Goal: Transaction & Acquisition: Purchase product/service

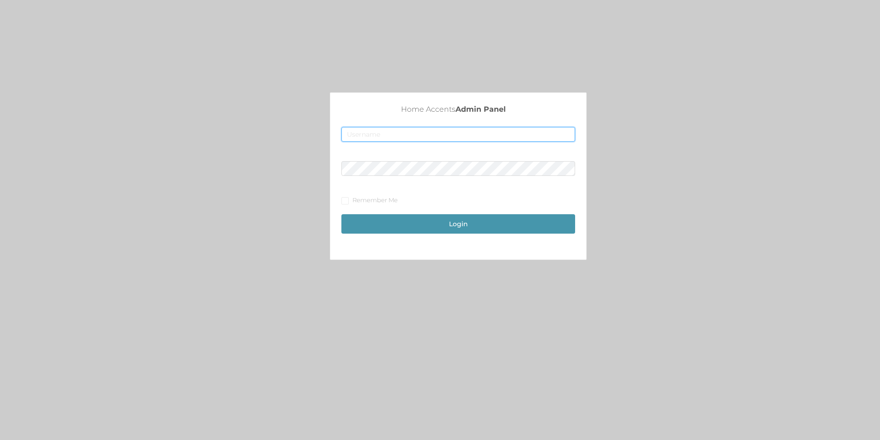
type input "merch2@accents.pw"
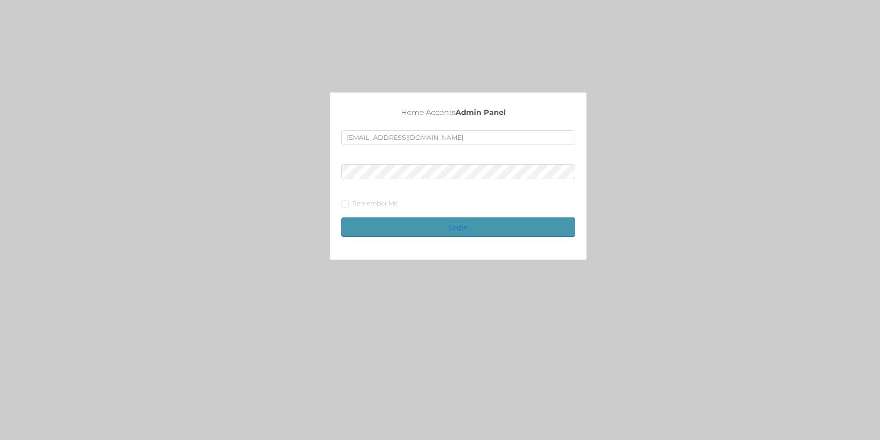
click at [462, 222] on button "Login" at bounding box center [459, 227] width 234 height 19
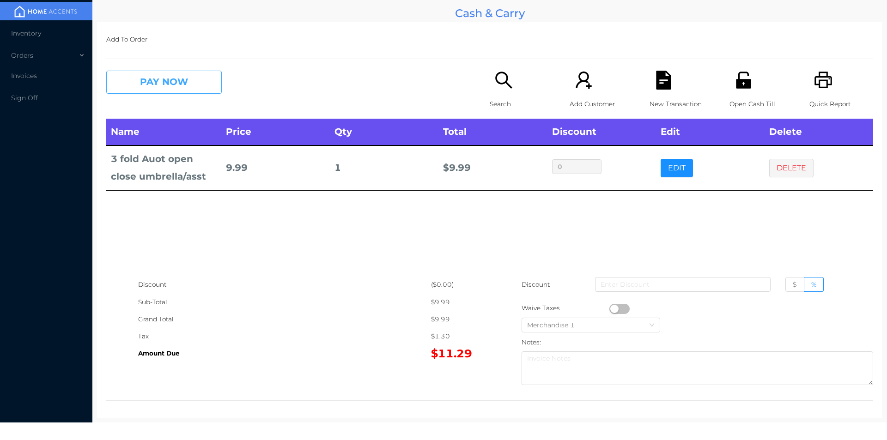
click at [158, 73] on button "PAY NOW" at bounding box center [164, 82] width 116 height 23
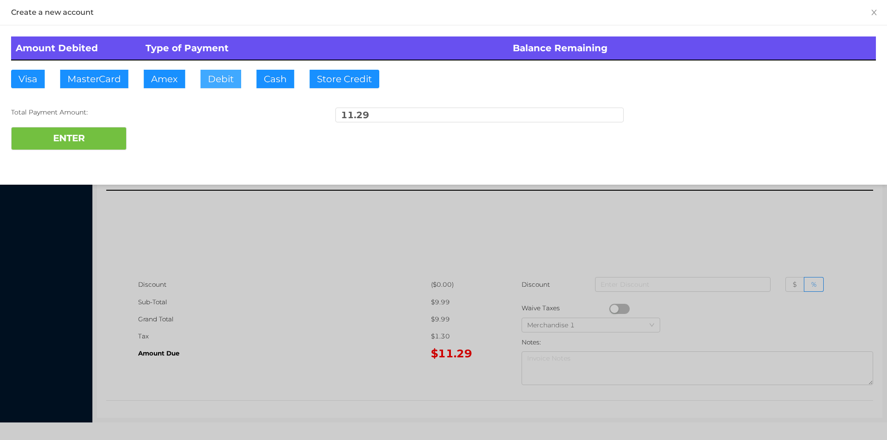
click at [220, 87] on button "Debit" at bounding box center [221, 79] width 41 height 18
click at [89, 159] on div "Amount Debited Type of Payment Balance Remaining Visa MasterCard Amex Debit Cas…" at bounding box center [443, 93] width 887 height 136
click at [85, 128] on button "ENTER" at bounding box center [69, 138] width 116 height 23
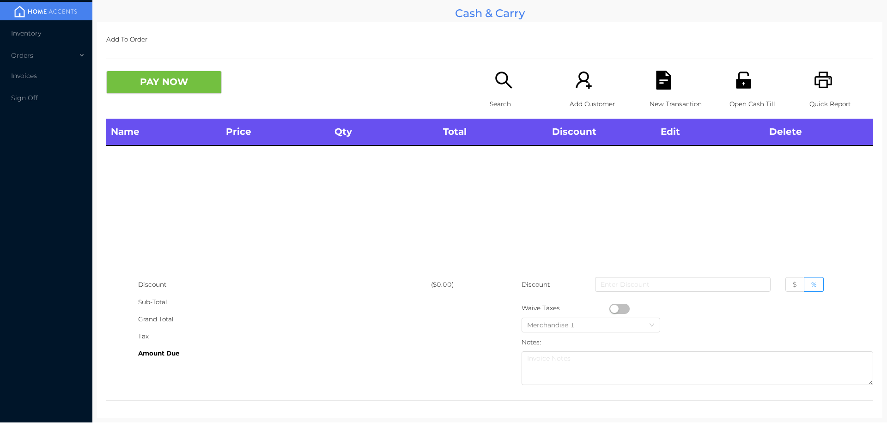
click at [495, 78] on icon "icon: search" at bounding box center [503, 80] width 17 height 17
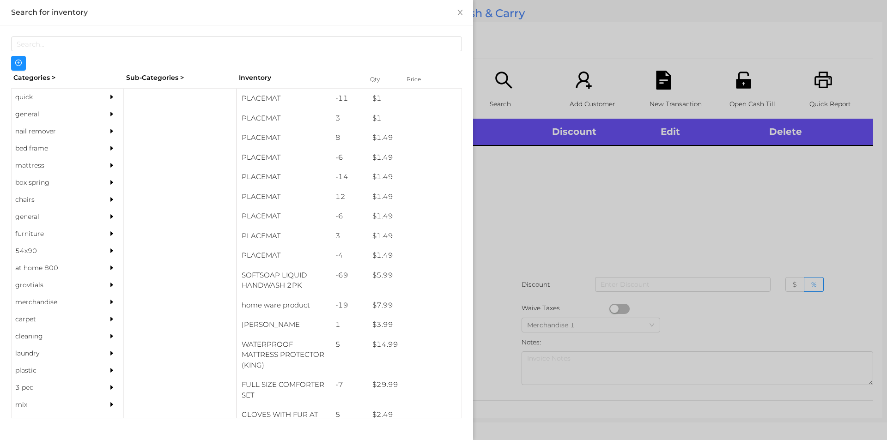
click at [48, 110] on div "general" at bounding box center [54, 114] width 84 height 17
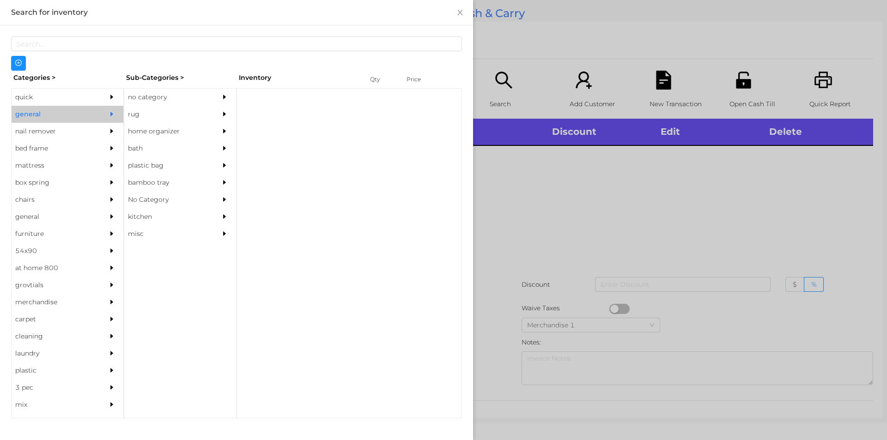
click at [159, 95] on div "no category" at bounding box center [166, 97] width 84 height 17
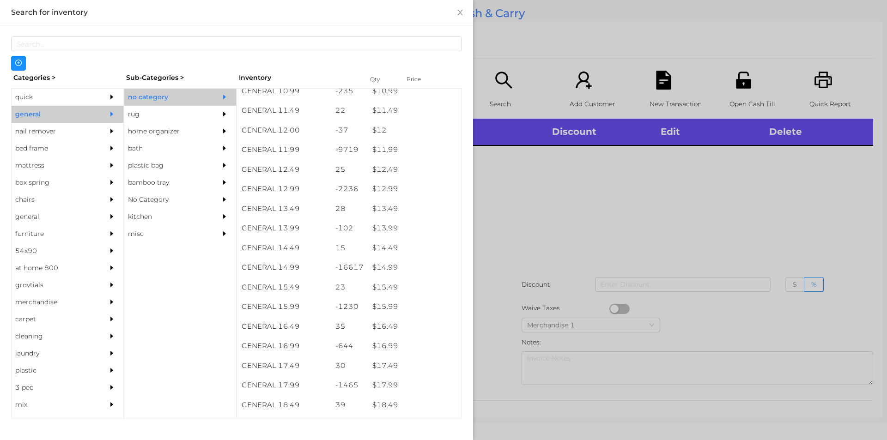
scroll to position [629, 0]
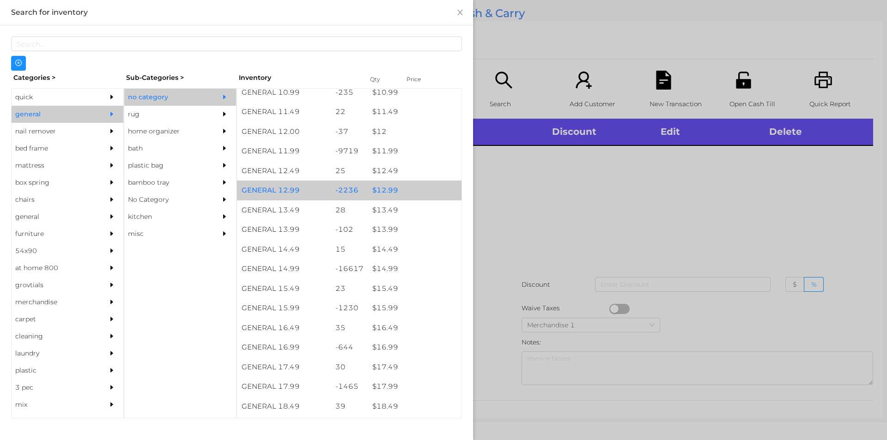
click at [423, 193] on div "$ 12.99" at bounding box center [415, 191] width 94 height 20
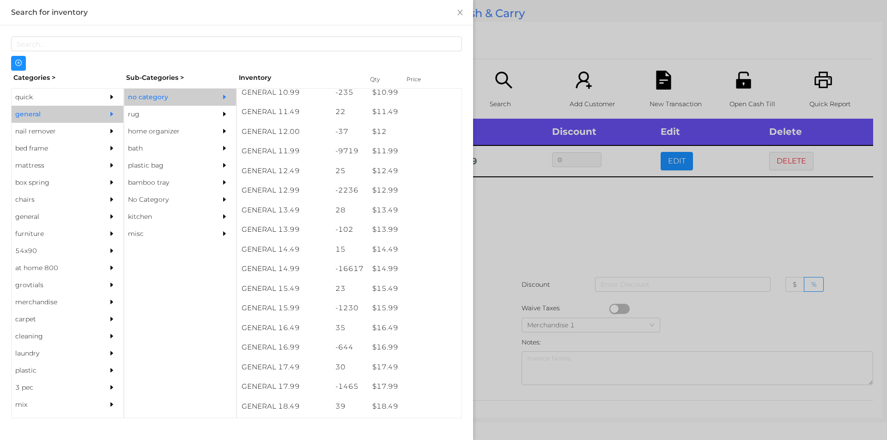
click at [537, 245] on div at bounding box center [443, 220] width 887 height 440
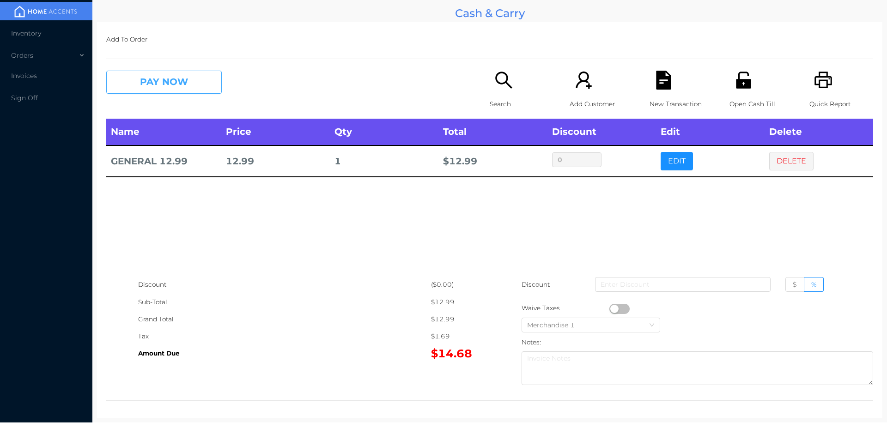
click at [174, 78] on button "PAY NOW" at bounding box center [164, 82] width 116 height 23
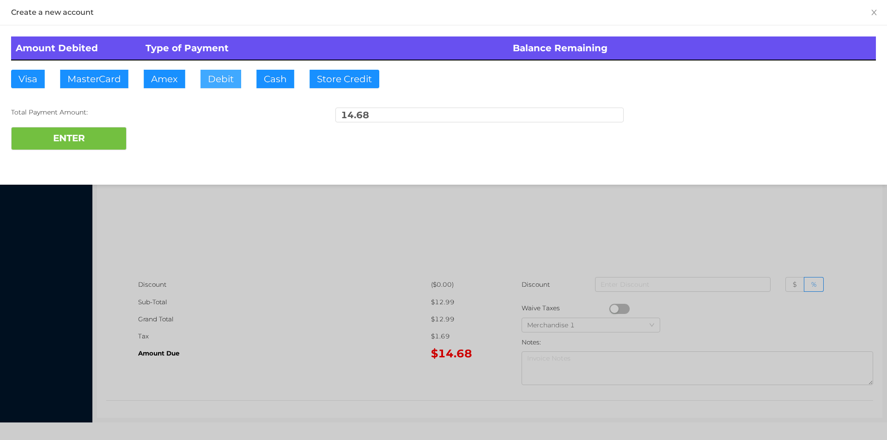
click at [215, 86] on button "Debit" at bounding box center [221, 79] width 41 height 18
click at [116, 137] on button "ENTER" at bounding box center [69, 138] width 116 height 23
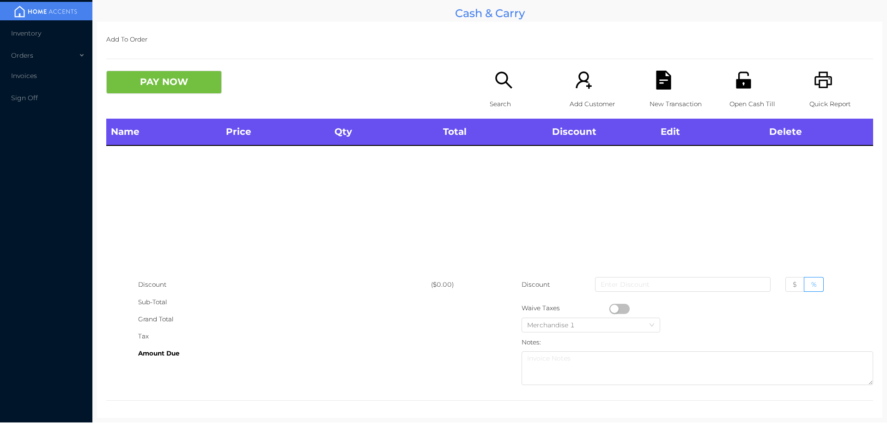
click at [490, 94] on div "Search" at bounding box center [522, 95] width 64 height 48
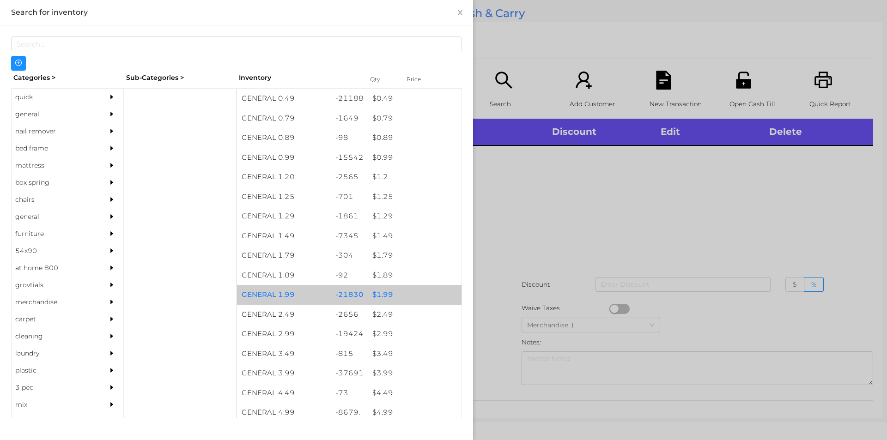
click at [383, 288] on div "$ 1.99" at bounding box center [415, 295] width 94 height 20
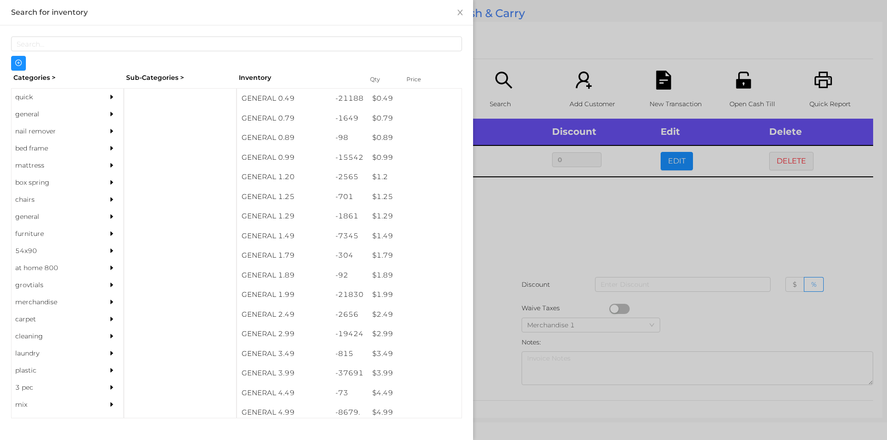
click at [592, 215] on div at bounding box center [443, 220] width 887 height 440
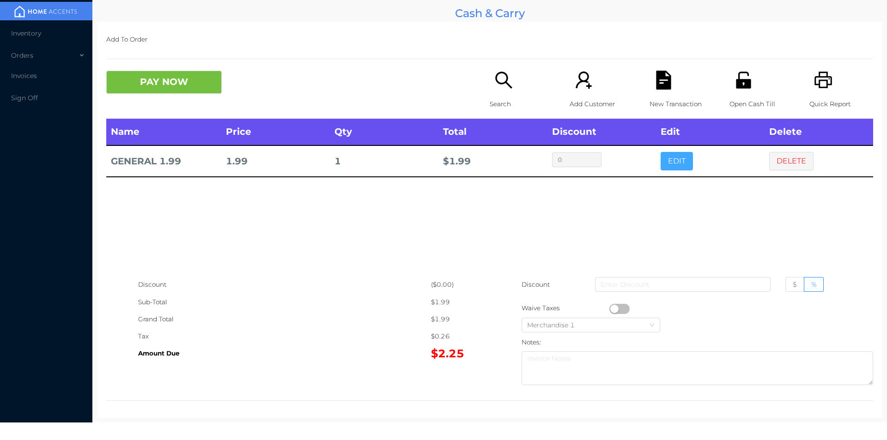
click at [678, 163] on button "EDIT" at bounding box center [677, 161] width 32 height 18
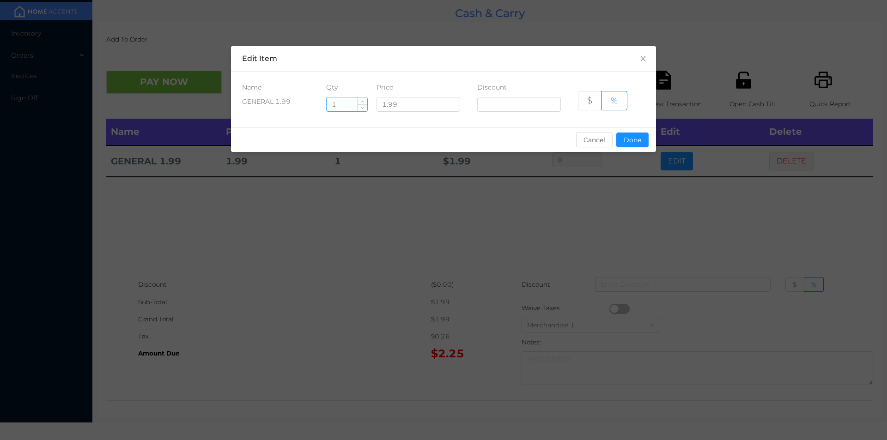
click at [347, 110] on input "1" at bounding box center [347, 105] width 41 height 14
type input "6"
click at [623, 147] on button "Done" at bounding box center [633, 140] width 32 height 15
type input "0%"
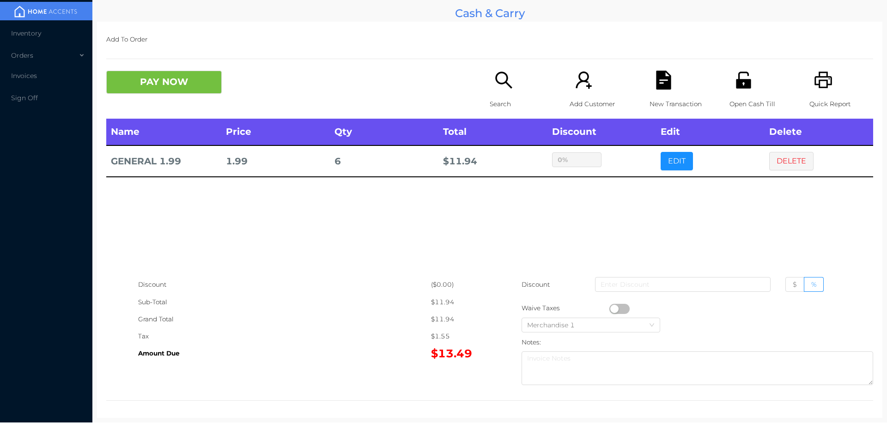
click at [600, 220] on div "sentinelStart Edit Item Name Qty Price Discount GENERAL 1.99 6 1.99 $ % Cancel …" at bounding box center [443, 220] width 887 height 440
click at [668, 165] on button "EDIT" at bounding box center [677, 161] width 32 height 18
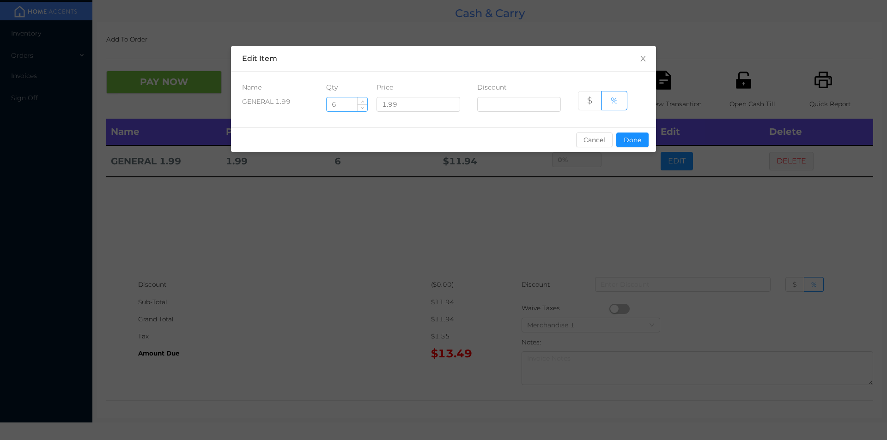
click at [348, 106] on input "6" at bounding box center [347, 105] width 41 height 14
type input "1"
click at [627, 142] on button "Done" at bounding box center [633, 140] width 32 height 15
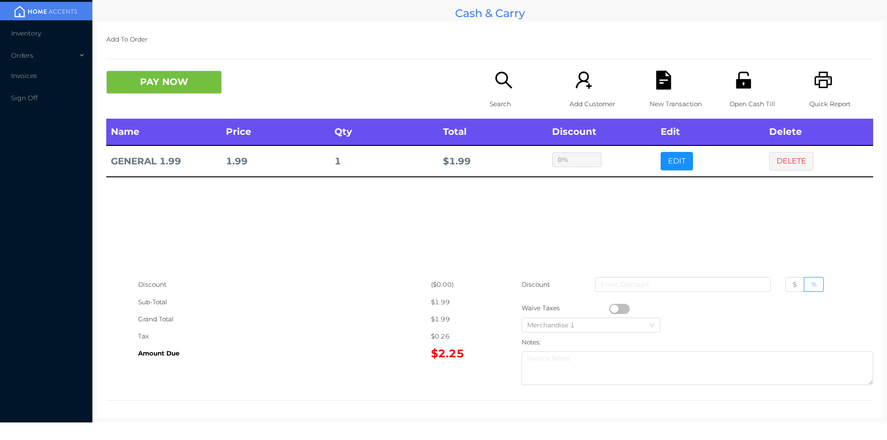
click at [645, 197] on div "sentinelStart Edit Item Name Qty Price Discount GENERAL 1.99 1 1.99 $ % Cancel …" at bounding box center [443, 220] width 887 height 440
click at [149, 83] on button "PAY NOW" at bounding box center [164, 82] width 116 height 23
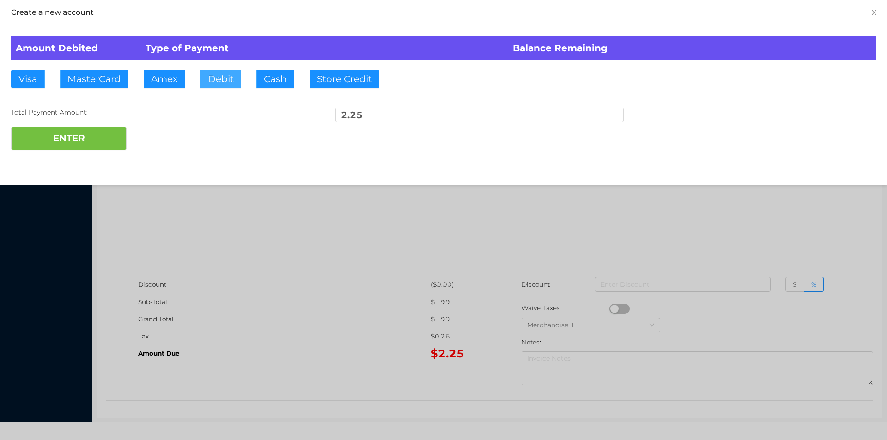
click at [223, 81] on button "Debit" at bounding box center [221, 79] width 41 height 18
click at [77, 137] on button "ENTER" at bounding box center [69, 138] width 116 height 23
type input "0"
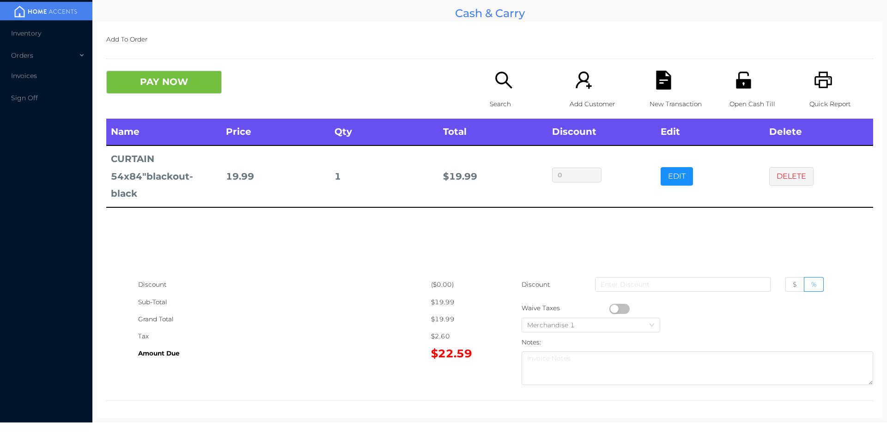
click at [822, 76] on icon "icon: printer" at bounding box center [824, 80] width 18 height 17
click at [799, 170] on button "DELETE" at bounding box center [792, 176] width 44 height 18
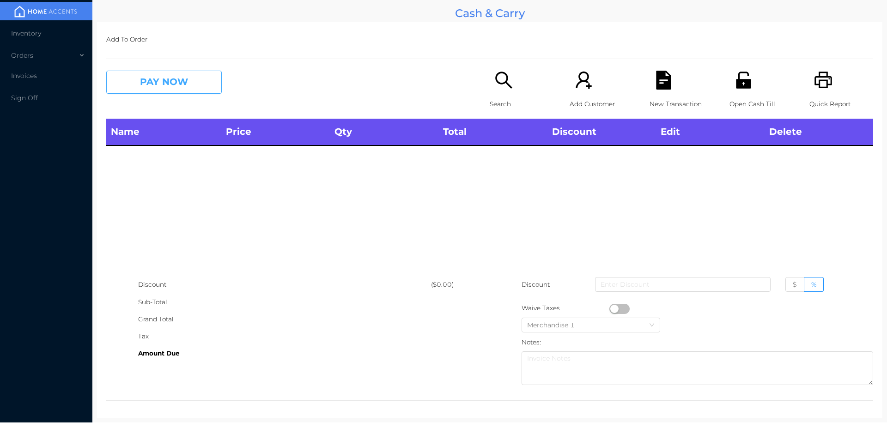
click at [163, 86] on button "PAY NOW" at bounding box center [164, 82] width 116 height 23
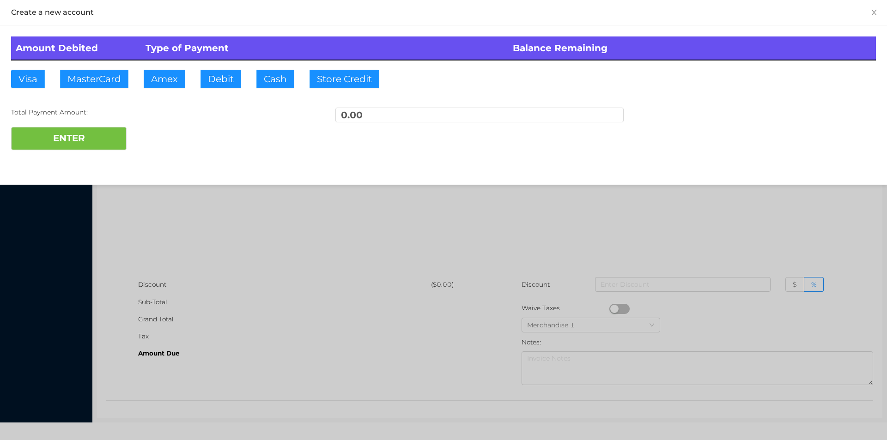
click at [207, 200] on div at bounding box center [443, 220] width 887 height 440
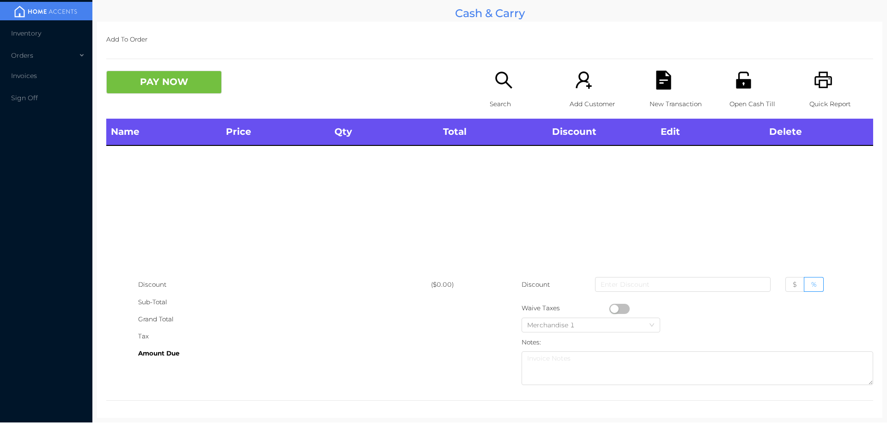
click at [493, 105] on p "Search" at bounding box center [522, 104] width 64 height 17
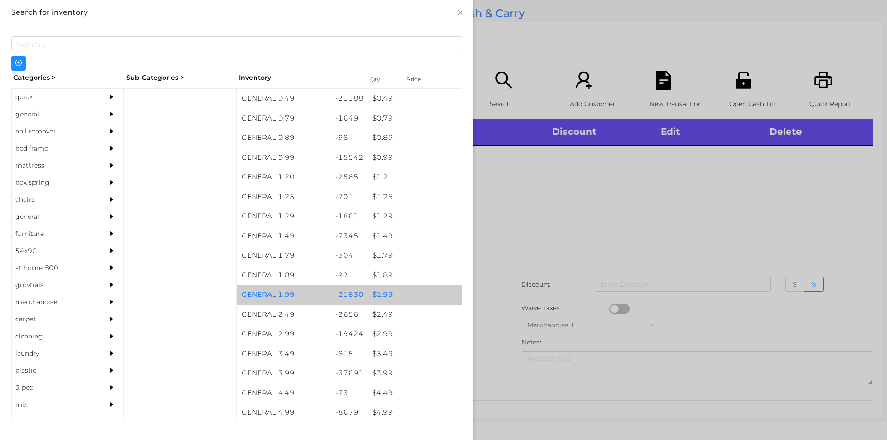
click at [386, 292] on div "$ 1.99" at bounding box center [415, 295] width 94 height 20
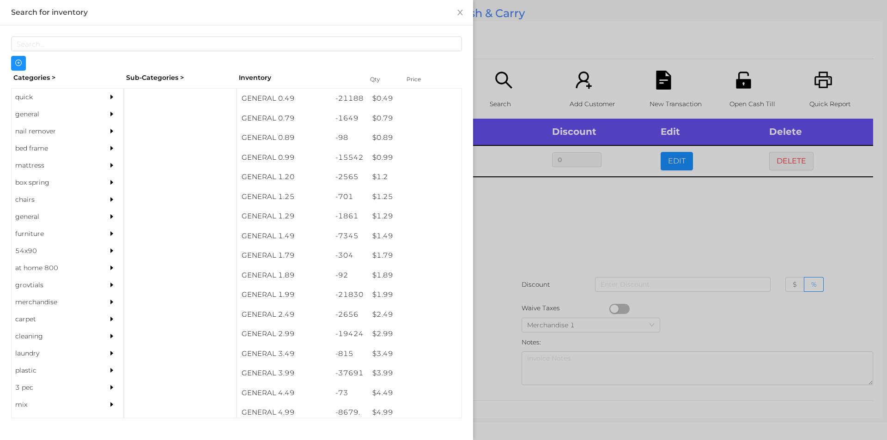
click at [506, 282] on div at bounding box center [443, 220] width 887 height 440
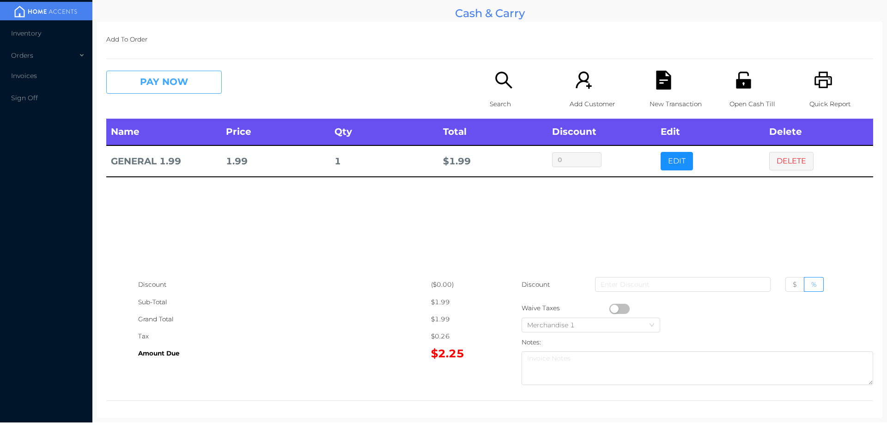
click at [167, 75] on button "PAY NOW" at bounding box center [164, 82] width 116 height 23
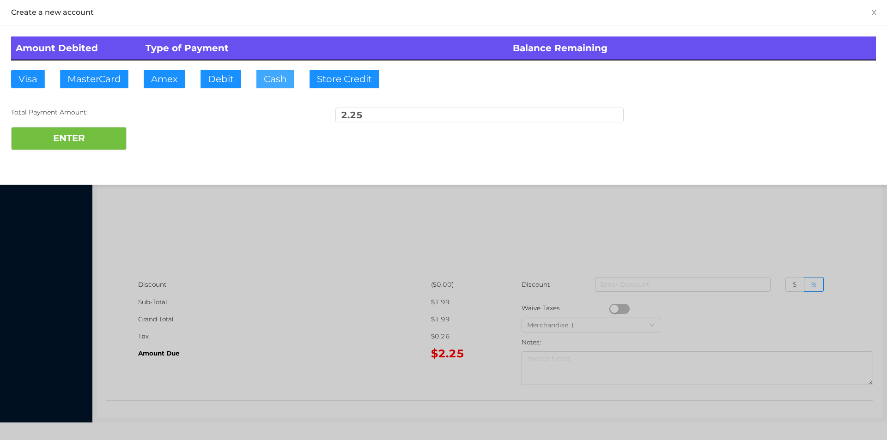
click at [274, 84] on button "Cash" at bounding box center [276, 79] width 38 height 18
click at [97, 148] on button "ENTER" at bounding box center [69, 138] width 116 height 23
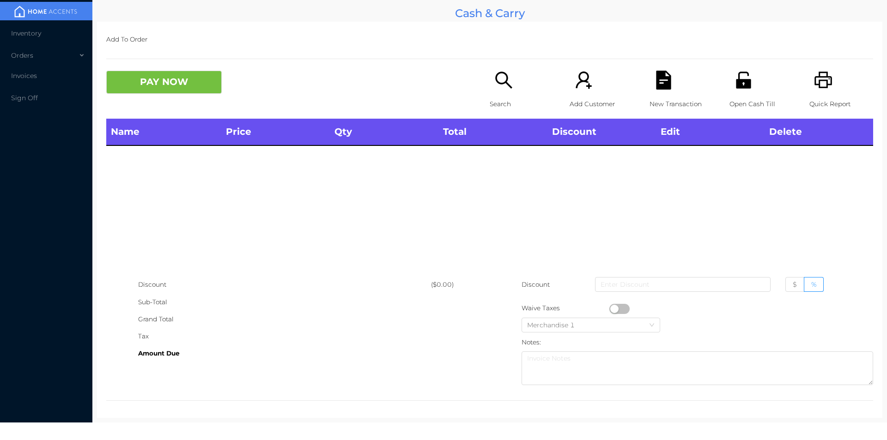
click at [495, 82] on icon "icon: search" at bounding box center [503, 80] width 17 height 17
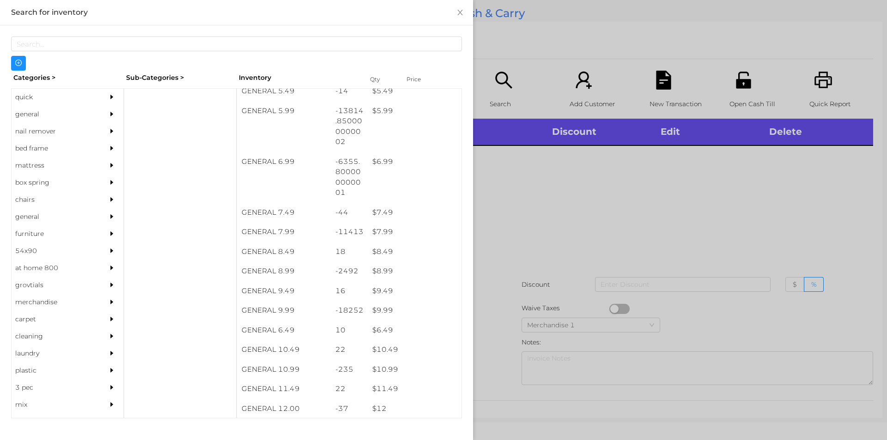
scroll to position [351, 0]
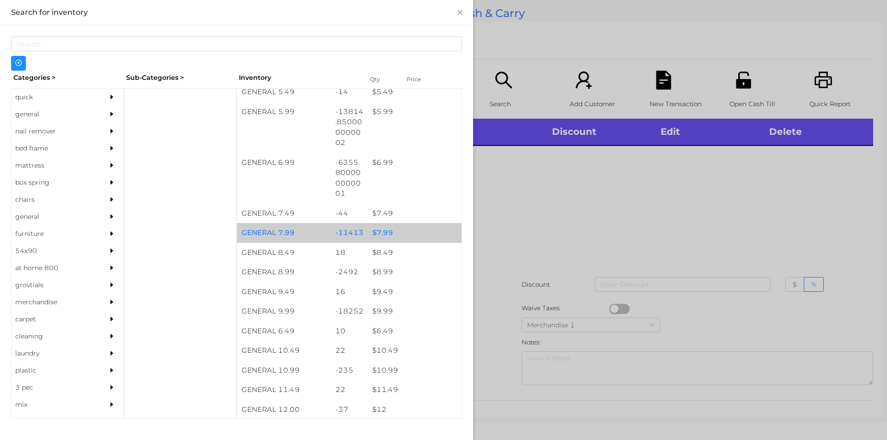
click at [379, 230] on div "$ 7.99" at bounding box center [415, 233] width 94 height 20
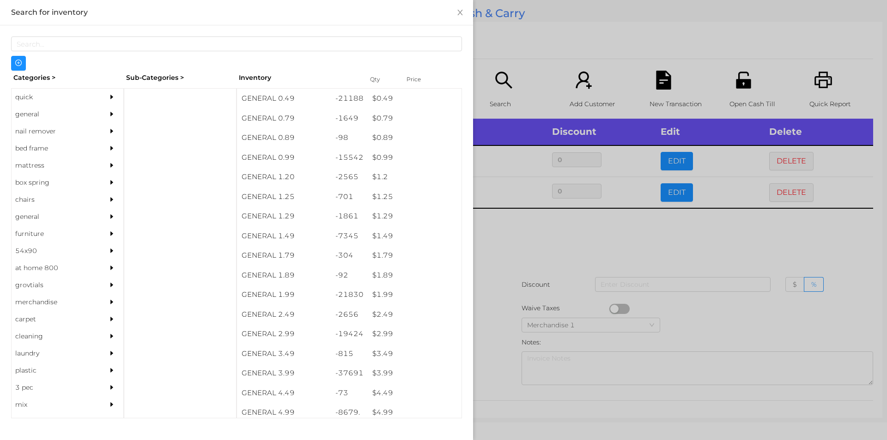
scroll to position [0, 0]
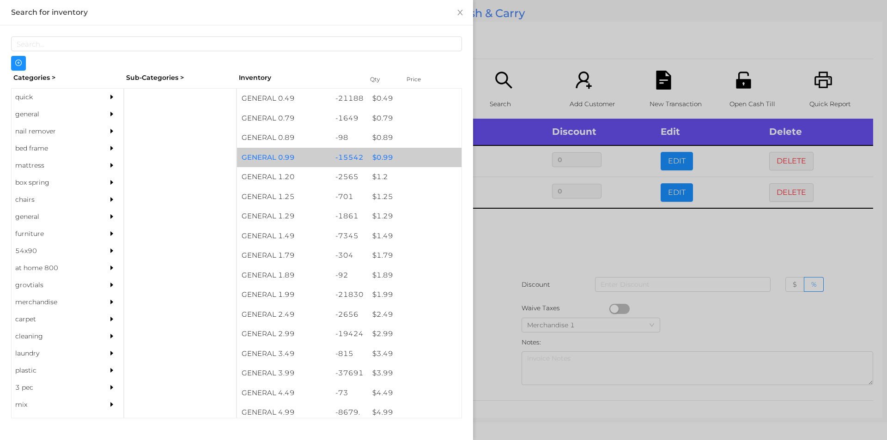
click at [375, 159] on div "$ 0.99" at bounding box center [415, 158] width 94 height 20
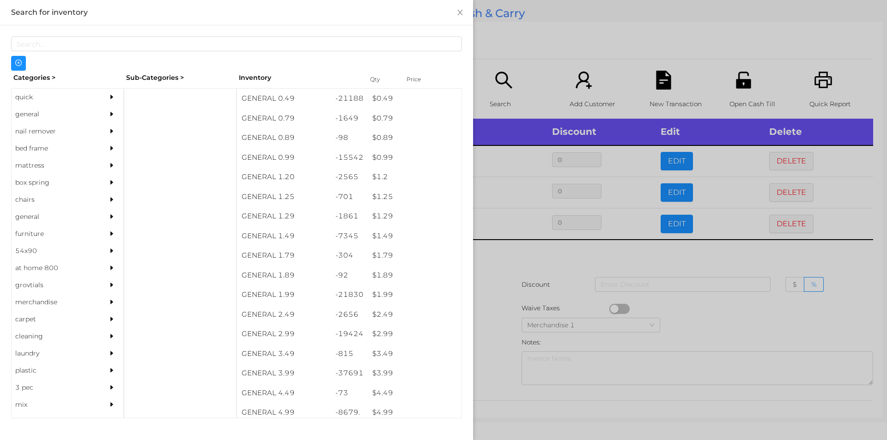
click at [498, 253] on div at bounding box center [443, 220] width 887 height 440
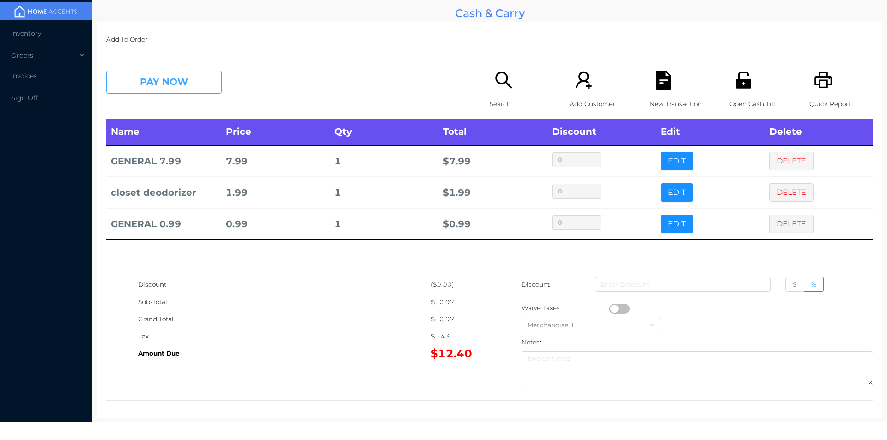
click at [179, 88] on button "PAY NOW" at bounding box center [164, 82] width 116 height 23
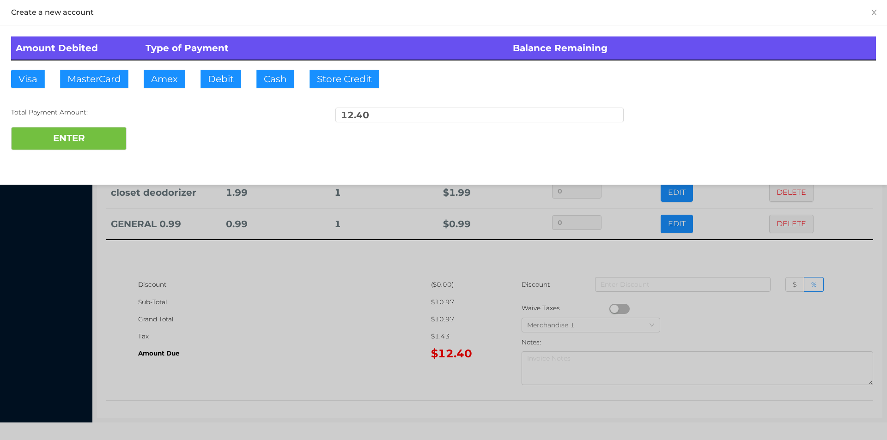
click at [154, 135] on div "ENTER" at bounding box center [443, 138] width 865 height 23
click at [360, 328] on div at bounding box center [443, 220] width 887 height 440
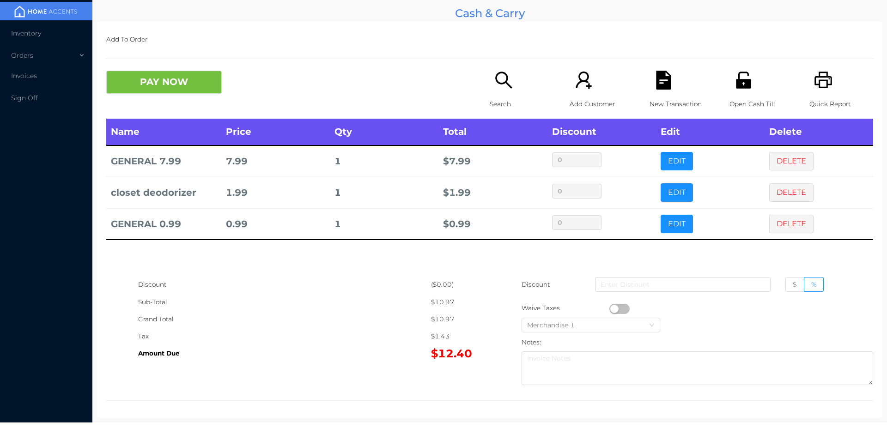
click at [659, 82] on icon "icon: file-text" at bounding box center [663, 80] width 15 height 19
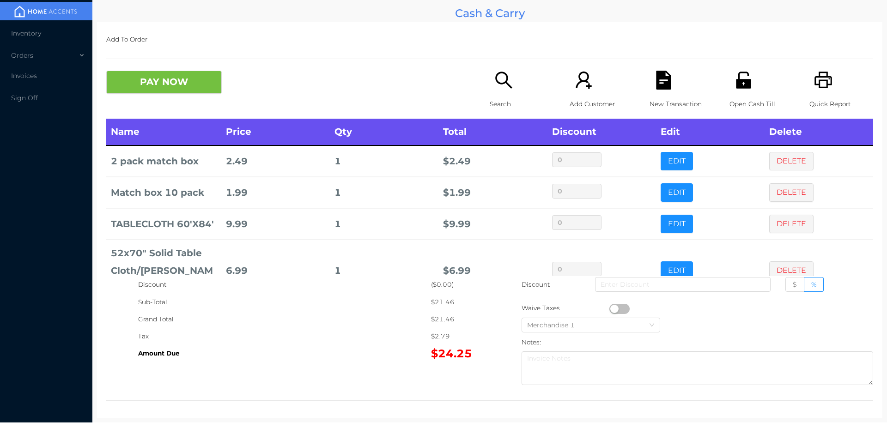
scroll to position [18, 0]
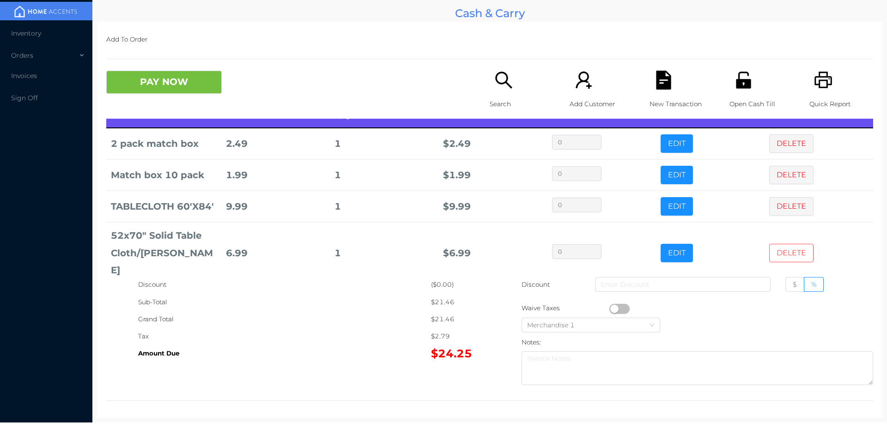
click at [778, 248] on button "DELETE" at bounding box center [792, 253] width 44 height 18
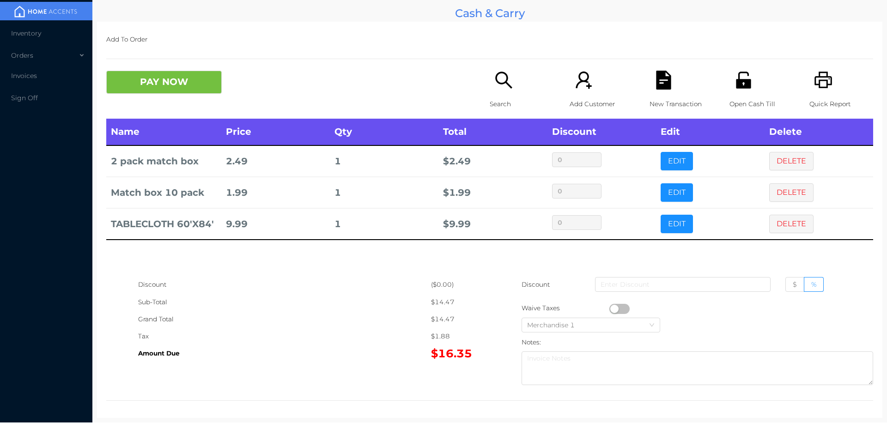
scroll to position [0, 0]
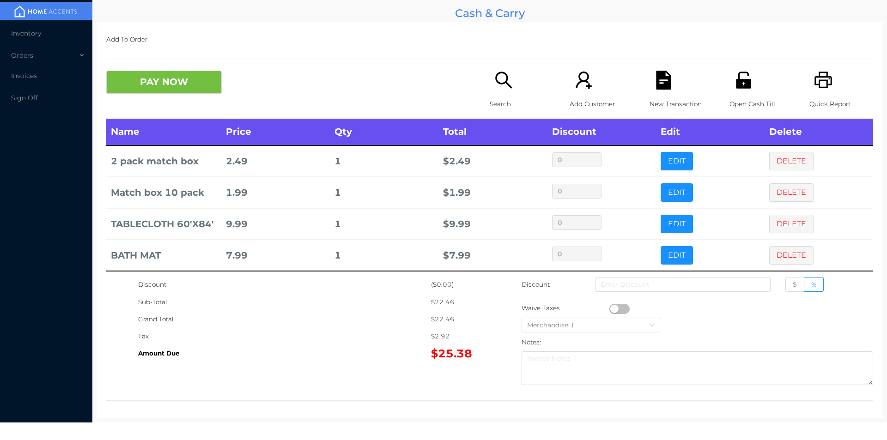
click at [508, 93] on div "Search" at bounding box center [522, 95] width 64 height 48
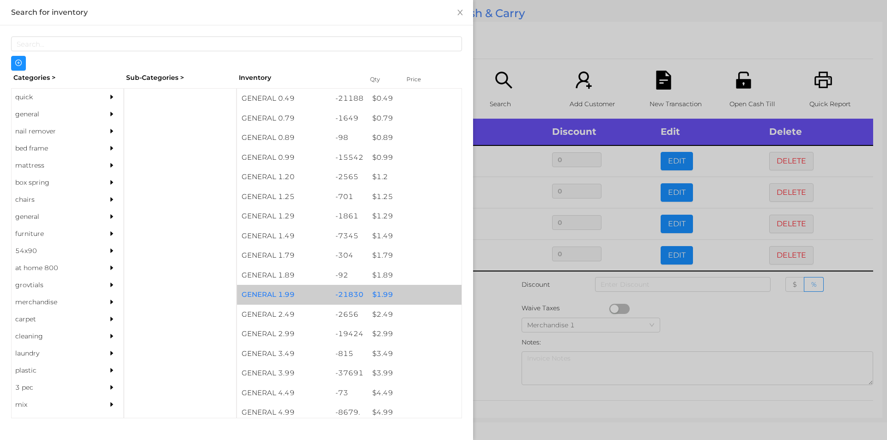
click at [378, 293] on div "$ 1.99" at bounding box center [415, 295] width 94 height 20
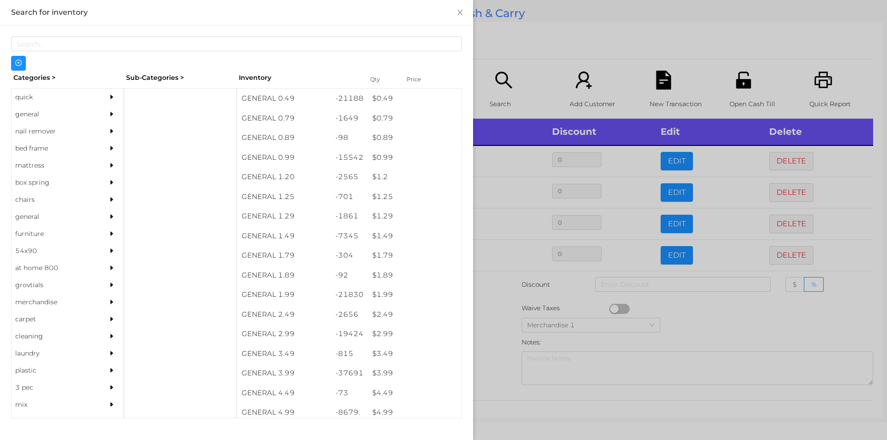
click at [494, 312] on div at bounding box center [443, 220] width 887 height 440
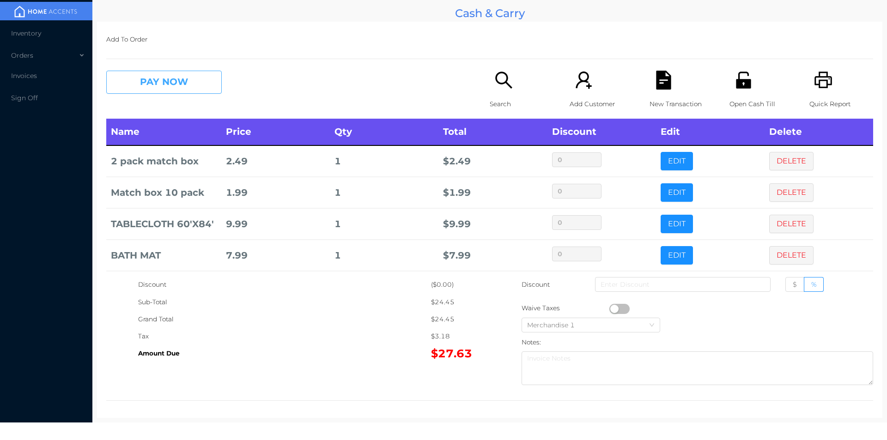
click at [159, 89] on button "PAY NOW" at bounding box center [164, 82] width 116 height 23
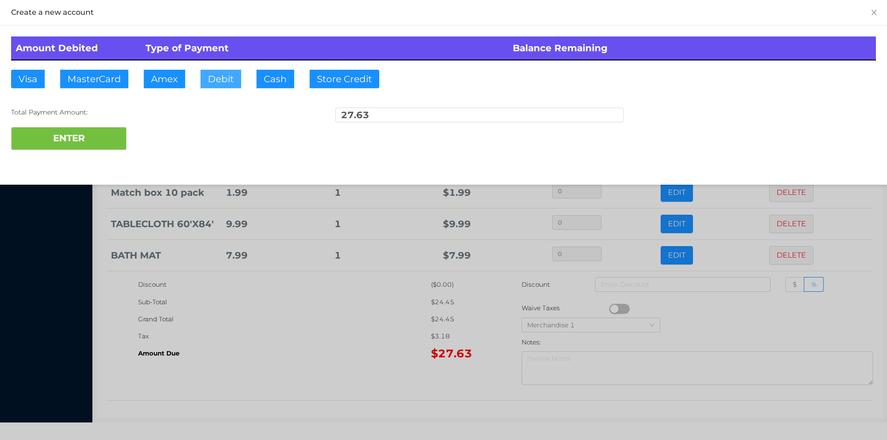
click at [220, 78] on button "Debit" at bounding box center [221, 79] width 41 height 18
click at [81, 132] on button "ENTER" at bounding box center [69, 138] width 116 height 23
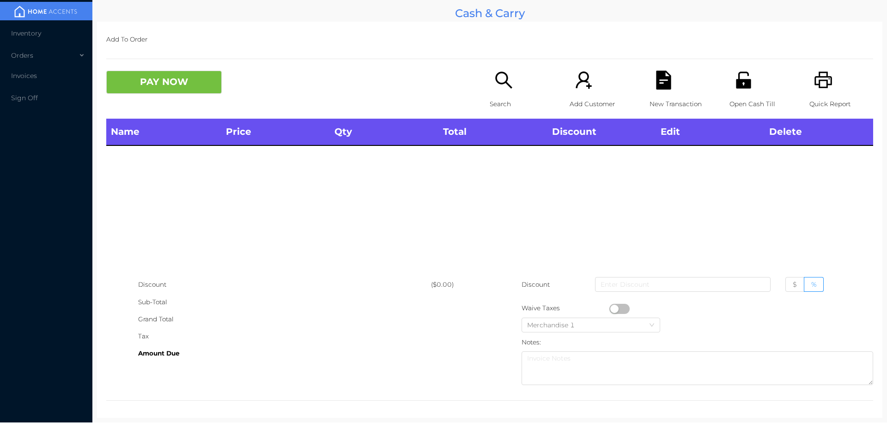
click at [501, 111] on p "Search" at bounding box center [522, 104] width 64 height 17
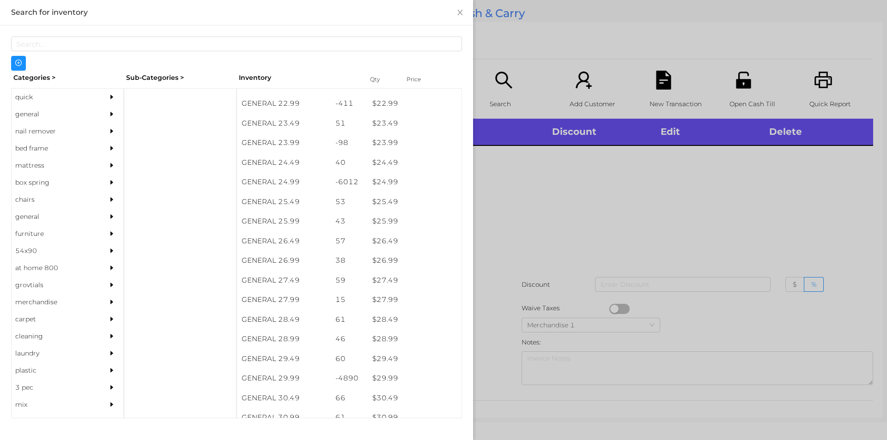
scroll to position [1125, 0]
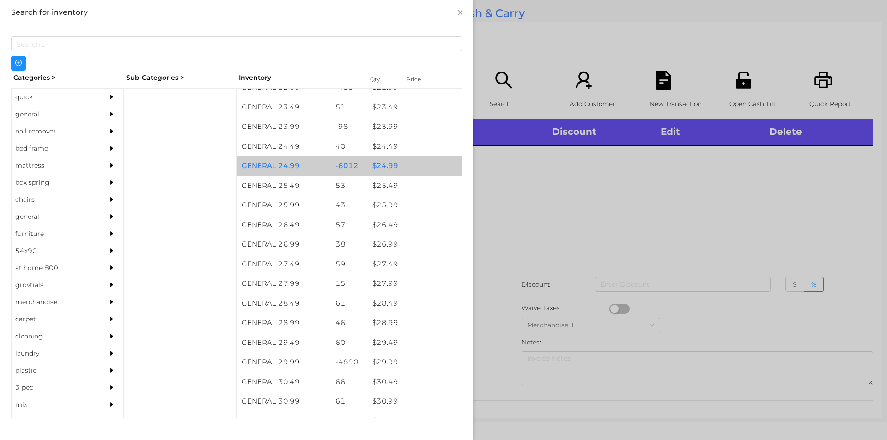
click at [385, 167] on div "$ 24.99" at bounding box center [415, 166] width 94 height 20
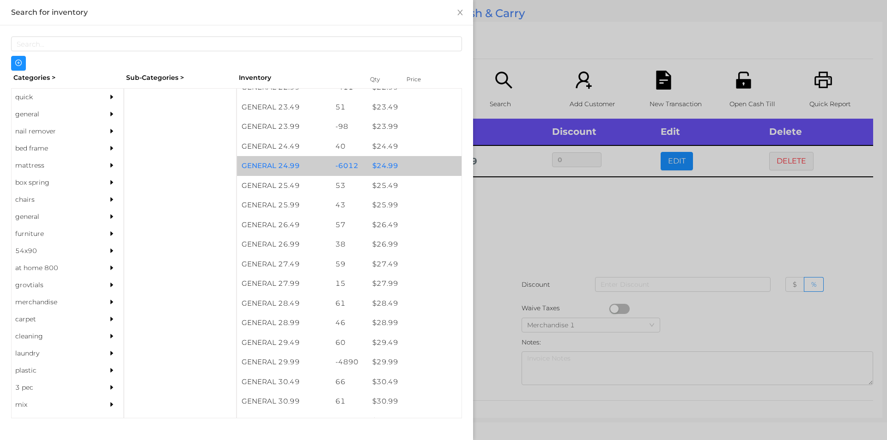
click at [383, 163] on div "$ 24.99" at bounding box center [415, 166] width 94 height 20
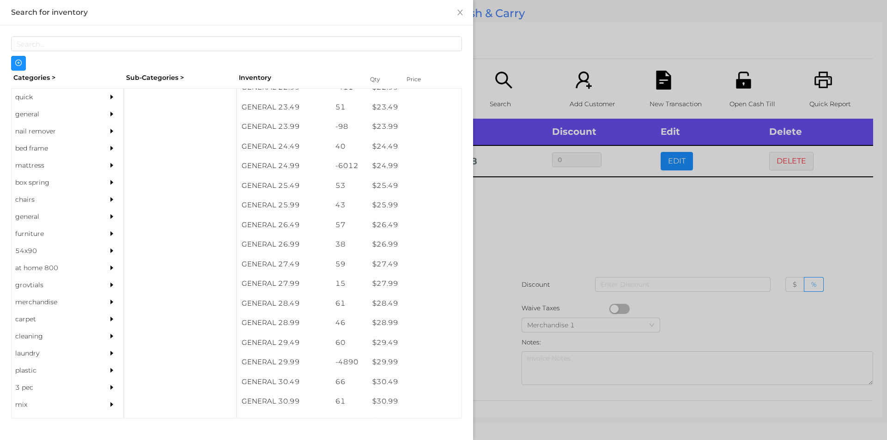
click at [513, 205] on div at bounding box center [443, 220] width 887 height 440
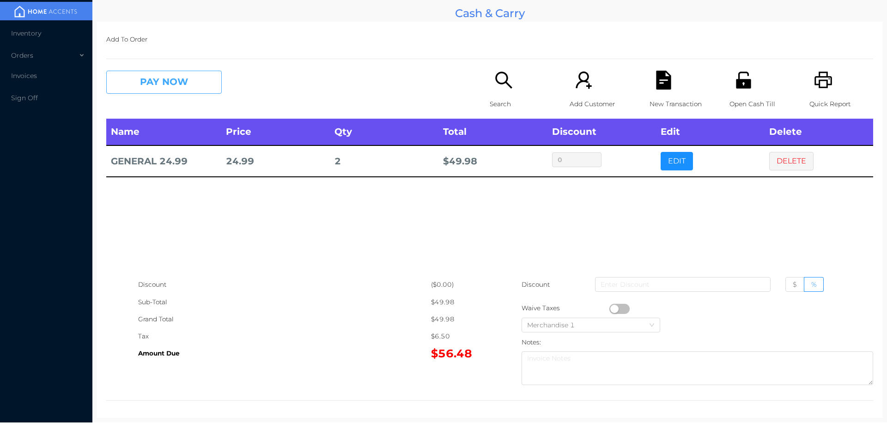
click at [154, 82] on button "PAY NOW" at bounding box center [164, 82] width 116 height 23
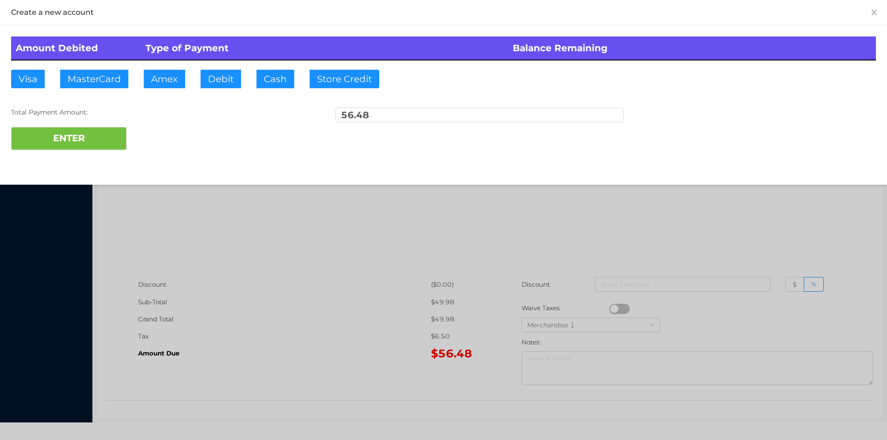
click at [161, 127] on div "ENTER" at bounding box center [443, 138] width 865 height 23
click at [280, 260] on div at bounding box center [443, 220] width 887 height 440
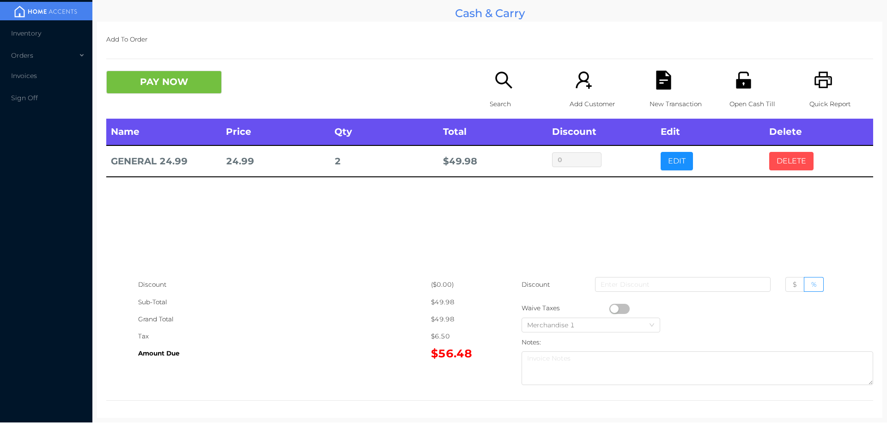
click at [782, 162] on button "DELETE" at bounding box center [792, 161] width 44 height 18
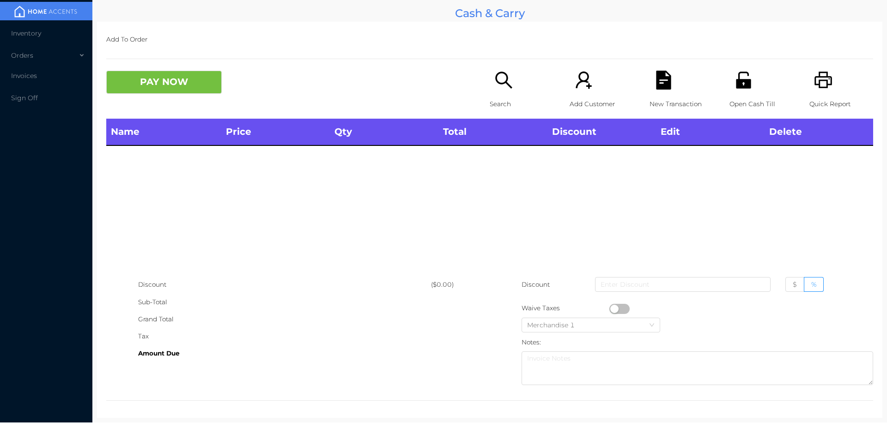
click at [490, 83] on div "Search" at bounding box center [522, 95] width 64 height 48
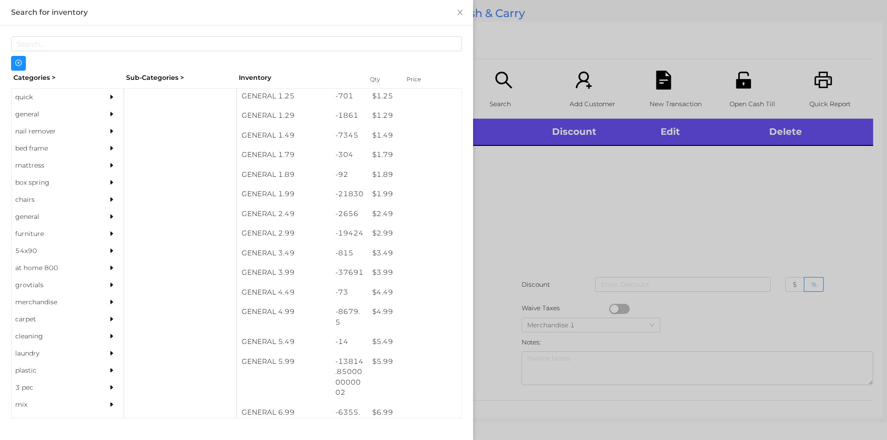
scroll to position [101, 0]
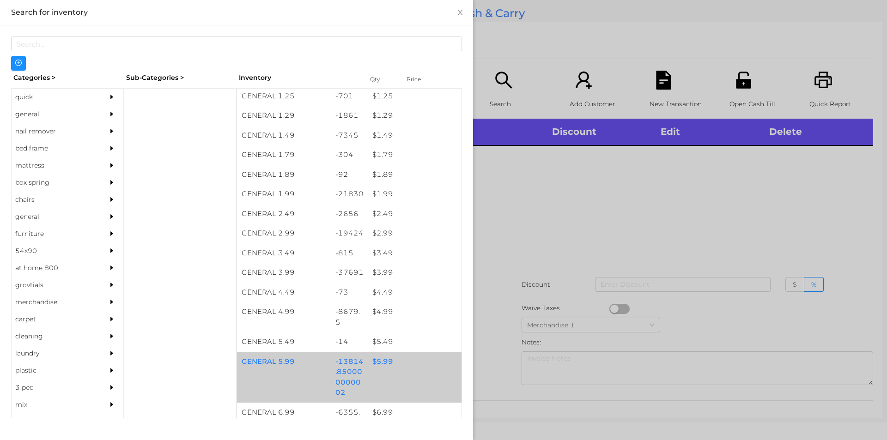
click at [378, 366] on div "$ 5.99" at bounding box center [415, 362] width 94 height 20
click at [380, 361] on div "$ 5.99" at bounding box center [415, 362] width 94 height 20
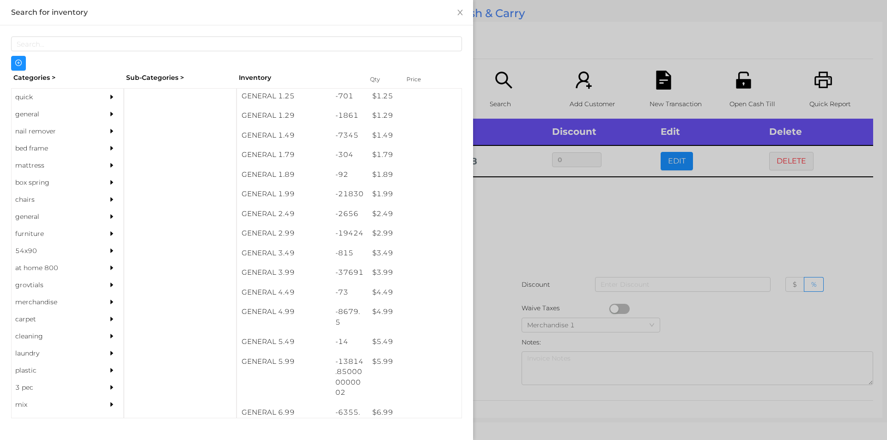
click at [530, 185] on div at bounding box center [443, 220] width 887 height 440
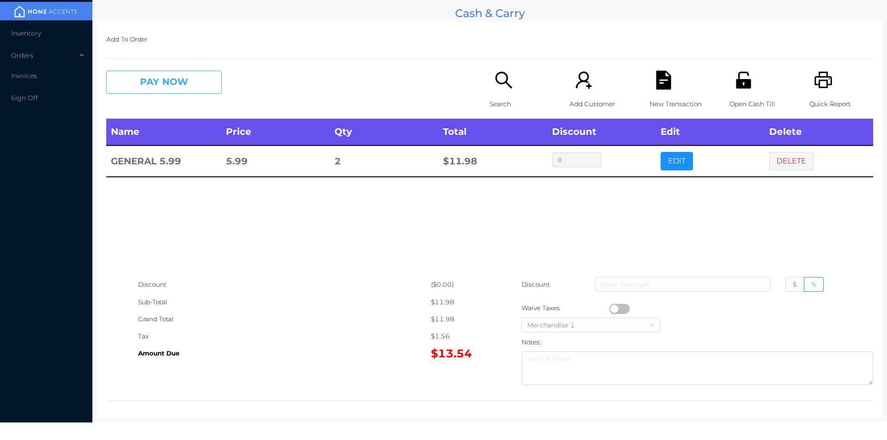
click at [175, 76] on button "PAY NOW" at bounding box center [164, 82] width 116 height 23
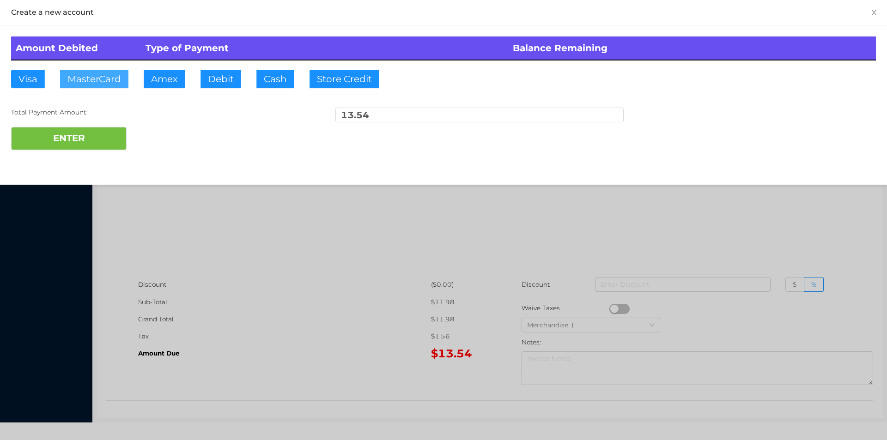
click at [103, 78] on button "MasterCard" at bounding box center [94, 79] width 68 height 18
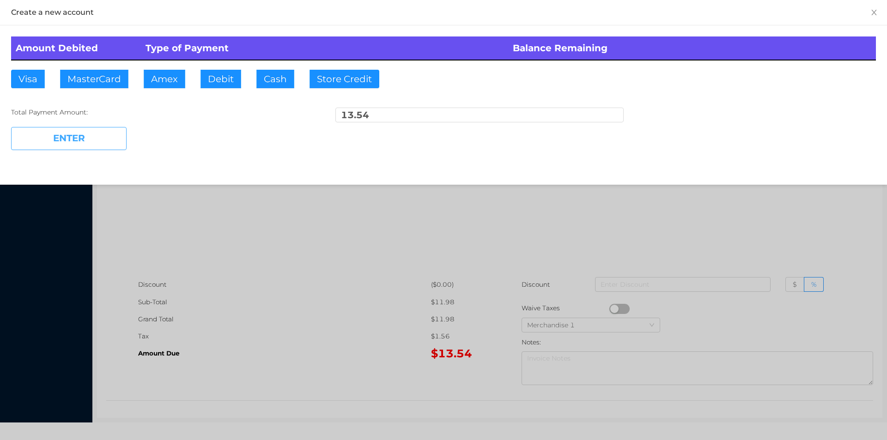
click at [81, 148] on button "ENTER" at bounding box center [69, 138] width 116 height 23
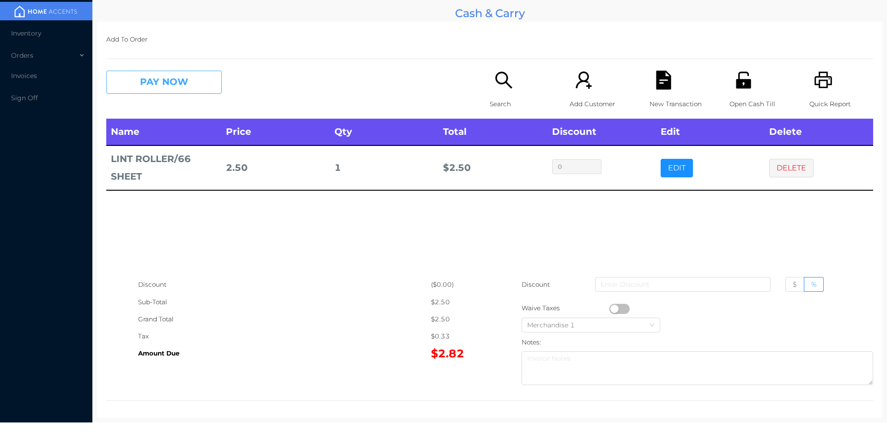
click at [161, 78] on button "PAY NOW" at bounding box center [164, 82] width 116 height 23
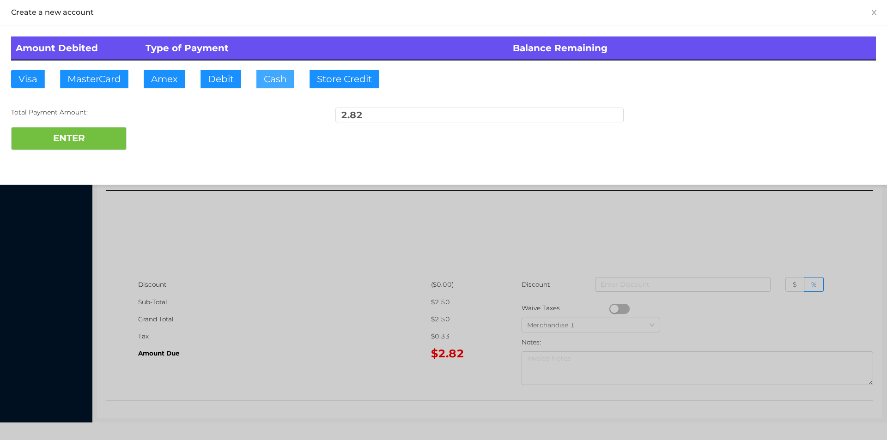
click at [270, 82] on button "Cash" at bounding box center [276, 79] width 38 height 18
type input "5."
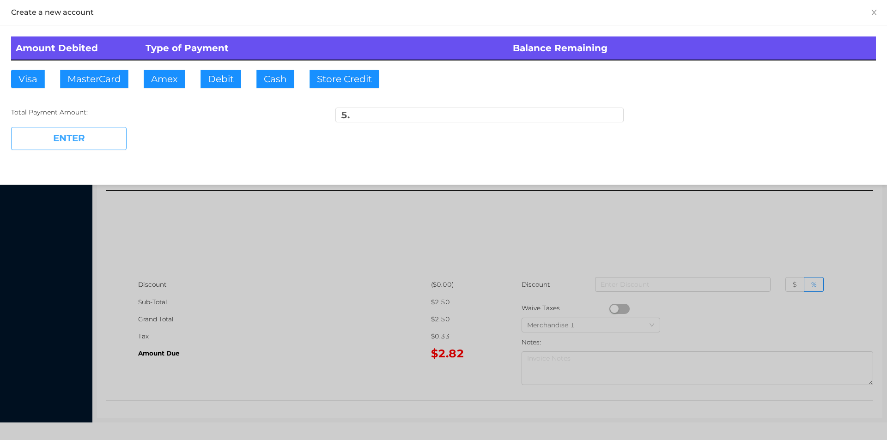
click at [63, 135] on button "ENTER" at bounding box center [69, 138] width 116 height 23
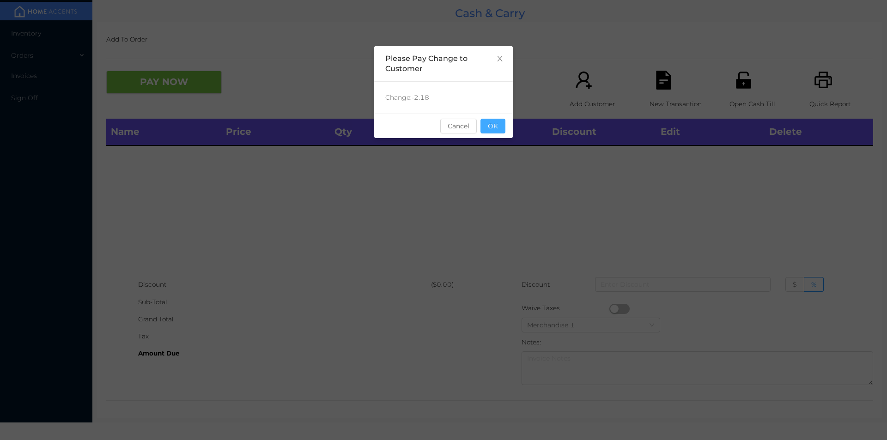
click at [497, 127] on button "OK" at bounding box center [493, 126] width 25 height 15
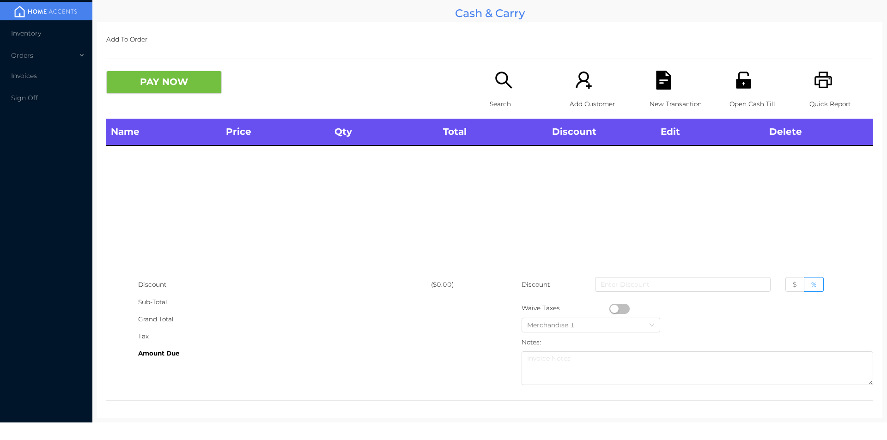
click at [512, 171] on div "Name Price Qty Total Discount Edit Delete" at bounding box center [489, 198] width 767 height 158
click at [736, 88] on icon "icon: unlock" at bounding box center [743, 80] width 15 height 17
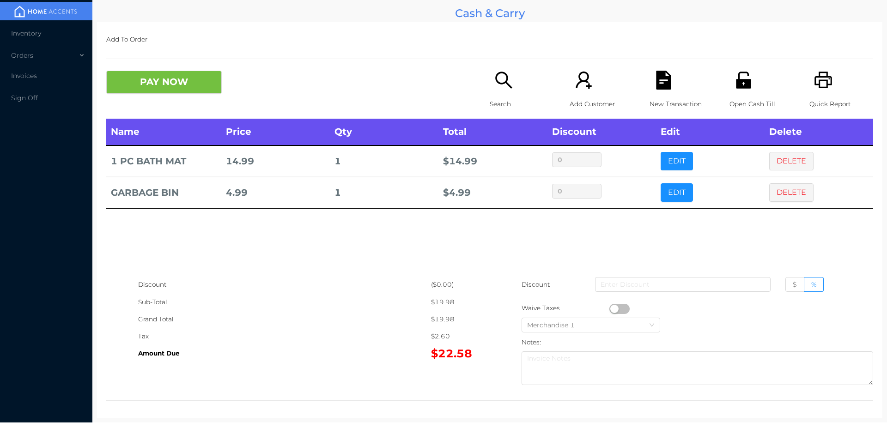
click at [499, 80] on icon "icon: search" at bounding box center [504, 80] width 19 height 19
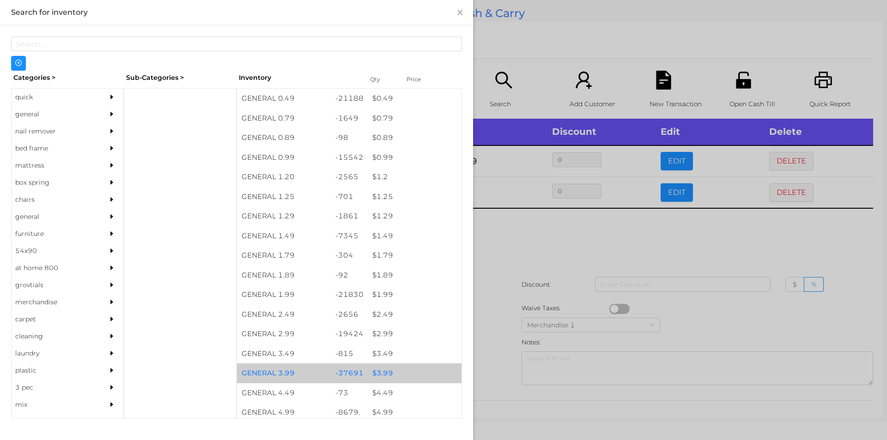
click at [384, 372] on div "$ 3.99" at bounding box center [415, 374] width 94 height 20
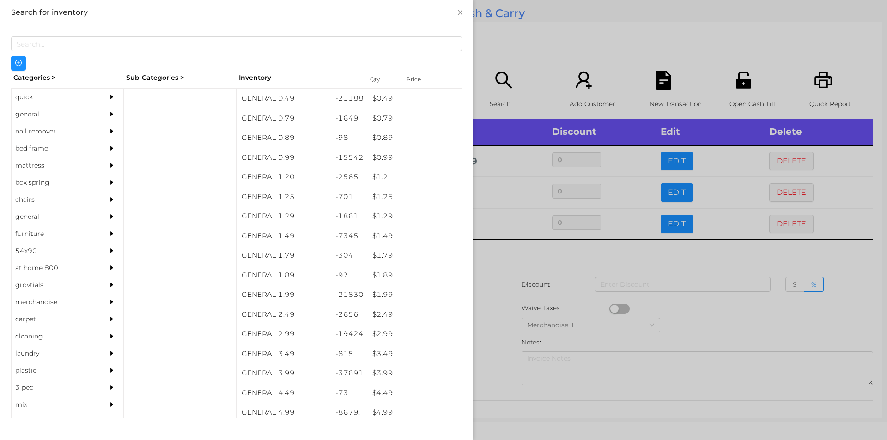
click at [523, 251] on div at bounding box center [443, 220] width 887 height 440
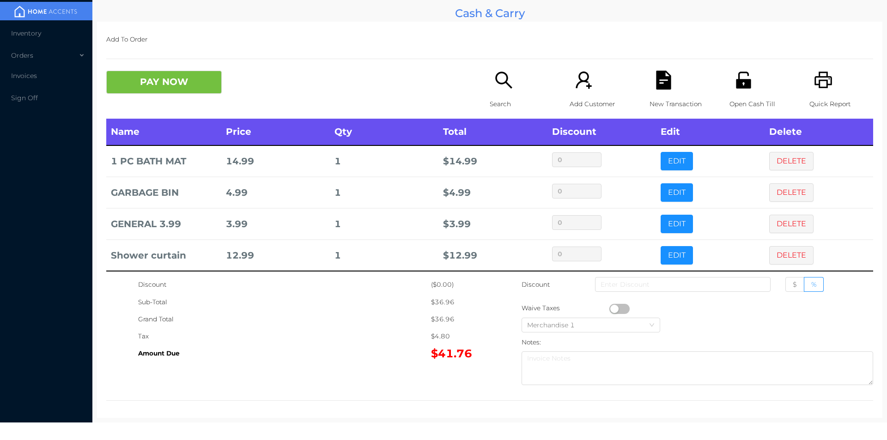
click at [495, 79] on icon "icon: search" at bounding box center [503, 80] width 17 height 17
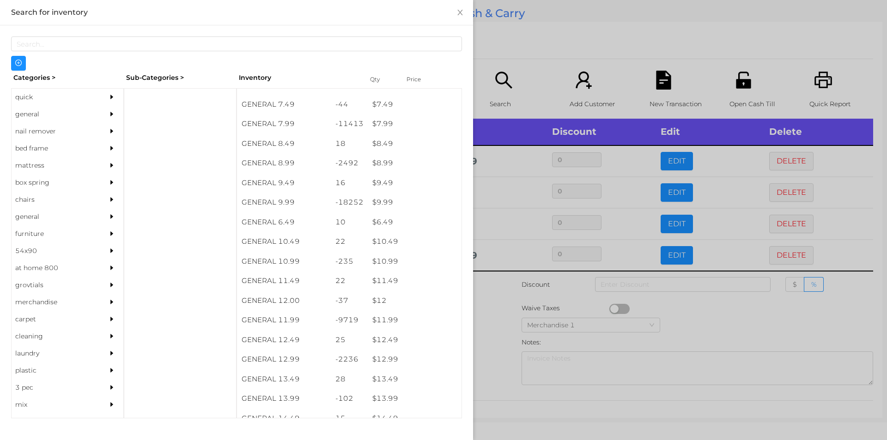
scroll to position [459, 0]
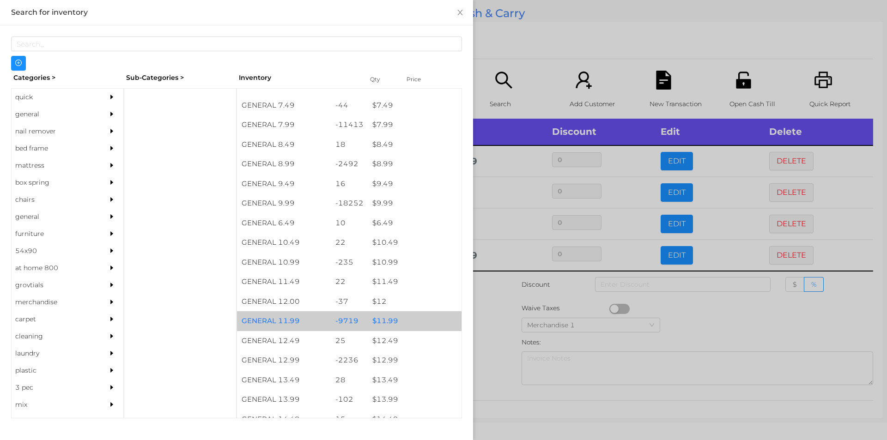
click at [378, 324] on div "$ 11.99" at bounding box center [415, 322] width 94 height 20
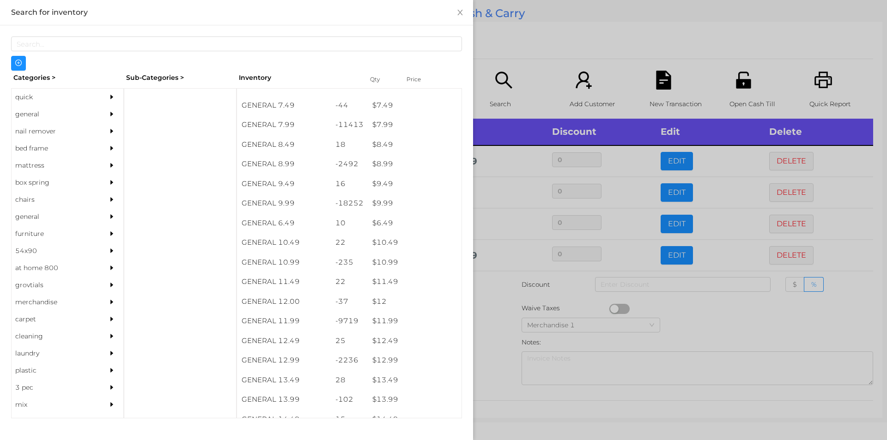
click at [501, 328] on div at bounding box center [443, 220] width 887 height 440
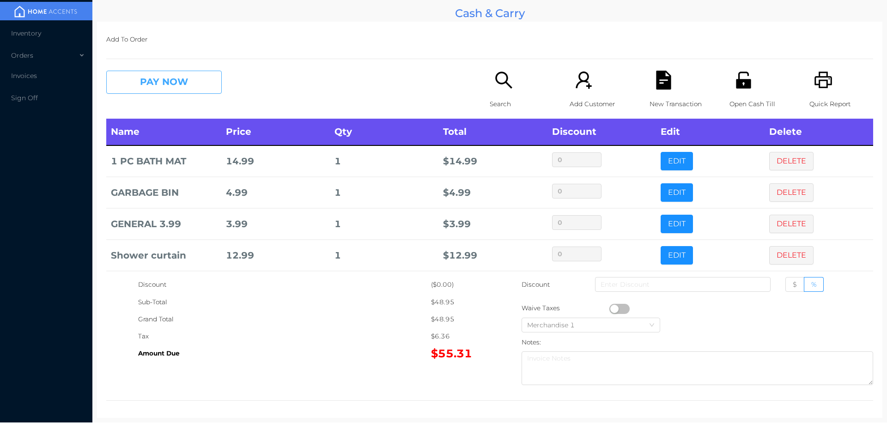
click at [160, 81] on button "PAY NOW" at bounding box center [164, 82] width 116 height 23
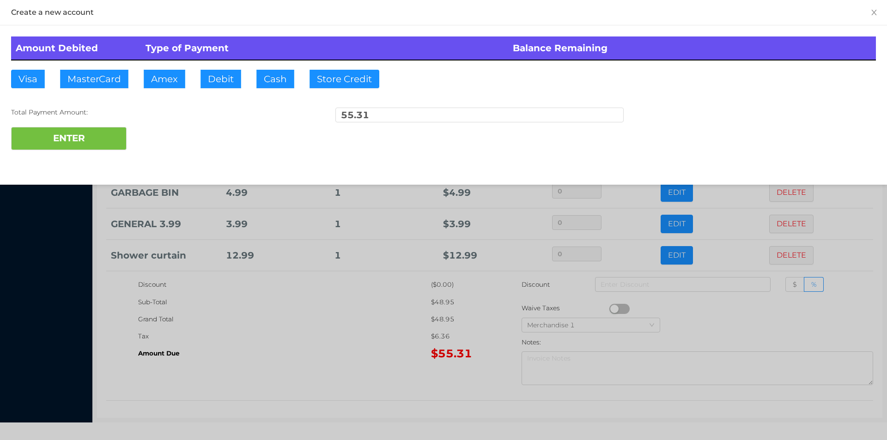
click at [165, 139] on div "ENTER" at bounding box center [443, 138] width 865 height 23
click at [258, 331] on div at bounding box center [443, 220] width 887 height 440
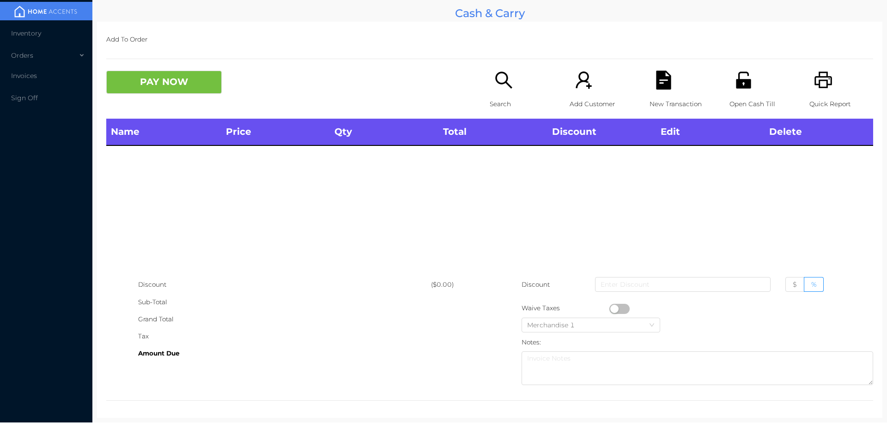
click at [743, 86] on icon "icon: unlock" at bounding box center [743, 80] width 15 height 17
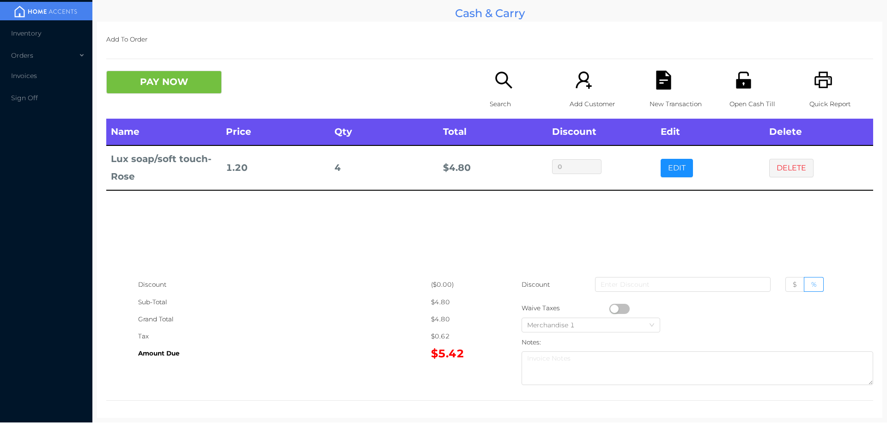
click at [506, 87] on icon "icon: search" at bounding box center [504, 80] width 19 height 19
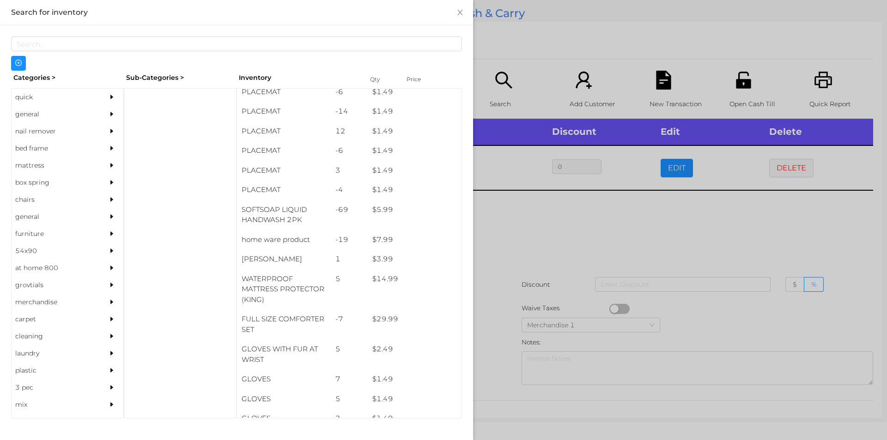
scroll to position [66, 0]
click at [39, 109] on div "general" at bounding box center [54, 114] width 84 height 17
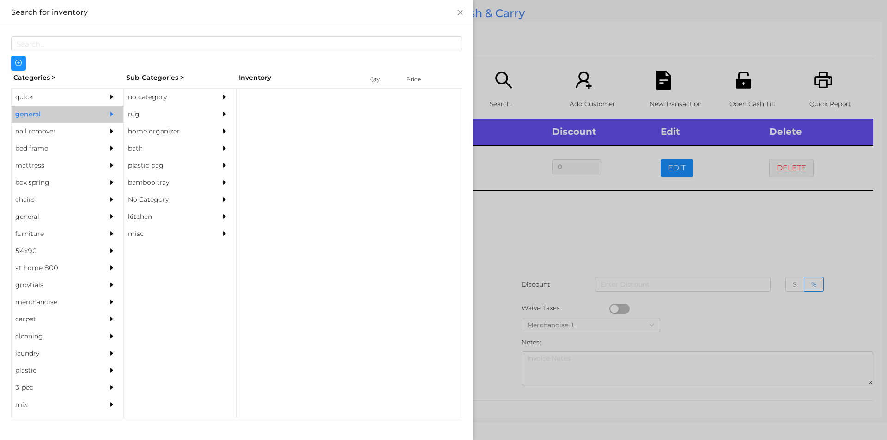
scroll to position [0, 0]
click at [147, 98] on div "no category" at bounding box center [166, 97] width 84 height 17
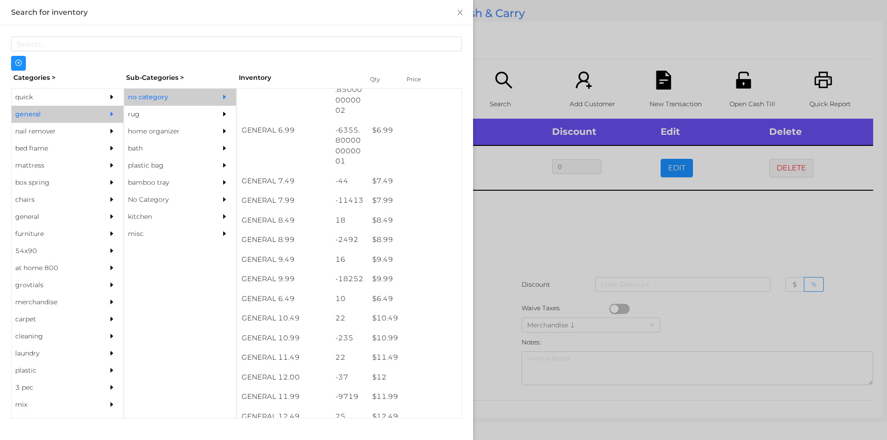
scroll to position [403, 0]
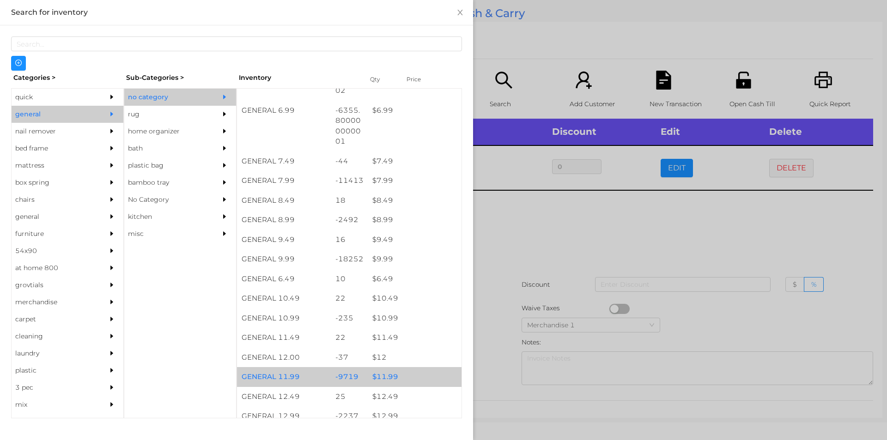
click at [393, 377] on div "$ 11.99" at bounding box center [415, 377] width 94 height 20
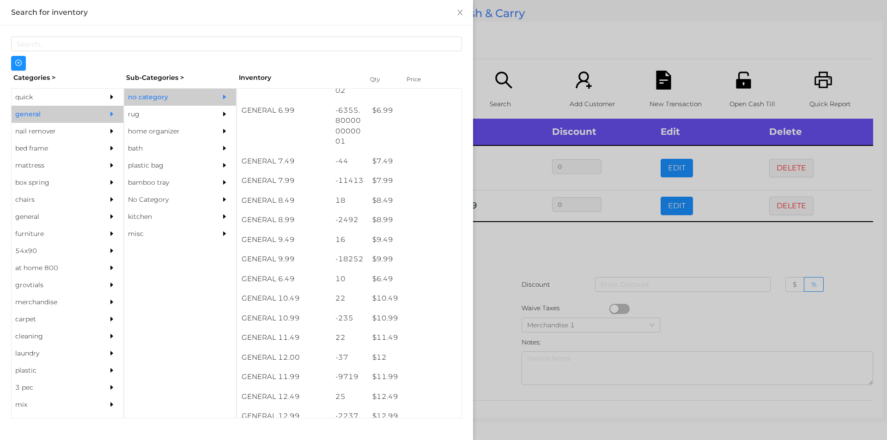
click at [501, 302] on div at bounding box center [443, 220] width 887 height 440
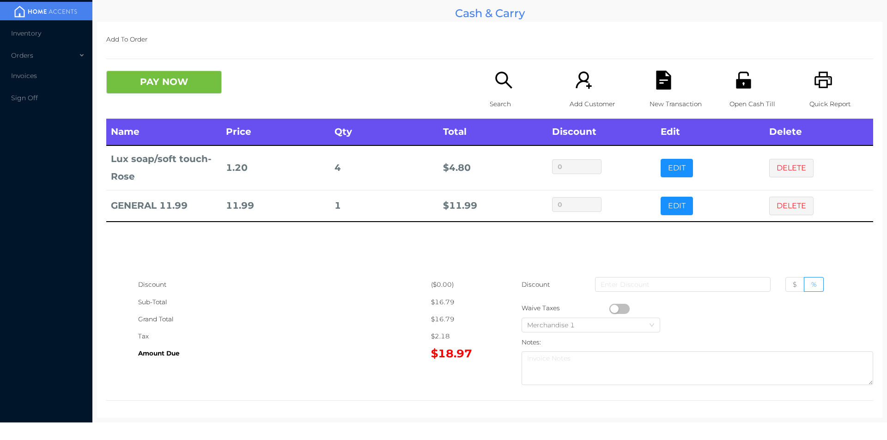
click at [183, 104] on div "PAY NOW Search Add Customer New Transaction Open Cash Till Quick Report" at bounding box center [489, 95] width 767 height 48
click at [173, 86] on button "PAY NOW" at bounding box center [164, 82] width 116 height 23
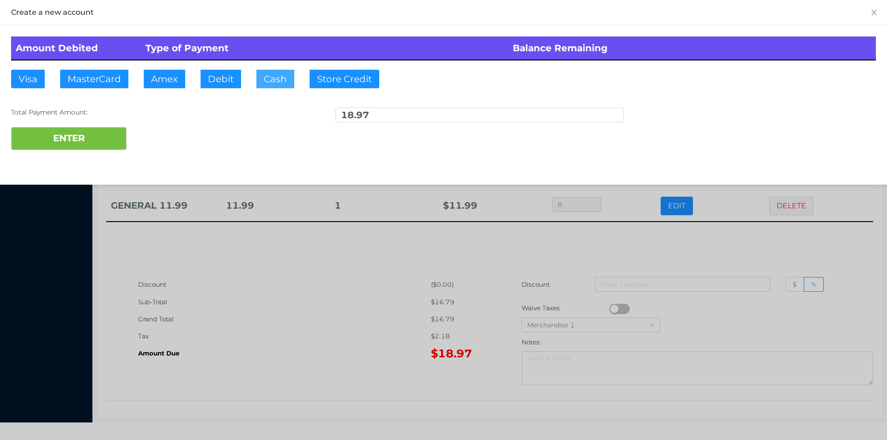
click at [261, 79] on button "Cash" at bounding box center [276, 79] width 38 height 18
type input "50"
click at [223, 360] on div at bounding box center [443, 220] width 887 height 440
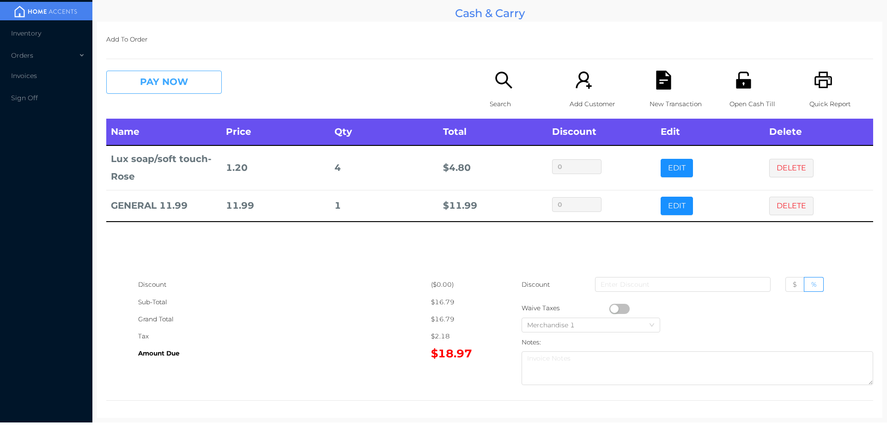
click at [180, 82] on button "PAY NOW" at bounding box center [164, 82] width 116 height 23
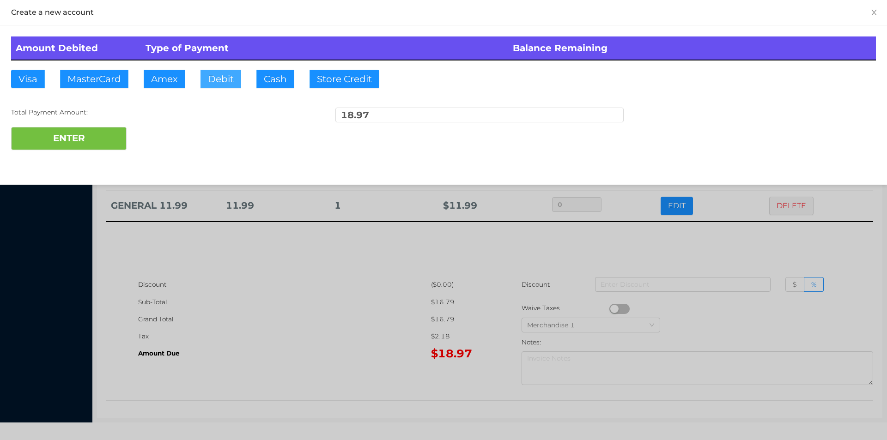
click at [219, 79] on button "Debit" at bounding box center [221, 79] width 41 height 18
type input "50"
click at [63, 169] on div "Create a new account Amount Debited Type of Payment Balance Remaining Visa Mast…" at bounding box center [443, 92] width 887 height 185
click at [57, 137] on button "ENTER" at bounding box center [69, 138] width 116 height 23
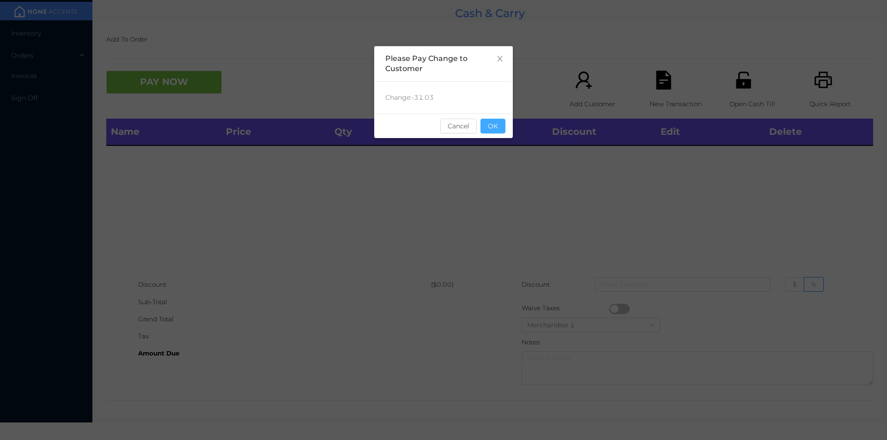
click at [493, 129] on button "OK" at bounding box center [493, 126] width 25 height 15
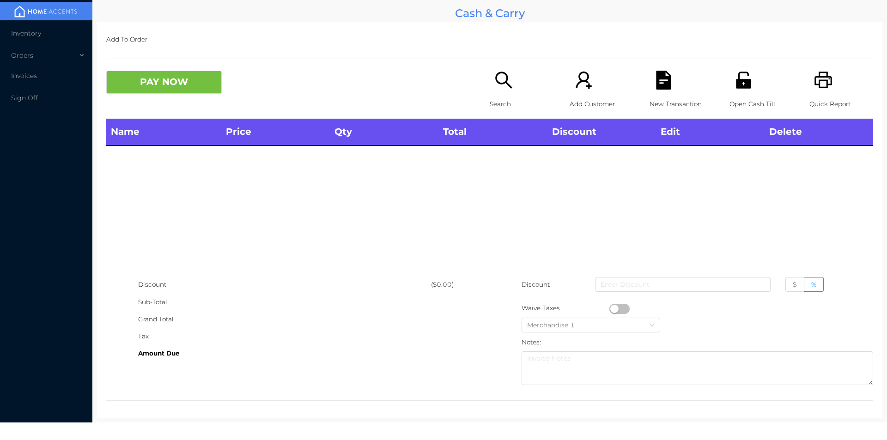
click at [519, 85] on div "Search" at bounding box center [522, 95] width 64 height 48
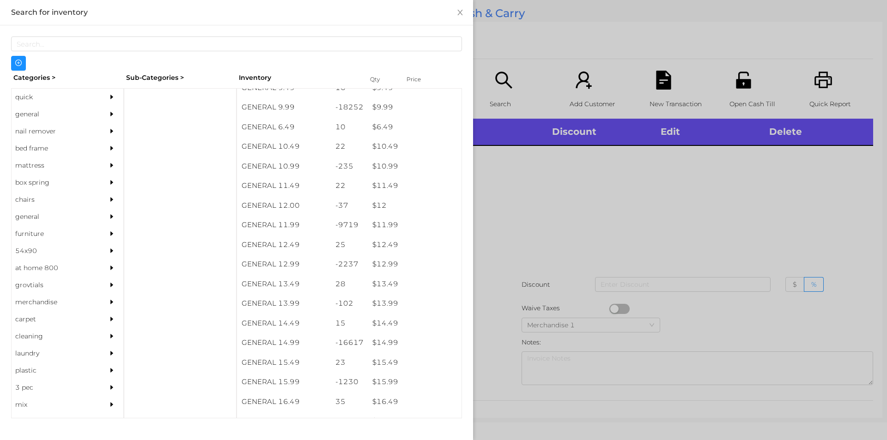
scroll to position [573, 0]
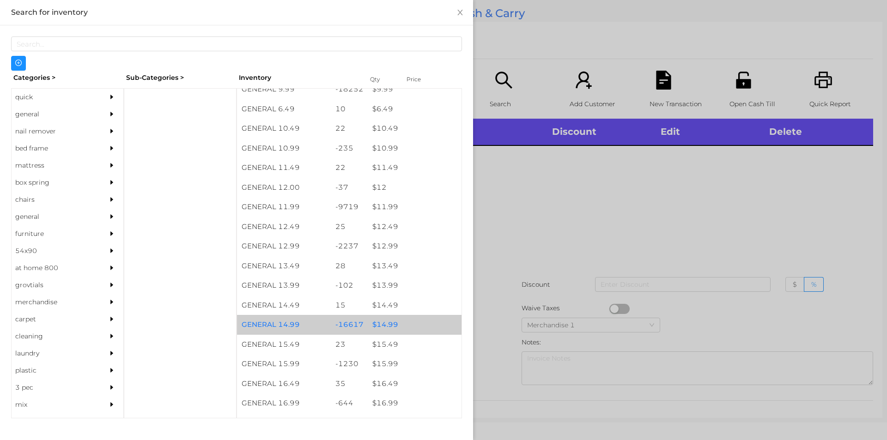
click at [400, 330] on div "$ 14.99" at bounding box center [415, 325] width 94 height 20
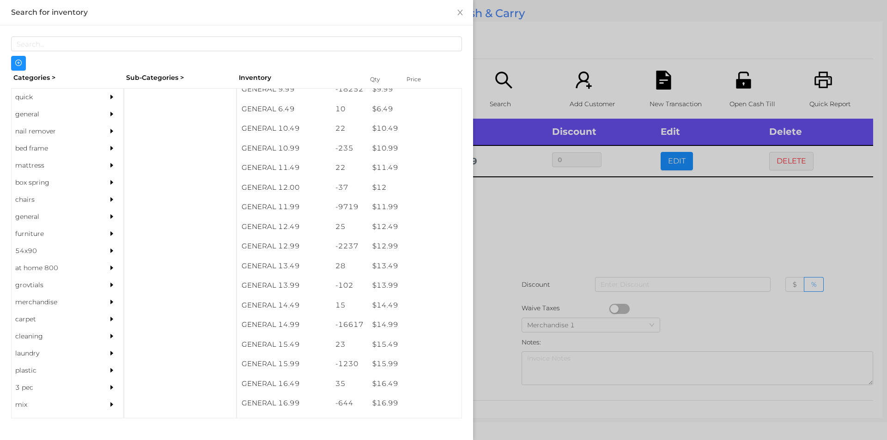
click at [568, 285] on div at bounding box center [443, 220] width 887 height 440
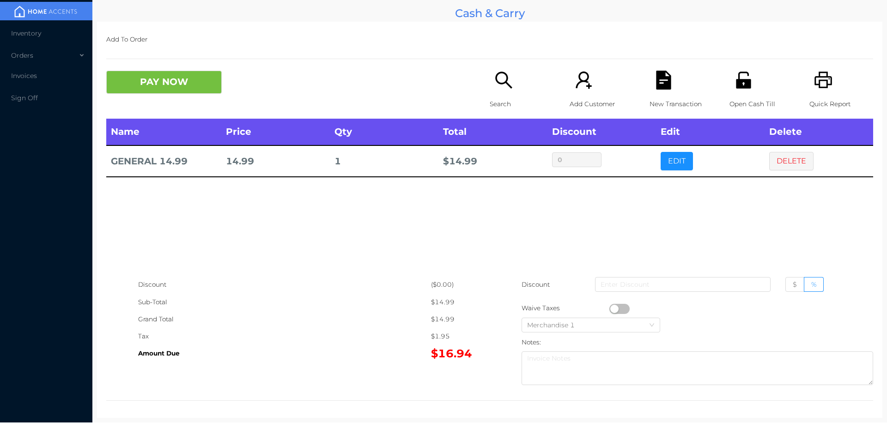
click at [502, 93] on div "Search" at bounding box center [522, 95] width 64 height 48
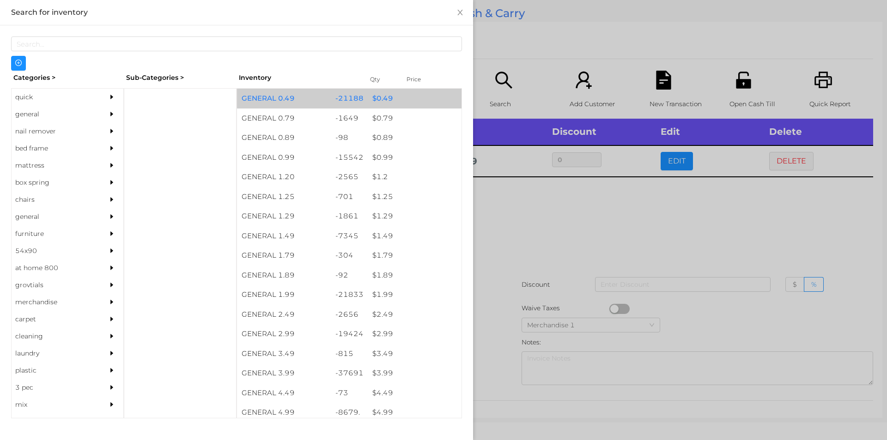
click at [352, 92] on div "-21188" at bounding box center [349, 99] width 37 height 20
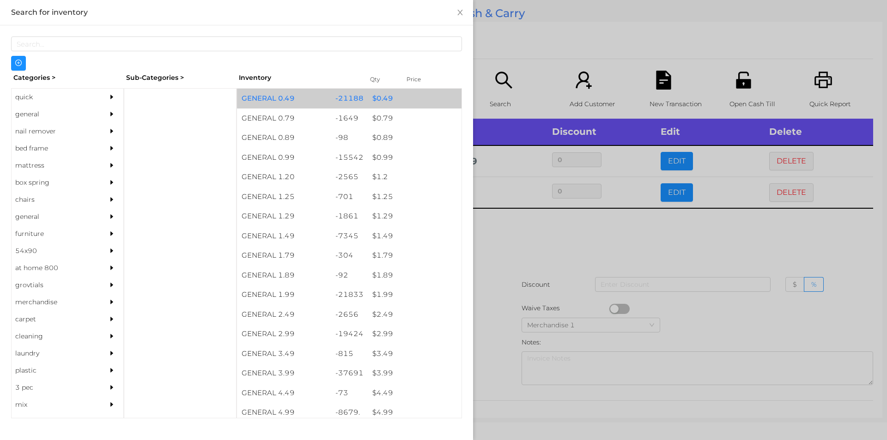
click at [356, 101] on div "-21188" at bounding box center [349, 99] width 37 height 20
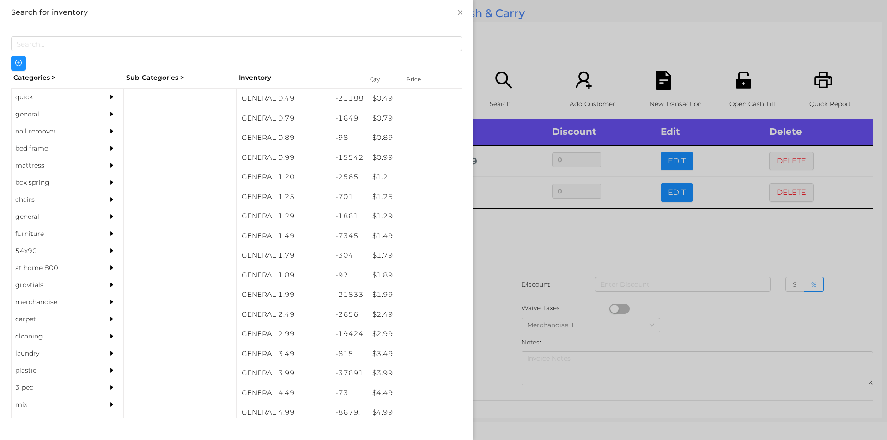
click at [509, 37] on div at bounding box center [443, 220] width 887 height 440
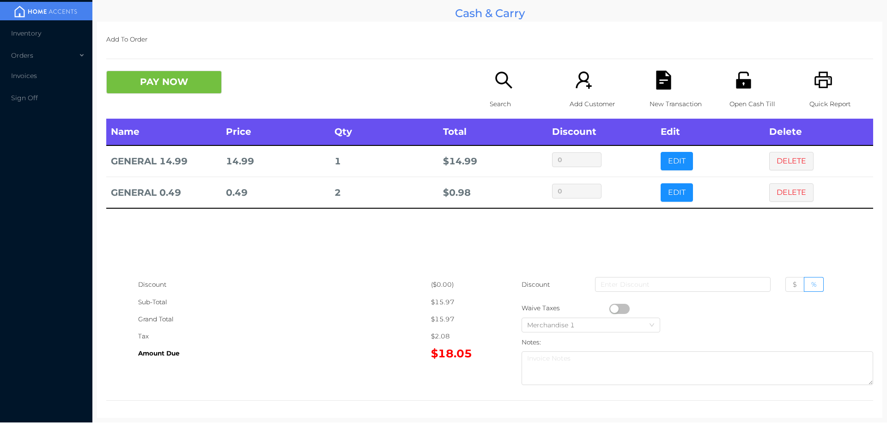
click at [490, 82] on div "Search" at bounding box center [522, 95] width 64 height 48
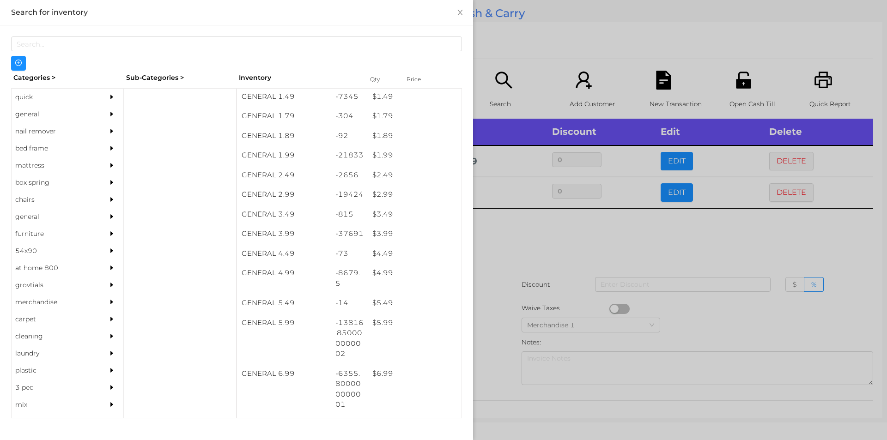
scroll to position [140, 0]
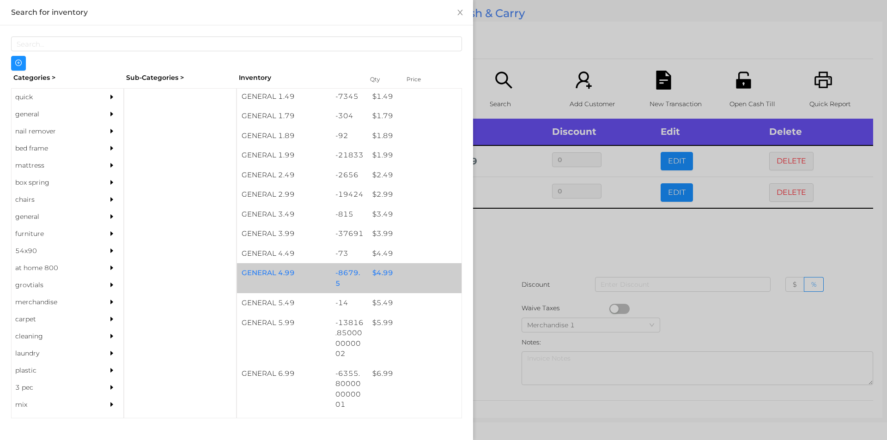
click at [379, 269] on div "$ 4.99" at bounding box center [415, 273] width 94 height 20
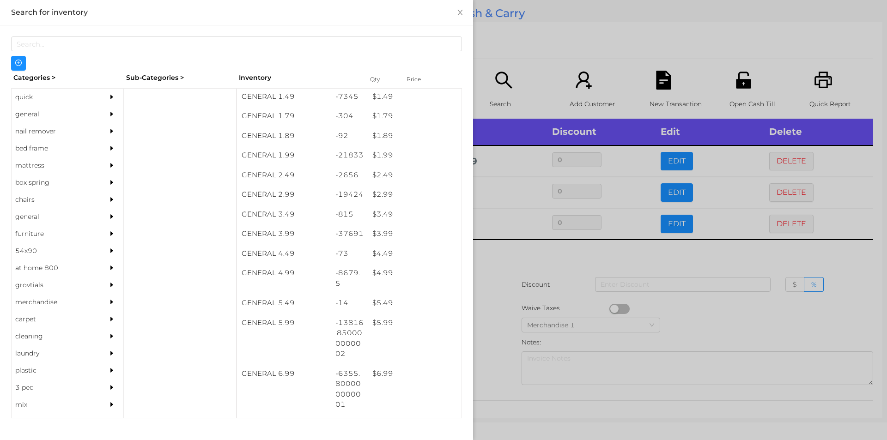
click at [551, 293] on div at bounding box center [443, 220] width 887 height 440
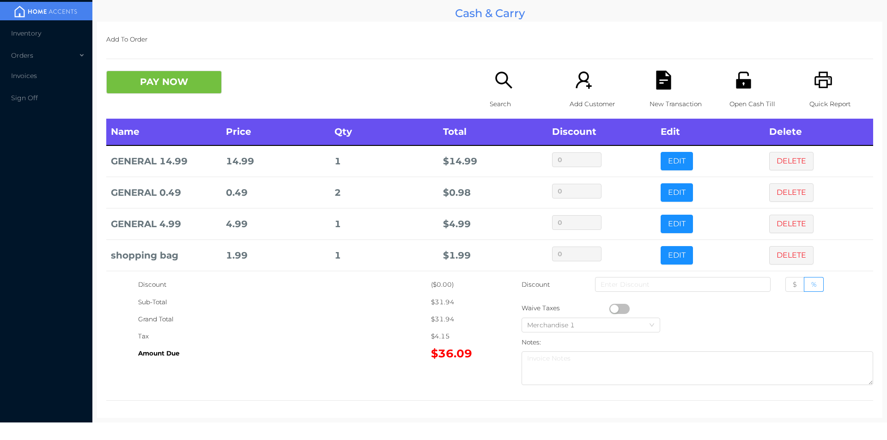
click at [512, 101] on p "Search" at bounding box center [522, 104] width 64 height 17
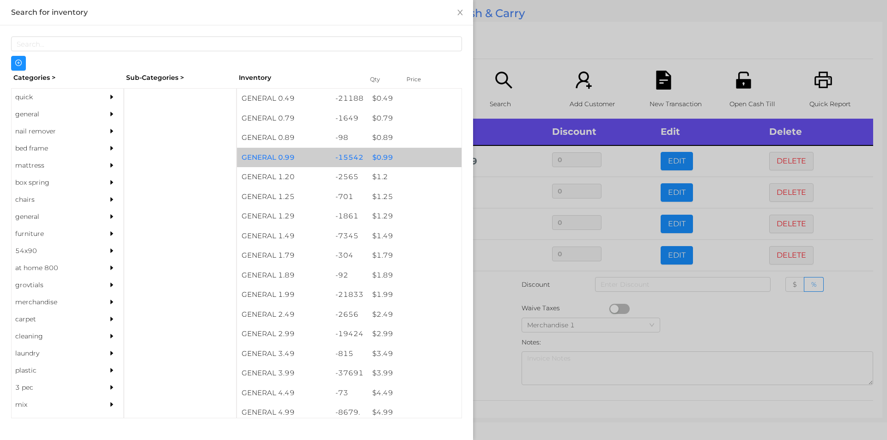
click at [424, 159] on div "$ 0.99" at bounding box center [415, 158] width 94 height 20
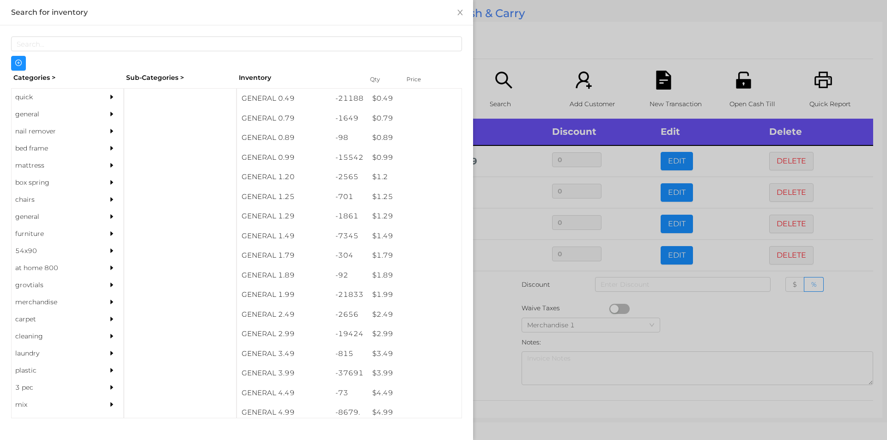
click at [552, 43] on div at bounding box center [443, 220] width 887 height 440
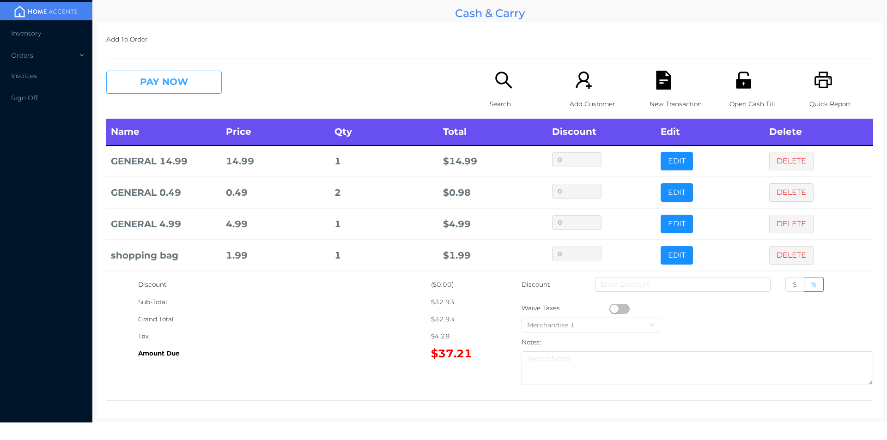
click at [167, 80] on button "PAY NOW" at bounding box center [164, 82] width 116 height 23
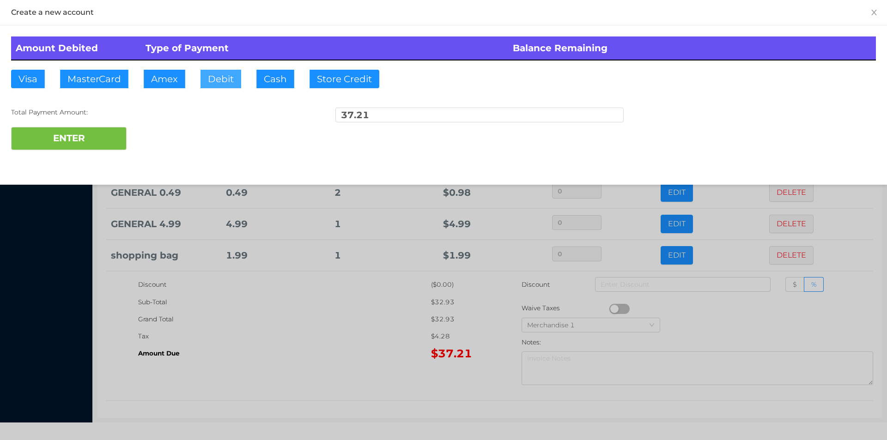
click at [227, 78] on button "Debit" at bounding box center [221, 79] width 41 height 18
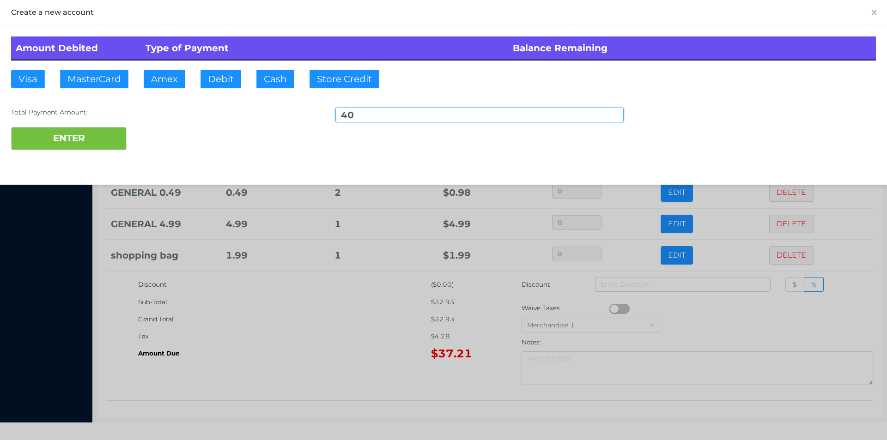
type input "40"
click at [60, 158] on div "Amount Debited Type of Payment Balance Remaining Visa MasterCard Amex Debit Cas…" at bounding box center [443, 93] width 887 height 136
click at [102, 132] on button "ENTER" at bounding box center [69, 138] width 116 height 23
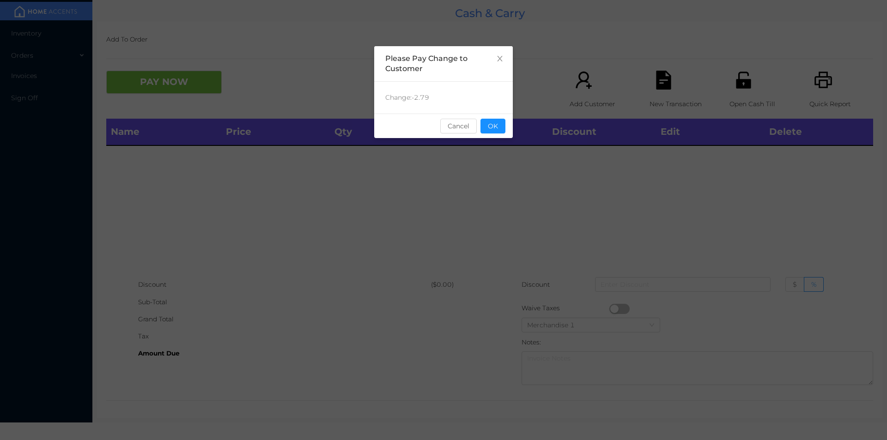
click at [494, 148] on div "sentinelStart Please Pay Change to Customer Change: -2.79 Cancel OK sentinelEnd" at bounding box center [443, 138] width 139 height 185
click at [493, 130] on button "OK" at bounding box center [493, 126] width 25 height 15
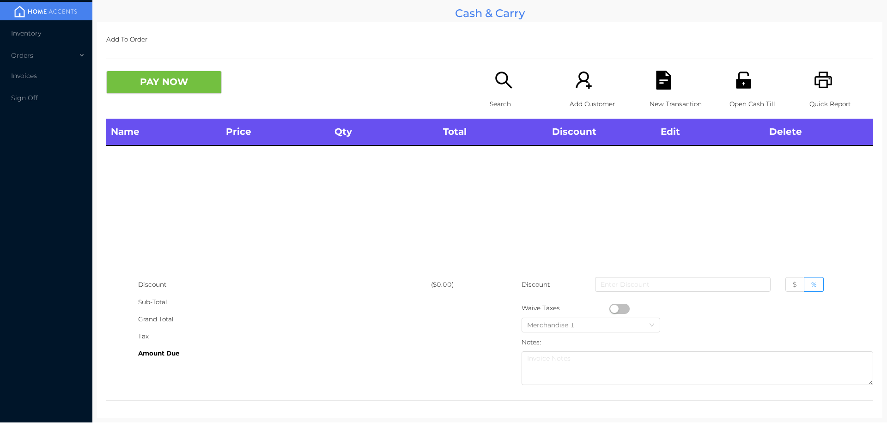
click at [525, 83] on div "Search" at bounding box center [522, 95] width 64 height 48
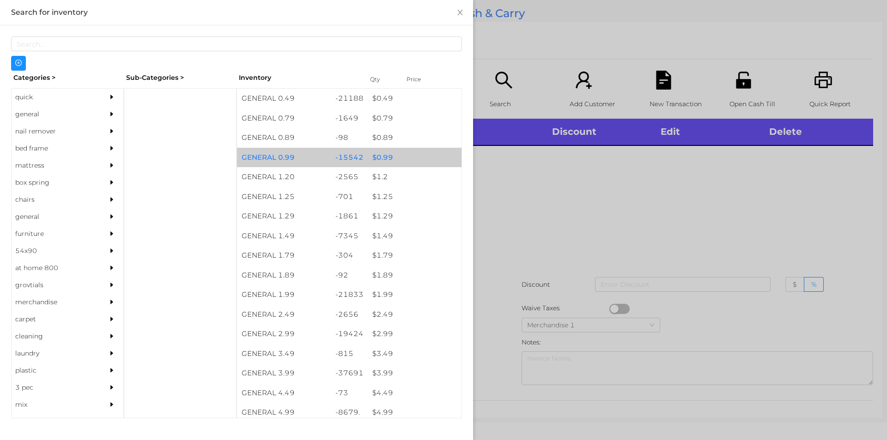
click at [397, 165] on div "$ 0.99" at bounding box center [415, 158] width 94 height 20
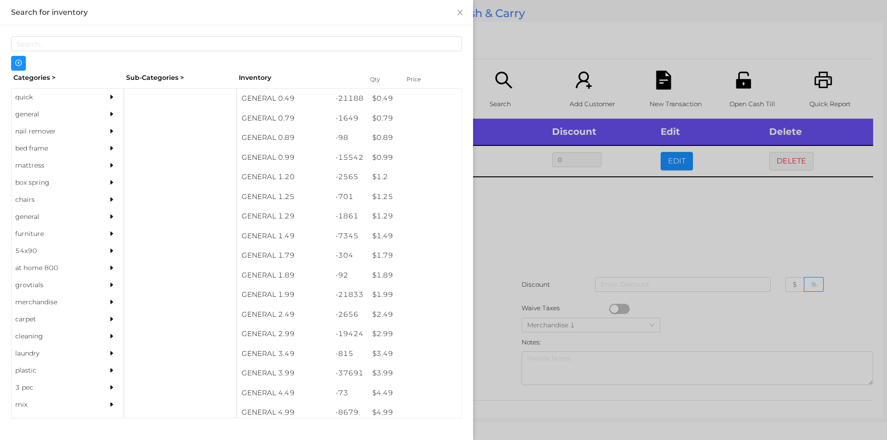
click at [551, 200] on div at bounding box center [443, 220] width 887 height 440
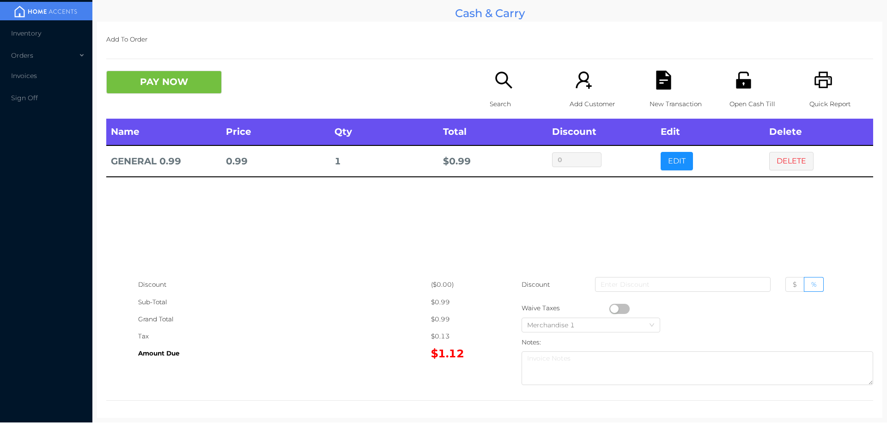
click at [612, 309] on button "button" at bounding box center [620, 309] width 20 height 10
click at [662, 84] on icon "icon: file-text" at bounding box center [663, 80] width 15 height 19
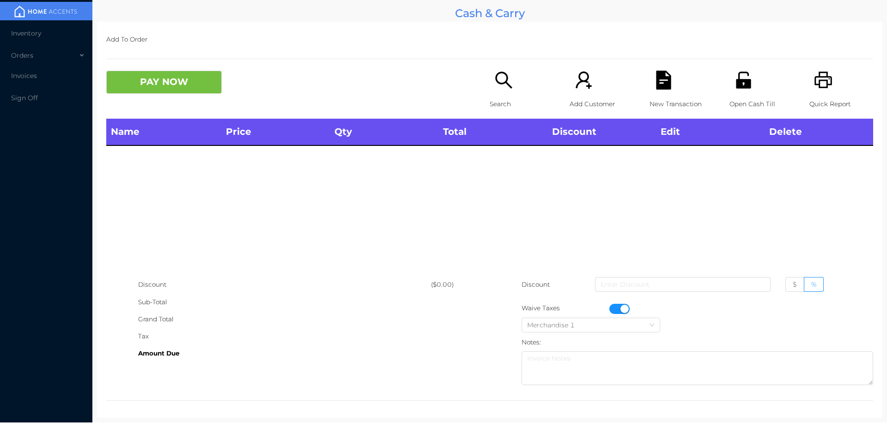
click at [820, 88] on icon "icon: printer" at bounding box center [824, 80] width 18 height 17
click at [617, 305] on button "button" at bounding box center [620, 309] width 20 height 10
click at [506, 78] on icon "icon: search" at bounding box center [504, 80] width 19 height 19
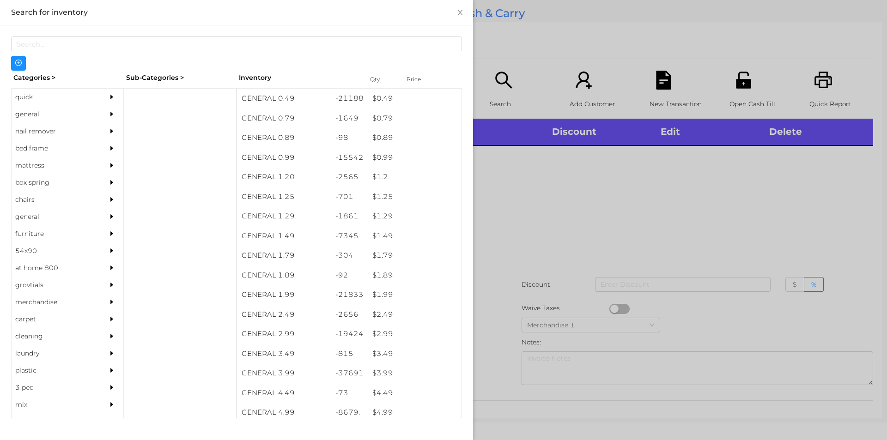
click at [40, 118] on div "general" at bounding box center [54, 114] width 84 height 17
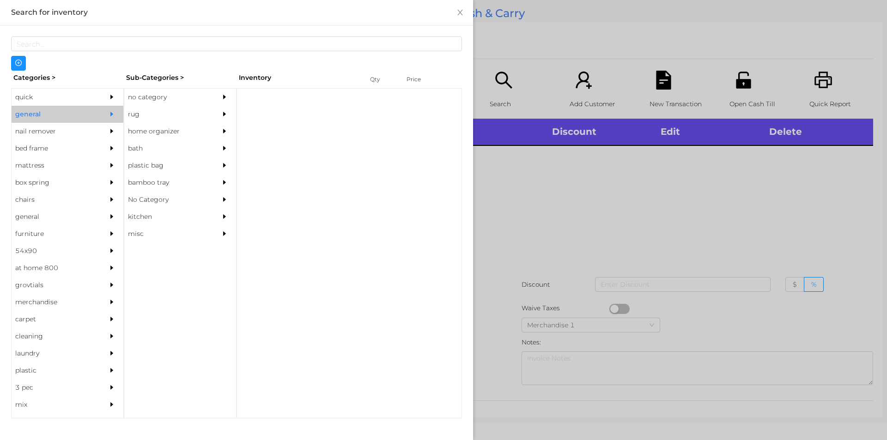
click at [167, 92] on div "no category" at bounding box center [166, 97] width 84 height 17
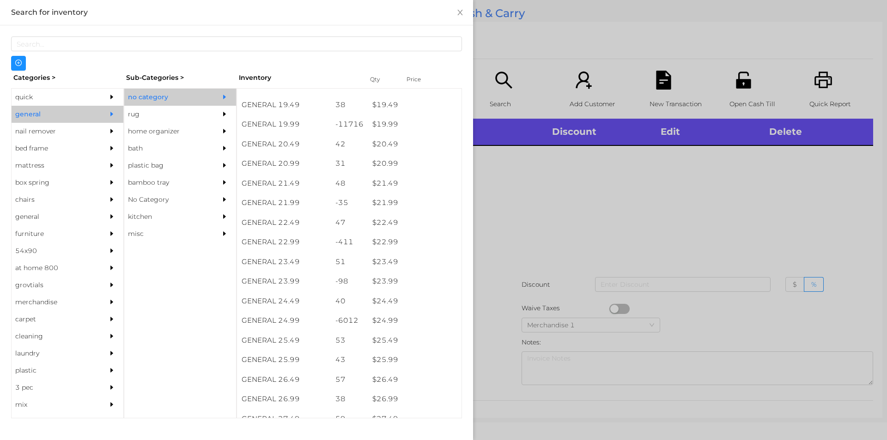
scroll to position [988, 0]
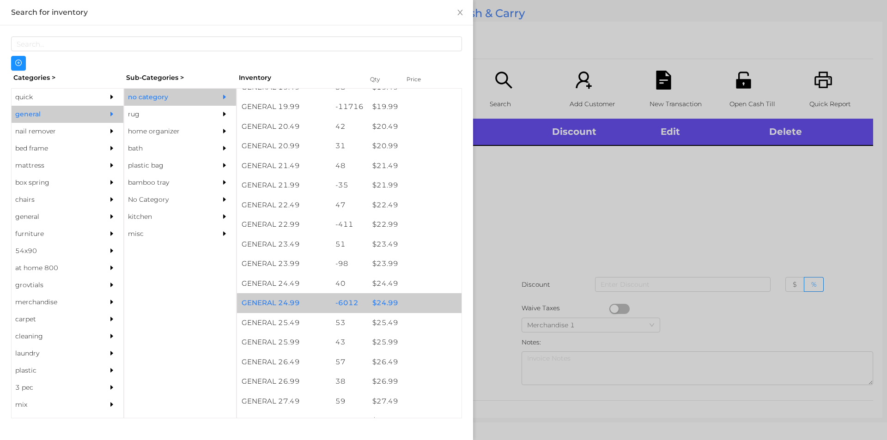
click at [409, 302] on div "$ 24.99" at bounding box center [415, 303] width 94 height 20
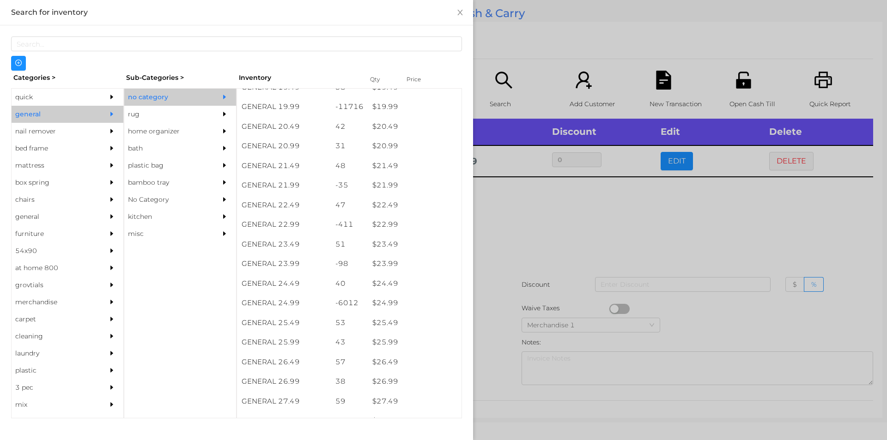
click at [575, 234] on div at bounding box center [443, 220] width 887 height 440
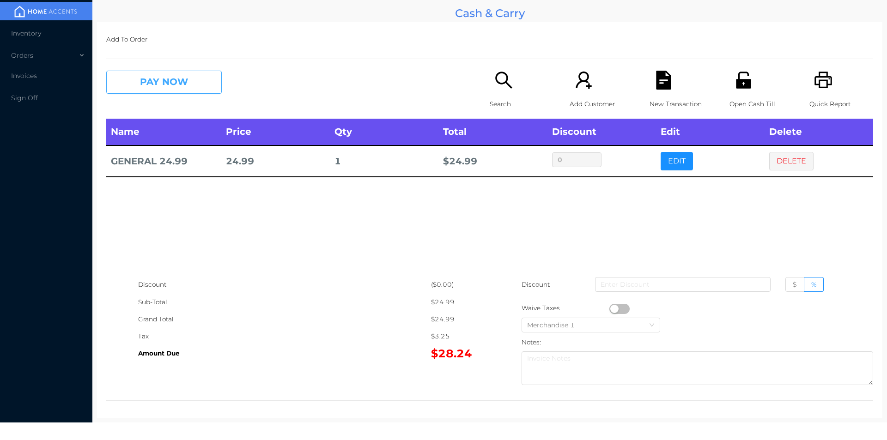
click at [176, 86] on button "PAY NOW" at bounding box center [164, 82] width 116 height 23
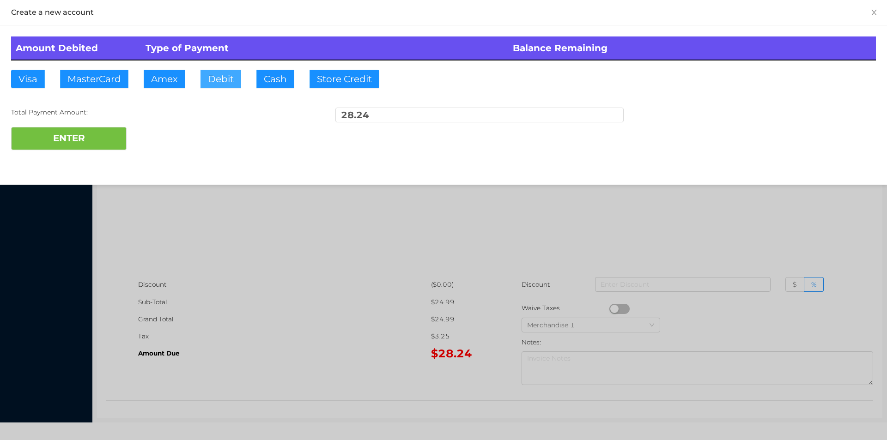
click at [226, 86] on button "Debit" at bounding box center [221, 79] width 41 height 18
type input "30"
click at [82, 147] on button "ENTER" at bounding box center [69, 138] width 116 height 23
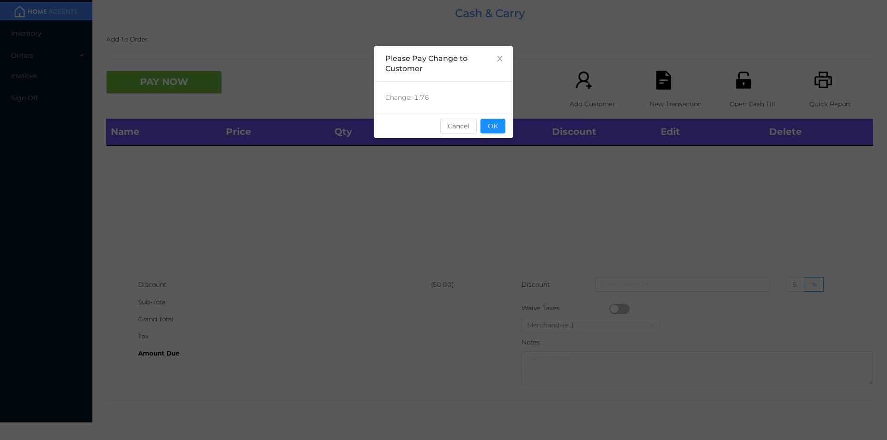
click at [478, 110] on div "Change: -1.76" at bounding box center [443, 98] width 139 height 32
click at [496, 133] on button "OK" at bounding box center [493, 126] width 25 height 15
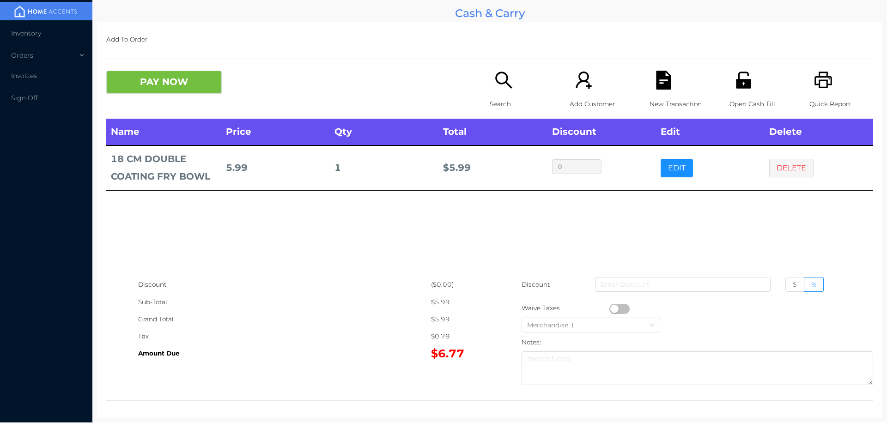
click at [177, 79] on button "PAY NOW" at bounding box center [164, 82] width 116 height 23
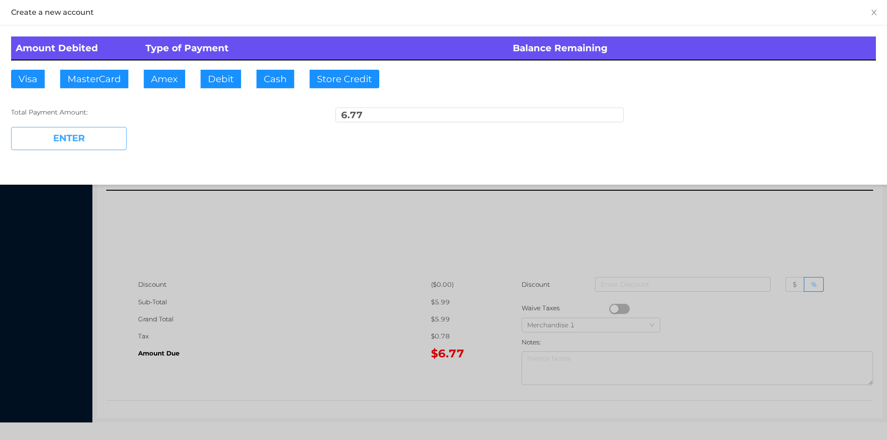
click at [95, 129] on button "ENTER" at bounding box center [69, 138] width 116 height 23
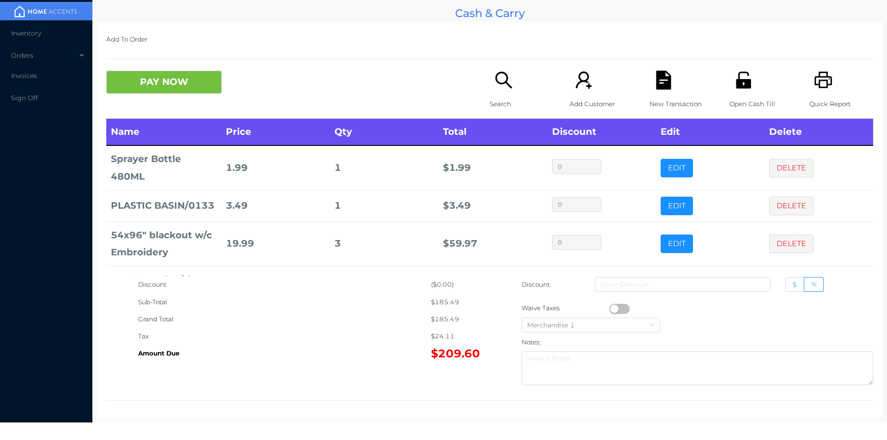
click at [793, 281] on span "$" at bounding box center [795, 285] width 4 height 8
click at [793, 287] on input "$" at bounding box center [793, 287] width 0 height 0
click at [697, 287] on input at bounding box center [683, 284] width 176 height 15
type input "9"
type input "8"
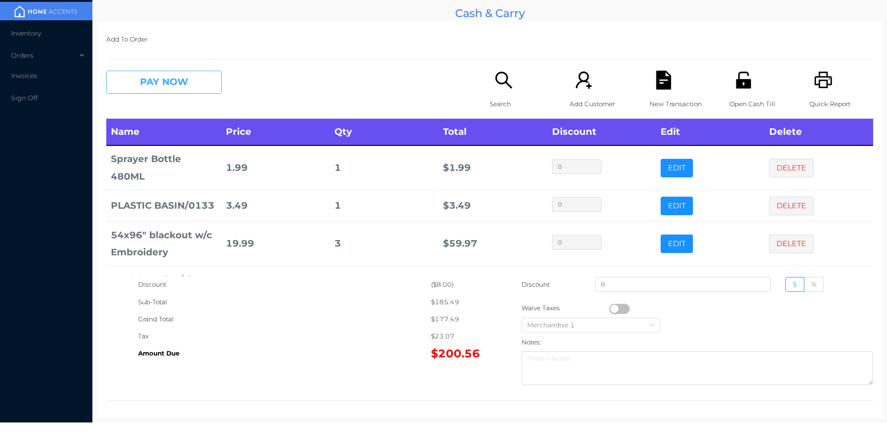
click at [167, 71] on button "PAY NOW" at bounding box center [164, 82] width 116 height 23
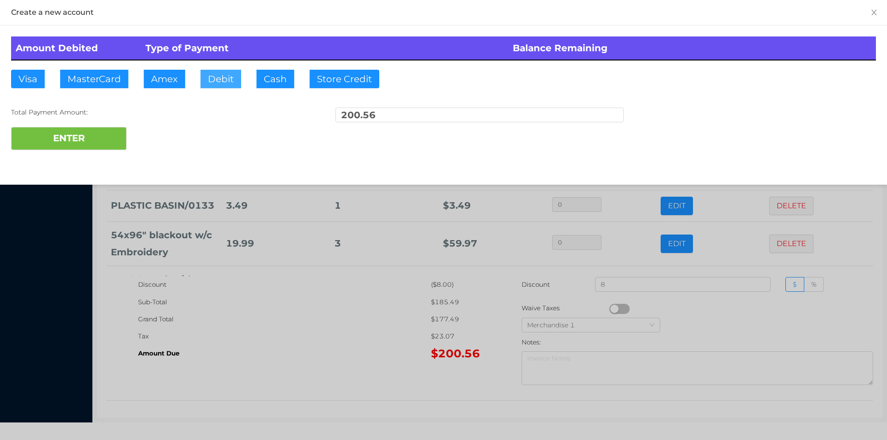
click at [230, 80] on button "Debit" at bounding box center [221, 79] width 41 height 18
click at [101, 143] on button "ENTER" at bounding box center [69, 138] width 116 height 23
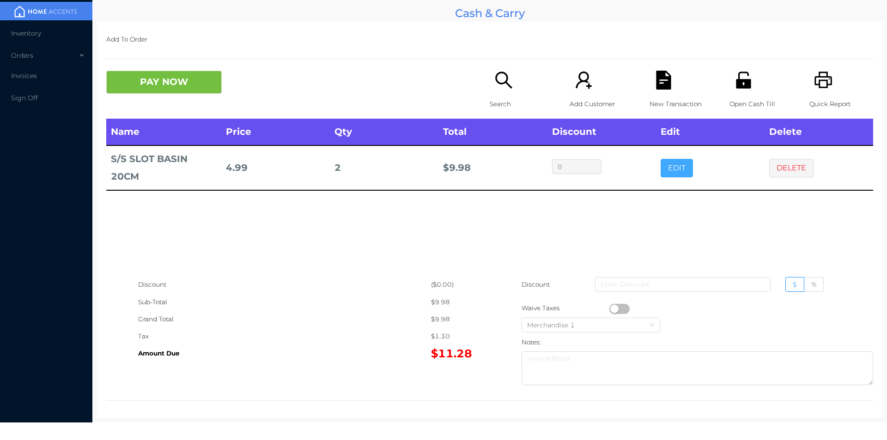
click at [666, 175] on button "EDIT" at bounding box center [677, 168] width 32 height 18
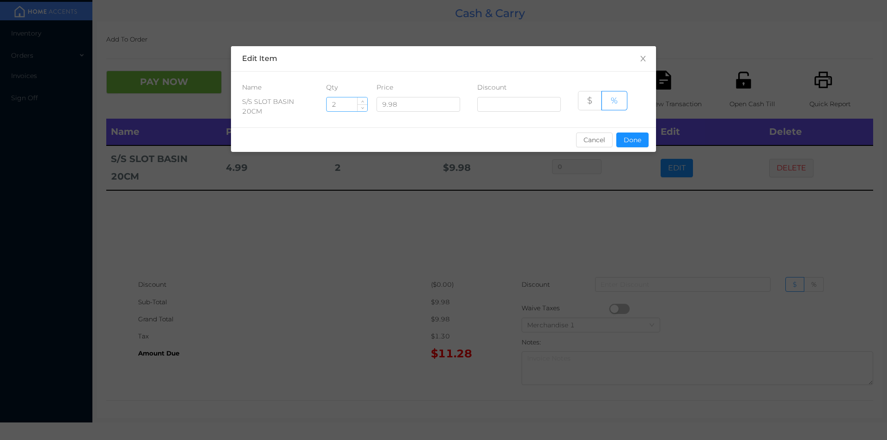
click at [342, 104] on input "2" at bounding box center [347, 105] width 41 height 14
type input "1"
click at [640, 146] on button "Done" at bounding box center [633, 140] width 32 height 15
type input "0%"
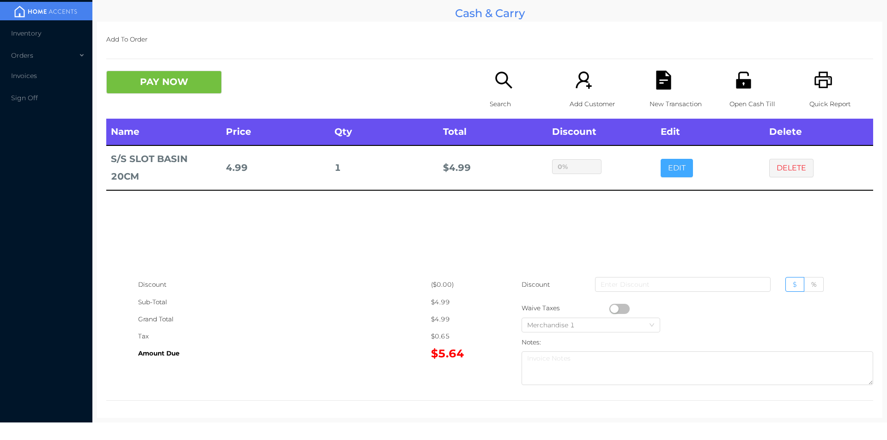
click at [661, 159] on button "EDIT" at bounding box center [677, 168] width 32 height 18
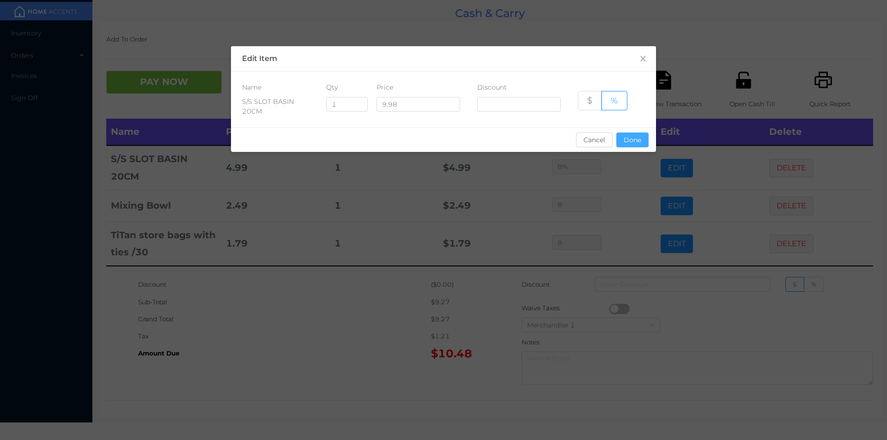
click at [626, 135] on button "Done" at bounding box center [633, 140] width 32 height 15
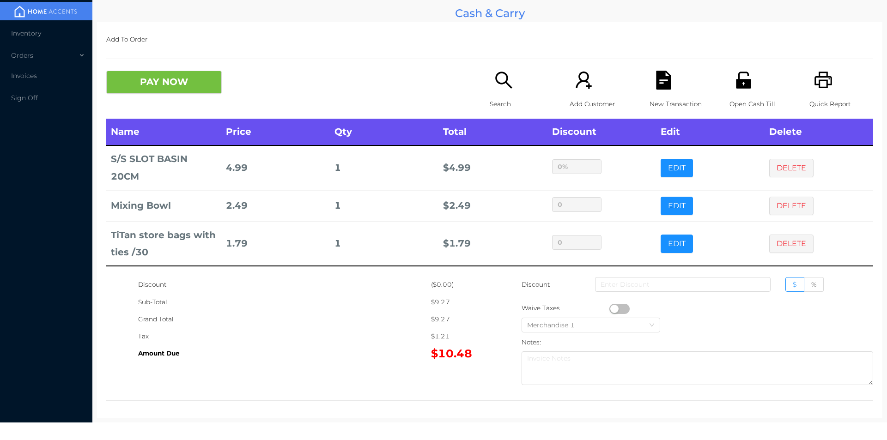
click at [657, 85] on icon "icon: file-text" at bounding box center [663, 80] width 15 height 19
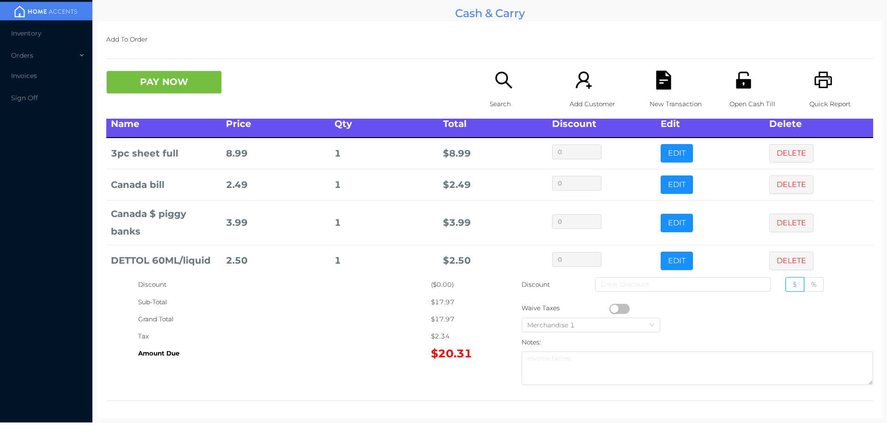
scroll to position [18, 0]
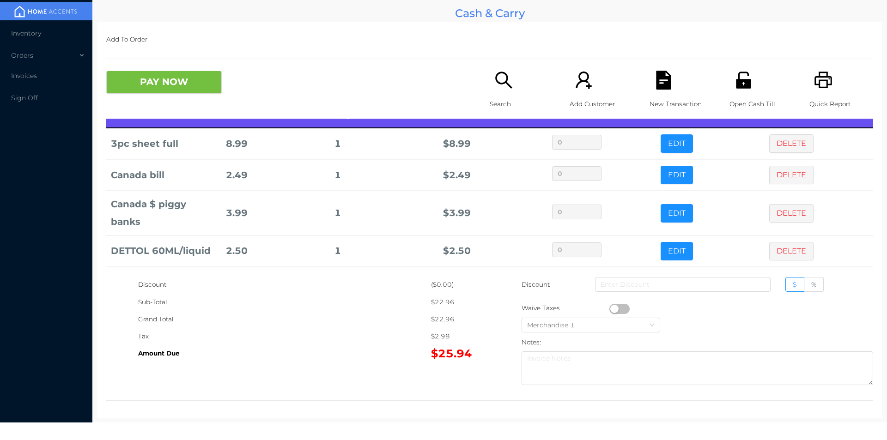
click at [746, 84] on icon "icon: unlock" at bounding box center [743, 80] width 19 height 19
click at [164, 93] on button "PAY NOW" at bounding box center [164, 82] width 116 height 23
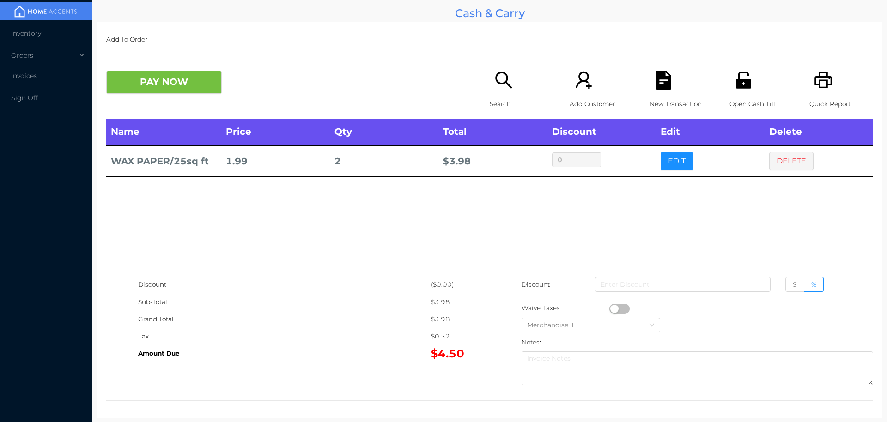
click at [650, 92] on div "New Transaction" at bounding box center [682, 95] width 64 height 48
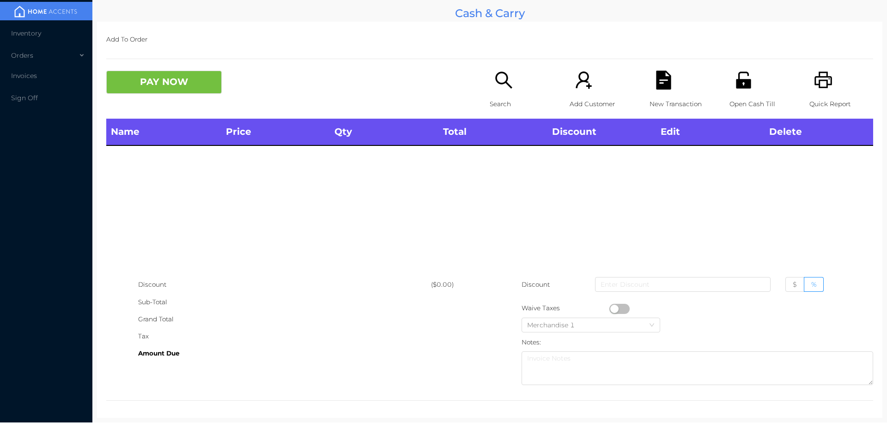
click at [734, 84] on icon "icon: unlock" at bounding box center [743, 80] width 19 height 19
click at [490, 79] on div "Search" at bounding box center [522, 95] width 64 height 48
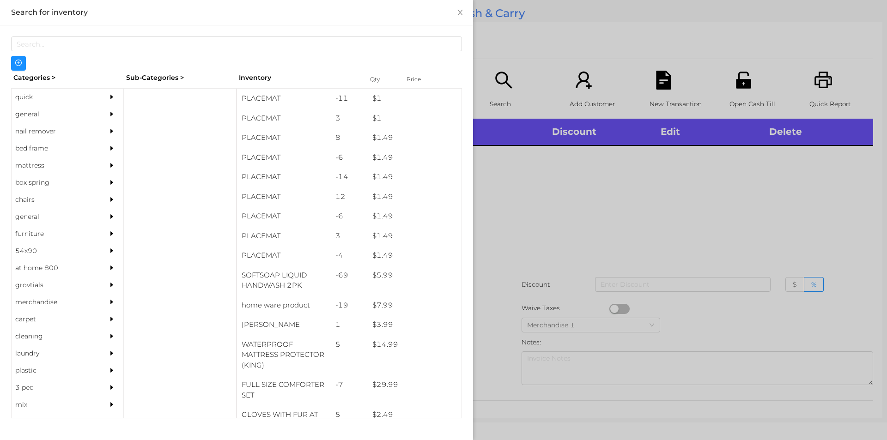
click at [30, 98] on div "quick" at bounding box center [54, 97] width 84 height 17
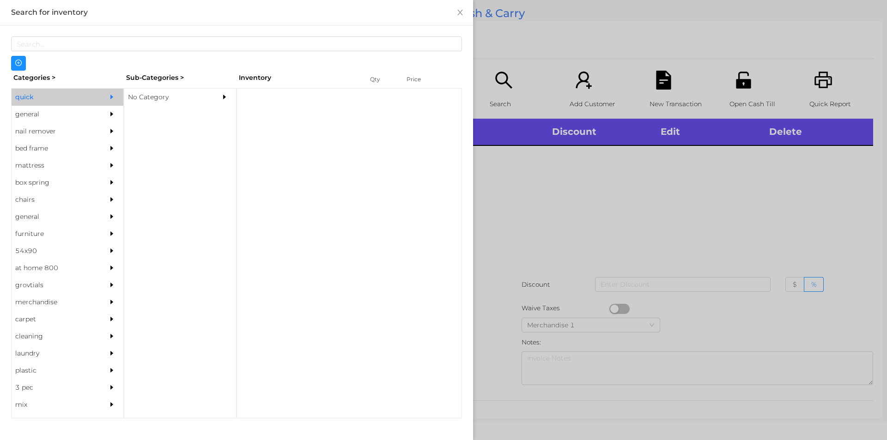
click at [201, 97] on div "No Category" at bounding box center [166, 97] width 84 height 17
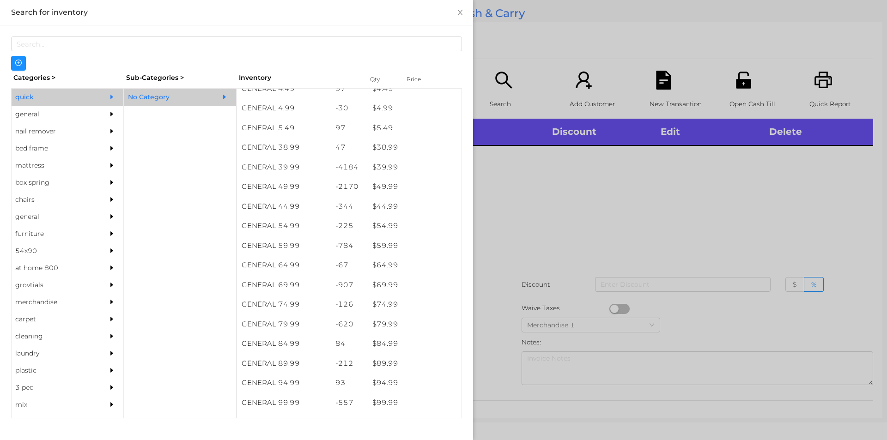
scroll to position [485, 0]
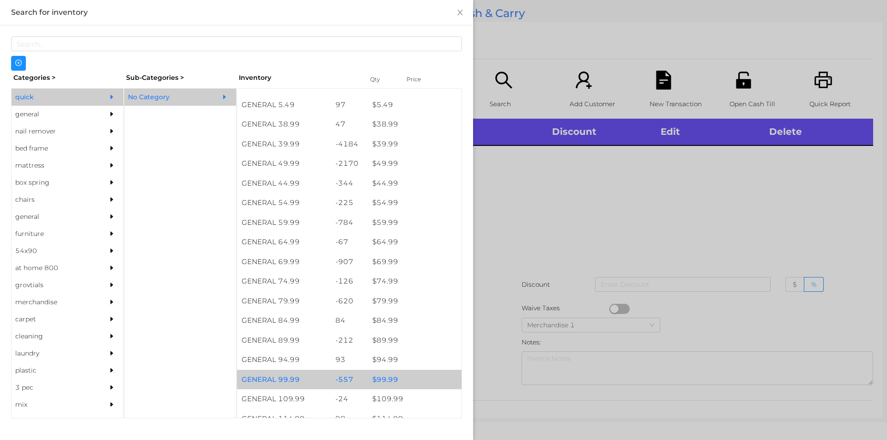
click at [378, 376] on div "$ 99.99" at bounding box center [415, 380] width 94 height 20
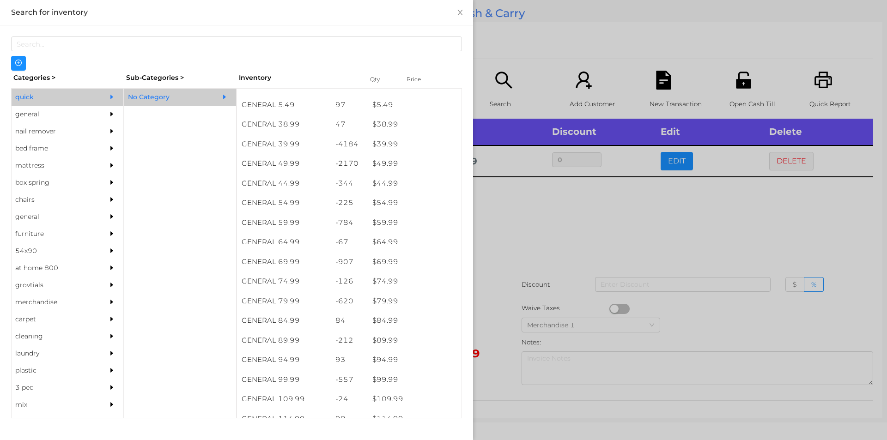
click at [566, 325] on div at bounding box center [443, 220] width 887 height 440
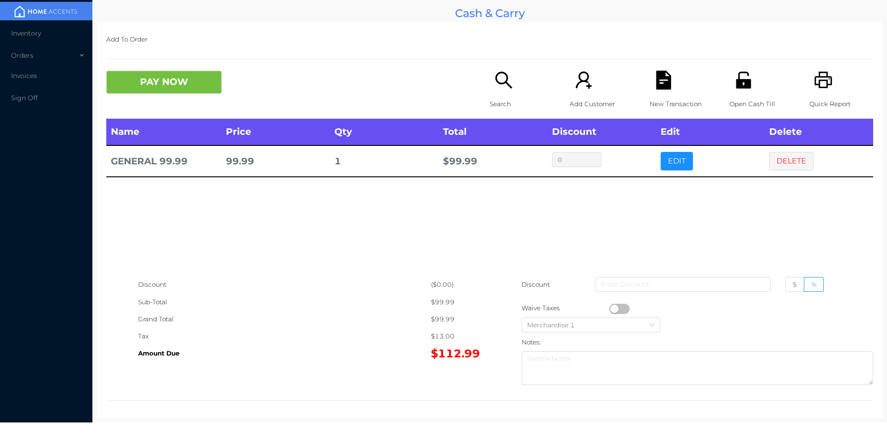
click at [610, 305] on button "button" at bounding box center [620, 309] width 20 height 10
click at [659, 91] on div "New Transaction" at bounding box center [682, 95] width 64 height 48
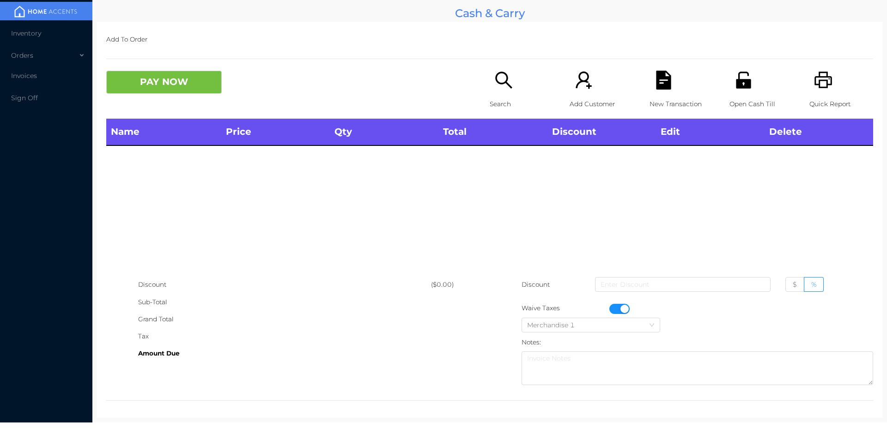
click at [814, 93] on div "Quick Report" at bounding box center [842, 95] width 64 height 48
click at [620, 308] on button "button" at bounding box center [620, 309] width 20 height 10
click at [736, 101] on p "Open Cash Till" at bounding box center [762, 104] width 64 height 17
click at [495, 84] on icon "icon: search" at bounding box center [504, 80] width 19 height 19
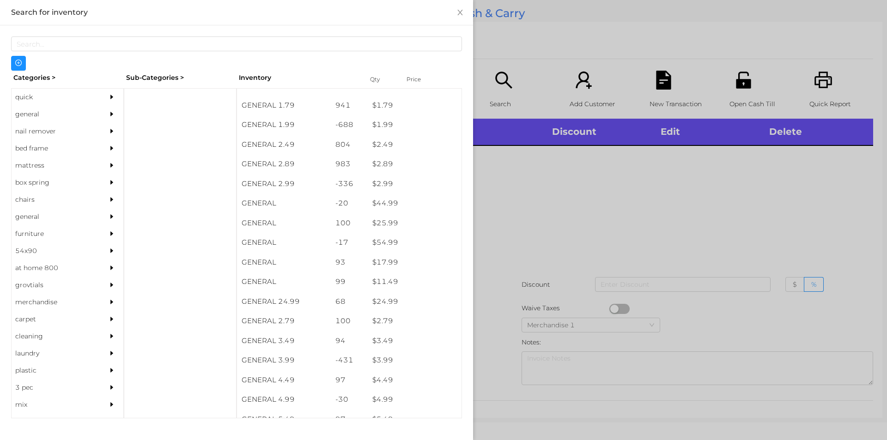
scroll to position [171, 0]
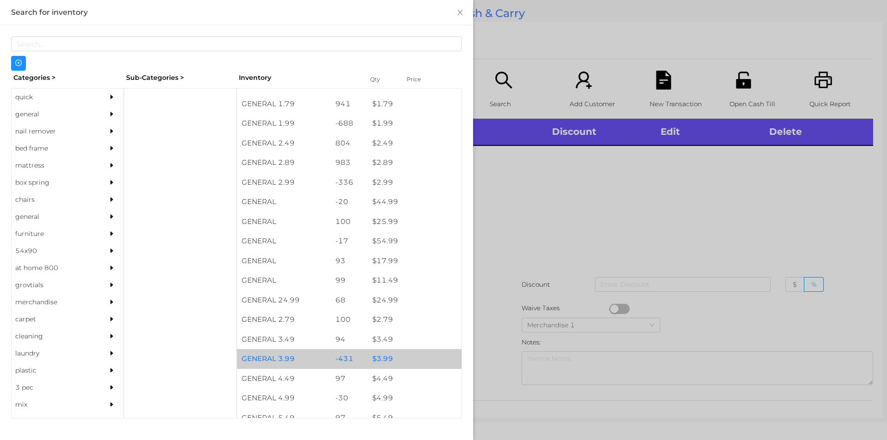
click at [256, 362] on div "GENERAL 3.99" at bounding box center [284, 359] width 94 height 20
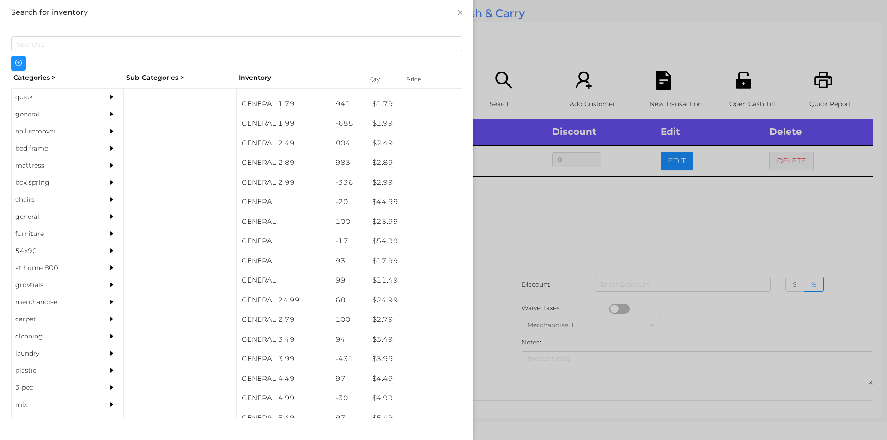
click at [61, 108] on div "general" at bounding box center [54, 114] width 84 height 17
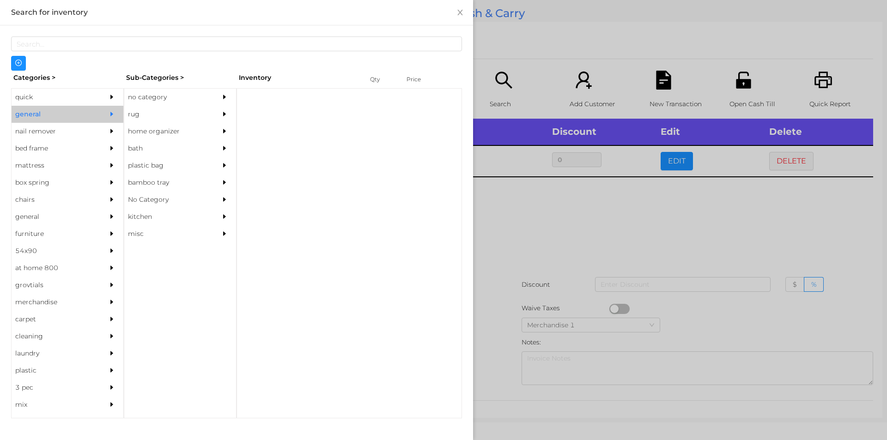
click at [163, 95] on div "no category" at bounding box center [166, 97] width 84 height 17
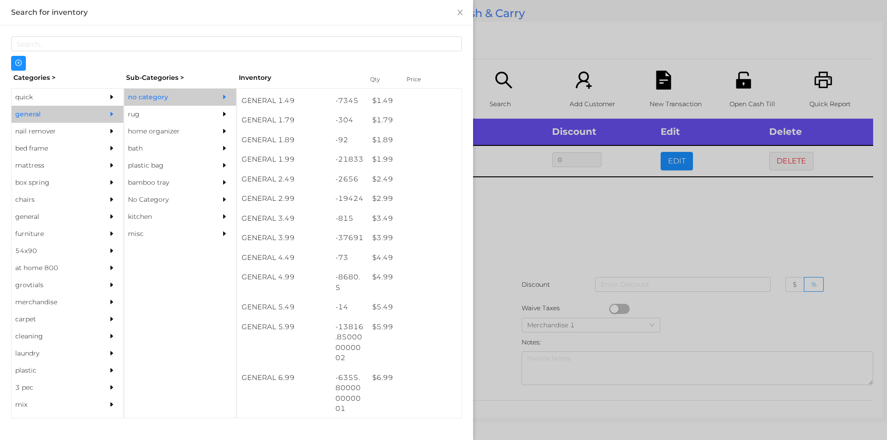
scroll to position [140, 0]
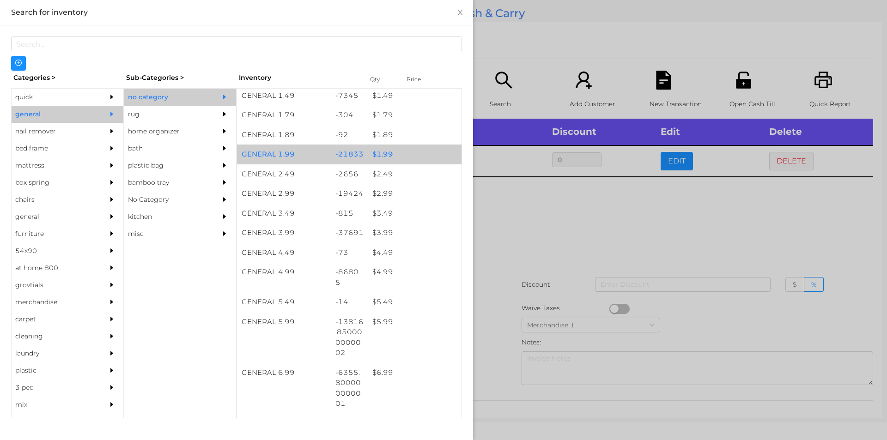
click at [416, 151] on div "$ 1.99" at bounding box center [415, 155] width 94 height 20
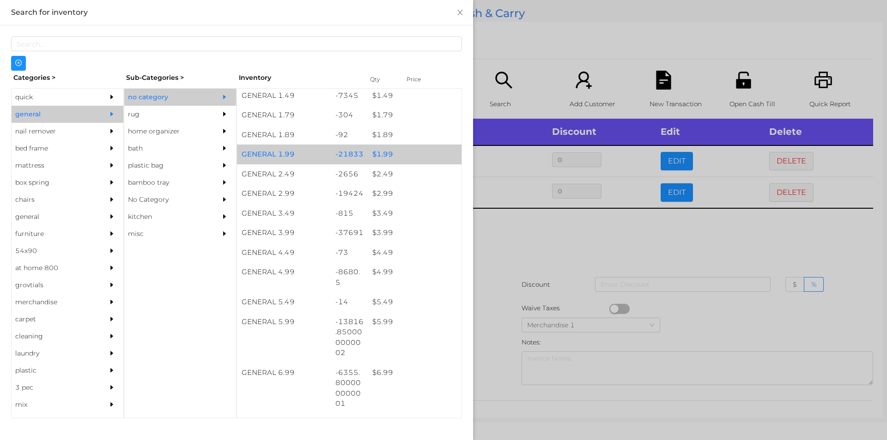
click at [413, 149] on div "$ 1.99" at bounding box center [415, 155] width 94 height 20
click at [424, 149] on div "$ 1.99" at bounding box center [415, 155] width 94 height 20
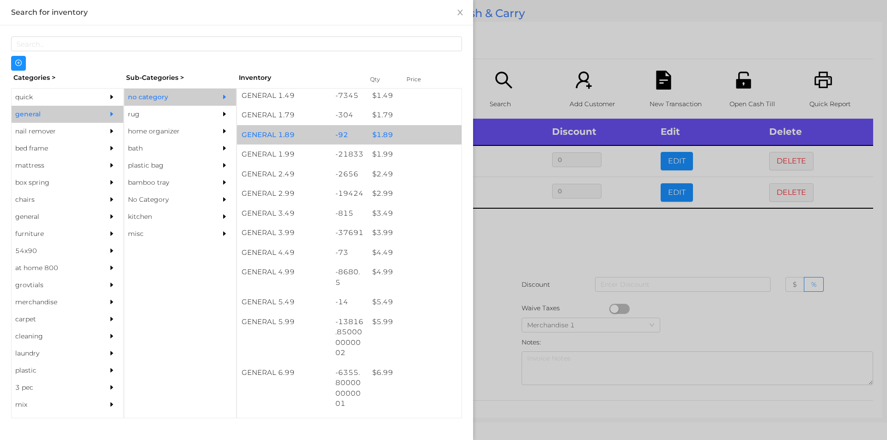
click at [433, 144] on div "$ 1.89" at bounding box center [415, 135] width 94 height 20
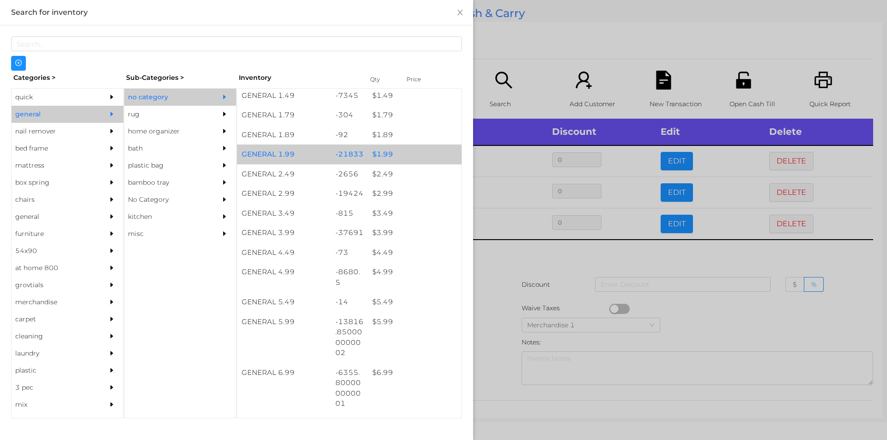
click at [416, 147] on div "$ 1.99" at bounding box center [415, 155] width 94 height 20
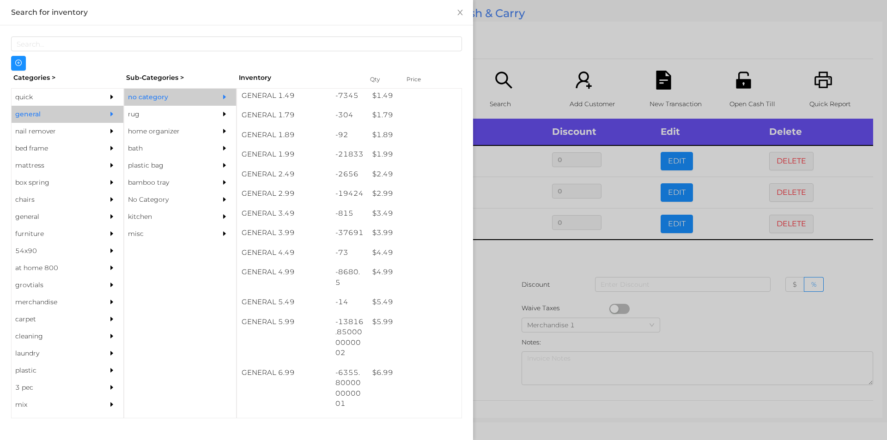
click at [510, 89] on div at bounding box center [443, 220] width 887 height 440
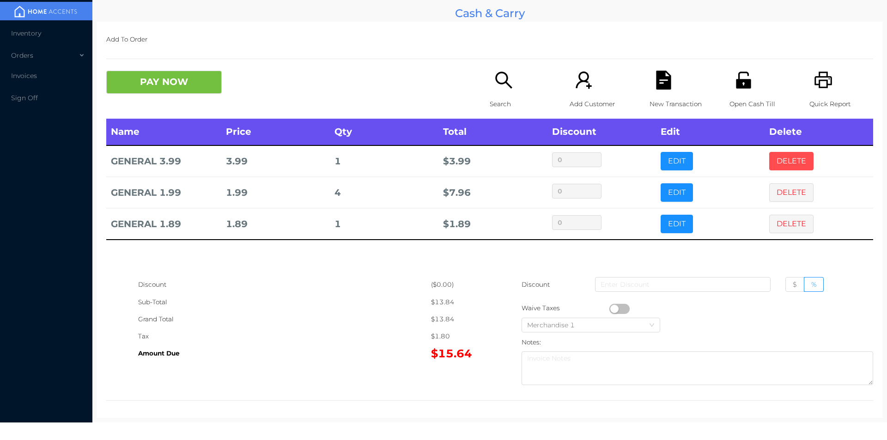
click at [786, 158] on button "DELETE" at bounding box center [792, 161] width 44 height 18
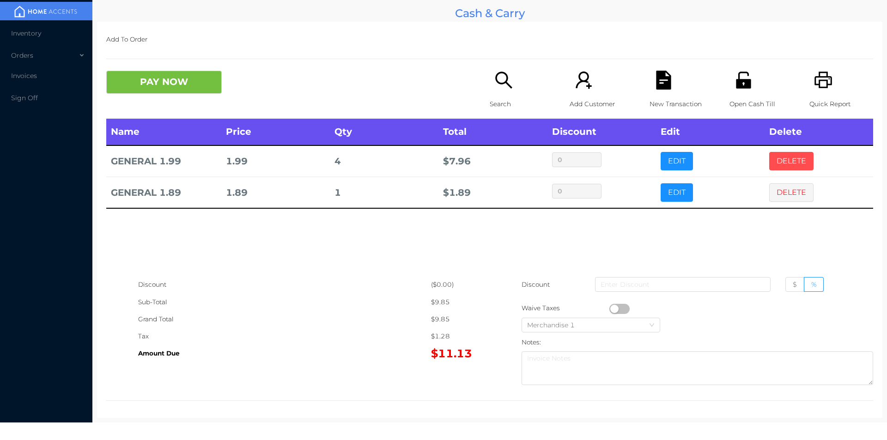
click at [780, 153] on button "DELETE" at bounding box center [792, 161] width 44 height 18
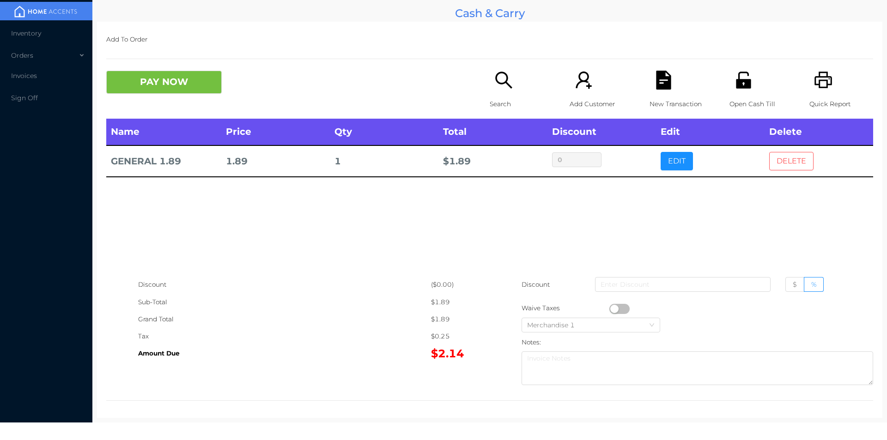
click at [780, 159] on button "DELETE" at bounding box center [792, 161] width 44 height 18
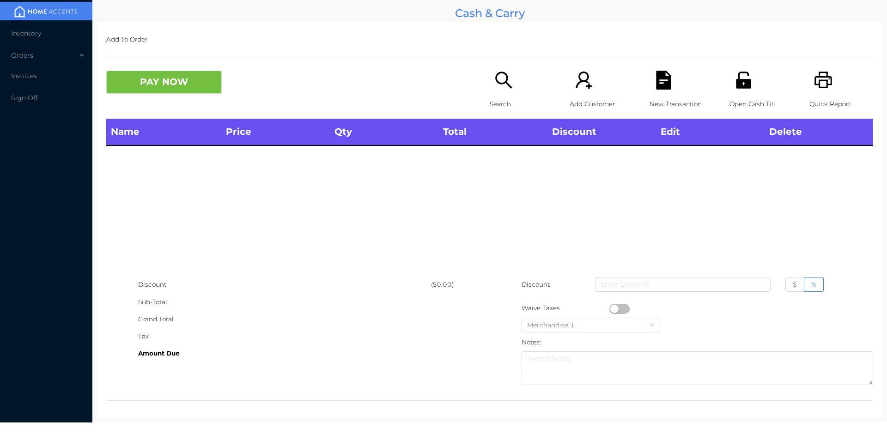
click at [508, 87] on icon "icon: search" at bounding box center [504, 80] width 19 height 19
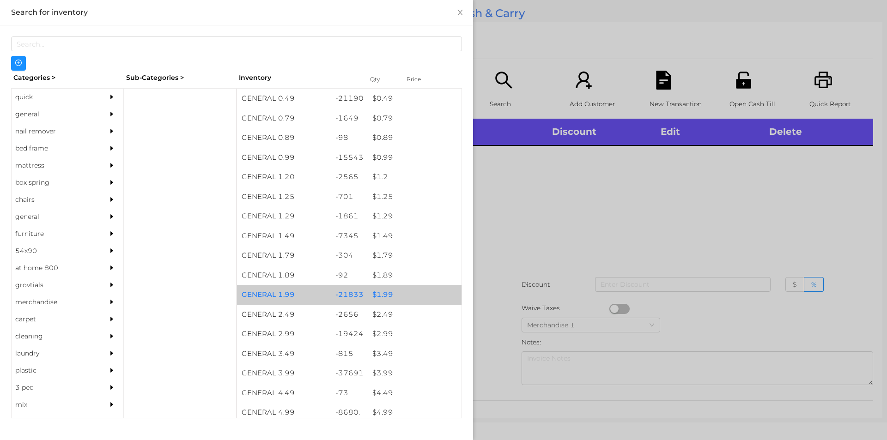
click at [354, 301] on div "-21833" at bounding box center [349, 295] width 37 height 20
click at [354, 294] on div "-21833" at bounding box center [349, 295] width 37 height 20
click at [376, 294] on div "$ 1.99" at bounding box center [415, 295] width 94 height 20
click at [397, 295] on div "$ 1.99" at bounding box center [415, 295] width 94 height 20
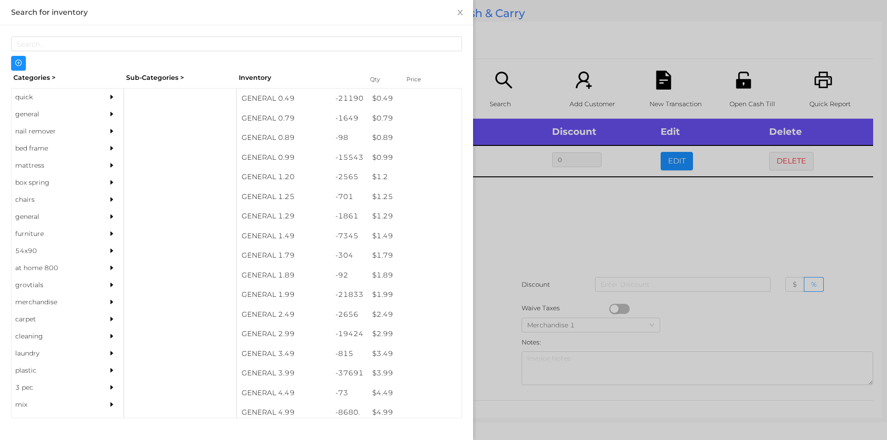
click at [530, 285] on div at bounding box center [443, 220] width 887 height 440
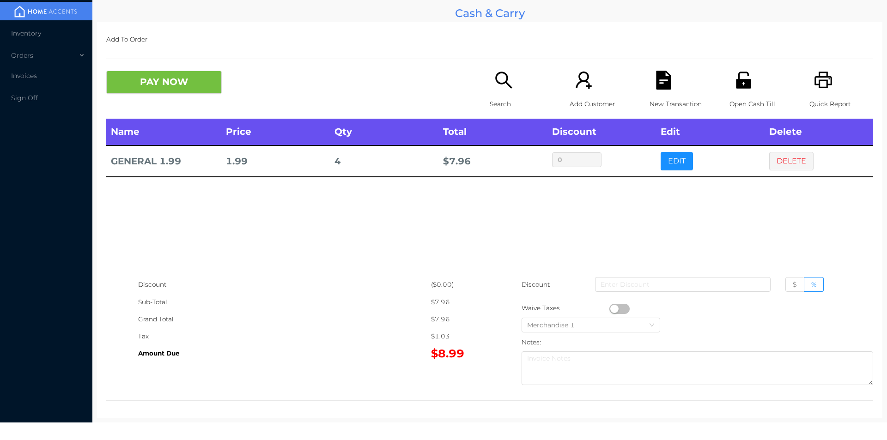
click at [656, 84] on icon "icon: file-text" at bounding box center [663, 80] width 15 height 19
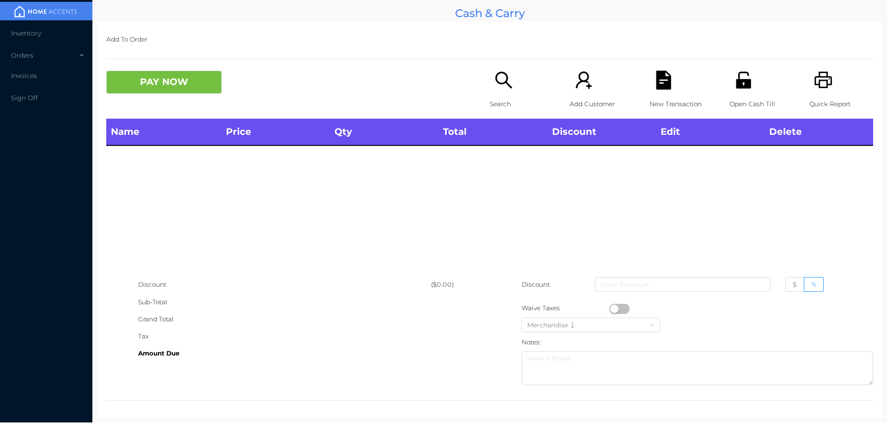
click at [816, 87] on icon "icon: printer" at bounding box center [824, 80] width 18 height 17
click at [751, 74] on div "Open Cash Till" at bounding box center [762, 95] width 64 height 48
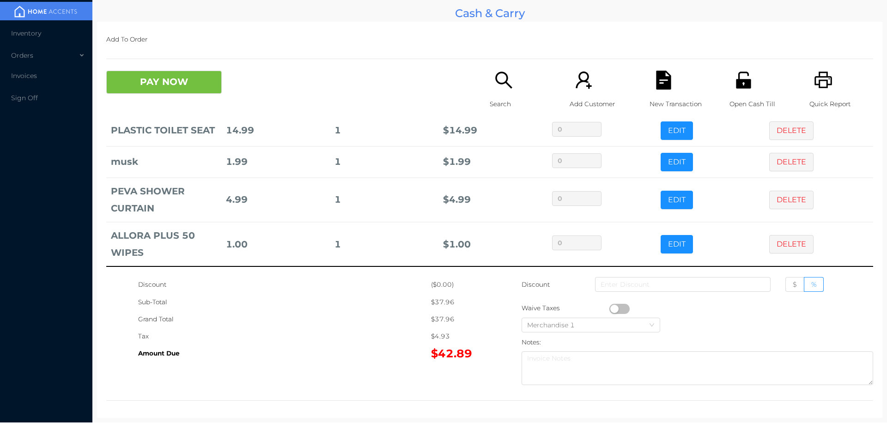
scroll to position [88, 0]
click at [502, 84] on icon "icon: search" at bounding box center [504, 80] width 19 height 19
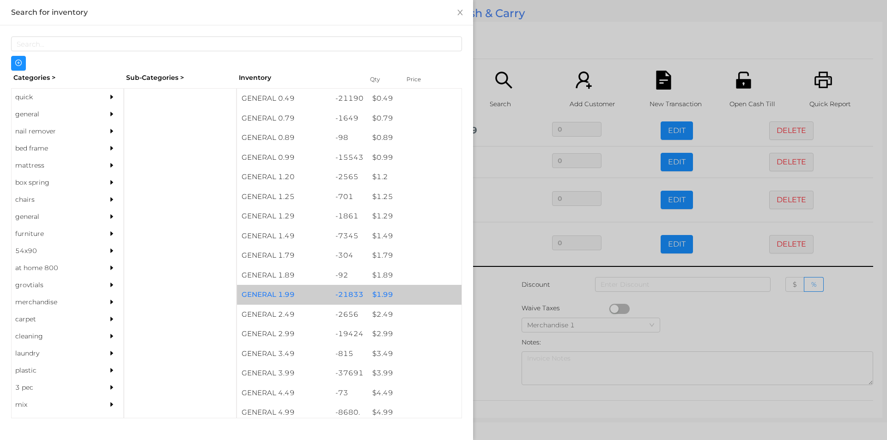
click at [376, 296] on div "$ 1.99" at bounding box center [415, 295] width 94 height 20
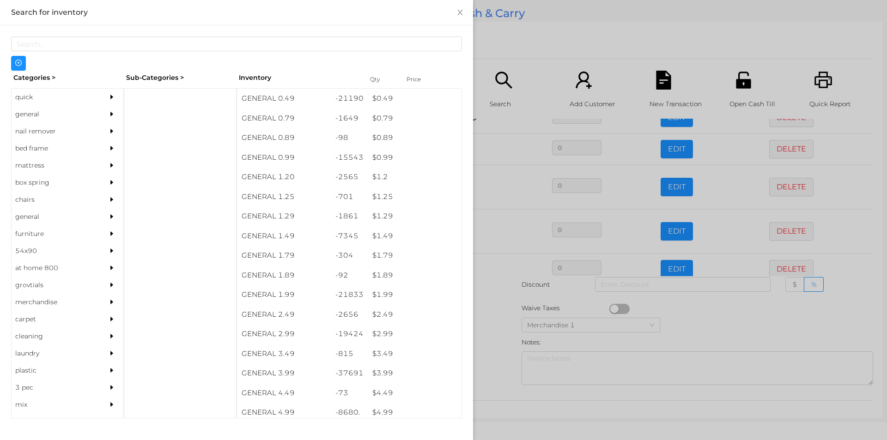
click at [520, 48] on div at bounding box center [443, 220] width 887 height 440
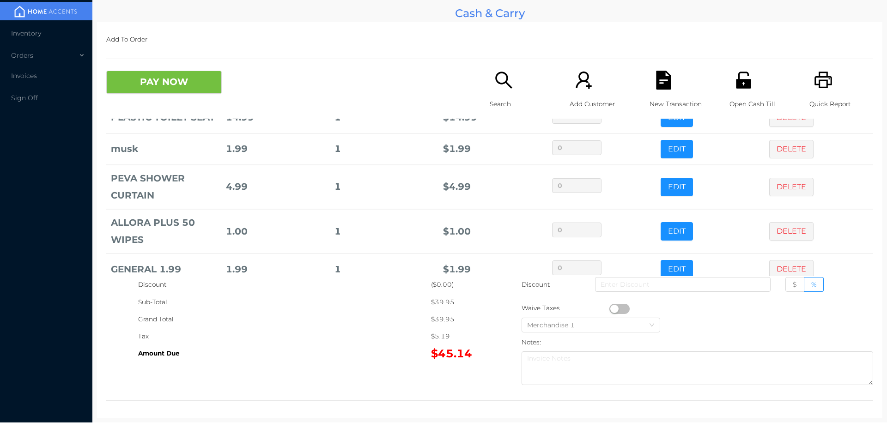
click at [495, 89] on icon "icon: search" at bounding box center [504, 80] width 19 height 19
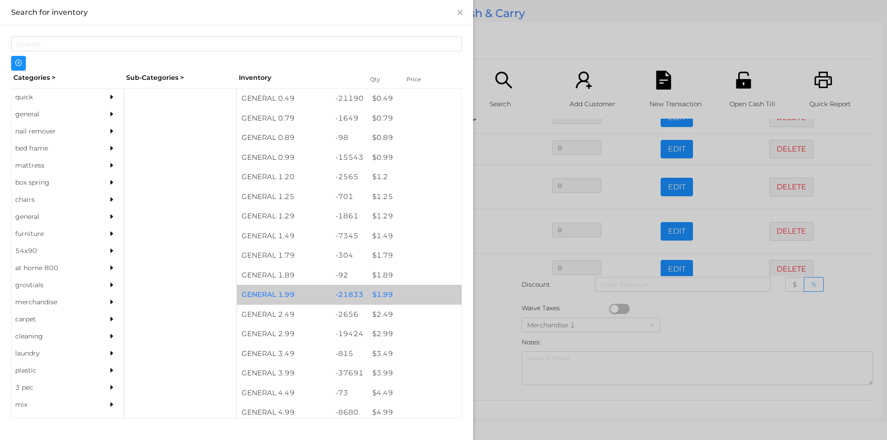
click at [379, 293] on div "$ 1.99" at bounding box center [415, 295] width 94 height 20
click at [376, 296] on div "$ 1.99" at bounding box center [415, 295] width 94 height 20
click at [387, 291] on div "$ 1.99" at bounding box center [415, 295] width 94 height 20
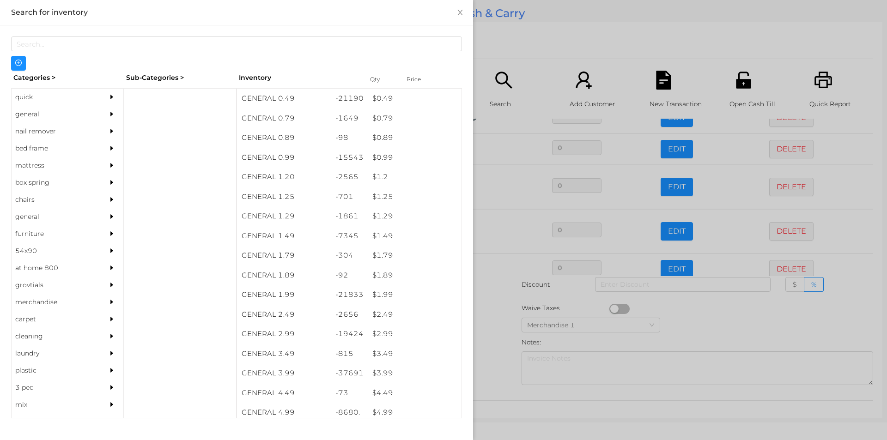
click at [541, 48] on div at bounding box center [443, 220] width 887 height 440
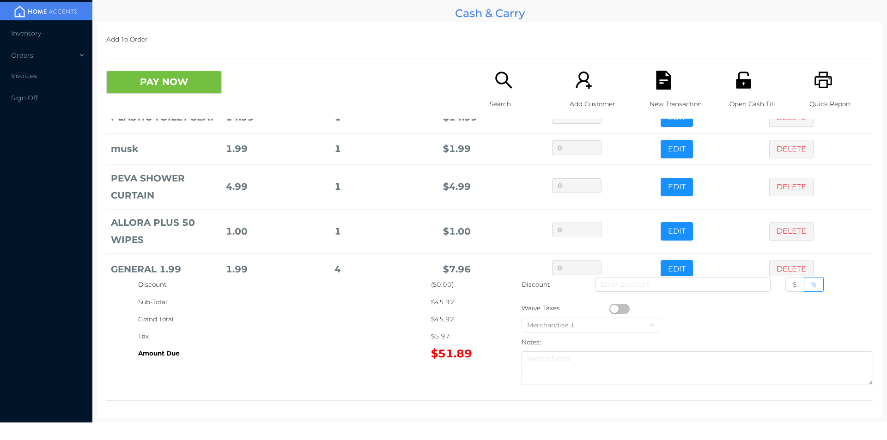
click at [495, 85] on icon "icon: search" at bounding box center [504, 80] width 19 height 19
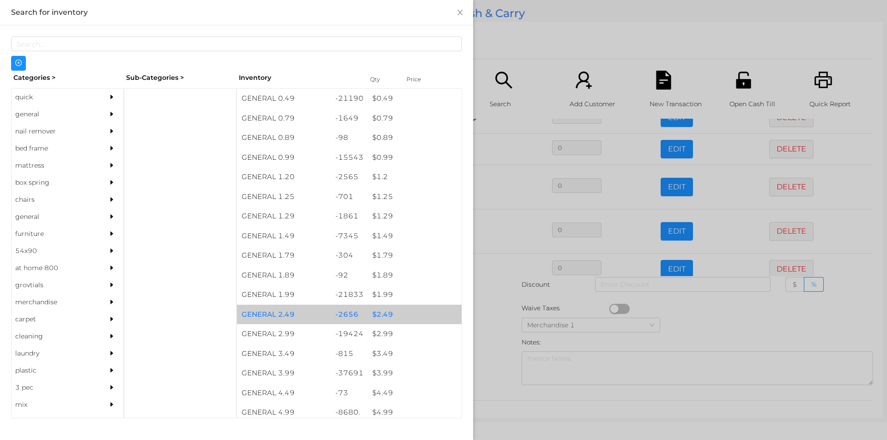
click at [397, 317] on div "$ 2.49" at bounding box center [415, 315] width 94 height 20
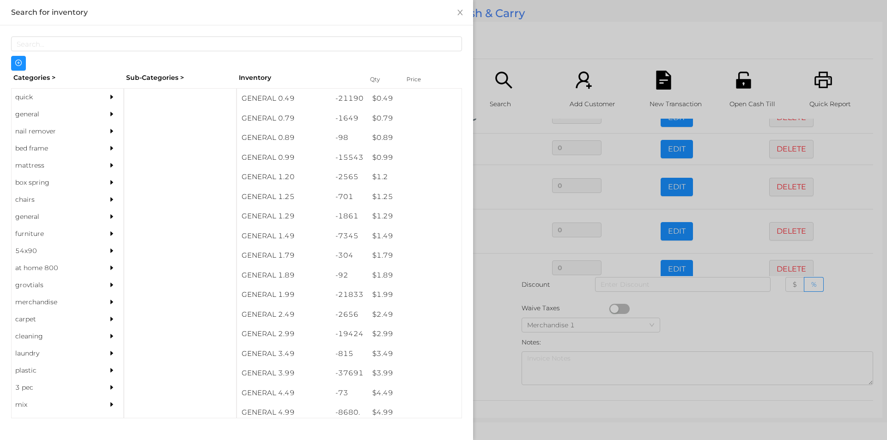
click at [547, 41] on div at bounding box center [443, 220] width 887 height 440
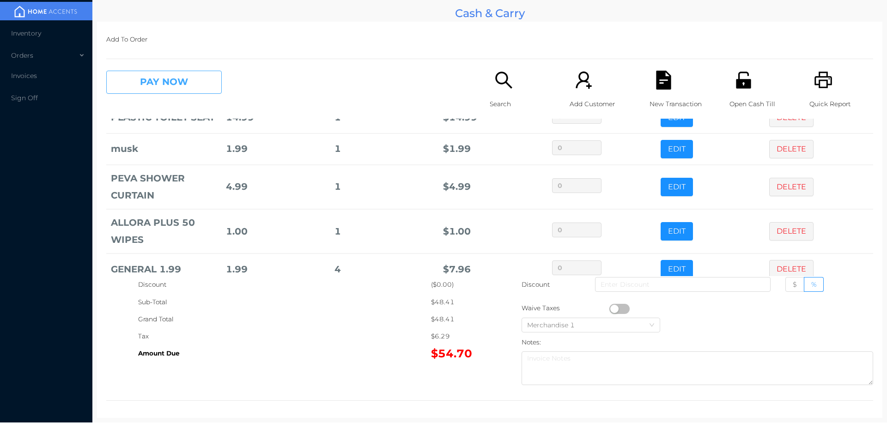
click at [160, 76] on button "PAY NOW" at bounding box center [164, 82] width 116 height 23
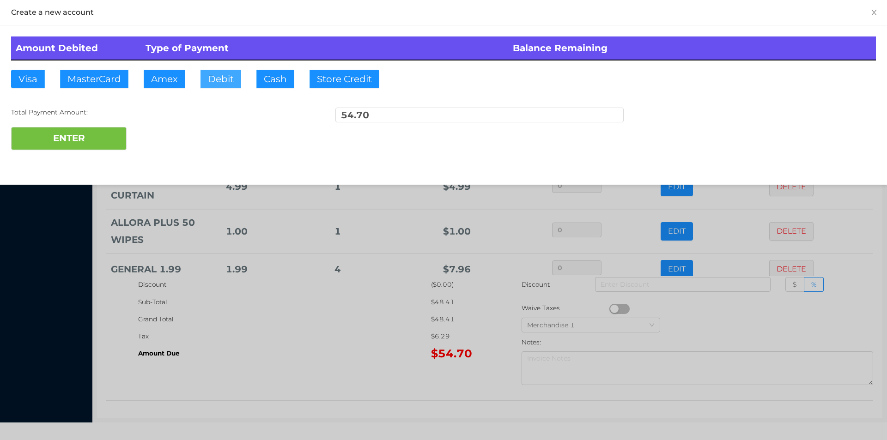
click at [226, 79] on button "Debit" at bounding box center [221, 79] width 41 height 18
click at [98, 137] on button "ENTER" at bounding box center [69, 138] width 116 height 23
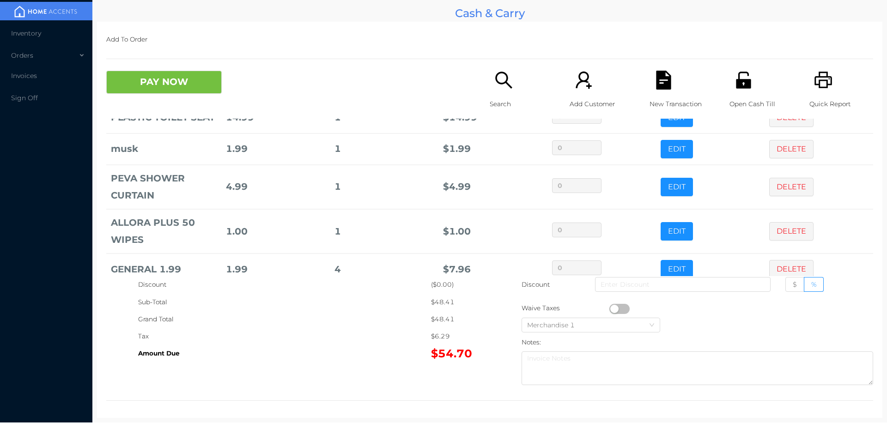
scroll to position [0, 0]
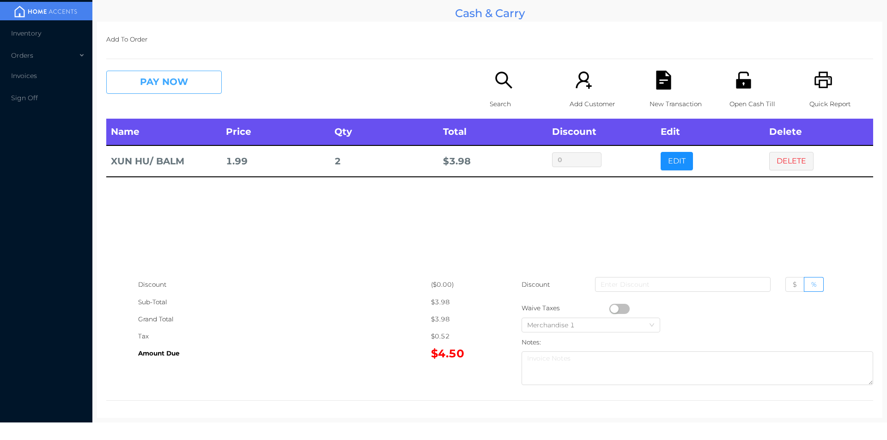
click at [155, 80] on button "PAY NOW" at bounding box center [164, 82] width 116 height 23
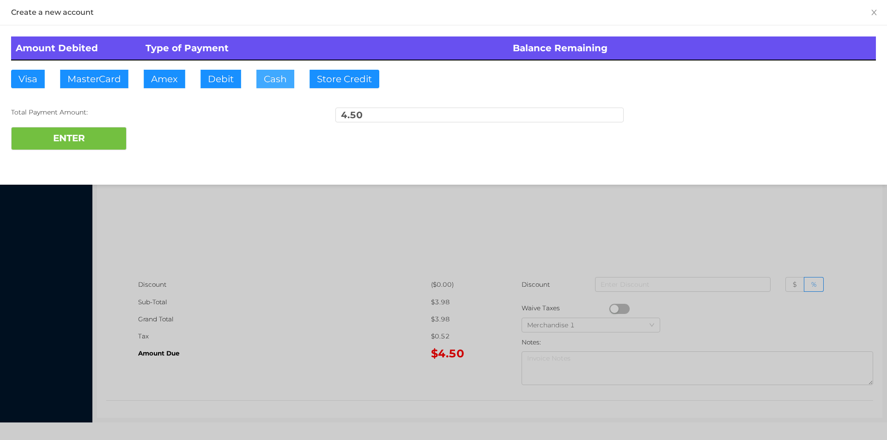
click at [276, 73] on button "Cash" at bounding box center [276, 79] width 38 height 18
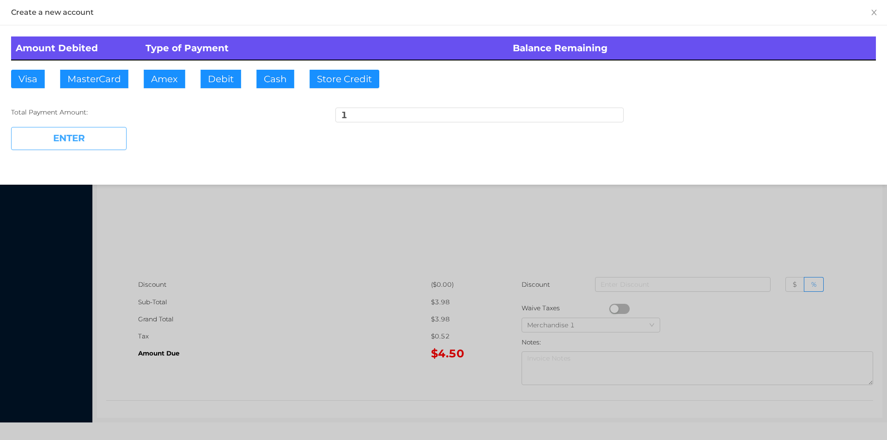
click at [55, 149] on button "ENTER" at bounding box center [69, 138] width 116 height 23
type input "3.50"
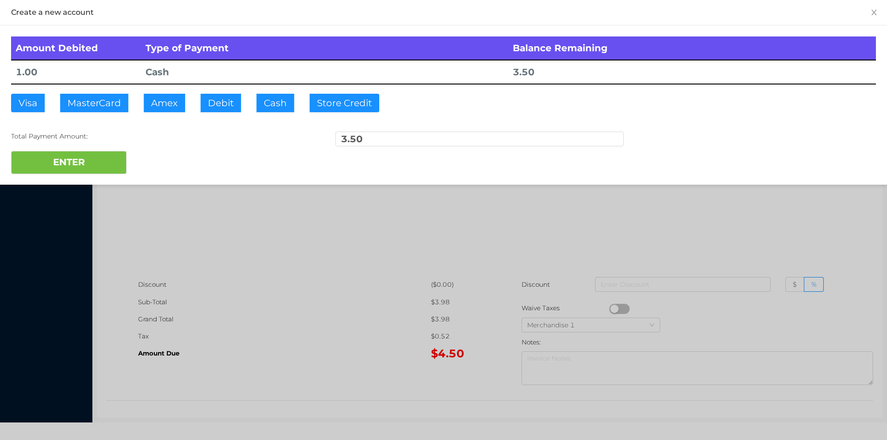
click at [294, 342] on div at bounding box center [443, 220] width 887 height 440
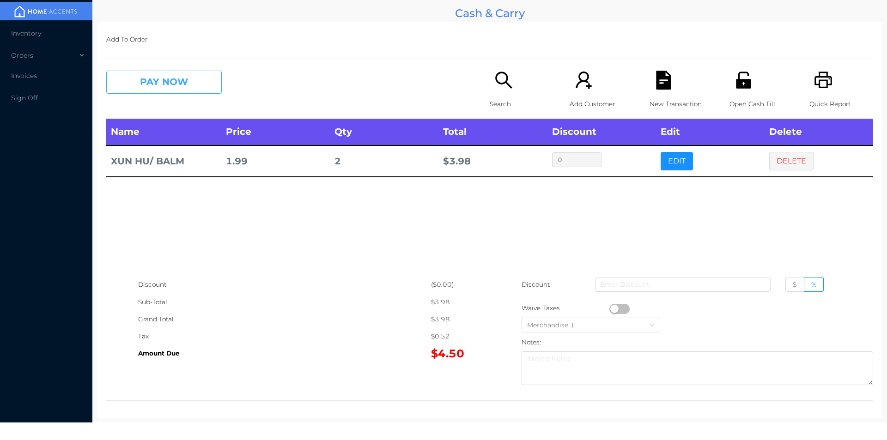
click at [124, 94] on button "PAY NOW" at bounding box center [164, 82] width 116 height 23
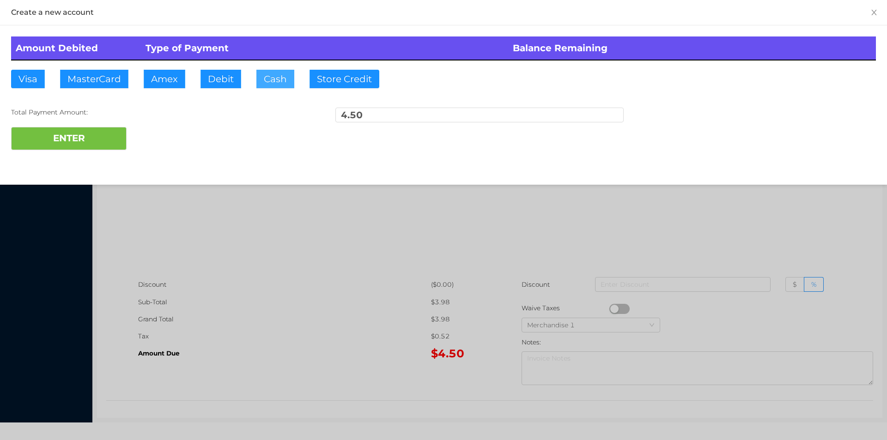
click at [275, 76] on button "Cash" at bounding box center [276, 79] width 38 height 18
type input "10"
click at [69, 131] on button "ENTER" at bounding box center [69, 138] width 116 height 23
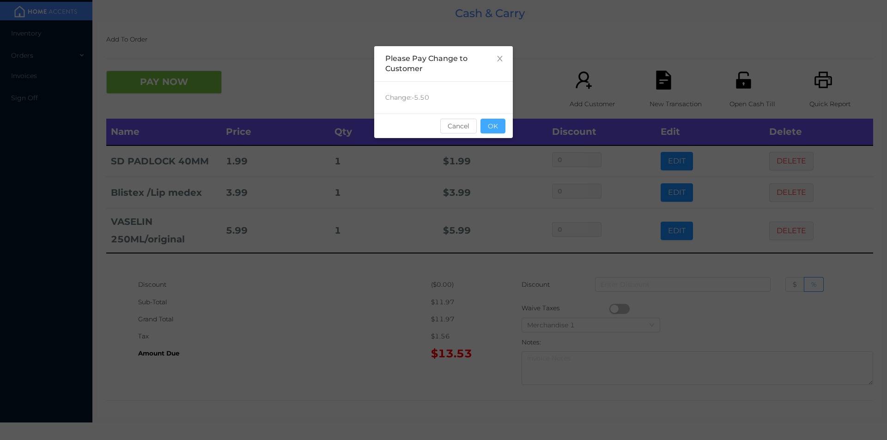
click at [501, 124] on button "OK" at bounding box center [493, 126] width 25 height 15
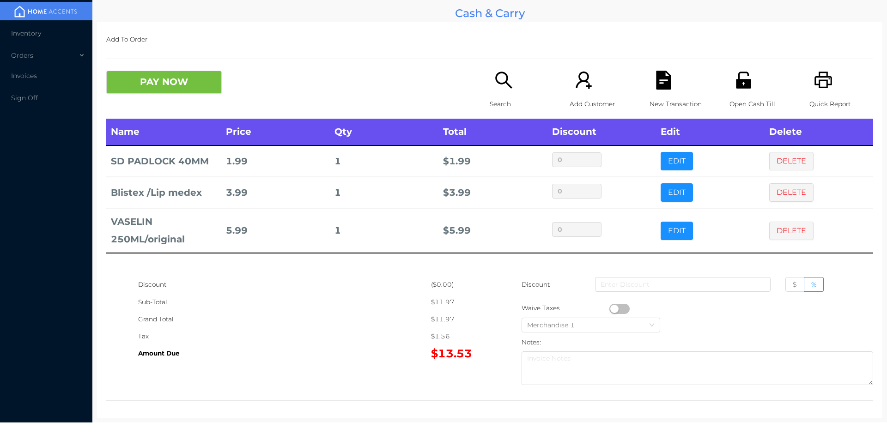
click at [660, 86] on icon "icon: file-text" at bounding box center [663, 80] width 15 height 19
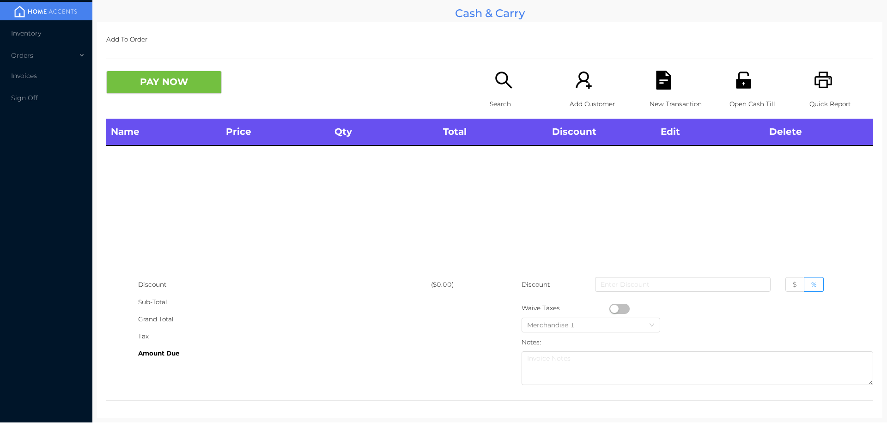
click at [832, 73] on div "Quick Report" at bounding box center [842, 95] width 64 height 48
click at [520, 93] on div "Search" at bounding box center [522, 95] width 64 height 48
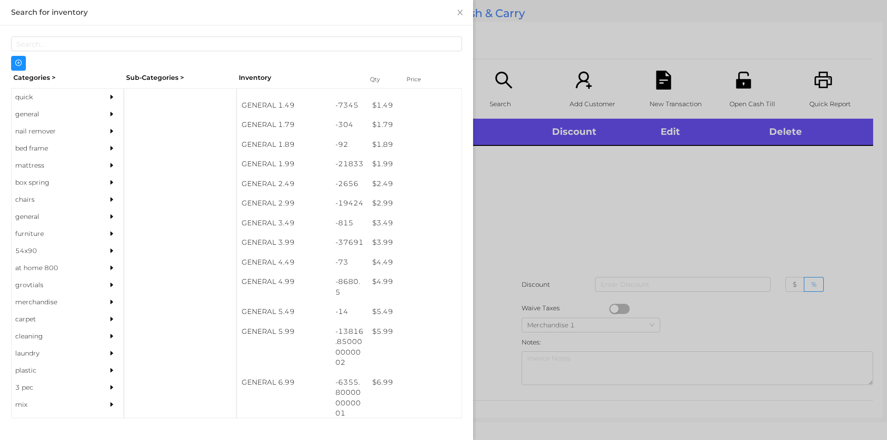
scroll to position [138, 0]
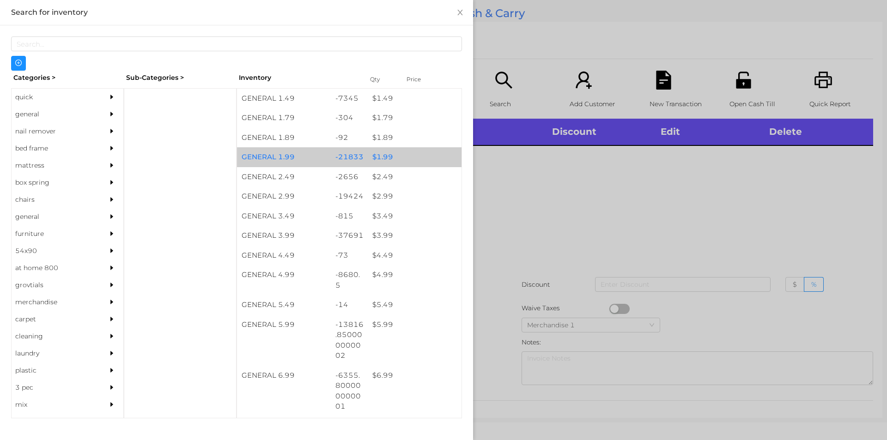
click at [394, 158] on div "$ 1.99" at bounding box center [415, 157] width 94 height 20
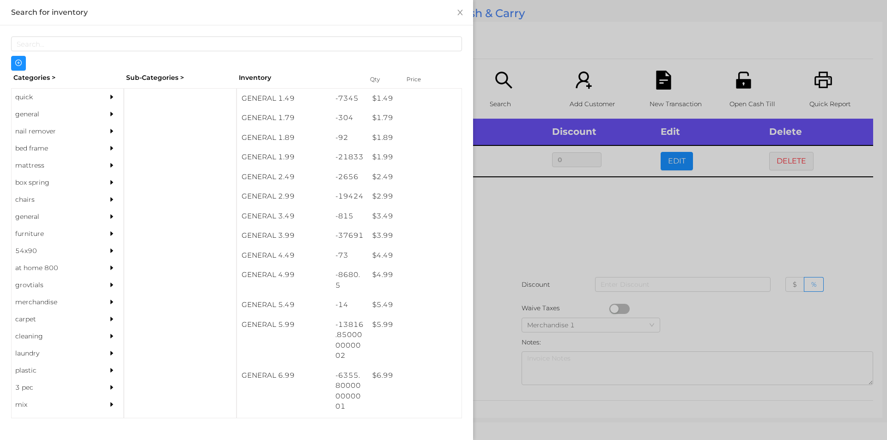
click at [502, 255] on div at bounding box center [443, 220] width 887 height 440
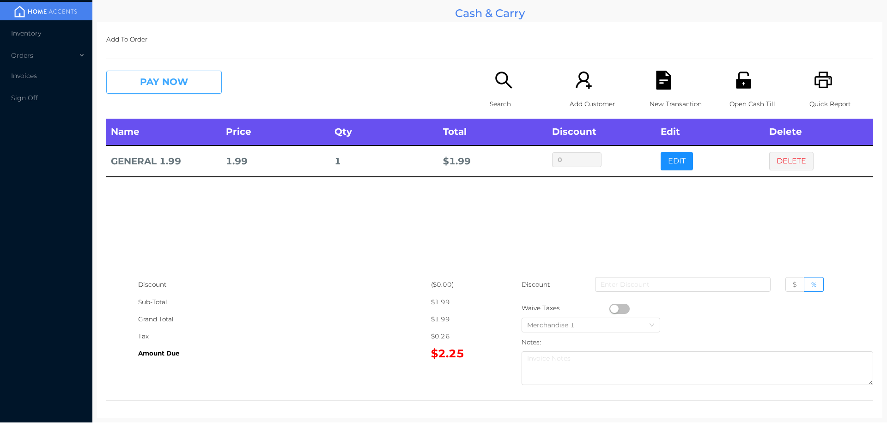
click at [219, 79] on button "PAY NOW" at bounding box center [164, 82] width 116 height 23
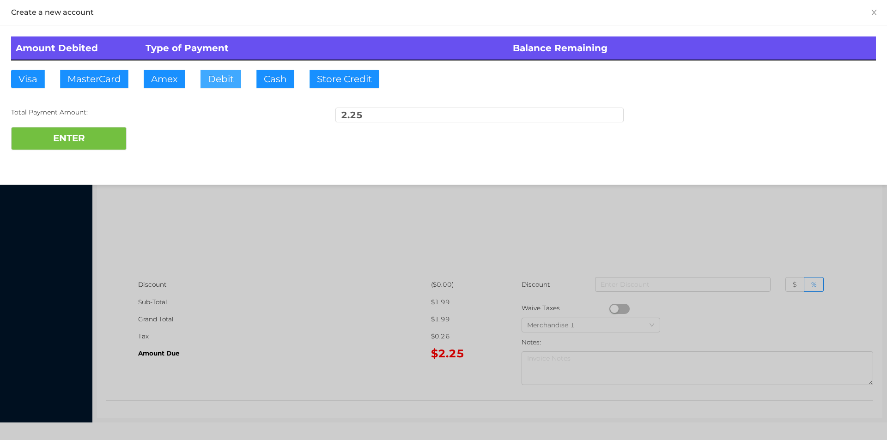
click at [238, 86] on button "Debit" at bounding box center [221, 79] width 41 height 18
click at [118, 128] on button "ENTER" at bounding box center [69, 138] width 116 height 23
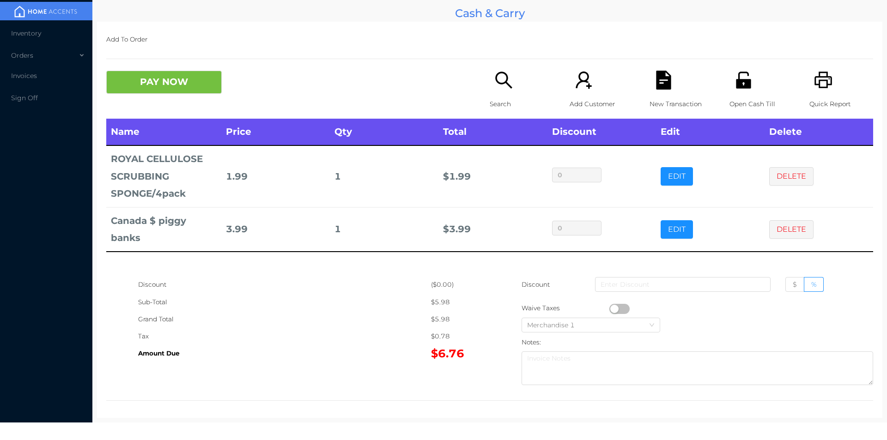
click at [740, 79] on icon "icon: unlock" at bounding box center [743, 80] width 15 height 17
click at [170, 79] on button "PAY NOW" at bounding box center [164, 82] width 116 height 23
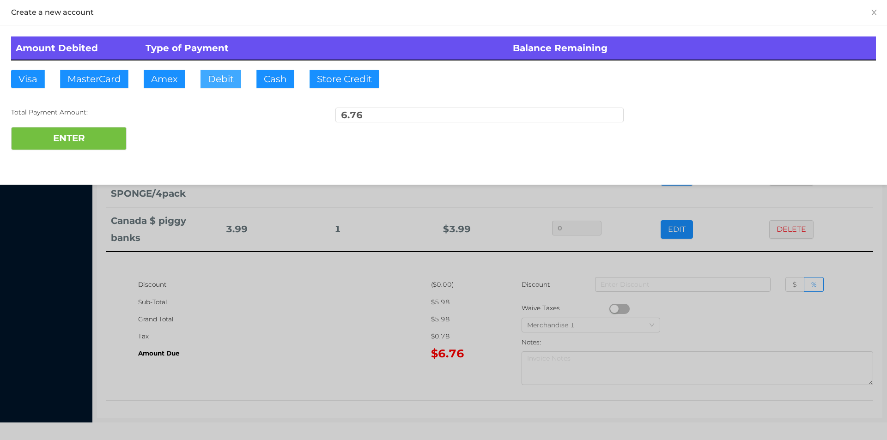
click at [232, 76] on button "Debit" at bounding box center [221, 79] width 41 height 18
click at [104, 139] on button "ENTER" at bounding box center [69, 138] width 116 height 23
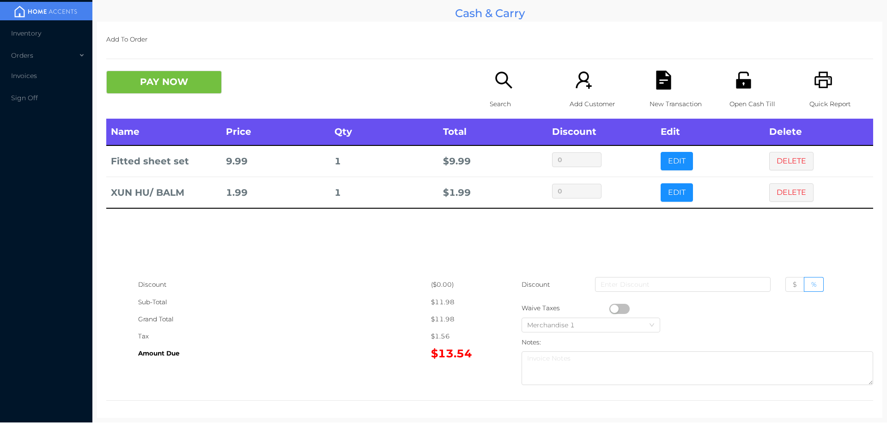
click at [173, 91] on button "PAY NOW" at bounding box center [164, 82] width 116 height 23
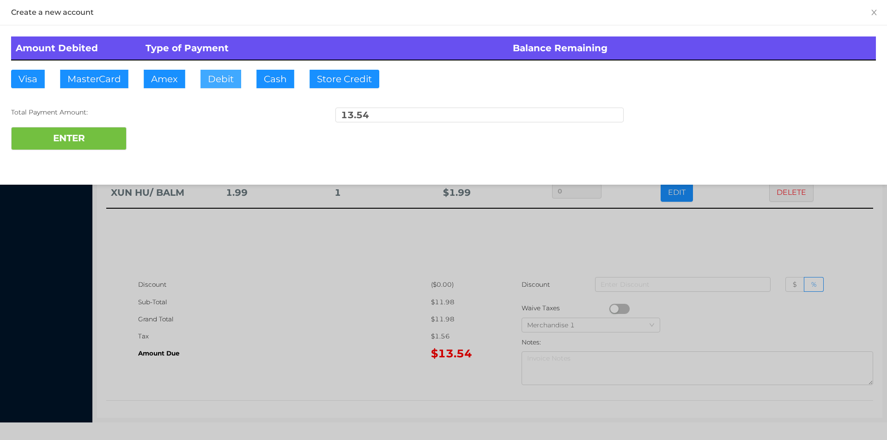
click at [224, 85] on button "Debit" at bounding box center [221, 79] width 41 height 18
type input "20"
click at [79, 149] on button "ENTER" at bounding box center [69, 138] width 116 height 23
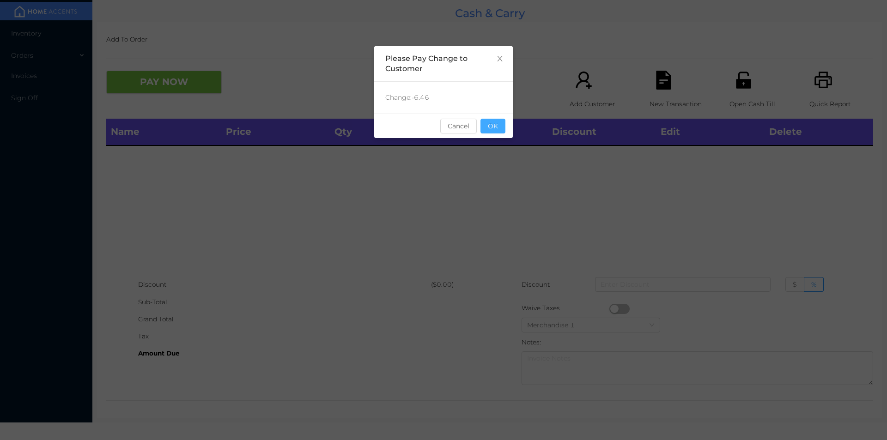
click at [487, 132] on button "OK" at bounding box center [493, 126] width 25 height 15
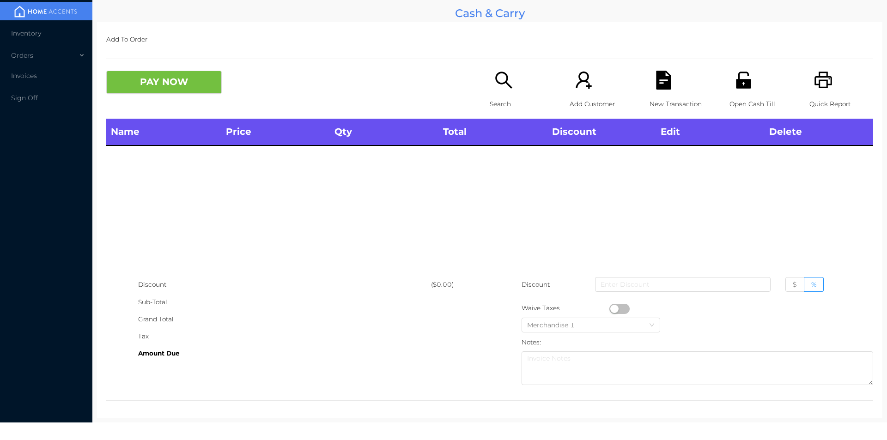
click at [500, 91] on div "Search" at bounding box center [522, 95] width 64 height 48
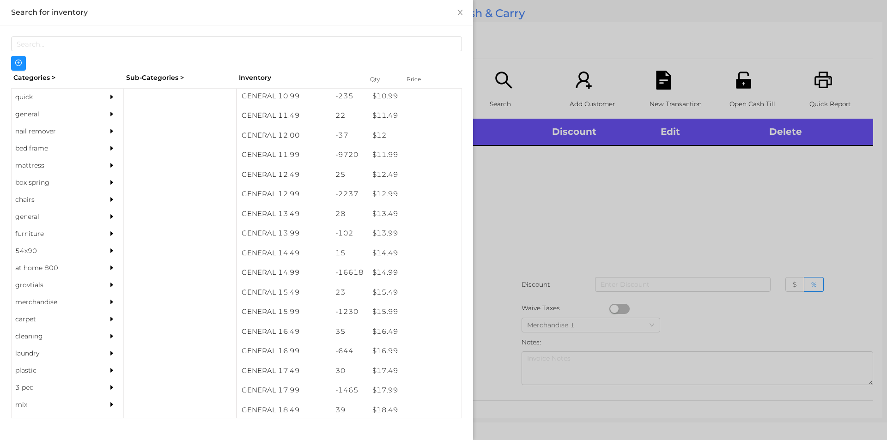
scroll to position [629, 0]
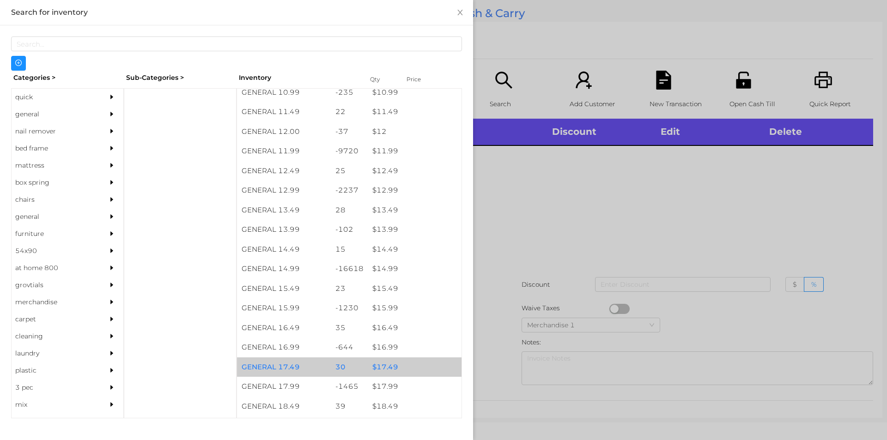
click at [399, 364] on div "$ 17.49" at bounding box center [415, 368] width 94 height 20
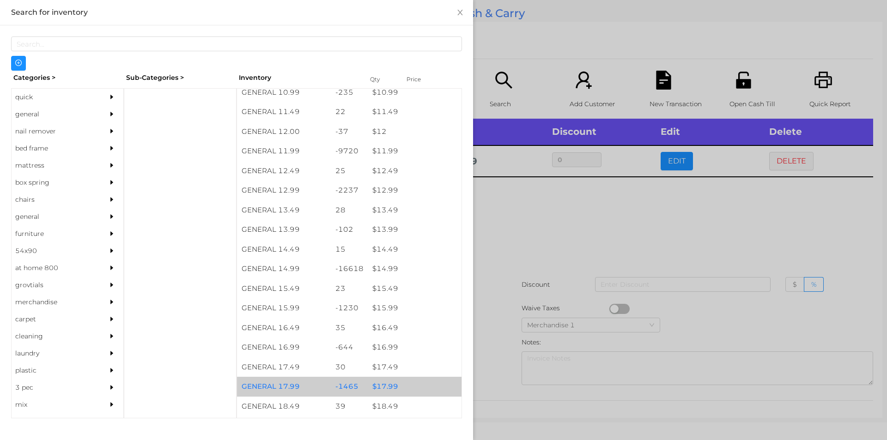
click at [409, 381] on div "$ 17.99" at bounding box center [415, 387] width 94 height 20
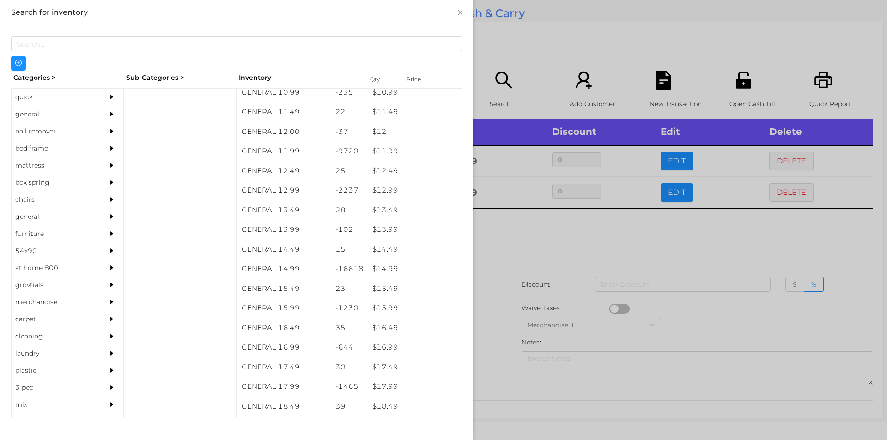
click at [546, 260] on div at bounding box center [443, 220] width 887 height 440
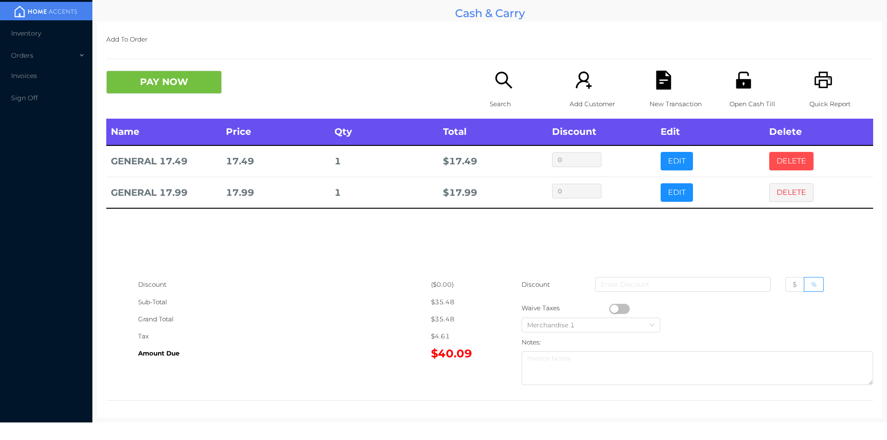
click at [790, 163] on button "DELETE" at bounding box center [792, 161] width 44 height 18
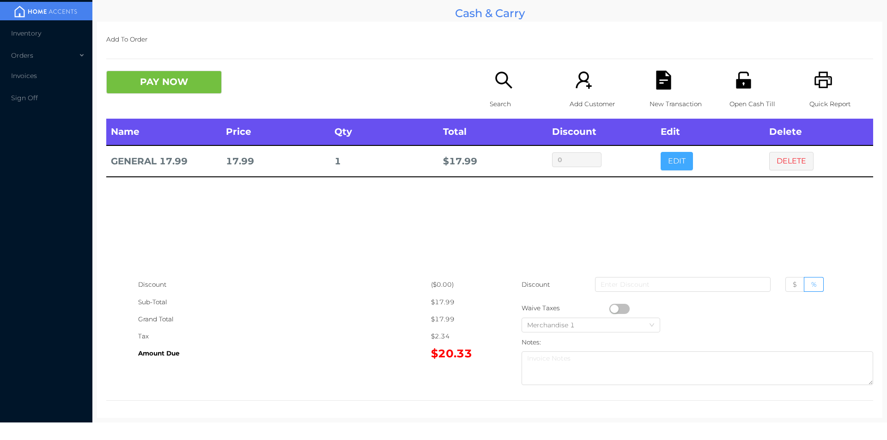
click at [678, 161] on button "EDIT" at bounding box center [677, 161] width 32 height 18
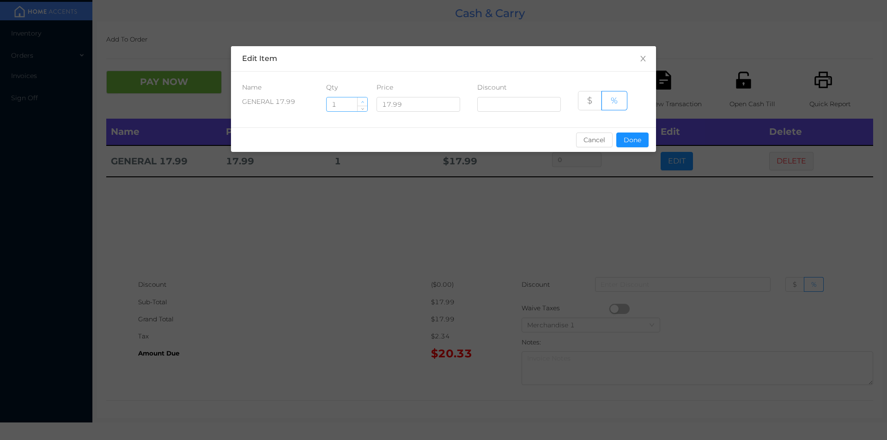
click at [362, 101] on icon "icon: up" at bounding box center [362, 102] width 3 height 3
type input "2"
type input "5"
click at [631, 135] on button "Done" at bounding box center [633, 140] width 32 height 15
type input "0%"
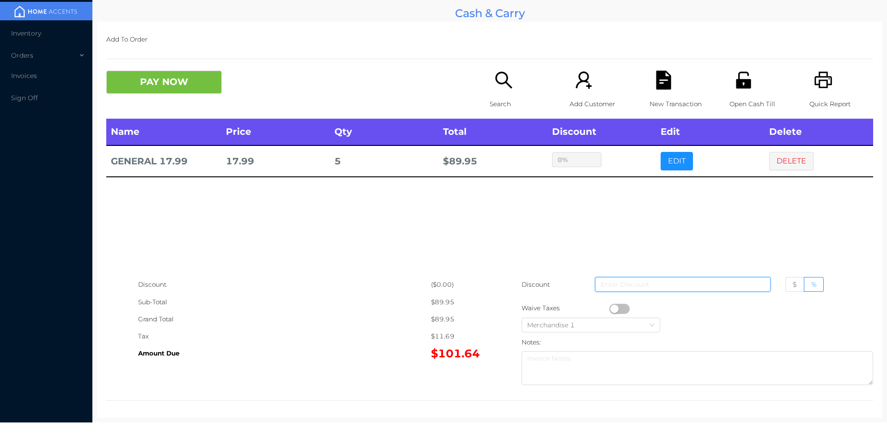
click at [611, 292] on input at bounding box center [683, 284] width 176 height 15
click at [610, 313] on button "button" at bounding box center [620, 309] width 20 height 10
click at [770, 159] on button "DELETE" at bounding box center [792, 161] width 44 height 18
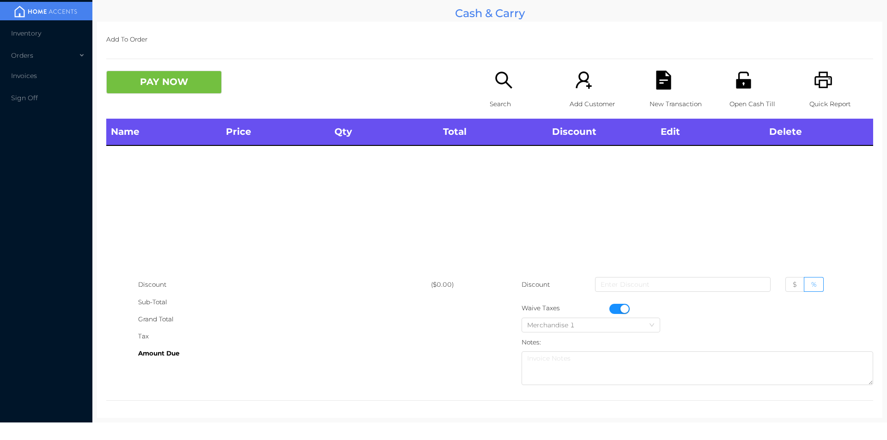
click at [513, 81] on div "Search" at bounding box center [522, 95] width 64 height 48
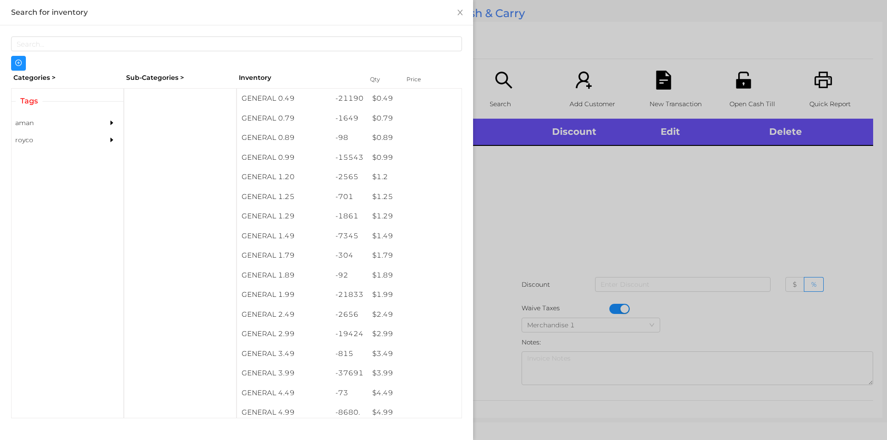
click at [632, 312] on div at bounding box center [443, 220] width 887 height 440
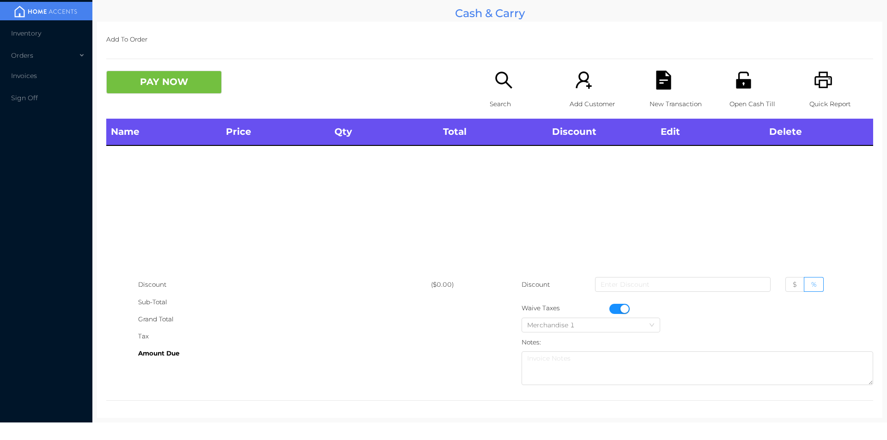
click at [623, 309] on button "button" at bounding box center [620, 309] width 20 height 10
click at [490, 89] on div "Search" at bounding box center [522, 95] width 64 height 48
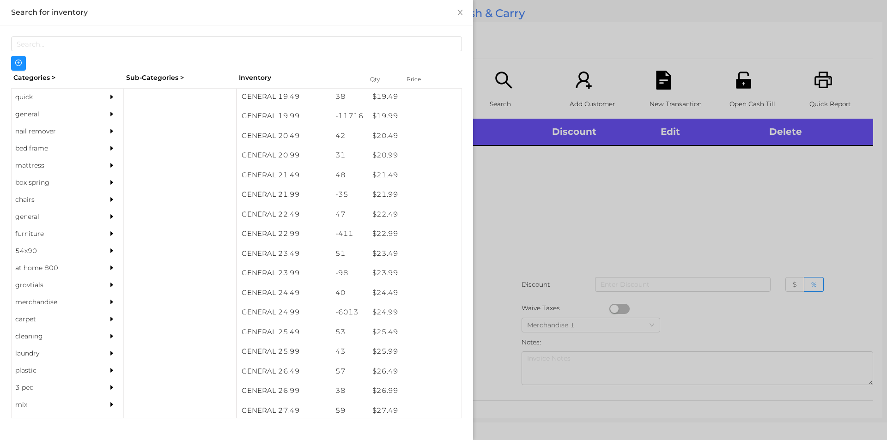
scroll to position [974, 0]
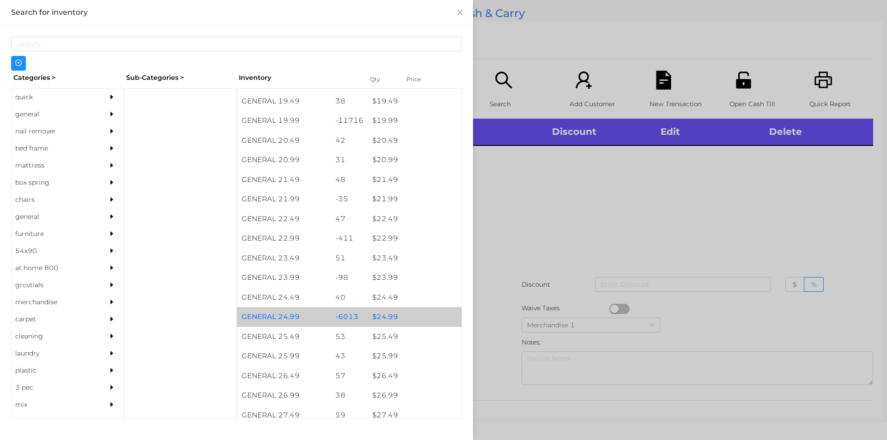
click at [408, 317] on div "$ 24.99" at bounding box center [415, 317] width 94 height 20
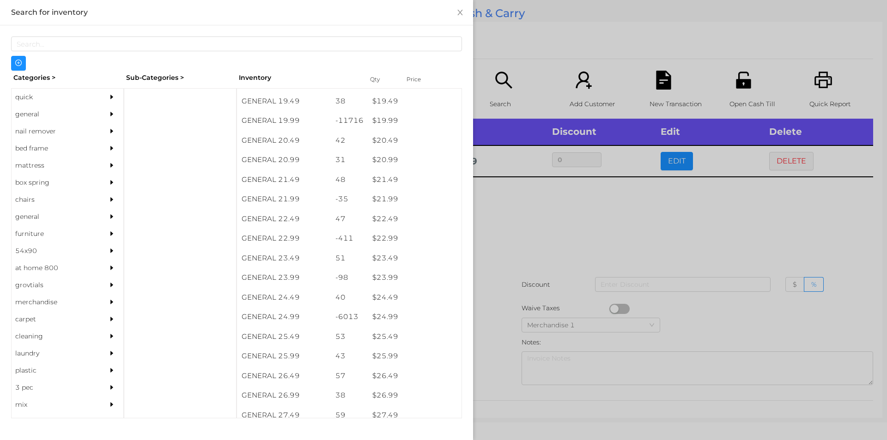
click at [523, 265] on div at bounding box center [443, 220] width 887 height 440
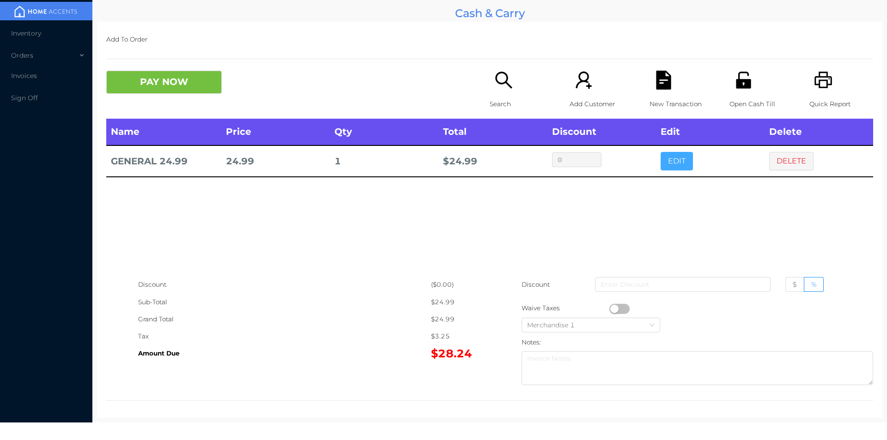
click at [665, 154] on button "EDIT" at bounding box center [677, 161] width 32 height 18
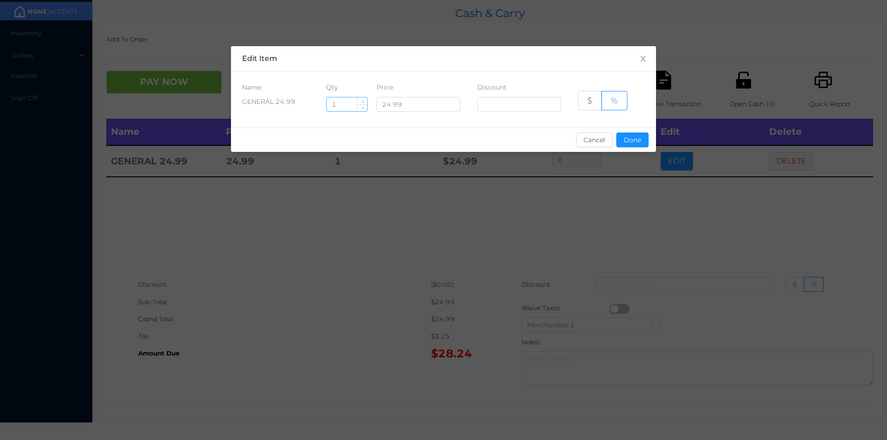
click at [336, 104] on input "1" at bounding box center [347, 105] width 41 height 14
type input "4"
click at [642, 145] on button "Done" at bounding box center [633, 140] width 32 height 15
type input "0%"
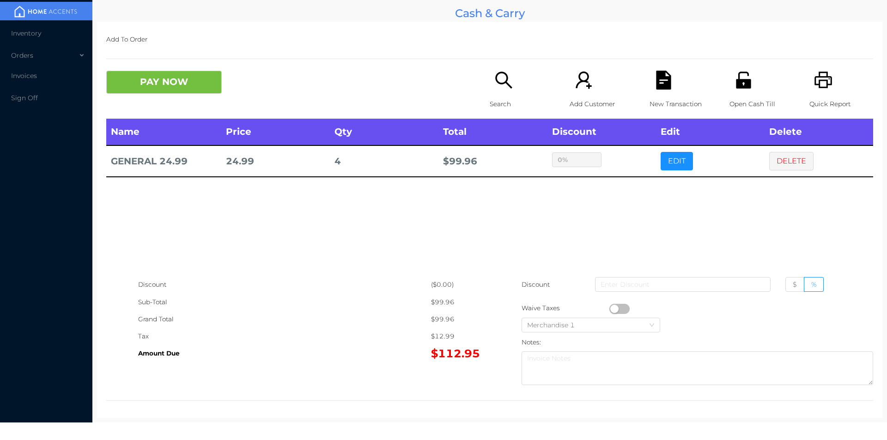
click at [490, 75] on div "Search" at bounding box center [522, 95] width 64 height 48
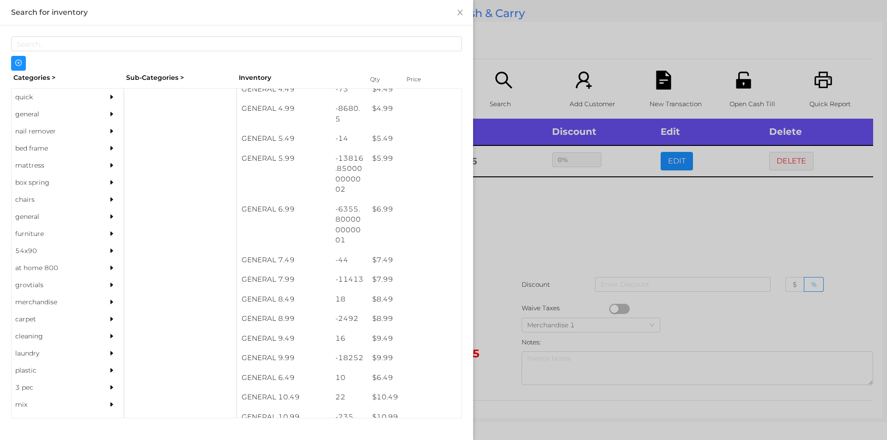
scroll to position [299, 0]
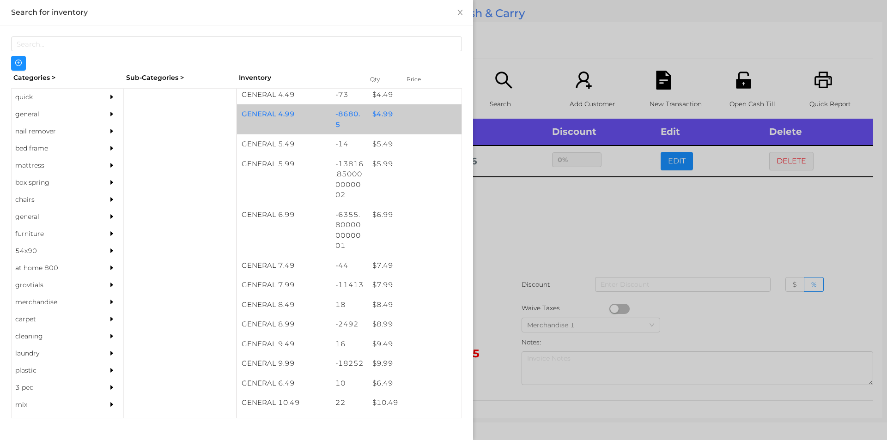
click at [369, 114] on div "$ 4.99" at bounding box center [415, 114] width 94 height 20
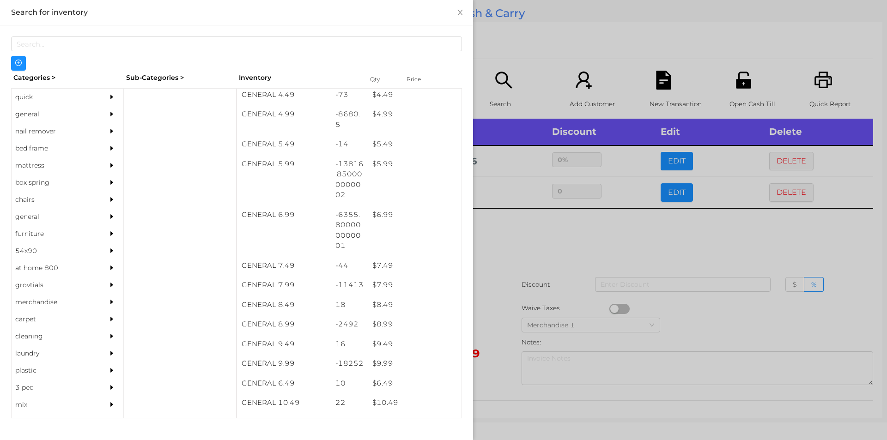
click at [529, 11] on div at bounding box center [443, 220] width 887 height 440
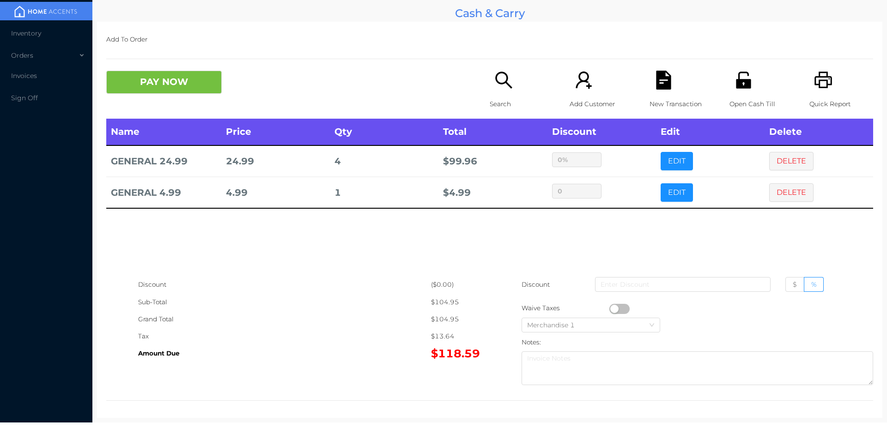
click at [658, 92] on div "New Transaction" at bounding box center [682, 95] width 64 height 48
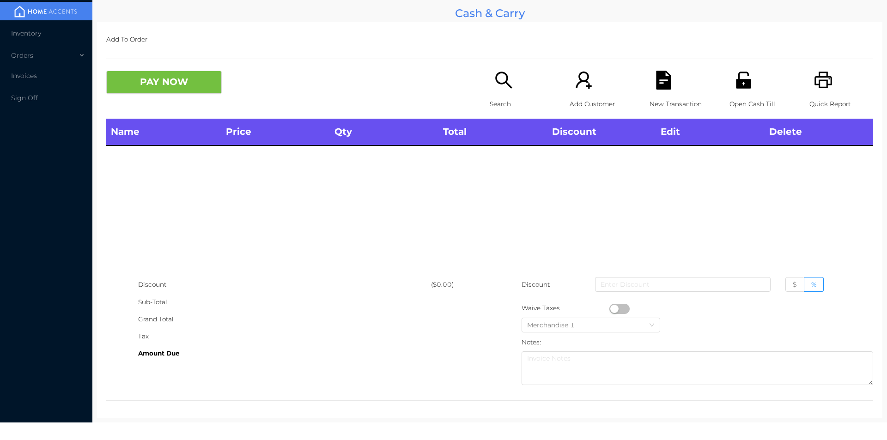
click at [837, 91] on div "Quick Report" at bounding box center [842, 95] width 64 height 48
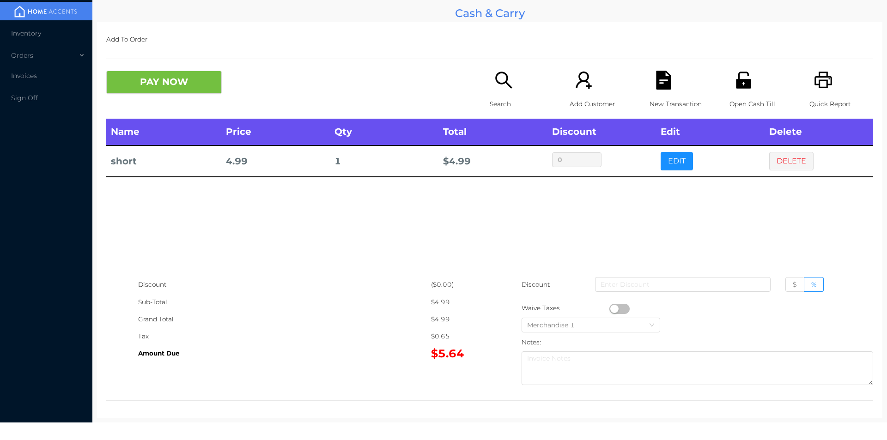
click at [530, 72] on div "Search" at bounding box center [522, 95] width 64 height 48
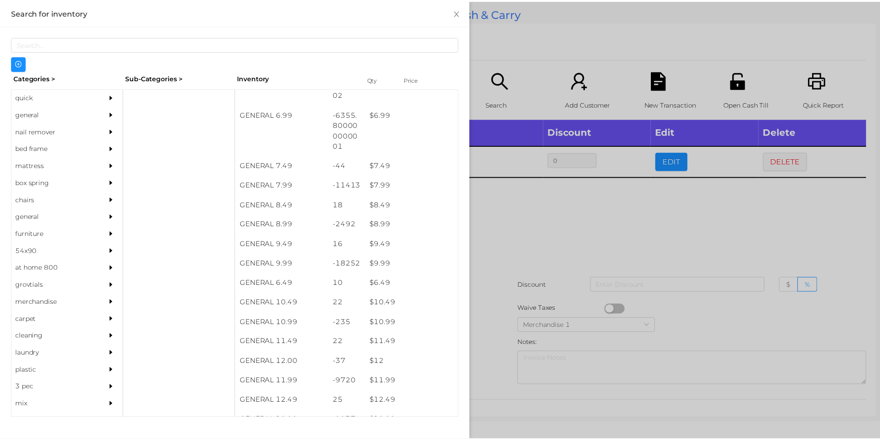
scroll to position [399, 0]
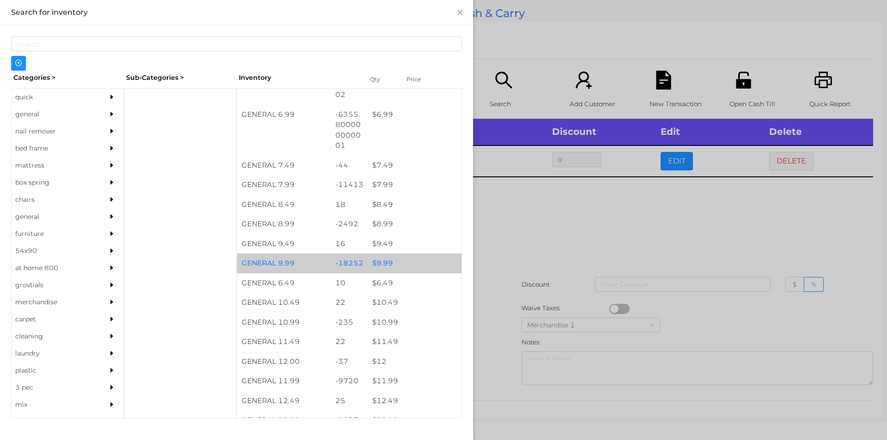
click at [402, 261] on div "$ 9.99" at bounding box center [415, 264] width 94 height 20
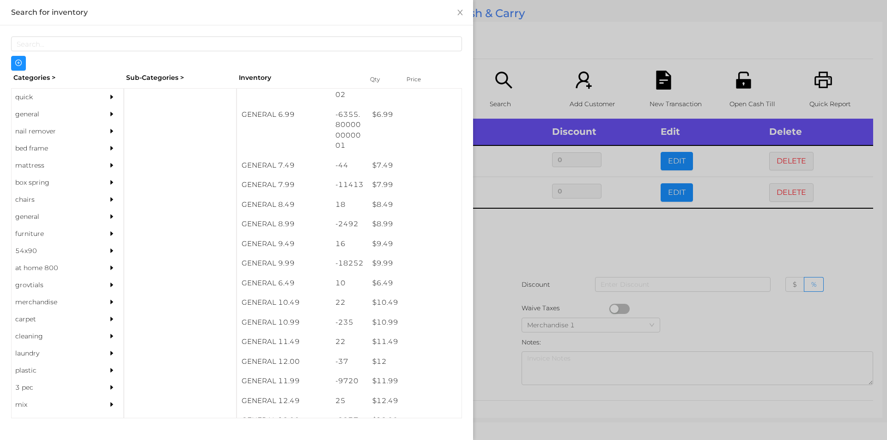
click at [519, 268] on div at bounding box center [443, 220] width 887 height 440
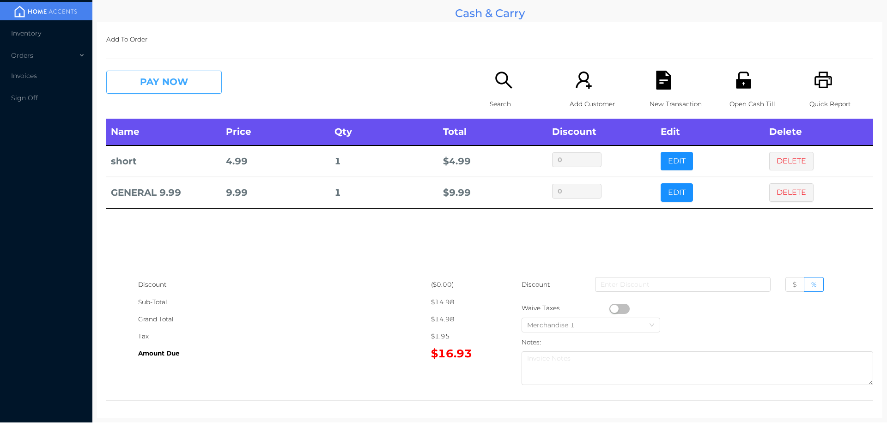
click at [180, 80] on button "PAY NOW" at bounding box center [164, 82] width 116 height 23
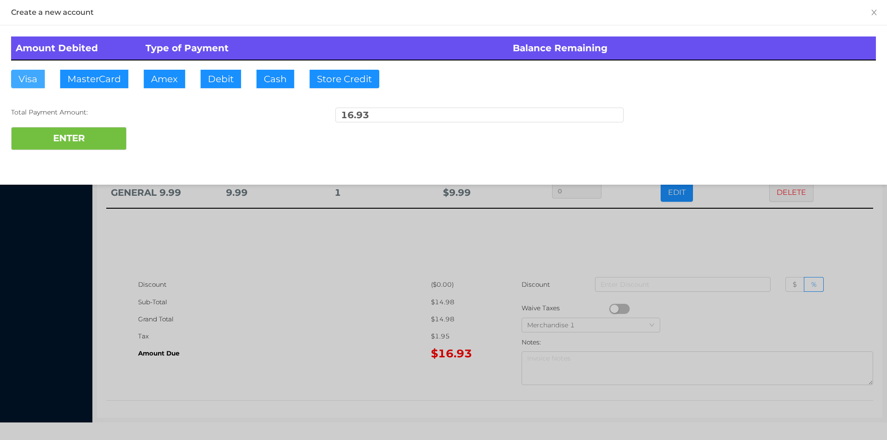
click at [29, 80] on button "Visa" at bounding box center [28, 79] width 34 height 18
click at [35, 139] on button "ENTER" at bounding box center [69, 138] width 116 height 23
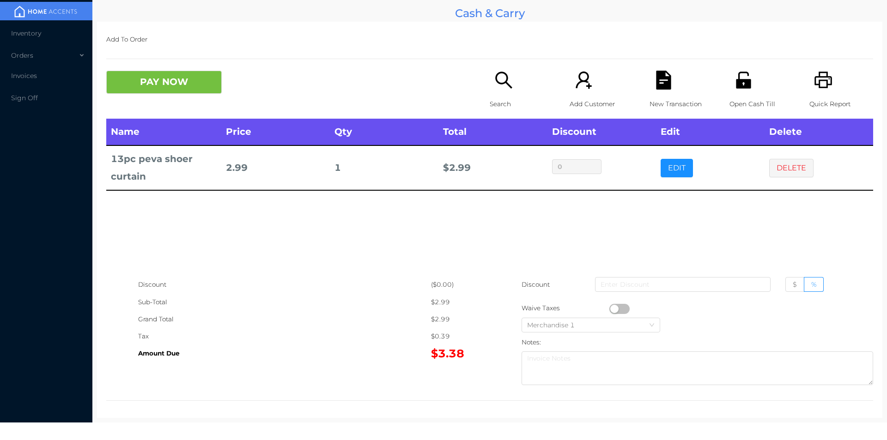
click at [662, 76] on icon "icon: file-text" at bounding box center [663, 80] width 19 height 19
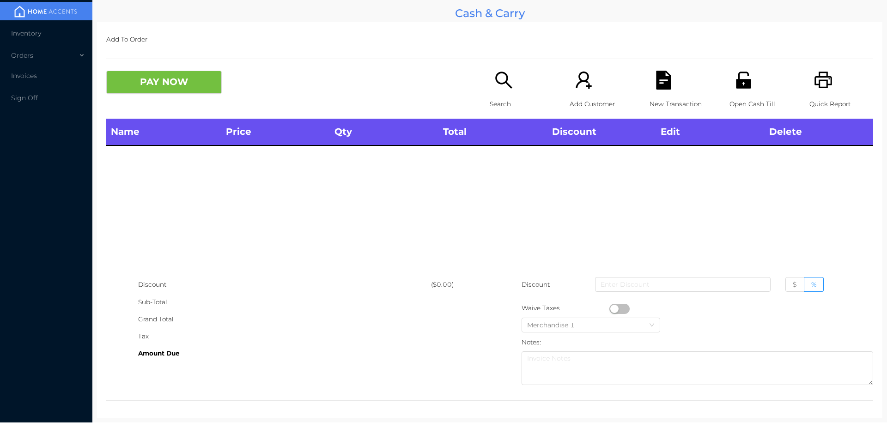
click at [742, 79] on icon "icon: unlock" at bounding box center [743, 80] width 15 height 17
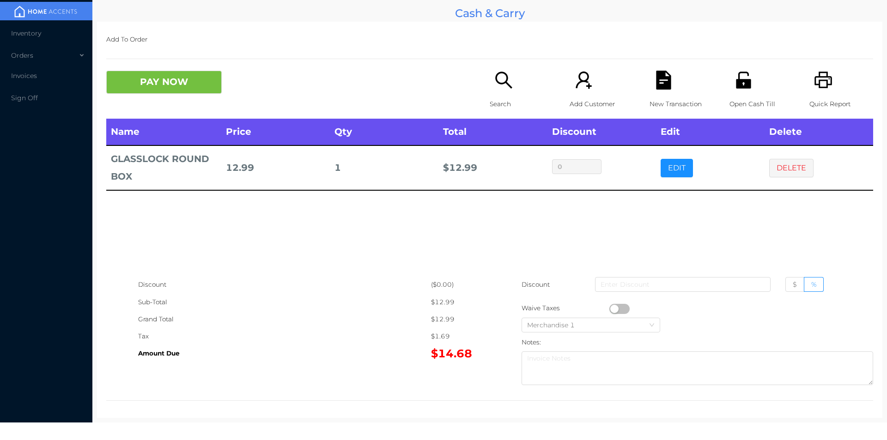
click at [659, 85] on icon "icon: file-text" at bounding box center [663, 80] width 15 height 19
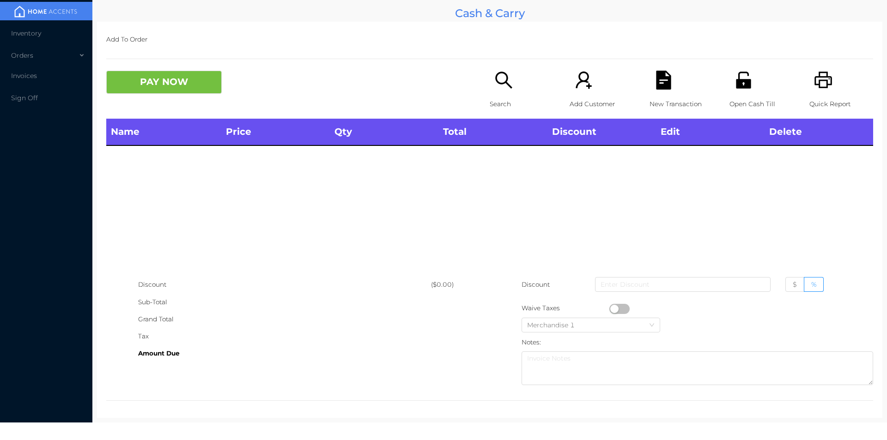
click at [741, 97] on p "Open Cash Till" at bounding box center [762, 104] width 64 height 17
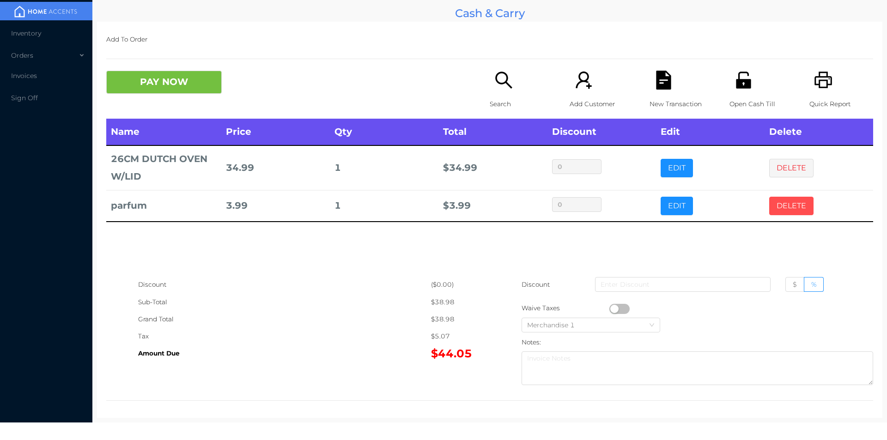
click at [798, 212] on button "DELETE" at bounding box center [792, 206] width 44 height 18
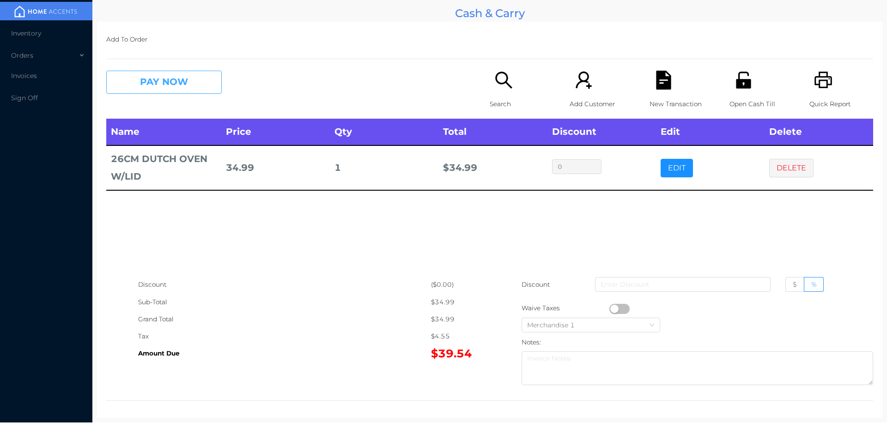
click at [160, 91] on button "PAY NOW" at bounding box center [164, 82] width 116 height 23
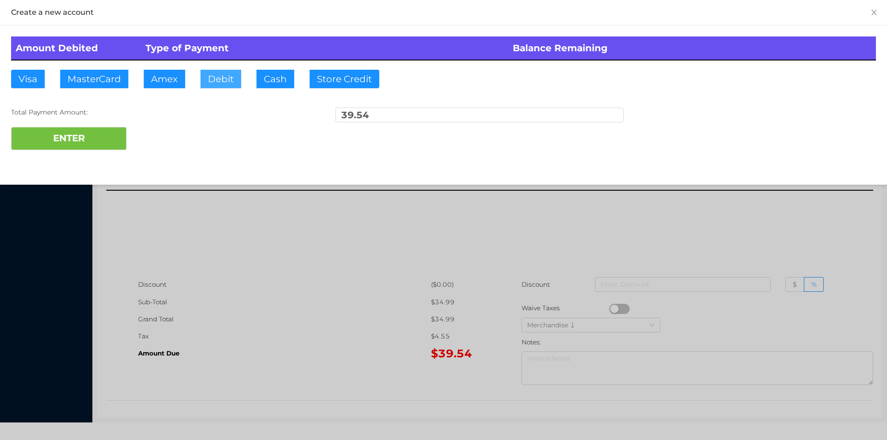
click at [226, 85] on button "Debit" at bounding box center [221, 79] width 41 height 18
click at [100, 140] on button "ENTER" at bounding box center [69, 138] width 116 height 23
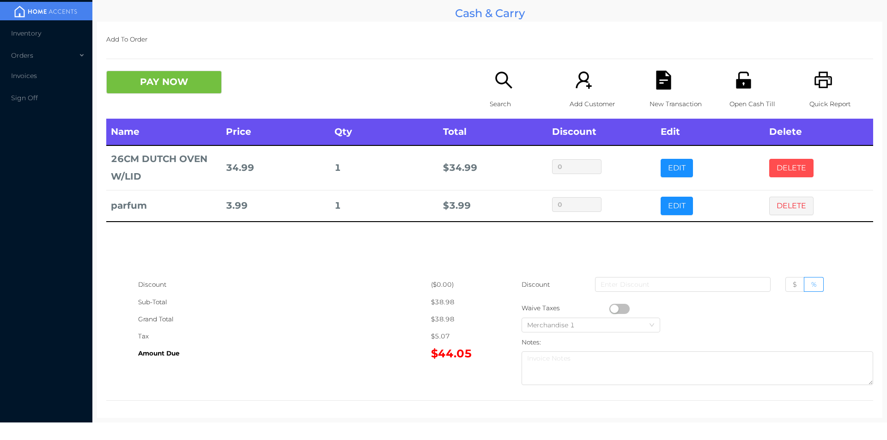
click at [786, 159] on button "DELETE" at bounding box center [792, 168] width 44 height 18
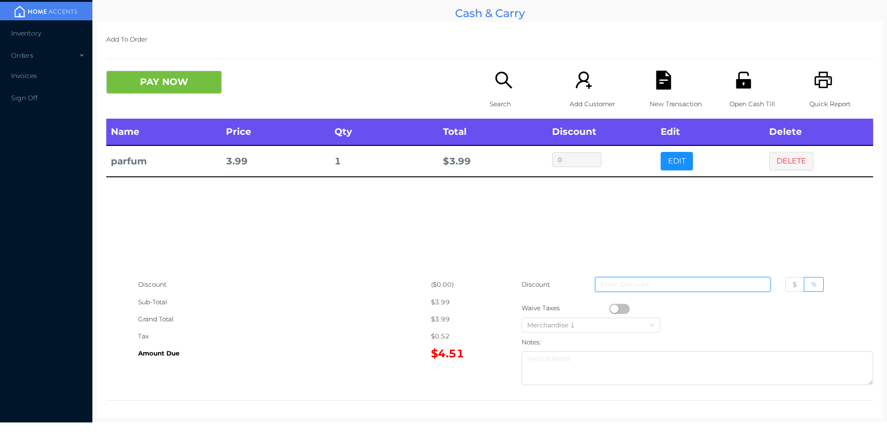
click at [609, 292] on input at bounding box center [683, 284] width 176 height 15
click at [612, 309] on button "button" at bounding box center [620, 309] width 20 height 10
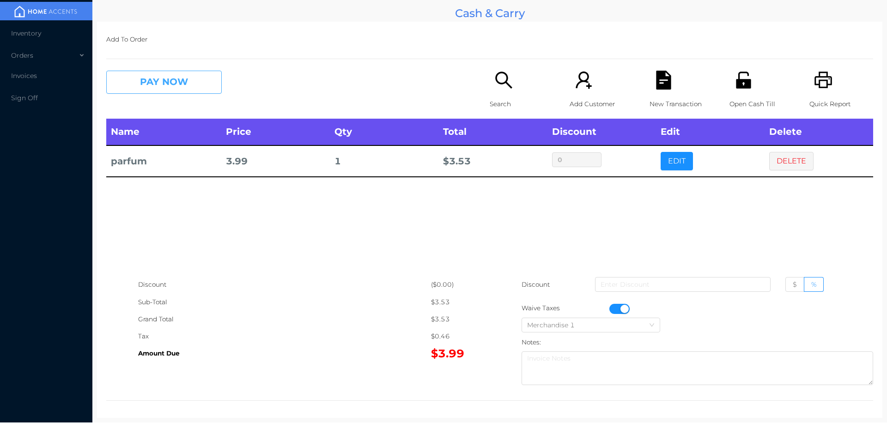
click at [150, 90] on button "PAY NOW" at bounding box center [164, 82] width 116 height 23
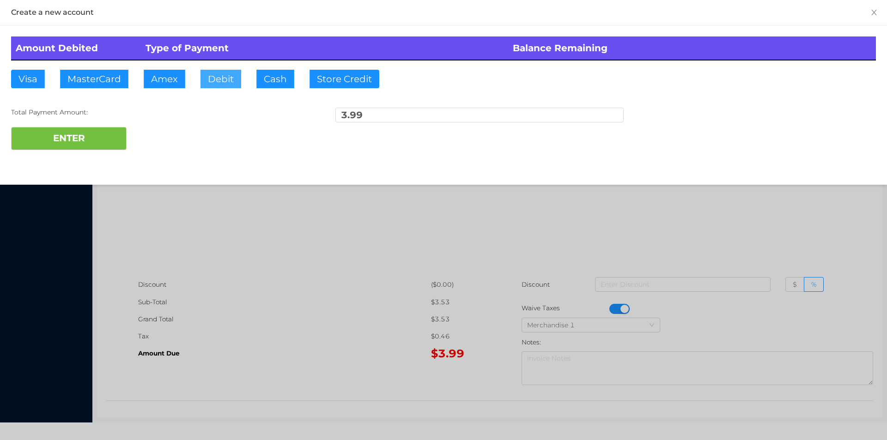
click at [222, 83] on button "Debit" at bounding box center [221, 79] width 41 height 18
click at [66, 136] on button "ENTER" at bounding box center [69, 138] width 116 height 23
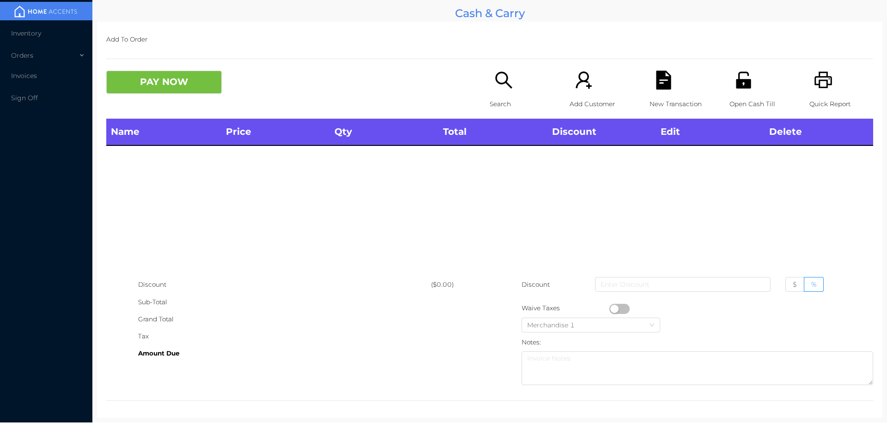
click at [369, 373] on div "Discount ($0.00) Sub-Total Grand Total Tax Amount Due Discount $ % Waive Taxes …" at bounding box center [489, 332] width 767 height 113
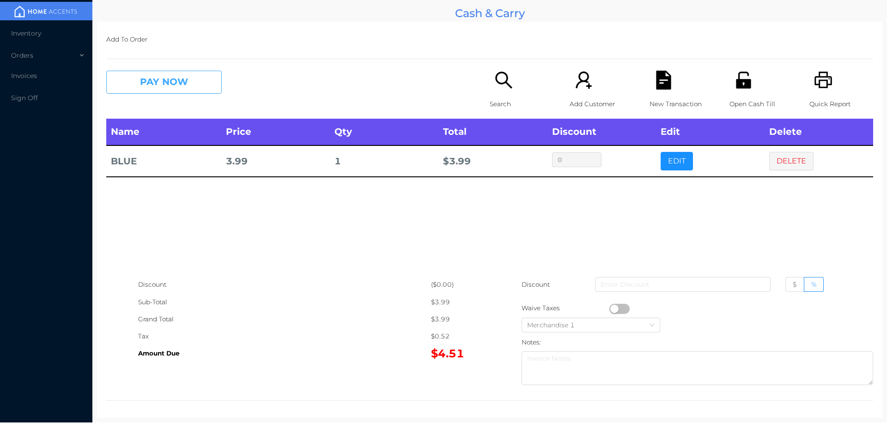
click at [170, 88] on button "PAY NOW" at bounding box center [164, 82] width 116 height 23
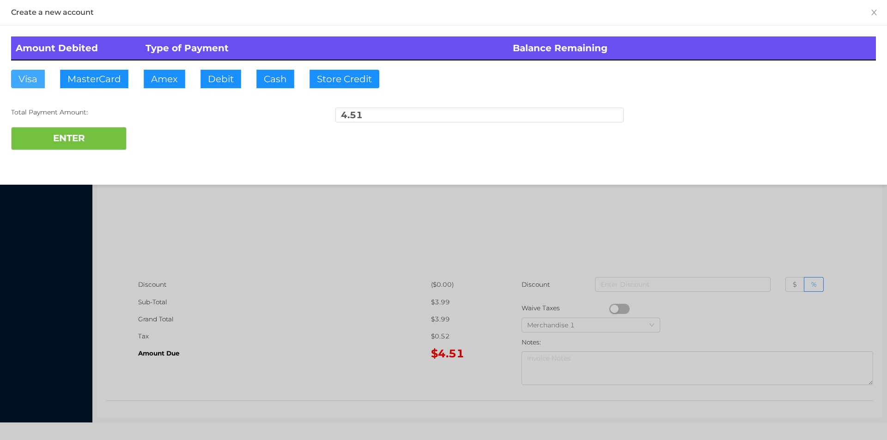
click at [25, 80] on button "Visa" at bounding box center [28, 79] width 34 height 18
click at [26, 140] on button "ENTER" at bounding box center [69, 138] width 116 height 23
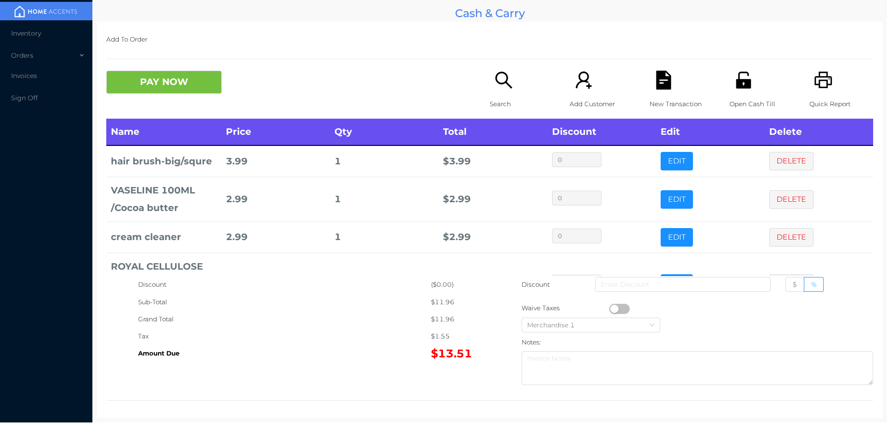
click at [659, 73] on icon "icon: file-text" at bounding box center [663, 80] width 15 height 19
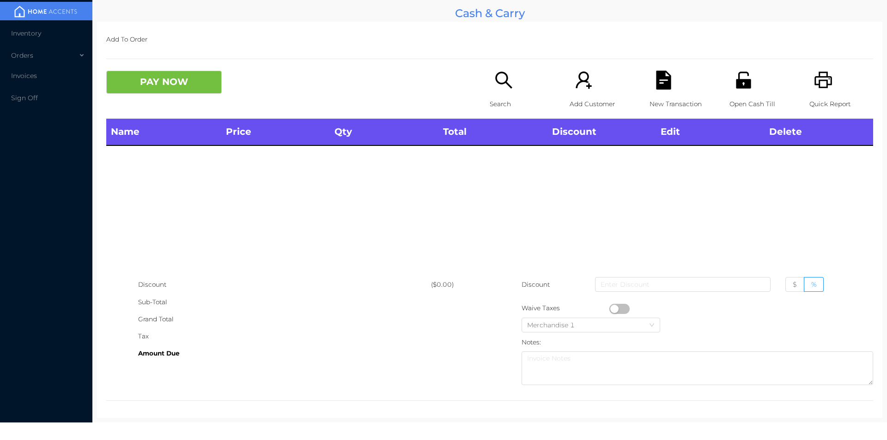
click at [824, 72] on icon "icon: printer" at bounding box center [823, 80] width 19 height 19
click at [736, 106] on p "Open Cash Till" at bounding box center [762, 104] width 64 height 17
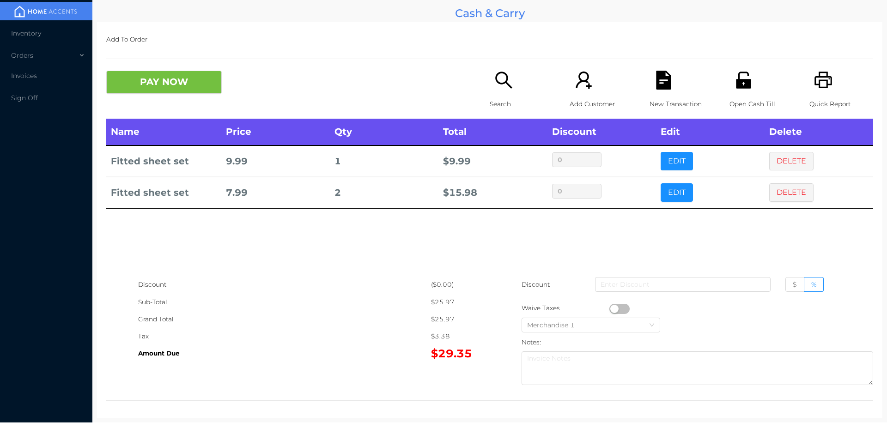
click at [662, 71] on icon "icon: file-text" at bounding box center [663, 80] width 19 height 19
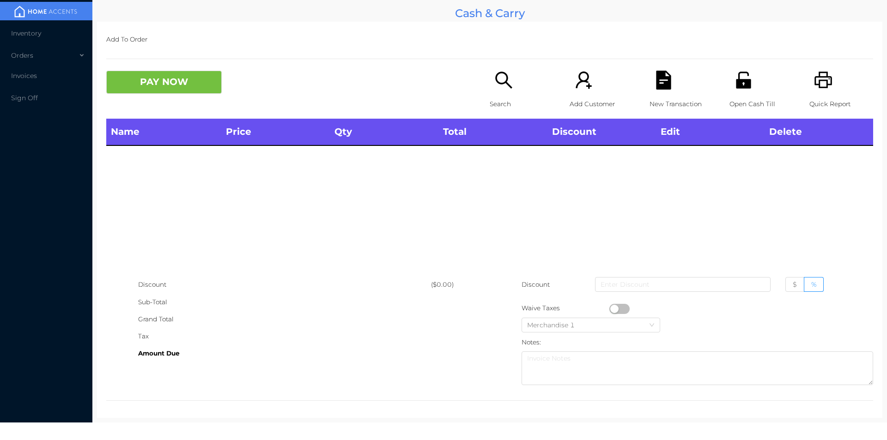
click at [739, 78] on icon "icon: unlock" at bounding box center [743, 80] width 19 height 19
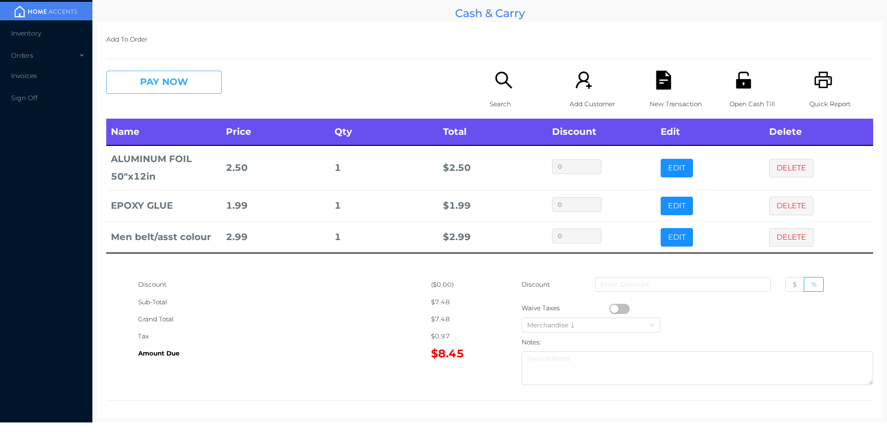
click at [133, 74] on button "PAY NOW" at bounding box center [164, 82] width 116 height 23
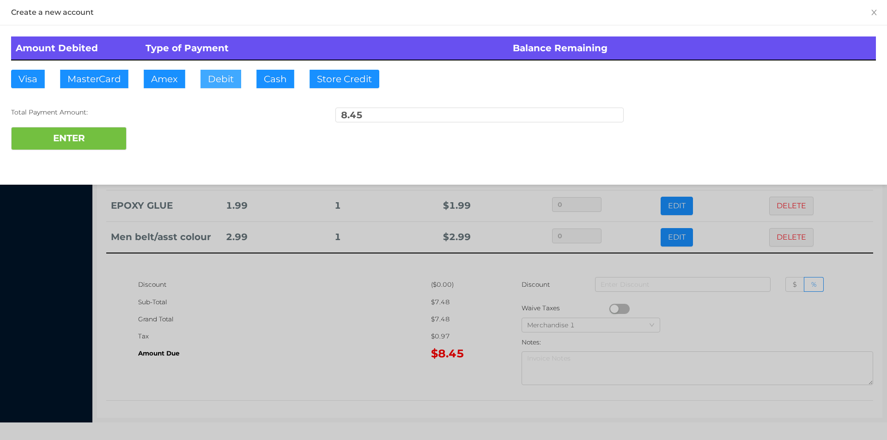
click at [202, 86] on button "Debit" at bounding box center [221, 79] width 41 height 18
type input "20"
click at [63, 137] on button "ENTER" at bounding box center [69, 138] width 116 height 23
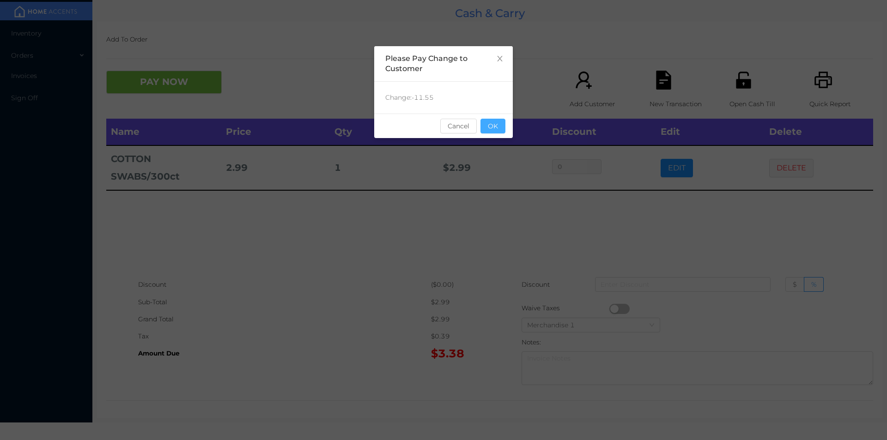
click at [490, 128] on button "OK" at bounding box center [493, 126] width 25 height 15
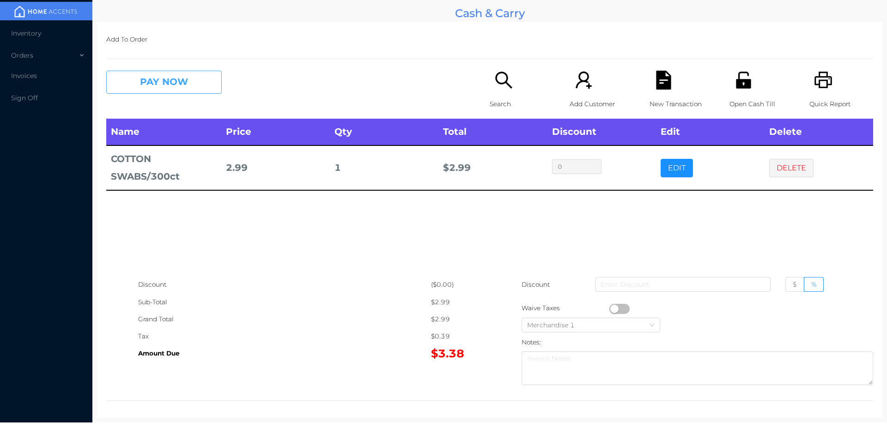
click at [148, 73] on button "PAY NOW" at bounding box center [164, 82] width 116 height 23
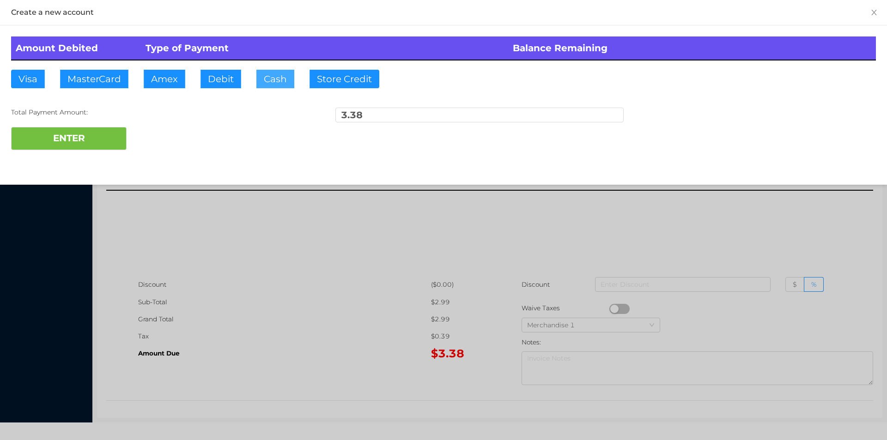
click at [269, 76] on button "Cash" at bounding box center [276, 79] width 38 height 18
type input "5"
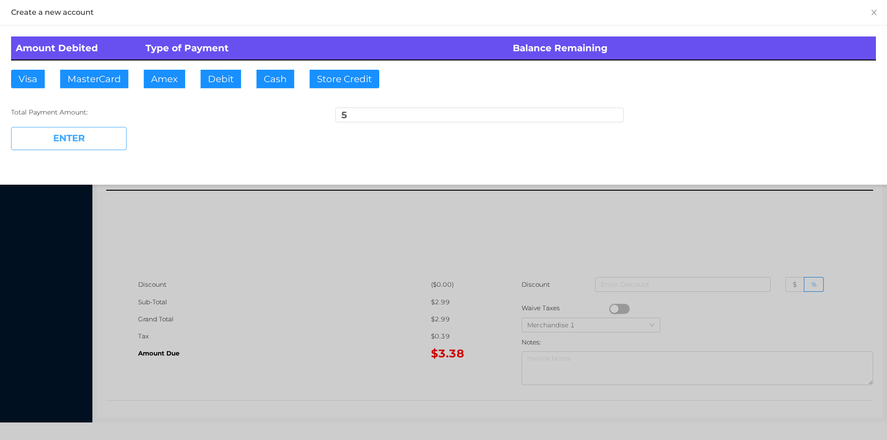
click at [94, 145] on button "ENTER" at bounding box center [69, 138] width 116 height 23
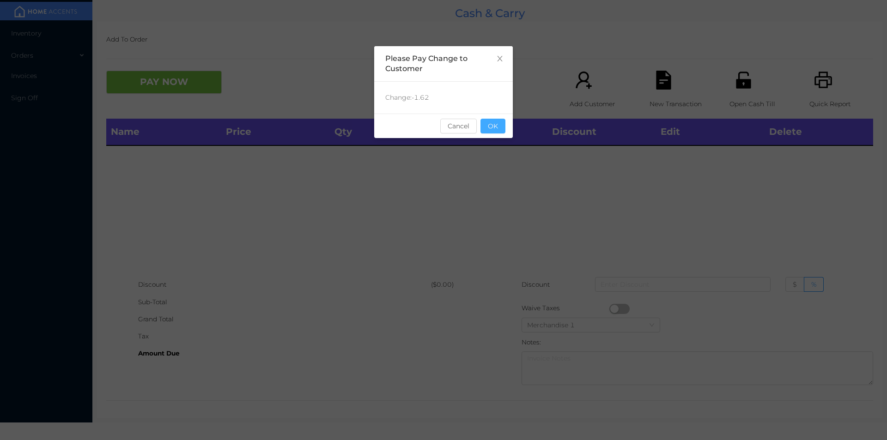
click at [489, 127] on button "OK" at bounding box center [493, 126] width 25 height 15
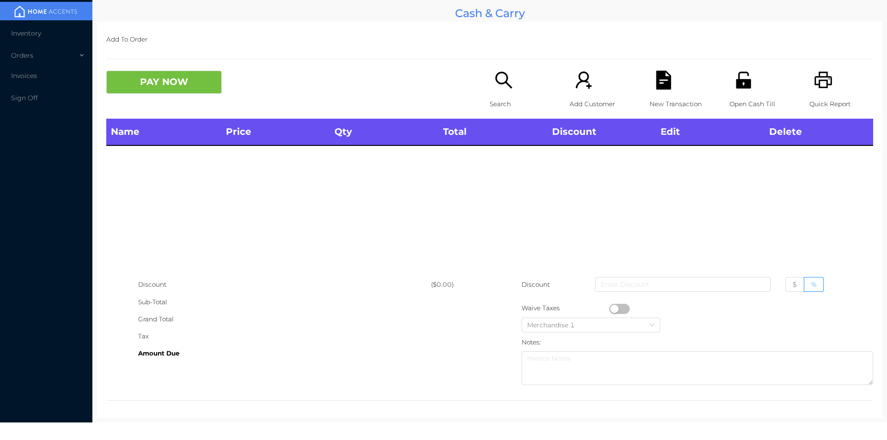
click at [745, 92] on div "Open Cash Till" at bounding box center [762, 95] width 64 height 48
click at [29, 27] on li "Inventory" at bounding box center [46, 33] width 92 height 18
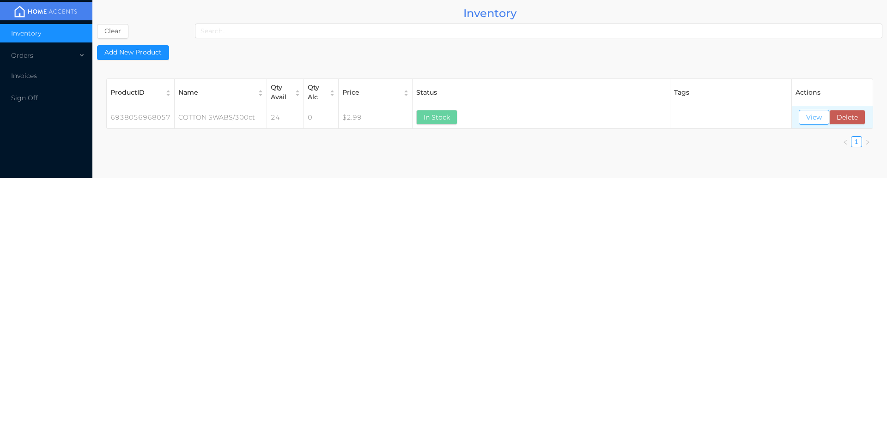
click at [811, 113] on button "View" at bounding box center [814, 117] width 31 height 15
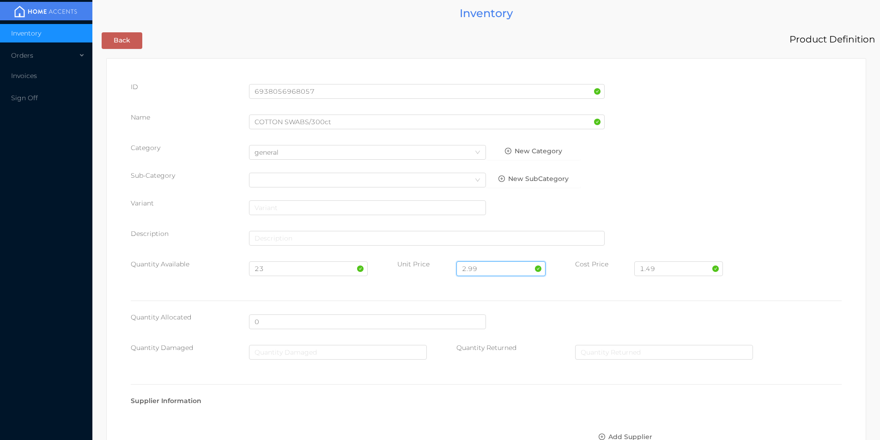
click at [489, 267] on input "2.99" at bounding box center [501, 269] width 89 height 15
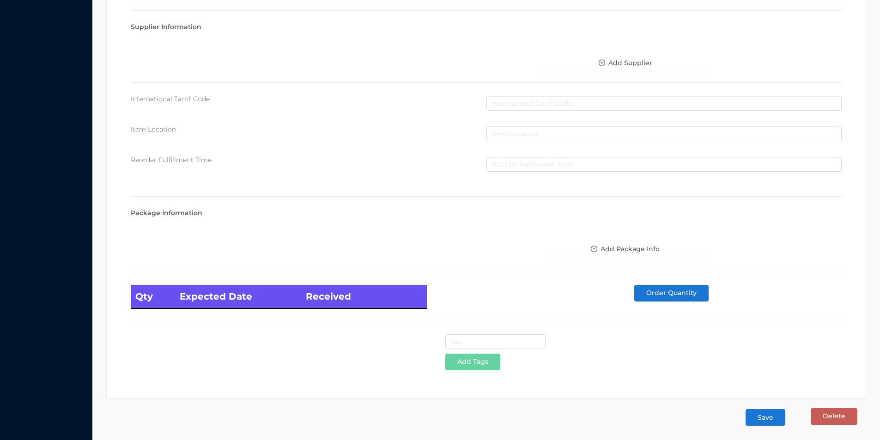
scroll to position [377, 0]
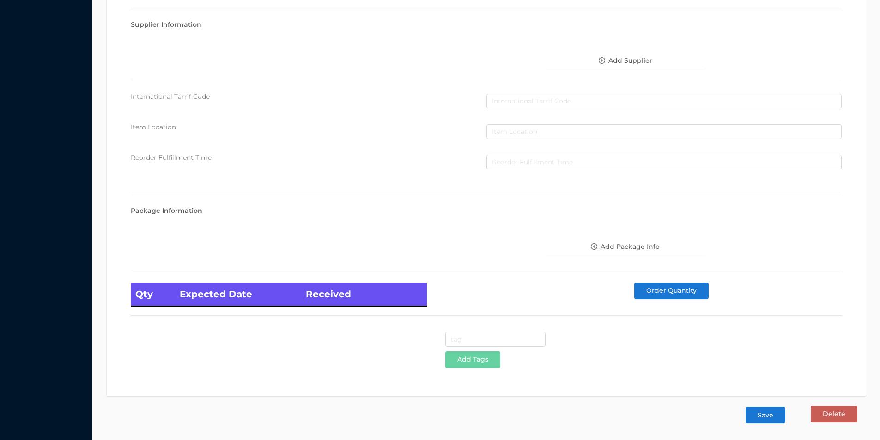
type input "2.50"
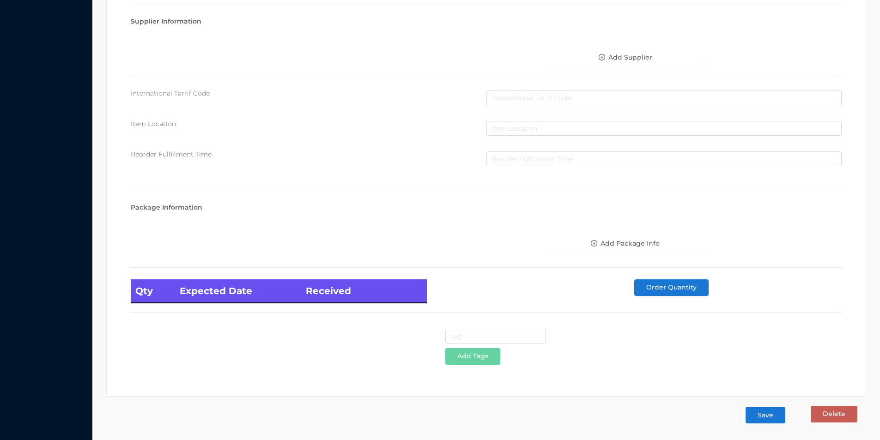
click at [764, 410] on button "Save" at bounding box center [766, 415] width 40 height 17
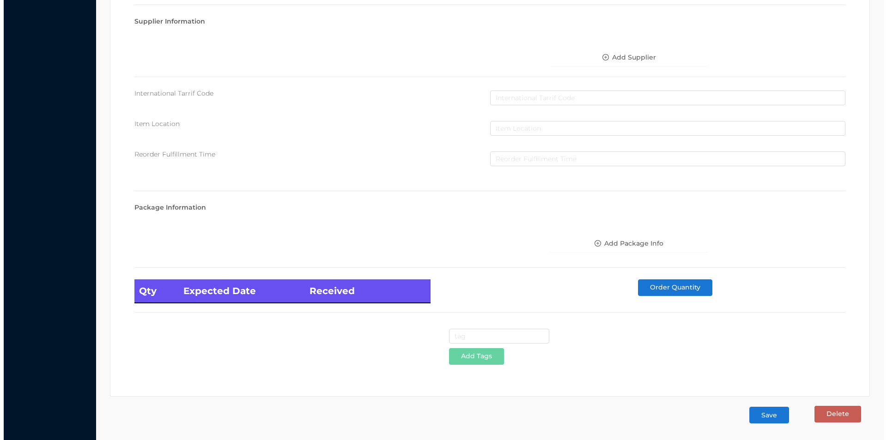
scroll to position [0, 0]
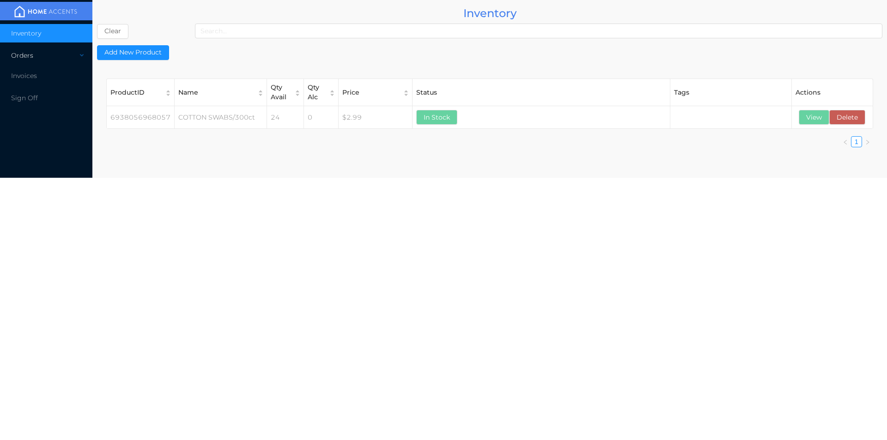
click at [25, 54] on div "Orders" at bounding box center [46, 55] width 92 height 18
click at [72, 78] on li "Cash & Carry" at bounding box center [46, 77] width 92 height 18
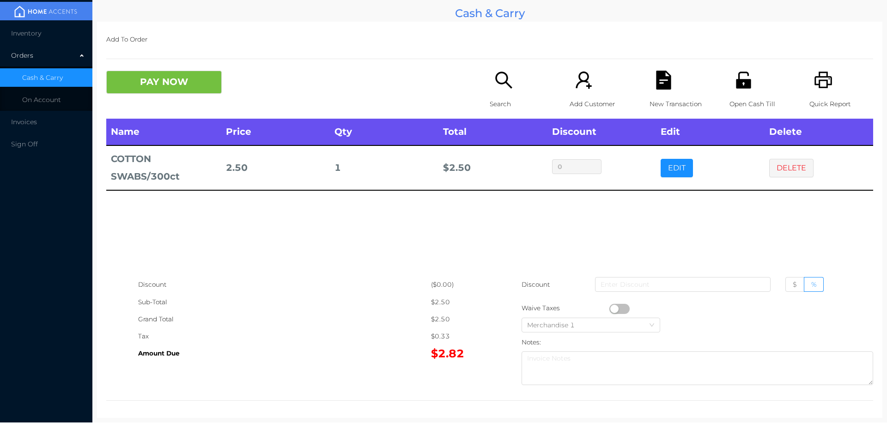
click at [666, 88] on icon "icon: file-text" at bounding box center [663, 80] width 19 height 19
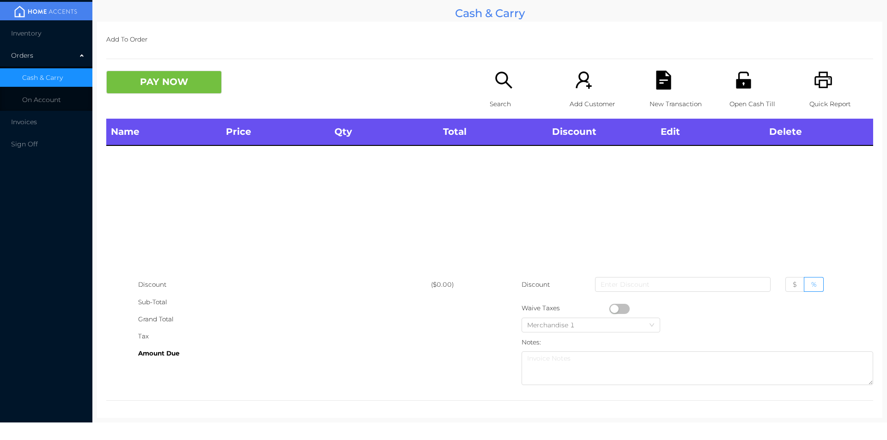
click at [495, 94] on div "Search" at bounding box center [522, 95] width 64 height 48
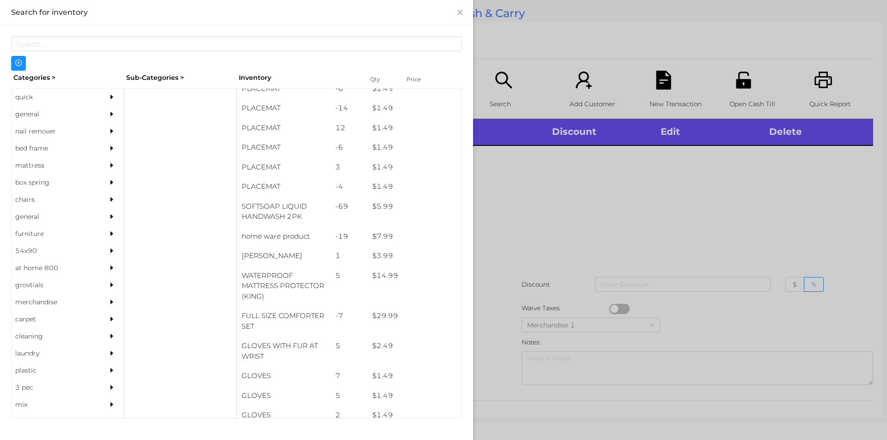
scroll to position [80, 0]
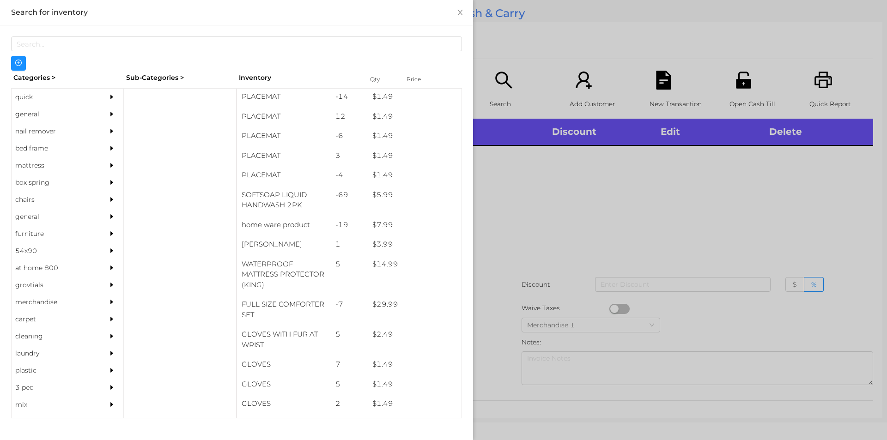
click at [22, 114] on div "general" at bounding box center [54, 114] width 84 height 17
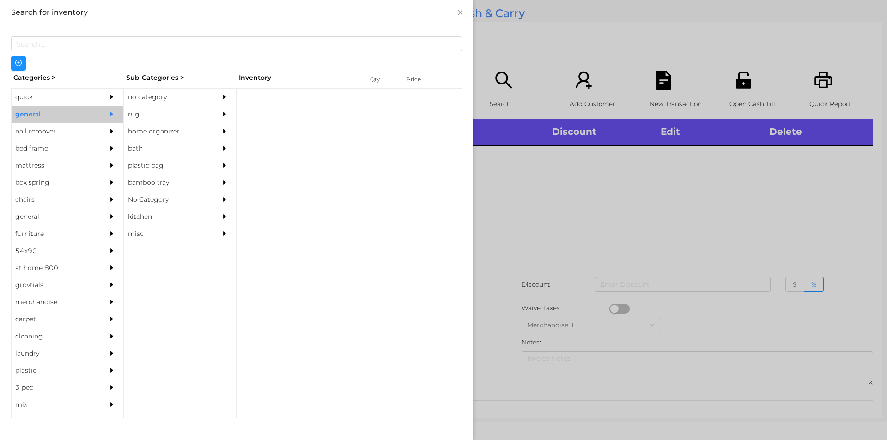
click at [155, 96] on div "no category" at bounding box center [166, 97] width 84 height 17
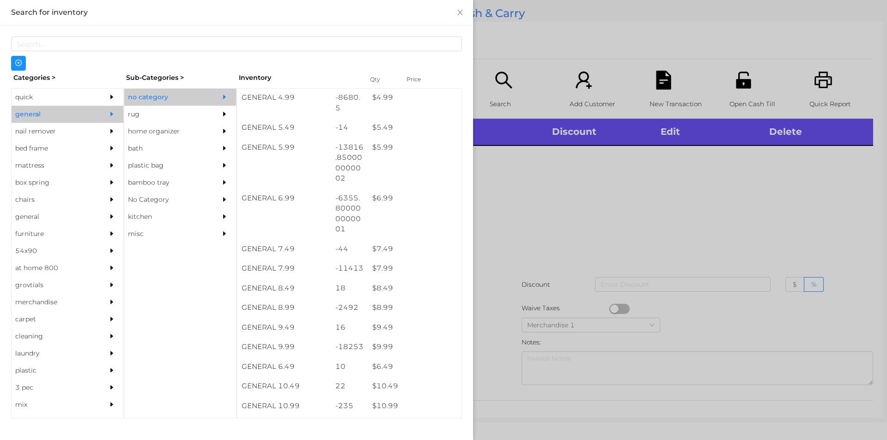
scroll to position [323, 0]
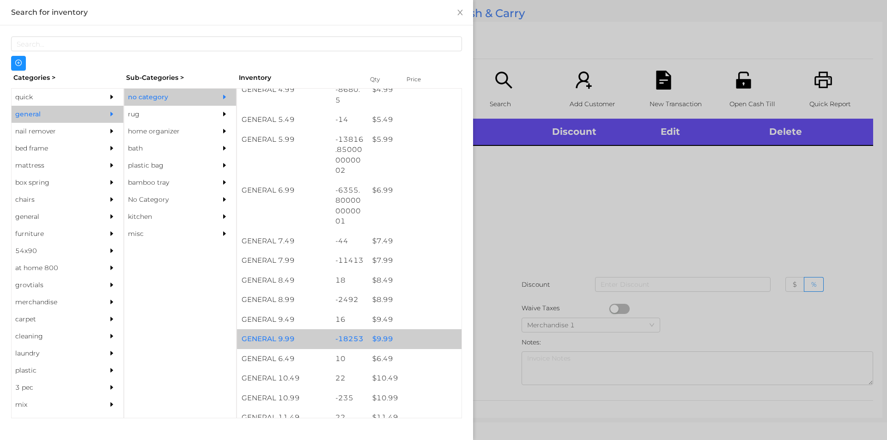
click at [400, 336] on div "$ 9.99" at bounding box center [415, 340] width 94 height 20
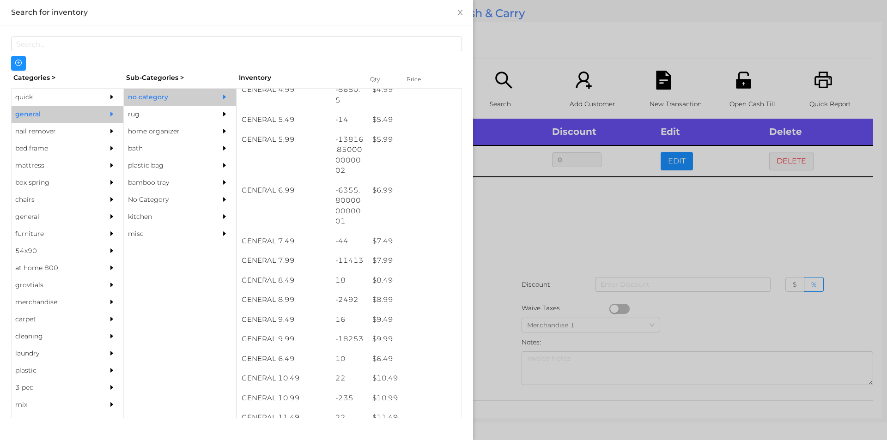
click at [511, 297] on div at bounding box center [443, 220] width 887 height 440
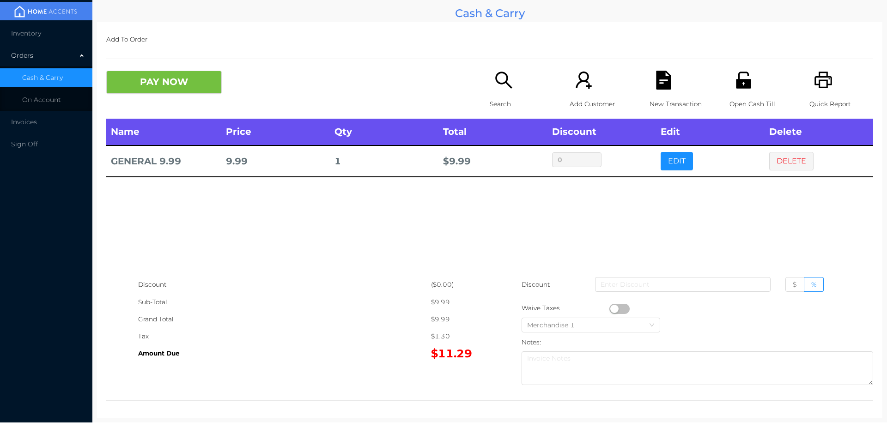
click at [610, 307] on button "button" at bounding box center [620, 309] width 20 height 10
click at [125, 84] on button "PAY NOW" at bounding box center [164, 82] width 116 height 23
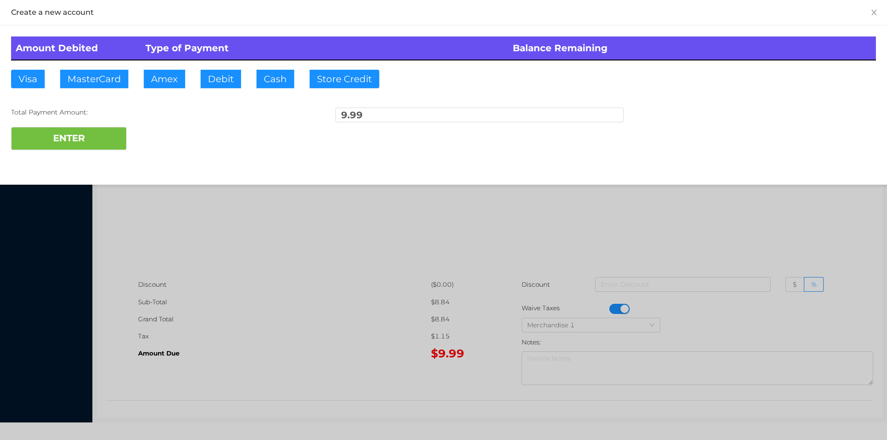
click at [368, 343] on div at bounding box center [443, 220] width 887 height 440
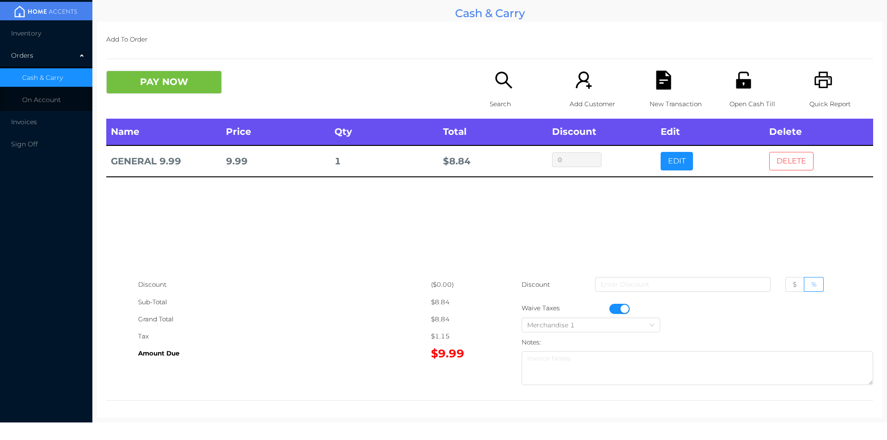
click at [796, 158] on button "DELETE" at bounding box center [792, 161] width 44 height 18
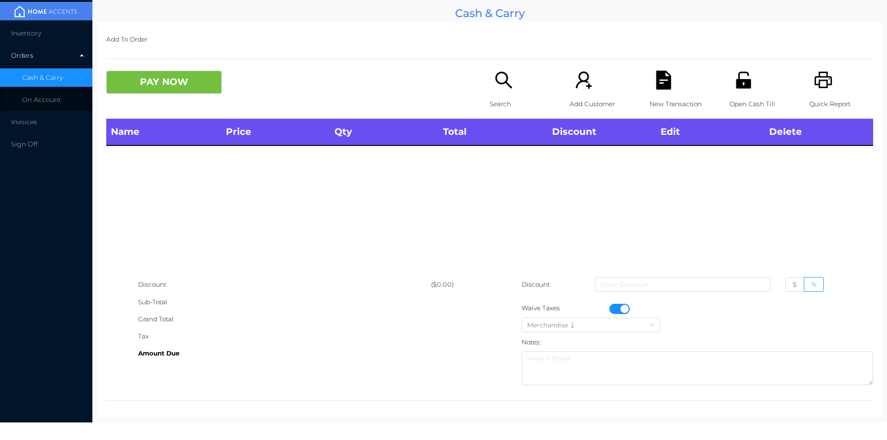
click at [510, 93] on div "Search" at bounding box center [522, 95] width 64 height 48
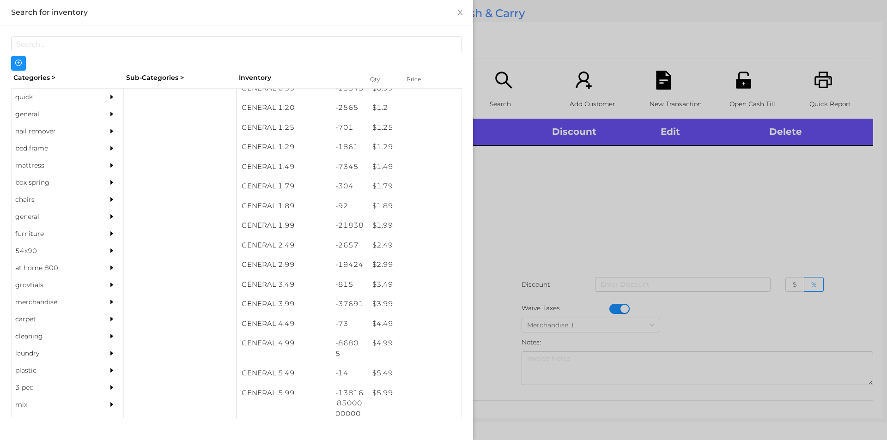
scroll to position [117, 0]
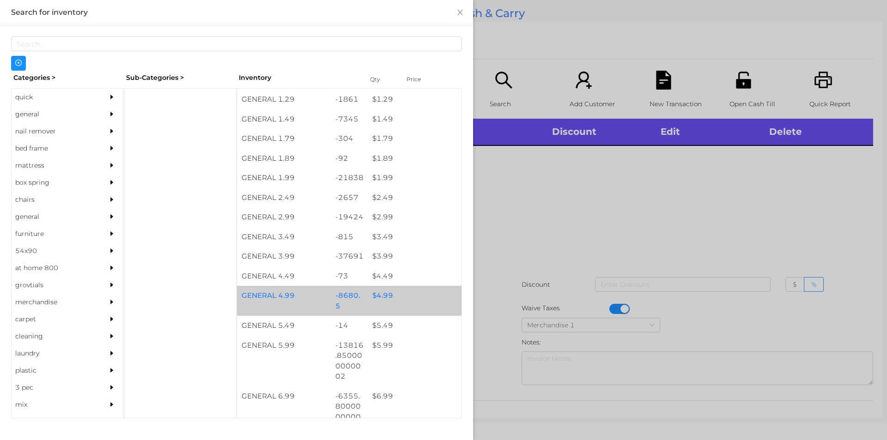
click at [434, 298] on div "$ 4.99" at bounding box center [415, 296] width 94 height 20
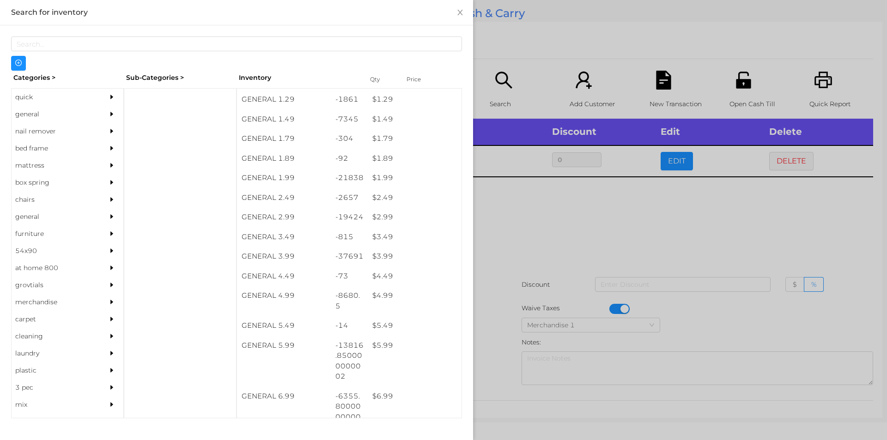
click at [563, 240] on div at bounding box center [443, 220] width 887 height 440
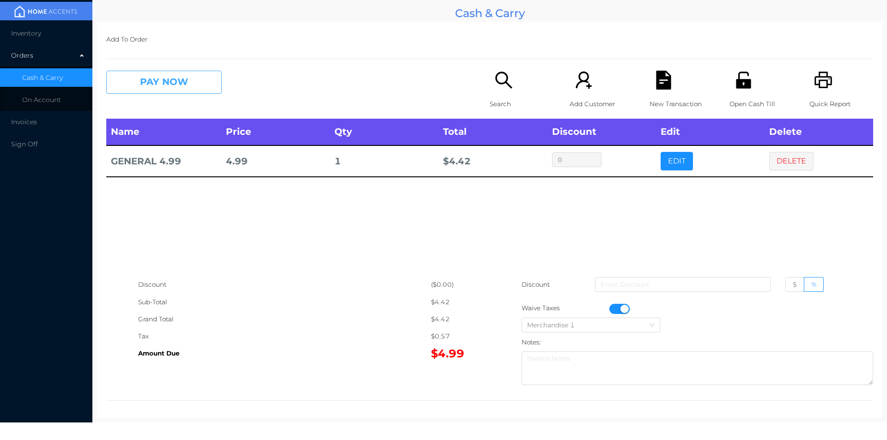
click at [161, 83] on button "PAY NOW" at bounding box center [164, 82] width 116 height 23
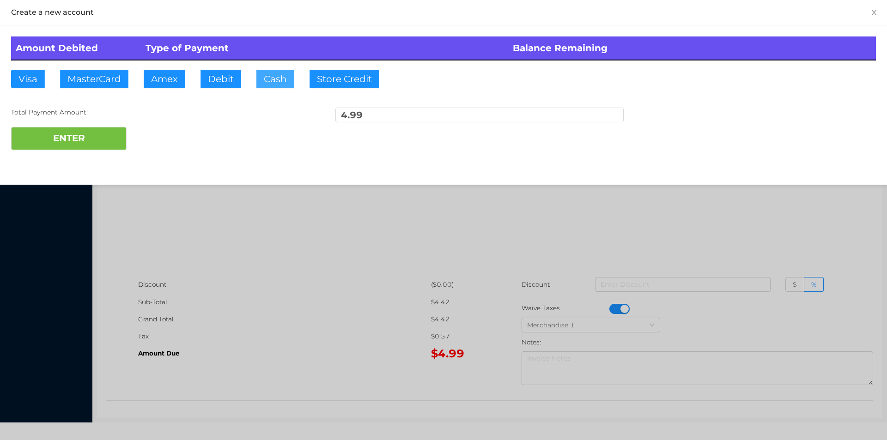
click at [278, 79] on button "Cash" at bounding box center [276, 79] width 38 height 18
click at [113, 134] on button "ENTER" at bounding box center [69, 138] width 116 height 23
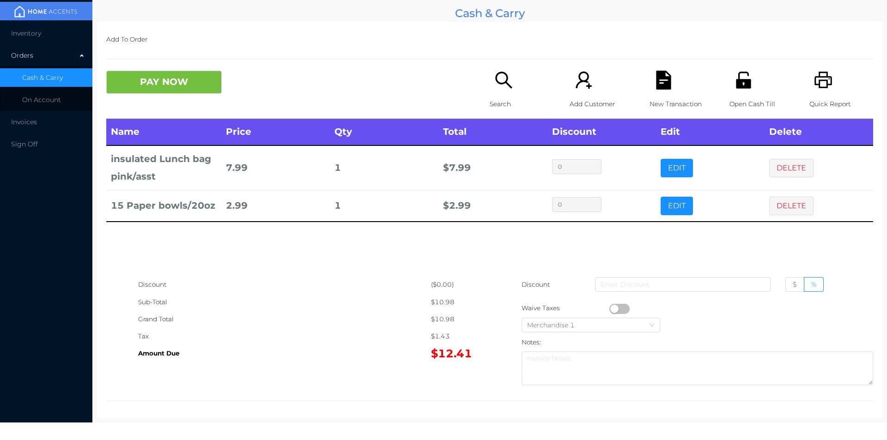
click at [678, 71] on div "New Transaction" at bounding box center [682, 95] width 64 height 48
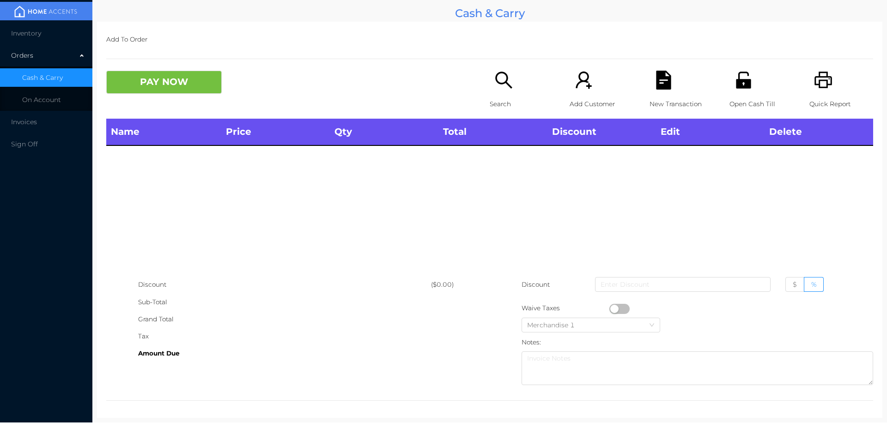
click at [759, 80] on div "Open Cash Till" at bounding box center [762, 95] width 64 height 48
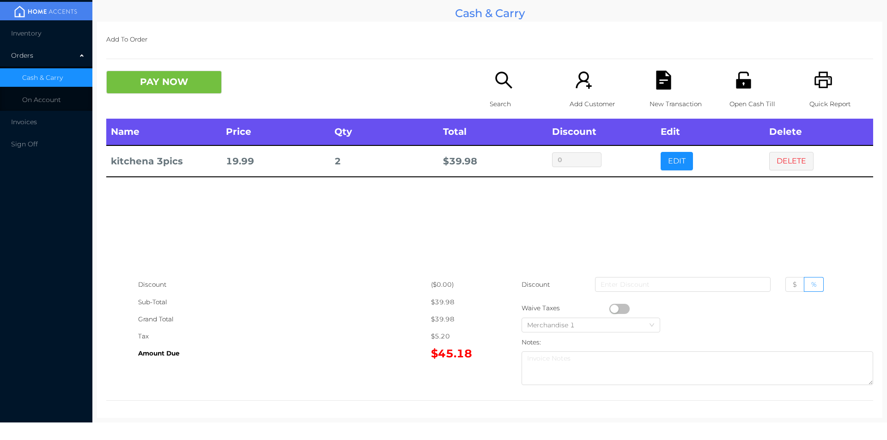
click at [666, 86] on icon "icon: file-text" at bounding box center [663, 80] width 15 height 19
click at [814, 81] on icon "icon: printer" at bounding box center [823, 80] width 19 height 19
click at [171, 88] on button "PAY NOW" at bounding box center [164, 82] width 116 height 23
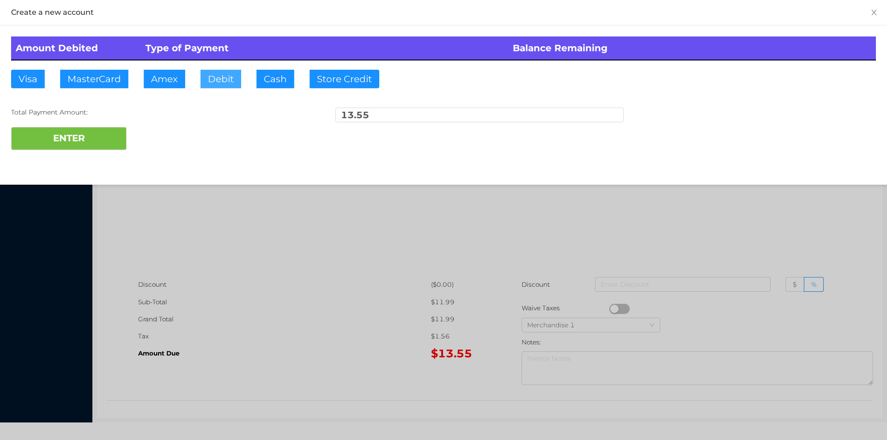
click at [205, 86] on button "Debit" at bounding box center [221, 79] width 41 height 18
click at [91, 137] on button "ENTER" at bounding box center [69, 138] width 116 height 23
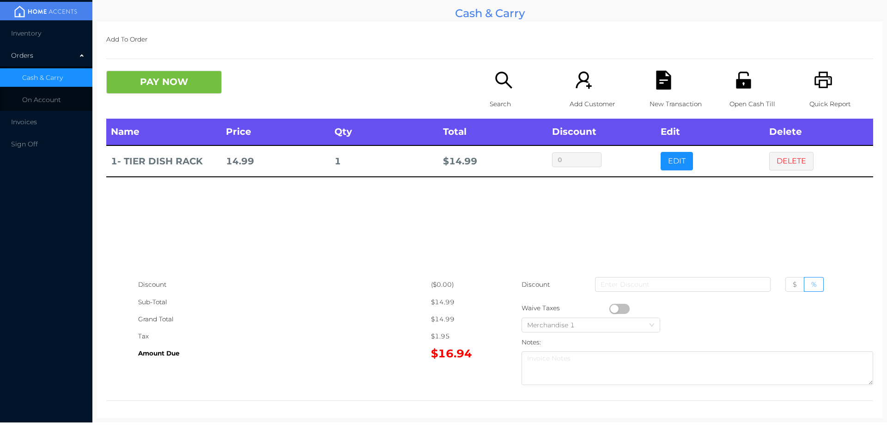
click at [159, 104] on div "PAY NOW Search Add Customer New Transaction Open Cash Till Quick Report" at bounding box center [489, 95] width 767 height 48
click at [175, 88] on button "PAY NOW" at bounding box center [164, 82] width 116 height 23
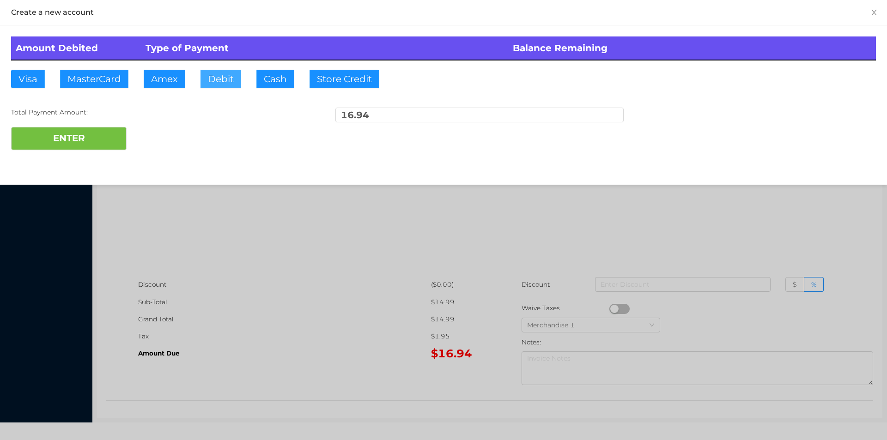
click at [219, 87] on button "Debit" at bounding box center [221, 79] width 41 height 18
click at [92, 147] on button "ENTER" at bounding box center [69, 138] width 116 height 23
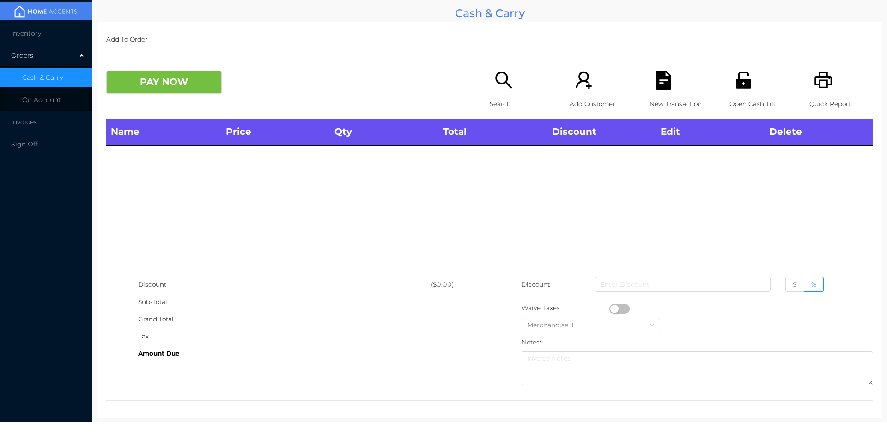
click at [498, 87] on icon "icon: search" at bounding box center [504, 80] width 19 height 19
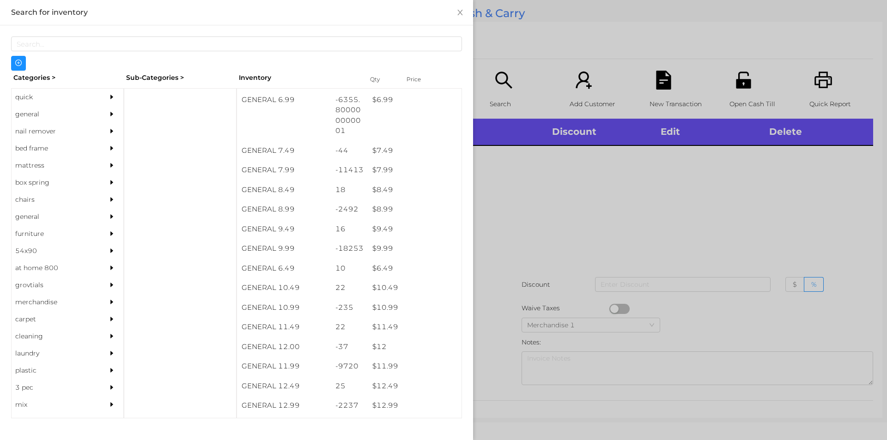
scroll to position [414, 0]
click at [549, 242] on div at bounding box center [443, 220] width 887 height 440
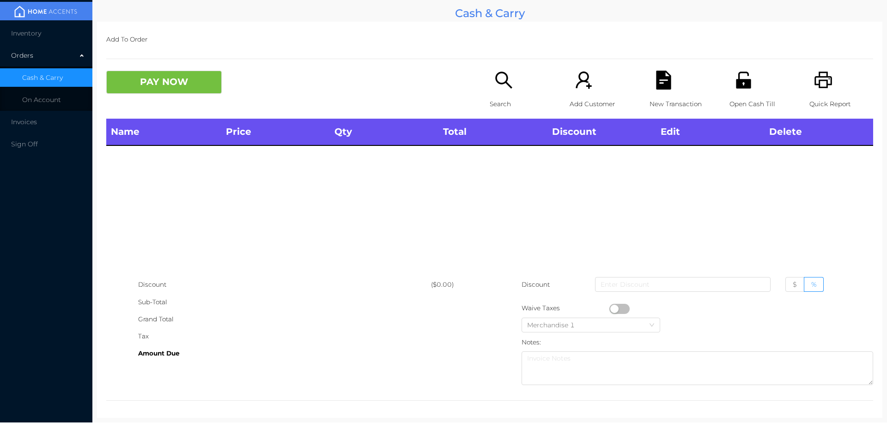
click at [501, 76] on icon "icon: search" at bounding box center [504, 80] width 19 height 19
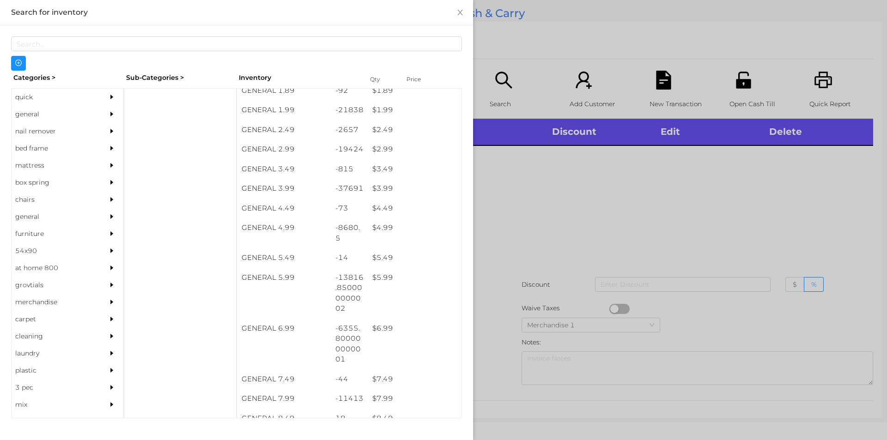
scroll to position [237, 0]
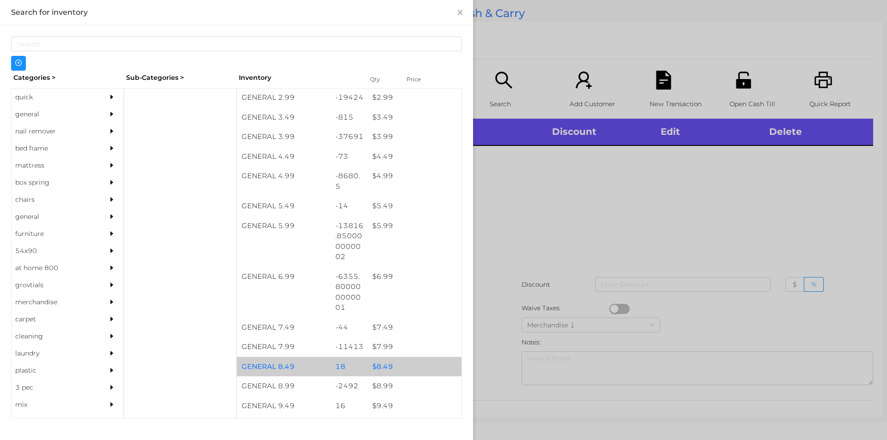
click at [387, 359] on div "$ 8.49" at bounding box center [415, 367] width 94 height 20
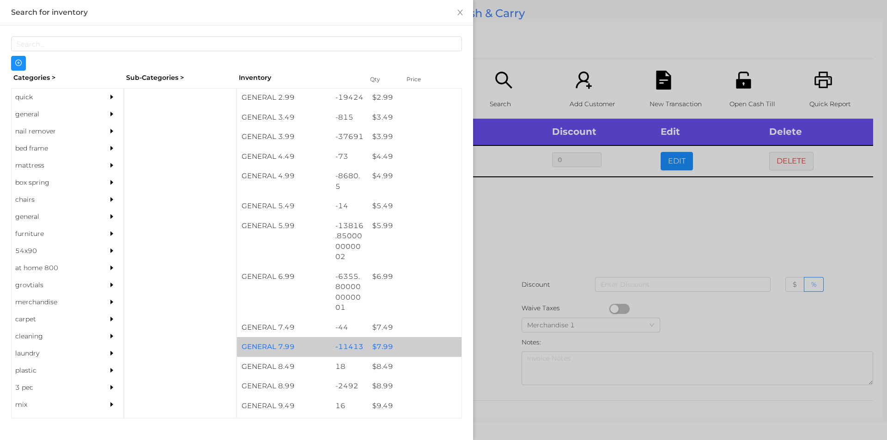
click at [392, 349] on div "$ 7.99" at bounding box center [415, 347] width 94 height 20
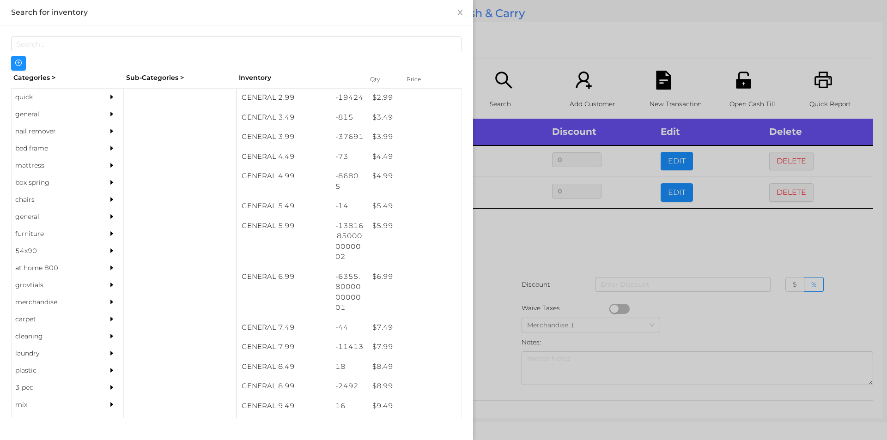
click at [513, 308] on div at bounding box center [443, 220] width 887 height 440
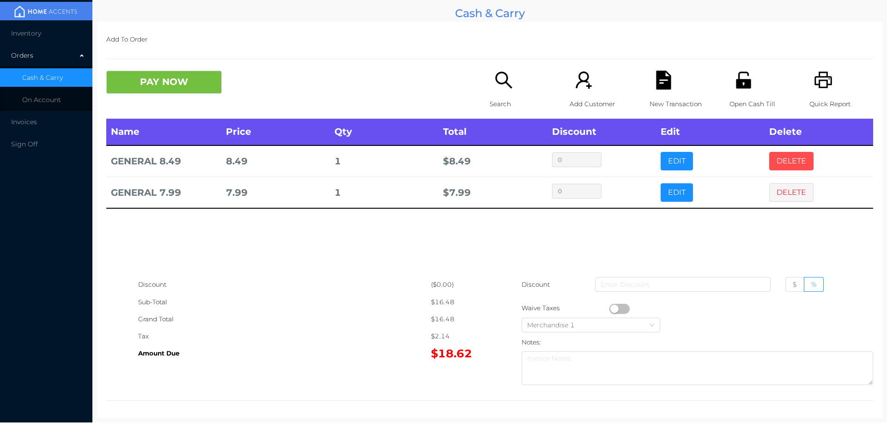
click at [772, 153] on button "DELETE" at bounding box center [792, 161] width 44 height 18
click at [219, 78] on button "PAY NOW" at bounding box center [164, 82] width 116 height 23
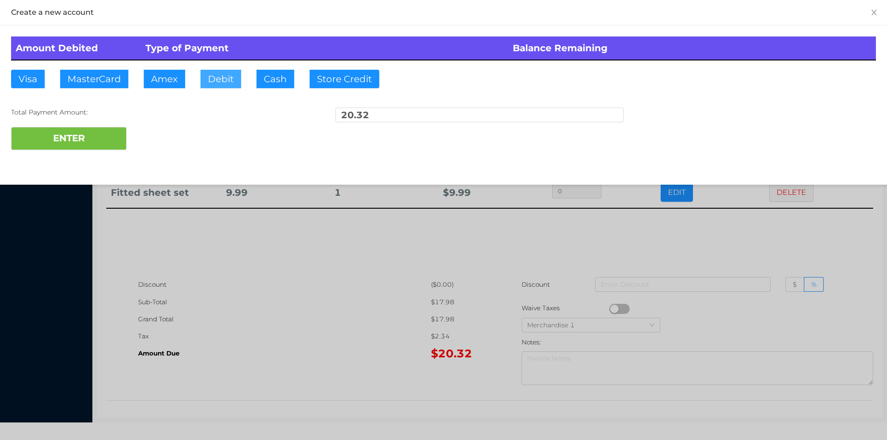
click at [217, 87] on button "Debit" at bounding box center [221, 79] width 41 height 18
click at [104, 137] on button "ENTER" at bounding box center [69, 138] width 116 height 23
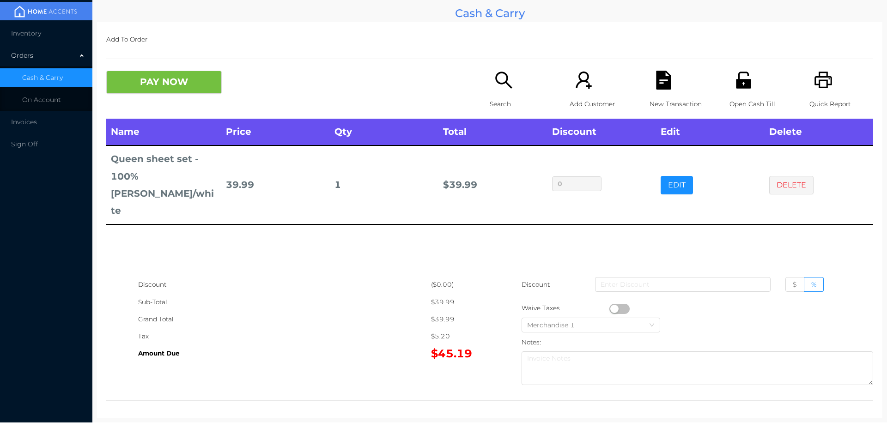
click at [658, 90] on icon "icon: file-text" at bounding box center [663, 80] width 15 height 19
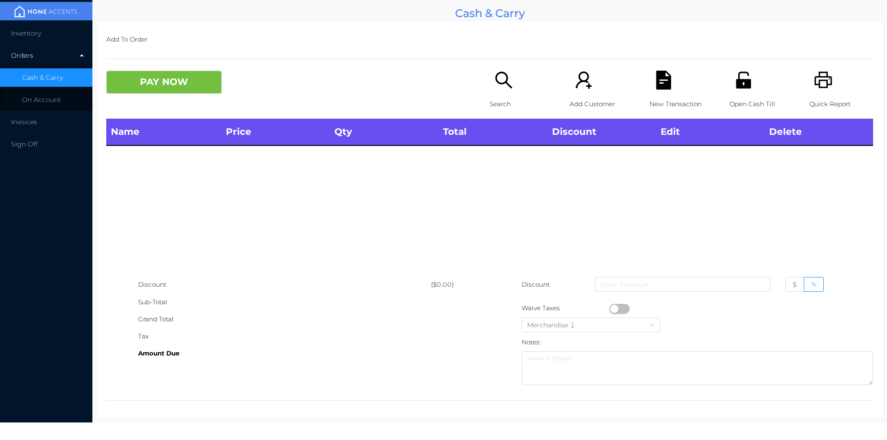
click at [822, 80] on icon "icon: printer" at bounding box center [824, 80] width 18 height 17
click at [495, 98] on p "Search" at bounding box center [522, 104] width 64 height 17
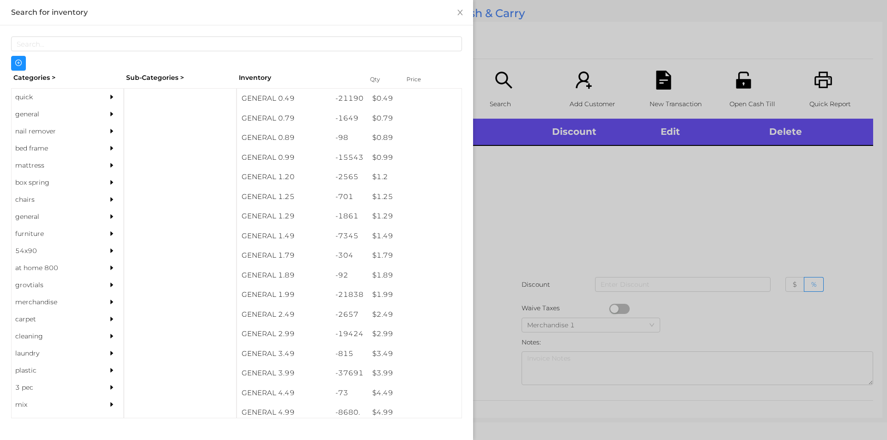
scroll to position [0, 0]
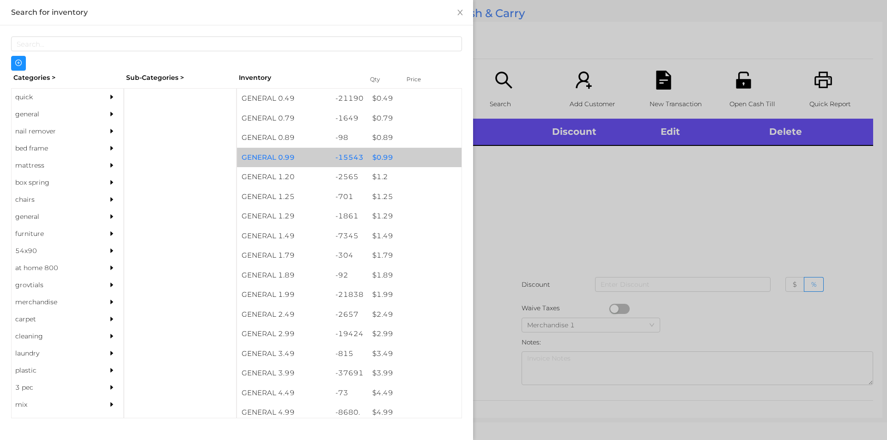
click at [394, 156] on div "$ 0.99" at bounding box center [415, 158] width 94 height 20
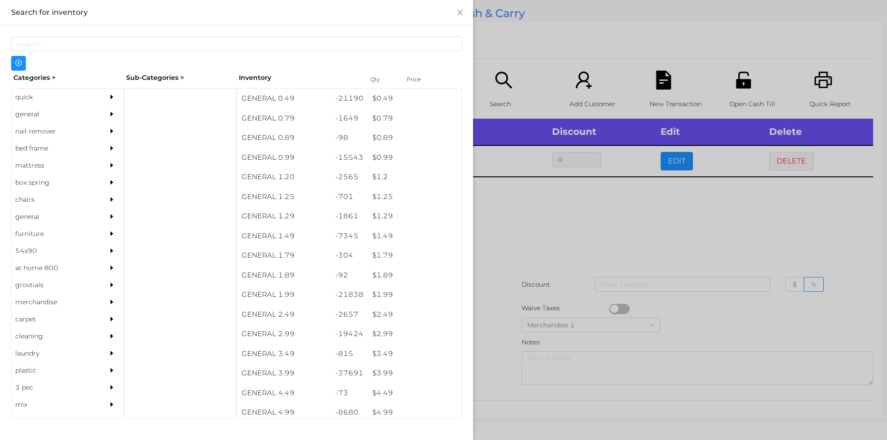
click at [499, 239] on div at bounding box center [443, 220] width 887 height 440
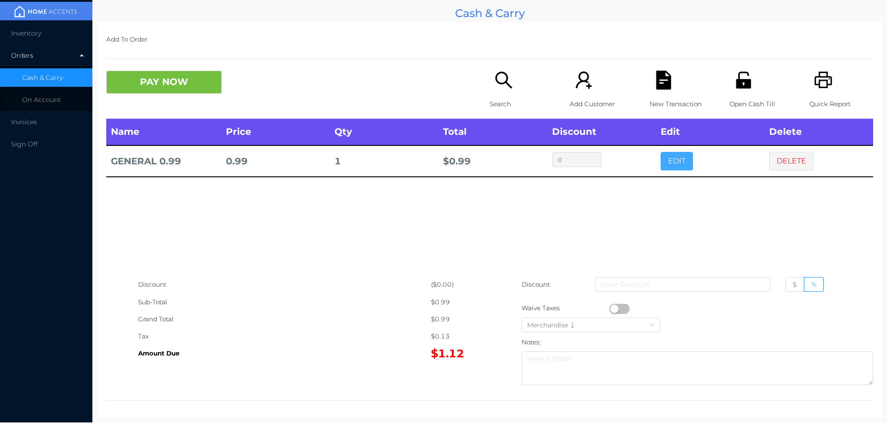
click at [673, 168] on button "EDIT" at bounding box center [677, 161] width 32 height 18
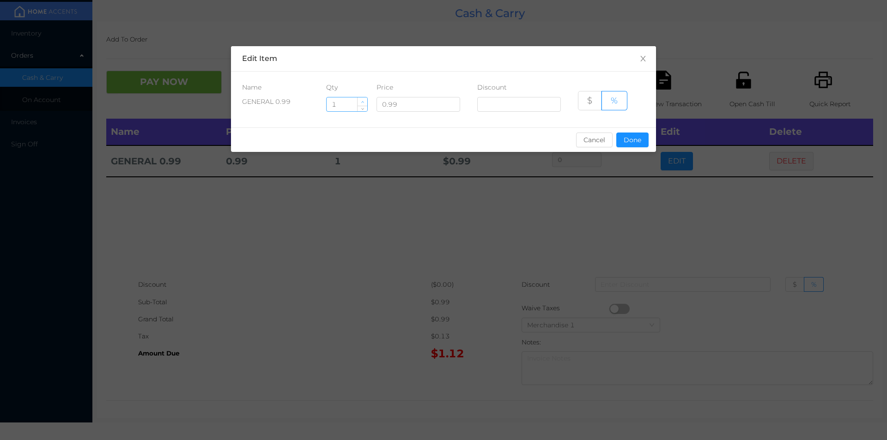
click at [363, 99] on span "Increase Value" at bounding box center [363, 102] width 10 height 8
type input "2"
type input "10"
click at [632, 143] on button "Done" at bounding box center [633, 140] width 32 height 15
type input "0%"
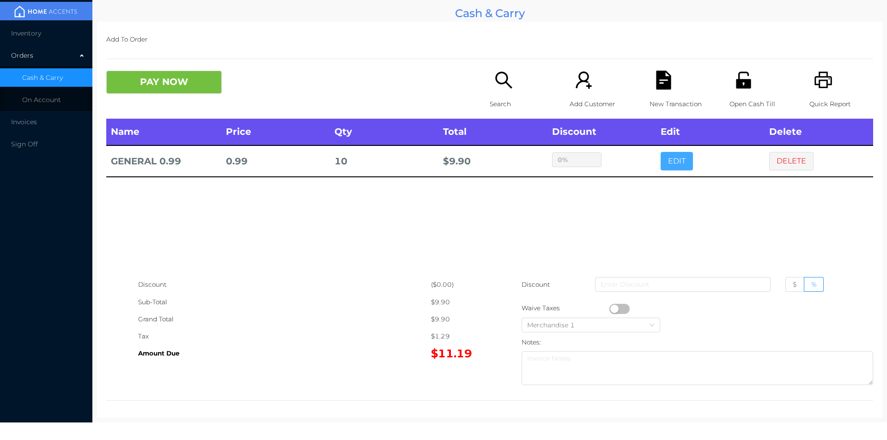
click at [661, 152] on button "EDIT" at bounding box center [677, 161] width 32 height 18
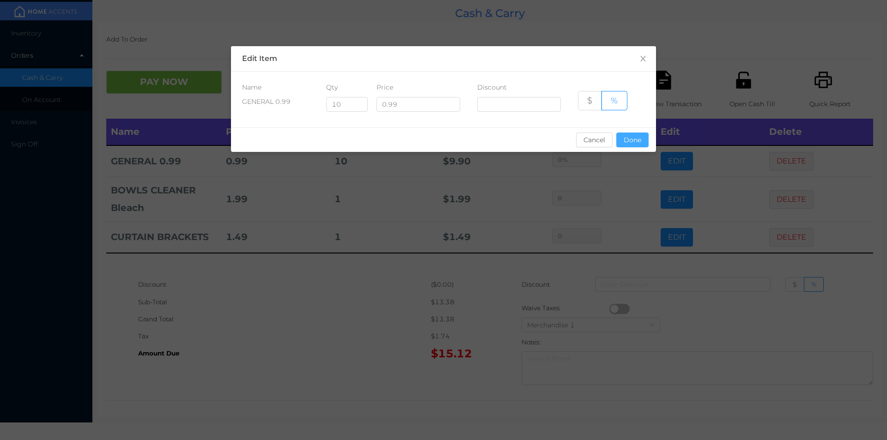
click at [632, 134] on button "Done" at bounding box center [633, 140] width 32 height 15
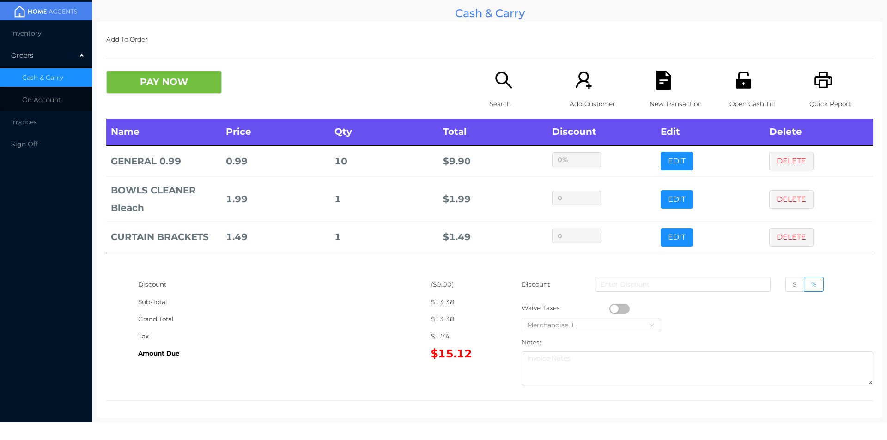
click at [495, 89] on icon "icon: search" at bounding box center [504, 80] width 19 height 19
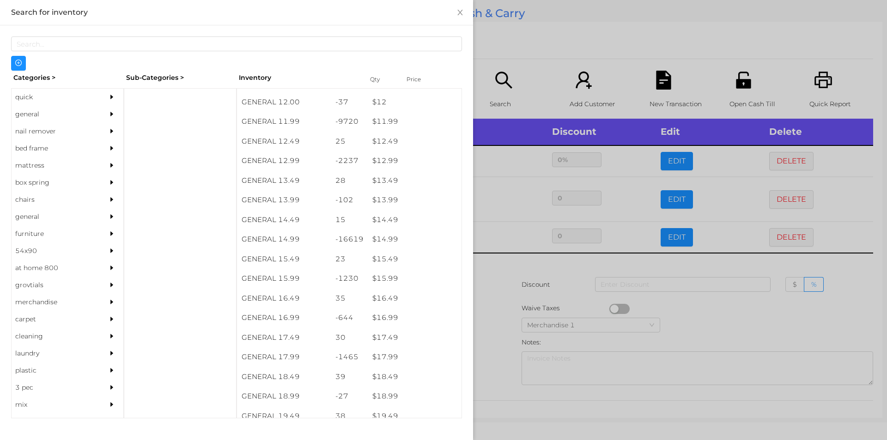
scroll to position [701, 0]
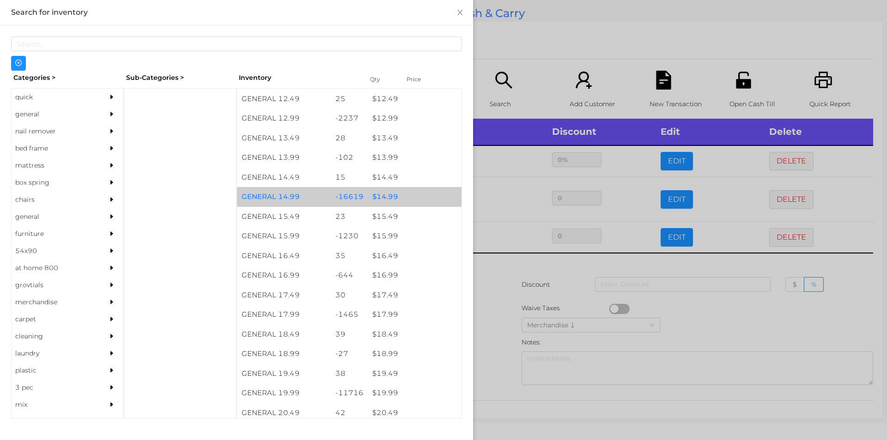
click at [403, 194] on div "$ 14.99" at bounding box center [415, 197] width 94 height 20
click at [408, 194] on div "$ 14.99" at bounding box center [415, 197] width 94 height 20
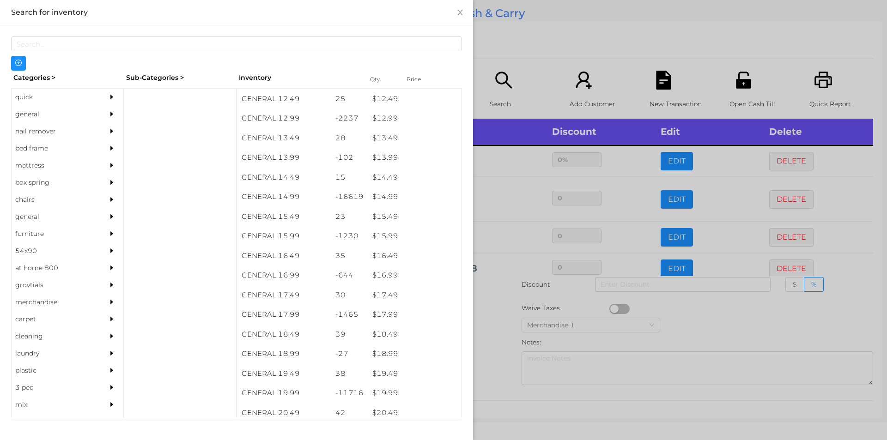
click at [520, 42] on div at bounding box center [443, 220] width 887 height 440
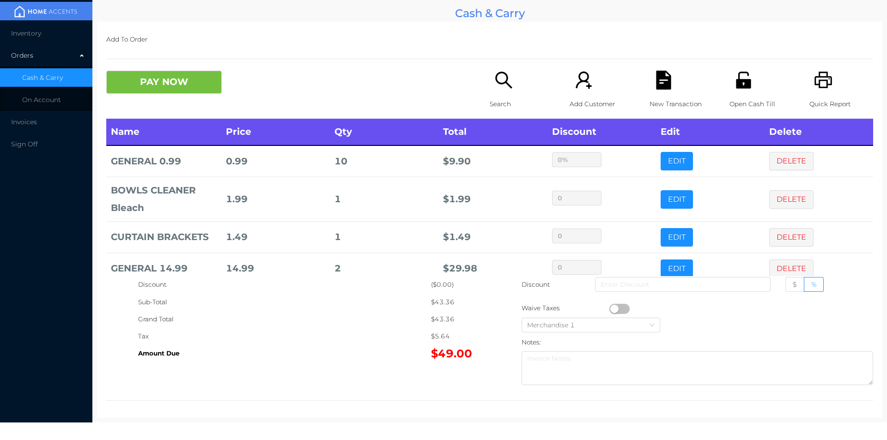
click at [148, 147] on td "GENERAL 0.99" at bounding box center [163, 161] width 115 height 31
click at [137, 83] on button "PAY NOW" at bounding box center [164, 82] width 116 height 23
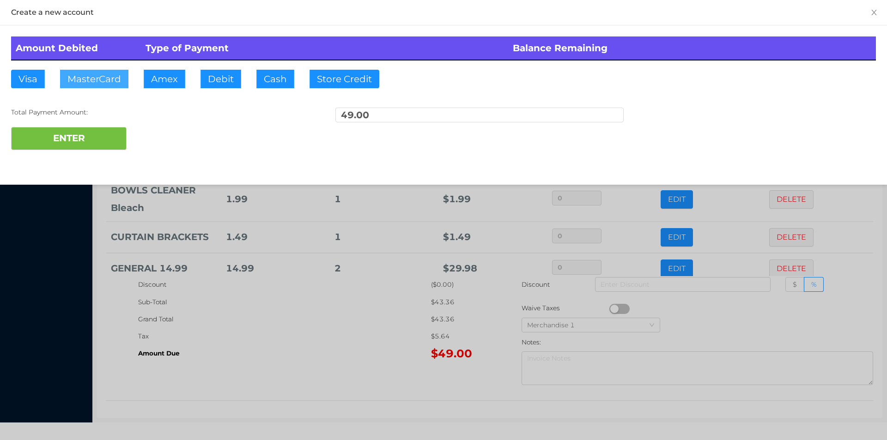
click at [99, 77] on button "MasterCard" at bounding box center [94, 79] width 68 height 18
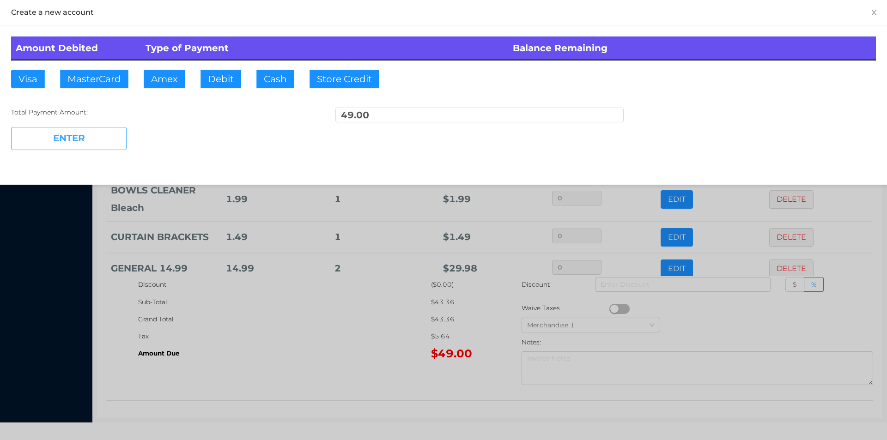
click at [54, 146] on button "ENTER" at bounding box center [69, 138] width 116 height 23
type input "0"
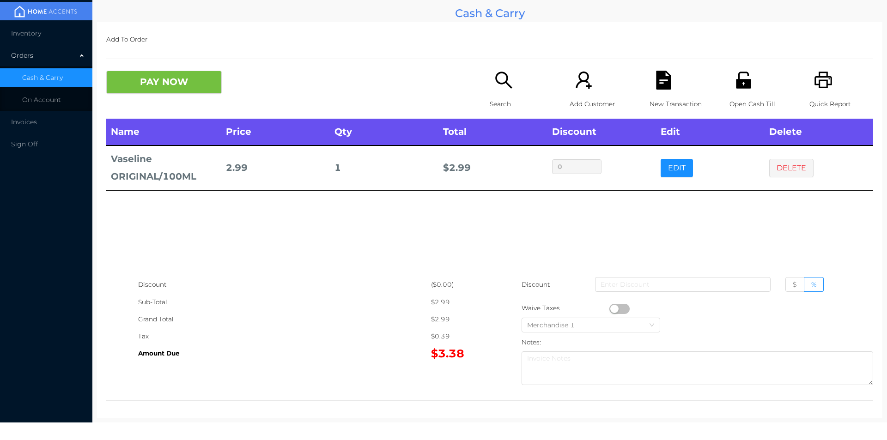
click at [654, 89] on icon "icon: file-text" at bounding box center [663, 80] width 19 height 19
click at [817, 85] on icon "icon: printer" at bounding box center [823, 80] width 19 height 19
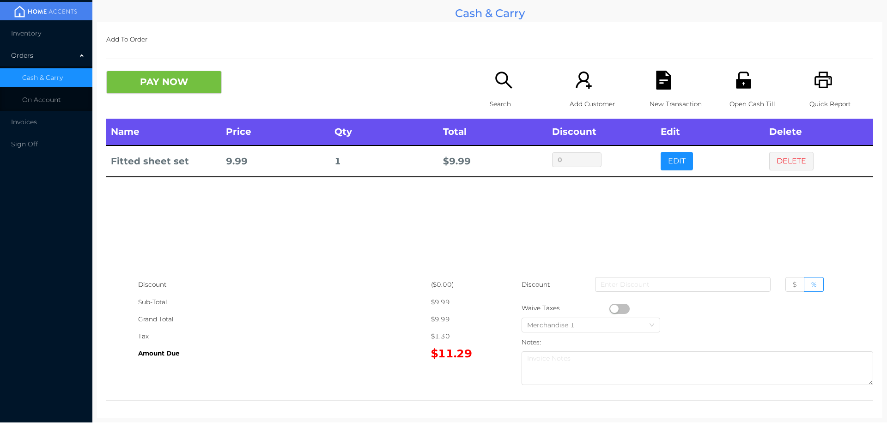
click at [667, 171] on button "EDIT" at bounding box center [677, 161] width 32 height 18
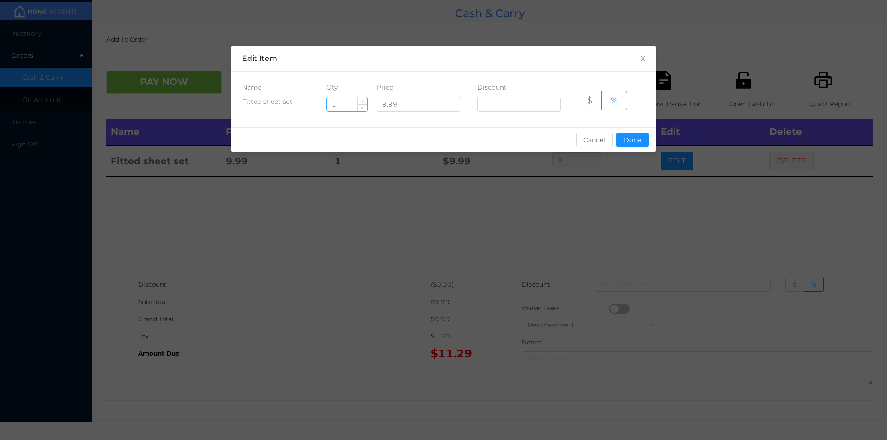
click at [349, 99] on input "1" at bounding box center [347, 105] width 41 height 14
type input "3"
click at [646, 140] on button "Done" at bounding box center [633, 140] width 32 height 15
type input "0%"
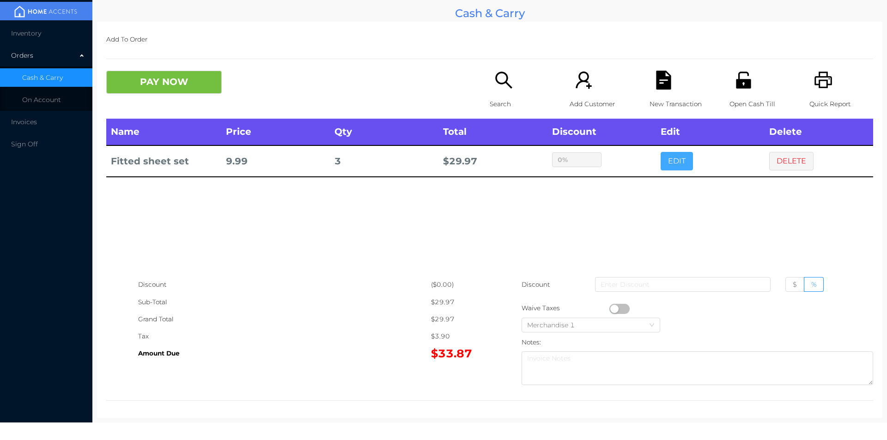
click at [661, 152] on button "EDIT" at bounding box center [677, 161] width 32 height 18
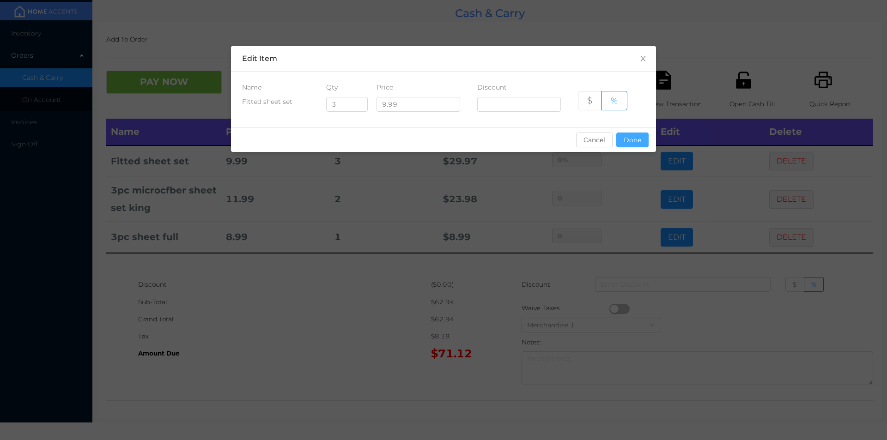
click at [641, 136] on button "Done" at bounding box center [633, 140] width 32 height 15
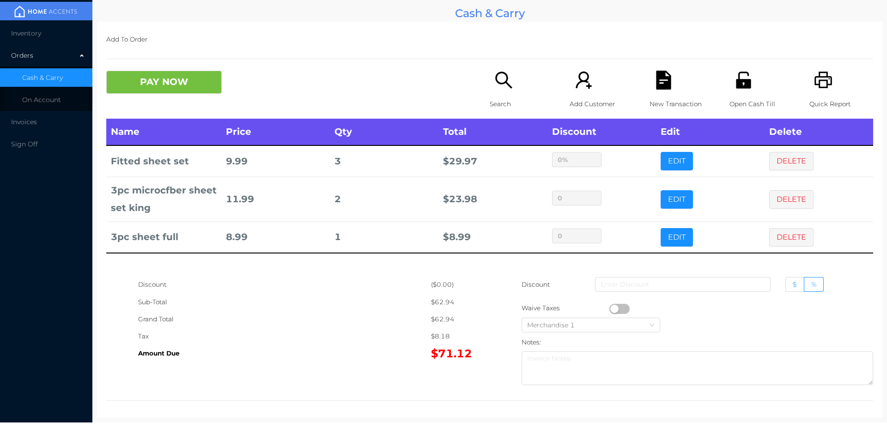
click at [786, 280] on label "$" at bounding box center [795, 284] width 19 height 15
click at [793, 287] on input "$" at bounding box center [793, 287] width 0 height 0
click at [687, 287] on input at bounding box center [683, 284] width 176 height 15
type input "1"
click at [165, 83] on button "PAY NOW" at bounding box center [164, 82] width 116 height 23
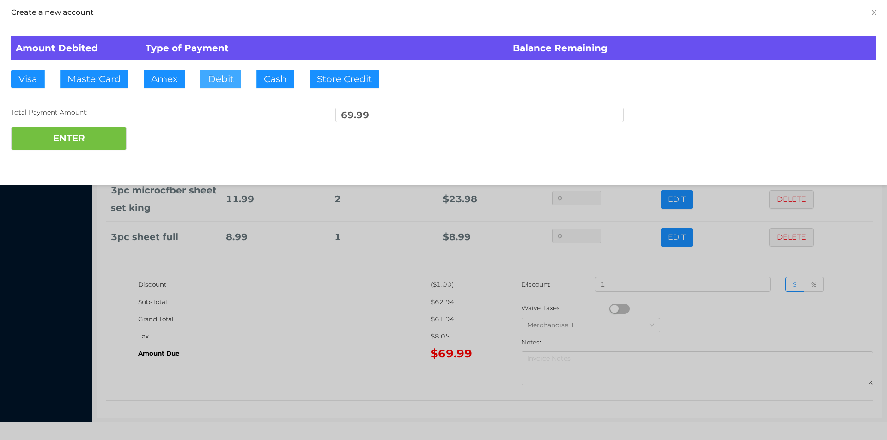
click at [238, 86] on button "Debit" at bounding box center [221, 79] width 41 height 18
click at [84, 147] on button "ENTER" at bounding box center [69, 138] width 116 height 23
type input "0"
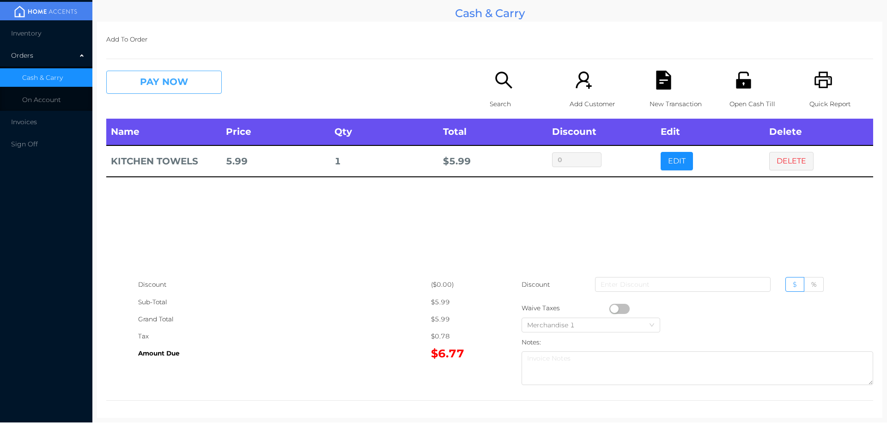
click at [164, 72] on button "PAY NOW" at bounding box center [164, 82] width 116 height 23
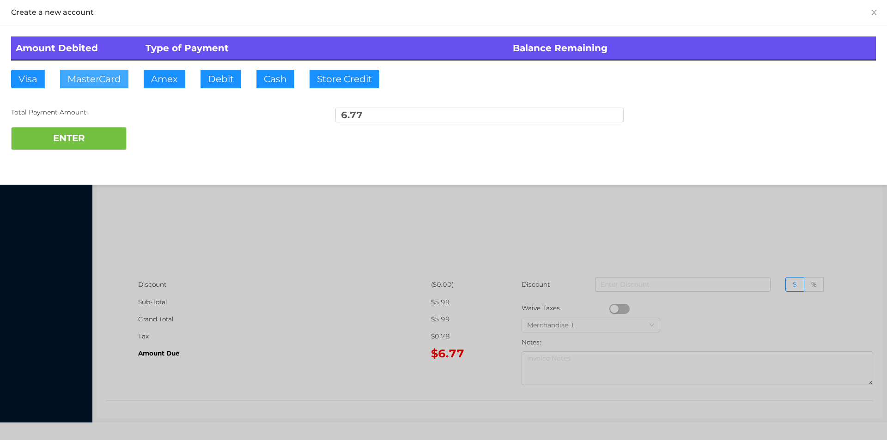
click at [98, 77] on button "MasterCard" at bounding box center [94, 79] width 68 height 18
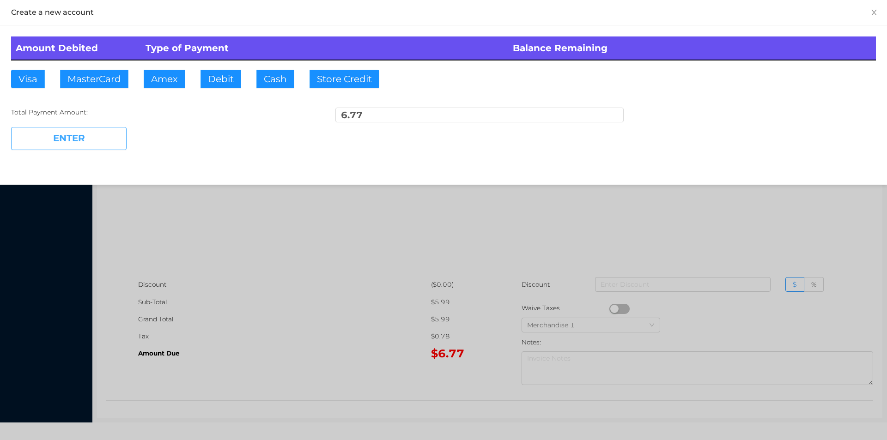
click at [55, 134] on button "ENTER" at bounding box center [69, 138] width 116 height 23
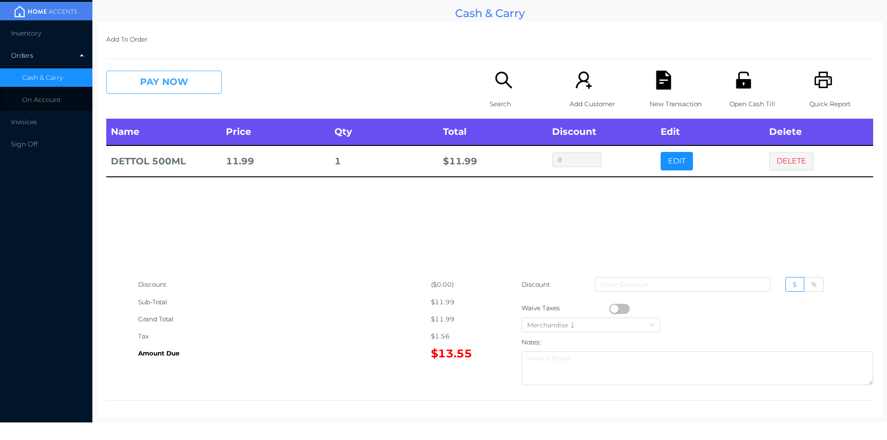
click at [185, 72] on button "PAY NOW" at bounding box center [164, 82] width 116 height 23
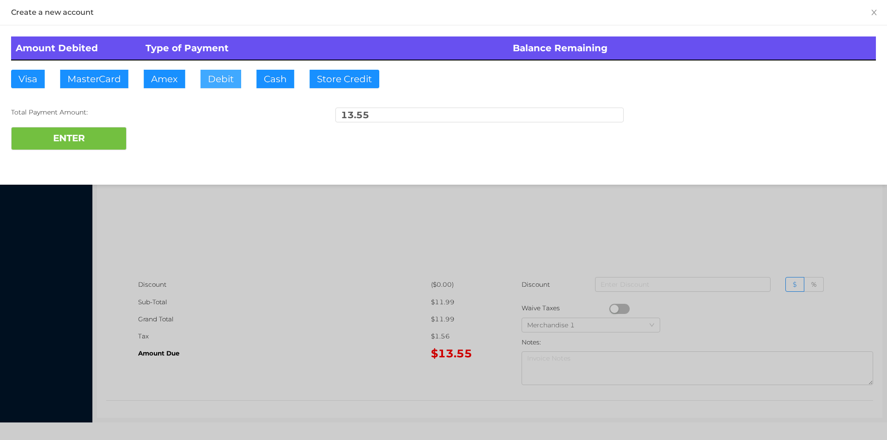
click at [219, 86] on button "Debit" at bounding box center [221, 79] width 41 height 18
click at [92, 133] on button "ENTER" at bounding box center [69, 138] width 116 height 23
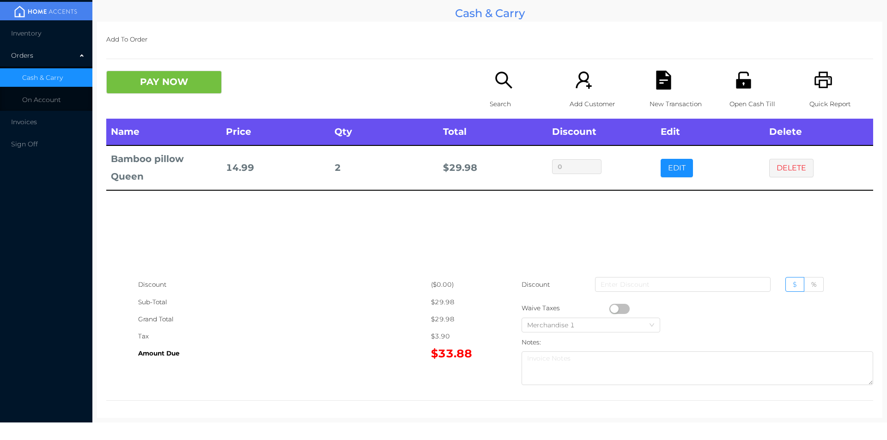
click at [495, 71] on icon "icon: search" at bounding box center [504, 80] width 19 height 19
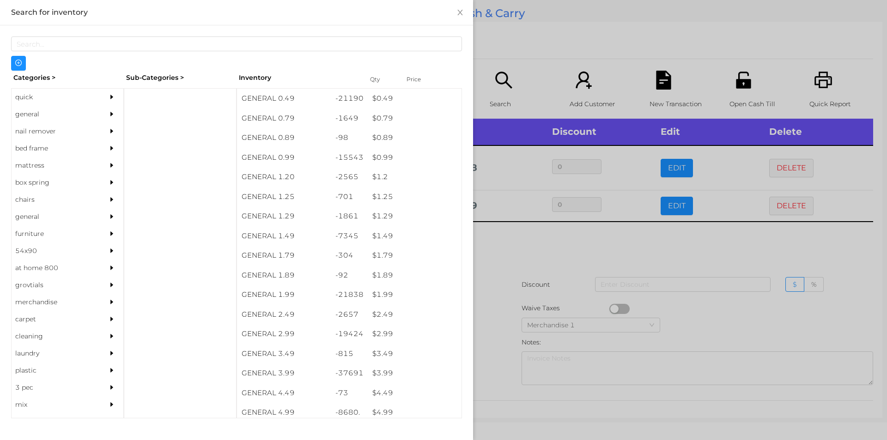
click at [539, 264] on div at bounding box center [443, 220] width 887 height 440
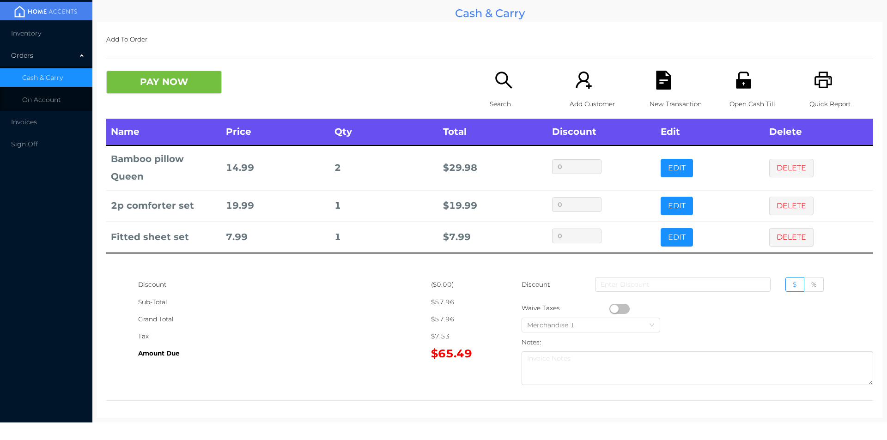
click at [503, 90] on div "Search" at bounding box center [522, 95] width 64 height 48
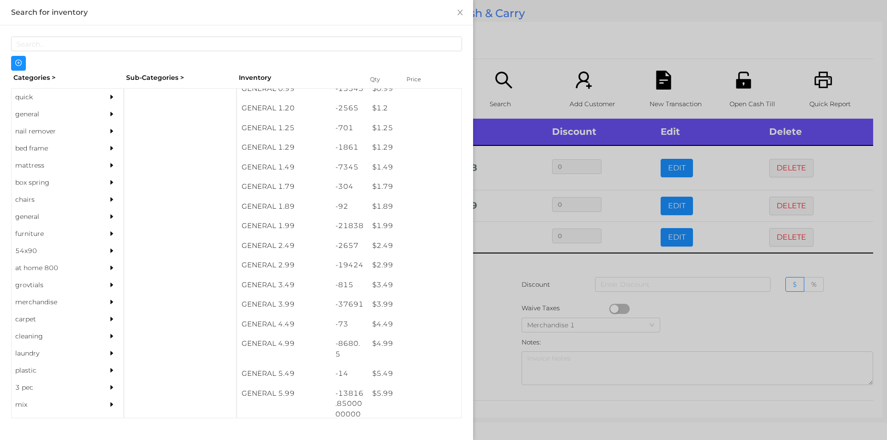
scroll to position [74, 0]
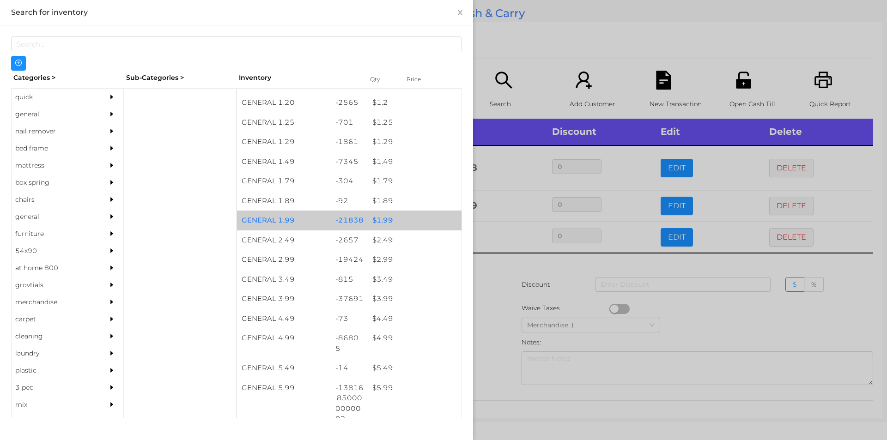
click at [406, 212] on div "$ 1.99" at bounding box center [415, 221] width 94 height 20
click at [395, 217] on div "$ 1.99" at bounding box center [415, 221] width 94 height 20
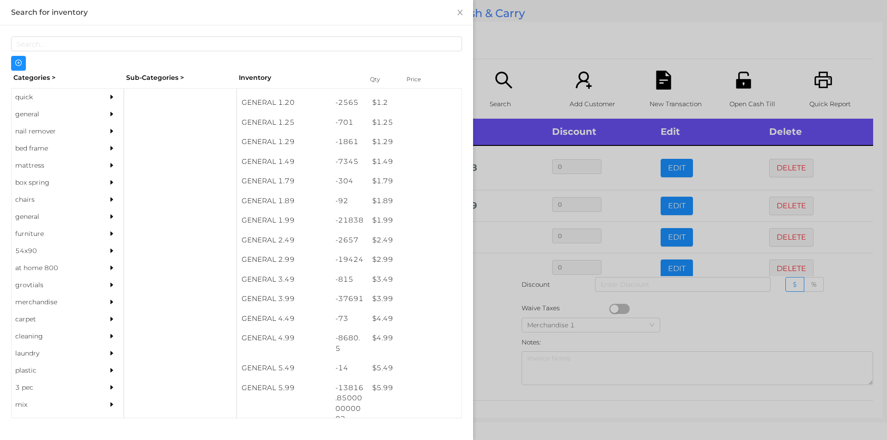
click at [567, 92] on div at bounding box center [443, 220] width 887 height 440
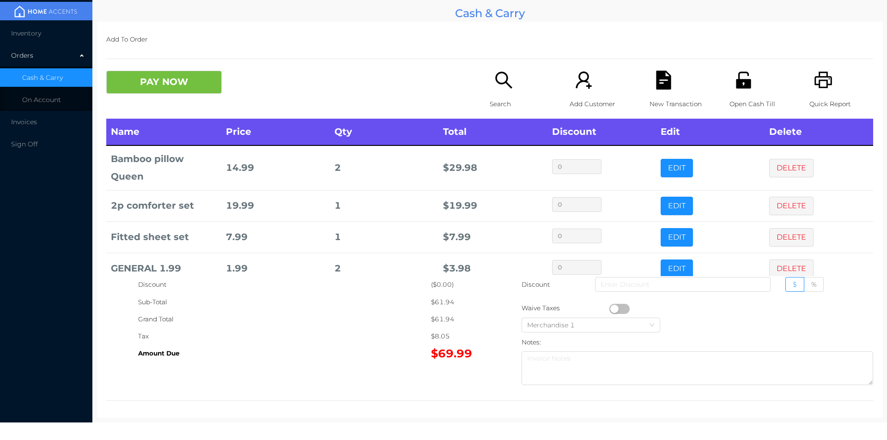
click at [502, 94] on div "Search" at bounding box center [522, 95] width 64 height 48
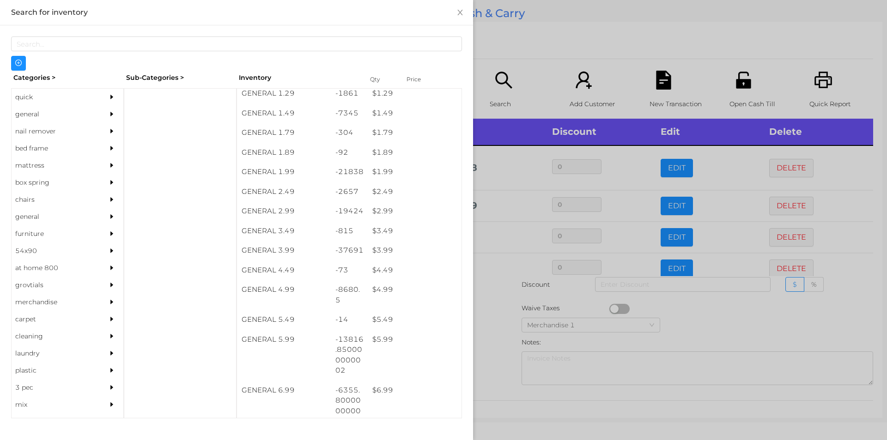
scroll to position [121, 0]
click at [394, 216] on div "$ 2.99" at bounding box center [415, 213] width 94 height 20
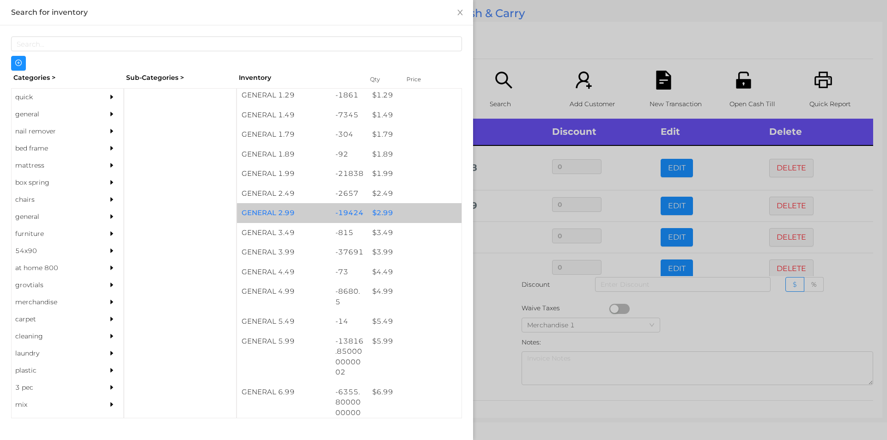
click at [403, 214] on div "$ 2.99" at bounding box center [415, 213] width 94 height 20
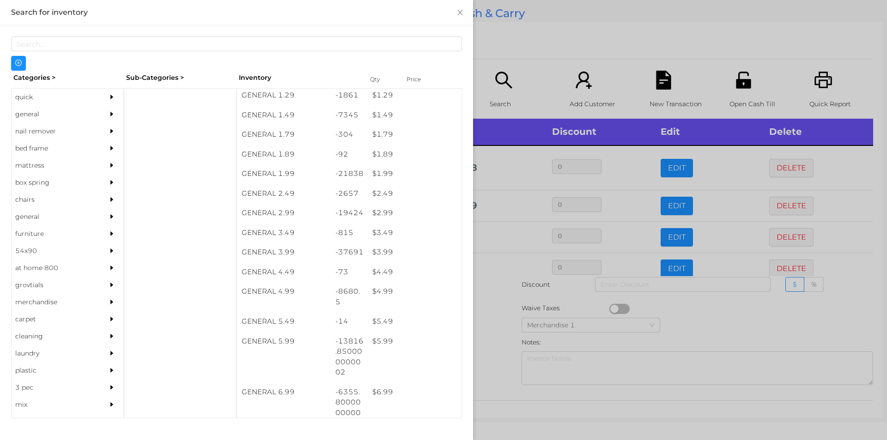
click at [538, 55] on div at bounding box center [443, 220] width 887 height 440
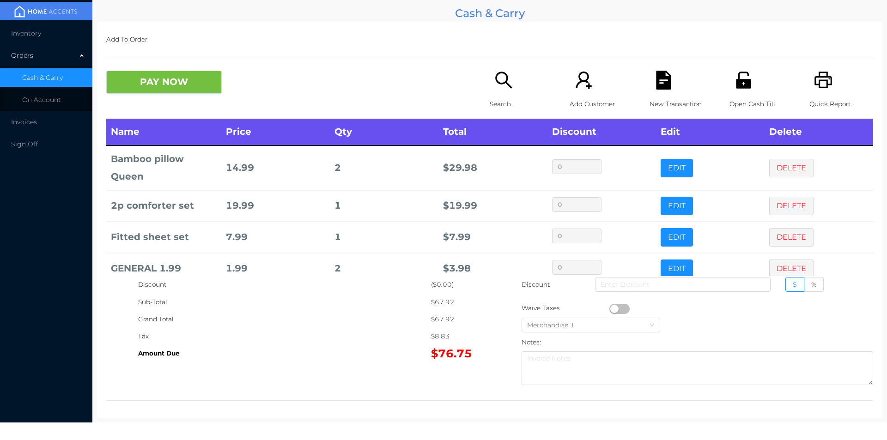
click at [499, 84] on icon "icon: search" at bounding box center [503, 80] width 17 height 17
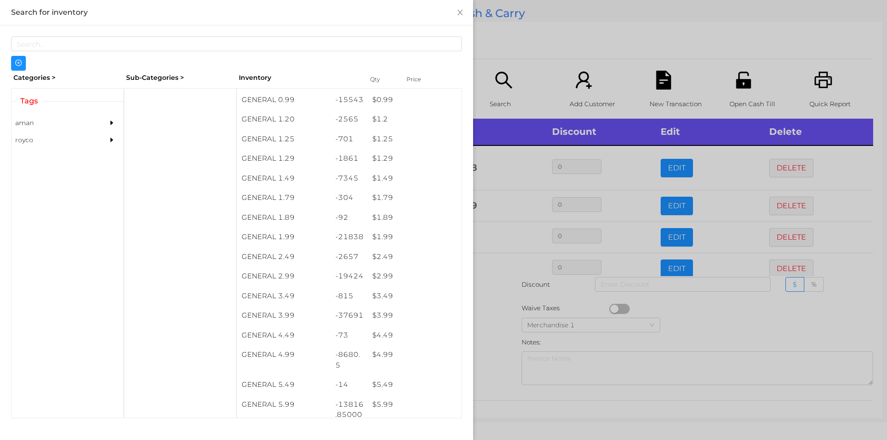
scroll to position [58, 0]
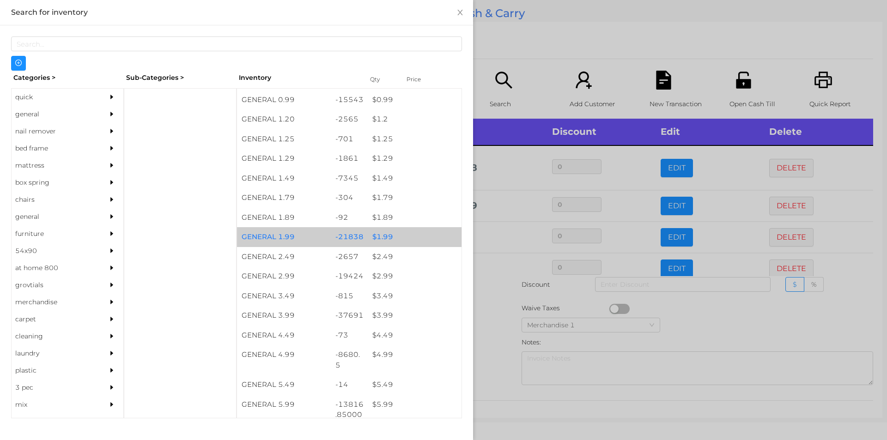
click at [391, 231] on div "$ 1.99" at bounding box center [415, 237] width 94 height 20
click at [395, 231] on div "$ 1.99" at bounding box center [415, 237] width 94 height 20
click at [412, 233] on div "$ 1.99" at bounding box center [415, 237] width 94 height 20
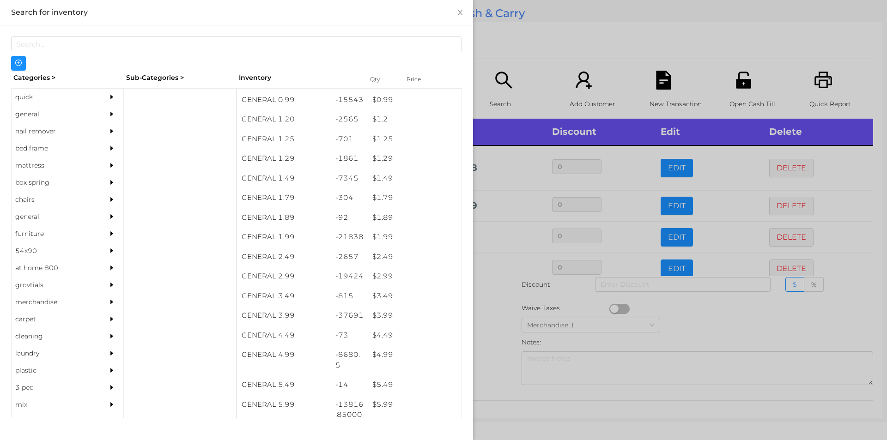
click at [530, 65] on div at bounding box center [443, 220] width 887 height 440
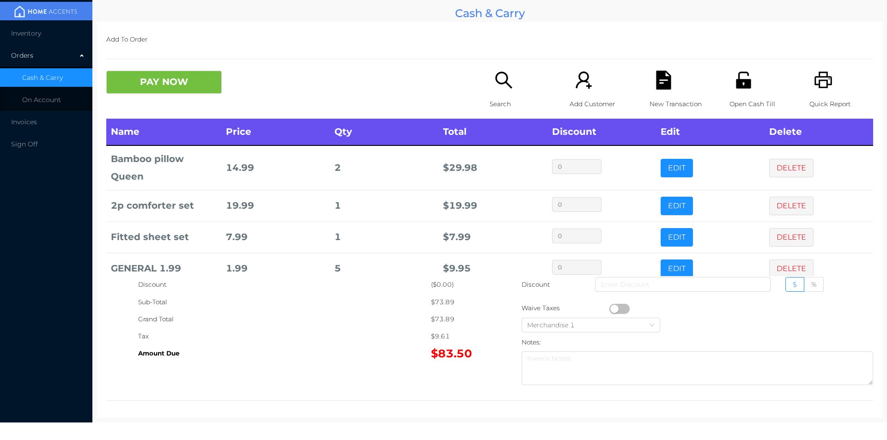
click at [159, 63] on div "Add To Order PAY NOW Search Add Customer New Transaction Open Cash Till Quick R…" at bounding box center [490, 220] width 786 height 397
click at [218, 81] on button "PAY NOW" at bounding box center [164, 82] width 116 height 23
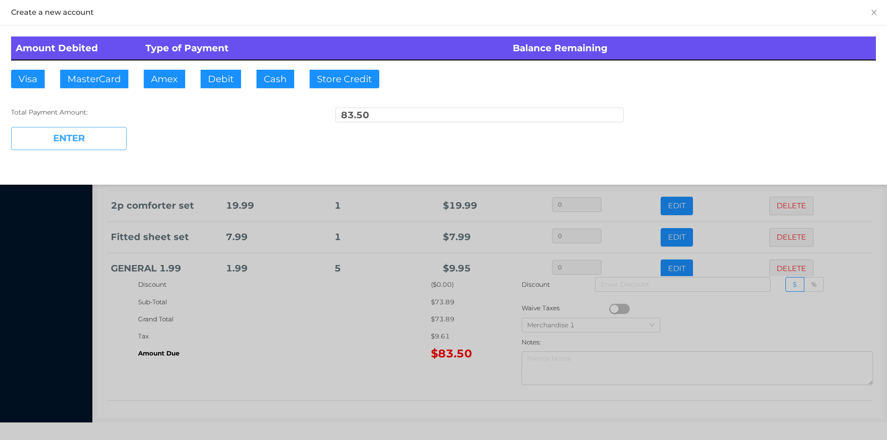
click at [79, 149] on button "ENTER" at bounding box center [69, 138] width 116 height 23
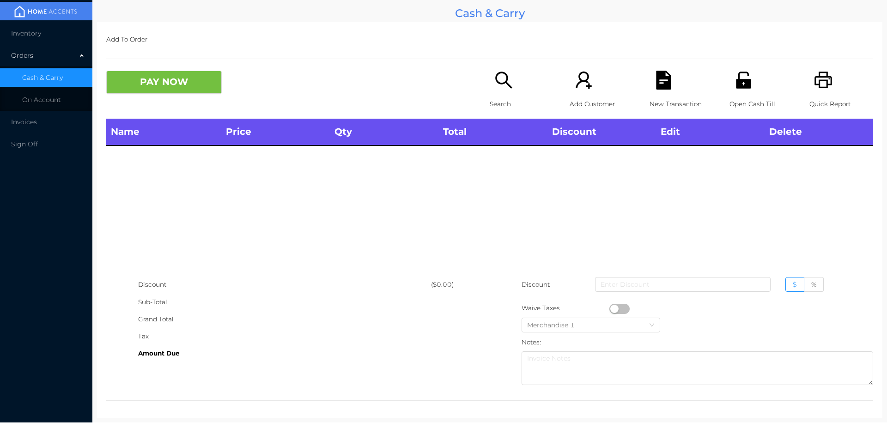
click at [490, 76] on div "Search" at bounding box center [522, 95] width 64 height 48
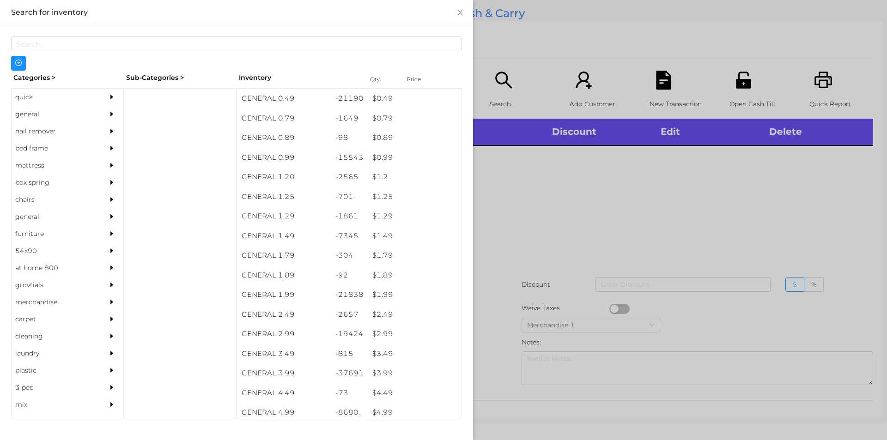
click at [46, 77] on div "Categories >" at bounding box center [67, 78] width 113 height 14
click at [43, 99] on div "quick" at bounding box center [54, 97] width 84 height 17
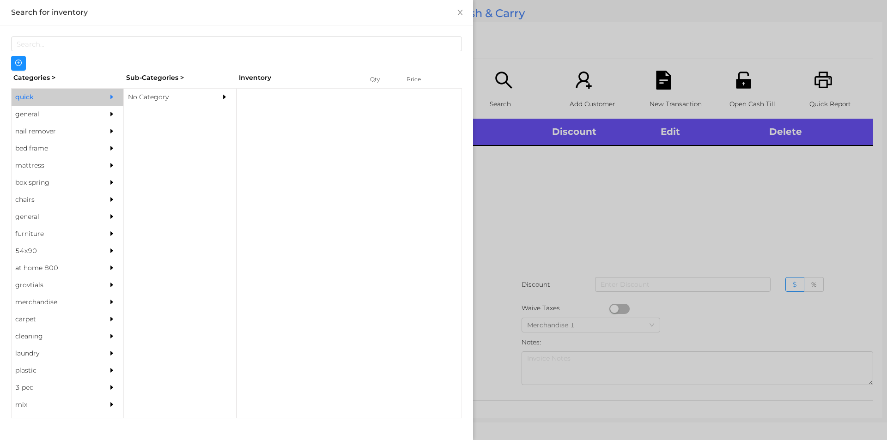
click at [179, 89] on div "No Category" at bounding box center [166, 97] width 84 height 17
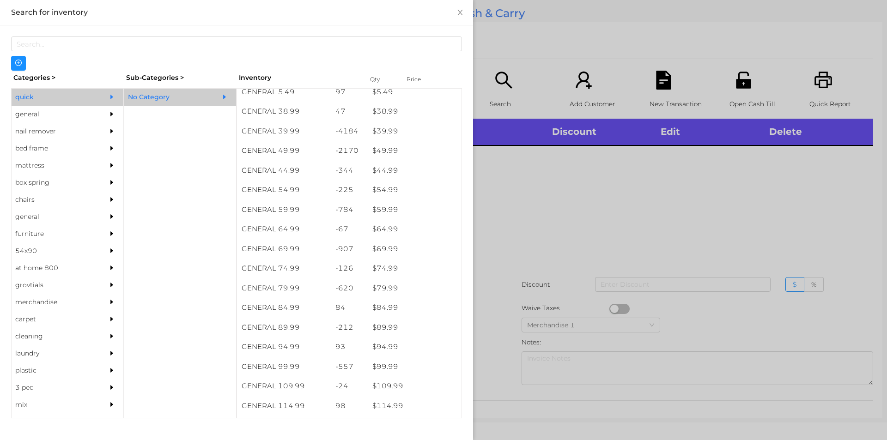
scroll to position [514, 0]
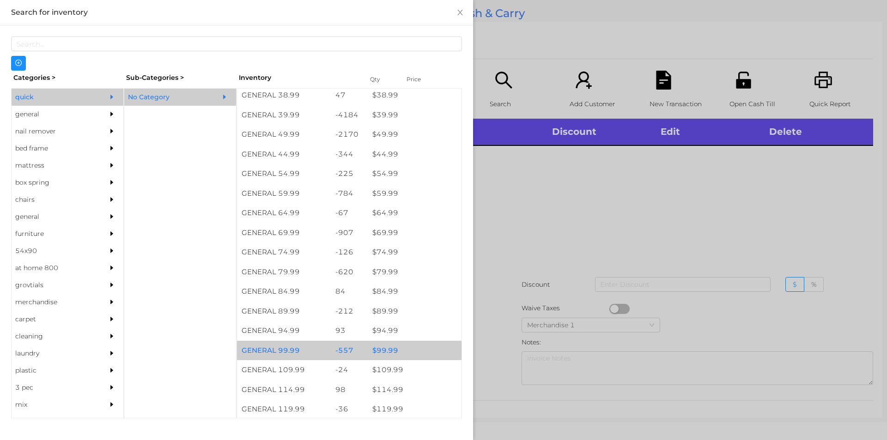
click at [357, 353] on div "-557" at bounding box center [349, 351] width 37 height 20
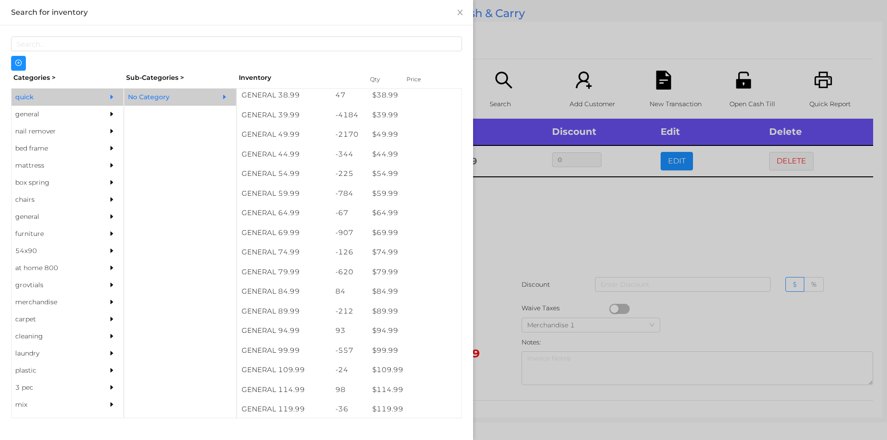
click at [489, 299] on div at bounding box center [443, 220] width 887 height 440
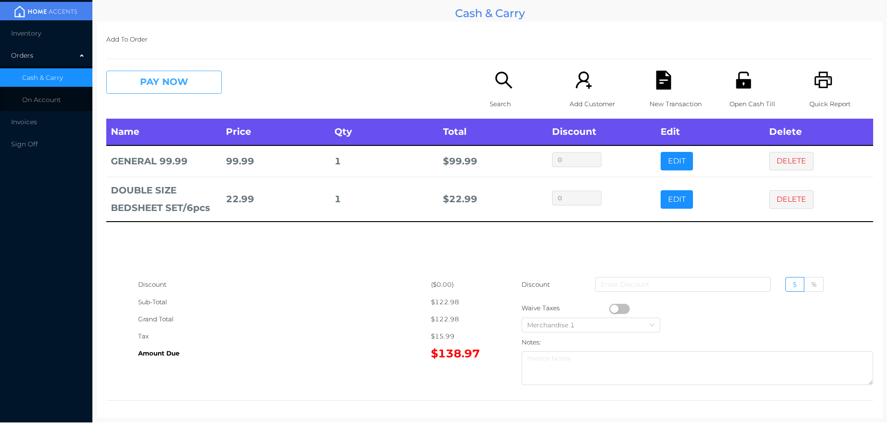
click at [138, 83] on button "PAY NOW" at bounding box center [164, 82] width 116 height 23
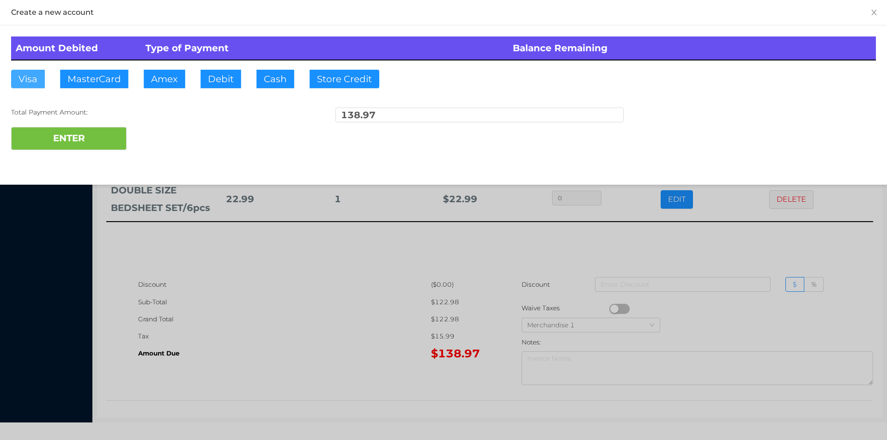
click at [24, 83] on button "Visa" at bounding box center [28, 79] width 34 height 18
click at [46, 138] on button "ENTER" at bounding box center [69, 138] width 116 height 23
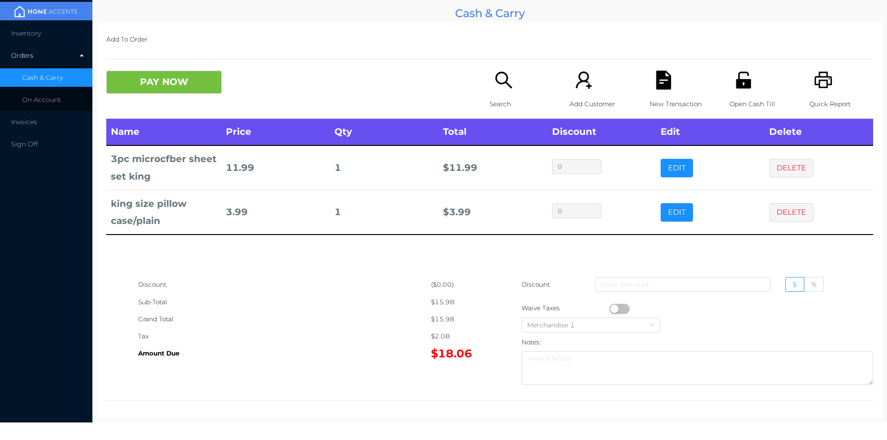
click at [660, 74] on icon "icon: file-text" at bounding box center [663, 80] width 15 height 19
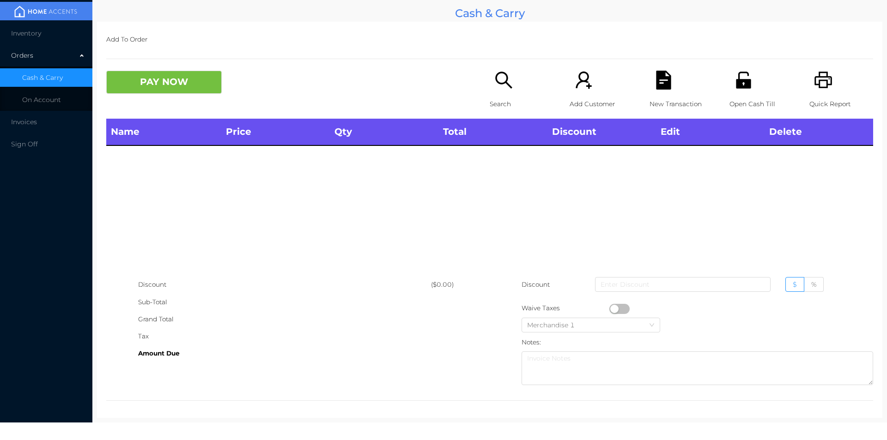
click at [744, 86] on icon "icon: unlock" at bounding box center [743, 80] width 15 height 17
click at [734, 83] on icon "icon: unlock" at bounding box center [743, 80] width 19 height 19
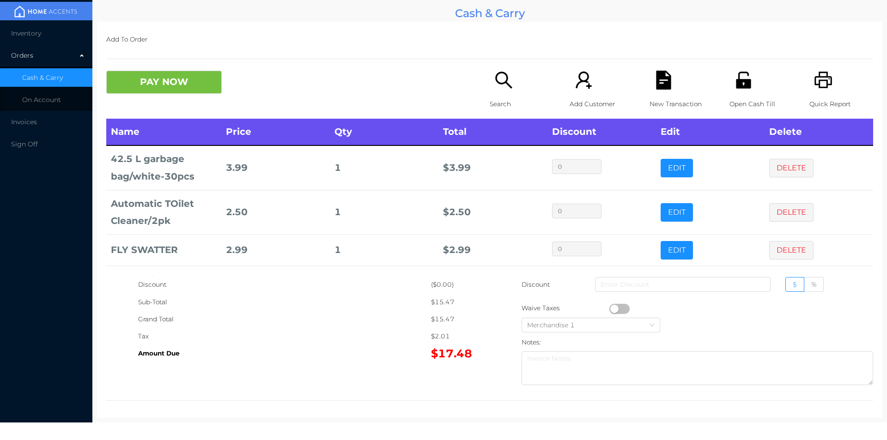
click at [663, 92] on div "New Transaction" at bounding box center [682, 95] width 64 height 48
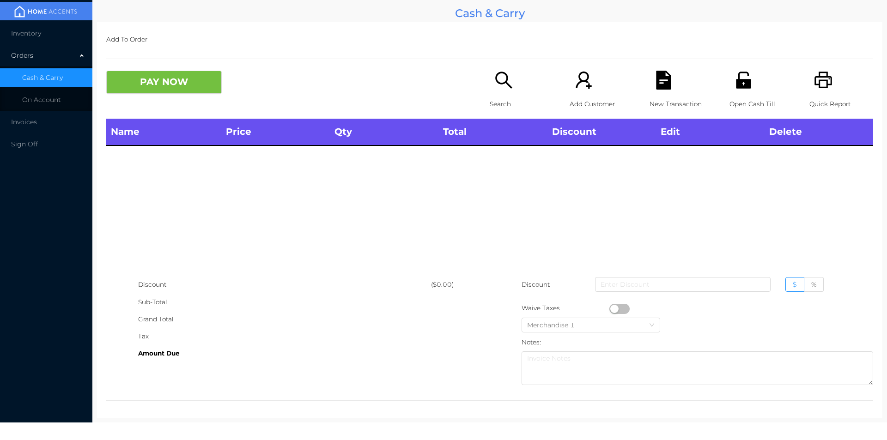
click at [730, 88] on div "Open Cash Till" at bounding box center [762, 95] width 64 height 48
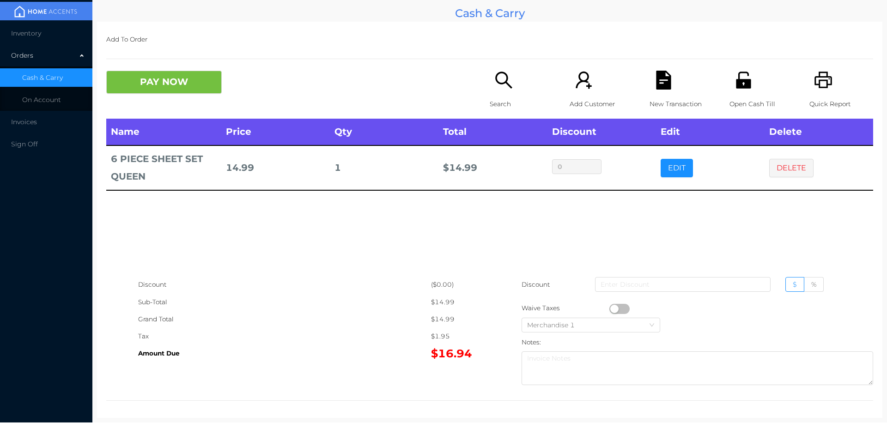
click at [739, 89] on icon "icon: unlock" at bounding box center [743, 80] width 19 height 19
click at [164, 78] on button "PAY NOW" at bounding box center [164, 82] width 116 height 23
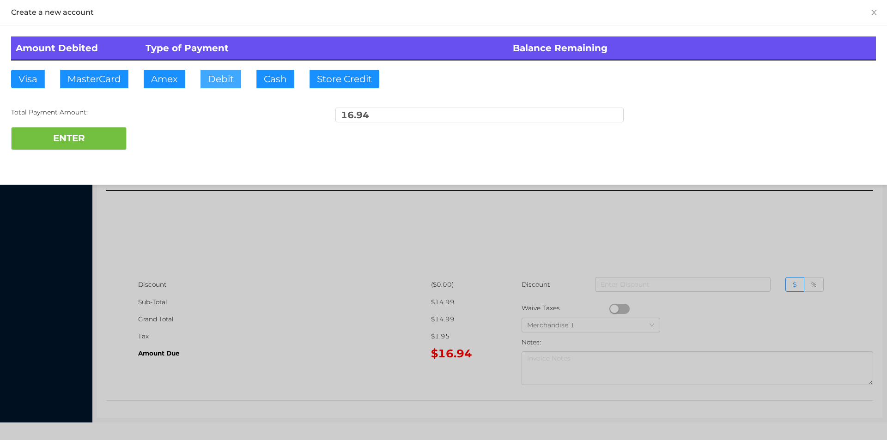
click at [231, 73] on button "Debit" at bounding box center [221, 79] width 41 height 18
click at [92, 147] on button "ENTER" at bounding box center [69, 138] width 116 height 23
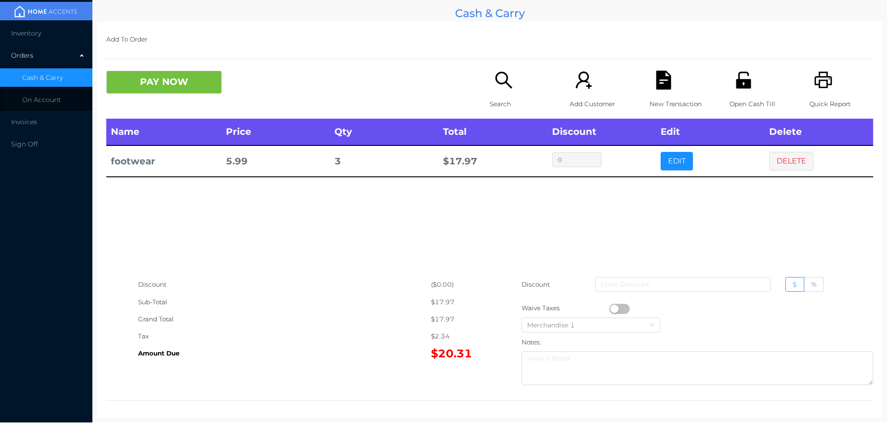
click at [453, 368] on div "Discount ($0.00) Sub-Total $17.97 Grand Total $17.97 Tax $2.34 Amount Due $20.3…" at bounding box center [489, 332] width 767 height 113
click at [653, 96] on p "New Transaction" at bounding box center [682, 104] width 64 height 17
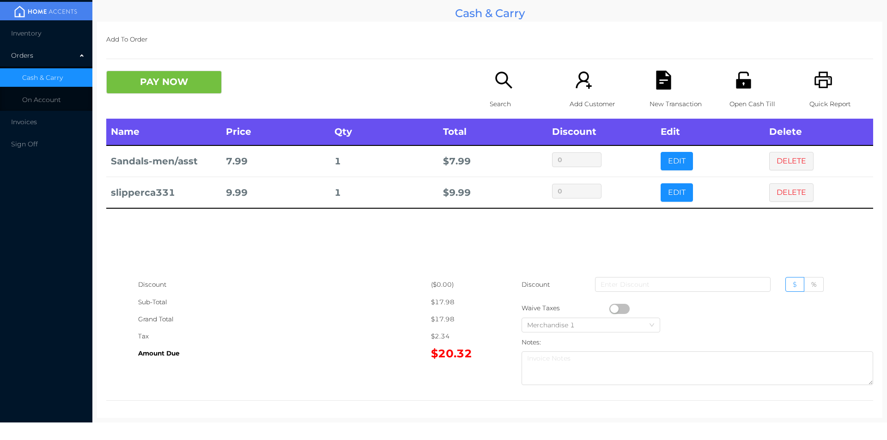
click at [652, 96] on p "New Transaction" at bounding box center [682, 104] width 64 height 17
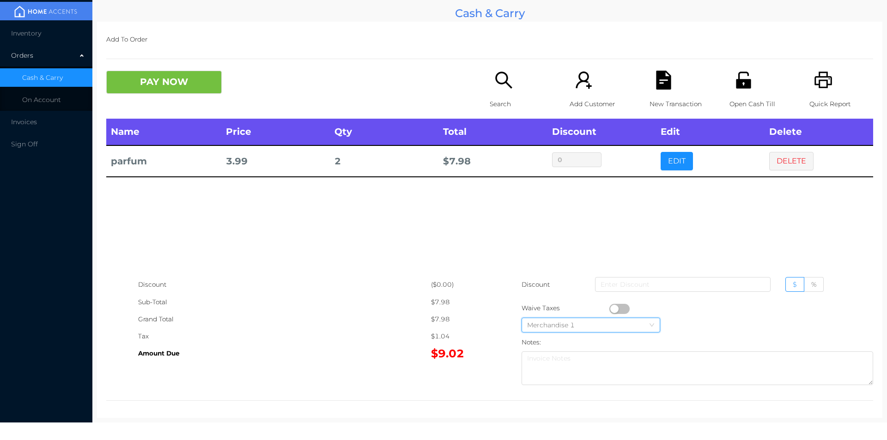
click at [609, 320] on div "Merchandise 1" at bounding box center [591, 325] width 128 height 14
click at [695, 321] on div "Merchandise 1" at bounding box center [668, 325] width 293 height 17
click at [612, 288] on input at bounding box center [683, 284] width 176 height 15
click at [612, 307] on button "button" at bounding box center [620, 309] width 20 height 10
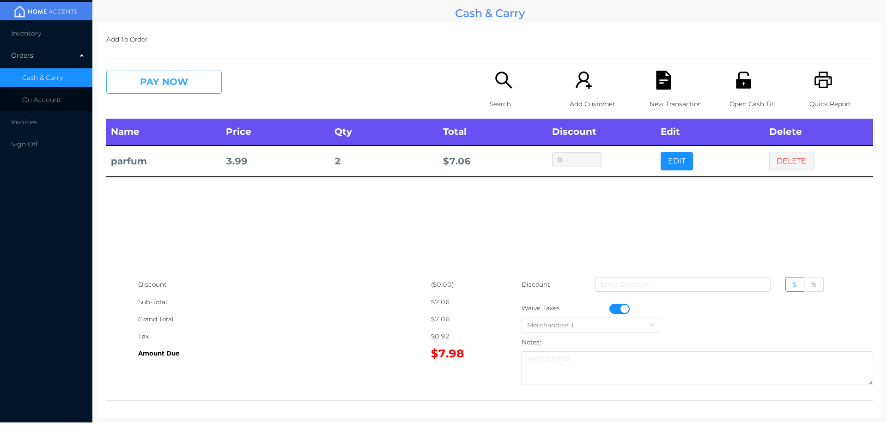
click at [188, 71] on button "PAY NOW" at bounding box center [164, 82] width 116 height 23
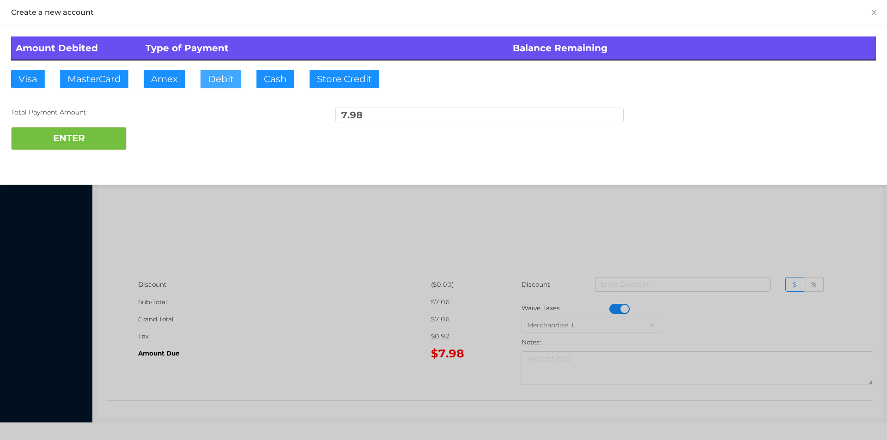
click at [216, 76] on button "Debit" at bounding box center [221, 79] width 41 height 18
click at [93, 135] on button "ENTER" at bounding box center [69, 138] width 116 height 23
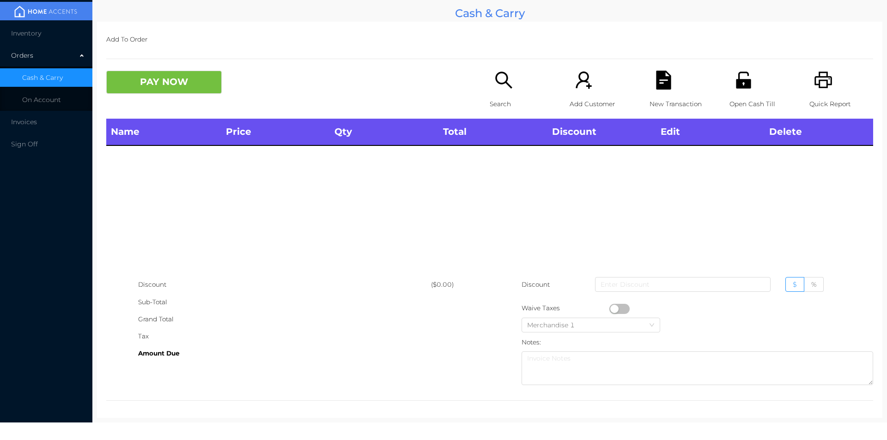
click at [500, 75] on icon "icon: search" at bounding box center [504, 80] width 19 height 19
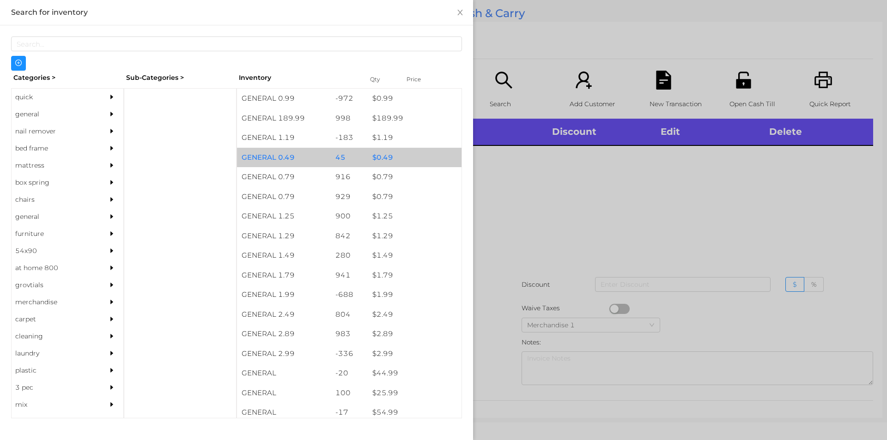
click at [396, 150] on div "$ 0.49" at bounding box center [415, 158] width 94 height 20
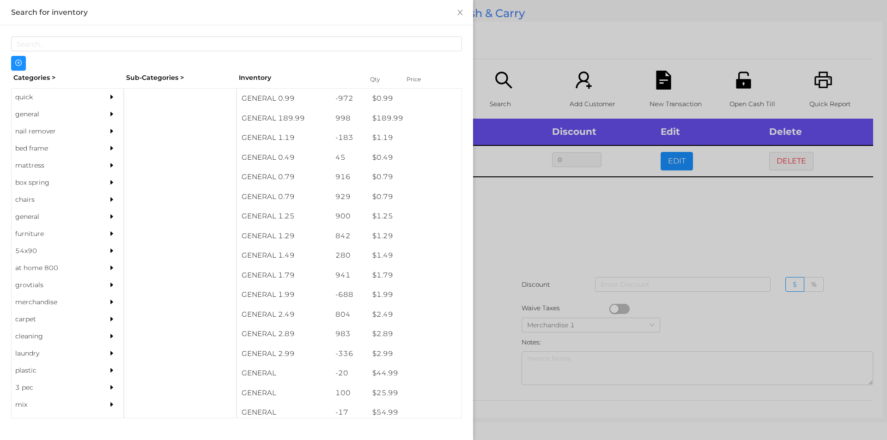
click at [524, 231] on div at bounding box center [443, 220] width 887 height 440
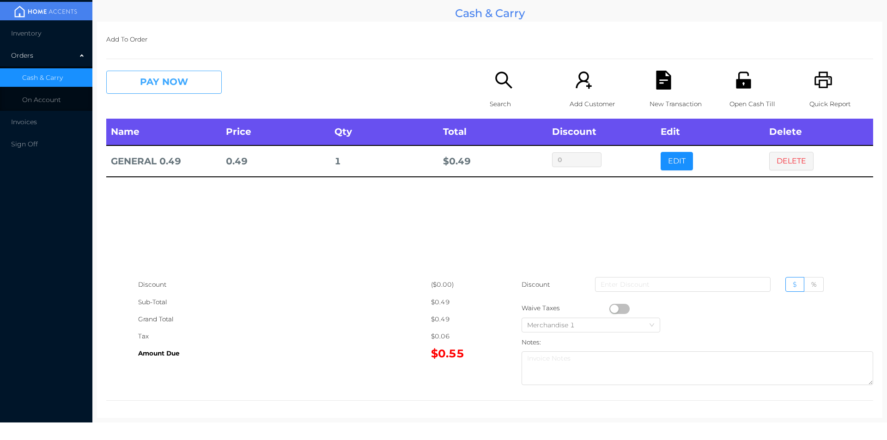
click at [153, 75] on button "PAY NOW" at bounding box center [164, 82] width 116 height 23
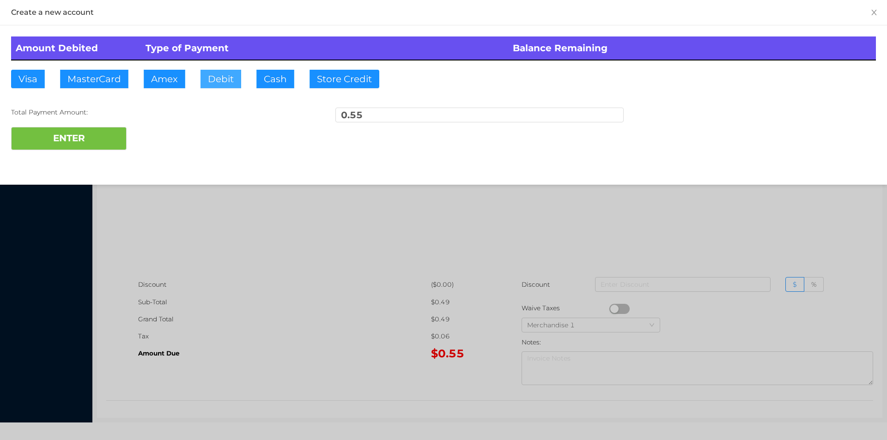
click at [220, 84] on button "Debit" at bounding box center [221, 79] width 41 height 18
click at [90, 138] on button "ENTER" at bounding box center [69, 138] width 116 height 23
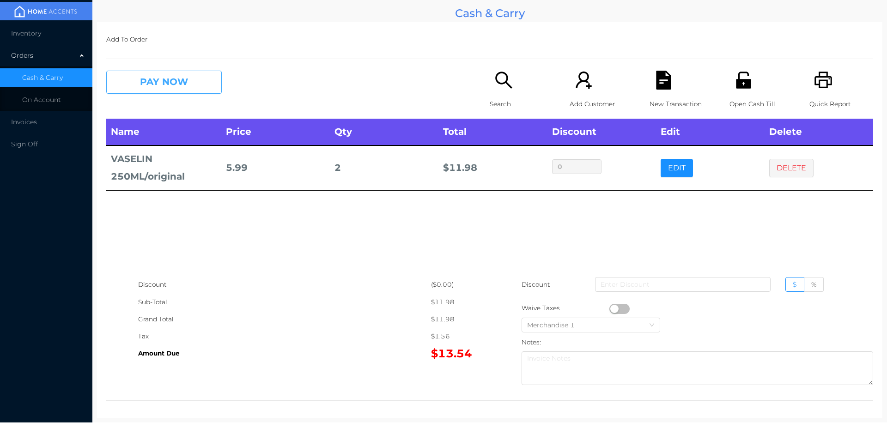
click at [168, 73] on button "PAY NOW" at bounding box center [164, 82] width 116 height 23
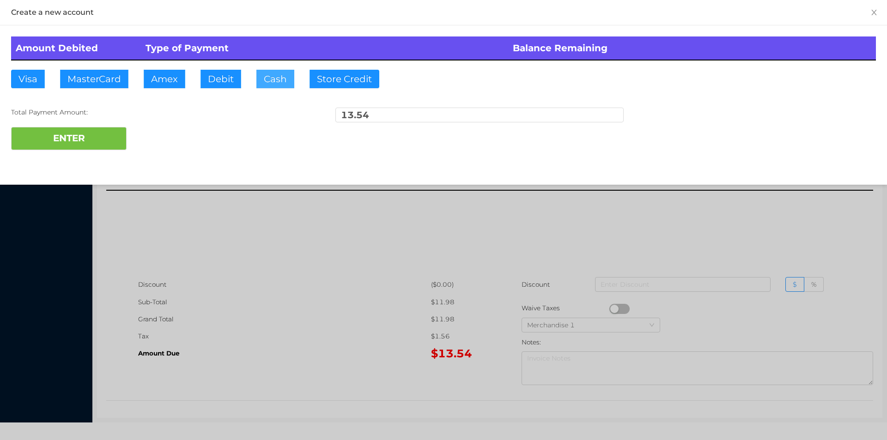
click at [273, 78] on button "Cash" at bounding box center [276, 79] width 38 height 18
type input "20"
click at [90, 147] on button "ENTER" at bounding box center [69, 138] width 116 height 23
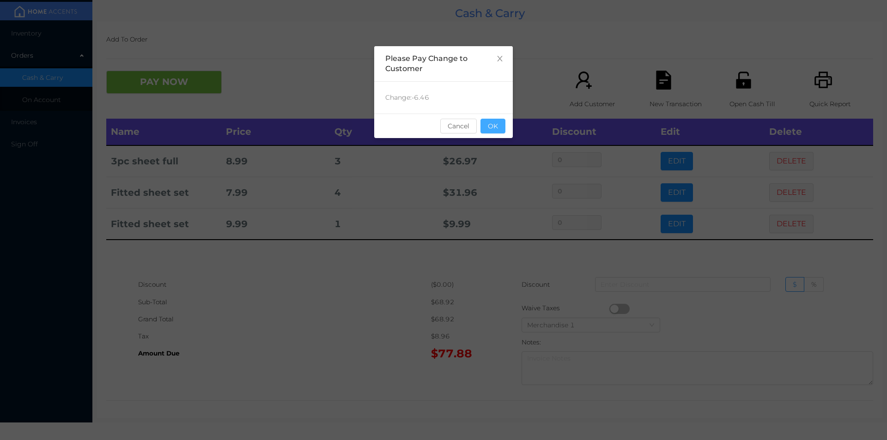
click at [493, 126] on button "OK" at bounding box center [493, 126] width 25 height 15
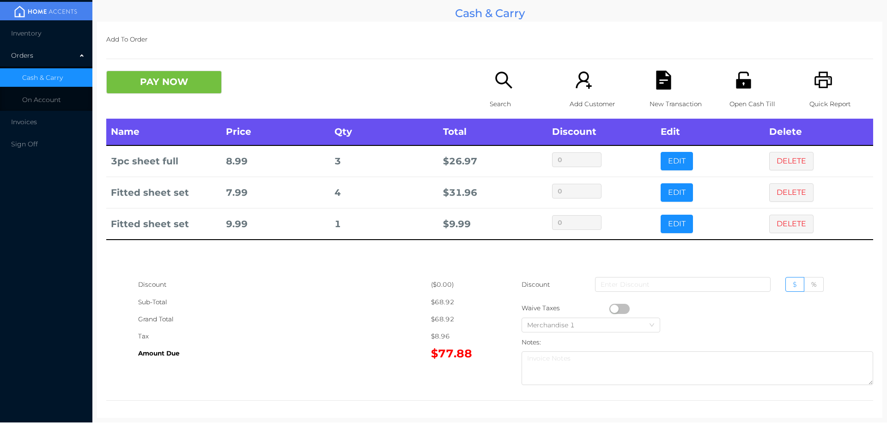
click at [501, 83] on icon "icon: search" at bounding box center [503, 80] width 17 height 17
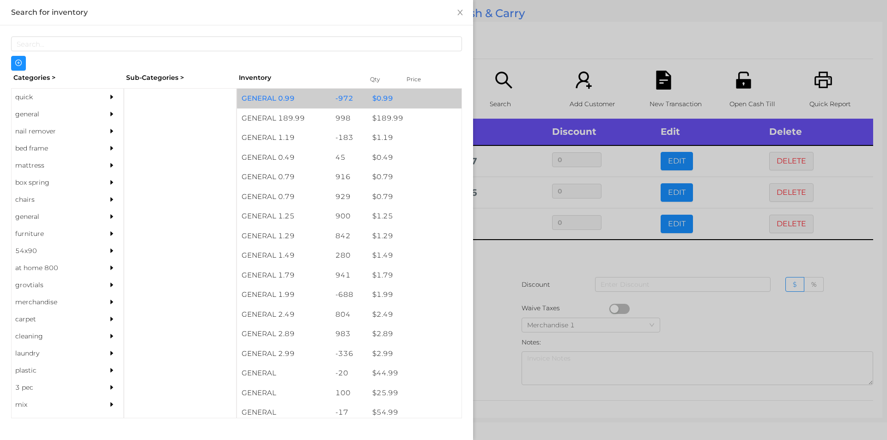
click at [352, 91] on div "-972" at bounding box center [349, 99] width 37 height 20
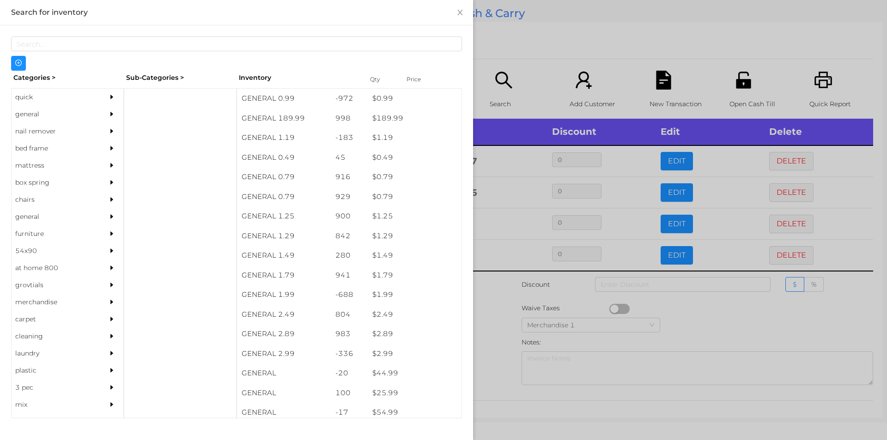
click at [544, 48] on div at bounding box center [443, 220] width 887 height 440
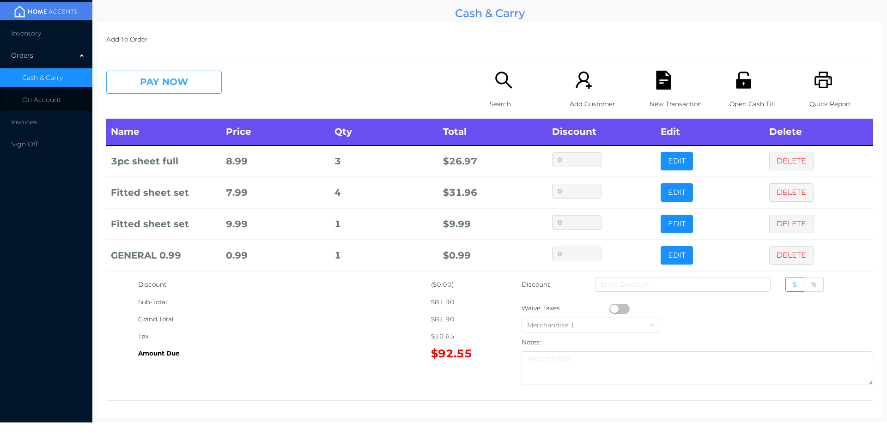
click at [156, 84] on button "PAY NOW" at bounding box center [164, 82] width 116 height 23
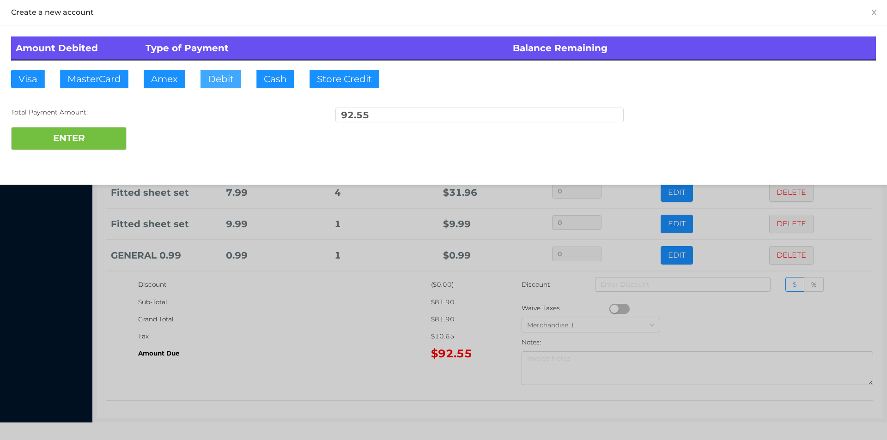
click at [232, 84] on button "Debit" at bounding box center [221, 79] width 41 height 18
type input "100"
click at [86, 141] on button "ENTER" at bounding box center [69, 138] width 116 height 23
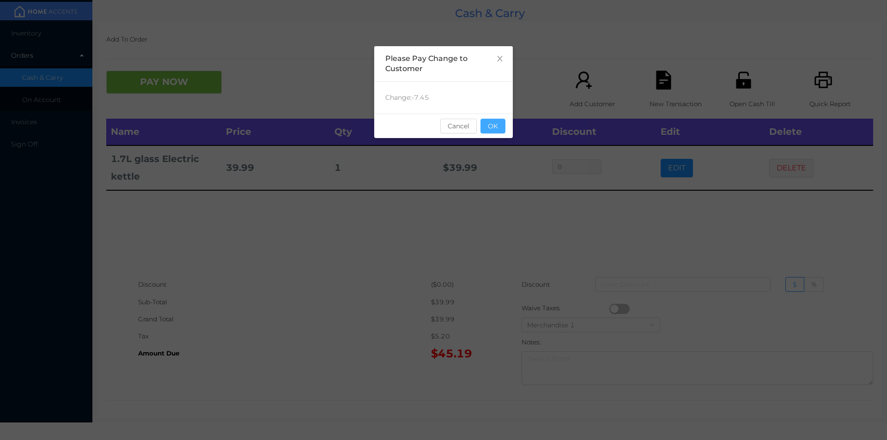
click at [487, 124] on button "OK" at bounding box center [493, 126] width 25 height 15
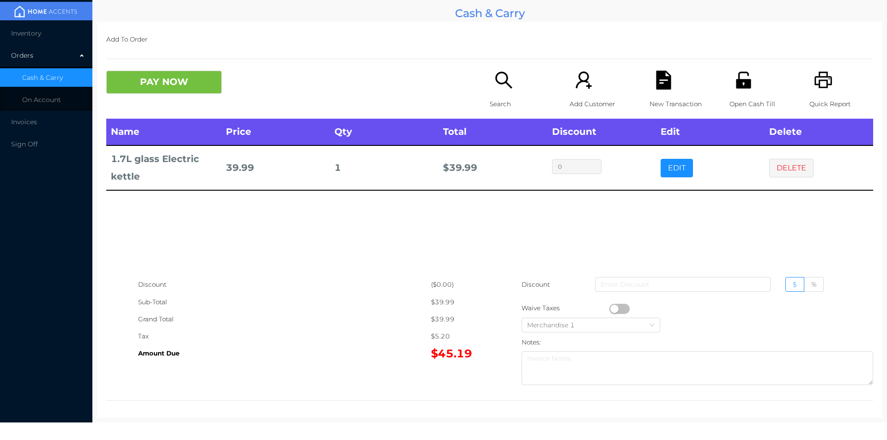
click at [520, 77] on div "Search" at bounding box center [522, 95] width 64 height 48
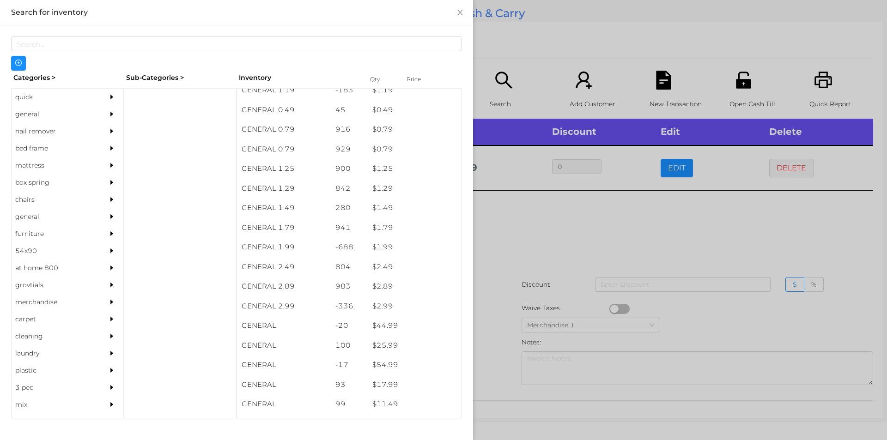
scroll to position [72, 0]
click at [35, 109] on div "general" at bounding box center [54, 114] width 84 height 17
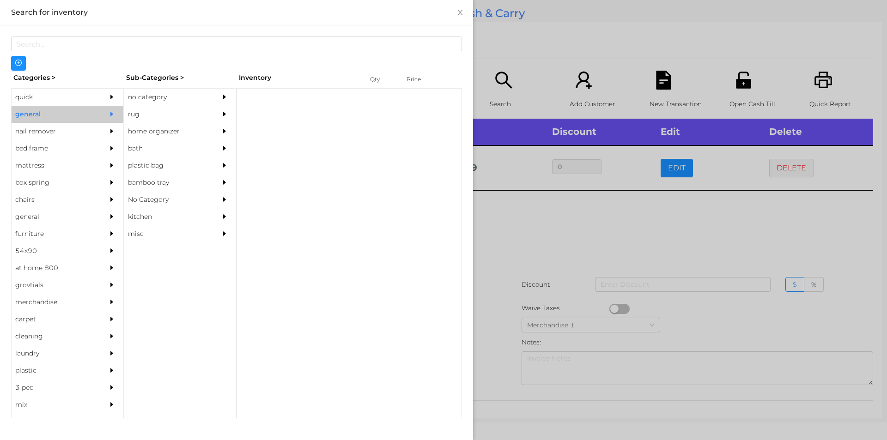
scroll to position [0, 0]
click at [191, 90] on div "no category" at bounding box center [166, 97] width 84 height 17
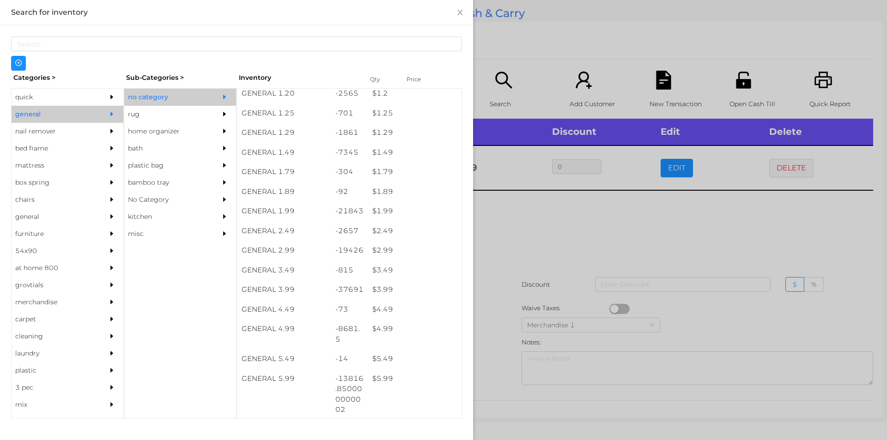
scroll to position [91, 0]
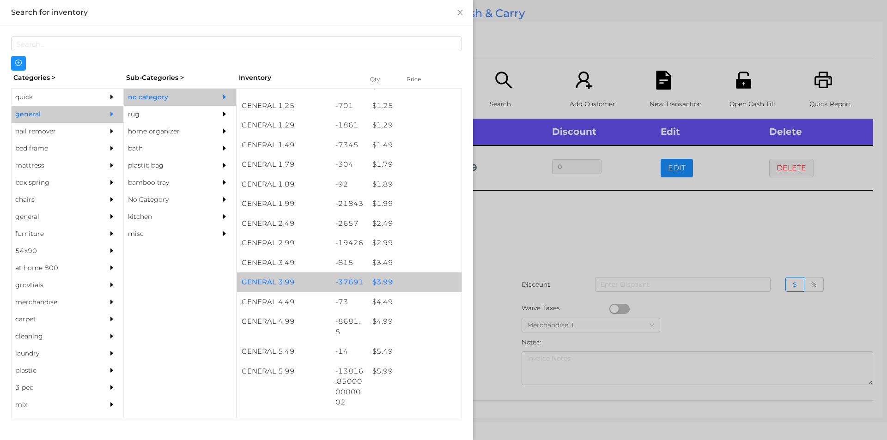
click at [411, 278] on div "$ 3.99" at bounding box center [415, 283] width 94 height 20
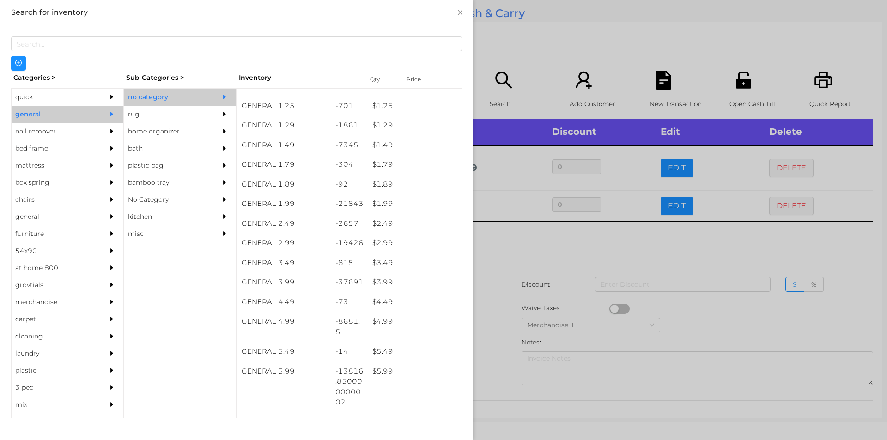
click at [536, 307] on div at bounding box center [443, 220] width 887 height 440
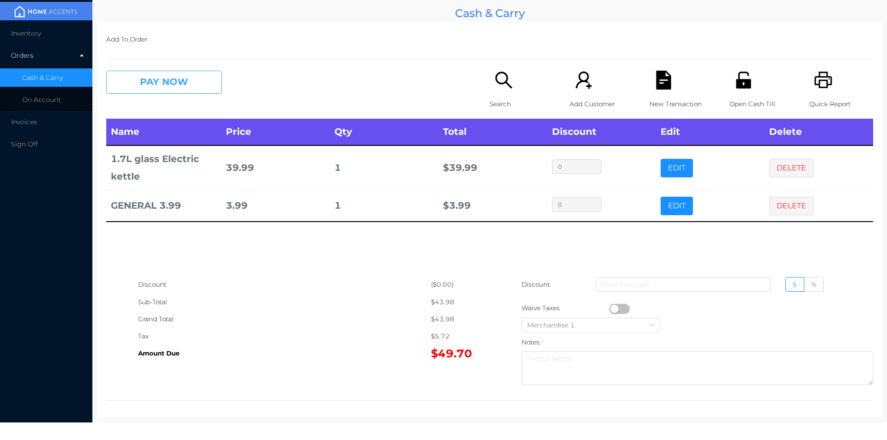
click at [150, 85] on button "PAY NOW" at bounding box center [164, 82] width 116 height 23
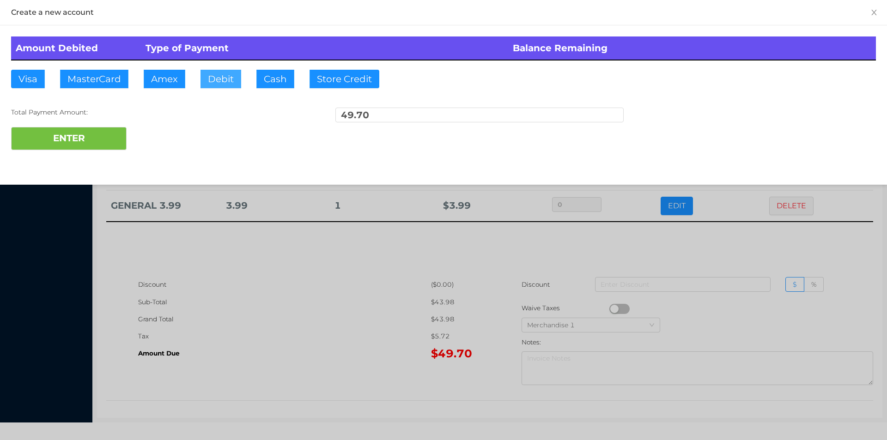
click at [220, 76] on button "Debit" at bounding box center [221, 79] width 41 height 18
type input "100"
click at [88, 148] on button "ENTER" at bounding box center [69, 138] width 116 height 23
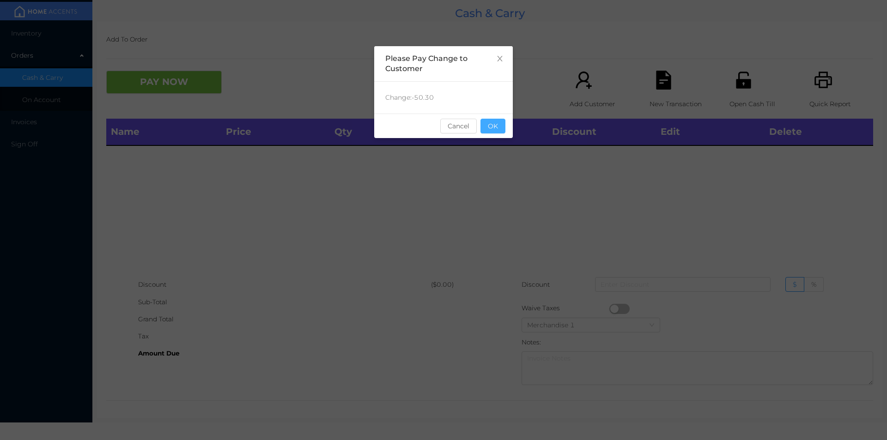
click at [489, 130] on button "OK" at bounding box center [493, 126] width 25 height 15
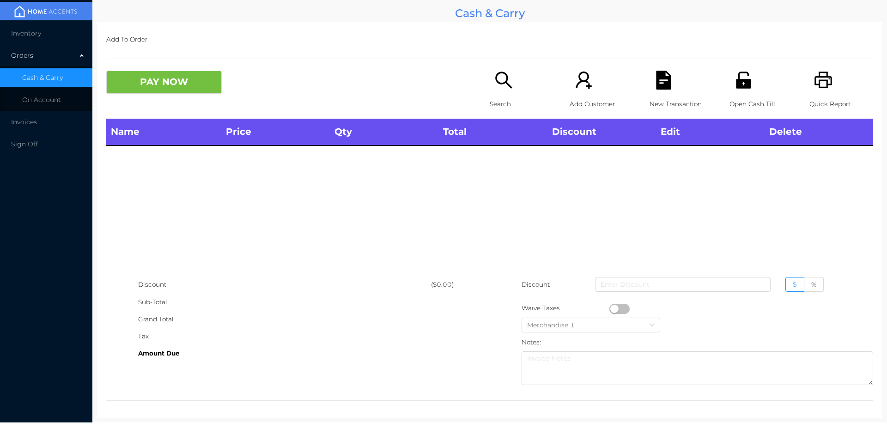
click at [495, 86] on icon "icon: search" at bounding box center [504, 80] width 19 height 19
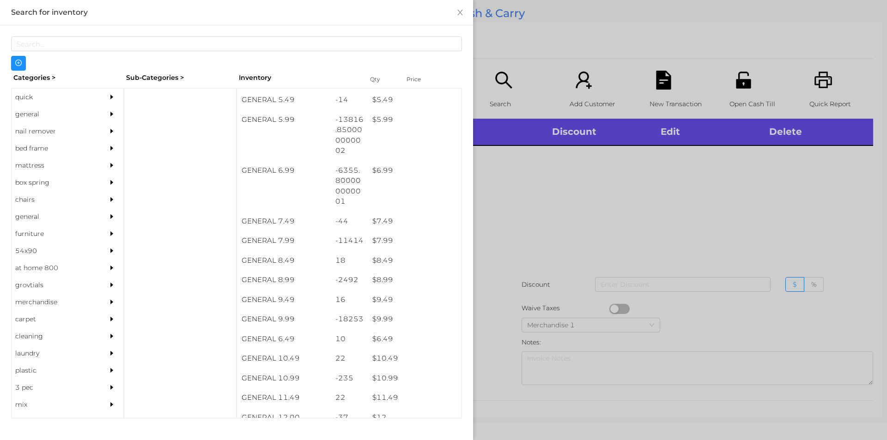
scroll to position [344, 0]
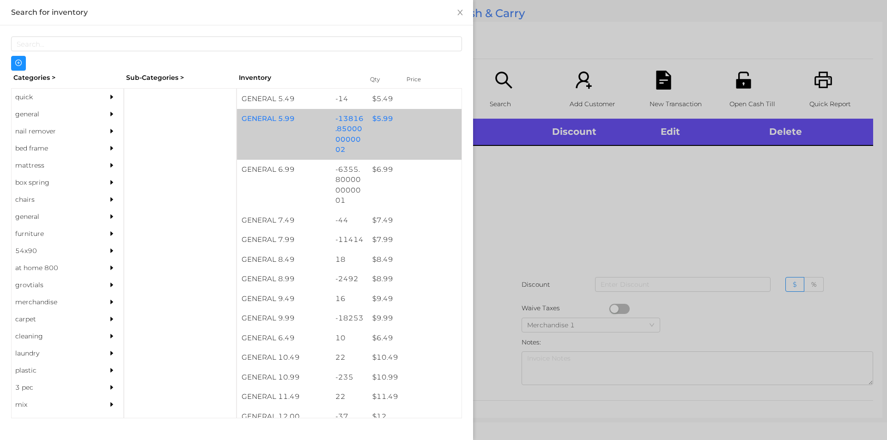
click at [356, 118] on div "-13816.850000000002" at bounding box center [349, 134] width 37 height 51
click at [358, 120] on div "-13816.850000000002" at bounding box center [349, 134] width 37 height 51
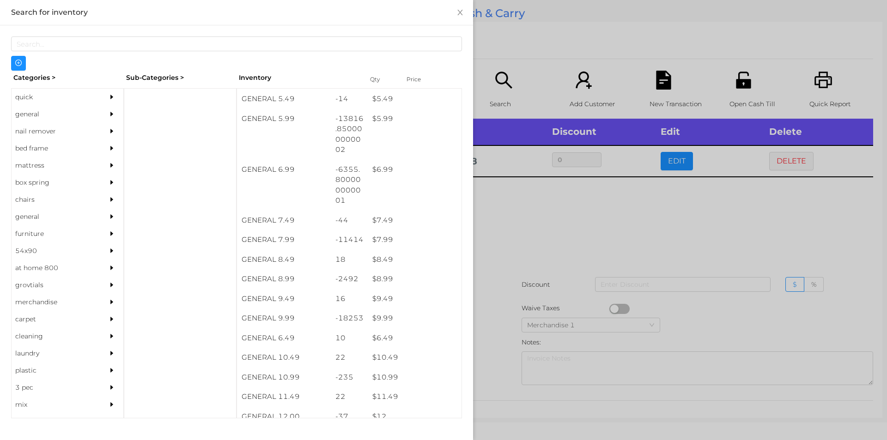
click at [536, 248] on div at bounding box center [443, 220] width 887 height 440
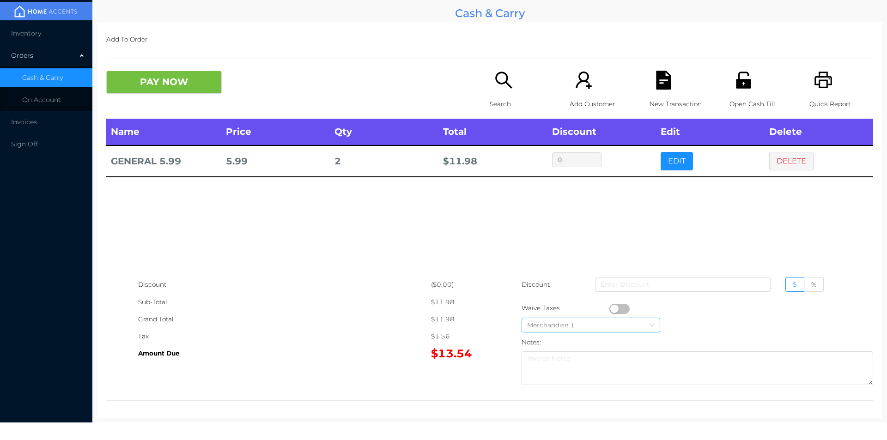
click at [612, 331] on div "Merchandise 1" at bounding box center [591, 325] width 128 height 14
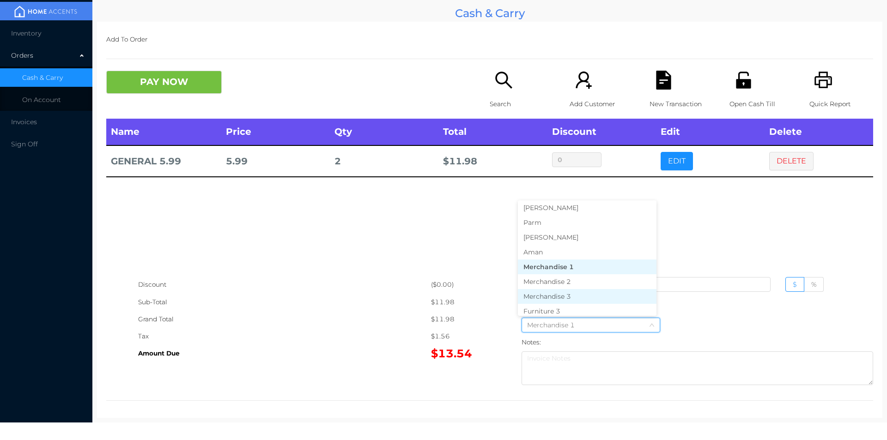
click at [601, 302] on li "Merchandise 3" at bounding box center [587, 296] width 139 height 15
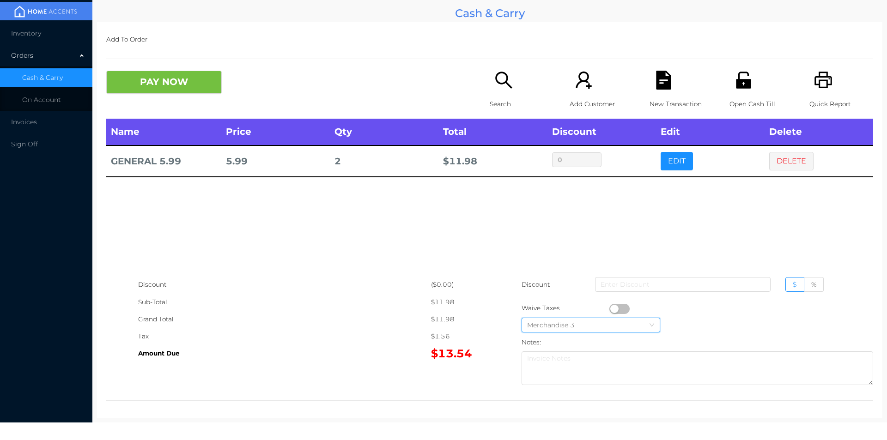
click at [612, 308] on button "button" at bounding box center [620, 309] width 20 height 10
click at [650, 86] on div "New Transaction" at bounding box center [682, 95] width 64 height 48
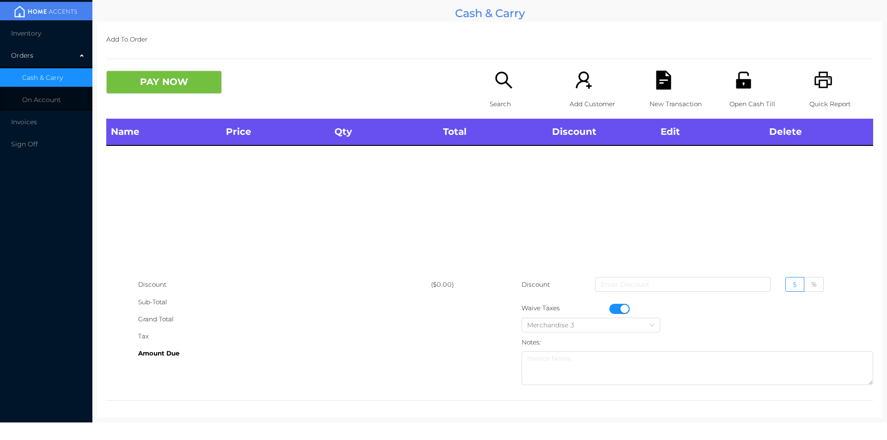
click at [832, 81] on div "Quick Report" at bounding box center [842, 95] width 64 height 48
click at [617, 305] on button "button" at bounding box center [620, 309] width 20 height 10
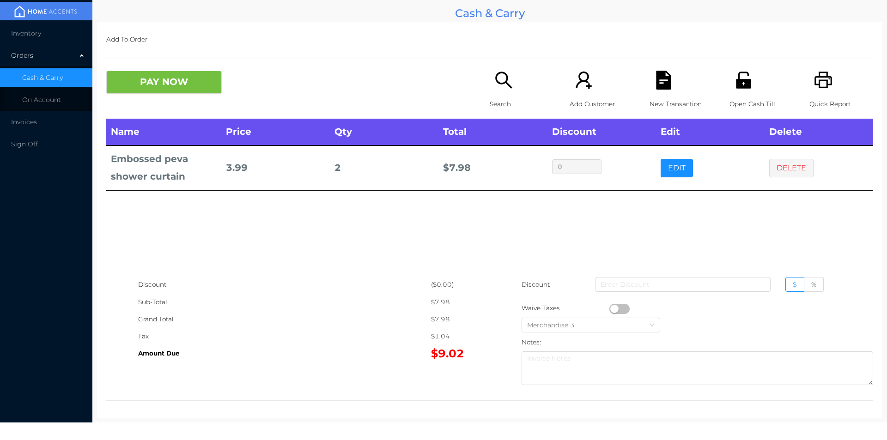
click at [502, 98] on p "Search" at bounding box center [522, 104] width 64 height 17
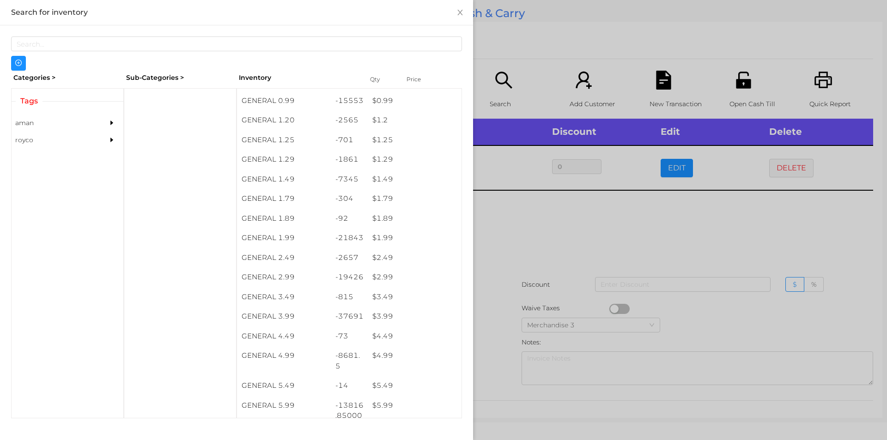
scroll to position [81, 0]
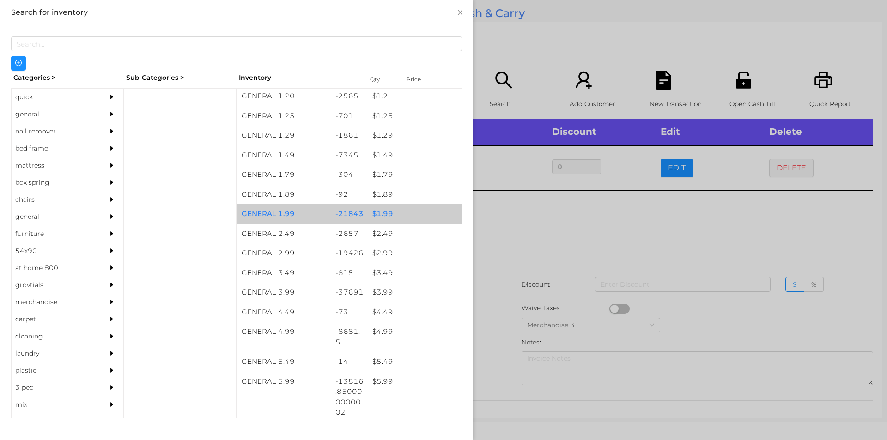
click at [398, 211] on div "$ 1.99" at bounding box center [415, 214] width 94 height 20
click at [396, 214] on div "$ 1.99" at bounding box center [415, 214] width 94 height 20
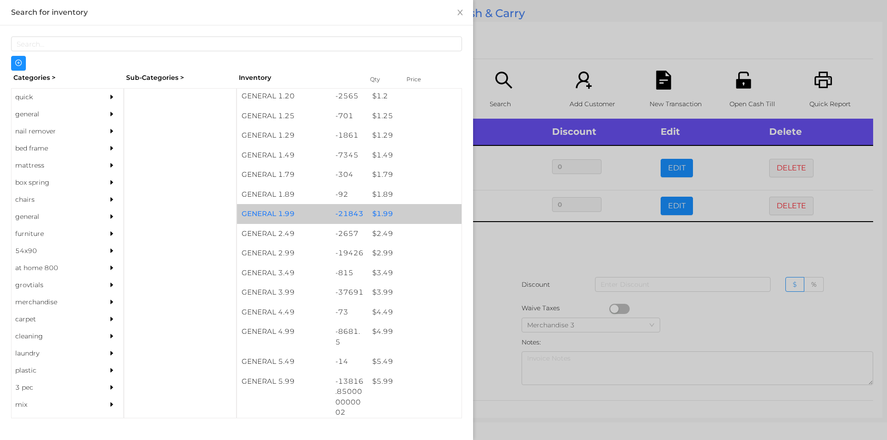
click at [397, 213] on div "$ 1.99" at bounding box center [415, 214] width 94 height 20
click at [404, 213] on div "$ 1.99" at bounding box center [415, 214] width 94 height 20
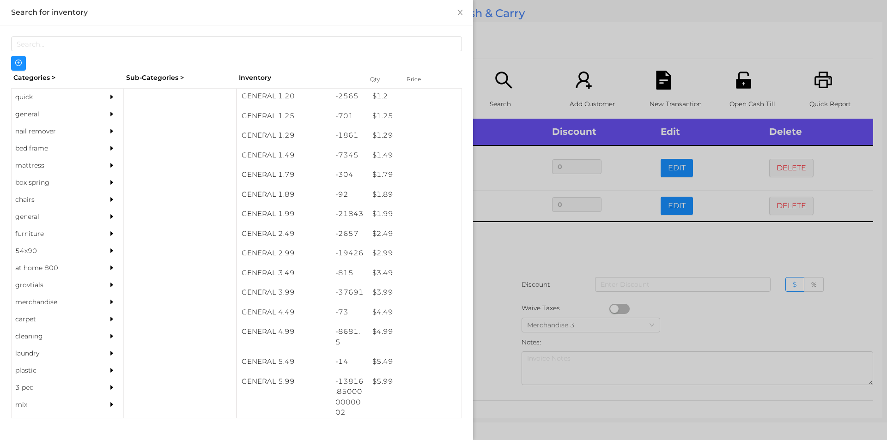
click at [535, 43] on div at bounding box center [443, 220] width 887 height 440
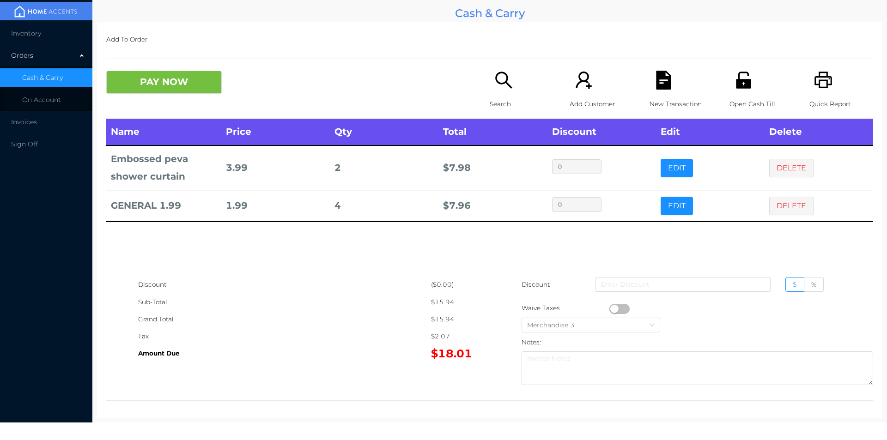
click at [497, 79] on icon "icon: search" at bounding box center [504, 80] width 19 height 19
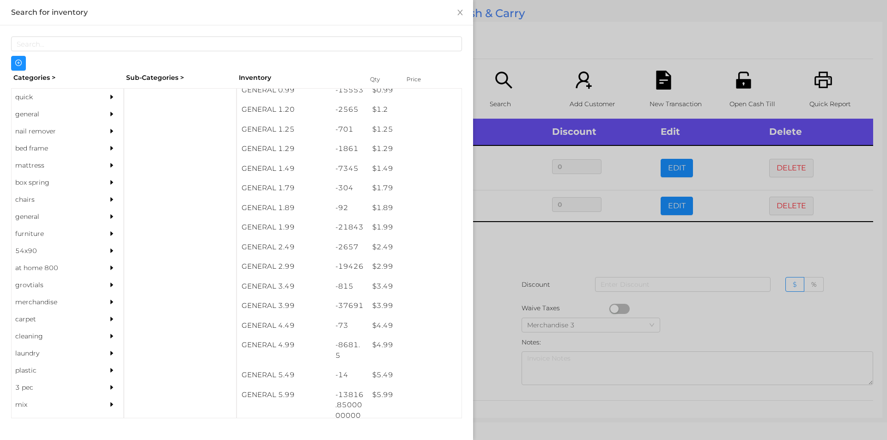
scroll to position [90, 0]
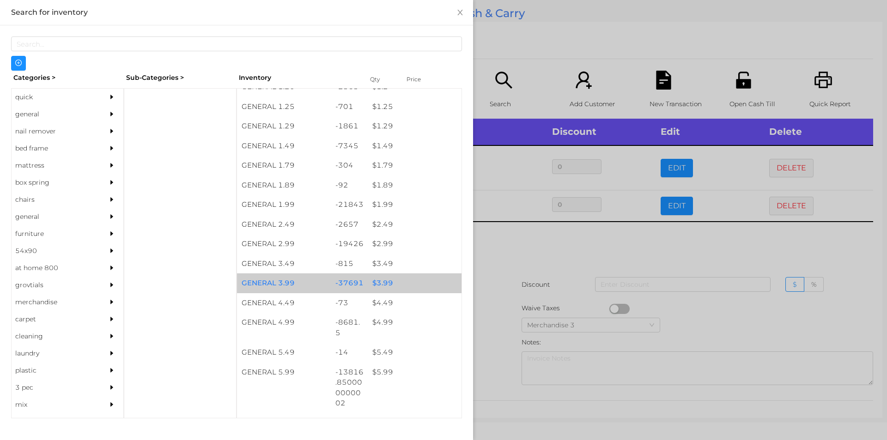
click at [397, 284] on div "$ 3.99" at bounding box center [415, 284] width 94 height 20
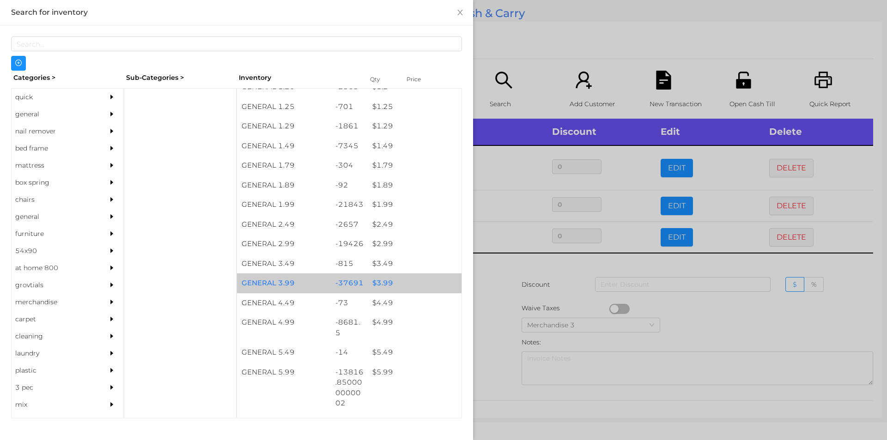
click at [400, 281] on div "$ 3.99" at bounding box center [415, 284] width 94 height 20
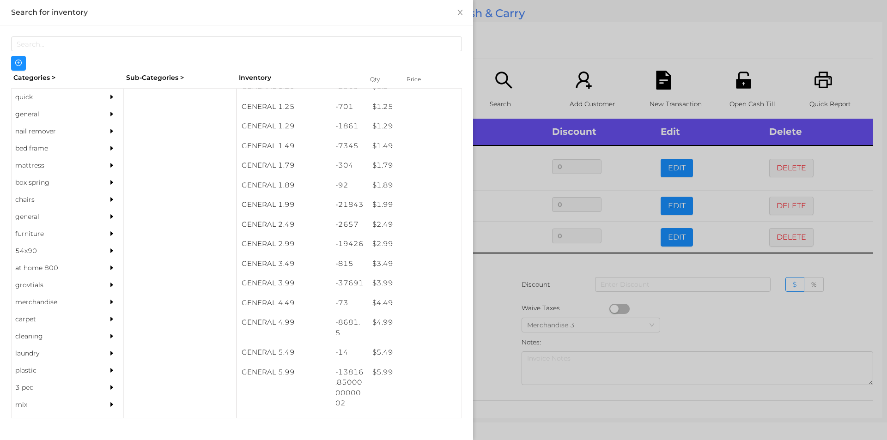
click at [526, 69] on div at bounding box center [443, 220] width 887 height 440
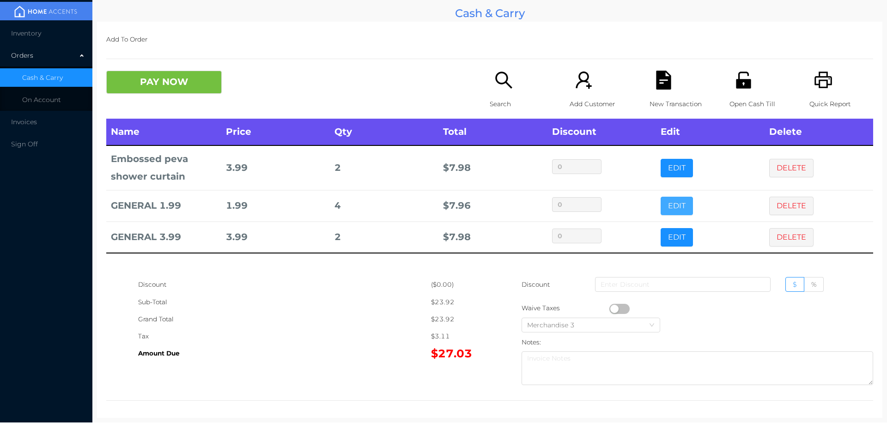
click at [667, 205] on button "EDIT" at bounding box center [677, 206] width 32 height 18
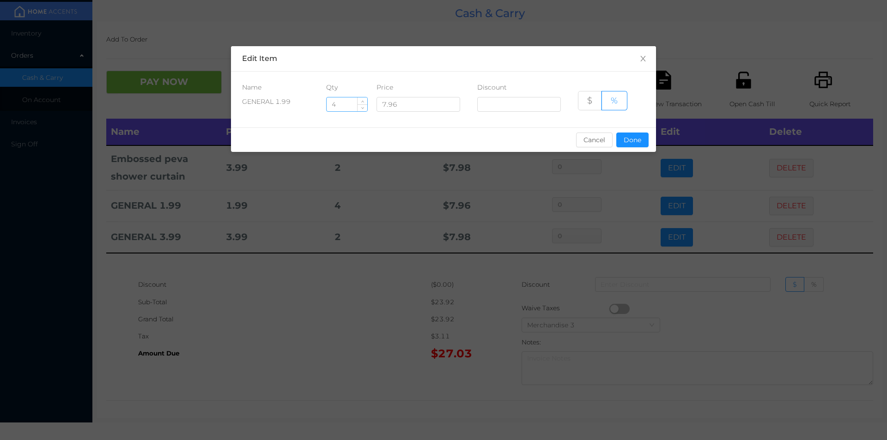
click at [341, 103] on input "4" at bounding box center [347, 105] width 41 height 14
click at [240, 374] on div "sentinelStart Edit Item Name Qty Price Discount GENERAL 1.99 4 7.96 $ % Cancel …" at bounding box center [443, 220] width 887 height 440
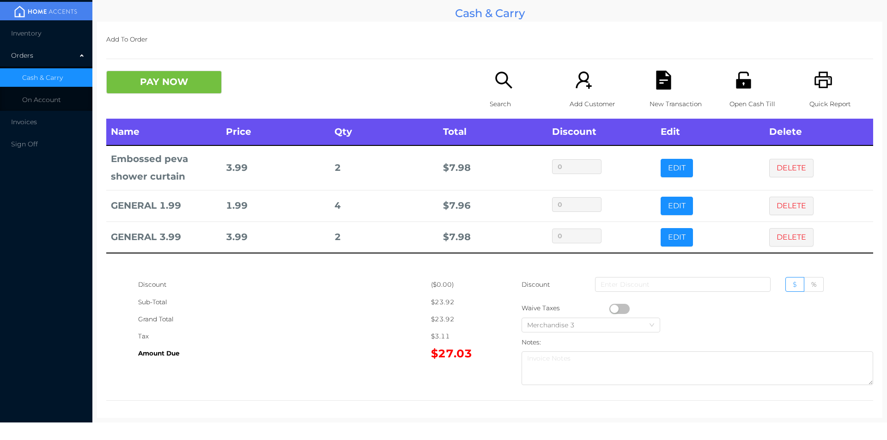
click at [505, 84] on icon "icon: search" at bounding box center [503, 80] width 17 height 17
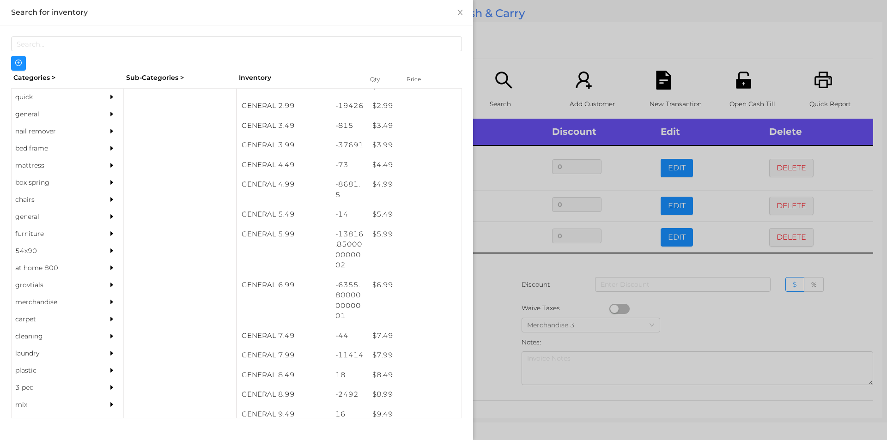
scroll to position [234, 0]
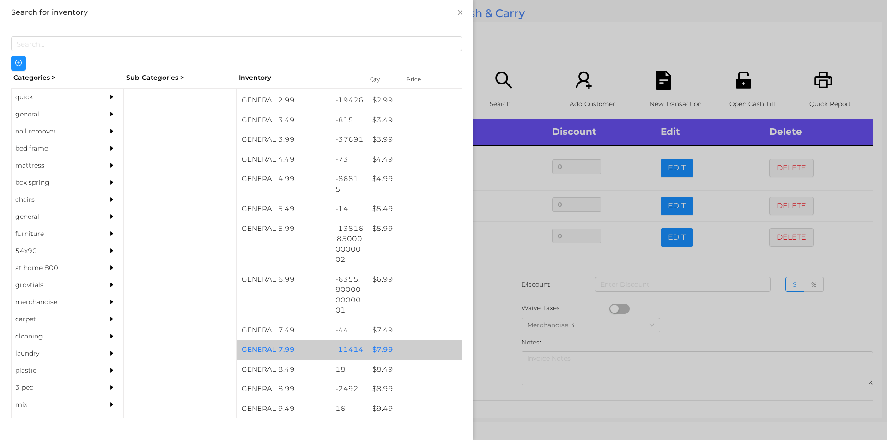
click at [398, 346] on div "$ 7.99" at bounding box center [415, 350] width 94 height 20
click at [414, 345] on div "$ 7.99" at bounding box center [415, 350] width 94 height 20
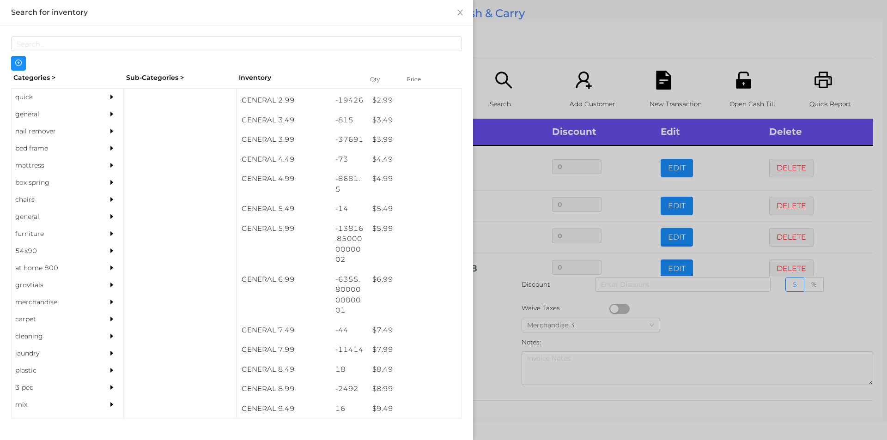
click at [510, 330] on div at bounding box center [443, 220] width 887 height 440
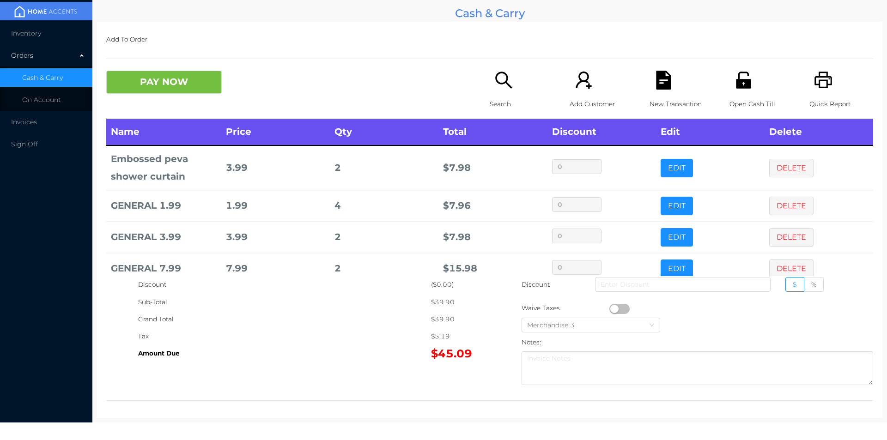
click at [815, 77] on icon "icon: printer" at bounding box center [824, 80] width 18 height 17
click at [656, 85] on icon "icon: file-text" at bounding box center [663, 80] width 15 height 19
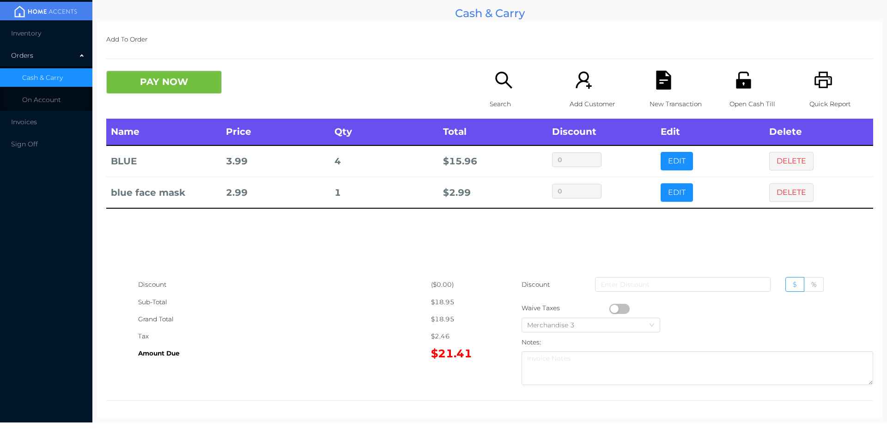
click at [183, 83] on button "PAY NOW" at bounding box center [164, 82] width 116 height 23
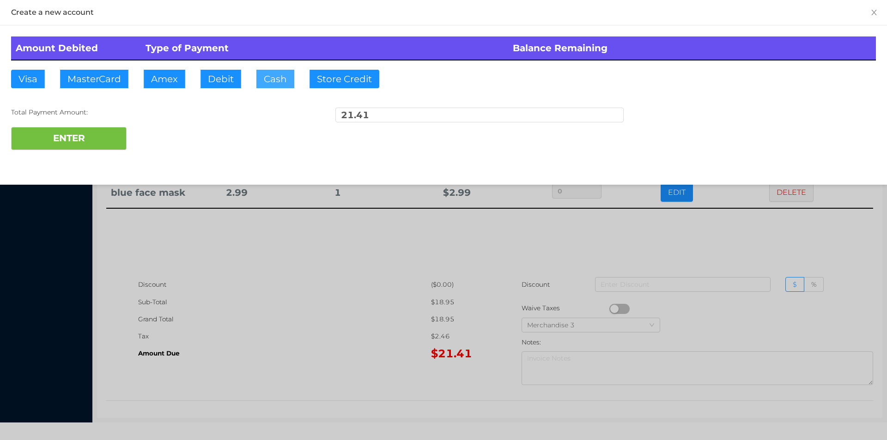
click at [274, 83] on button "Cash" at bounding box center [276, 79] width 38 height 18
type input "25"
click at [55, 140] on button "ENTER" at bounding box center [69, 138] width 116 height 23
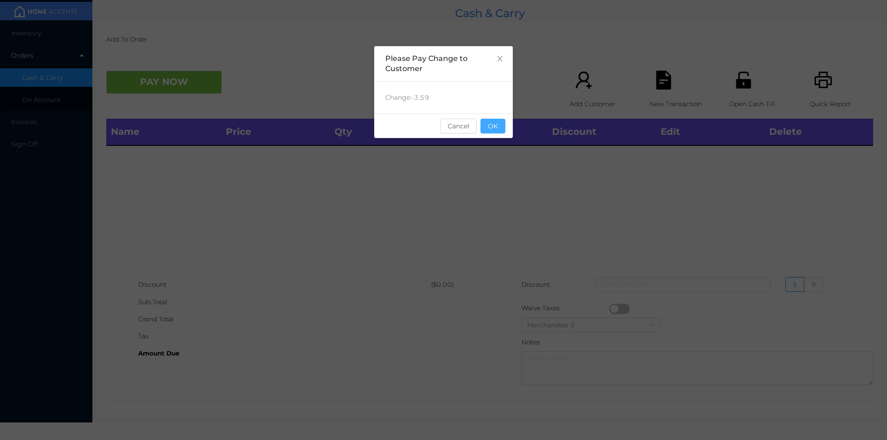
click at [500, 132] on button "OK" at bounding box center [493, 126] width 25 height 15
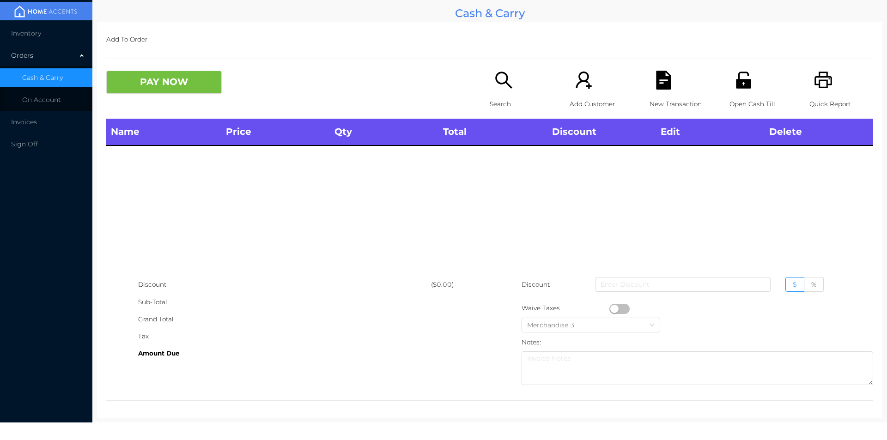
click at [505, 104] on p "Search" at bounding box center [522, 104] width 64 height 17
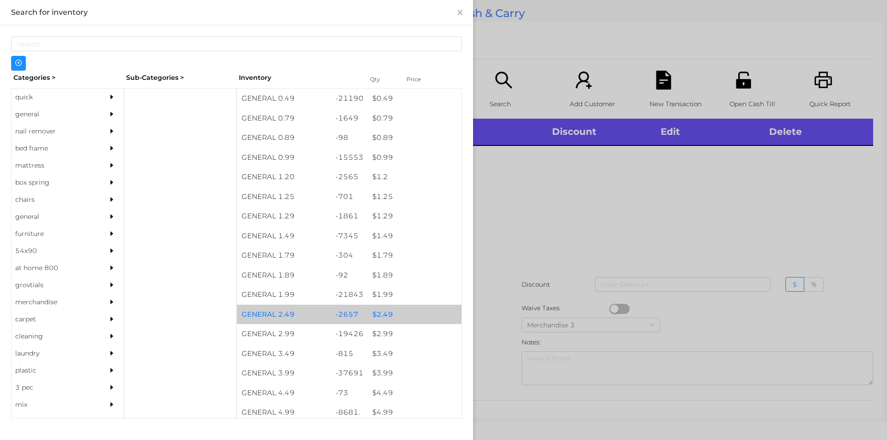
click at [412, 323] on div "$ 2.49" at bounding box center [415, 315] width 94 height 20
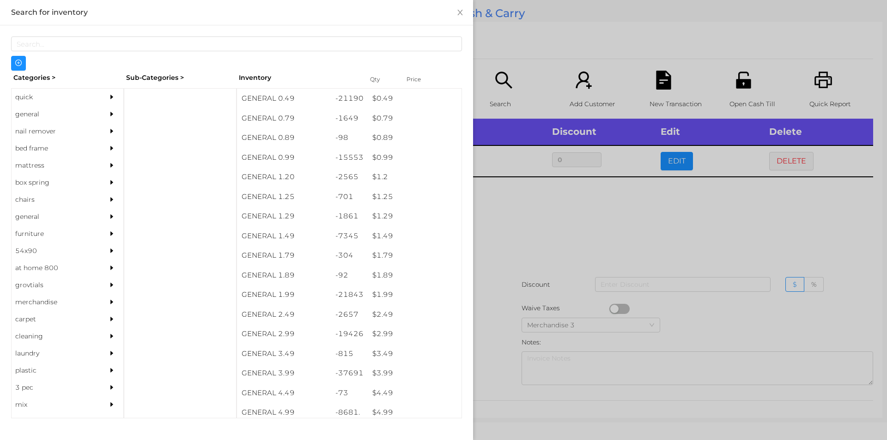
click at [553, 292] on div at bounding box center [443, 220] width 887 height 440
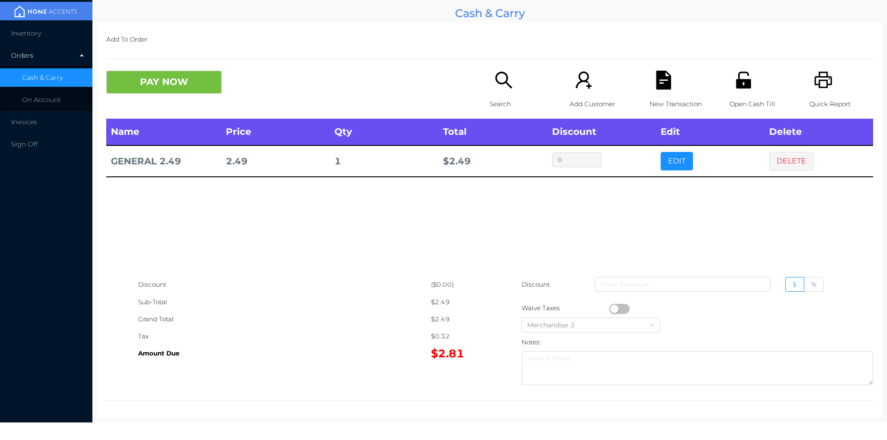
click at [660, 93] on div "New Transaction" at bounding box center [682, 95] width 64 height 48
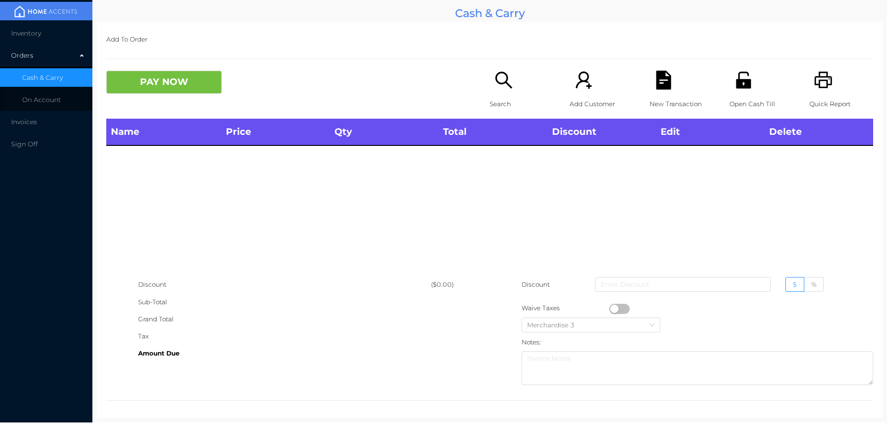
click at [818, 80] on icon "icon: printer" at bounding box center [824, 80] width 18 height 17
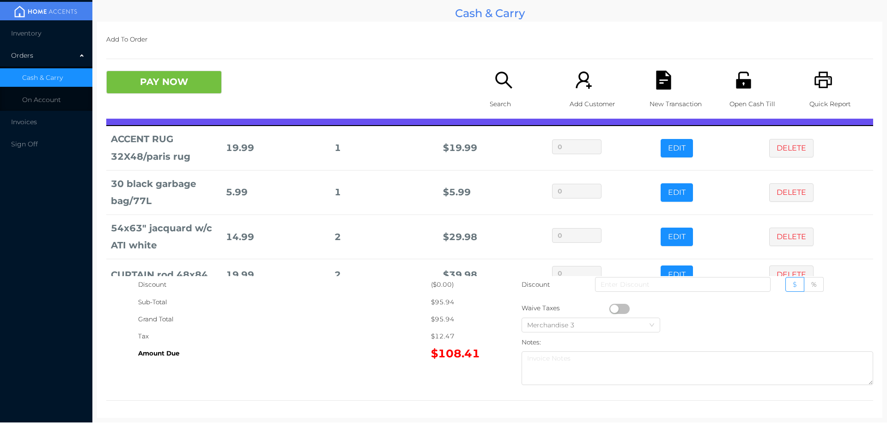
scroll to position [13, 0]
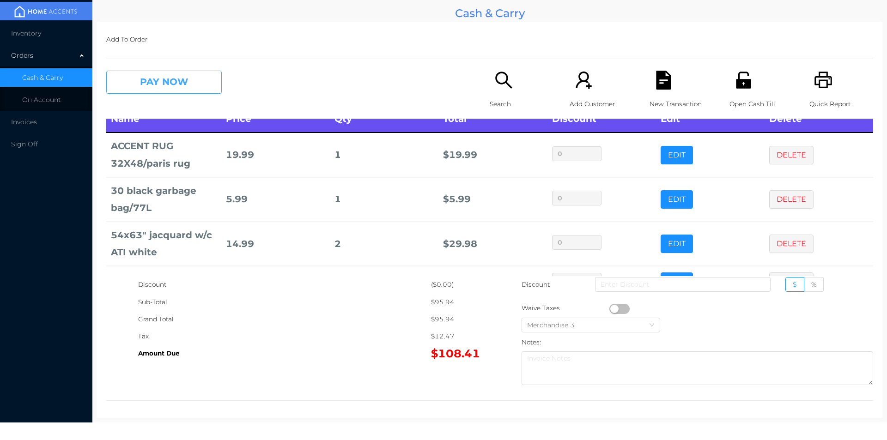
click at [176, 78] on button "PAY NOW" at bounding box center [164, 82] width 116 height 23
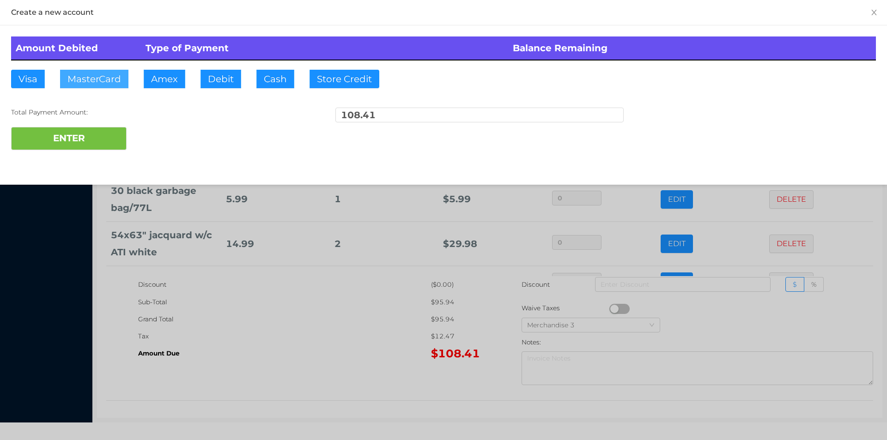
click at [83, 79] on button "MasterCard" at bounding box center [94, 79] width 68 height 18
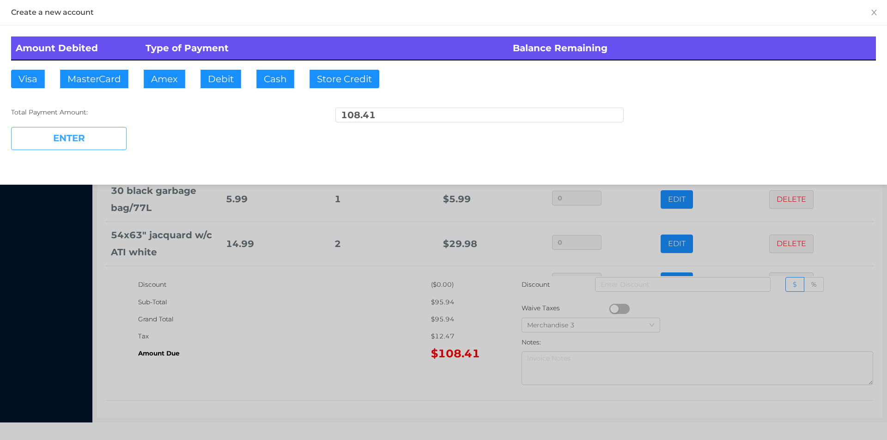
click at [59, 133] on button "ENTER" at bounding box center [69, 138] width 116 height 23
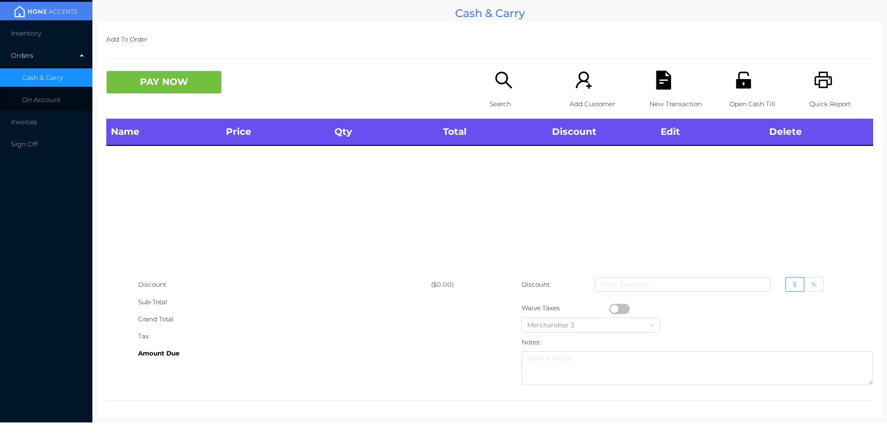
scroll to position [0, 0]
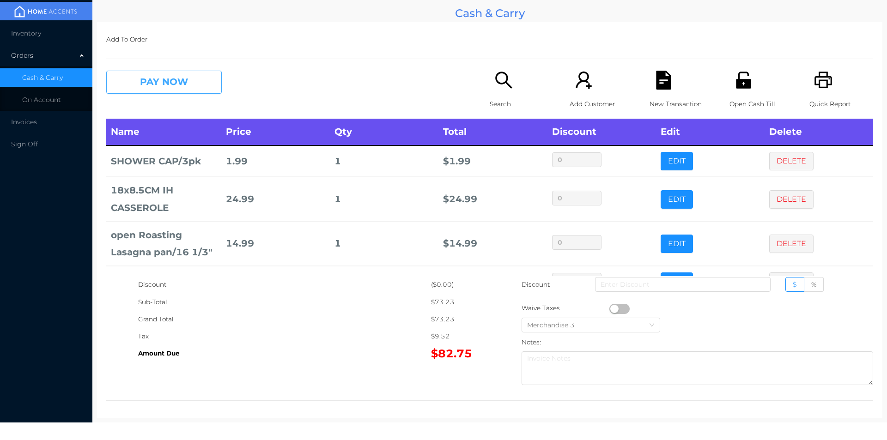
click at [185, 86] on button "PAY NOW" at bounding box center [164, 82] width 116 height 23
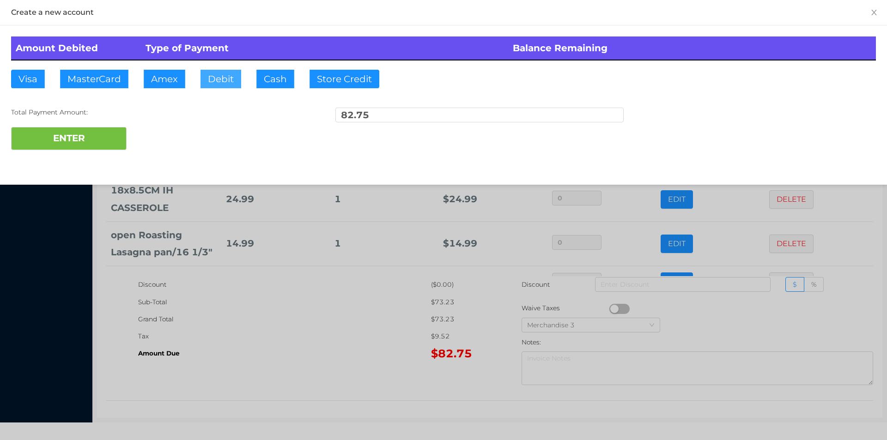
click at [228, 74] on button "Debit" at bounding box center [221, 79] width 41 height 18
click at [86, 133] on button "ENTER" at bounding box center [69, 138] width 116 height 23
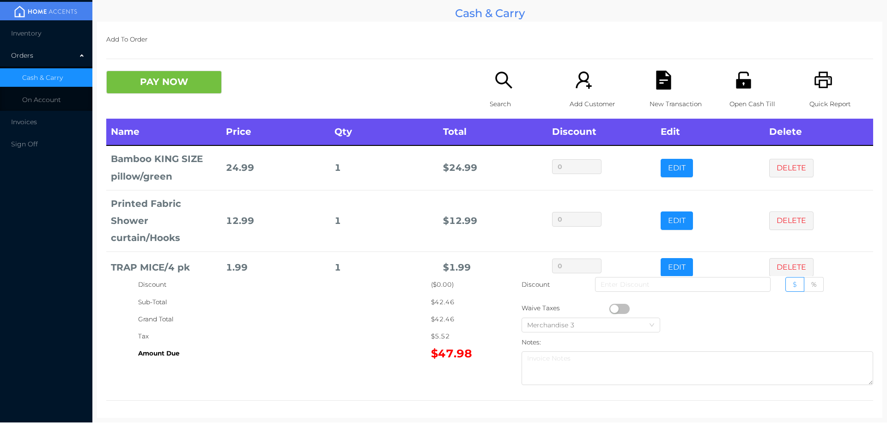
click at [495, 71] on icon "icon: search" at bounding box center [504, 80] width 19 height 19
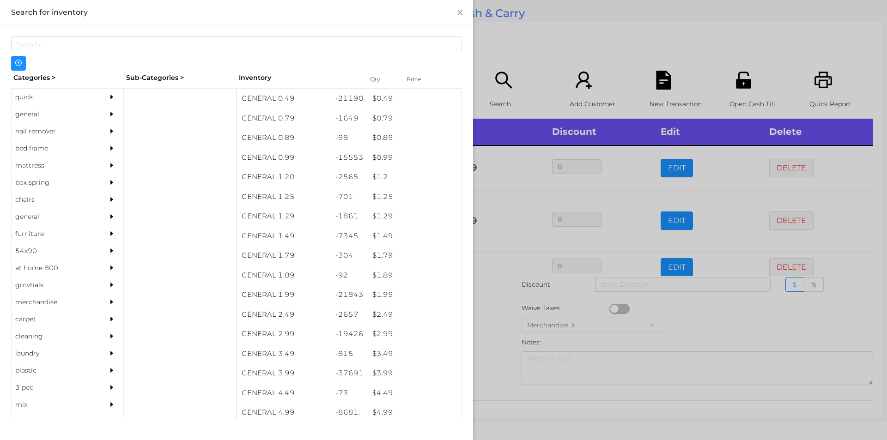
click at [63, 114] on div "general" at bounding box center [54, 114] width 84 height 17
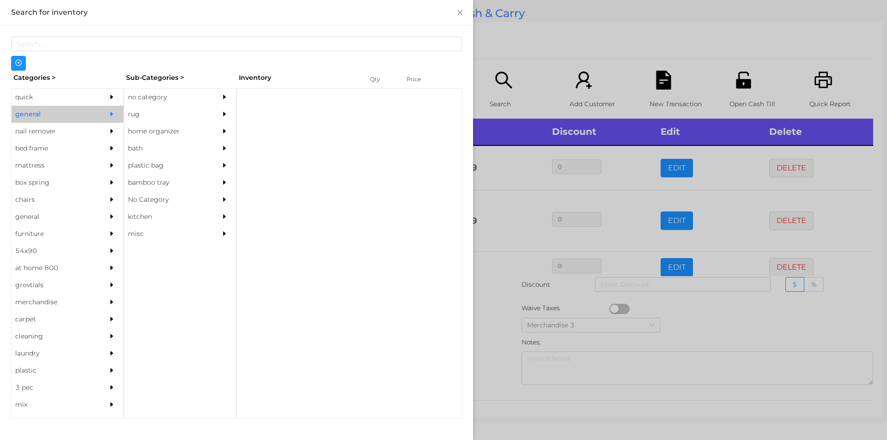
click at [172, 99] on div "no category" at bounding box center [166, 97] width 84 height 17
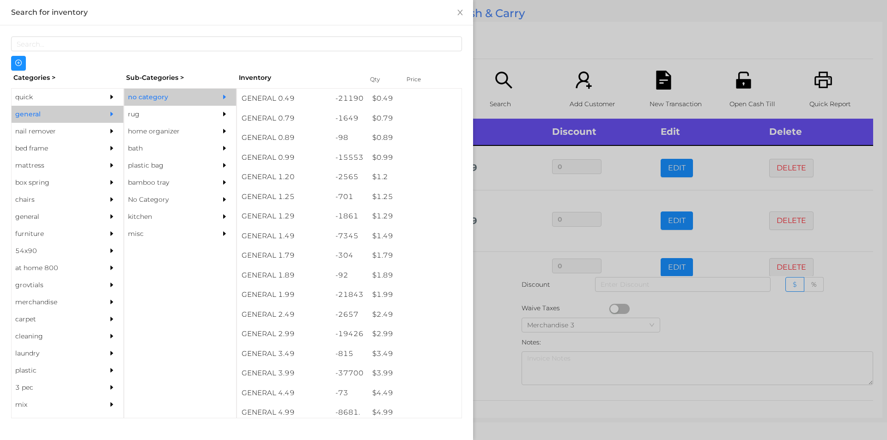
click at [85, 96] on div "quick" at bounding box center [54, 97] width 84 height 17
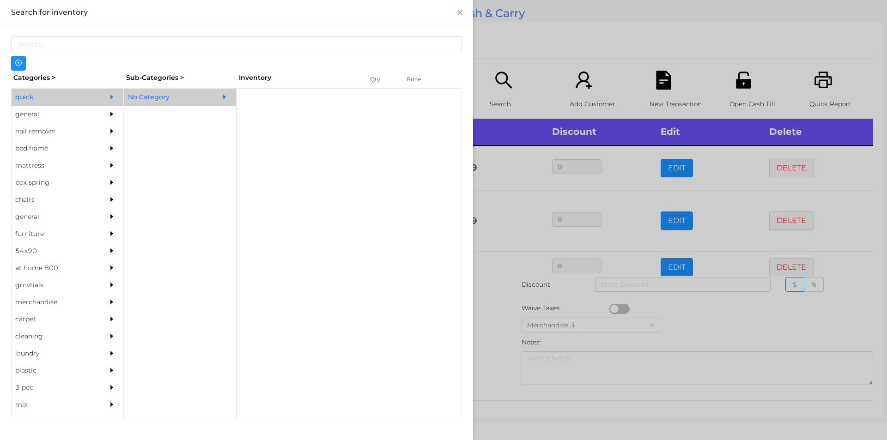
click at [205, 97] on div "No Category" at bounding box center [166, 97] width 84 height 17
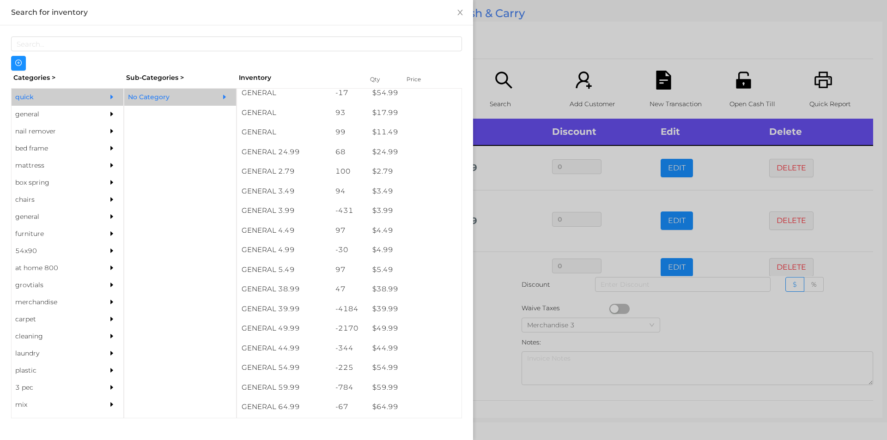
scroll to position [326, 0]
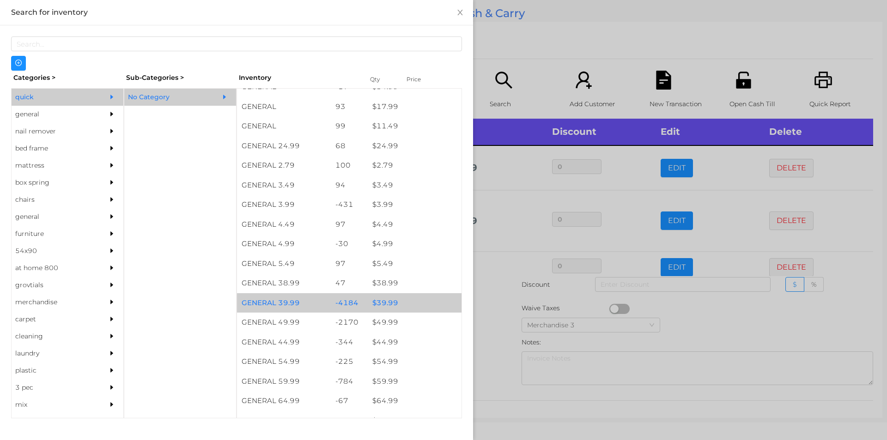
click at [410, 300] on div "$ 39.99" at bounding box center [415, 303] width 94 height 20
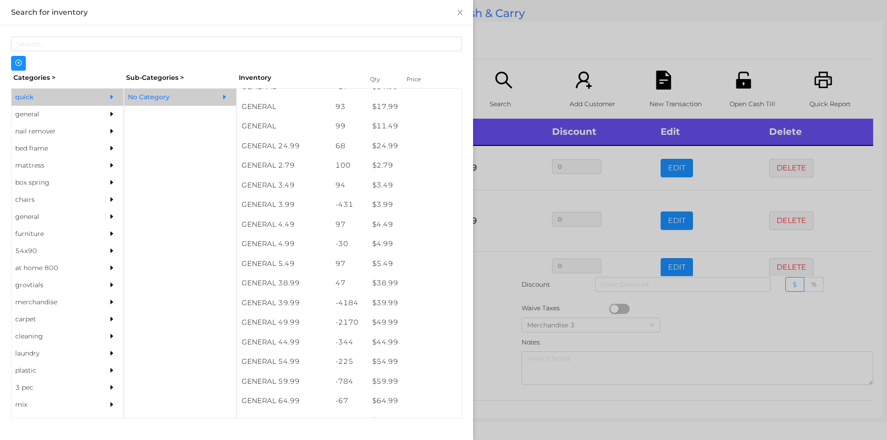
click at [564, 25] on div at bounding box center [443, 220] width 887 height 440
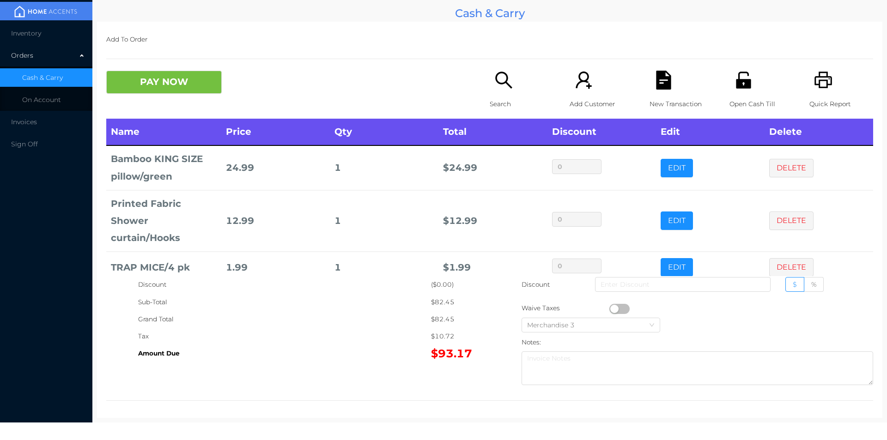
scroll to position [79, 0]
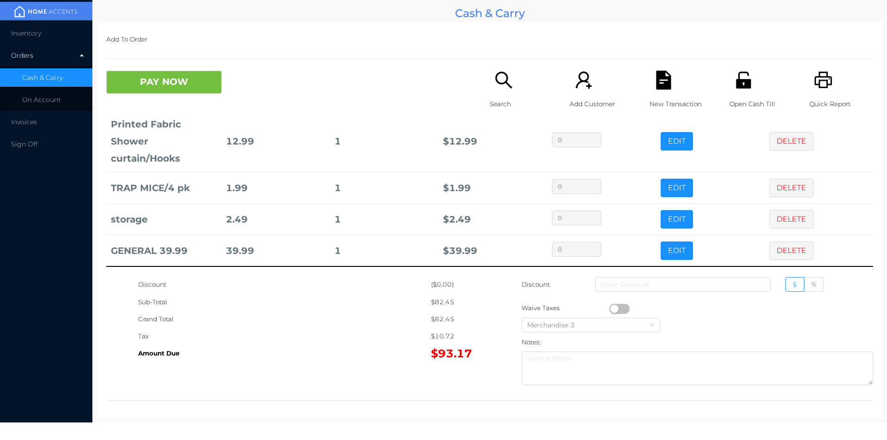
click at [510, 73] on icon "icon: search" at bounding box center [504, 80] width 19 height 19
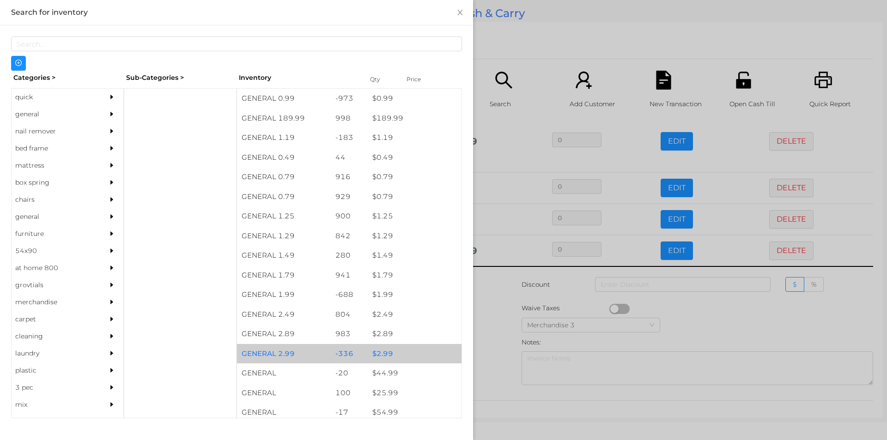
click at [401, 354] on div "$ 2.99" at bounding box center [415, 354] width 94 height 20
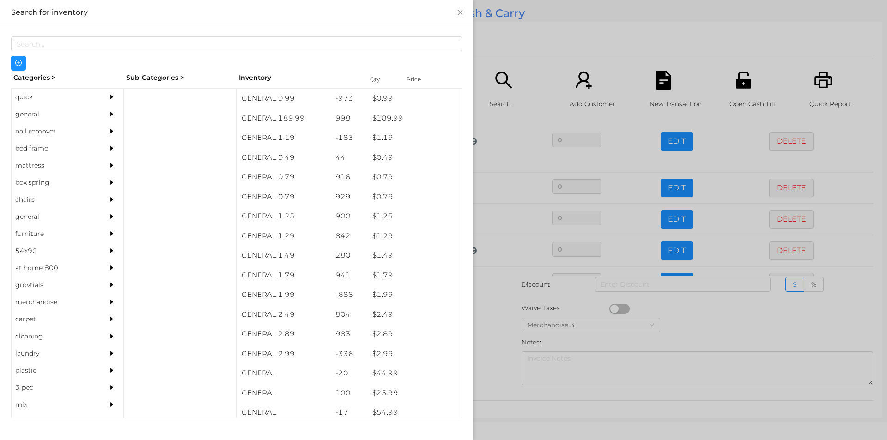
click at [545, 18] on div at bounding box center [443, 220] width 887 height 440
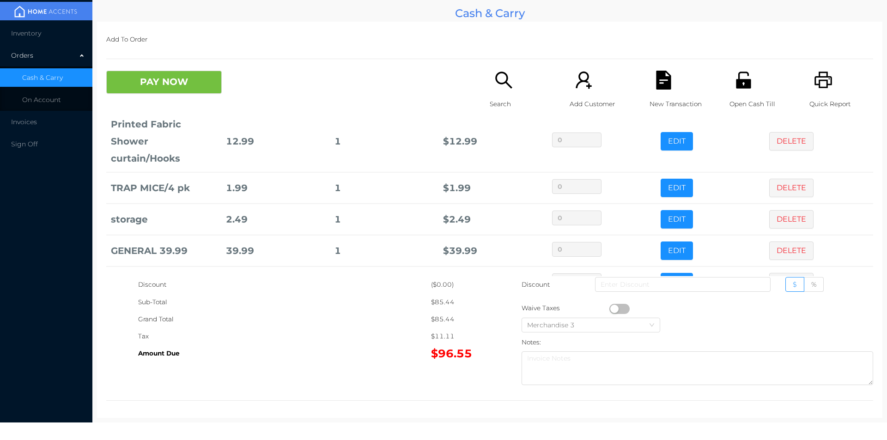
click at [660, 86] on icon "icon: file-text" at bounding box center [663, 80] width 15 height 19
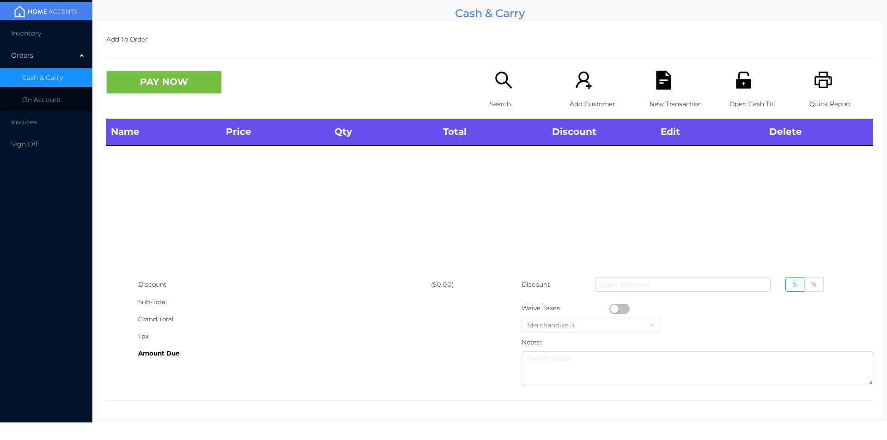
scroll to position [0, 0]
click at [826, 81] on icon "icon: printer" at bounding box center [824, 80] width 18 height 17
click at [504, 86] on icon "icon: search" at bounding box center [504, 80] width 19 height 19
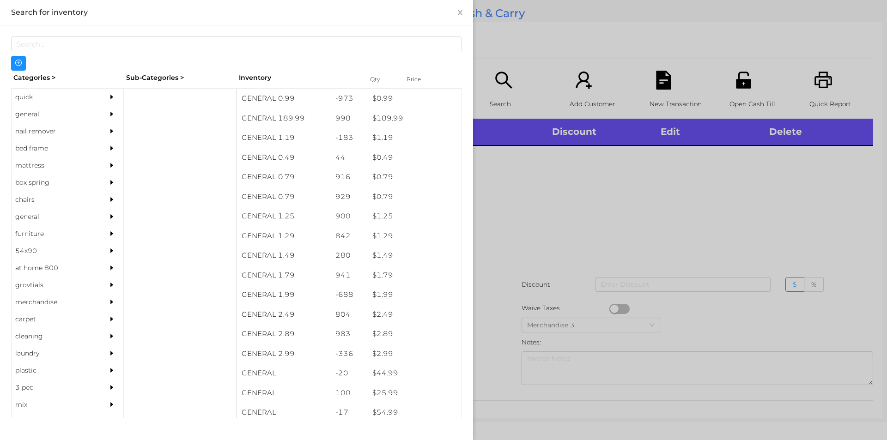
click at [406, 159] on div "$ 0.49" at bounding box center [415, 158] width 94 height 20
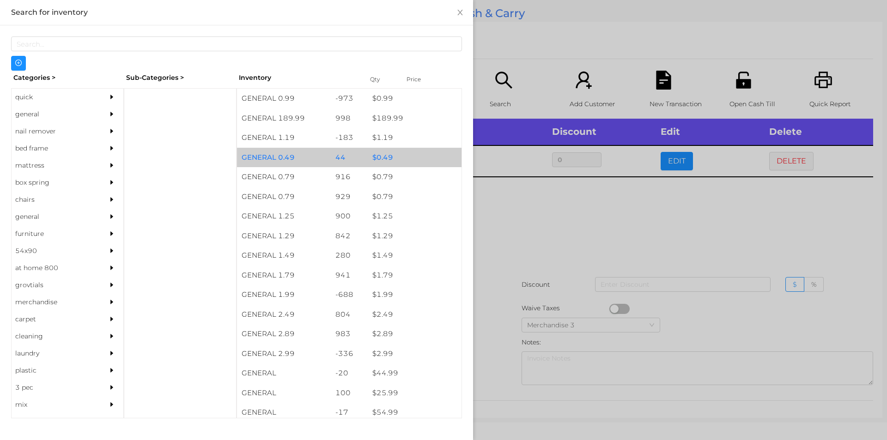
click at [391, 154] on div "$ 0.49" at bounding box center [415, 158] width 94 height 20
click at [398, 156] on div "$ 0.49" at bounding box center [415, 158] width 94 height 20
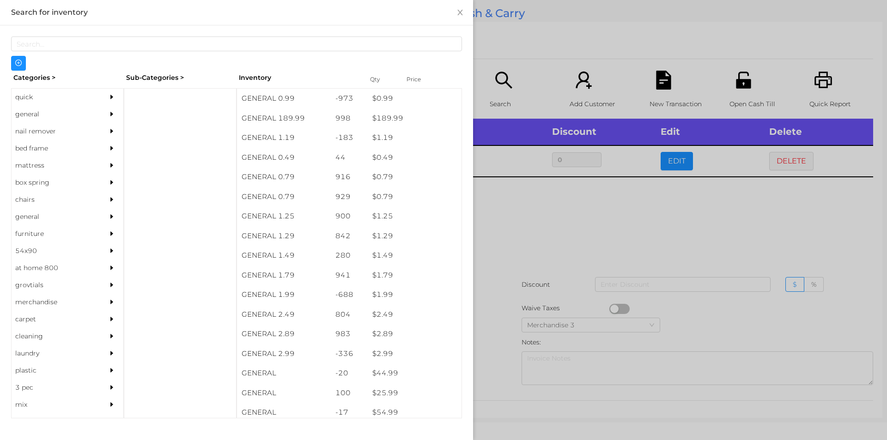
click at [531, 49] on div at bounding box center [443, 220] width 887 height 440
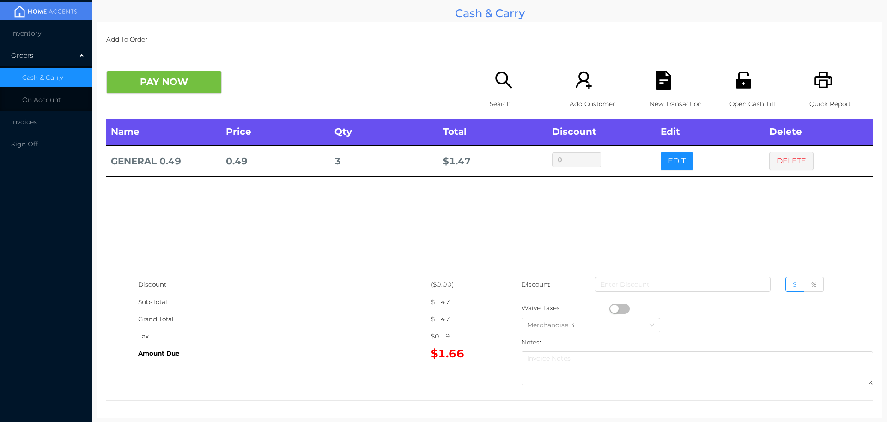
click at [505, 89] on icon "icon: search" at bounding box center [504, 80] width 19 height 19
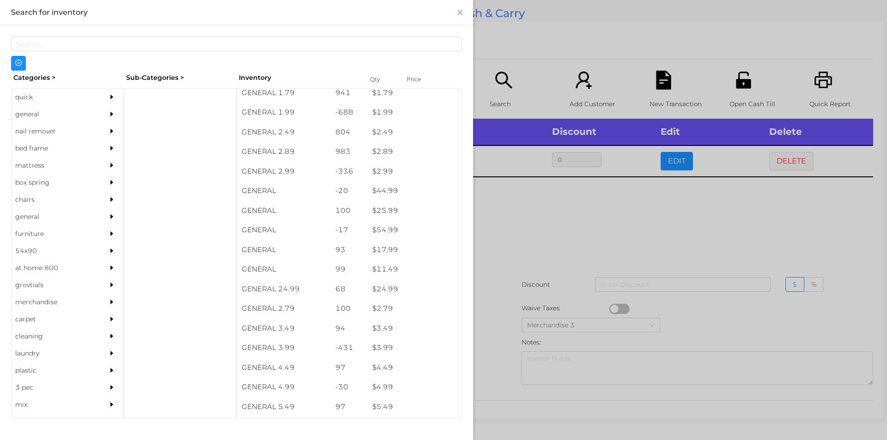
scroll to position [184, 0]
click at [62, 115] on div "general" at bounding box center [54, 114] width 84 height 17
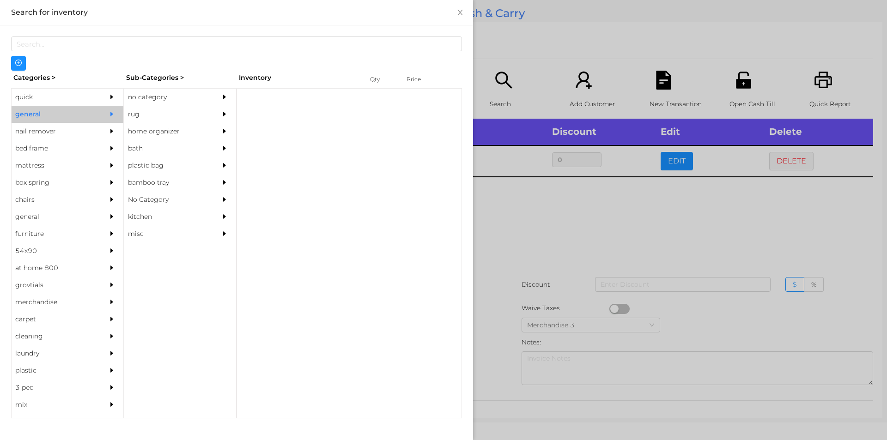
click at [176, 93] on div "no category" at bounding box center [166, 97] width 84 height 17
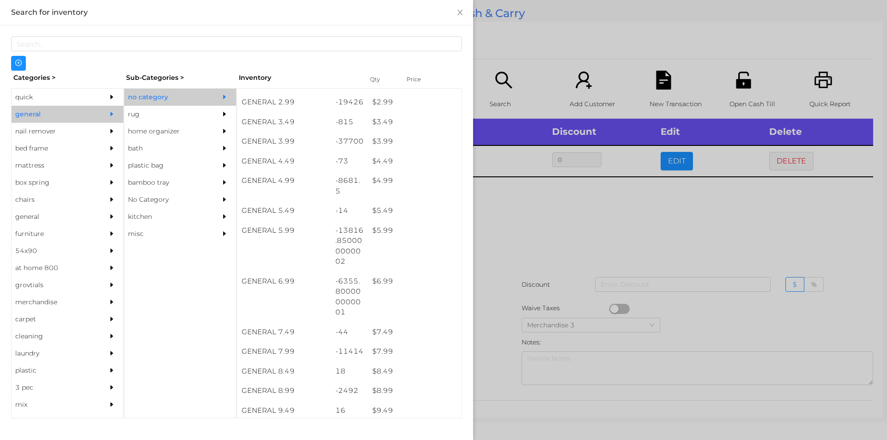
scroll to position [235, 0]
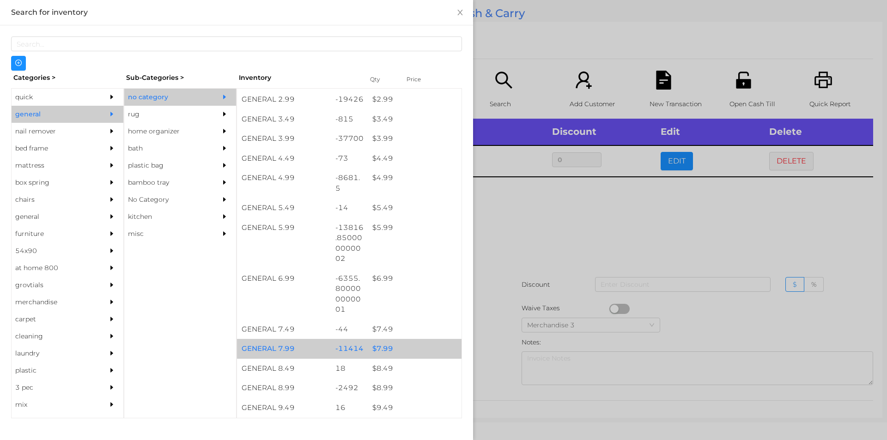
click at [409, 344] on div "$ 7.99" at bounding box center [415, 349] width 94 height 20
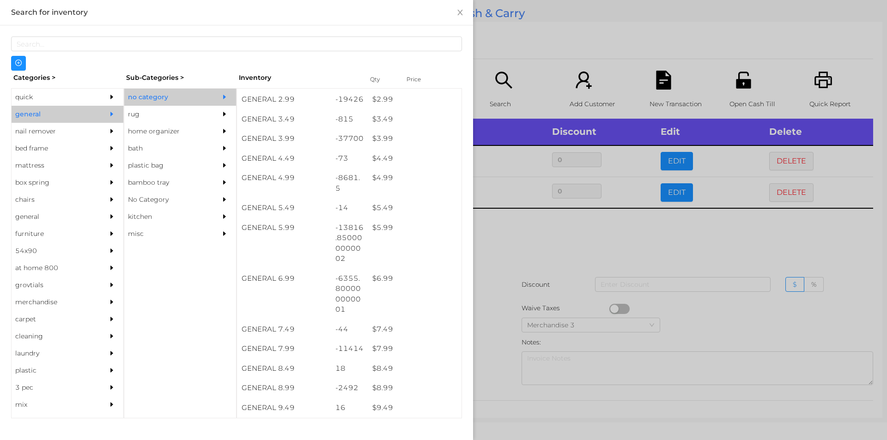
click at [541, 263] on div at bounding box center [443, 220] width 887 height 440
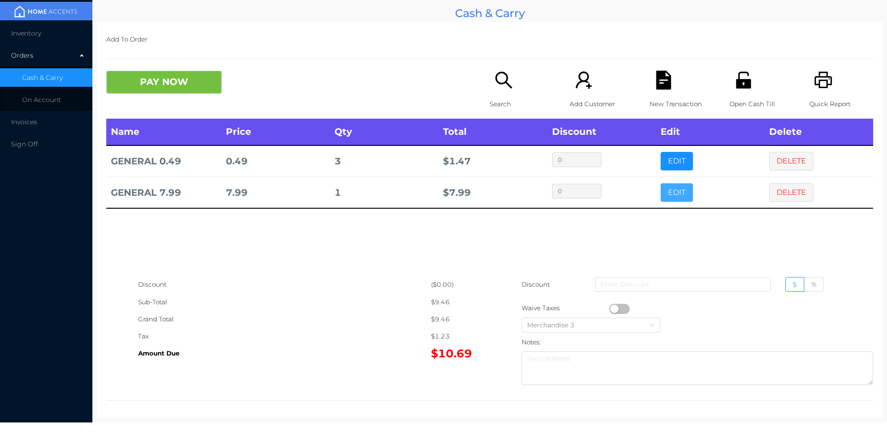
click at [665, 190] on button "EDIT" at bounding box center [677, 192] width 32 height 18
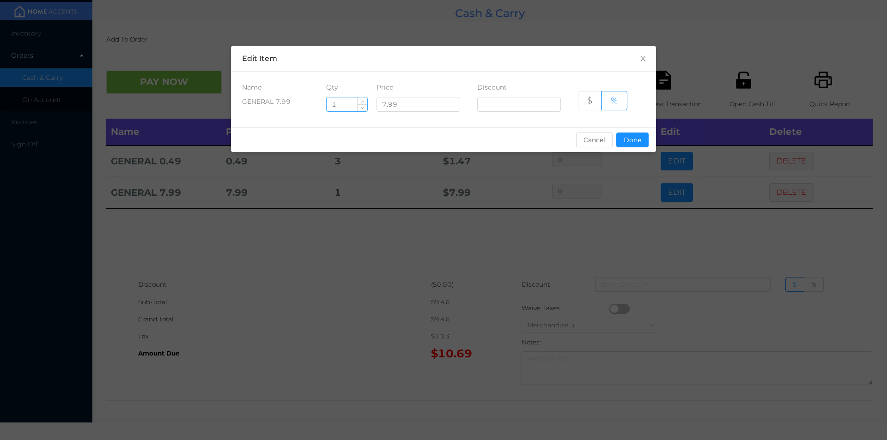
click at [351, 103] on input "1" at bounding box center [347, 105] width 41 height 14
type input "2"
click at [637, 146] on button "Done" at bounding box center [633, 140] width 32 height 15
type input "0%"
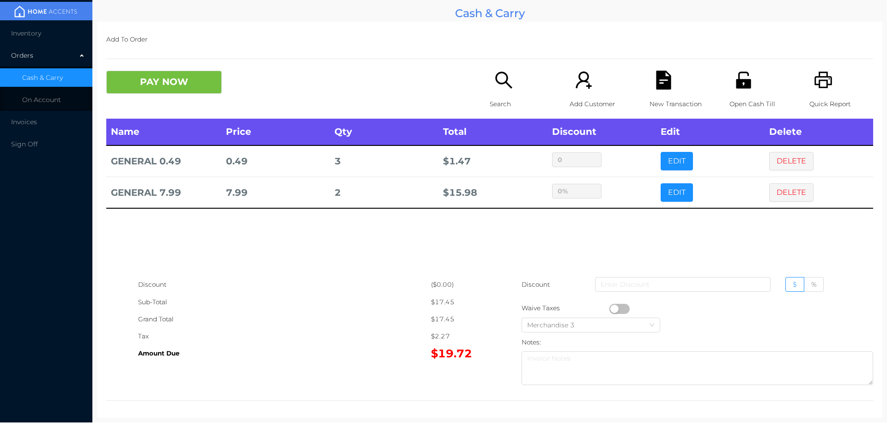
click at [514, 95] on div "Search" at bounding box center [522, 95] width 64 height 48
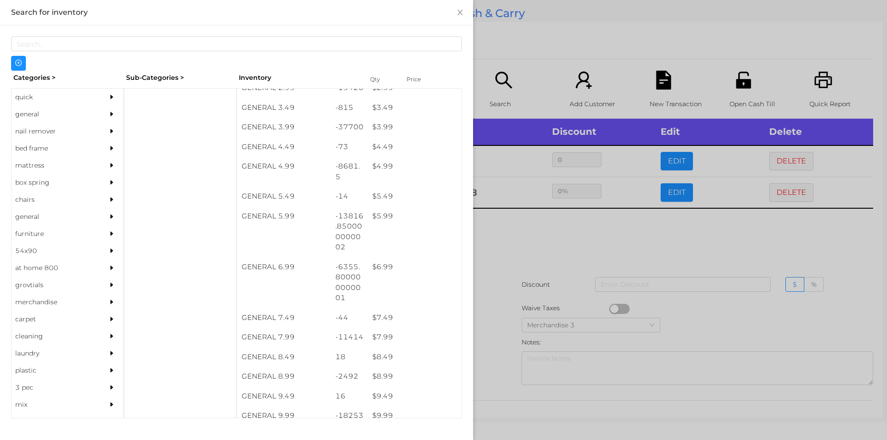
scroll to position [247, 0]
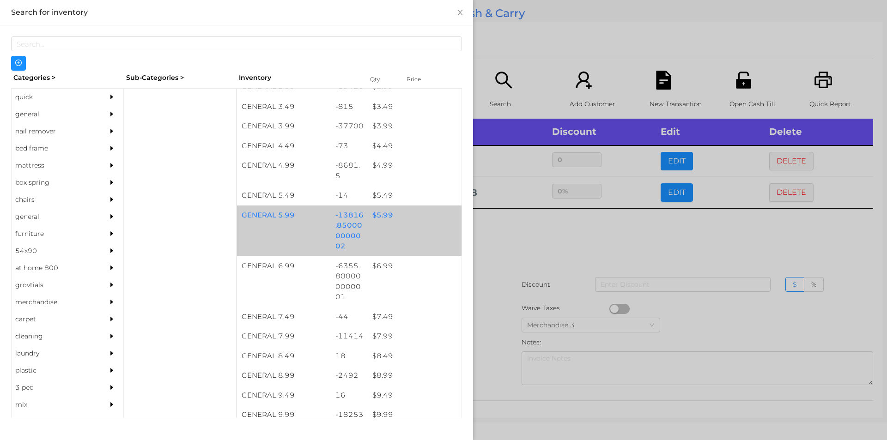
click at [379, 226] on div "GENERAL 5.99 -13816.850000000002 $ 5.99" at bounding box center [349, 231] width 225 height 51
click at [393, 234] on div "GENERAL 5.99 -13816.850000000002 $ 5.99" at bounding box center [349, 231] width 225 height 51
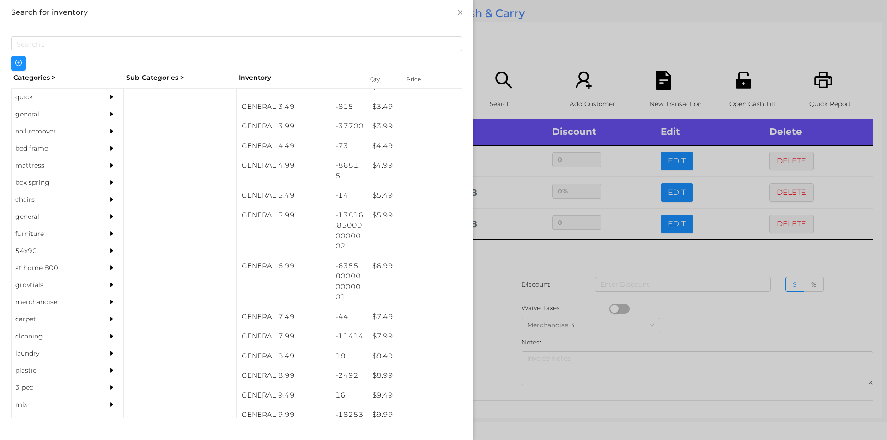
click at [550, 325] on div at bounding box center [443, 220] width 887 height 440
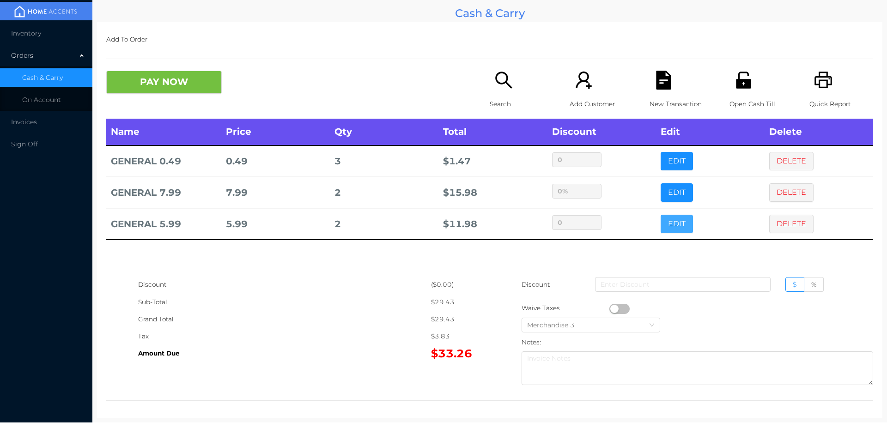
click at [680, 226] on button "EDIT" at bounding box center [677, 224] width 32 height 18
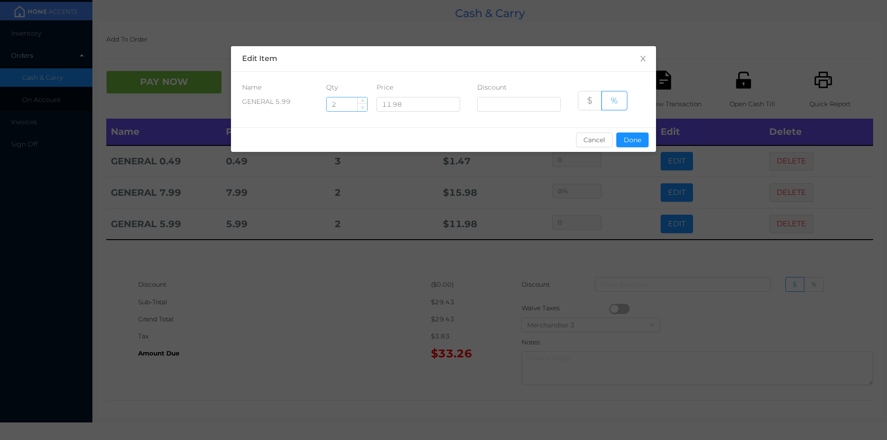
click at [361, 105] on span "Decrease Value" at bounding box center [363, 107] width 10 height 8
type input "1"
type input "3"
click at [628, 144] on button "Done" at bounding box center [633, 140] width 32 height 15
type input "0%"
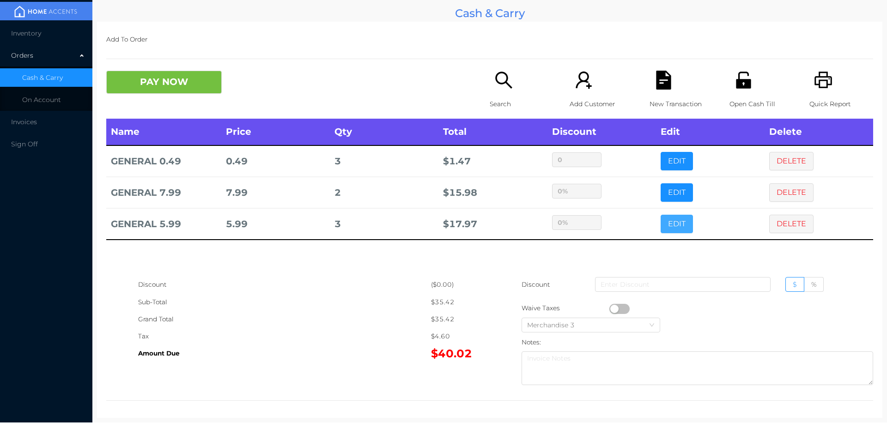
click at [661, 215] on button "EDIT" at bounding box center [677, 224] width 32 height 18
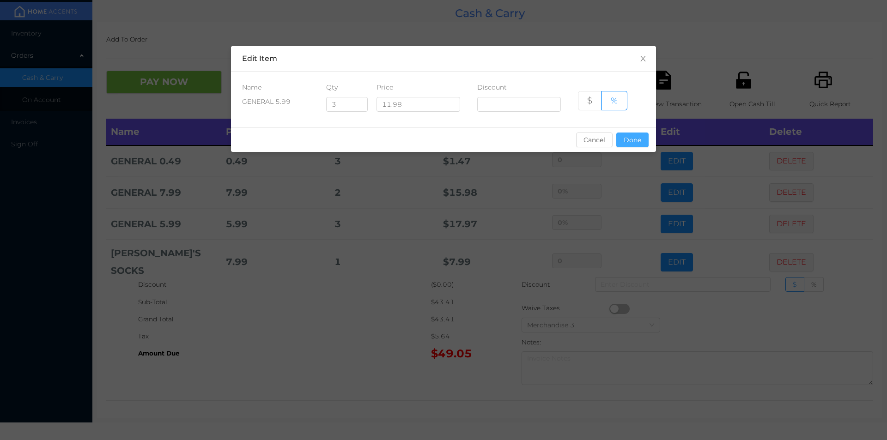
click at [630, 140] on button "Done" at bounding box center [633, 140] width 32 height 15
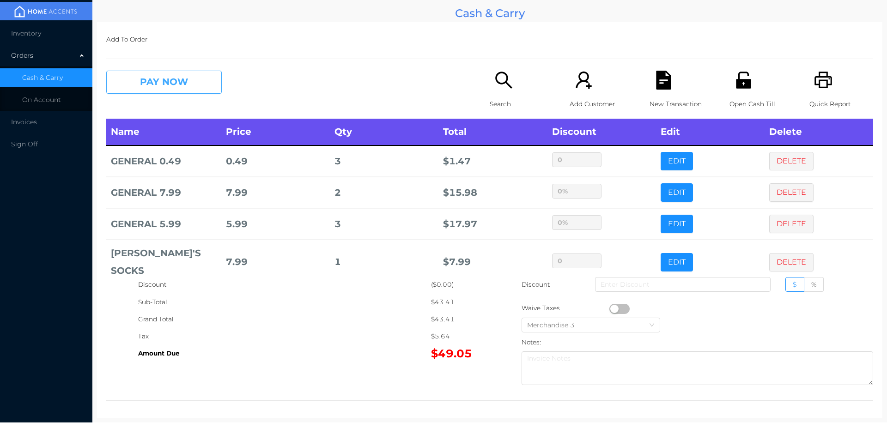
click at [180, 83] on button "PAY NOW" at bounding box center [164, 82] width 116 height 23
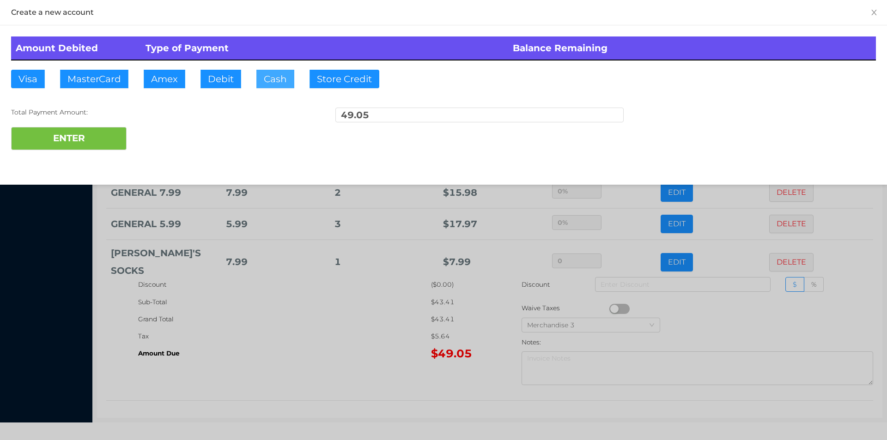
click at [269, 80] on button "Cash" at bounding box center [276, 79] width 38 height 18
click at [98, 146] on button "ENTER" at bounding box center [69, 138] width 116 height 23
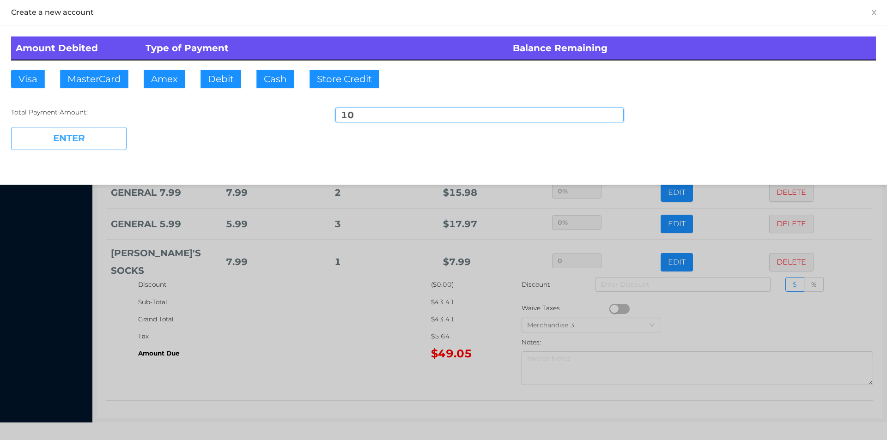
type input "39.05"
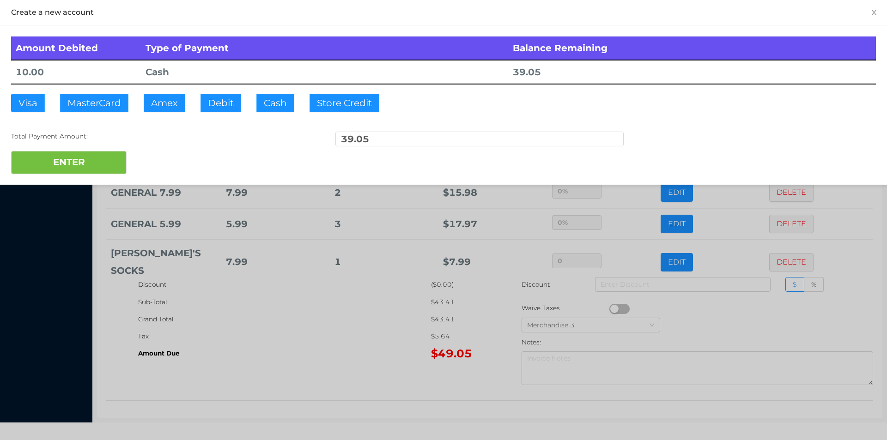
click at [263, 363] on div at bounding box center [443, 220] width 887 height 440
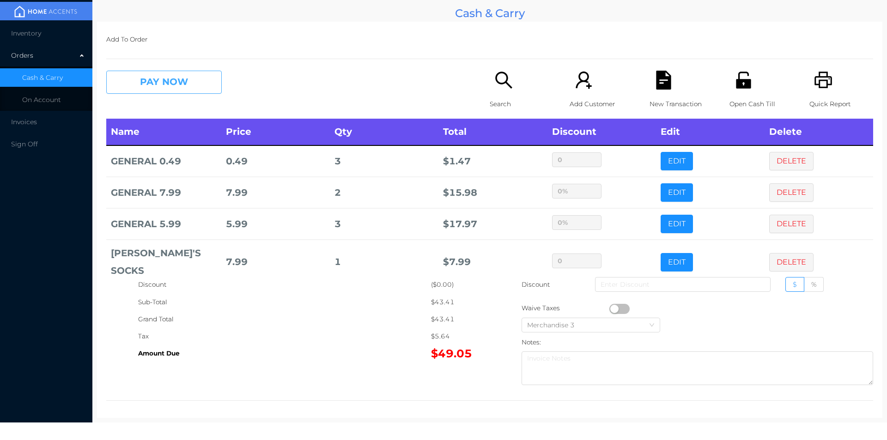
click at [164, 80] on button "PAY NOW" at bounding box center [164, 82] width 116 height 23
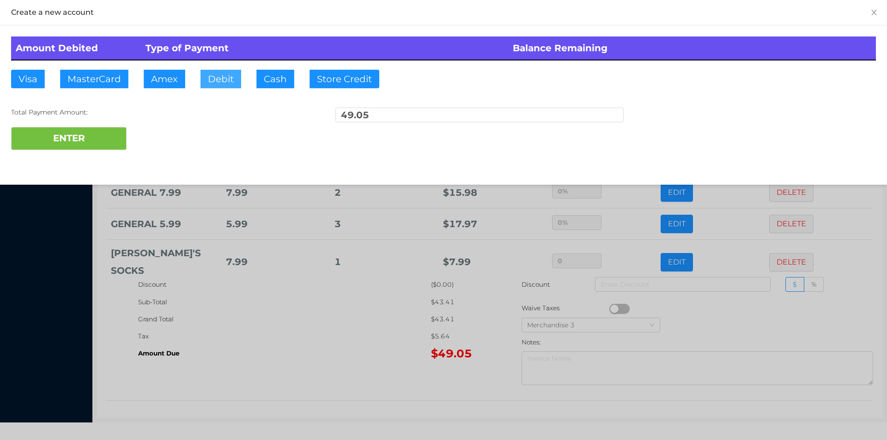
click at [221, 79] on button "Debit" at bounding box center [221, 79] width 41 height 18
click at [92, 137] on button "ENTER" at bounding box center [69, 138] width 116 height 23
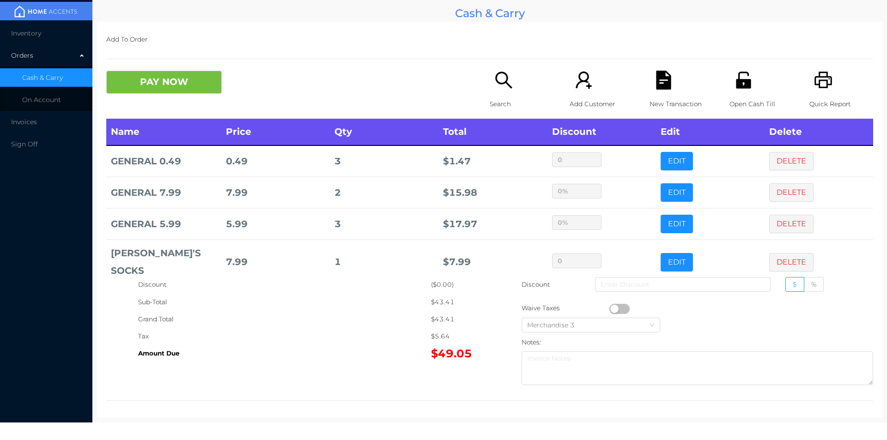
type input "0"
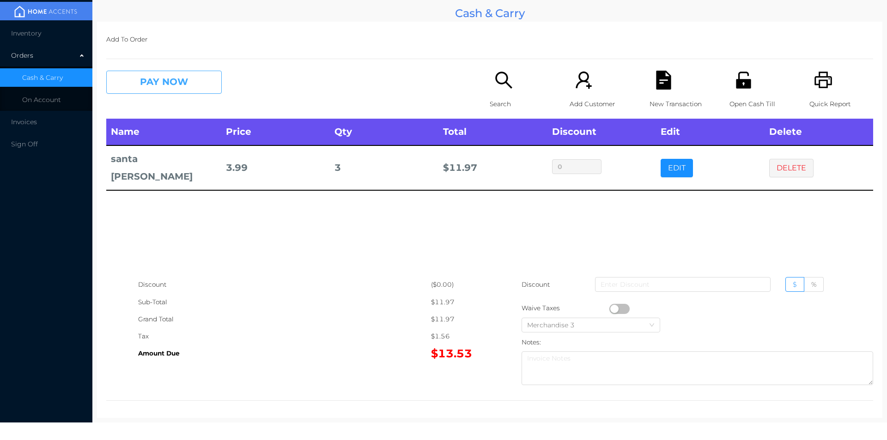
click at [173, 75] on button "PAY NOW" at bounding box center [164, 82] width 116 height 23
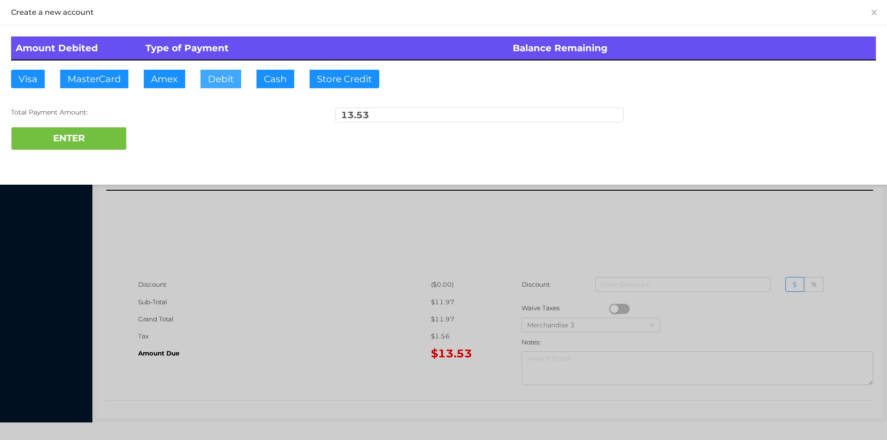
click at [237, 79] on button "Debit" at bounding box center [221, 79] width 41 height 18
type input "50"
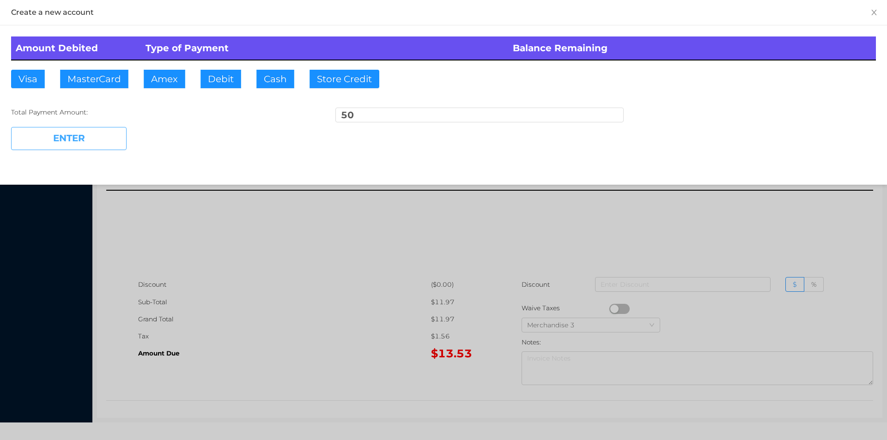
click at [86, 147] on button "ENTER" at bounding box center [69, 138] width 116 height 23
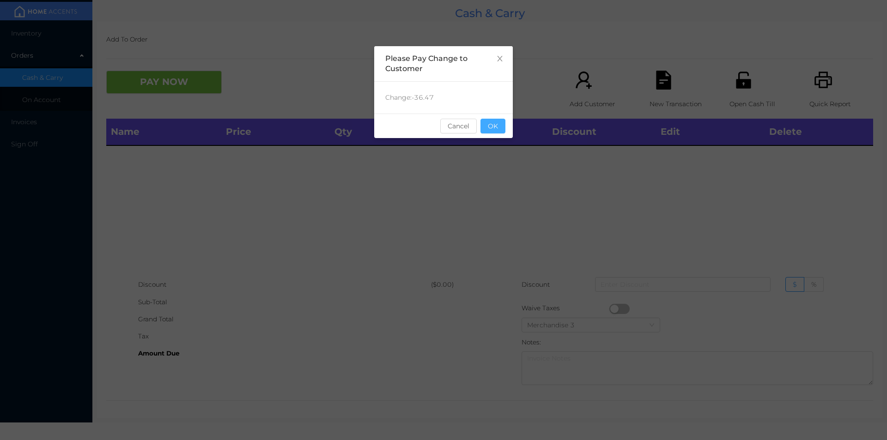
click at [489, 122] on button "OK" at bounding box center [493, 126] width 25 height 15
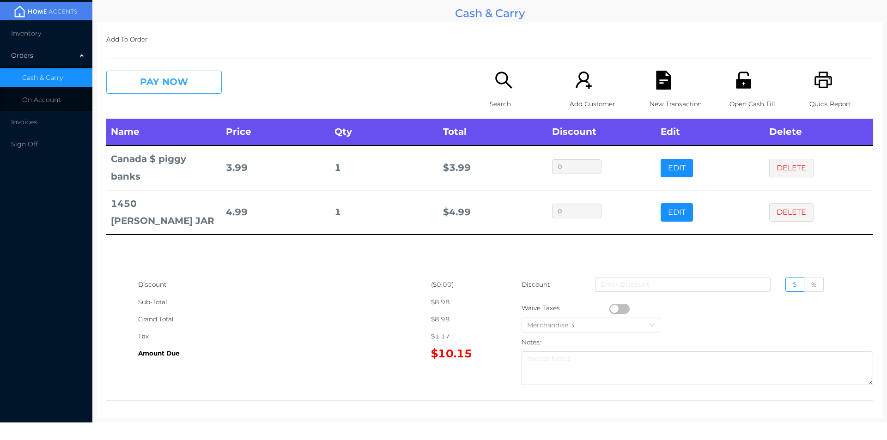
click at [181, 86] on button "PAY NOW" at bounding box center [164, 82] width 116 height 23
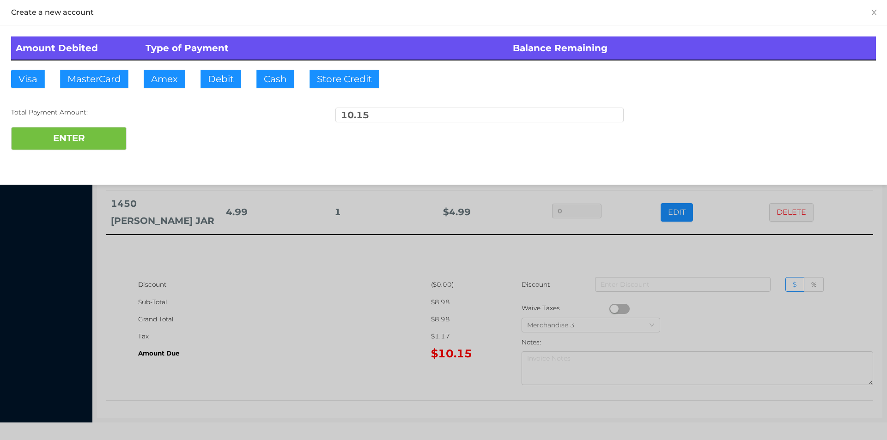
click at [220, 86] on div "Amount Debited Type of Payment Balance Remaining Visa MasterCard Amex Debit Cas…" at bounding box center [443, 93] width 887 height 136
click at [90, 147] on button "ENTER" at bounding box center [69, 138] width 116 height 23
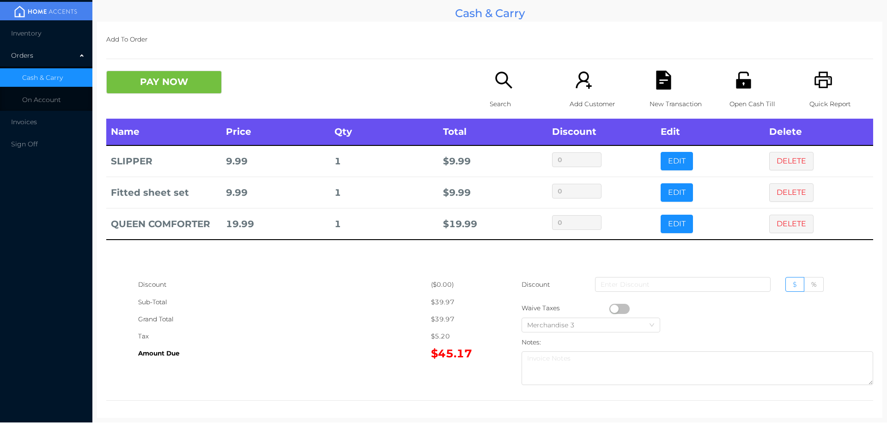
click at [664, 81] on icon "icon: file-text" at bounding box center [663, 80] width 15 height 19
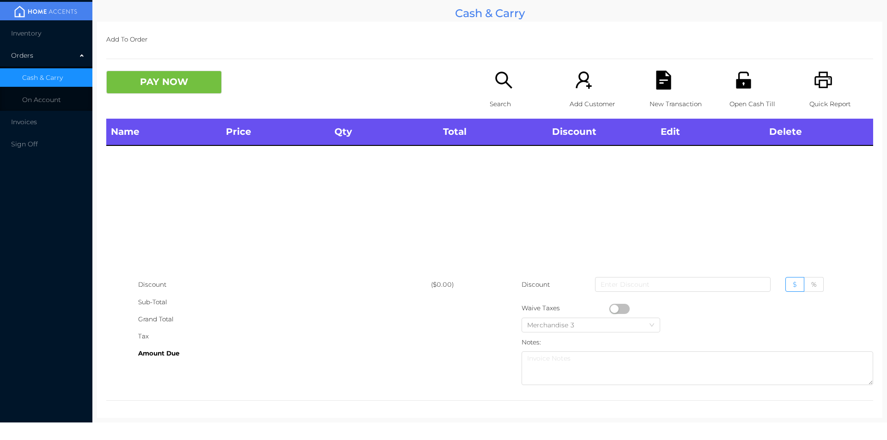
click at [816, 73] on icon "icon: printer" at bounding box center [824, 80] width 18 height 17
click at [490, 96] on p "Search" at bounding box center [522, 104] width 64 height 17
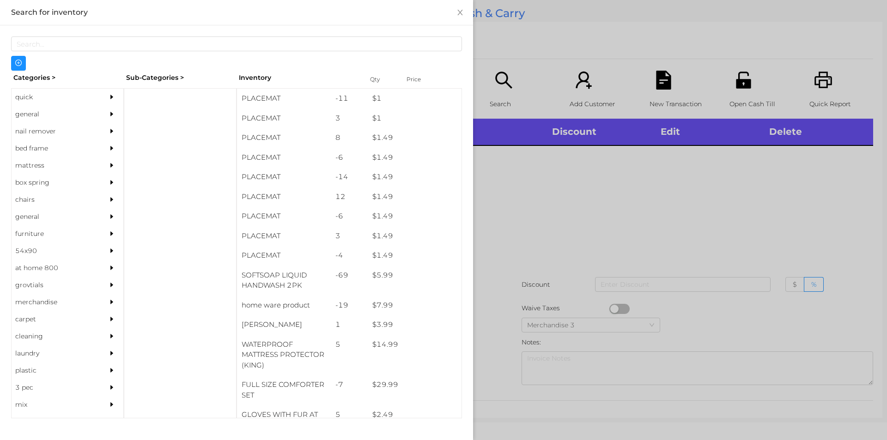
click at [14, 93] on div "quick" at bounding box center [54, 97] width 84 height 17
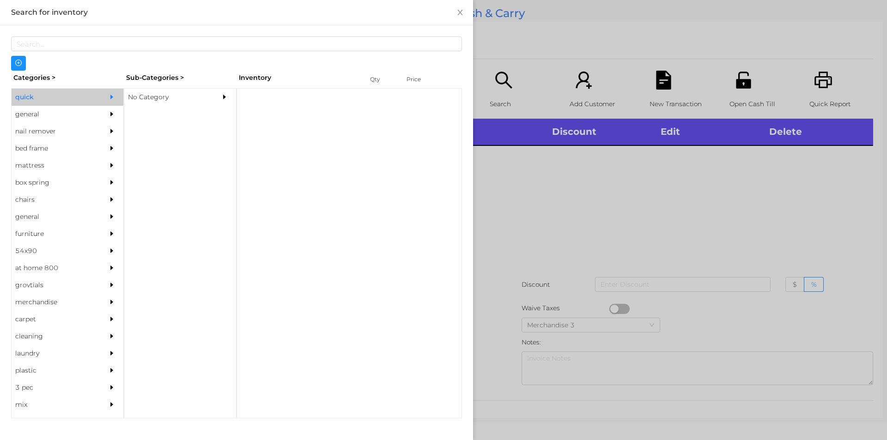
click at [152, 96] on div "No Category" at bounding box center [166, 97] width 84 height 17
click at [179, 90] on div "No Category" at bounding box center [166, 97] width 84 height 17
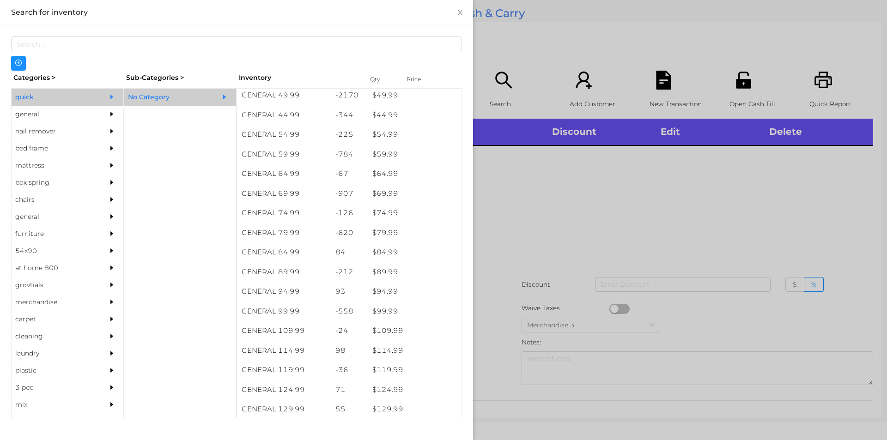
scroll to position [561, 0]
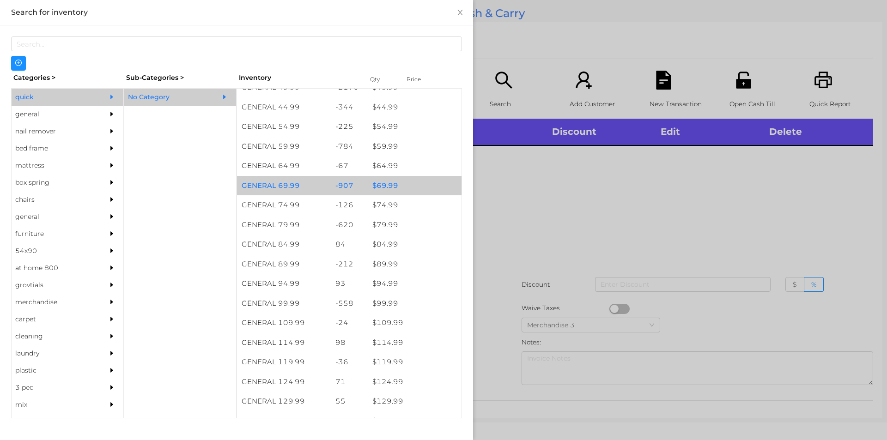
click at [377, 181] on div "$ 69.99" at bounding box center [415, 186] width 94 height 20
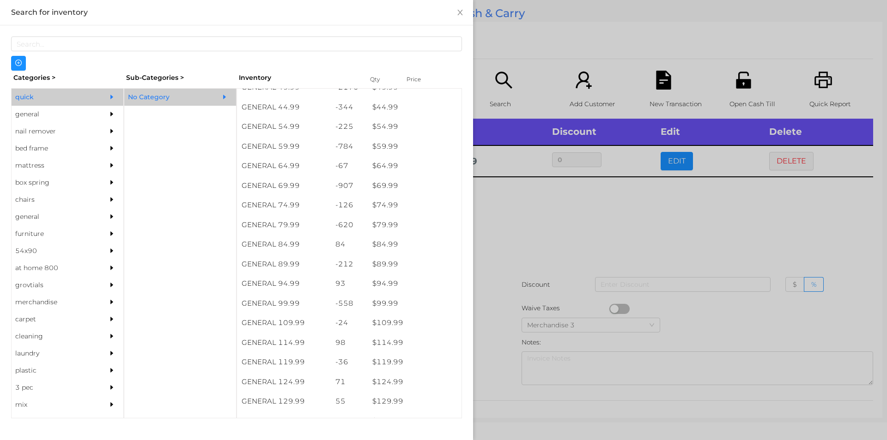
click at [524, 266] on div at bounding box center [443, 220] width 887 height 440
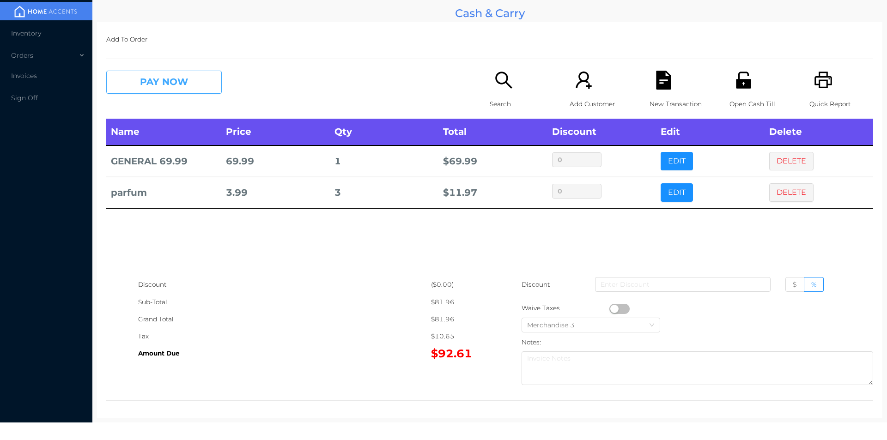
click at [165, 89] on button "PAY NOW" at bounding box center [164, 82] width 116 height 23
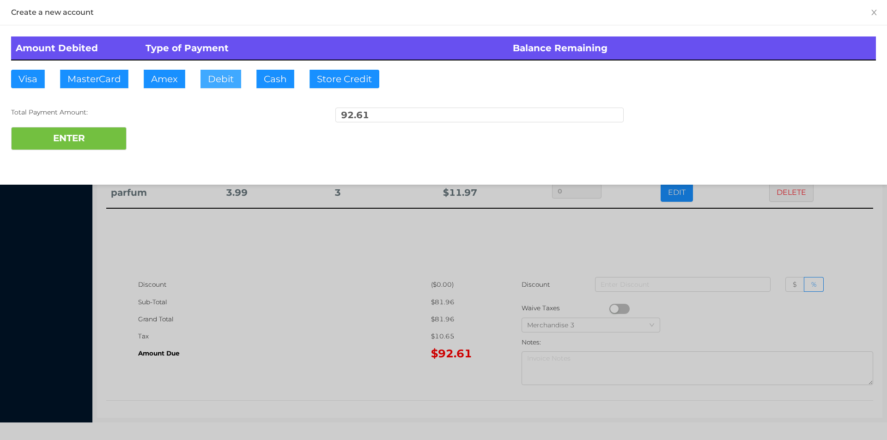
click at [228, 74] on button "Debit" at bounding box center [221, 79] width 41 height 18
click at [93, 143] on button "ENTER" at bounding box center [69, 138] width 116 height 23
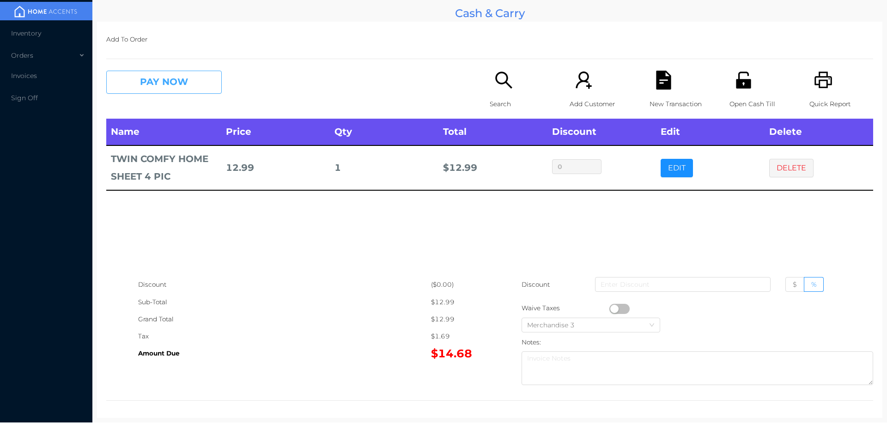
click at [166, 84] on button "PAY NOW" at bounding box center [164, 82] width 116 height 23
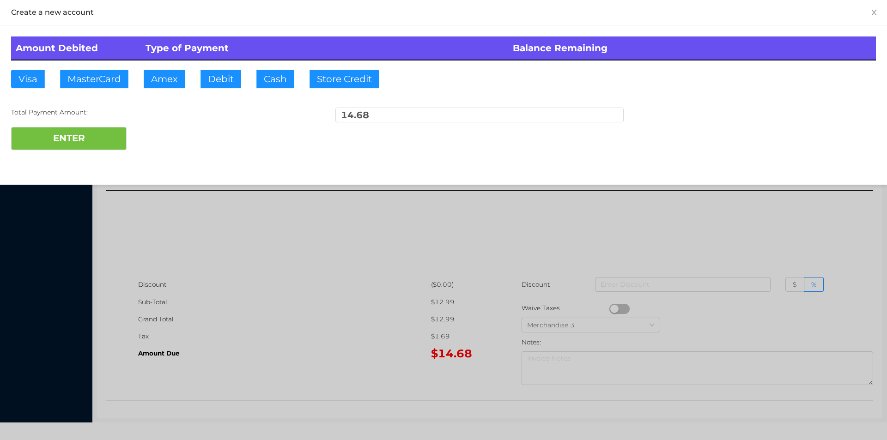
click at [369, 336] on div at bounding box center [443, 220] width 887 height 440
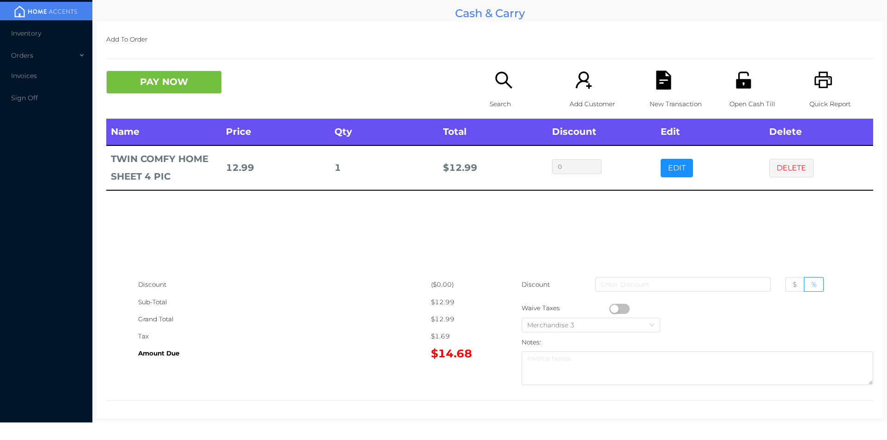
click at [650, 92] on div "New Transaction" at bounding box center [682, 95] width 64 height 48
click at [765, 76] on div "Open Cash Till" at bounding box center [762, 95] width 64 height 48
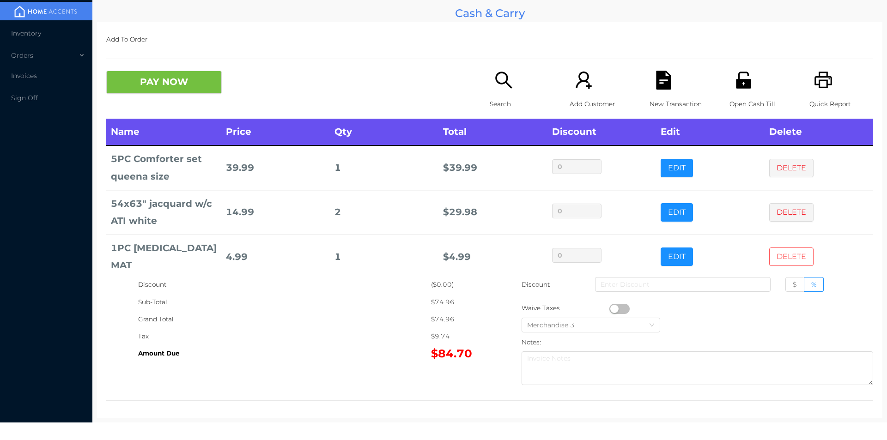
click at [771, 259] on button "DELETE" at bounding box center [792, 257] width 44 height 18
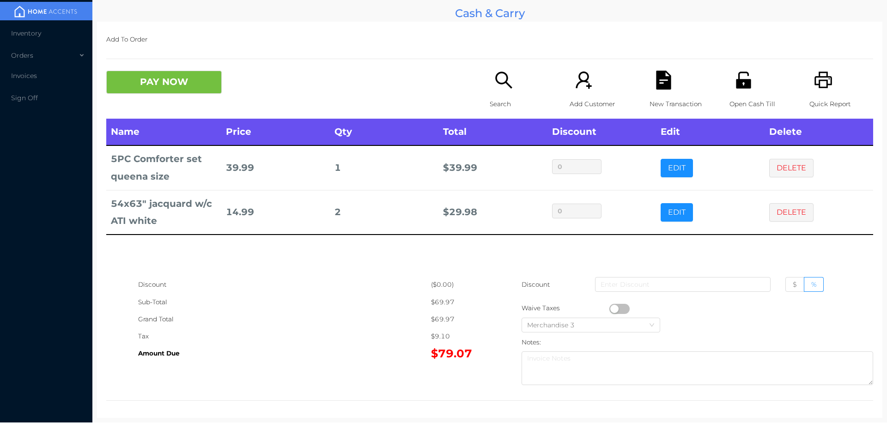
click at [557, 107] on div "Search Add Customer New Transaction Open Cash Till Quick Report" at bounding box center [682, 95] width 384 height 48
click at [506, 87] on icon "icon: search" at bounding box center [504, 80] width 19 height 19
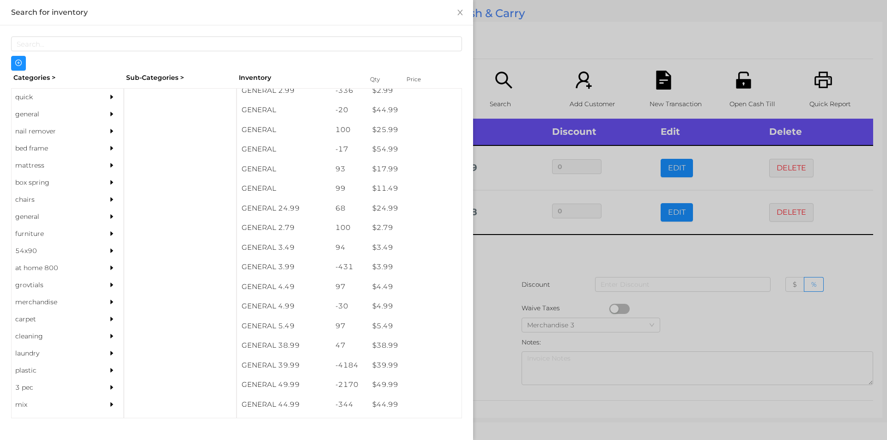
scroll to position [263, 0]
click at [53, 111] on div "general" at bounding box center [54, 114] width 84 height 17
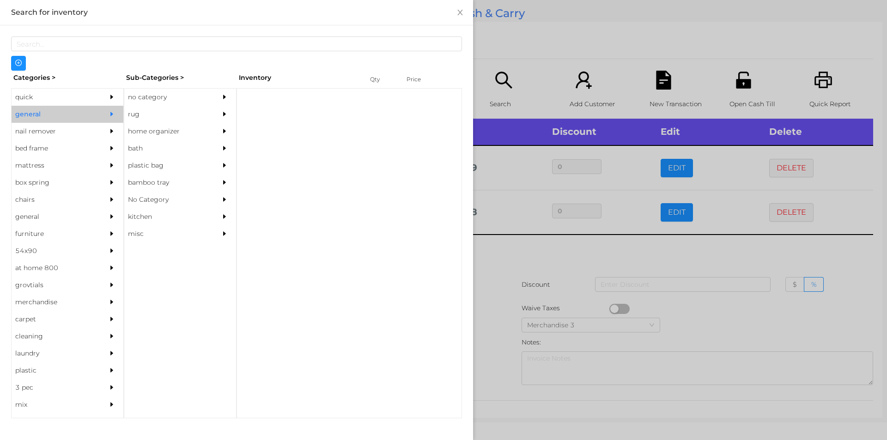
scroll to position [0, 0]
click at [156, 93] on div "no category" at bounding box center [166, 97] width 84 height 17
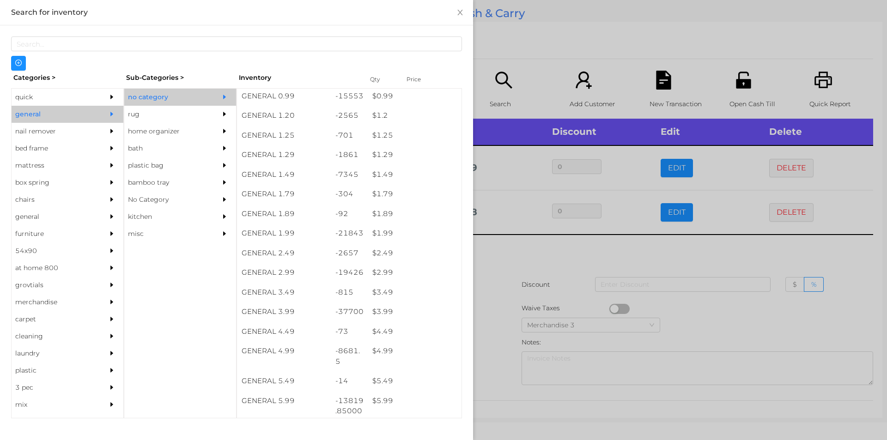
scroll to position [55, 0]
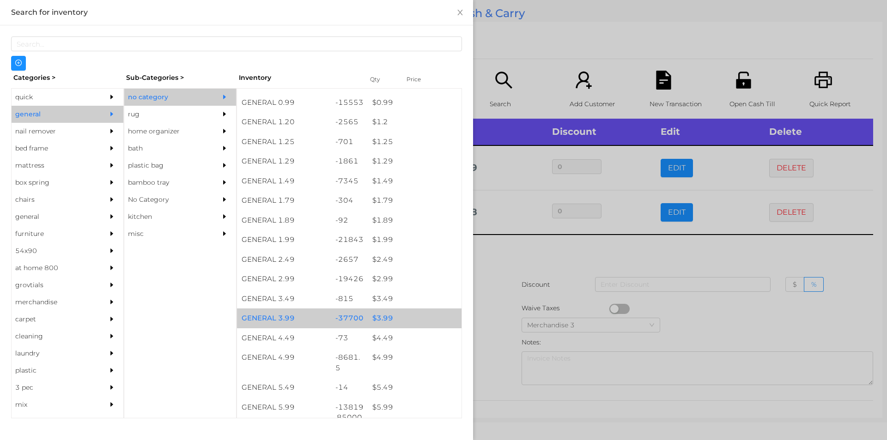
click at [378, 319] on div "$ 3.99" at bounding box center [415, 319] width 94 height 20
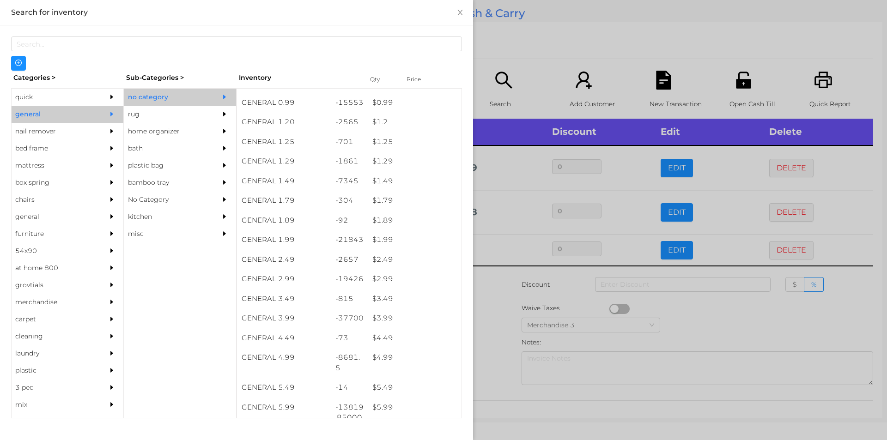
click at [529, 294] on div at bounding box center [443, 220] width 887 height 440
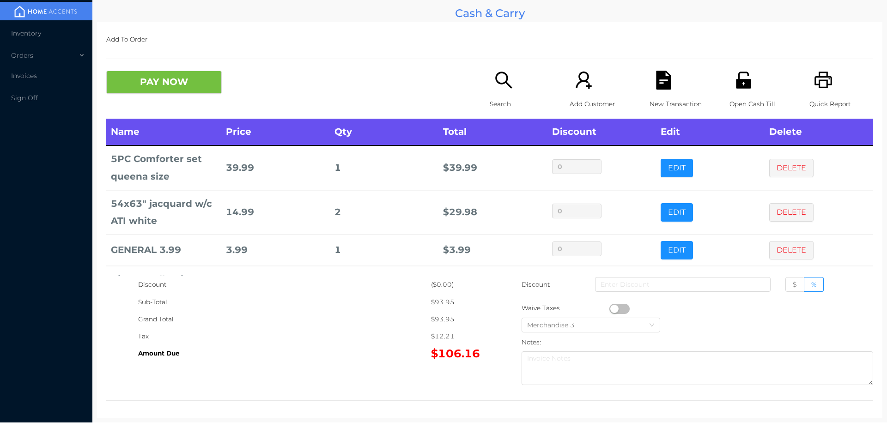
click at [793, 285] on span "$" at bounding box center [795, 285] width 4 height 8
click at [793, 287] on input "$" at bounding box center [793, 287] width 0 height 0
click at [643, 282] on input at bounding box center [683, 284] width 176 height 15
type input "1"
click at [823, 81] on icon "icon: printer" at bounding box center [823, 80] width 19 height 19
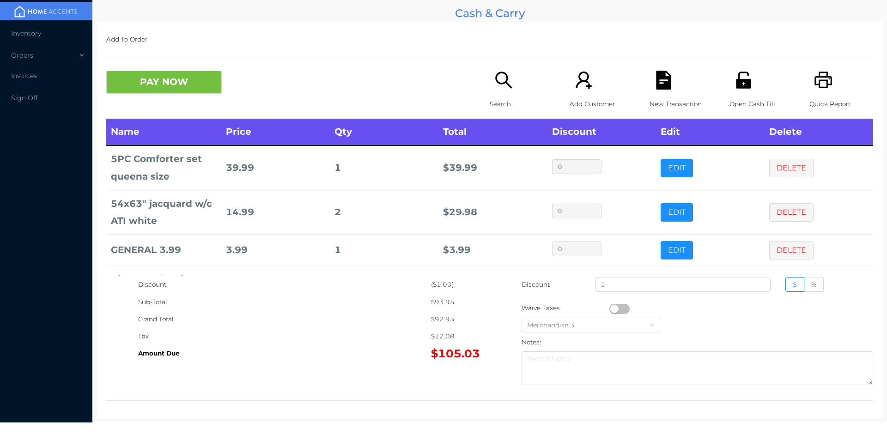
click at [146, 91] on button "PAY NOW" at bounding box center [164, 82] width 116 height 23
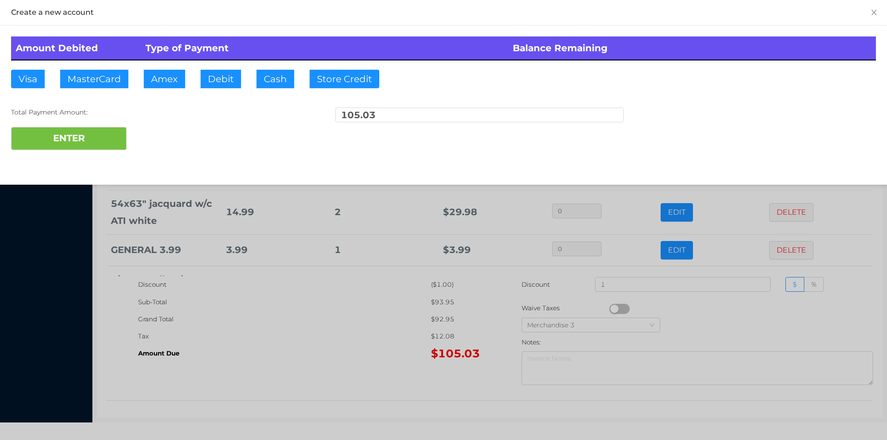
click at [399, 364] on div at bounding box center [443, 220] width 887 height 440
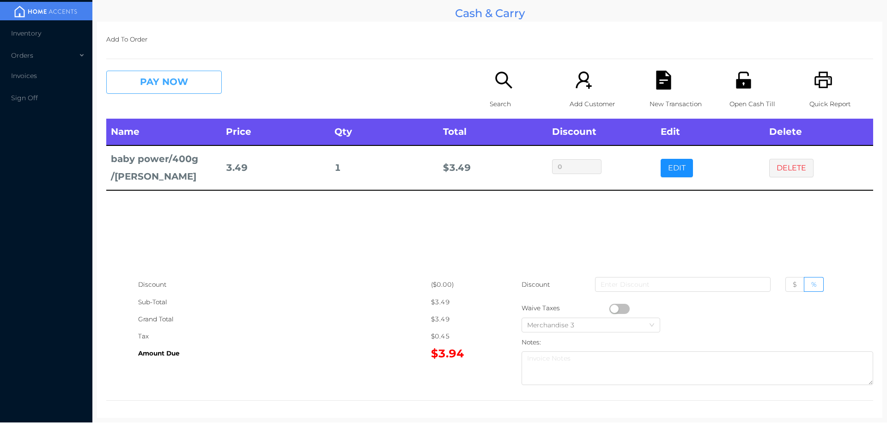
click at [134, 78] on button "PAY NOW" at bounding box center [164, 82] width 116 height 23
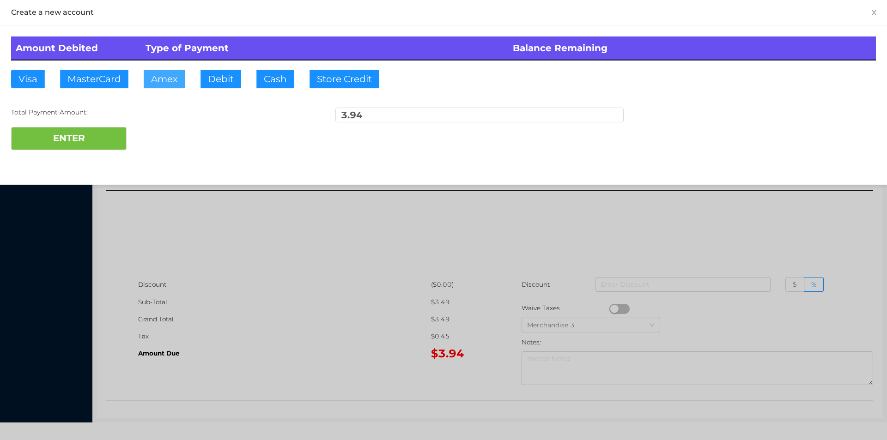
click at [180, 81] on button "Amex" at bounding box center [165, 79] width 42 height 18
click at [251, 379] on div at bounding box center [443, 220] width 887 height 440
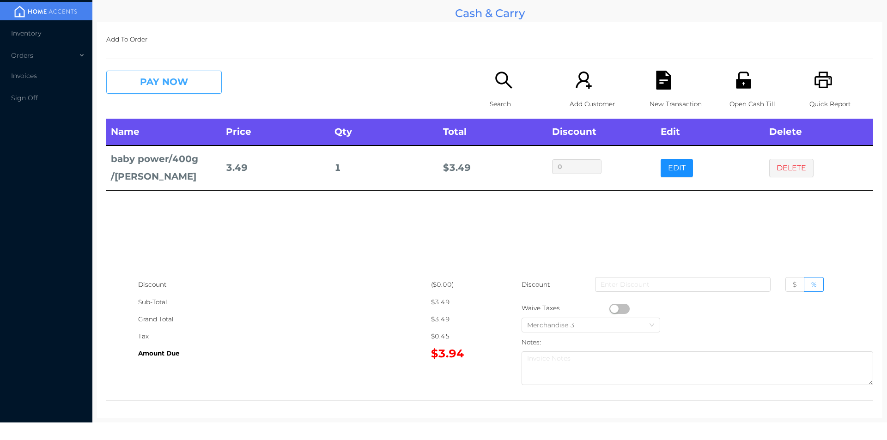
click at [154, 91] on button "PAY NOW" at bounding box center [164, 82] width 116 height 23
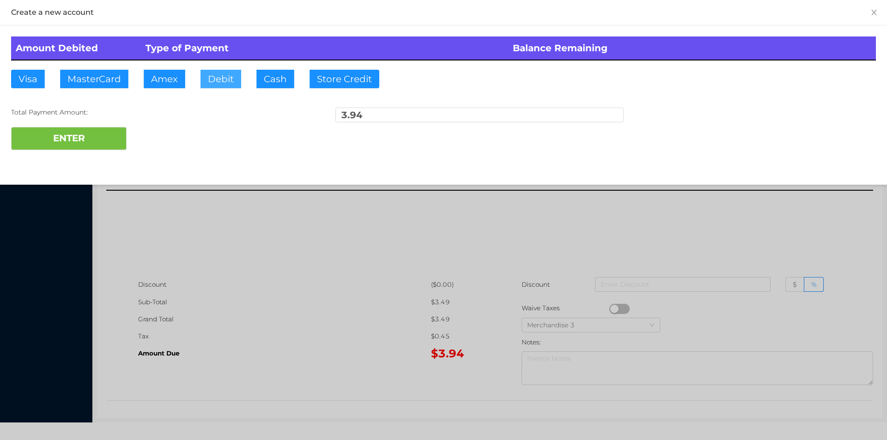
click at [226, 80] on button "Debit" at bounding box center [221, 79] width 41 height 18
type input "5"
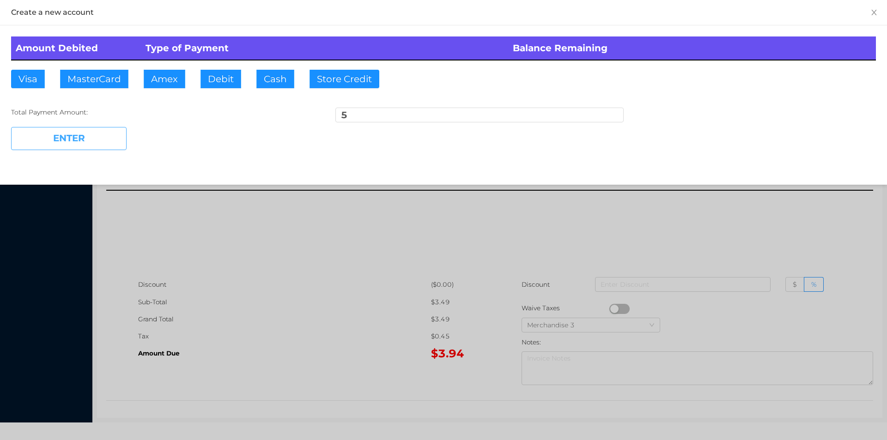
click at [65, 147] on button "ENTER" at bounding box center [69, 138] width 116 height 23
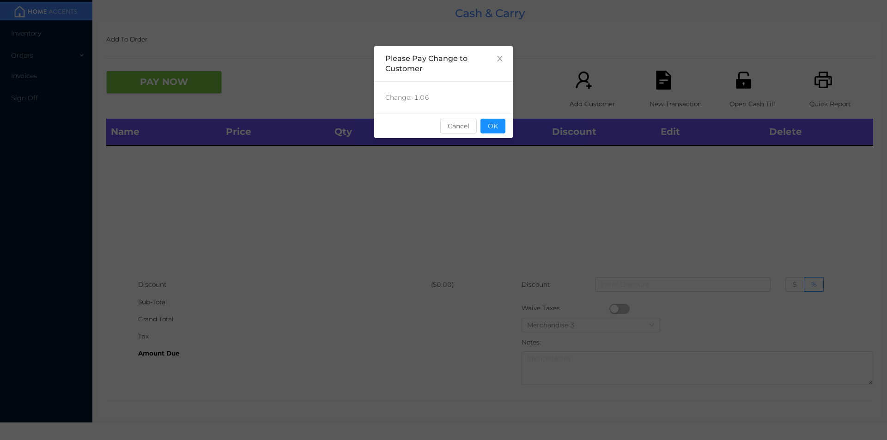
click at [502, 150] on div "sentinelStart Please Pay Change to Customer Change: -1.06 Cancel OK sentinelEnd" at bounding box center [443, 138] width 139 height 185
click at [498, 129] on button "OK" at bounding box center [493, 126] width 25 height 15
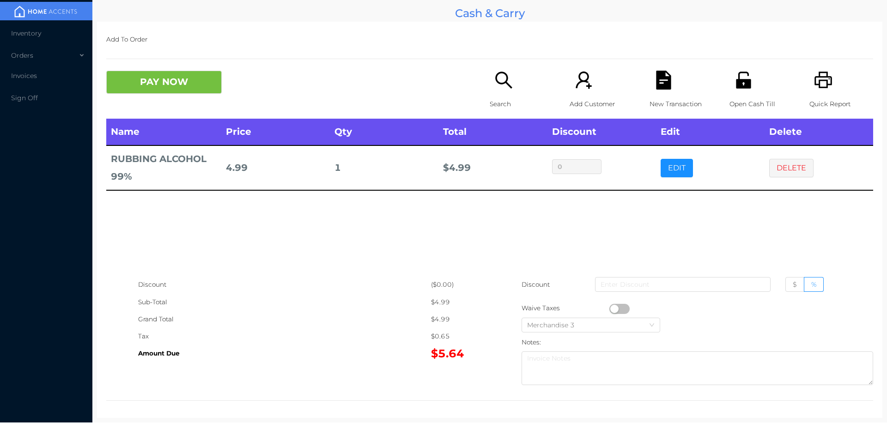
click at [511, 110] on p "Search" at bounding box center [522, 104] width 64 height 17
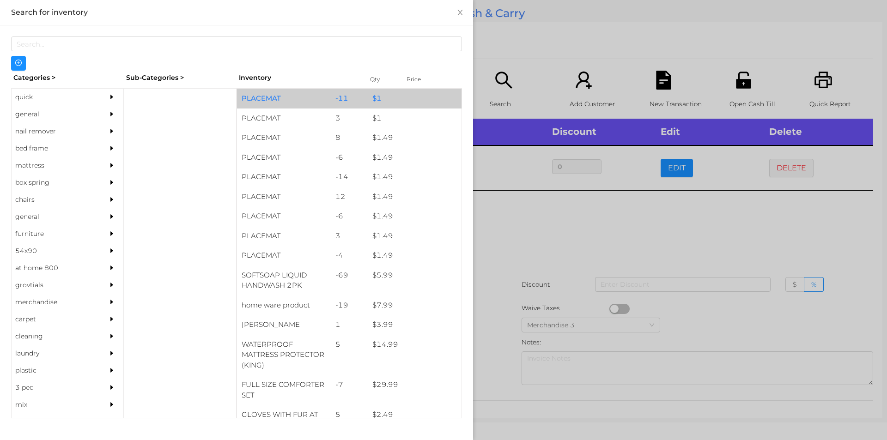
click at [387, 105] on div "$ 1" at bounding box center [415, 99] width 94 height 20
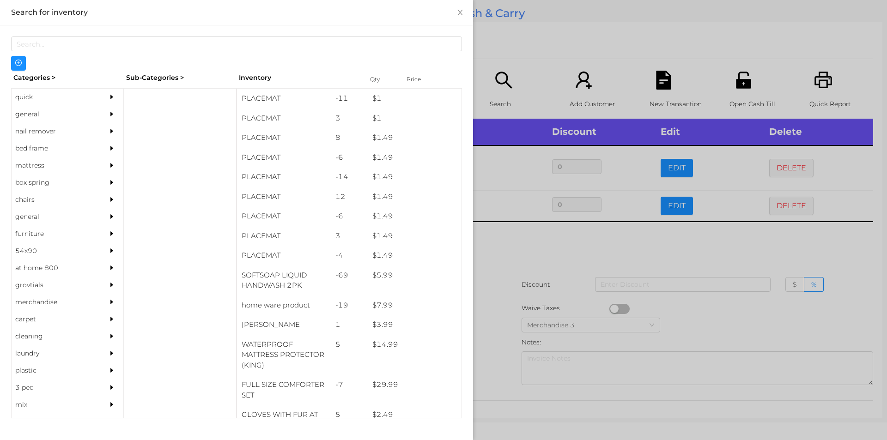
click at [554, 264] on div at bounding box center [443, 220] width 887 height 440
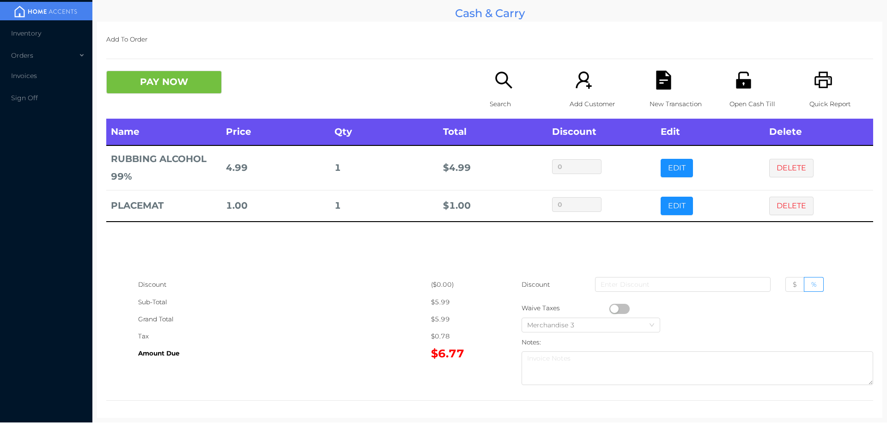
click at [659, 86] on icon "icon: file-text" at bounding box center [663, 80] width 15 height 19
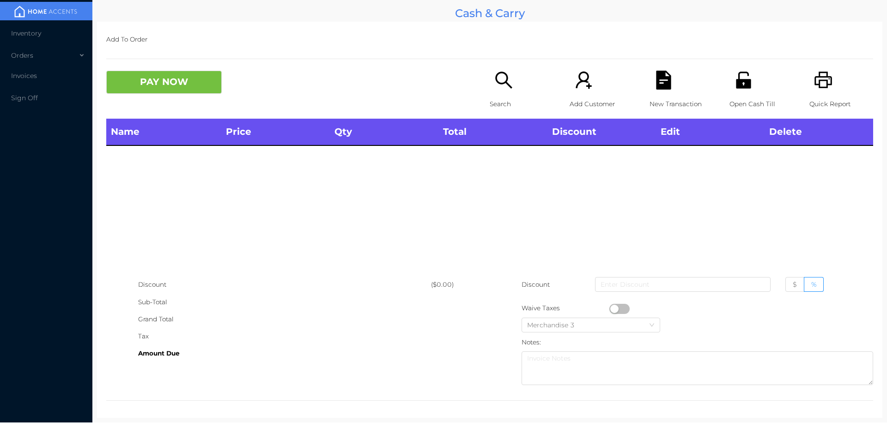
click at [736, 86] on icon "icon: unlock" at bounding box center [743, 80] width 15 height 17
click at [495, 74] on icon "icon: search" at bounding box center [503, 80] width 17 height 17
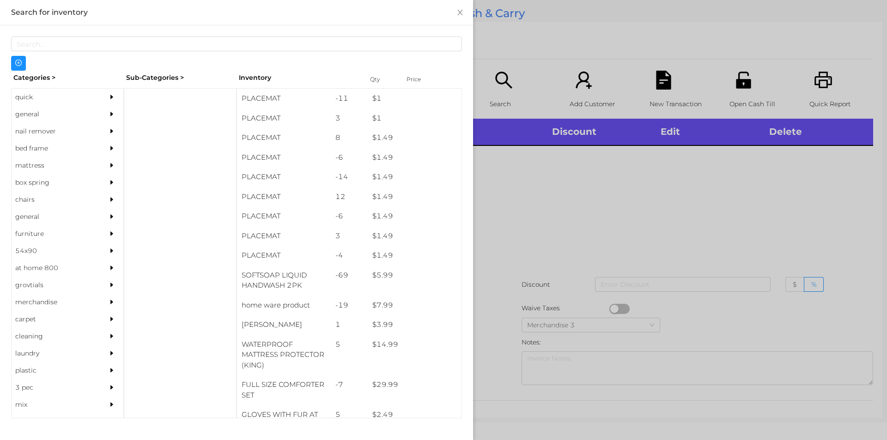
click at [14, 128] on div "nail remover" at bounding box center [54, 131] width 84 height 17
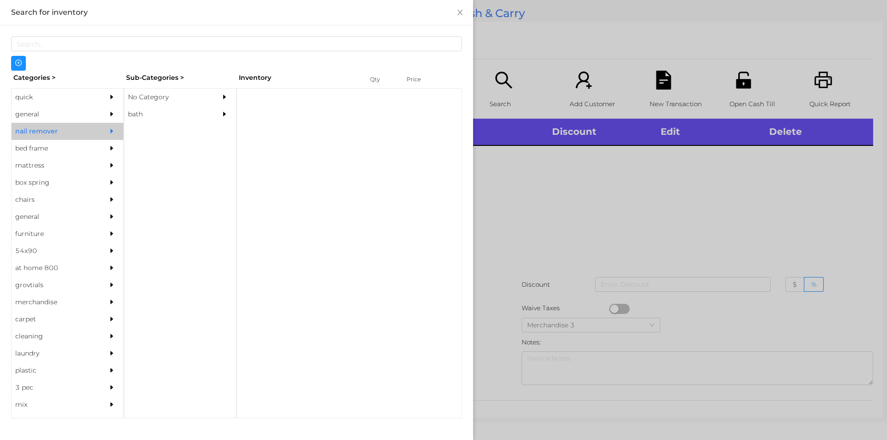
click at [43, 115] on div "general" at bounding box center [54, 114] width 84 height 17
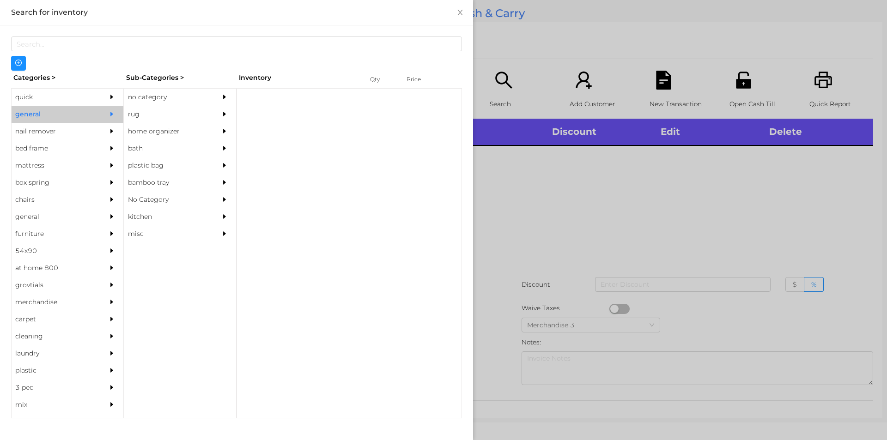
click at [165, 92] on div "no category" at bounding box center [166, 97] width 84 height 17
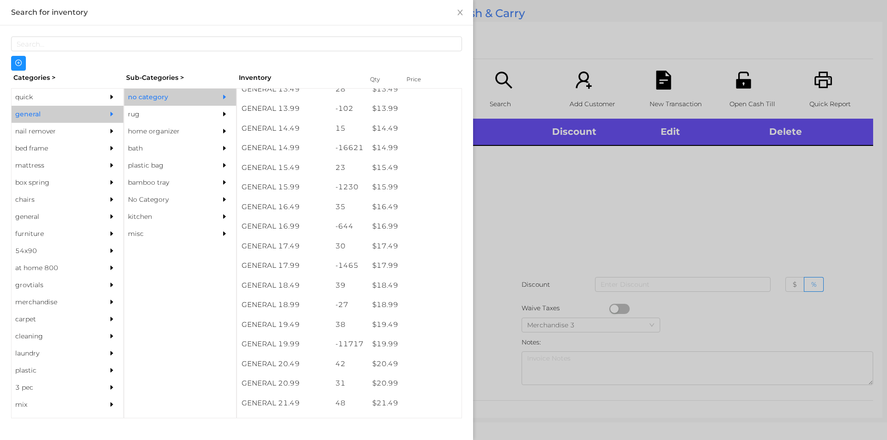
scroll to position [761, 0]
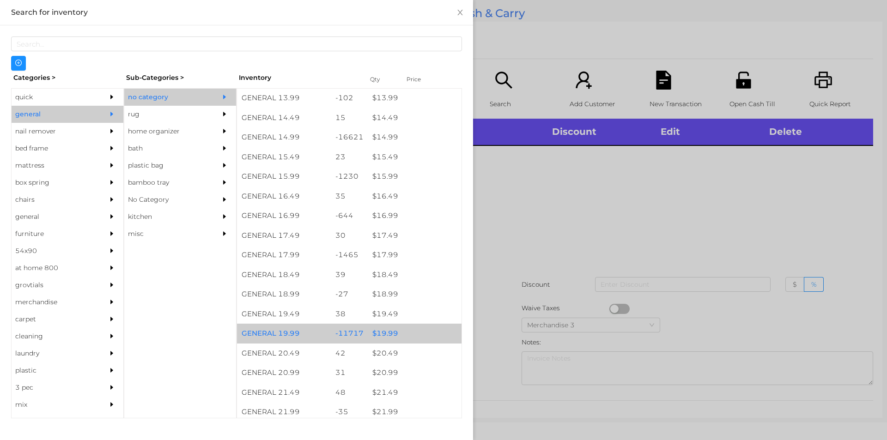
click at [385, 341] on div "$ 19.99" at bounding box center [415, 334] width 94 height 20
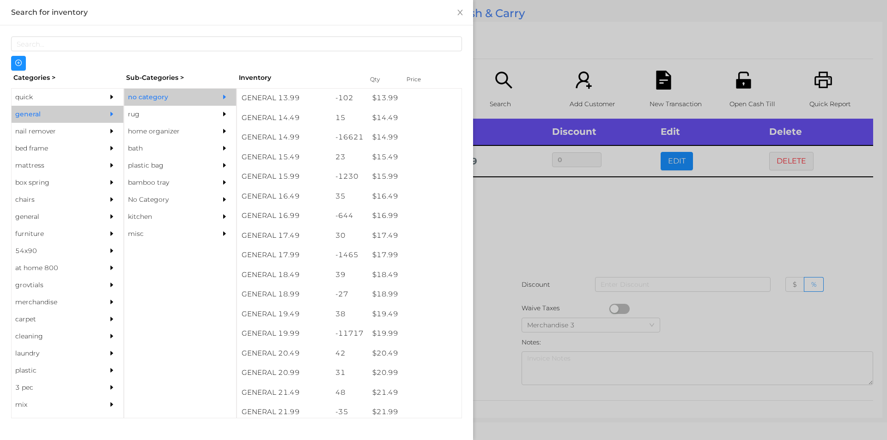
click at [528, 308] on div at bounding box center [443, 220] width 887 height 440
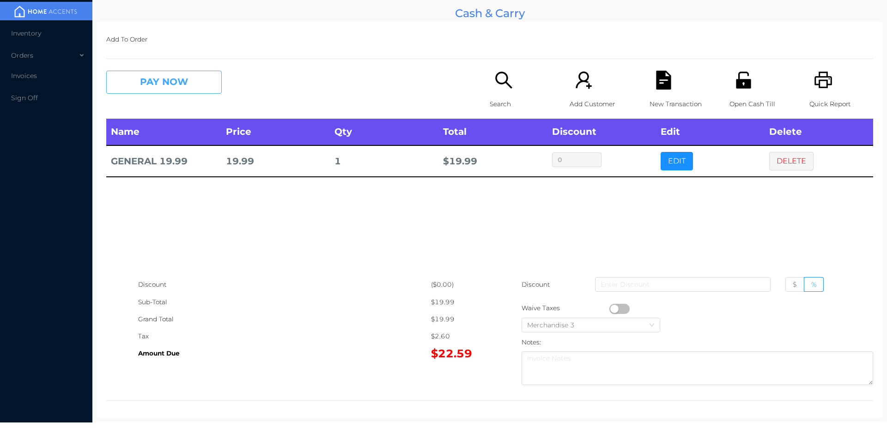
click at [182, 77] on button "PAY NOW" at bounding box center [164, 82] width 116 height 23
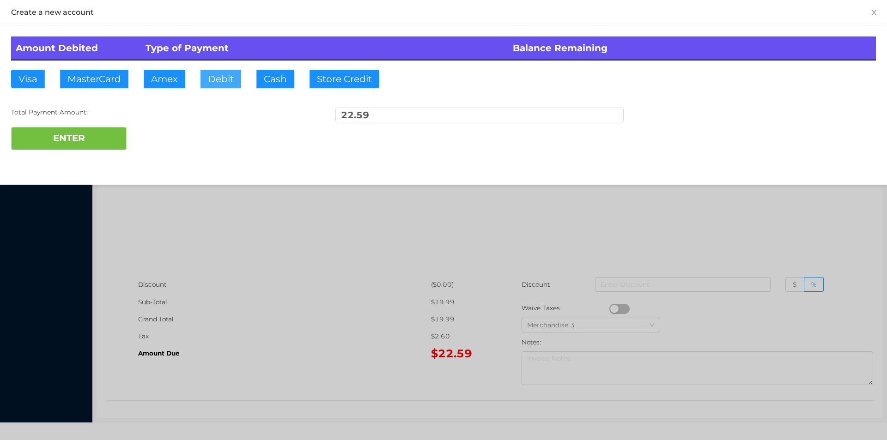
click at [230, 82] on button "Debit" at bounding box center [221, 79] width 41 height 18
click at [97, 146] on button "ENTER" at bounding box center [69, 138] width 116 height 23
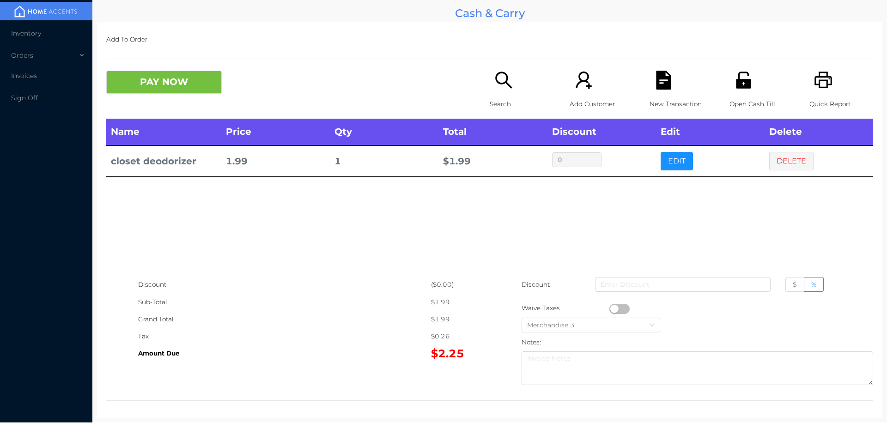
click at [623, 312] on button "button" at bounding box center [620, 309] width 20 height 10
click at [235, 97] on div "PAY NOW Search Add Customer New Transaction Open Cash Till Quick Report" at bounding box center [489, 95] width 767 height 48
click at [186, 88] on button "PAY NOW" at bounding box center [164, 82] width 116 height 23
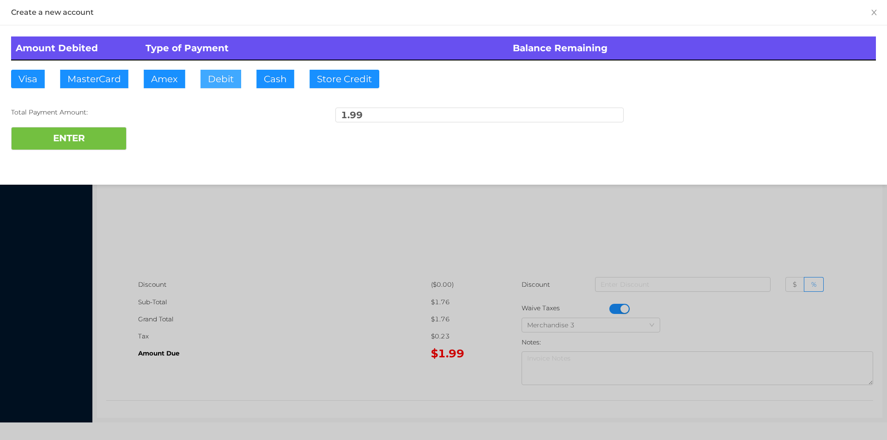
click at [229, 74] on button "Debit" at bounding box center [221, 79] width 41 height 18
click at [121, 132] on button "ENTER" at bounding box center [69, 138] width 116 height 23
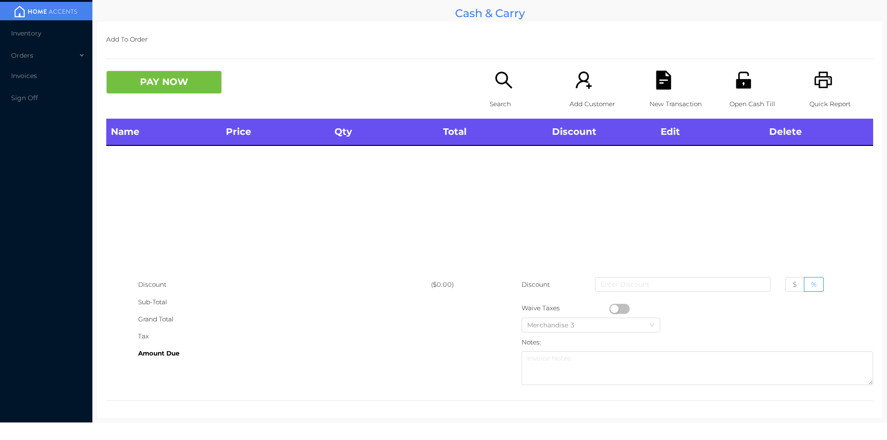
scroll to position [3, 0]
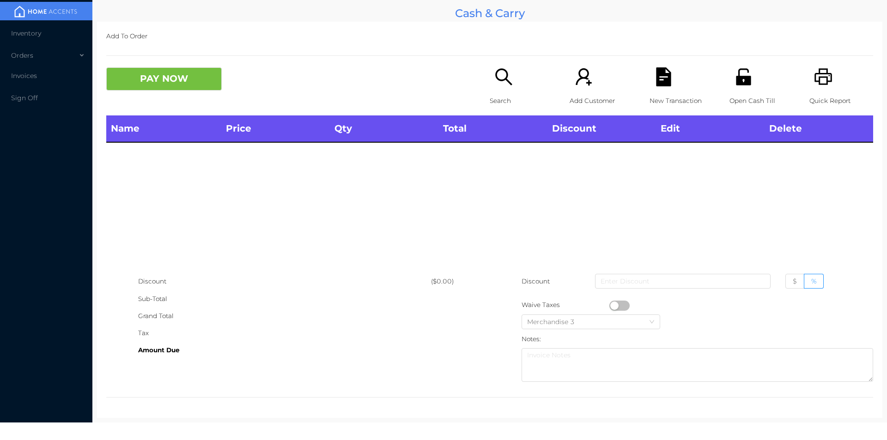
click at [495, 85] on icon "icon: search" at bounding box center [504, 76] width 19 height 19
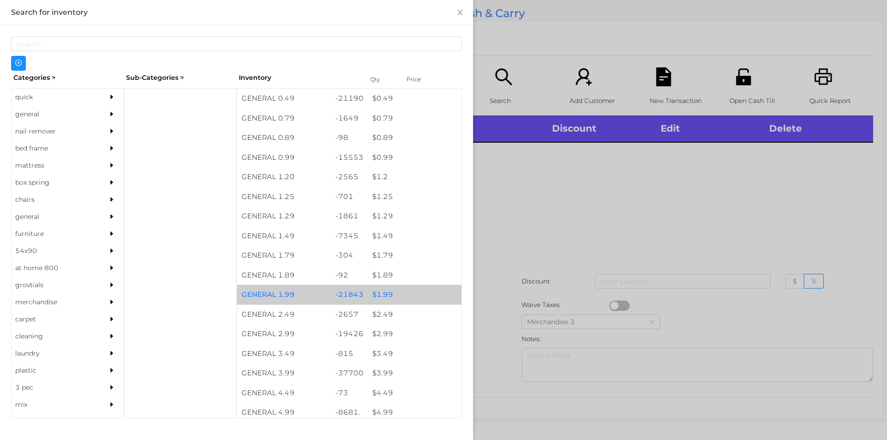
click at [360, 296] on div "-21843" at bounding box center [349, 295] width 37 height 20
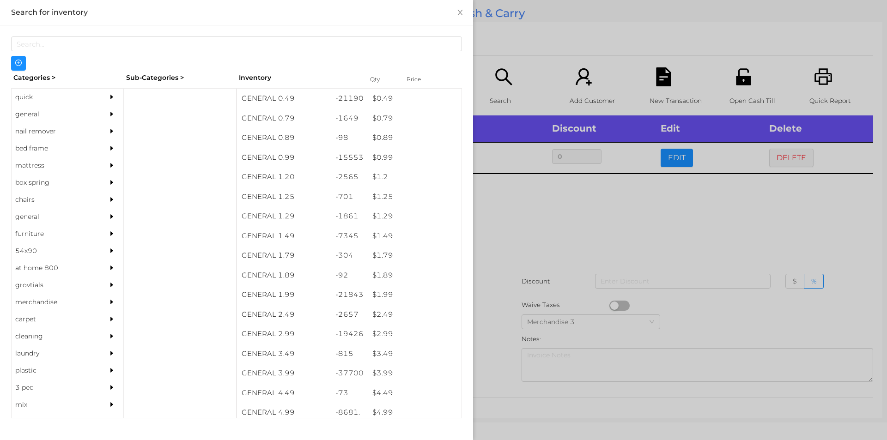
click at [484, 304] on div at bounding box center [443, 220] width 887 height 440
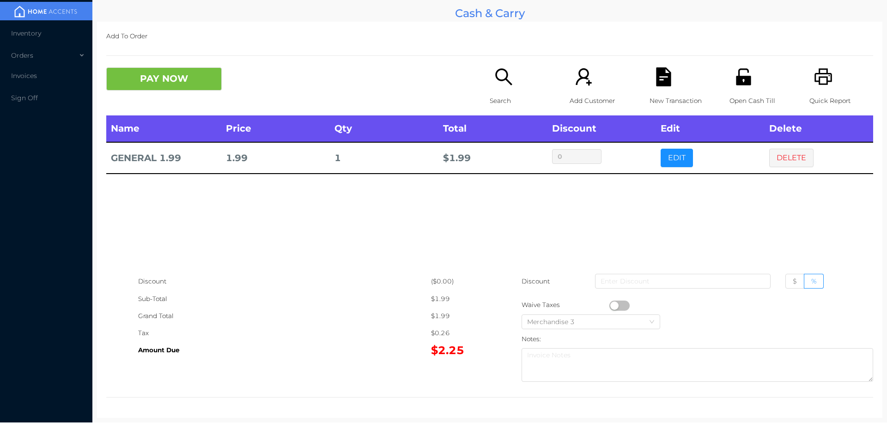
click at [610, 304] on button "button" at bounding box center [620, 306] width 20 height 10
click at [142, 89] on button "PAY NOW" at bounding box center [164, 78] width 116 height 23
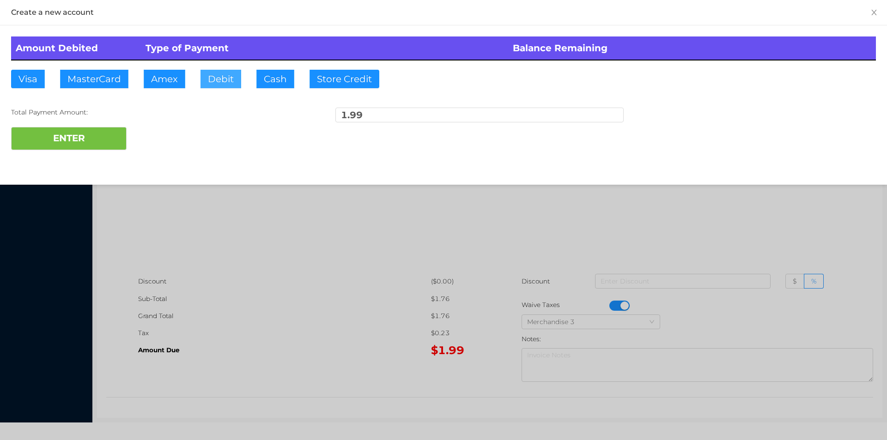
click at [208, 79] on button "Debit" at bounding box center [221, 79] width 41 height 18
click at [104, 147] on button "ENTER" at bounding box center [69, 138] width 116 height 23
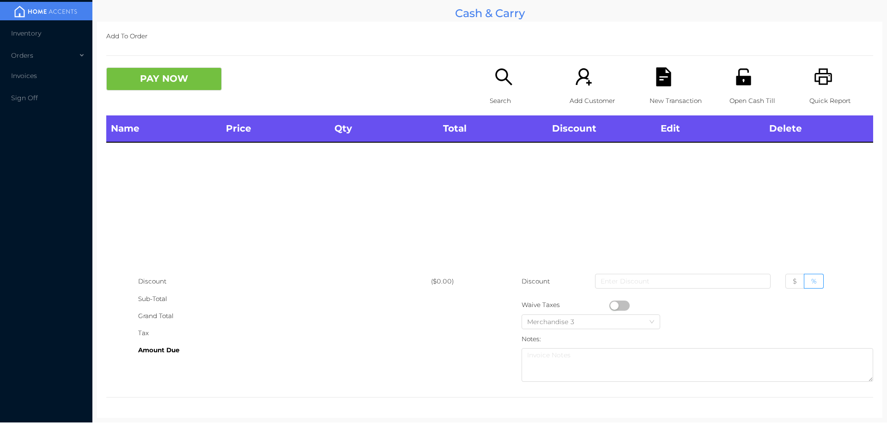
click at [495, 71] on icon "icon: search" at bounding box center [504, 76] width 19 height 19
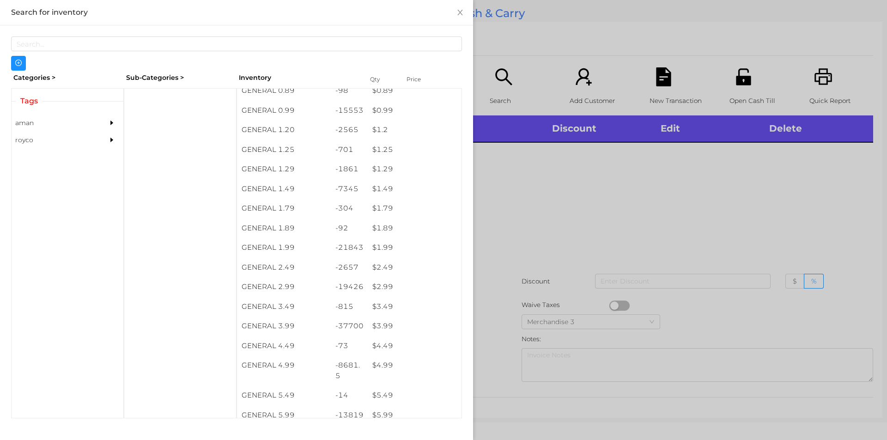
scroll to position [79, 0]
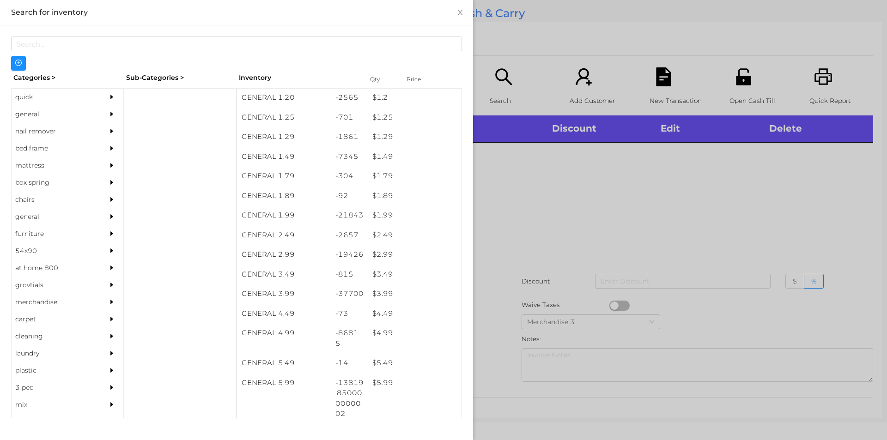
click at [407, 218] on div "$ 1.99" at bounding box center [415, 216] width 94 height 20
click at [501, 229] on div at bounding box center [443, 220] width 887 height 440
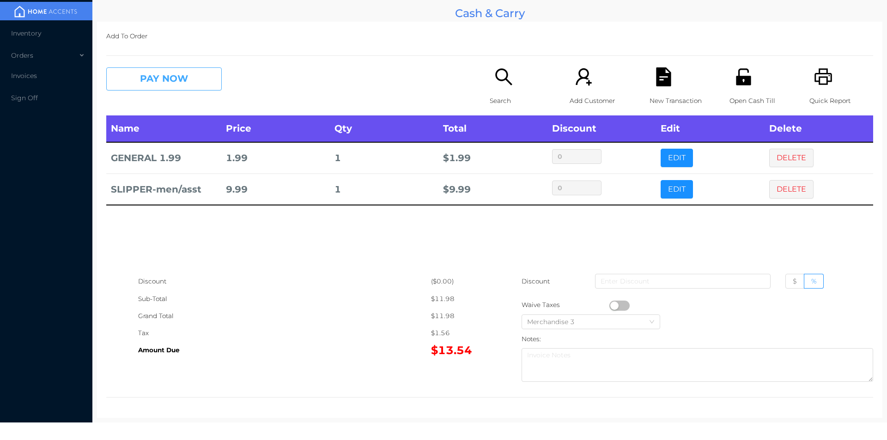
click at [187, 82] on button "PAY NOW" at bounding box center [164, 78] width 116 height 23
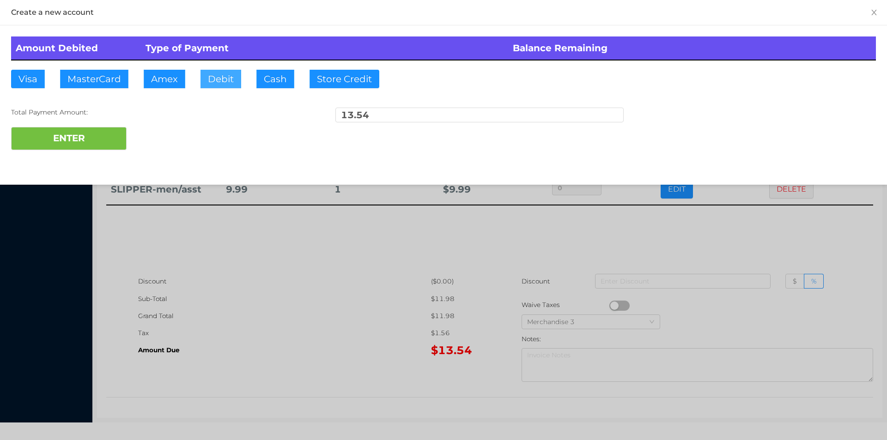
click at [232, 79] on button "Debit" at bounding box center [221, 79] width 41 height 18
click at [84, 135] on button "ENTER" at bounding box center [69, 138] width 116 height 23
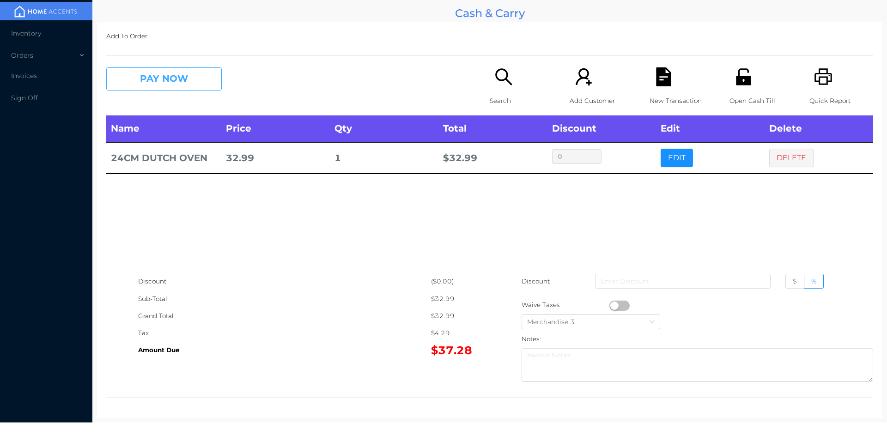
click at [166, 89] on button "PAY NOW" at bounding box center [164, 78] width 116 height 23
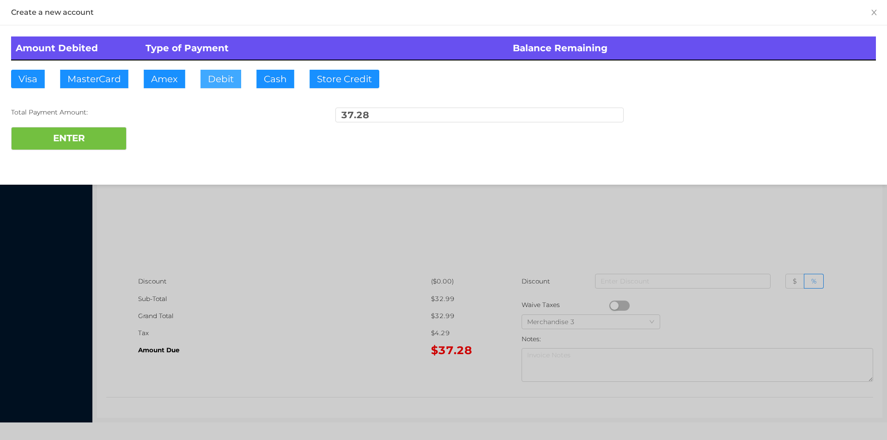
click at [221, 70] on button "Debit" at bounding box center [221, 79] width 41 height 18
type input "50"
click at [82, 149] on button "ENTER" at bounding box center [69, 138] width 116 height 23
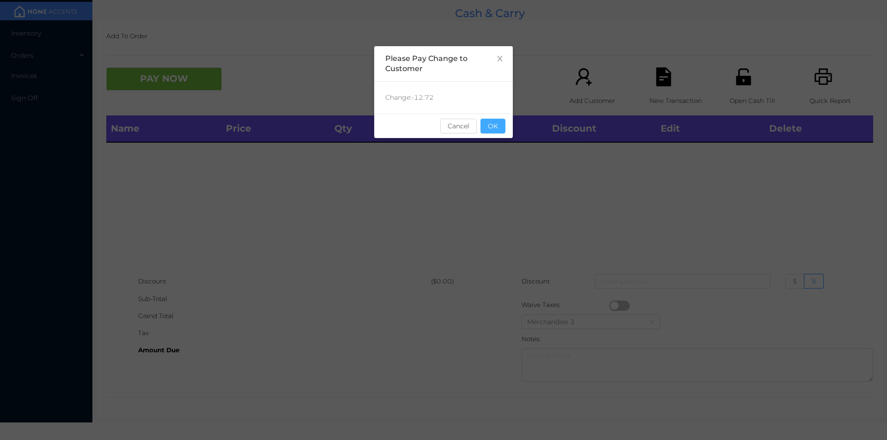
click at [486, 121] on button "OK" at bounding box center [493, 126] width 25 height 15
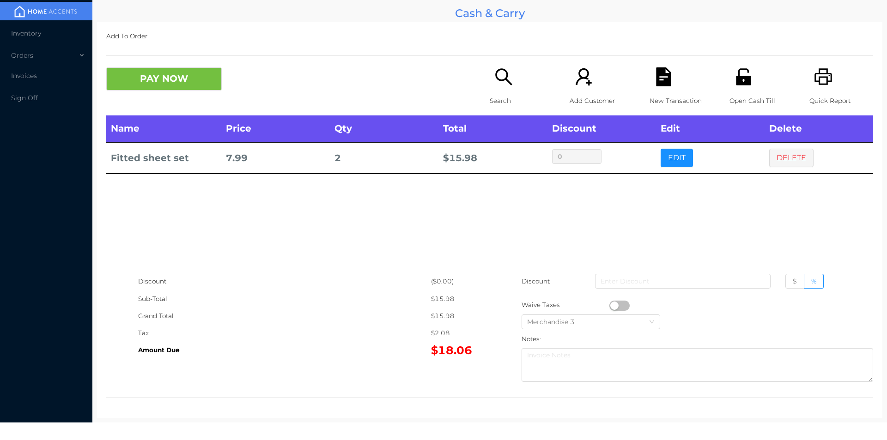
click at [499, 76] on icon "icon: search" at bounding box center [504, 76] width 19 height 19
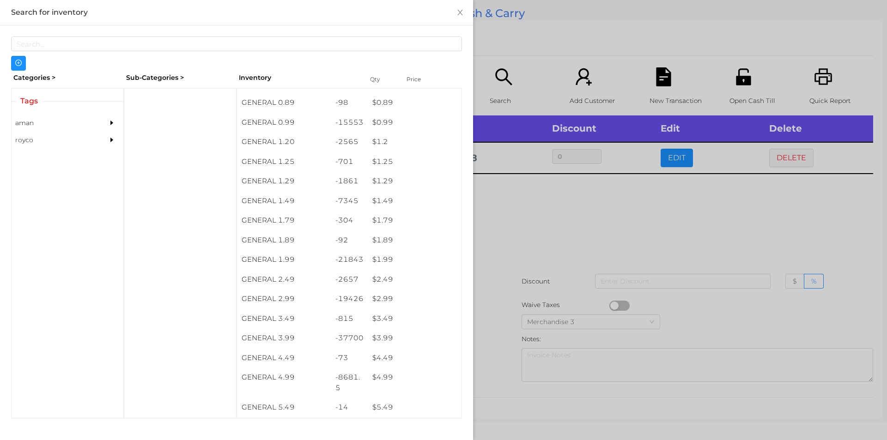
scroll to position [41, 0]
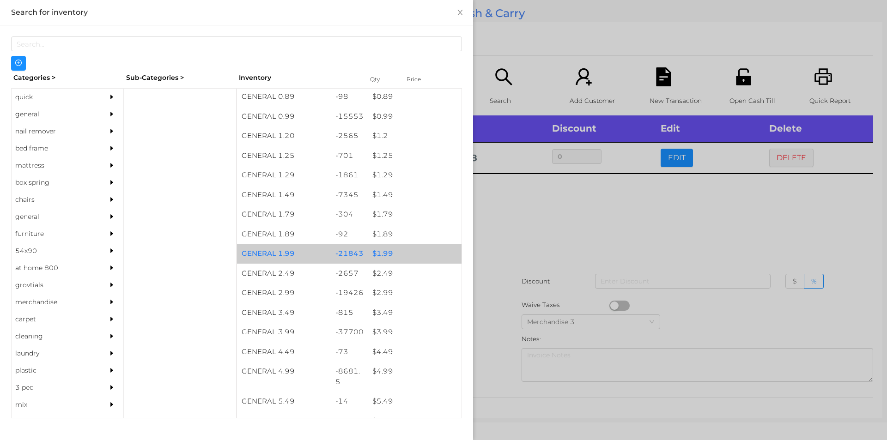
click at [386, 251] on div "$ 1.99" at bounding box center [415, 254] width 94 height 20
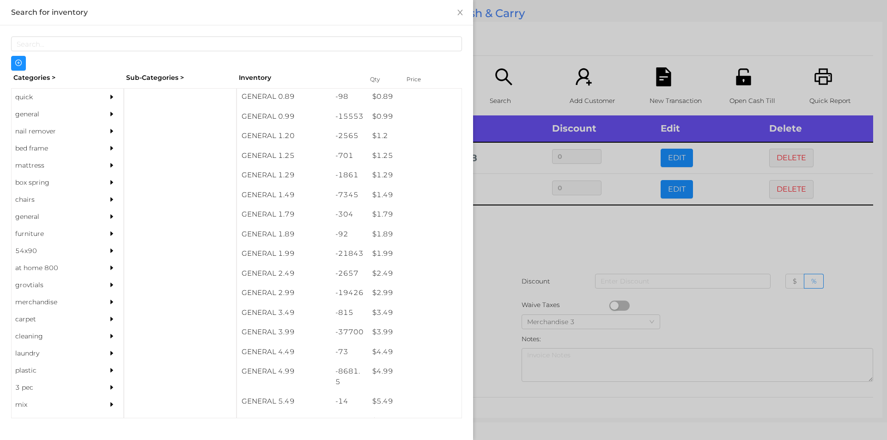
click at [501, 282] on div at bounding box center [443, 220] width 887 height 440
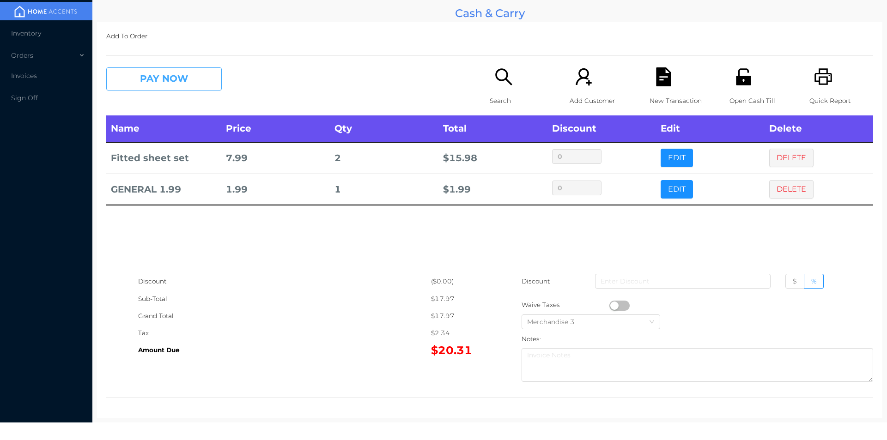
click at [191, 88] on button "PAY NOW" at bounding box center [164, 78] width 116 height 23
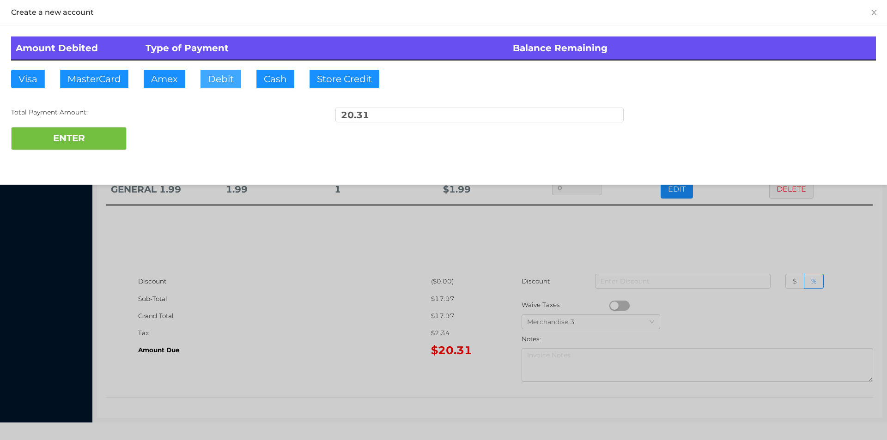
click at [232, 76] on button "Debit" at bounding box center [221, 79] width 41 height 18
click at [114, 136] on button "ENTER" at bounding box center [69, 138] width 116 height 23
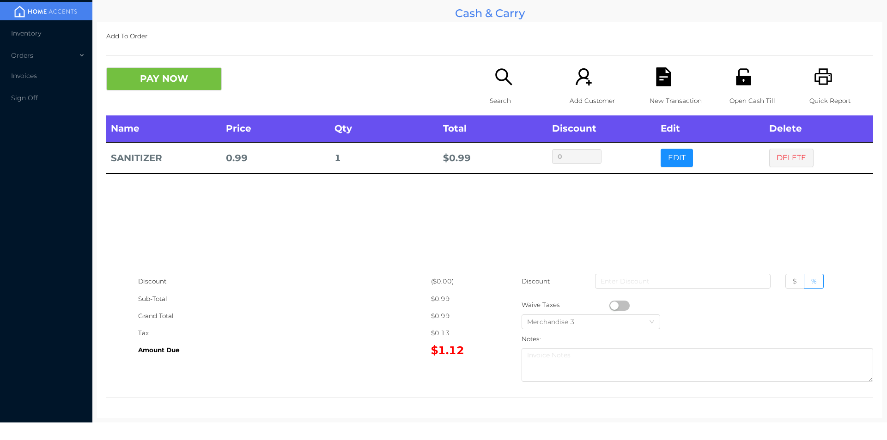
click at [610, 306] on button "button" at bounding box center [620, 306] width 20 height 10
click at [198, 78] on button "PAY NOW" at bounding box center [164, 78] width 116 height 23
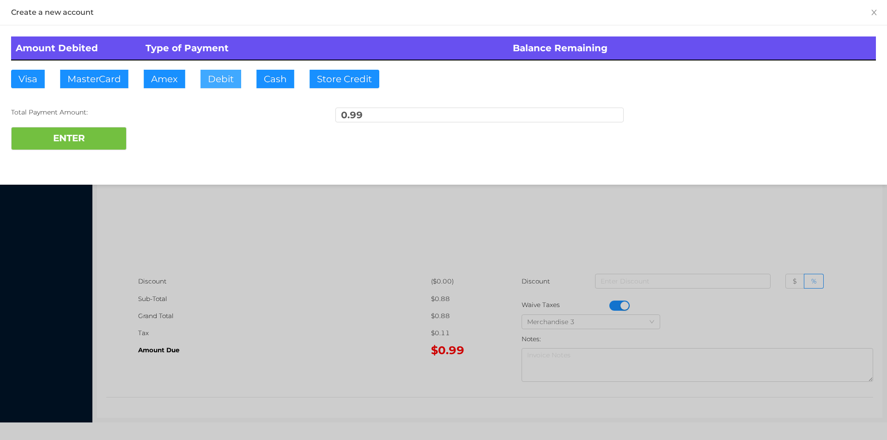
click at [220, 74] on button "Debit" at bounding box center [221, 79] width 41 height 18
click at [100, 136] on button "ENTER" at bounding box center [69, 138] width 116 height 23
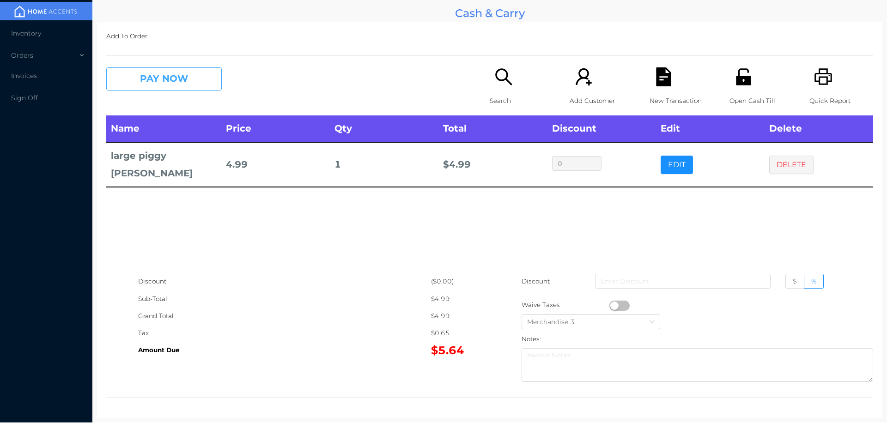
click at [158, 81] on button "PAY NOW" at bounding box center [164, 78] width 116 height 23
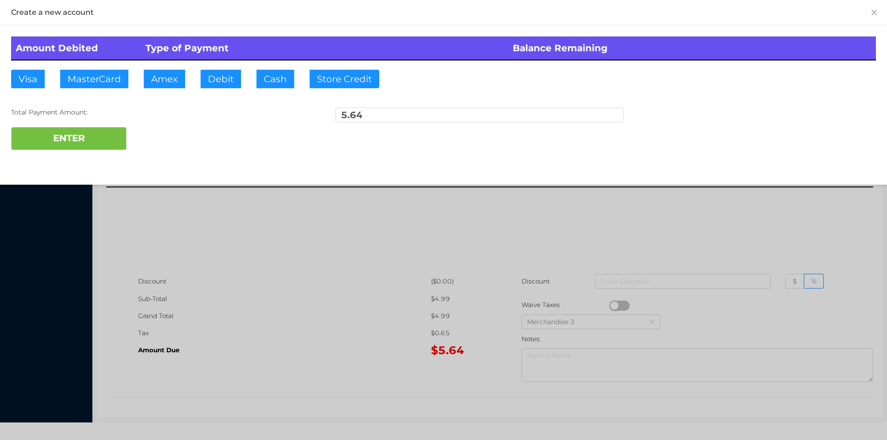
click at [320, 321] on div at bounding box center [443, 220] width 887 height 440
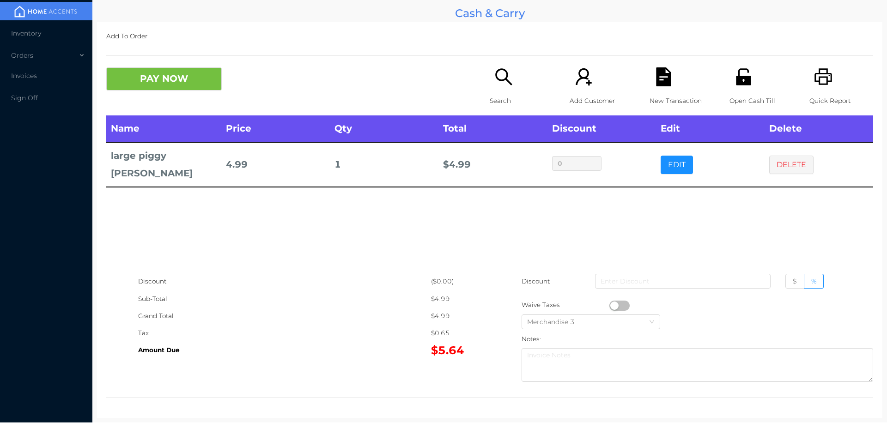
click at [613, 308] on button "button" at bounding box center [620, 306] width 20 height 10
click at [139, 81] on button "PAY NOW" at bounding box center [164, 78] width 116 height 23
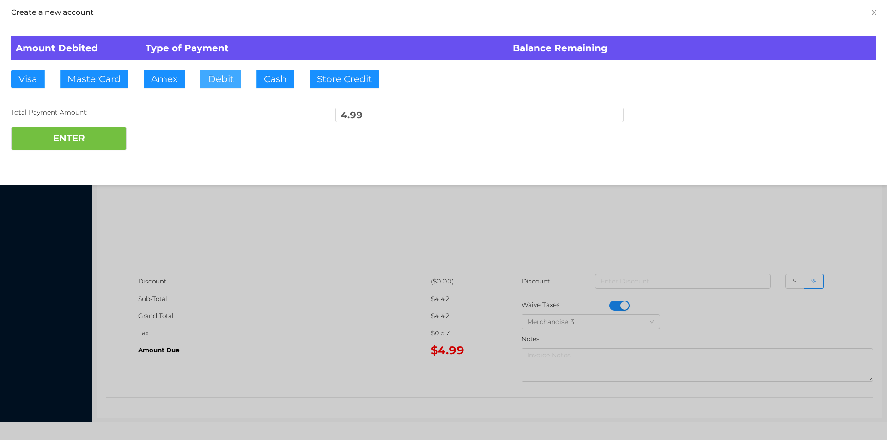
click at [229, 87] on button "Debit" at bounding box center [221, 79] width 41 height 18
click at [86, 149] on button "ENTER" at bounding box center [69, 138] width 116 height 23
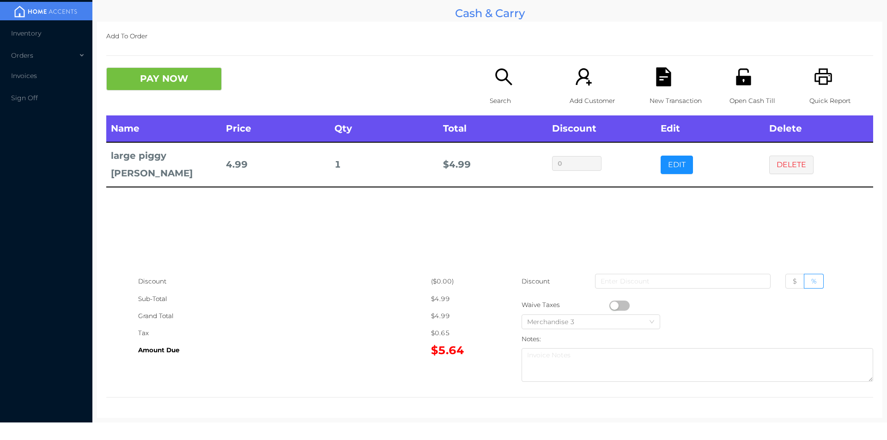
click at [660, 86] on icon "icon: file-text" at bounding box center [663, 76] width 15 height 19
click at [730, 74] on div "Open Cash Till" at bounding box center [762, 91] width 64 height 48
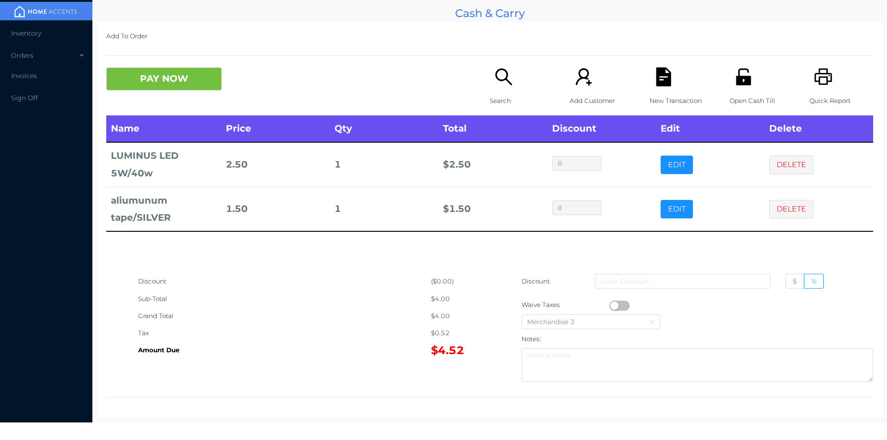
click at [657, 84] on icon "icon: file-text" at bounding box center [663, 76] width 15 height 19
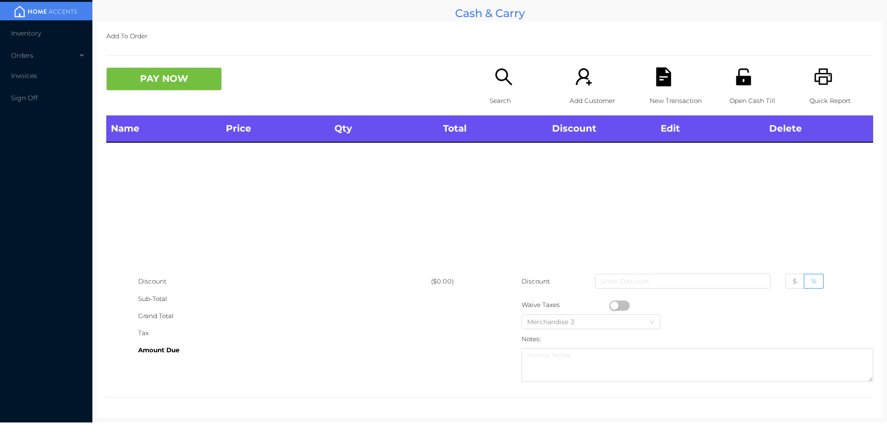
click at [730, 88] on div "Open Cash Till" at bounding box center [762, 91] width 64 height 48
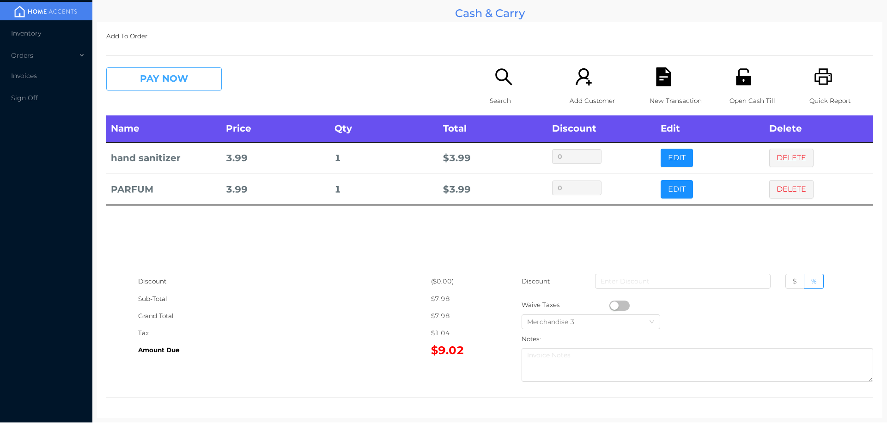
click at [153, 79] on button "PAY NOW" at bounding box center [164, 78] width 116 height 23
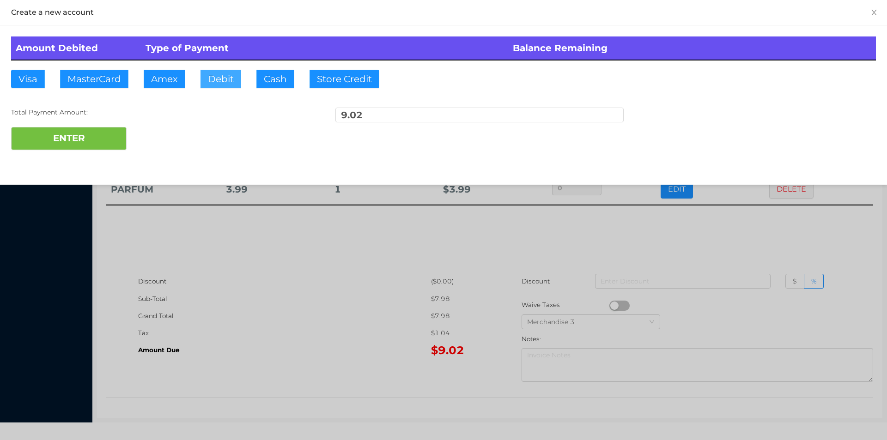
click at [227, 73] on button "Debit" at bounding box center [221, 79] width 41 height 18
click at [111, 127] on button "ENTER" at bounding box center [69, 138] width 116 height 23
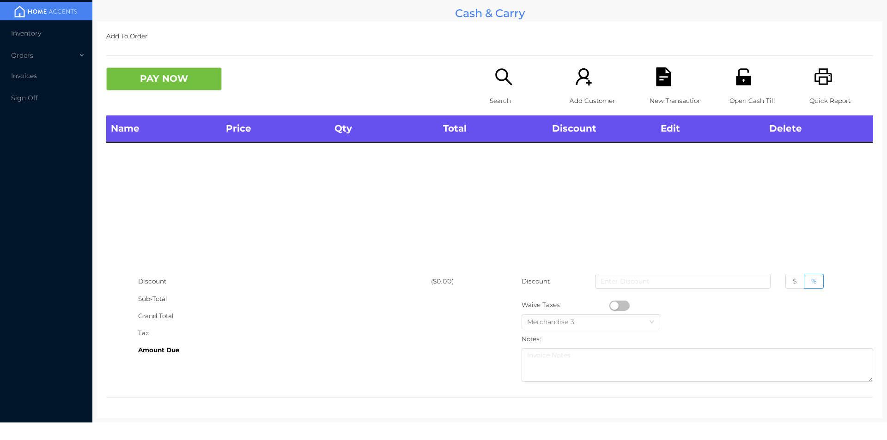
click at [490, 82] on div "Search" at bounding box center [522, 91] width 64 height 48
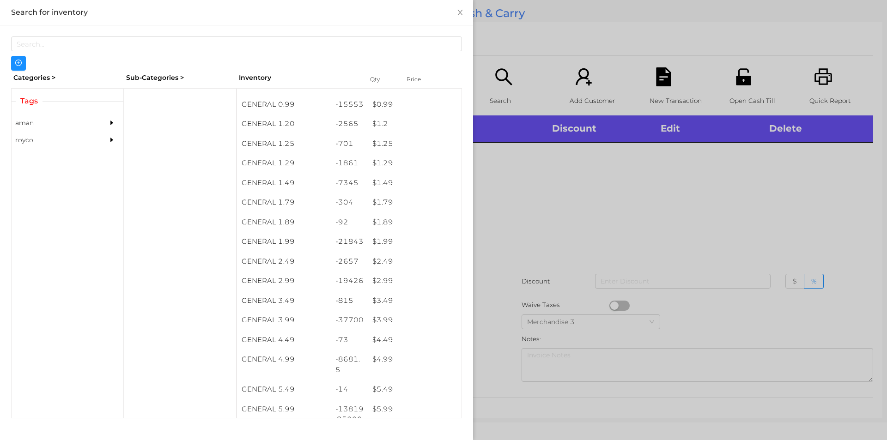
scroll to position [64, 0]
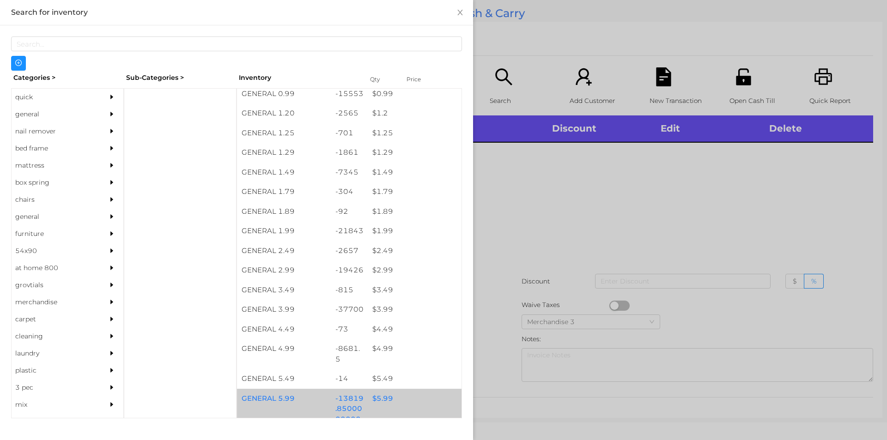
click at [387, 401] on div "$ 5.99" at bounding box center [415, 399] width 94 height 20
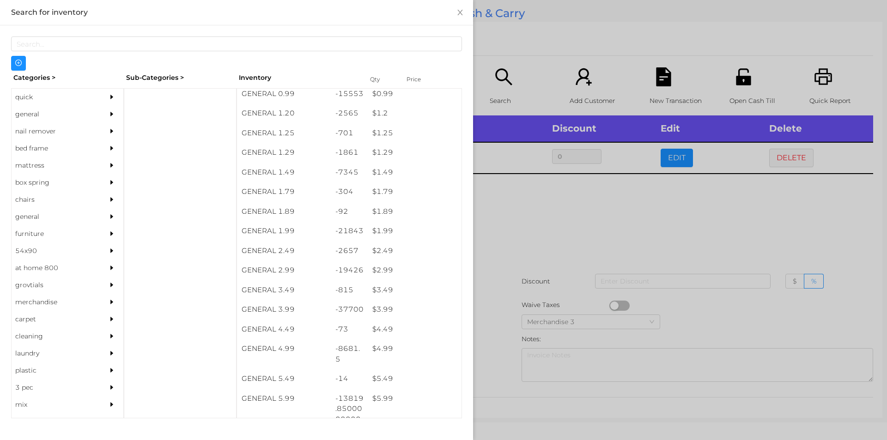
click at [526, 279] on div at bounding box center [443, 220] width 887 height 440
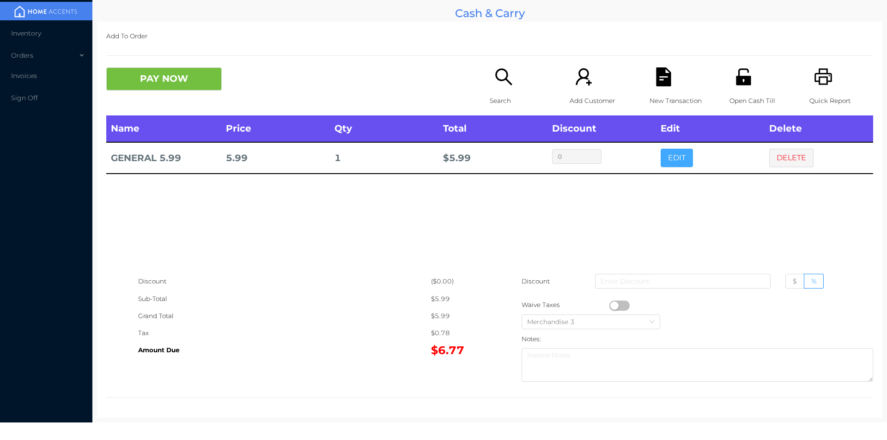
click at [669, 151] on button "EDIT" at bounding box center [677, 158] width 32 height 18
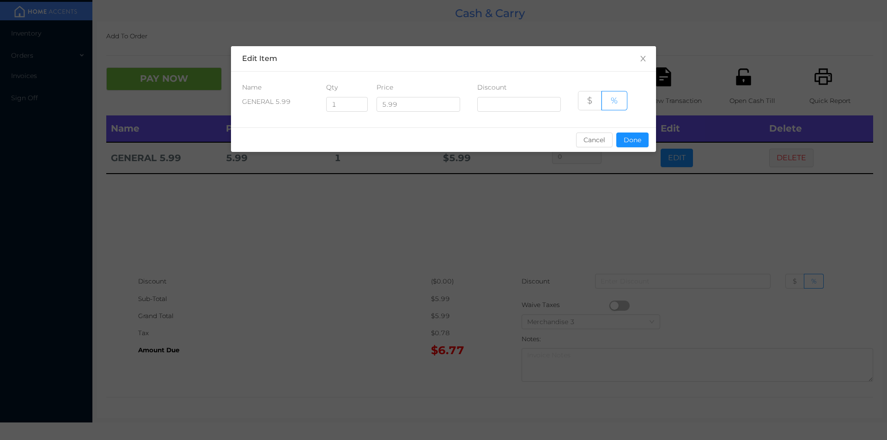
click at [342, 83] on div "Qty" at bounding box center [343, 88] width 34 height 10
click at [349, 103] on input "1" at bounding box center [347, 105] width 41 height 14
type input "1.5"
click at [641, 146] on button "Done" at bounding box center [633, 140] width 32 height 15
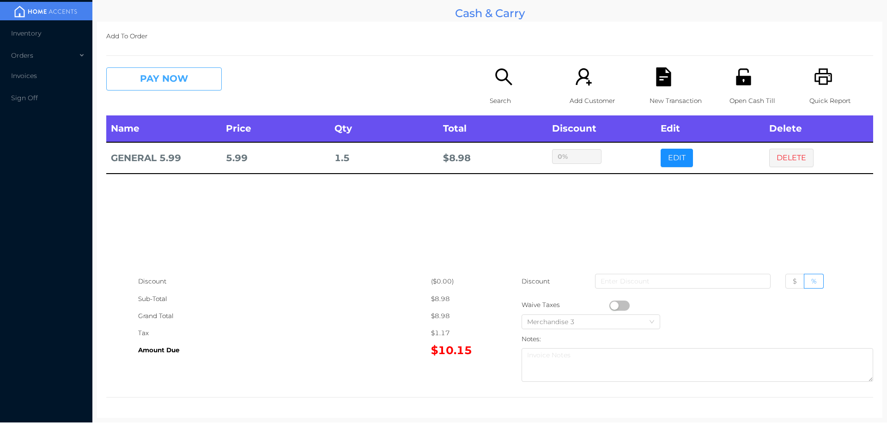
click at [141, 84] on button "PAY NOW" at bounding box center [164, 78] width 116 height 23
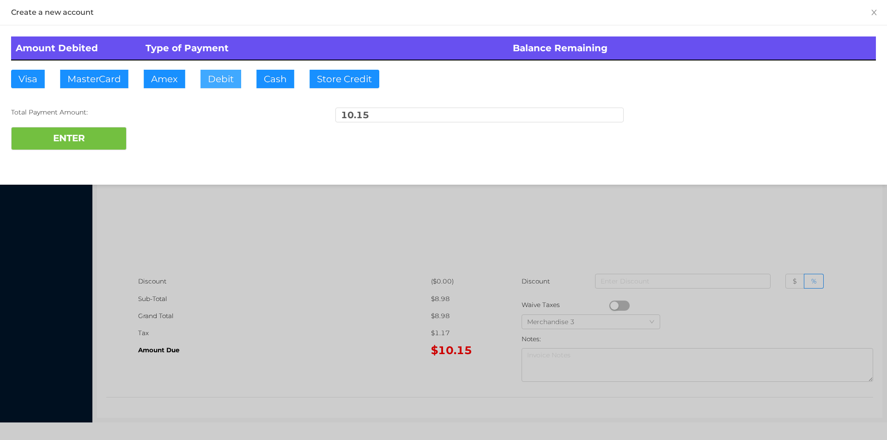
click at [232, 81] on button "Debit" at bounding box center [221, 79] width 41 height 18
click at [124, 129] on button "ENTER" at bounding box center [69, 138] width 116 height 23
type input "0"
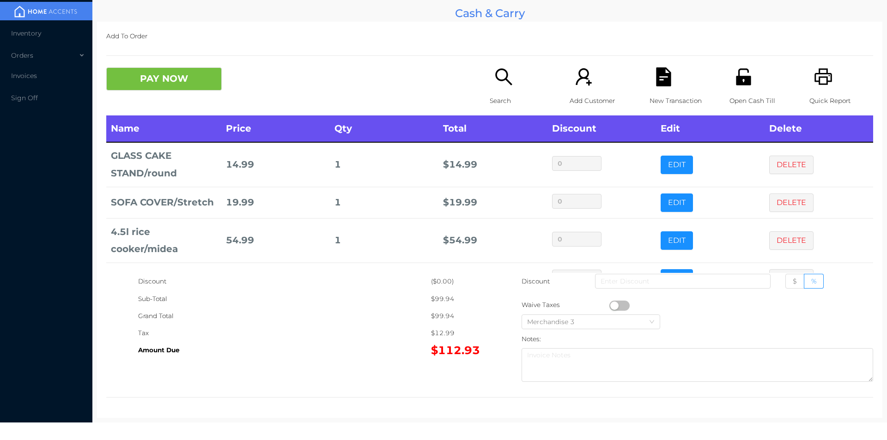
click at [490, 94] on p "Search" at bounding box center [522, 100] width 64 height 17
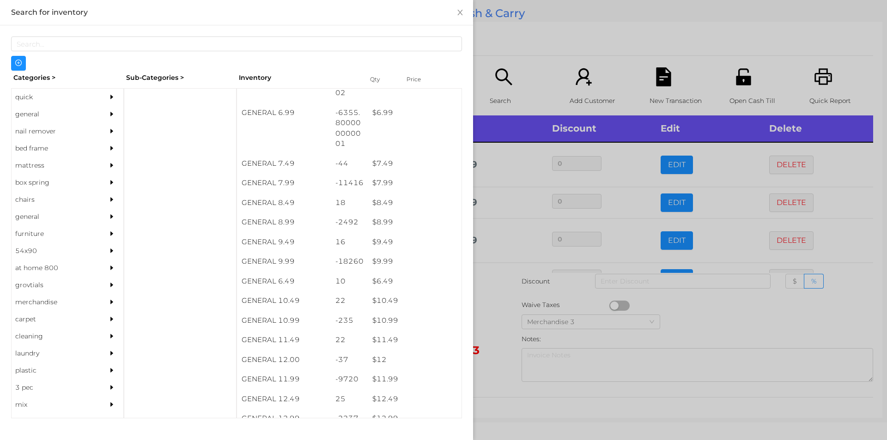
scroll to position [429, 0]
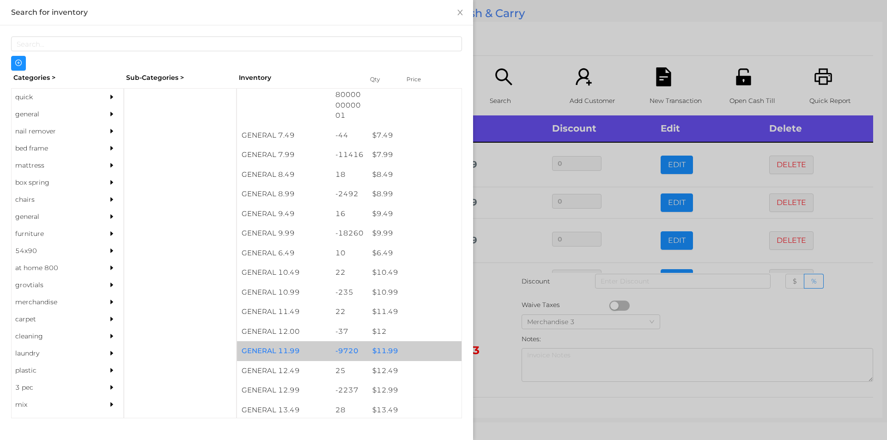
click at [394, 347] on div "$ 11.99" at bounding box center [415, 352] width 94 height 20
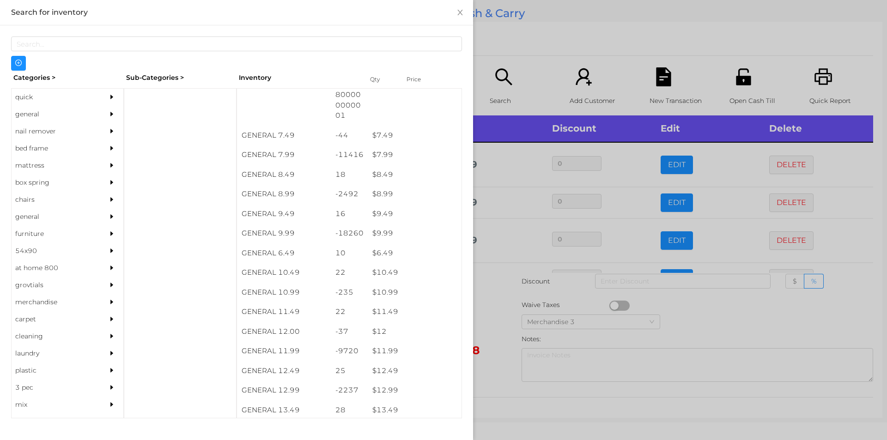
click at [559, 45] on div at bounding box center [443, 220] width 887 height 440
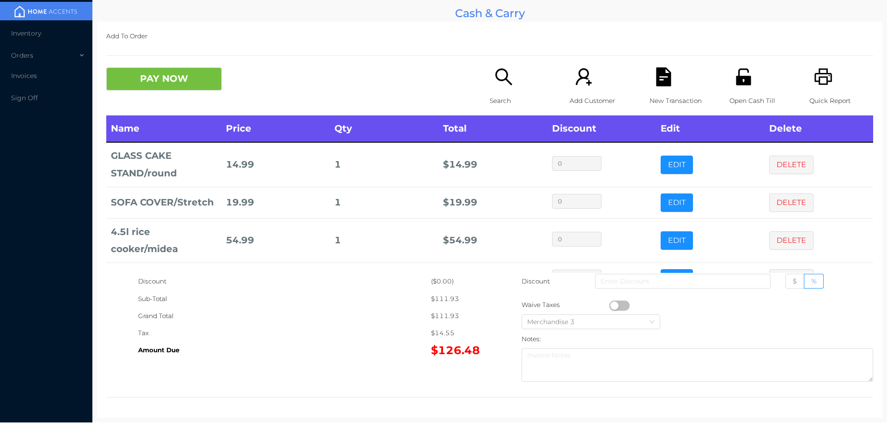
click at [490, 84] on div "Search" at bounding box center [522, 91] width 64 height 48
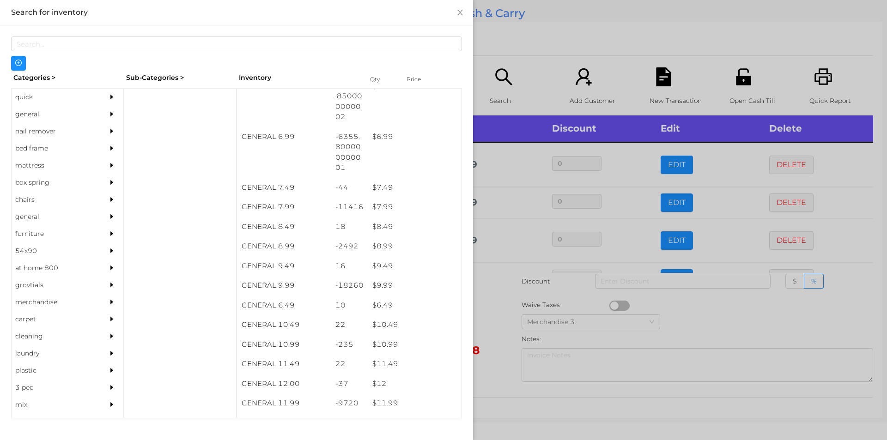
scroll to position [377, 0]
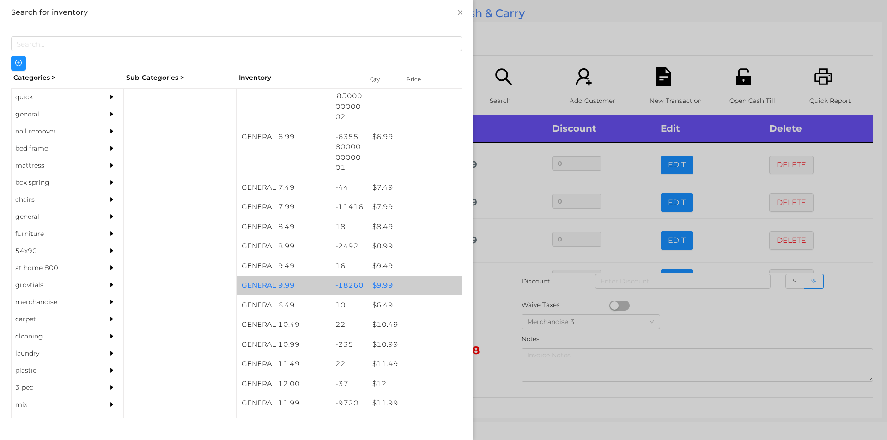
click at [378, 290] on div "$ 9.99" at bounding box center [415, 286] width 94 height 20
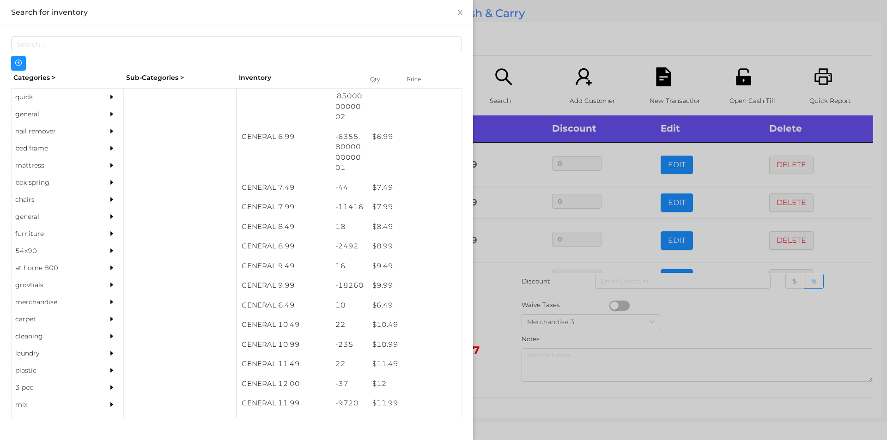
click at [510, 39] on div at bounding box center [443, 220] width 887 height 440
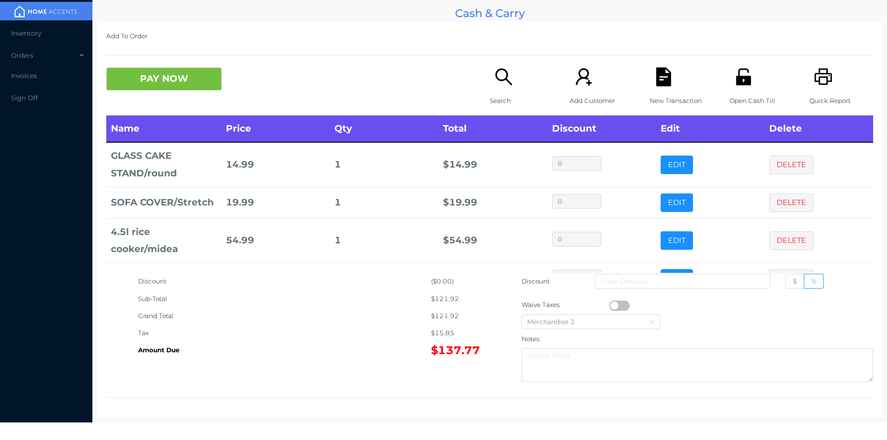
click at [184, 112] on div "PAY NOW Search Add Customer New Transaction Open Cash Till Quick Report" at bounding box center [489, 91] width 767 height 48
click at [206, 83] on button "PAY NOW" at bounding box center [164, 78] width 116 height 23
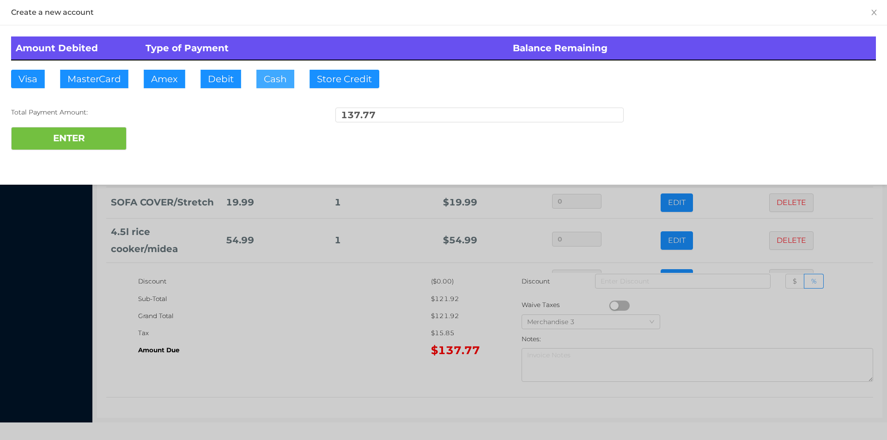
click at [276, 78] on button "Cash" at bounding box center [276, 79] width 38 height 18
type input "140"
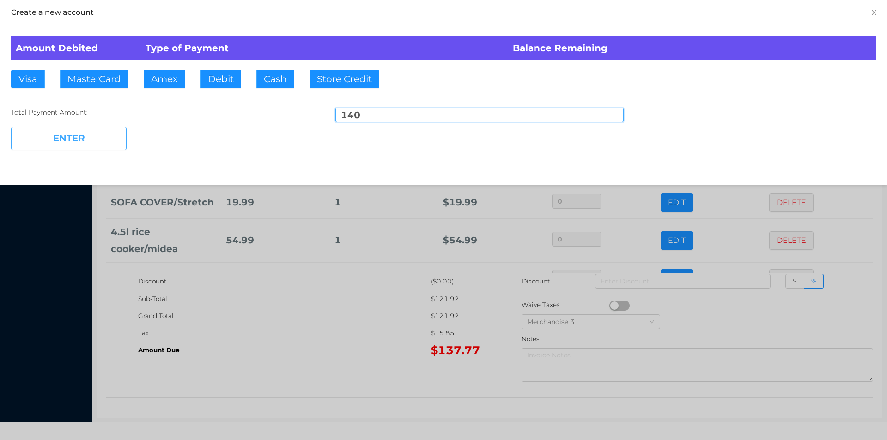
click at [67, 143] on button "ENTER" at bounding box center [69, 138] width 116 height 23
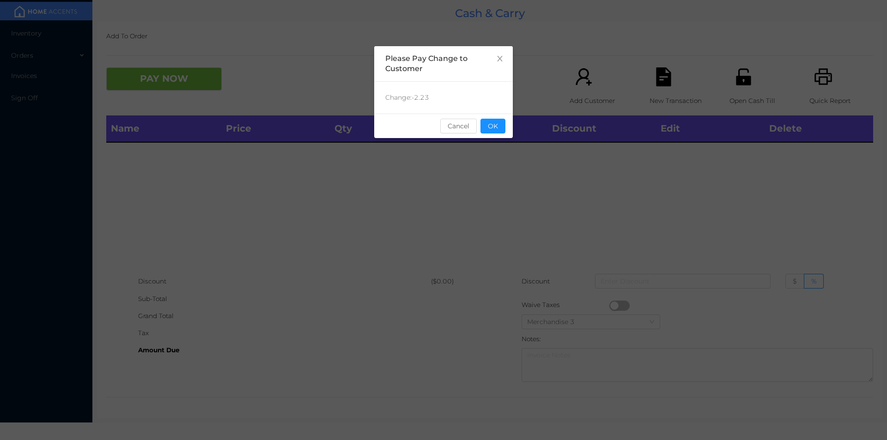
click at [504, 146] on div "sentinelStart Please Pay Change to Customer Change: -2.23 Cancel OK sentinelEnd" at bounding box center [443, 138] width 139 height 185
click at [504, 129] on button "OK" at bounding box center [493, 126] width 25 height 15
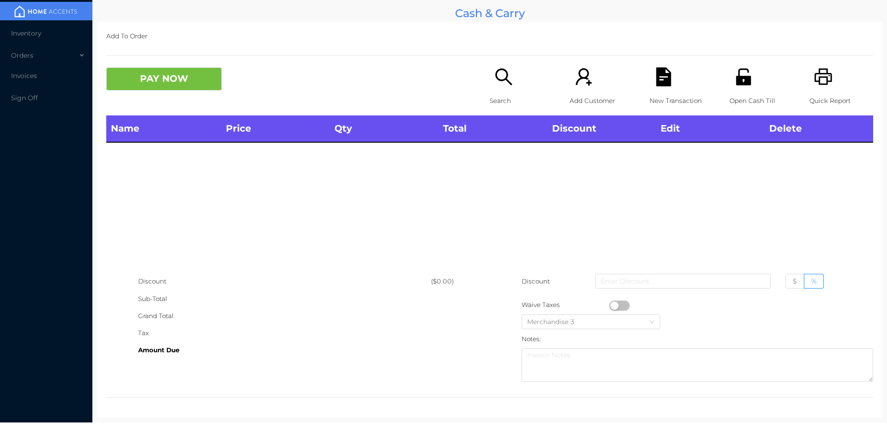
click at [497, 81] on icon "icon: search" at bounding box center [503, 76] width 17 height 17
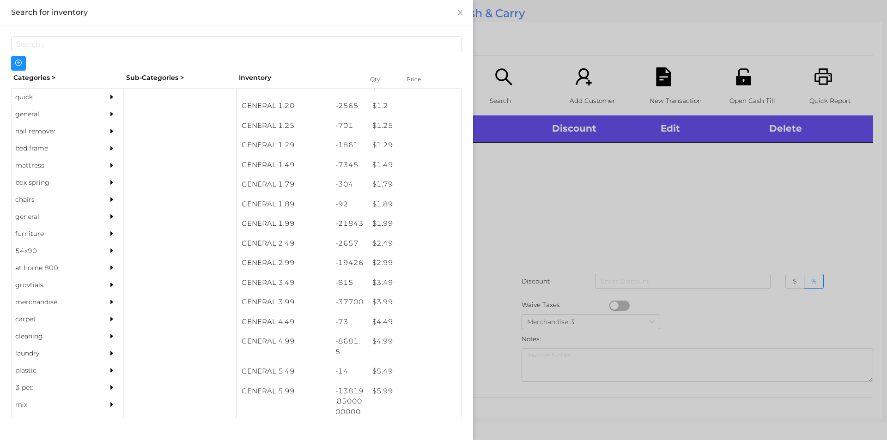
scroll to position [89, 0]
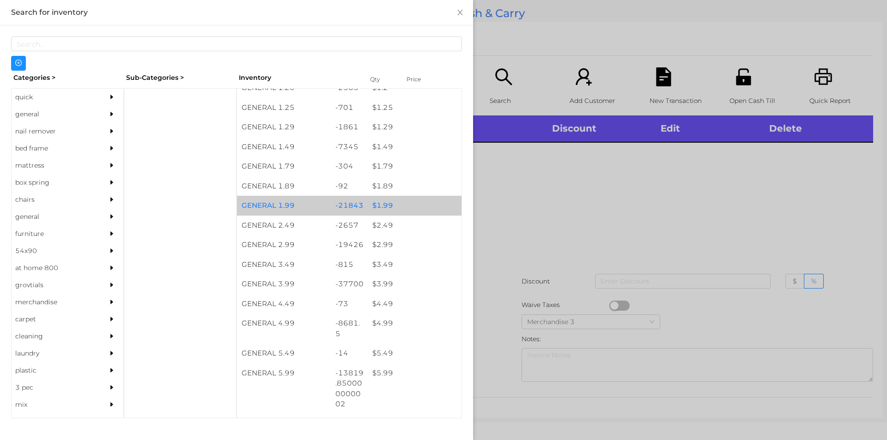
click at [368, 206] on div "$ 1.99" at bounding box center [415, 206] width 94 height 20
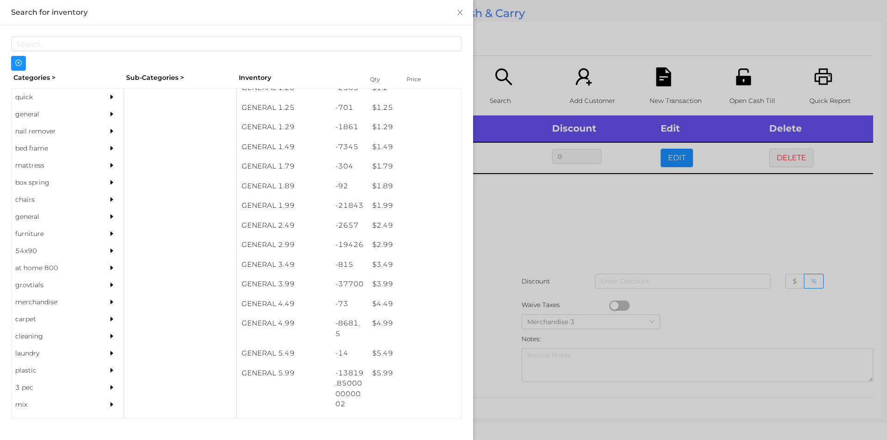
click at [524, 280] on div at bounding box center [443, 220] width 887 height 440
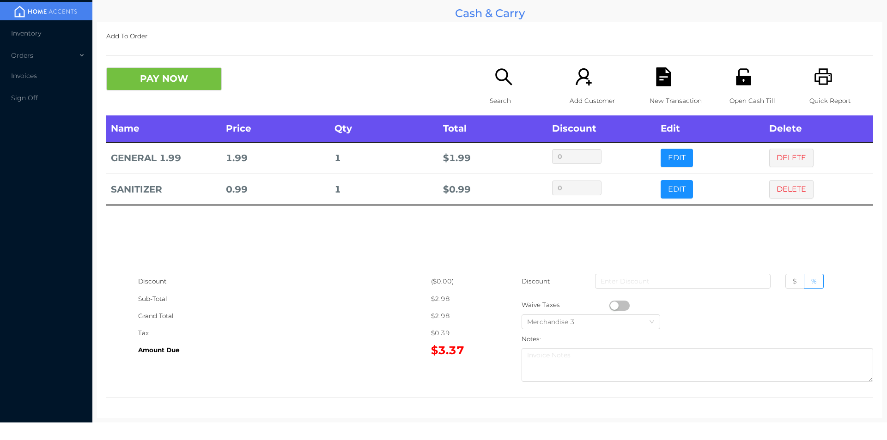
click at [507, 81] on icon "icon: search" at bounding box center [504, 76] width 19 height 19
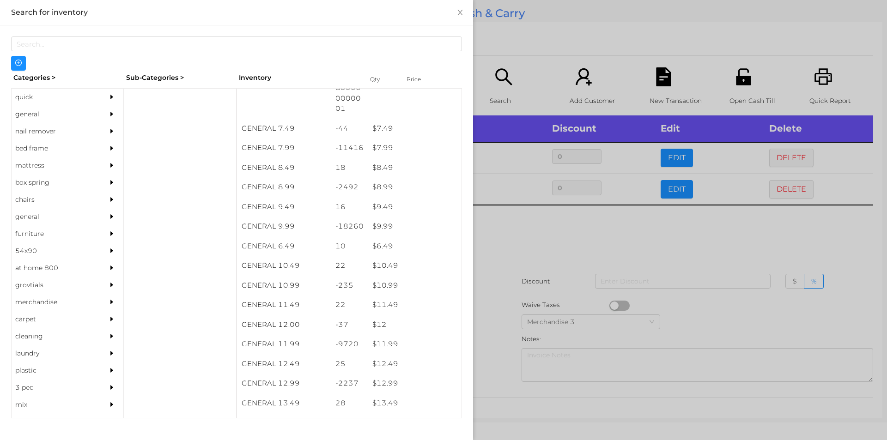
scroll to position [489, 0]
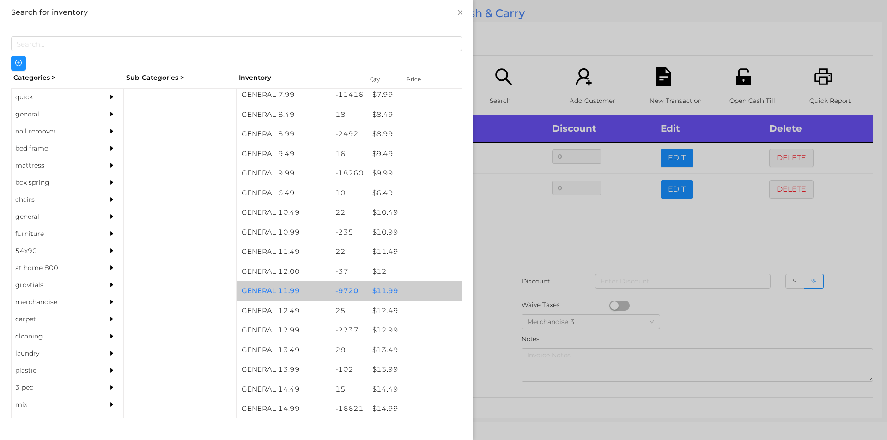
click at [387, 289] on div "$ 11.99" at bounding box center [415, 291] width 94 height 20
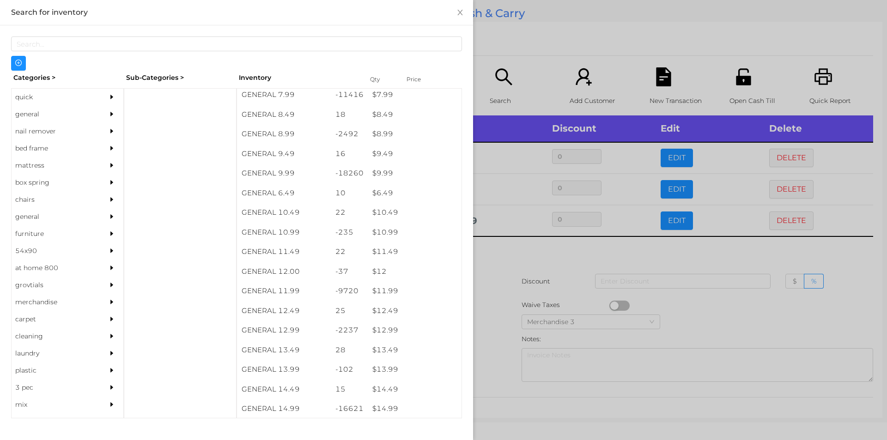
click at [550, 287] on div at bounding box center [443, 220] width 887 height 440
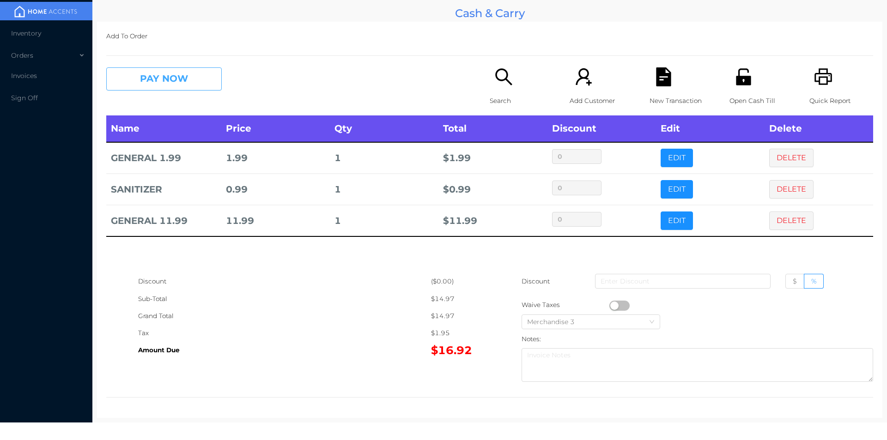
click at [174, 70] on button "PAY NOW" at bounding box center [164, 78] width 116 height 23
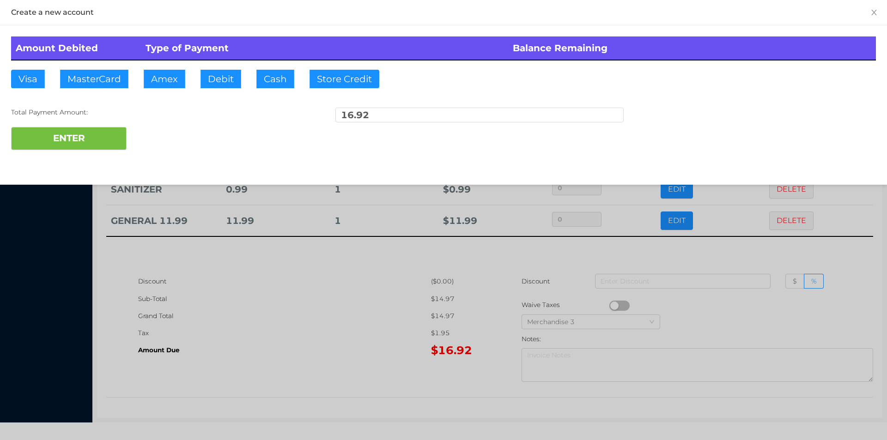
click at [277, 366] on div at bounding box center [443, 220] width 887 height 440
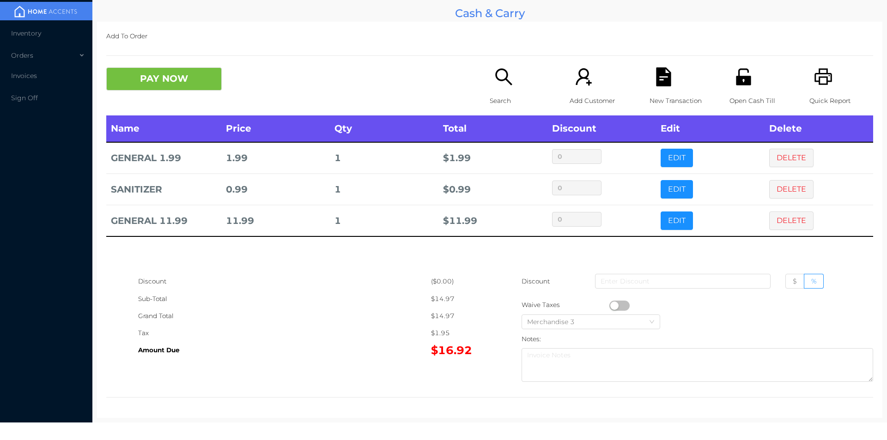
click at [669, 71] on div "New Transaction" at bounding box center [682, 91] width 64 height 48
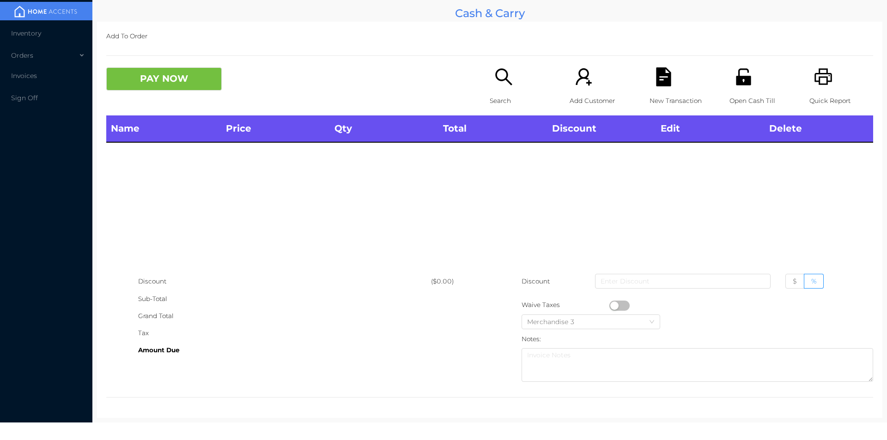
click at [751, 70] on div "Open Cash Till" at bounding box center [762, 91] width 64 height 48
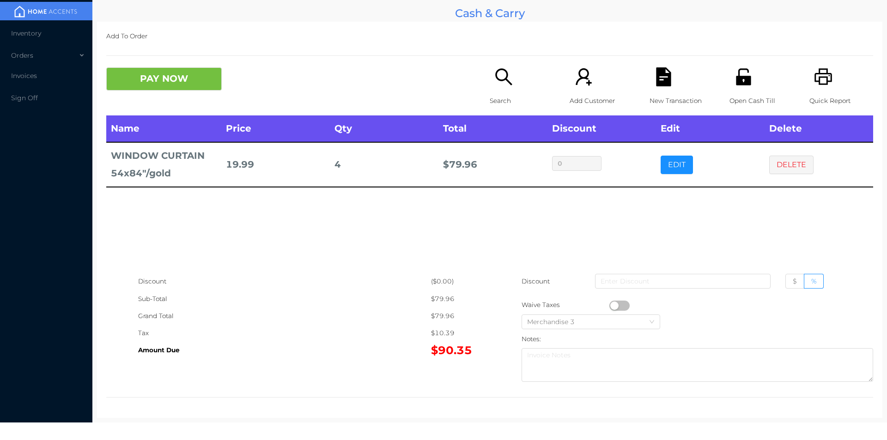
click at [495, 94] on p "Search" at bounding box center [522, 100] width 64 height 17
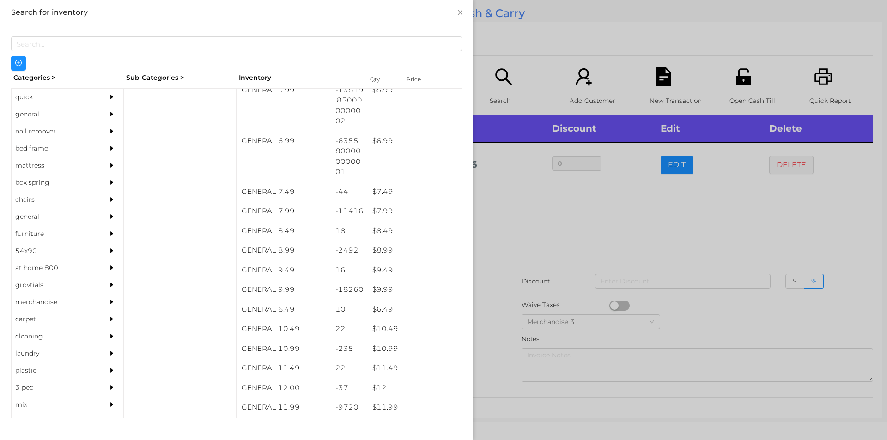
scroll to position [373, 0]
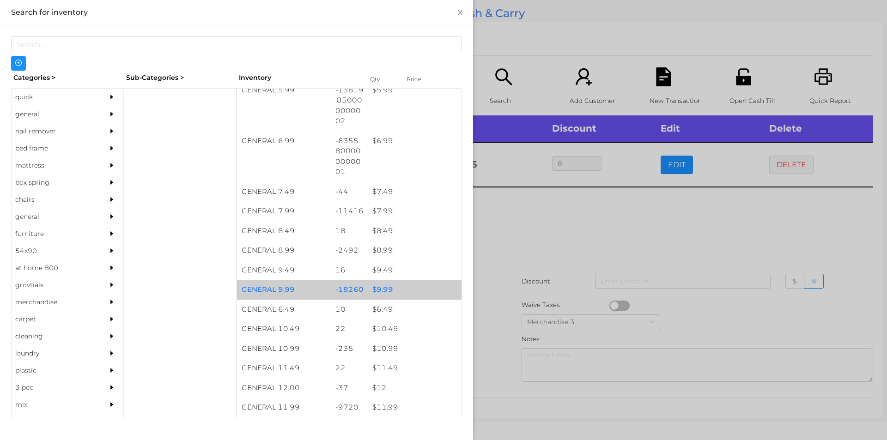
click at [396, 286] on div "$ 9.99" at bounding box center [415, 290] width 94 height 20
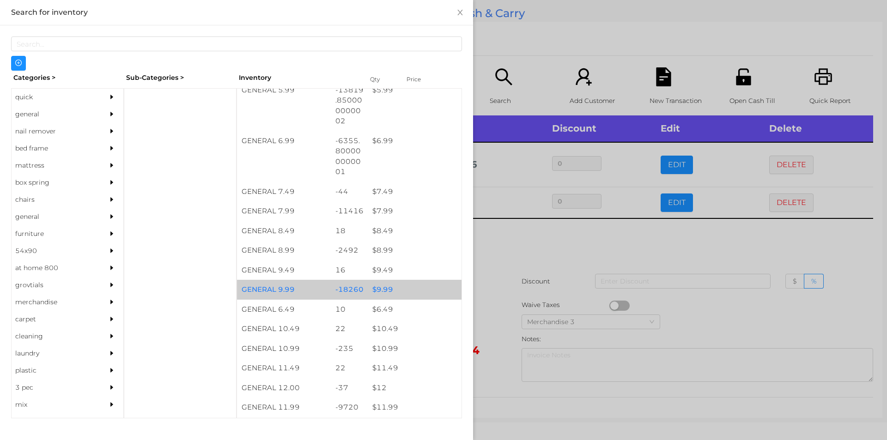
click at [403, 290] on div "$ 9.99" at bounding box center [415, 290] width 94 height 20
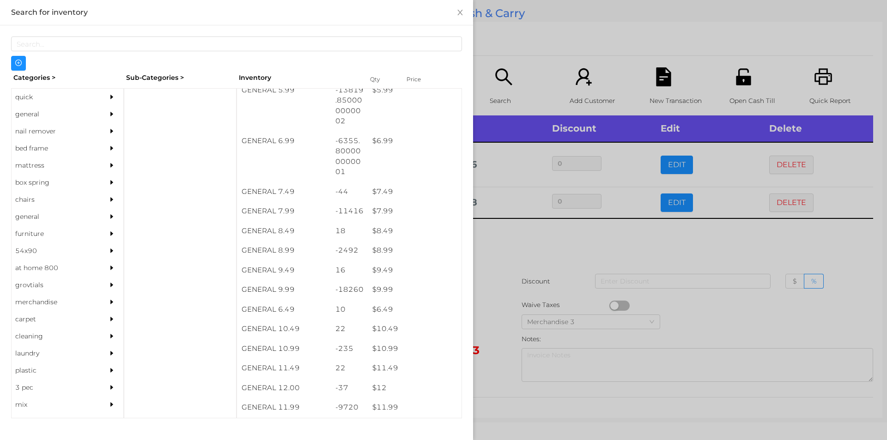
click at [507, 254] on div at bounding box center [443, 220] width 887 height 440
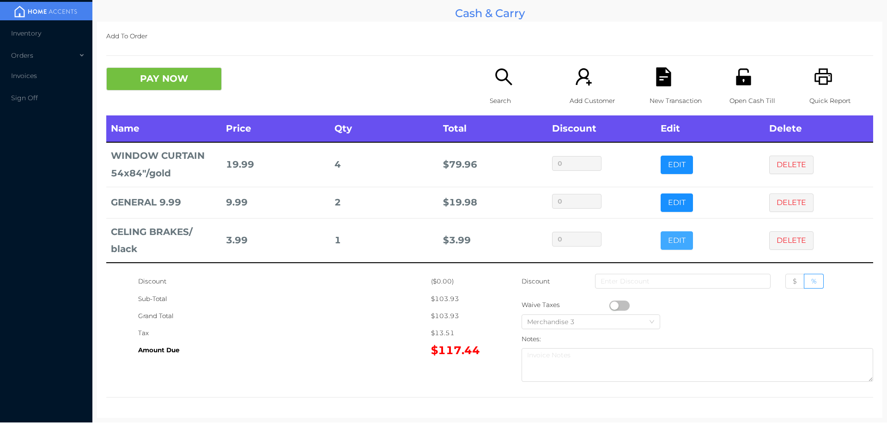
click at [672, 244] on button "EDIT" at bounding box center [677, 241] width 32 height 18
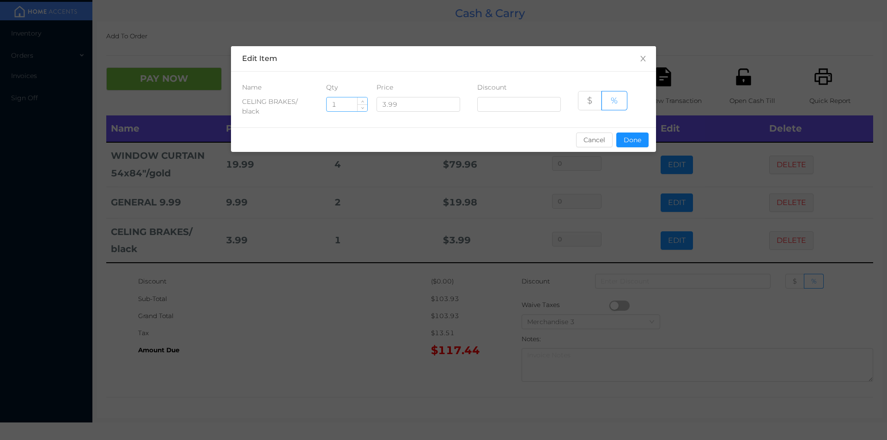
click at [343, 102] on input "1" at bounding box center [347, 105] width 41 height 14
type input "4"
click at [623, 141] on button "Done" at bounding box center [633, 140] width 32 height 15
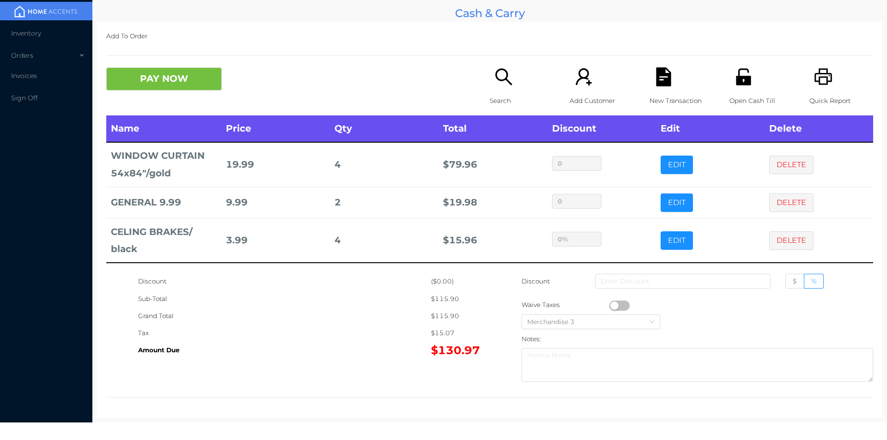
click at [495, 82] on icon "icon: search" at bounding box center [504, 76] width 19 height 19
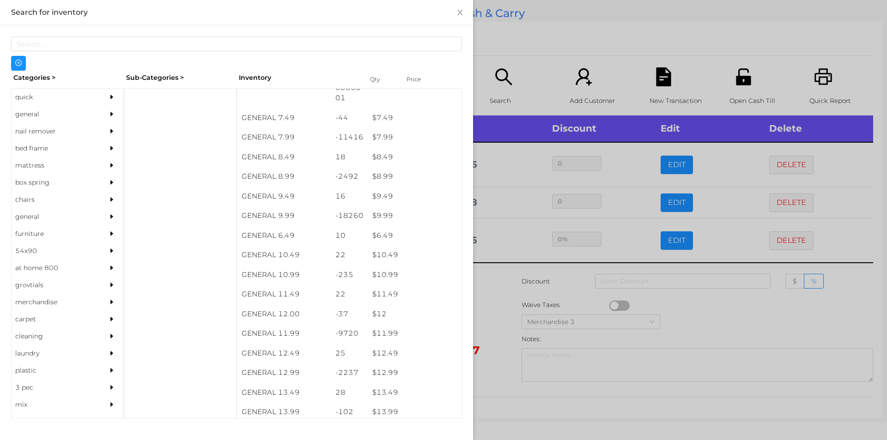
scroll to position [446, 0]
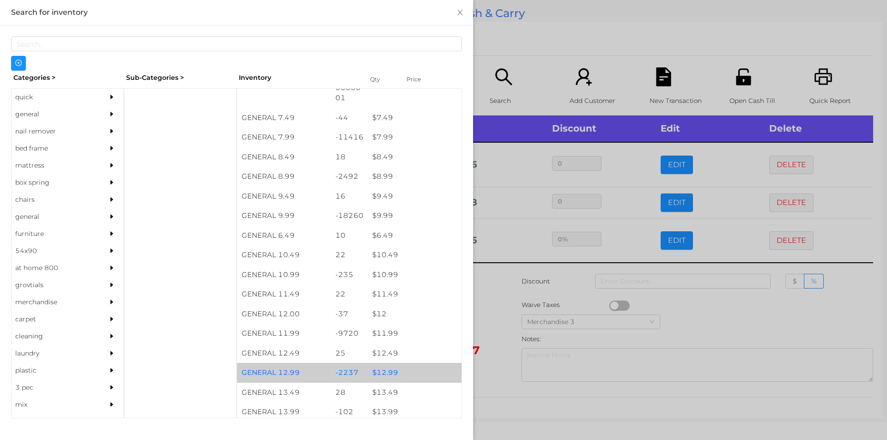
click at [386, 371] on div "$ 12.99" at bounding box center [415, 373] width 94 height 20
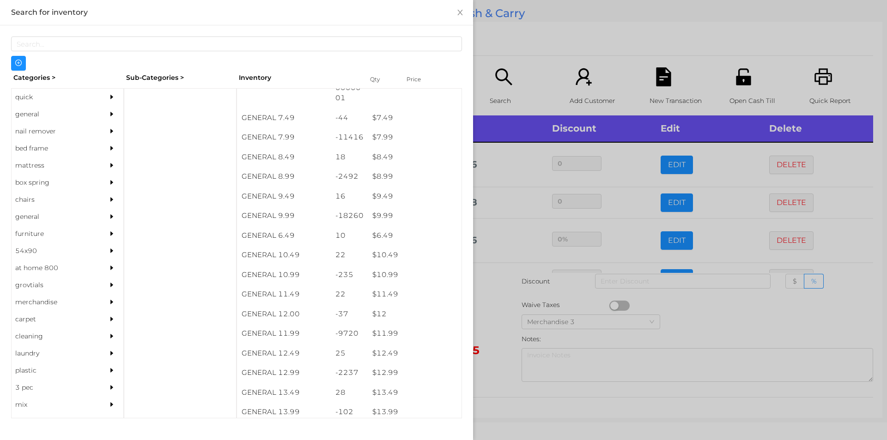
click at [536, 61] on div at bounding box center [443, 220] width 887 height 440
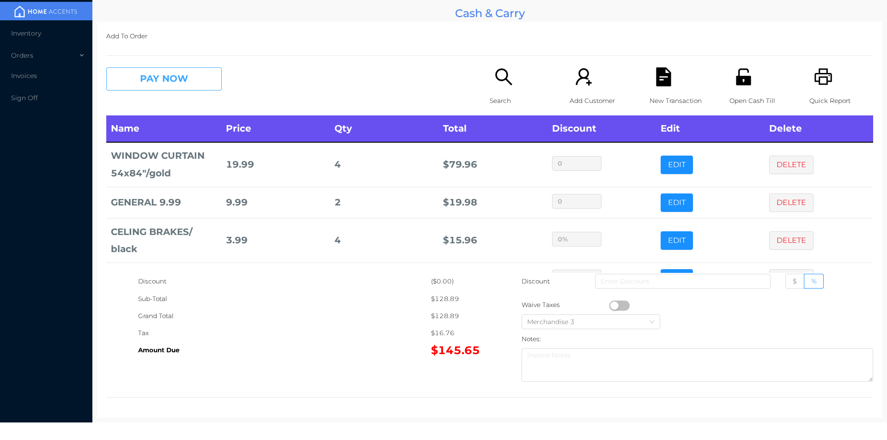
click at [156, 70] on button "PAY NOW" at bounding box center [164, 78] width 116 height 23
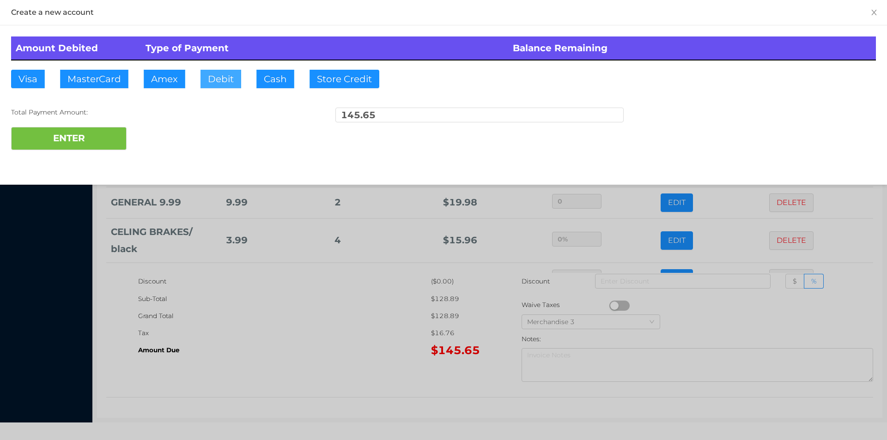
click at [217, 85] on button "Debit" at bounding box center [221, 79] width 41 height 18
click at [114, 132] on button "ENTER" at bounding box center [69, 138] width 116 height 23
type input "0"
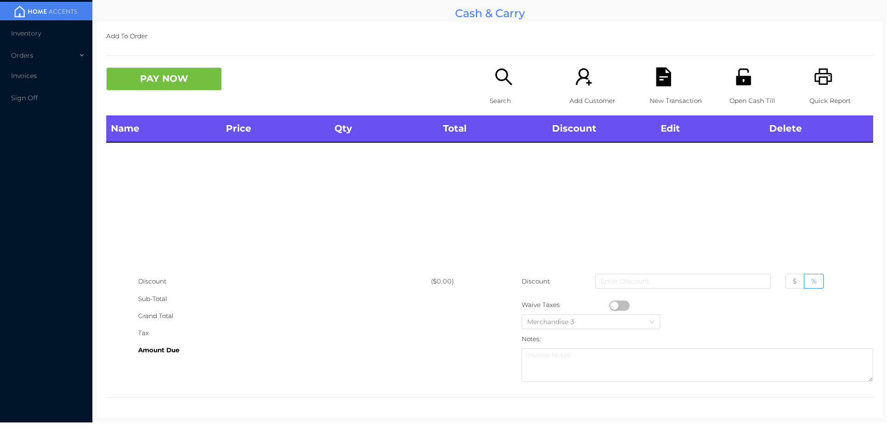
click at [818, 85] on icon "icon: printer" at bounding box center [824, 76] width 18 height 17
click at [502, 73] on icon "icon: search" at bounding box center [504, 76] width 19 height 19
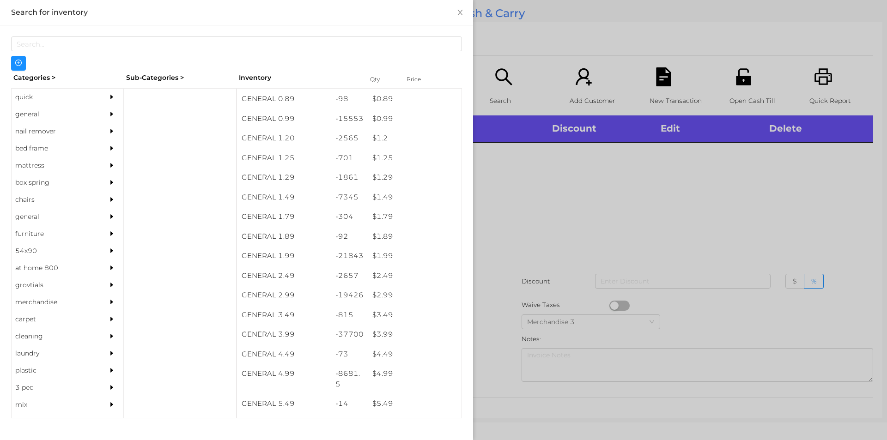
scroll to position [95, 0]
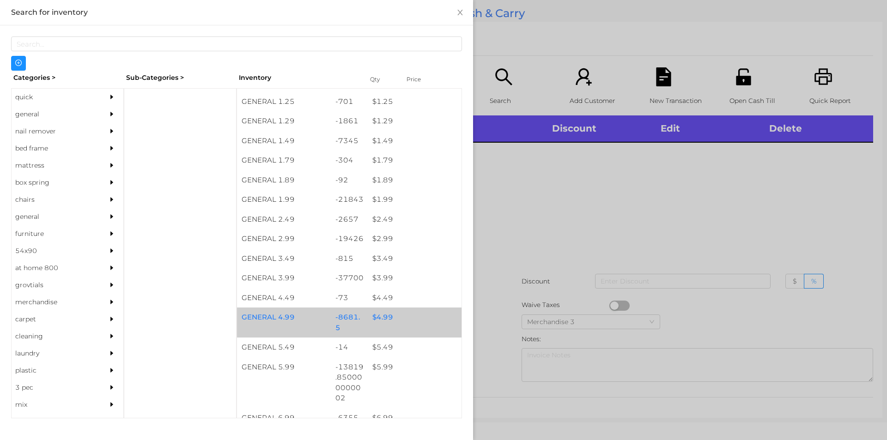
click at [393, 326] on div "$ 4.99" at bounding box center [415, 318] width 94 height 20
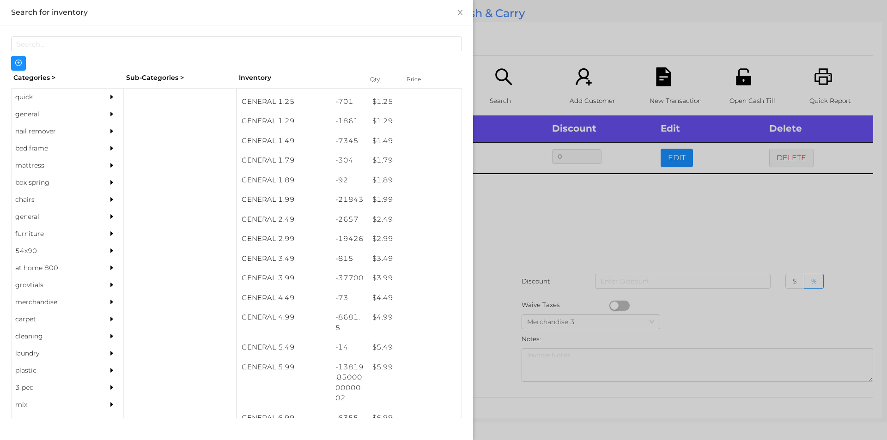
click at [513, 323] on div at bounding box center [443, 220] width 887 height 440
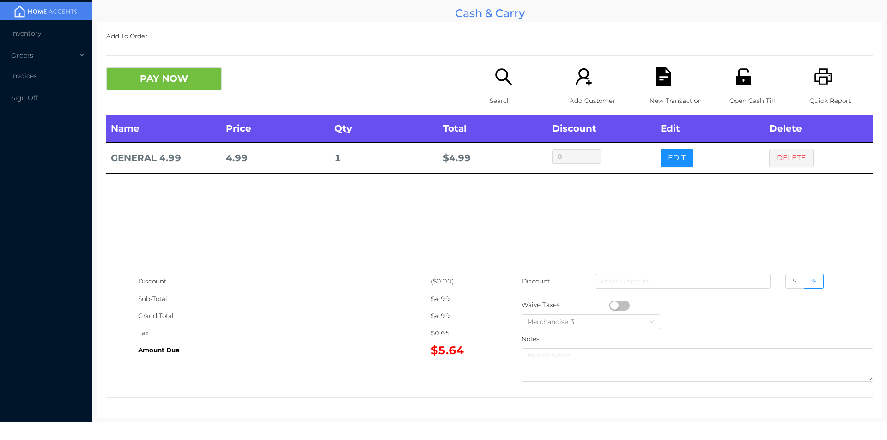
click at [651, 88] on div "New Transaction" at bounding box center [682, 91] width 64 height 48
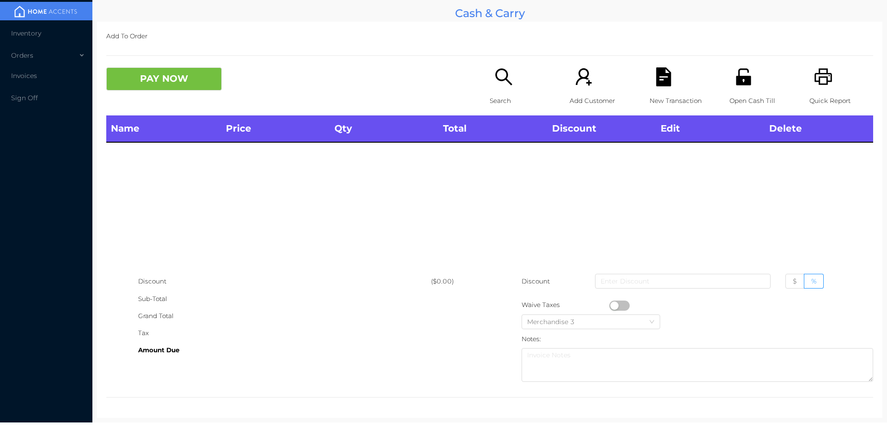
click at [829, 83] on div "Quick Report" at bounding box center [842, 91] width 64 height 48
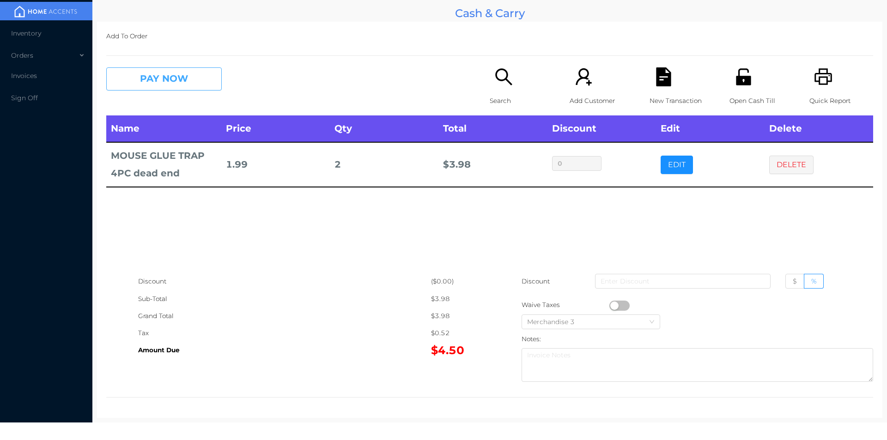
click at [174, 87] on button "PAY NOW" at bounding box center [164, 78] width 116 height 23
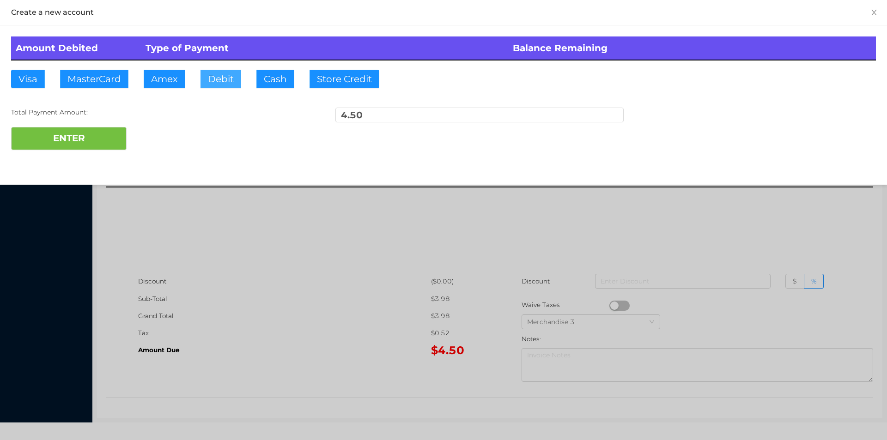
click at [220, 83] on button "Debit" at bounding box center [221, 79] width 41 height 18
click at [91, 136] on button "ENTER" at bounding box center [69, 138] width 116 height 23
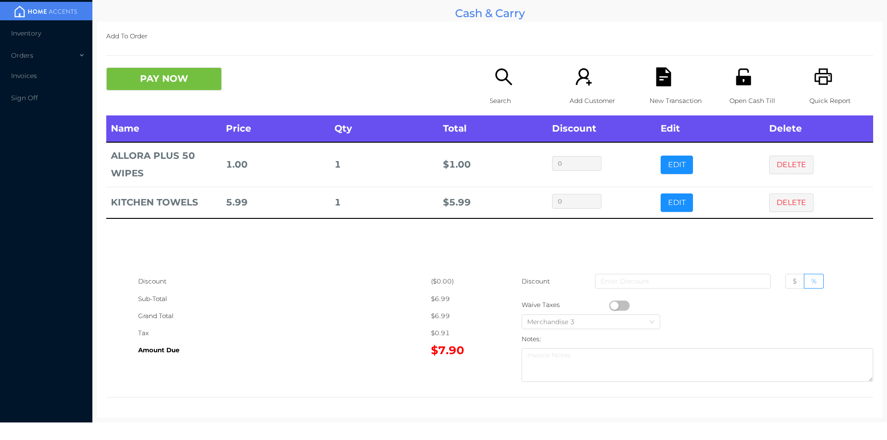
click at [166, 98] on div "PAY NOW Search Add Customer New Transaction Open Cash Till Quick Report" at bounding box center [489, 91] width 767 height 48
click at [190, 81] on button "PAY NOW" at bounding box center [164, 78] width 116 height 23
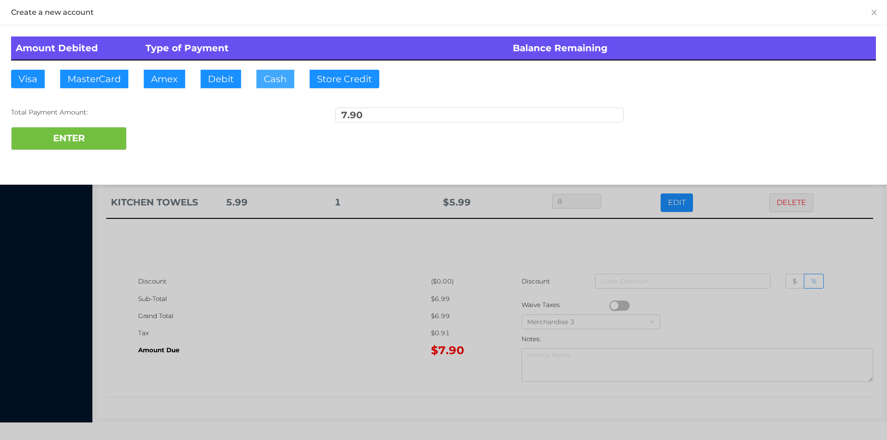
click at [277, 79] on button "Cash" at bounding box center [276, 79] width 38 height 18
type input "10"
click at [64, 134] on button "ENTER" at bounding box center [69, 138] width 116 height 23
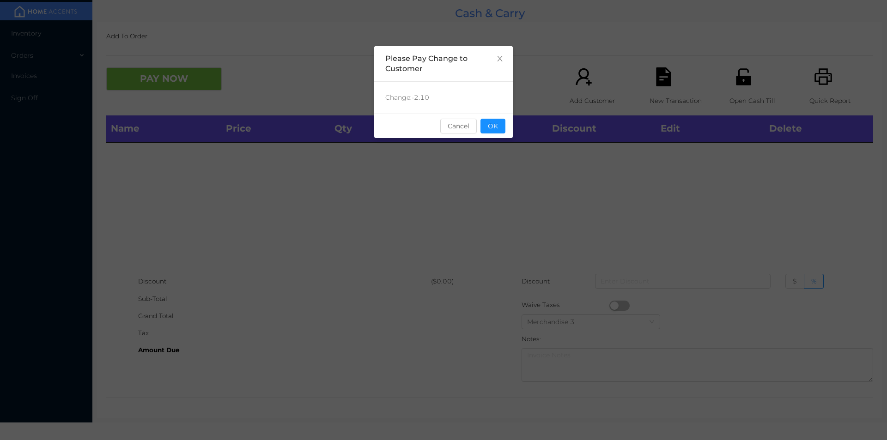
click at [518, 127] on div "sentinelStart Please Pay Change to Customer Change: -2.10 Cancel OK sentinelEnd" at bounding box center [443, 220] width 887 height 440
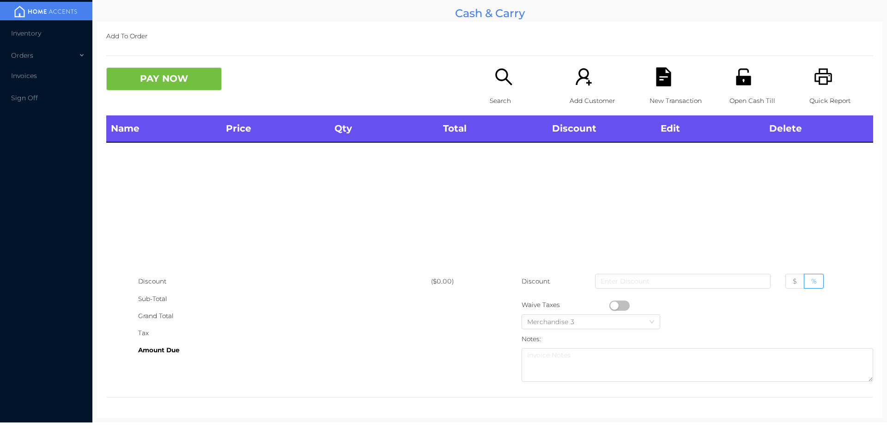
click at [502, 94] on p "Search" at bounding box center [522, 100] width 64 height 17
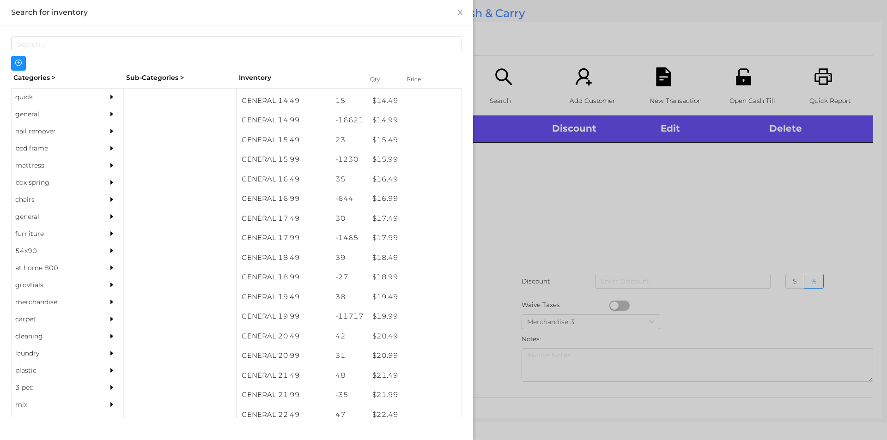
scroll to position [782, 0]
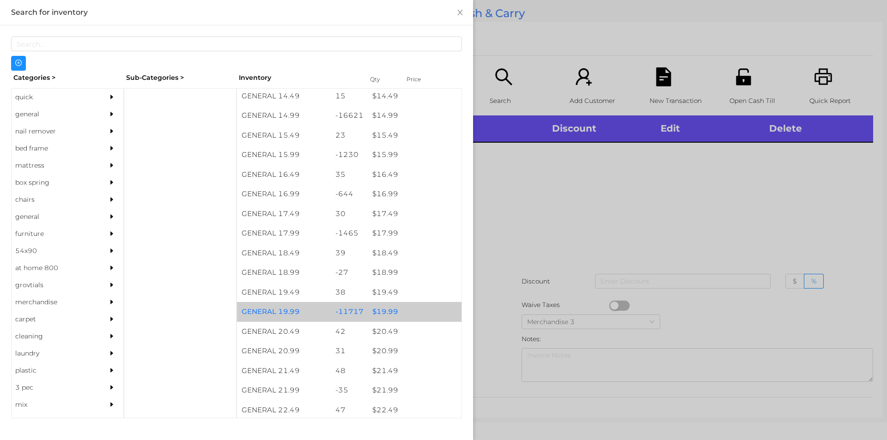
click at [387, 308] on div "$ 19.99" at bounding box center [415, 312] width 94 height 20
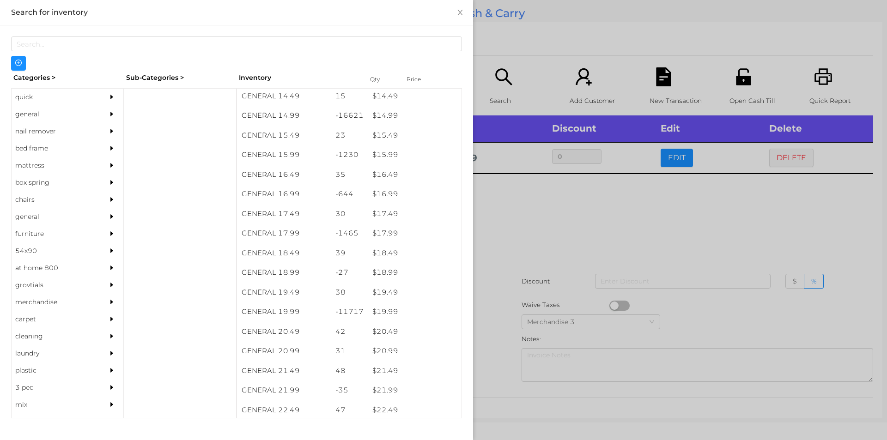
click at [521, 264] on div at bounding box center [443, 220] width 887 height 440
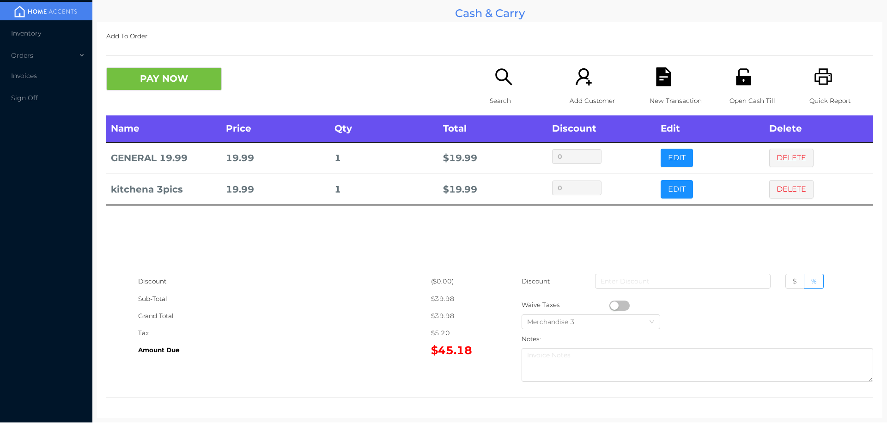
click at [656, 84] on icon "icon: file-text" at bounding box center [663, 76] width 15 height 19
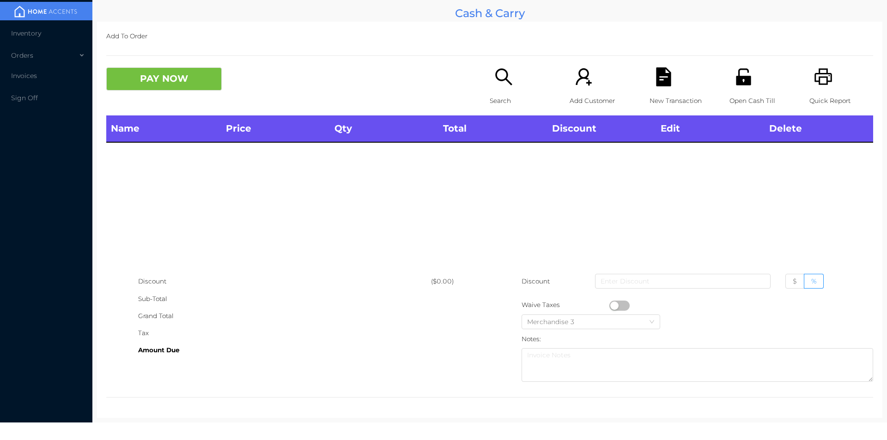
click at [837, 81] on div "Quick Report" at bounding box center [842, 91] width 64 height 48
click at [734, 89] on div "Open Cash Till" at bounding box center [762, 91] width 64 height 48
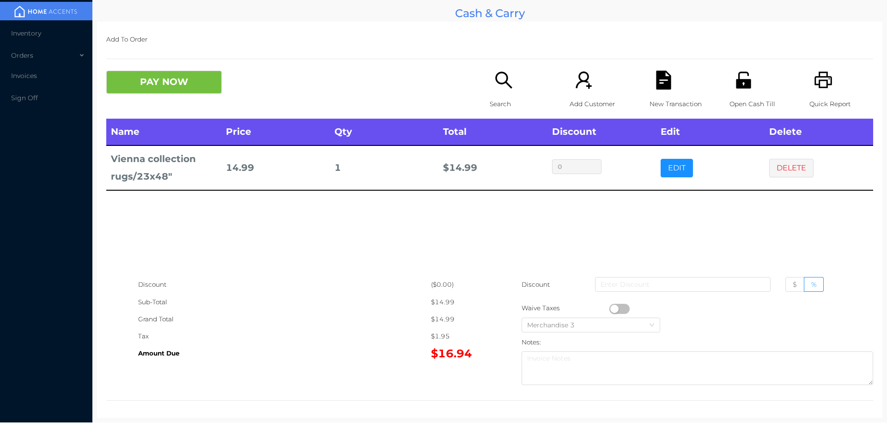
click at [408, 237] on div "Name Price Qty Total Discount Edit Delete Vienna collection rugs/23x48" 14.99 1…" at bounding box center [489, 198] width 767 height 158
click at [776, 173] on button "DELETE" at bounding box center [792, 168] width 44 height 18
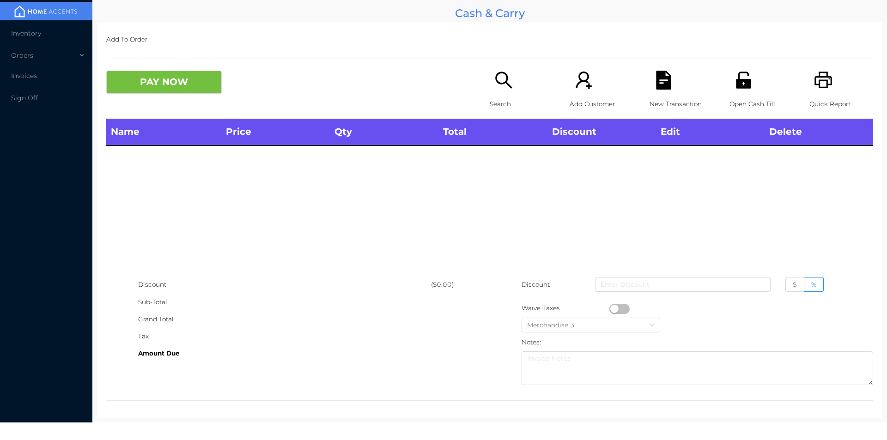
click at [814, 86] on icon "icon: printer" at bounding box center [823, 80] width 19 height 19
click at [496, 89] on icon "icon: search" at bounding box center [504, 80] width 19 height 19
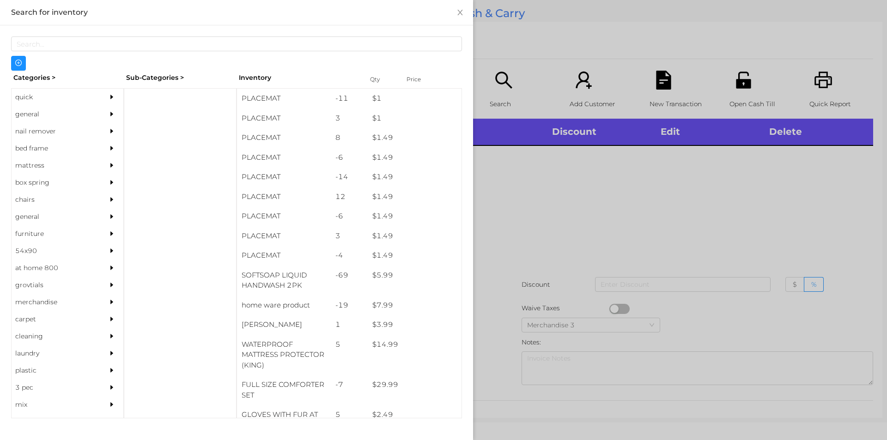
click at [30, 92] on div "quick" at bounding box center [54, 97] width 84 height 17
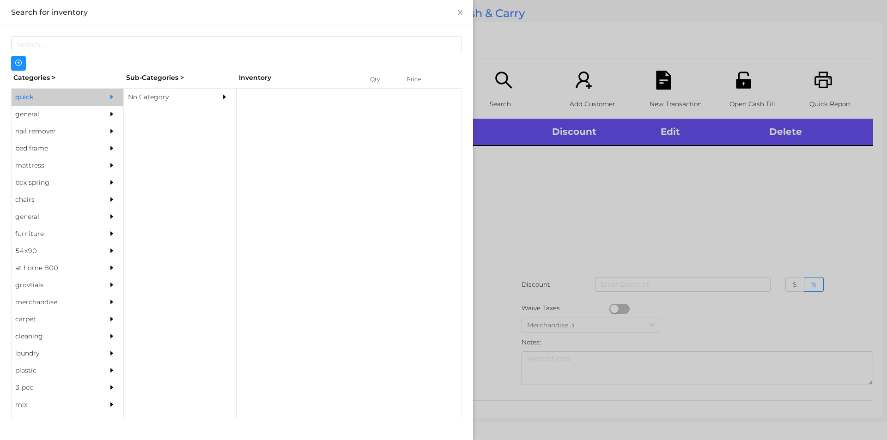
click at [142, 98] on div "No Category" at bounding box center [166, 97] width 84 height 17
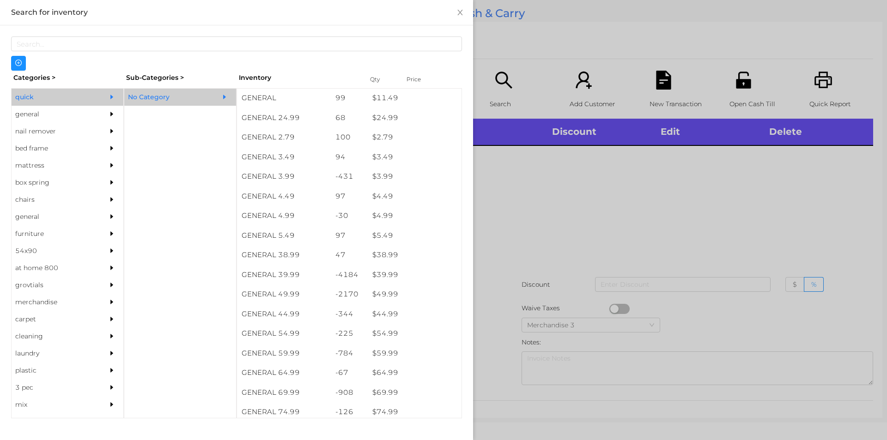
scroll to position [354, 0]
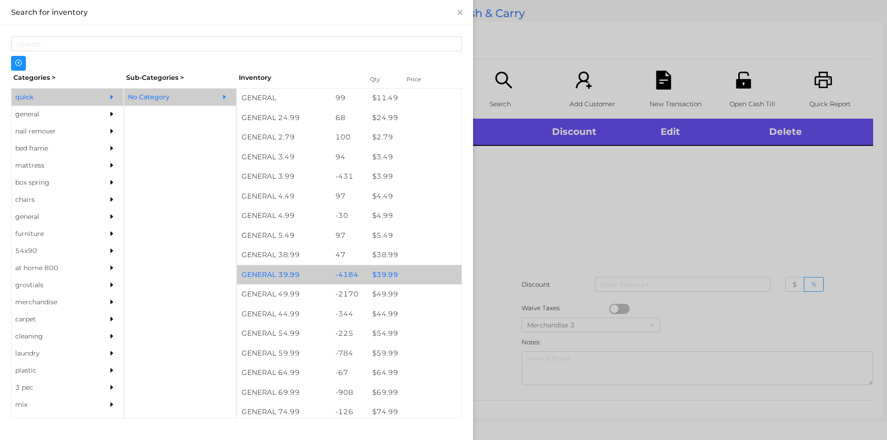
click at [378, 270] on div "$ 39.99" at bounding box center [415, 275] width 94 height 20
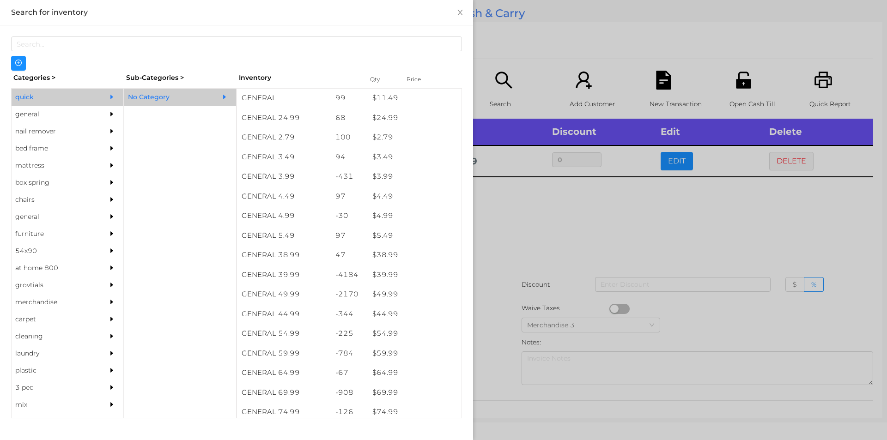
click at [499, 225] on div at bounding box center [443, 220] width 887 height 440
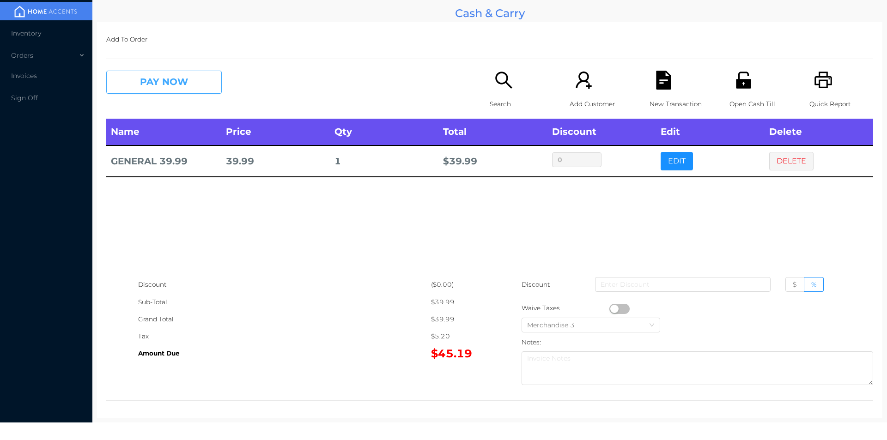
click at [173, 78] on button "PAY NOW" at bounding box center [164, 82] width 116 height 23
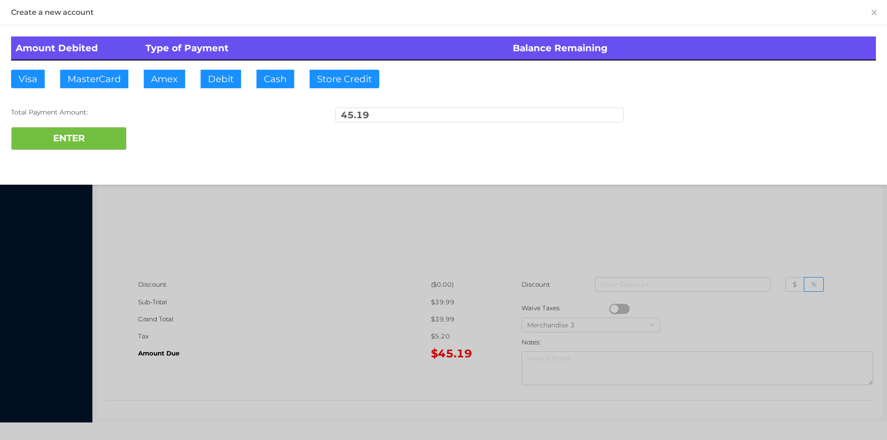
click at [162, 140] on div "ENTER" at bounding box center [443, 138] width 865 height 23
click at [198, 257] on div at bounding box center [443, 220] width 887 height 440
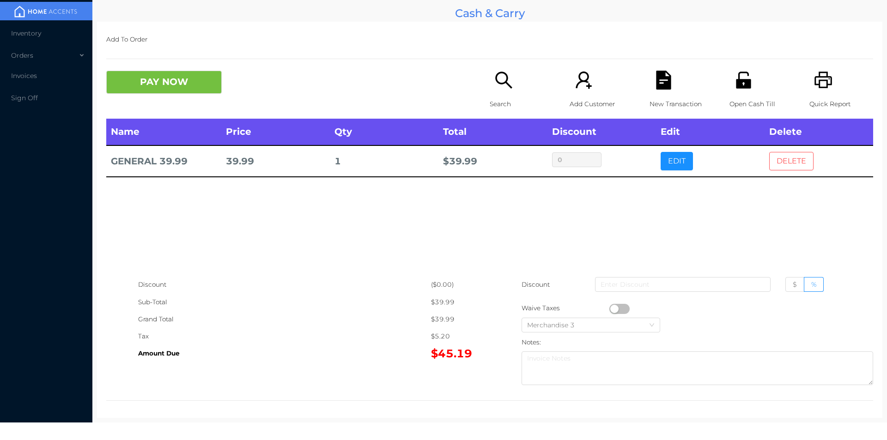
click at [801, 160] on button "DELETE" at bounding box center [792, 161] width 44 height 18
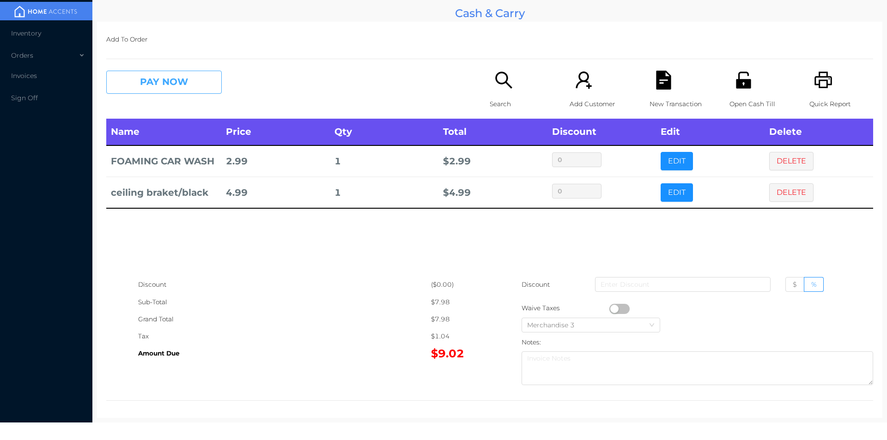
click at [189, 84] on button "PAY NOW" at bounding box center [164, 82] width 116 height 23
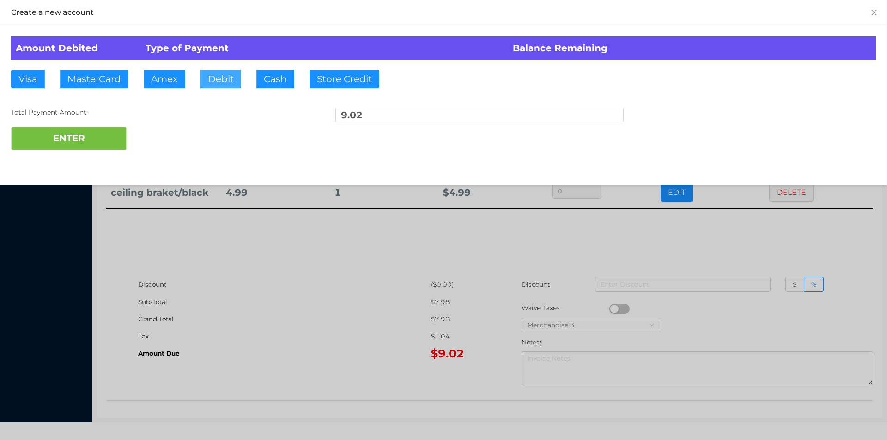
click at [220, 86] on button "Debit" at bounding box center [221, 79] width 41 height 18
click at [104, 134] on button "ENTER" at bounding box center [69, 138] width 116 height 23
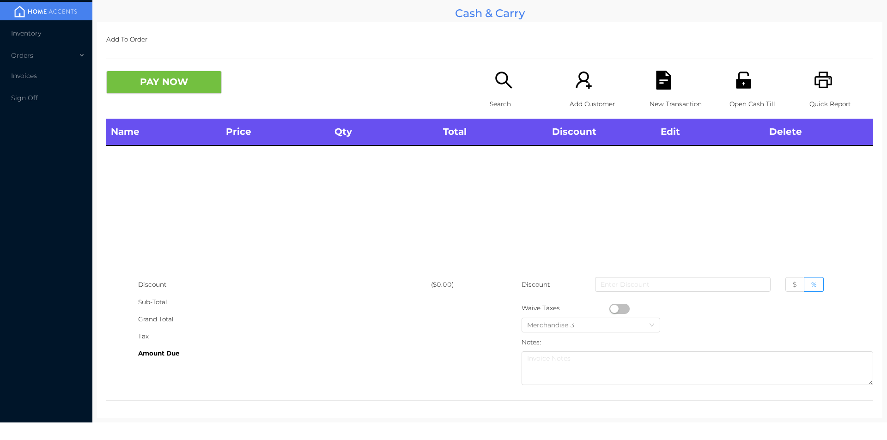
click at [500, 94] on div "Search" at bounding box center [522, 95] width 64 height 48
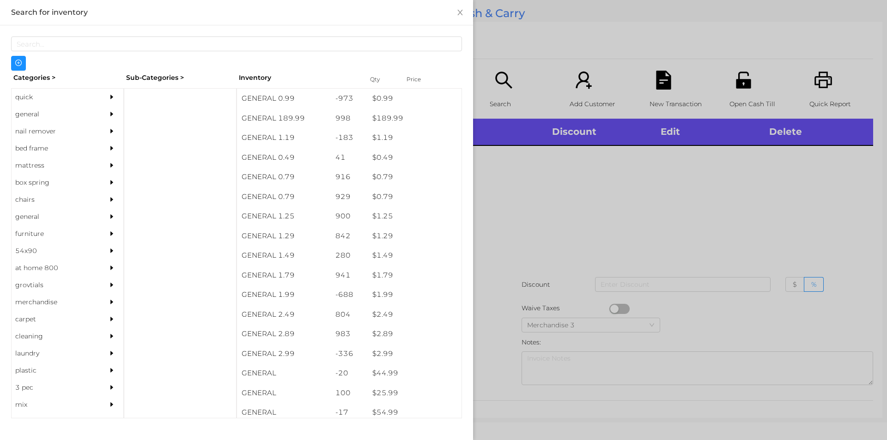
click at [29, 95] on div "quick" at bounding box center [54, 97] width 84 height 17
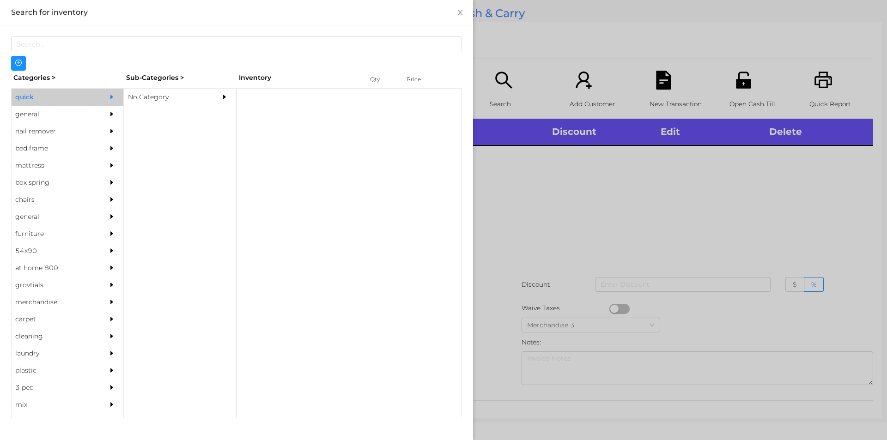
click at [153, 95] on div "No Category" at bounding box center [166, 97] width 84 height 17
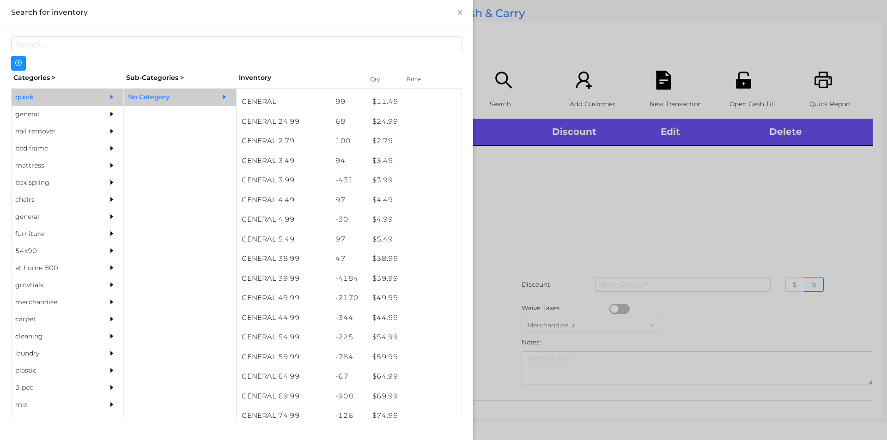
scroll to position [350, 0]
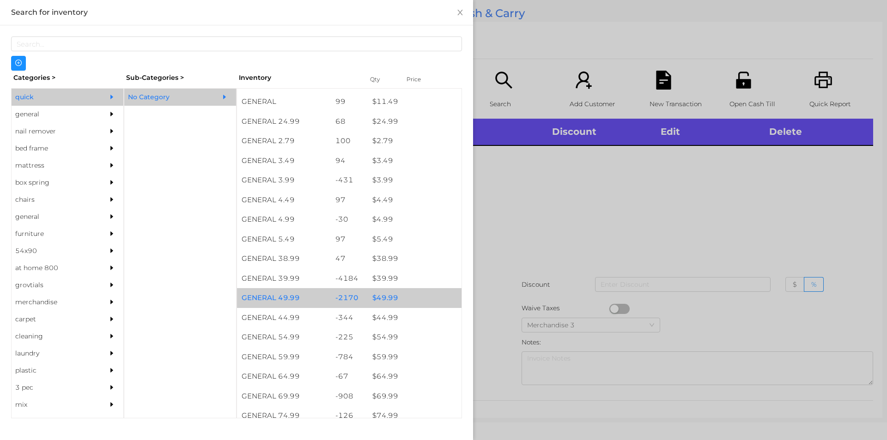
click at [384, 294] on div "$ 49.99" at bounding box center [415, 298] width 94 height 20
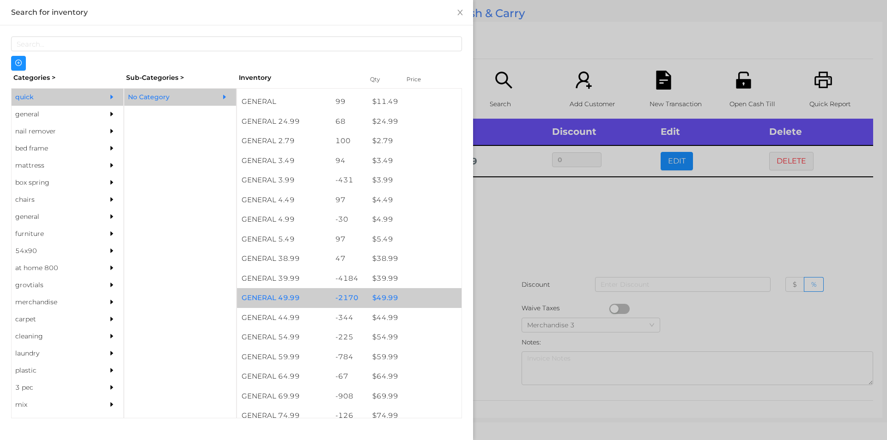
click at [394, 295] on div "$ 49.99" at bounding box center [415, 298] width 94 height 20
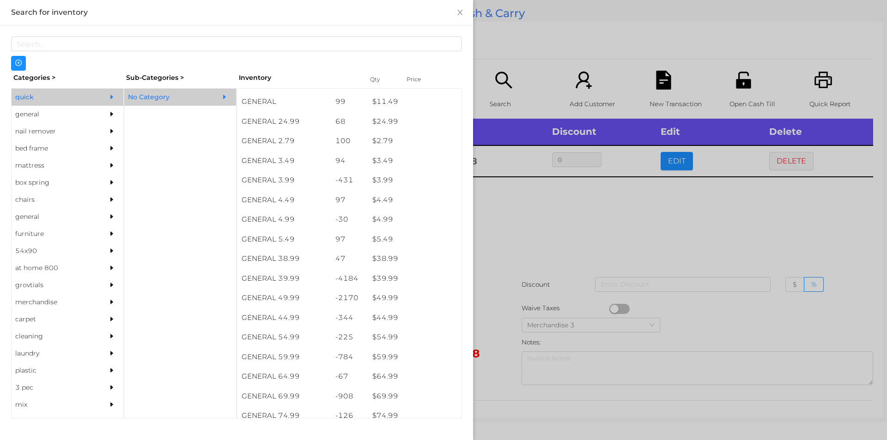
click at [532, 231] on div at bounding box center [443, 220] width 887 height 440
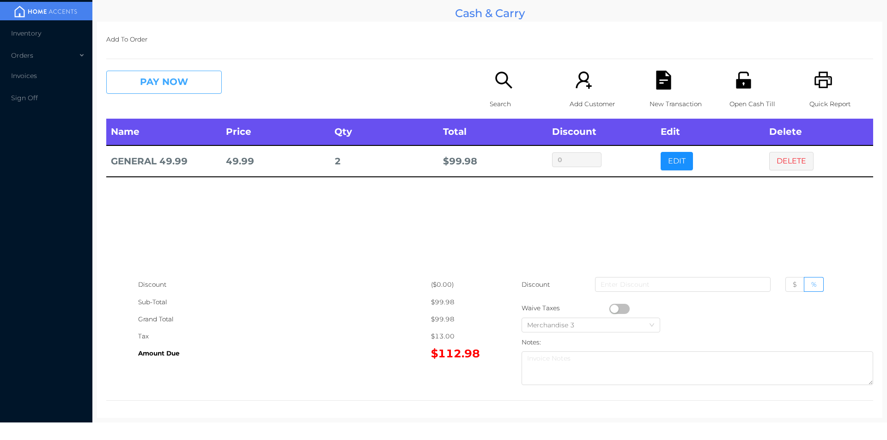
click at [188, 86] on button "PAY NOW" at bounding box center [164, 82] width 116 height 23
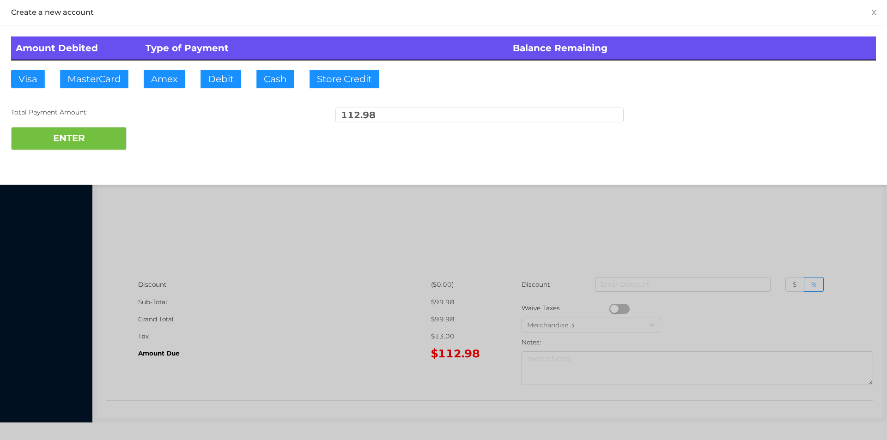
click at [153, 139] on div "ENTER" at bounding box center [443, 138] width 865 height 23
click at [153, 133] on div "ENTER" at bounding box center [443, 138] width 865 height 23
click at [214, 229] on div at bounding box center [443, 220] width 887 height 440
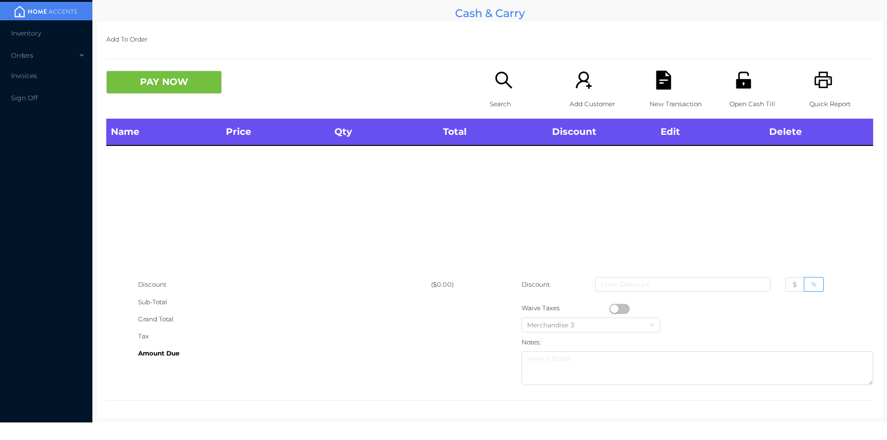
click at [737, 99] on p "Open Cash Till" at bounding box center [762, 104] width 64 height 17
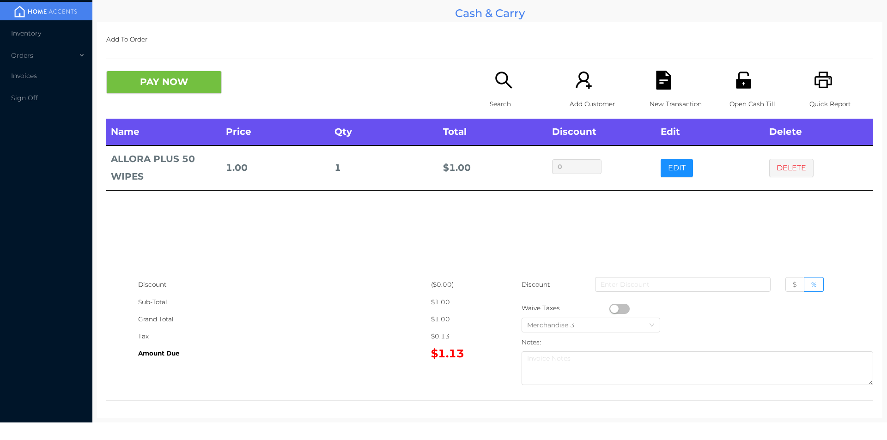
click at [662, 100] on p "New Transaction" at bounding box center [682, 104] width 64 height 17
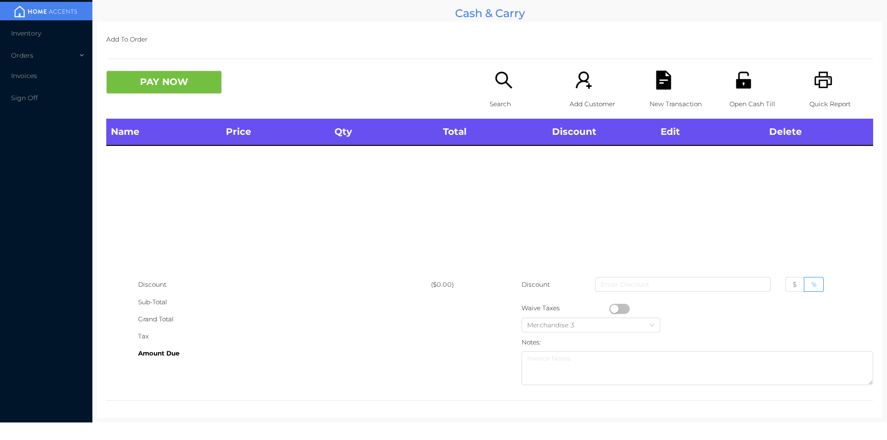
click at [736, 85] on icon "icon: unlock" at bounding box center [743, 80] width 15 height 17
click at [753, 93] on div "Open Cash Till" at bounding box center [762, 95] width 64 height 48
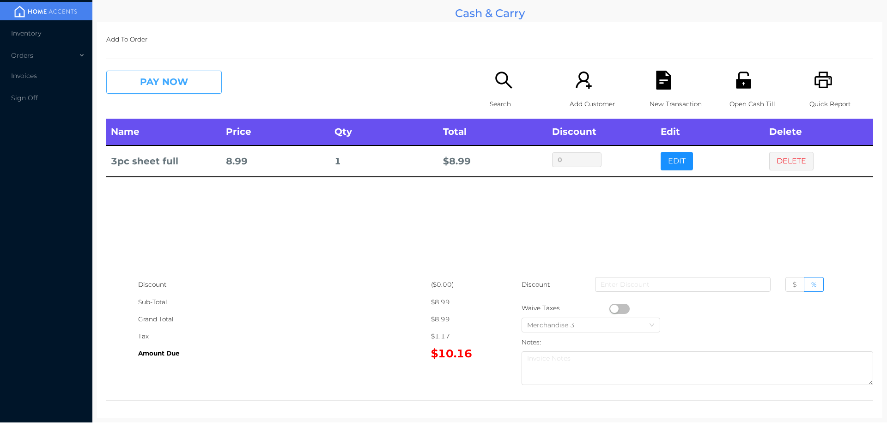
click at [156, 81] on button "PAY NOW" at bounding box center [164, 82] width 116 height 23
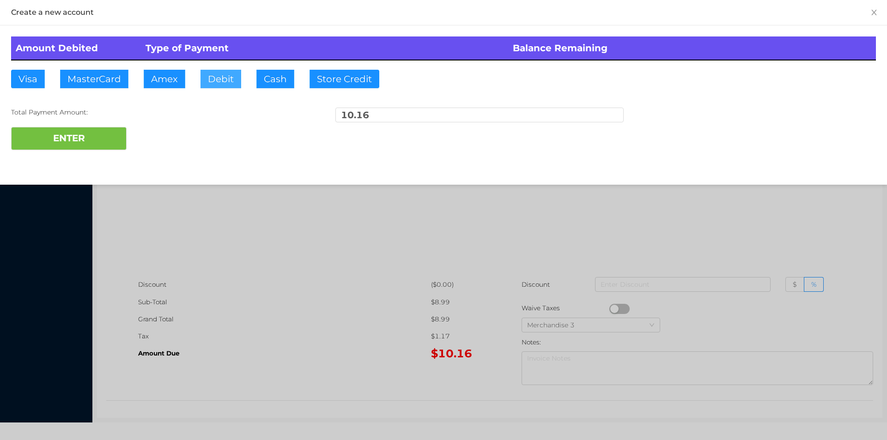
click at [214, 85] on button "Debit" at bounding box center [221, 79] width 41 height 18
click at [83, 147] on button "ENTER" at bounding box center [69, 138] width 116 height 23
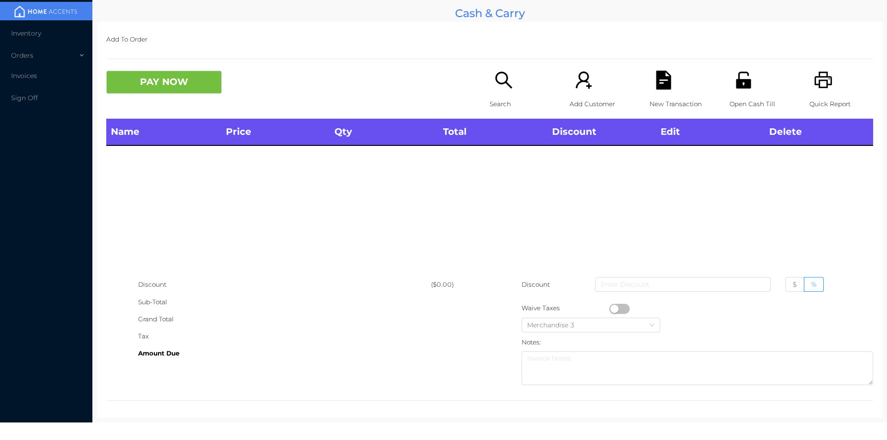
click at [511, 74] on div "Search" at bounding box center [522, 95] width 64 height 48
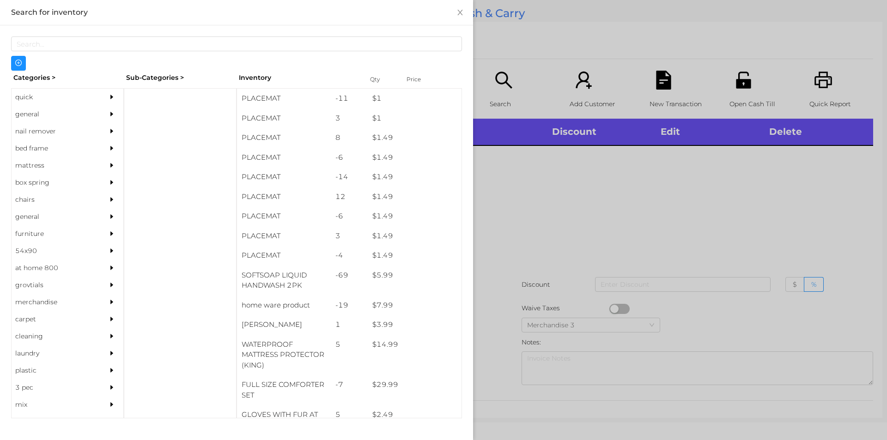
click at [45, 114] on div "general" at bounding box center [54, 114] width 84 height 17
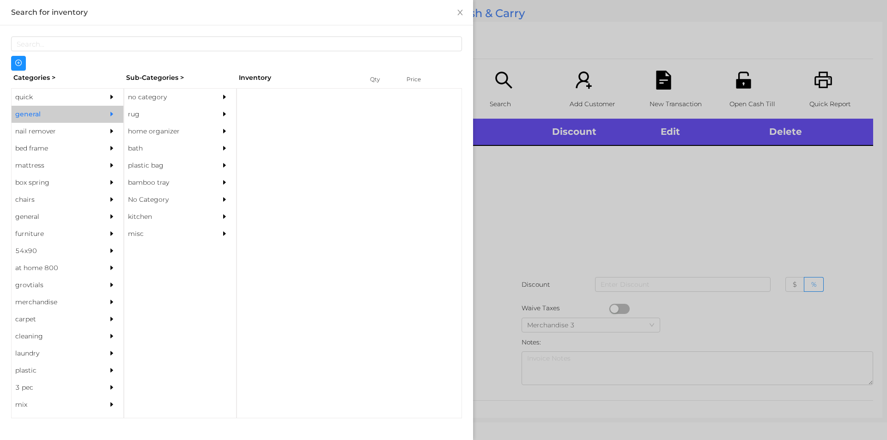
click at [157, 93] on div "no category" at bounding box center [166, 97] width 84 height 17
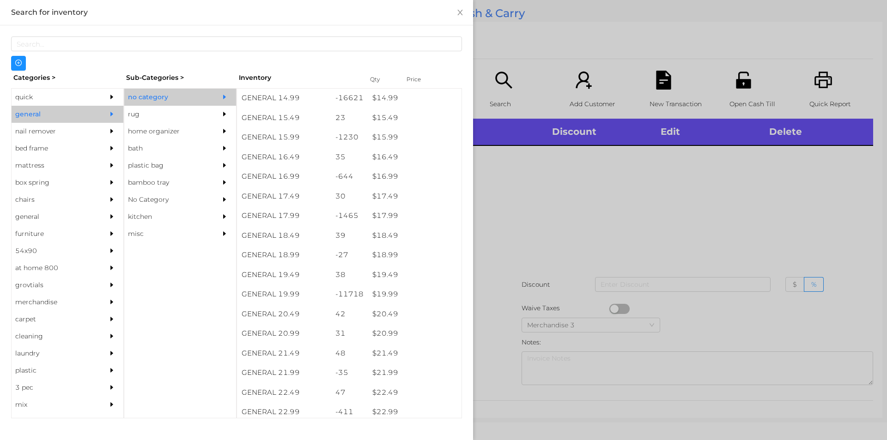
scroll to position [803, 0]
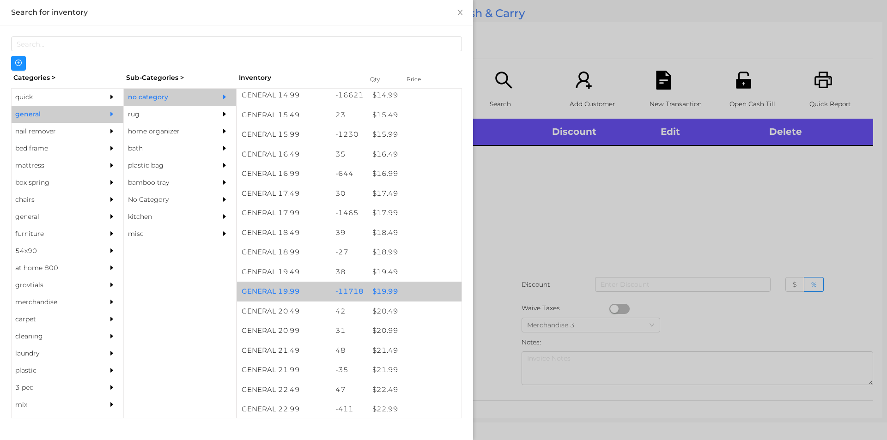
click at [408, 290] on div "$ 19.99" at bounding box center [415, 292] width 94 height 20
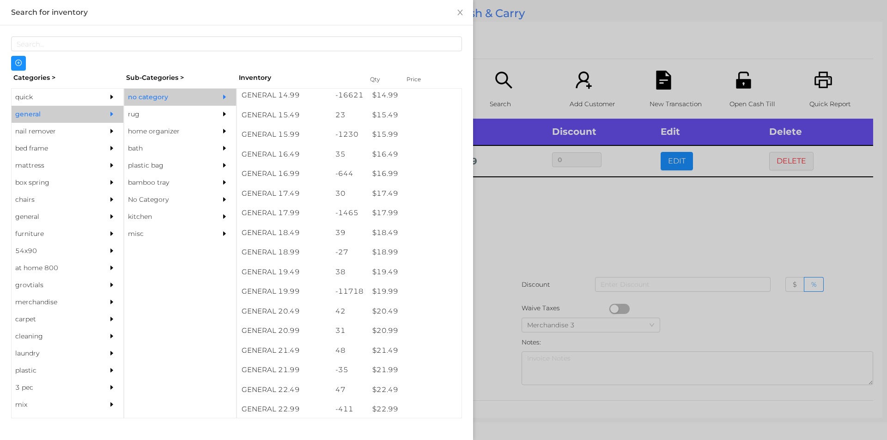
click at [551, 257] on div at bounding box center [443, 220] width 887 height 440
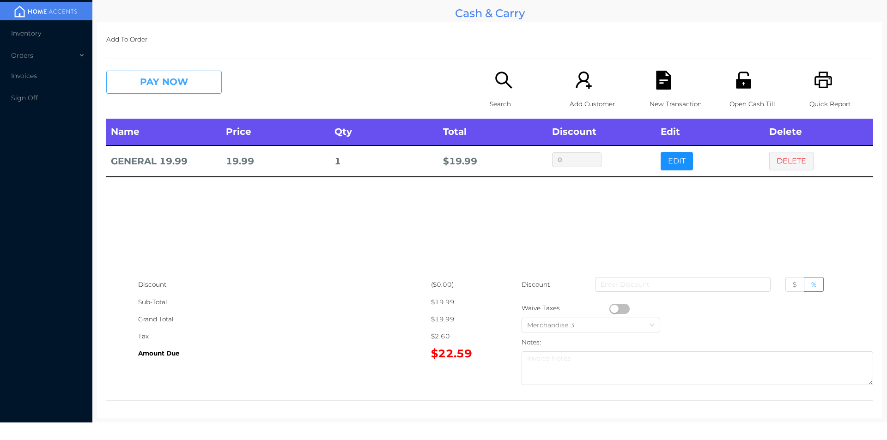
click at [162, 83] on button "PAY NOW" at bounding box center [164, 82] width 116 height 23
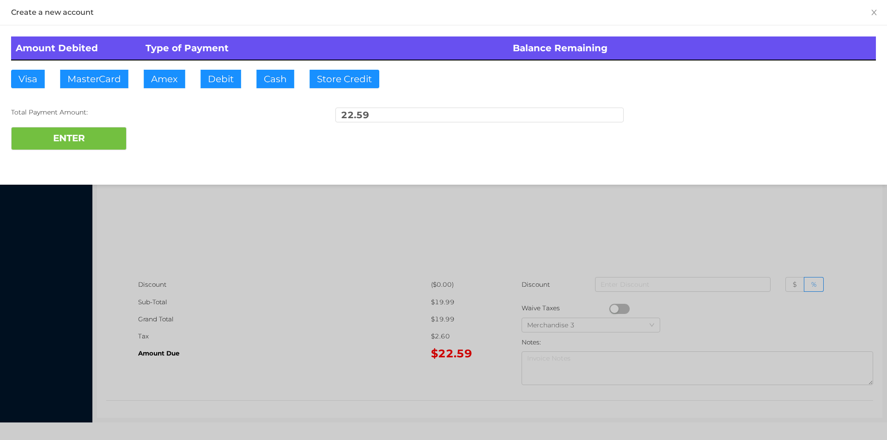
click at [300, 327] on div at bounding box center [443, 220] width 887 height 440
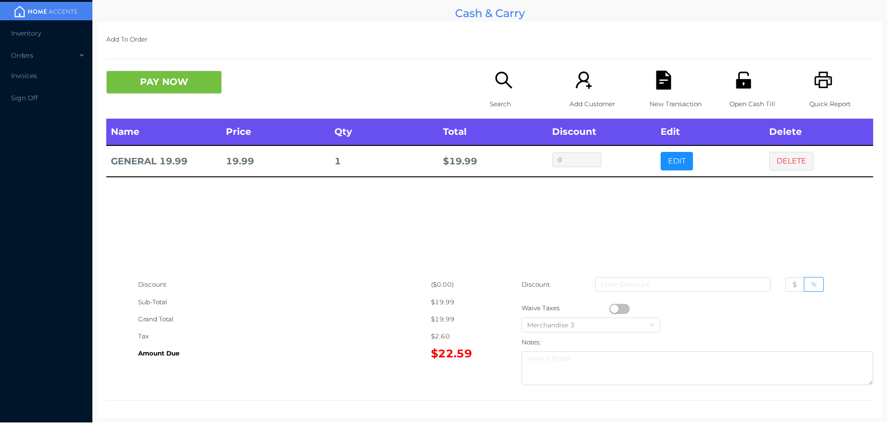
click at [663, 92] on div "New Transaction" at bounding box center [682, 95] width 64 height 48
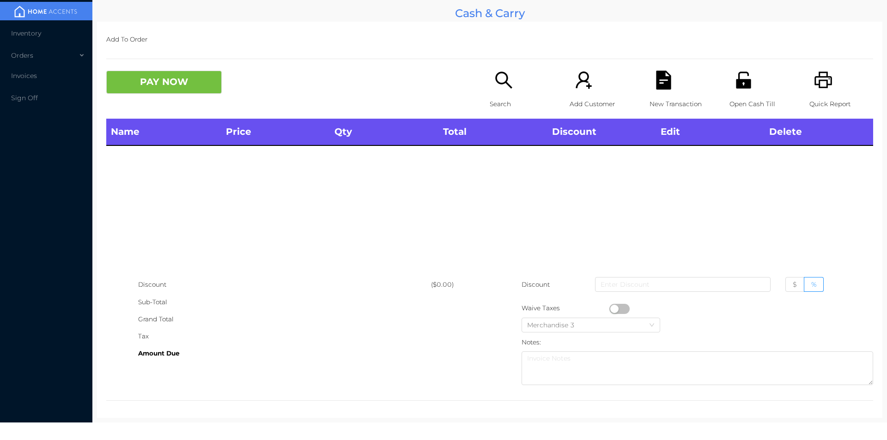
click at [820, 71] on icon "icon: printer" at bounding box center [823, 80] width 19 height 19
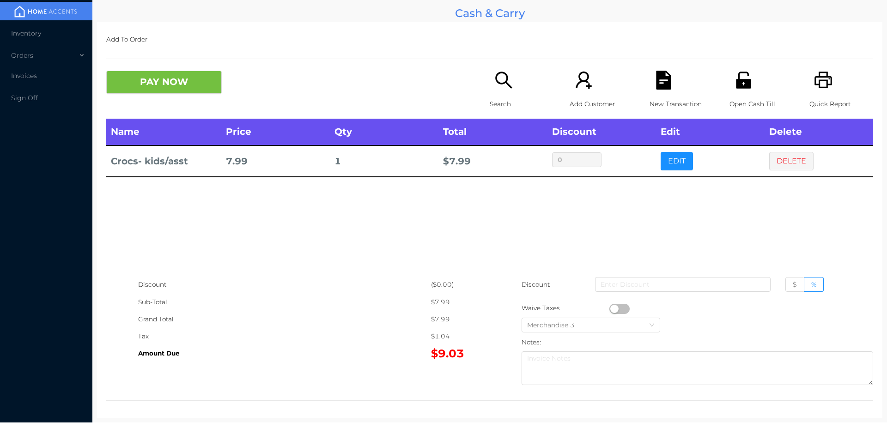
click at [501, 87] on icon "icon: search" at bounding box center [504, 80] width 19 height 19
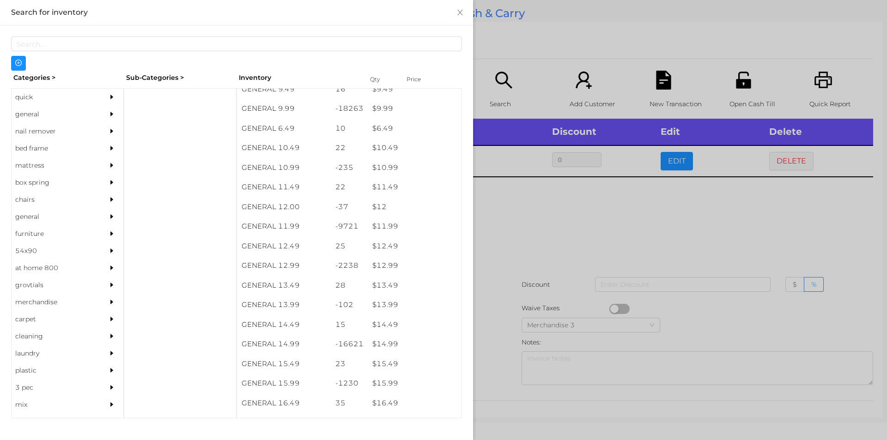
scroll to position [556, 0]
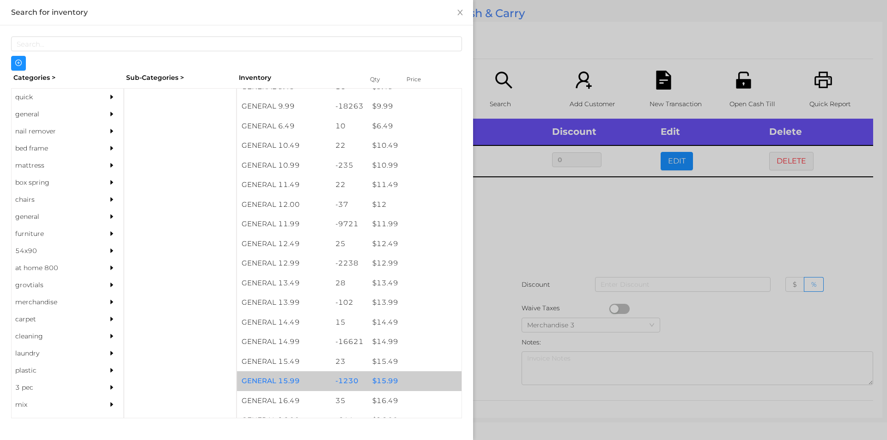
click at [340, 384] on div "-1230" at bounding box center [349, 382] width 37 height 20
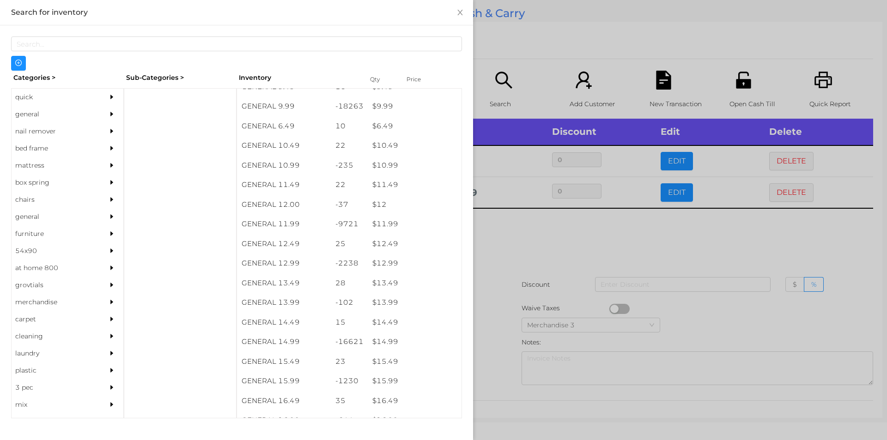
click at [562, 256] on div at bounding box center [443, 220] width 887 height 440
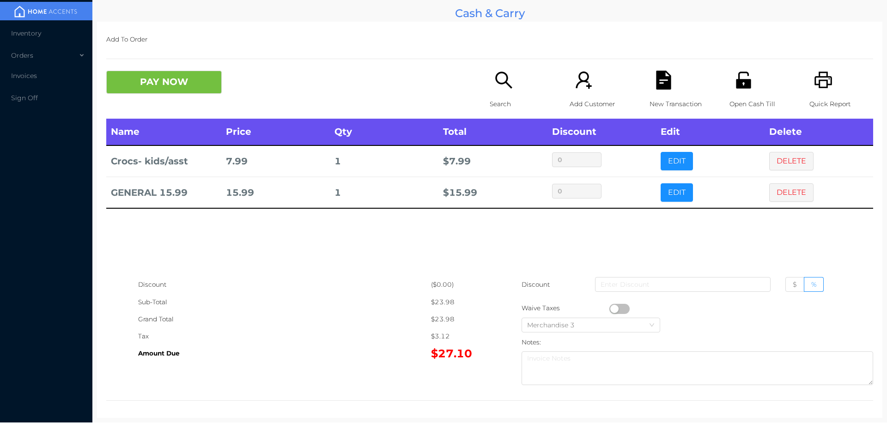
click at [757, 262] on div "Name Price Qty Total Discount Edit Delete Crocs- kids/asst 7.99 1 $ 7.99 0 EDIT…" at bounding box center [489, 198] width 767 height 158
click at [656, 87] on icon "icon: file-text" at bounding box center [663, 80] width 15 height 19
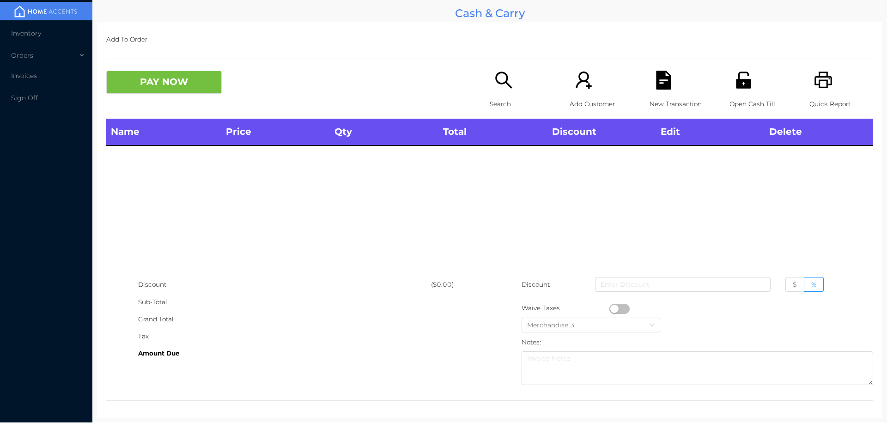
click at [821, 97] on p "Quick Report" at bounding box center [842, 104] width 64 height 17
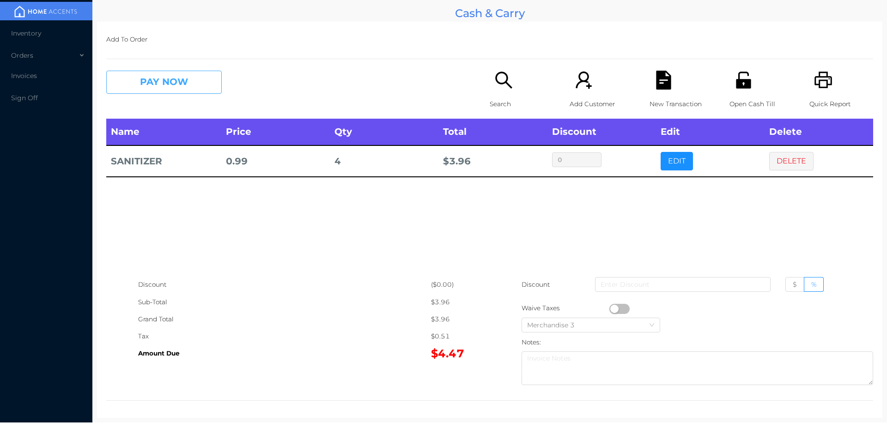
click at [155, 72] on button "PAY NOW" at bounding box center [164, 82] width 116 height 23
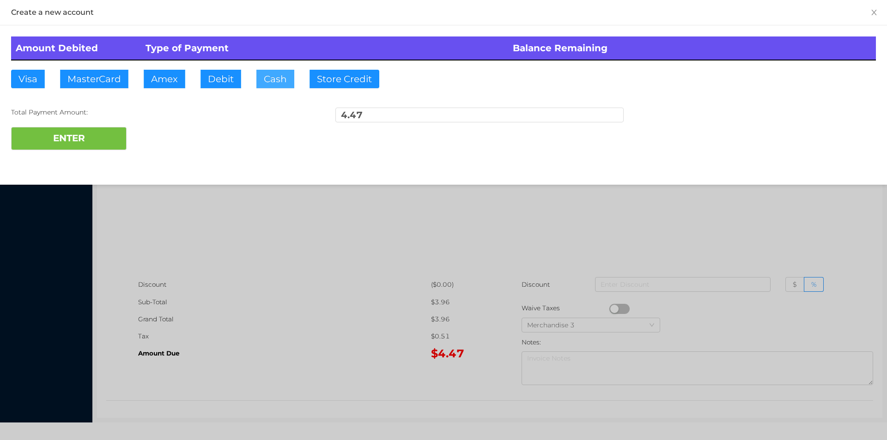
click at [257, 73] on button "Cash" at bounding box center [276, 79] width 38 height 18
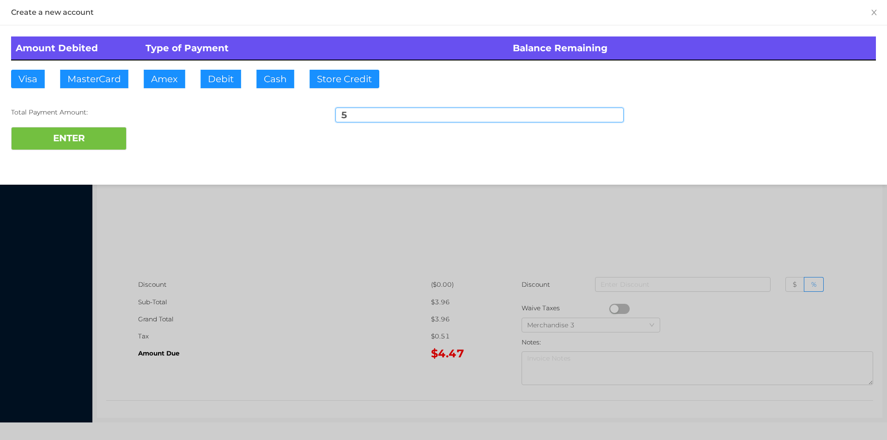
type input "5"
click at [78, 116] on div "Total Payment Amount:" at bounding box center [155, 113] width 288 height 10
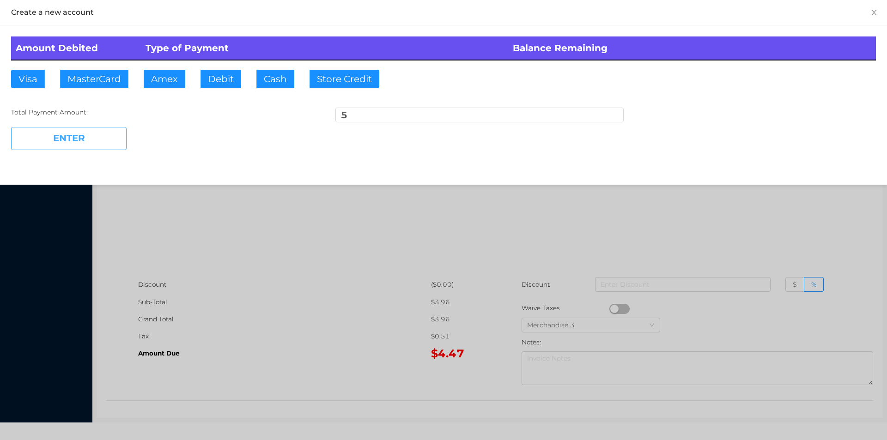
click at [64, 148] on button "ENTER" at bounding box center [69, 138] width 116 height 23
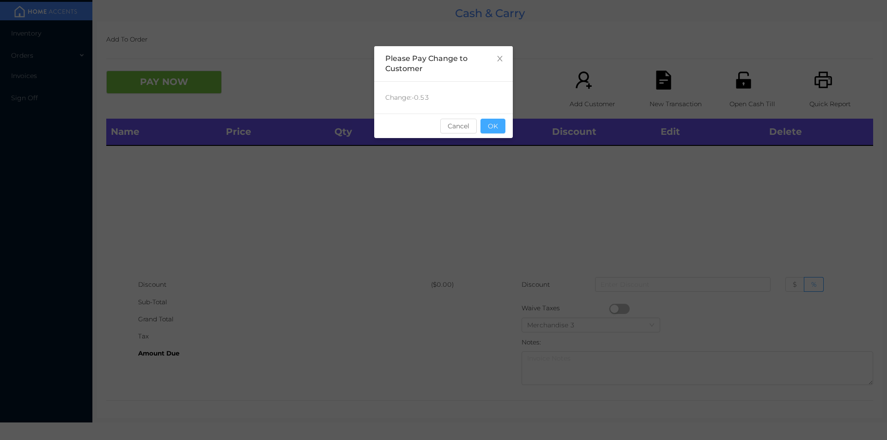
click at [502, 123] on button "OK" at bounding box center [493, 126] width 25 height 15
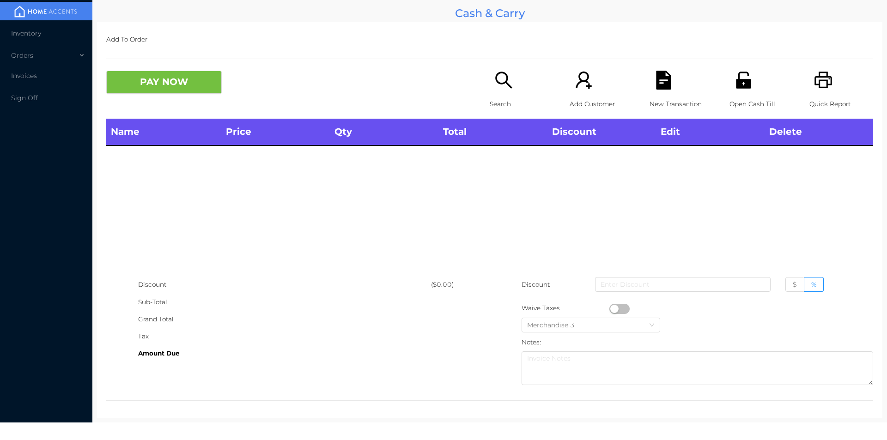
click at [501, 85] on icon "icon: search" at bounding box center [504, 80] width 19 height 19
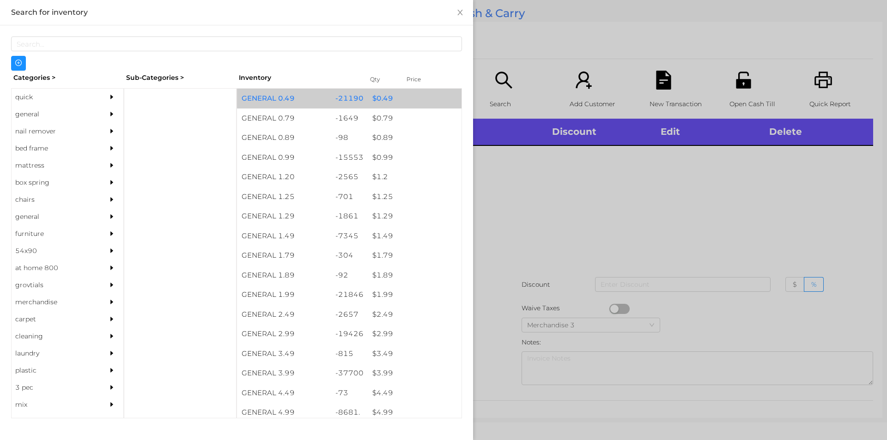
click at [342, 93] on div "-21190" at bounding box center [349, 99] width 37 height 20
click at [353, 104] on div "-21190" at bounding box center [349, 99] width 37 height 20
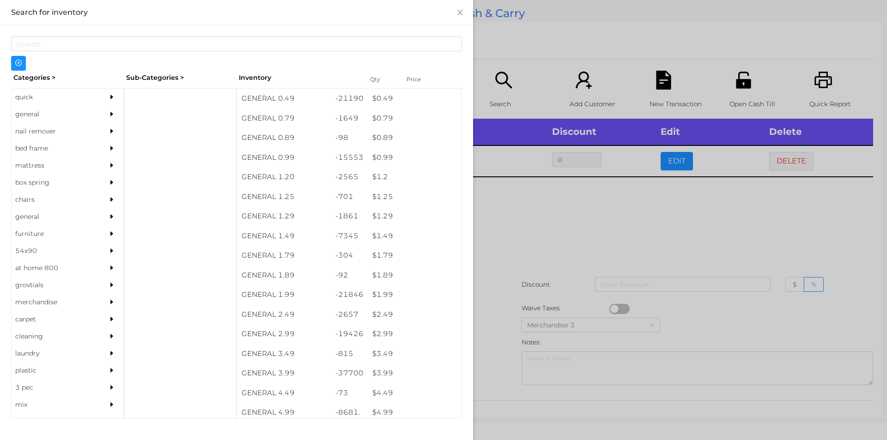
click at [518, 228] on div at bounding box center [443, 220] width 887 height 440
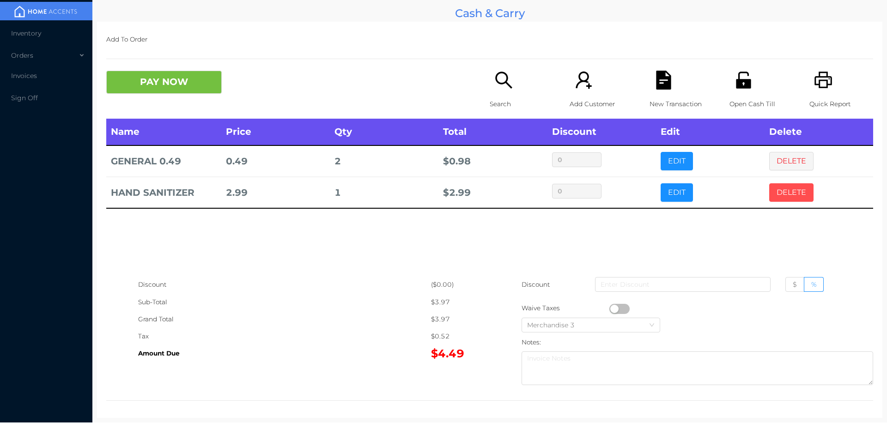
click at [770, 202] on button "DELETE" at bounding box center [792, 192] width 44 height 18
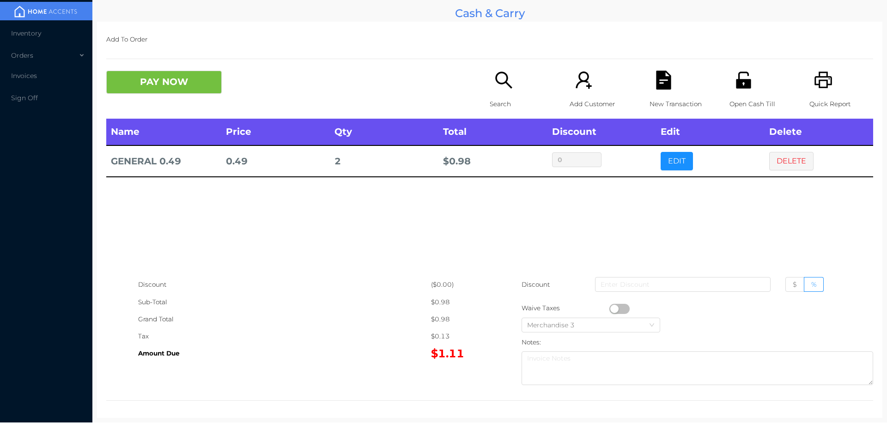
click at [613, 308] on button "button" at bounding box center [620, 309] width 20 height 10
click at [135, 86] on button "PAY NOW" at bounding box center [164, 82] width 116 height 23
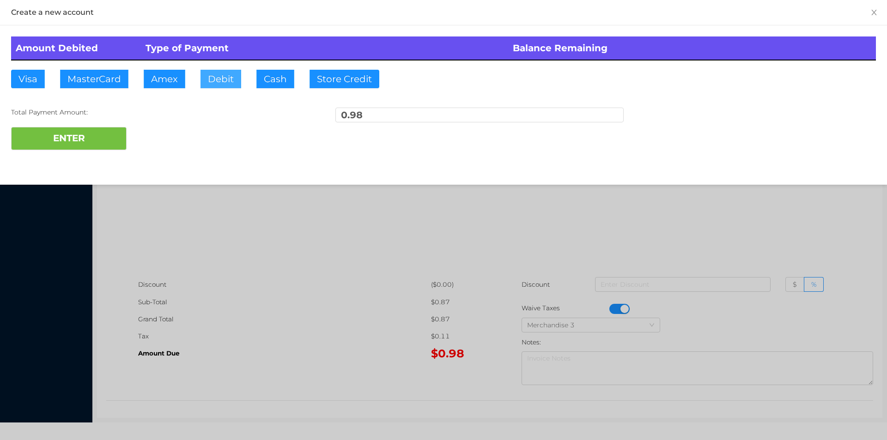
click at [233, 83] on button "Debit" at bounding box center [221, 79] width 41 height 18
click at [97, 147] on button "ENTER" at bounding box center [69, 138] width 116 height 23
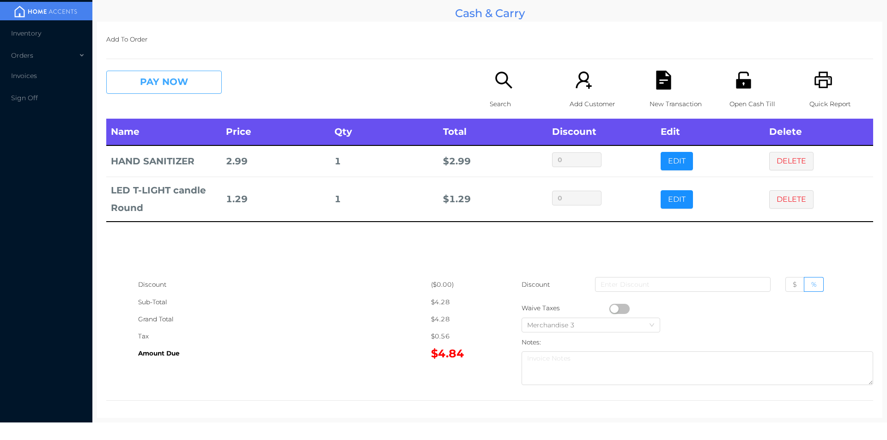
click at [164, 91] on button "PAY NOW" at bounding box center [164, 82] width 116 height 23
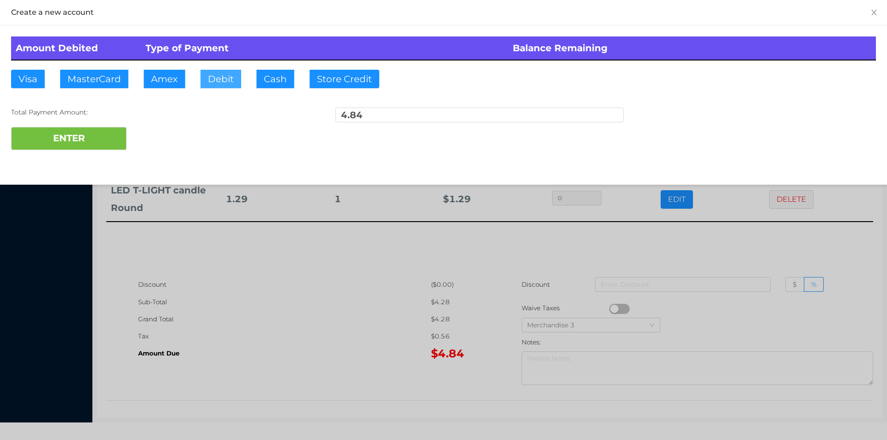
click at [220, 82] on button "Debit" at bounding box center [221, 79] width 41 height 18
click at [114, 130] on button "ENTER" at bounding box center [69, 138] width 116 height 23
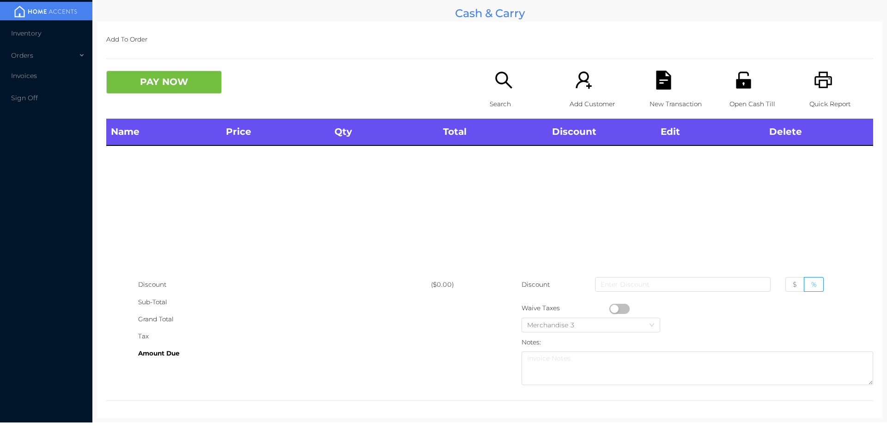
click at [757, 86] on div "Open Cash Till" at bounding box center [762, 95] width 64 height 48
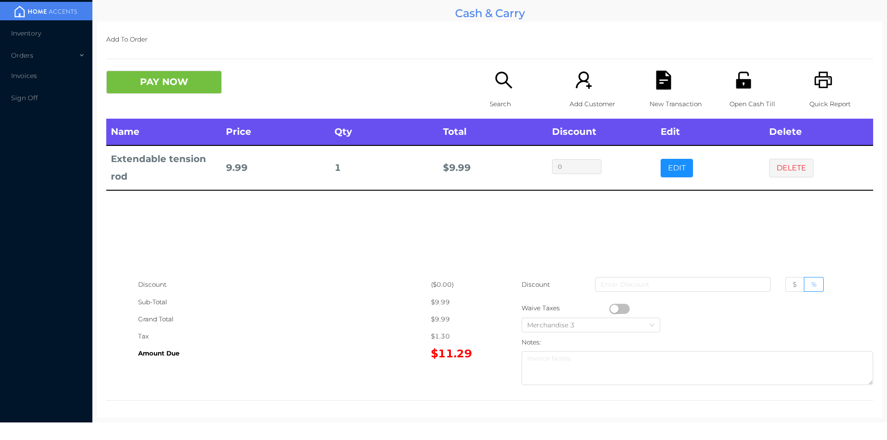
click at [504, 97] on p "Search" at bounding box center [522, 104] width 64 height 17
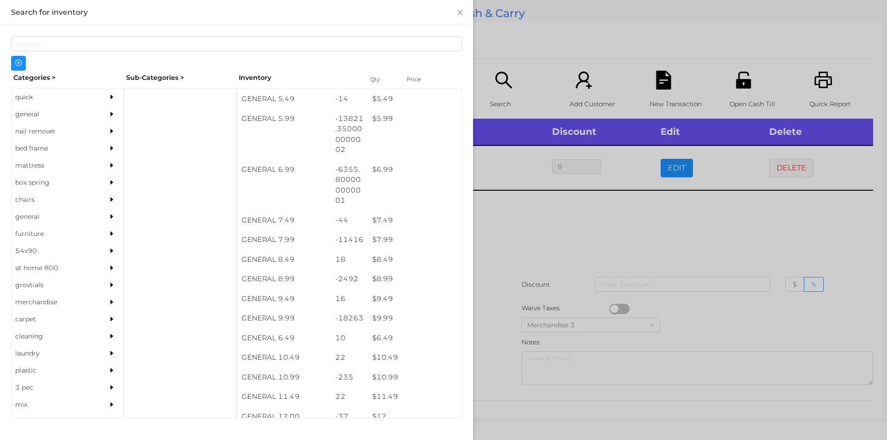
scroll to position [384, 0]
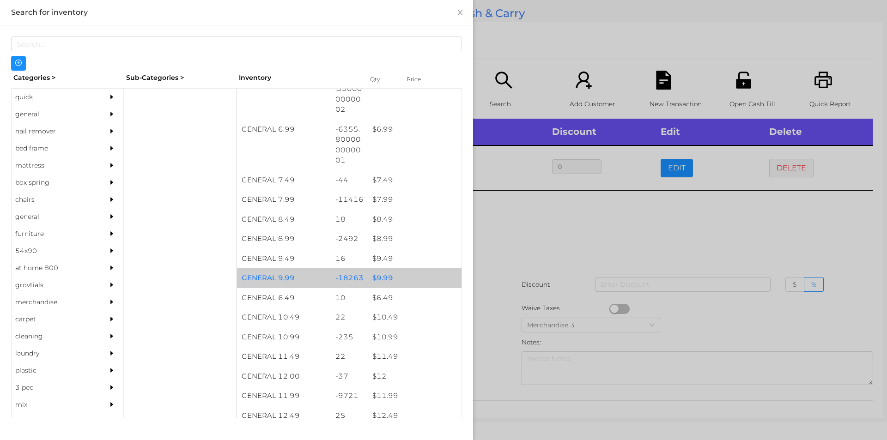
click at [378, 280] on div "$ 9.99" at bounding box center [415, 279] width 94 height 20
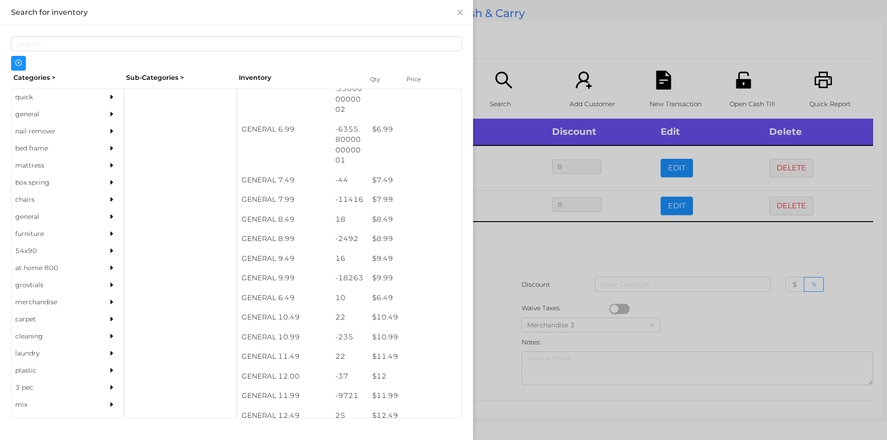
click at [488, 283] on div at bounding box center [443, 220] width 887 height 440
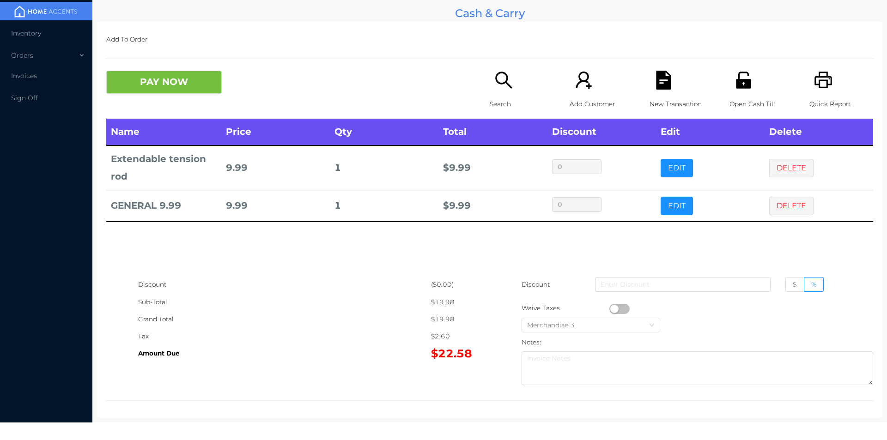
click at [661, 81] on icon "icon: file-text" at bounding box center [663, 80] width 15 height 19
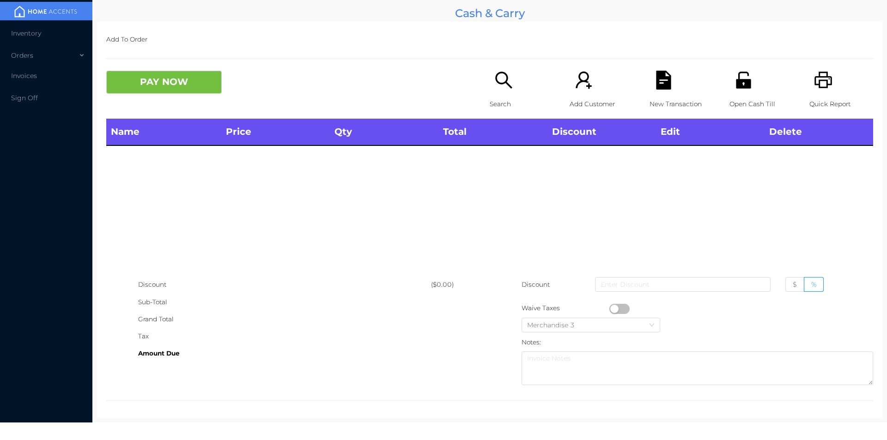
click at [739, 81] on icon "icon: unlock" at bounding box center [743, 80] width 15 height 17
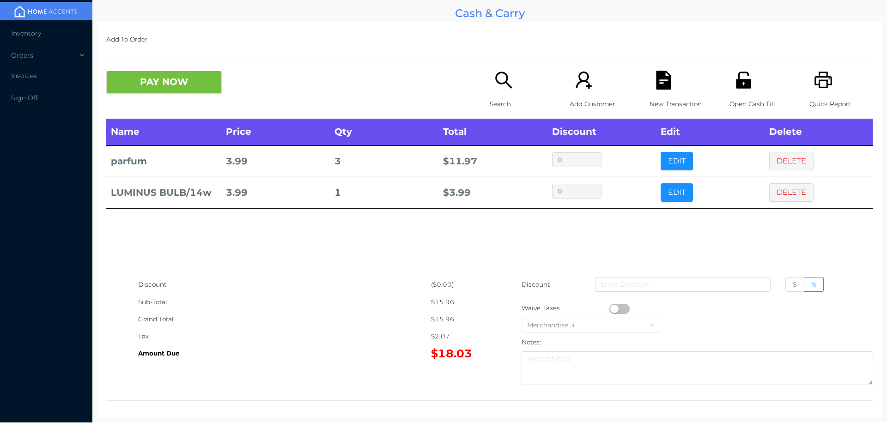
click at [611, 307] on button "button" at bounding box center [620, 309] width 20 height 10
click at [659, 74] on icon "icon: file-text" at bounding box center [663, 80] width 15 height 19
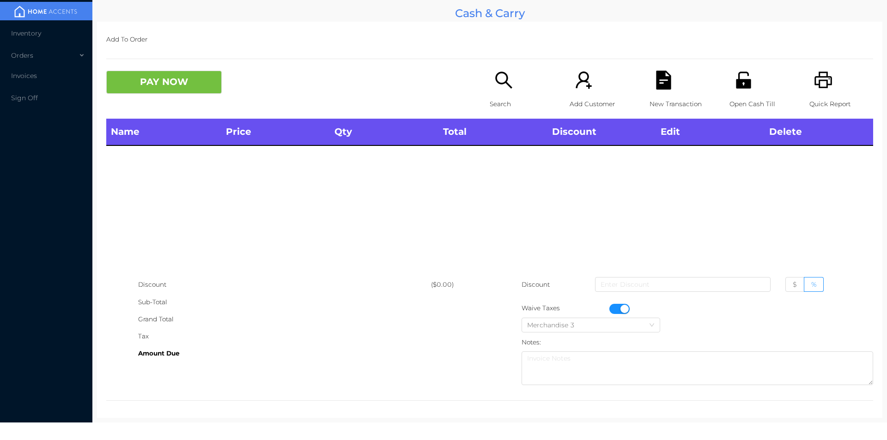
click at [817, 85] on icon "icon: printer" at bounding box center [823, 80] width 19 height 19
click at [618, 309] on button "button" at bounding box center [620, 309] width 20 height 10
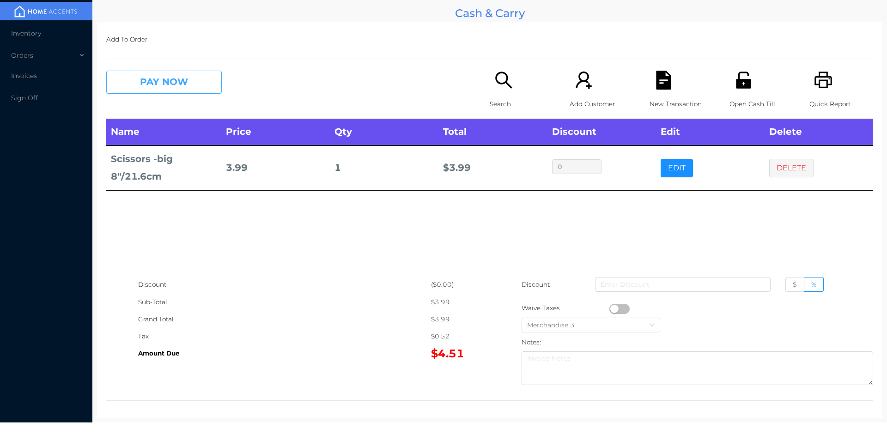
click at [168, 86] on button "PAY NOW" at bounding box center [164, 82] width 116 height 23
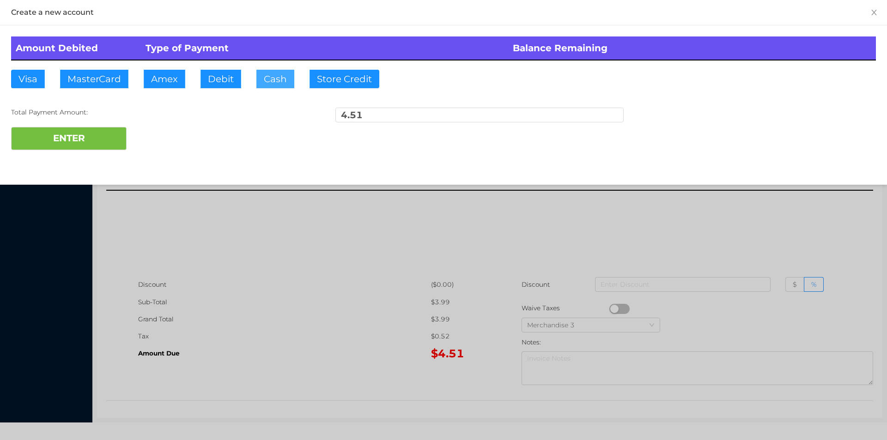
click at [273, 80] on button "Cash" at bounding box center [276, 79] width 38 height 18
type input "20"
click at [72, 129] on button "ENTER" at bounding box center [69, 138] width 116 height 23
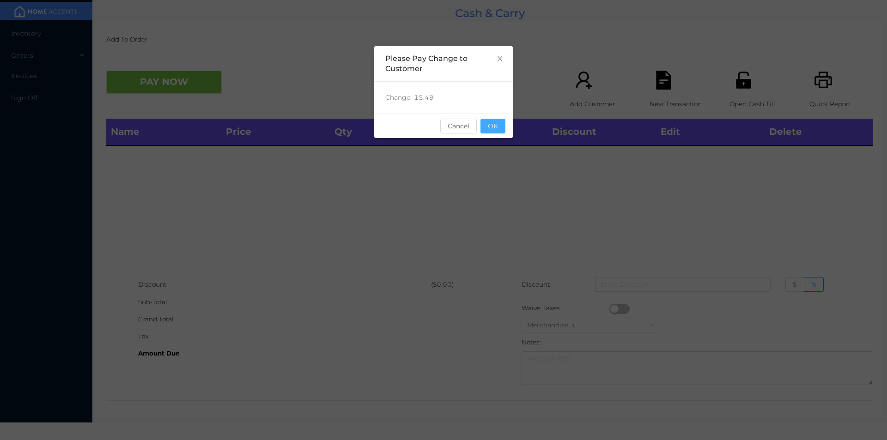
click at [504, 120] on button "OK" at bounding box center [493, 126] width 25 height 15
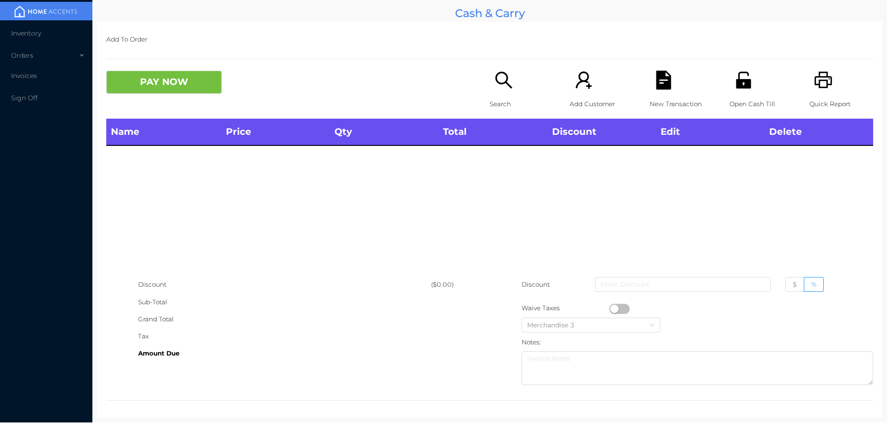
click at [753, 59] on div at bounding box center [489, 59] width 767 height 0
click at [740, 89] on icon "icon: unlock" at bounding box center [743, 80] width 19 height 19
click at [570, 72] on div "Add Customer" at bounding box center [602, 95] width 64 height 48
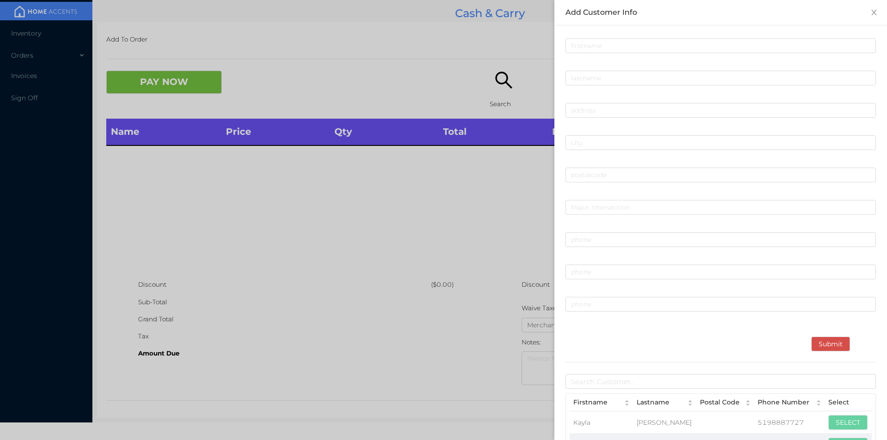
click at [344, 133] on div at bounding box center [443, 220] width 887 height 440
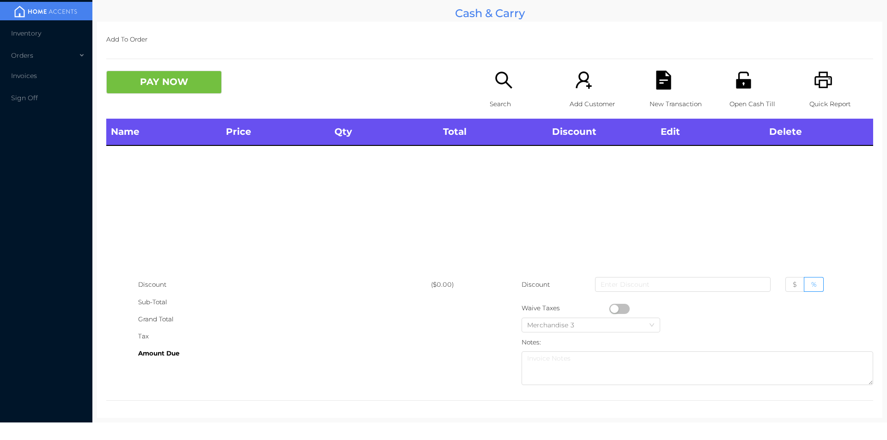
click at [490, 76] on div "Search" at bounding box center [522, 95] width 64 height 48
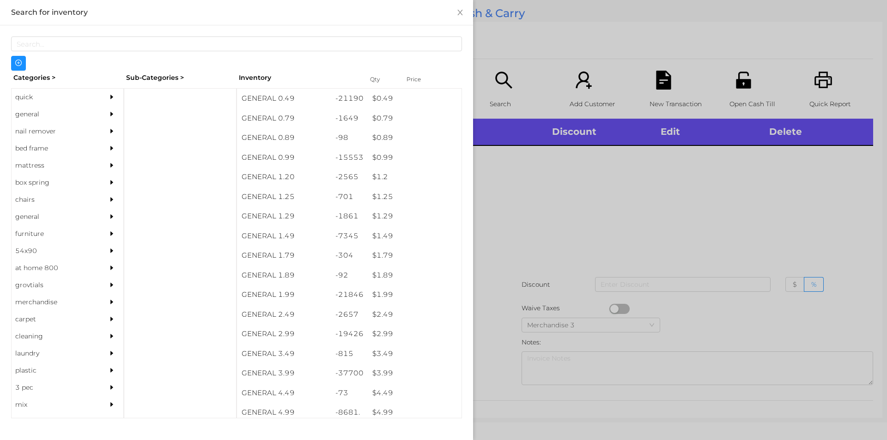
click at [598, 203] on div at bounding box center [443, 220] width 887 height 440
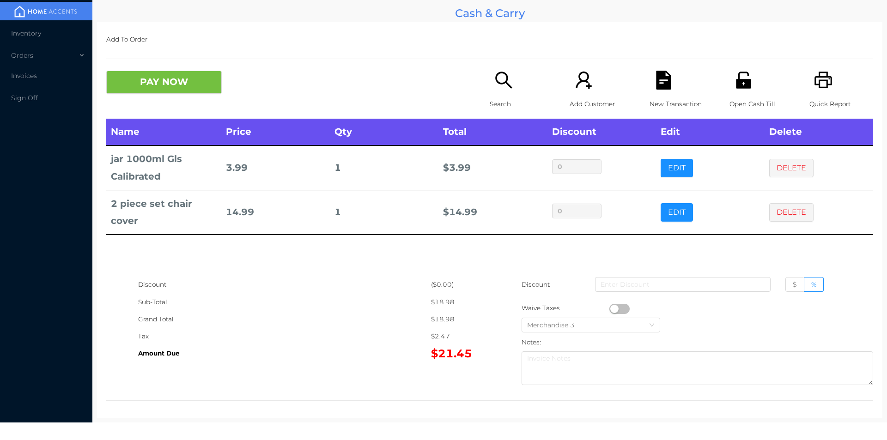
click at [664, 79] on icon "icon: file-text" at bounding box center [663, 80] width 15 height 19
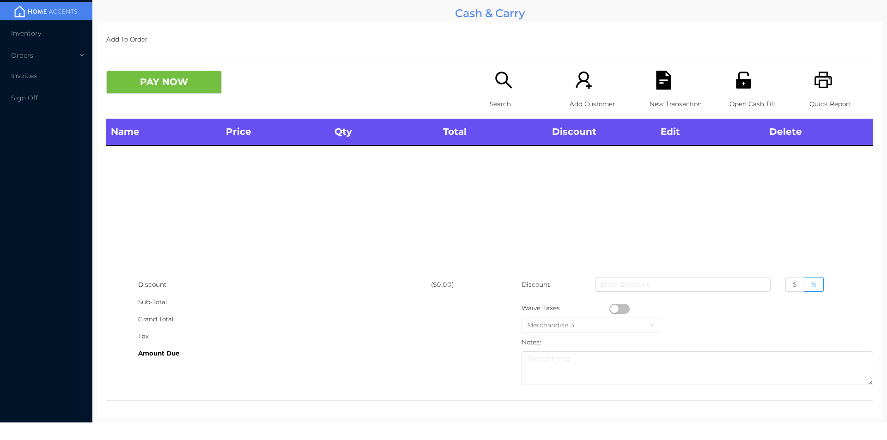
click at [833, 89] on div "Quick Report" at bounding box center [842, 95] width 64 height 48
click at [495, 81] on icon "icon: search" at bounding box center [504, 80] width 19 height 19
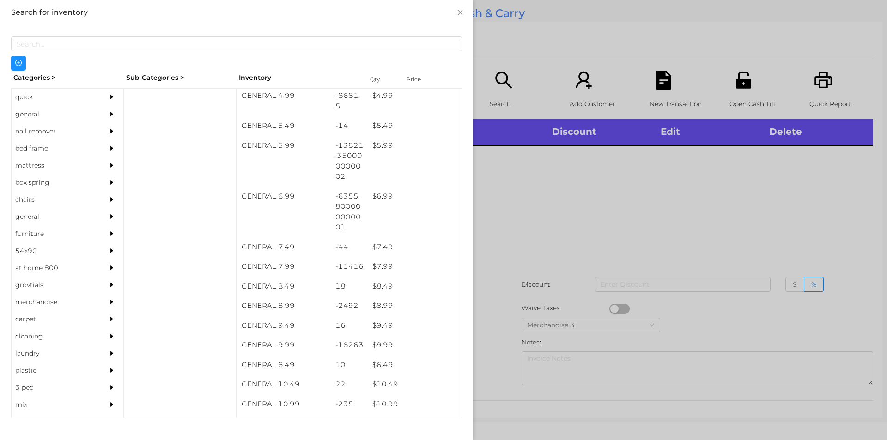
scroll to position [330, 0]
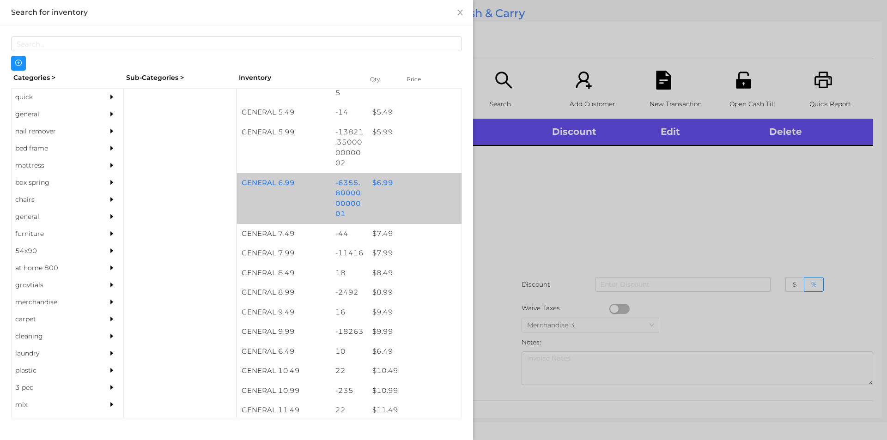
click at [397, 187] on div "$ 6.99" at bounding box center [415, 183] width 94 height 20
click at [410, 189] on div "$ 6.99" at bounding box center [415, 183] width 94 height 20
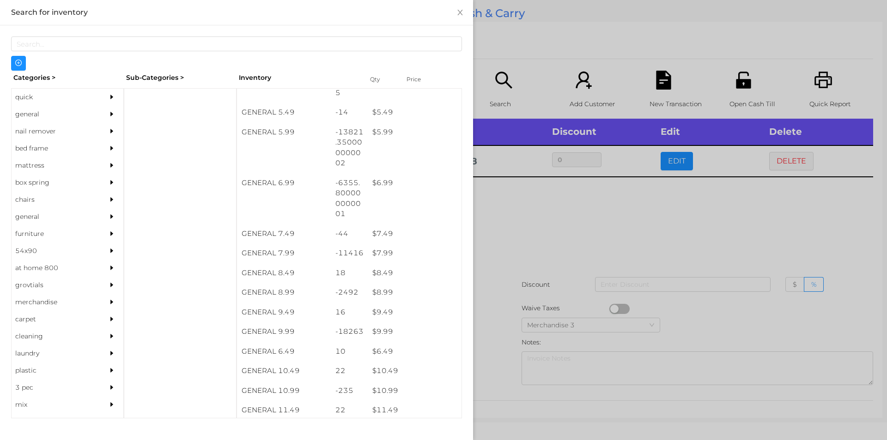
click at [535, 205] on div at bounding box center [443, 220] width 887 height 440
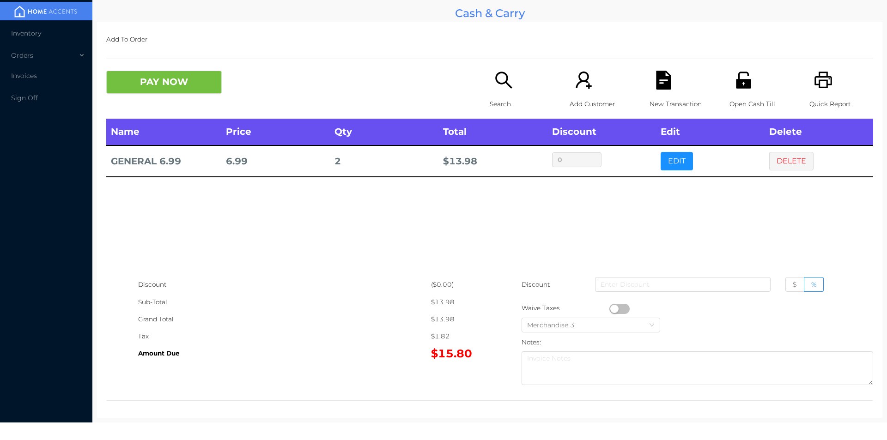
click at [499, 92] on div "Search" at bounding box center [522, 95] width 64 height 48
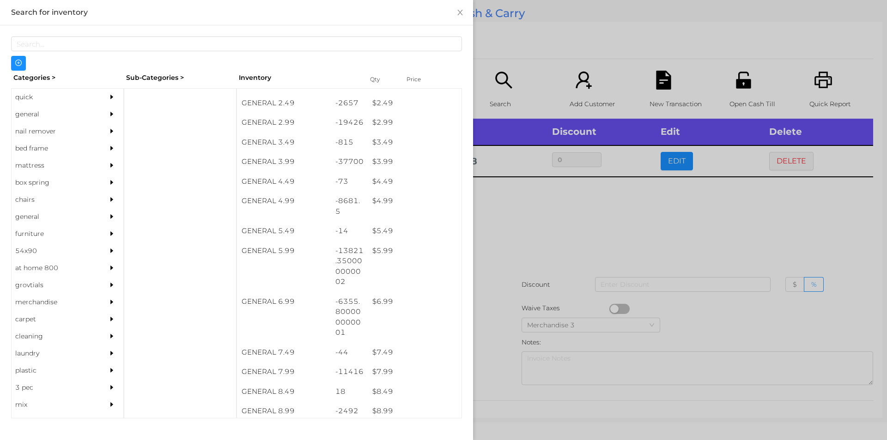
scroll to position [220, 0]
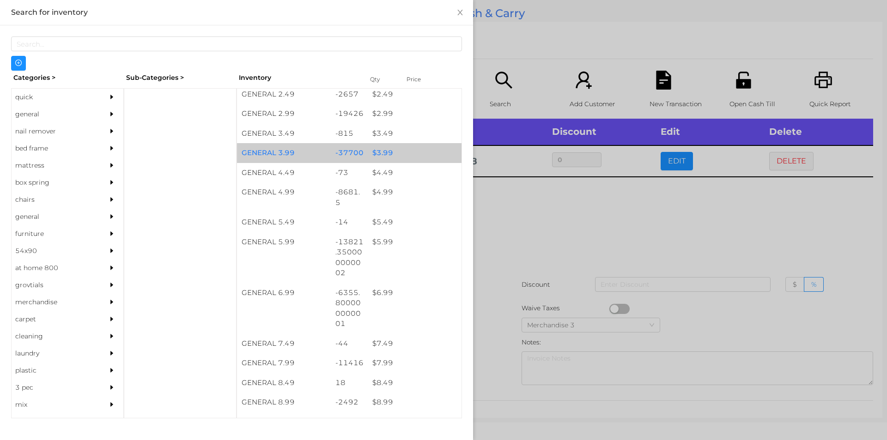
click at [393, 150] on div "$ 3.99" at bounding box center [415, 153] width 94 height 20
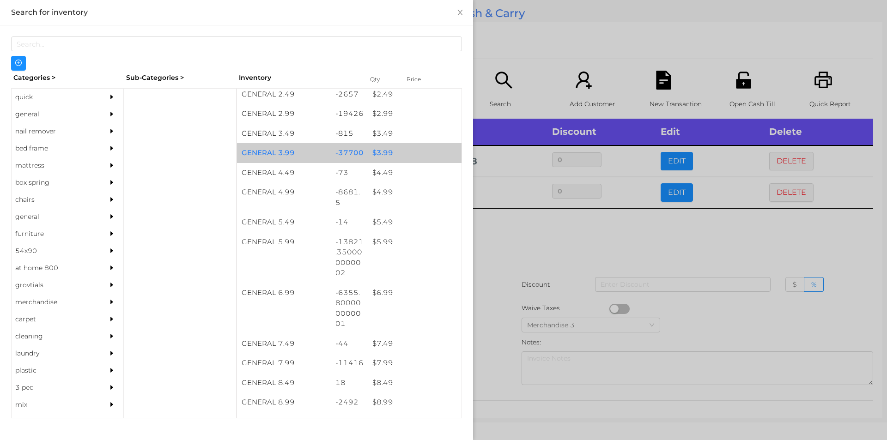
click at [407, 149] on div "$ 3.99" at bounding box center [415, 153] width 94 height 20
click at [410, 149] on div "$ 3.99" at bounding box center [415, 153] width 94 height 20
click at [403, 146] on div "$ 3.99" at bounding box center [415, 153] width 94 height 20
click at [414, 149] on div "$ 3.99" at bounding box center [415, 153] width 94 height 20
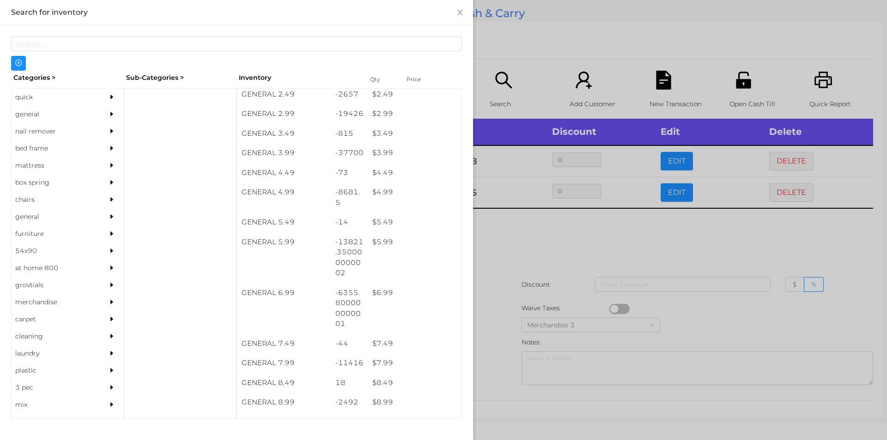
click at [544, 63] on div at bounding box center [443, 220] width 887 height 440
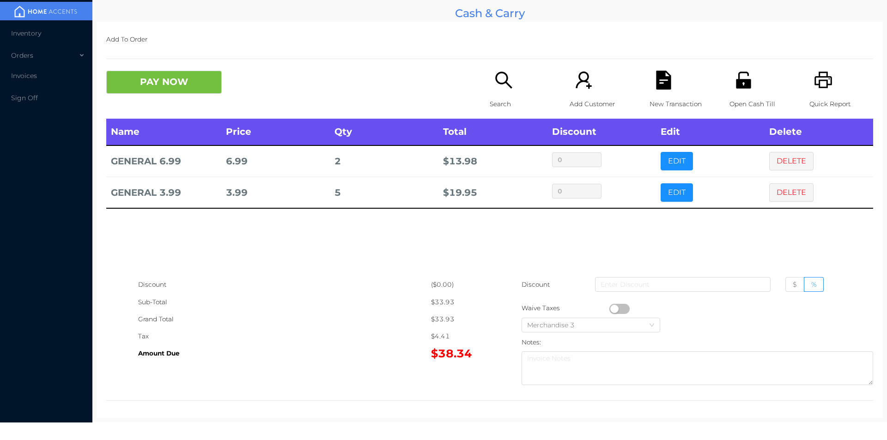
click at [659, 79] on icon "icon: file-text" at bounding box center [663, 80] width 15 height 19
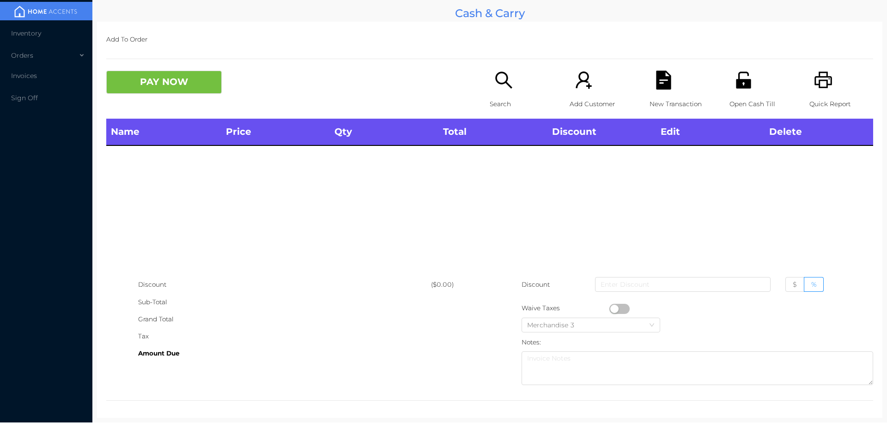
click at [814, 83] on icon "icon: printer" at bounding box center [823, 80] width 19 height 19
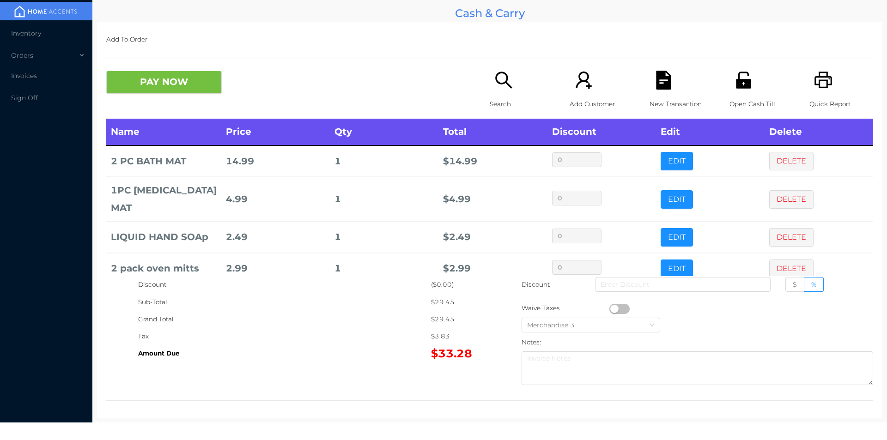
scroll to position [3, 0]
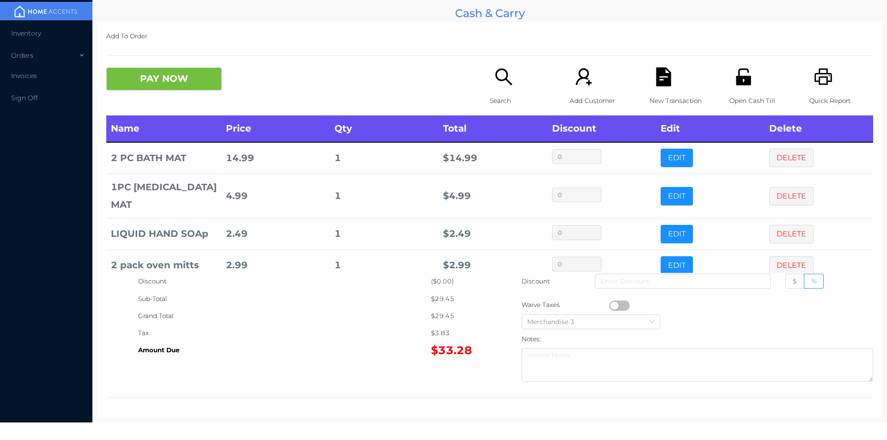
click at [505, 86] on icon "icon: search" at bounding box center [504, 76] width 19 height 19
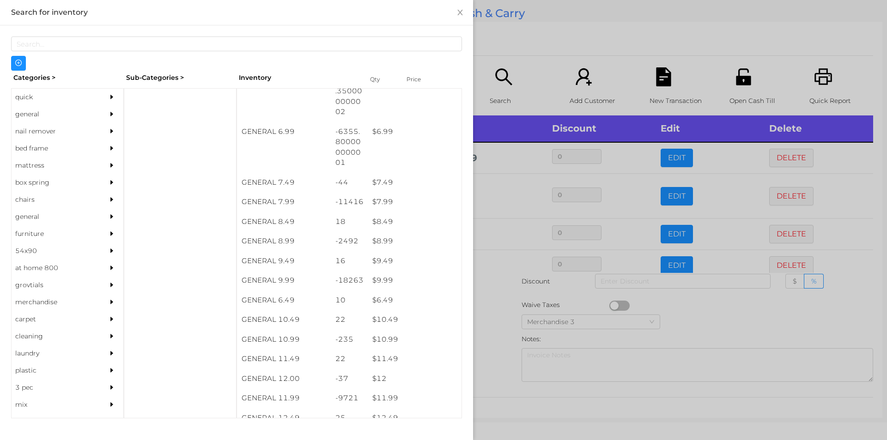
scroll to position [383, 0]
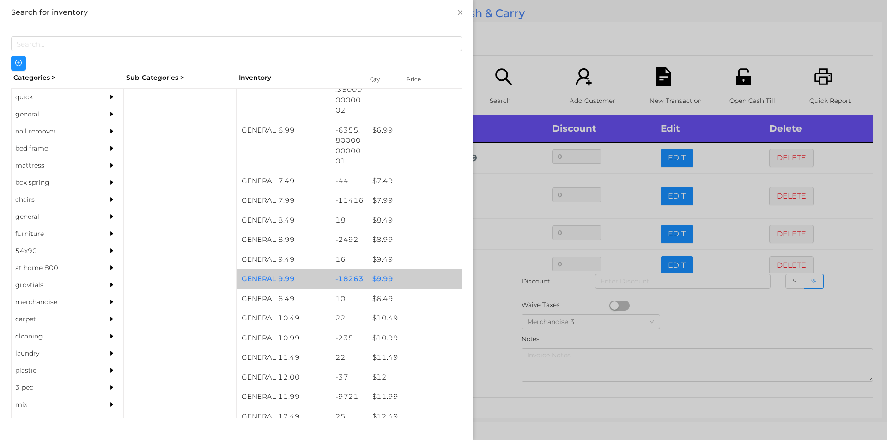
click at [387, 284] on div "$ 9.99" at bounding box center [415, 279] width 94 height 20
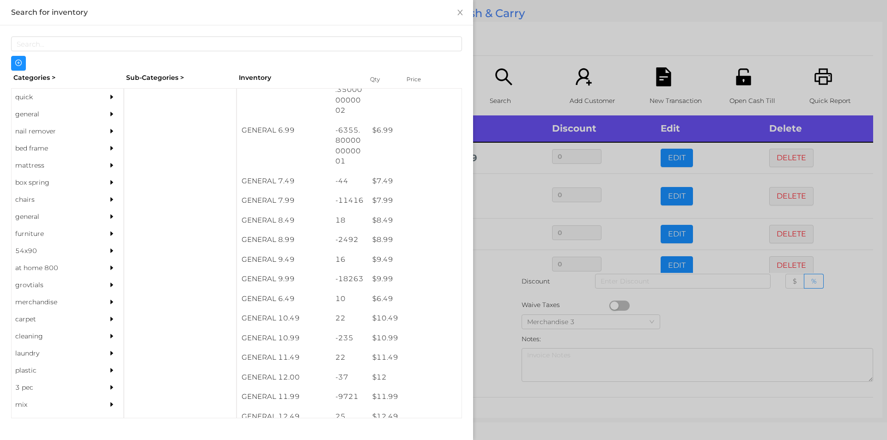
click at [544, 59] on div at bounding box center [443, 220] width 887 height 440
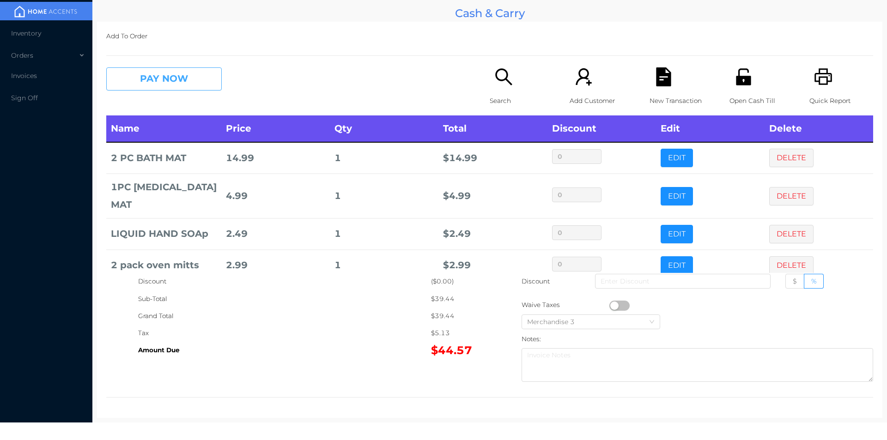
click at [196, 67] on button "PAY NOW" at bounding box center [164, 78] width 116 height 23
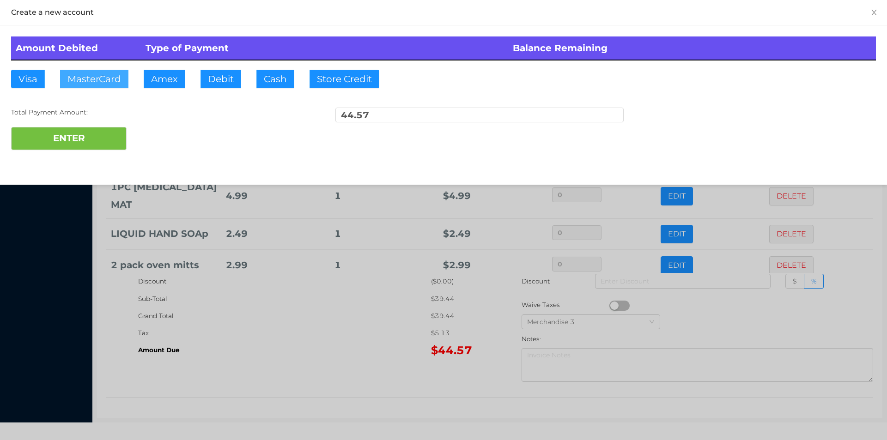
click at [124, 77] on button "MasterCard" at bounding box center [94, 79] width 68 height 18
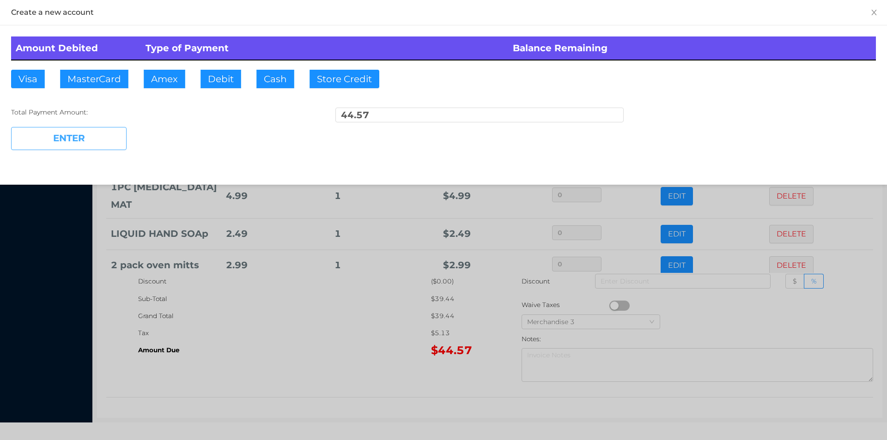
click at [84, 139] on button "ENTER" at bounding box center [69, 138] width 116 height 23
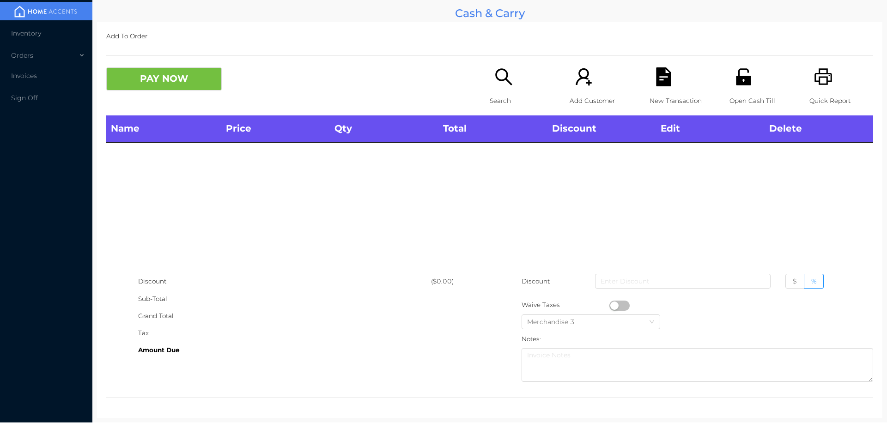
click at [511, 87] on div "Search" at bounding box center [522, 91] width 64 height 48
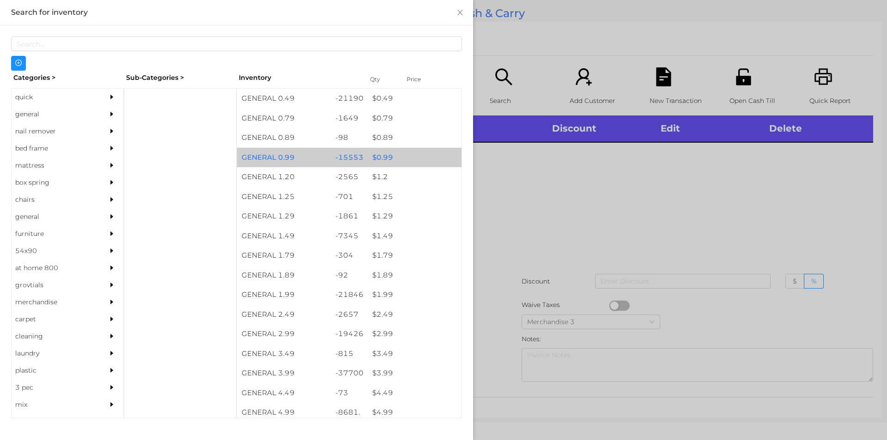
click at [403, 158] on div "$ 0.99" at bounding box center [415, 158] width 94 height 20
click at [410, 162] on div "$ 0.99" at bounding box center [415, 158] width 94 height 20
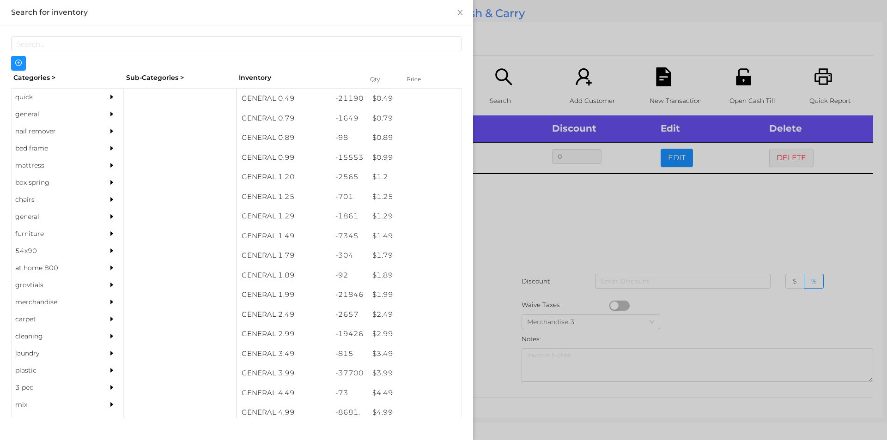
click at [557, 221] on div at bounding box center [443, 220] width 887 height 440
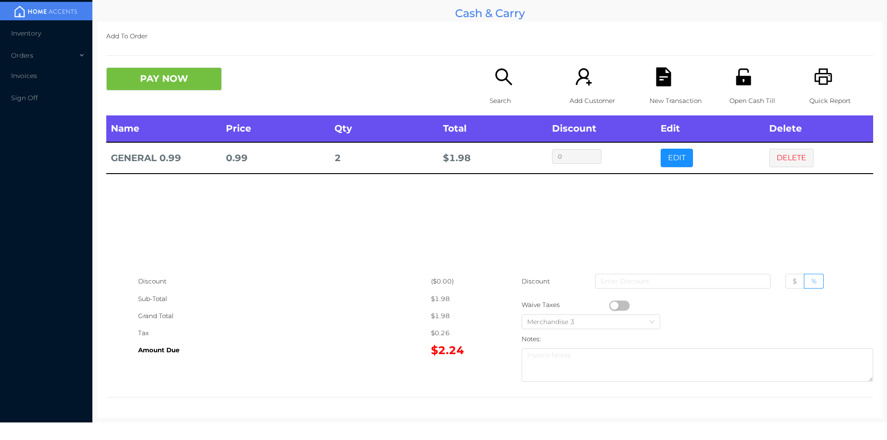
click at [610, 305] on button "button" at bounding box center [620, 306] width 20 height 10
click at [146, 77] on button "PAY NOW" at bounding box center [164, 78] width 116 height 23
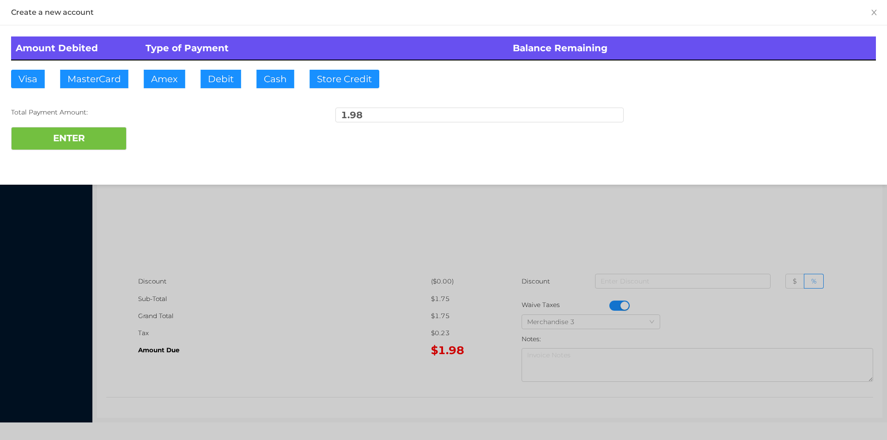
click at [240, 81] on div "Amount Debited Type of Payment Balance Remaining Visa MasterCard Amex Debit Cas…" at bounding box center [443, 93] width 887 height 136
click at [110, 130] on button "ENTER" at bounding box center [69, 138] width 116 height 23
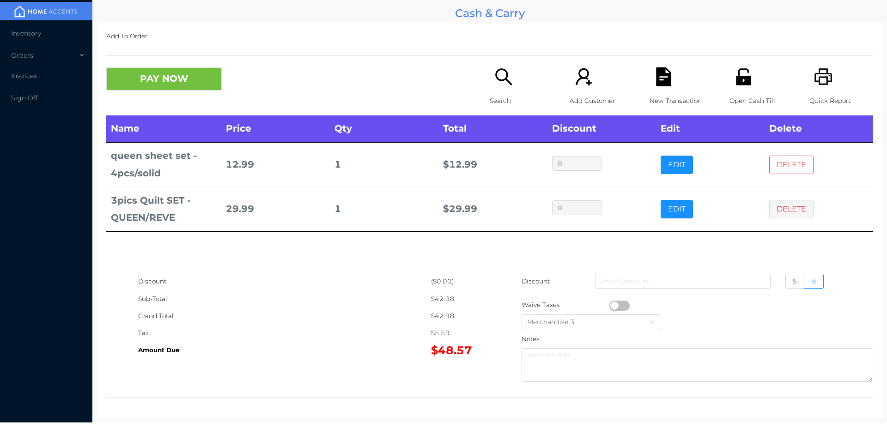
click at [788, 162] on button "DELETE" at bounding box center [792, 165] width 44 height 18
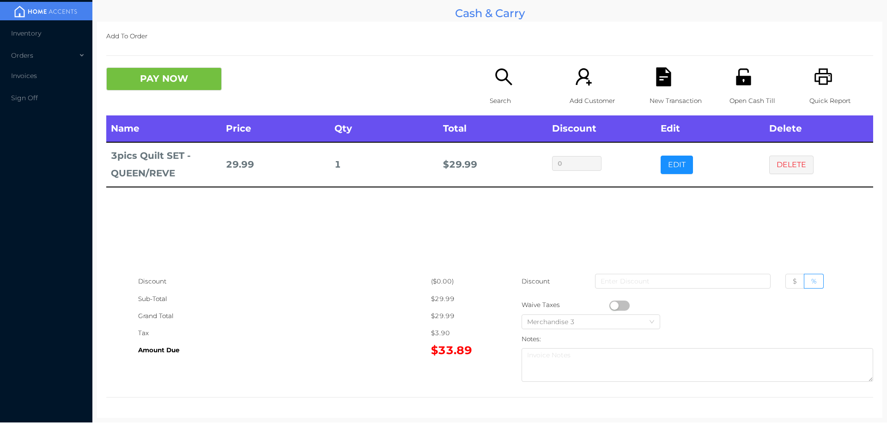
click at [501, 71] on icon "icon: search" at bounding box center [503, 76] width 17 height 17
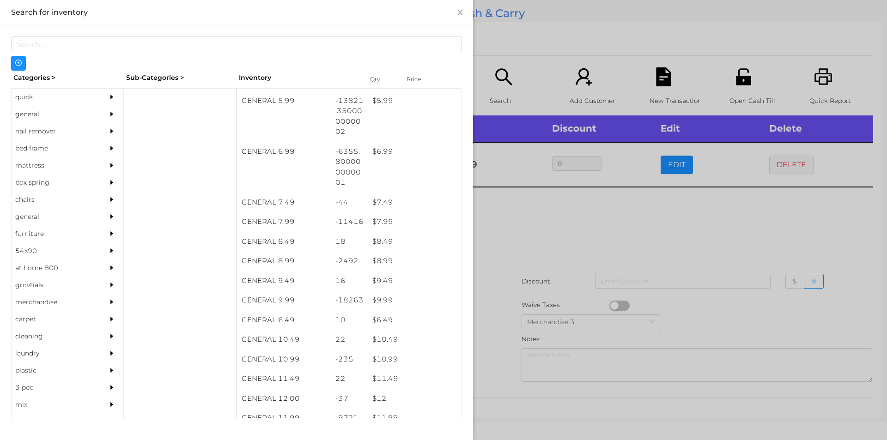
scroll to position [362, 0]
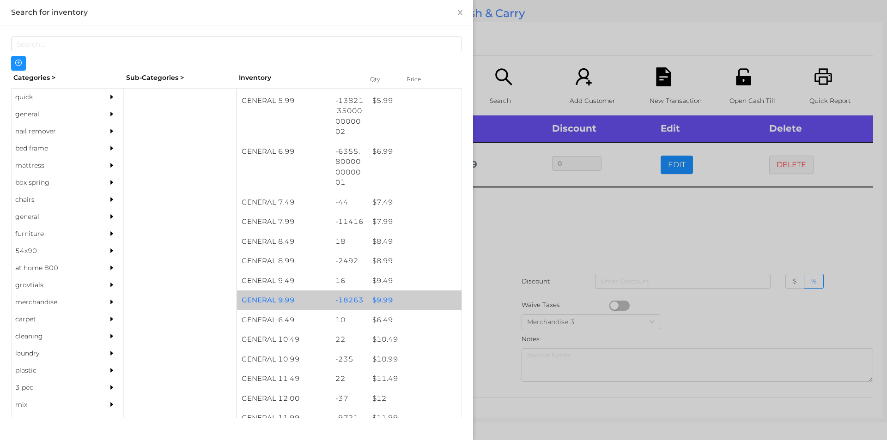
click at [415, 308] on div "$ 9.99" at bounding box center [415, 301] width 94 height 20
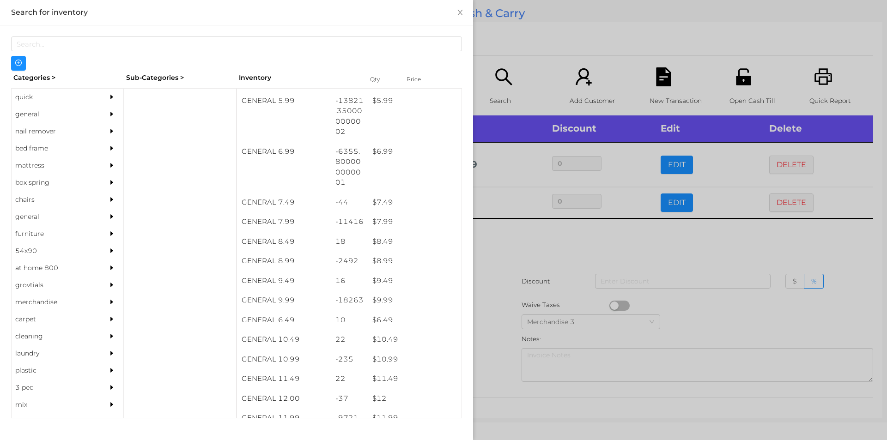
click at [531, 294] on div at bounding box center [443, 220] width 887 height 440
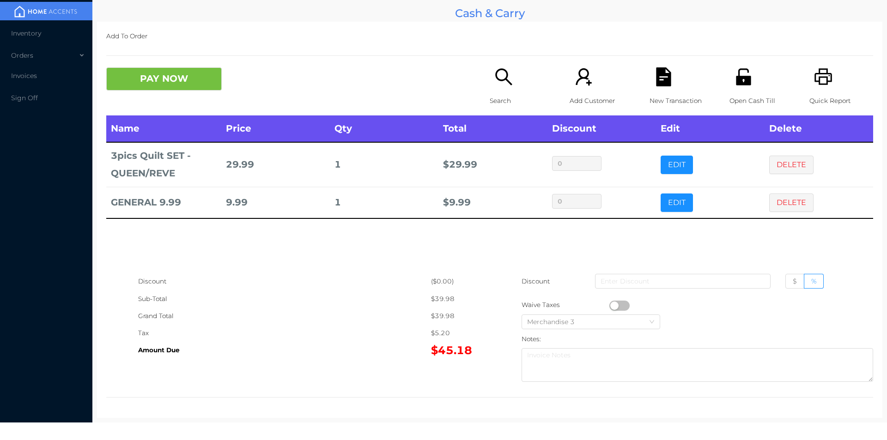
click at [610, 305] on button "button" at bounding box center [620, 306] width 20 height 10
click at [157, 82] on button "PAY NOW" at bounding box center [164, 78] width 116 height 23
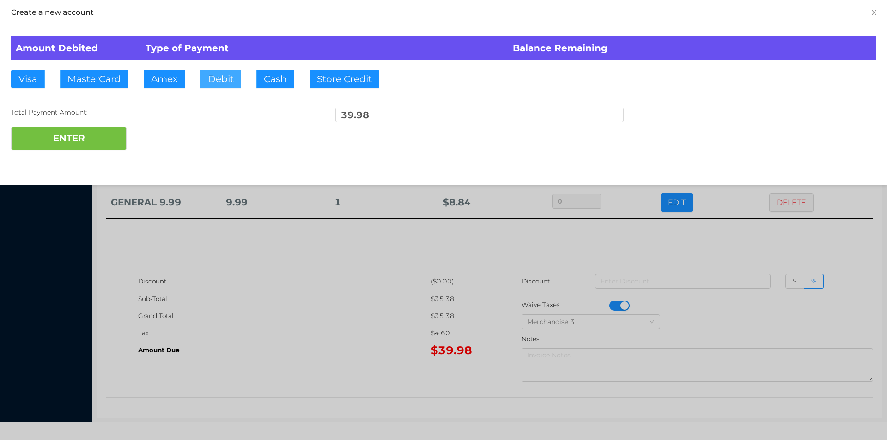
click at [220, 76] on button "Debit" at bounding box center [221, 79] width 41 height 18
click at [92, 147] on button "ENTER" at bounding box center [69, 138] width 116 height 23
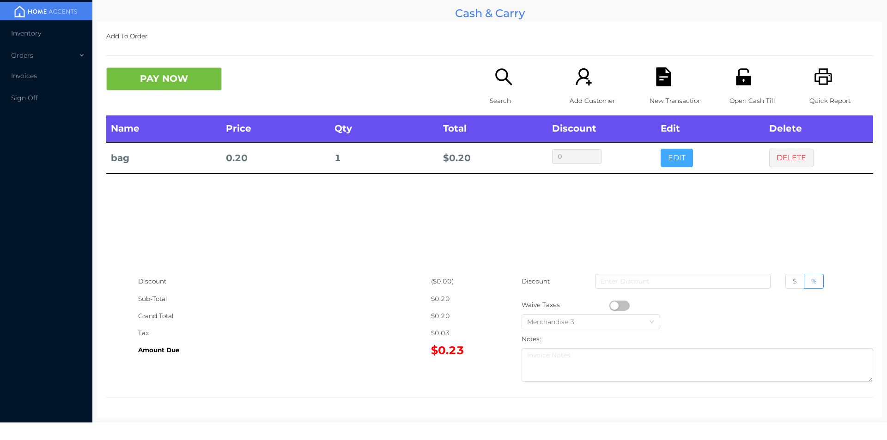
click at [677, 153] on button "EDIT" at bounding box center [677, 158] width 32 height 18
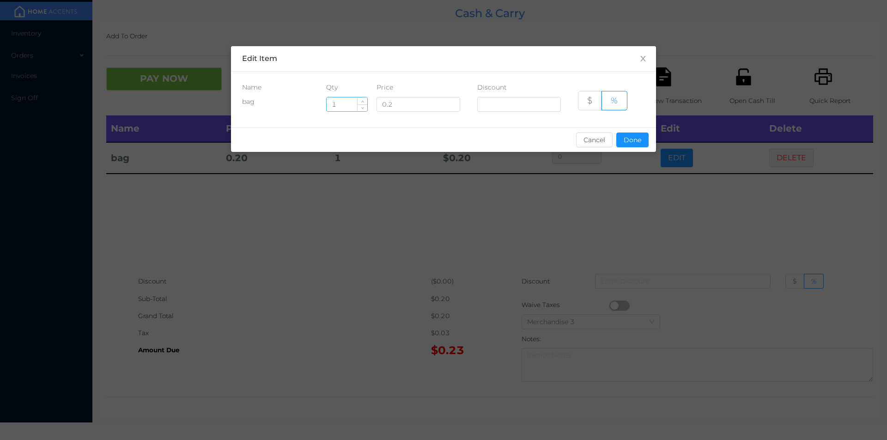
click at [344, 100] on input "1" at bounding box center [347, 105] width 41 height 14
type input "10"
click at [635, 135] on button "Done" at bounding box center [633, 140] width 32 height 15
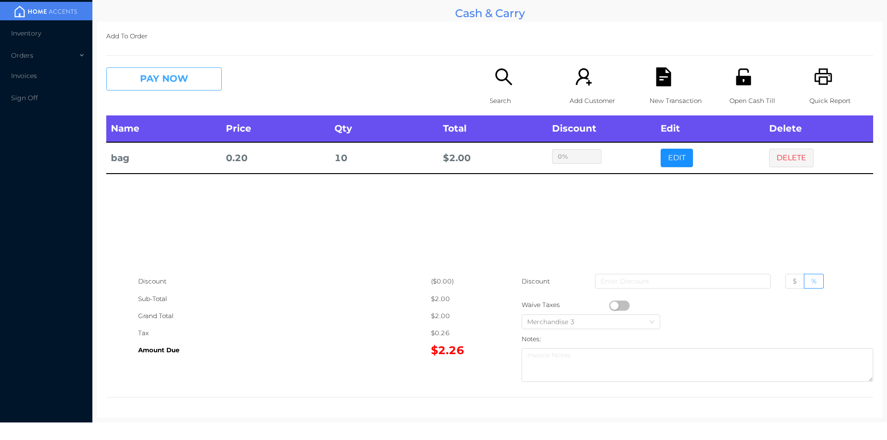
click at [190, 89] on button "PAY NOW" at bounding box center [164, 78] width 116 height 23
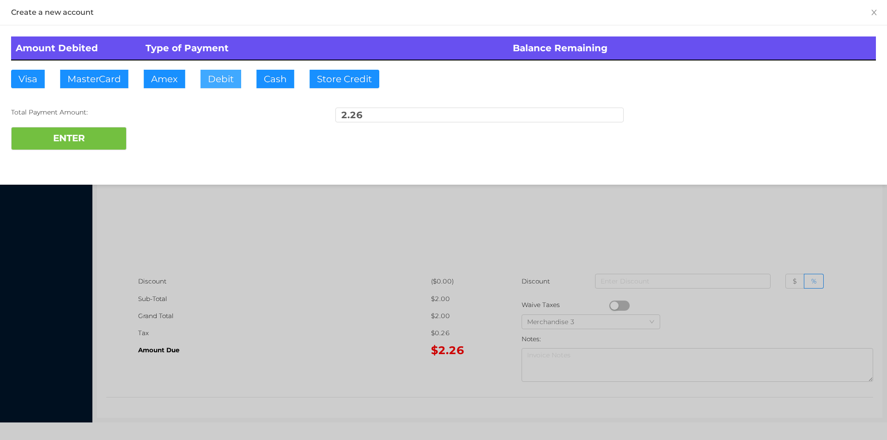
click at [223, 71] on button "Debit" at bounding box center [221, 79] width 41 height 18
click at [94, 143] on button "ENTER" at bounding box center [69, 138] width 116 height 23
type input "0"
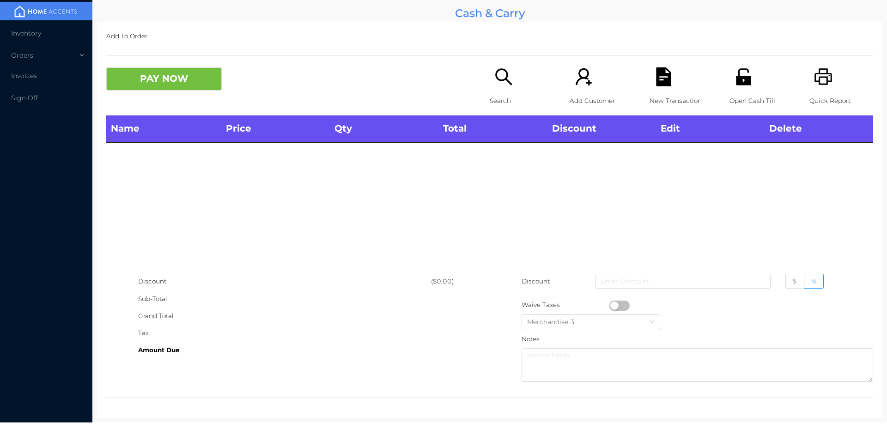
click at [505, 83] on icon "icon: search" at bounding box center [504, 76] width 19 height 19
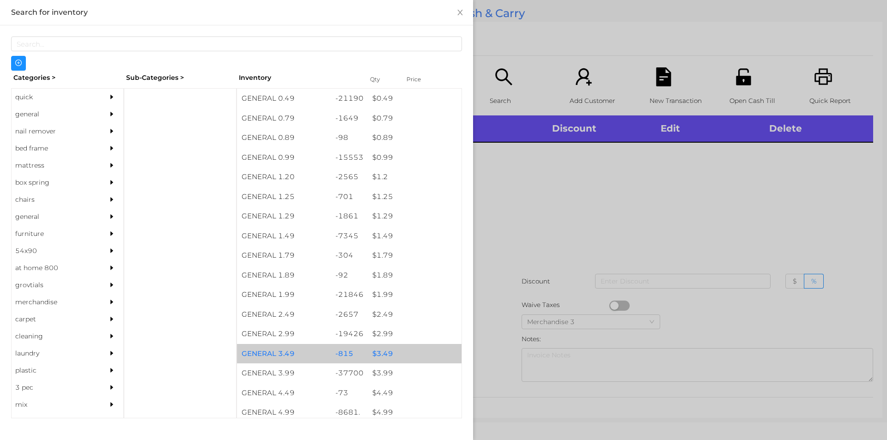
click at [368, 349] on div "$ 3.49" at bounding box center [415, 354] width 94 height 20
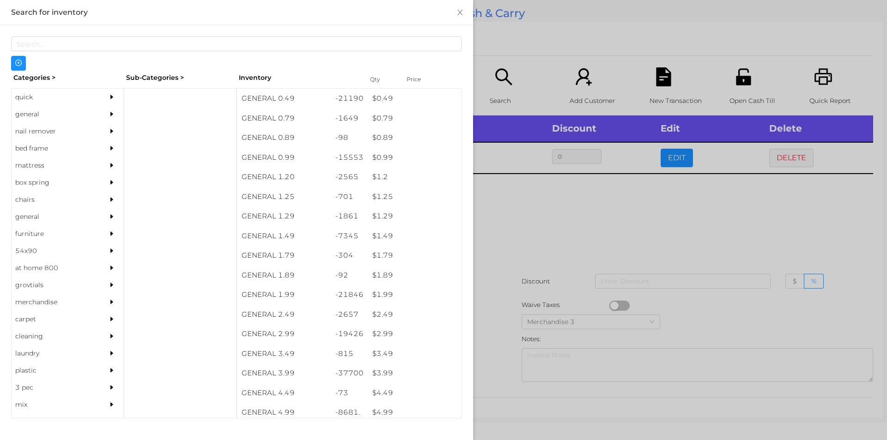
click at [526, 289] on div at bounding box center [443, 220] width 887 height 440
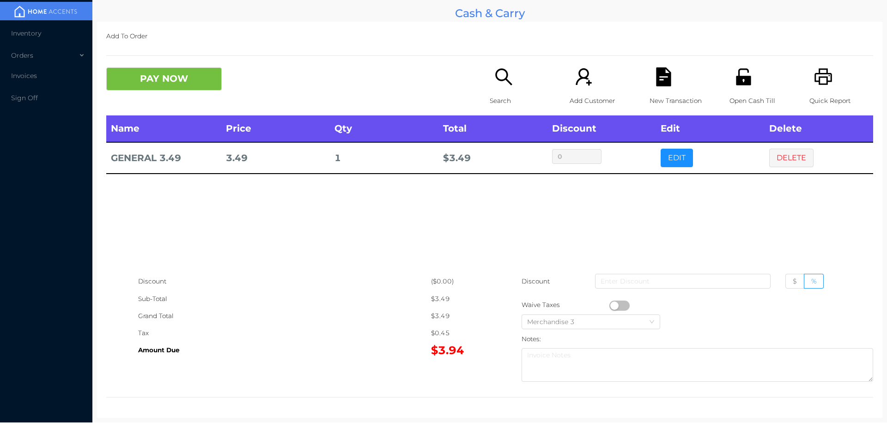
click at [664, 78] on icon "icon: file-text" at bounding box center [663, 76] width 15 height 19
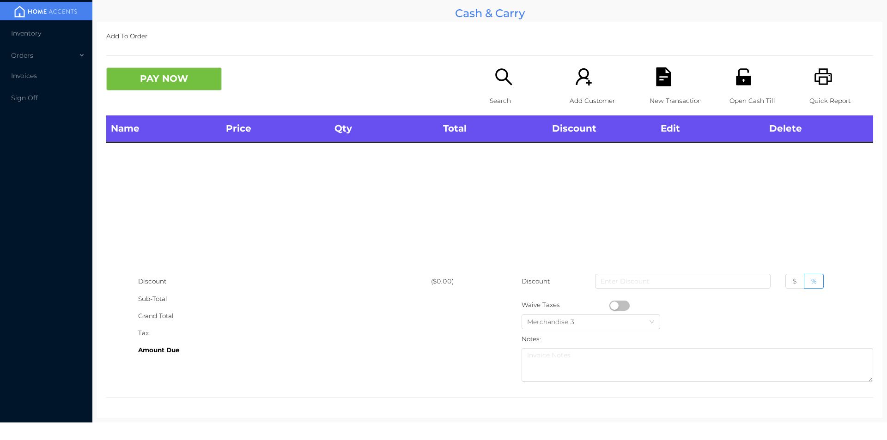
click at [832, 81] on div "Quick Report" at bounding box center [842, 91] width 64 height 48
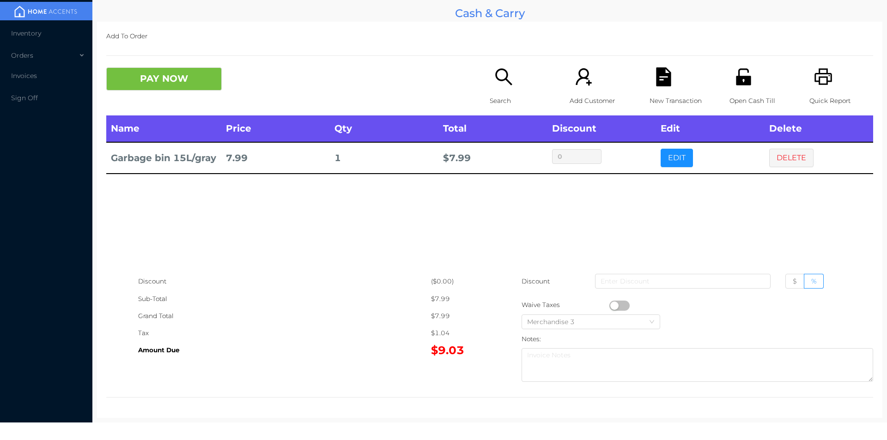
click at [612, 303] on button "button" at bounding box center [620, 306] width 20 height 10
click at [720, 250] on div "Name Price Qty Total Discount Edit Delete Garbage bin 15L/gray 7.99 1 $ 7.07 0 …" at bounding box center [489, 195] width 767 height 158
click at [158, 85] on button "PAY NOW" at bounding box center [164, 78] width 116 height 23
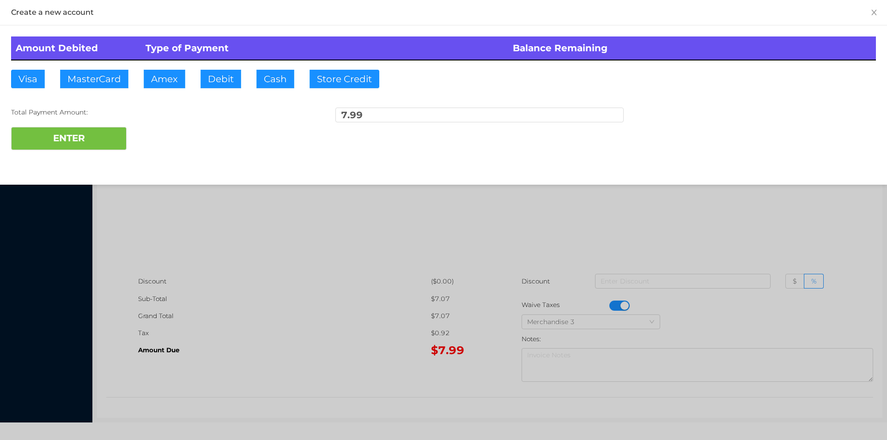
click at [388, 316] on div at bounding box center [443, 220] width 887 height 440
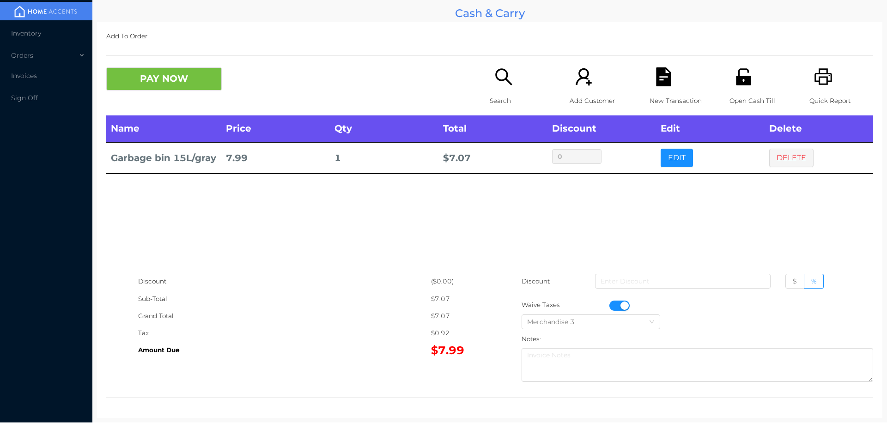
click at [663, 99] on p "New Transaction" at bounding box center [682, 100] width 64 height 17
click at [828, 92] on p "Quick Report" at bounding box center [842, 100] width 64 height 17
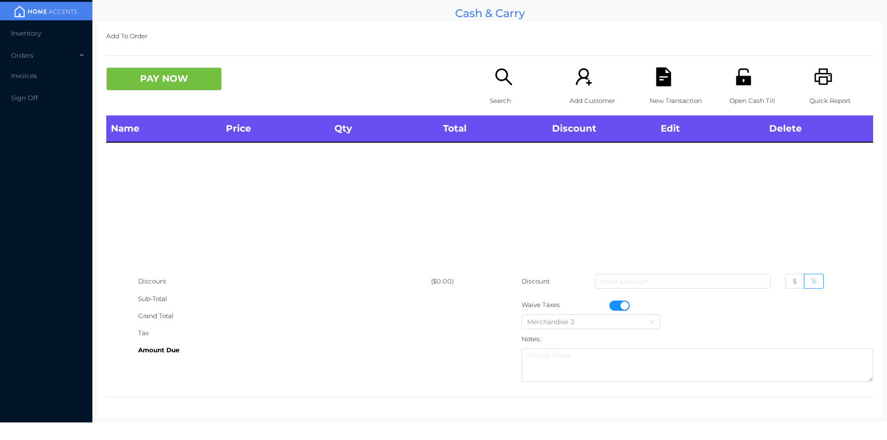
click at [635, 299] on div at bounding box center [698, 305] width 352 height 17
click at [619, 315] on div "Merchandise 3" at bounding box center [591, 322] width 139 height 15
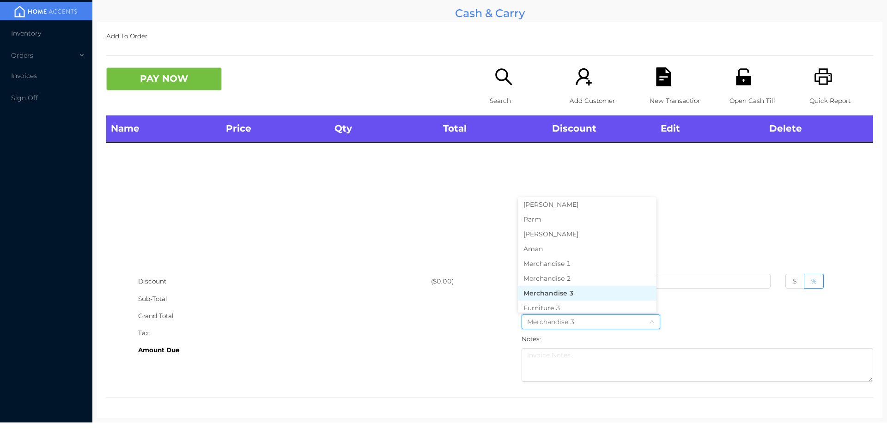
click at [364, 317] on div "Grand Total" at bounding box center [284, 316] width 293 height 17
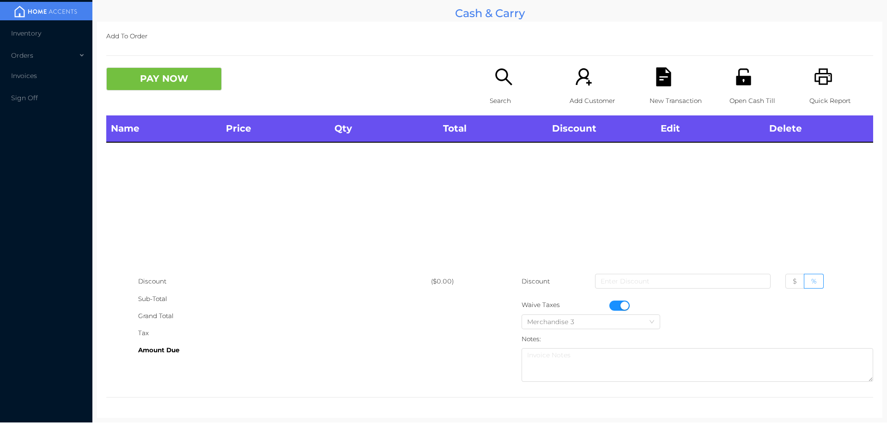
click at [620, 305] on button "button" at bounding box center [620, 306] width 20 height 10
click at [746, 83] on icon "icon: unlock" at bounding box center [743, 76] width 19 height 19
click at [744, 70] on icon "icon: unlock" at bounding box center [743, 76] width 19 height 19
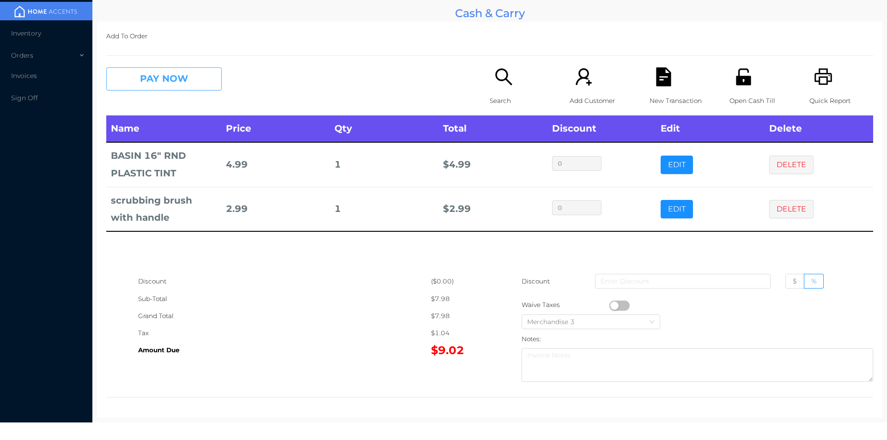
click at [130, 79] on button "PAY NOW" at bounding box center [164, 78] width 116 height 23
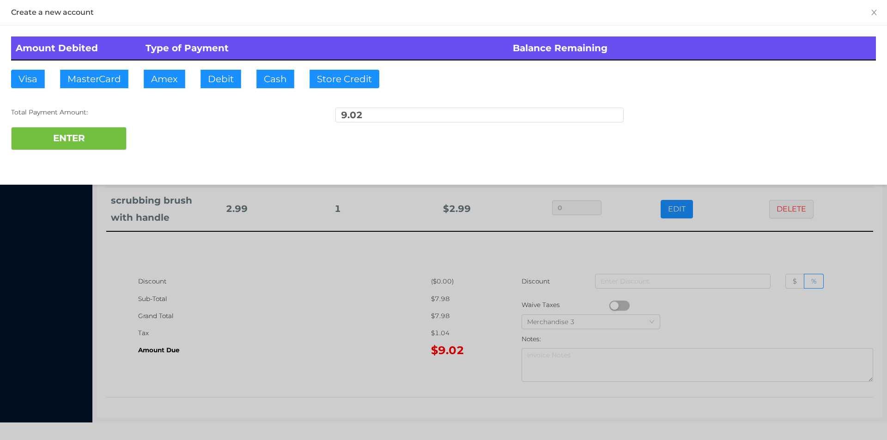
click at [209, 45] on th "Type of Payment" at bounding box center [325, 49] width 368 height 24
click at [90, 112] on div "Total Payment Amount:" at bounding box center [155, 113] width 288 height 10
click at [227, 87] on button "Debit" at bounding box center [221, 79] width 41 height 18
click at [99, 150] on button "ENTER" at bounding box center [69, 138] width 116 height 23
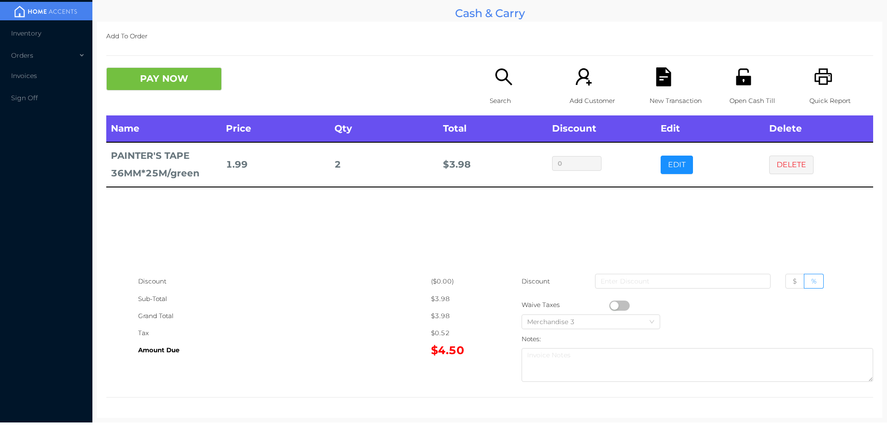
click at [167, 87] on button "PAY NOW" at bounding box center [164, 78] width 116 height 23
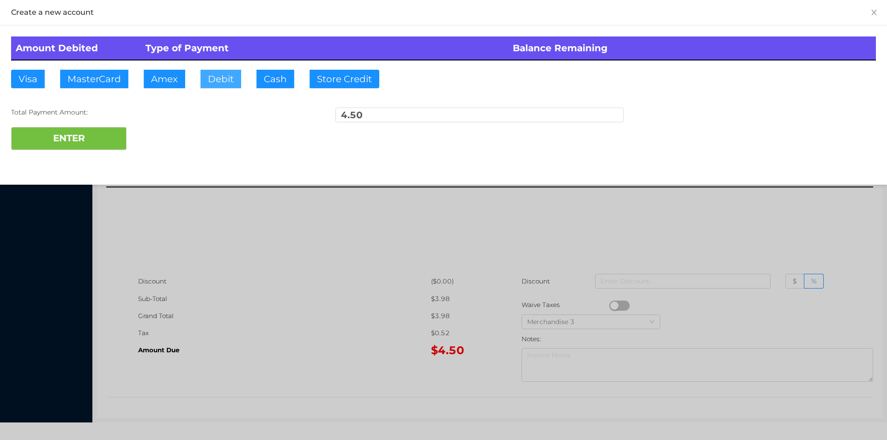
click at [227, 83] on button "Debit" at bounding box center [221, 79] width 41 height 18
click at [78, 149] on button "ENTER" at bounding box center [69, 138] width 116 height 23
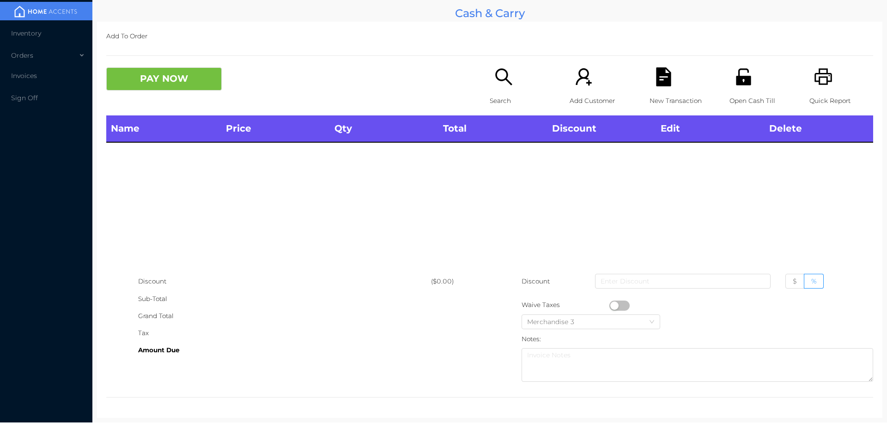
click at [495, 81] on icon "icon: search" at bounding box center [504, 76] width 19 height 19
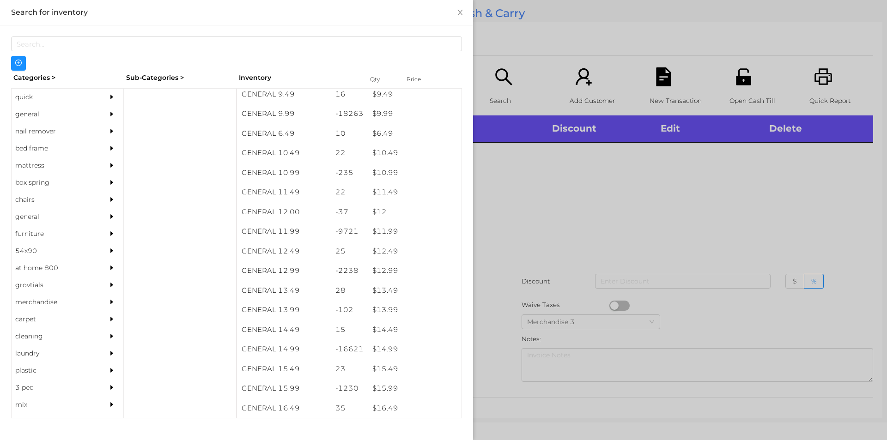
scroll to position [550, 0]
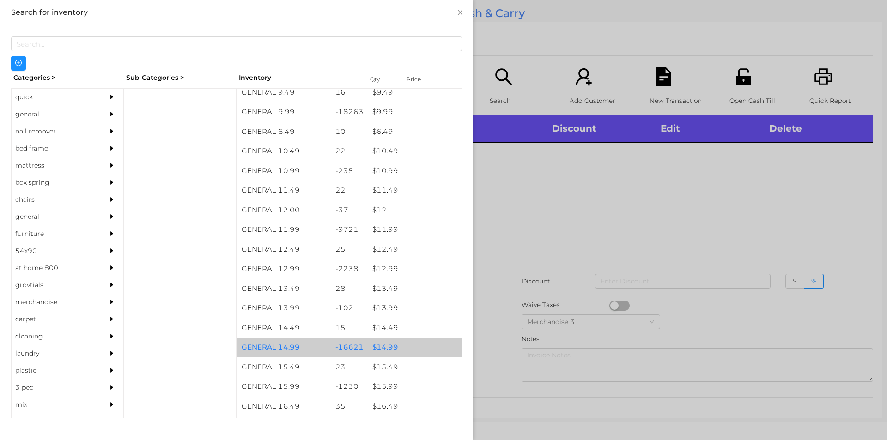
click at [351, 350] on div "-16621" at bounding box center [349, 348] width 37 height 20
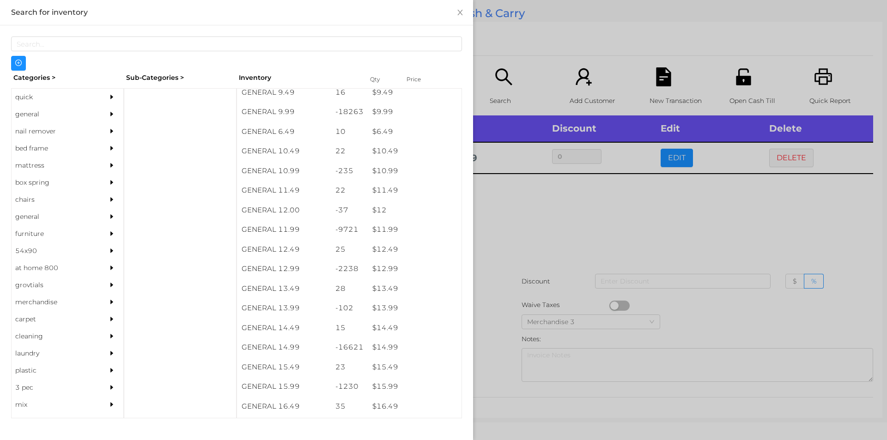
click at [518, 321] on div at bounding box center [443, 220] width 887 height 440
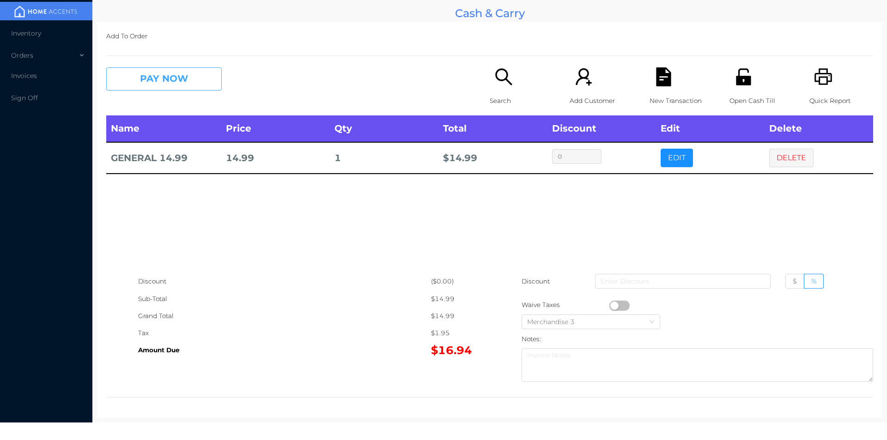
click at [157, 75] on button "PAY NOW" at bounding box center [164, 78] width 116 height 23
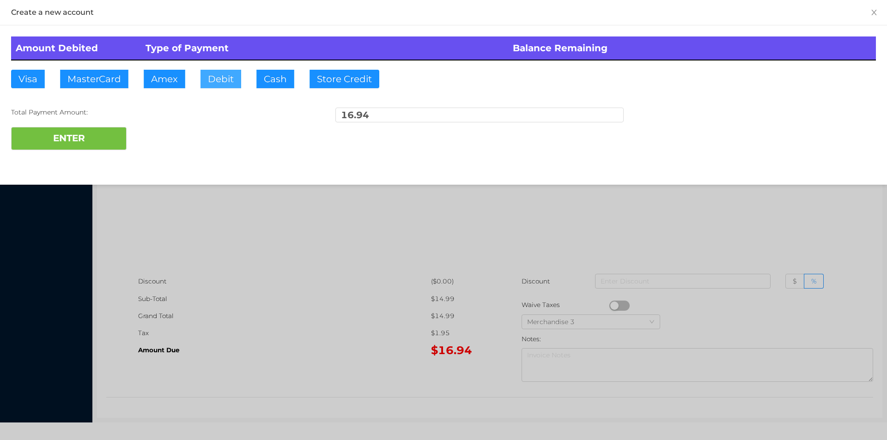
click at [227, 79] on button "Debit" at bounding box center [221, 79] width 41 height 18
type input "50"
click at [71, 134] on button "ENTER" at bounding box center [69, 138] width 116 height 23
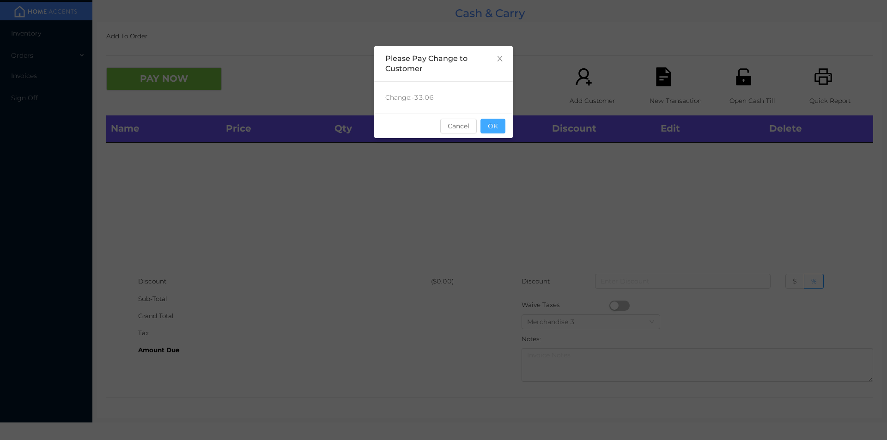
click at [501, 131] on button "OK" at bounding box center [493, 126] width 25 height 15
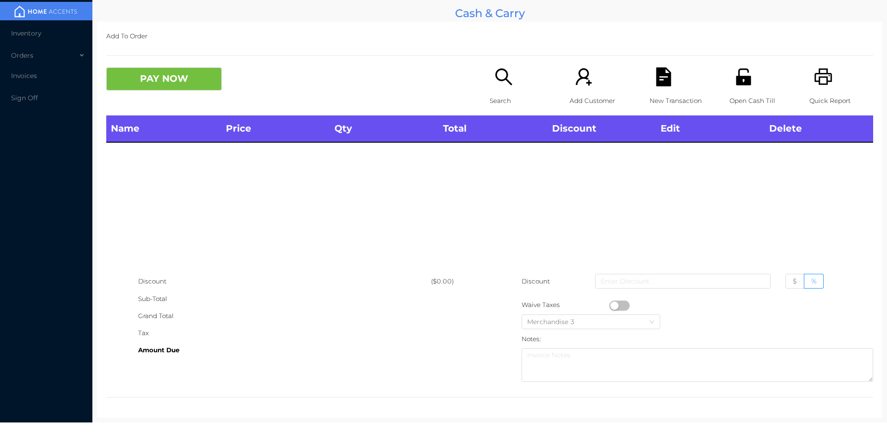
click at [730, 95] on p "Open Cash Till" at bounding box center [762, 100] width 64 height 17
click at [508, 80] on icon "icon: search" at bounding box center [504, 76] width 19 height 19
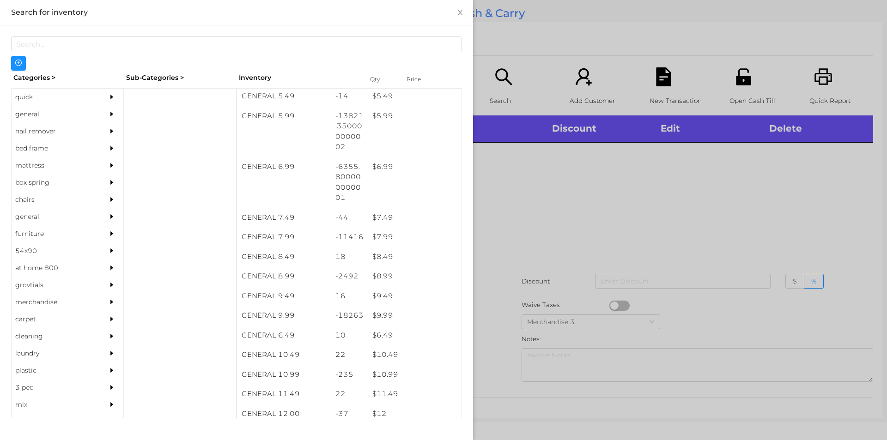
scroll to position [331, 0]
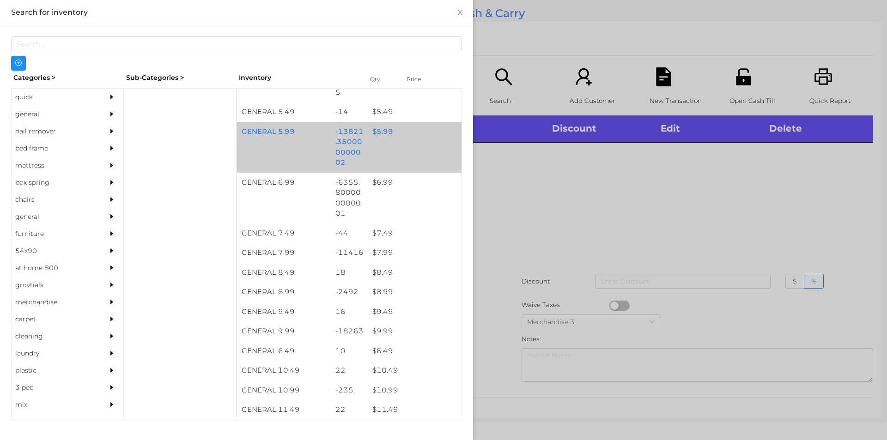
click at [362, 137] on div "-13821.350000000002" at bounding box center [349, 147] width 37 height 51
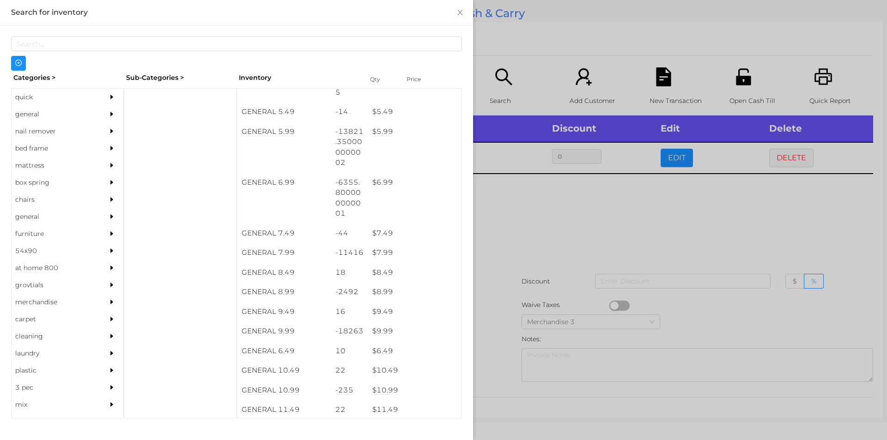
click at [531, 251] on div at bounding box center [443, 220] width 887 height 440
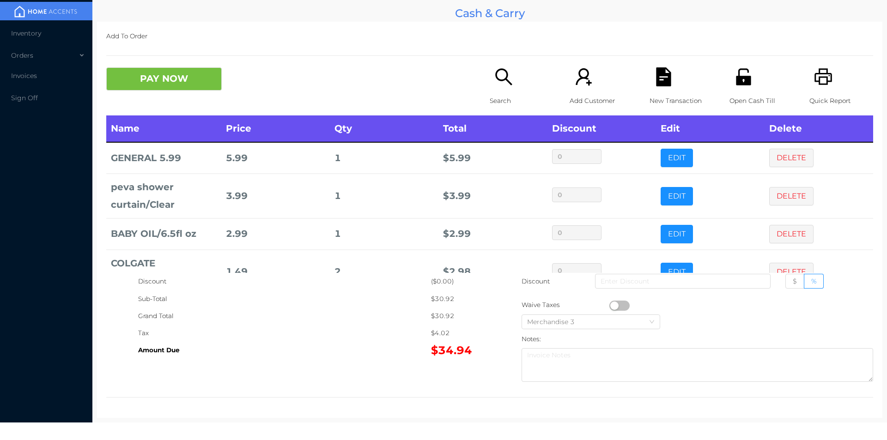
click at [650, 85] on div "New Transaction" at bounding box center [682, 91] width 64 height 48
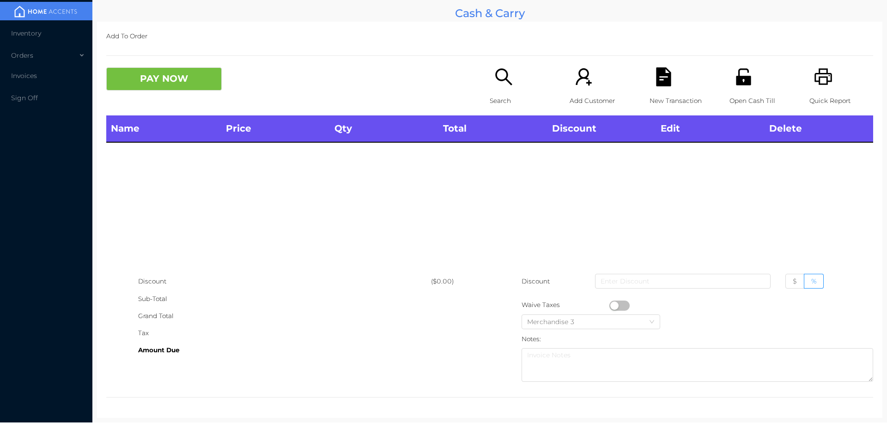
click at [814, 71] on icon "icon: printer" at bounding box center [823, 76] width 19 height 19
click at [502, 86] on icon "icon: search" at bounding box center [504, 76] width 19 height 19
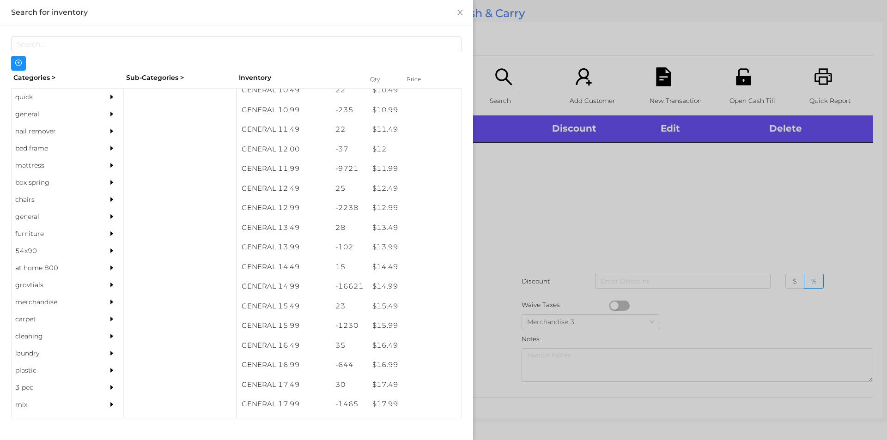
scroll to position [672, 0]
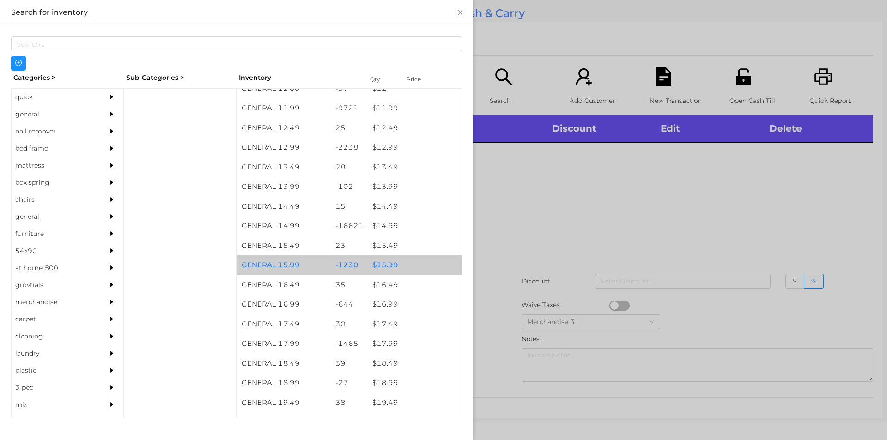
click at [408, 259] on div "$ 15.99" at bounding box center [415, 266] width 94 height 20
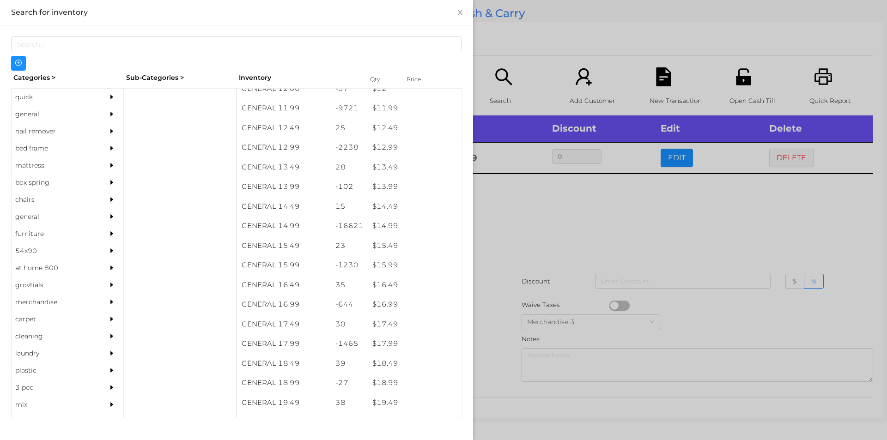
click at [528, 264] on div at bounding box center [443, 220] width 887 height 440
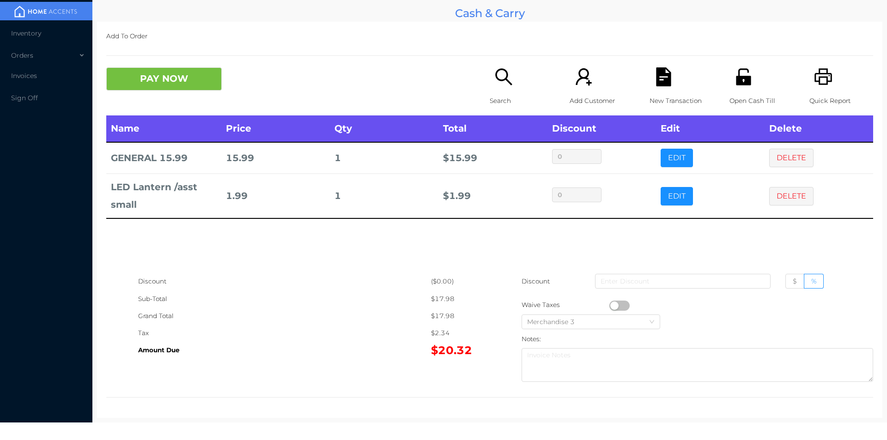
click at [171, 104] on div "PAY NOW Search Add Customer New Transaction Open Cash Till Quick Report" at bounding box center [489, 91] width 767 height 48
click at [145, 86] on button "PAY NOW" at bounding box center [164, 78] width 116 height 23
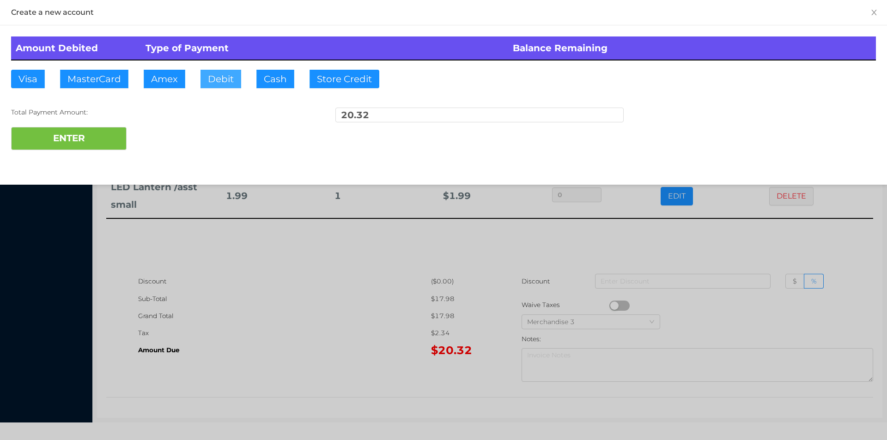
click at [201, 72] on button "Debit" at bounding box center [221, 79] width 41 height 18
click at [84, 142] on button "ENTER" at bounding box center [69, 138] width 116 height 23
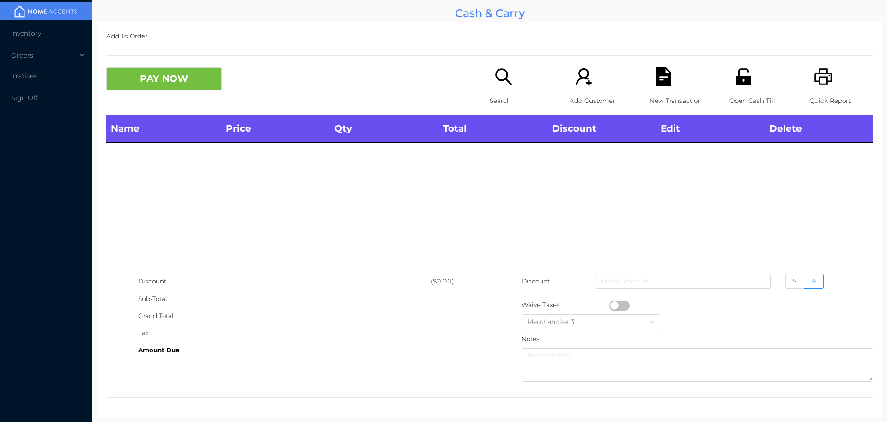
click at [730, 74] on div "Open Cash Till" at bounding box center [762, 91] width 64 height 48
click at [523, 102] on p "Search" at bounding box center [522, 100] width 64 height 17
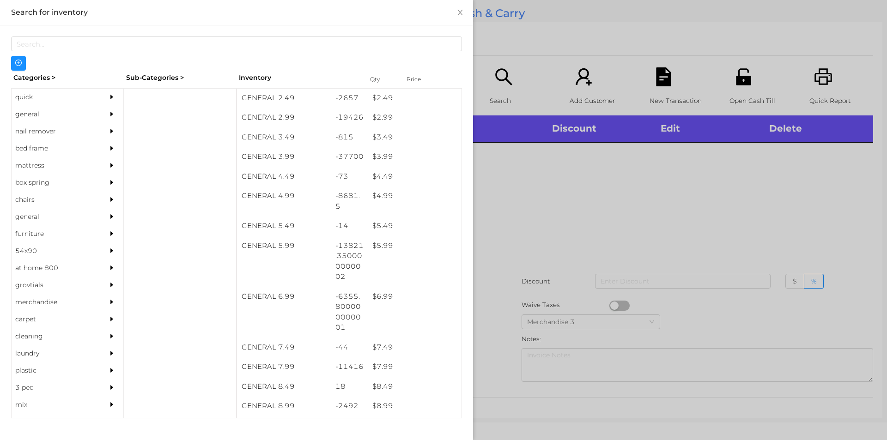
scroll to position [214, 0]
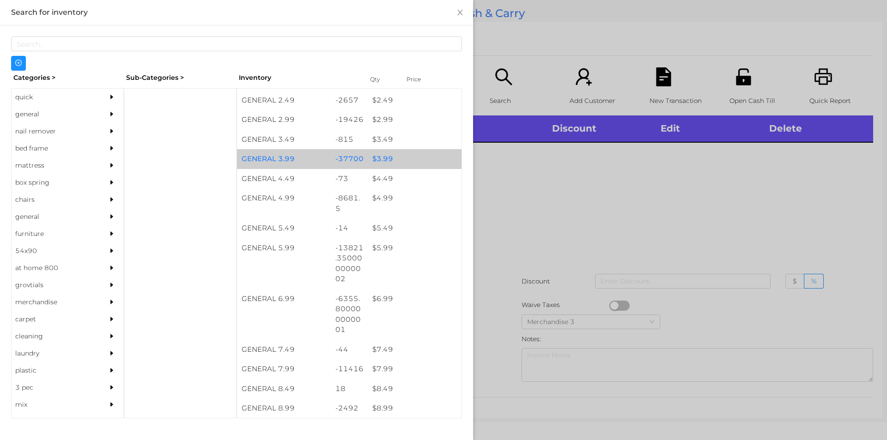
click at [400, 149] on div "$ 3.99" at bounding box center [415, 159] width 94 height 20
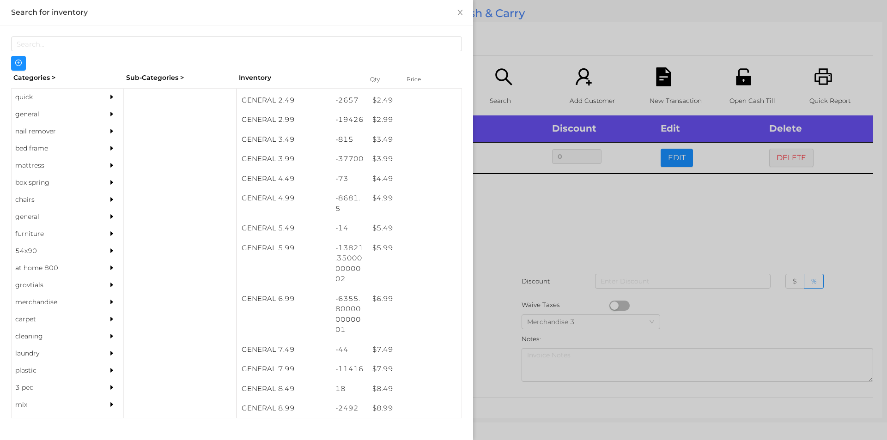
click at [541, 234] on div at bounding box center [443, 220] width 887 height 440
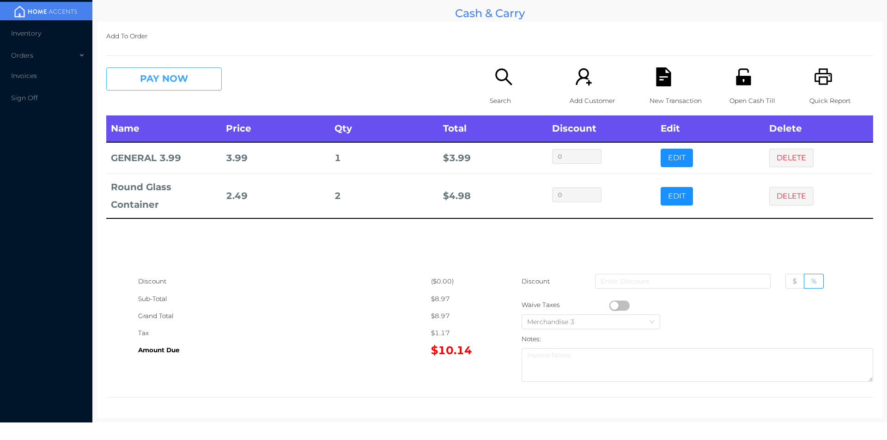
click at [167, 85] on button "PAY NOW" at bounding box center [164, 78] width 116 height 23
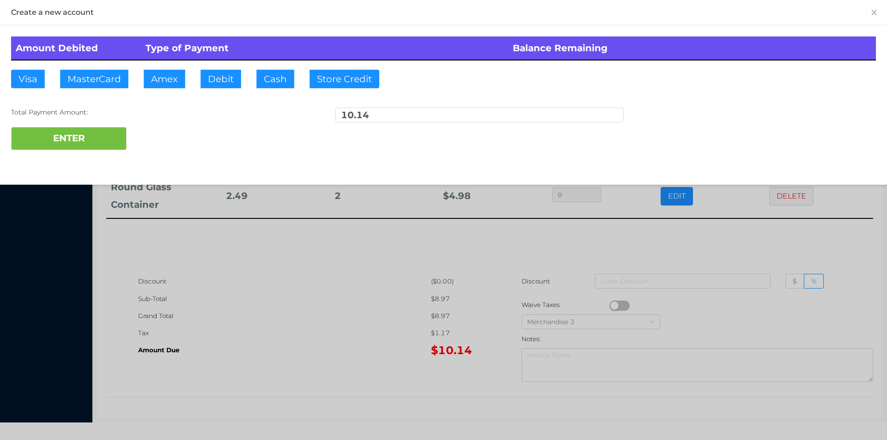
click at [362, 385] on div at bounding box center [443, 220] width 887 height 440
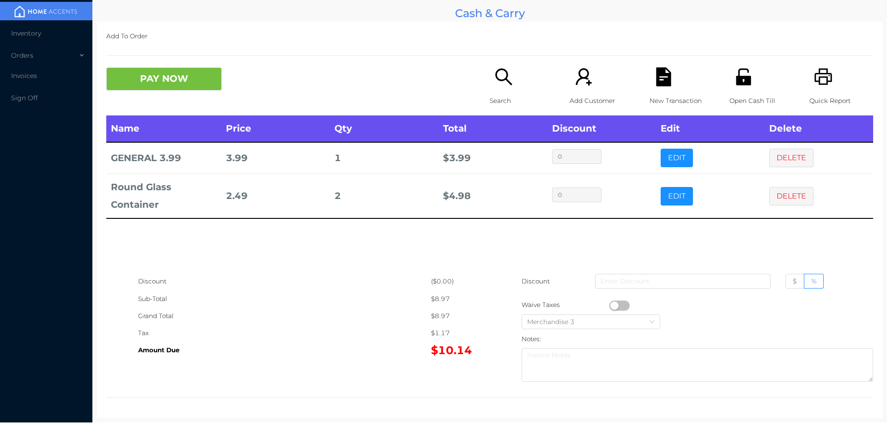
click at [744, 90] on div "Open Cash Till" at bounding box center [762, 91] width 64 height 48
click at [664, 84] on icon "icon: file-text" at bounding box center [663, 76] width 15 height 19
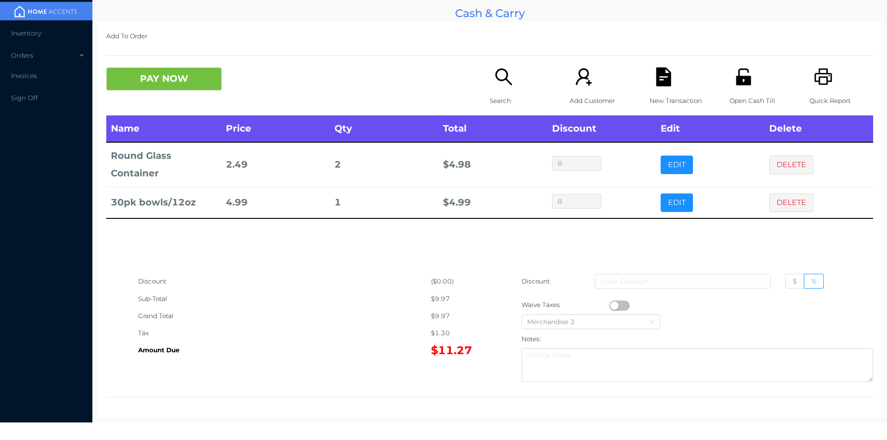
click at [670, 84] on div "New Transaction" at bounding box center [682, 91] width 64 height 48
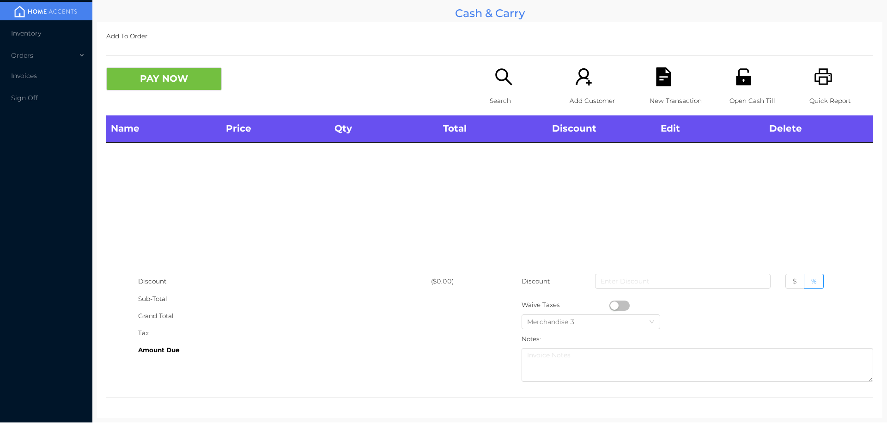
click at [744, 82] on icon "icon: unlock" at bounding box center [743, 76] width 15 height 17
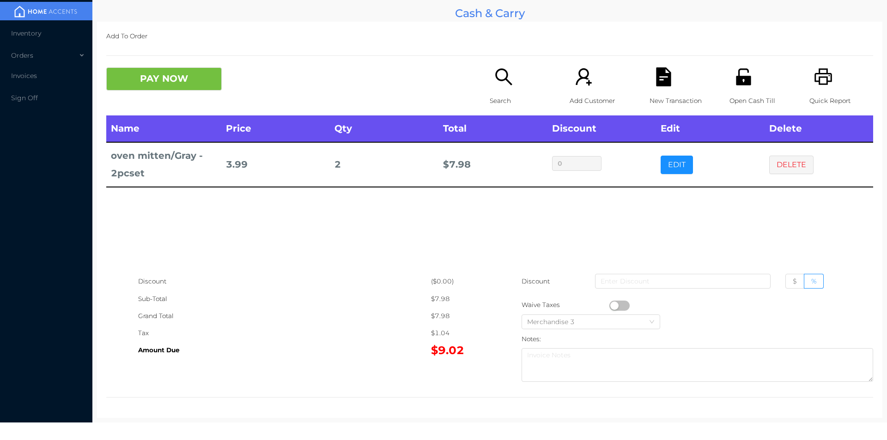
click at [514, 84] on div "Search" at bounding box center [522, 91] width 64 height 48
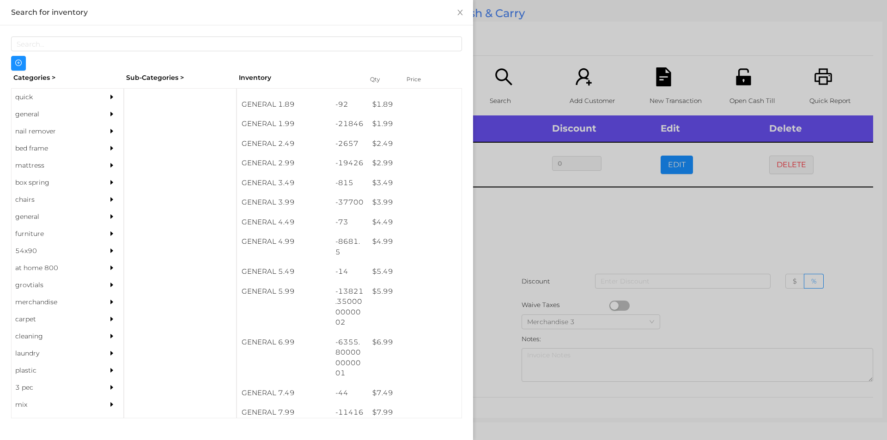
scroll to position [171, 0]
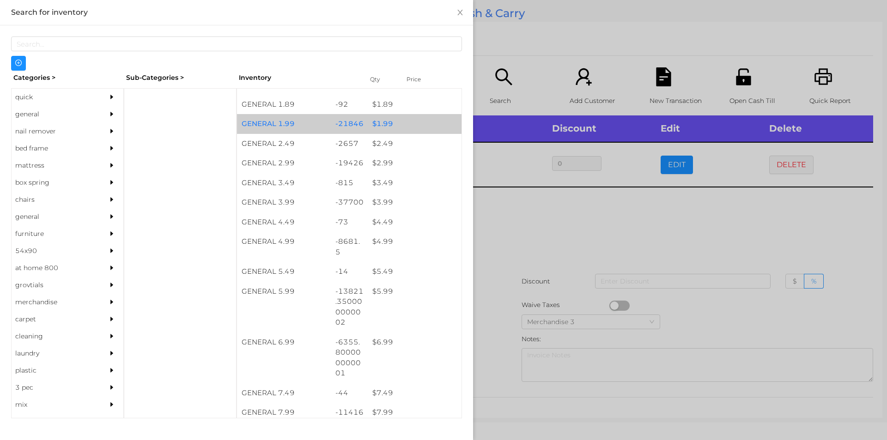
click at [339, 122] on div "-21846" at bounding box center [349, 124] width 37 height 20
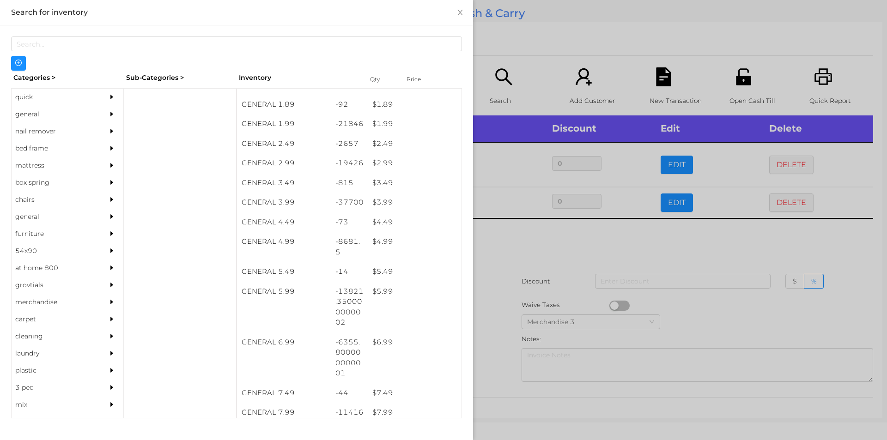
click at [520, 264] on div at bounding box center [443, 220] width 887 height 440
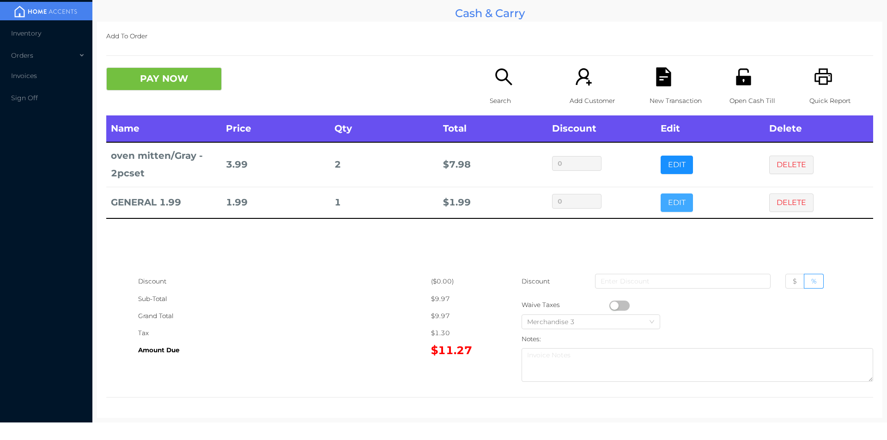
click at [661, 196] on button "EDIT" at bounding box center [677, 203] width 32 height 18
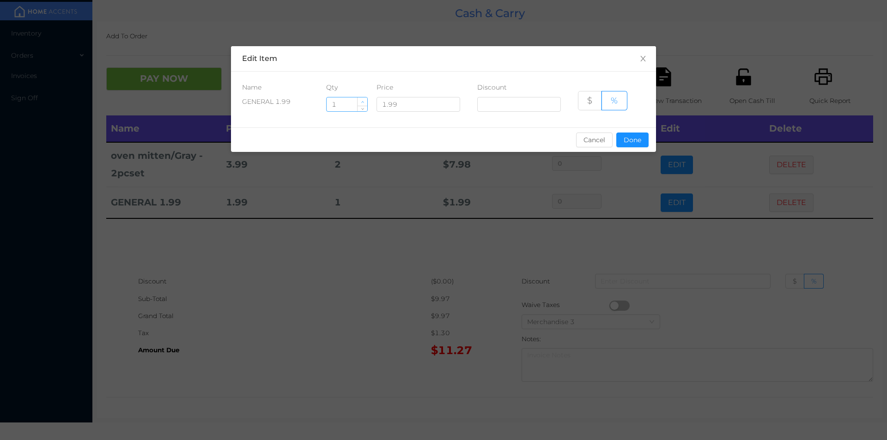
click at [363, 101] on icon "icon: up" at bounding box center [362, 102] width 3 height 3
type input "2"
type input "6"
click at [620, 134] on button "Done" at bounding box center [633, 140] width 32 height 15
type input "0%"
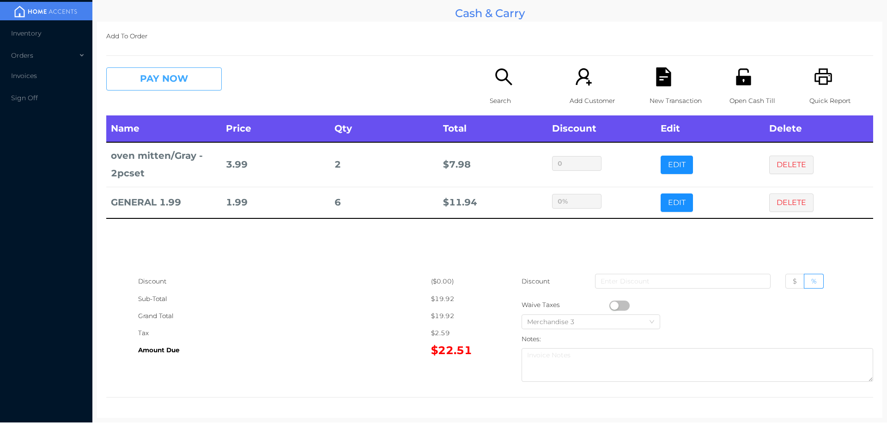
click at [160, 82] on button "PAY NOW" at bounding box center [164, 78] width 116 height 23
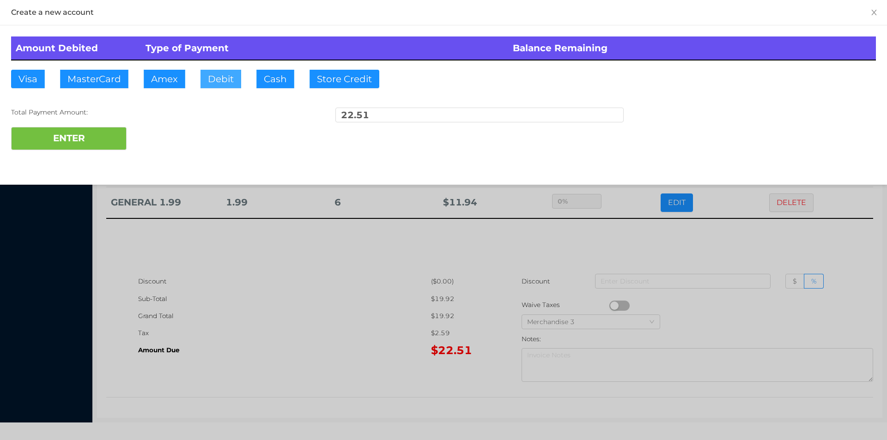
click at [226, 86] on button "Debit" at bounding box center [221, 79] width 41 height 18
type input "50"
click at [86, 134] on button "ENTER" at bounding box center [69, 138] width 116 height 23
type input "0"
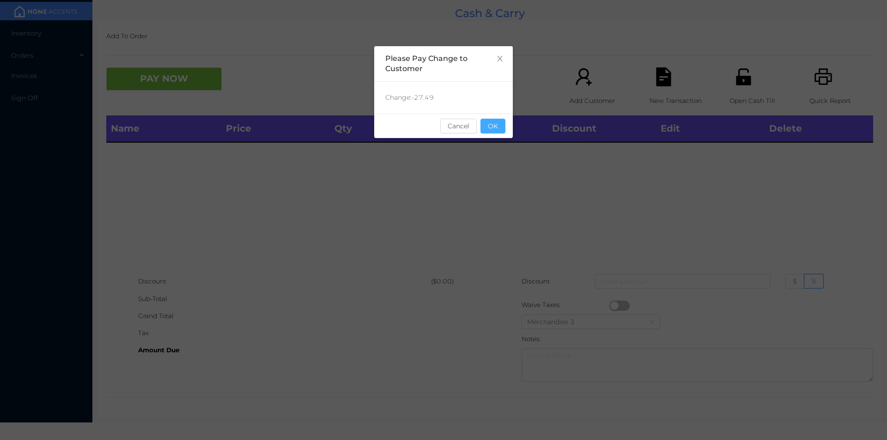
click at [498, 132] on button "OK" at bounding box center [493, 126] width 25 height 15
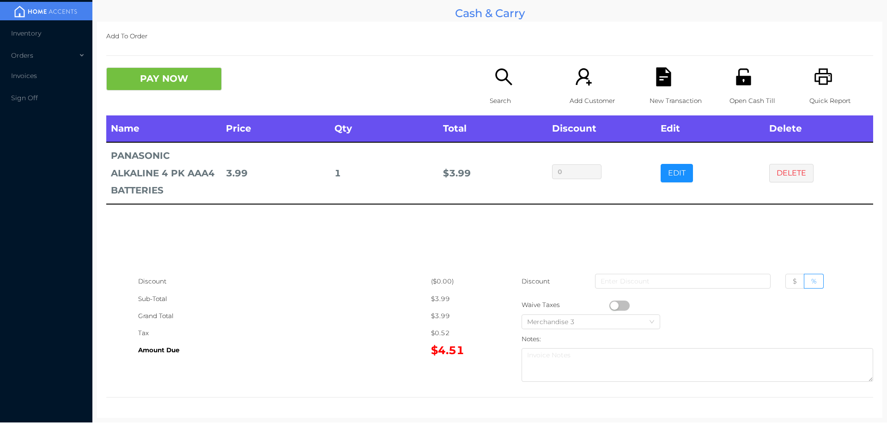
click at [610, 304] on button "button" at bounding box center [620, 306] width 20 height 10
click at [155, 77] on button "PAY NOW" at bounding box center [164, 78] width 116 height 23
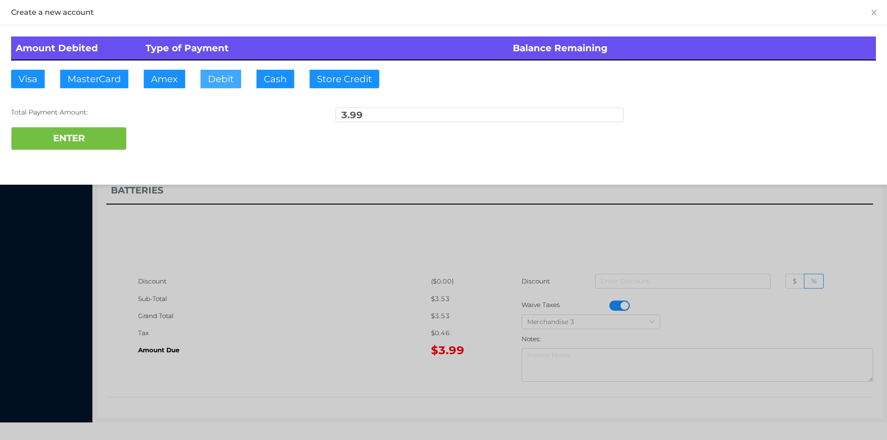
click at [213, 72] on button "Debit" at bounding box center [221, 79] width 41 height 18
click at [80, 128] on button "ENTER" at bounding box center [69, 138] width 116 height 23
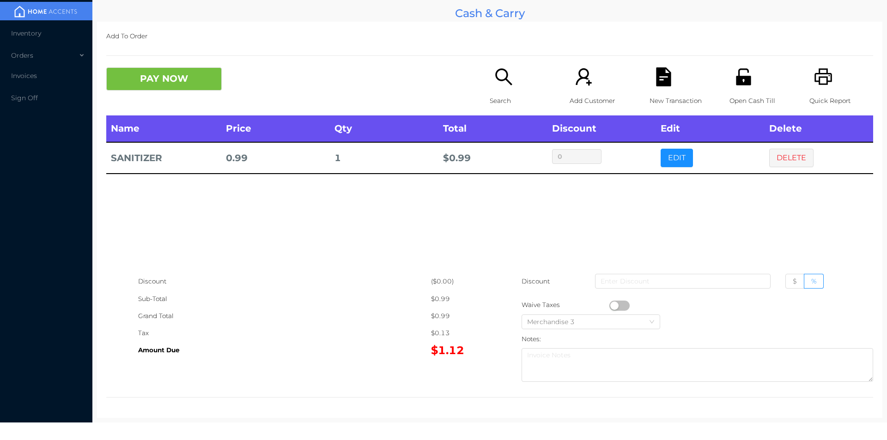
click at [610, 305] on button "button" at bounding box center [620, 306] width 20 height 10
click at [170, 91] on button "PAY NOW" at bounding box center [164, 78] width 116 height 23
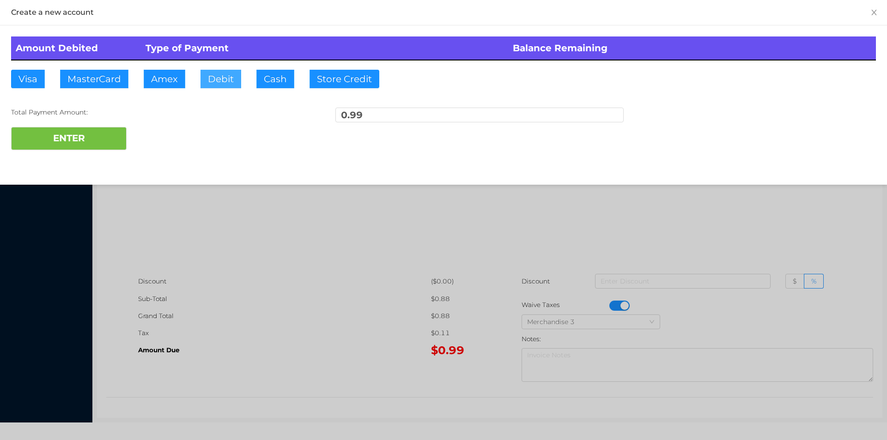
click at [228, 88] on button "Debit" at bounding box center [221, 79] width 41 height 18
click at [53, 147] on button "ENTER" at bounding box center [69, 138] width 116 height 23
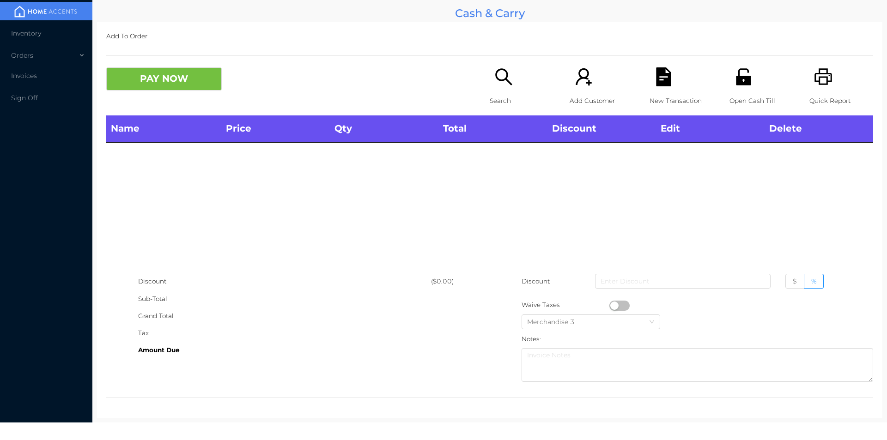
click at [738, 84] on icon "icon: unlock" at bounding box center [743, 76] width 15 height 17
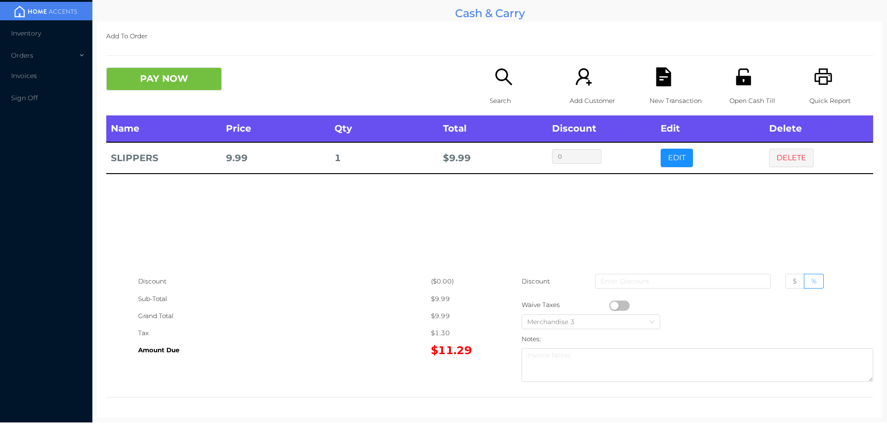
click at [610, 305] on button "button" at bounding box center [620, 306] width 20 height 10
click at [177, 69] on button "PAY NOW" at bounding box center [164, 78] width 116 height 23
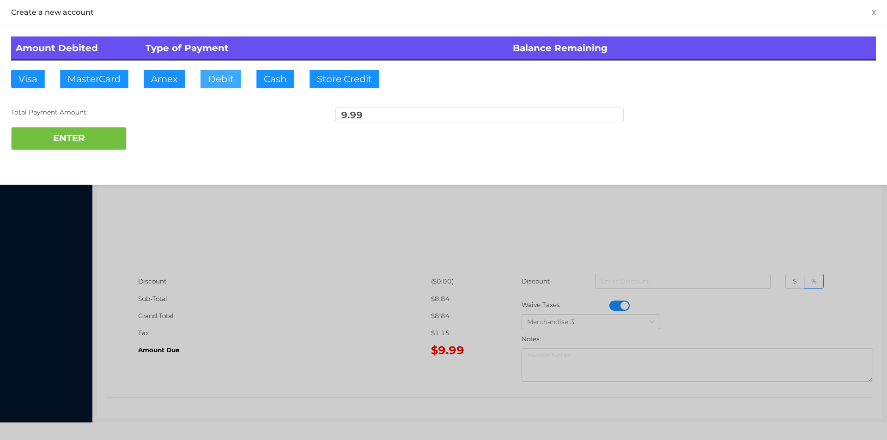
click at [214, 78] on button "Debit" at bounding box center [221, 79] width 41 height 18
click at [104, 136] on button "ENTER" at bounding box center [69, 138] width 116 height 23
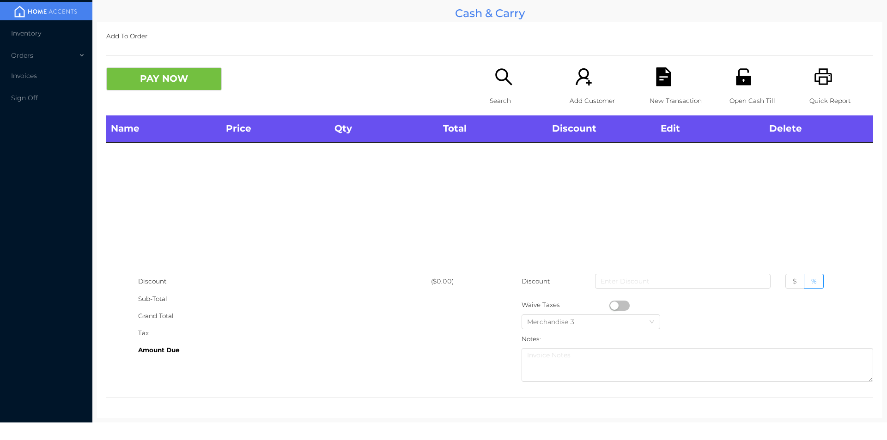
click at [510, 73] on div "Search" at bounding box center [522, 91] width 64 height 48
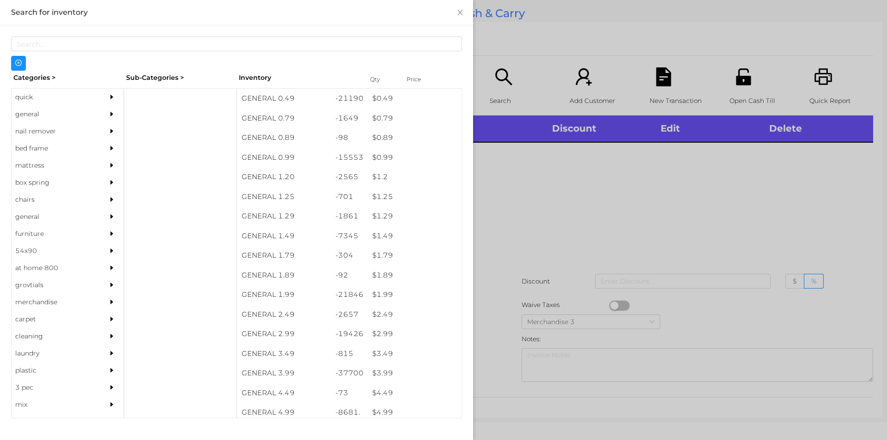
scroll to position [0, 0]
click at [514, 200] on div at bounding box center [443, 220] width 887 height 440
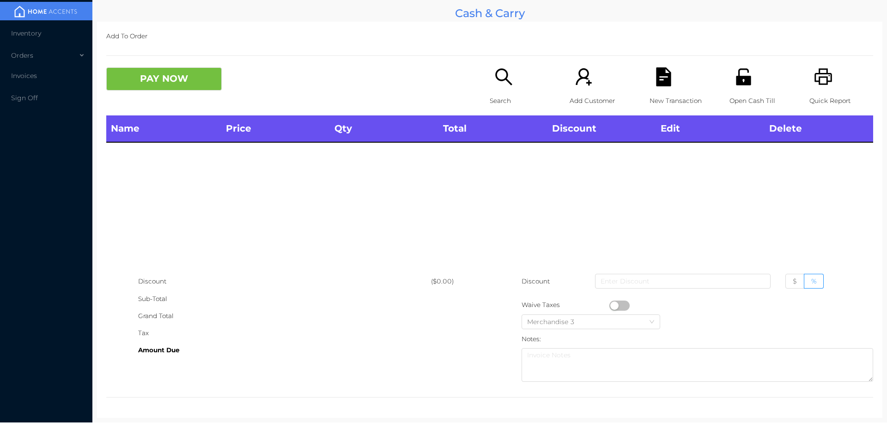
click at [162, 72] on button "PAY NOW" at bounding box center [164, 78] width 116 height 23
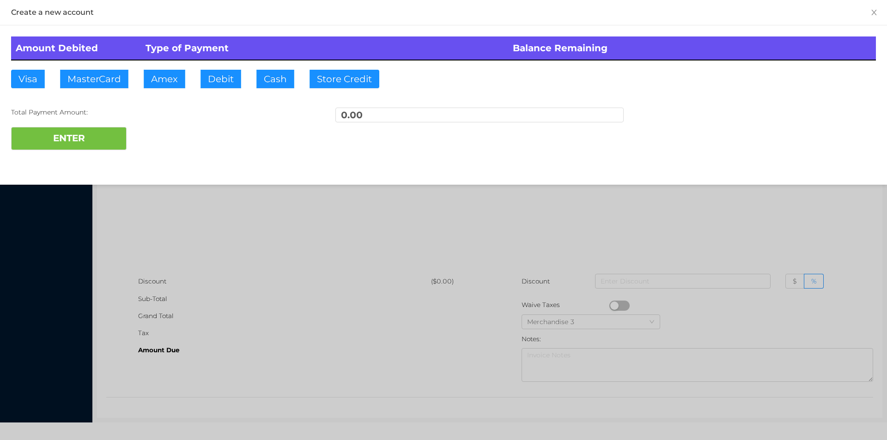
click at [475, 316] on div at bounding box center [443, 220] width 887 height 440
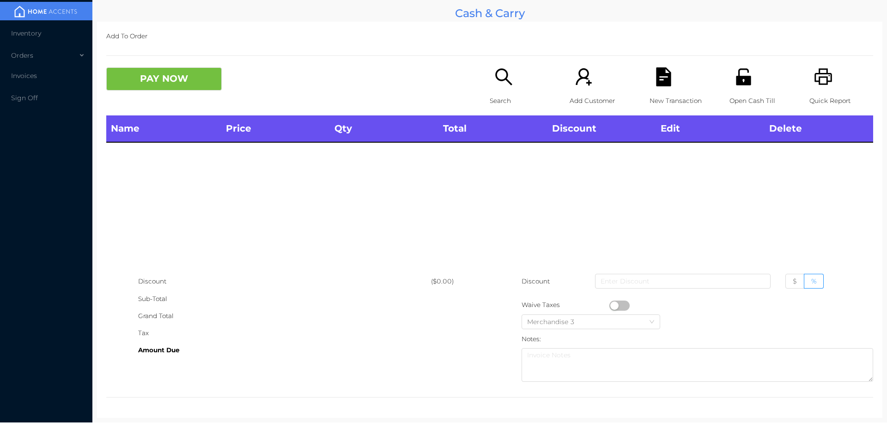
click at [499, 93] on p "Search" at bounding box center [522, 100] width 64 height 17
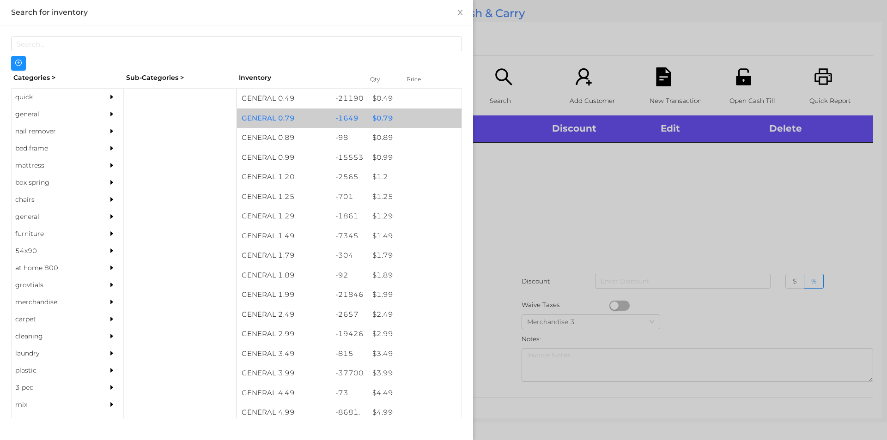
click at [384, 116] on div "$ 0.79" at bounding box center [415, 119] width 94 height 20
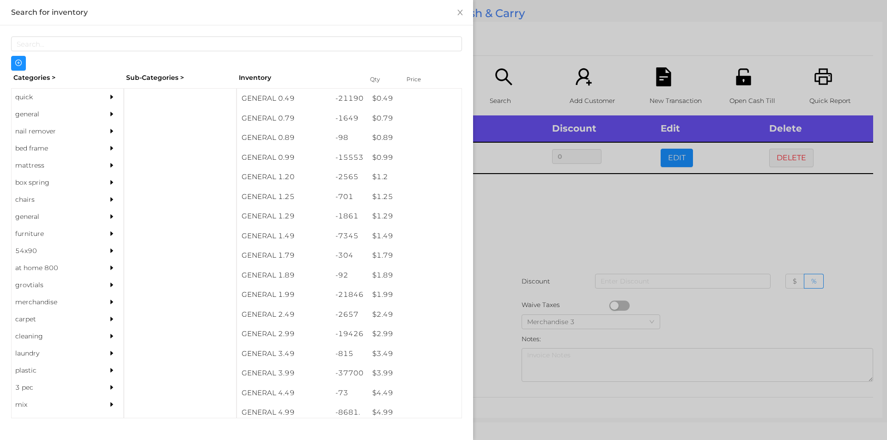
click at [541, 247] on div at bounding box center [443, 220] width 887 height 440
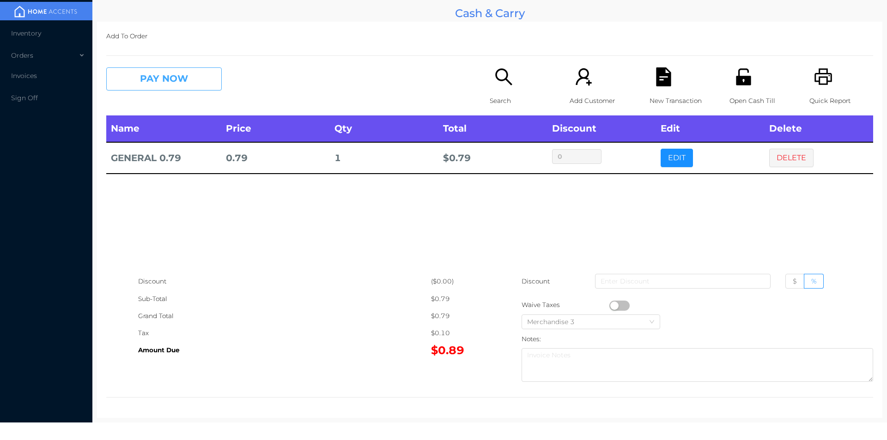
click at [146, 83] on button "PAY NOW" at bounding box center [164, 78] width 116 height 23
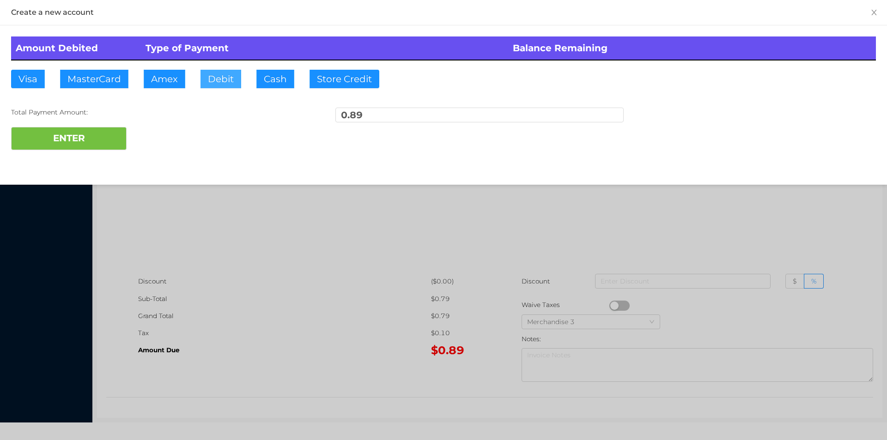
click at [217, 85] on button "Debit" at bounding box center [221, 79] width 41 height 18
click at [97, 150] on button "ENTER" at bounding box center [69, 138] width 116 height 23
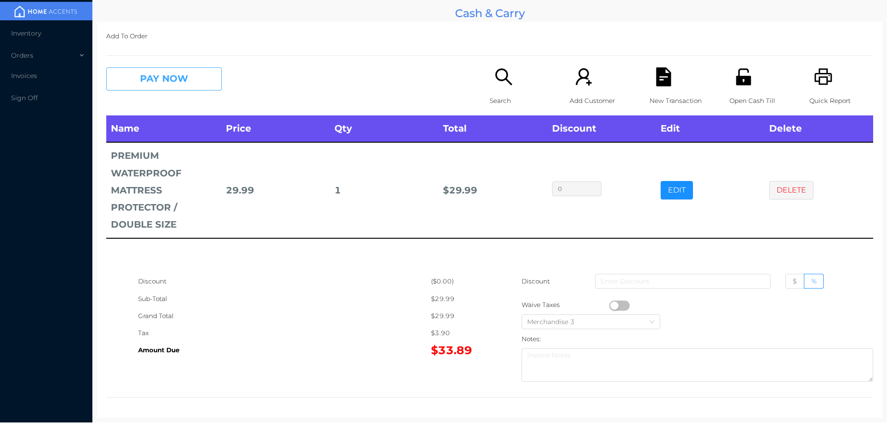
click at [147, 69] on button "PAY NOW" at bounding box center [164, 78] width 116 height 23
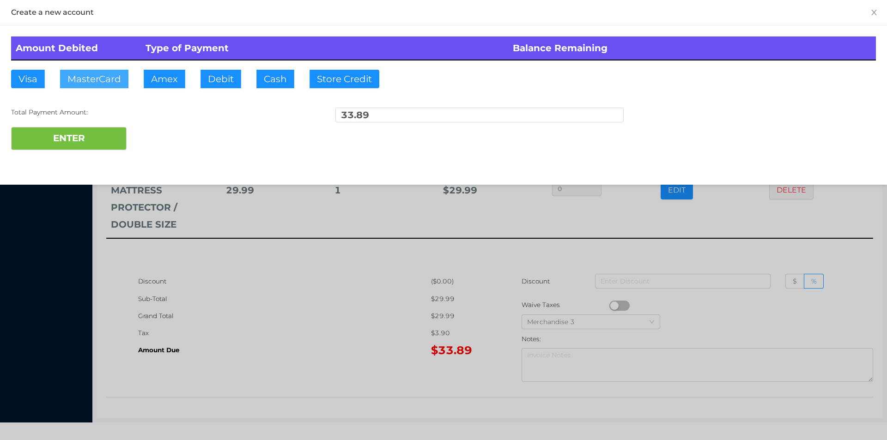
click at [110, 83] on button "MasterCard" at bounding box center [94, 79] width 68 height 18
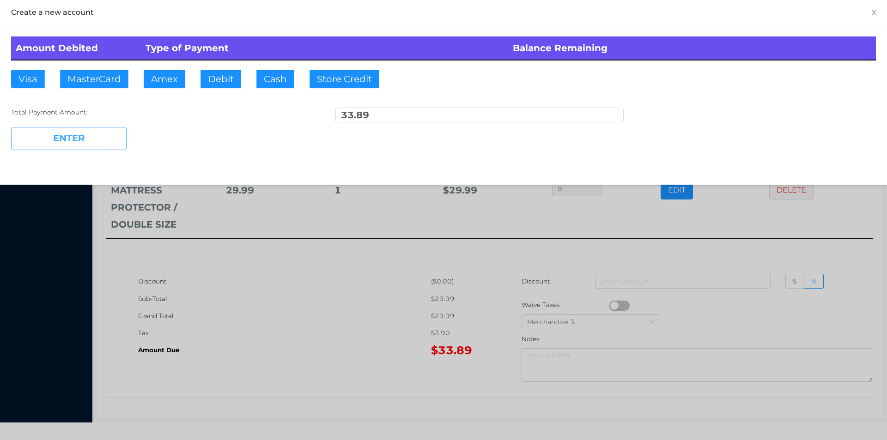
click at [40, 148] on button "ENTER" at bounding box center [69, 138] width 116 height 23
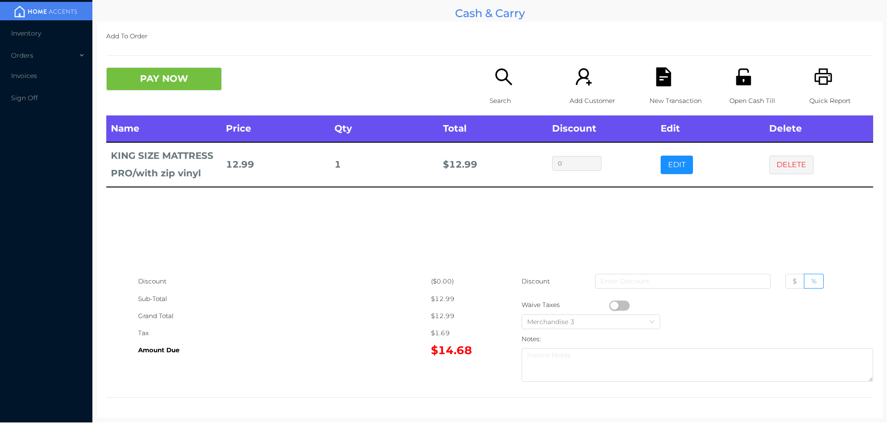
click at [500, 83] on icon "icon: search" at bounding box center [504, 76] width 19 height 19
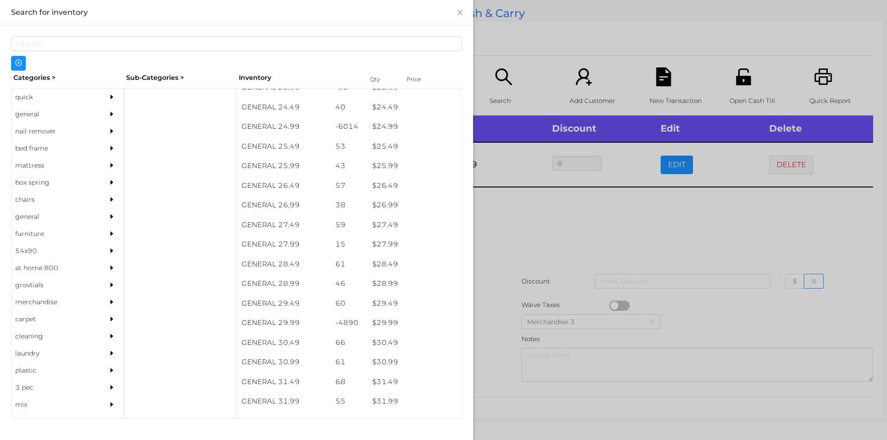
scroll to position [1145, 0]
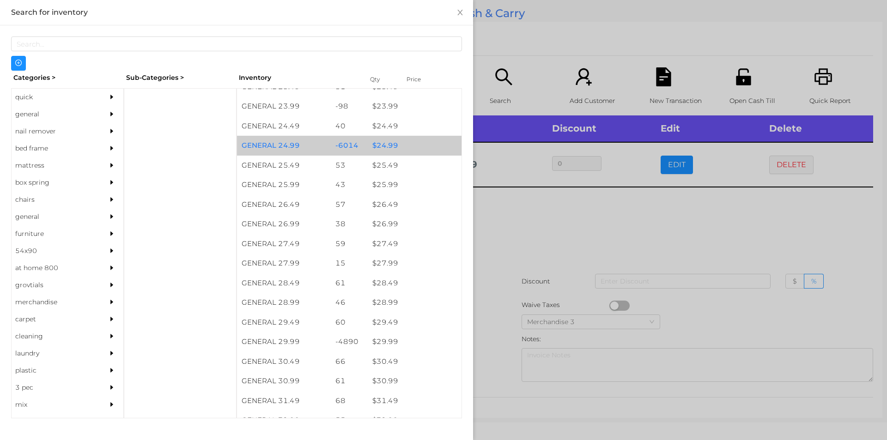
click at [381, 144] on div "$ 24.99" at bounding box center [415, 146] width 94 height 20
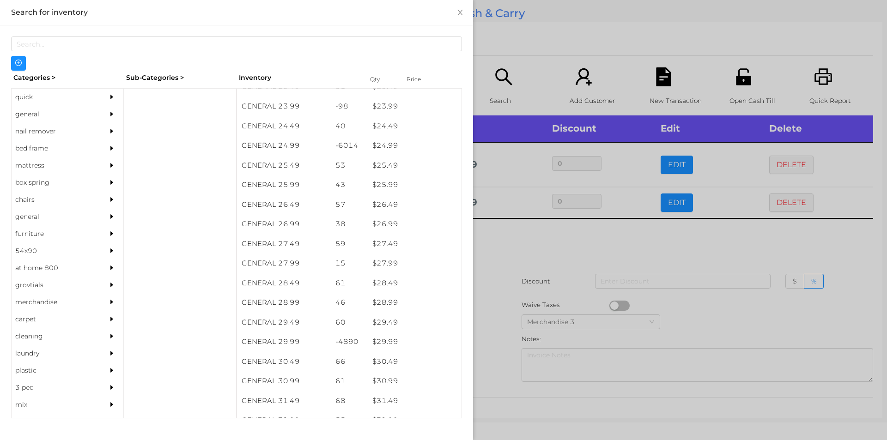
click at [503, 245] on div at bounding box center [443, 220] width 887 height 440
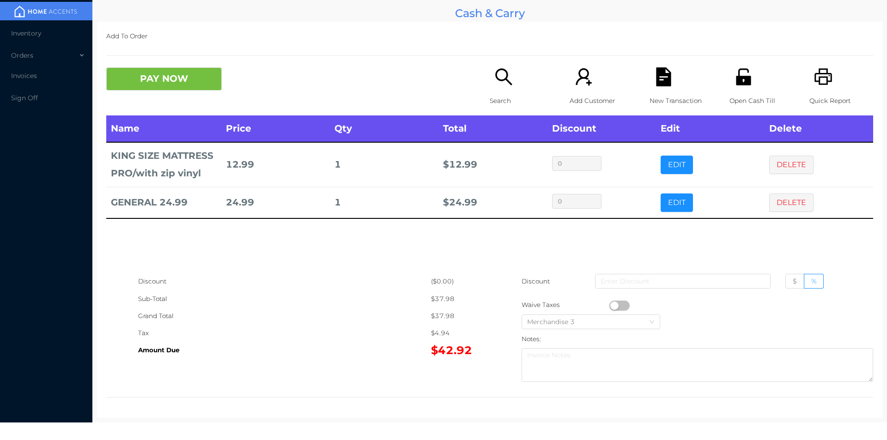
click at [188, 68] on button "PAY NOW" at bounding box center [164, 78] width 116 height 23
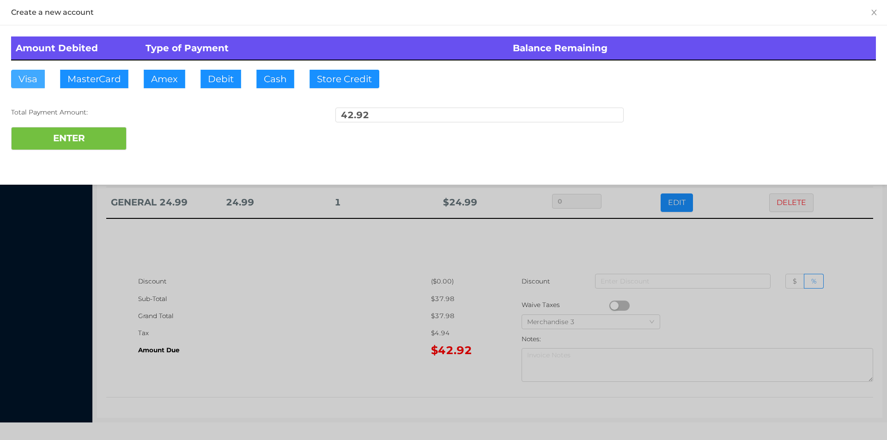
click at [32, 81] on button "Visa" at bounding box center [28, 79] width 34 height 18
click at [54, 136] on button "ENTER" at bounding box center [69, 138] width 116 height 23
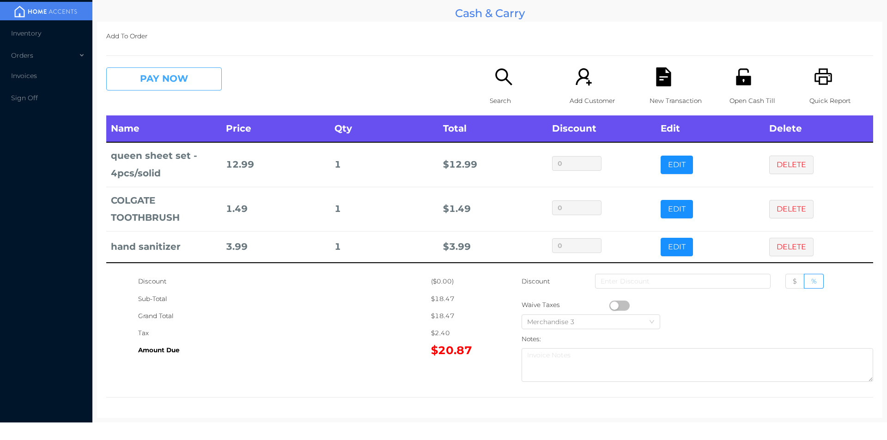
click at [171, 75] on button "PAY NOW" at bounding box center [164, 78] width 116 height 23
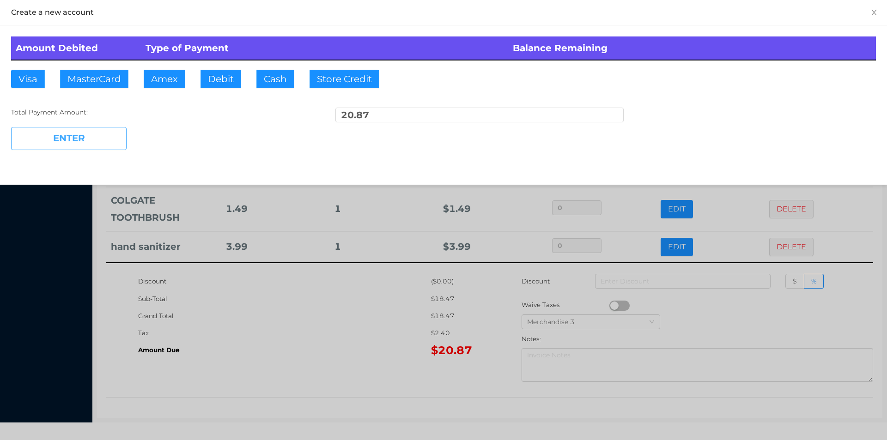
click at [28, 129] on button "ENTER" at bounding box center [69, 138] width 116 height 23
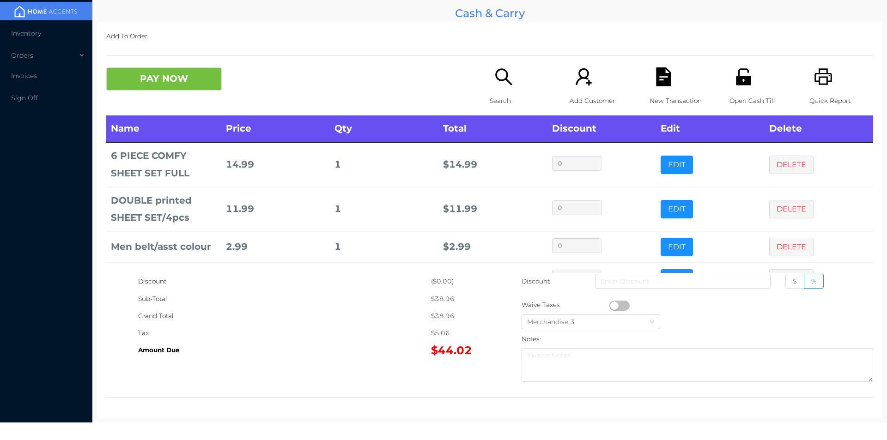
click at [738, 89] on div "Open Cash Till" at bounding box center [762, 91] width 64 height 48
click at [198, 85] on button "PAY NOW" at bounding box center [164, 78] width 116 height 23
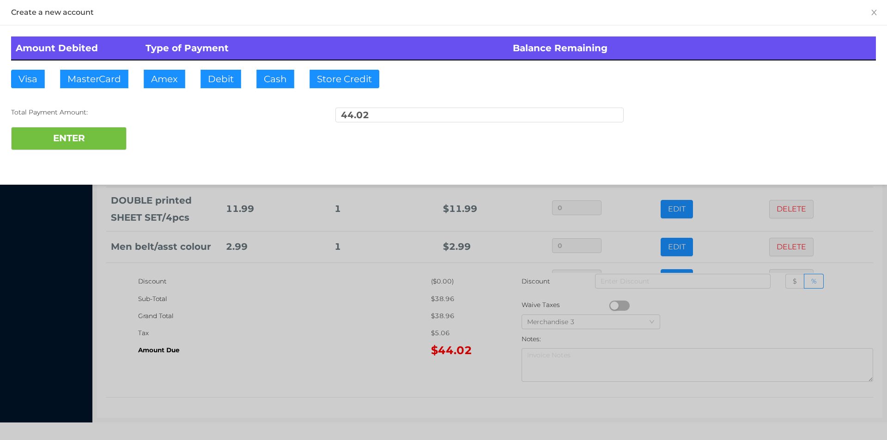
click at [301, 361] on div at bounding box center [443, 220] width 887 height 440
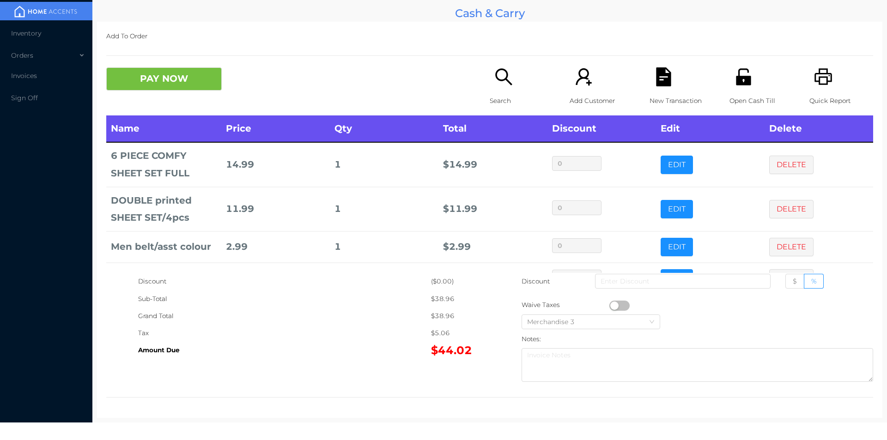
click at [277, 397] on div at bounding box center [489, 397] width 767 height 0
click at [664, 79] on icon "icon: file-text" at bounding box center [663, 76] width 15 height 19
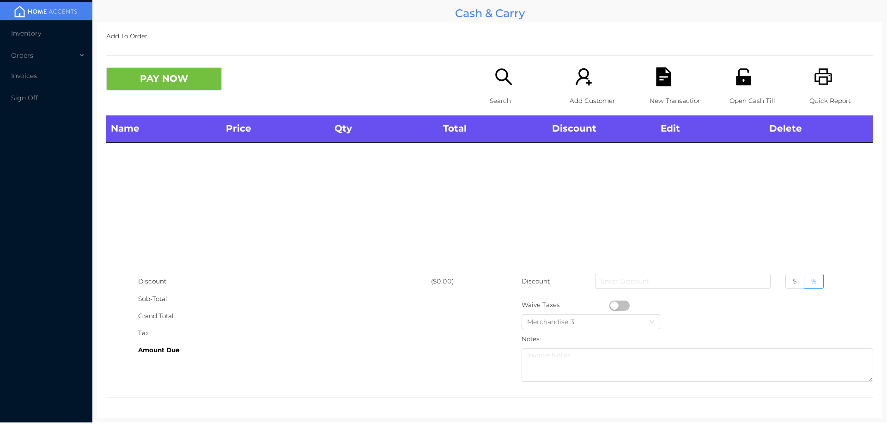
click at [749, 83] on div "Open Cash Till" at bounding box center [762, 91] width 64 height 48
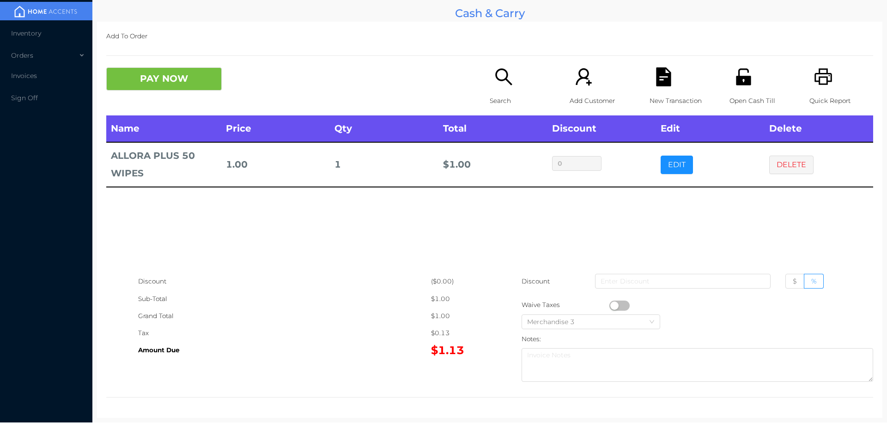
click at [495, 75] on icon "icon: search" at bounding box center [503, 76] width 17 height 17
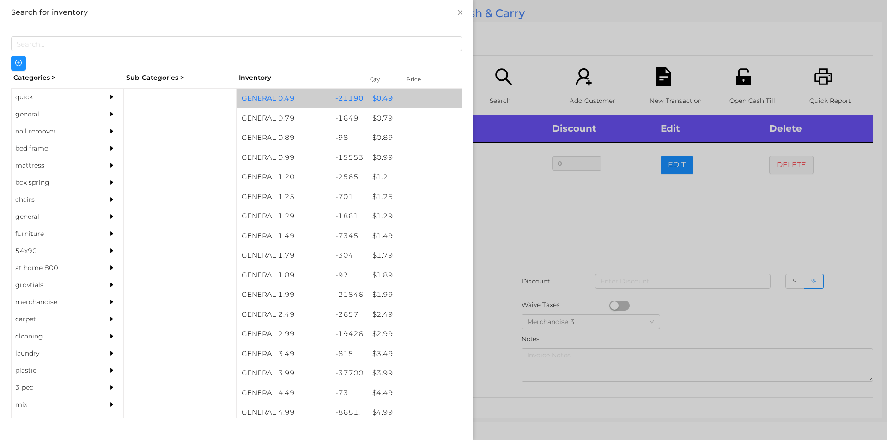
click at [389, 89] on div "$ 0.49" at bounding box center [415, 99] width 94 height 20
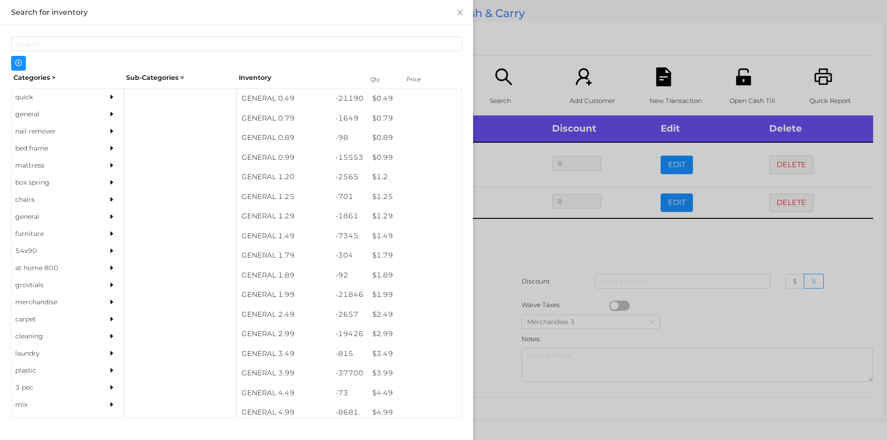
click at [558, 40] on div at bounding box center [443, 220] width 887 height 440
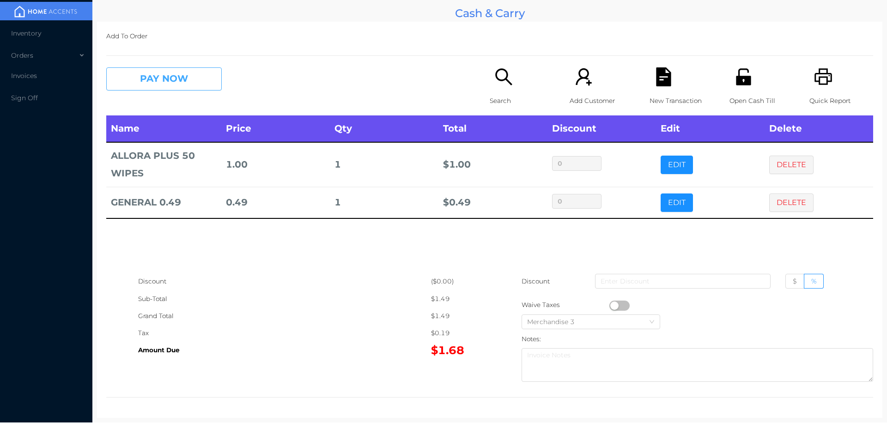
click at [148, 69] on button "PAY NOW" at bounding box center [164, 78] width 116 height 23
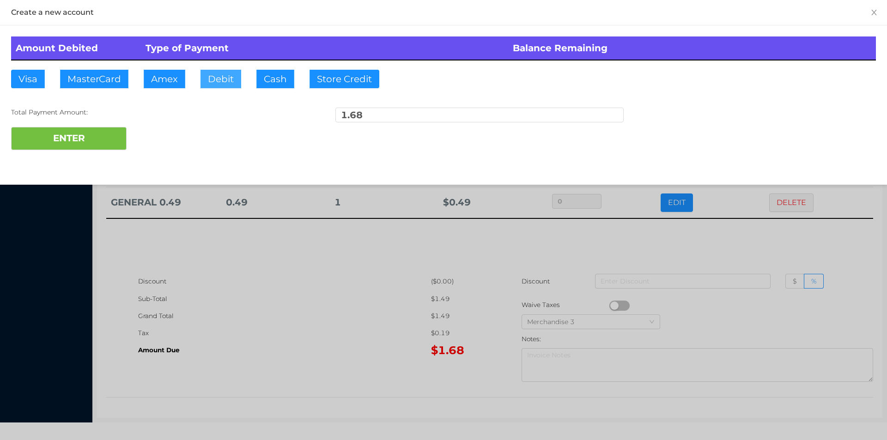
click at [221, 72] on button "Debit" at bounding box center [221, 79] width 41 height 18
type input "50"
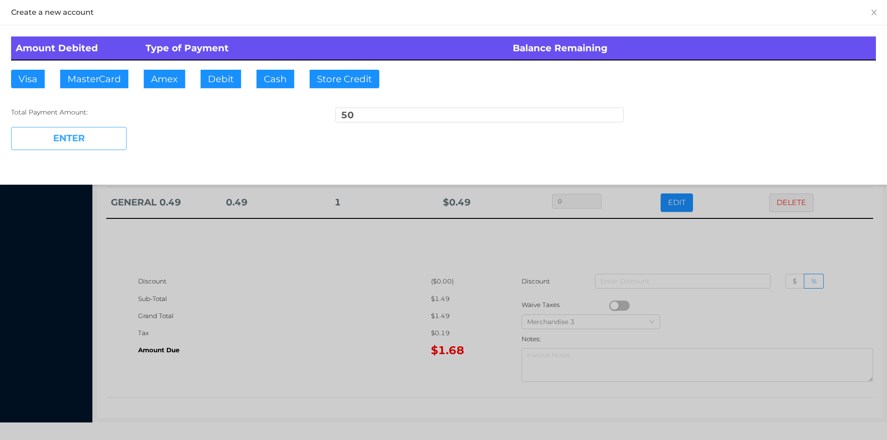
click at [98, 128] on button "ENTER" at bounding box center [69, 138] width 116 height 23
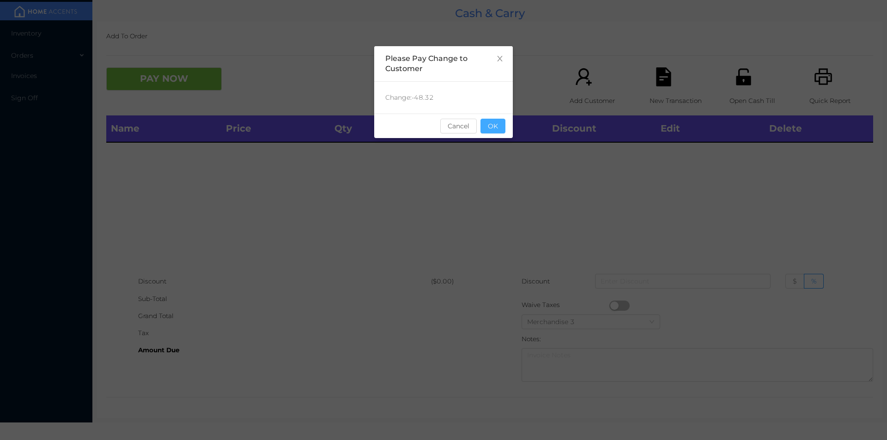
click at [502, 129] on button "OK" at bounding box center [493, 126] width 25 height 15
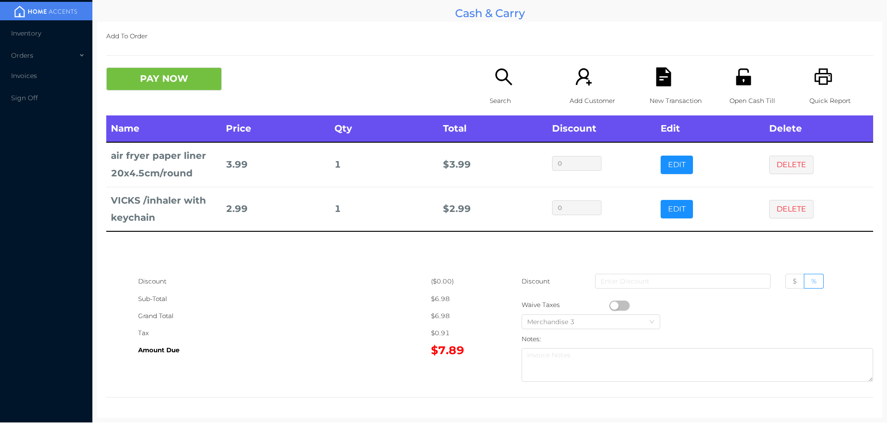
click at [831, 83] on div "Quick Report" at bounding box center [842, 91] width 64 height 48
click at [659, 90] on div "New Transaction" at bounding box center [682, 91] width 64 height 48
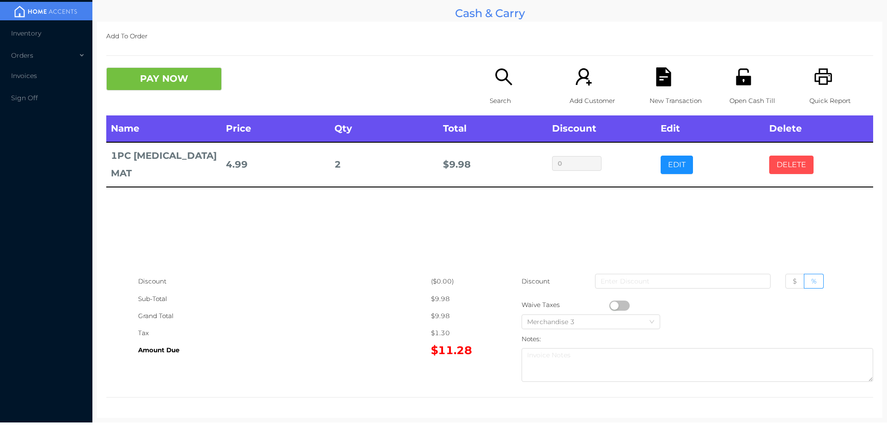
click at [794, 161] on button "DELETE" at bounding box center [792, 165] width 44 height 18
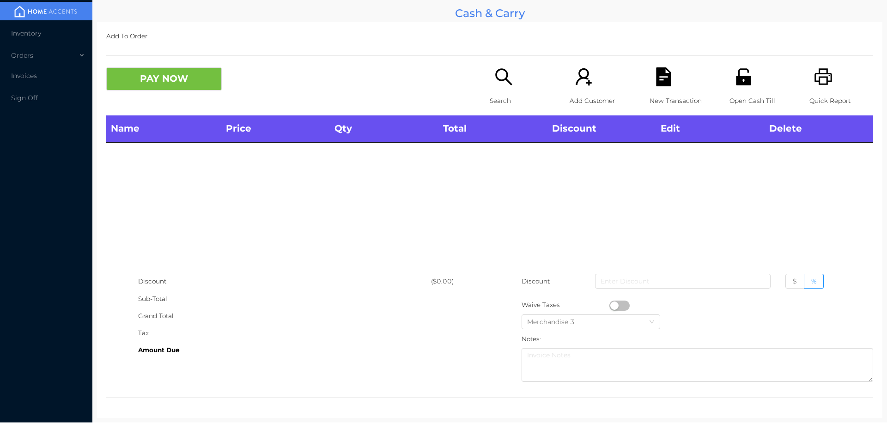
click at [497, 70] on icon "icon: search" at bounding box center [503, 76] width 17 height 17
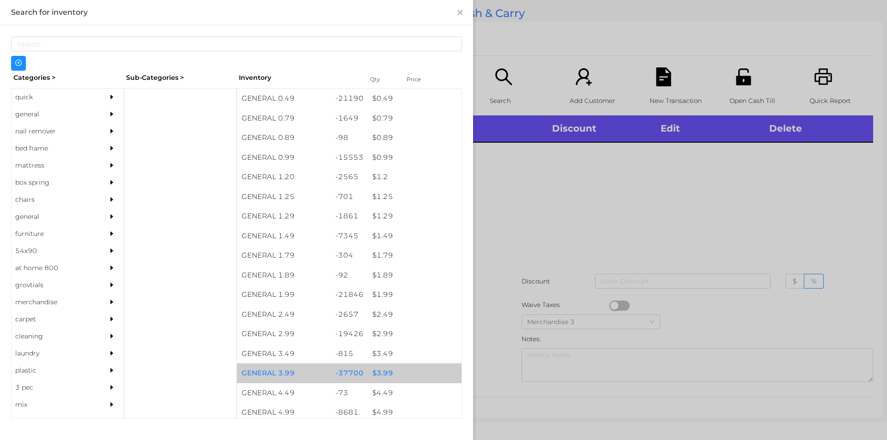
click at [379, 373] on div "$ 3.99" at bounding box center [415, 374] width 94 height 20
click at [382, 374] on div "$ 3.99" at bounding box center [415, 374] width 94 height 20
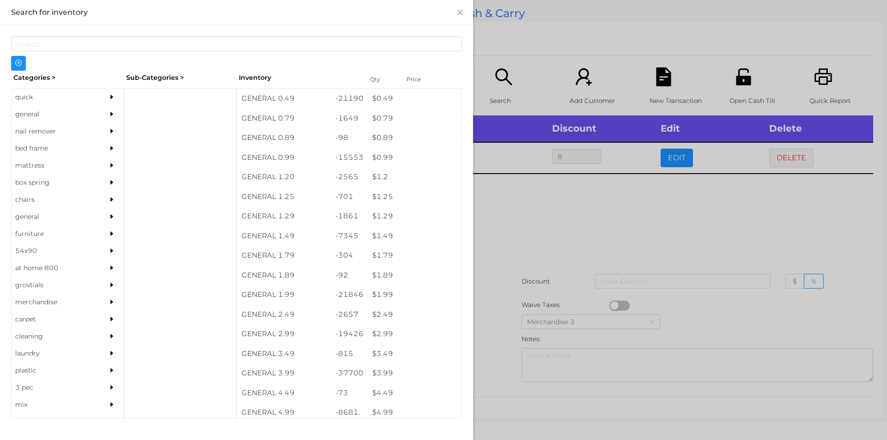
click at [520, 207] on div at bounding box center [443, 220] width 887 height 440
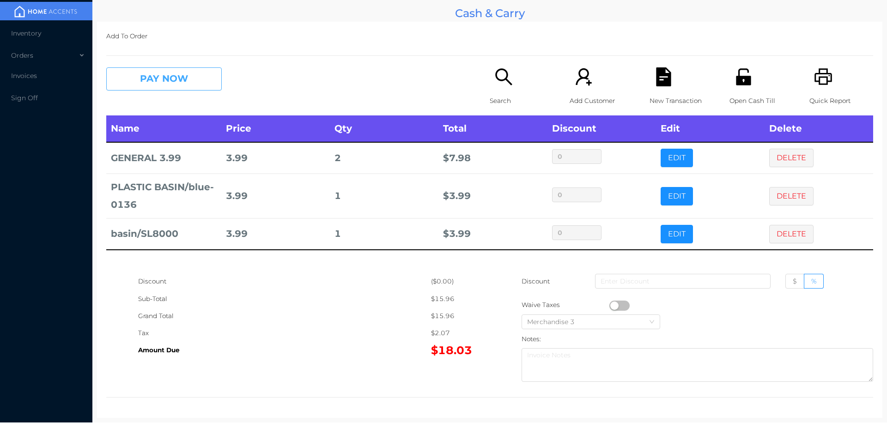
click at [158, 88] on button "PAY NOW" at bounding box center [164, 78] width 116 height 23
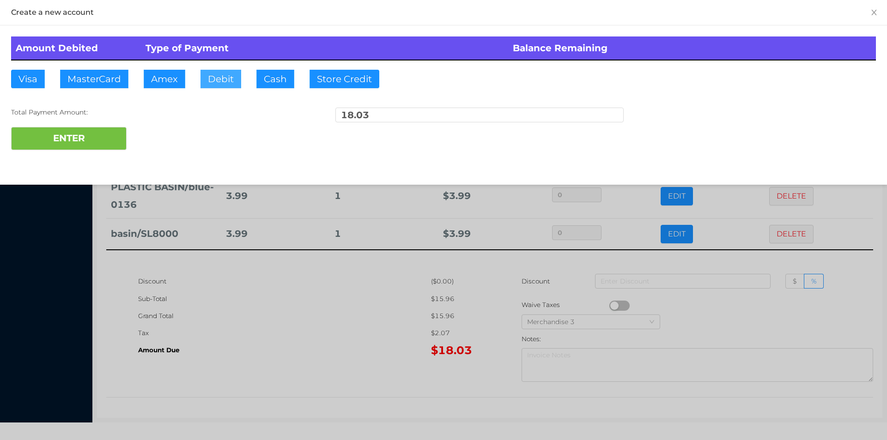
click at [220, 78] on button "Debit" at bounding box center [221, 79] width 41 height 18
click at [94, 140] on button "ENTER" at bounding box center [69, 138] width 116 height 23
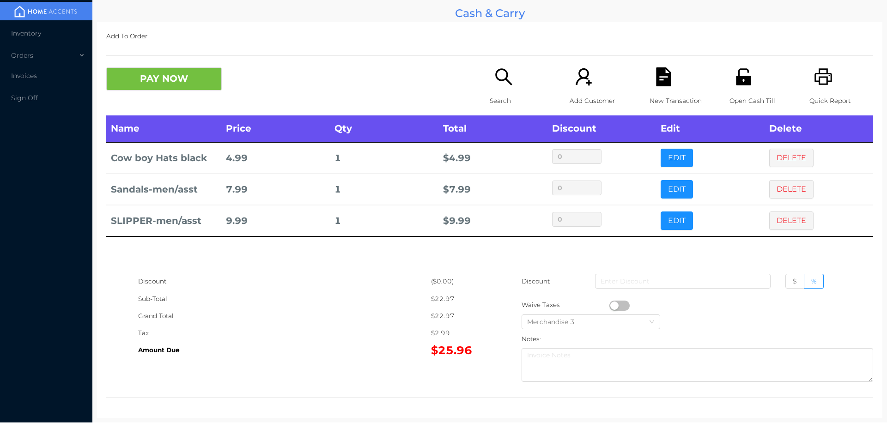
click at [503, 80] on icon "icon: search" at bounding box center [503, 76] width 17 height 17
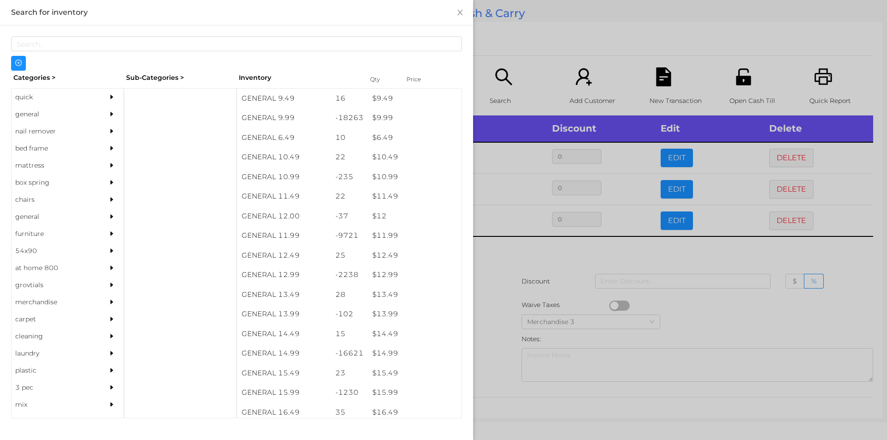
scroll to position [558, 0]
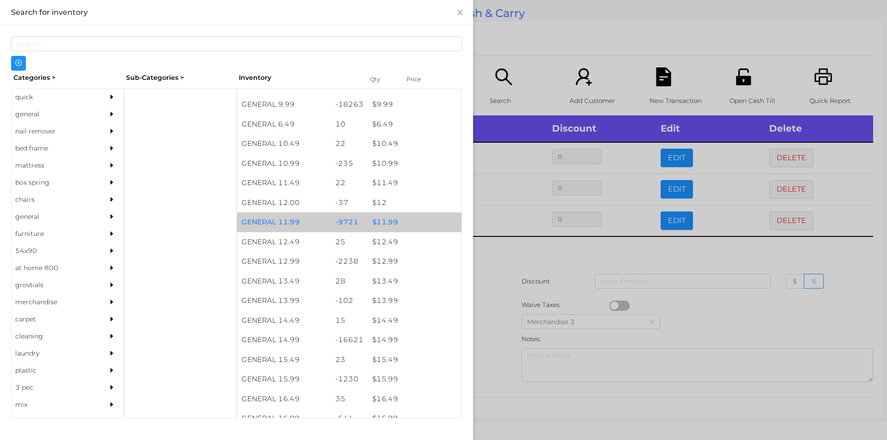
click at [391, 230] on div "$ 11.99" at bounding box center [415, 223] width 94 height 20
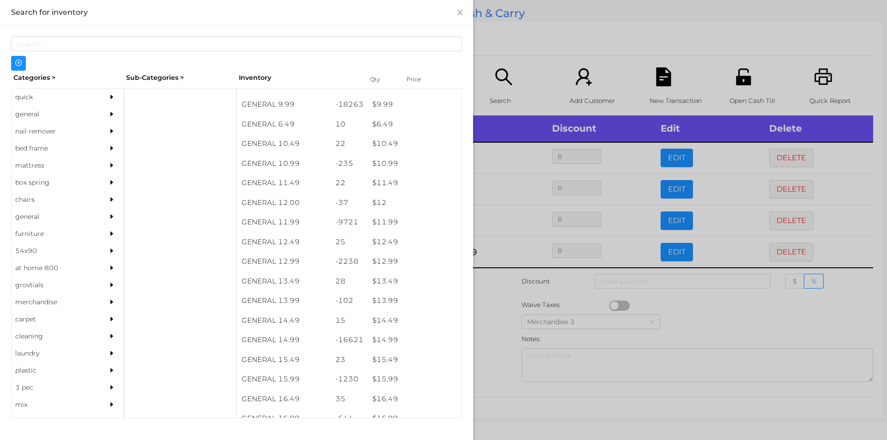
click at [503, 309] on div at bounding box center [443, 220] width 887 height 440
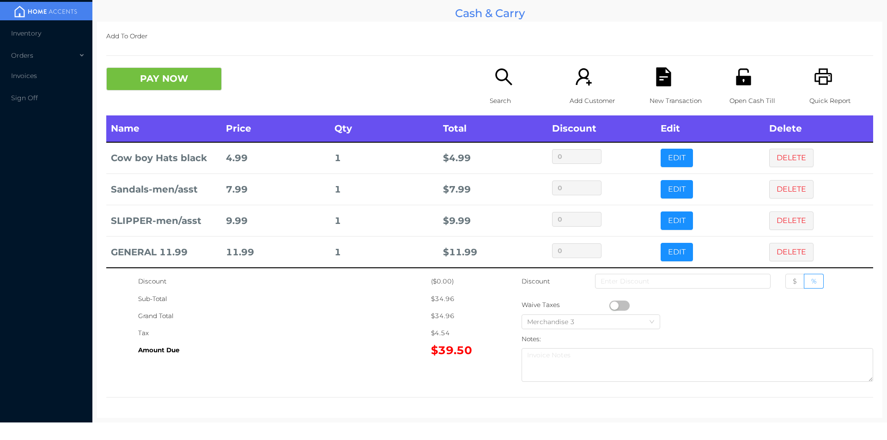
click at [612, 305] on button "button" at bounding box center [620, 306] width 20 height 10
click at [664, 85] on icon "icon: file-text" at bounding box center [663, 76] width 15 height 19
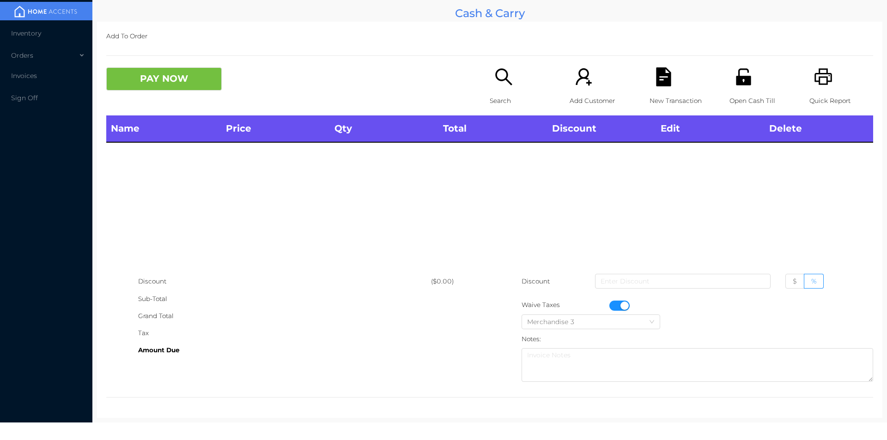
click at [618, 305] on button "button" at bounding box center [620, 306] width 20 height 10
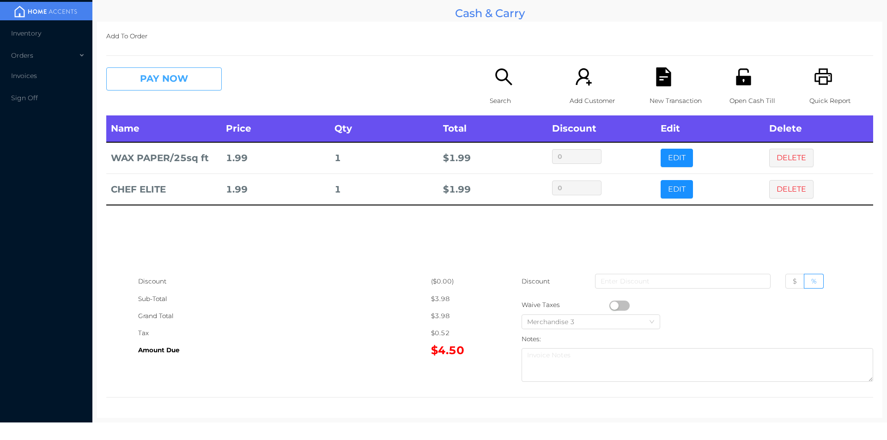
click at [144, 80] on button "PAY NOW" at bounding box center [164, 78] width 116 height 23
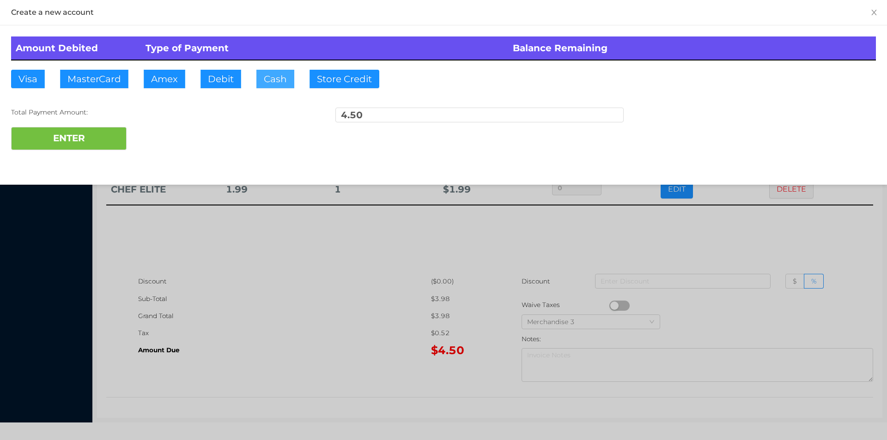
click at [261, 77] on button "Cash" at bounding box center [276, 79] width 38 height 18
type input "10."
click at [77, 138] on button "ENTER" at bounding box center [69, 138] width 116 height 23
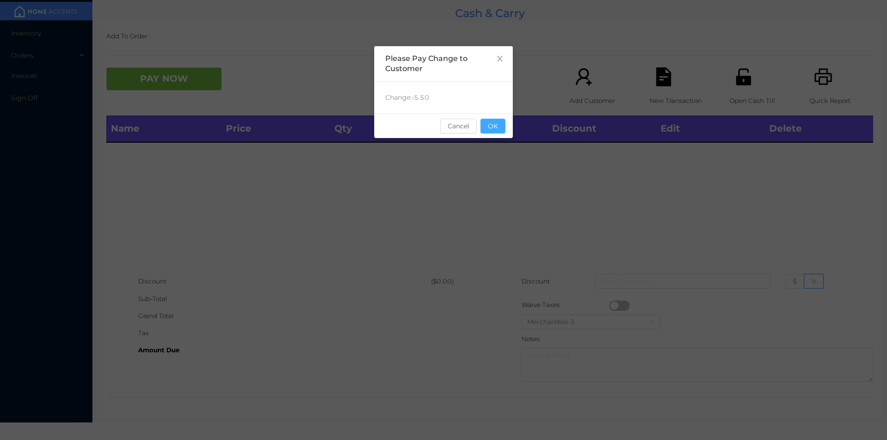
click at [491, 124] on button "OK" at bounding box center [493, 126] width 25 height 15
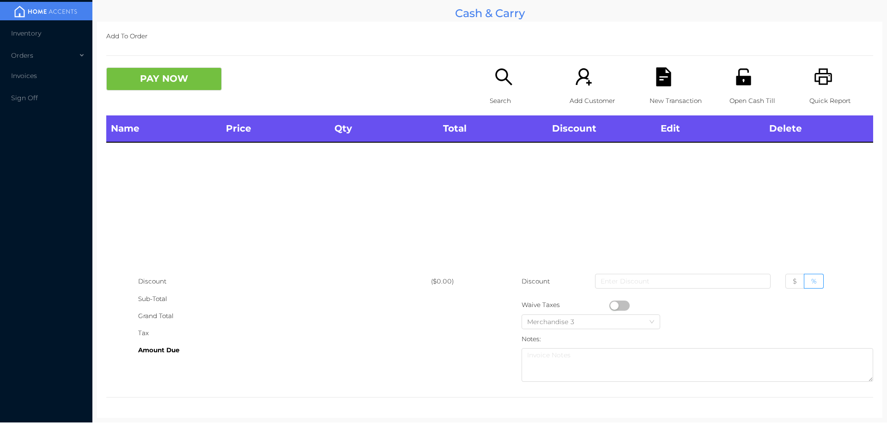
click at [499, 146] on div "Name Price Qty Total Discount Edit Delete" at bounding box center [489, 195] width 767 height 158
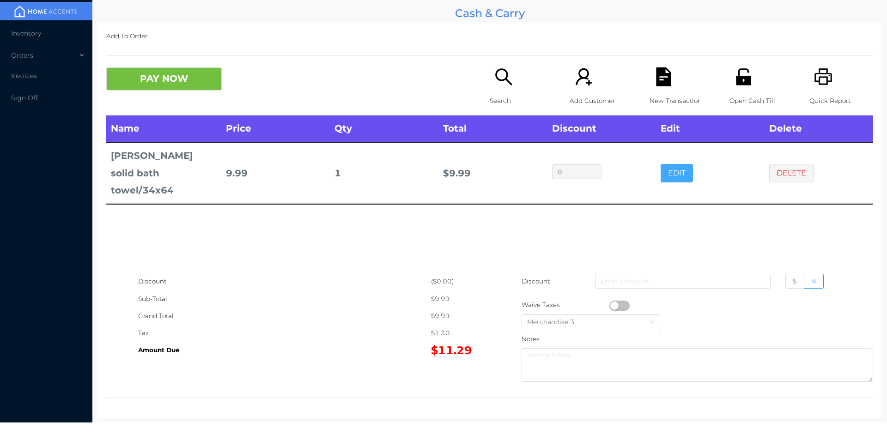
click at [671, 164] on button "EDIT" at bounding box center [677, 173] width 32 height 18
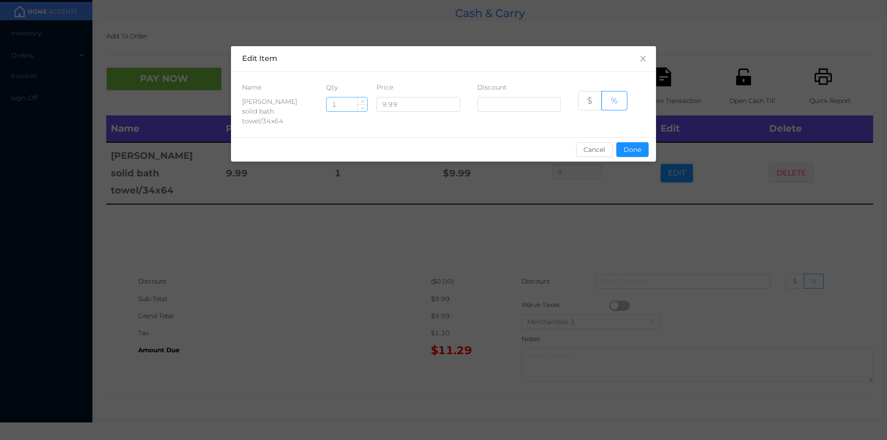
click at [347, 105] on input "1" at bounding box center [347, 105] width 41 height 14
type input "3"
click at [637, 142] on button "Done" at bounding box center [633, 149] width 32 height 15
type input "0%"
click at [595, 195] on div "sentinelStart Edit Item Name Qty Price Discount Terry solid bath towel/34x64 3 …" at bounding box center [443, 220] width 887 height 440
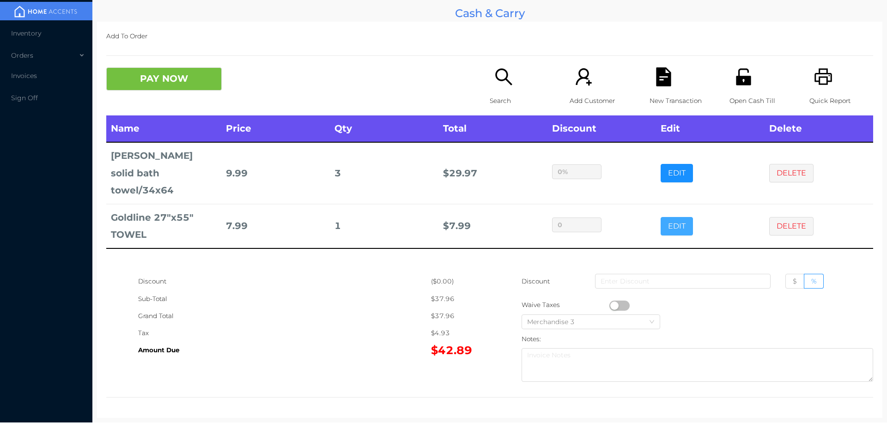
click at [668, 217] on button "EDIT" at bounding box center [677, 226] width 32 height 18
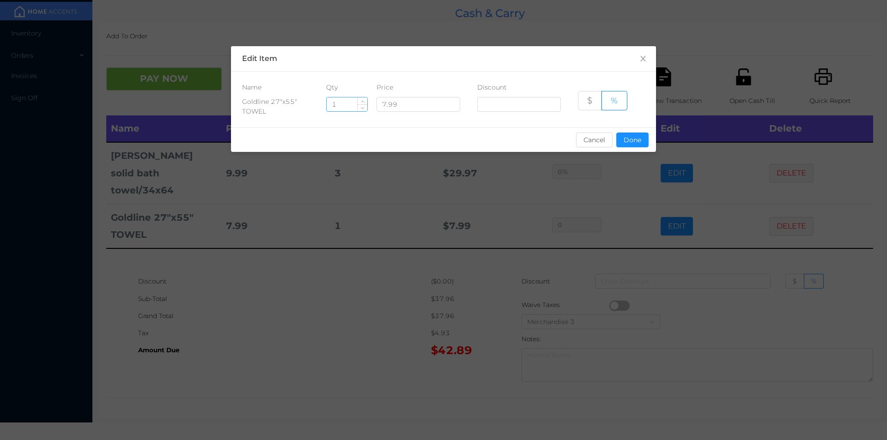
click at [342, 107] on input "1" at bounding box center [347, 105] width 41 height 14
type input "3"
click at [626, 140] on button "Done" at bounding box center [633, 140] width 32 height 15
type input "0%"
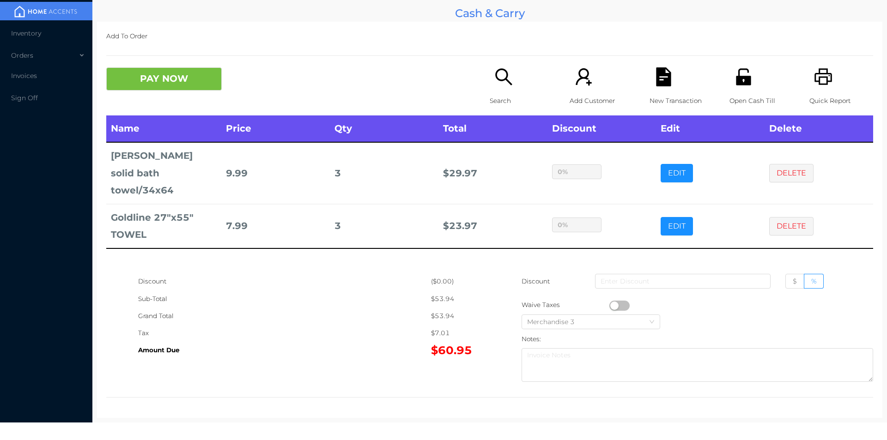
click at [409, 301] on div "Sub-Total" at bounding box center [284, 299] width 293 height 17
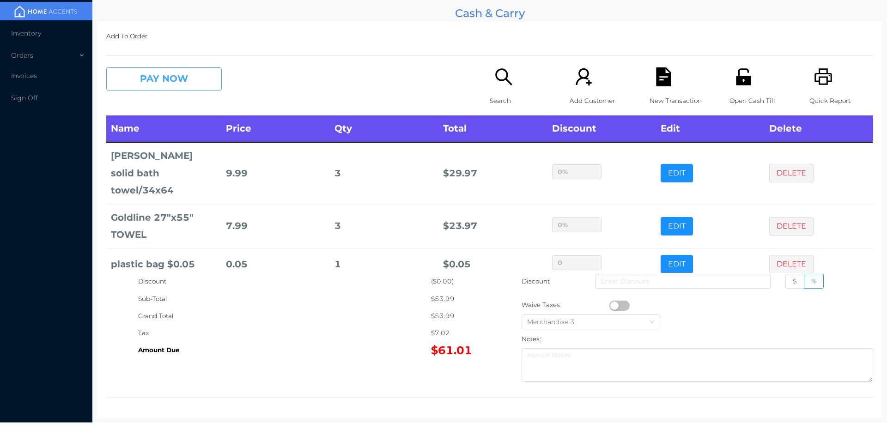
click at [142, 80] on button "PAY NOW" at bounding box center [164, 78] width 116 height 23
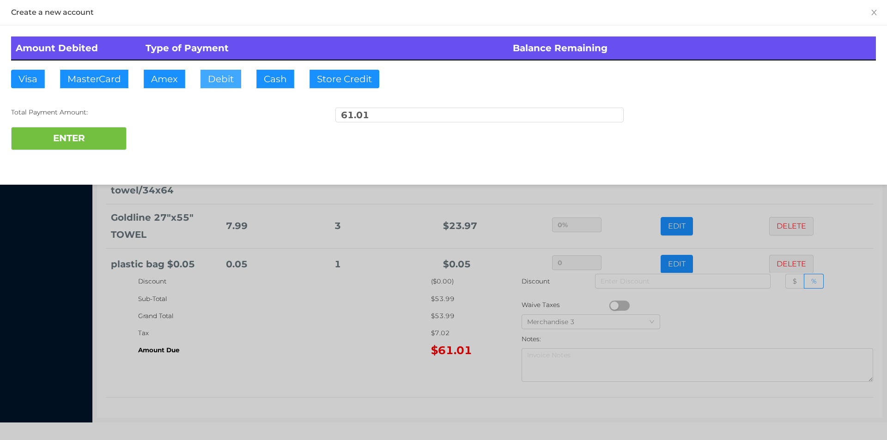
click at [229, 73] on button "Debit" at bounding box center [221, 79] width 41 height 18
type input "100."
click at [60, 147] on button "ENTER" at bounding box center [69, 138] width 116 height 23
type input "0"
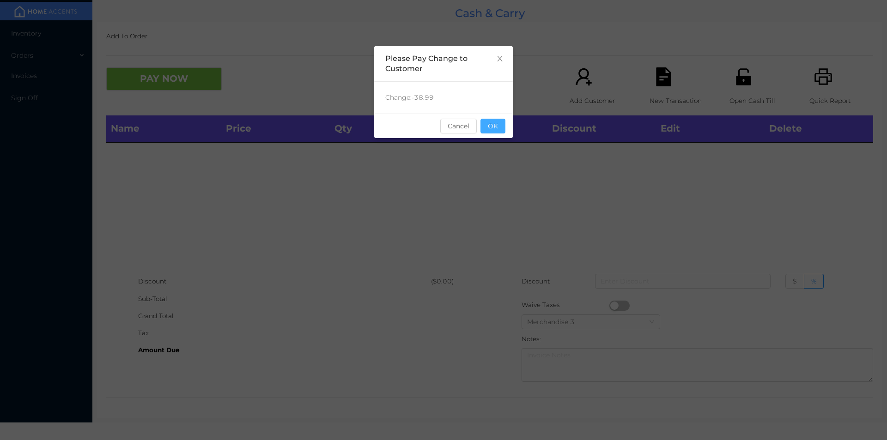
click at [486, 131] on button "OK" at bounding box center [493, 126] width 25 height 15
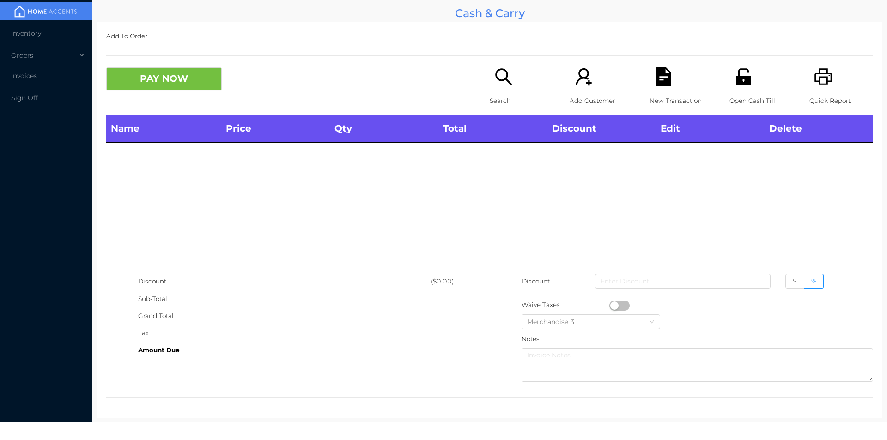
click at [486, 166] on div "Name Price Qty Total Discount Edit Delete" at bounding box center [489, 195] width 767 height 158
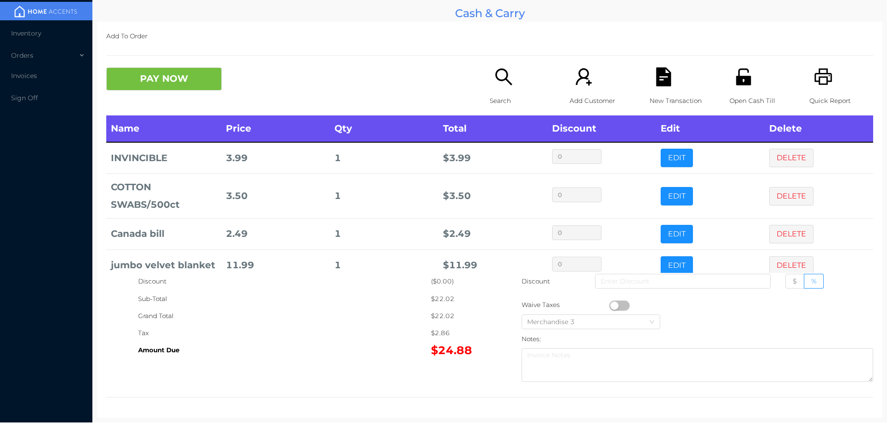
click at [170, 89] on button "PAY NOW" at bounding box center [164, 78] width 116 height 23
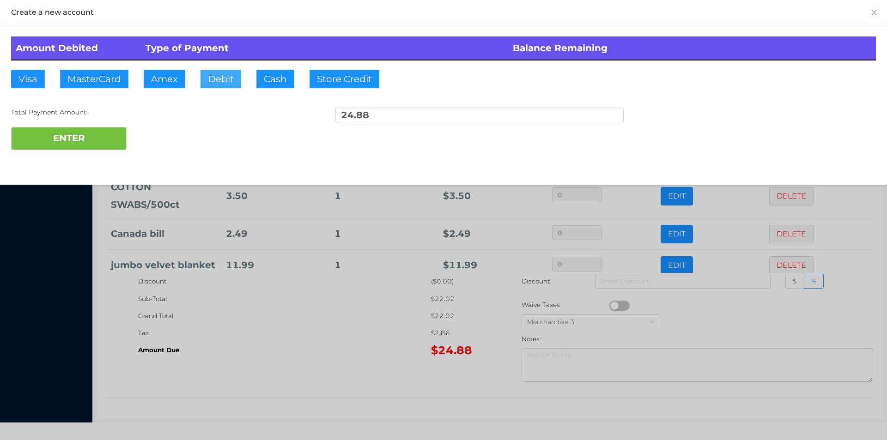
click at [220, 80] on button "Debit" at bounding box center [221, 79] width 41 height 18
type input "50."
click at [73, 142] on button "ENTER" at bounding box center [69, 138] width 116 height 23
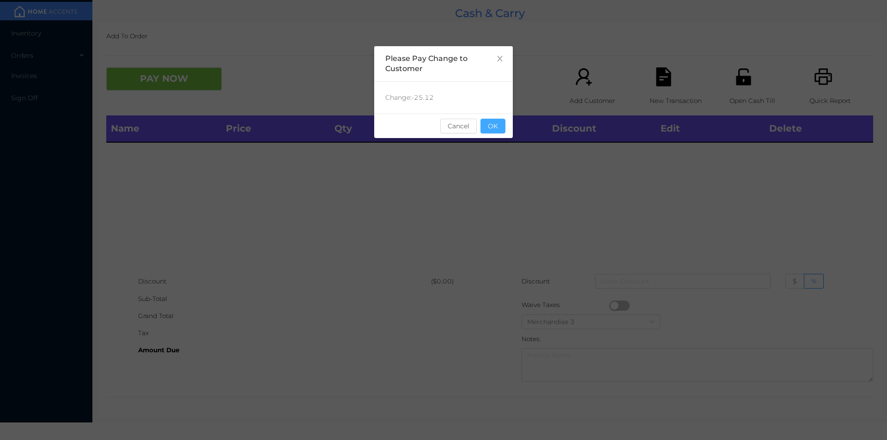
click at [501, 132] on button "OK" at bounding box center [493, 126] width 25 height 15
click at [494, 152] on div "Name Price Qty Total Discount Edit Delete" at bounding box center [489, 195] width 767 height 158
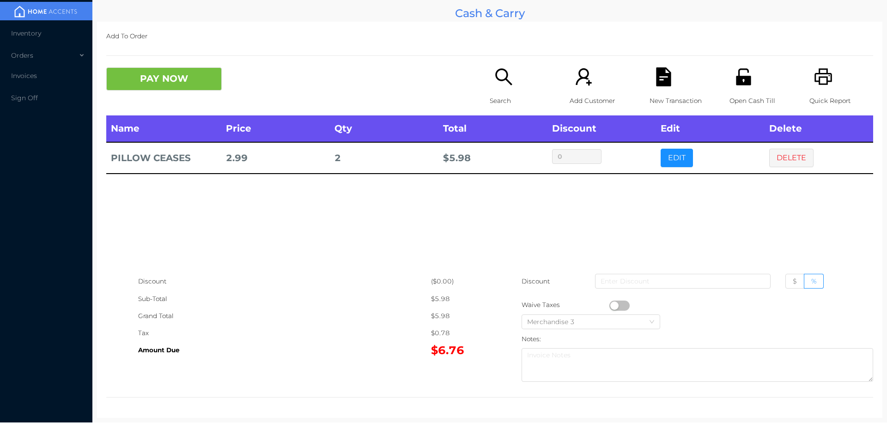
click at [499, 84] on icon "icon: search" at bounding box center [504, 76] width 19 height 19
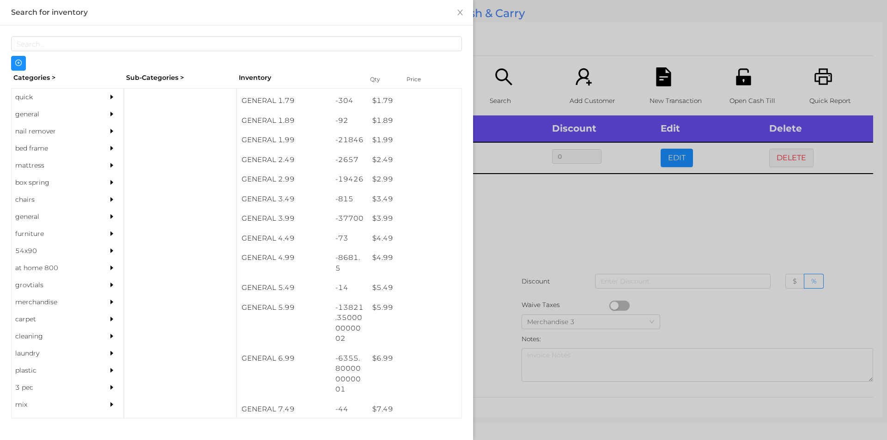
scroll to position [163, 0]
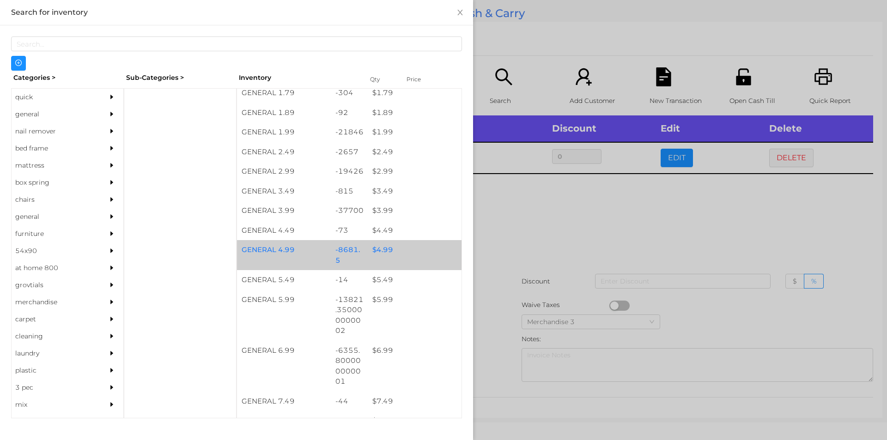
click at [376, 250] on div "$ 4.99" at bounding box center [415, 250] width 94 height 20
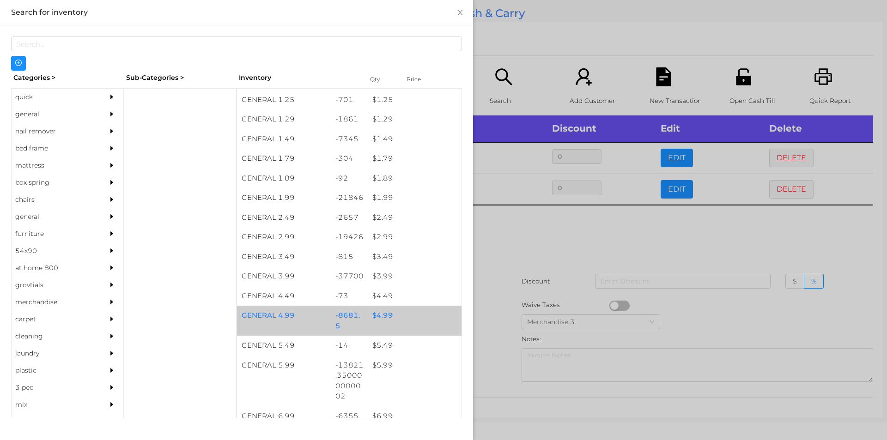
scroll to position [0, 0]
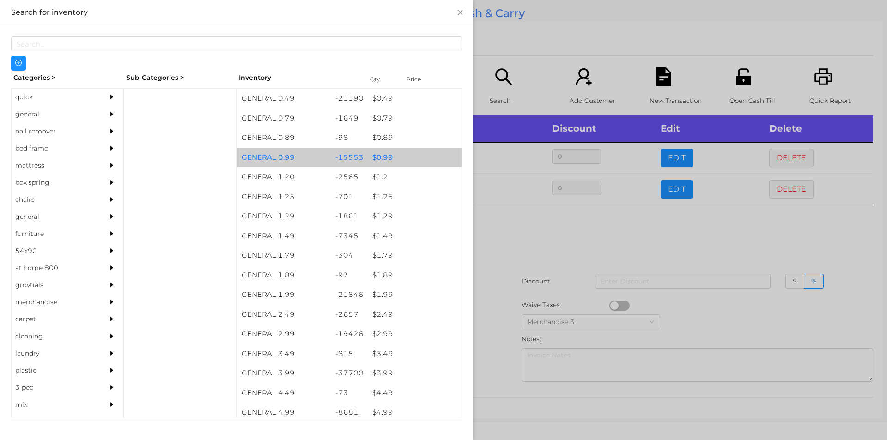
click at [379, 161] on div "$ 0.99" at bounding box center [415, 158] width 94 height 20
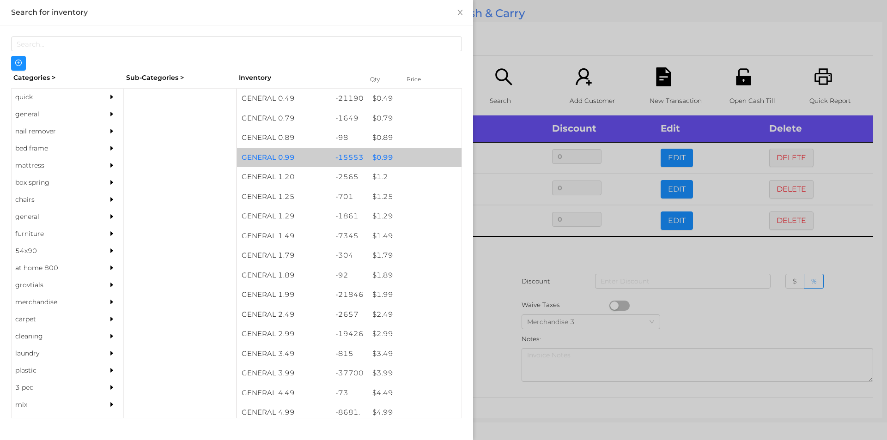
click at [379, 157] on div "$ 0.99" at bounding box center [415, 158] width 94 height 20
click at [383, 156] on div "$ 0.99" at bounding box center [415, 158] width 94 height 20
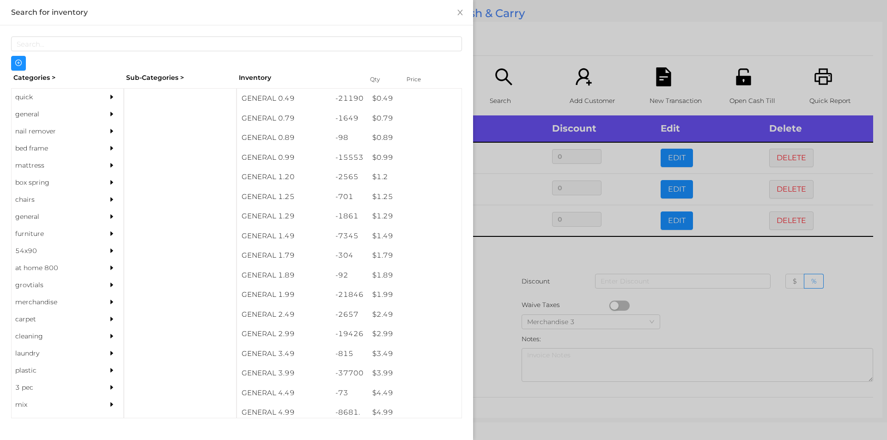
click at [498, 291] on div at bounding box center [443, 220] width 887 height 440
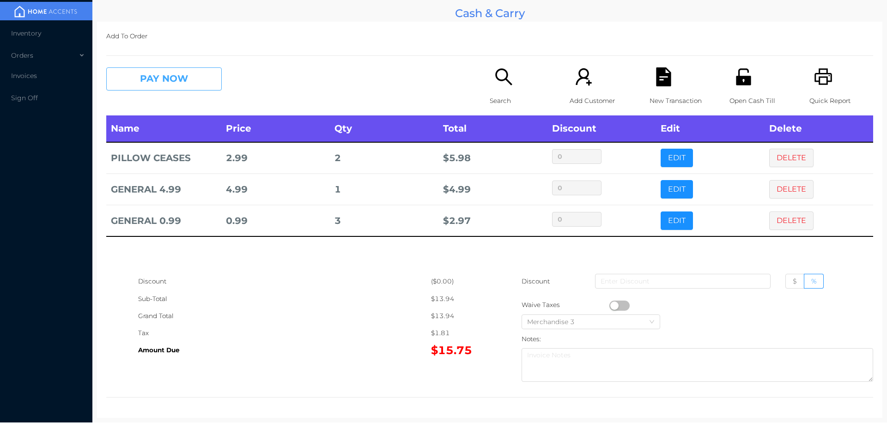
click at [153, 78] on button "PAY NOW" at bounding box center [164, 78] width 116 height 23
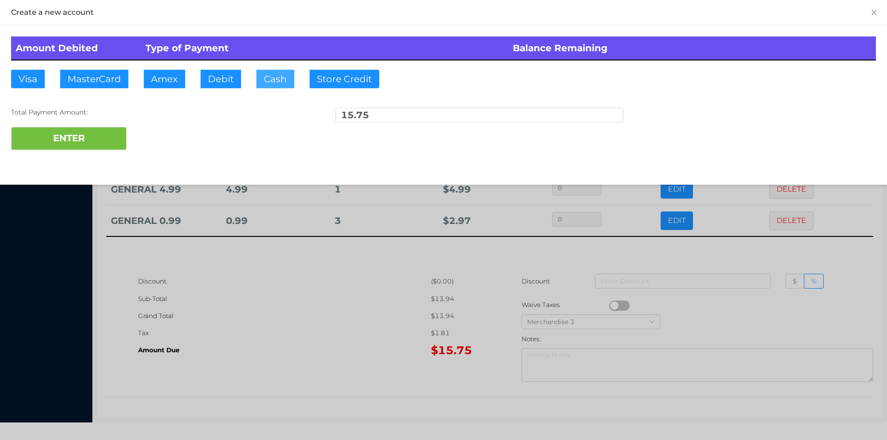
click at [272, 73] on button "Cash" at bounding box center [276, 79] width 38 height 18
type input "20."
click at [79, 143] on button "ENTER" at bounding box center [69, 138] width 116 height 23
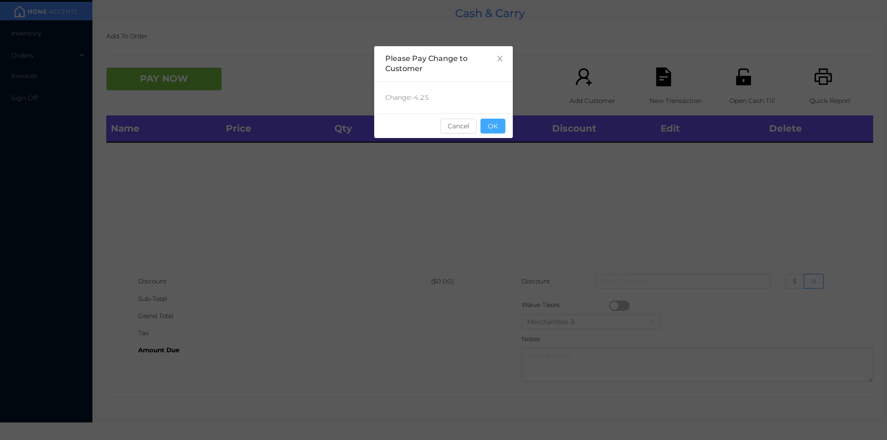
click at [499, 122] on button "OK" at bounding box center [493, 126] width 25 height 15
click at [502, 159] on div "Name Price Qty Total Discount Edit Delete" at bounding box center [489, 195] width 767 height 158
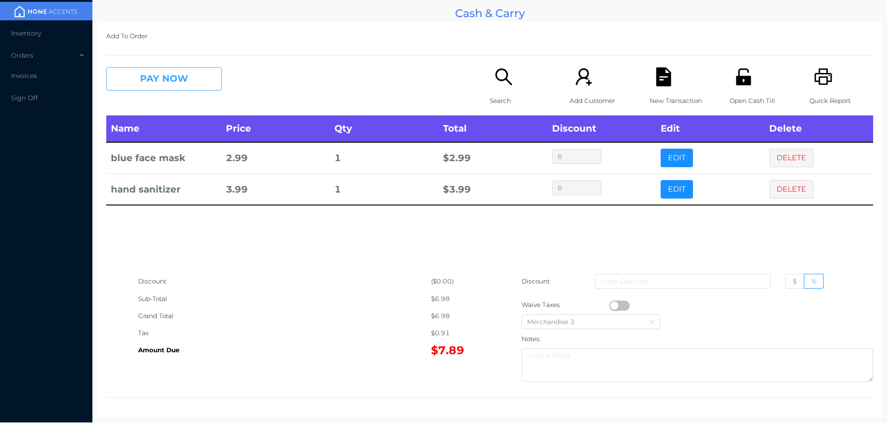
click at [159, 79] on button "PAY NOW" at bounding box center [164, 78] width 116 height 23
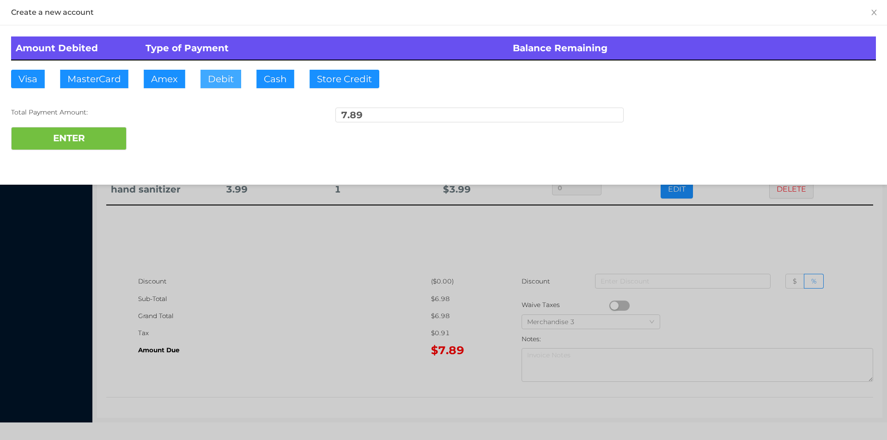
click at [223, 85] on button "Debit" at bounding box center [221, 79] width 41 height 18
click at [73, 143] on button "ENTER" at bounding box center [69, 138] width 116 height 23
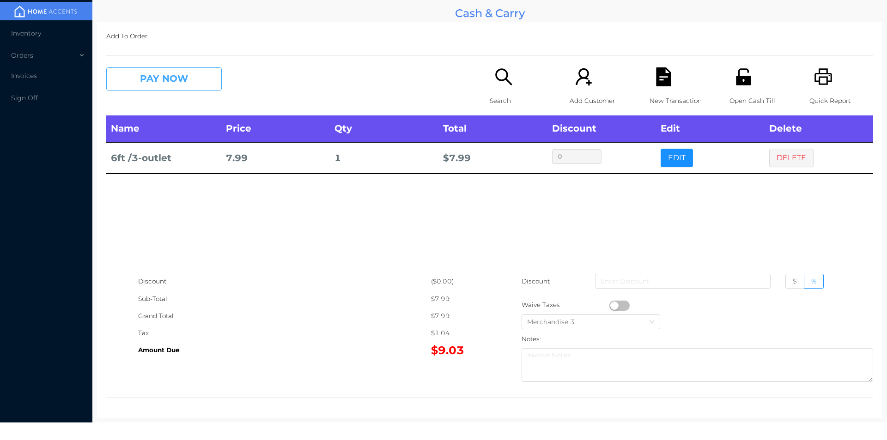
click at [168, 83] on button "PAY NOW" at bounding box center [164, 78] width 116 height 23
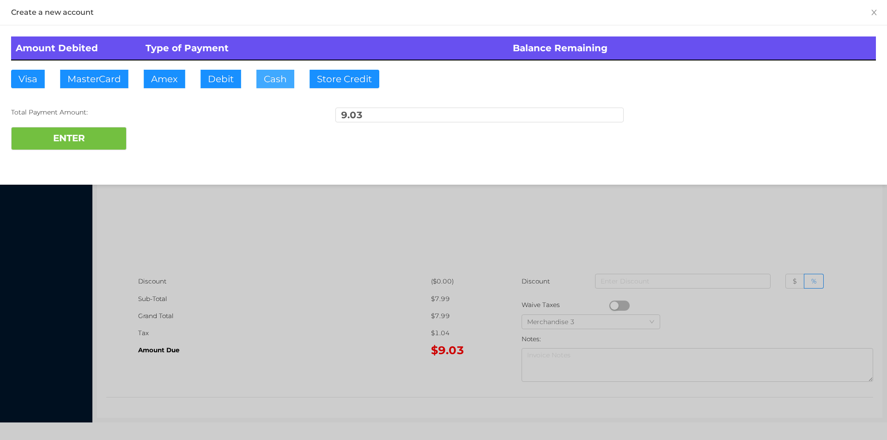
click at [283, 87] on button "Cash" at bounding box center [276, 79] width 38 height 18
click at [83, 132] on button "ENTER" at bounding box center [69, 138] width 116 height 23
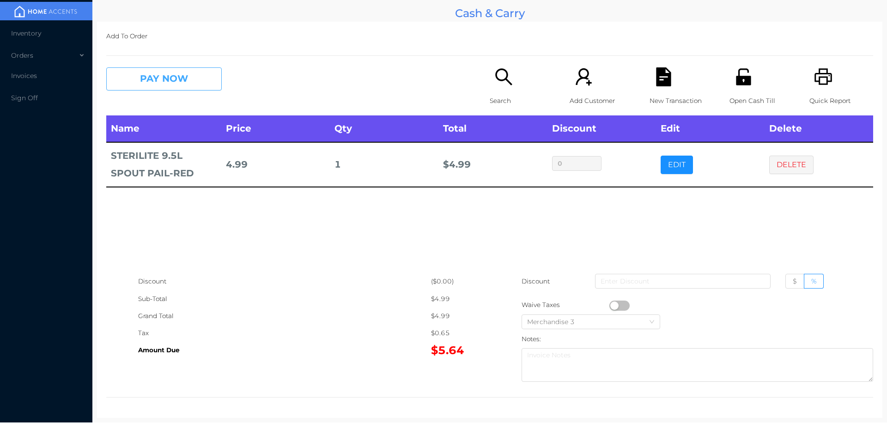
click at [156, 79] on button "PAY NOW" at bounding box center [164, 78] width 116 height 23
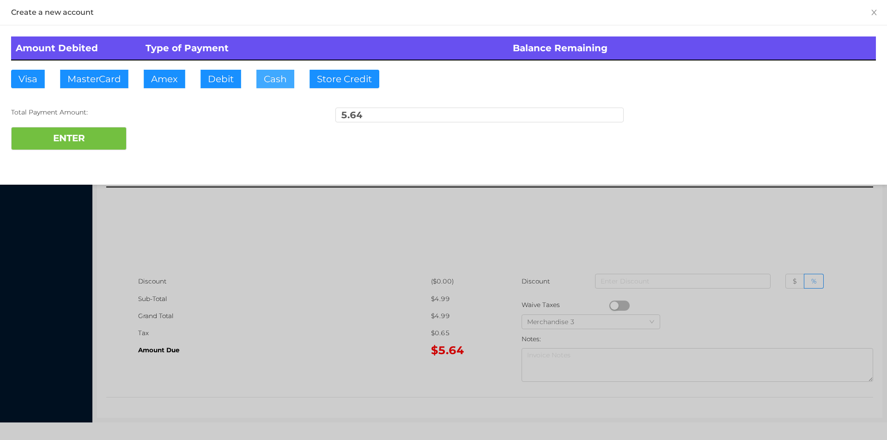
click at [266, 71] on button "Cash" at bounding box center [276, 79] width 38 height 18
type input "6."
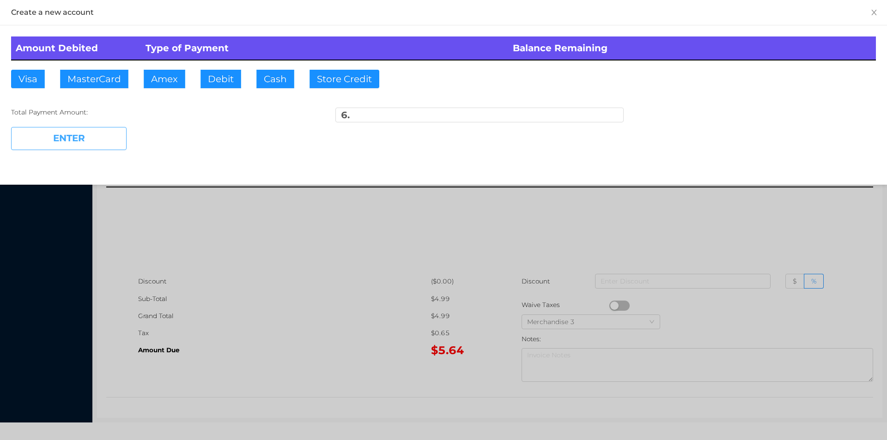
click at [95, 139] on button "ENTER" at bounding box center [69, 138] width 116 height 23
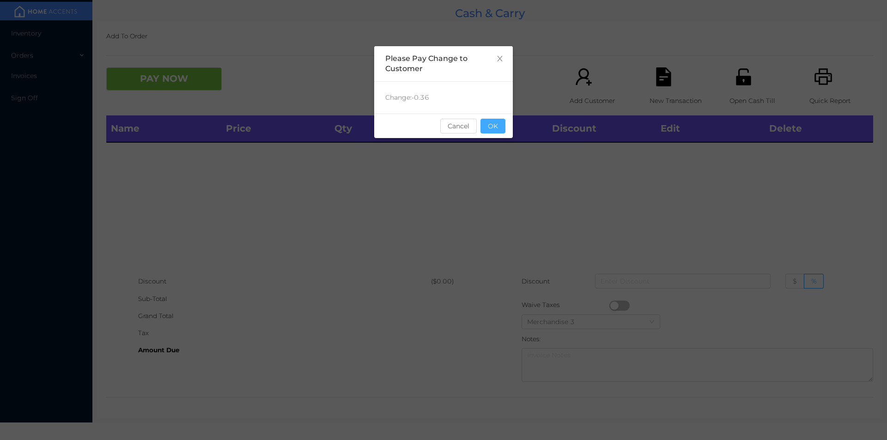
click at [496, 123] on button "OK" at bounding box center [493, 126] width 25 height 15
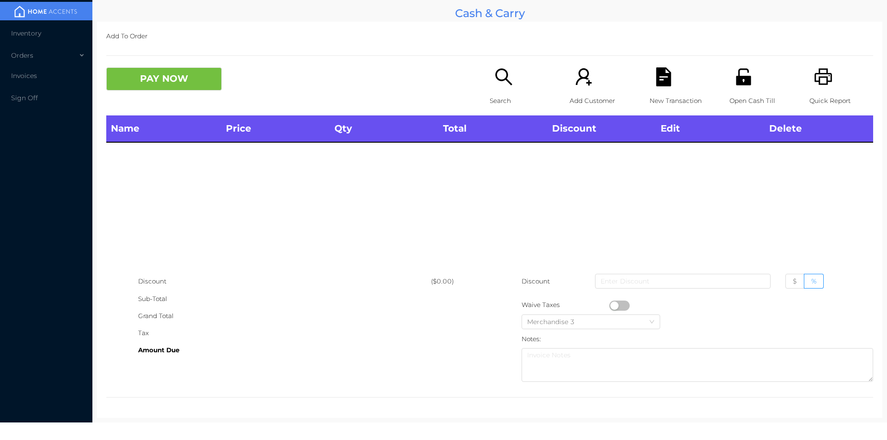
click at [501, 86] on icon "icon: search" at bounding box center [504, 76] width 19 height 19
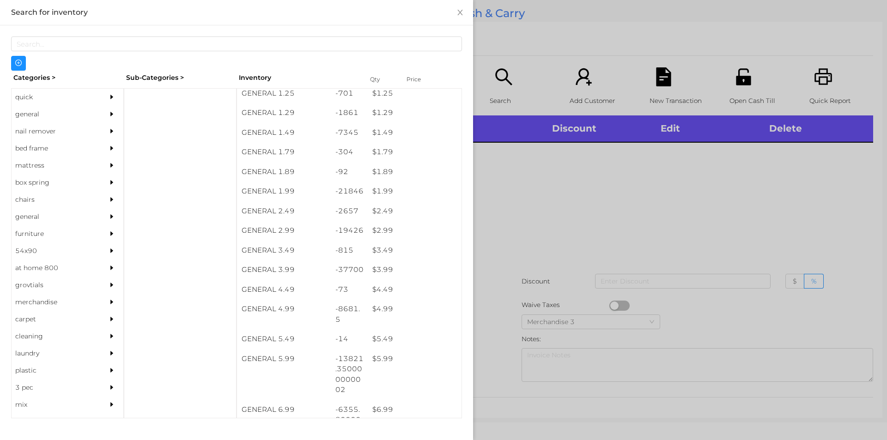
scroll to position [103, 0]
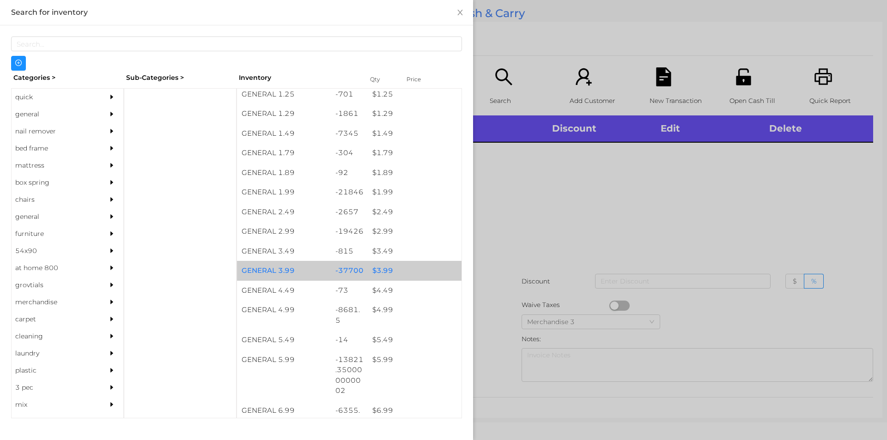
click at [380, 270] on div "$ 3.99" at bounding box center [415, 271] width 94 height 20
click at [385, 270] on div "$ 3.99" at bounding box center [415, 271] width 94 height 20
click at [386, 268] on div "$ 3.99" at bounding box center [415, 271] width 94 height 20
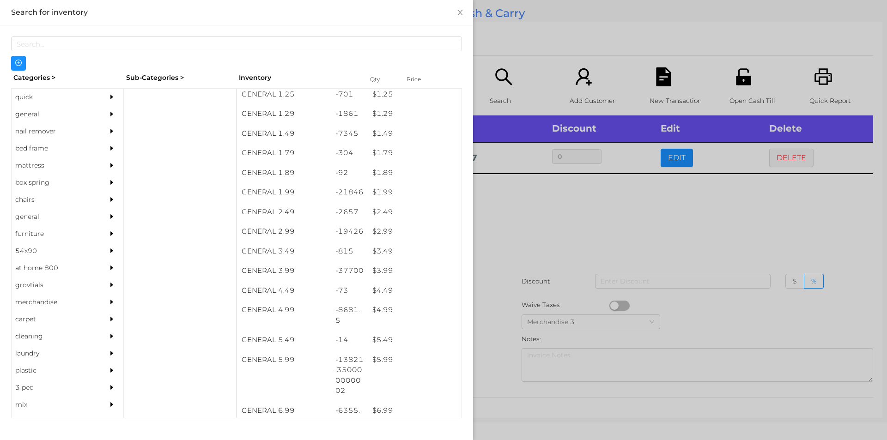
click at [510, 248] on div at bounding box center [443, 220] width 887 height 440
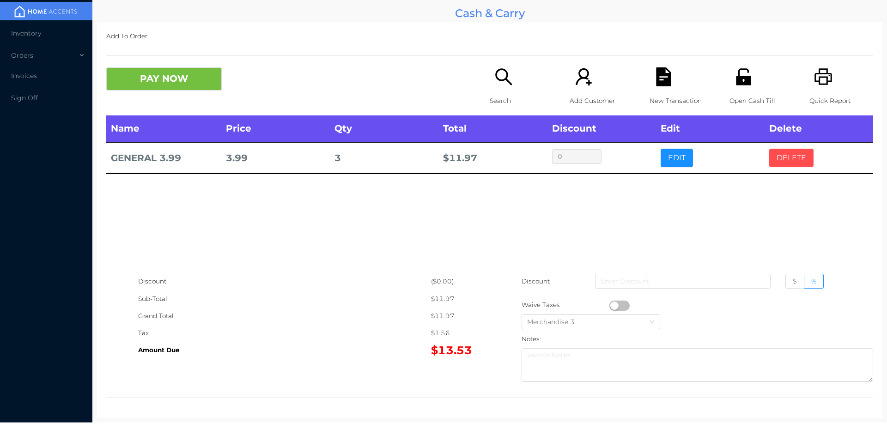
click at [783, 158] on button "DELETE" at bounding box center [792, 158] width 44 height 18
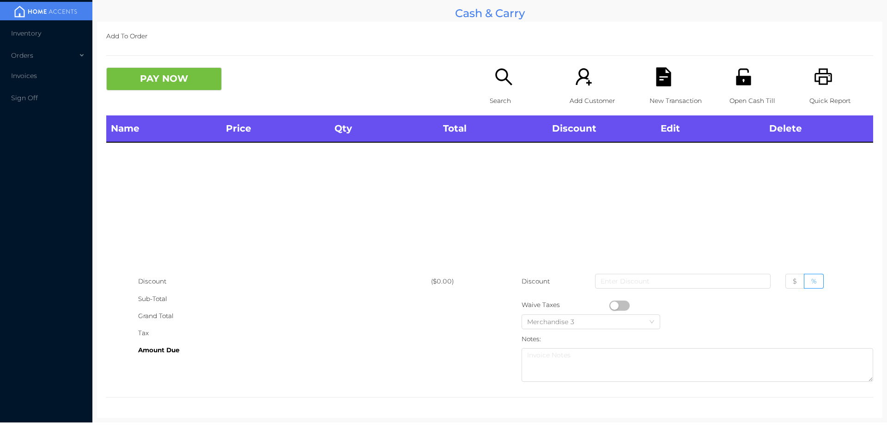
click at [842, 83] on div "Quick Report" at bounding box center [842, 91] width 64 height 48
click at [836, 179] on div "Name Price Qty Total Discount Edit Delete" at bounding box center [489, 195] width 767 height 158
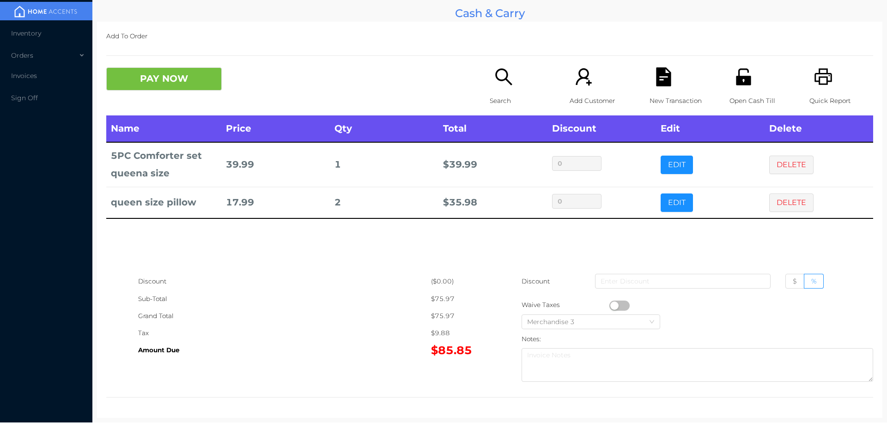
click at [730, 98] on p "Open Cash Till" at bounding box center [762, 100] width 64 height 17
click at [192, 70] on button "PAY NOW" at bounding box center [164, 78] width 116 height 23
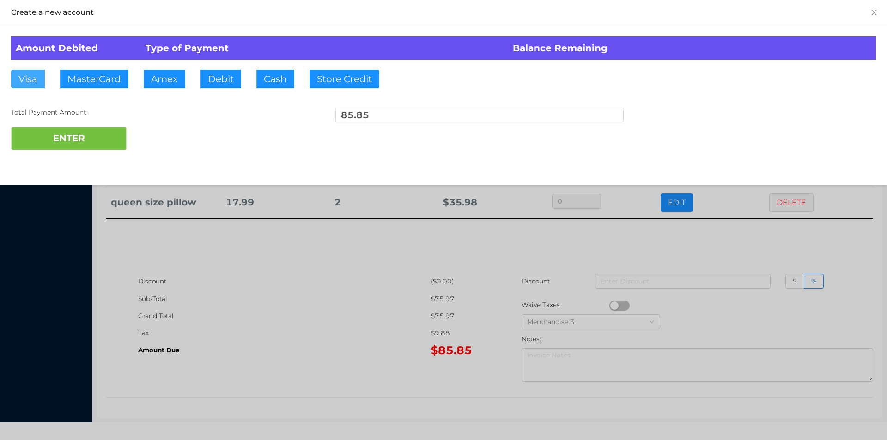
click at [35, 83] on button "Visa" at bounding box center [28, 79] width 34 height 18
click at [37, 139] on button "ENTER" at bounding box center [69, 138] width 116 height 23
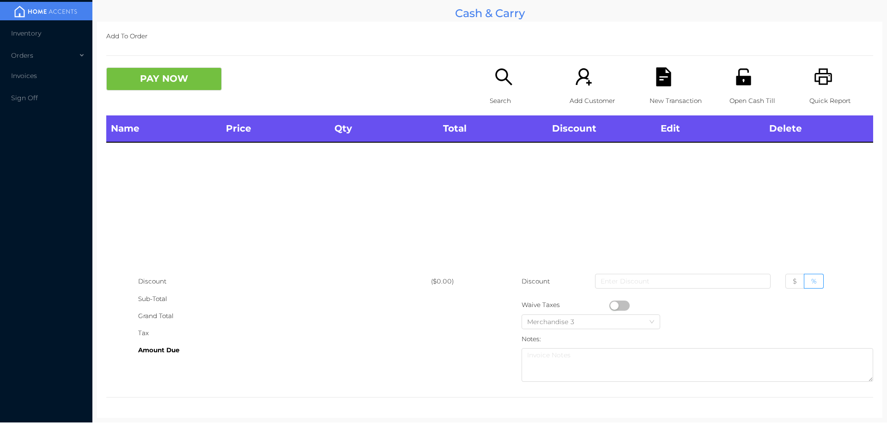
click at [814, 90] on div "Quick Report" at bounding box center [842, 91] width 64 height 48
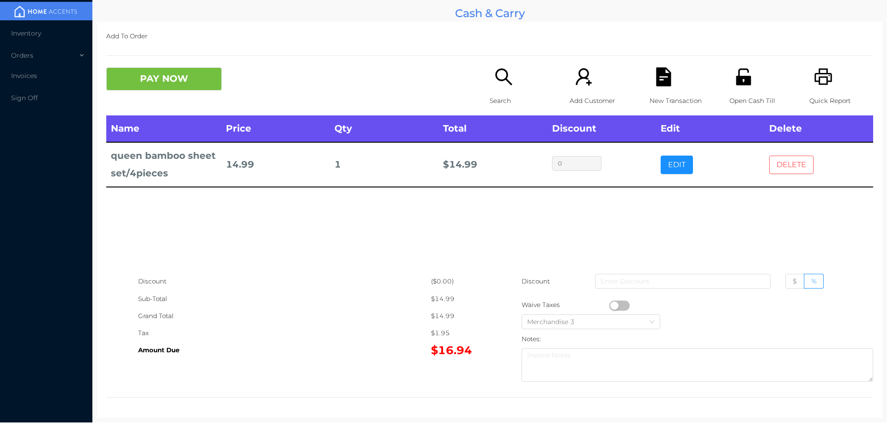
click at [788, 156] on button "DELETE" at bounding box center [792, 165] width 44 height 18
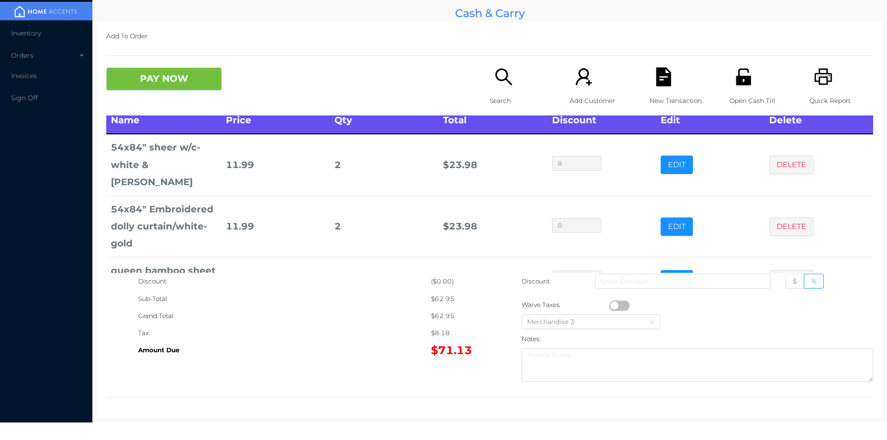
scroll to position [9, 0]
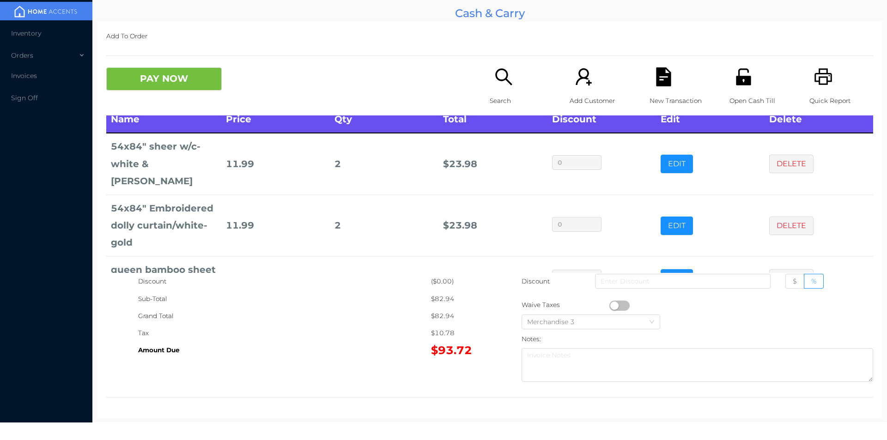
click at [654, 85] on icon "icon: file-text" at bounding box center [663, 76] width 19 height 19
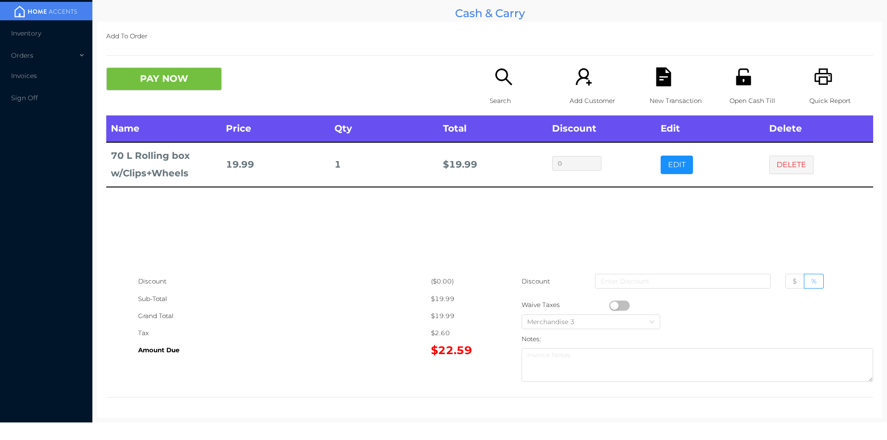
click at [831, 80] on div "Quick Report" at bounding box center [842, 91] width 64 height 48
click at [177, 86] on button "PAY NOW" at bounding box center [164, 78] width 116 height 23
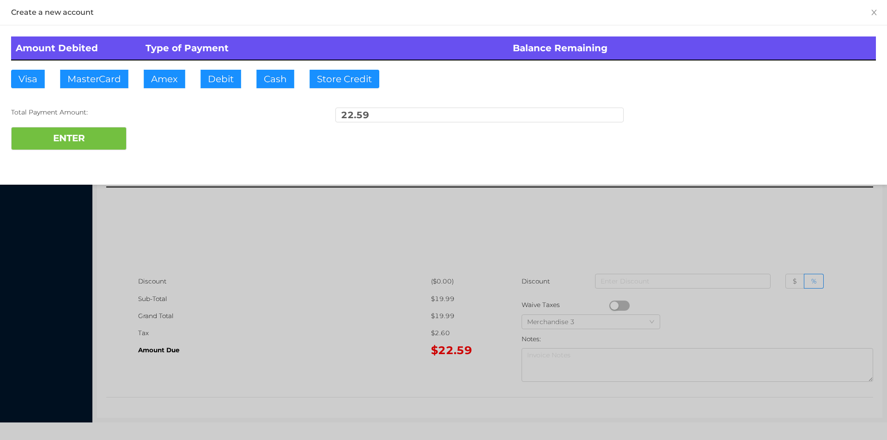
click at [818, 220] on div at bounding box center [443, 220] width 887 height 440
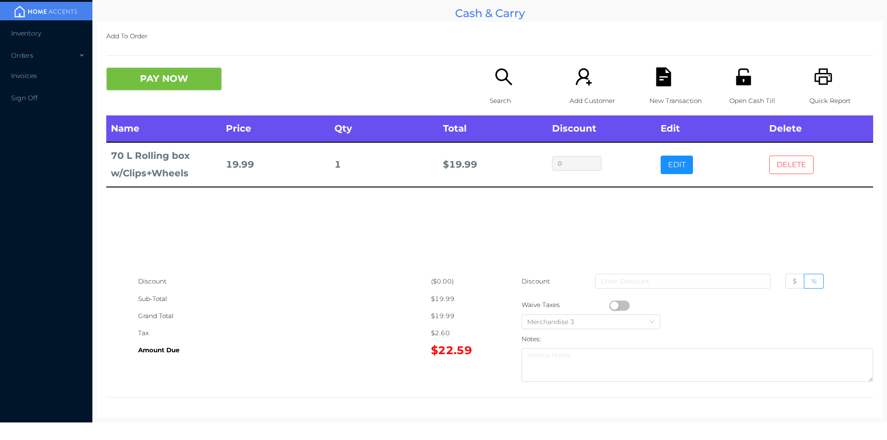
click at [781, 172] on button "DELETE" at bounding box center [792, 165] width 44 height 18
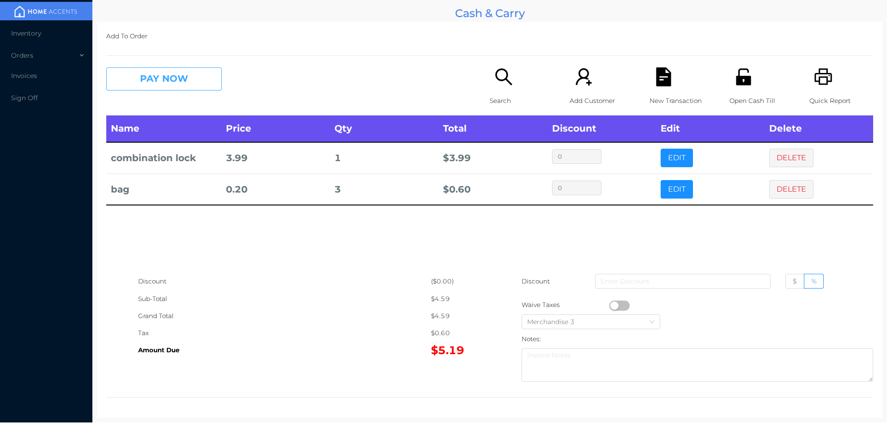
click at [145, 84] on button "PAY NOW" at bounding box center [164, 78] width 116 height 23
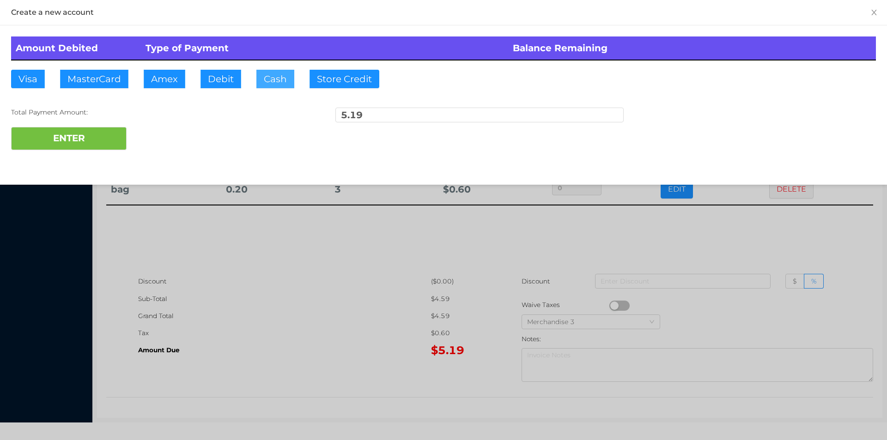
click at [274, 75] on button "Cash" at bounding box center [276, 79] width 38 height 18
click at [244, 336] on div at bounding box center [443, 220] width 887 height 440
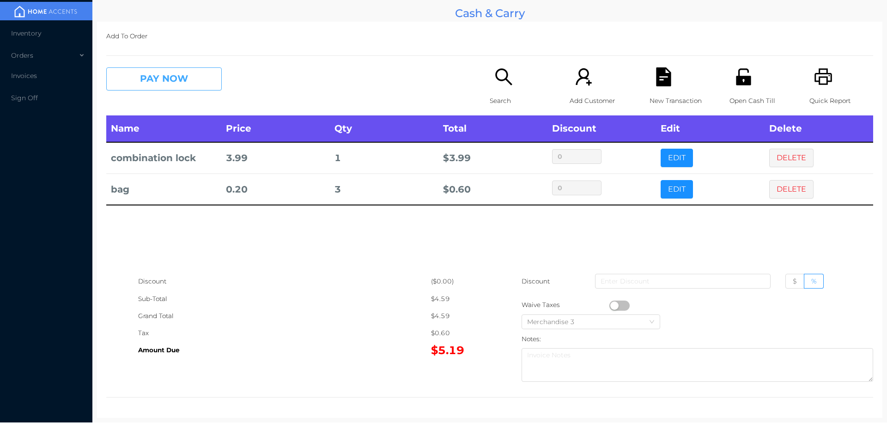
click at [163, 81] on button "PAY NOW" at bounding box center [164, 78] width 116 height 23
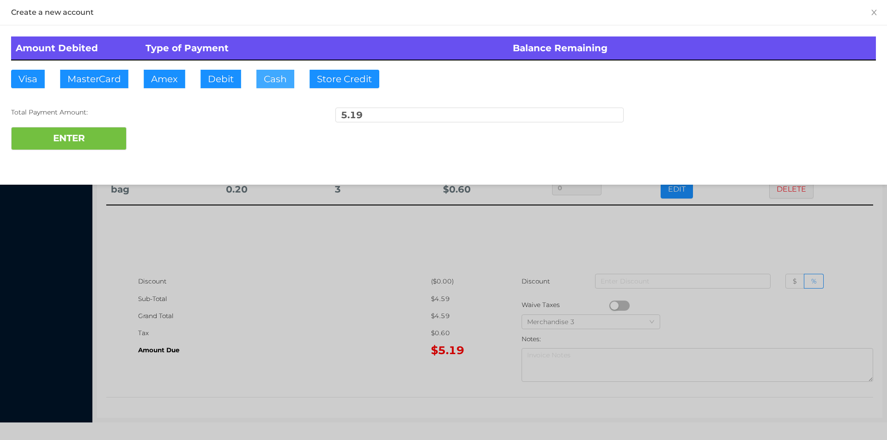
click at [272, 79] on button "Cash" at bounding box center [276, 79] width 38 height 18
click at [94, 130] on button "ENTER" at bounding box center [69, 138] width 116 height 23
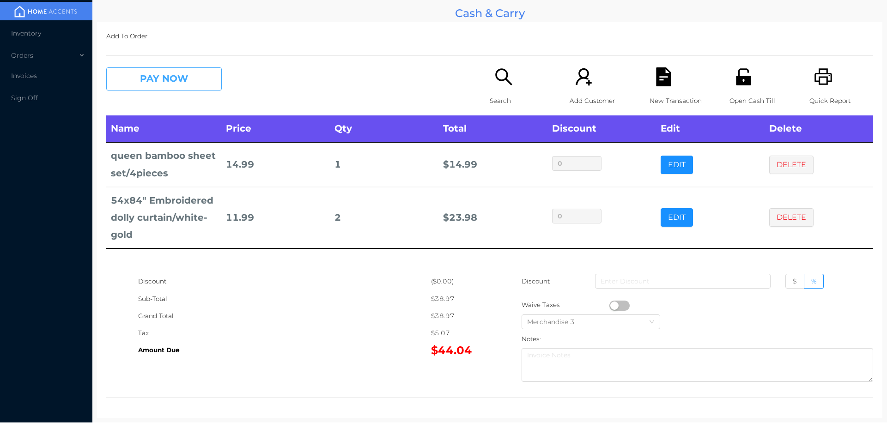
click at [163, 77] on button "PAY NOW" at bounding box center [164, 78] width 116 height 23
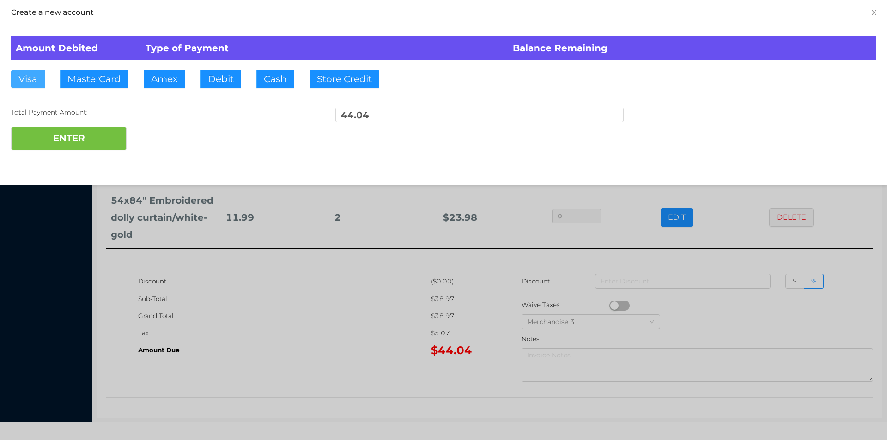
click at [20, 87] on button "Visa" at bounding box center [28, 79] width 34 height 18
click at [55, 130] on button "ENTER" at bounding box center [69, 138] width 116 height 23
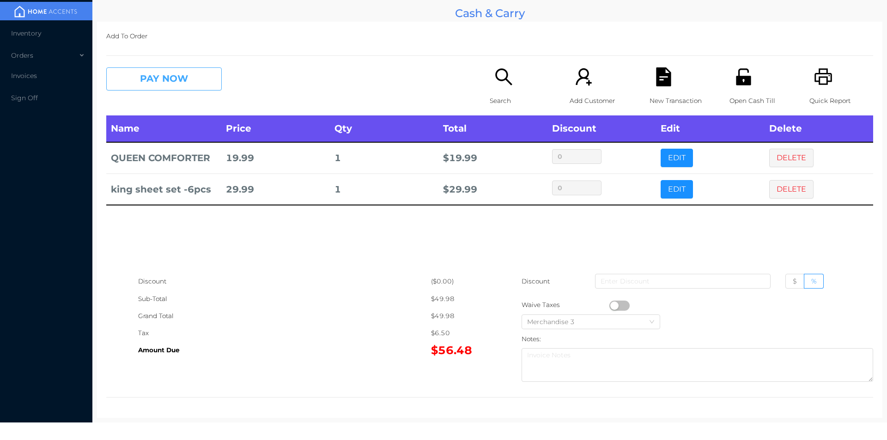
click at [138, 83] on button "PAY NOW" at bounding box center [164, 78] width 116 height 23
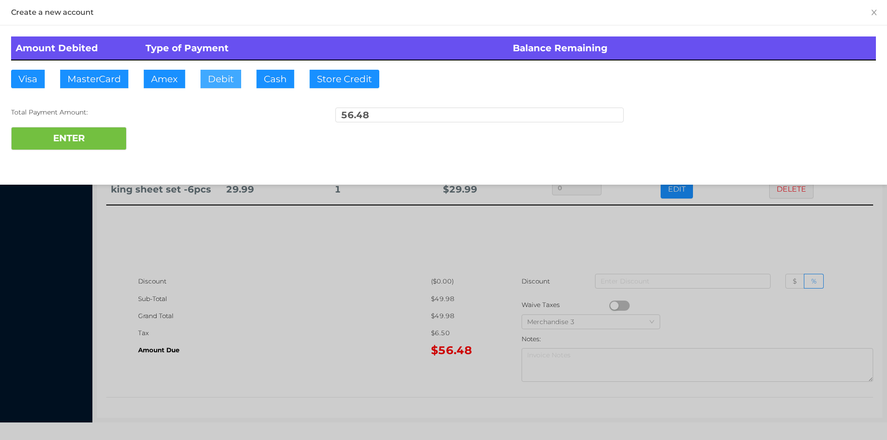
click at [221, 74] on button "Debit" at bounding box center [221, 79] width 41 height 18
type input "100."
click at [87, 135] on button "ENTER" at bounding box center [69, 138] width 116 height 23
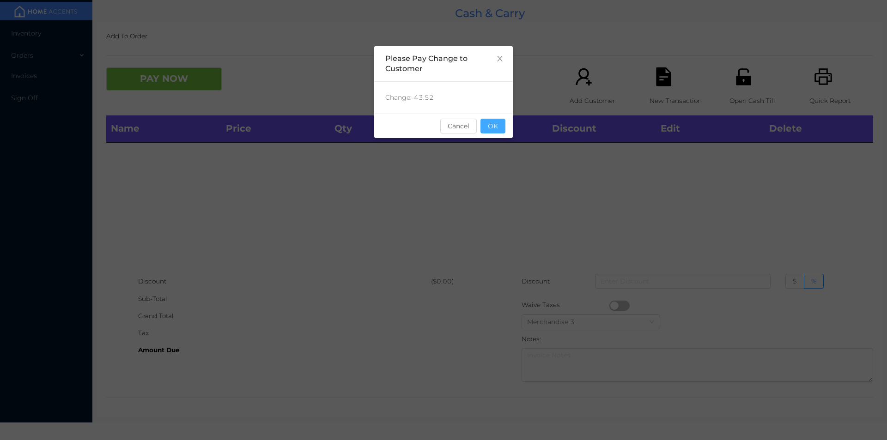
click at [495, 130] on button "OK" at bounding box center [493, 126] width 25 height 15
click at [492, 148] on div "Name Price Qty Total Discount Edit Delete" at bounding box center [489, 195] width 767 height 158
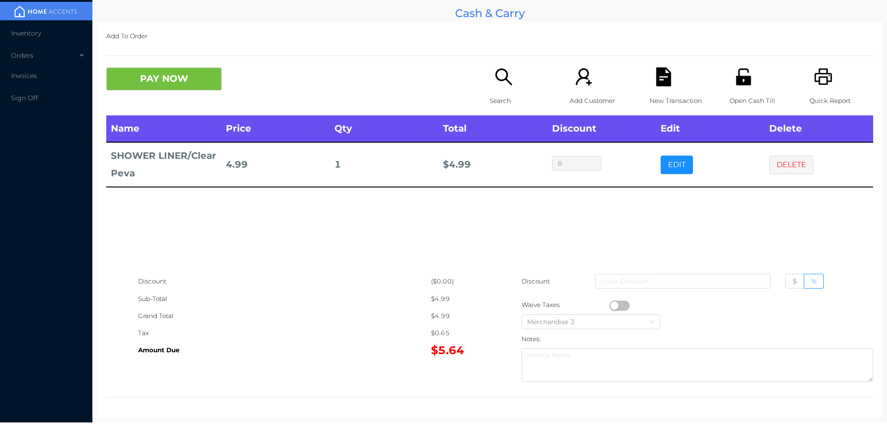
click at [166, 82] on button "PAY NOW" at bounding box center [164, 78] width 116 height 23
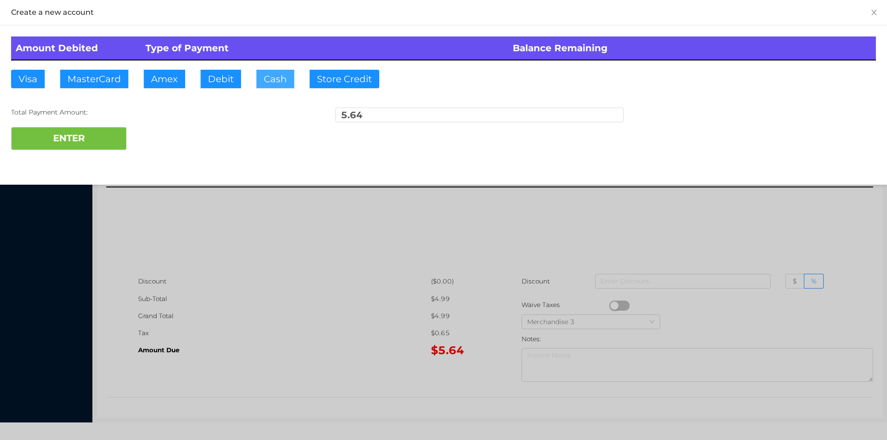
click at [268, 88] on button "Cash" at bounding box center [276, 79] width 38 height 18
click at [76, 137] on button "ENTER" at bounding box center [69, 138] width 116 height 23
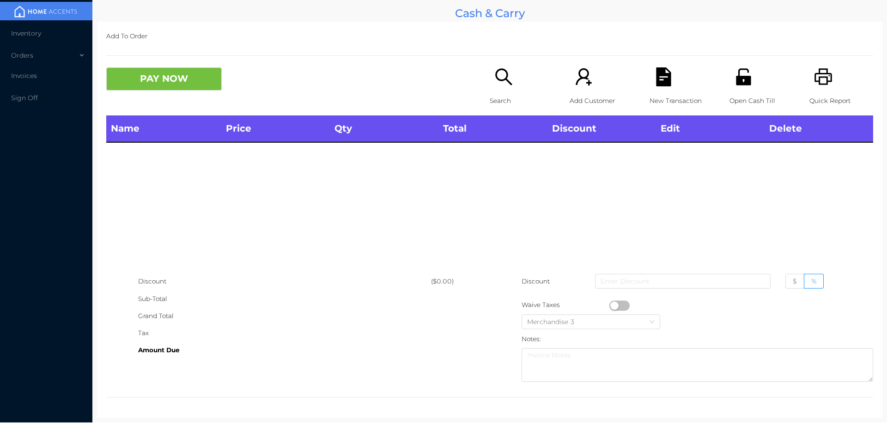
click at [497, 77] on icon "icon: search" at bounding box center [504, 76] width 19 height 19
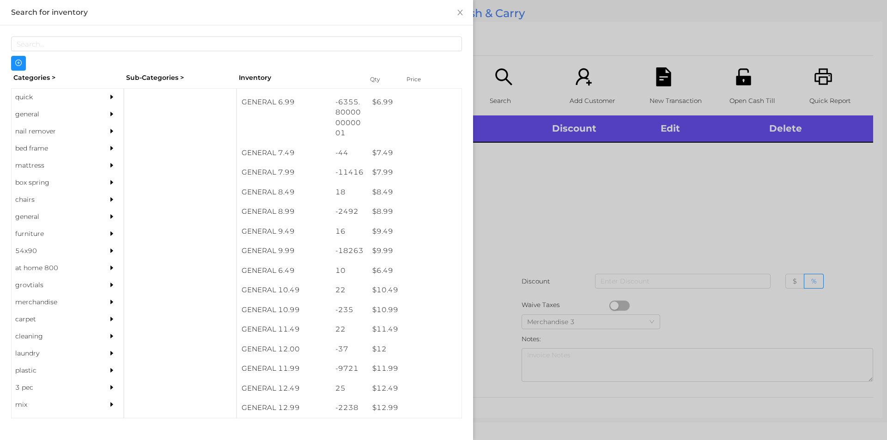
scroll to position [415, 0]
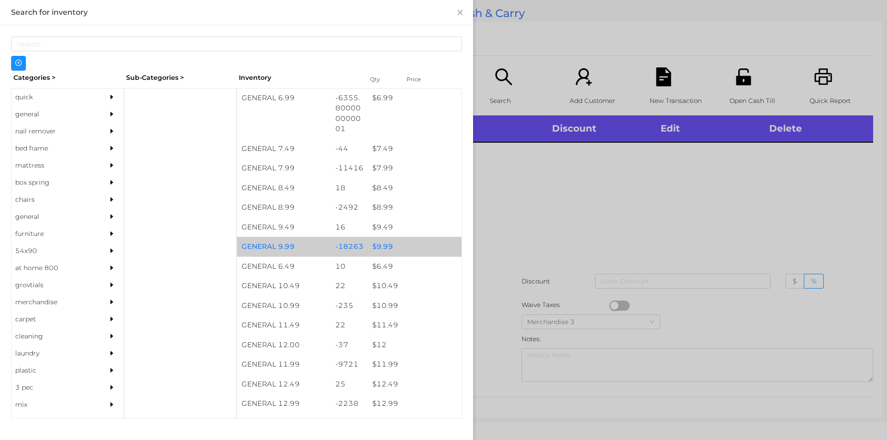
click at [371, 244] on div "$ 9.99" at bounding box center [415, 247] width 94 height 20
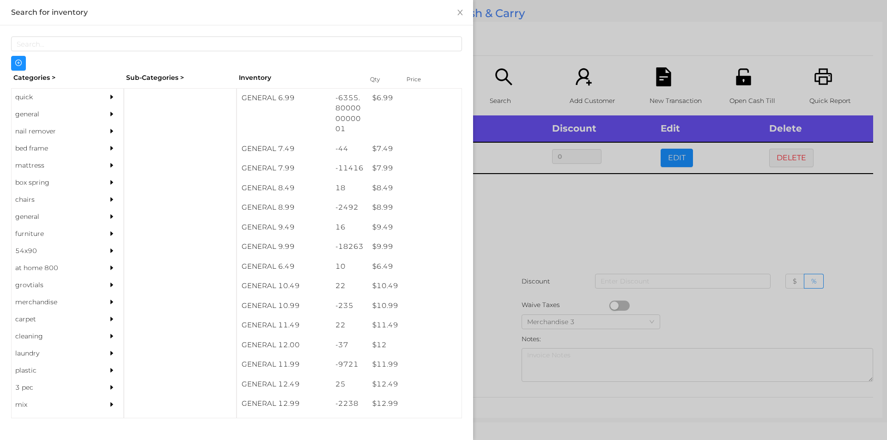
click at [514, 244] on div at bounding box center [443, 220] width 887 height 440
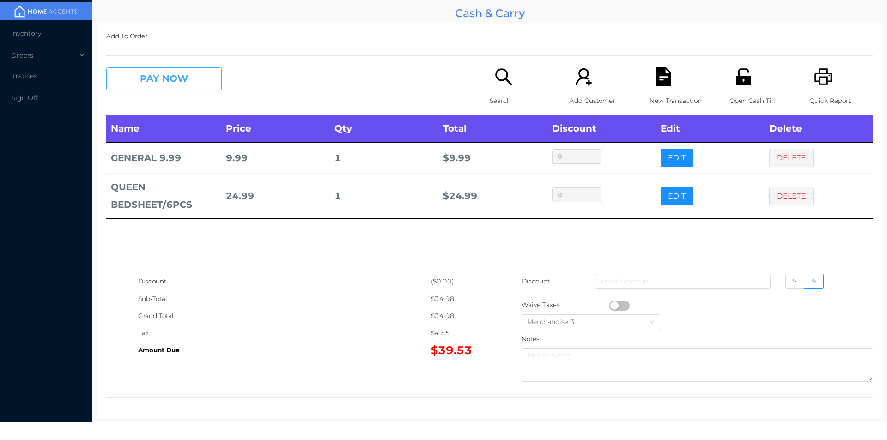
click at [184, 88] on button "PAY NOW" at bounding box center [164, 78] width 116 height 23
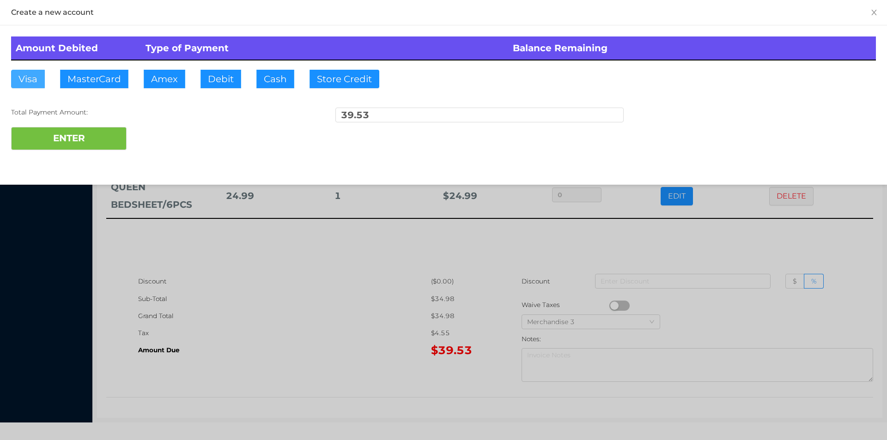
click at [24, 82] on button "Visa" at bounding box center [28, 79] width 34 height 18
click at [66, 139] on button "ENTER" at bounding box center [69, 138] width 116 height 23
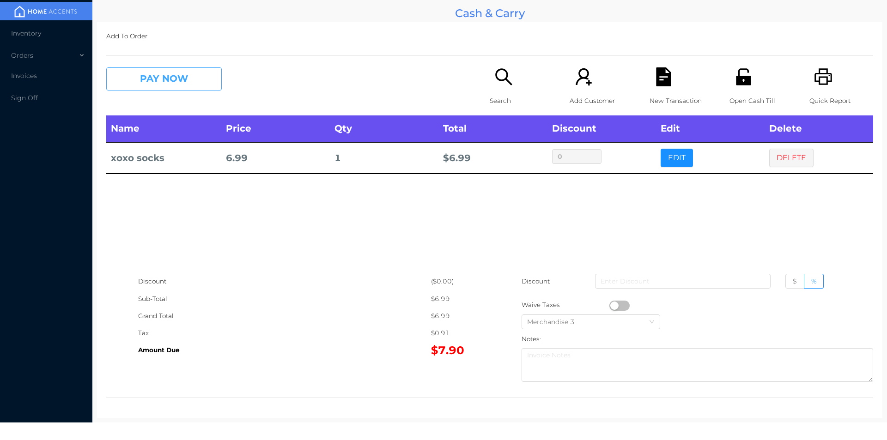
click at [167, 84] on button "PAY NOW" at bounding box center [164, 78] width 116 height 23
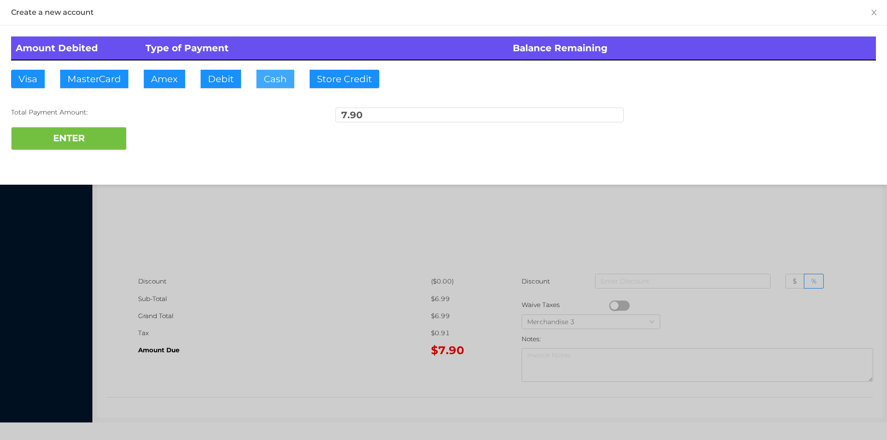
click at [257, 72] on button "Cash" at bounding box center [276, 79] width 38 height 18
type input "10."
click at [87, 131] on button "ENTER" at bounding box center [69, 138] width 116 height 23
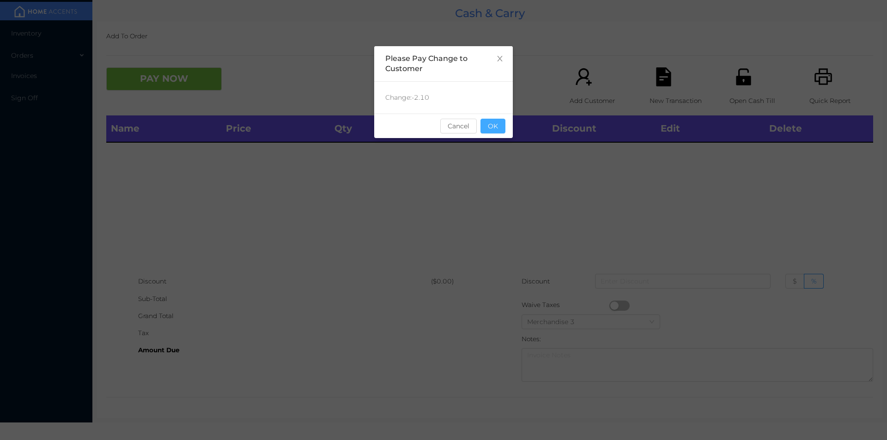
click at [498, 130] on button "OK" at bounding box center [493, 126] width 25 height 15
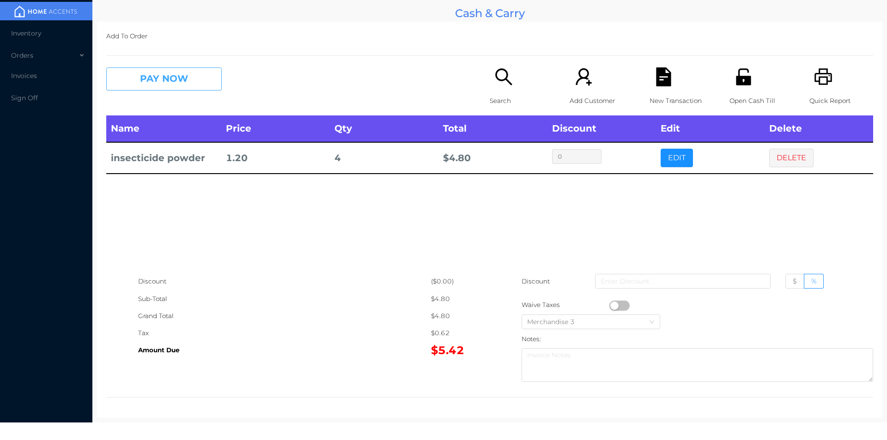
click at [151, 80] on button "PAY NOW" at bounding box center [164, 78] width 116 height 23
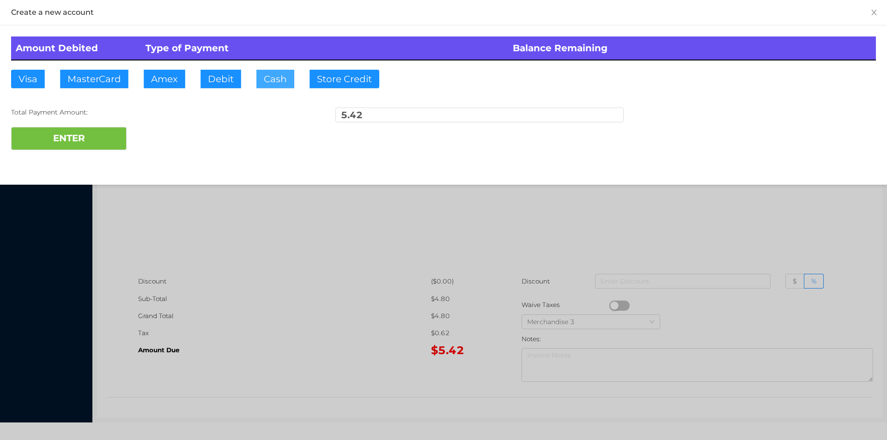
click at [267, 78] on button "Cash" at bounding box center [276, 79] width 38 height 18
type input "10."
click at [84, 148] on button "ENTER" at bounding box center [69, 138] width 116 height 23
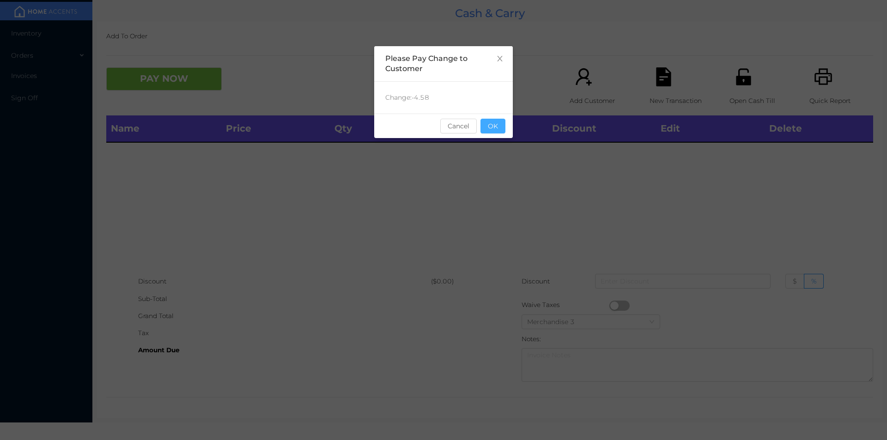
click at [499, 132] on button "OK" at bounding box center [493, 126] width 25 height 15
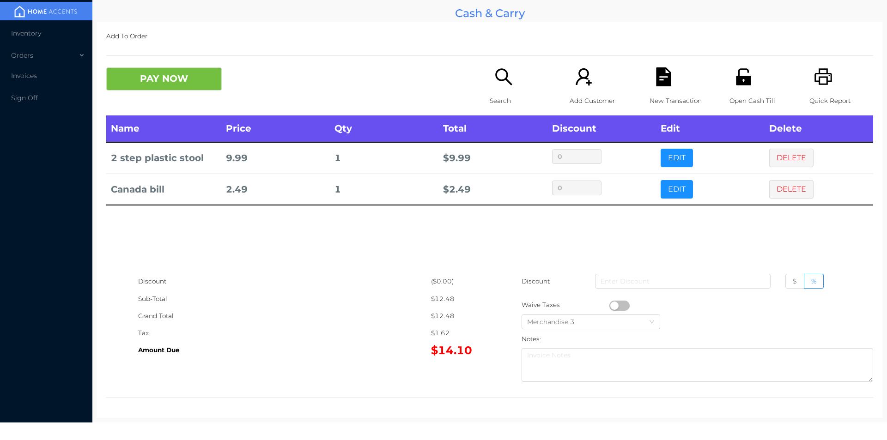
click at [691, 251] on div "Name Price Qty Total Discount Edit Delete 2 step plastic stool 9.99 1 $ 9.99 0 …" at bounding box center [489, 195] width 767 height 158
click at [736, 83] on icon "icon: unlock" at bounding box center [743, 76] width 15 height 17
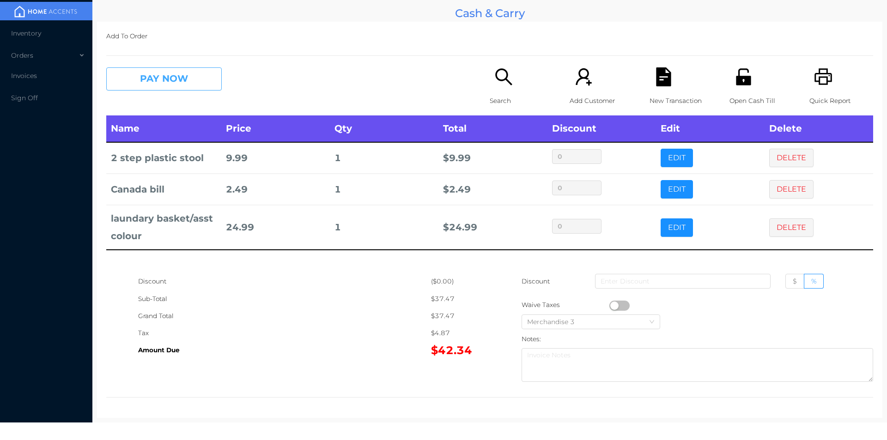
click at [167, 89] on button "PAY NOW" at bounding box center [164, 78] width 116 height 23
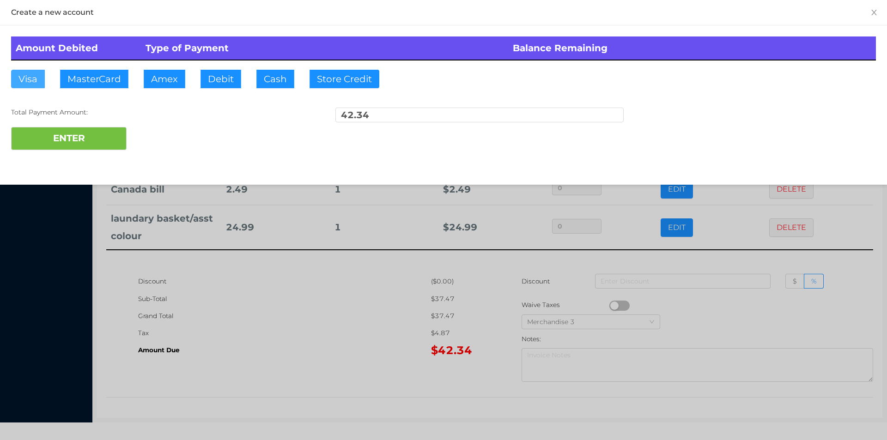
click at [28, 81] on button "Visa" at bounding box center [28, 79] width 34 height 18
click at [20, 135] on button "ENTER" at bounding box center [69, 138] width 116 height 23
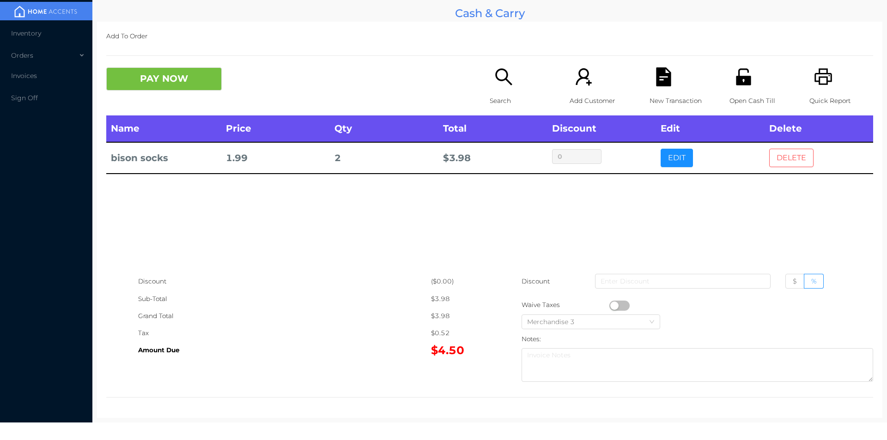
click at [794, 159] on button "DELETE" at bounding box center [792, 158] width 44 height 18
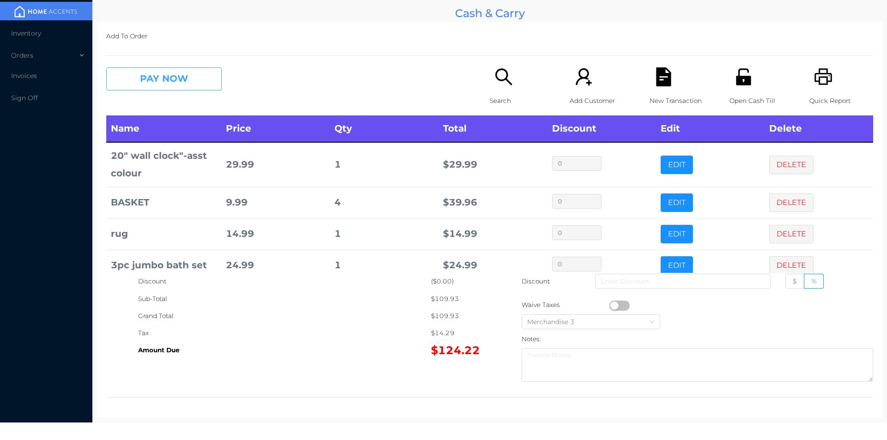
click at [167, 86] on button "PAY NOW" at bounding box center [164, 78] width 116 height 23
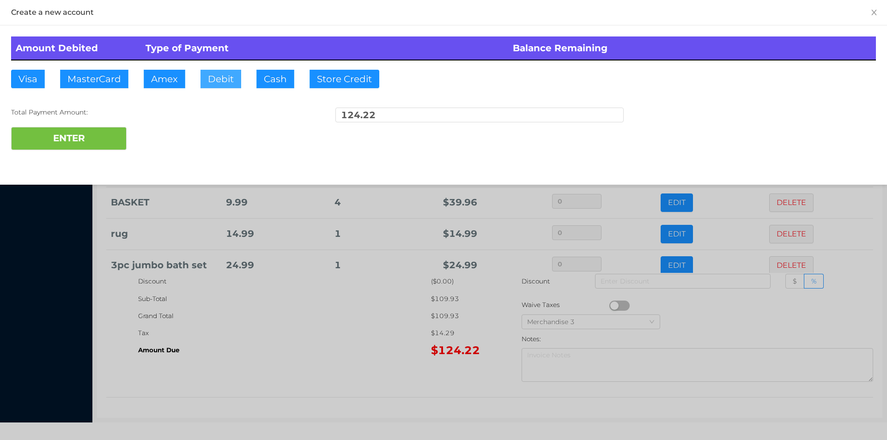
click at [201, 84] on button "Debit" at bounding box center [221, 79] width 41 height 18
click at [78, 147] on button "ENTER" at bounding box center [69, 138] width 116 height 23
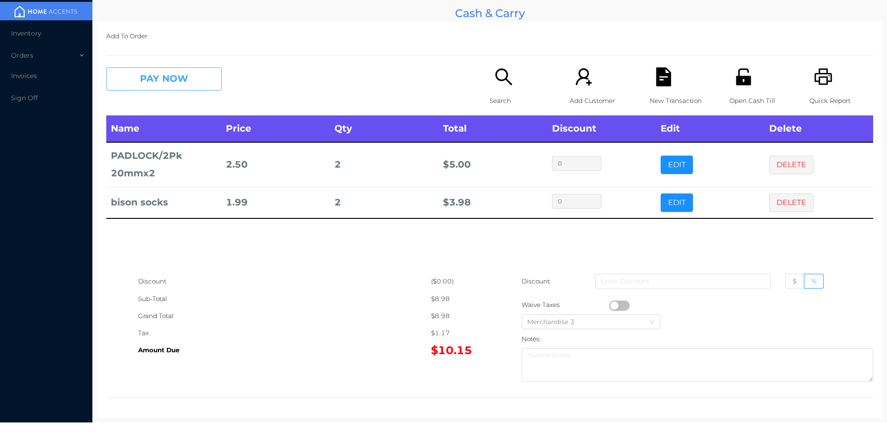
click at [164, 79] on button "PAY NOW" at bounding box center [164, 78] width 116 height 23
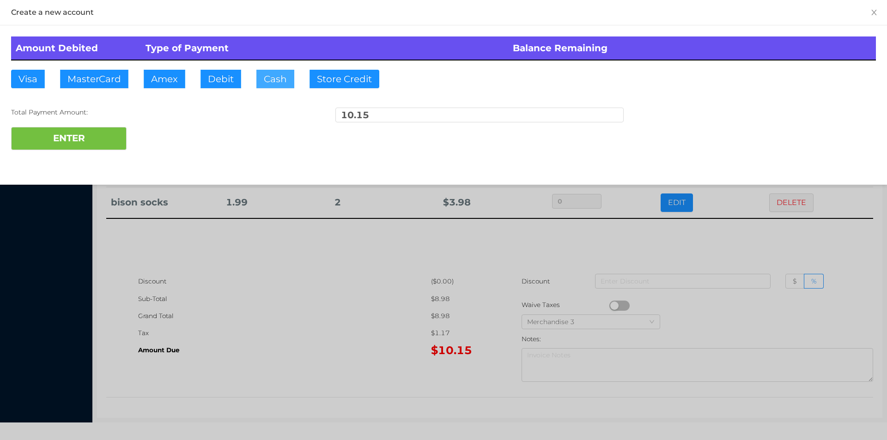
click at [266, 75] on button "Cash" at bounding box center [276, 79] width 38 height 18
type input "20.25"
click at [94, 130] on button "ENTER" at bounding box center [69, 138] width 116 height 23
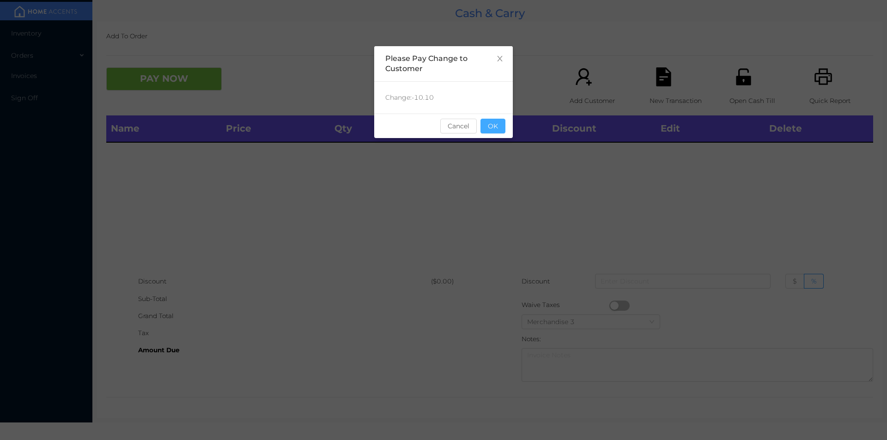
click at [495, 130] on button "OK" at bounding box center [493, 126] width 25 height 15
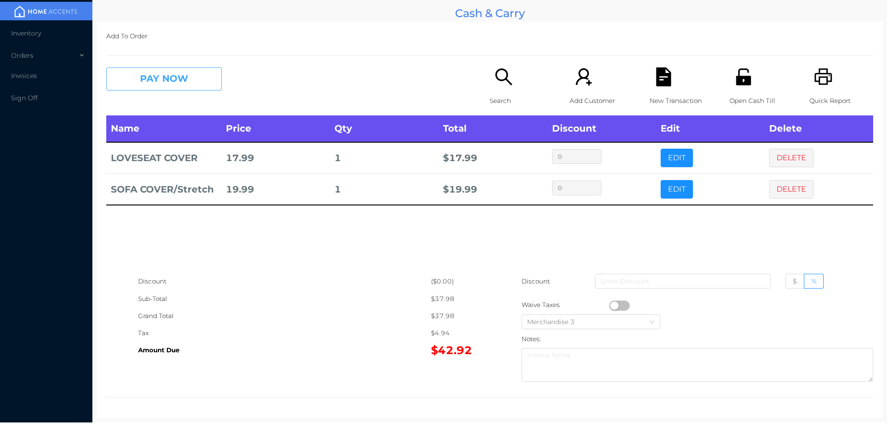
click at [179, 85] on button "PAY NOW" at bounding box center [164, 78] width 116 height 23
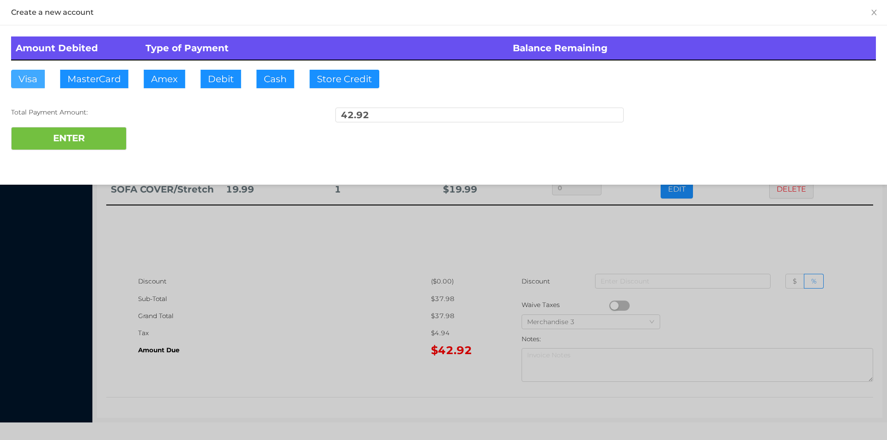
click at [31, 84] on button "Visa" at bounding box center [28, 79] width 34 height 18
click at [52, 134] on button "ENTER" at bounding box center [69, 138] width 116 height 23
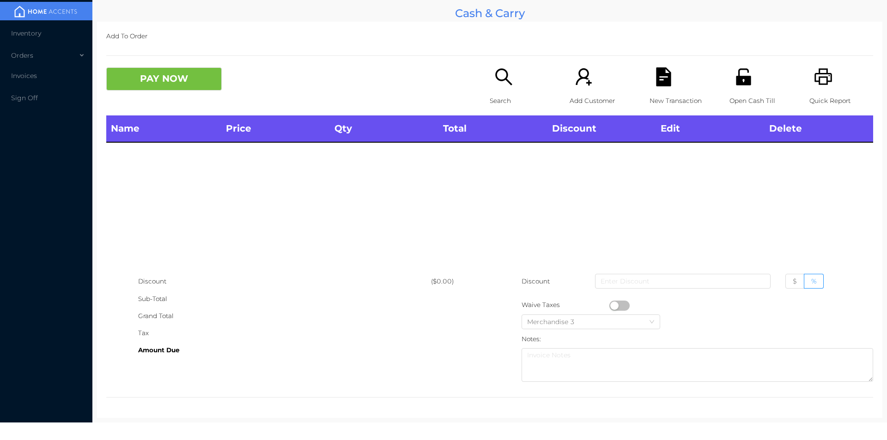
click at [501, 85] on icon "icon: search" at bounding box center [504, 76] width 19 height 19
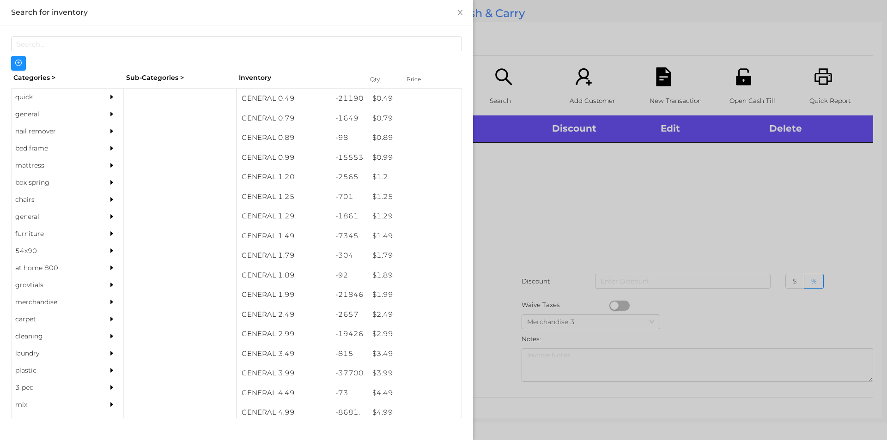
click at [34, 113] on div "general" at bounding box center [54, 114] width 84 height 17
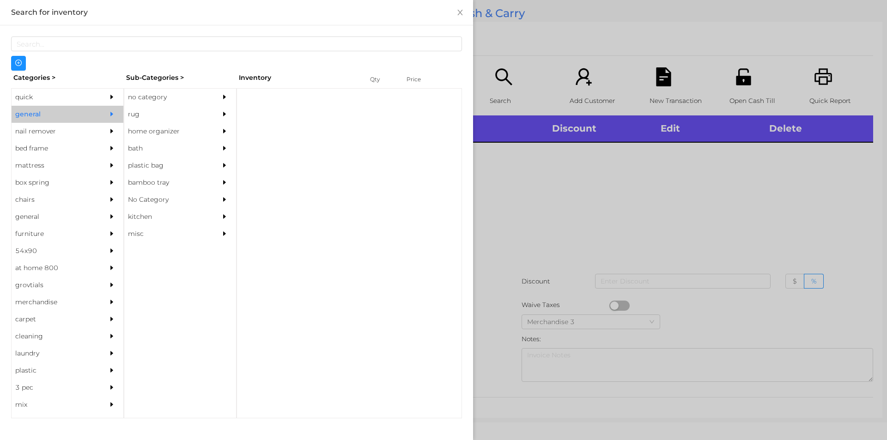
click at [144, 96] on div "no category" at bounding box center [166, 97] width 84 height 17
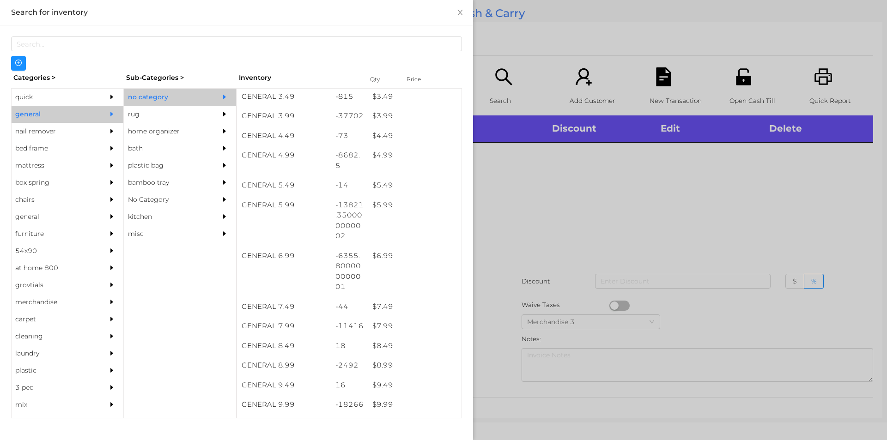
scroll to position [282, 0]
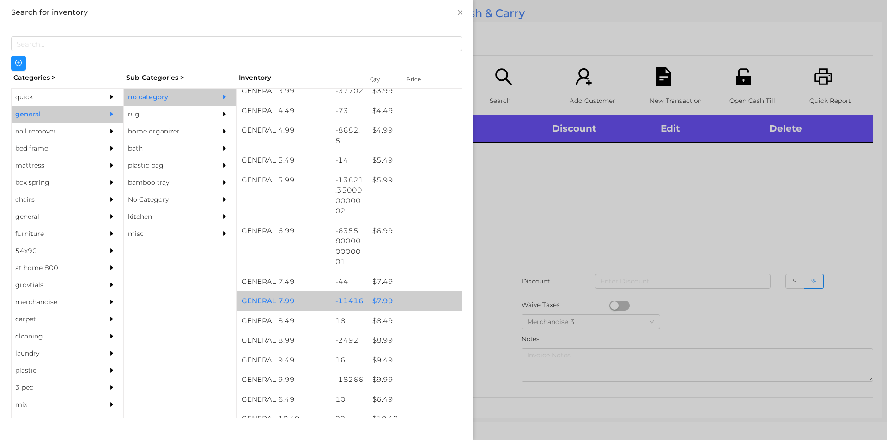
click at [376, 305] on div "$ 7.99" at bounding box center [415, 302] width 94 height 20
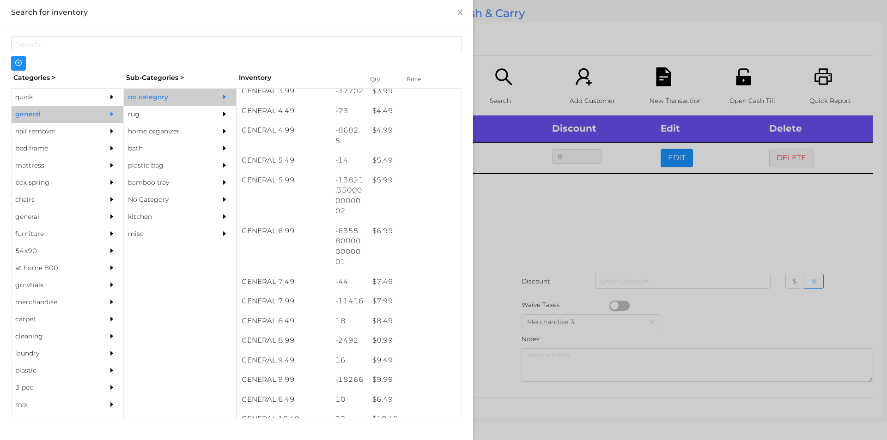
click at [521, 235] on div at bounding box center [443, 220] width 887 height 440
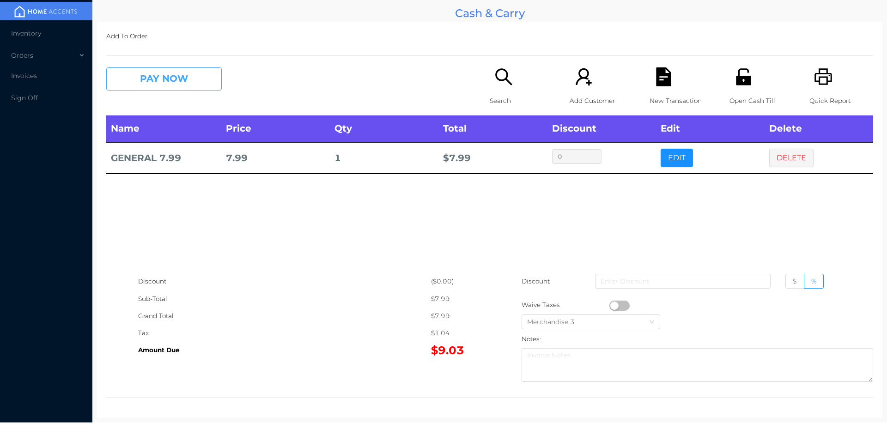
click at [189, 86] on button "PAY NOW" at bounding box center [164, 78] width 116 height 23
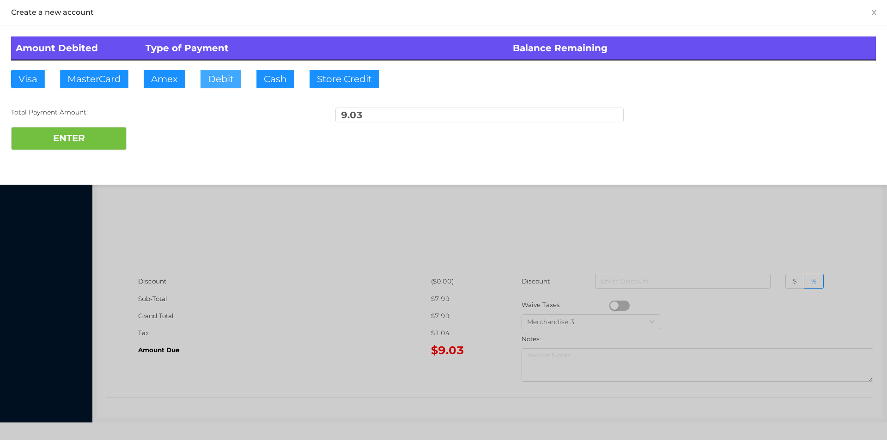
click at [222, 79] on button "Debit" at bounding box center [221, 79] width 41 height 18
click at [115, 130] on button "ENTER" at bounding box center [69, 138] width 116 height 23
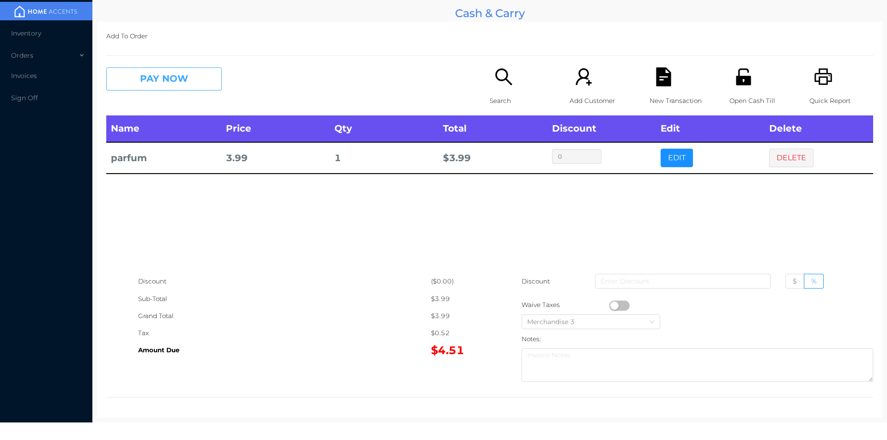
click at [149, 79] on button "PAY NOW" at bounding box center [164, 78] width 116 height 23
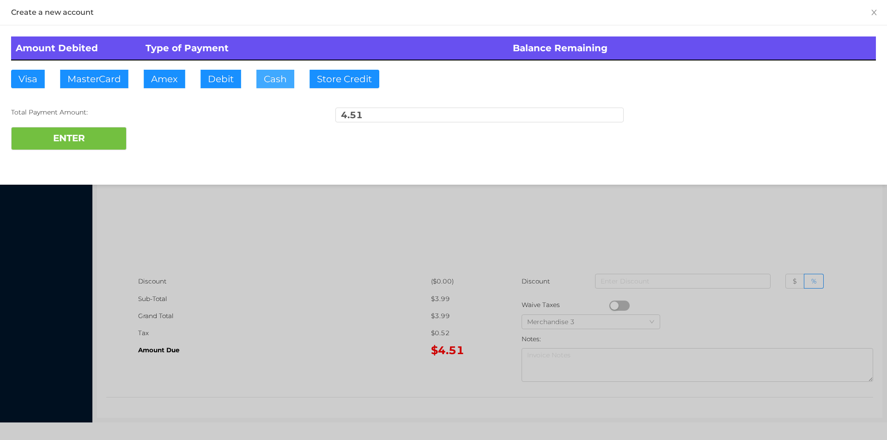
click at [267, 88] on button "Cash" at bounding box center [276, 79] width 38 height 18
click at [62, 138] on button "ENTER" at bounding box center [69, 138] width 116 height 23
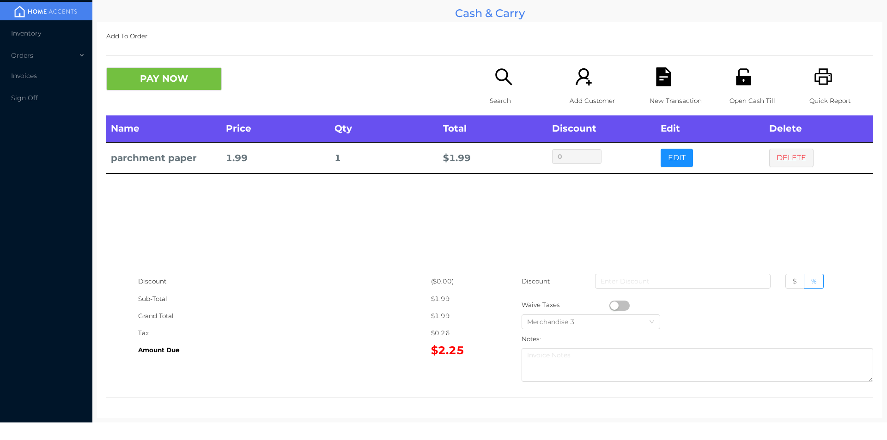
click at [153, 84] on button "PAY NOW" at bounding box center [164, 78] width 116 height 23
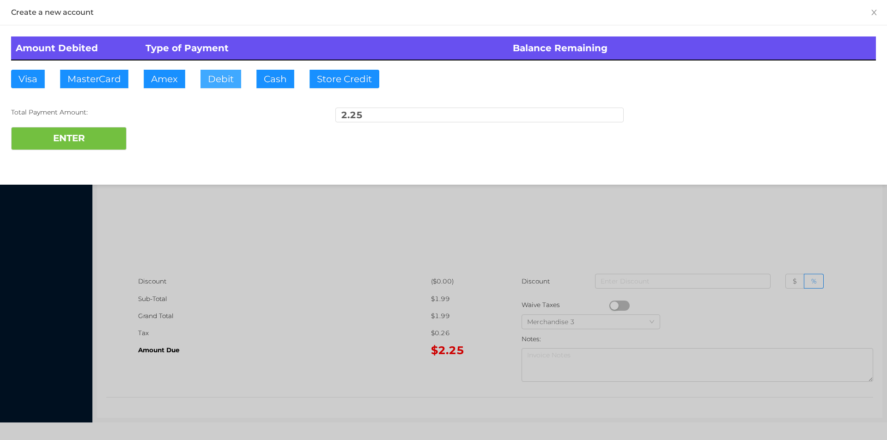
click at [216, 81] on button "Debit" at bounding box center [221, 79] width 41 height 18
click at [61, 145] on button "ENTER" at bounding box center [69, 138] width 116 height 23
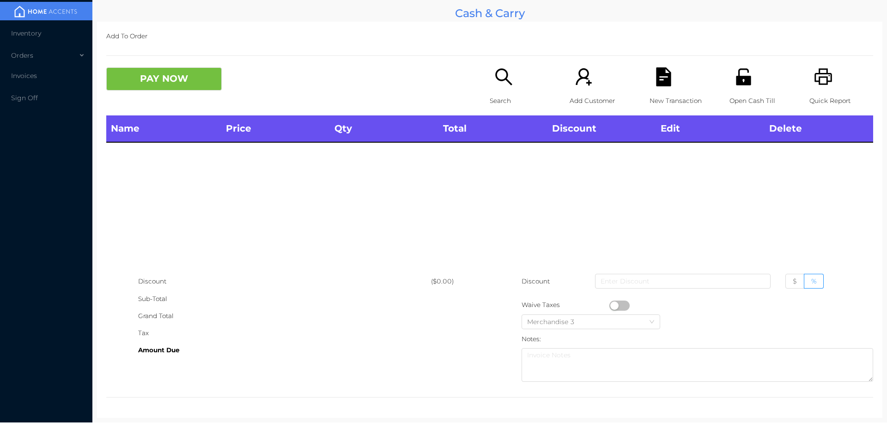
click at [493, 91] on div "Search" at bounding box center [522, 91] width 64 height 48
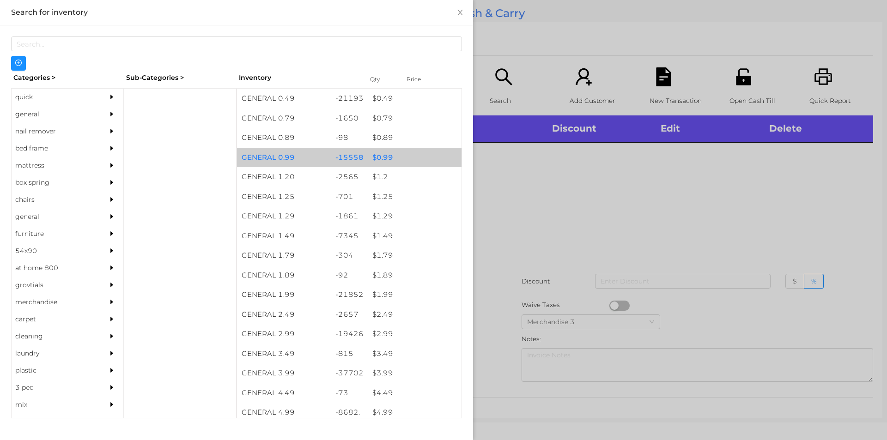
click at [384, 150] on div "$ 0.99" at bounding box center [415, 158] width 94 height 20
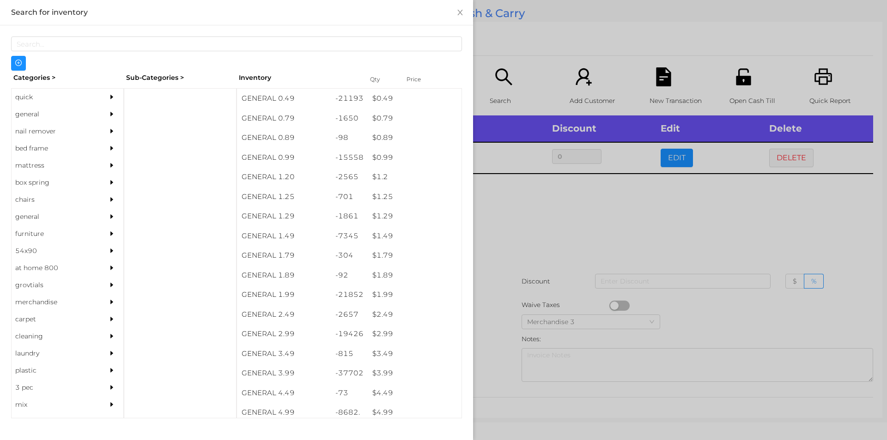
click at [504, 179] on div at bounding box center [443, 220] width 887 height 440
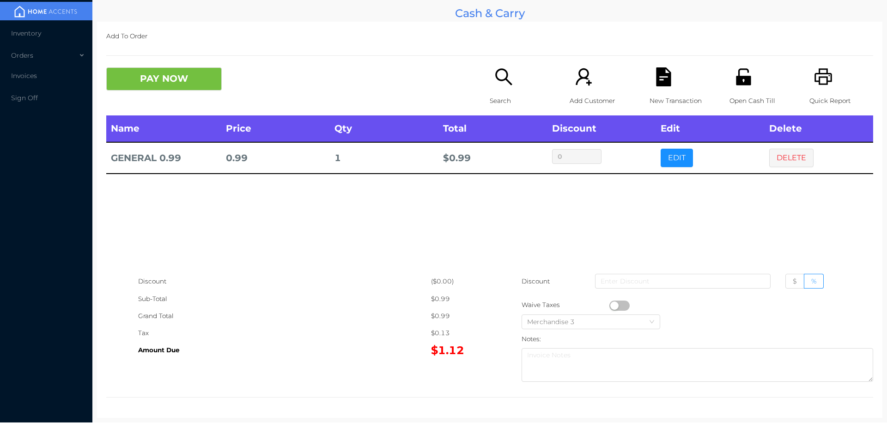
click at [496, 82] on icon "icon: search" at bounding box center [504, 76] width 19 height 19
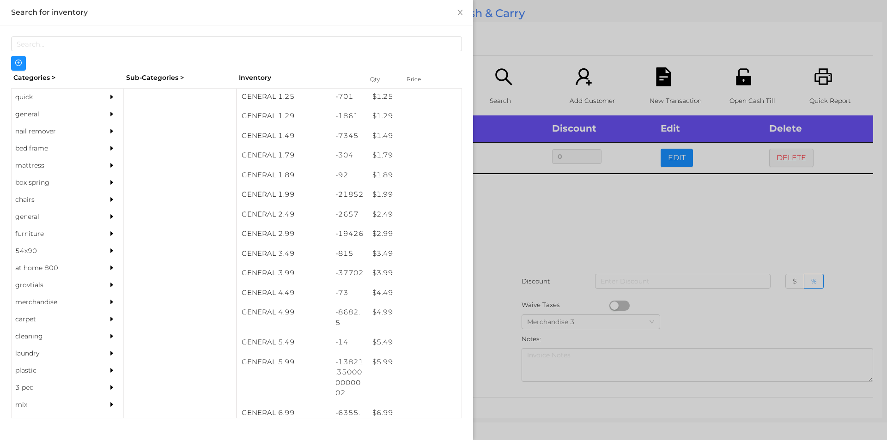
scroll to position [100, 0]
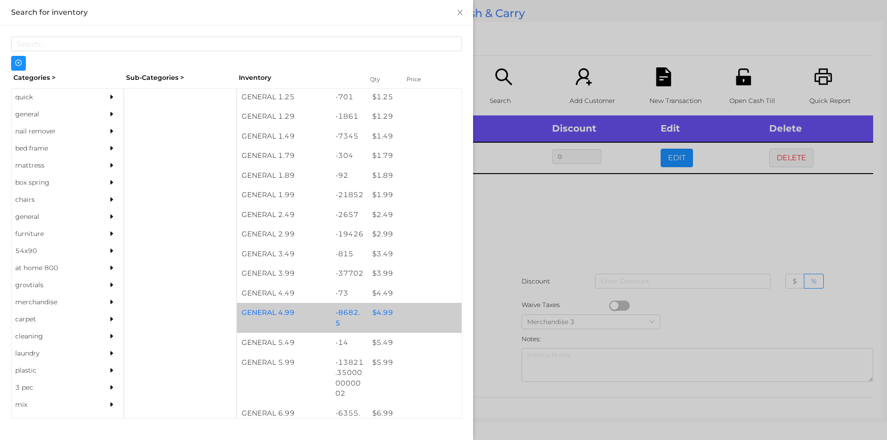
click at [379, 317] on div "$ 4.99" at bounding box center [415, 313] width 94 height 20
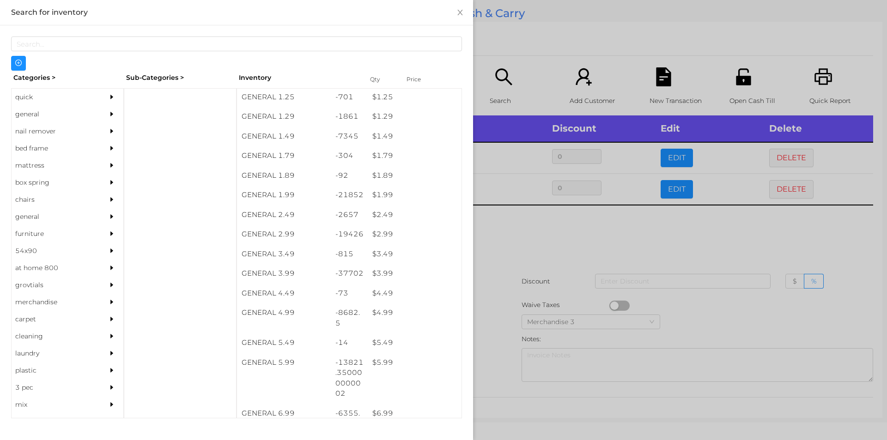
click at [564, 232] on div at bounding box center [443, 220] width 887 height 440
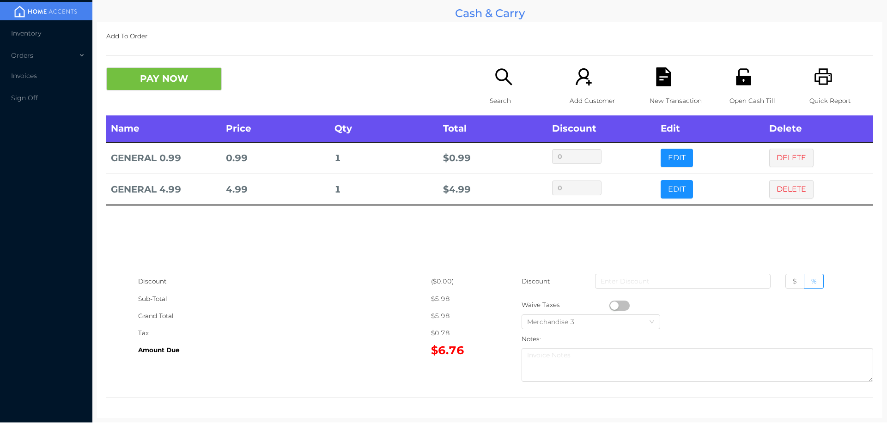
click at [656, 84] on icon "icon: file-text" at bounding box center [663, 76] width 15 height 19
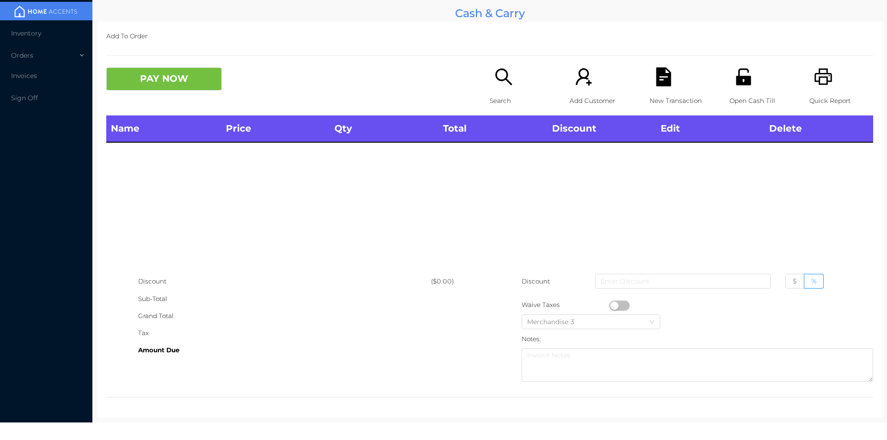
click at [814, 86] on icon "icon: printer" at bounding box center [823, 76] width 19 height 19
click at [167, 90] on button "PAY NOW" at bounding box center [164, 78] width 116 height 23
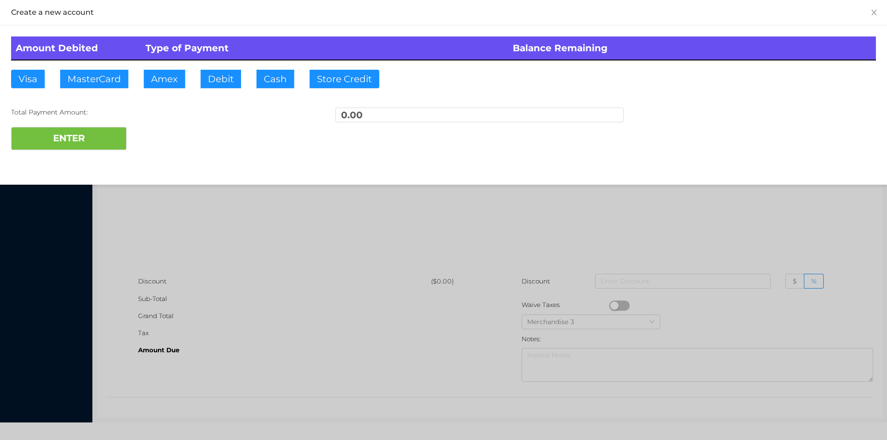
click at [177, 220] on div at bounding box center [443, 220] width 887 height 440
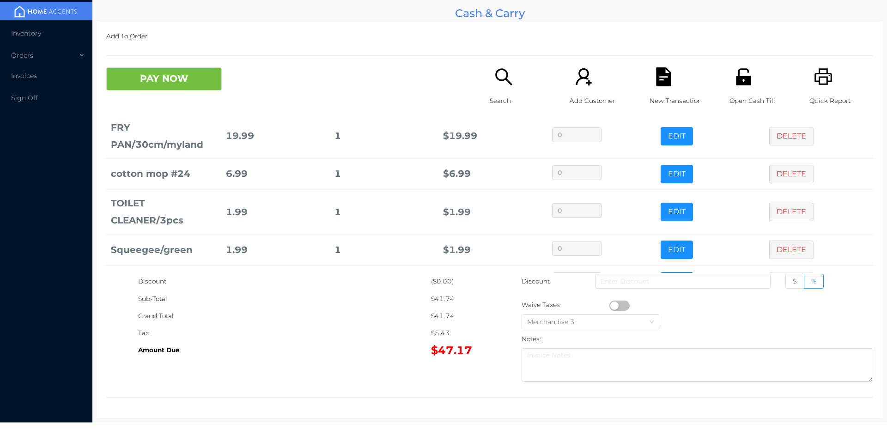
scroll to position [107, 0]
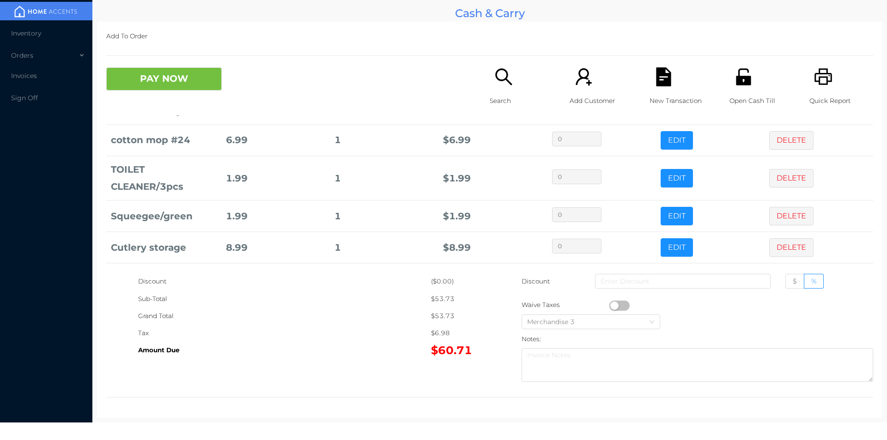
click at [495, 90] on div "Search" at bounding box center [522, 91] width 64 height 48
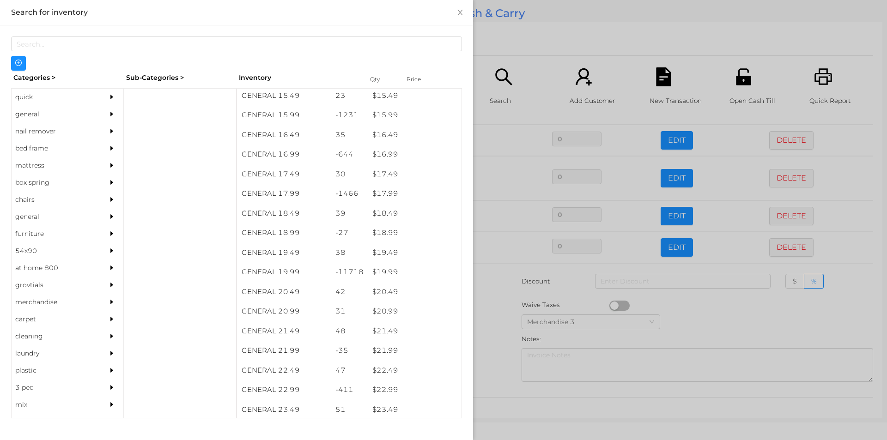
scroll to position [822, 0]
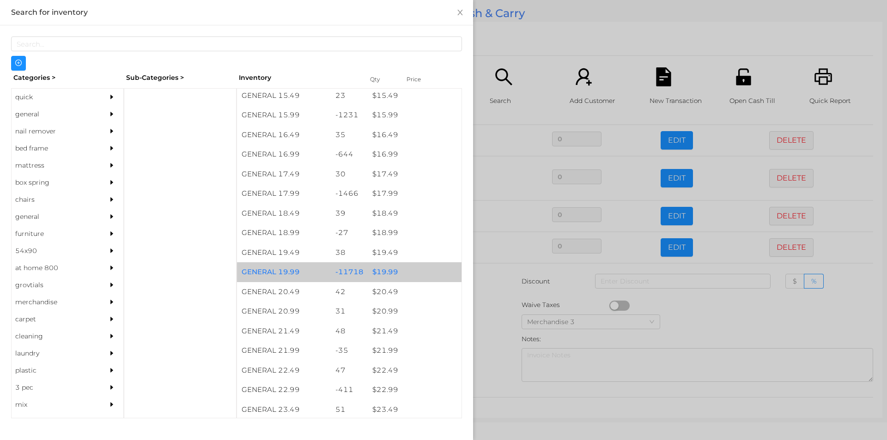
click at [383, 274] on div "$ 19.99" at bounding box center [415, 273] width 94 height 20
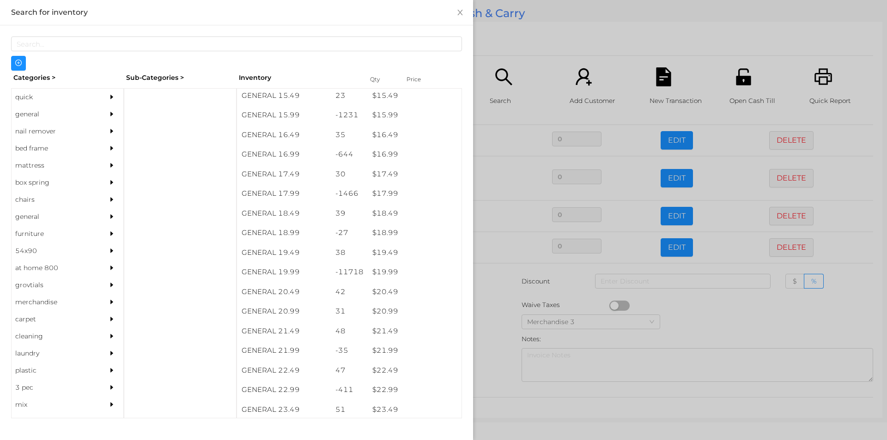
click at [488, 323] on div at bounding box center [443, 220] width 887 height 440
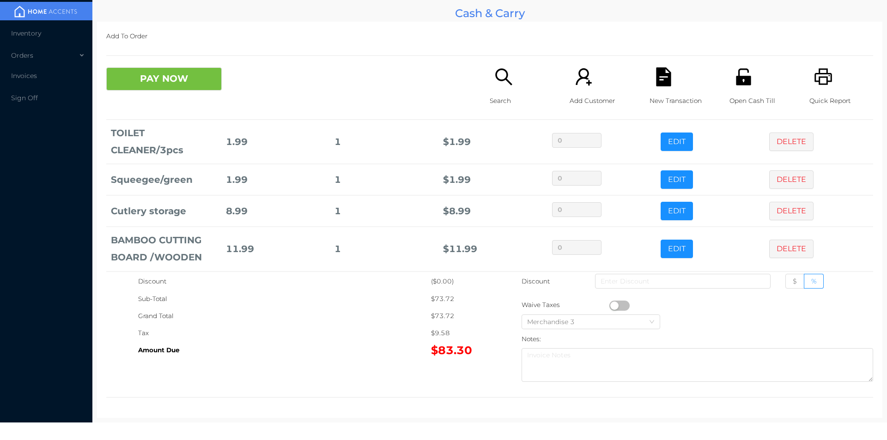
scroll to position [183, 0]
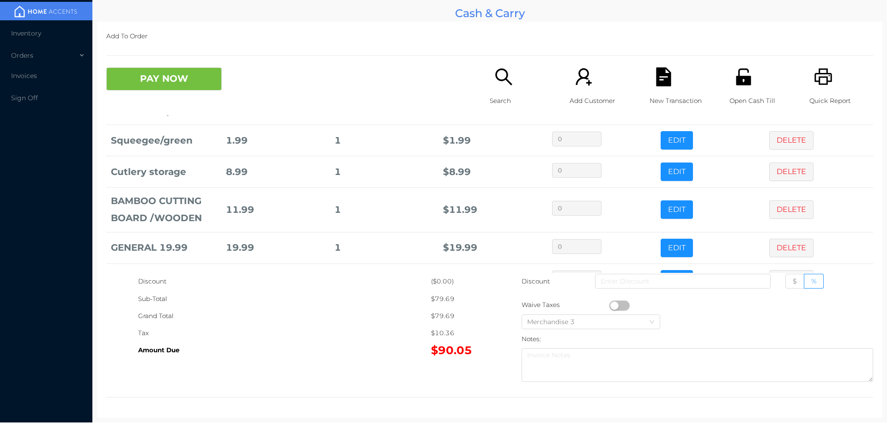
click at [496, 86] on icon "icon: search" at bounding box center [504, 76] width 19 height 19
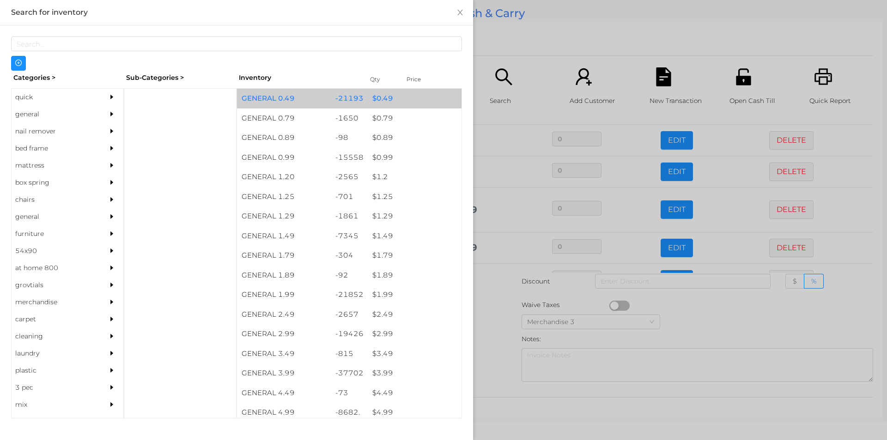
click at [377, 101] on div "$ 0.49" at bounding box center [415, 99] width 94 height 20
click at [375, 98] on div "$ 0.49" at bounding box center [415, 99] width 94 height 20
click at [375, 97] on div "$ 0.49" at bounding box center [415, 99] width 94 height 20
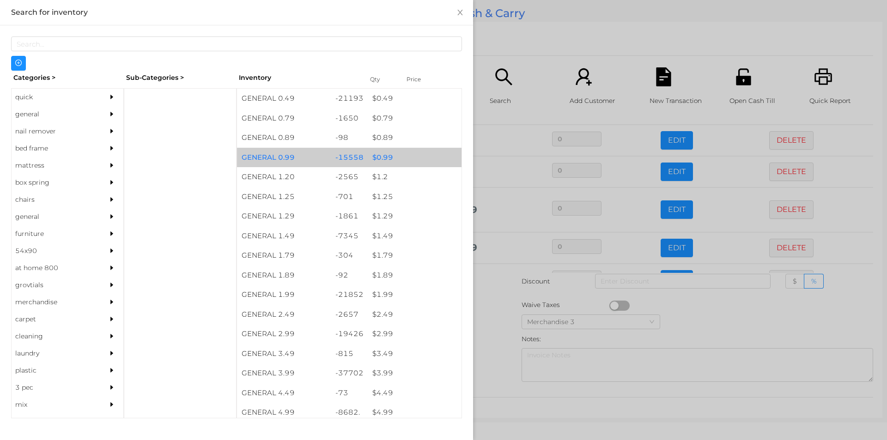
click at [381, 155] on div "$ 0.99" at bounding box center [415, 158] width 94 height 20
click at [383, 155] on div "$ 0.99" at bounding box center [415, 158] width 94 height 20
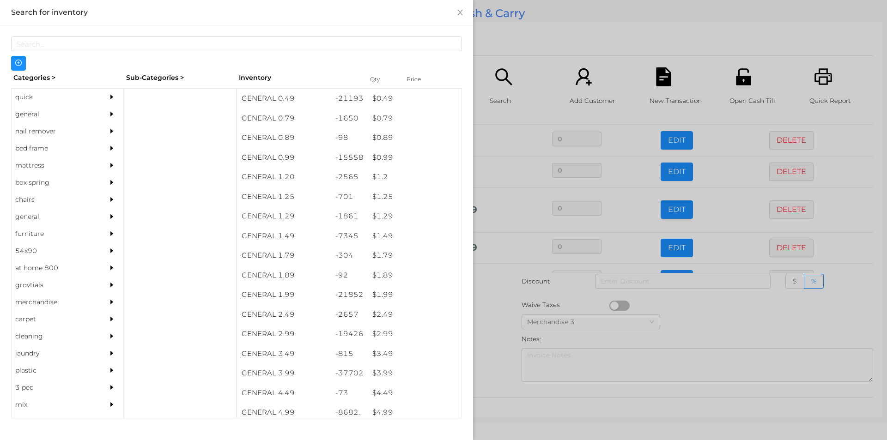
click at [496, 350] on div at bounding box center [443, 220] width 887 height 440
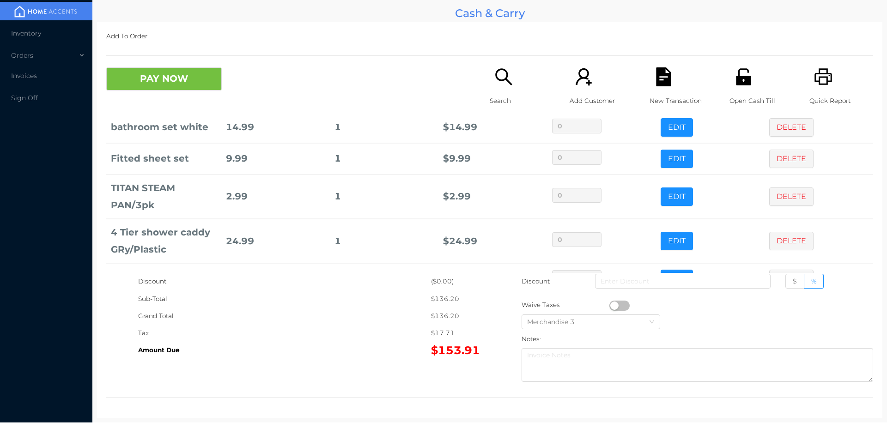
scroll to position [536, 0]
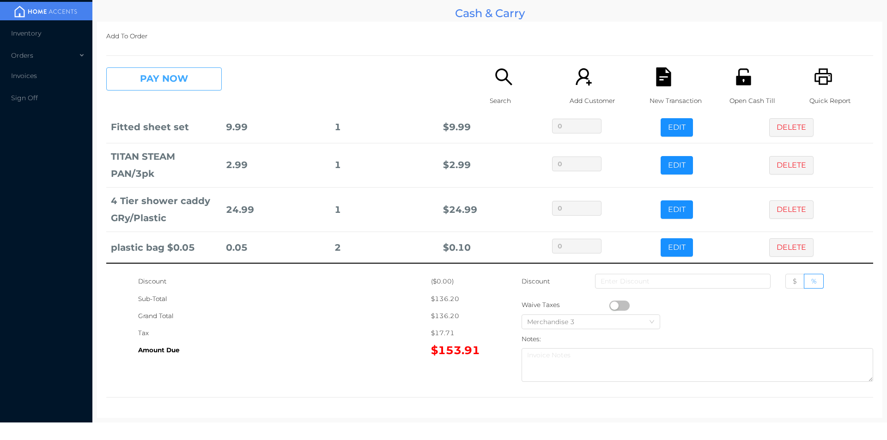
click at [132, 79] on button "PAY NOW" at bounding box center [164, 78] width 116 height 23
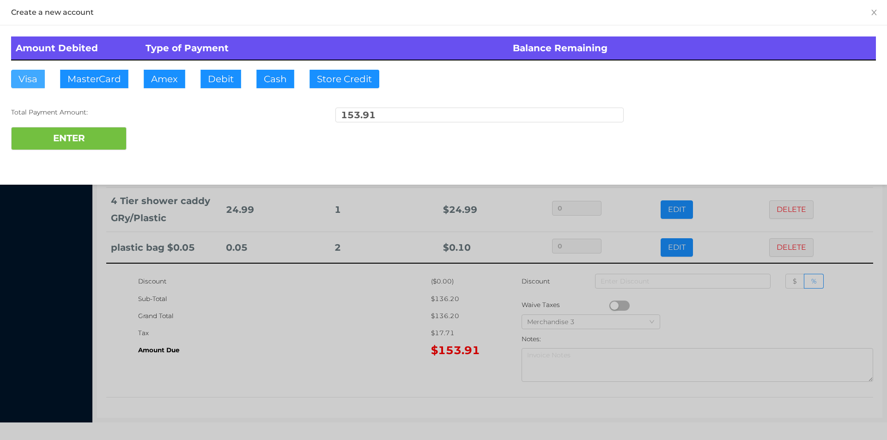
click at [29, 78] on button "Visa" at bounding box center [28, 79] width 34 height 18
click at [37, 141] on button "ENTER" at bounding box center [69, 138] width 116 height 23
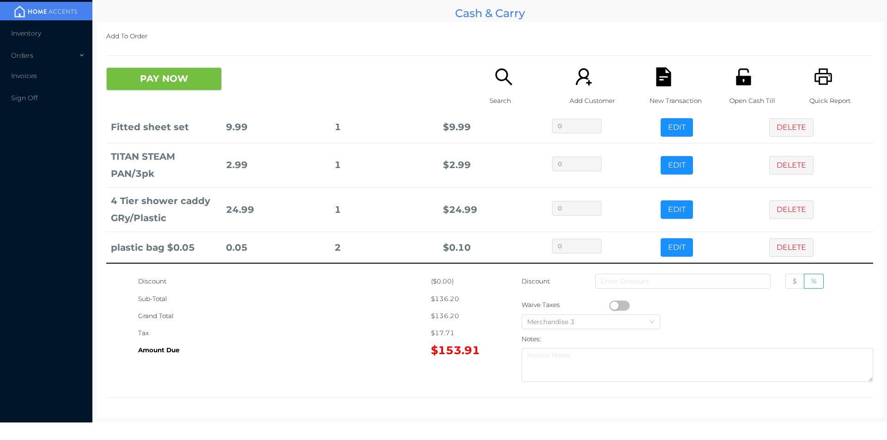
scroll to position [0, 0]
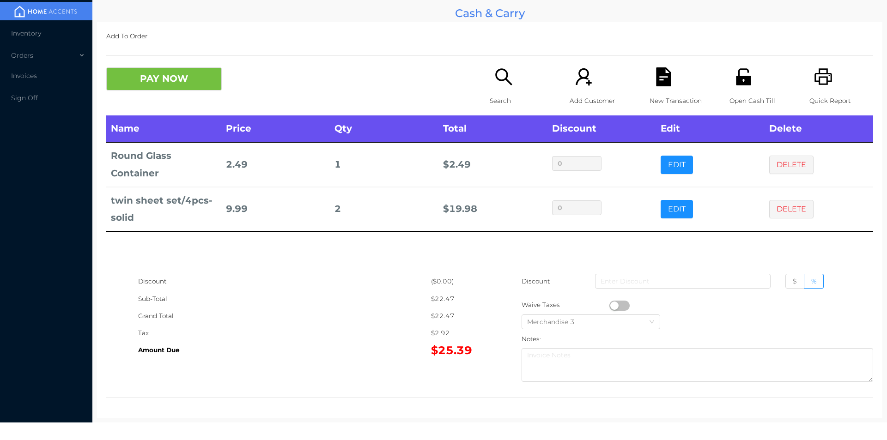
click at [160, 88] on button "PAY NOW" at bounding box center [164, 78] width 116 height 23
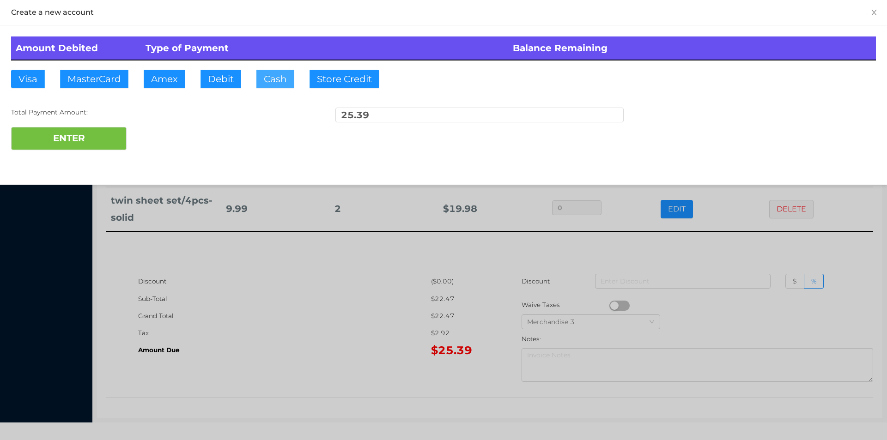
click at [274, 85] on button "Cash" at bounding box center [276, 79] width 38 height 18
type input "50.40"
click at [96, 141] on button "ENTER" at bounding box center [69, 138] width 116 height 23
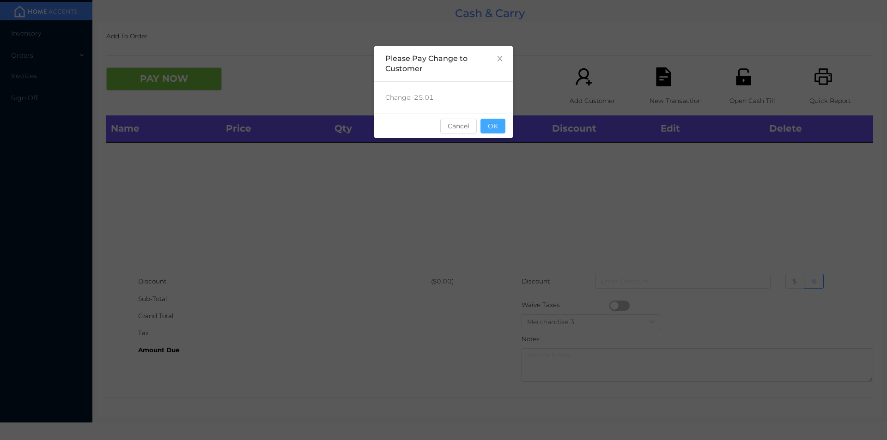
click at [492, 130] on button "OK" at bounding box center [493, 126] width 25 height 15
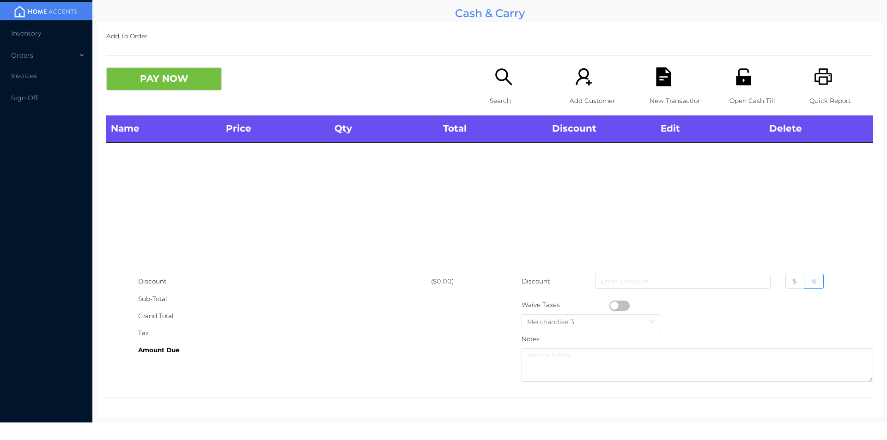
click at [500, 169] on div "Name Price Qty Total Discount Edit Delete" at bounding box center [489, 195] width 767 height 158
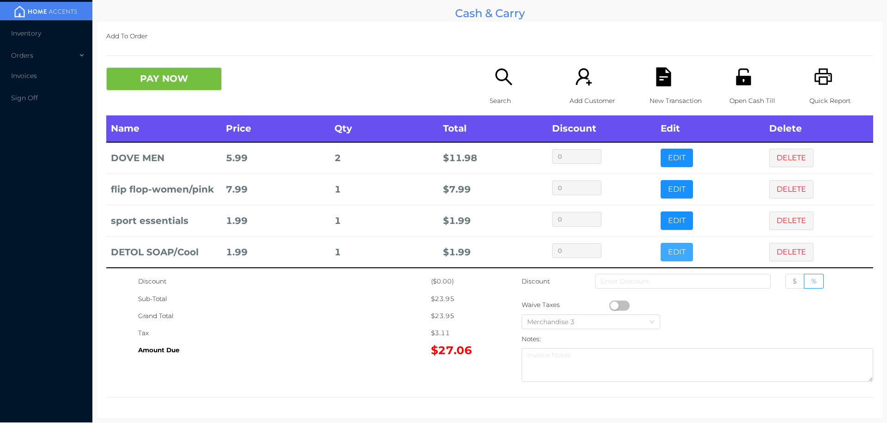
click at [661, 257] on button "EDIT" at bounding box center [677, 252] width 32 height 18
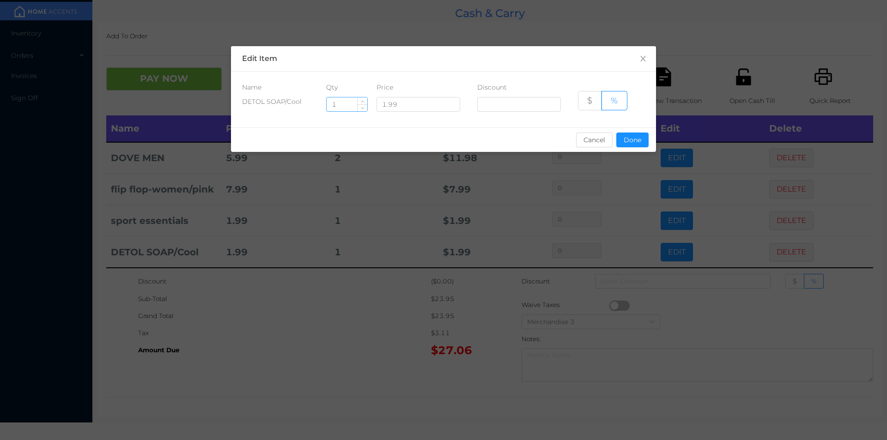
click at [342, 105] on input "1" at bounding box center [347, 105] width 41 height 14
type input "5"
click at [633, 147] on button "Done" at bounding box center [633, 140] width 32 height 15
type input "0%"
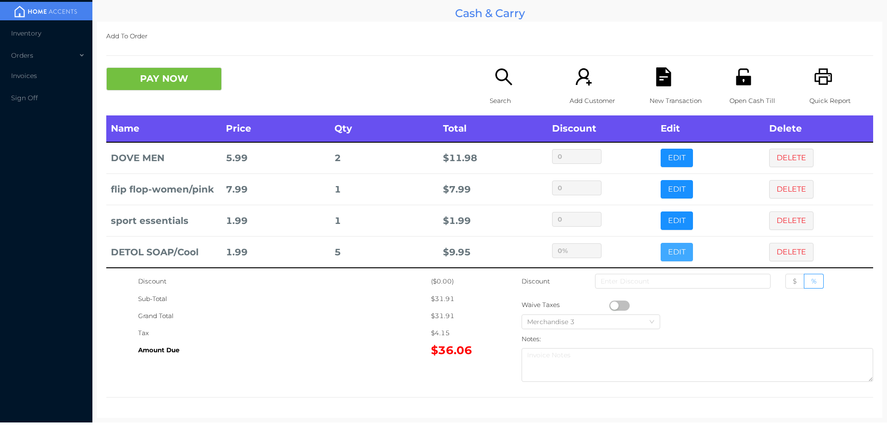
click at [661, 243] on button "EDIT" at bounding box center [677, 252] width 32 height 18
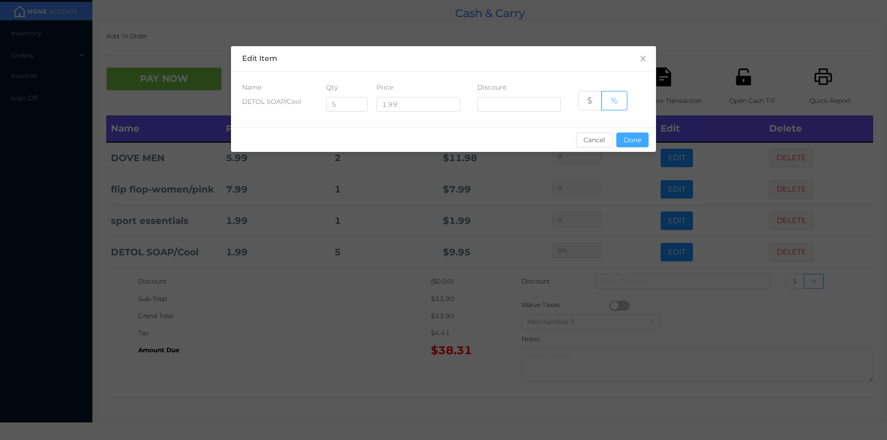
click at [631, 136] on button "Done" at bounding box center [633, 140] width 32 height 15
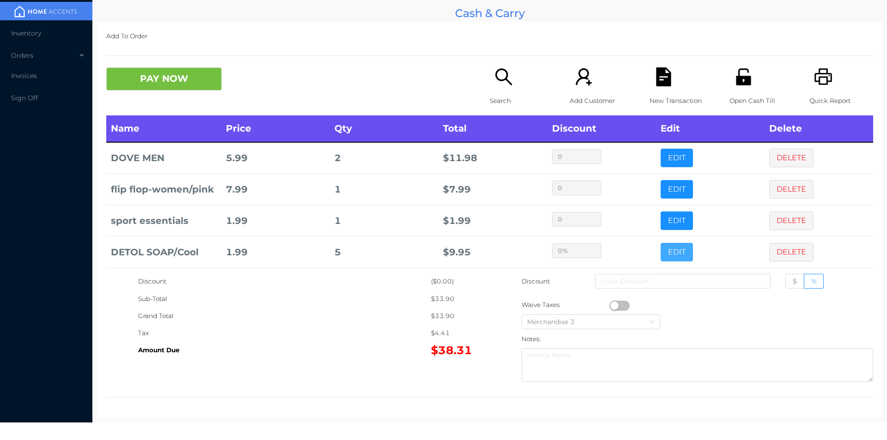
scroll to position [49, 0]
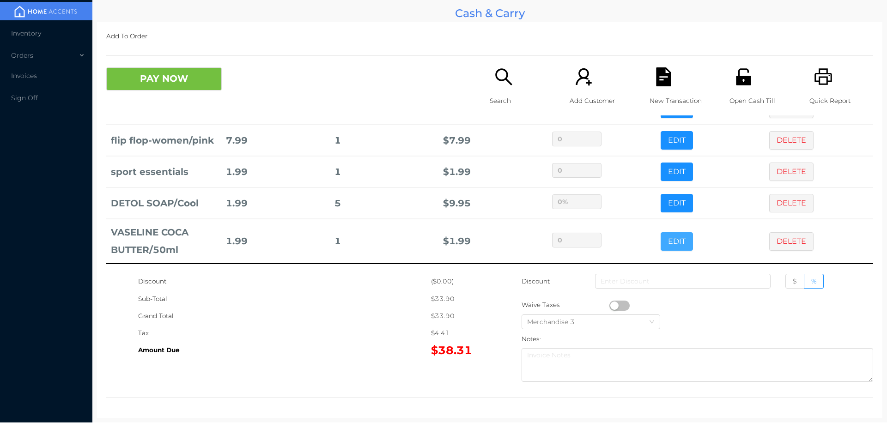
click at [661, 241] on button "EDIT" at bounding box center [677, 241] width 32 height 18
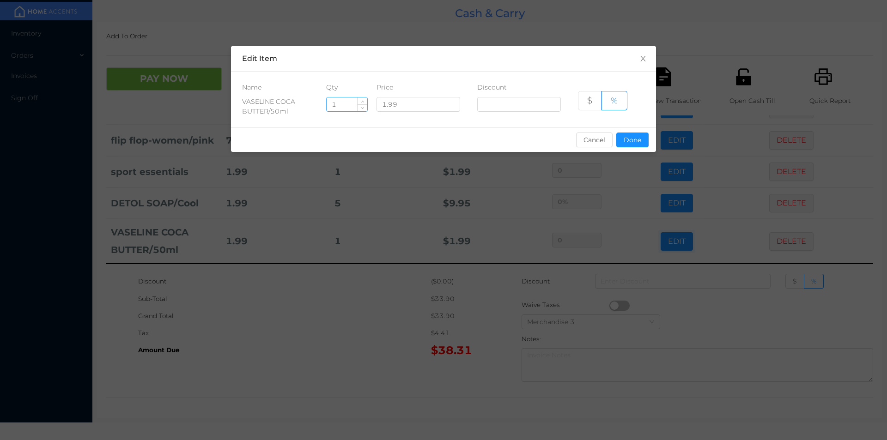
click at [342, 106] on input "1" at bounding box center [347, 105] width 41 height 14
type input "3"
click at [638, 136] on button "Done" at bounding box center [633, 140] width 32 height 15
type input "0%"
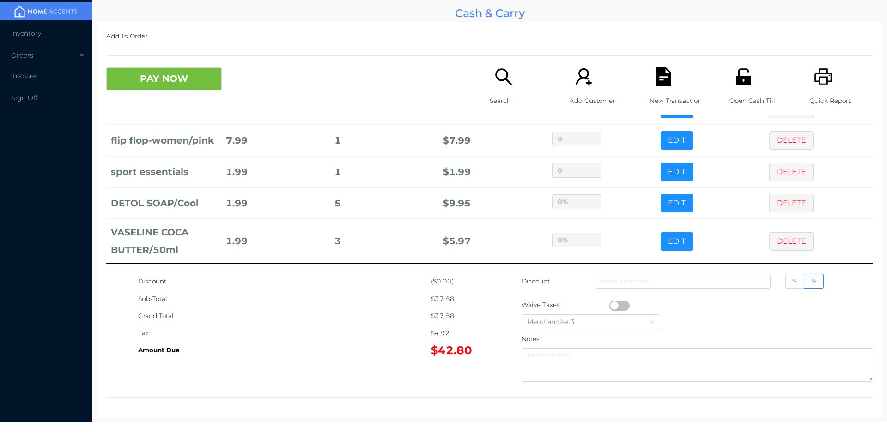
click at [374, 337] on div "Tax" at bounding box center [284, 333] width 293 height 17
click at [671, 85] on div "New Transaction" at bounding box center [682, 91] width 64 height 48
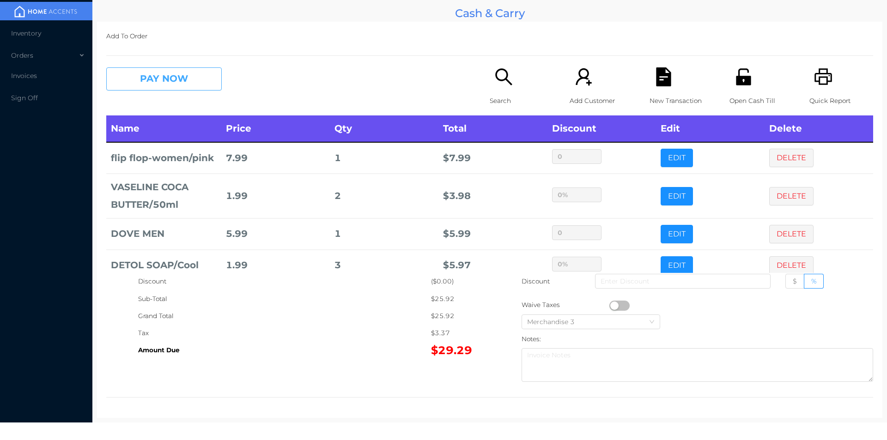
click at [139, 84] on button "PAY NOW" at bounding box center [164, 78] width 116 height 23
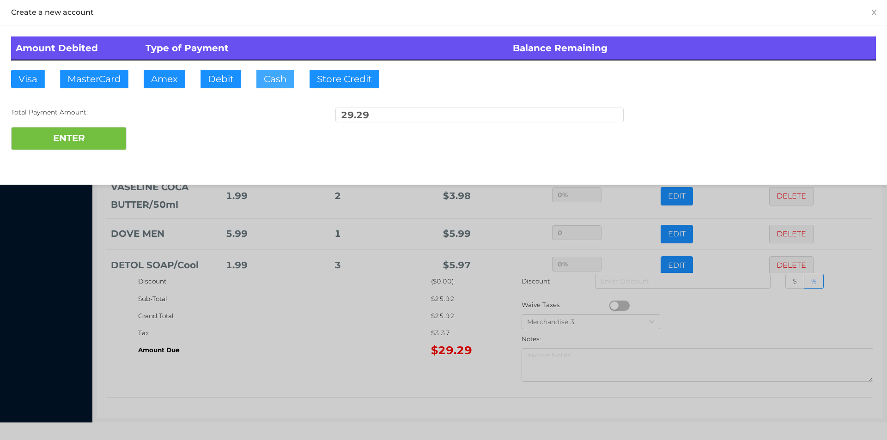
click at [273, 82] on button "Cash" at bounding box center [276, 79] width 38 height 18
type input "30."
click at [86, 148] on button "ENTER" at bounding box center [69, 138] width 116 height 23
type input "0"
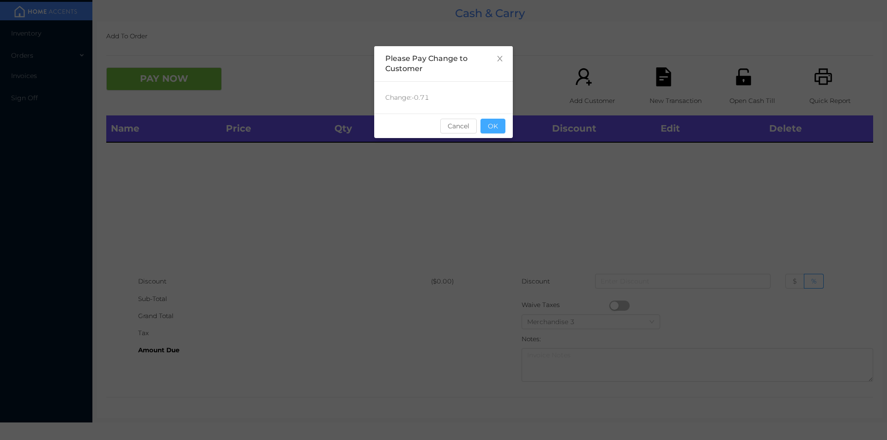
click at [492, 127] on button "OK" at bounding box center [493, 126] width 25 height 15
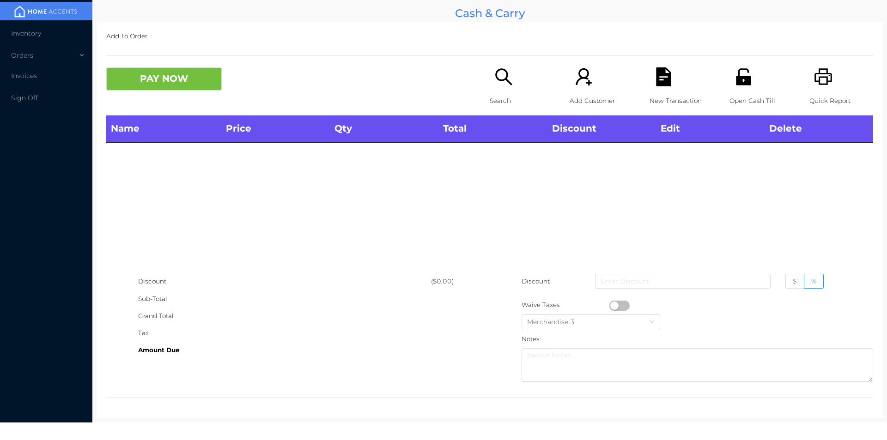
click at [514, 174] on div "Name Price Qty Total Discount Edit Delete" at bounding box center [489, 195] width 767 height 158
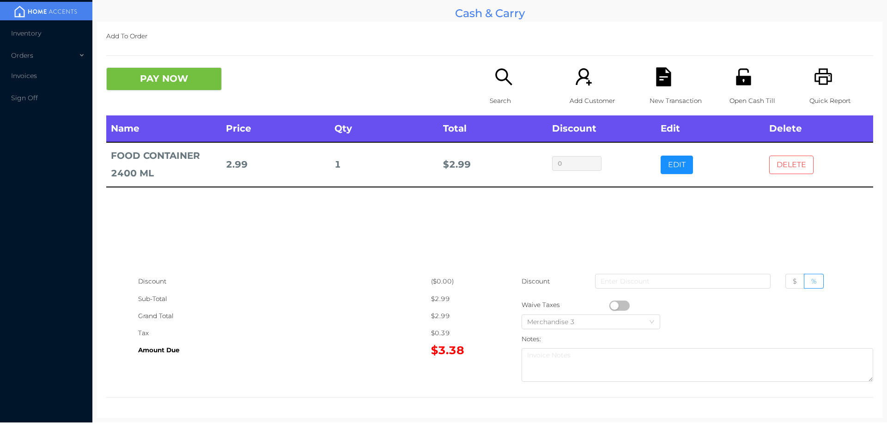
click at [778, 165] on button "DELETE" at bounding box center [792, 165] width 44 height 18
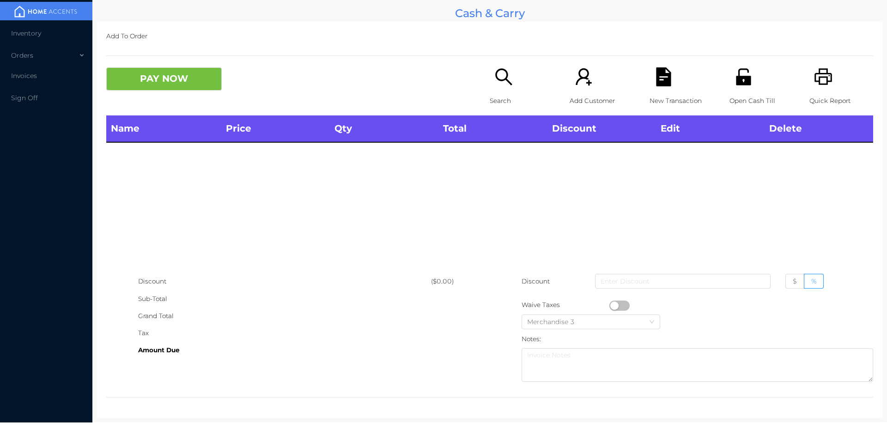
click at [684, 233] on div "Name Price Qty Total Discount Edit Delete" at bounding box center [489, 195] width 767 height 158
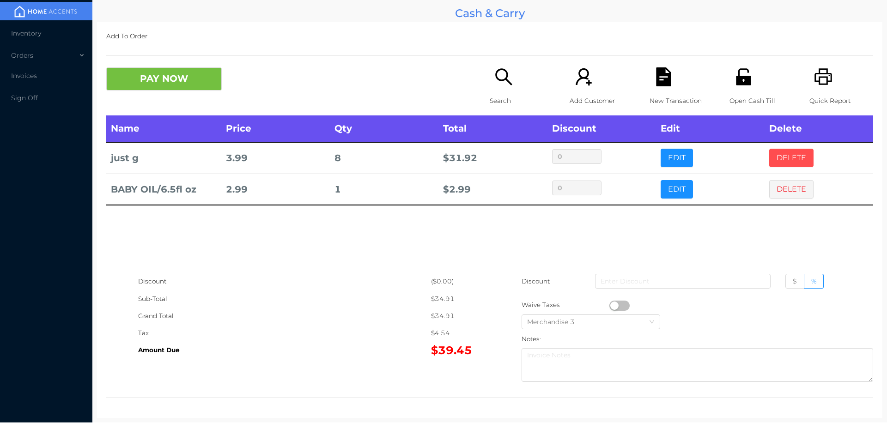
click at [772, 155] on button "DELETE" at bounding box center [792, 158] width 44 height 18
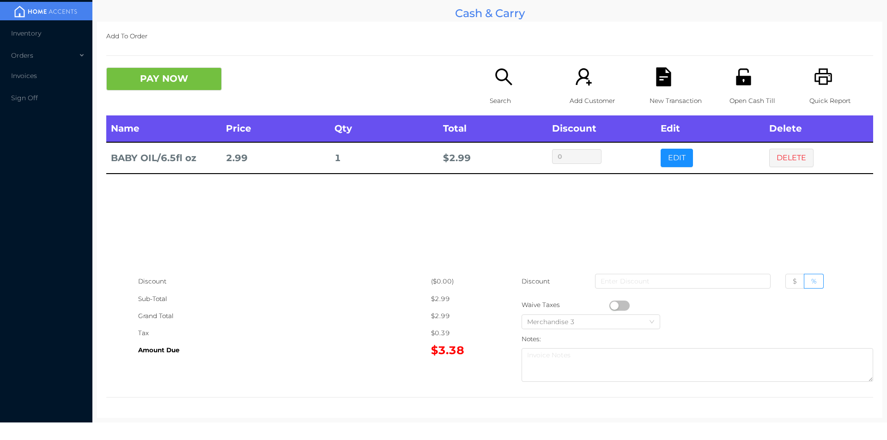
click at [505, 84] on icon "icon: search" at bounding box center [504, 76] width 19 height 19
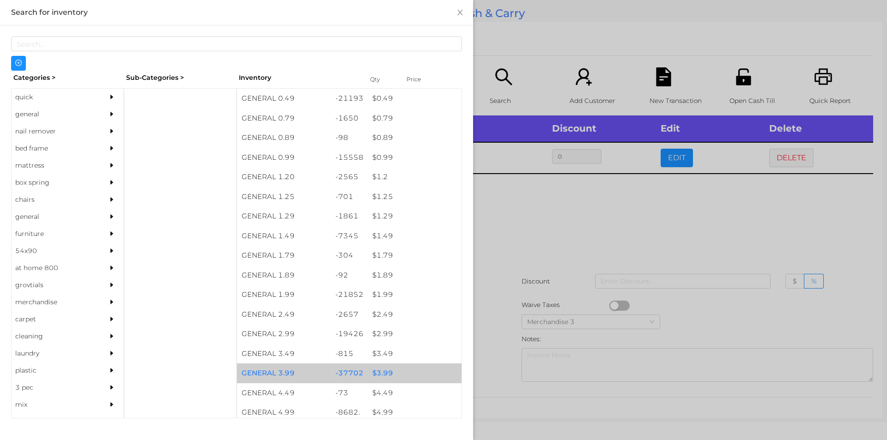
click at [376, 373] on div "$ 3.99" at bounding box center [415, 374] width 94 height 20
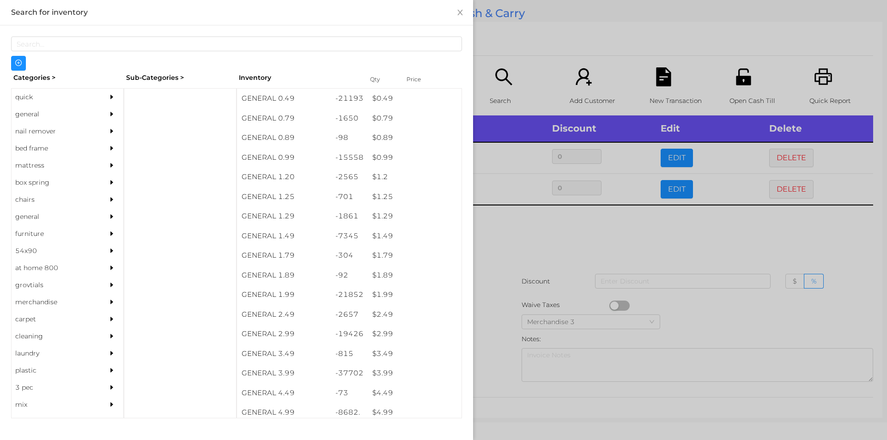
click at [550, 227] on div at bounding box center [443, 220] width 887 height 440
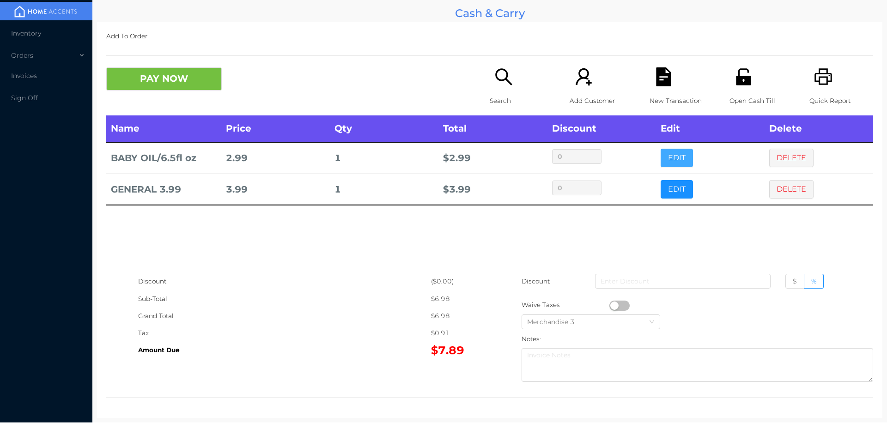
click at [667, 152] on button "EDIT" at bounding box center [677, 158] width 32 height 18
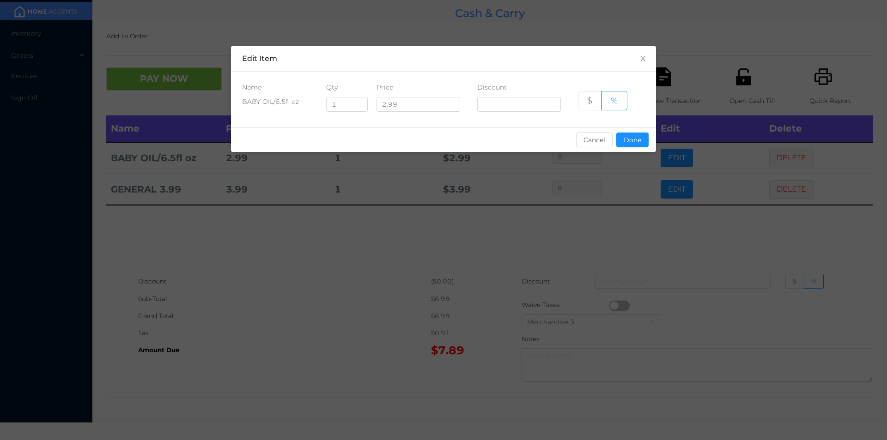
click at [565, 225] on div "sentinelStart Edit Item Name Qty Price Discount BABY OIL/6.5fl oz 1 2.99 $ % Ca…" at bounding box center [443, 220] width 887 height 440
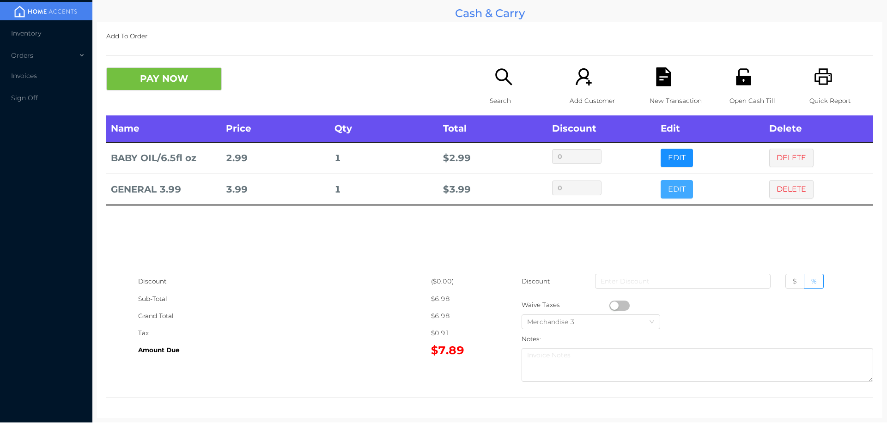
click at [666, 195] on button "EDIT" at bounding box center [677, 189] width 32 height 18
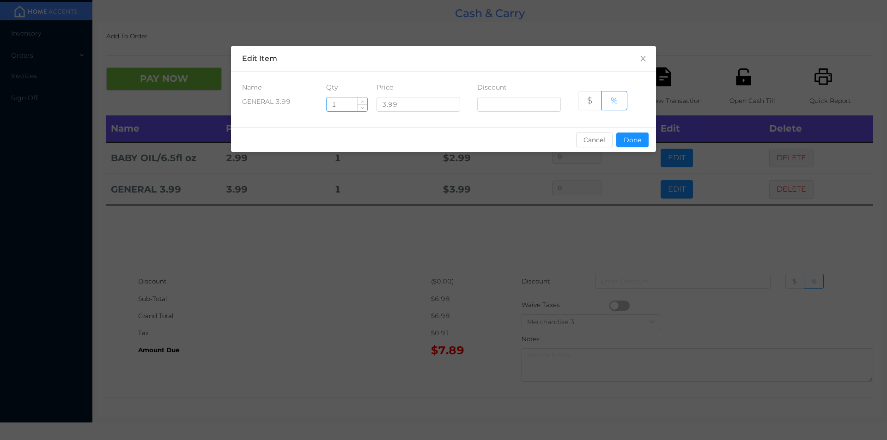
click at [352, 106] on input "1" at bounding box center [347, 105] width 41 height 14
type input "10"
click at [639, 141] on button "Done" at bounding box center [633, 140] width 32 height 15
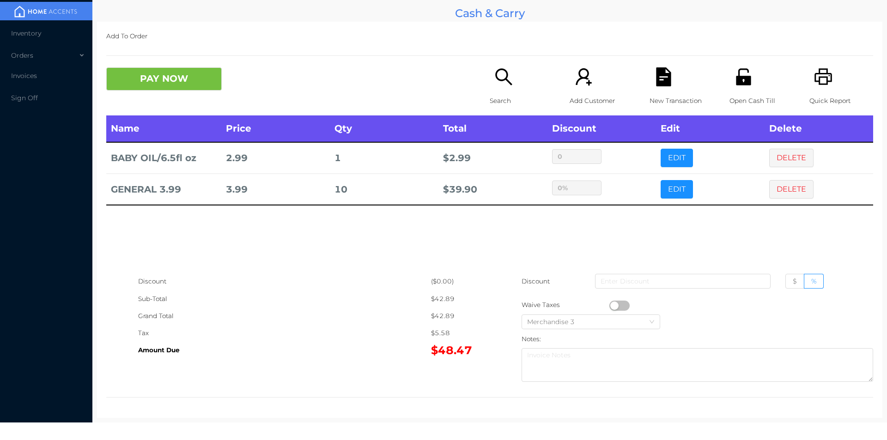
click at [599, 227] on div "sentinelStart Edit Item Name Qty Price Discount GENERAL 3.99 10 3.99 $ % Cancel…" at bounding box center [443, 220] width 887 height 440
click at [182, 85] on button "PAY NOW" at bounding box center [164, 78] width 116 height 23
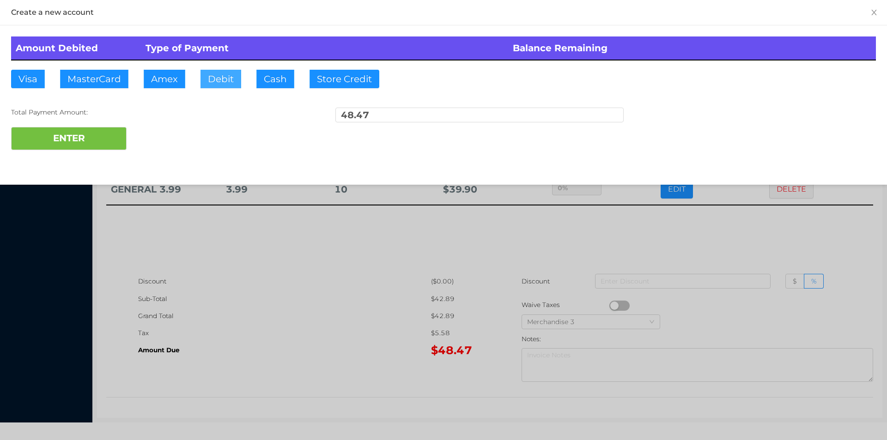
click at [218, 80] on button "Debit" at bounding box center [221, 79] width 41 height 18
click at [156, 137] on div "ENTER" at bounding box center [443, 138] width 865 height 23
click at [109, 139] on button "ENTER" at bounding box center [69, 138] width 116 height 23
type input "0"
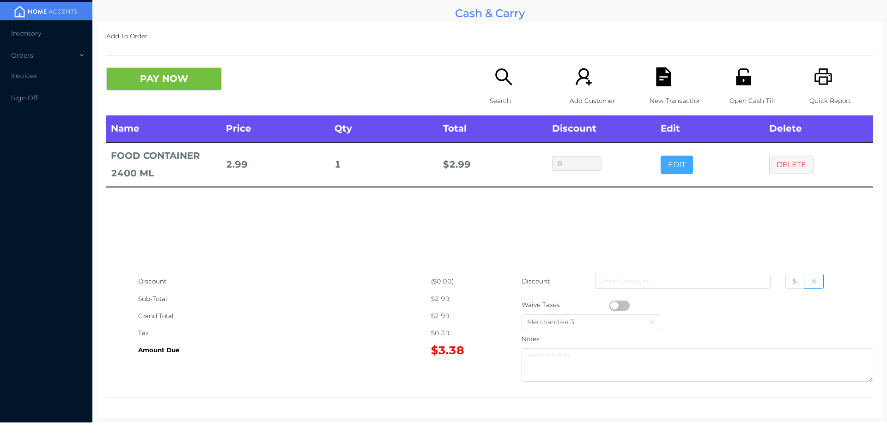
click at [668, 167] on button "EDIT" at bounding box center [677, 165] width 32 height 18
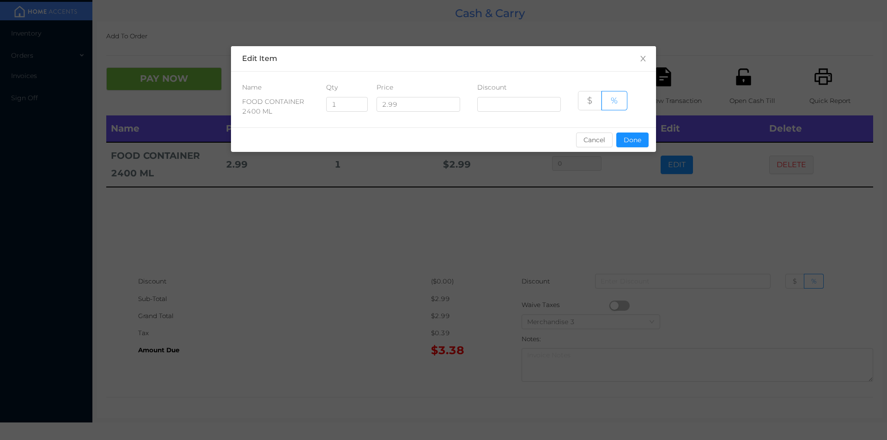
click at [487, 250] on div "sentinelStart Edit Item Name Qty Price Discount FOOD CONTAINER 2400 ML 1 2.99 $…" at bounding box center [443, 220] width 887 height 440
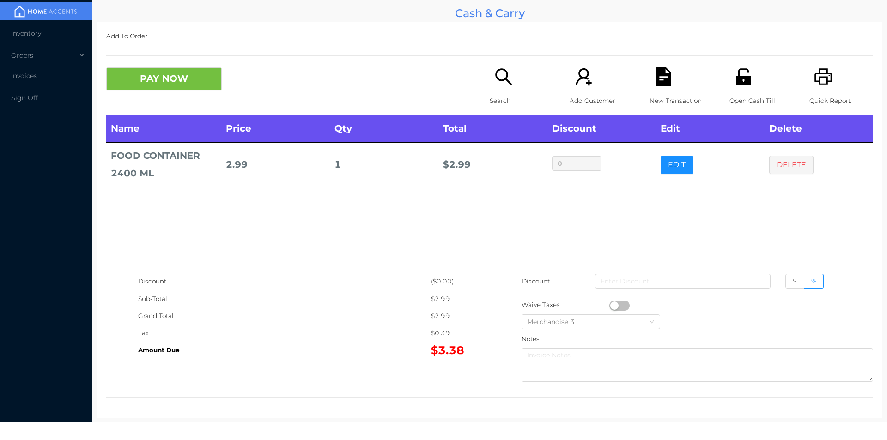
click at [495, 87] on div "Search" at bounding box center [522, 91] width 64 height 48
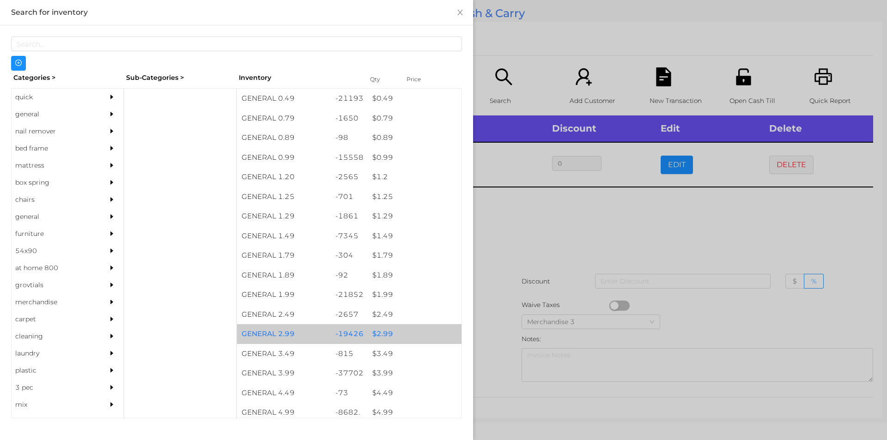
click at [386, 339] on div "$ 2.99" at bounding box center [415, 334] width 94 height 20
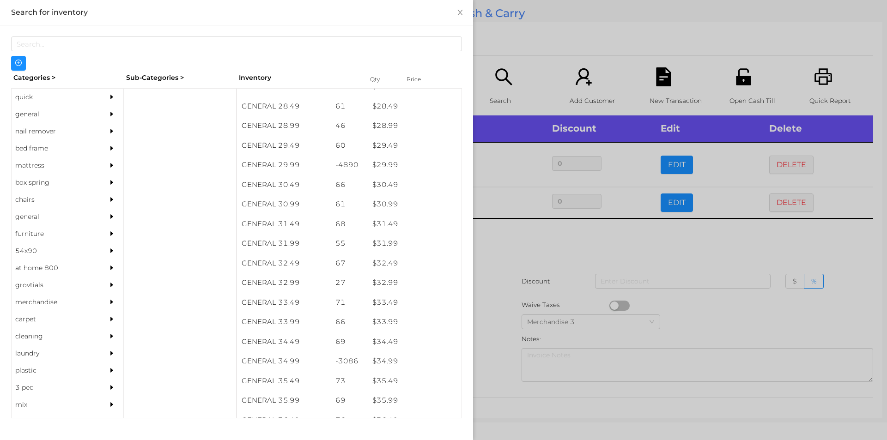
scroll to position [1356, 0]
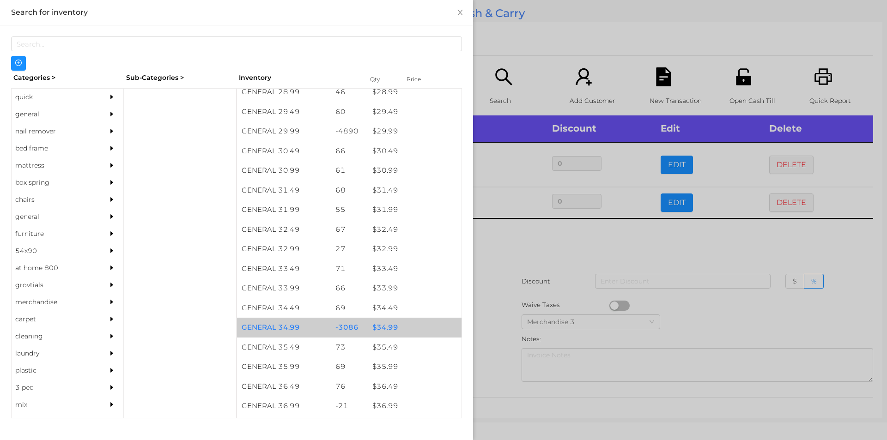
click at [377, 327] on div "$ 34.99" at bounding box center [415, 328] width 94 height 20
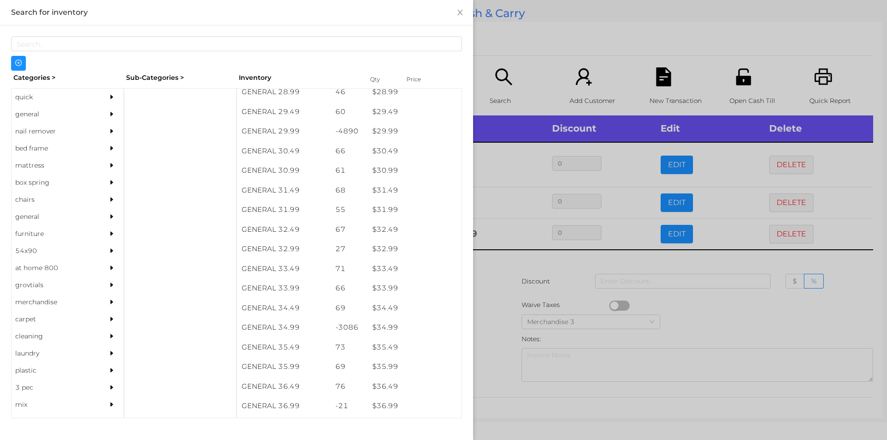
click at [489, 280] on div at bounding box center [443, 220] width 887 height 440
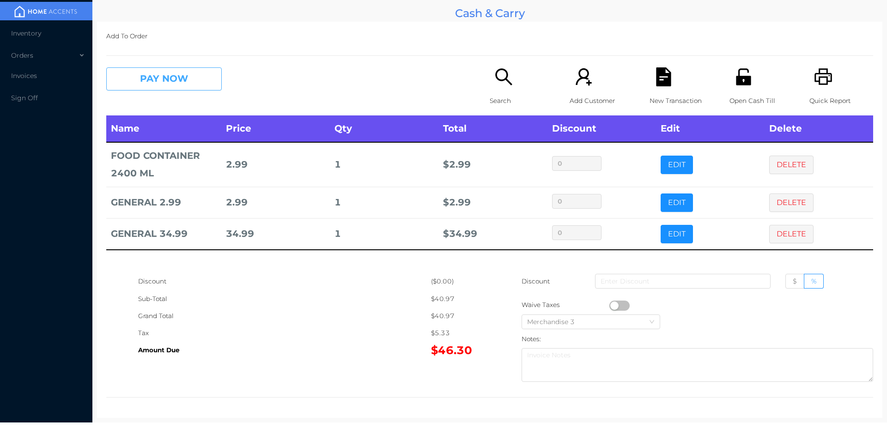
click at [196, 78] on button "PAY NOW" at bounding box center [164, 78] width 116 height 23
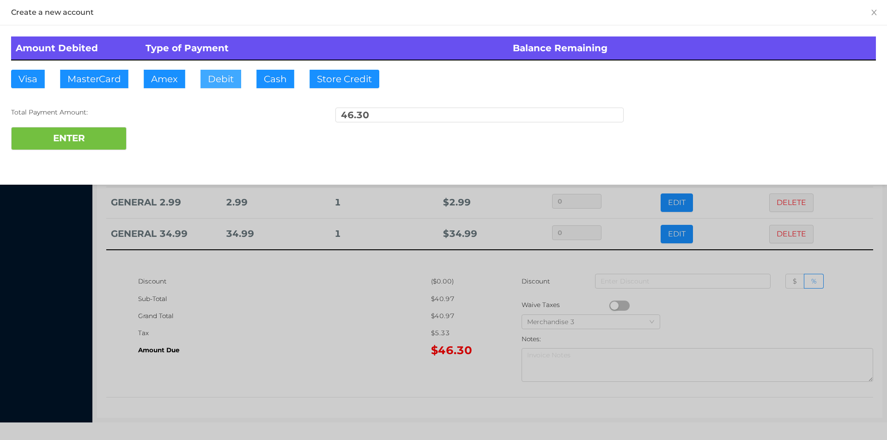
click at [217, 73] on button "Debit" at bounding box center [221, 79] width 41 height 18
click at [97, 131] on button "ENTER" at bounding box center [69, 138] width 116 height 23
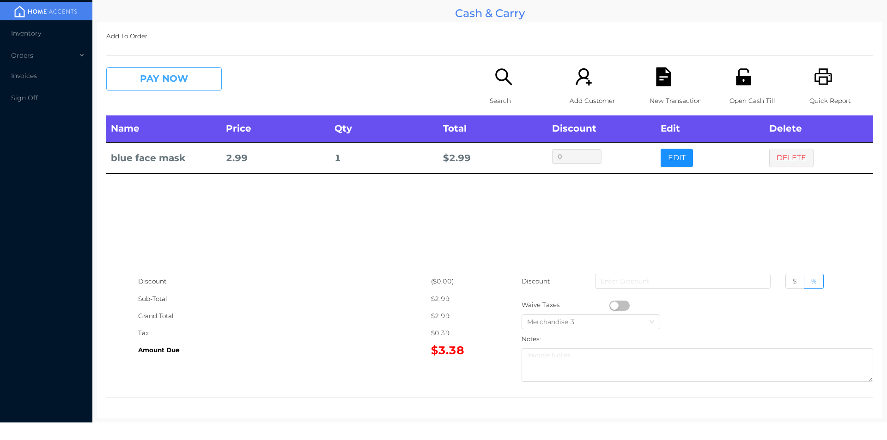
click at [160, 80] on button "PAY NOW" at bounding box center [164, 78] width 116 height 23
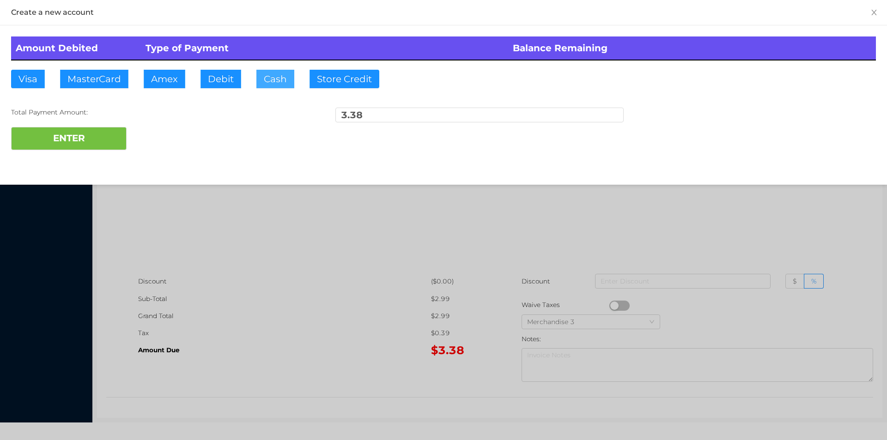
click at [269, 83] on button "Cash" at bounding box center [276, 79] width 38 height 18
type input "5."
click at [90, 148] on button "ENTER" at bounding box center [69, 138] width 116 height 23
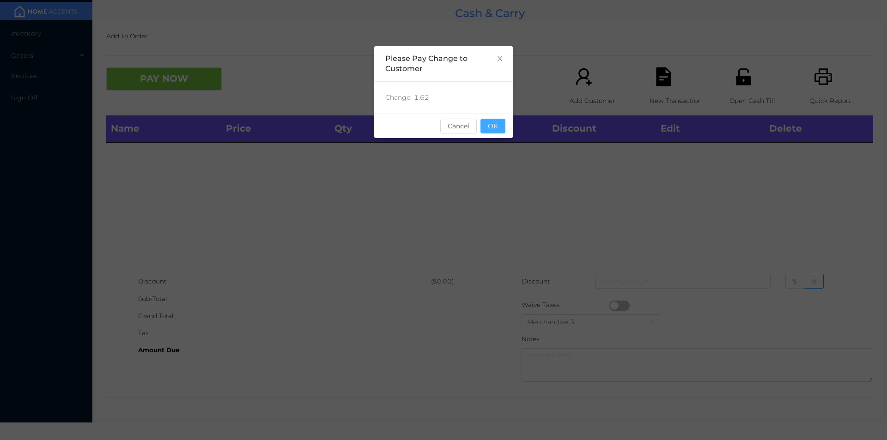
click at [492, 119] on button "OK" at bounding box center [493, 126] width 25 height 15
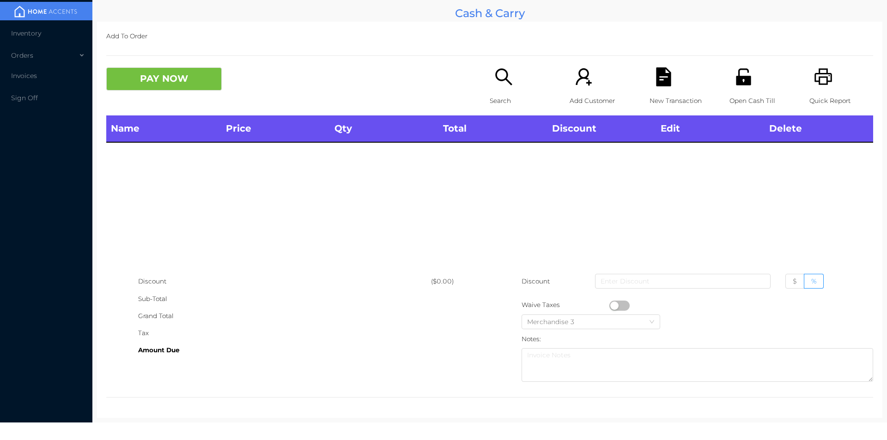
click at [506, 94] on p "Search" at bounding box center [522, 100] width 64 height 17
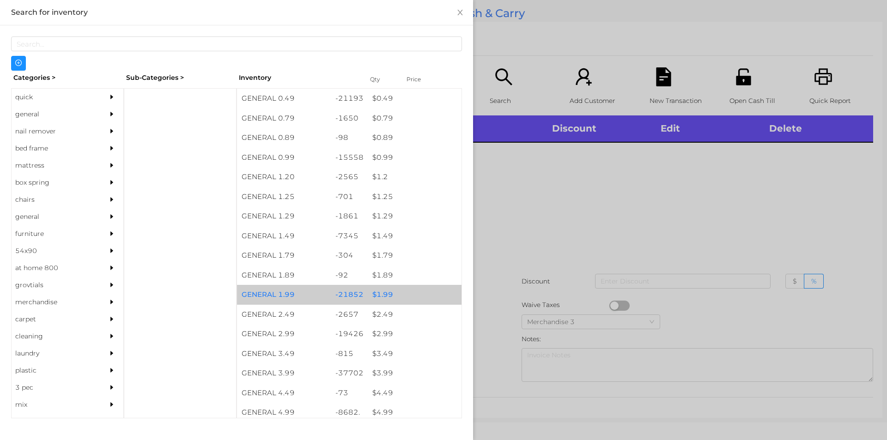
click at [385, 297] on div "$ 1.99" at bounding box center [415, 295] width 94 height 20
click at [381, 297] on div "$ 1.99" at bounding box center [415, 295] width 94 height 20
click at [387, 291] on div "$ 1.99" at bounding box center [415, 295] width 94 height 20
click at [388, 295] on div "$ 1.99" at bounding box center [415, 295] width 94 height 20
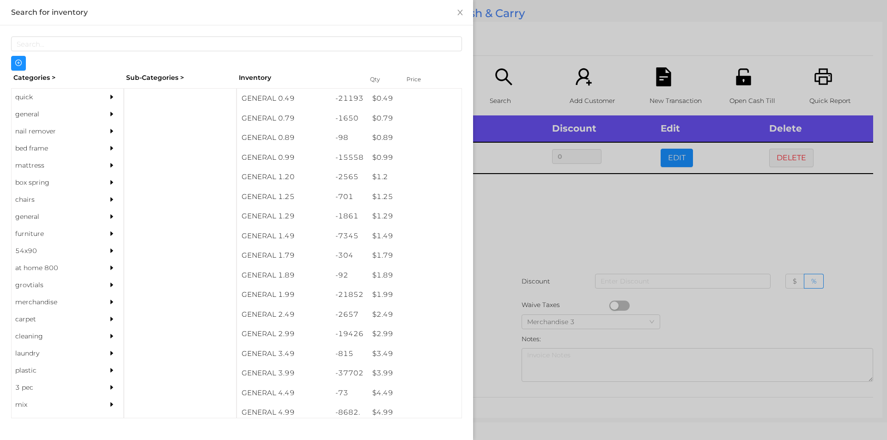
click at [502, 231] on div at bounding box center [443, 220] width 887 height 440
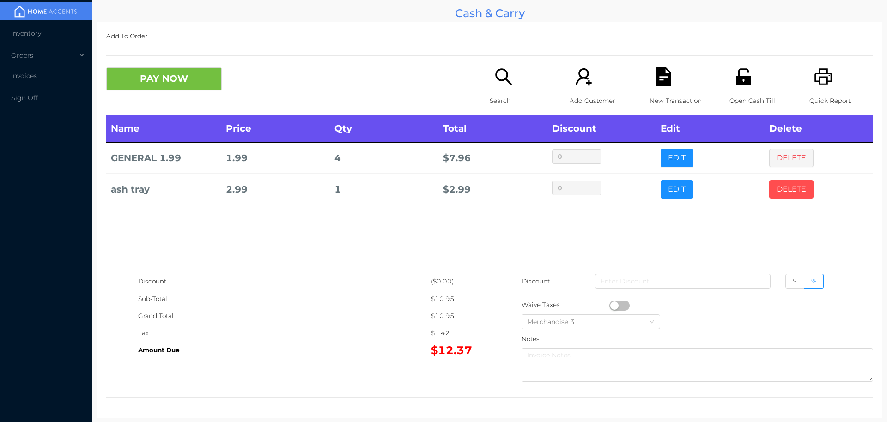
click at [786, 186] on button "DELETE" at bounding box center [792, 189] width 44 height 18
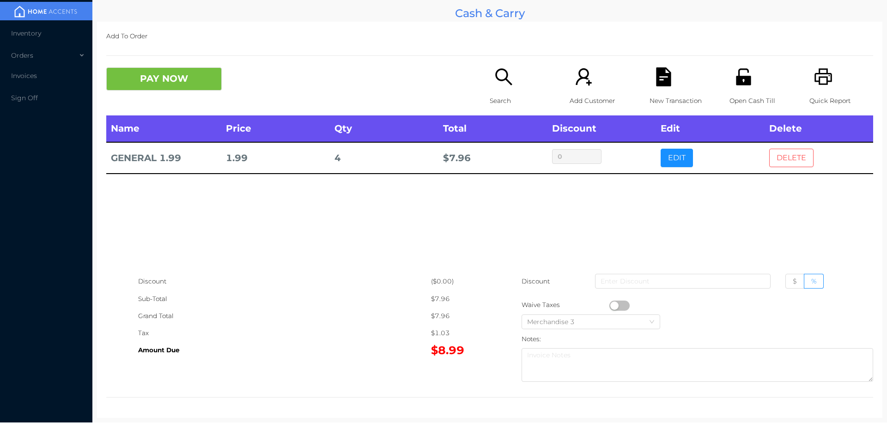
click at [800, 158] on button "DELETE" at bounding box center [792, 158] width 44 height 18
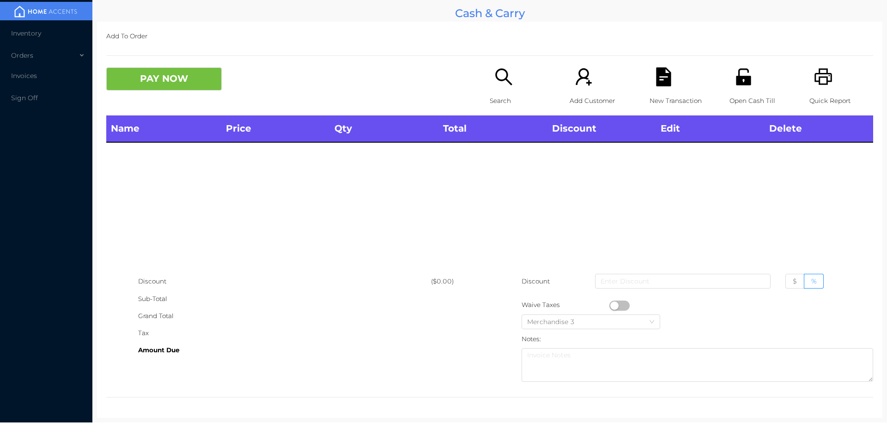
click at [734, 90] on div "Open Cash Till" at bounding box center [762, 91] width 64 height 48
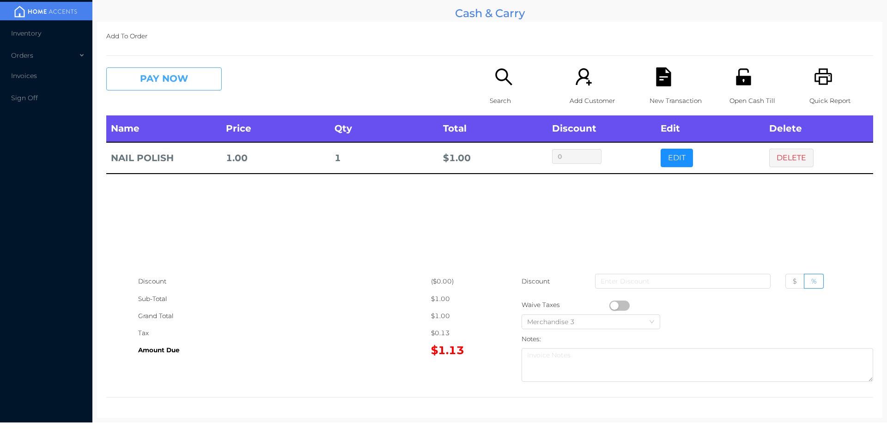
click at [153, 76] on button "PAY NOW" at bounding box center [164, 78] width 116 height 23
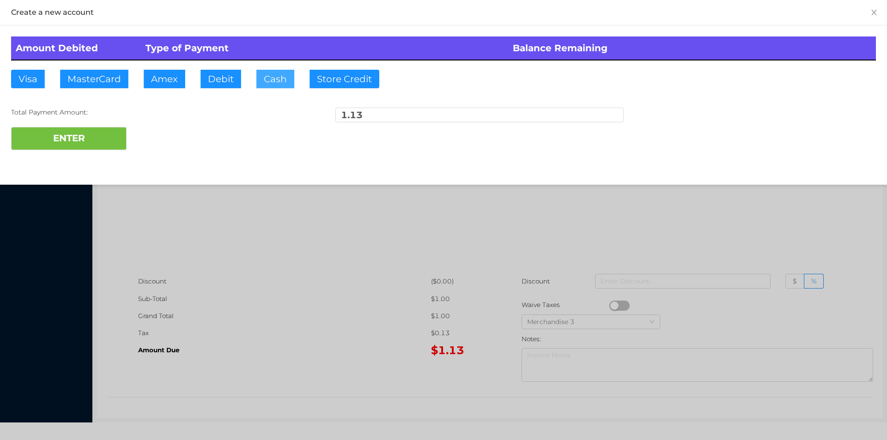
click at [267, 77] on button "Cash" at bounding box center [276, 79] width 38 height 18
type input "2."
click at [94, 144] on button "ENTER" at bounding box center [69, 138] width 116 height 23
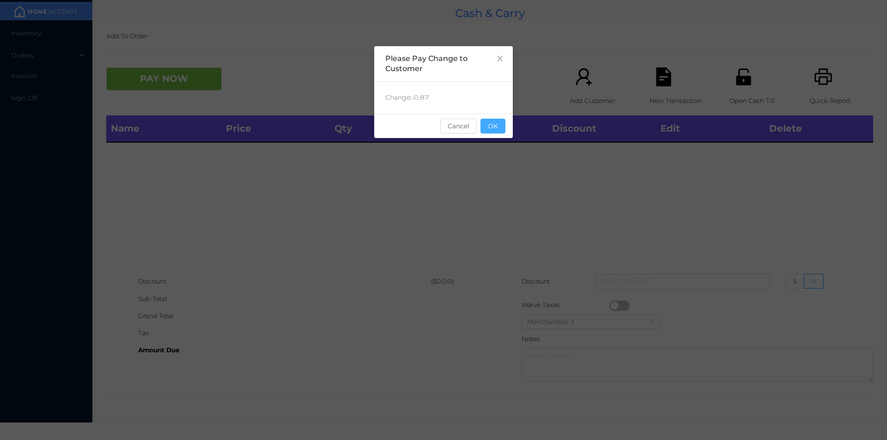
click at [489, 126] on button "OK" at bounding box center [493, 126] width 25 height 15
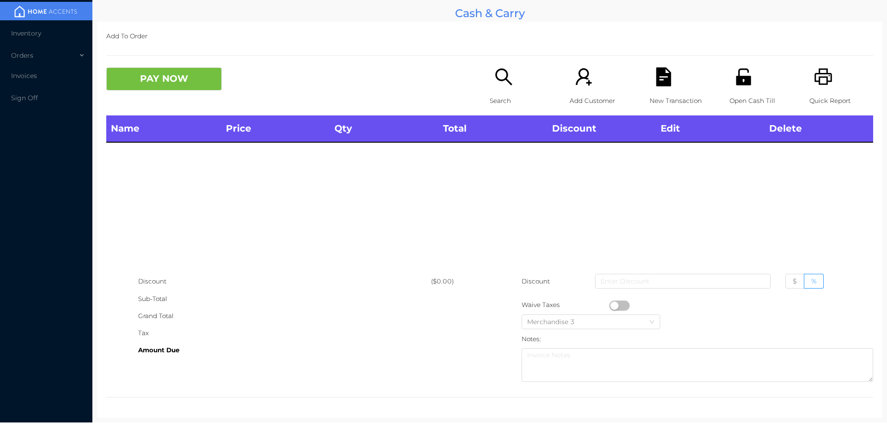
click at [502, 157] on div "Name Price Qty Total Discount Edit Delete" at bounding box center [489, 195] width 767 height 158
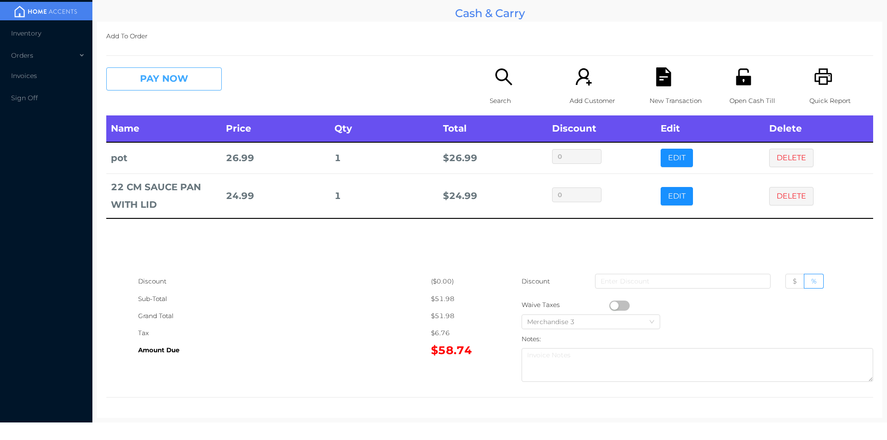
click at [197, 82] on button "PAY NOW" at bounding box center [164, 78] width 116 height 23
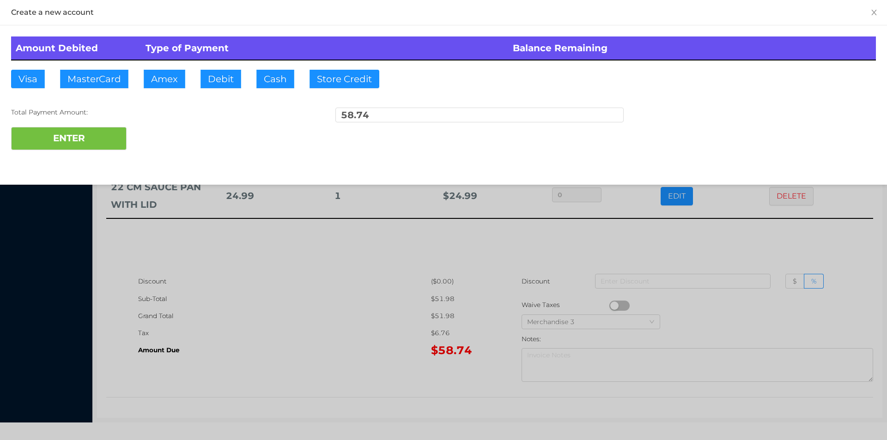
click at [165, 132] on div "ENTER" at bounding box center [443, 138] width 865 height 23
click at [769, 230] on div at bounding box center [443, 220] width 887 height 440
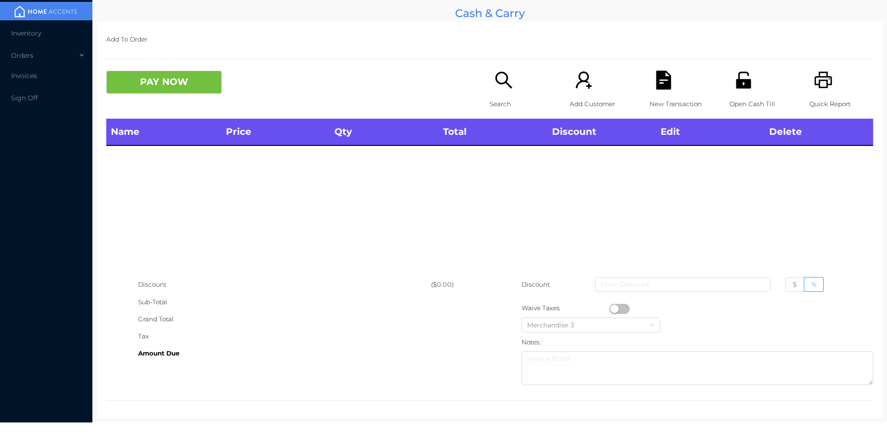
click at [730, 101] on p "Open Cash Till" at bounding box center [762, 104] width 64 height 17
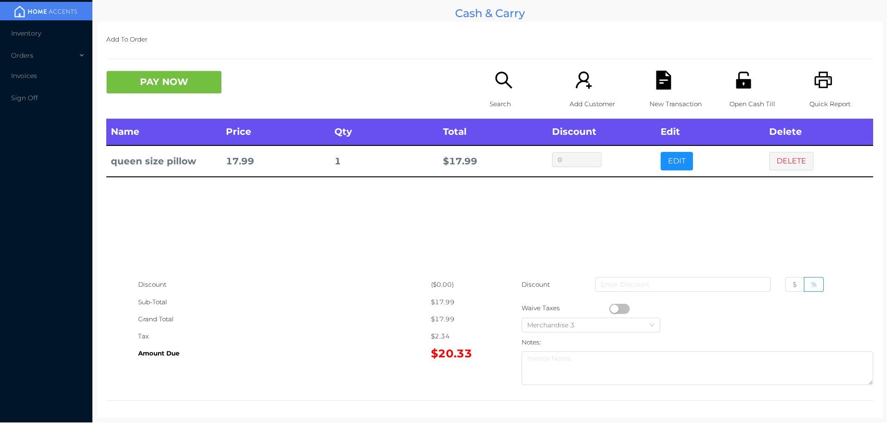
click at [736, 86] on icon "icon: unlock" at bounding box center [743, 80] width 15 height 17
click at [189, 73] on button "PAY NOW" at bounding box center [164, 82] width 116 height 23
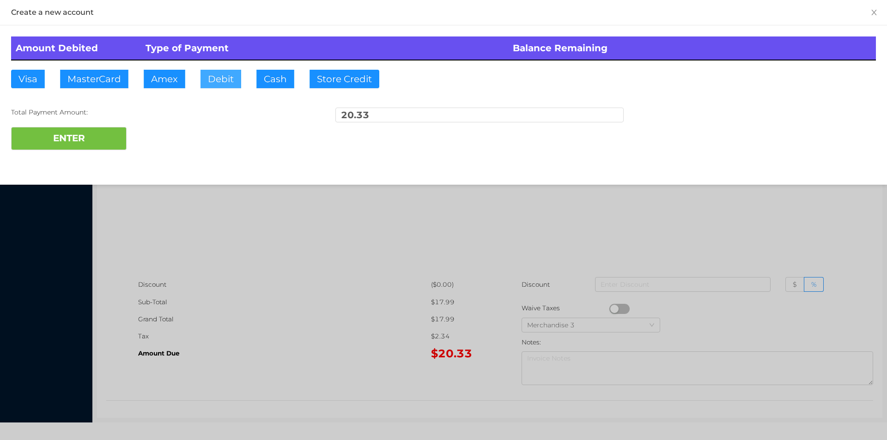
click at [202, 81] on button "Debit" at bounding box center [221, 79] width 41 height 18
click at [103, 136] on button "ENTER" at bounding box center [69, 138] width 116 height 23
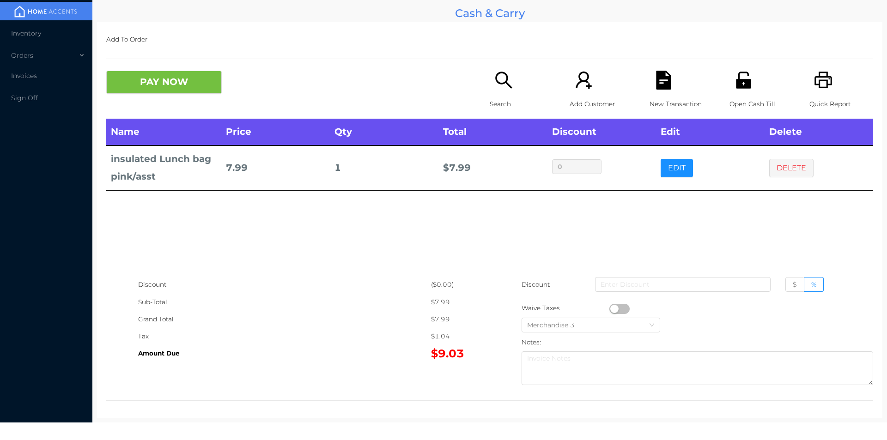
click at [497, 86] on icon "icon: search" at bounding box center [504, 80] width 19 height 19
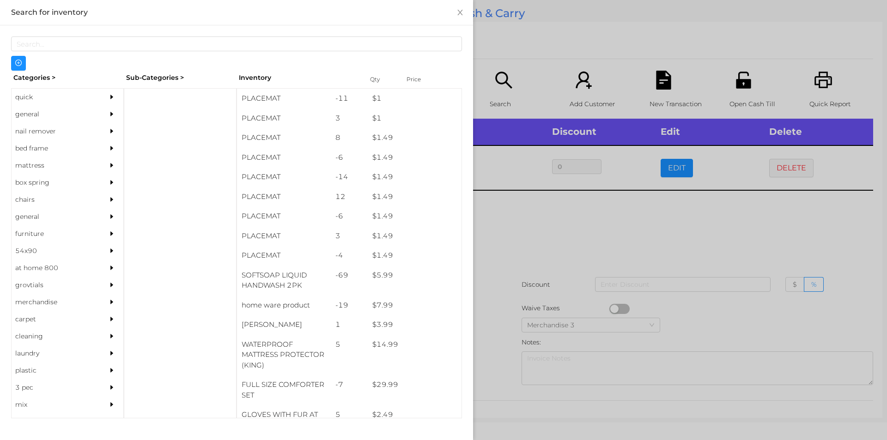
click at [33, 113] on div "general" at bounding box center [54, 114] width 84 height 17
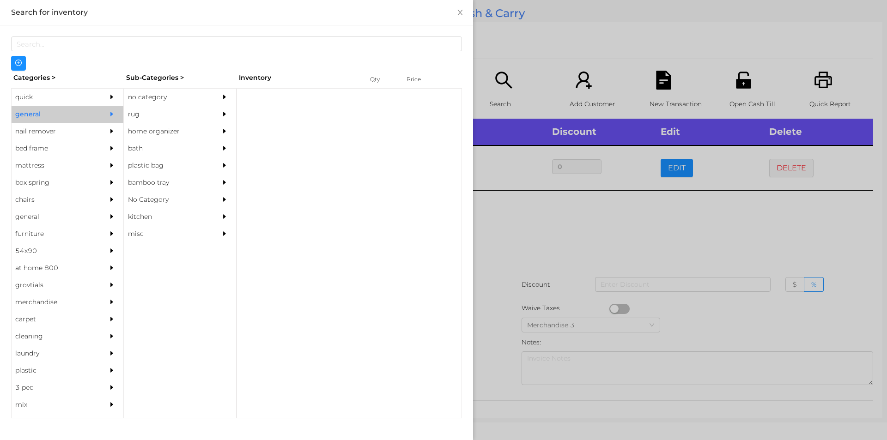
click at [147, 98] on div "no category" at bounding box center [166, 97] width 84 height 17
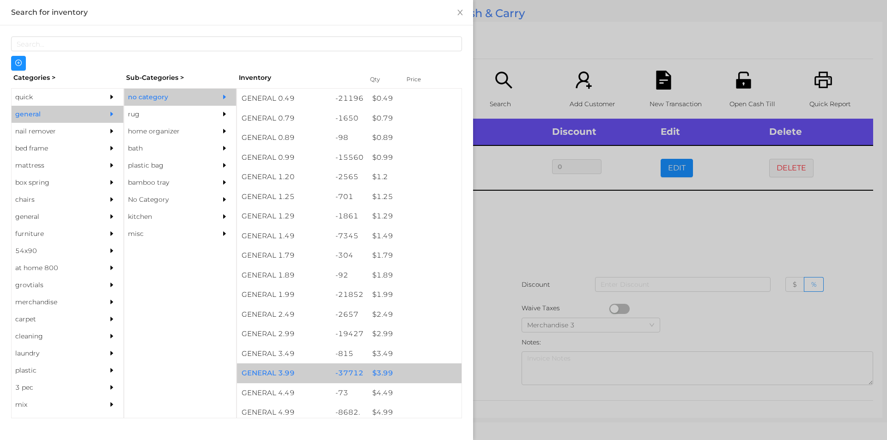
click at [373, 377] on div "$ 3.99" at bounding box center [415, 374] width 94 height 20
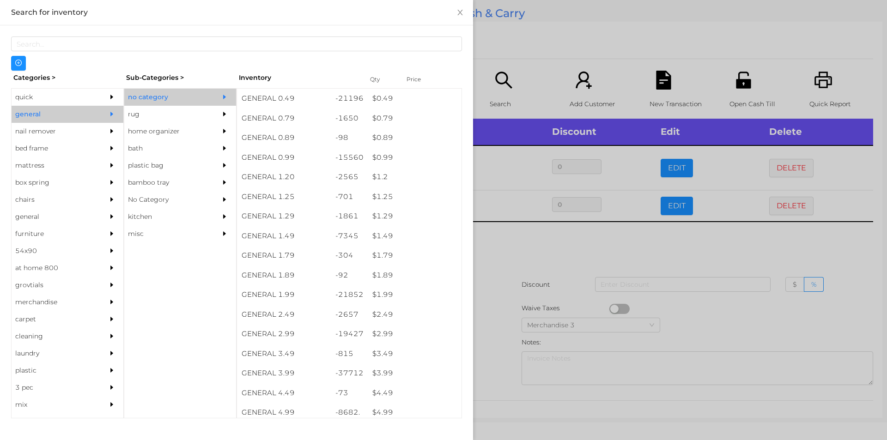
click at [489, 371] on div at bounding box center [443, 220] width 887 height 440
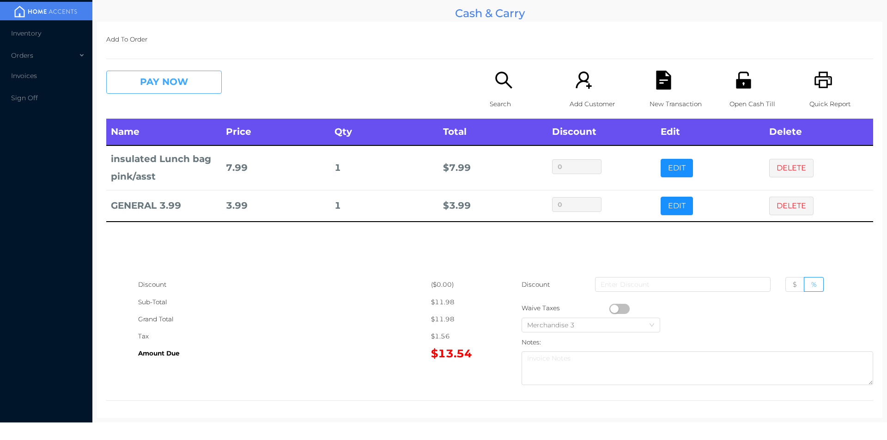
click at [144, 91] on button "PAY NOW" at bounding box center [164, 82] width 116 height 23
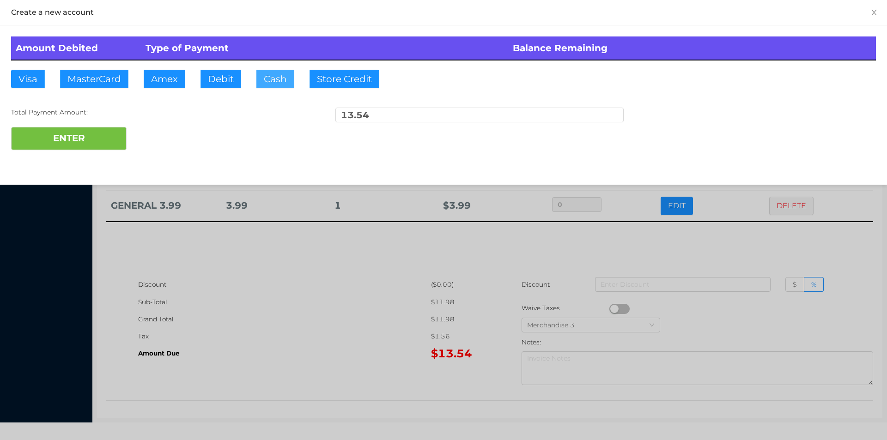
click at [273, 87] on button "Cash" at bounding box center [276, 79] width 38 height 18
type input "20."
click at [88, 149] on button "ENTER" at bounding box center [69, 138] width 116 height 23
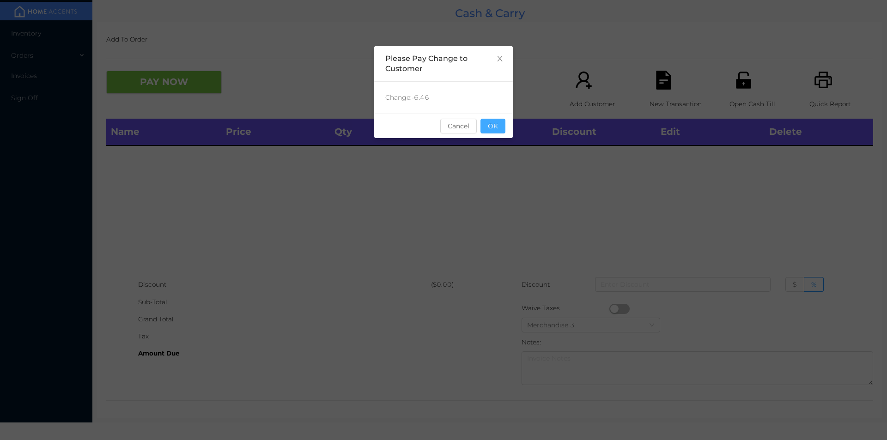
click at [502, 131] on button "OK" at bounding box center [493, 126] width 25 height 15
click at [501, 150] on div "Name Price Qty Total Discount Edit Delete" at bounding box center [489, 198] width 767 height 158
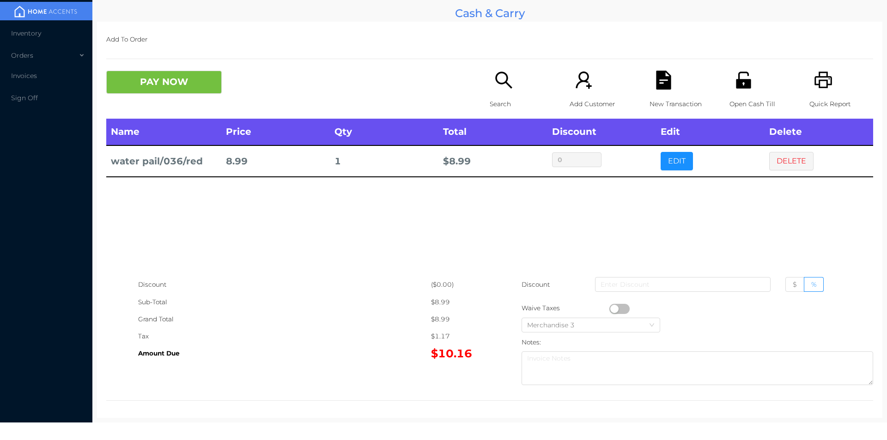
click at [737, 89] on icon "icon: unlock" at bounding box center [743, 80] width 19 height 19
click at [745, 75] on icon "icon: unlock" at bounding box center [743, 80] width 19 height 19
click at [777, 153] on button "DELETE" at bounding box center [792, 161] width 44 height 18
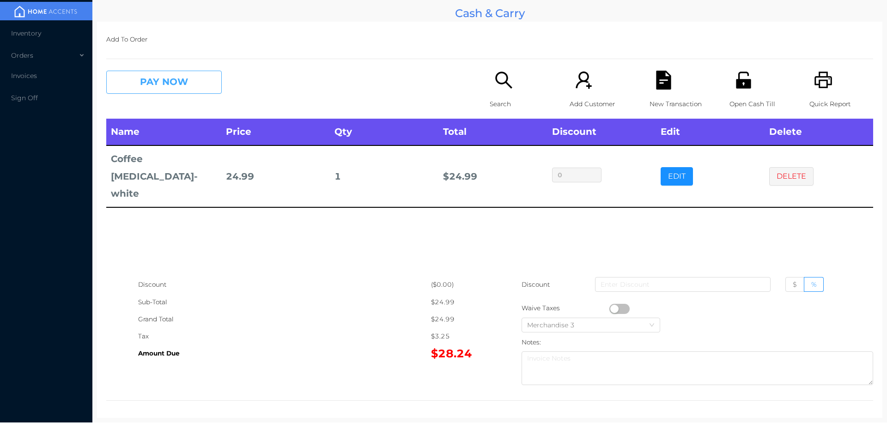
click at [198, 83] on button "PAY NOW" at bounding box center [164, 82] width 116 height 23
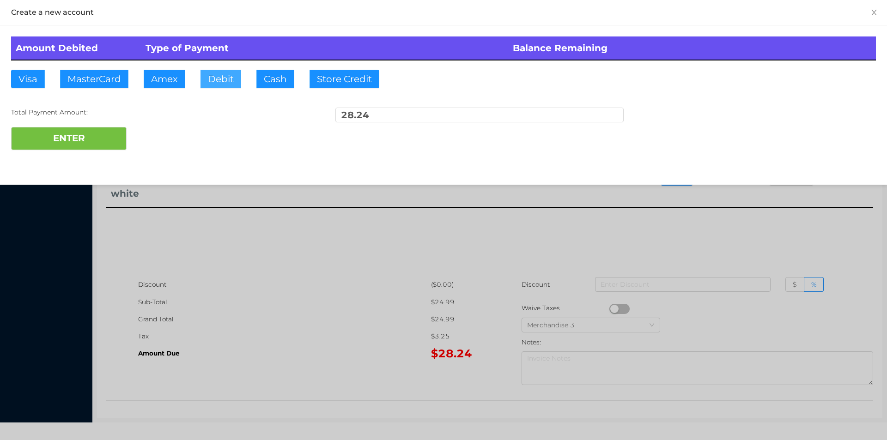
click at [219, 85] on button "Debit" at bounding box center [221, 79] width 41 height 18
click at [98, 142] on button "ENTER" at bounding box center [69, 138] width 116 height 23
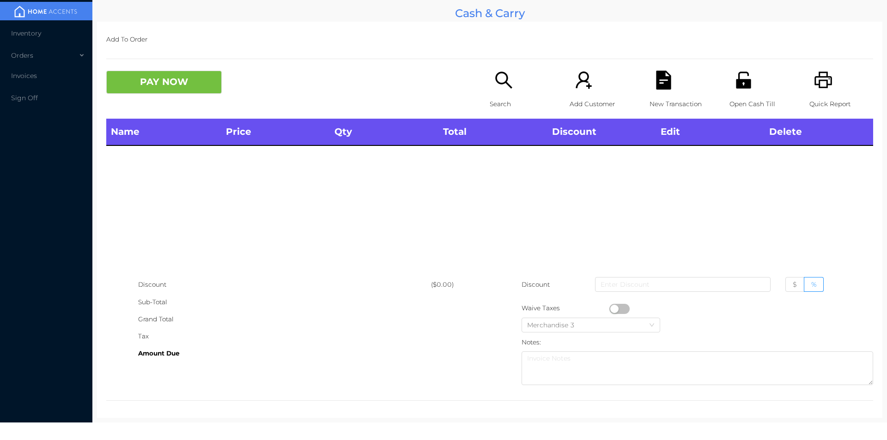
click at [505, 91] on div "Search" at bounding box center [522, 95] width 64 height 48
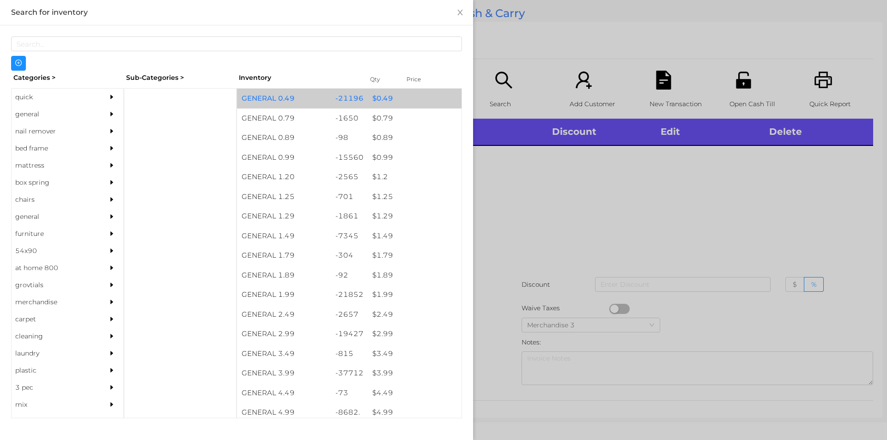
click at [372, 98] on div "$ 0.49" at bounding box center [415, 99] width 94 height 20
click at [376, 101] on div "$ 0.49" at bounding box center [415, 99] width 94 height 20
click at [381, 102] on div "$ 0.49" at bounding box center [415, 99] width 94 height 20
click at [377, 97] on div "$ 0.49" at bounding box center [415, 99] width 94 height 20
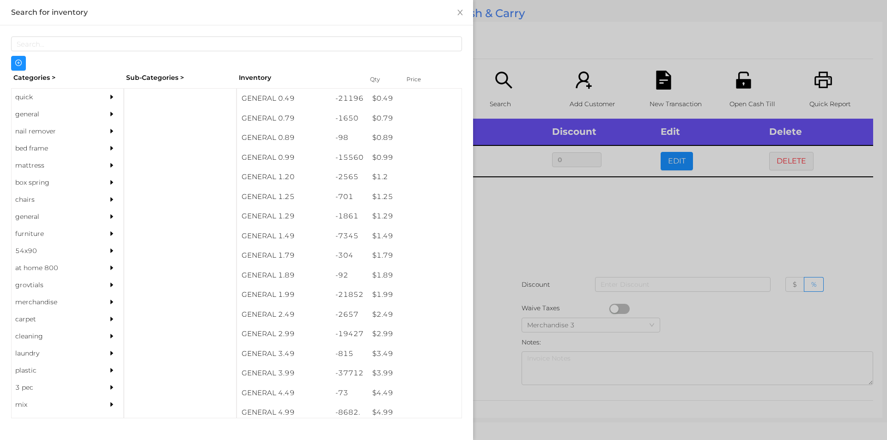
click at [510, 222] on div at bounding box center [443, 220] width 887 height 440
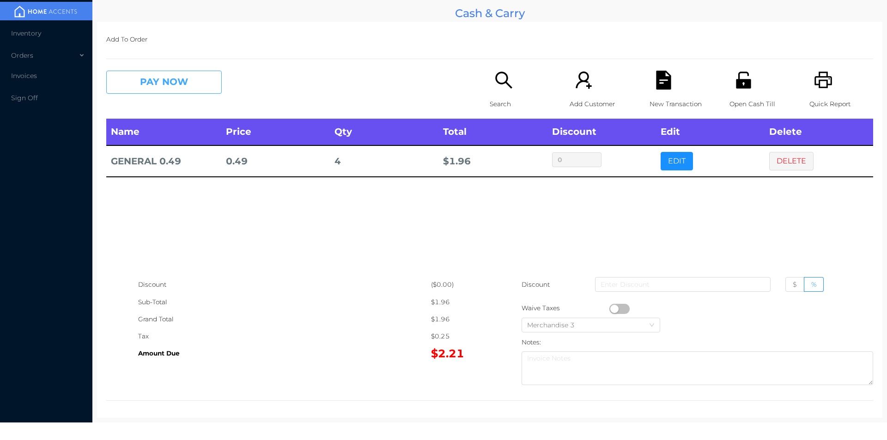
click at [162, 81] on button "PAY NOW" at bounding box center [164, 82] width 116 height 23
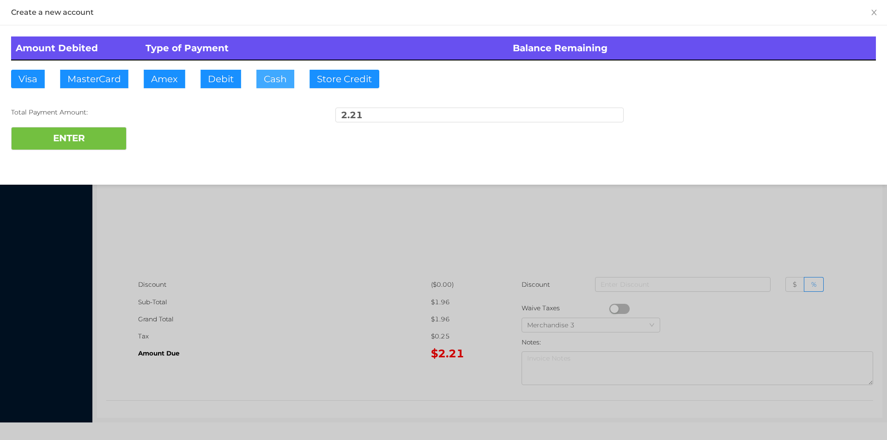
click at [275, 81] on button "Cash" at bounding box center [276, 79] width 38 height 18
click at [86, 144] on button "ENTER" at bounding box center [69, 138] width 116 height 23
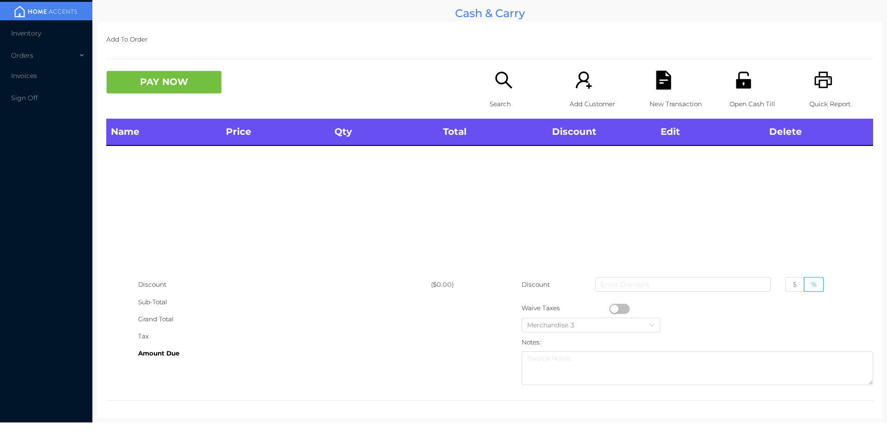
click at [495, 87] on icon "icon: search" at bounding box center [504, 80] width 19 height 19
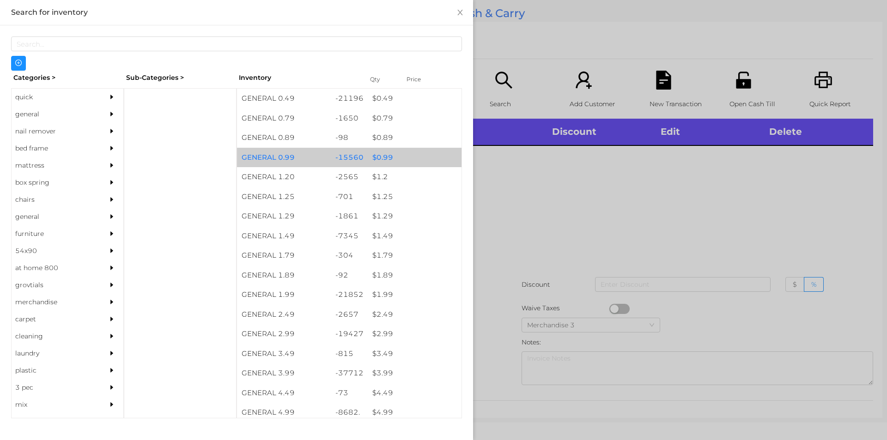
click at [371, 157] on div "$ 0.99" at bounding box center [415, 158] width 94 height 20
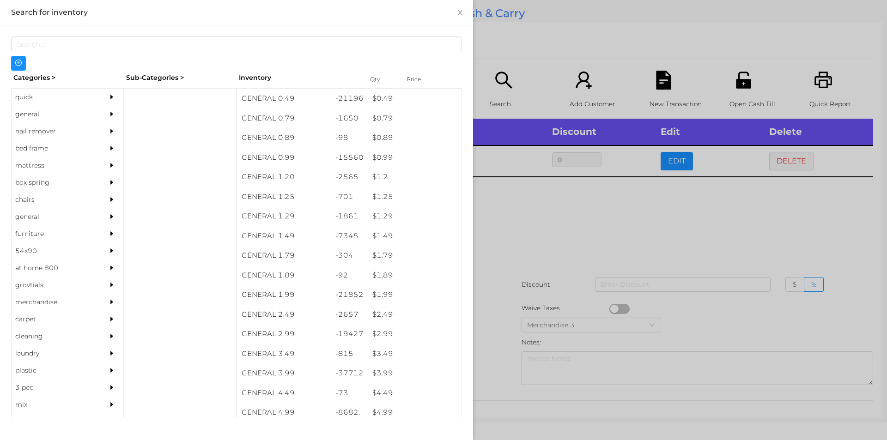
click at [518, 217] on div at bounding box center [443, 220] width 887 height 440
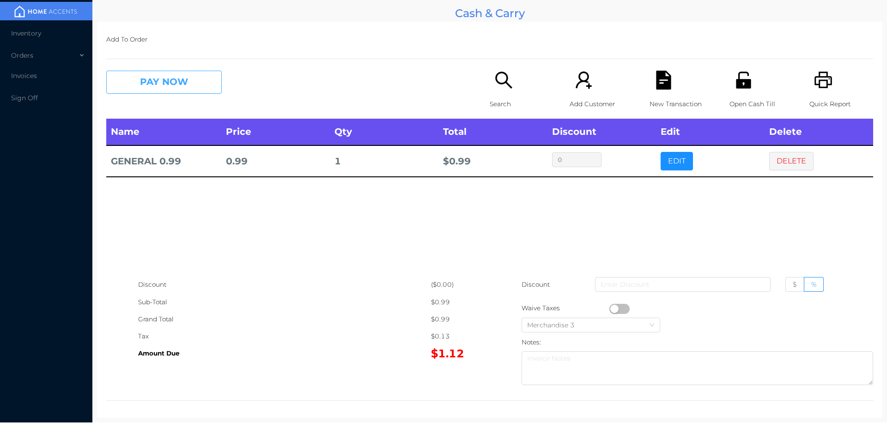
click at [193, 81] on button "PAY NOW" at bounding box center [164, 82] width 116 height 23
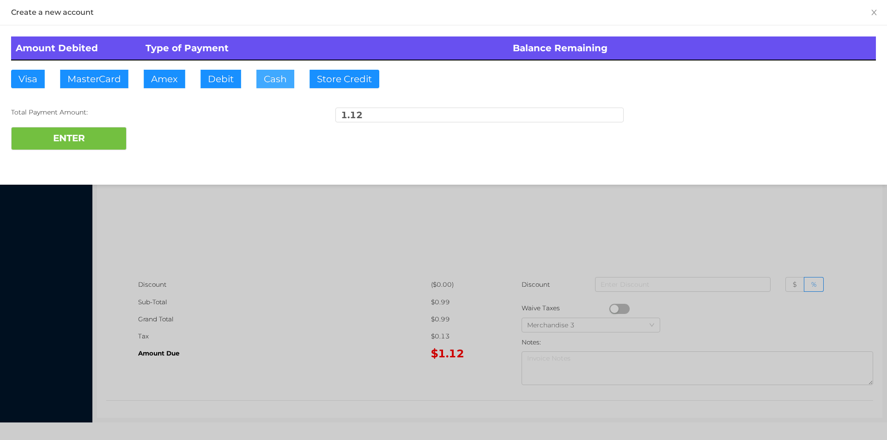
click at [259, 82] on button "Cash" at bounding box center [276, 79] width 38 height 18
click at [76, 146] on button "ENTER" at bounding box center [69, 138] width 116 height 23
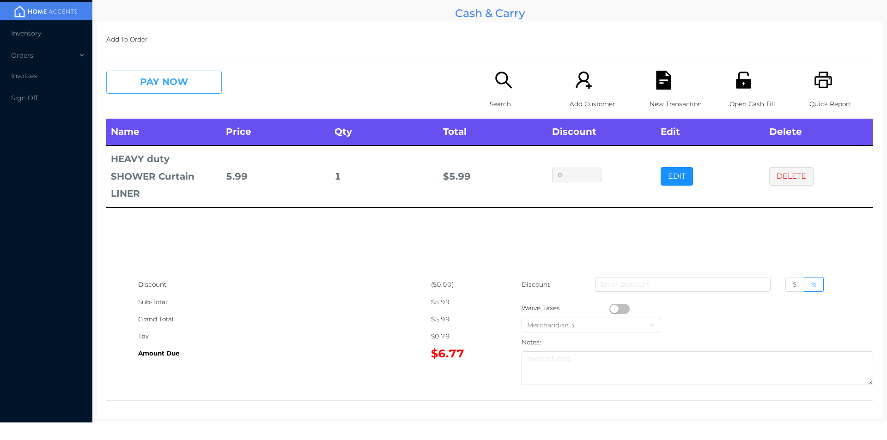
click at [194, 84] on button "PAY NOW" at bounding box center [164, 82] width 116 height 23
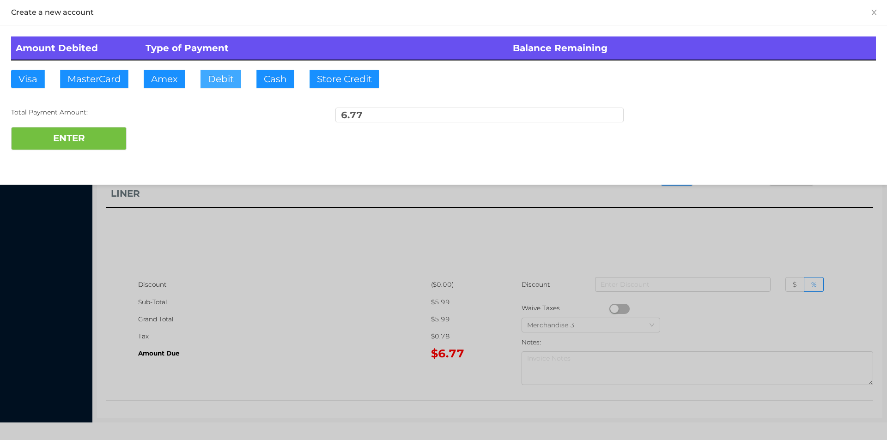
click at [225, 81] on button "Debit" at bounding box center [221, 79] width 41 height 18
click at [78, 142] on button "ENTER" at bounding box center [69, 138] width 116 height 23
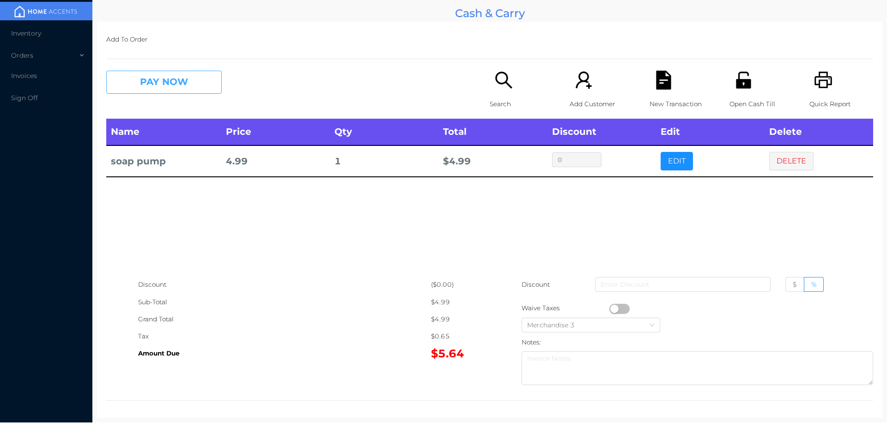
click at [187, 75] on button "PAY NOW" at bounding box center [164, 82] width 116 height 23
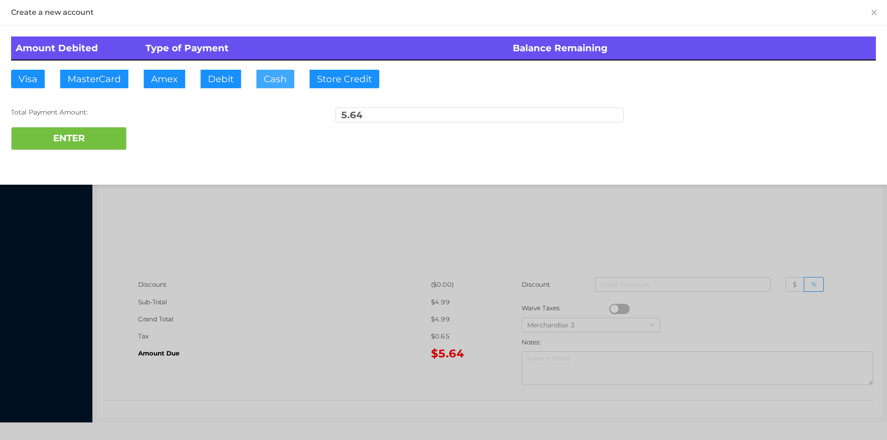
click at [284, 71] on button "Cash" at bounding box center [276, 79] width 38 height 18
type input "20"
click at [98, 138] on button "ENTER" at bounding box center [69, 138] width 116 height 23
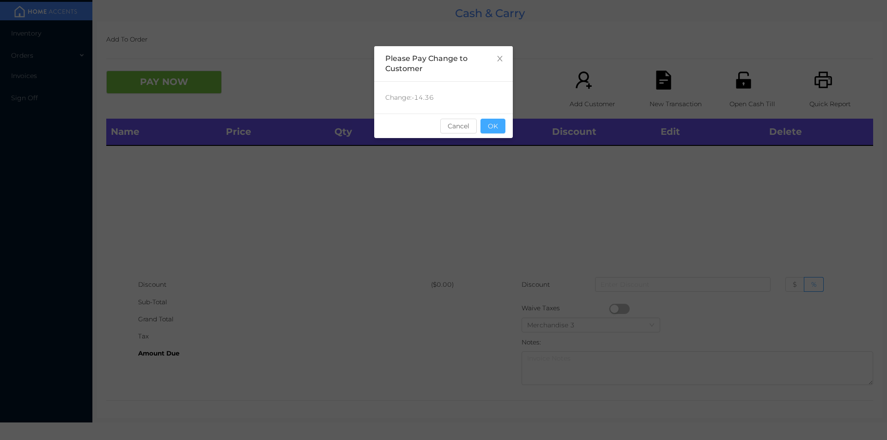
click at [496, 125] on button "OK" at bounding box center [493, 126] width 25 height 15
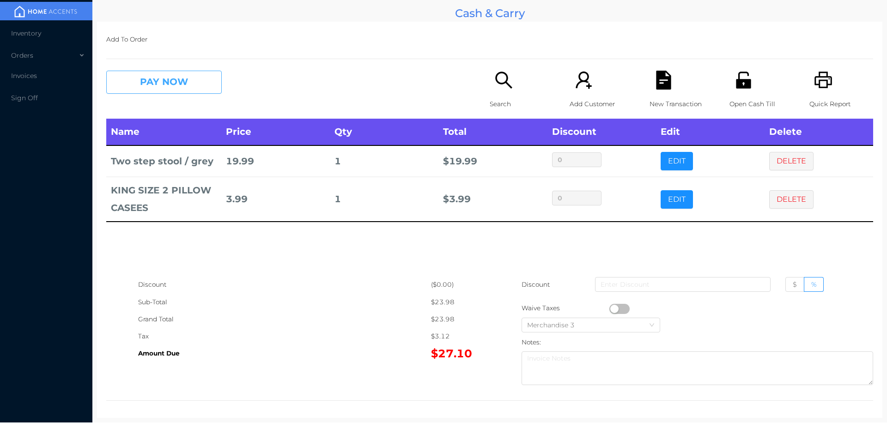
click at [191, 86] on button "PAY NOW" at bounding box center [164, 82] width 116 height 23
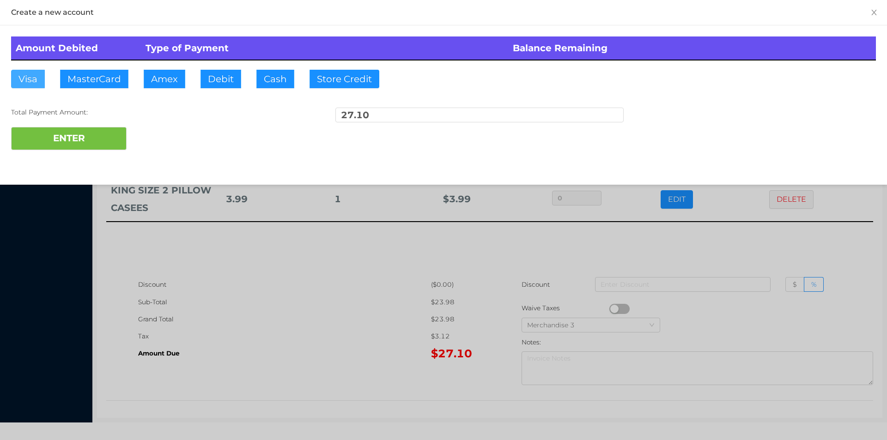
click at [25, 81] on button "Visa" at bounding box center [28, 79] width 34 height 18
click at [63, 140] on button "ENTER" at bounding box center [69, 138] width 116 height 23
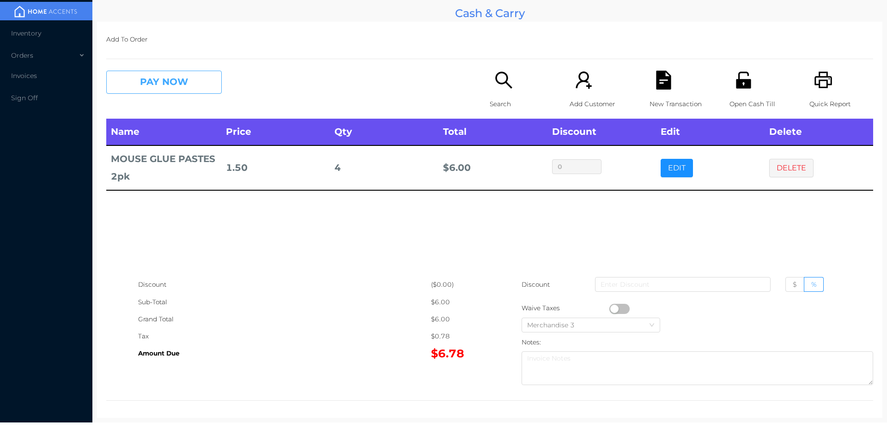
click at [178, 84] on button "PAY NOW" at bounding box center [164, 82] width 116 height 23
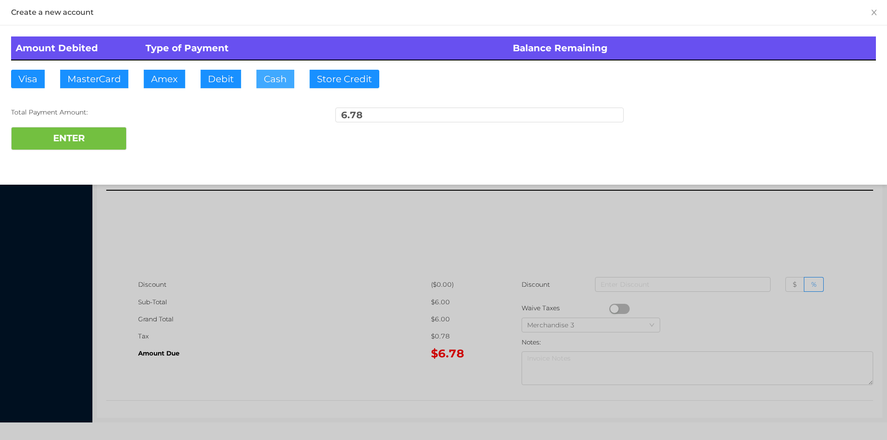
click at [279, 79] on button "Cash" at bounding box center [276, 79] width 38 height 18
type input "10"
click at [99, 145] on button "ENTER" at bounding box center [69, 138] width 116 height 23
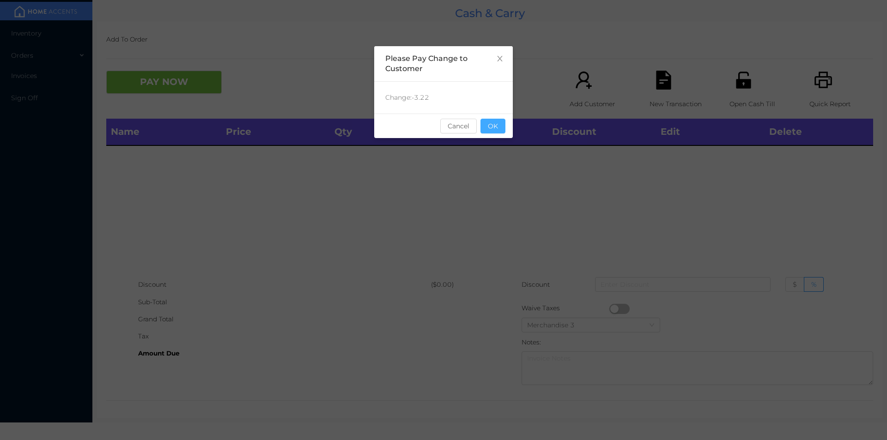
click at [491, 129] on button "OK" at bounding box center [493, 126] width 25 height 15
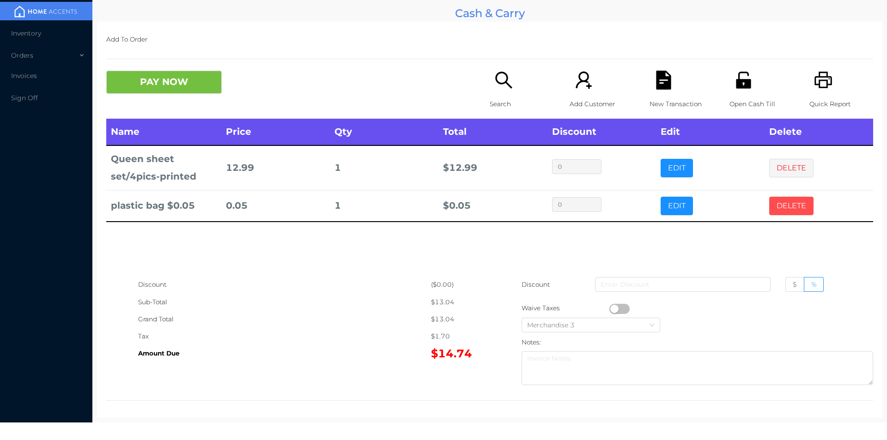
click at [770, 202] on button "DELETE" at bounding box center [792, 206] width 44 height 18
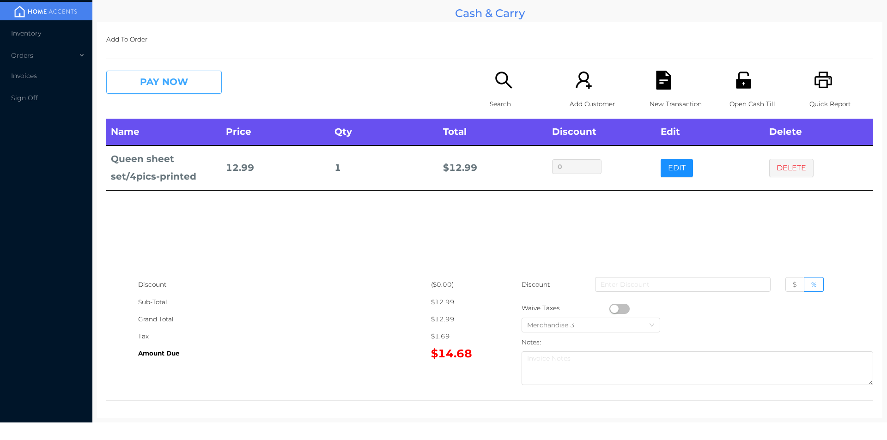
click at [165, 75] on button "PAY NOW" at bounding box center [164, 82] width 116 height 23
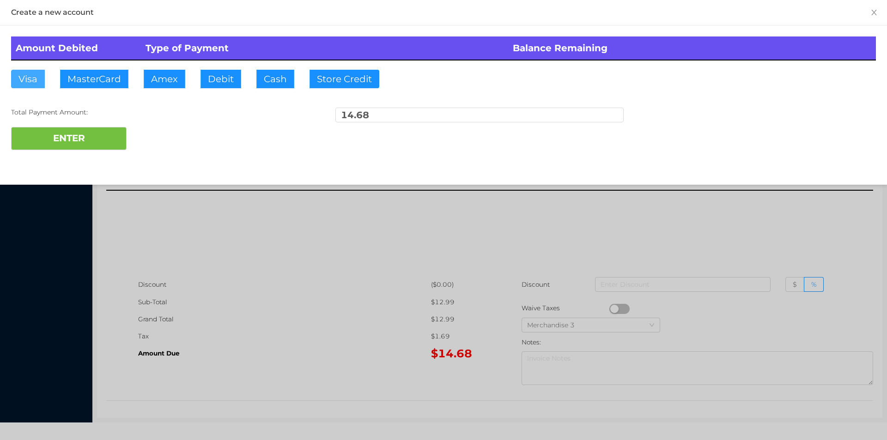
click at [34, 82] on button "Visa" at bounding box center [28, 79] width 34 height 18
click at [106, 146] on button "ENTER" at bounding box center [69, 138] width 116 height 23
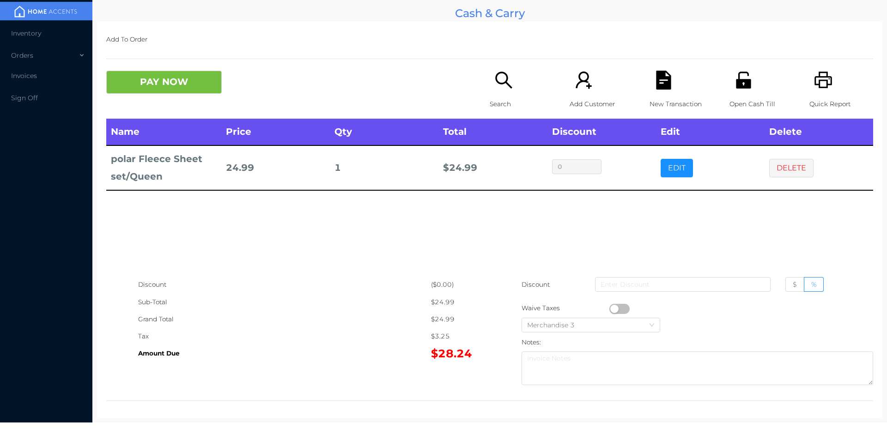
click at [505, 81] on icon "icon: search" at bounding box center [504, 80] width 19 height 19
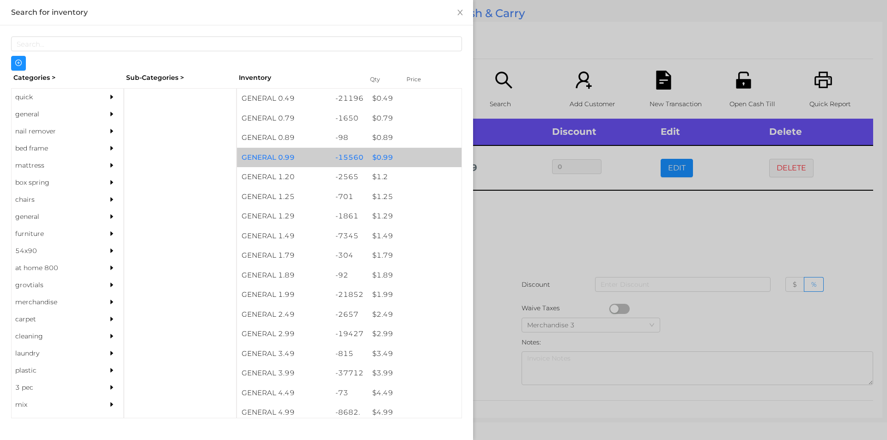
click at [385, 157] on div "$ 0.99" at bounding box center [415, 158] width 94 height 20
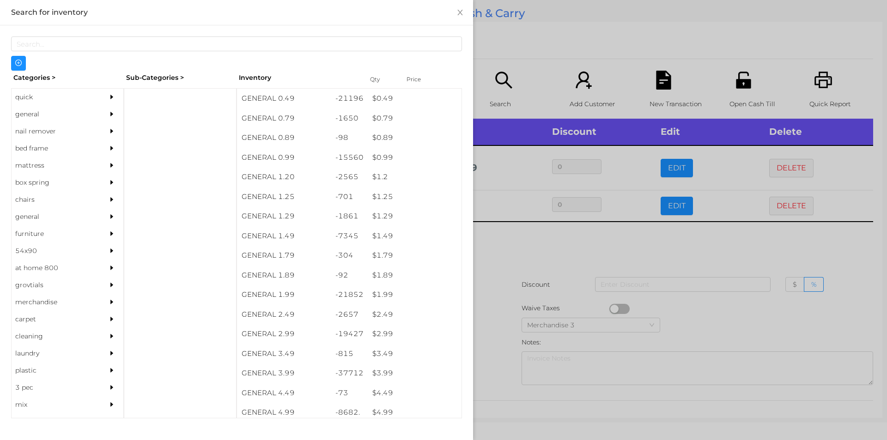
click at [509, 240] on div at bounding box center [443, 220] width 887 height 440
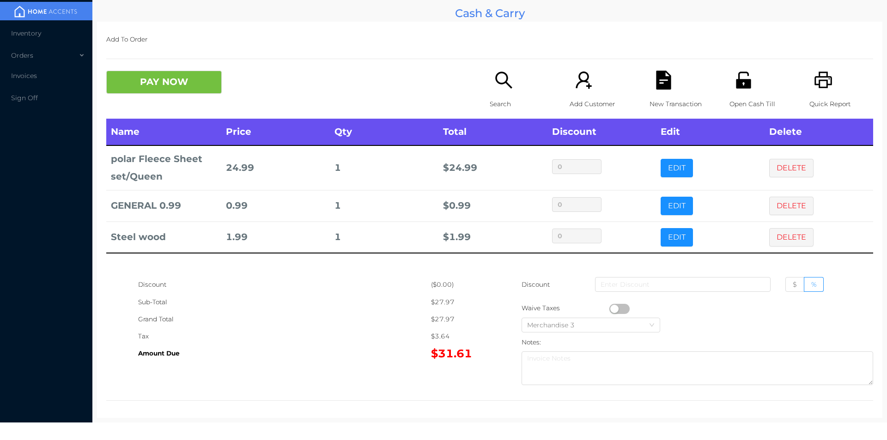
click at [501, 92] on div "Search" at bounding box center [522, 95] width 64 height 48
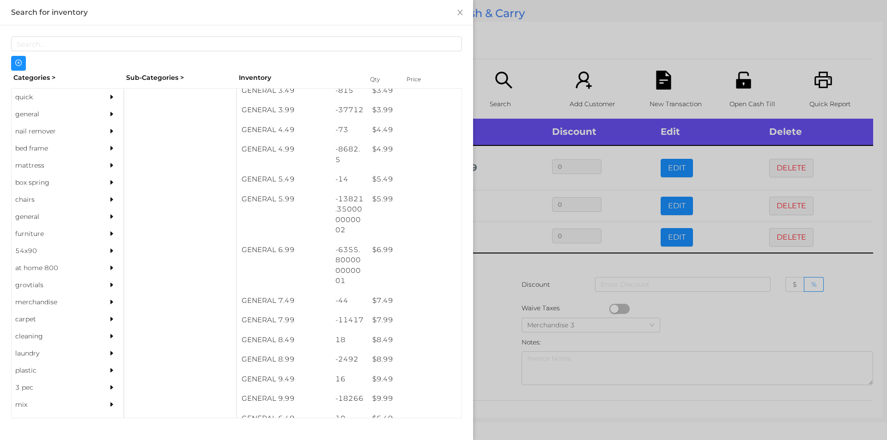
scroll to position [266, 0]
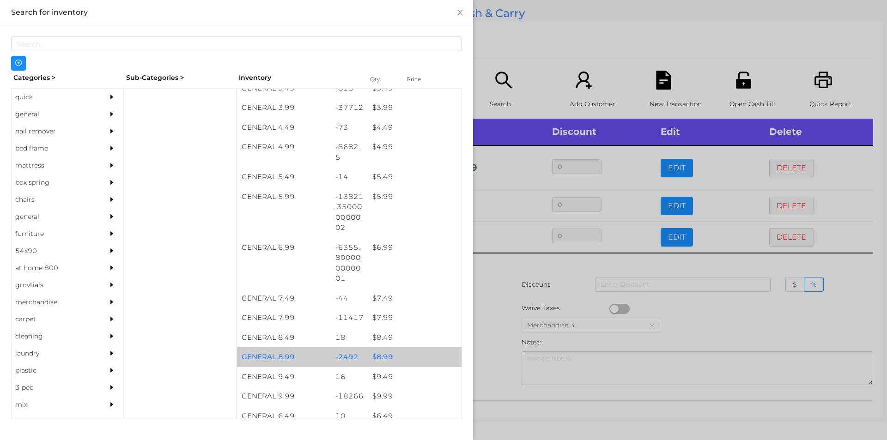
click at [379, 359] on div "$ 8.99" at bounding box center [415, 358] width 94 height 20
click at [385, 352] on div "$ 8.99" at bounding box center [415, 358] width 94 height 20
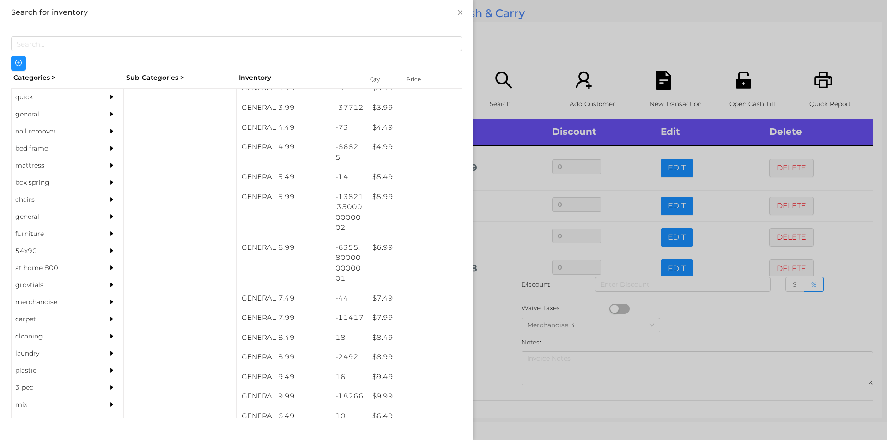
click at [502, 343] on div at bounding box center [443, 220] width 887 height 440
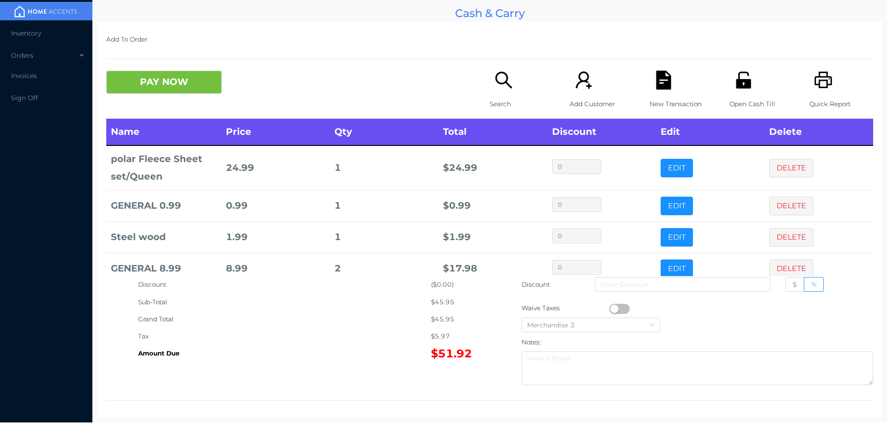
click at [192, 83] on button "PAY NOW" at bounding box center [164, 82] width 116 height 23
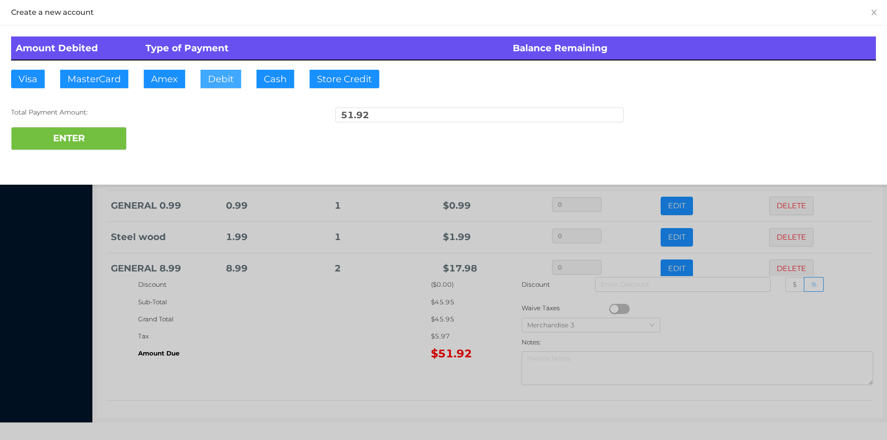
click at [225, 73] on button "Debit" at bounding box center [221, 79] width 41 height 18
click at [82, 136] on button "ENTER" at bounding box center [69, 138] width 116 height 23
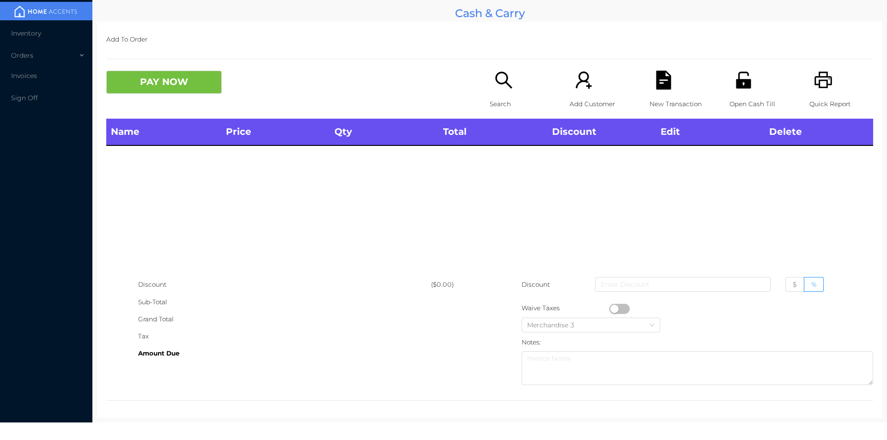
click at [490, 94] on div "Search" at bounding box center [522, 95] width 64 height 48
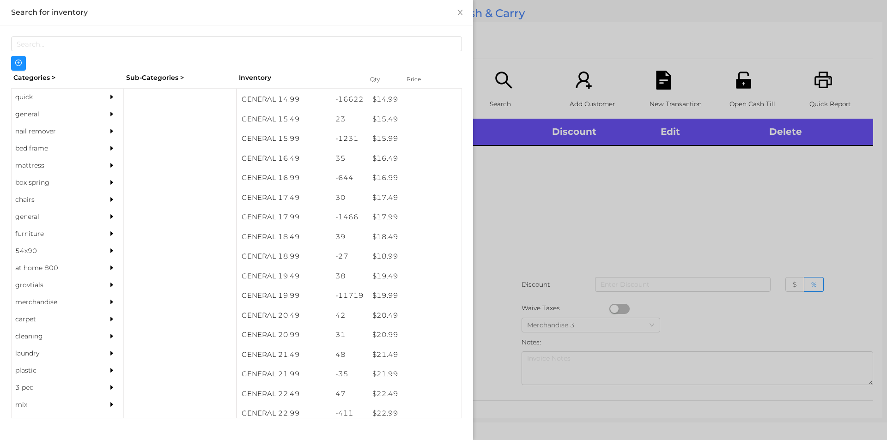
scroll to position [803, 0]
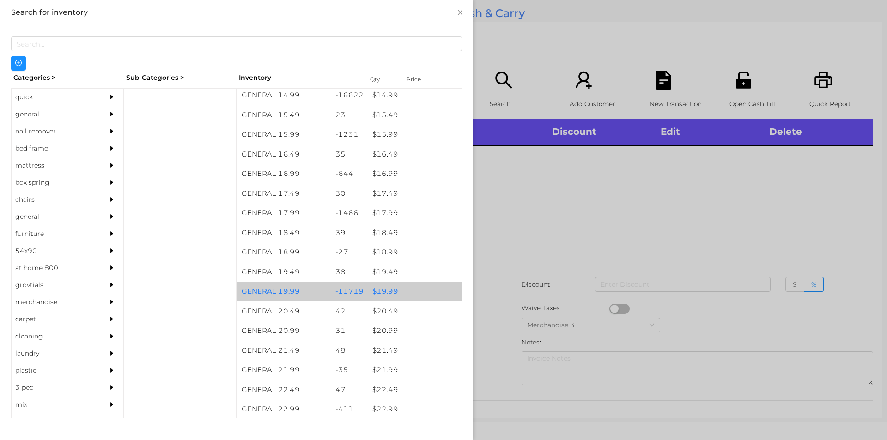
click at [383, 292] on div "$ 19.99" at bounding box center [415, 292] width 94 height 20
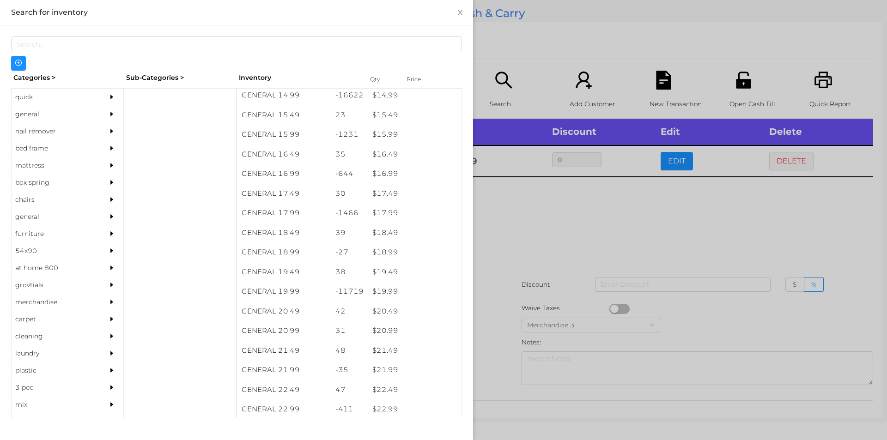
click at [555, 230] on div at bounding box center [443, 220] width 887 height 440
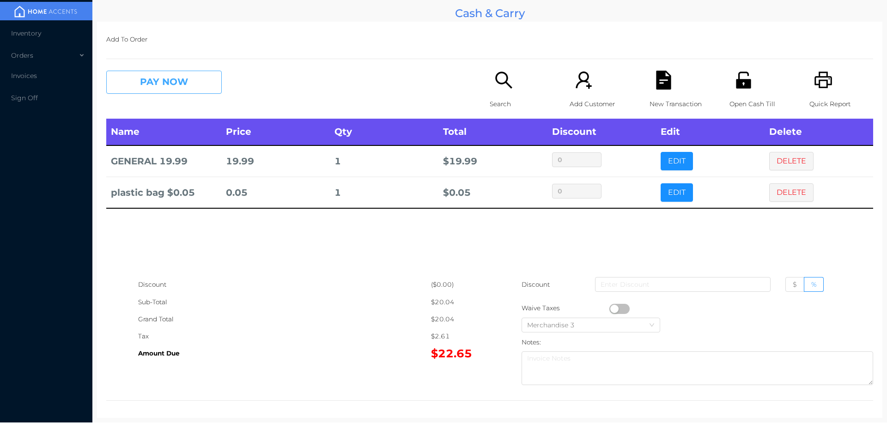
click at [154, 83] on button "PAY NOW" at bounding box center [164, 82] width 116 height 23
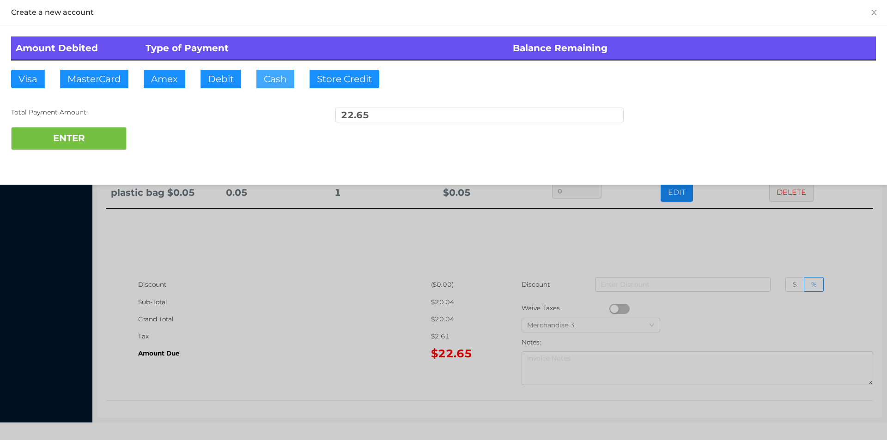
click at [271, 82] on button "Cash" at bounding box center [276, 79] width 38 height 18
type input "50."
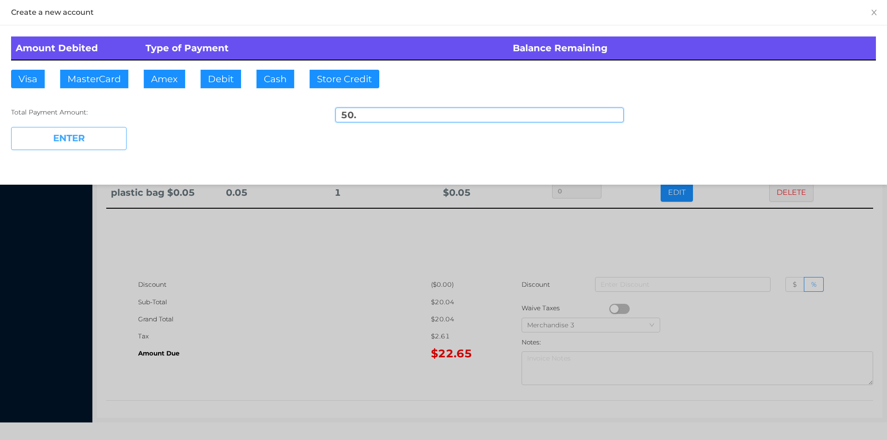
click at [79, 137] on button "ENTER" at bounding box center [69, 138] width 116 height 23
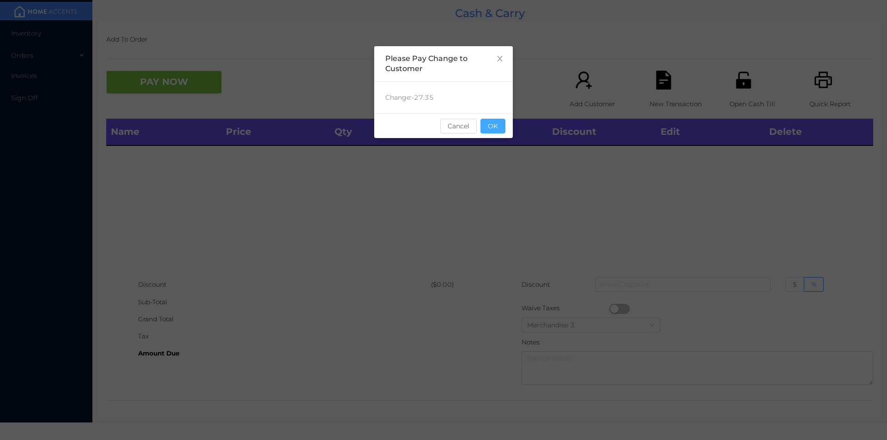
click at [498, 130] on button "OK" at bounding box center [493, 126] width 25 height 15
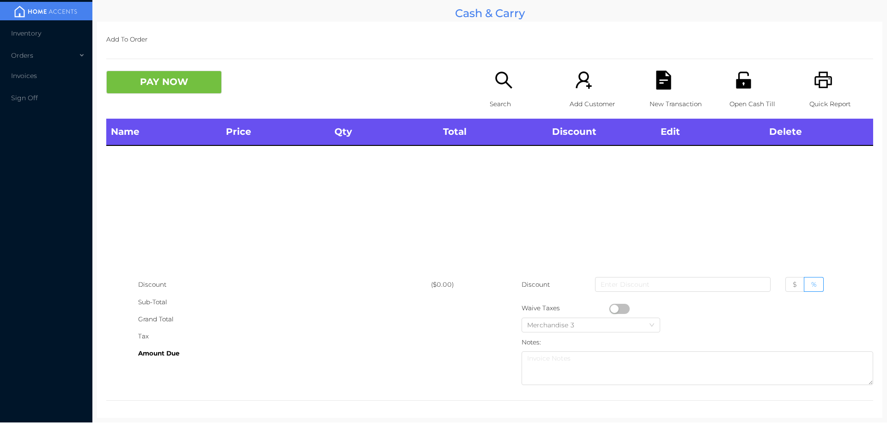
click at [500, 110] on p "Search" at bounding box center [522, 104] width 64 height 17
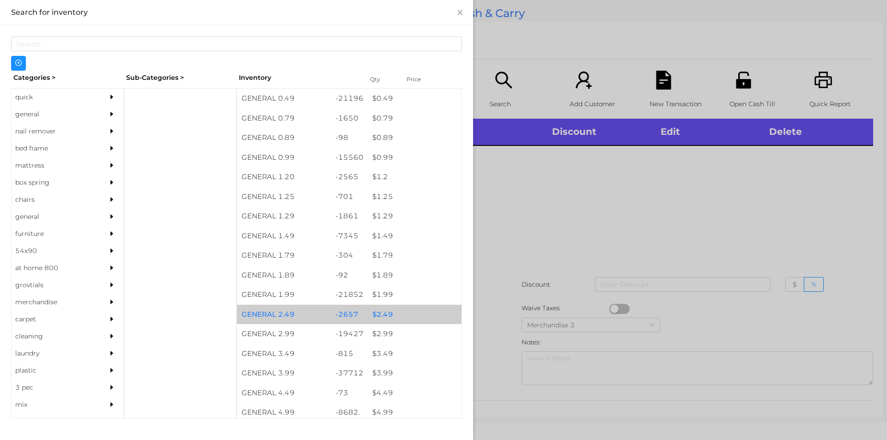
click at [385, 314] on div "$ 2.49" at bounding box center [415, 315] width 94 height 20
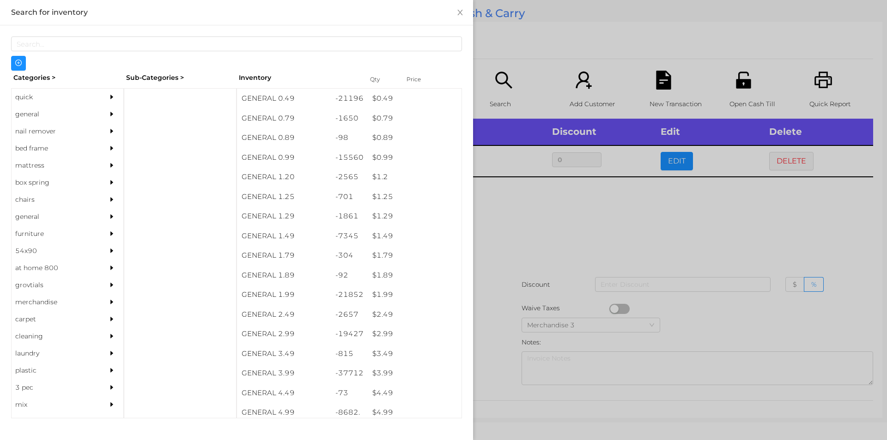
click at [517, 228] on div at bounding box center [443, 220] width 887 height 440
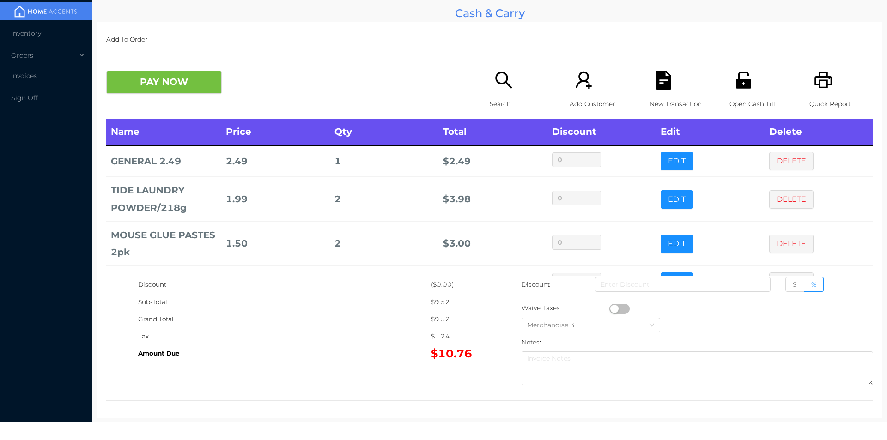
scroll to position [31, 0]
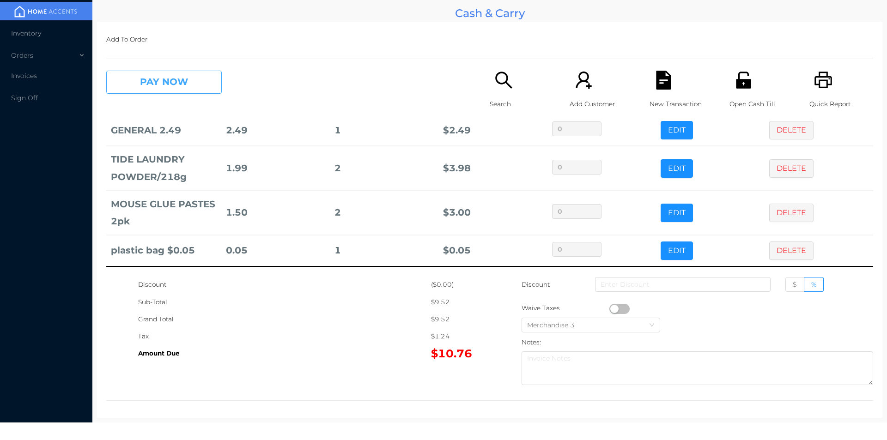
click at [159, 86] on button "PAY NOW" at bounding box center [164, 82] width 116 height 23
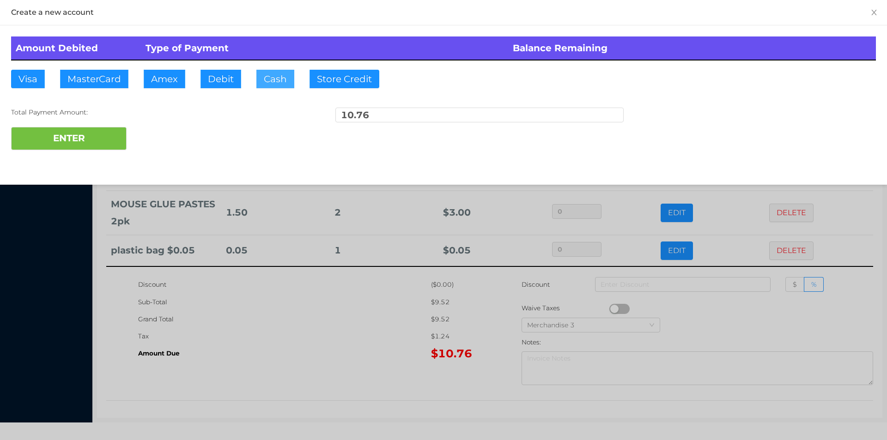
click at [276, 85] on button "Cash" at bounding box center [276, 79] width 38 height 18
click at [84, 139] on button "ENTER" at bounding box center [69, 138] width 116 height 23
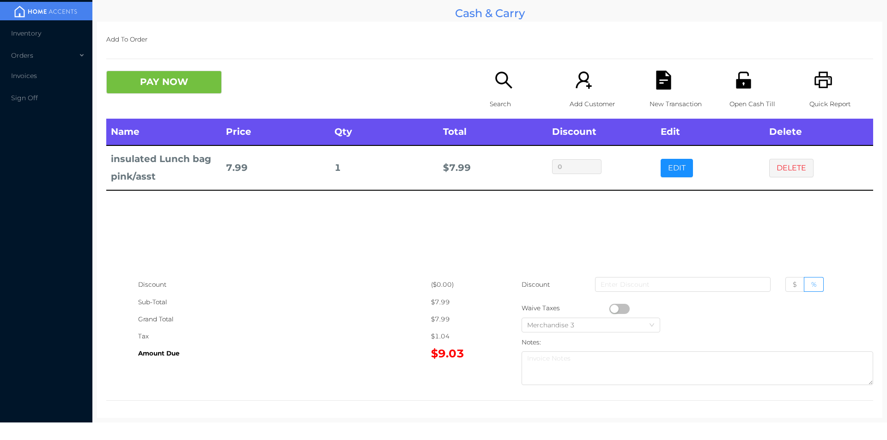
click at [492, 95] on div "Search" at bounding box center [522, 95] width 64 height 48
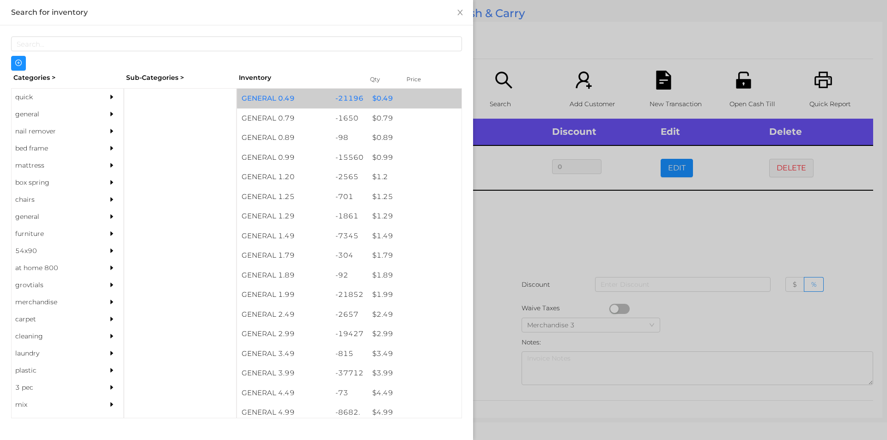
click at [354, 101] on div "-21196" at bounding box center [349, 99] width 37 height 20
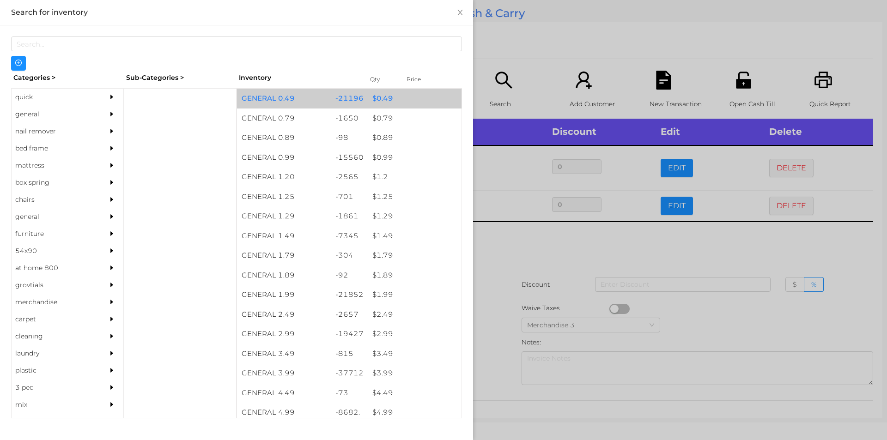
click at [352, 101] on div "-21196" at bounding box center [349, 99] width 37 height 20
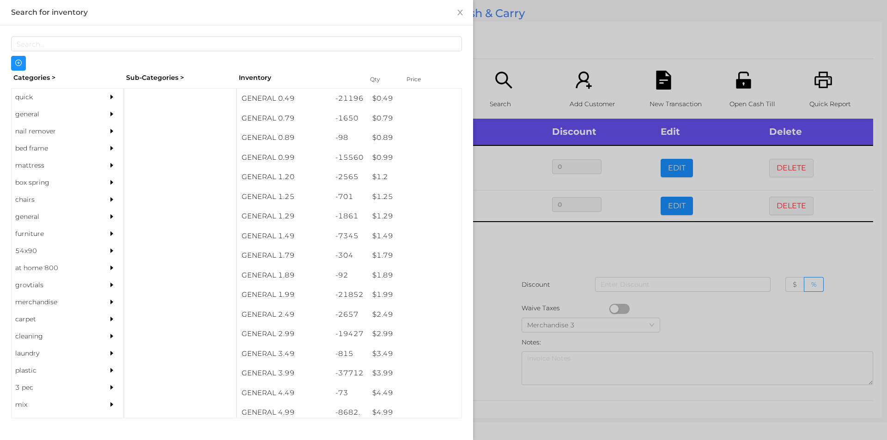
click at [504, 290] on div at bounding box center [443, 220] width 887 height 440
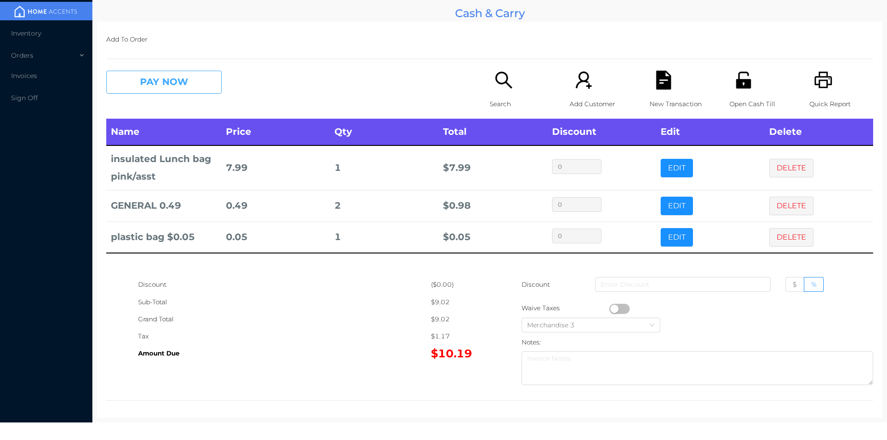
click at [158, 81] on button "PAY NOW" at bounding box center [164, 82] width 116 height 23
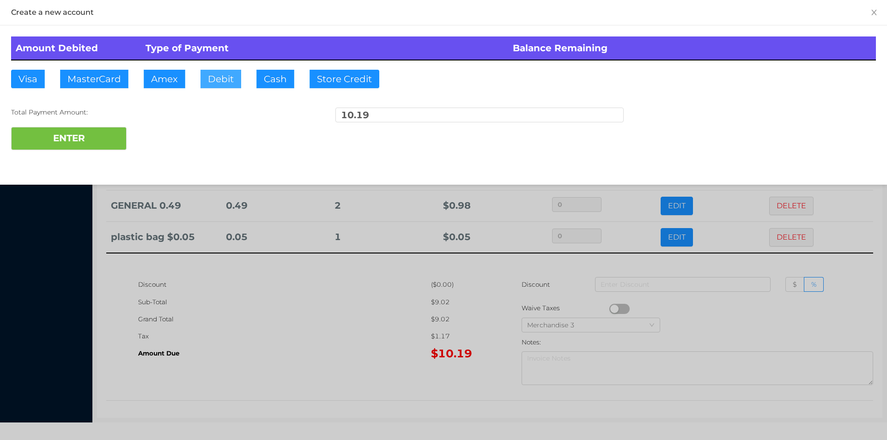
click at [219, 79] on button "Debit" at bounding box center [221, 79] width 41 height 18
click at [101, 130] on button "ENTER" at bounding box center [69, 138] width 116 height 23
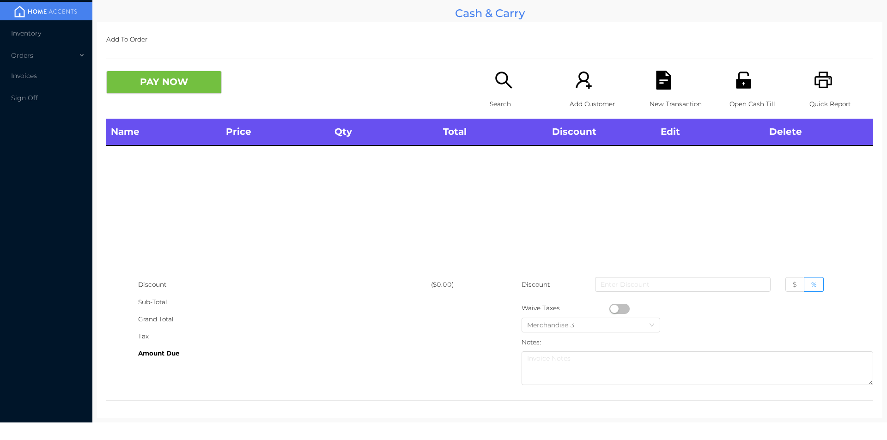
click at [517, 93] on div "Search" at bounding box center [522, 95] width 64 height 48
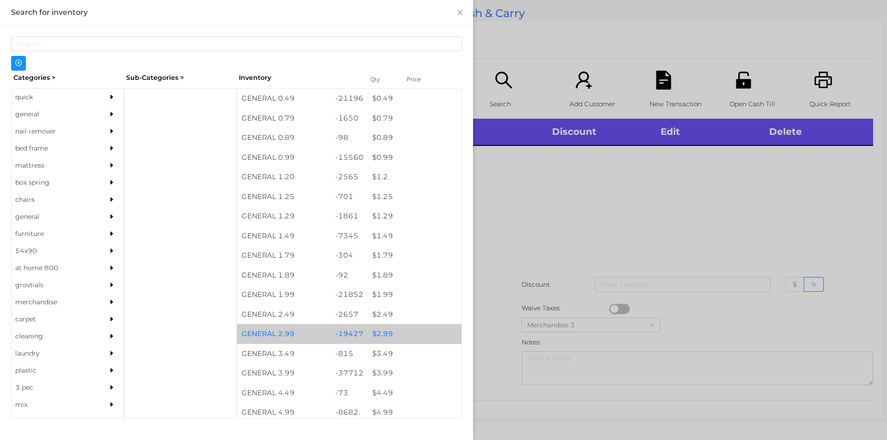
click at [383, 338] on div "$ 2.99" at bounding box center [415, 334] width 94 height 20
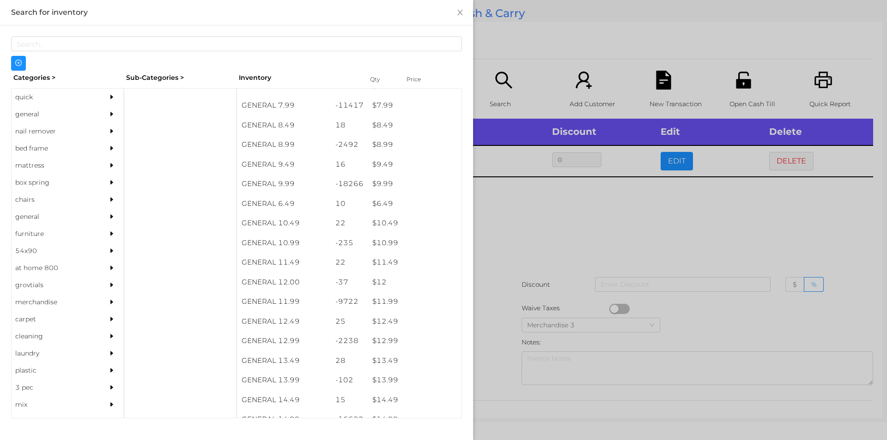
scroll to position [479, 0]
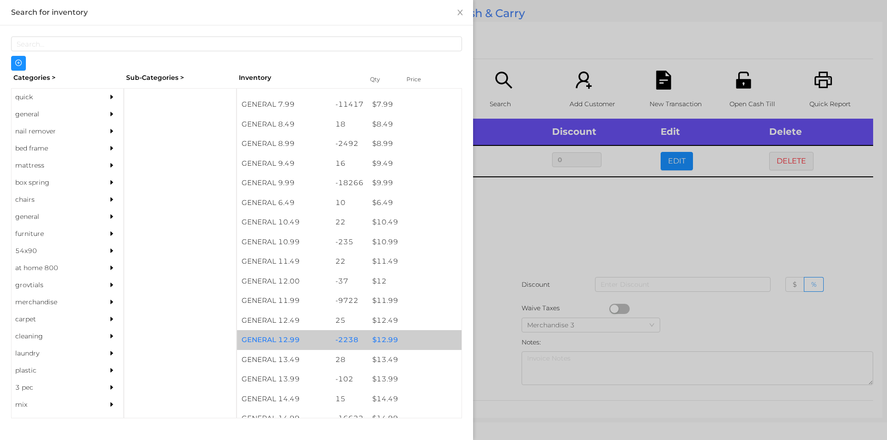
click at [385, 340] on div "$ 12.99" at bounding box center [415, 340] width 94 height 20
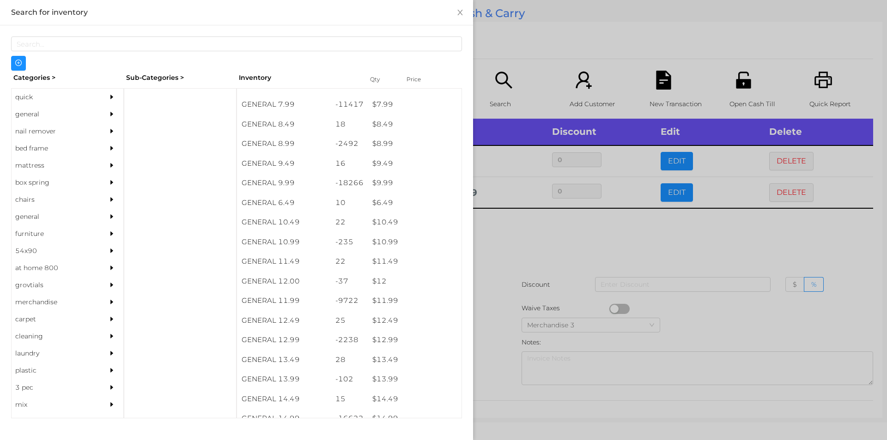
click at [507, 247] on div at bounding box center [443, 220] width 887 height 440
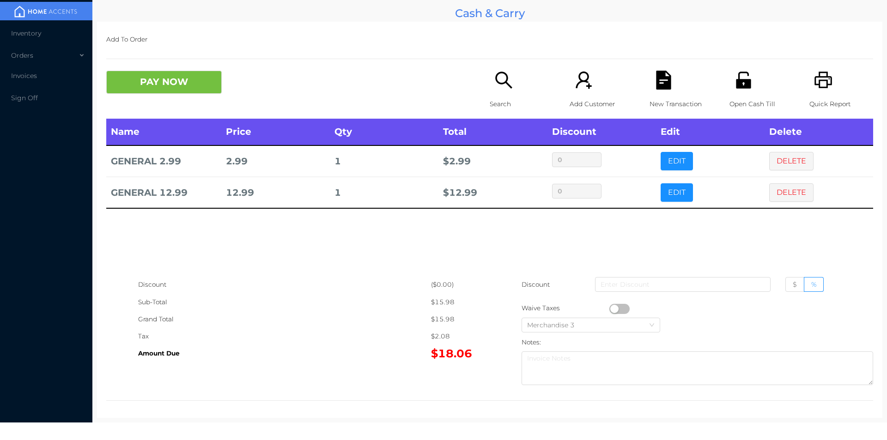
click at [496, 98] on p "Search" at bounding box center [522, 104] width 64 height 17
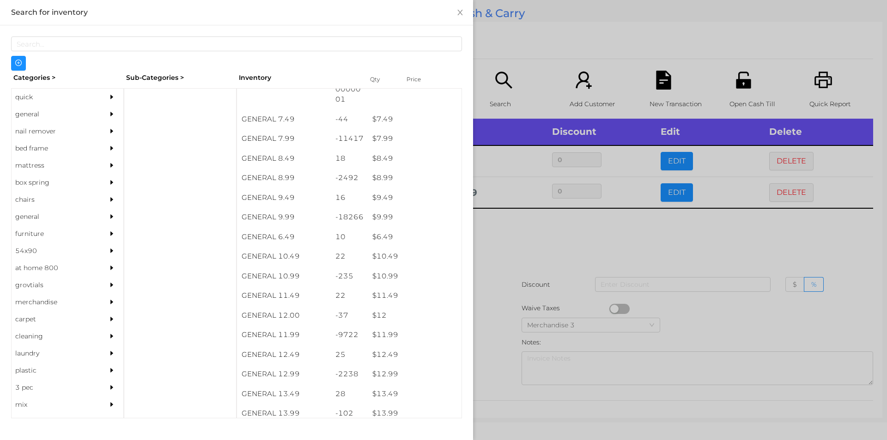
scroll to position [543, 0]
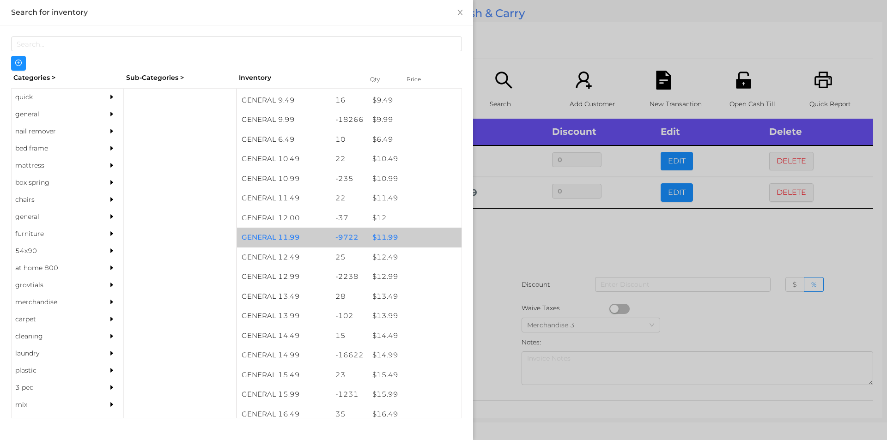
click at [390, 238] on div "$ 11.99" at bounding box center [415, 238] width 94 height 20
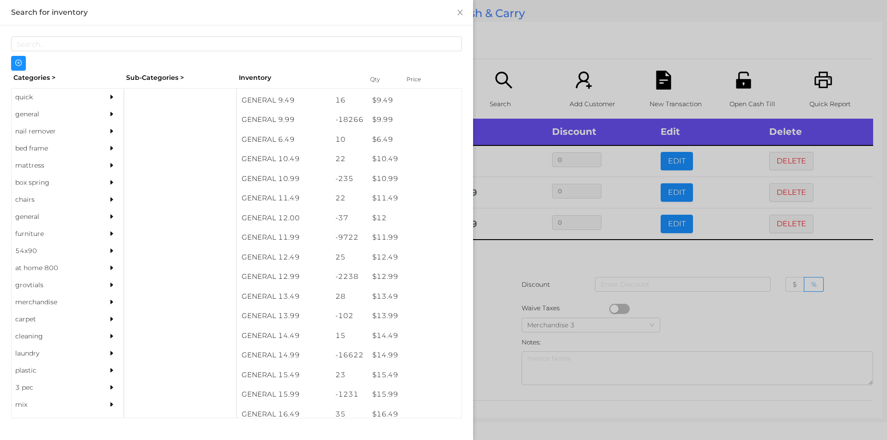
click at [492, 259] on div at bounding box center [443, 220] width 887 height 440
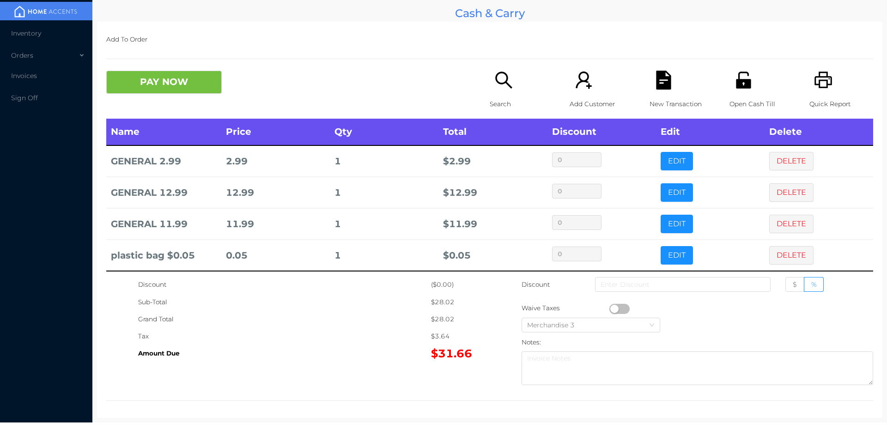
click at [132, 76] on button "PAY NOW" at bounding box center [164, 82] width 116 height 23
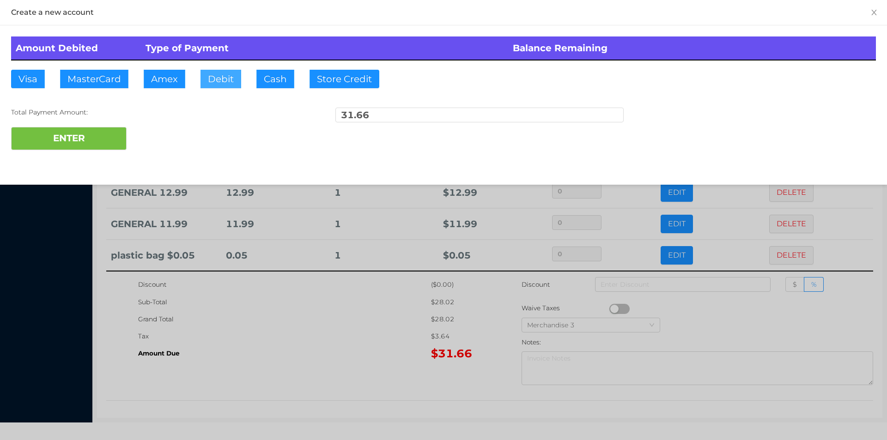
click at [214, 83] on button "Debit" at bounding box center [221, 79] width 41 height 18
click at [62, 146] on button "ENTER" at bounding box center [69, 138] width 116 height 23
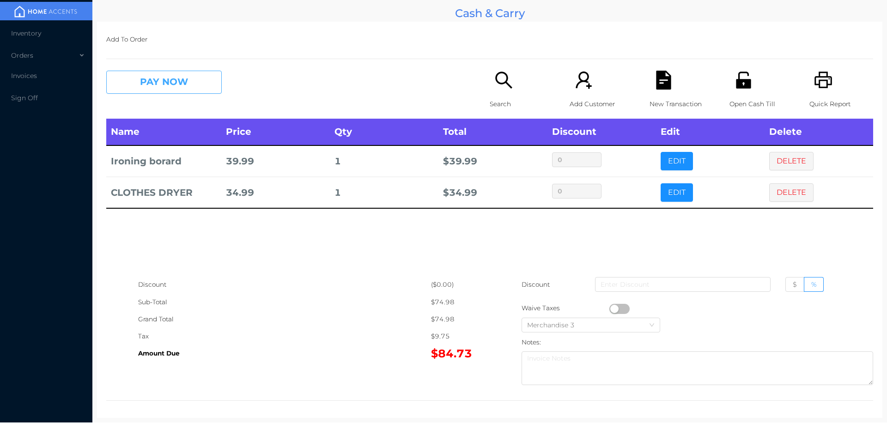
click at [183, 89] on button "PAY NOW" at bounding box center [164, 82] width 116 height 23
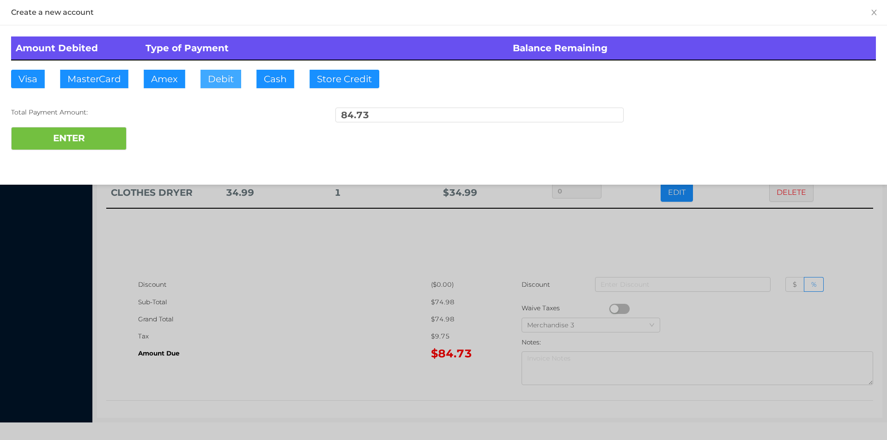
click at [203, 83] on button "Debit" at bounding box center [221, 79] width 41 height 18
click at [117, 139] on button "ENTER" at bounding box center [69, 138] width 116 height 23
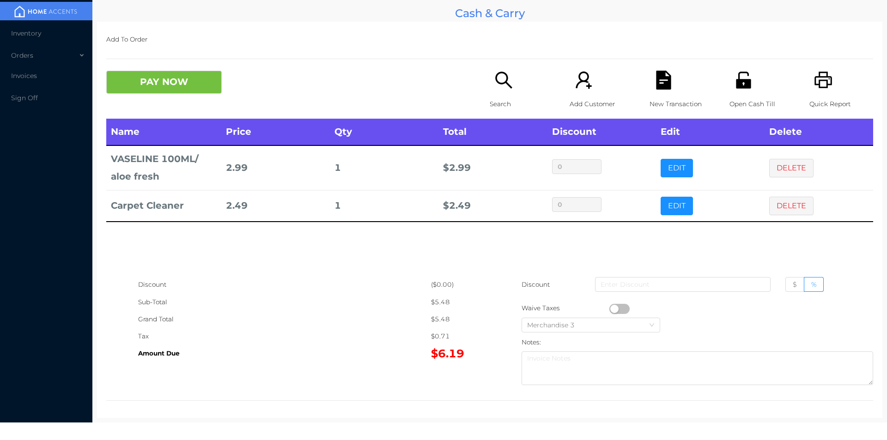
click at [176, 86] on button "PAY NOW" at bounding box center [164, 82] width 116 height 23
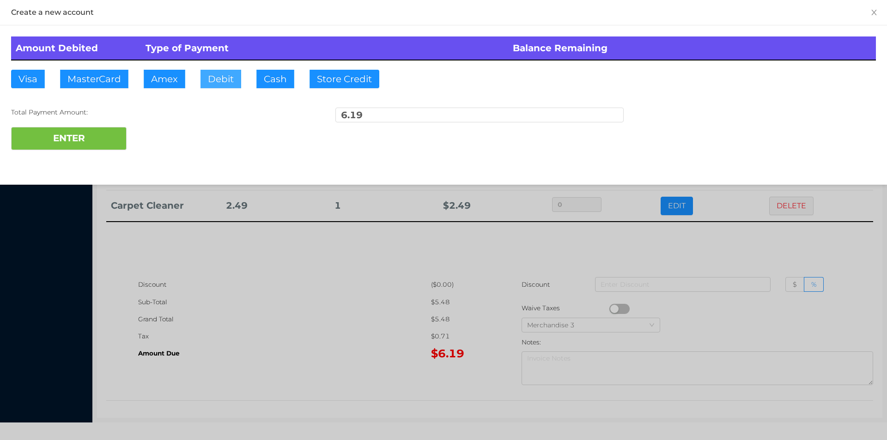
click at [220, 83] on button "Debit" at bounding box center [221, 79] width 41 height 18
click at [103, 130] on button "ENTER" at bounding box center [69, 138] width 116 height 23
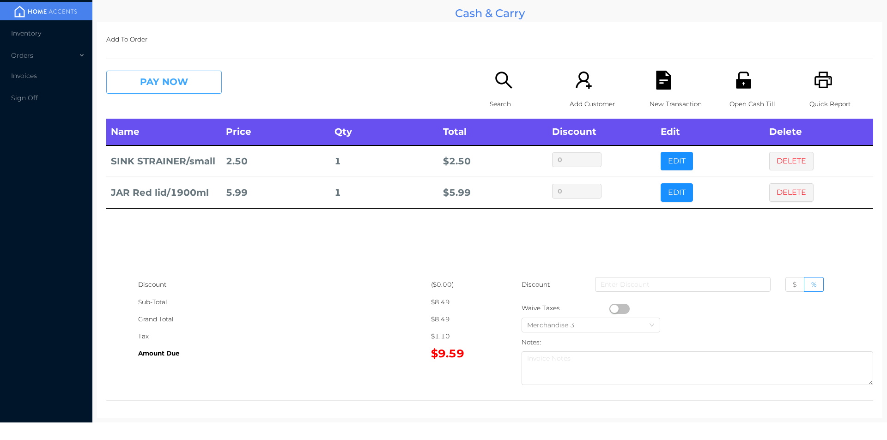
click at [208, 90] on button "PAY NOW" at bounding box center [164, 82] width 116 height 23
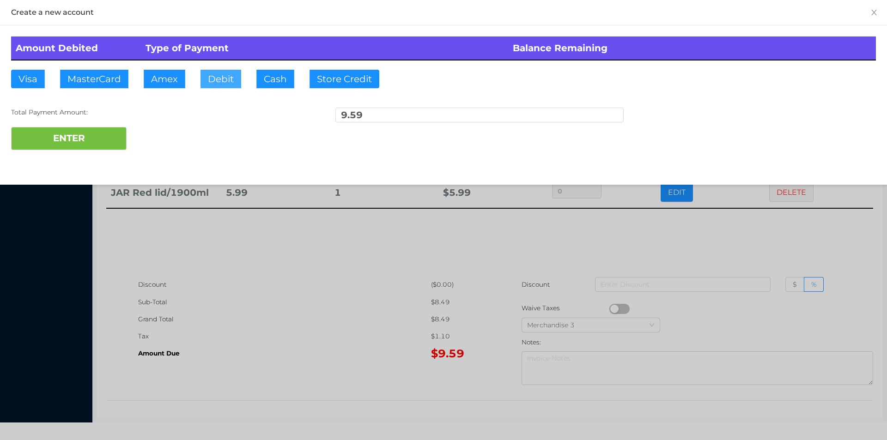
click at [220, 87] on button "Debit" at bounding box center [221, 79] width 41 height 18
click at [97, 140] on button "ENTER" at bounding box center [69, 138] width 116 height 23
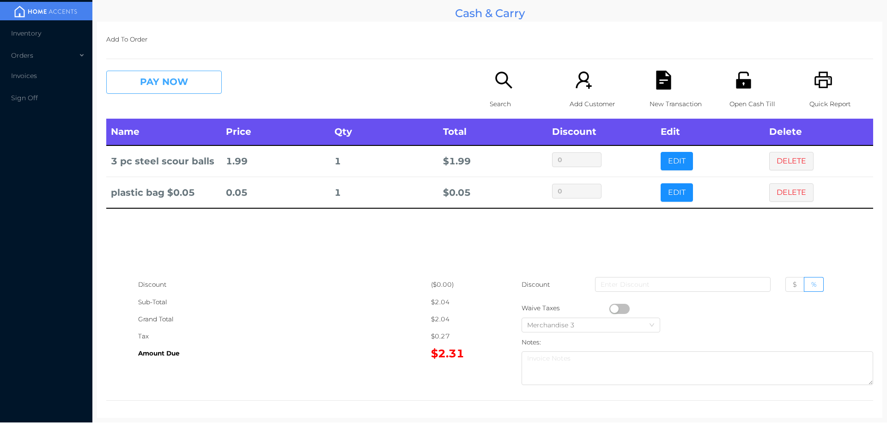
click at [188, 79] on button "PAY NOW" at bounding box center [164, 82] width 116 height 23
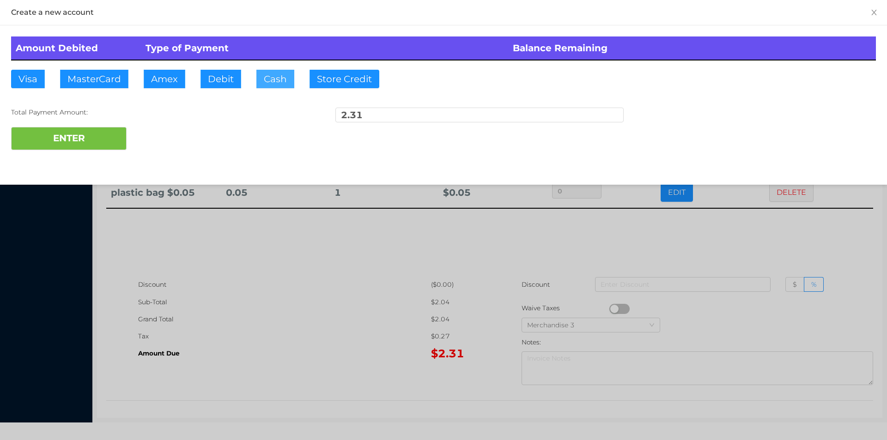
click at [274, 75] on button "Cash" at bounding box center [276, 79] width 38 height 18
type input "5"
click at [104, 133] on button "ENTER" at bounding box center [69, 138] width 116 height 23
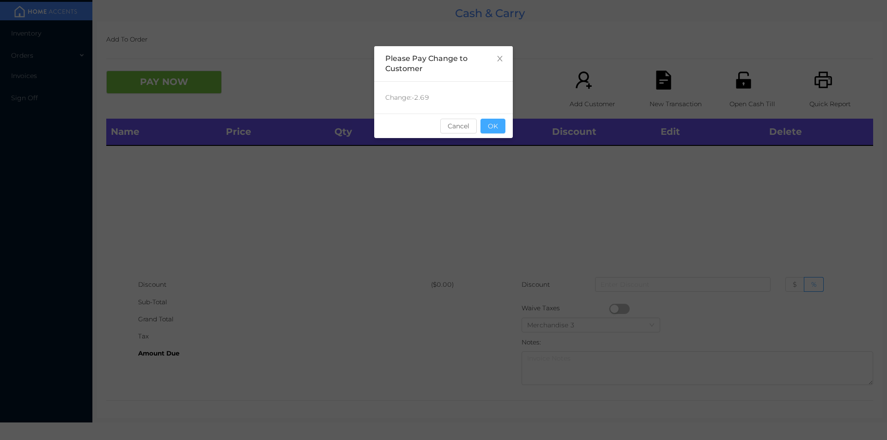
click at [492, 130] on button "OK" at bounding box center [493, 126] width 25 height 15
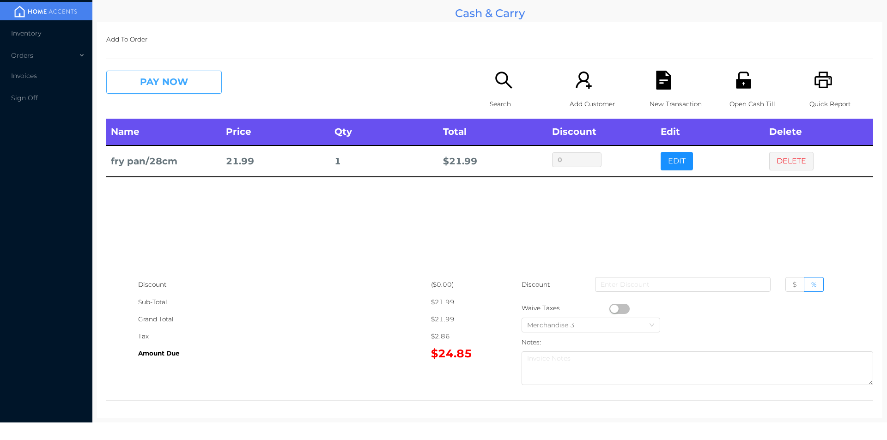
click at [174, 86] on button "PAY NOW" at bounding box center [164, 82] width 116 height 23
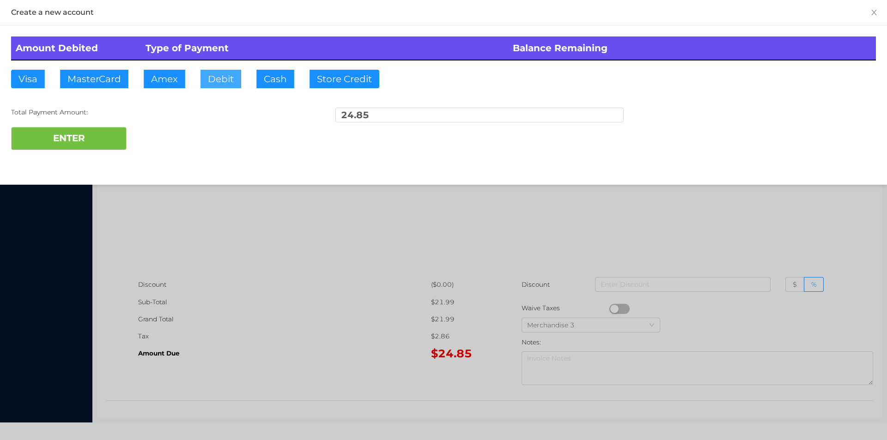
click at [214, 85] on button "Debit" at bounding box center [221, 79] width 41 height 18
click at [109, 128] on button "ENTER" at bounding box center [69, 138] width 116 height 23
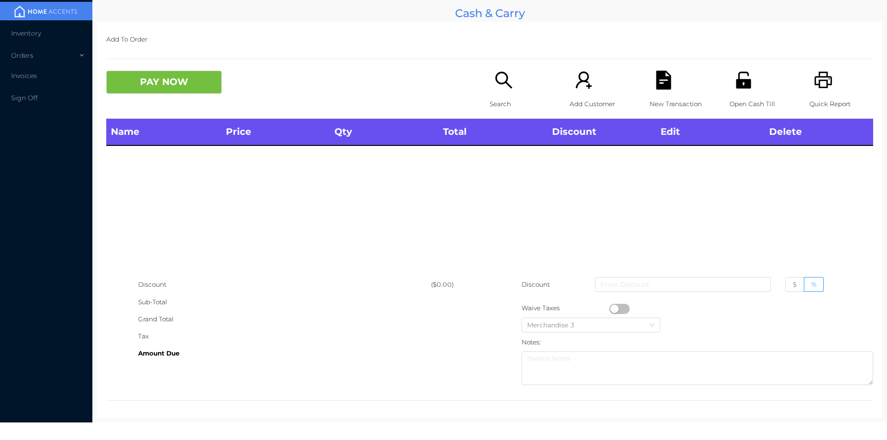
click at [501, 79] on icon "icon: search" at bounding box center [504, 80] width 19 height 19
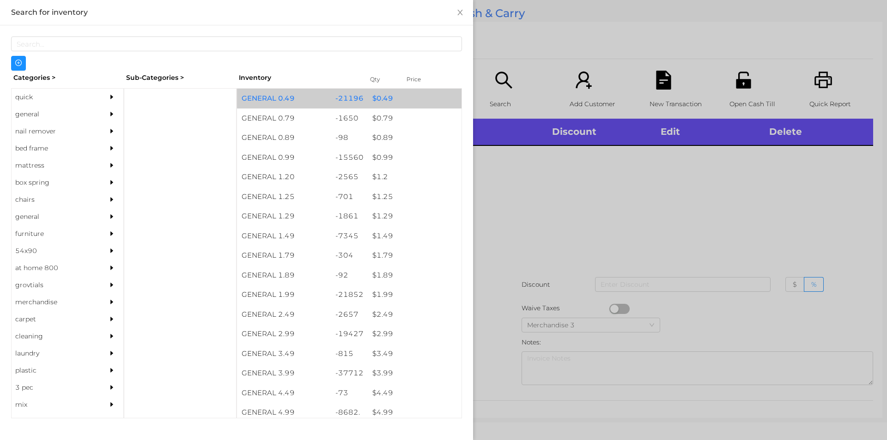
click at [378, 102] on div "$ 0.49" at bounding box center [415, 99] width 94 height 20
click at [379, 98] on div "$ 0.49" at bounding box center [415, 99] width 94 height 20
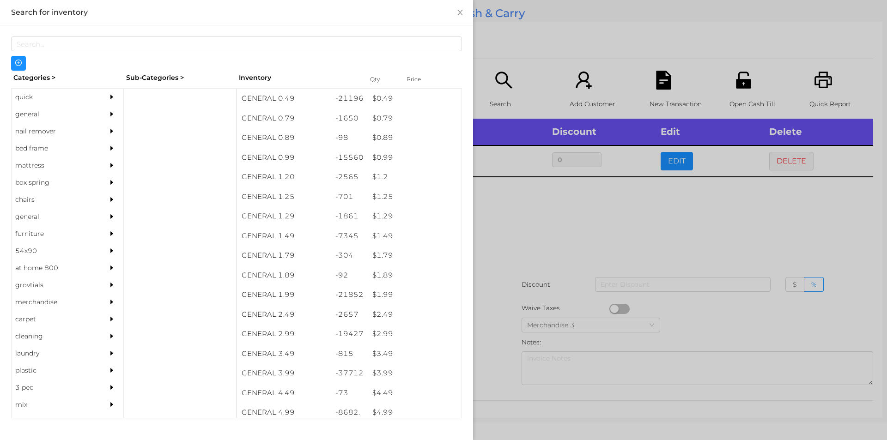
click at [518, 190] on div at bounding box center [443, 220] width 887 height 440
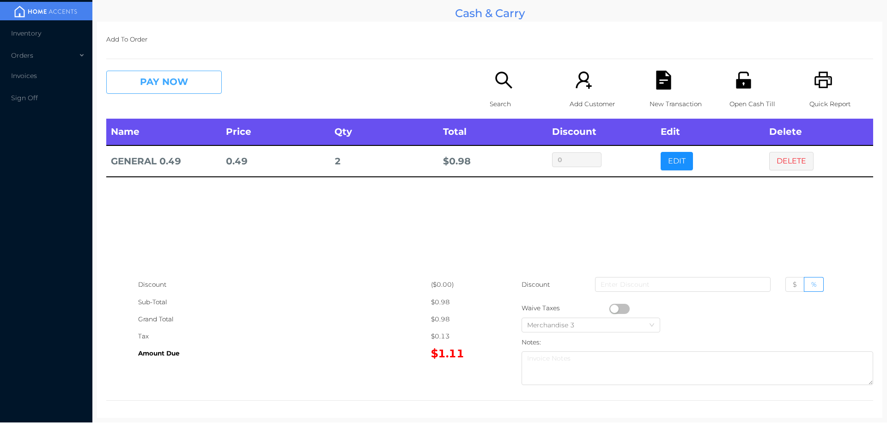
click at [160, 79] on button "PAY NOW" at bounding box center [164, 82] width 116 height 23
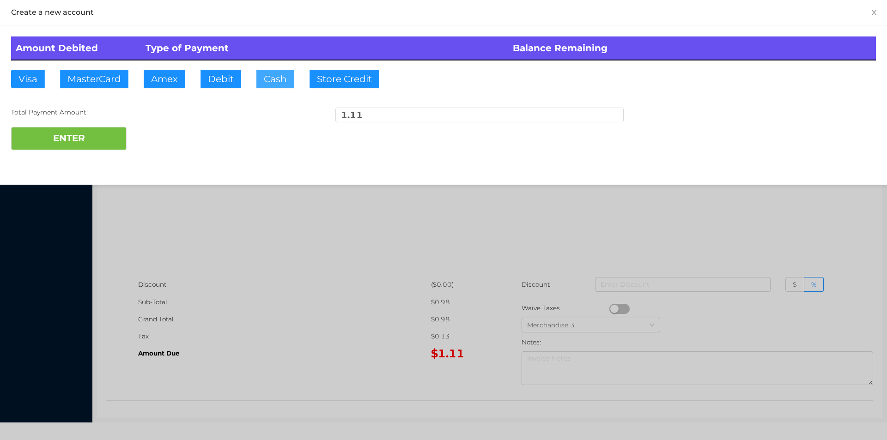
click at [277, 77] on button "Cash" at bounding box center [276, 79] width 38 height 18
click at [82, 131] on button "ENTER" at bounding box center [69, 138] width 116 height 23
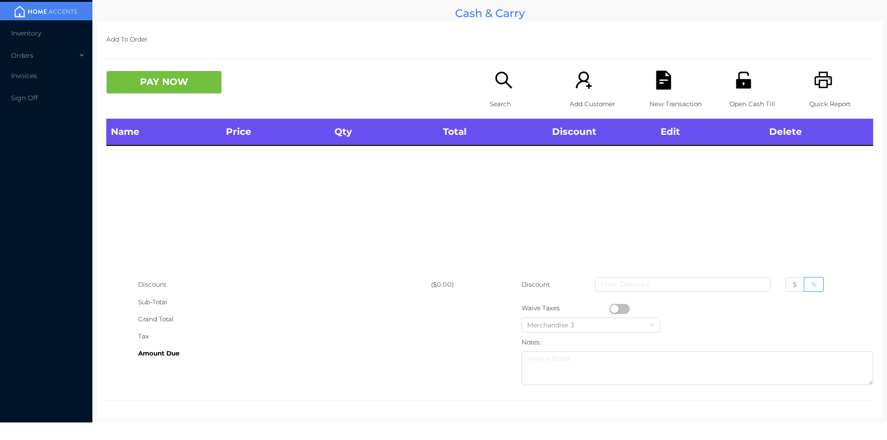
click at [498, 89] on icon "icon: search" at bounding box center [504, 80] width 19 height 19
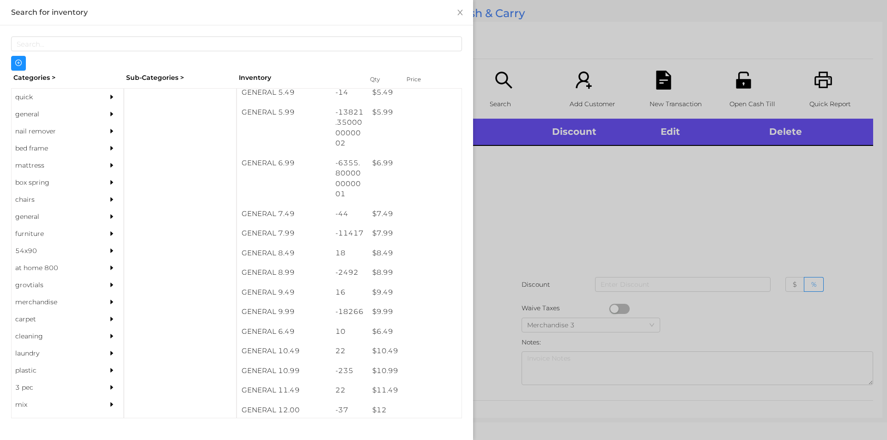
scroll to position [350, 0]
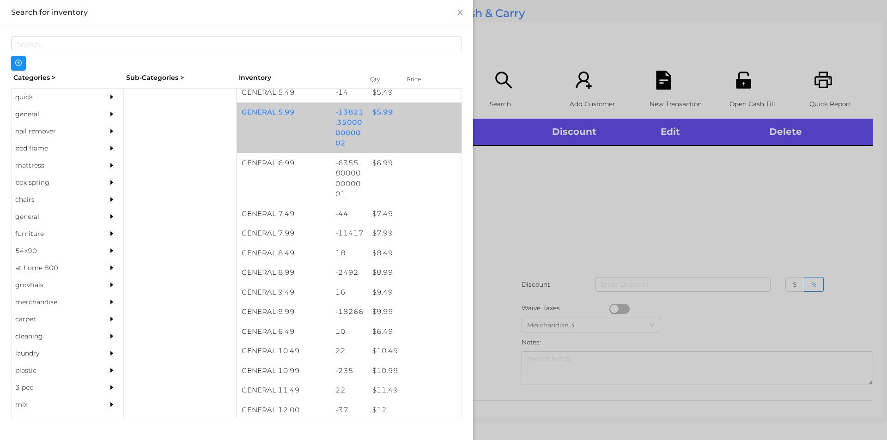
click at [379, 115] on div "$ 5.99" at bounding box center [415, 113] width 94 height 20
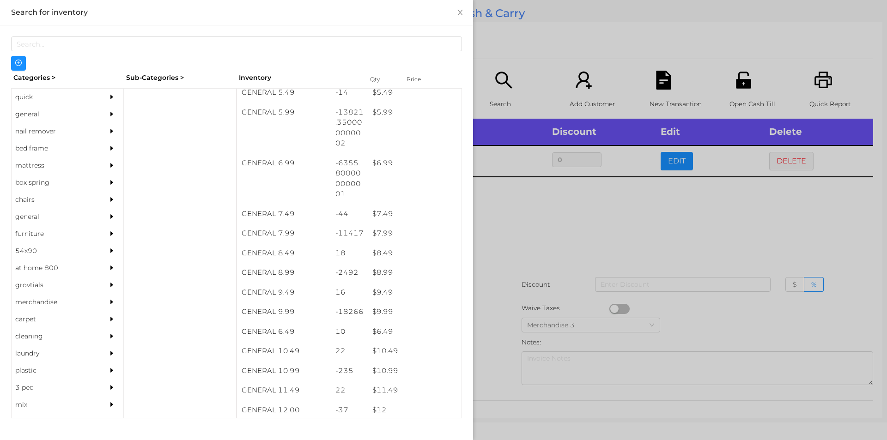
click at [522, 211] on div at bounding box center [443, 220] width 887 height 440
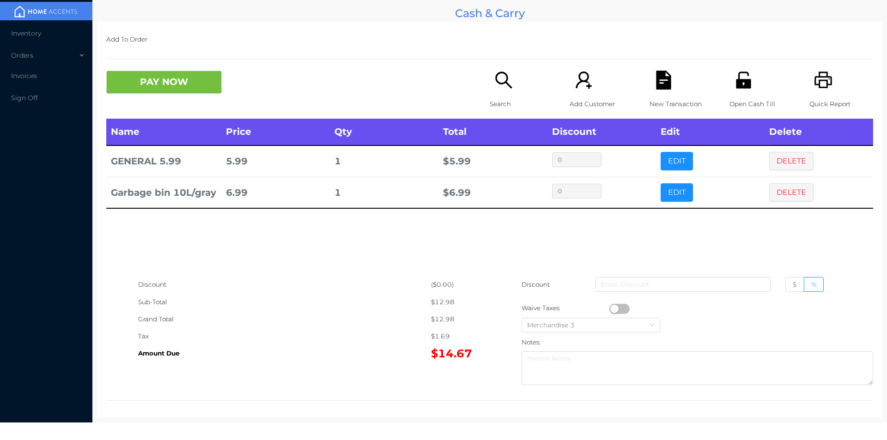
click at [793, 154] on button "DELETE" at bounding box center [792, 161] width 44 height 18
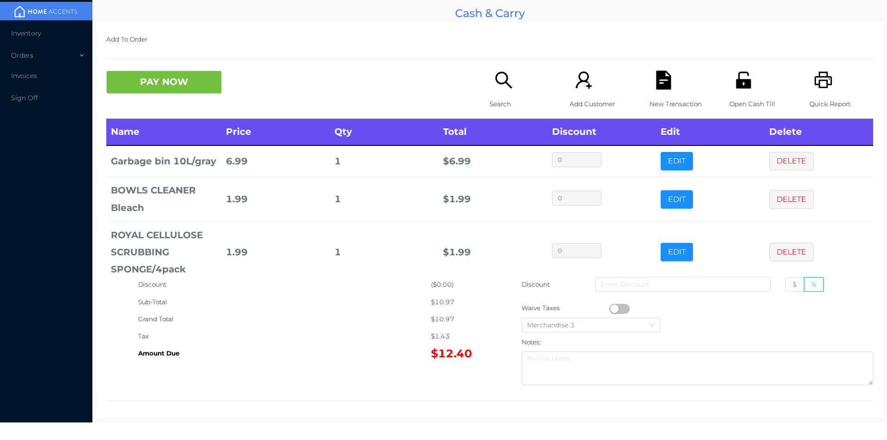
click at [827, 79] on div "Quick Report" at bounding box center [842, 95] width 64 height 48
click at [665, 86] on icon "icon: file-text" at bounding box center [663, 80] width 15 height 19
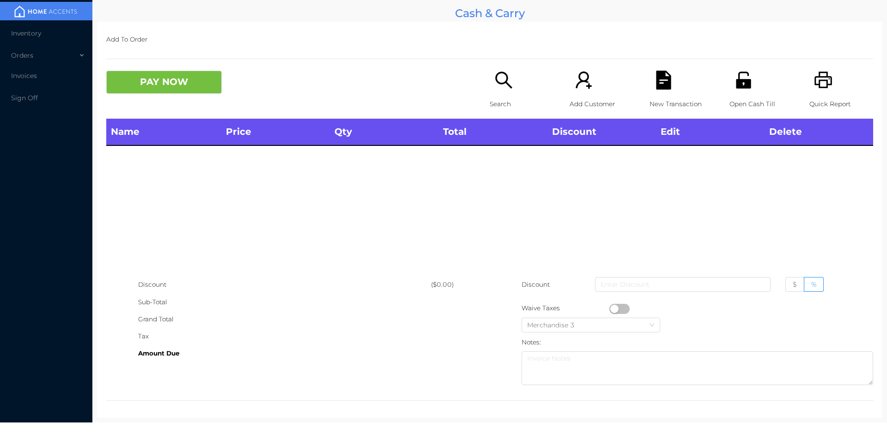
click at [263, 319] on div "Grand Total" at bounding box center [284, 319] width 293 height 17
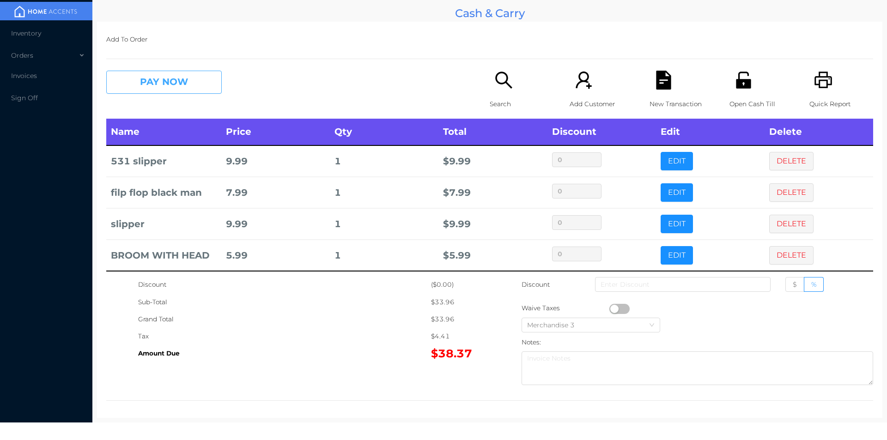
click at [152, 83] on button "PAY NOW" at bounding box center [164, 82] width 116 height 23
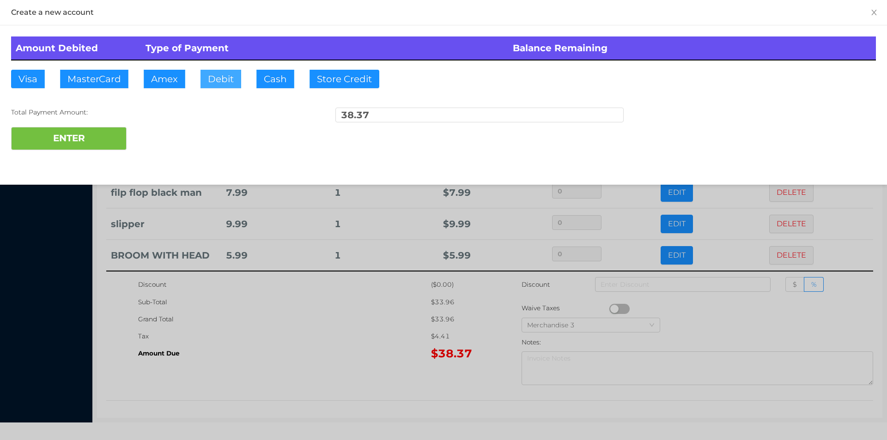
click at [238, 75] on button "Debit" at bounding box center [221, 79] width 41 height 18
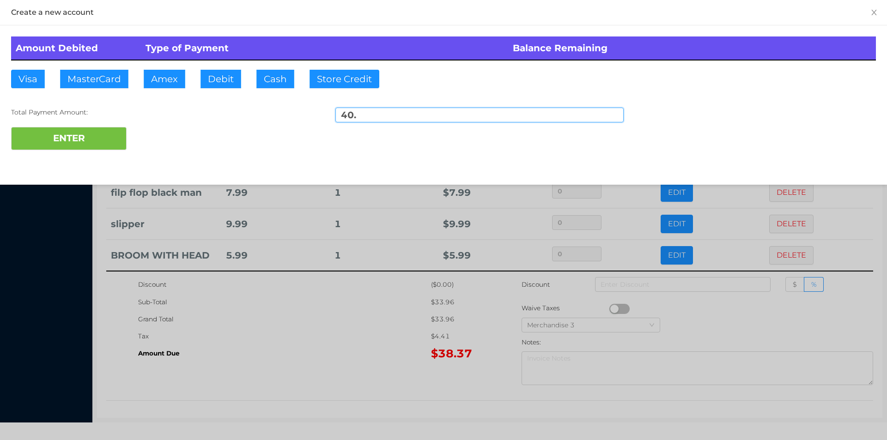
type input "40."
click at [89, 159] on div "Amount Debited Type of Payment Balance Remaining Visa MasterCard Amex Debit Cas…" at bounding box center [443, 93] width 887 height 136
click at [280, 349] on div at bounding box center [443, 220] width 887 height 440
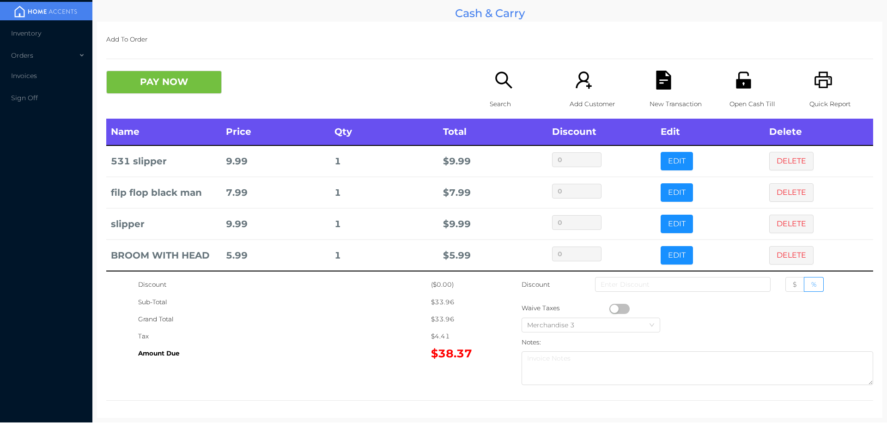
click at [744, 92] on div "Open Cash Till" at bounding box center [762, 95] width 64 height 48
click at [252, 84] on div "PAY NOW" at bounding box center [202, 82] width 192 height 23
click at [402, 334] on div "Tax" at bounding box center [284, 336] width 293 height 17
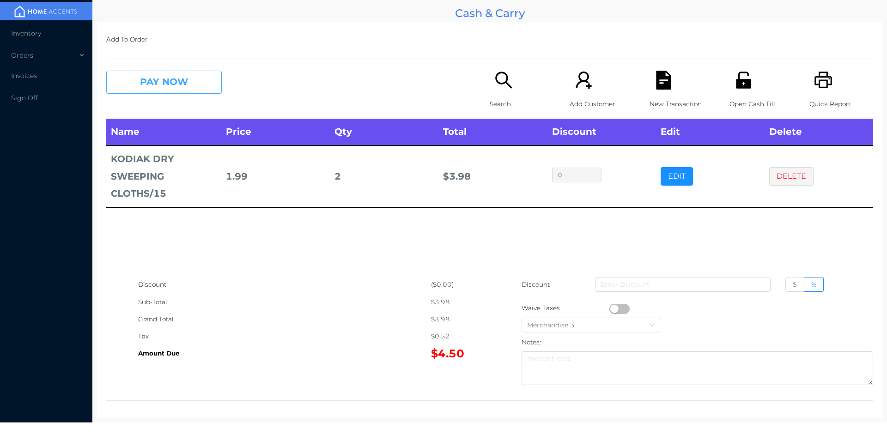
click at [170, 80] on button "PAY NOW" at bounding box center [164, 82] width 116 height 23
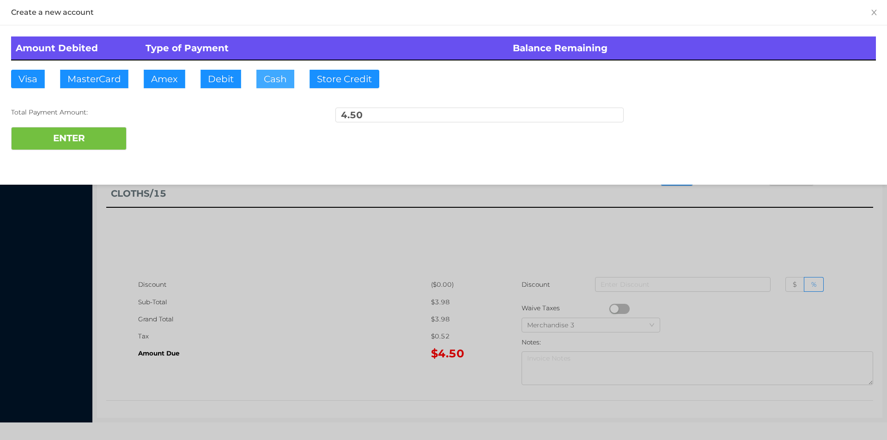
click at [268, 71] on button "Cash" at bounding box center [276, 79] width 38 height 18
click at [99, 142] on button "ENTER" at bounding box center [69, 138] width 116 height 23
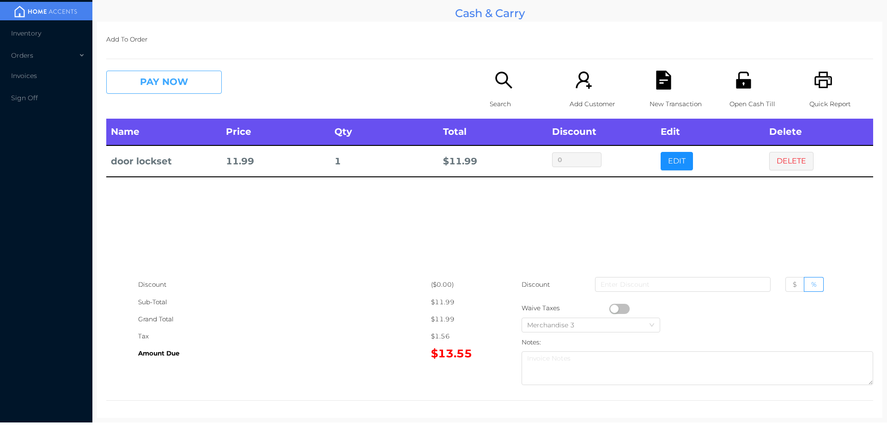
click at [182, 86] on button "PAY NOW" at bounding box center [164, 82] width 116 height 23
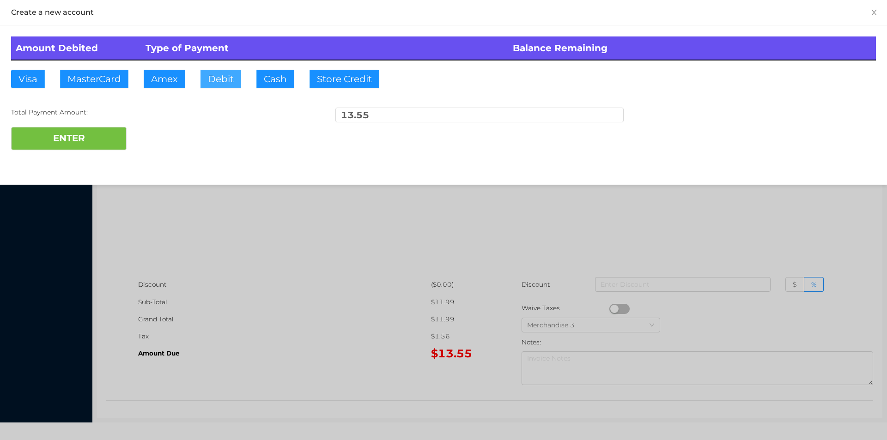
click at [227, 82] on button "Debit" at bounding box center [221, 79] width 41 height 18
click at [79, 129] on button "ENTER" at bounding box center [69, 138] width 116 height 23
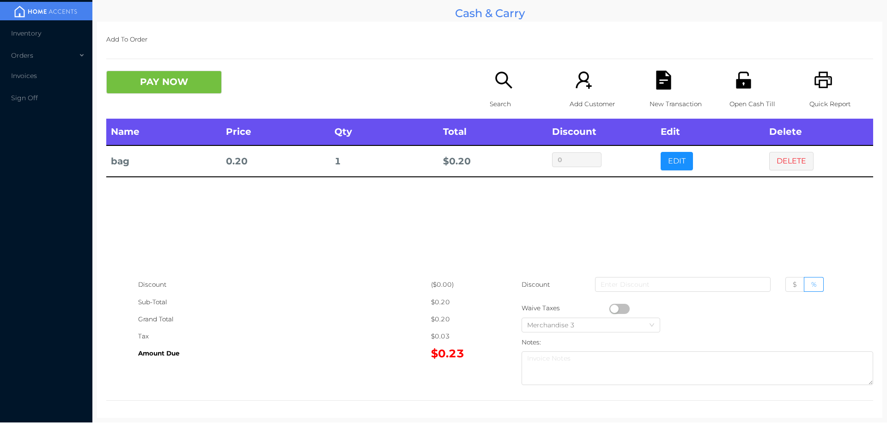
click at [508, 100] on p "Search" at bounding box center [522, 104] width 64 height 17
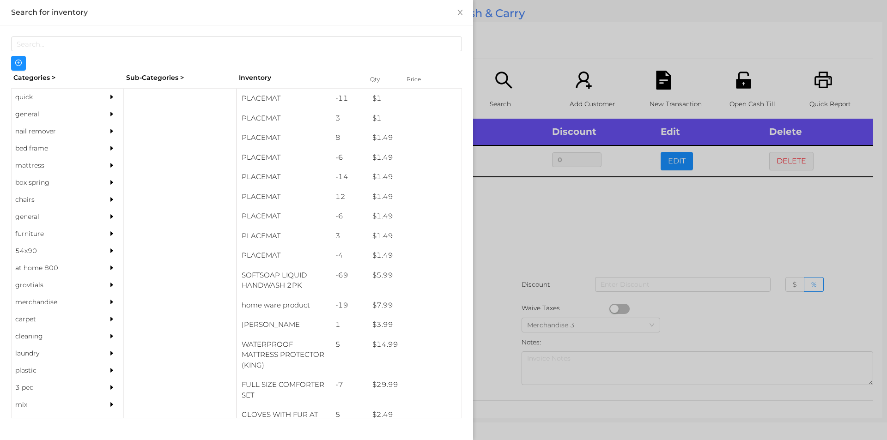
click at [33, 116] on div "general" at bounding box center [54, 114] width 84 height 17
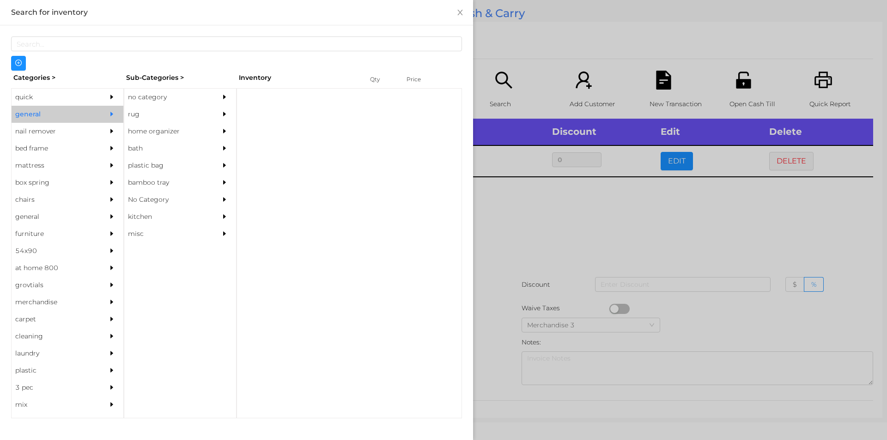
click at [149, 93] on div "no category" at bounding box center [166, 97] width 84 height 17
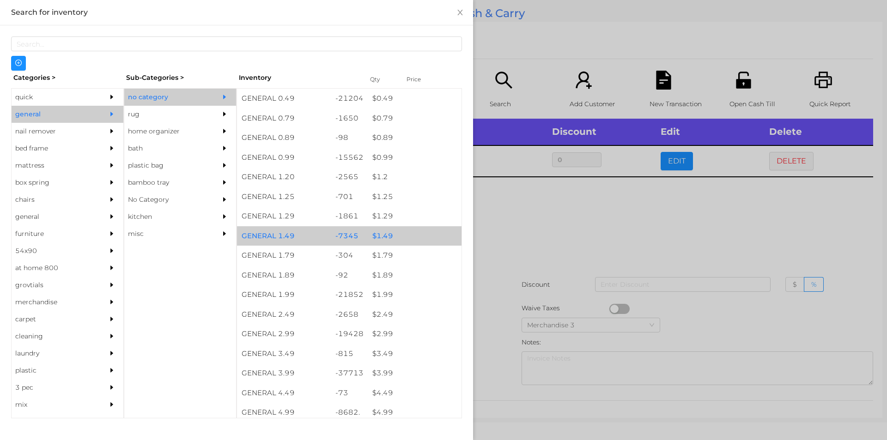
click at [372, 239] on div "$ 1.49" at bounding box center [415, 236] width 94 height 20
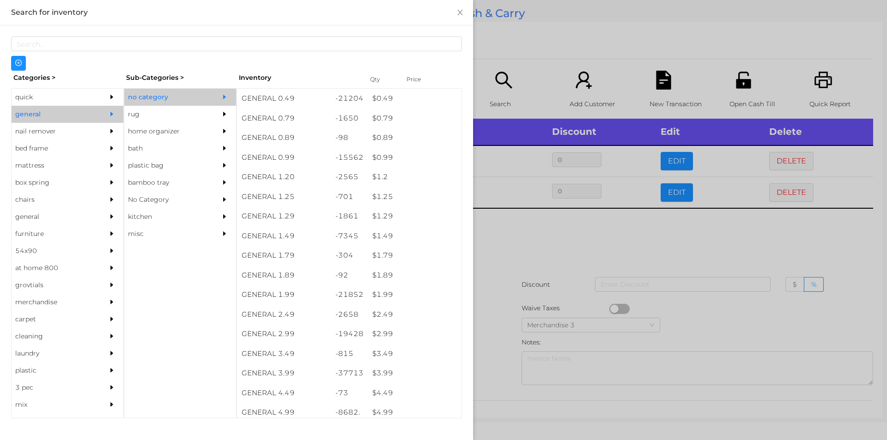
click at [485, 231] on div at bounding box center [443, 220] width 887 height 440
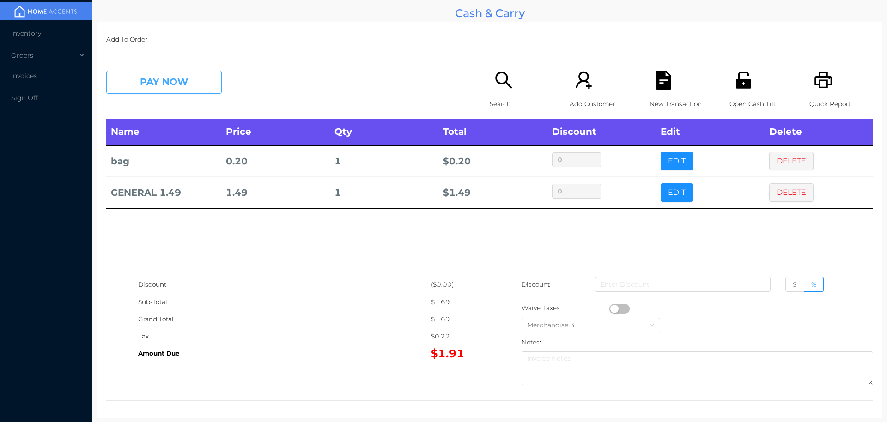
click at [185, 91] on button "PAY NOW" at bounding box center [164, 82] width 116 height 23
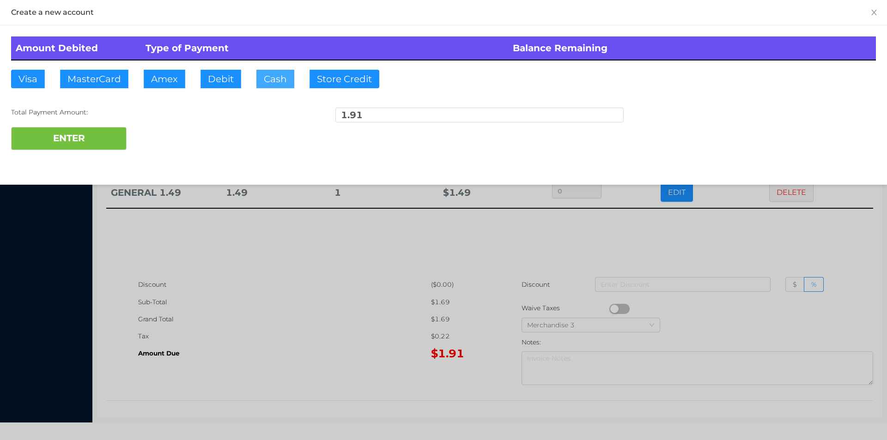
click at [272, 81] on button "Cash" at bounding box center [276, 79] width 38 height 18
click at [62, 146] on button "ENTER" at bounding box center [69, 138] width 116 height 23
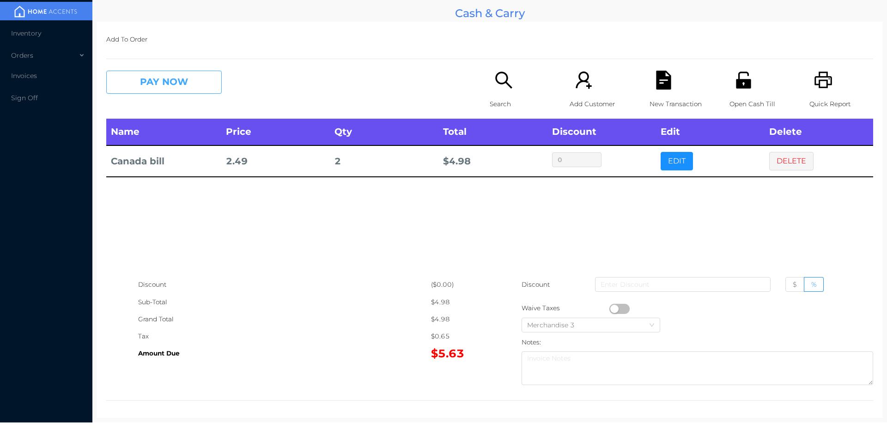
click at [163, 93] on button "PAY NOW" at bounding box center [164, 82] width 116 height 23
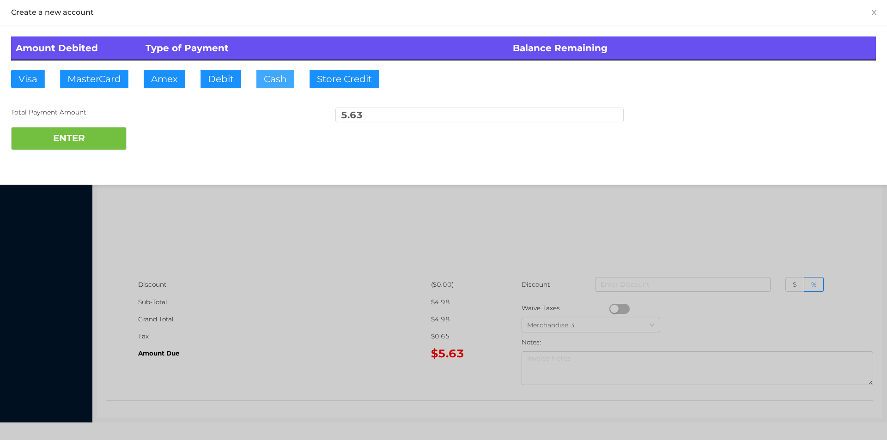
click at [266, 76] on button "Cash" at bounding box center [276, 79] width 38 height 18
type input "6."
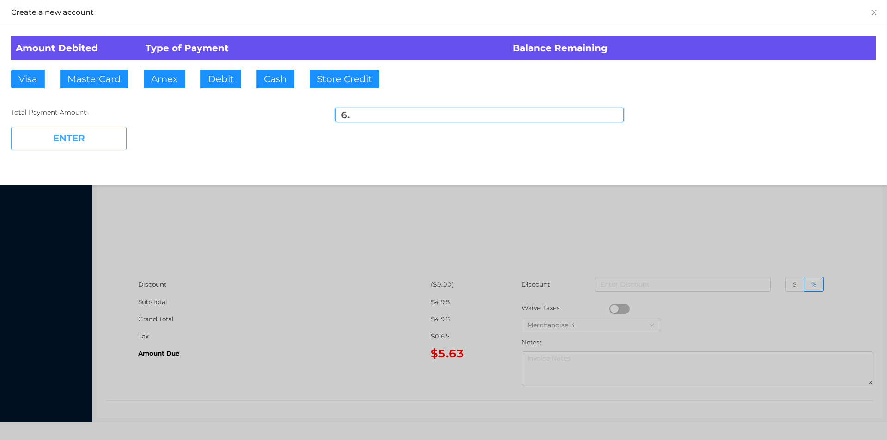
click at [76, 134] on button "ENTER" at bounding box center [69, 138] width 116 height 23
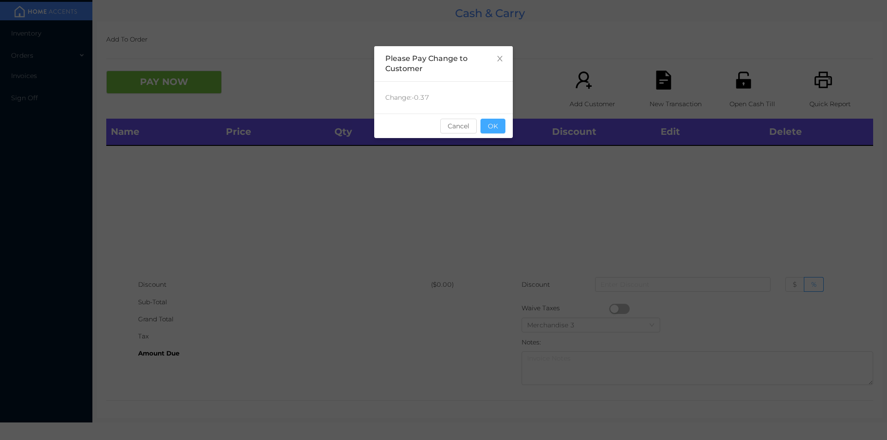
click at [494, 123] on button "OK" at bounding box center [493, 126] width 25 height 15
click at [496, 152] on div "Name Price Qty Total Discount Edit Delete" at bounding box center [489, 198] width 767 height 158
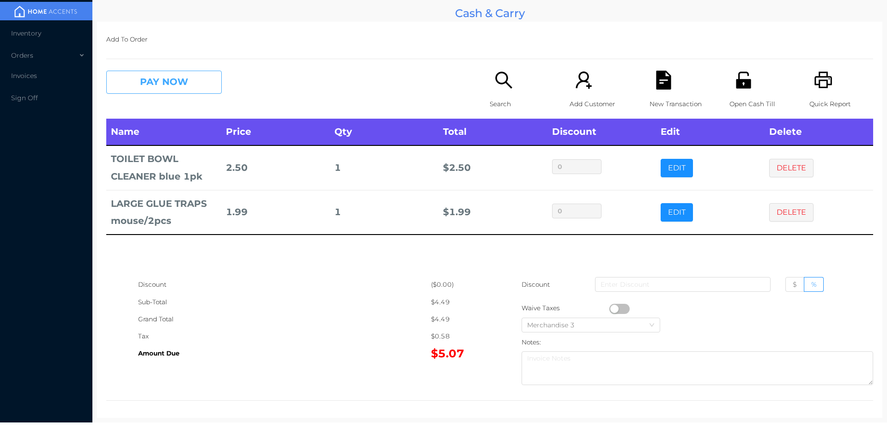
click at [149, 81] on button "PAY NOW" at bounding box center [164, 82] width 116 height 23
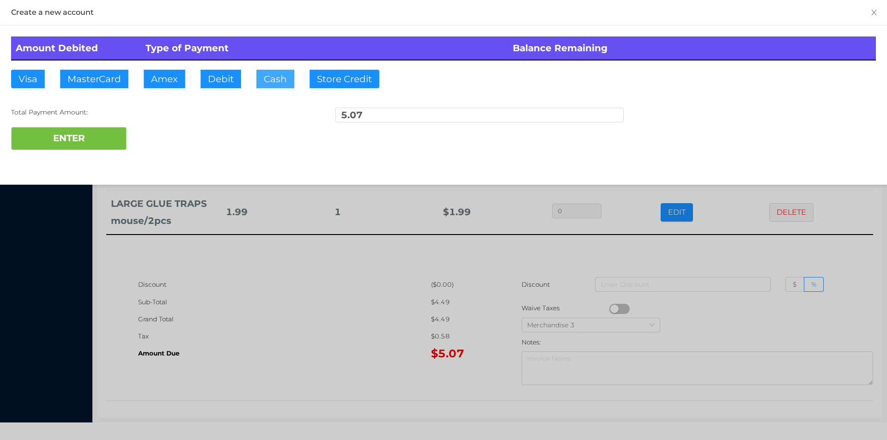
click at [268, 82] on button "Cash" at bounding box center [276, 79] width 38 height 18
click at [86, 132] on button "ENTER" at bounding box center [69, 138] width 116 height 23
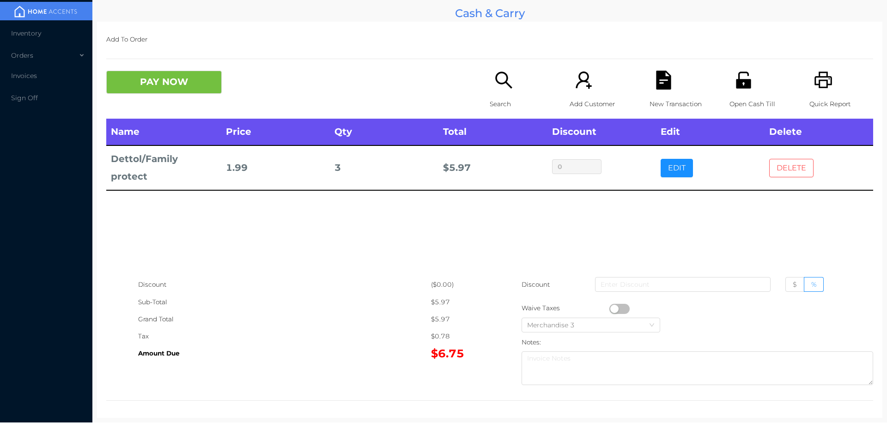
click at [786, 159] on button "DELETE" at bounding box center [792, 168] width 44 height 18
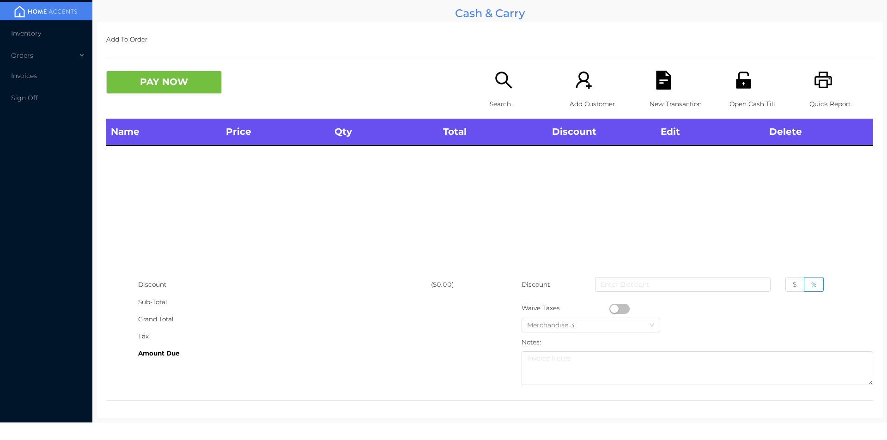
click at [810, 95] on div "Quick Report" at bounding box center [842, 95] width 64 height 48
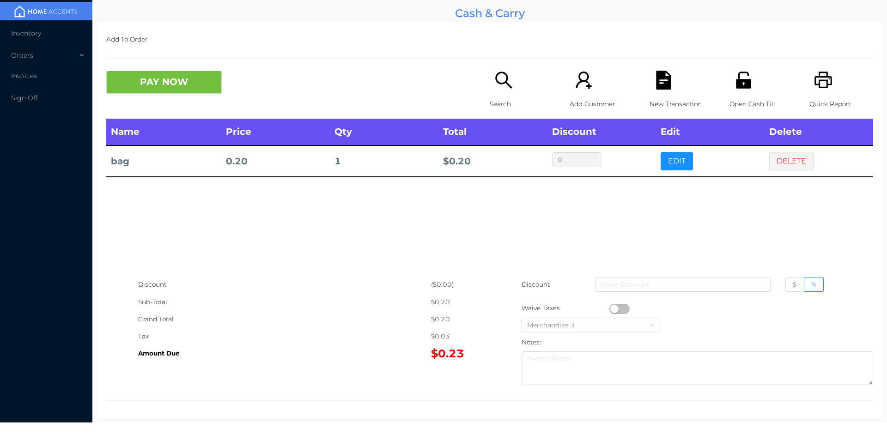
click at [501, 91] on div "Search" at bounding box center [522, 95] width 64 height 48
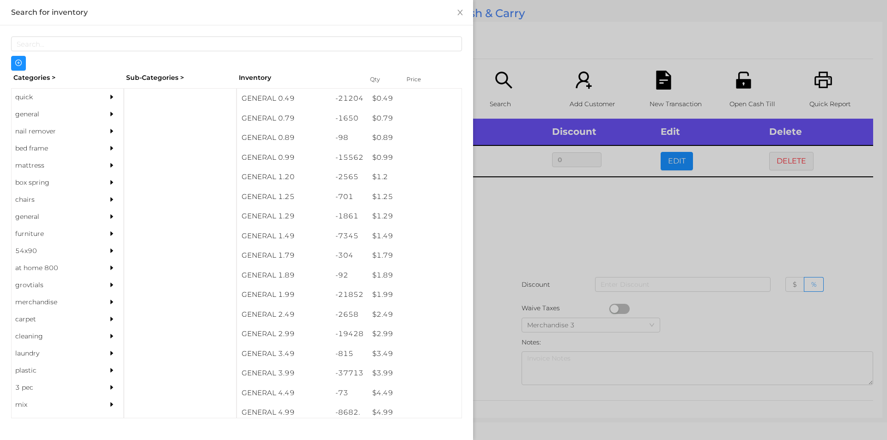
click at [782, 160] on div at bounding box center [443, 220] width 887 height 440
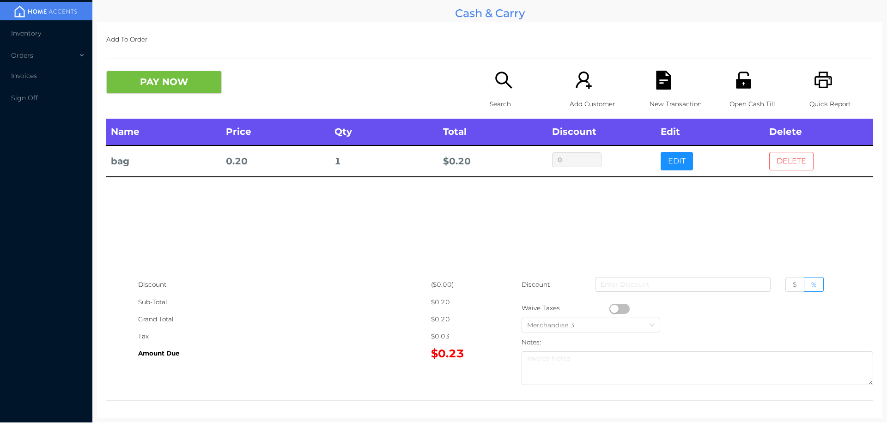
click at [792, 165] on button "DELETE" at bounding box center [792, 161] width 44 height 18
click at [495, 92] on div "Search" at bounding box center [522, 95] width 64 height 48
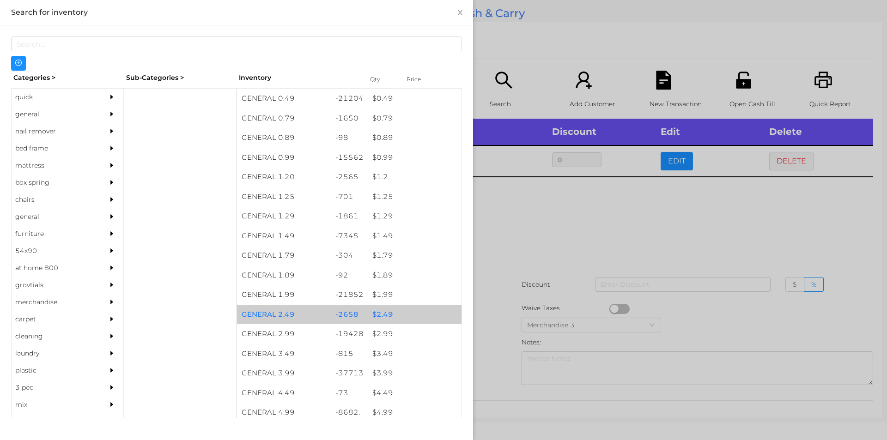
click at [385, 305] on div "$ 2.49" at bounding box center [415, 315] width 94 height 20
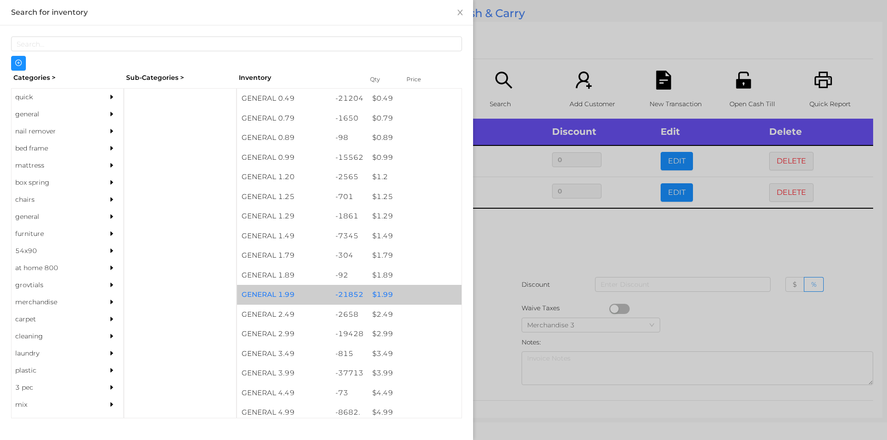
click at [378, 297] on div "$ 1.99" at bounding box center [415, 295] width 94 height 20
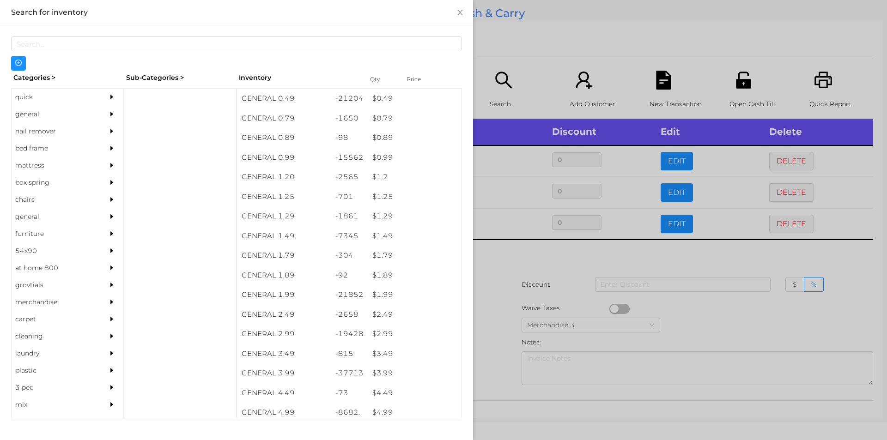
click at [520, 250] on div at bounding box center [443, 220] width 887 height 440
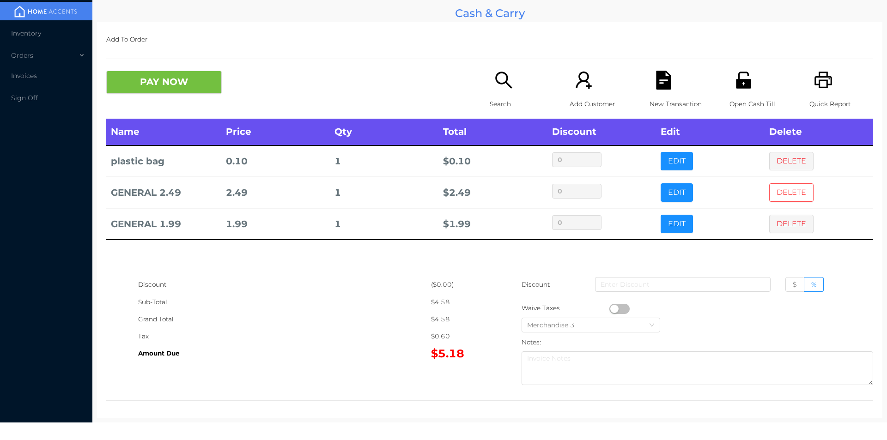
click at [788, 186] on button "DELETE" at bounding box center [792, 192] width 44 height 18
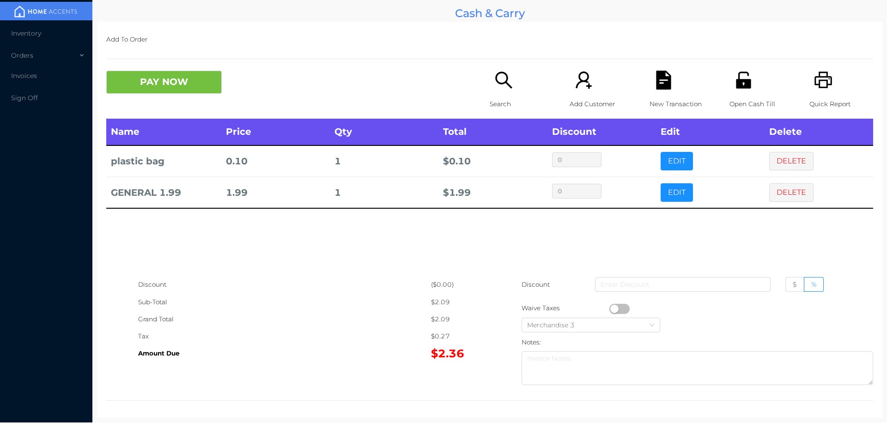
click at [204, 82] on button "PAY NOW" at bounding box center [164, 82] width 116 height 23
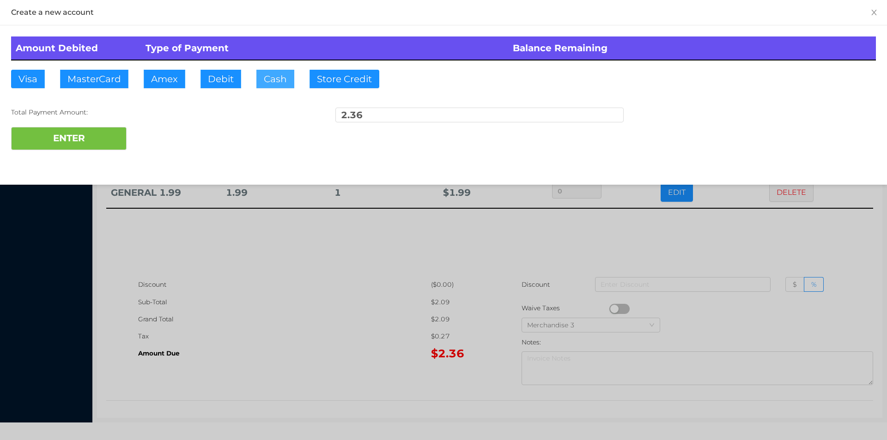
click at [264, 86] on button "Cash" at bounding box center [276, 79] width 38 height 18
click at [110, 127] on button "ENTER" at bounding box center [69, 138] width 116 height 23
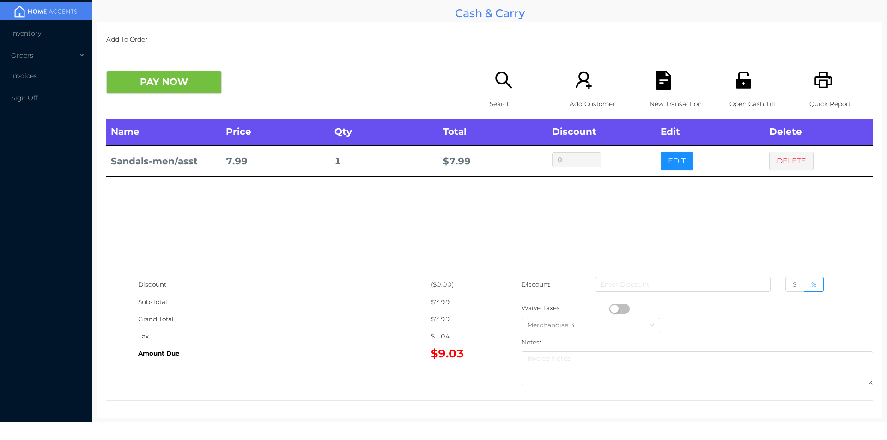
click at [498, 86] on icon "icon: search" at bounding box center [504, 80] width 19 height 19
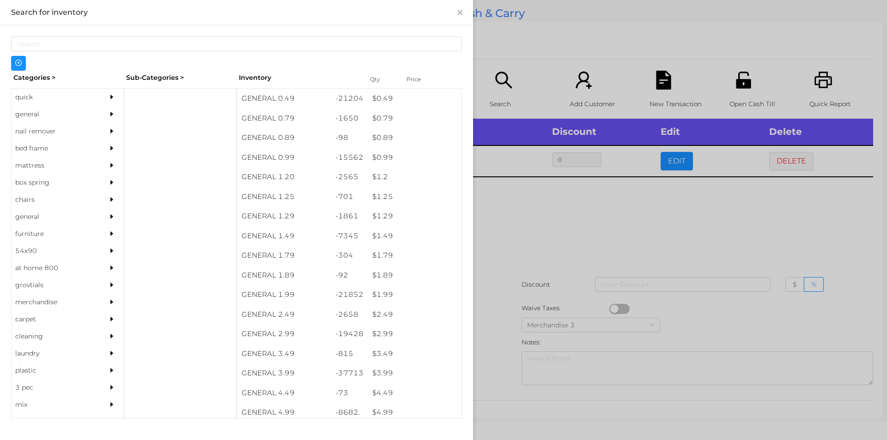
click at [384, 297] on div "$ 1.99" at bounding box center [415, 295] width 94 height 20
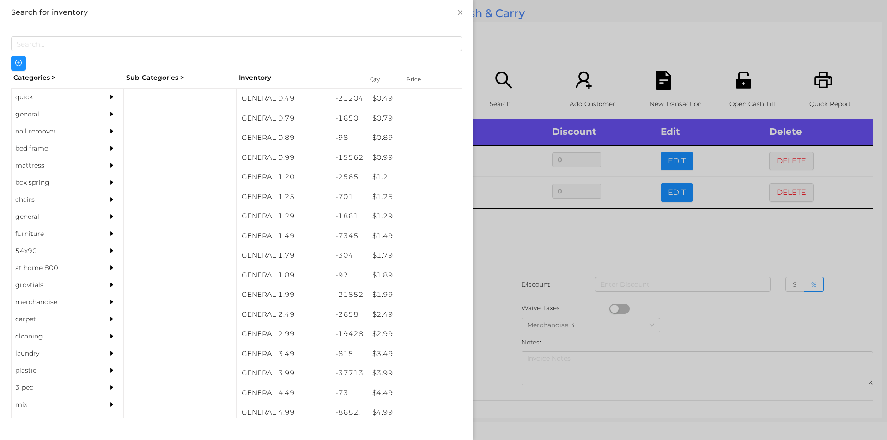
click at [518, 269] on div at bounding box center [443, 220] width 887 height 440
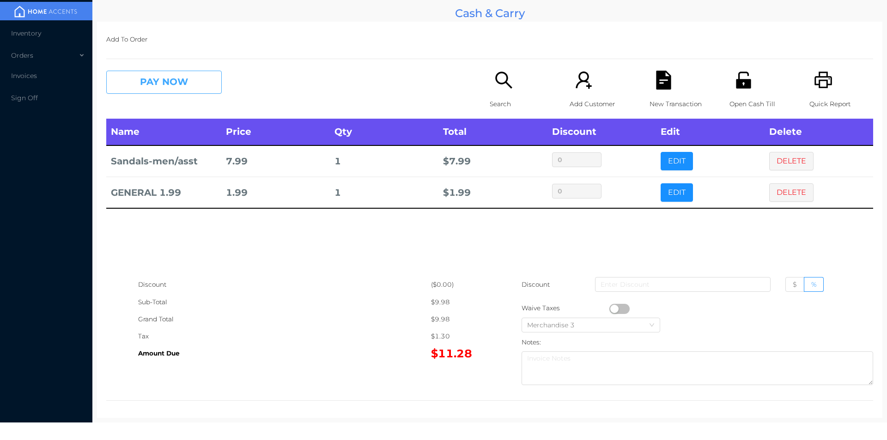
click at [154, 86] on button "PAY NOW" at bounding box center [164, 82] width 116 height 23
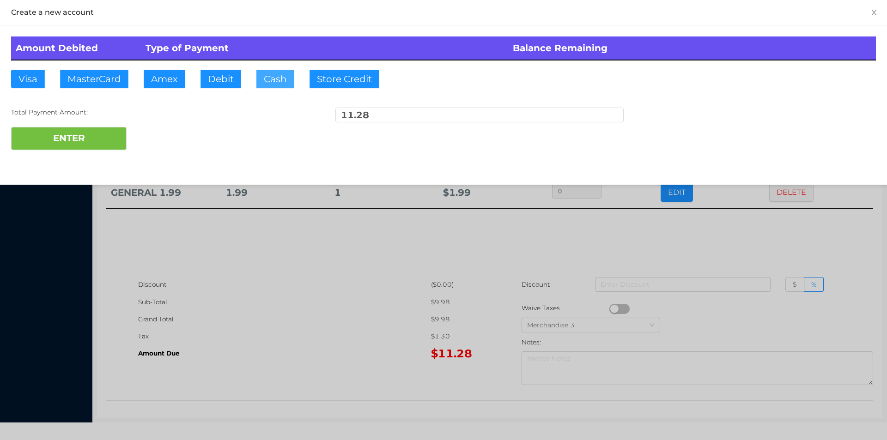
click at [269, 78] on button "Cash" at bounding box center [276, 79] width 38 height 18
type input "12."
click at [81, 147] on button "ENTER" at bounding box center [69, 138] width 116 height 23
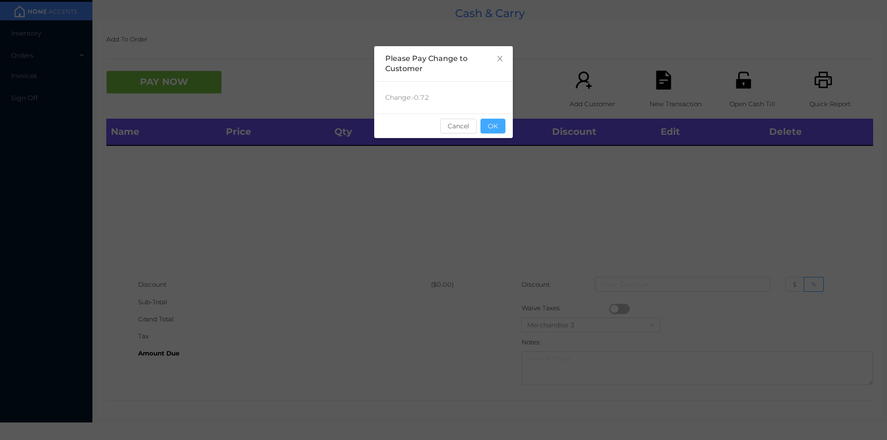
click at [500, 121] on button "OK" at bounding box center [493, 126] width 25 height 15
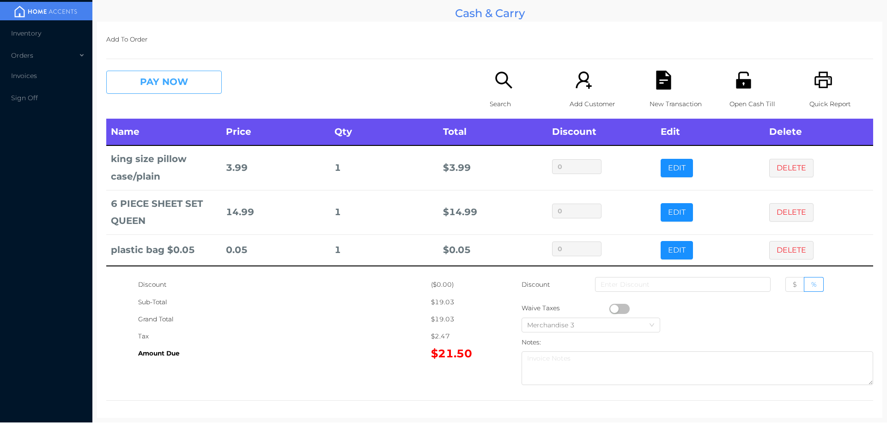
click at [149, 88] on button "PAY NOW" at bounding box center [164, 82] width 116 height 23
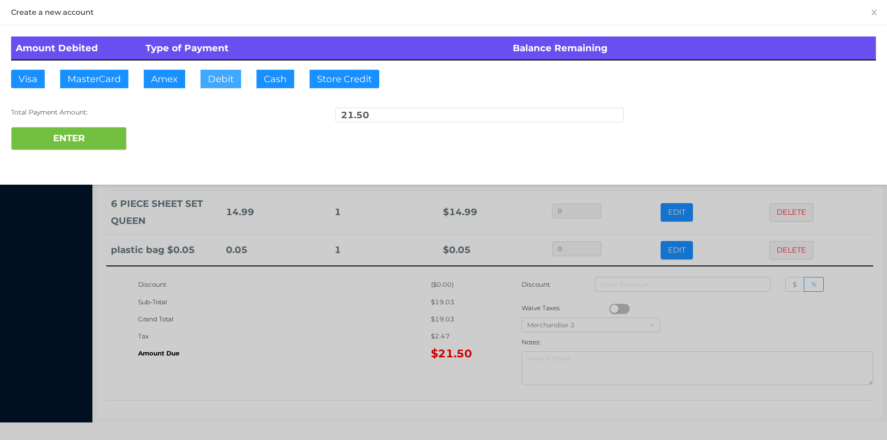
click at [206, 78] on button "Debit" at bounding box center [221, 79] width 41 height 18
click at [86, 128] on button "ENTER" at bounding box center [69, 138] width 116 height 23
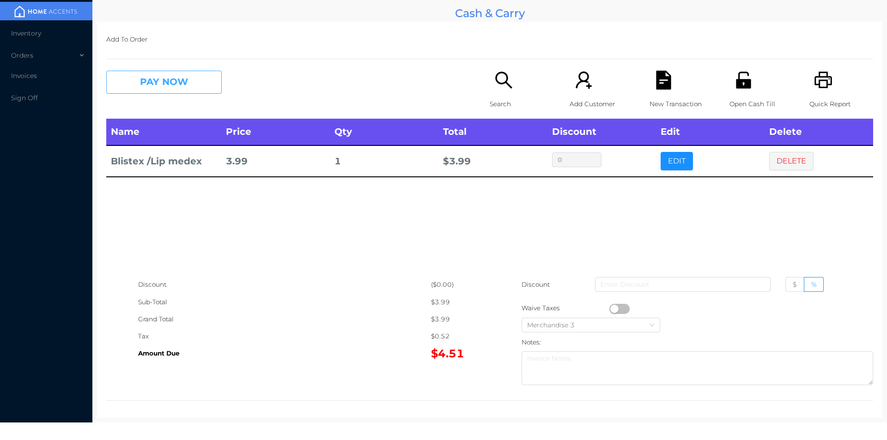
click at [185, 88] on button "PAY NOW" at bounding box center [164, 82] width 116 height 23
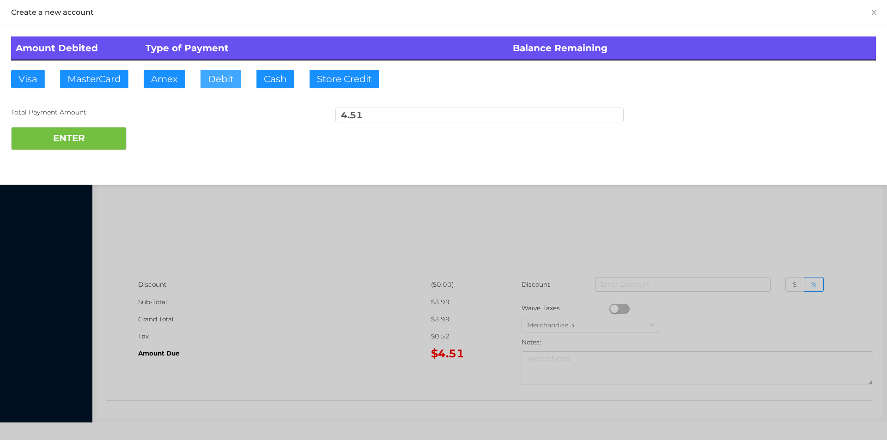
click at [221, 74] on button "Debit" at bounding box center [221, 79] width 41 height 18
click at [114, 129] on button "ENTER" at bounding box center [69, 138] width 116 height 23
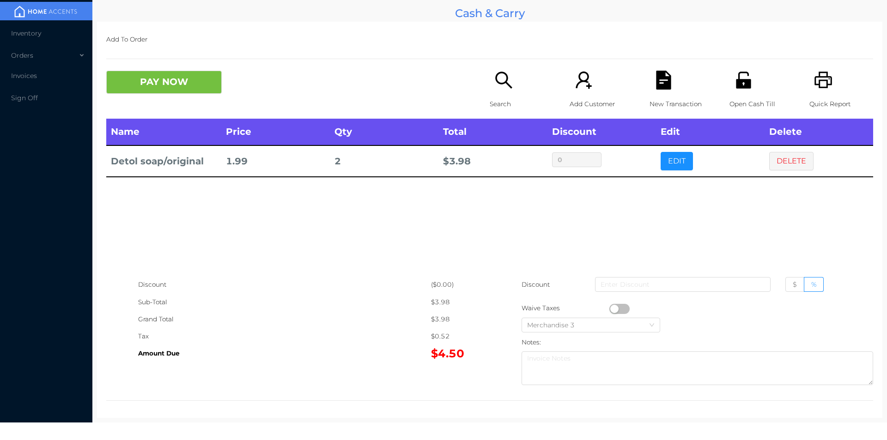
click at [501, 109] on p "Search" at bounding box center [522, 104] width 64 height 17
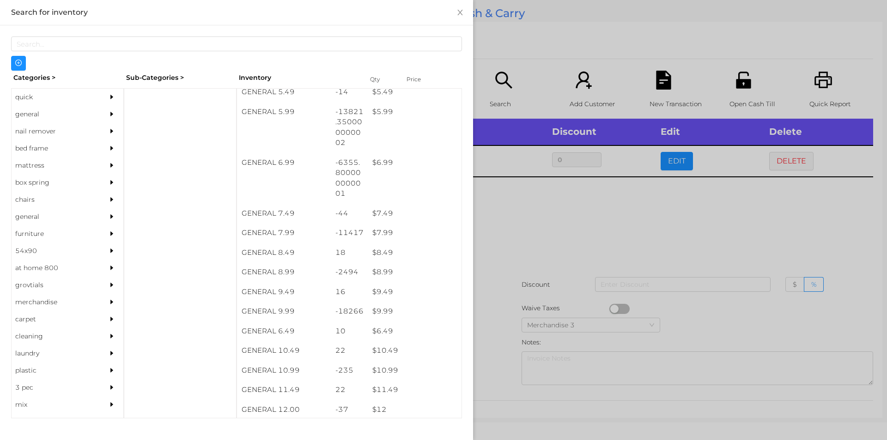
scroll to position [352, 0]
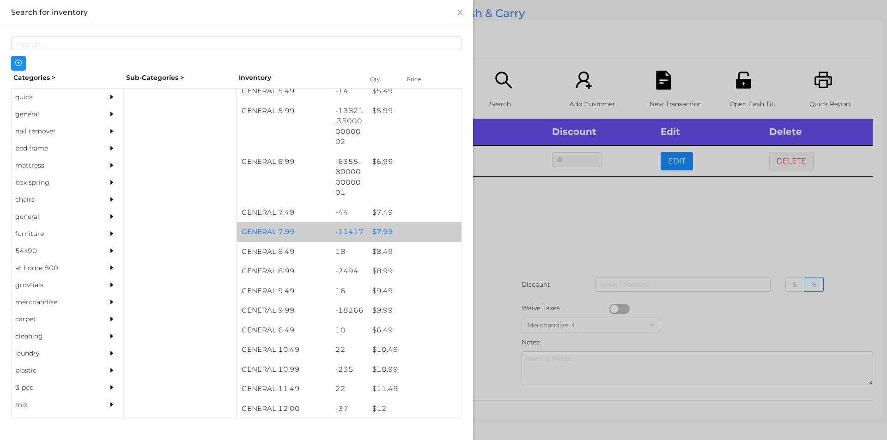
click at [378, 226] on div "$ 7.99" at bounding box center [415, 232] width 94 height 20
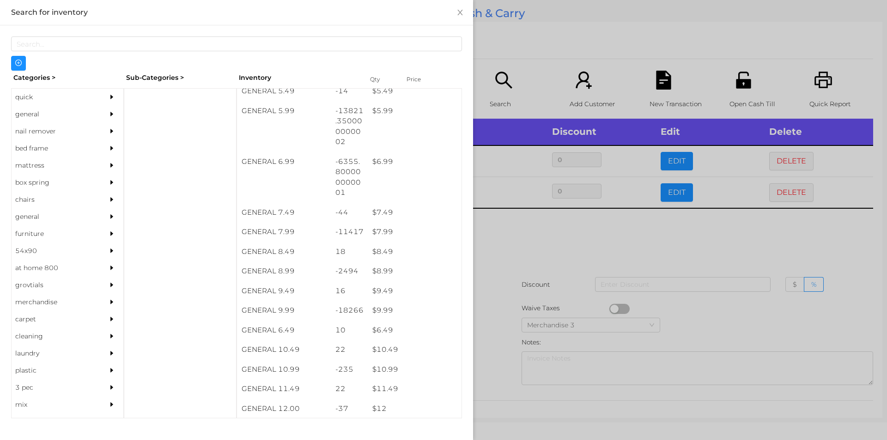
click at [527, 240] on div at bounding box center [443, 220] width 887 height 440
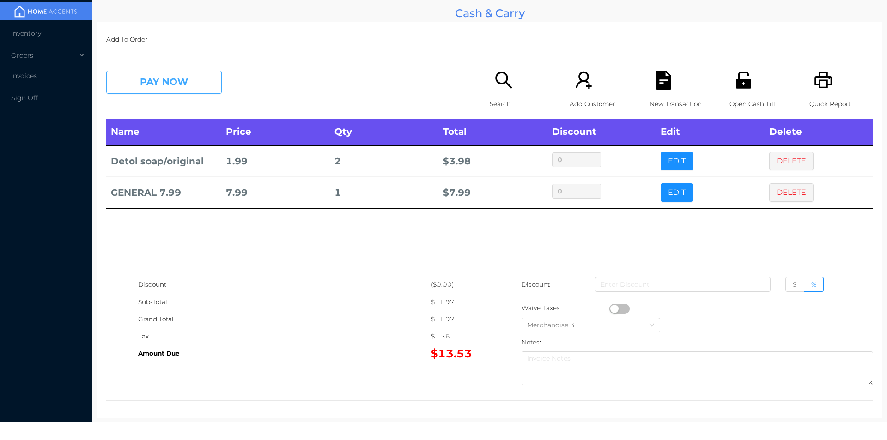
click at [150, 80] on button "PAY NOW" at bounding box center [164, 82] width 116 height 23
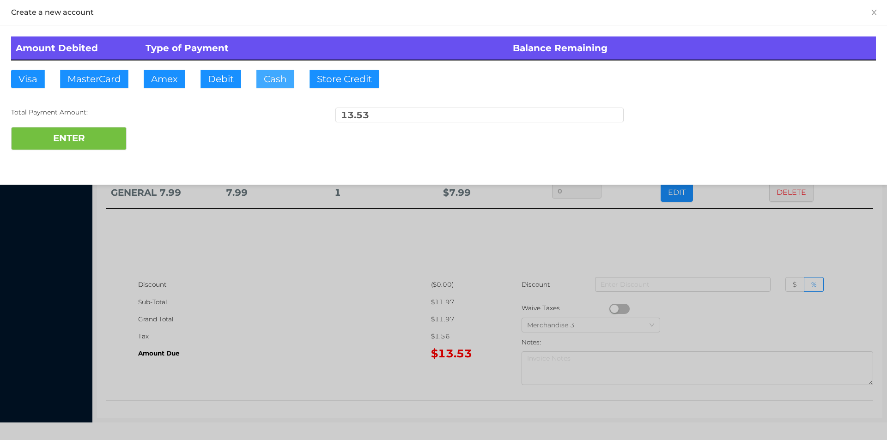
click at [265, 80] on button "Cash" at bounding box center [276, 79] width 38 height 18
type input "50."
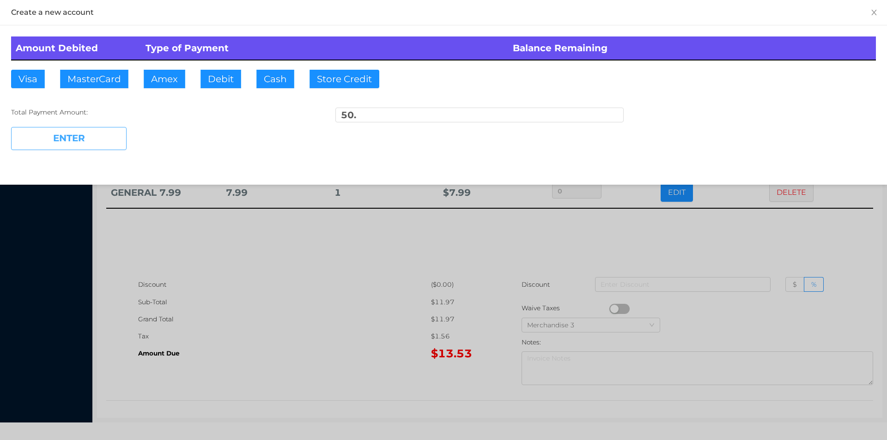
click at [78, 145] on button "ENTER" at bounding box center [69, 138] width 116 height 23
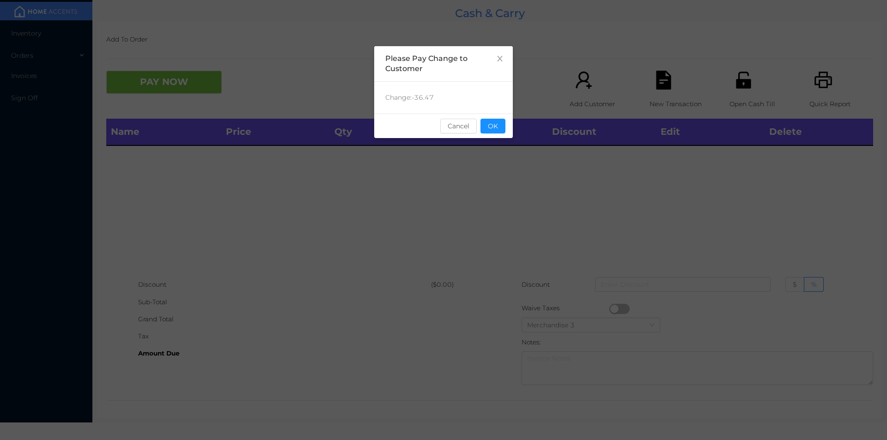
click at [500, 142] on div "sentinelStart Please Pay Change to Customer Change: -36.47 Cancel OK sentinelEnd" at bounding box center [443, 138] width 139 height 185
click at [518, 189] on div "sentinelStart Please Pay Change to Customer Change: -36.47 Cancel OK sentinelEnd" at bounding box center [443, 220] width 887 height 440
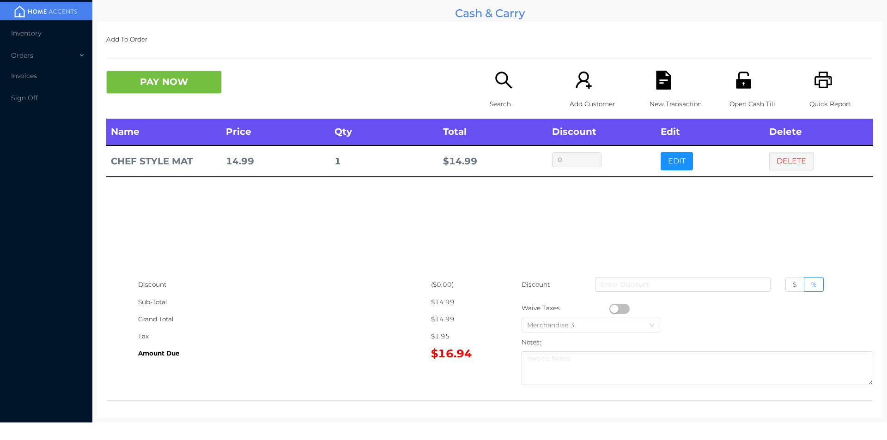
click at [490, 87] on div "Search" at bounding box center [522, 95] width 64 height 48
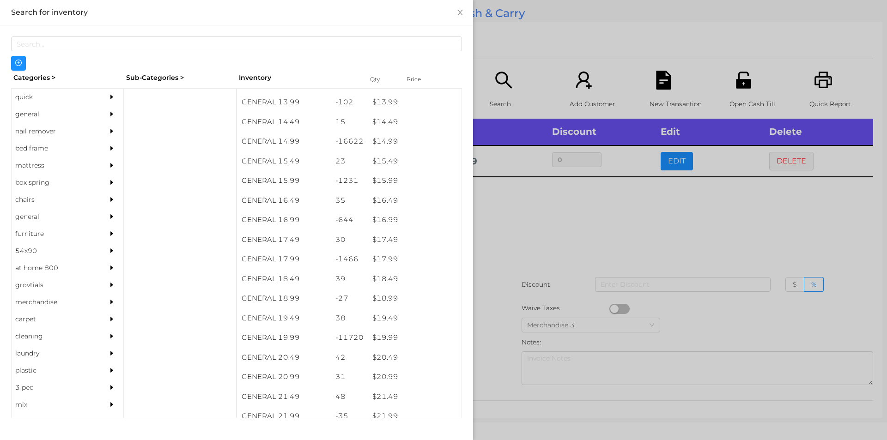
scroll to position [756, 0]
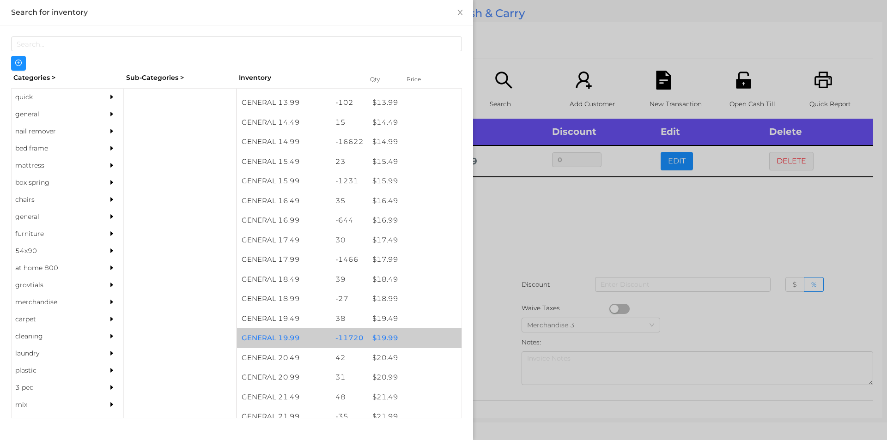
click at [385, 337] on div "$ 19.99" at bounding box center [415, 339] width 94 height 20
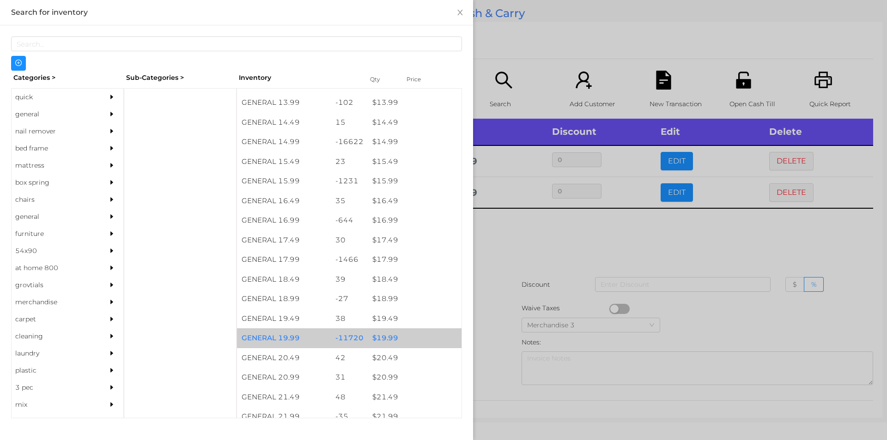
click at [395, 343] on div "$ 19.99" at bounding box center [415, 339] width 94 height 20
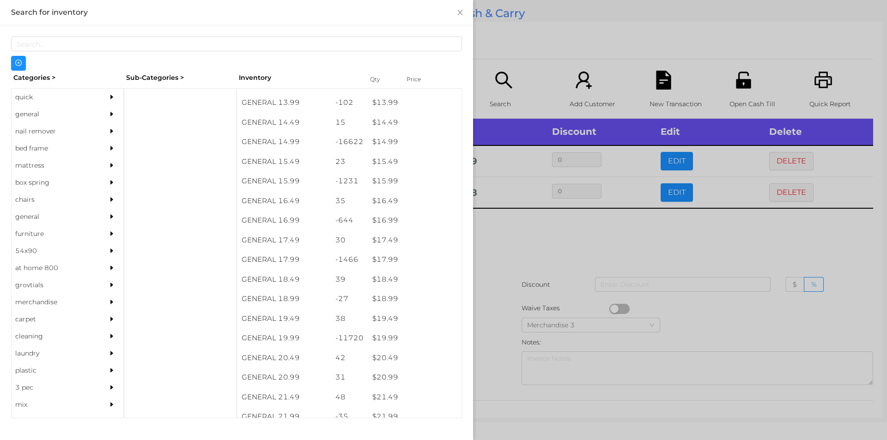
click at [502, 239] on div at bounding box center [443, 220] width 887 height 440
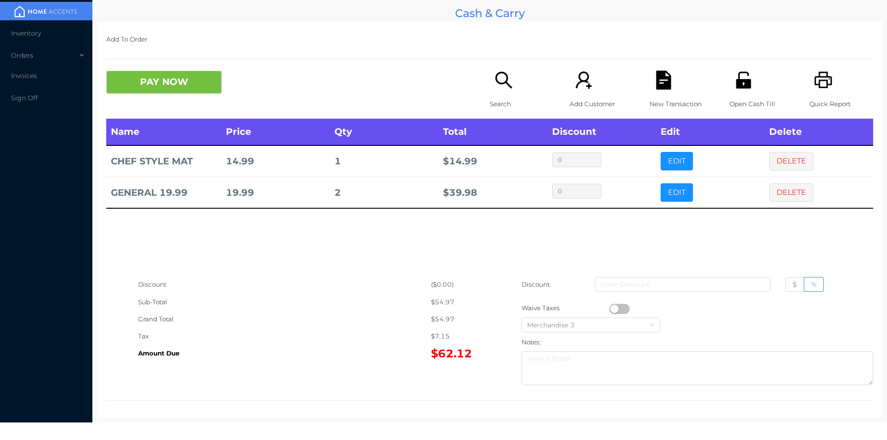
click at [749, 101] on p "Open Cash Till" at bounding box center [762, 104] width 64 height 17
click at [184, 86] on button "PAY NOW" at bounding box center [164, 82] width 116 height 23
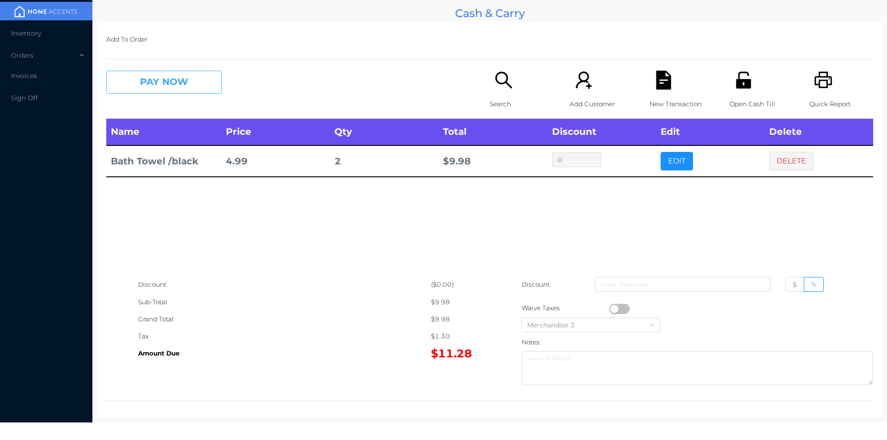
click at [152, 80] on button "PAY NOW" at bounding box center [164, 82] width 116 height 23
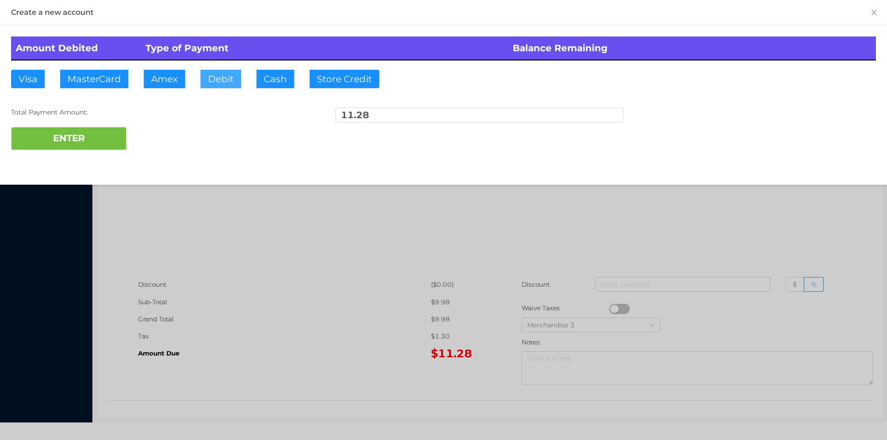
click at [217, 74] on button "Debit" at bounding box center [221, 79] width 41 height 18
type input "20."
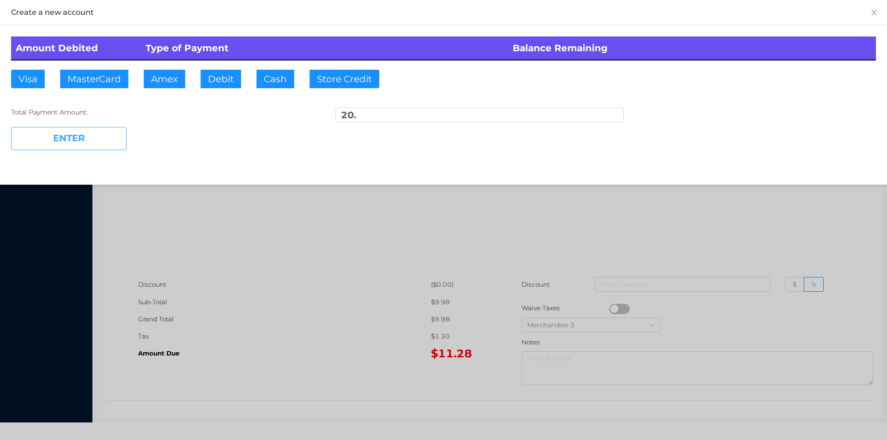
click at [85, 144] on button "ENTER" at bounding box center [69, 138] width 116 height 23
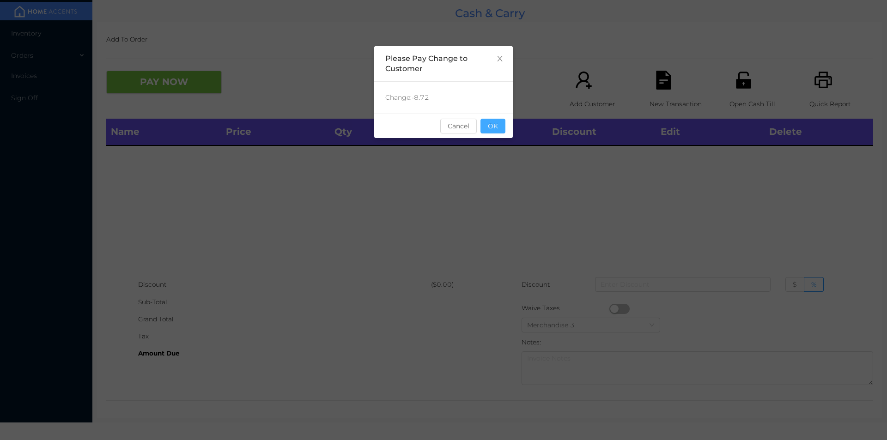
click at [494, 126] on button "OK" at bounding box center [493, 126] width 25 height 15
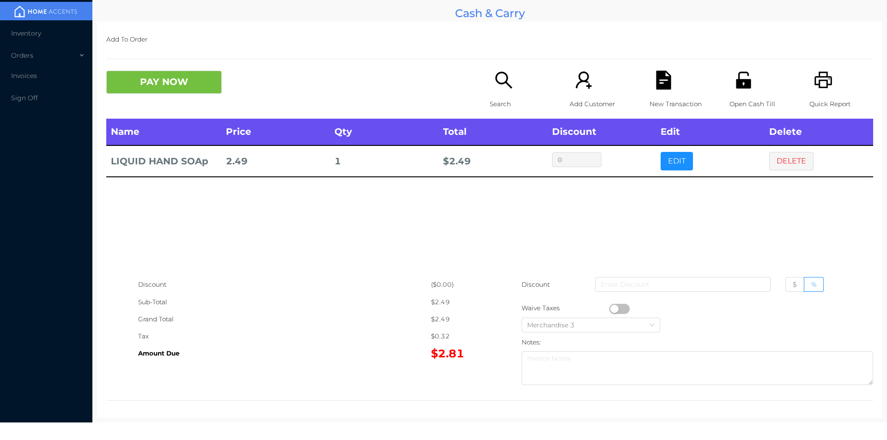
click at [502, 73] on icon "icon: search" at bounding box center [504, 80] width 19 height 19
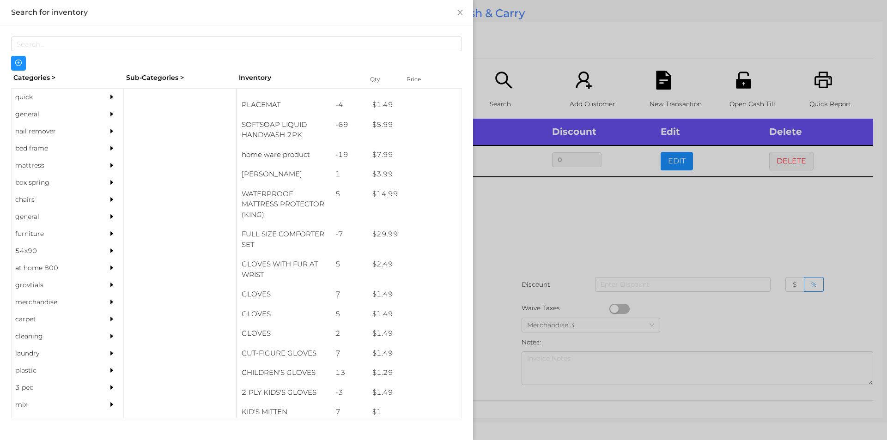
scroll to position [151, 0]
click at [39, 113] on div "general" at bounding box center [54, 114] width 84 height 17
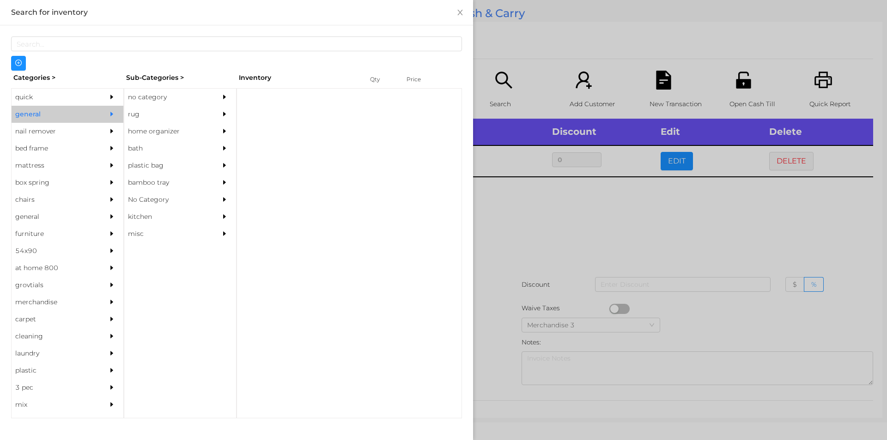
click at [147, 96] on div "no category" at bounding box center [166, 97] width 84 height 17
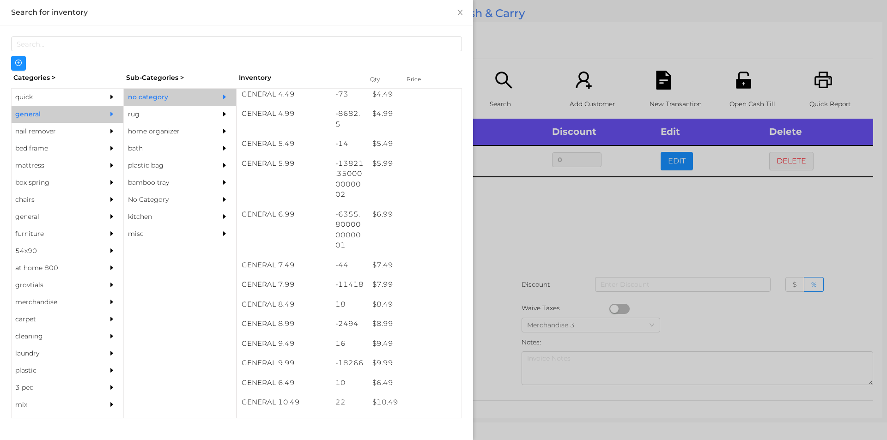
scroll to position [304, 0]
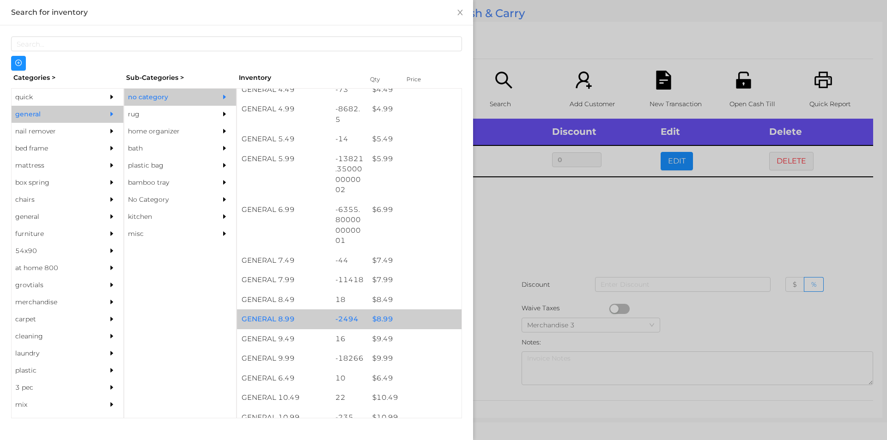
click at [385, 316] on div "$ 8.99" at bounding box center [415, 320] width 94 height 20
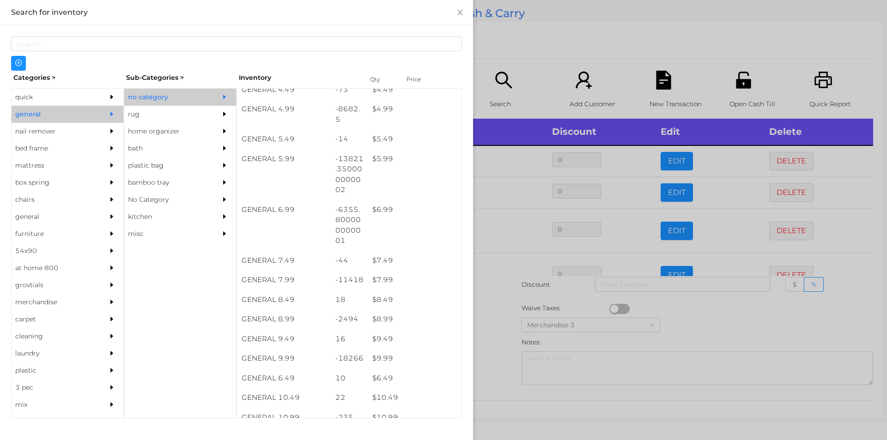
click at [690, 315] on div at bounding box center [443, 220] width 887 height 440
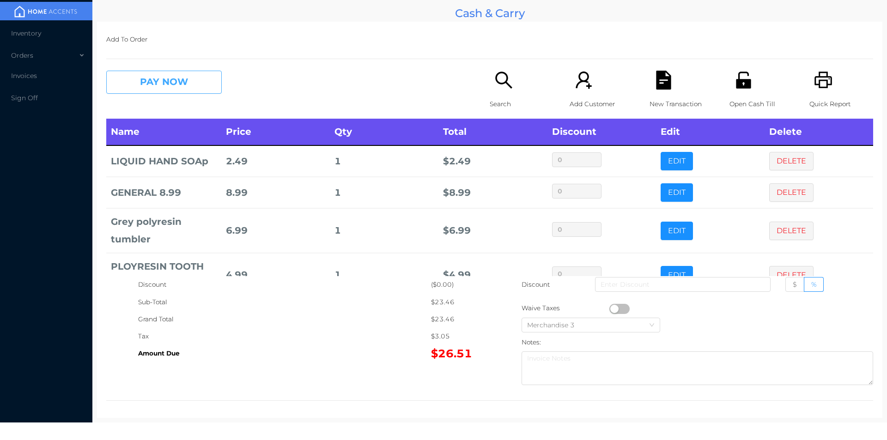
click at [153, 81] on button "PAY NOW" at bounding box center [164, 82] width 116 height 23
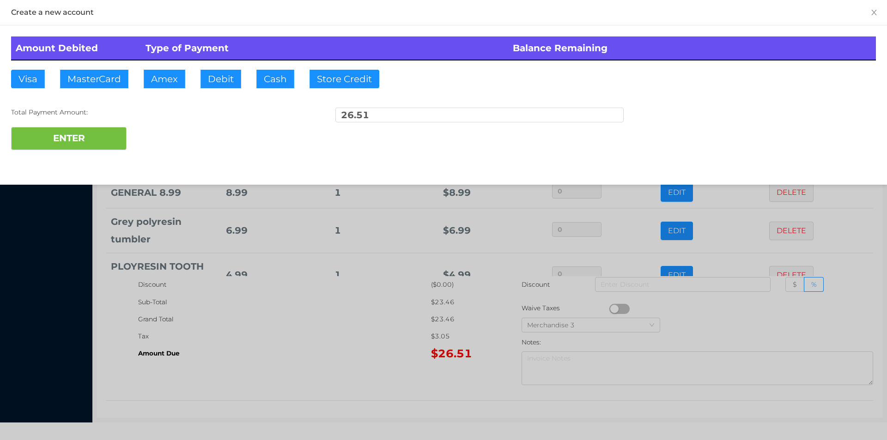
click at [309, 301] on div at bounding box center [443, 220] width 887 height 440
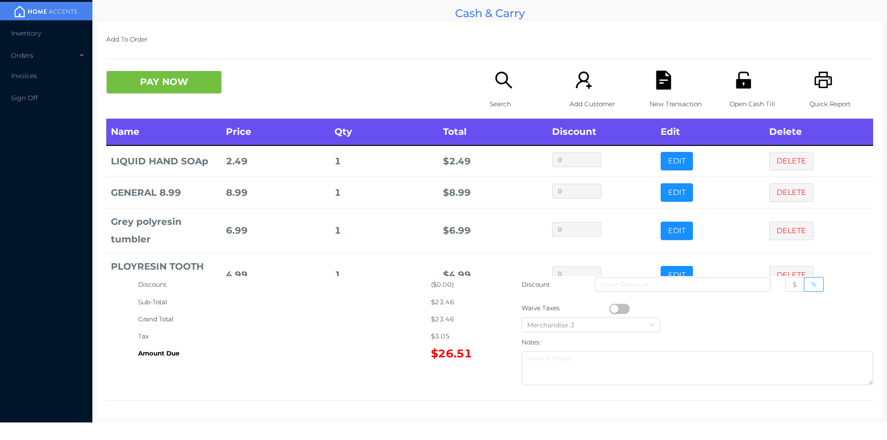
click at [736, 86] on icon "icon: unlock" at bounding box center [743, 80] width 15 height 17
click at [184, 76] on button "PAY NOW" at bounding box center [164, 82] width 116 height 23
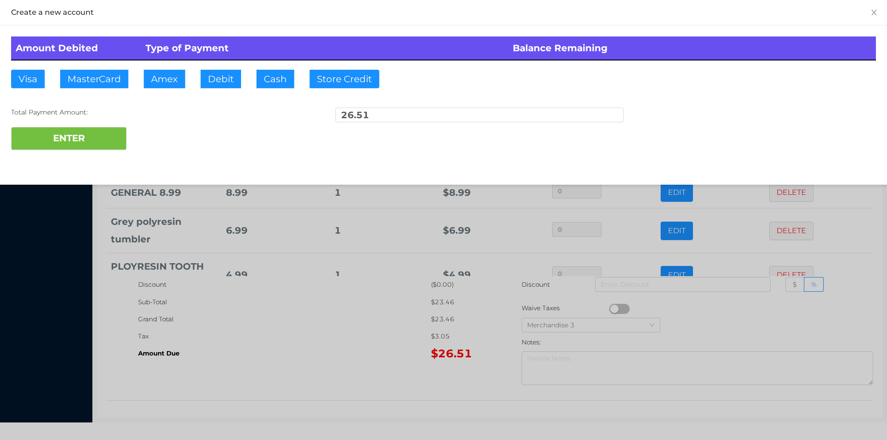
click at [154, 134] on div "ENTER" at bounding box center [443, 138] width 865 height 23
click at [253, 363] on div at bounding box center [443, 220] width 887 height 440
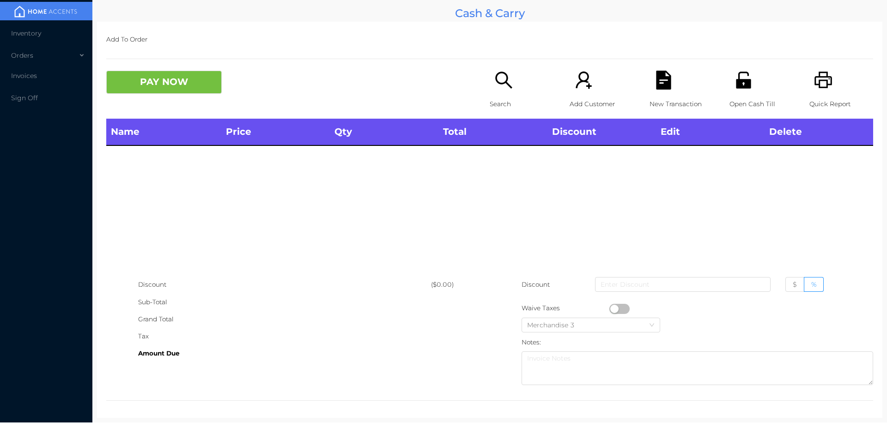
click at [513, 117] on div "Search" at bounding box center [522, 95] width 64 height 48
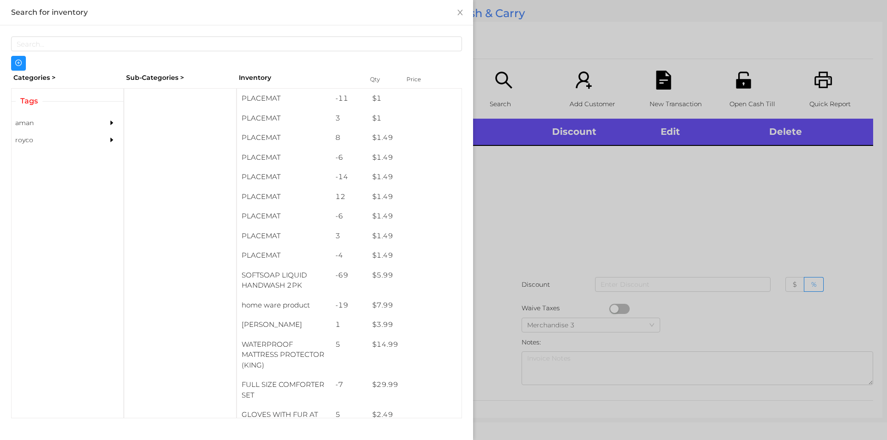
click at [501, 92] on div at bounding box center [443, 220] width 887 height 440
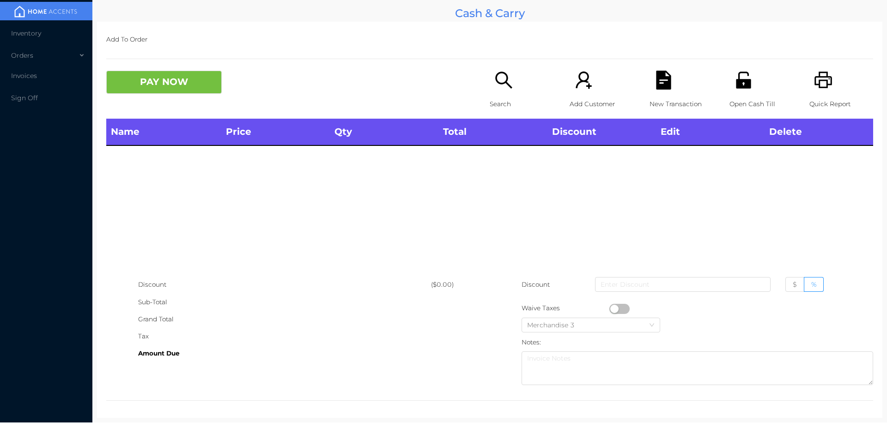
click at [509, 89] on icon "icon: search" at bounding box center [504, 80] width 19 height 19
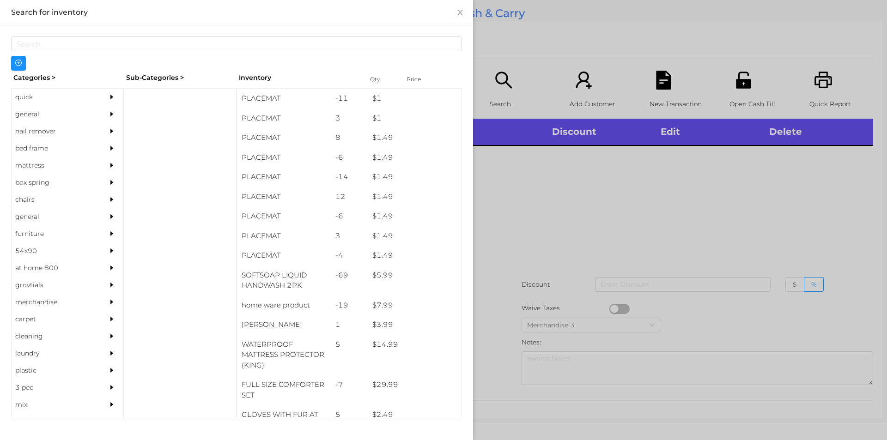
click at [28, 113] on div "general" at bounding box center [54, 114] width 84 height 17
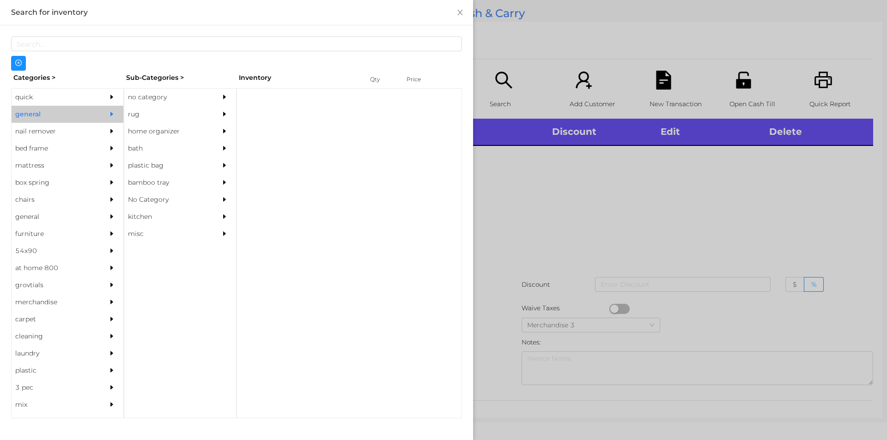
click at [134, 93] on div "no category" at bounding box center [166, 97] width 84 height 17
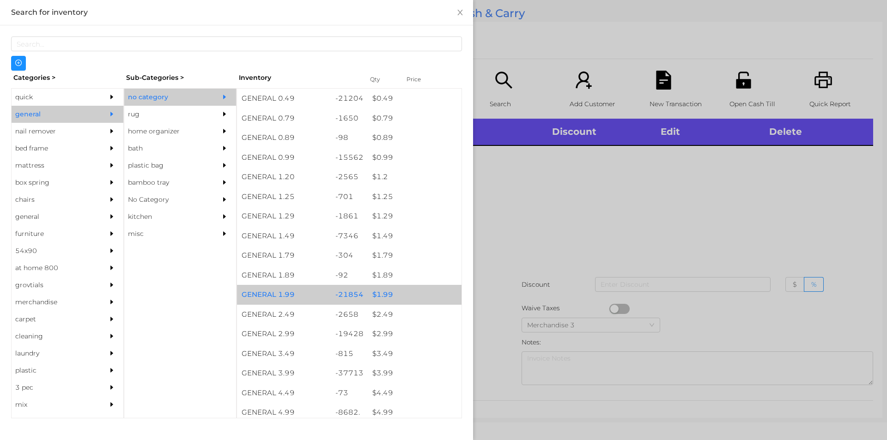
click at [376, 293] on div "$ 1.99" at bounding box center [415, 295] width 94 height 20
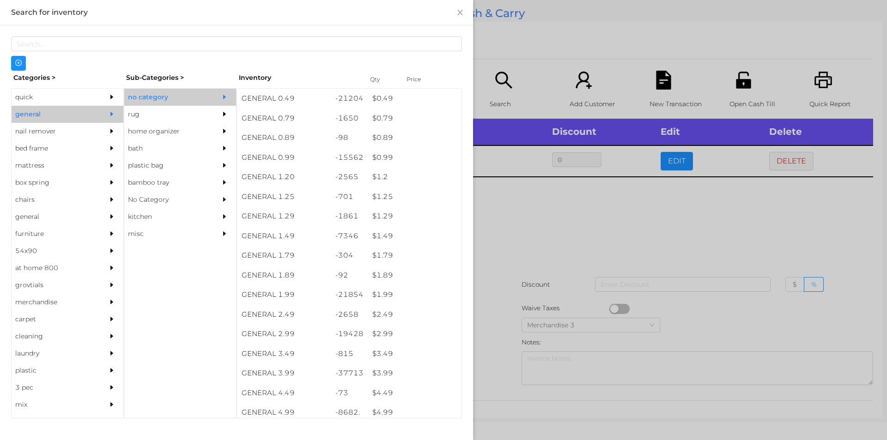
click at [522, 252] on div at bounding box center [443, 220] width 887 height 440
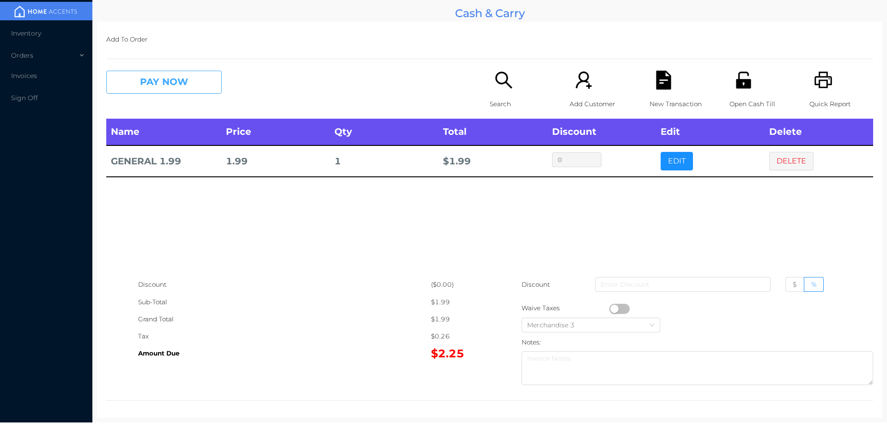
click at [156, 71] on button "PAY NOW" at bounding box center [164, 82] width 116 height 23
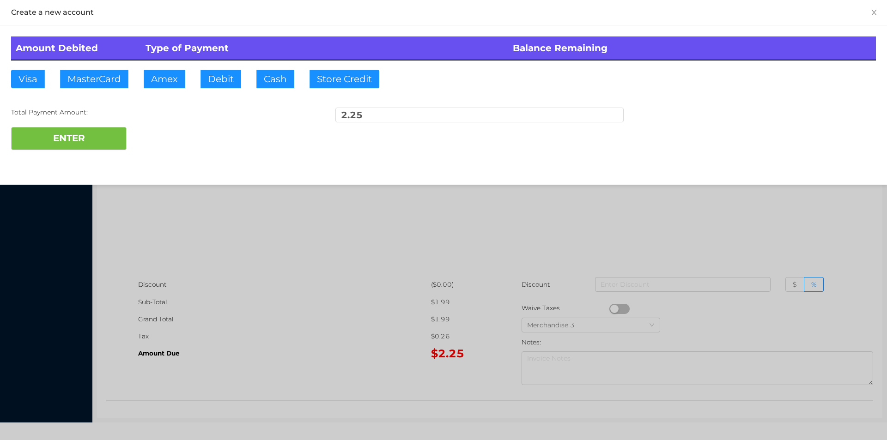
click at [355, 293] on div at bounding box center [443, 220] width 887 height 440
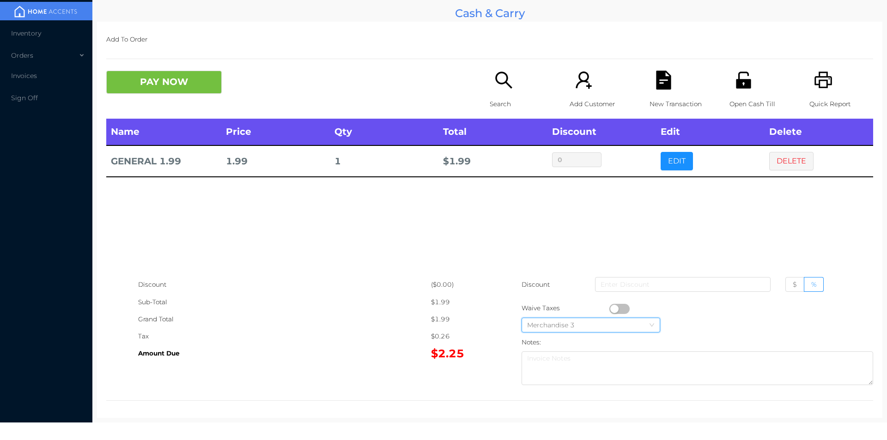
click at [614, 321] on div "Merchandise 3" at bounding box center [591, 325] width 128 height 14
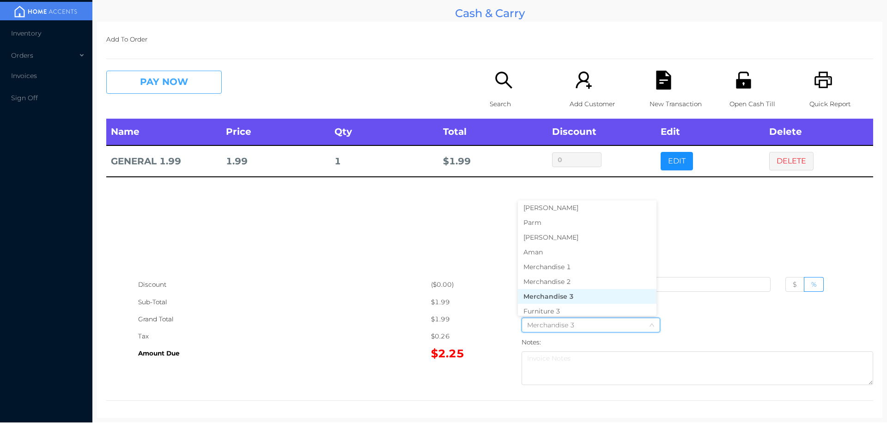
click at [163, 73] on button "PAY NOW" at bounding box center [164, 82] width 116 height 23
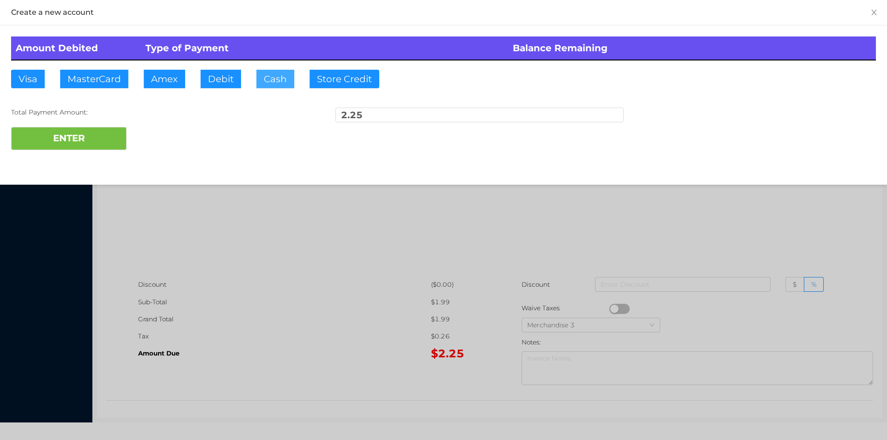
click at [266, 83] on button "Cash" at bounding box center [276, 79] width 38 height 18
click at [79, 143] on button "ENTER" at bounding box center [69, 138] width 116 height 23
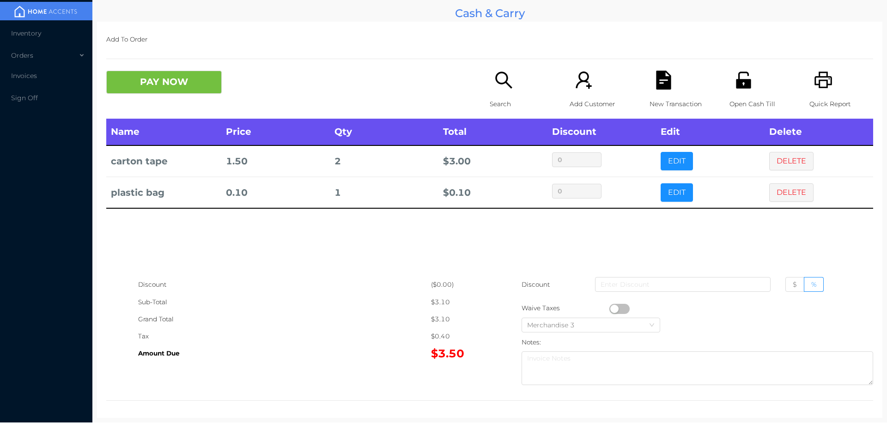
click at [656, 79] on icon "icon: file-text" at bounding box center [663, 80] width 15 height 19
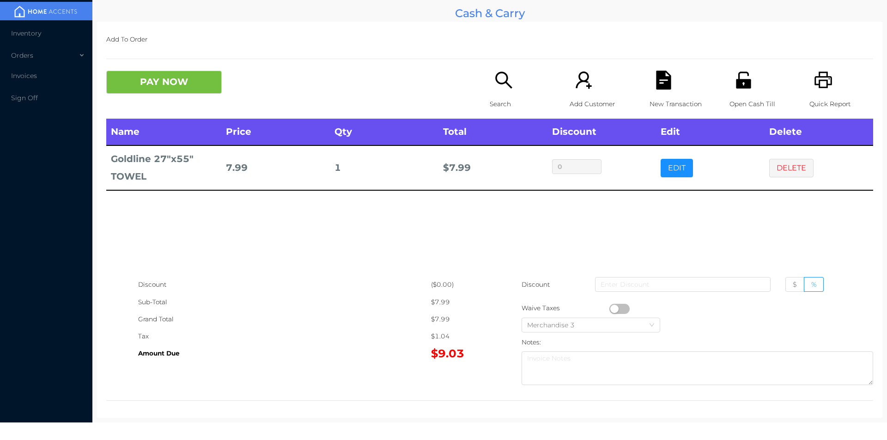
click at [508, 93] on div "Search" at bounding box center [522, 95] width 64 height 48
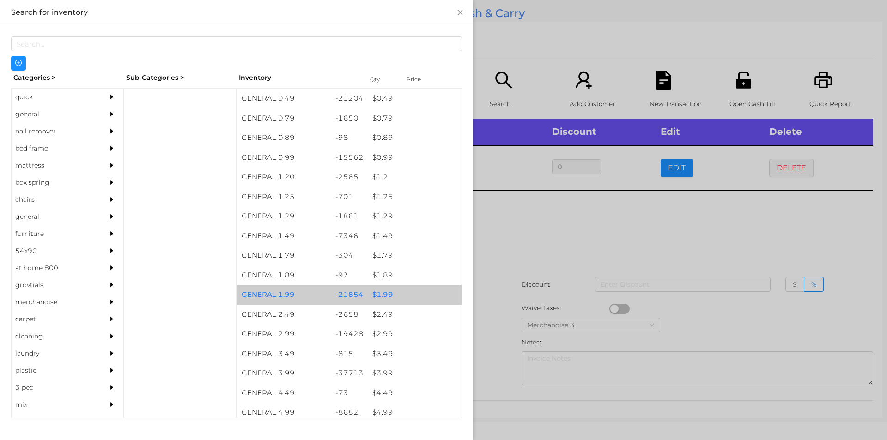
click at [382, 291] on div "$ 1.99" at bounding box center [415, 295] width 94 height 20
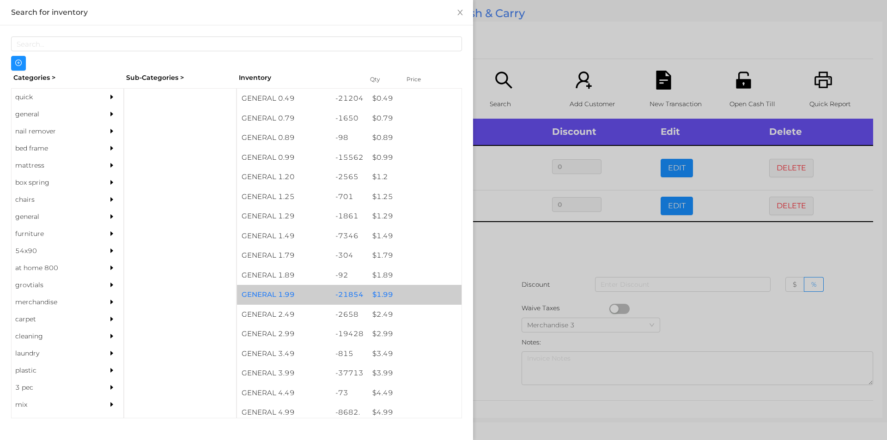
click at [385, 223] on div "$ 1.29" at bounding box center [415, 217] width 94 height 20
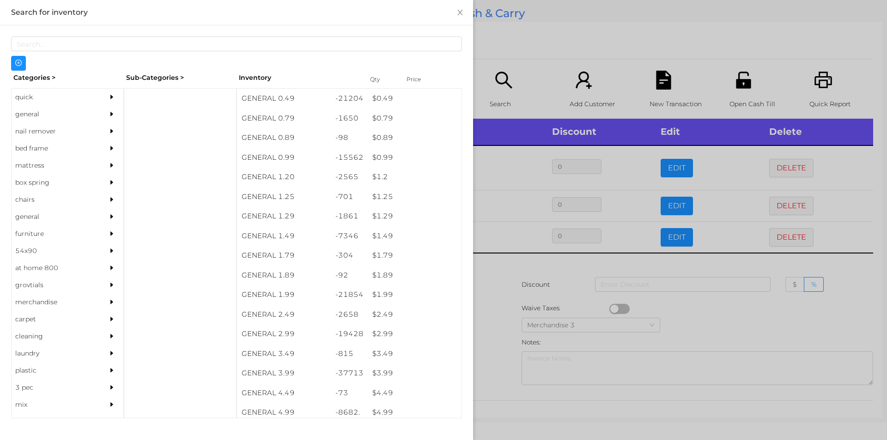
click at [509, 276] on div at bounding box center [443, 220] width 887 height 440
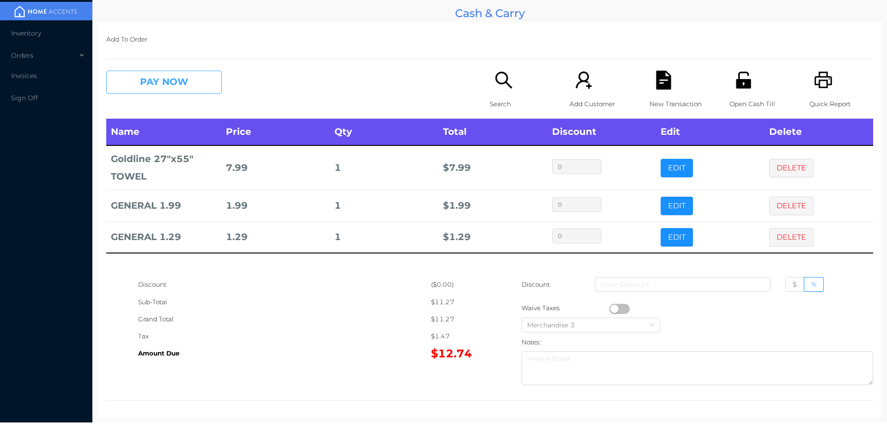
click at [153, 72] on button "PAY NOW" at bounding box center [164, 82] width 116 height 23
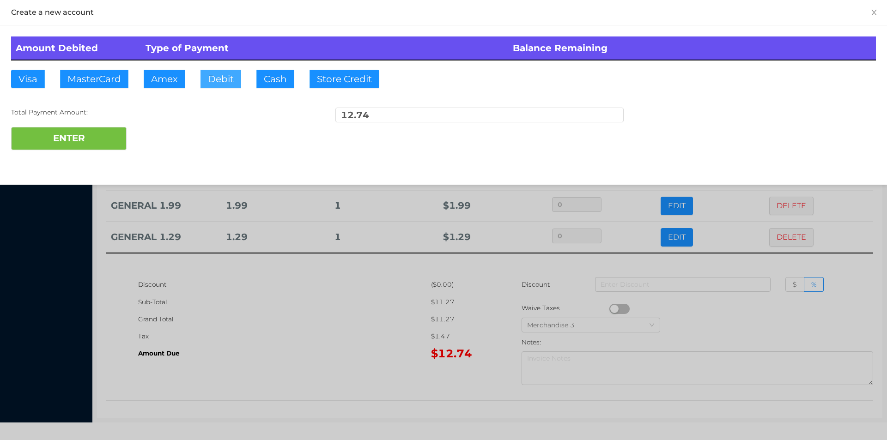
click at [219, 81] on button "Debit" at bounding box center [221, 79] width 41 height 18
type input "20."
click at [80, 148] on button "ENTER" at bounding box center [69, 138] width 116 height 23
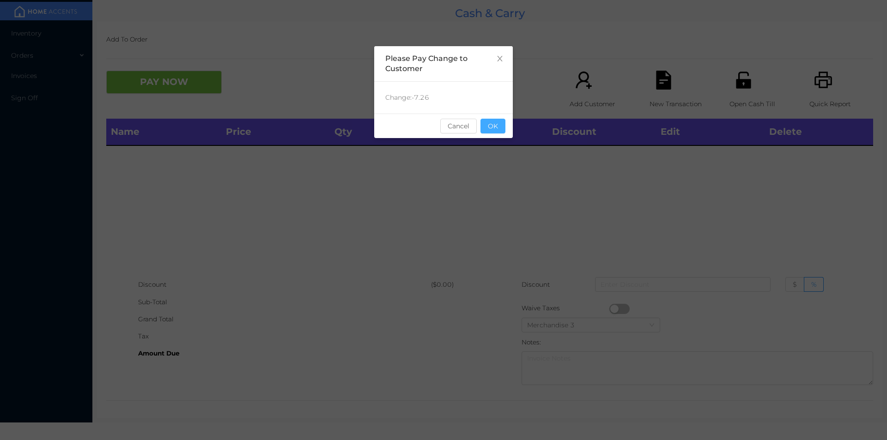
click at [497, 131] on button "OK" at bounding box center [493, 126] width 25 height 15
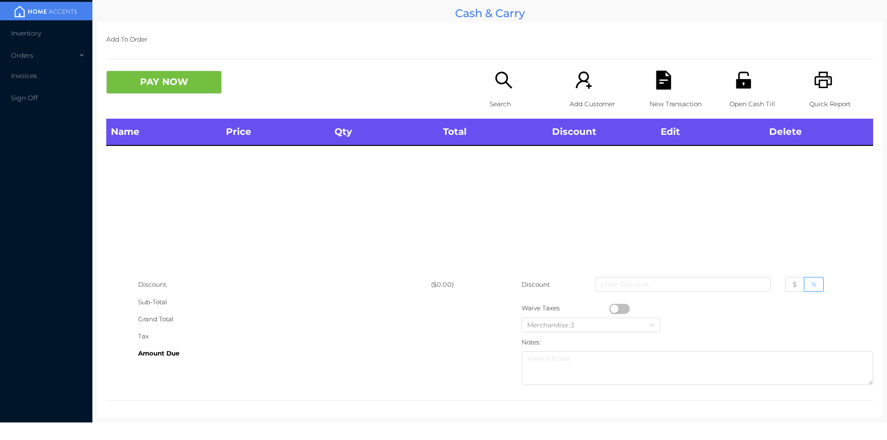
click at [490, 81] on div "Search" at bounding box center [522, 95] width 64 height 48
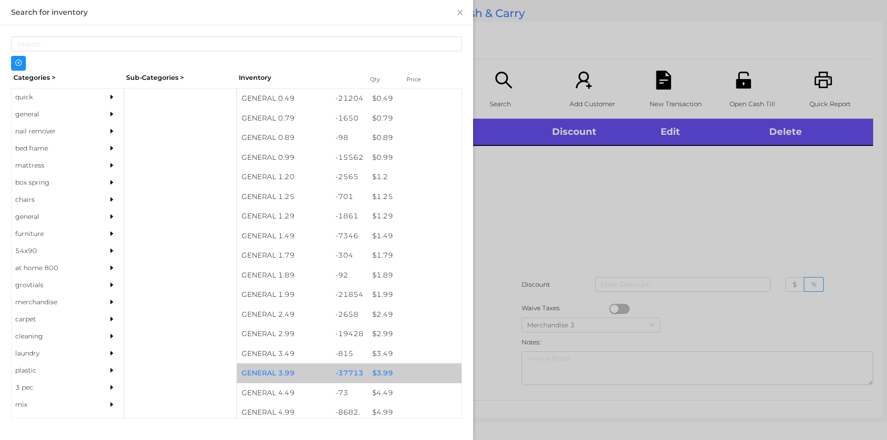
click at [381, 373] on div "$ 3.99" at bounding box center [415, 374] width 94 height 20
click at [386, 377] on div "$ 3.99" at bounding box center [415, 374] width 94 height 20
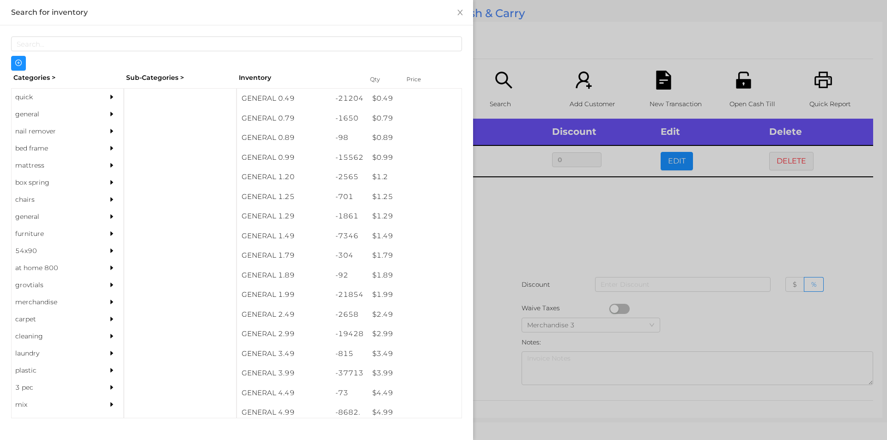
click at [593, 227] on div at bounding box center [443, 220] width 887 height 440
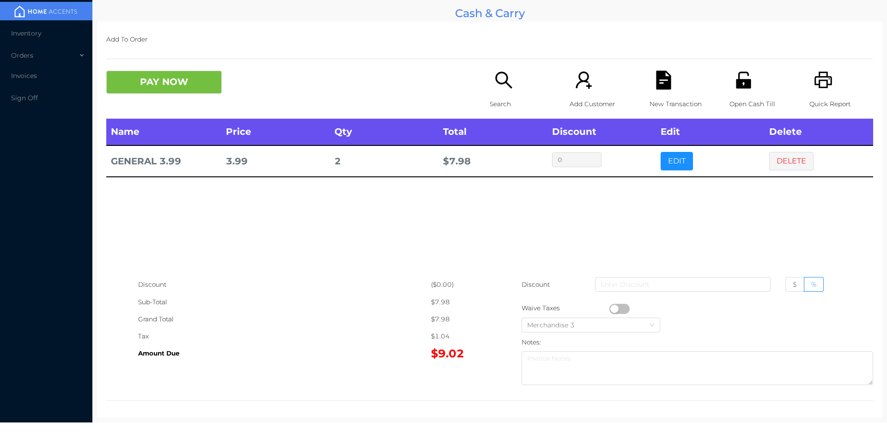
click at [819, 82] on icon "icon: printer" at bounding box center [823, 80] width 19 height 19
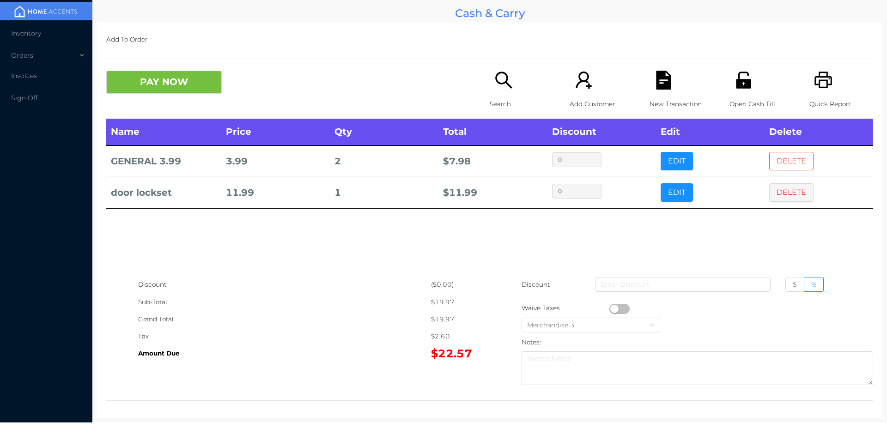
click at [779, 156] on button "DELETE" at bounding box center [792, 161] width 44 height 18
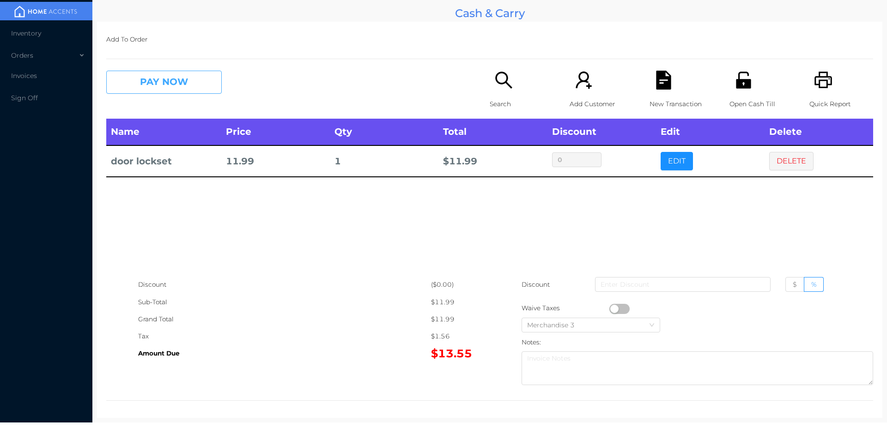
click at [140, 88] on button "PAY NOW" at bounding box center [164, 82] width 116 height 23
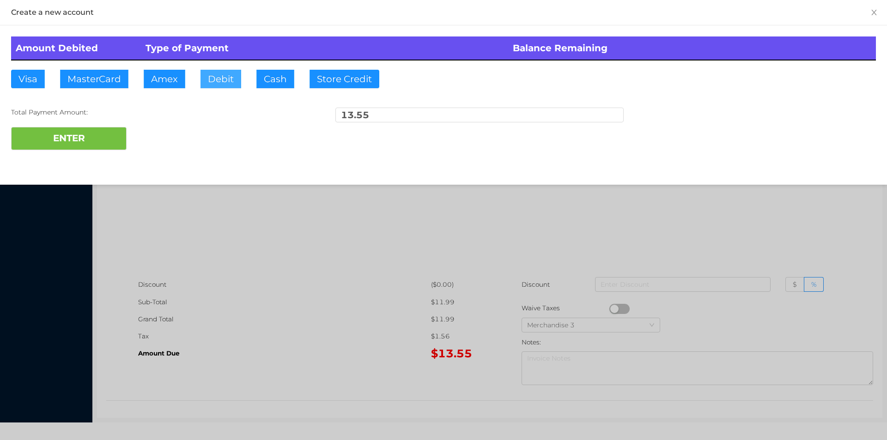
click at [239, 79] on button "Debit" at bounding box center [221, 79] width 41 height 18
type input "15."
click at [76, 138] on button "ENTER" at bounding box center [69, 138] width 116 height 23
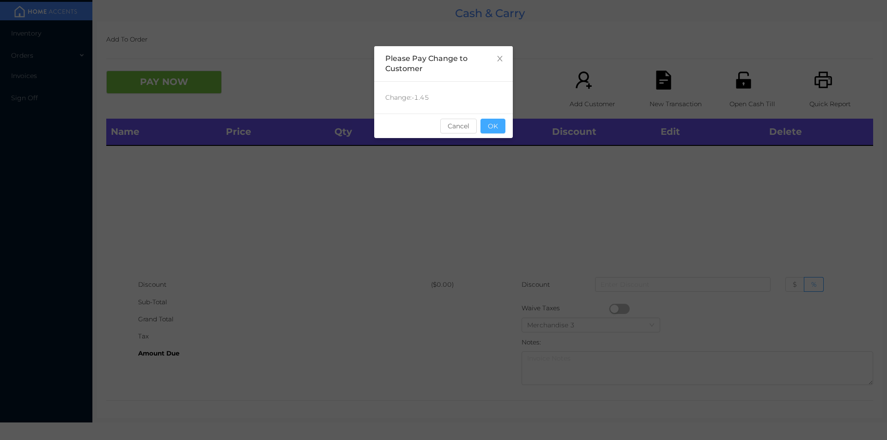
click at [497, 122] on button "OK" at bounding box center [493, 126] width 25 height 15
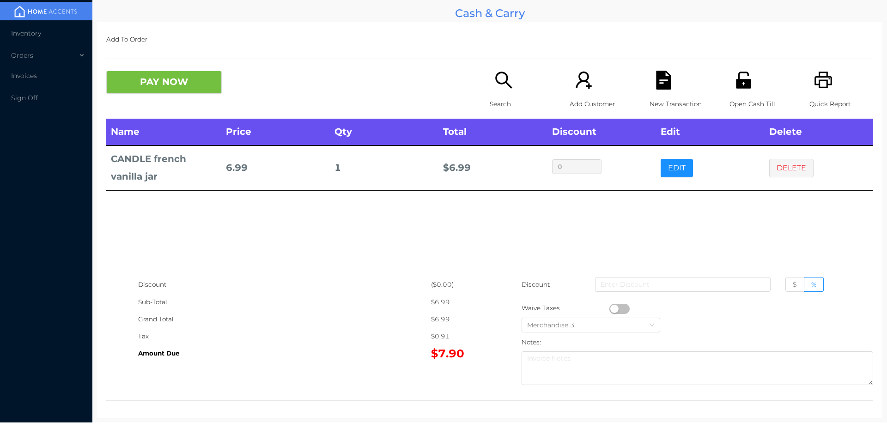
click at [506, 92] on div "Search" at bounding box center [522, 95] width 64 height 48
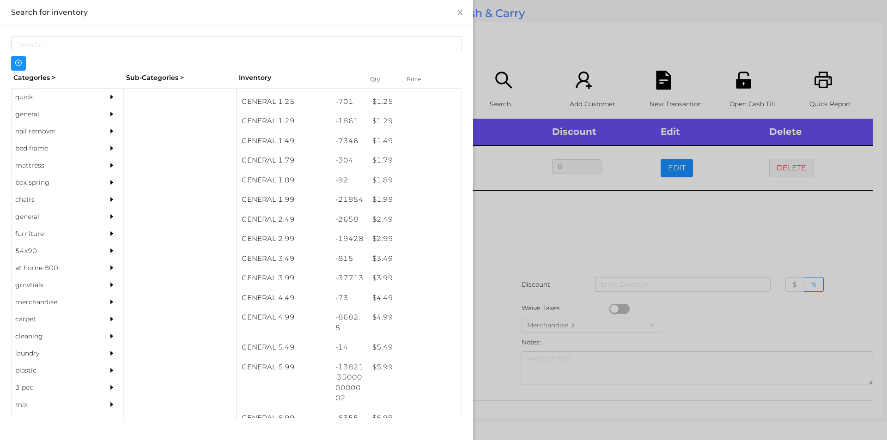
scroll to position [95, 0]
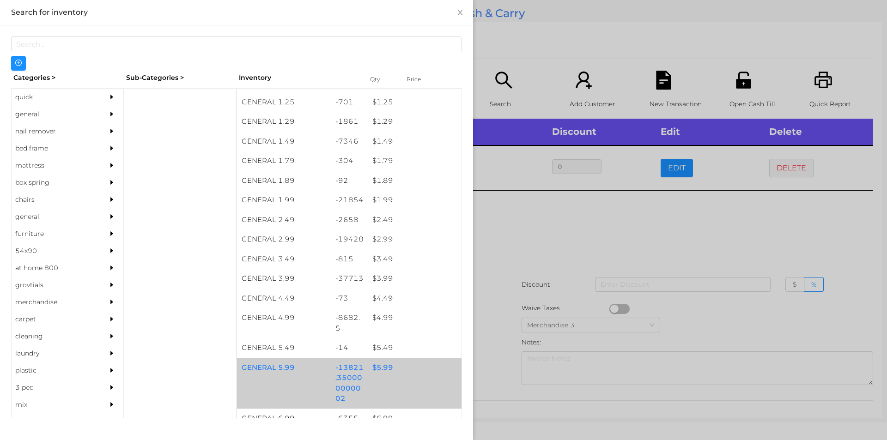
click at [381, 366] on div "$ 5.99" at bounding box center [415, 368] width 94 height 20
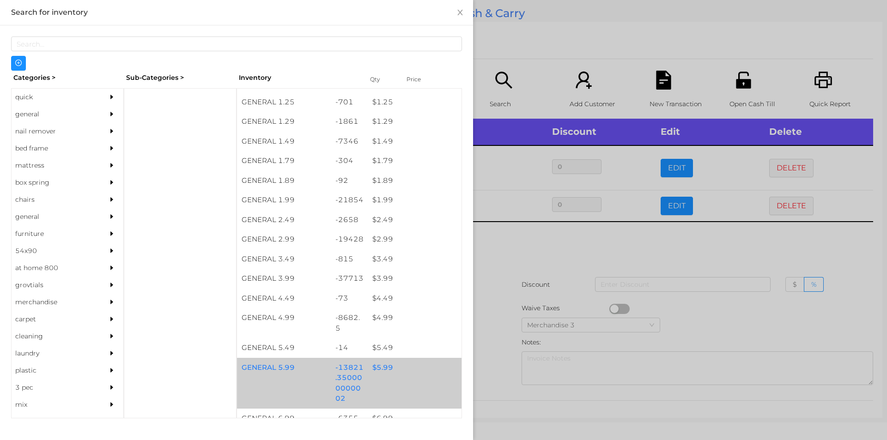
click at [378, 365] on div "$ 5.99" at bounding box center [415, 368] width 94 height 20
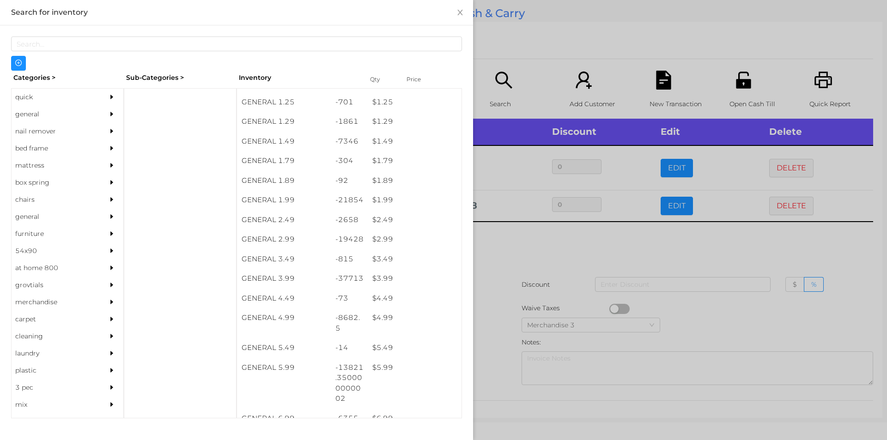
click at [510, 253] on div at bounding box center [443, 220] width 887 height 440
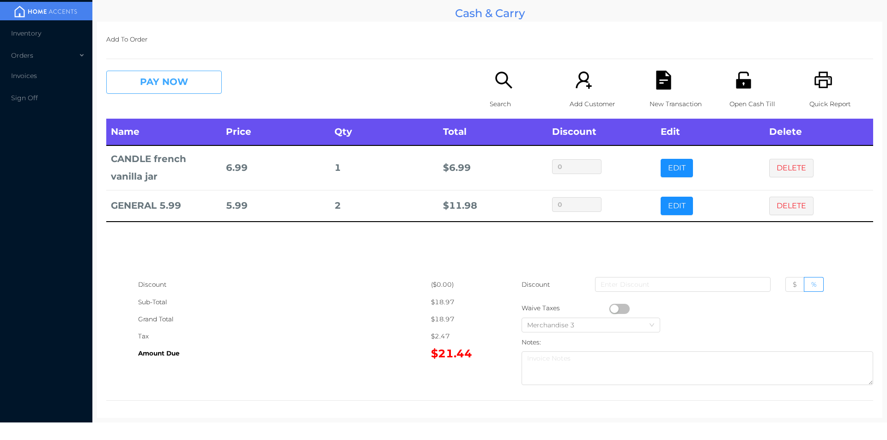
click at [147, 73] on button "PAY NOW" at bounding box center [164, 82] width 116 height 23
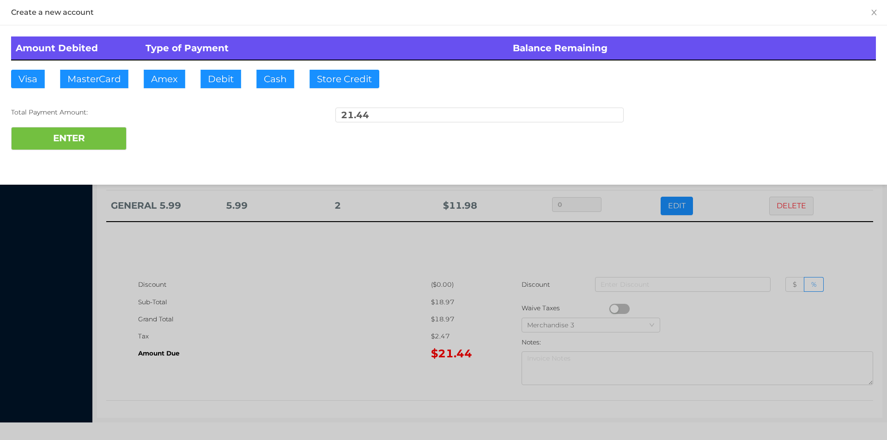
click at [144, 130] on div "ENTER" at bounding box center [443, 138] width 865 height 23
click at [316, 310] on div at bounding box center [443, 220] width 887 height 440
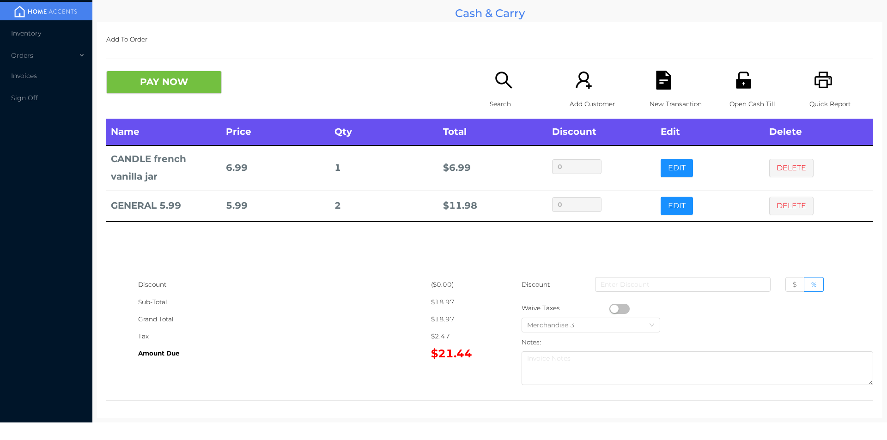
click at [664, 97] on p "New Transaction" at bounding box center [682, 104] width 64 height 17
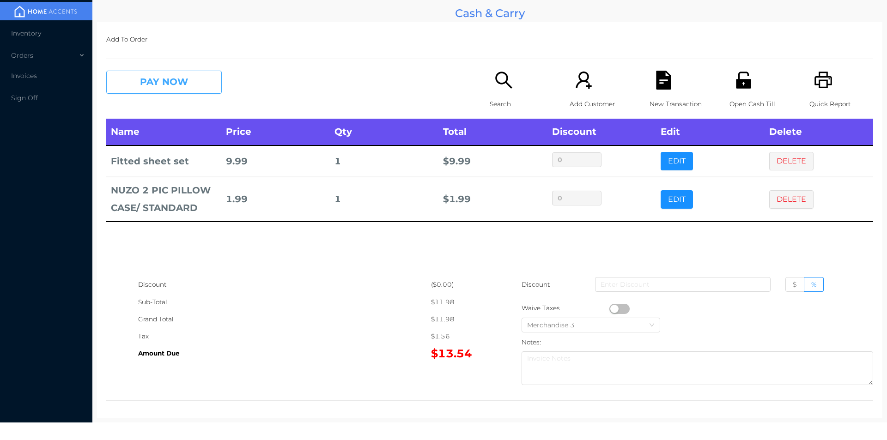
click at [170, 72] on button "PAY NOW" at bounding box center [164, 82] width 116 height 23
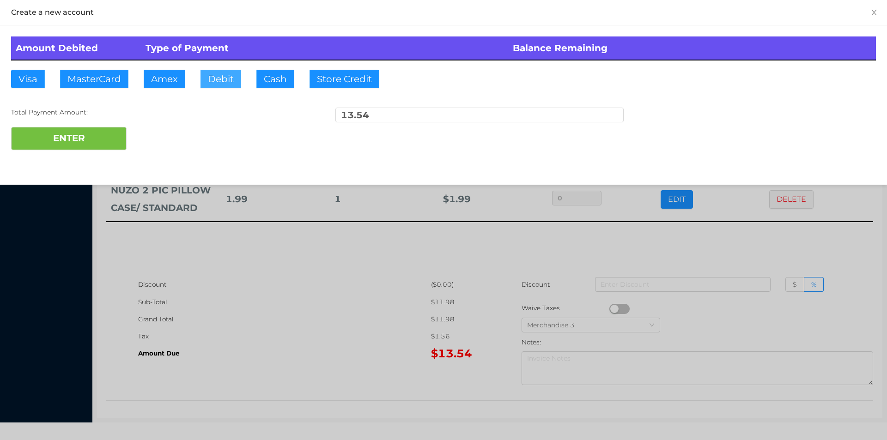
click at [202, 77] on button "Debit" at bounding box center [221, 79] width 41 height 18
click at [90, 143] on button "ENTER" at bounding box center [69, 138] width 116 height 23
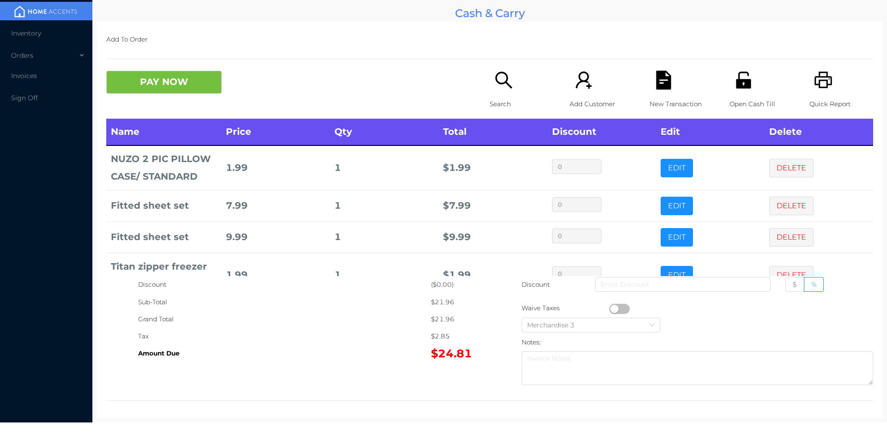
click at [497, 93] on div "Search" at bounding box center [522, 95] width 64 height 48
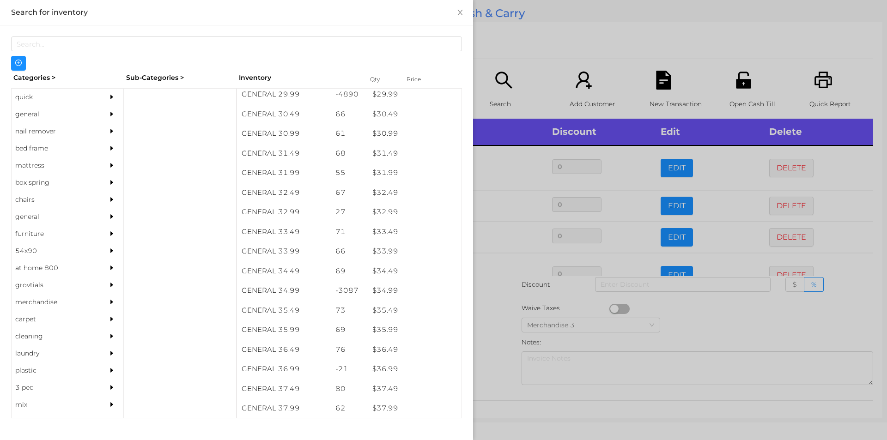
scroll to position [1393, 0]
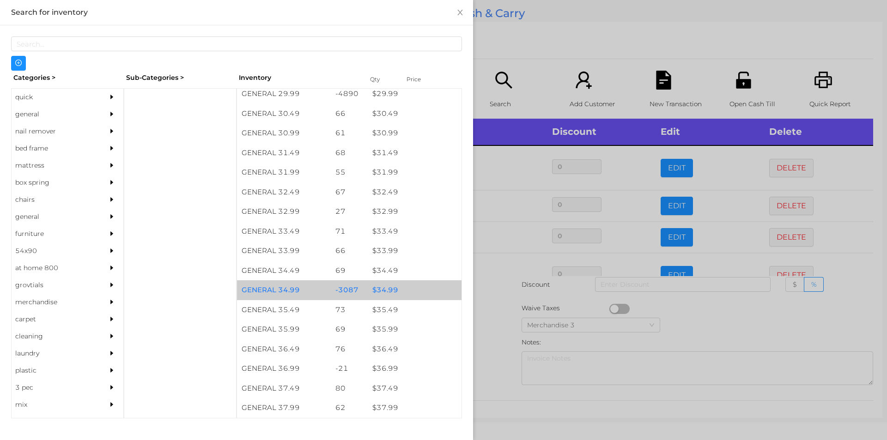
click at [379, 290] on div "$ 34.99" at bounding box center [415, 291] width 94 height 20
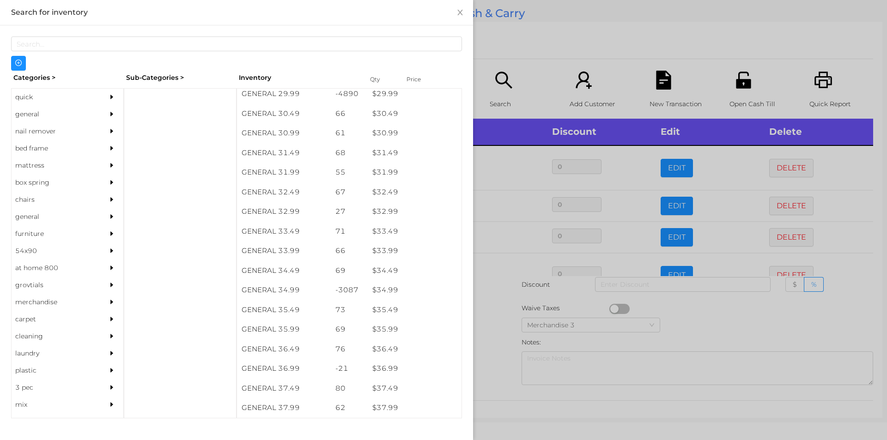
click at [505, 329] on div at bounding box center [443, 220] width 887 height 440
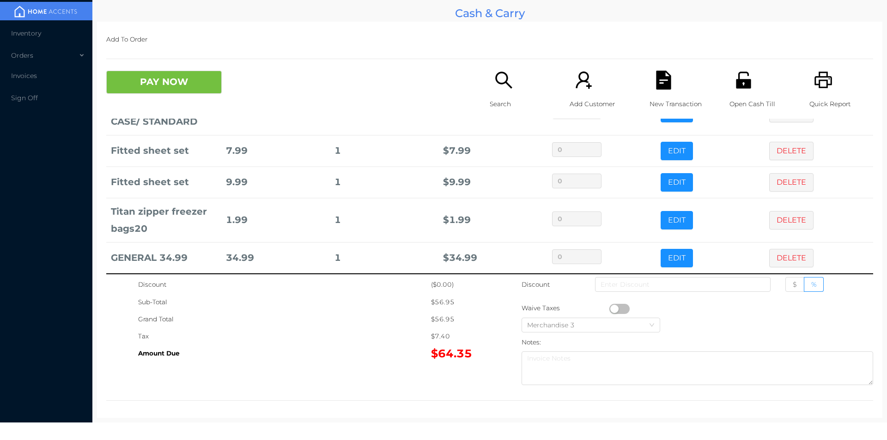
scroll to position [62, 0]
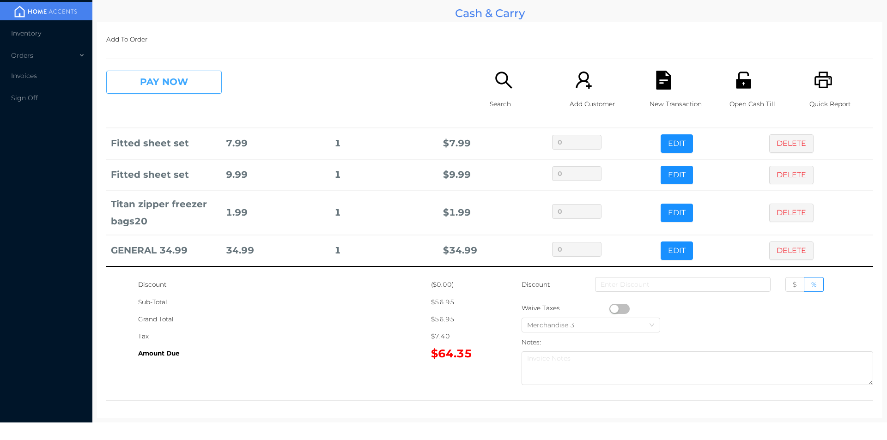
click at [160, 85] on button "PAY NOW" at bounding box center [164, 82] width 116 height 23
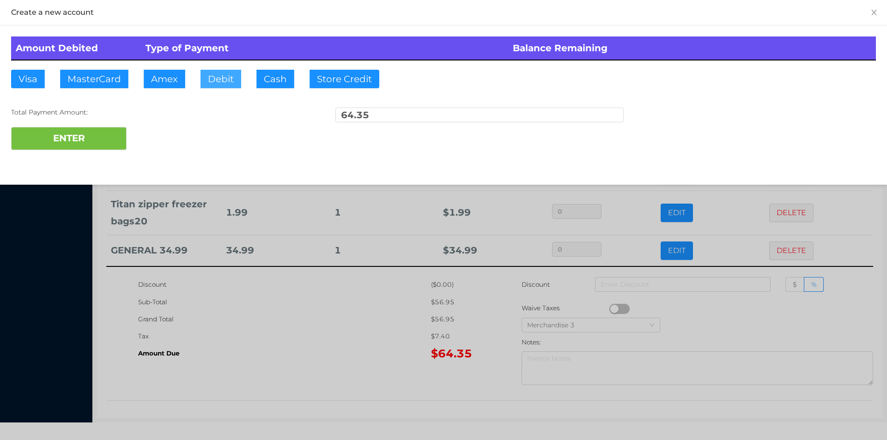
click at [221, 77] on button "Debit" at bounding box center [221, 79] width 41 height 18
click at [147, 129] on div "ENTER" at bounding box center [443, 138] width 865 height 23
click at [159, 122] on div "Total Payment Amount: 64.35" at bounding box center [443, 117] width 865 height 19
click at [263, 299] on div at bounding box center [443, 220] width 887 height 440
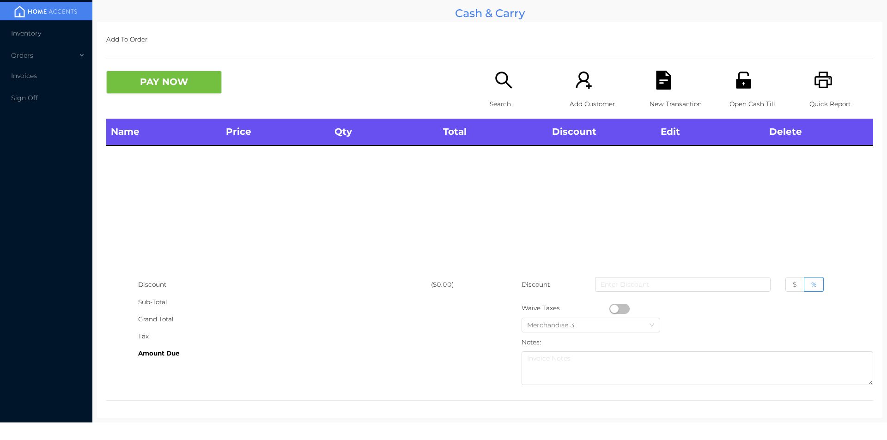
click at [744, 93] on div "Open Cash Till" at bounding box center [762, 95] width 64 height 48
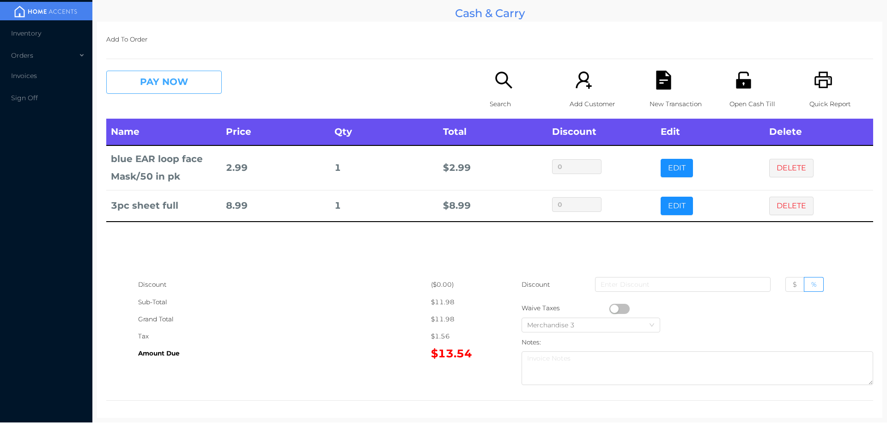
click at [164, 84] on button "PAY NOW" at bounding box center [164, 82] width 116 height 23
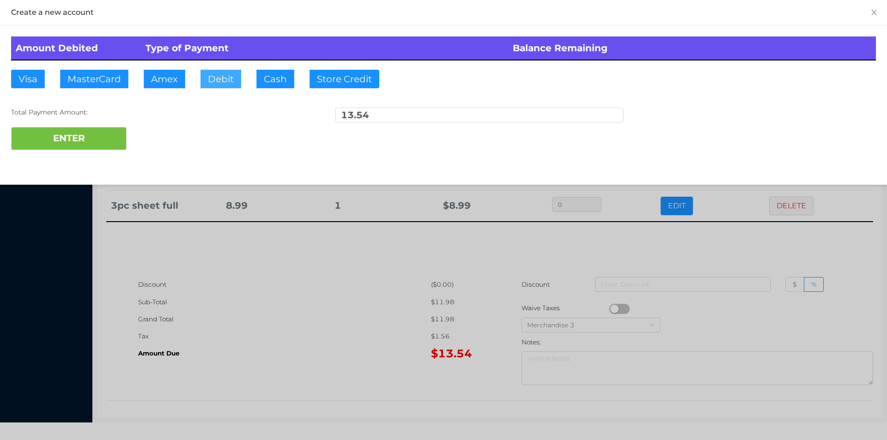
click at [213, 86] on button "Debit" at bounding box center [221, 79] width 41 height 18
type input "50."
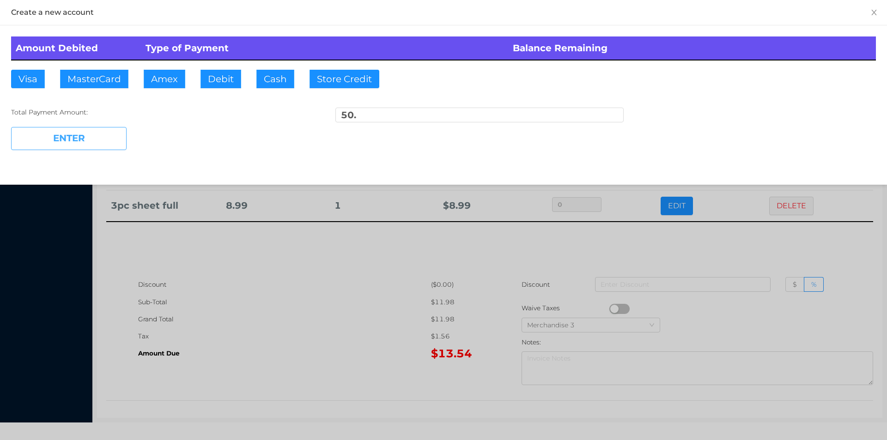
click at [85, 143] on button "ENTER" at bounding box center [69, 138] width 116 height 23
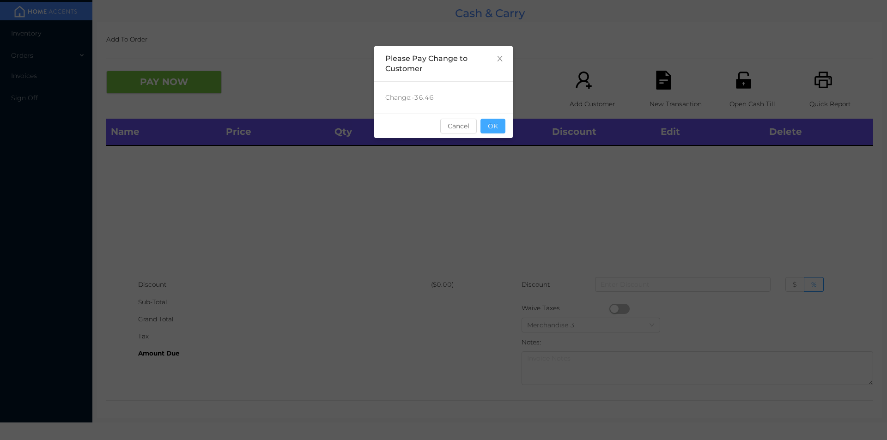
click at [492, 132] on button "OK" at bounding box center [493, 126] width 25 height 15
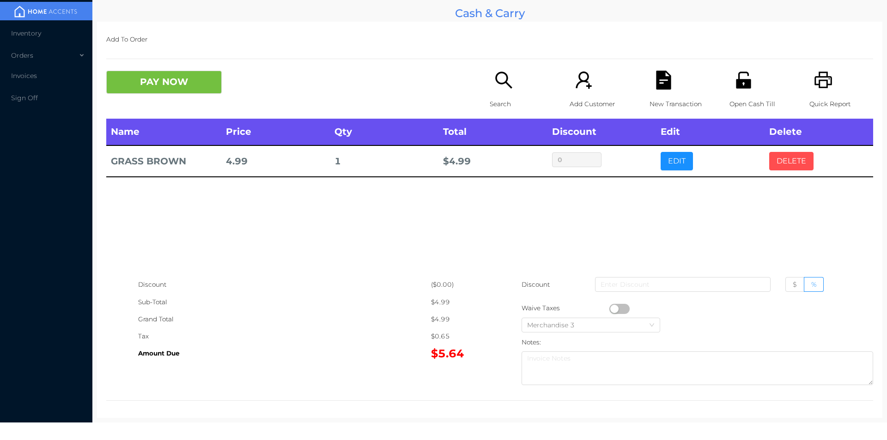
click at [791, 168] on button "DELETE" at bounding box center [792, 161] width 44 height 18
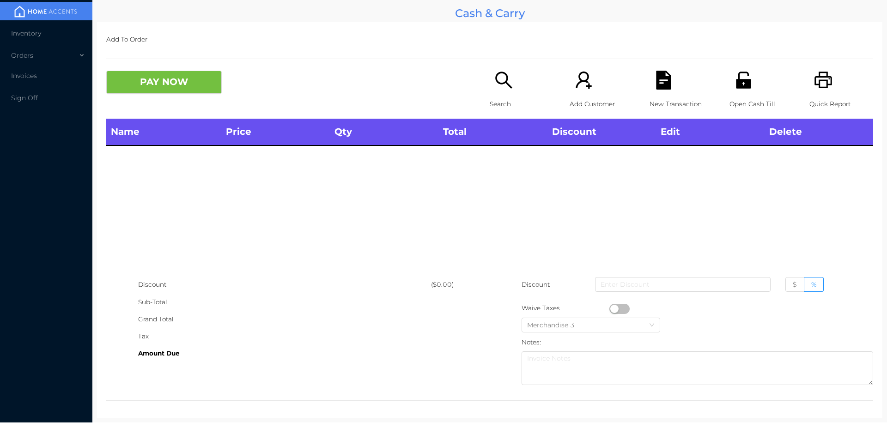
click at [504, 89] on icon "icon: search" at bounding box center [504, 80] width 19 height 19
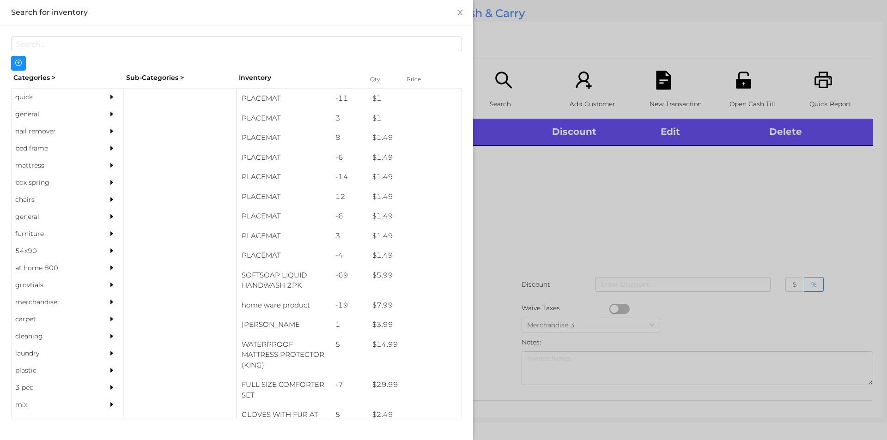
click at [40, 110] on div "general" at bounding box center [54, 114] width 84 height 17
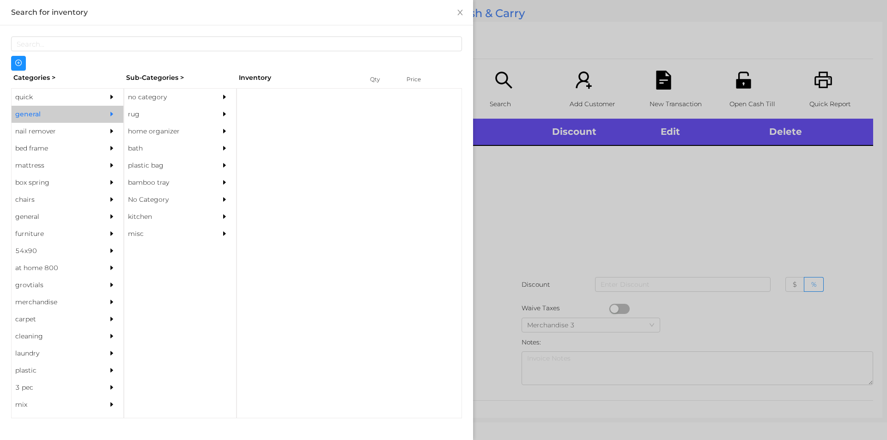
click at [142, 96] on div "no category" at bounding box center [166, 97] width 84 height 17
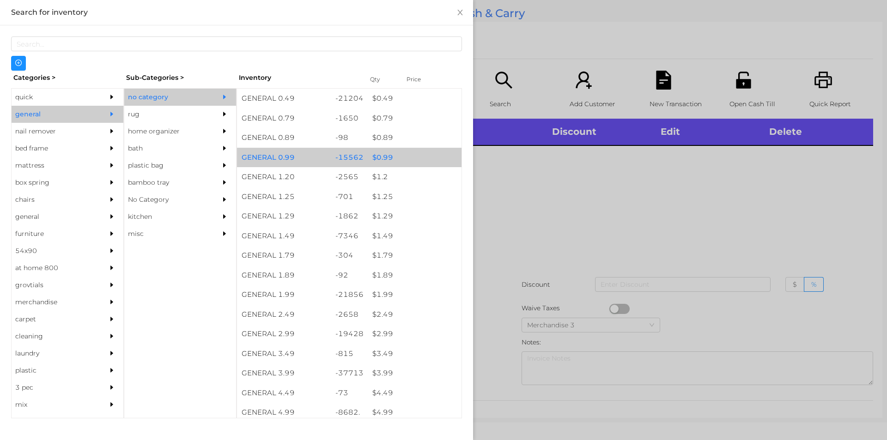
click at [382, 153] on div "$ 0.99" at bounding box center [415, 158] width 94 height 20
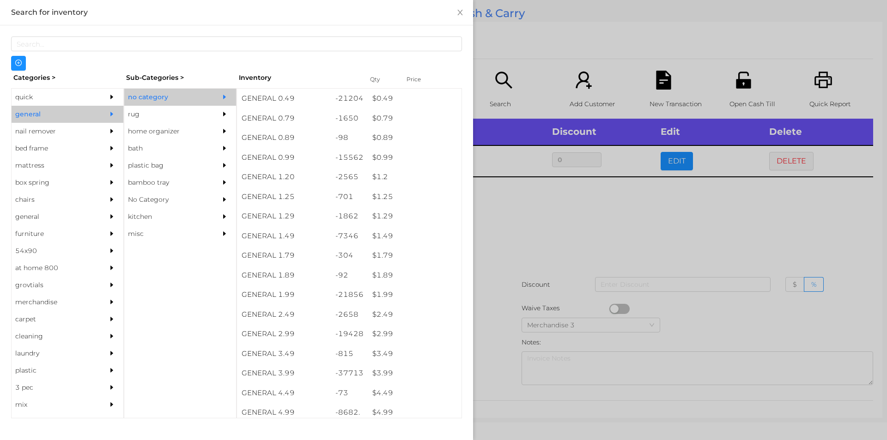
click at [512, 203] on div at bounding box center [443, 220] width 887 height 440
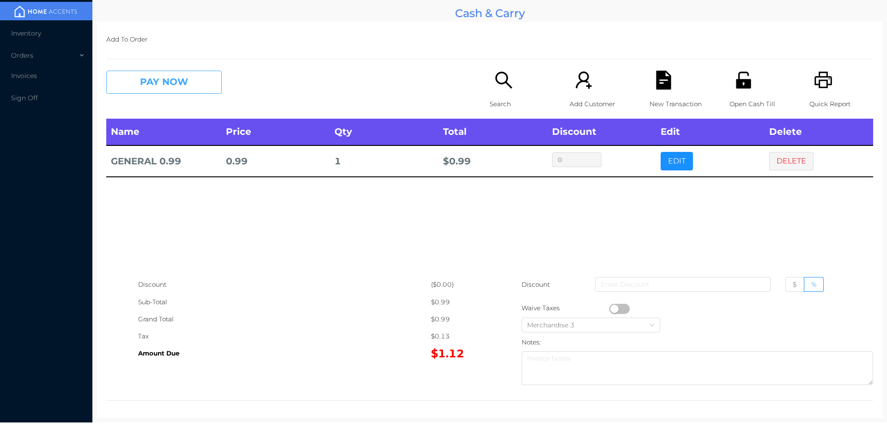
click at [154, 92] on button "PAY NOW" at bounding box center [164, 82] width 116 height 23
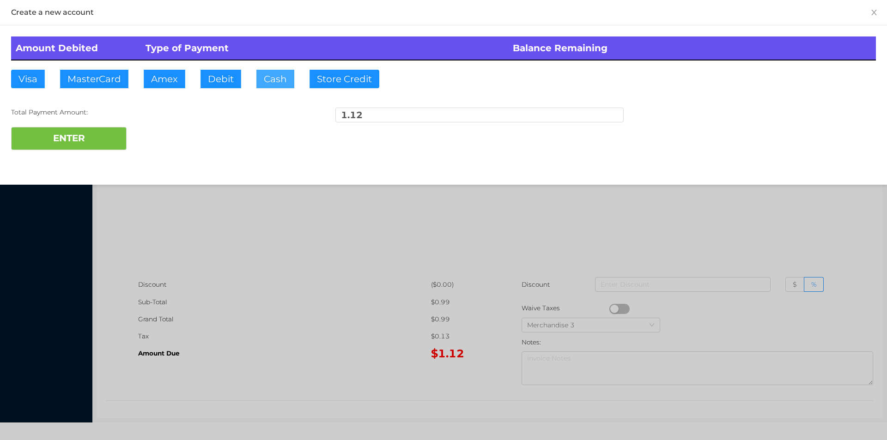
click at [274, 84] on button "Cash" at bounding box center [276, 79] width 38 height 18
click at [84, 137] on button "ENTER" at bounding box center [69, 138] width 116 height 23
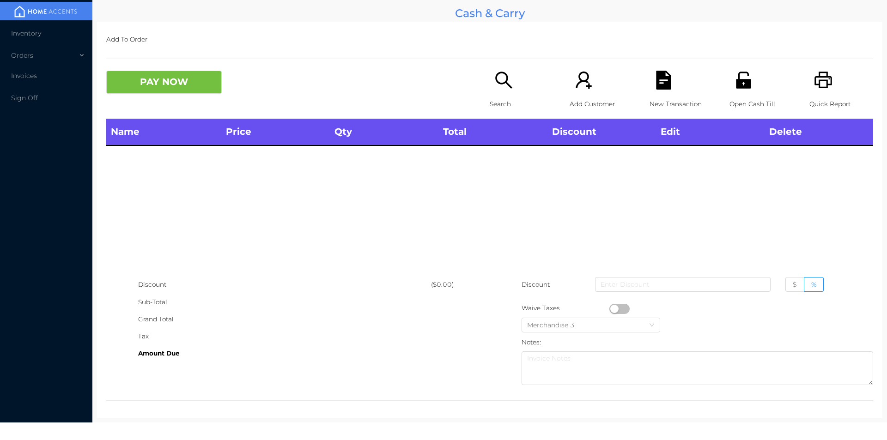
click at [500, 77] on icon "icon: search" at bounding box center [504, 80] width 19 height 19
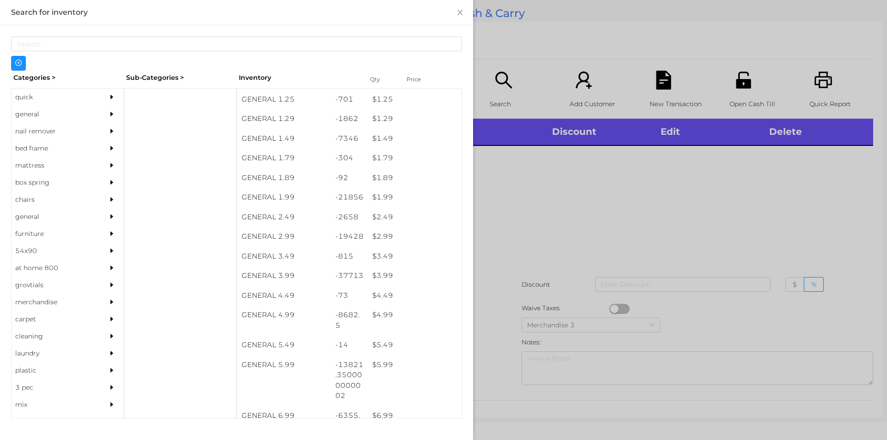
scroll to position [122, 0]
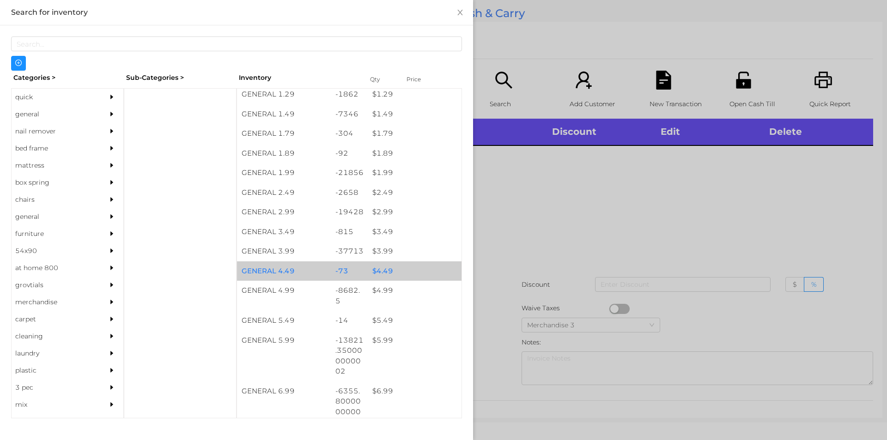
click at [382, 279] on div "$ 4.49" at bounding box center [415, 272] width 94 height 20
click at [385, 275] on div "$ 4.49" at bounding box center [415, 272] width 94 height 20
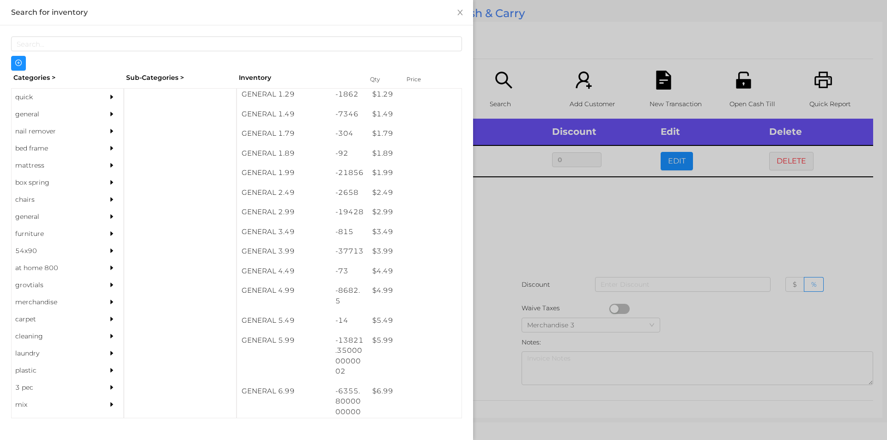
click at [758, 232] on div at bounding box center [443, 220] width 887 height 440
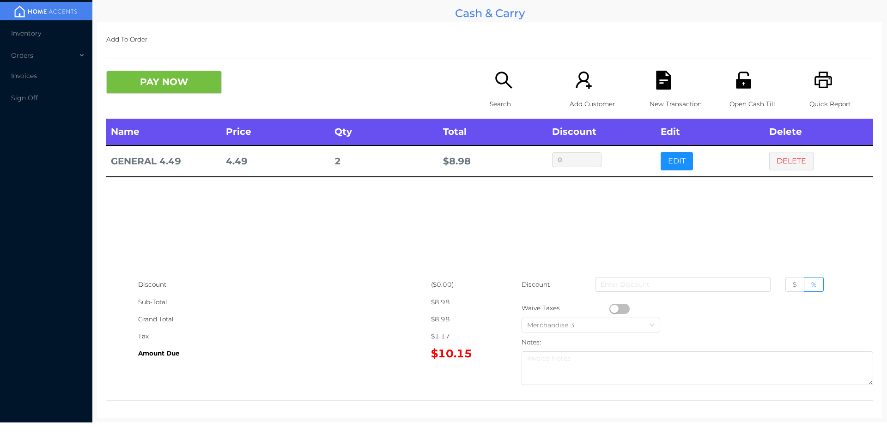
click at [517, 82] on div "Search" at bounding box center [522, 95] width 64 height 48
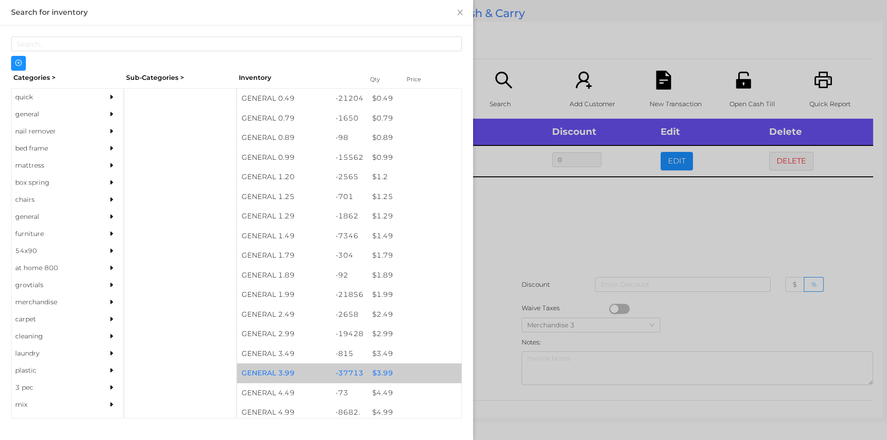
click at [375, 373] on div "$ 3.99" at bounding box center [415, 374] width 94 height 20
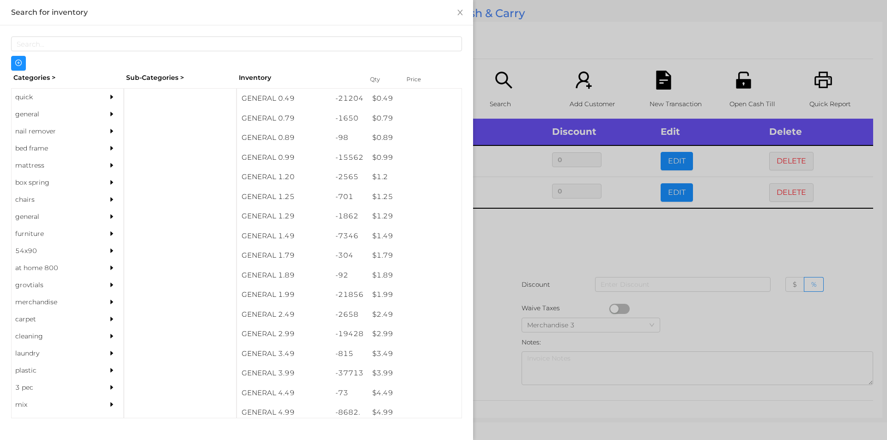
click at [782, 240] on div at bounding box center [443, 220] width 887 height 440
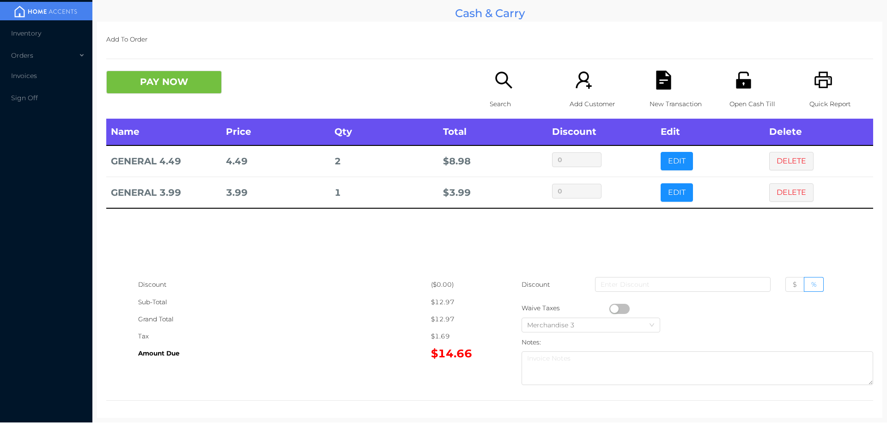
click at [657, 83] on icon "icon: file-text" at bounding box center [663, 80] width 19 height 19
click at [824, 90] on icon "icon: printer" at bounding box center [823, 80] width 19 height 19
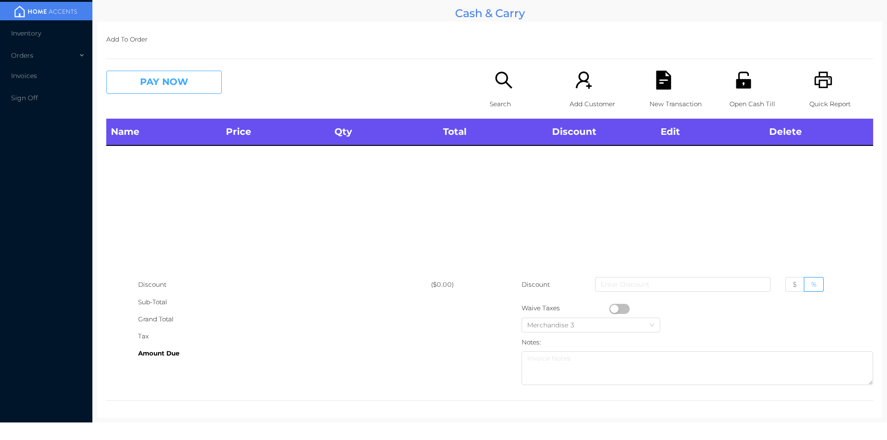
click at [190, 81] on button "PAY NOW" at bounding box center [164, 82] width 116 height 23
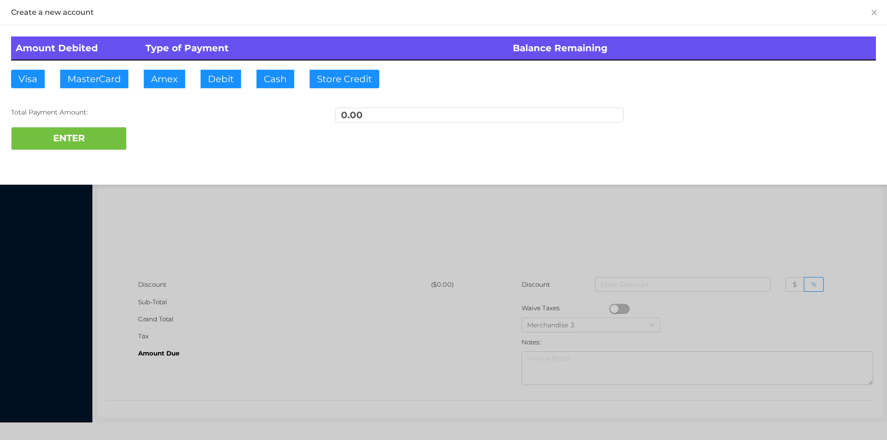
click at [175, 197] on div at bounding box center [443, 220] width 887 height 440
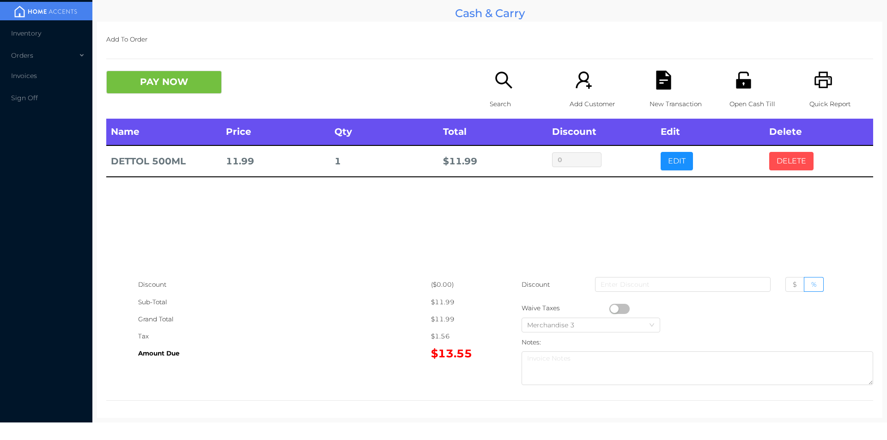
click at [792, 161] on button "DELETE" at bounding box center [792, 161] width 44 height 18
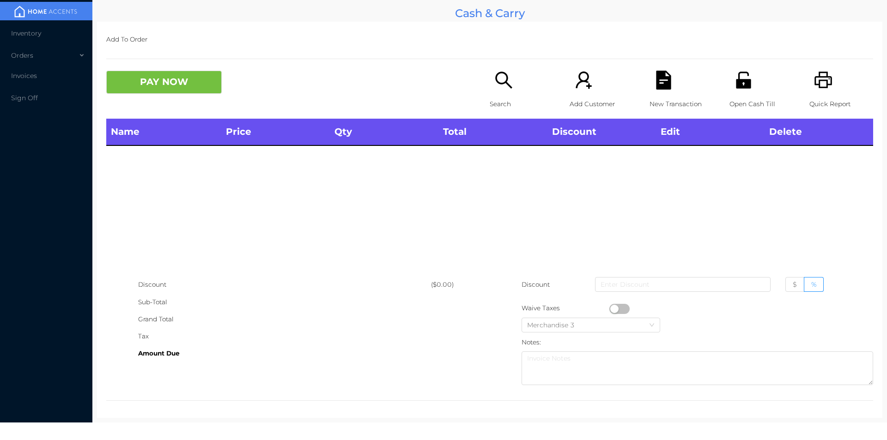
click at [835, 91] on div "Quick Report" at bounding box center [842, 95] width 64 height 48
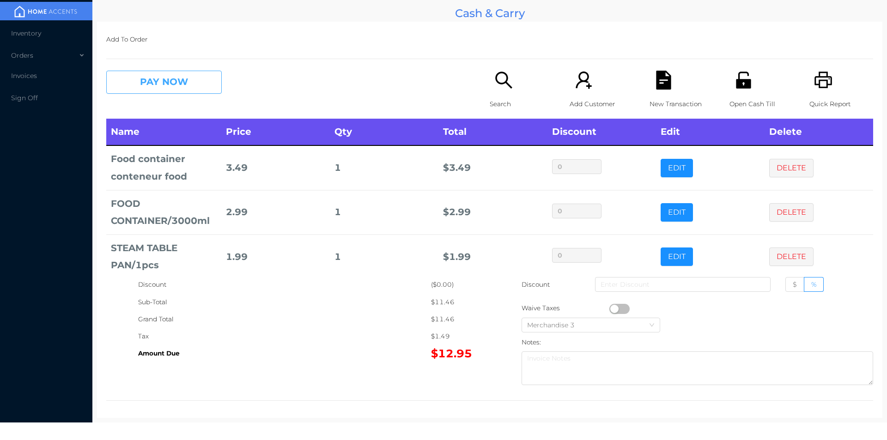
click at [155, 91] on button "PAY NOW" at bounding box center [164, 82] width 116 height 23
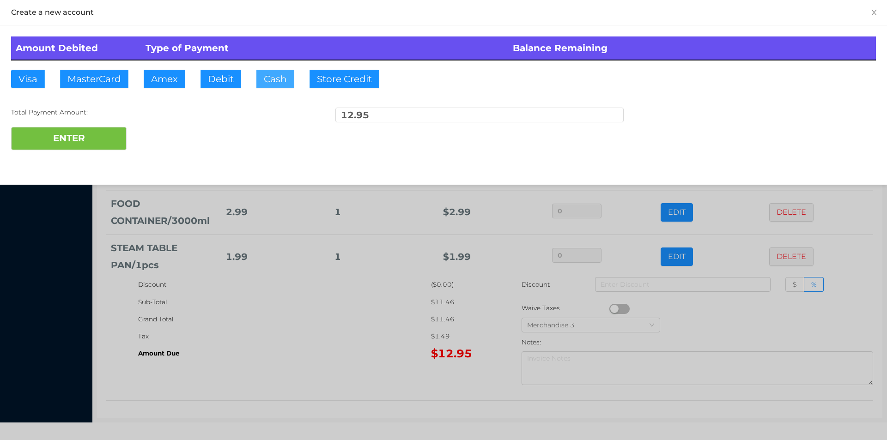
click at [272, 81] on button "Cash" at bounding box center [276, 79] width 38 height 18
type input "20."
click at [80, 146] on button "ENTER" at bounding box center [69, 138] width 116 height 23
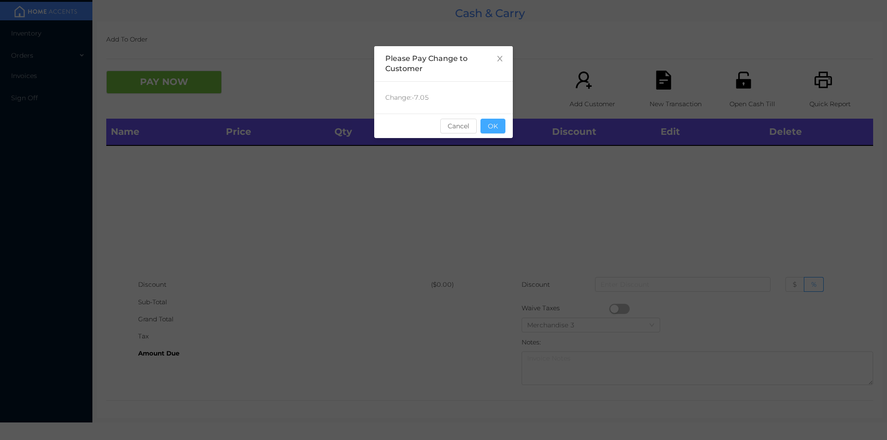
click at [490, 128] on button "OK" at bounding box center [493, 126] width 25 height 15
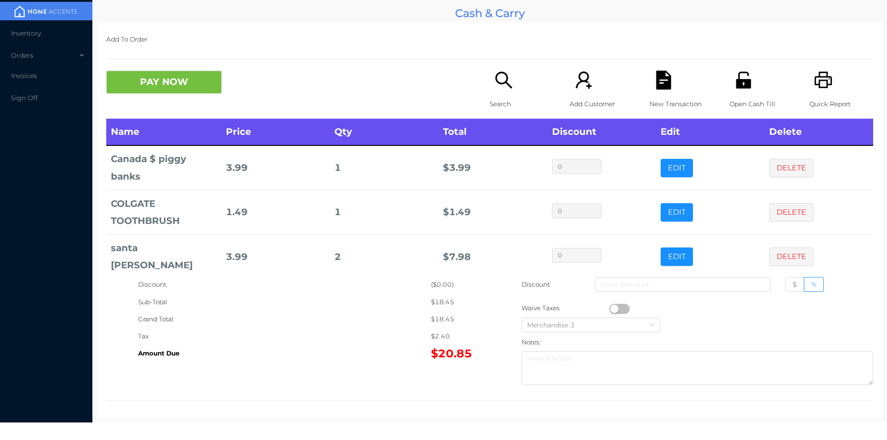
click at [736, 83] on icon "icon: unlock" at bounding box center [743, 80] width 15 height 17
click at [149, 79] on button "PAY NOW" at bounding box center [164, 82] width 116 height 23
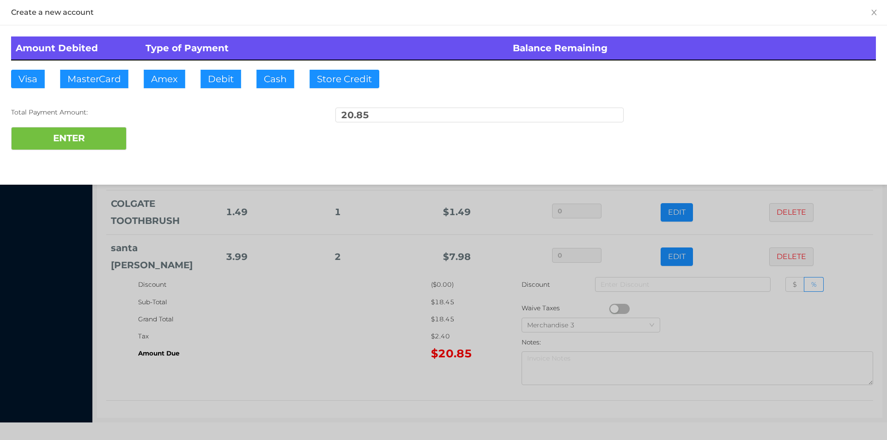
click at [271, 336] on div at bounding box center [443, 220] width 887 height 440
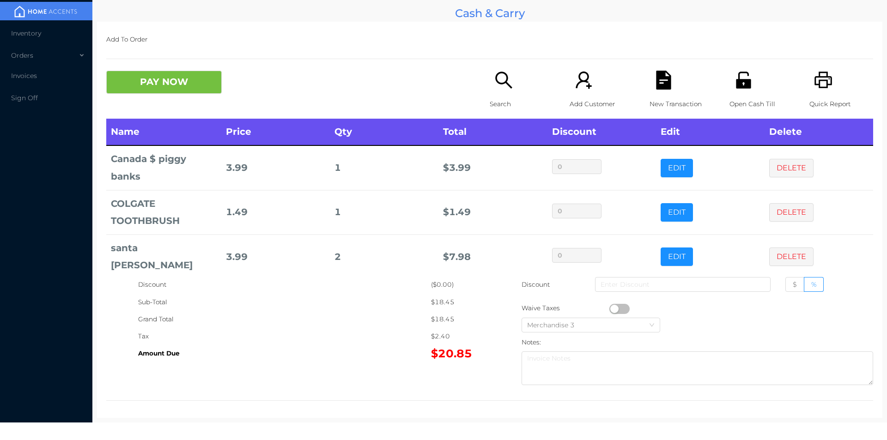
click at [656, 80] on icon "icon: file-text" at bounding box center [663, 80] width 19 height 19
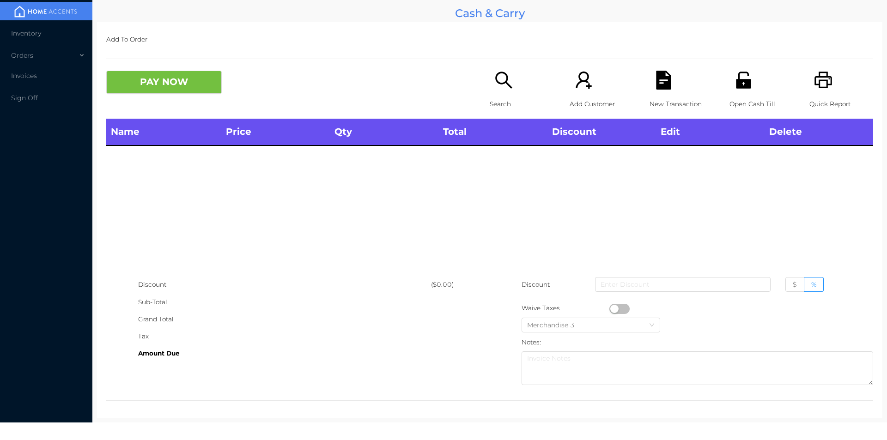
click at [810, 92] on div "Quick Report" at bounding box center [842, 95] width 64 height 48
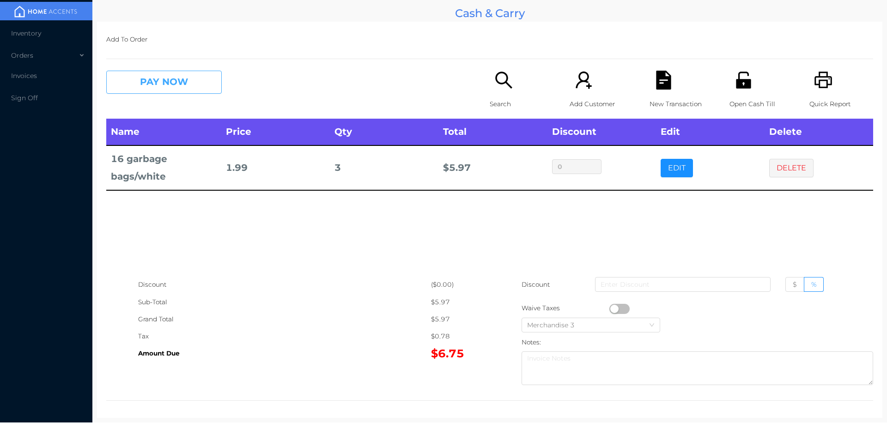
click at [165, 75] on button "PAY NOW" at bounding box center [164, 82] width 116 height 23
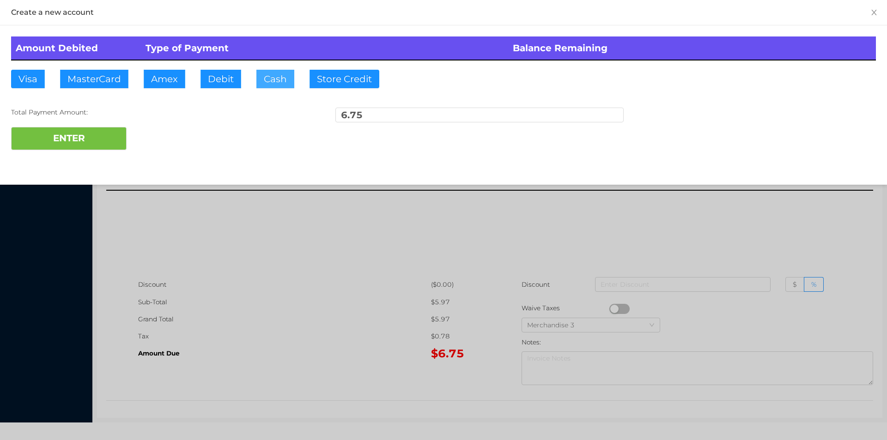
click at [268, 78] on button "Cash" at bounding box center [276, 79] width 38 height 18
type input "10."
click at [92, 147] on button "ENTER" at bounding box center [69, 138] width 116 height 23
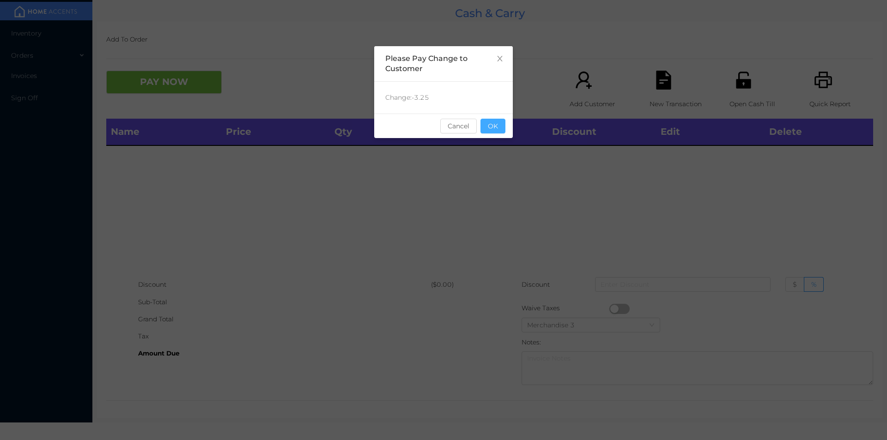
click at [494, 131] on button "OK" at bounding box center [493, 126] width 25 height 15
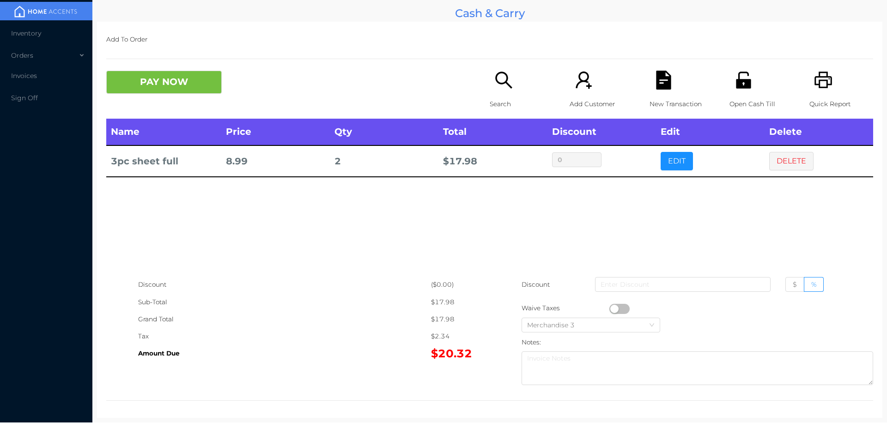
click at [742, 94] on div "Open Cash Till" at bounding box center [762, 95] width 64 height 48
click at [783, 166] on button "DELETE" at bounding box center [792, 161] width 44 height 18
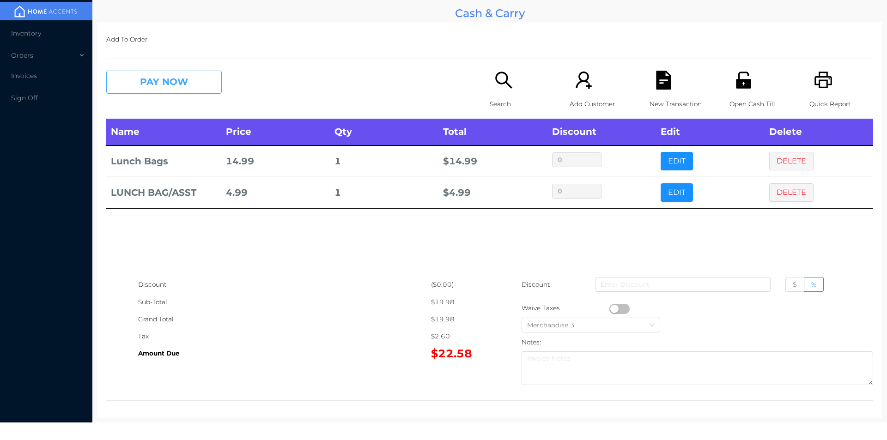
click at [173, 80] on button "PAY NOW" at bounding box center [164, 82] width 116 height 23
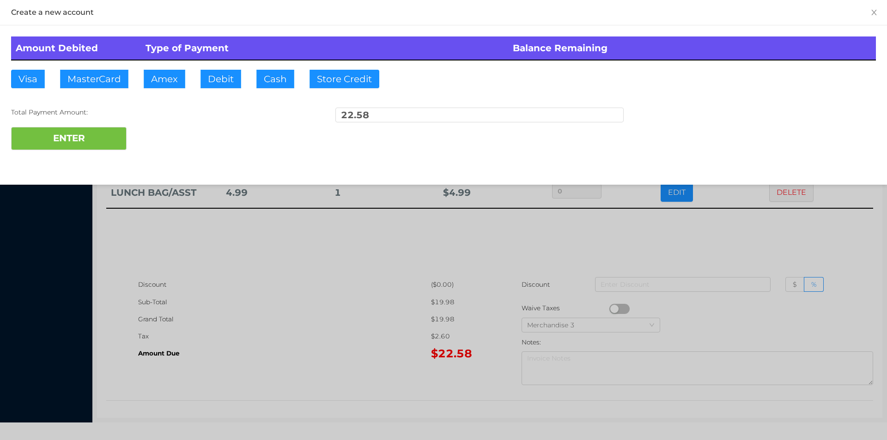
click at [158, 117] on div "Total Payment Amount: 22.58" at bounding box center [443, 117] width 865 height 19
click at [770, 232] on div at bounding box center [443, 220] width 887 height 440
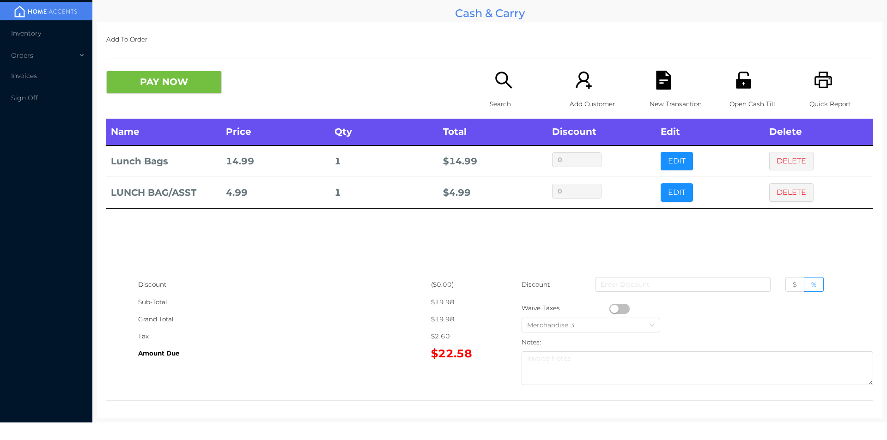
click at [667, 86] on icon "icon: file-text" at bounding box center [663, 80] width 19 height 19
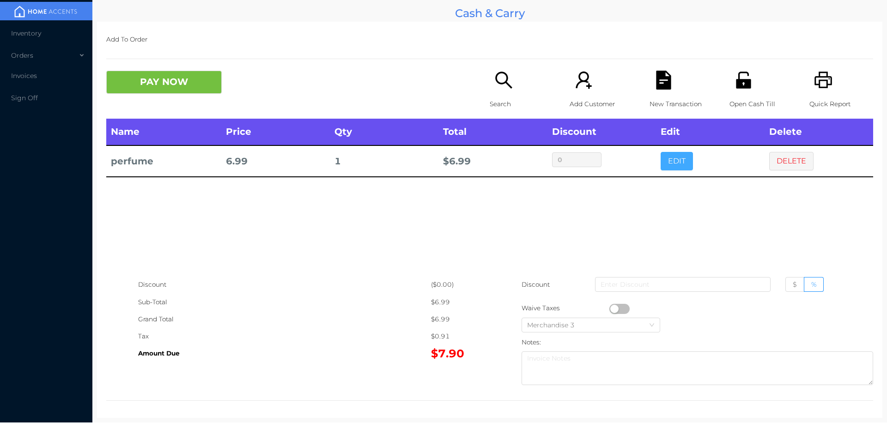
click at [661, 163] on button "EDIT" at bounding box center [677, 161] width 32 height 18
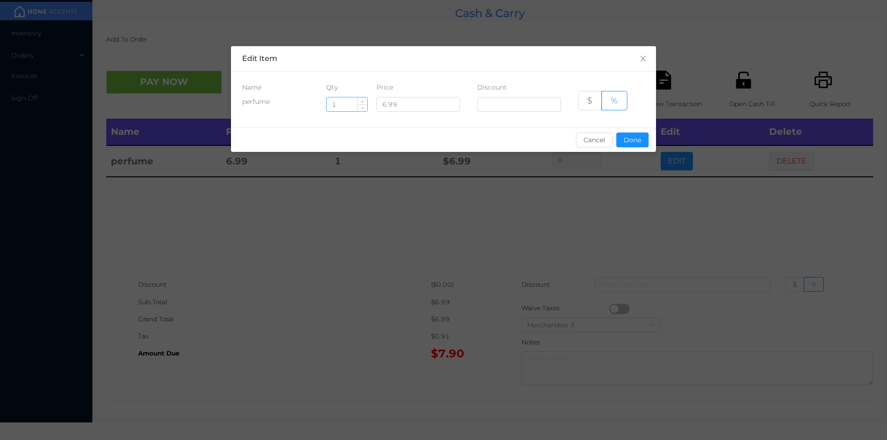
click at [352, 105] on input "1" at bounding box center [347, 105] width 41 height 14
type input "7"
click at [632, 133] on button "Done" at bounding box center [633, 140] width 32 height 15
type input "0%"
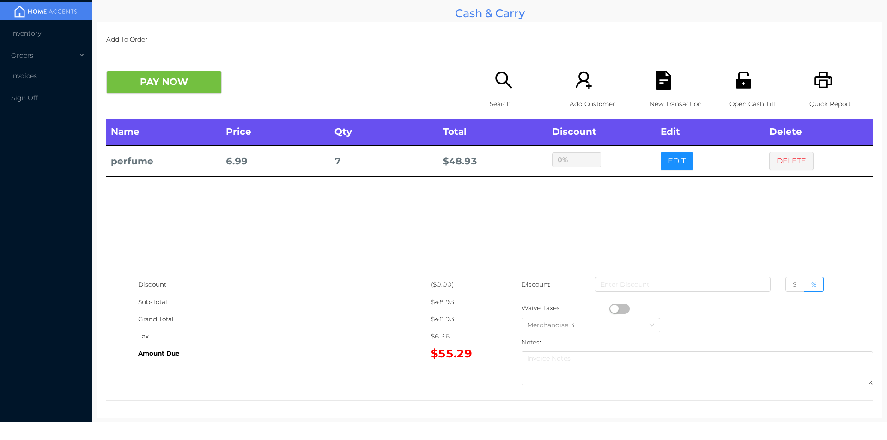
click at [603, 204] on div "sentinelStart Edit Item Name Qty Price Discount perfume 7 6.99 $ % Cancel Done …" at bounding box center [443, 220] width 887 height 440
click at [612, 309] on button "button" at bounding box center [620, 309] width 20 height 10
click at [824, 81] on icon "icon: printer" at bounding box center [823, 80] width 19 height 19
click at [618, 309] on button "button" at bounding box center [620, 309] width 20 height 10
click at [656, 84] on icon "icon: file-text" at bounding box center [663, 80] width 15 height 19
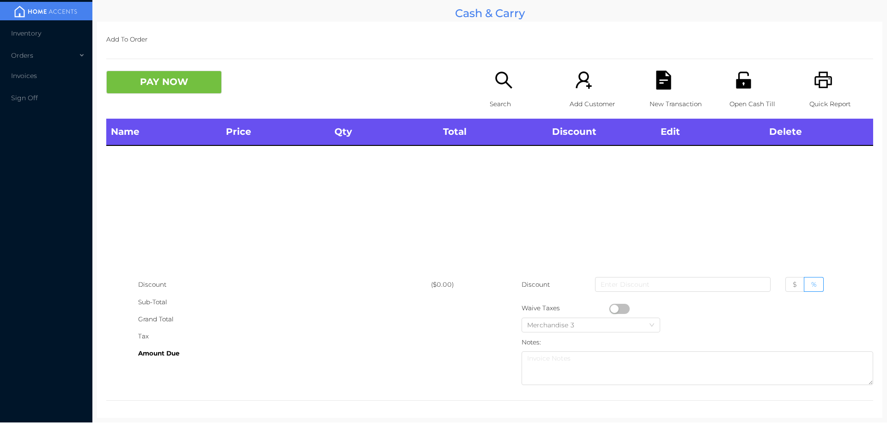
click at [834, 83] on div "Quick Report" at bounding box center [842, 95] width 64 height 48
click at [154, 81] on button "PAY NOW" at bounding box center [164, 82] width 116 height 23
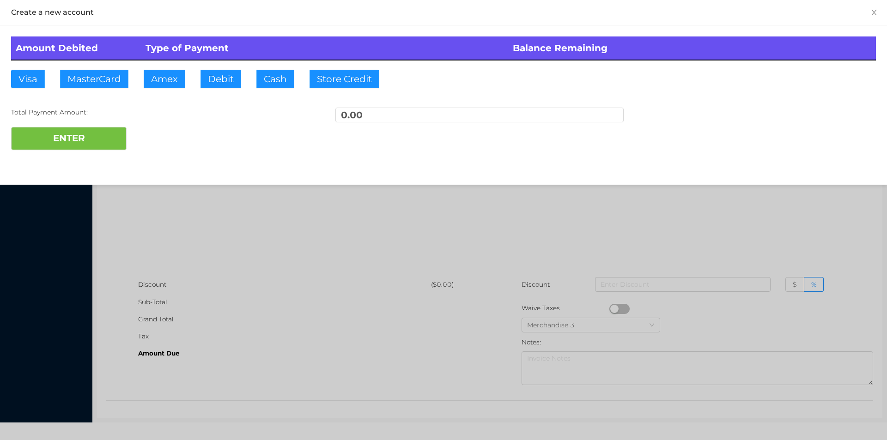
click at [190, 249] on div at bounding box center [443, 220] width 887 height 440
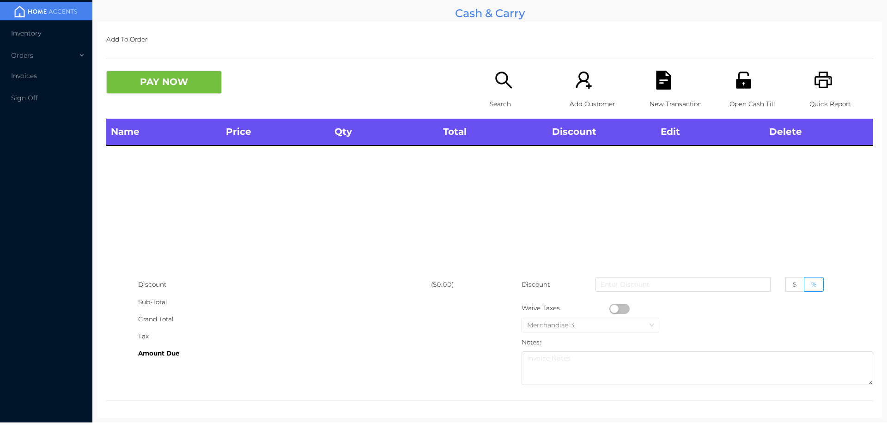
click at [491, 92] on div "Search" at bounding box center [522, 95] width 64 height 48
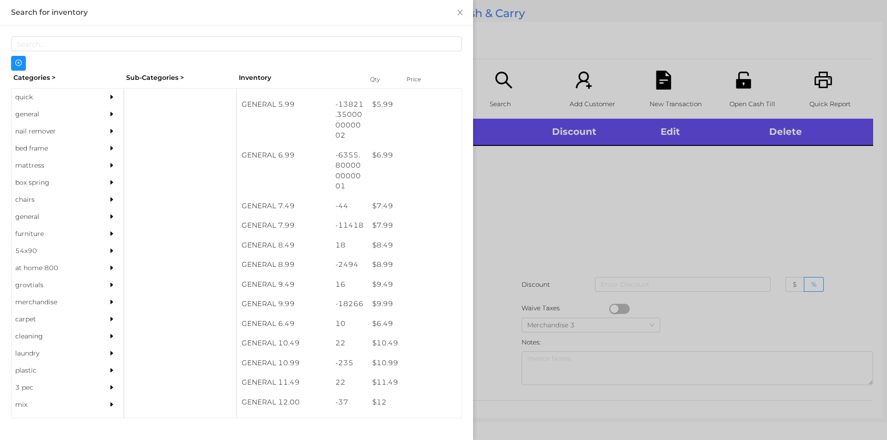
scroll to position [356, 0]
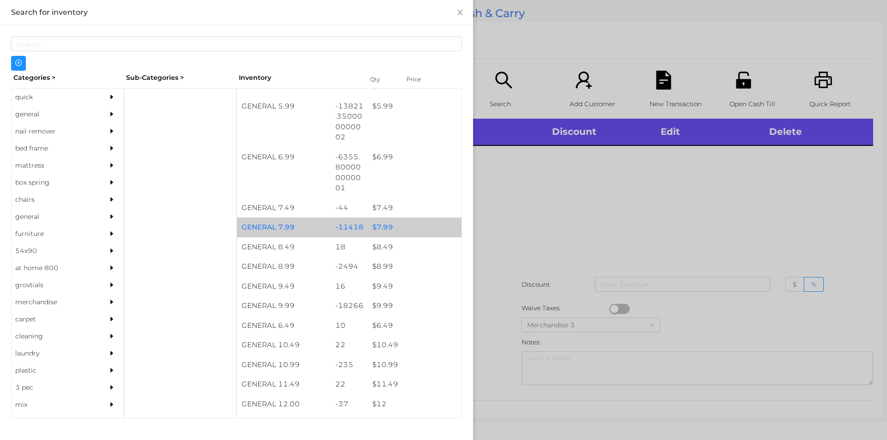
click at [375, 228] on div "$ 7.99" at bounding box center [415, 228] width 94 height 20
click at [381, 223] on div "$ 7.99" at bounding box center [415, 228] width 94 height 20
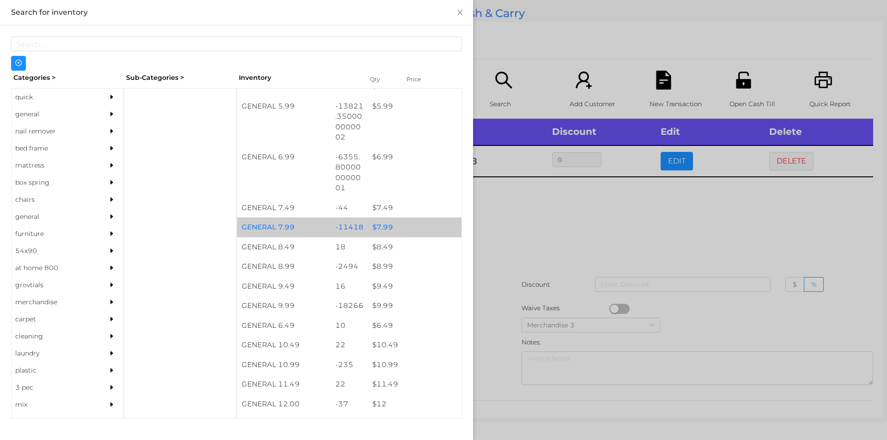
click at [388, 224] on div "$ 7.99" at bounding box center [415, 228] width 94 height 20
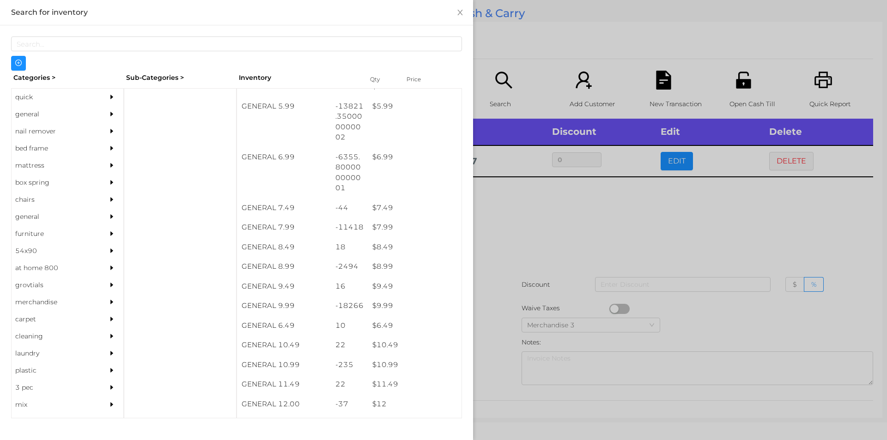
click at [540, 207] on div at bounding box center [443, 220] width 887 height 440
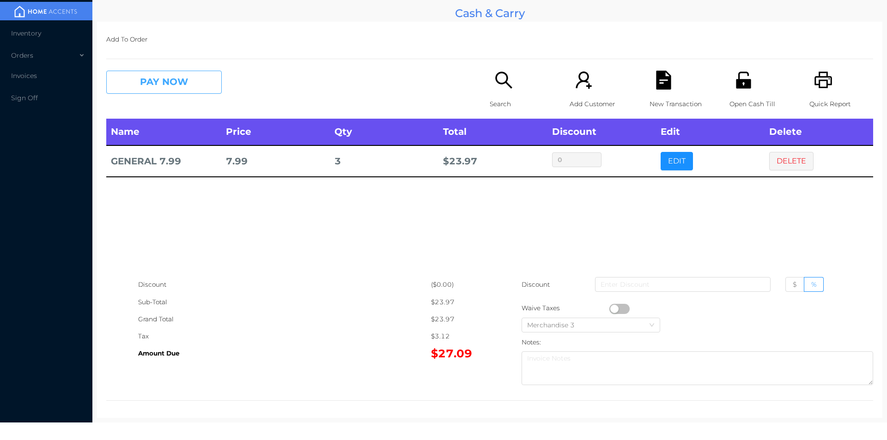
click at [205, 92] on button "PAY NOW" at bounding box center [164, 82] width 116 height 23
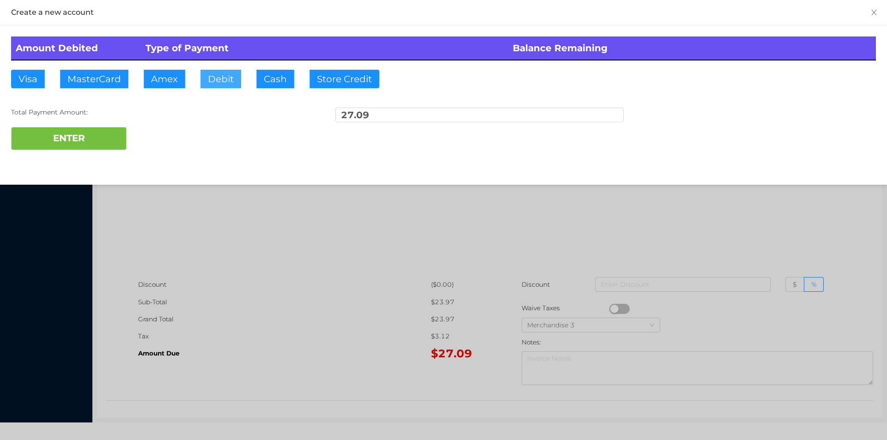
click at [212, 76] on button "Debit" at bounding box center [221, 79] width 41 height 18
click at [128, 113] on div "Total Payment Amount:" at bounding box center [155, 113] width 288 height 10
click at [114, 137] on button "ENTER" at bounding box center [69, 138] width 116 height 23
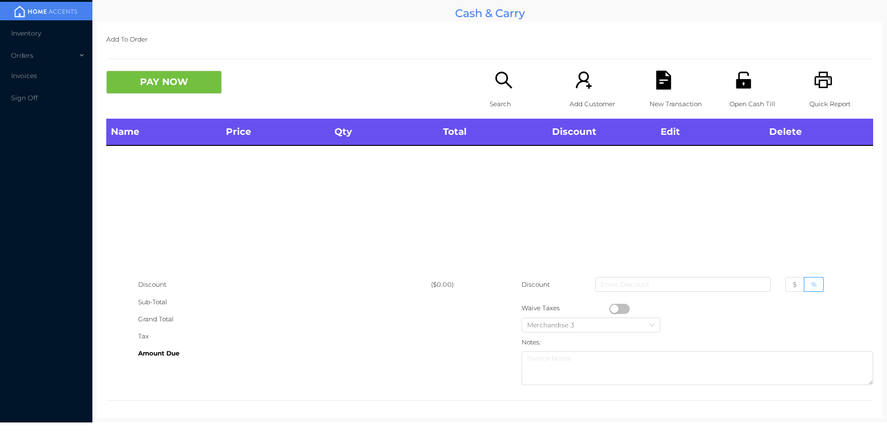
click at [497, 86] on icon "icon: search" at bounding box center [504, 80] width 19 height 19
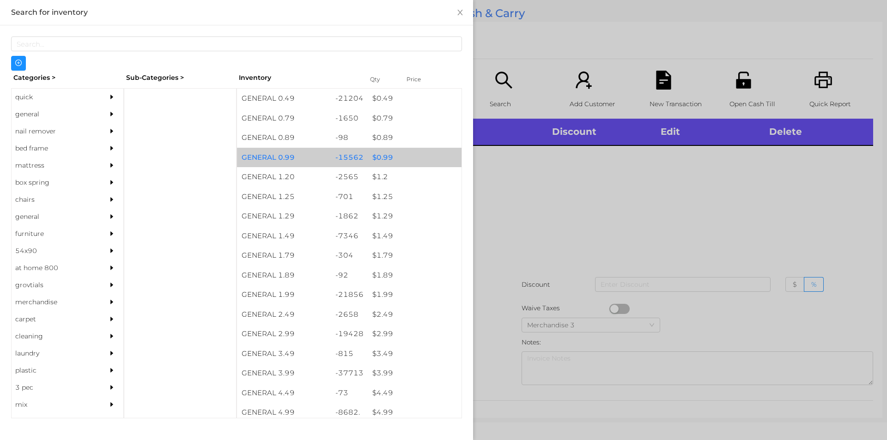
click at [380, 157] on div "$ 0.99" at bounding box center [415, 158] width 94 height 20
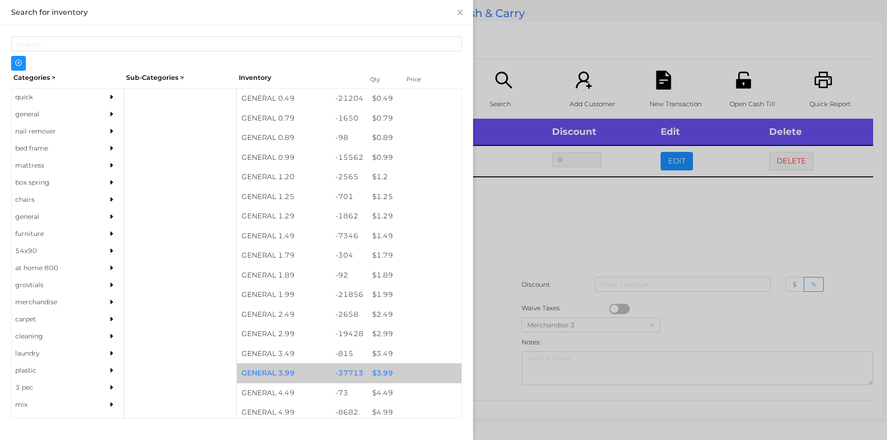
click at [382, 371] on div "$ 3.99" at bounding box center [415, 374] width 94 height 20
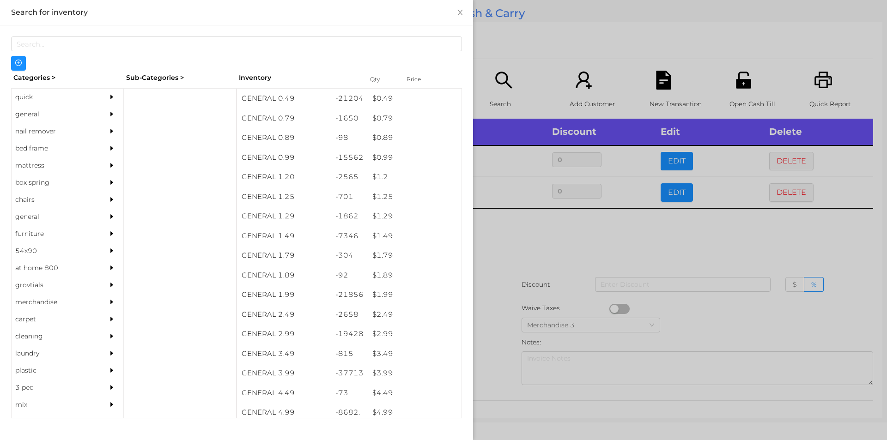
click at [489, 318] on div at bounding box center [443, 220] width 887 height 440
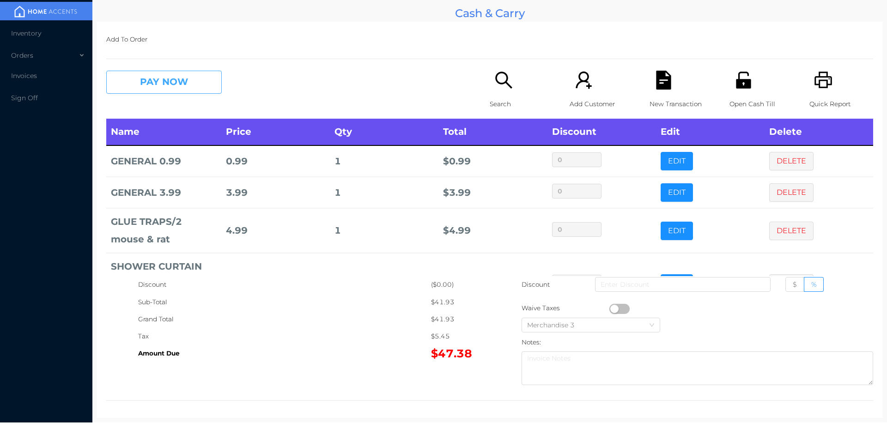
click at [167, 81] on button "PAY NOW" at bounding box center [164, 82] width 116 height 23
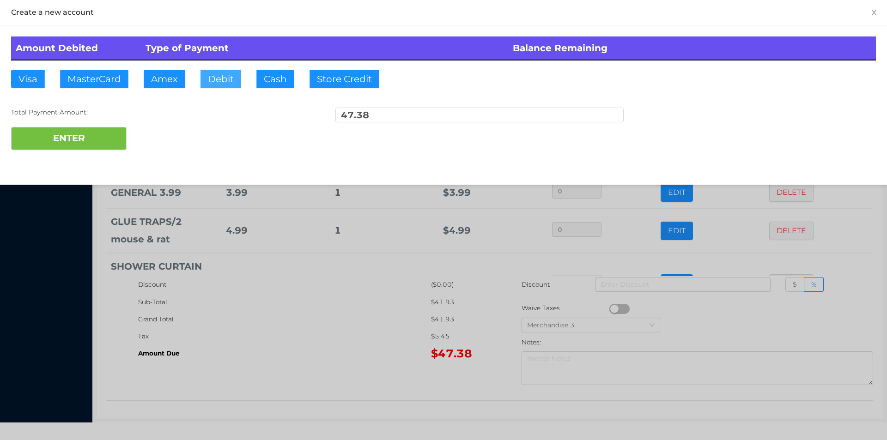
click at [219, 77] on button "Debit" at bounding box center [221, 79] width 41 height 18
click at [61, 143] on button "ENTER" at bounding box center [69, 138] width 116 height 23
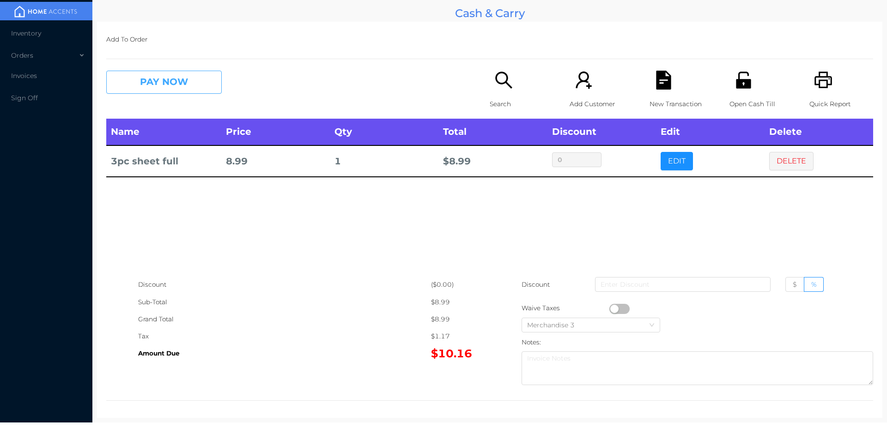
click at [165, 84] on button "PAY NOW" at bounding box center [164, 82] width 116 height 23
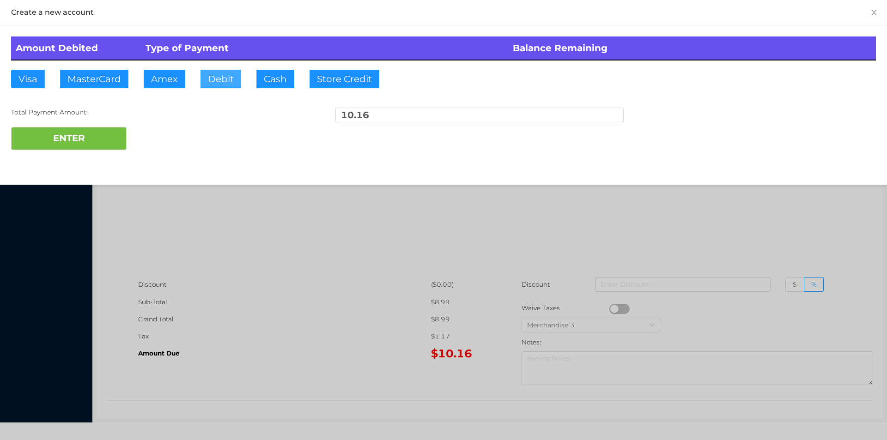
click at [216, 84] on button "Debit" at bounding box center [221, 79] width 41 height 18
click at [82, 142] on button "ENTER" at bounding box center [69, 138] width 116 height 23
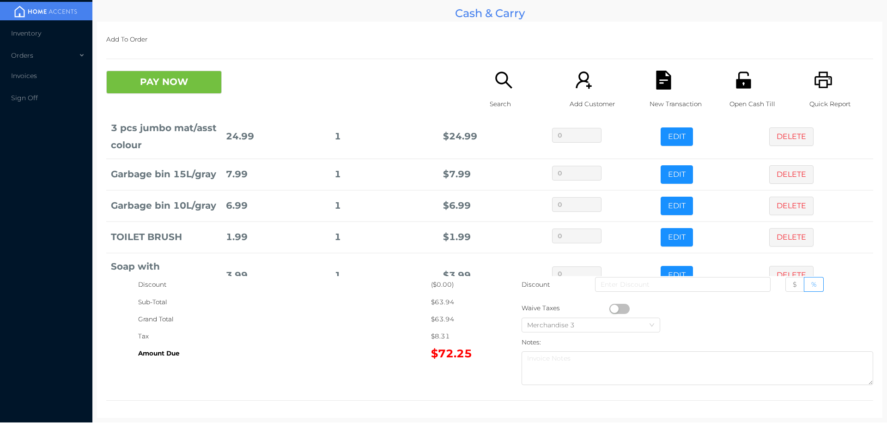
scroll to position [133, 0]
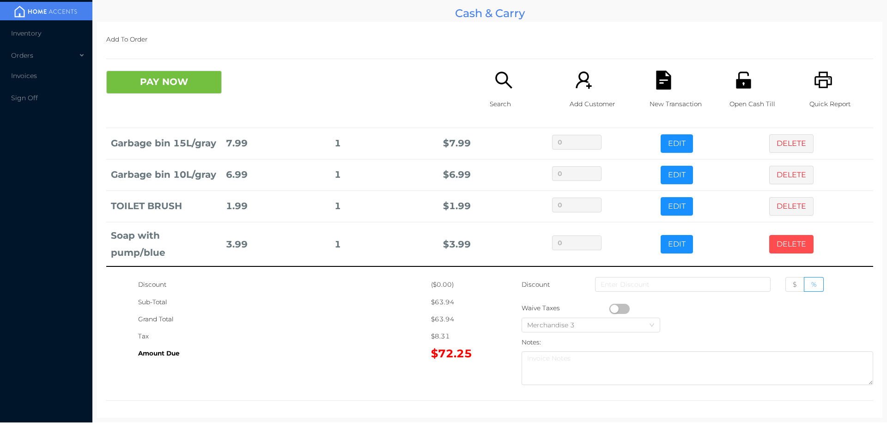
click at [776, 241] on button "DELETE" at bounding box center [792, 244] width 44 height 18
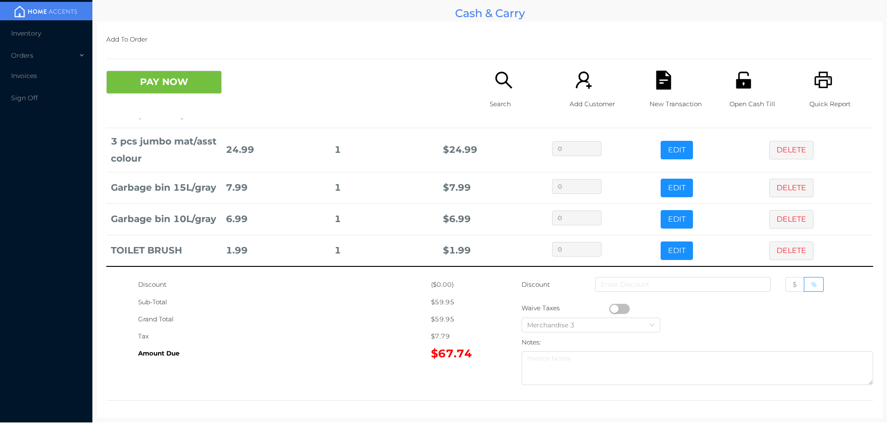
scroll to position [88, 0]
click at [499, 90] on div "Search" at bounding box center [522, 95] width 64 height 48
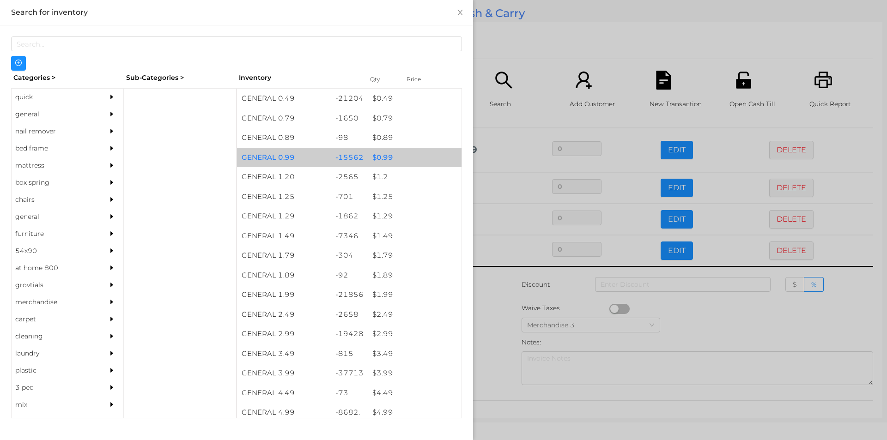
click at [389, 157] on div "$ 0.99" at bounding box center [415, 158] width 94 height 20
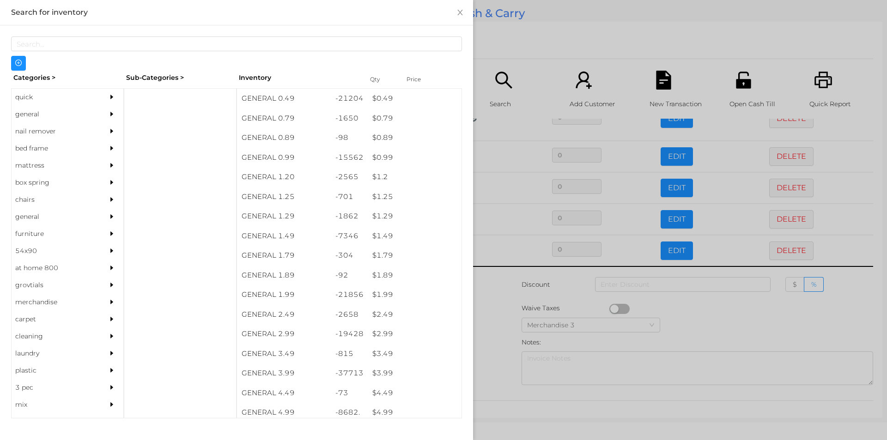
click at [485, 315] on div at bounding box center [443, 220] width 887 height 440
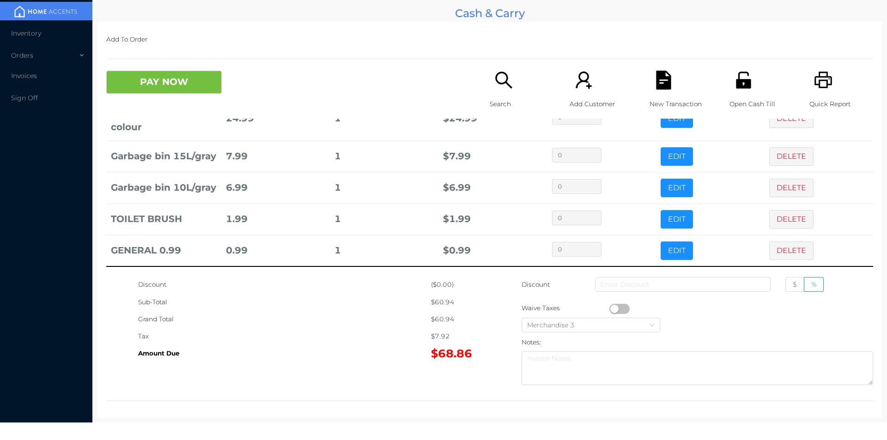
click at [741, 97] on p "Open Cash Till" at bounding box center [762, 104] width 64 height 17
click at [661, 250] on button "EDIT" at bounding box center [677, 251] width 32 height 18
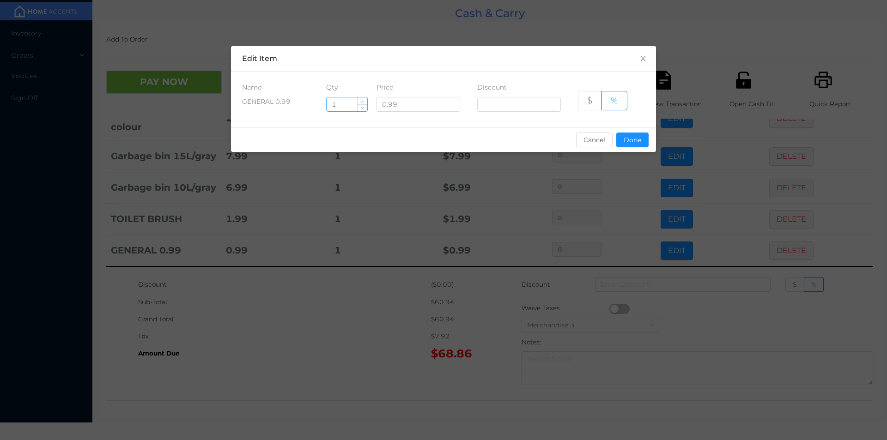
click at [343, 107] on input "1" at bounding box center [347, 105] width 41 height 14
type input "2"
click at [631, 138] on button "Done" at bounding box center [633, 140] width 32 height 15
type input "0%"
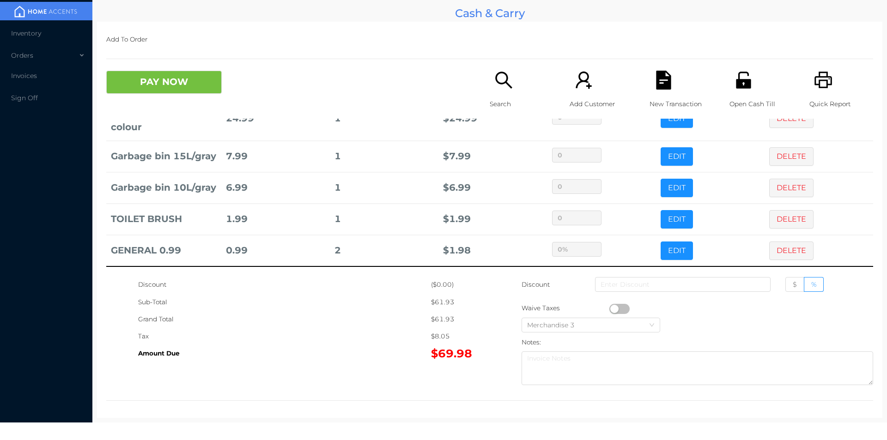
click at [487, 299] on div "Discount ($0.00) Sub-Total $61.93 Grand Total $61.93 Tax $8.05 Amount Due $69.9…" at bounding box center [489, 332] width 767 height 113
click at [503, 87] on icon "icon: search" at bounding box center [504, 80] width 19 height 19
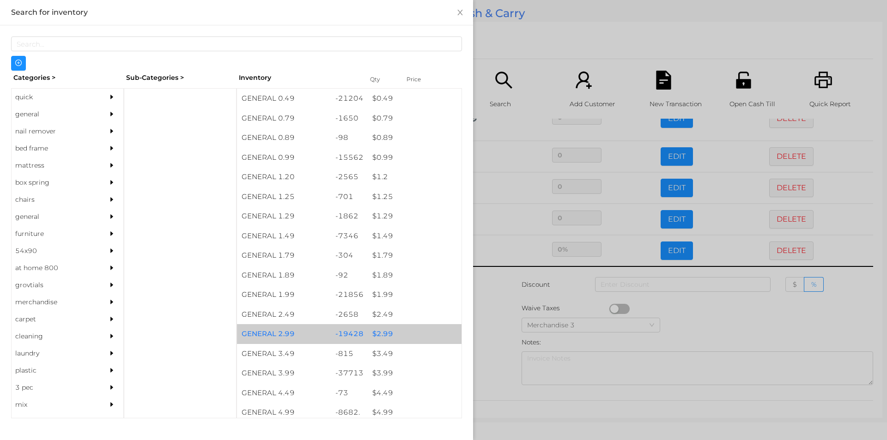
click at [375, 330] on div "$ 2.99" at bounding box center [415, 334] width 94 height 20
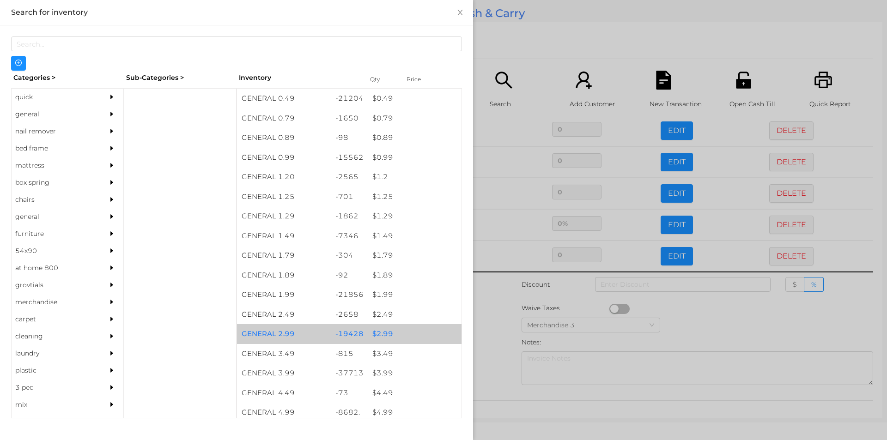
click at [376, 336] on div "$ 2.99" at bounding box center [415, 334] width 94 height 20
click at [381, 334] on div "$ 2.99" at bounding box center [415, 334] width 94 height 20
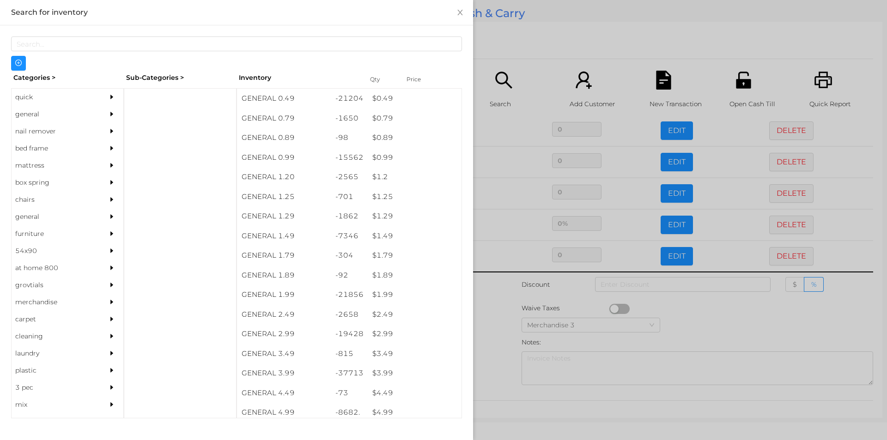
click at [502, 329] on div at bounding box center [443, 220] width 887 height 440
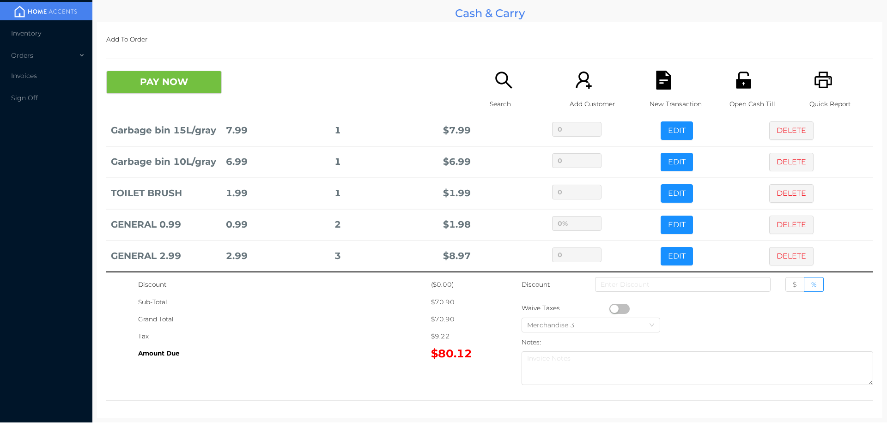
scroll to position [151, 0]
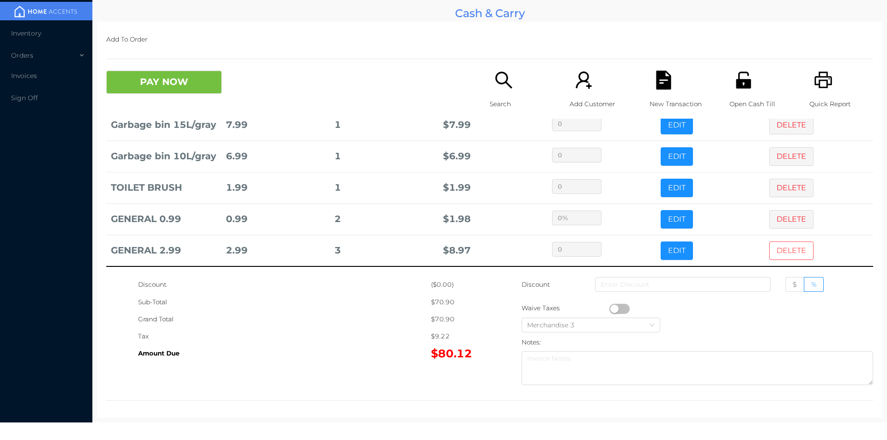
click at [783, 251] on button "DELETE" at bounding box center [792, 251] width 44 height 18
click at [498, 92] on div "Search" at bounding box center [522, 95] width 64 height 48
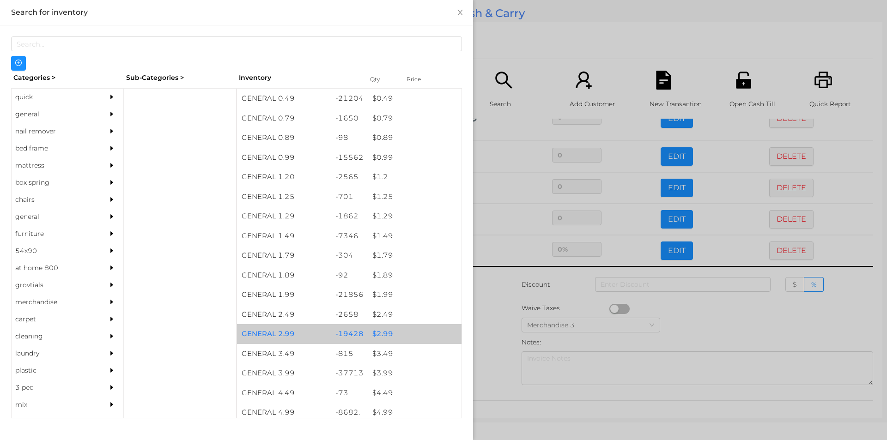
click at [378, 328] on div "$ 2.99" at bounding box center [415, 334] width 94 height 20
click at [380, 328] on div "$ 2.99" at bounding box center [415, 334] width 94 height 20
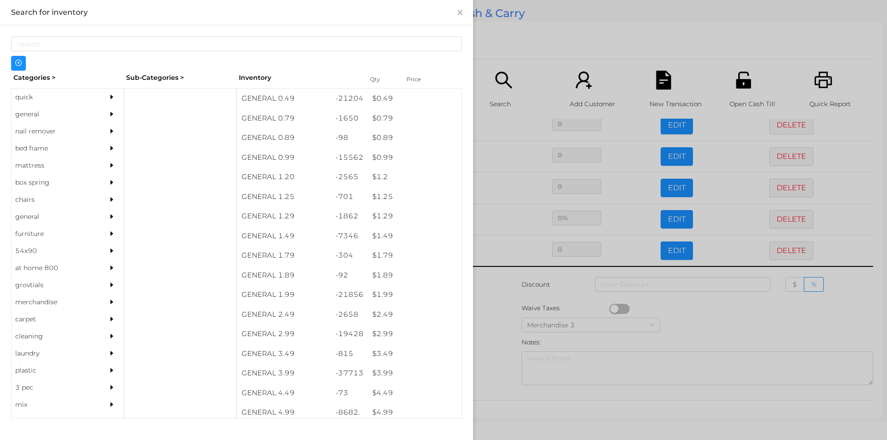
click at [505, 310] on div at bounding box center [443, 220] width 887 height 440
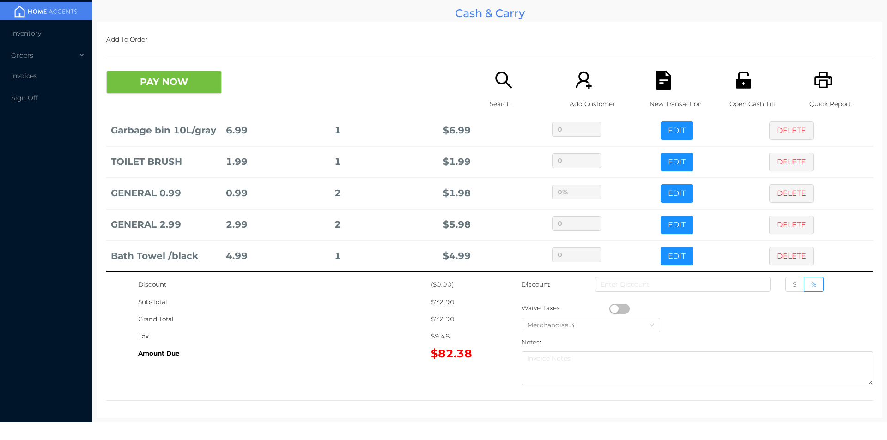
scroll to position [183, 0]
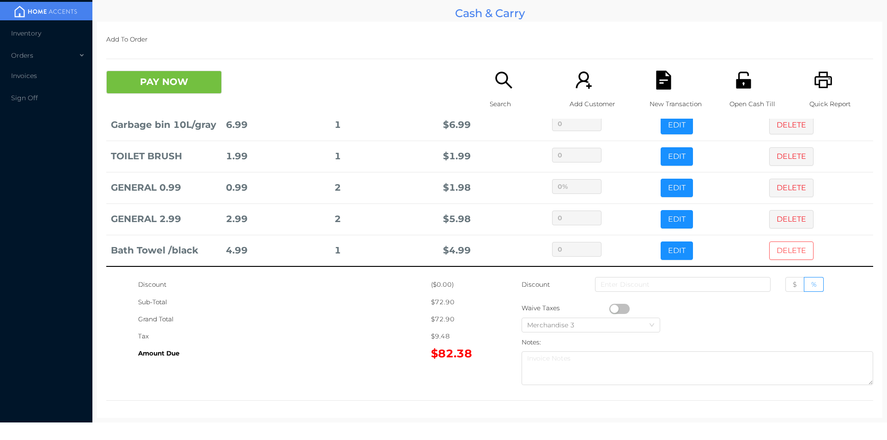
click at [785, 248] on button "DELETE" at bounding box center [792, 251] width 44 height 18
click at [671, 249] on button "EDIT" at bounding box center [677, 251] width 32 height 18
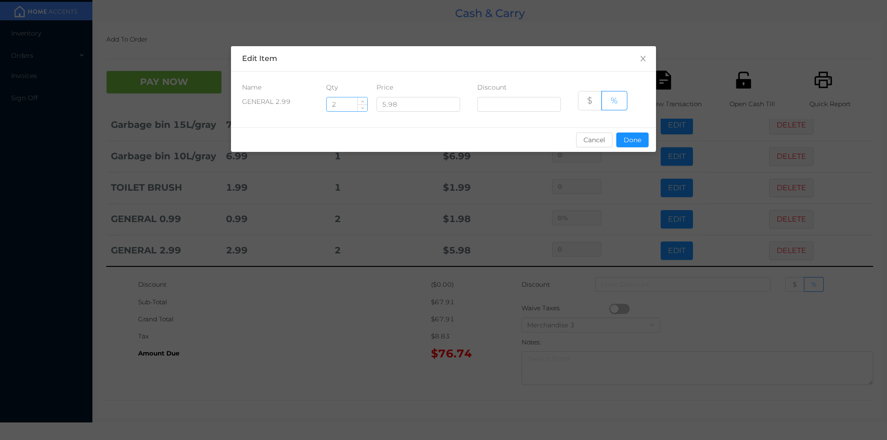
click at [344, 102] on input "2" at bounding box center [347, 105] width 41 height 14
type input "3"
click at [635, 143] on button "Done" at bounding box center [633, 140] width 32 height 15
type input "0%"
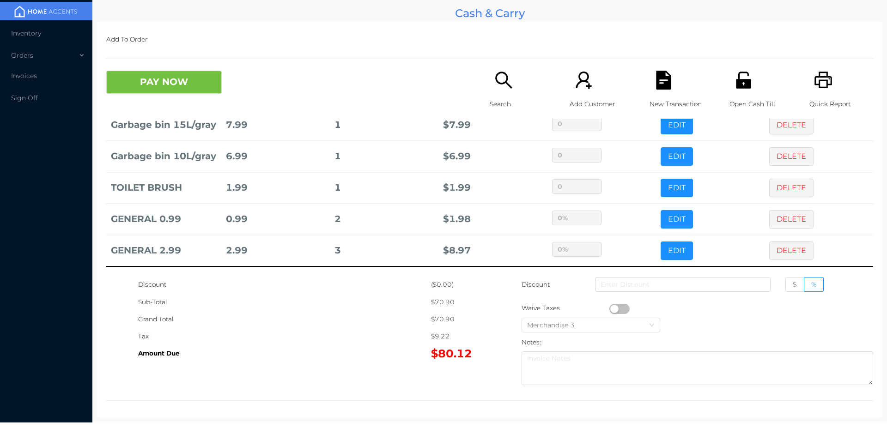
click at [357, 327] on div "Grand Total" at bounding box center [284, 319] width 293 height 17
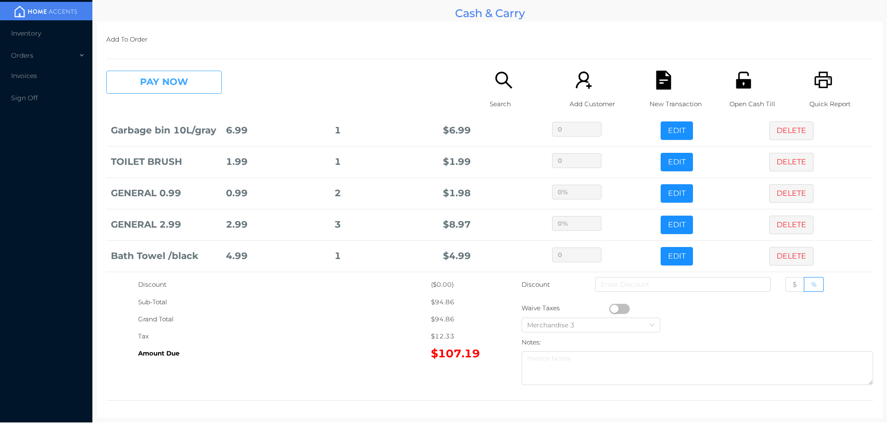
click at [146, 90] on button "PAY NOW" at bounding box center [164, 82] width 116 height 23
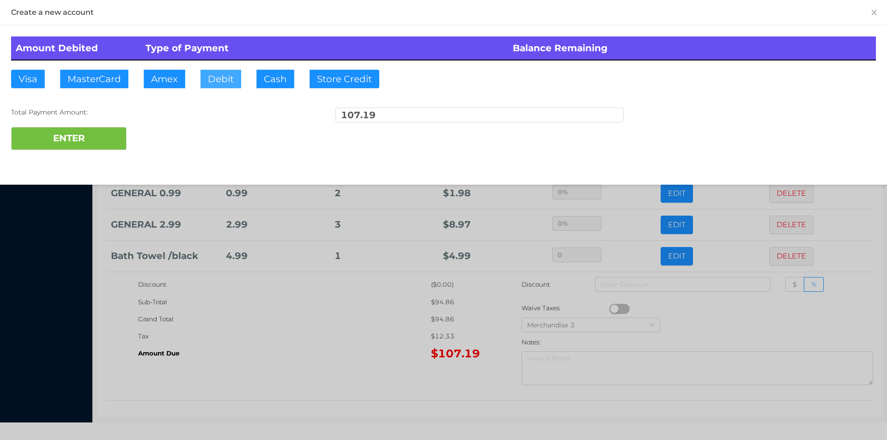
click at [212, 81] on button "Debit" at bounding box center [221, 79] width 41 height 18
click at [93, 136] on button "ENTER" at bounding box center [69, 138] width 116 height 23
type input "0"
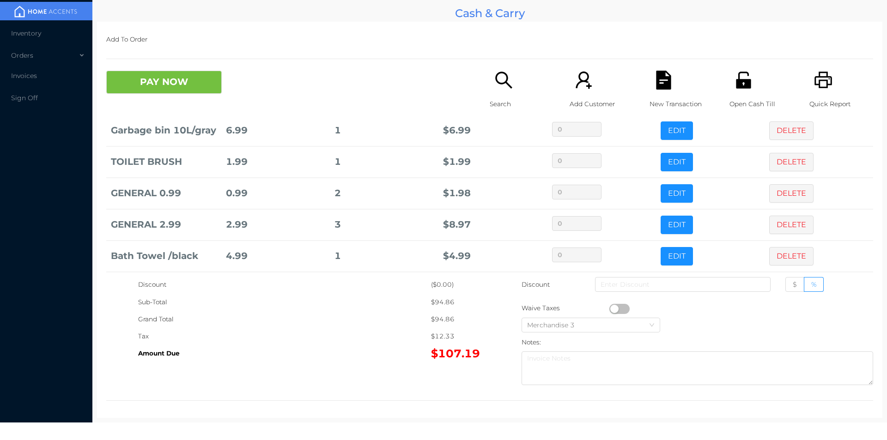
scroll to position [0, 0]
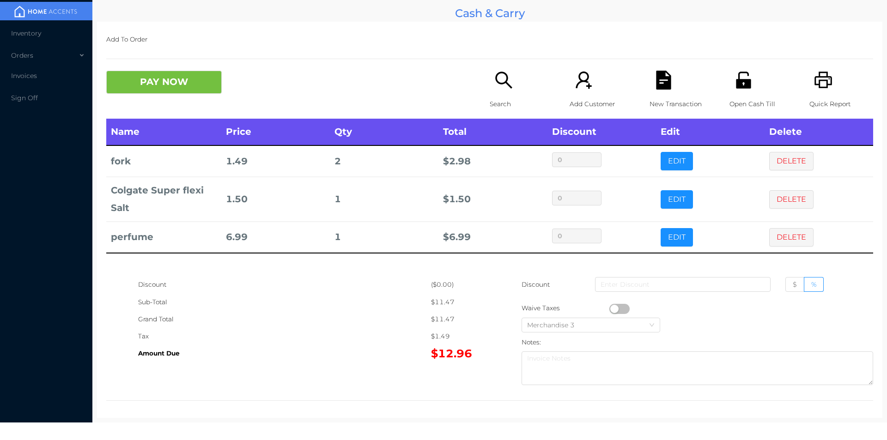
click at [500, 91] on div "Search" at bounding box center [522, 95] width 64 height 48
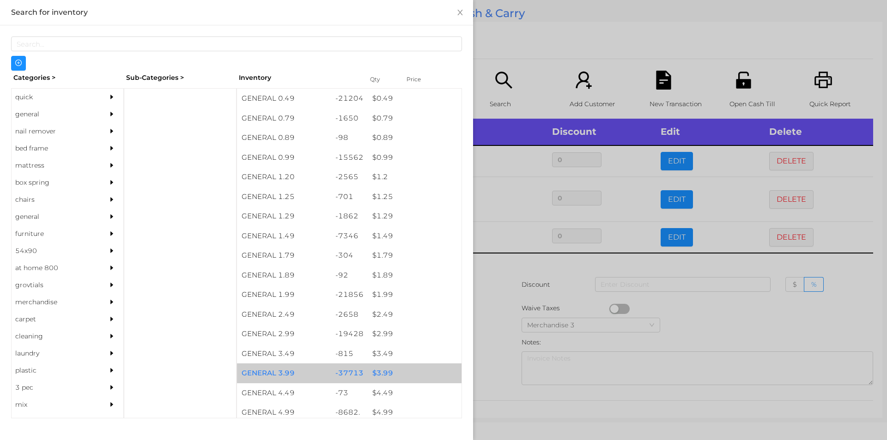
click at [380, 370] on div "$ 3.99" at bounding box center [415, 374] width 94 height 20
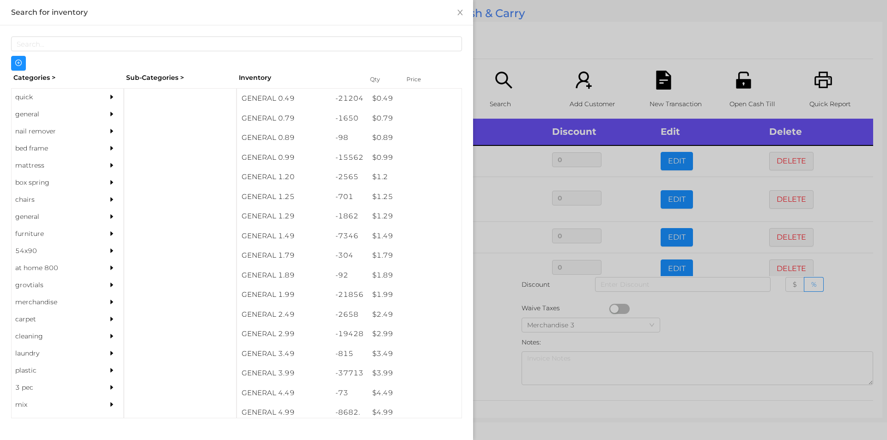
click at [495, 365] on div at bounding box center [443, 220] width 887 height 440
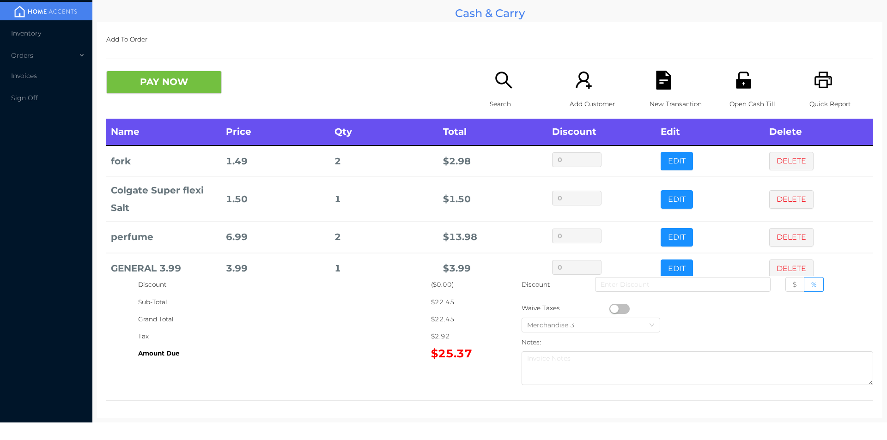
click at [494, 91] on div "Search" at bounding box center [522, 95] width 64 height 48
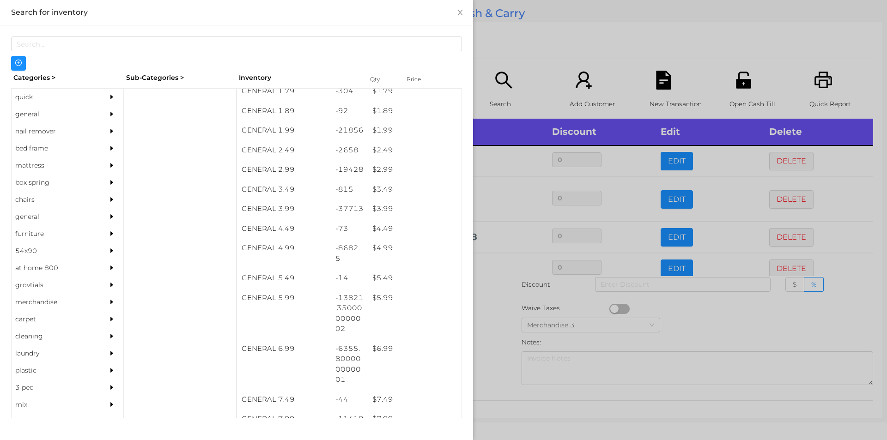
scroll to position [159, 0]
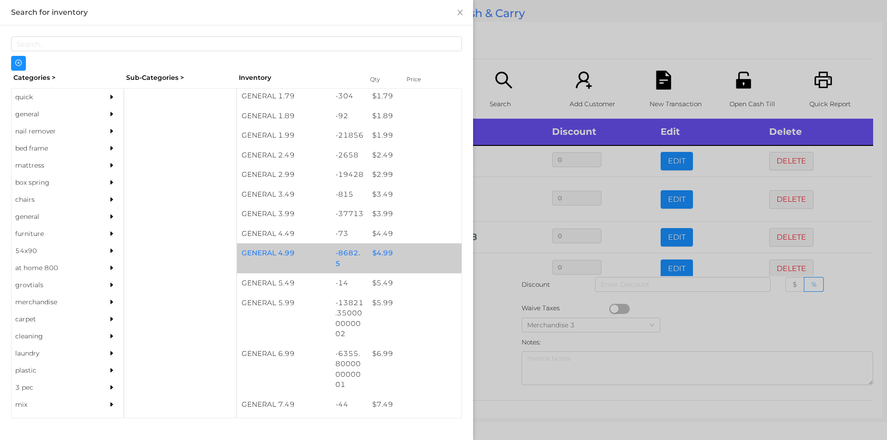
click at [385, 255] on div "$ 4.99" at bounding box center [415, 254] width 94 height 20
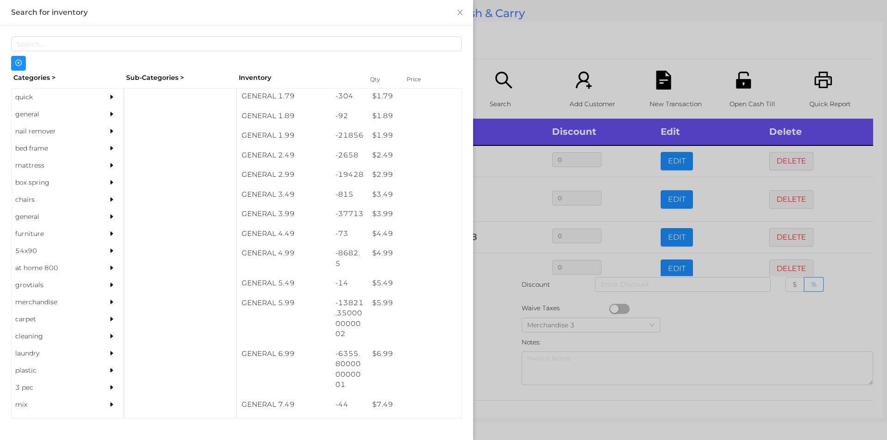
click at [695, 321] on div at bounding box center [443, 220] width 887 height 440
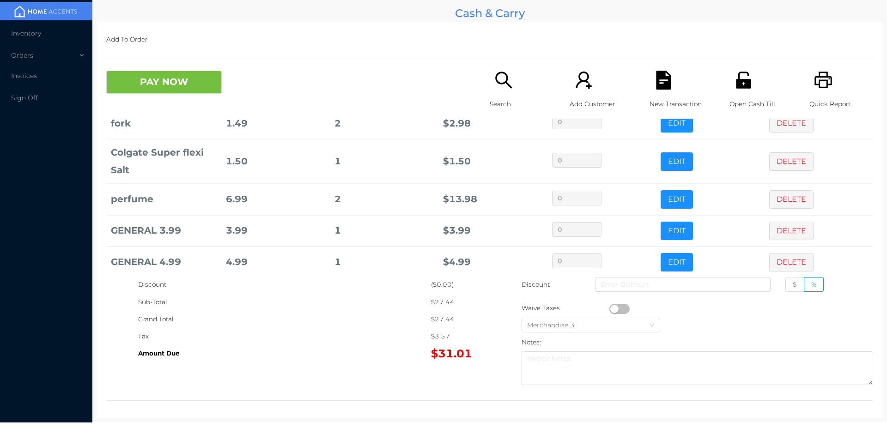
scroll to position [49, 0]
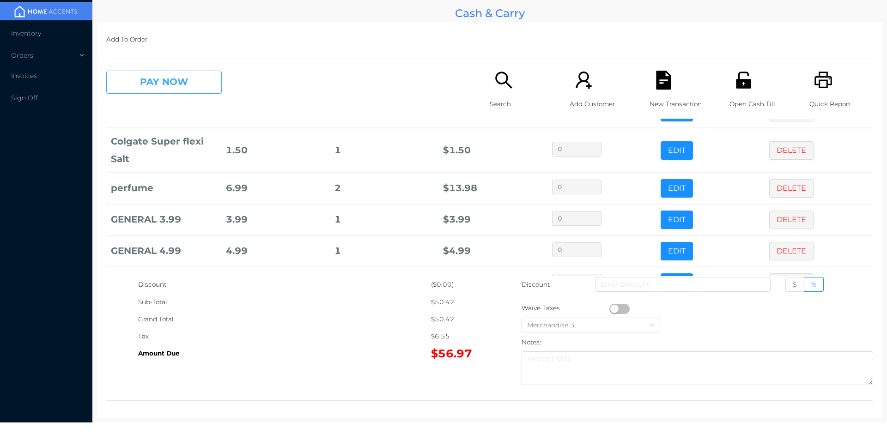
click at [158, 73] on button "PAY NOW" at bounding box center [164, 82] width 116 height 23
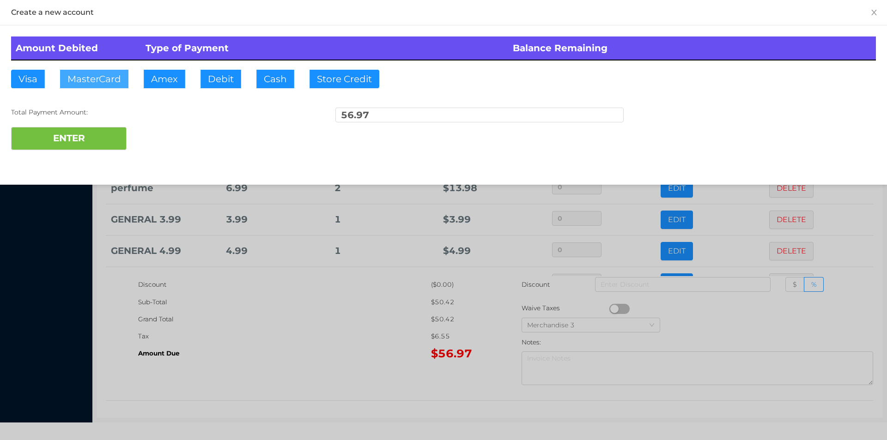
click at [88, 82] on button "MasterCard" at bounding box center [94, 79] width 68 height 18
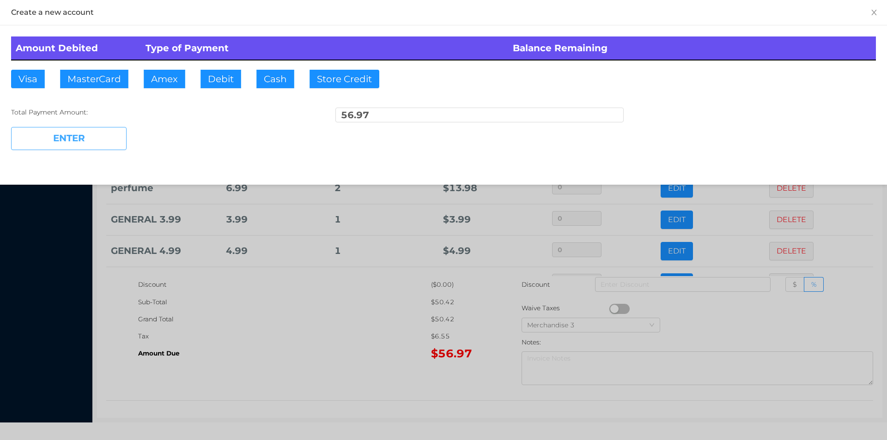
click at [53, 147] on button "ENTER" at bounding box center [69, 138] width 116 height 23
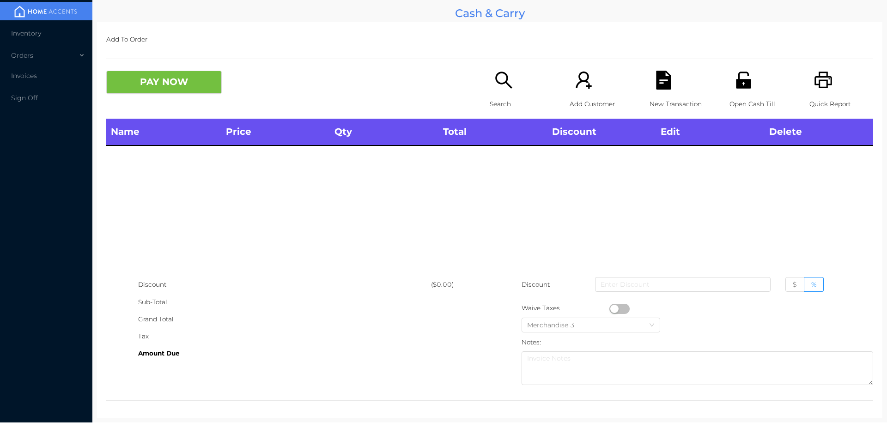
scroll to position [0, 0]
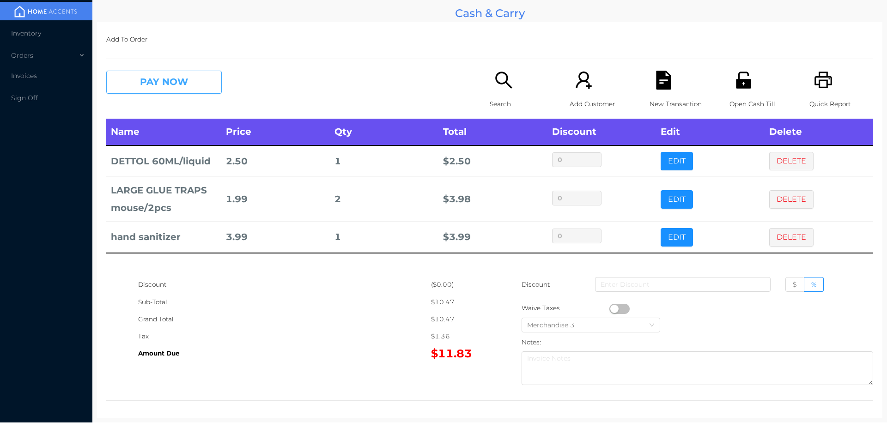
click at [149, 94] on button "PAY NOW" at bounding box center [164, 82] width 116 height 23
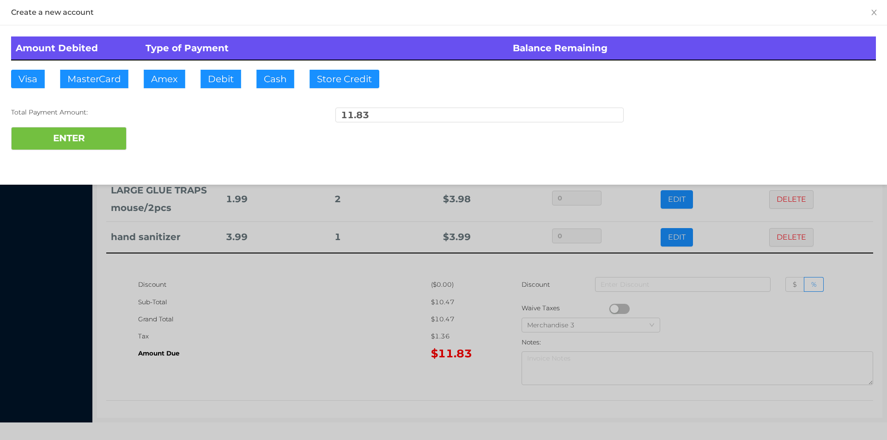
click at [255, 350] on div at bounding box center [443, 220] width 887 height 440
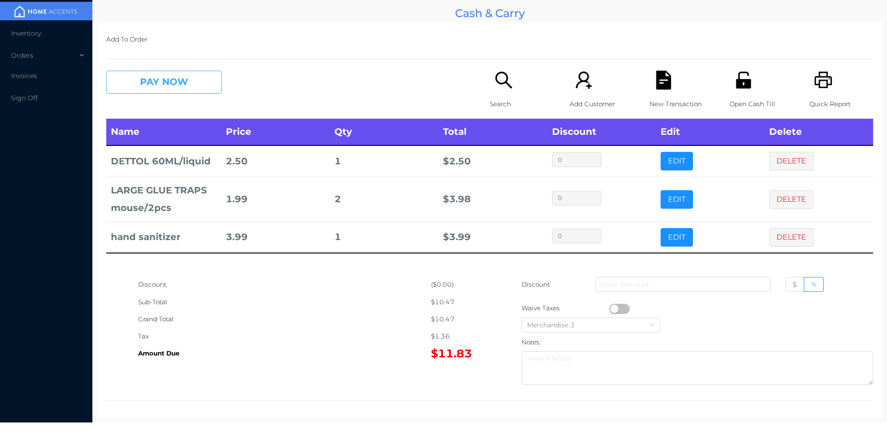
click at [159, 89] on button "PAY NOW" at bounding box center [164, 82] width 116 height 23
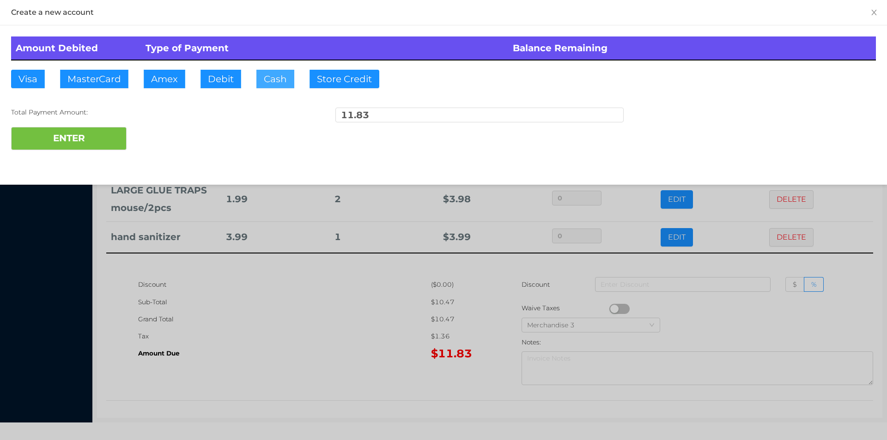
click at [271, 74] on button "Cash" at bounding box center [276, 79] width 38 height 18
type input "20."
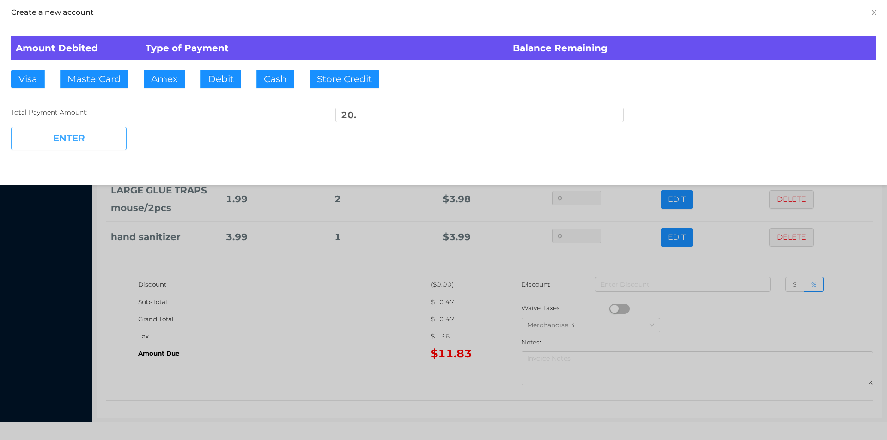
click at [96, 143] on button "ENTER" at bounding box center [69, 138] width 116 height 23
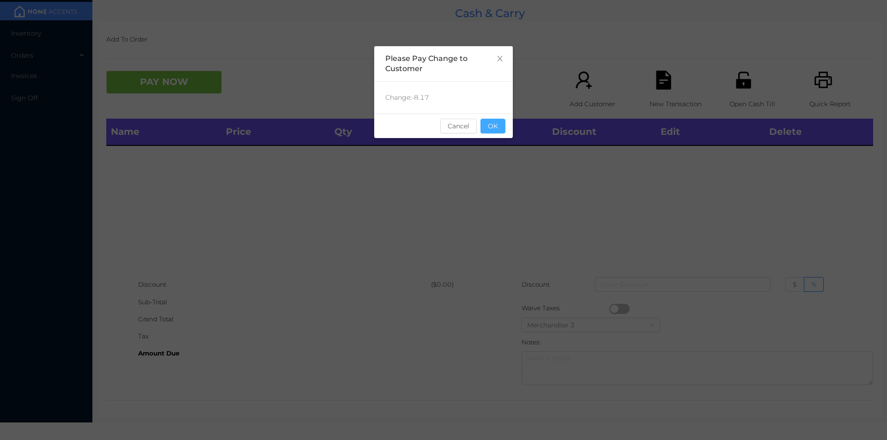
click at [488, 124] on button "OK" at bounding box center [493, 126] width 25 height 15
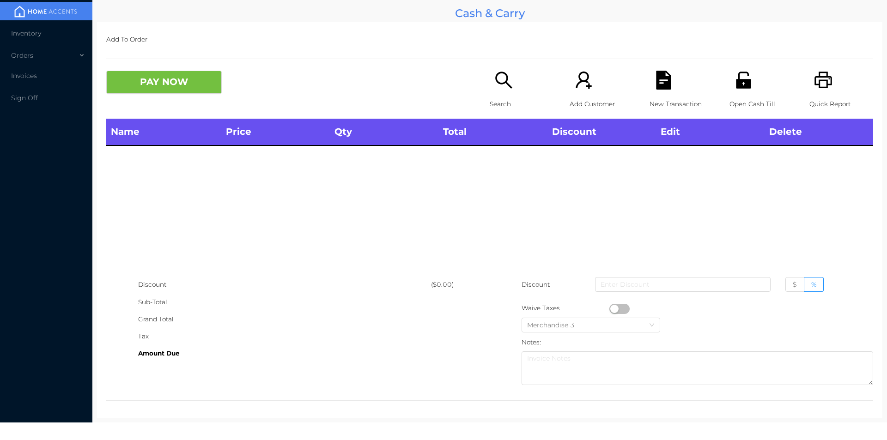
click at [498, 82] on icon "icon: search" at bounding box center [504, 80] width 19 height 19
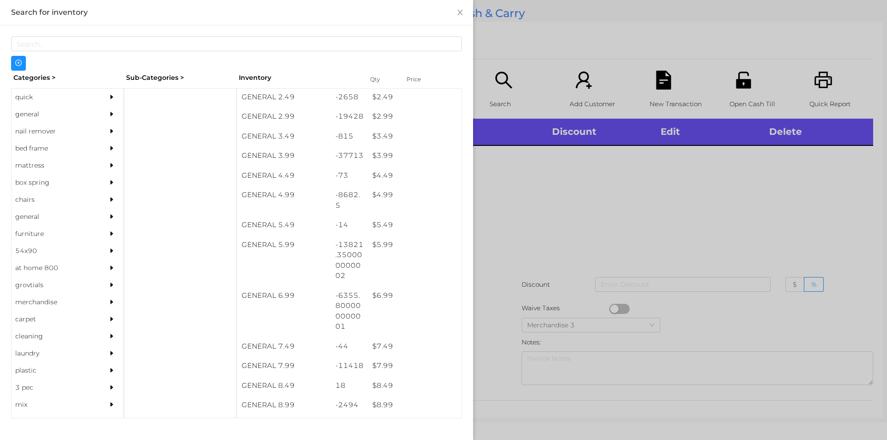
scroll to position [218, 0]
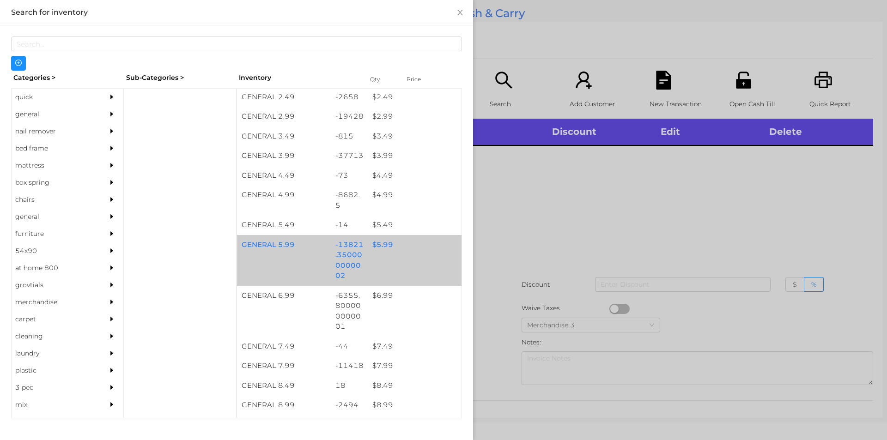
click at [378, 238] on div "$ 5.99" at bounding box center [415, 245] width 94 height 20
click at [377, 243] on div "$ 5.99" at bounding box center [415, 245] width 94 height 20
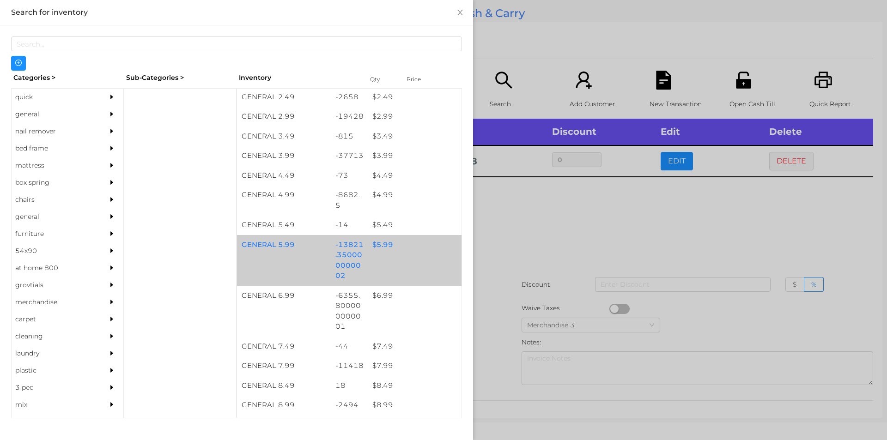
click at [385, 246] on div "$ 5.99" at bounding box center [415, 245] width 94 height 20
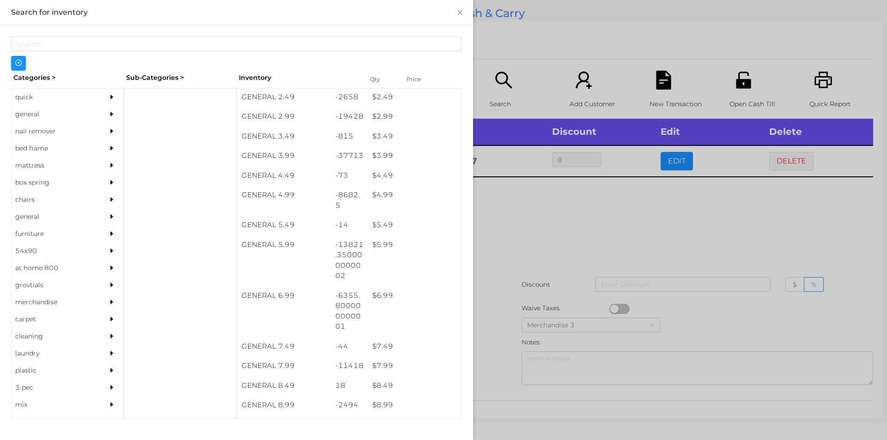
click at [563, 226] on div at bounding box center [443, 220] width 887 height 440
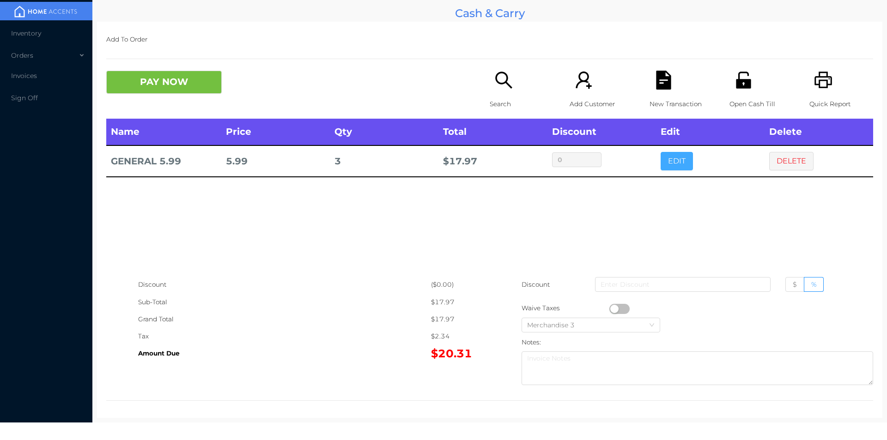
click at [671, 159] on button "EDIT" at bounding box center [677, 161] width 32 height 18
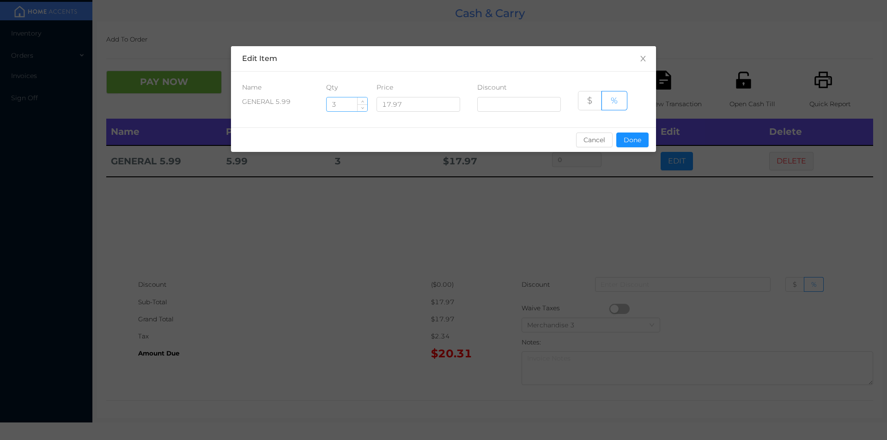
click at [354, 105] on input "3" at bounding box center [347, 105] width 41 height 14
type input "3.5"
click at [633, 140] on button "Done" at bounding box center [633, 140] width 32 height 15
type input "0%"
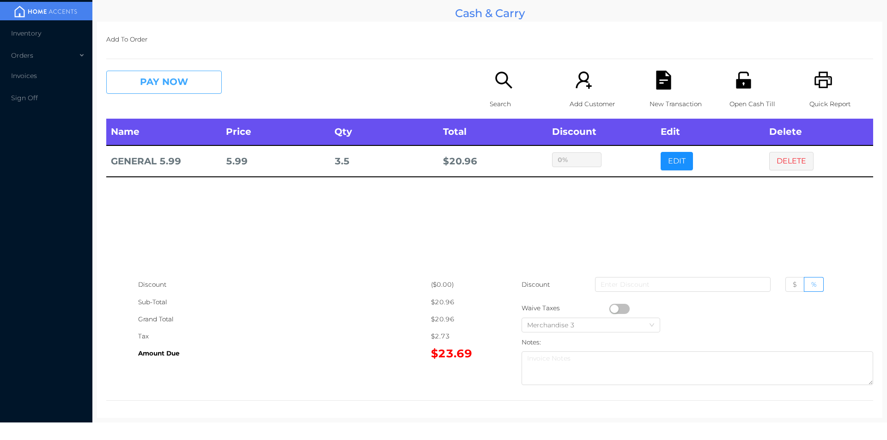
click at [144, 84] on button "PAY NOW" at bounding box center [164, 82] width 116 height 23
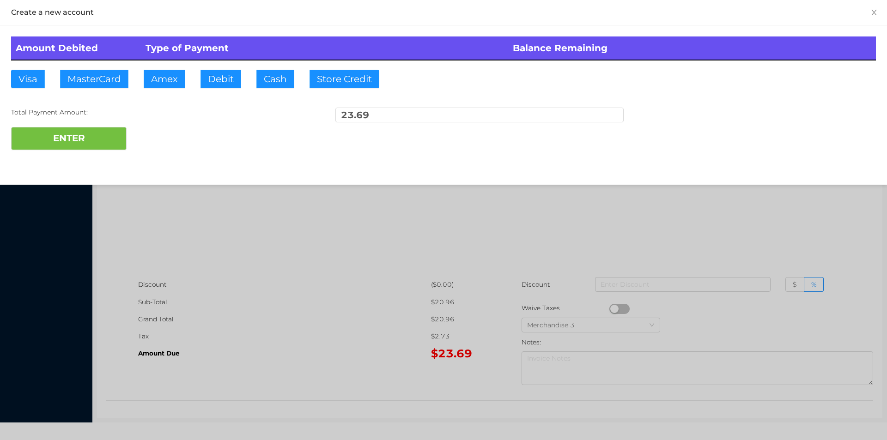
click at [153, 135] on div "ENTER" at bounding box center [443, 138] width 865 height 23
click at [275, 287] on div at bounding box center [443, 220] width 887 height 440
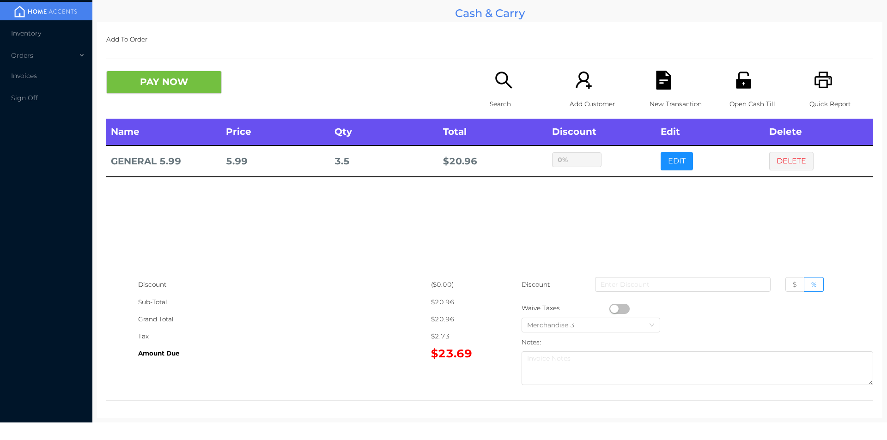
click at [731, 199] on div "Name Price Qty Total Discount Edit Delete GENERAL 5.99 5.99 3.5 $ 20.96 0% EDIT…" at bounding box center [489, 198] width 767 height 158
click at [791, 164] on button "DELETE" at bounding box center [792, 161] width 44 height 18
click at [162, 86] on button "PAY NOW" at bounding box center [164, 82] width 116 height 23
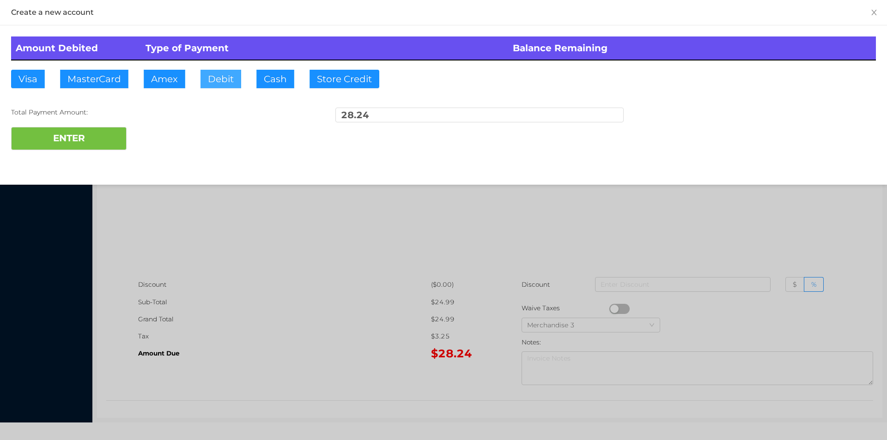
click at [207, 73] on button "Debit" at bounding box center [221, 79] width 41 height 18
click at [75, 144] on button "ENTER" at bounding box center [69, 138] width 116 height 23
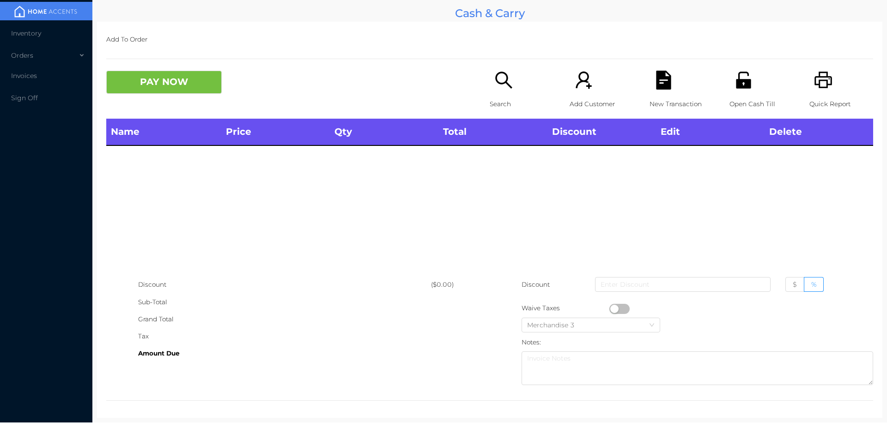
click at [744, 79] on icon "icon: unlock" at bounding box center [743, 80] width 15 height 17
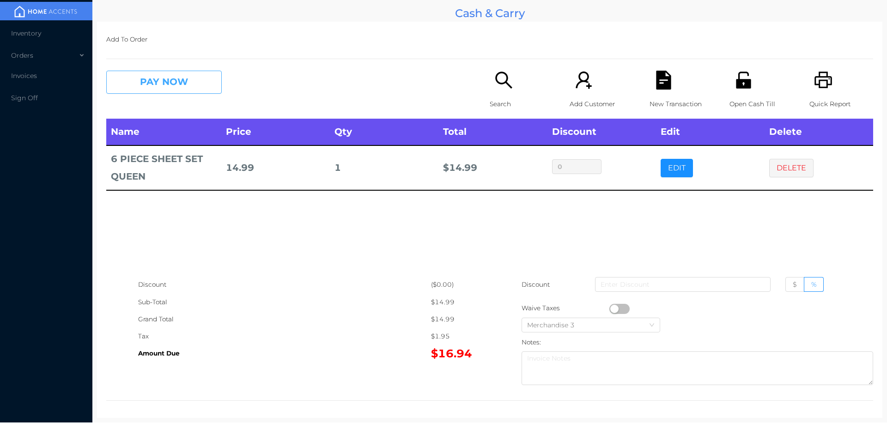
click at [151, 92] on button "PAY NOW" at bounding box center [164, 82] width 116 height 23
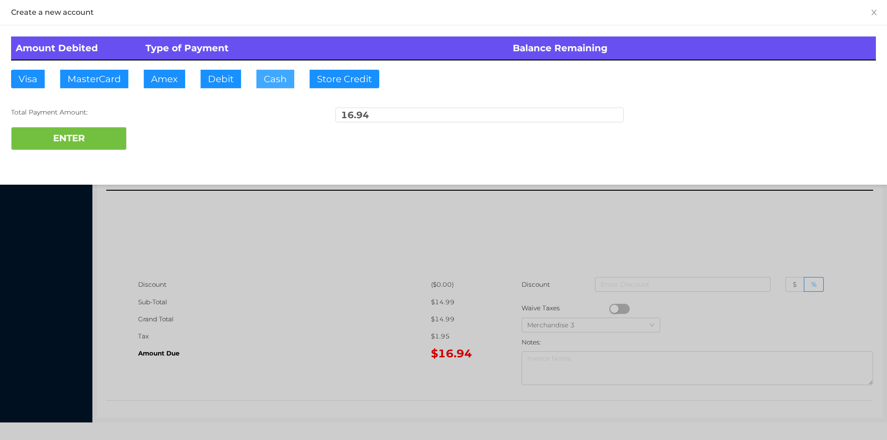
click at [268, 80] on button "Cash" at bounding box center [276, 79] width 38 height 18
type input "20."
click at [82, 148] on button "ENTER" at bounding box center [69, 138] width 116 height 23
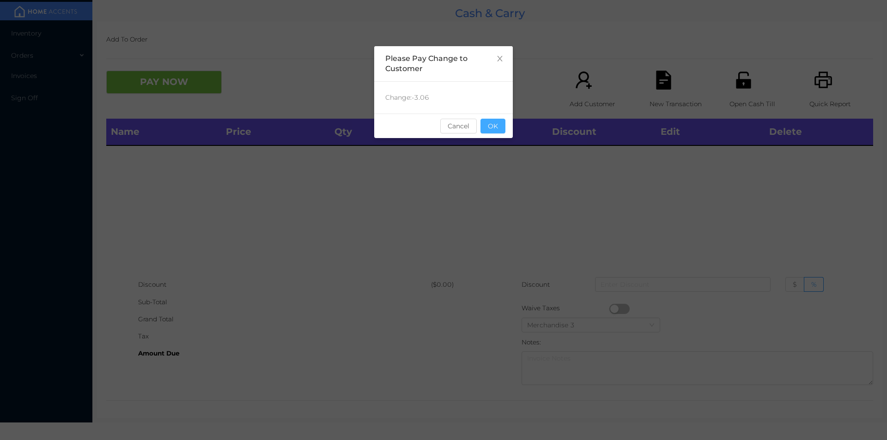
click at [491, 126] on button "OK" at bounding box center [493, 126] width 25 height 15
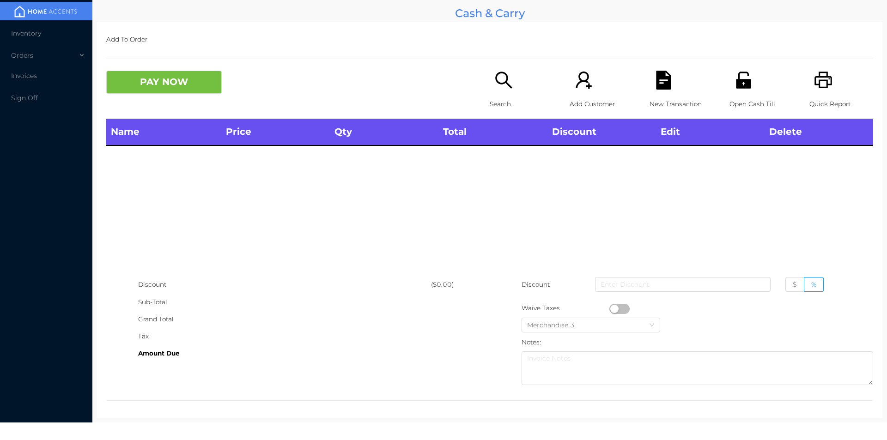
click at [507, 87] on icon "icon: search" at bounding box center [503, 80] width 17 height 17
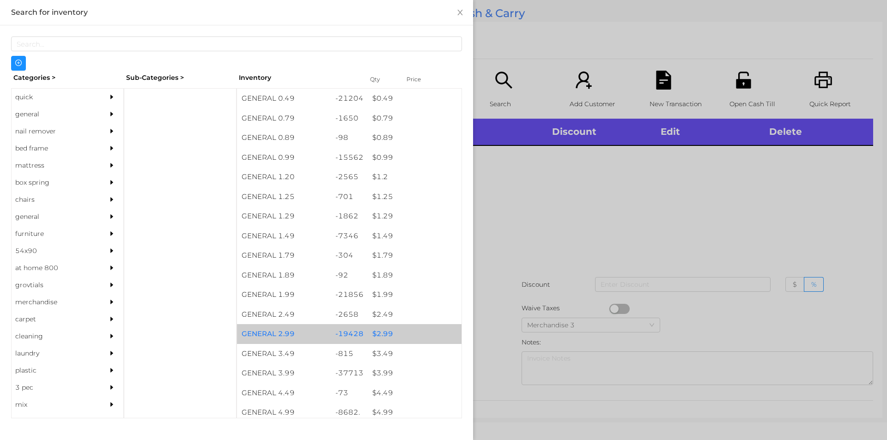
click at [378, 330] on div "$ 2.99" at bounding box center [415, 334] width 94 height 20
click at [375, 327] on div "$ 2.99" at bounding box center [415, 334] width 94 height 20
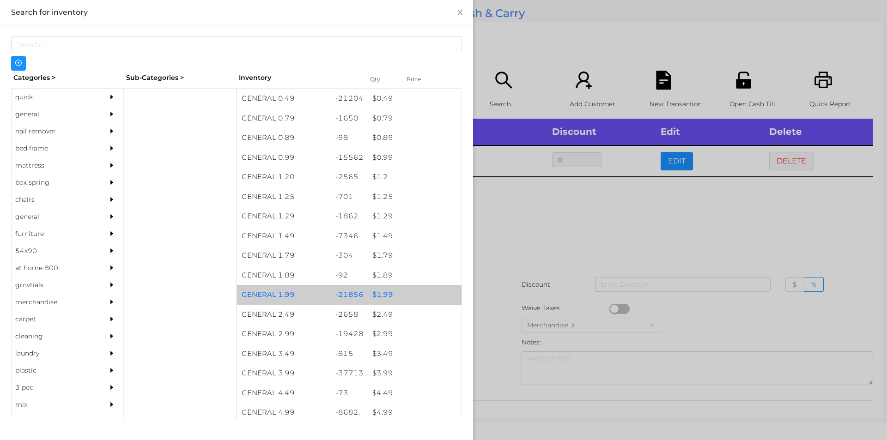
click at [387, 287] on div "$ 1.99" at bounding box center [415, 295] width 94 height 20
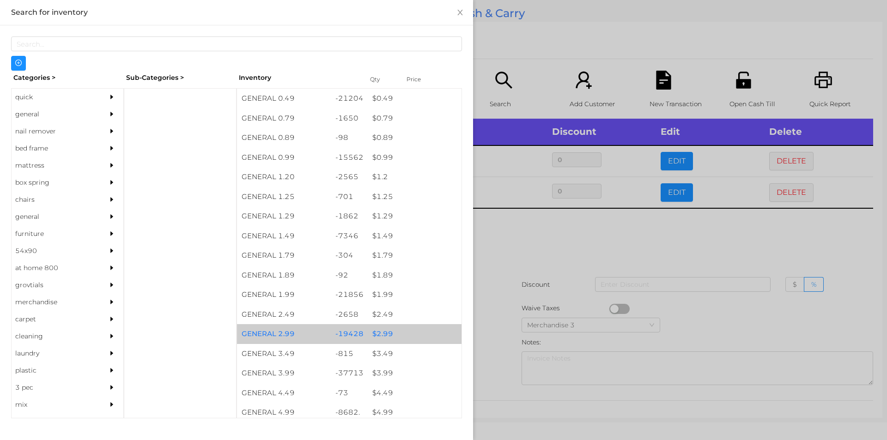
click at [378, 332] on div "$ 2.99" at bounding box center [415, 334] width 94 height 20
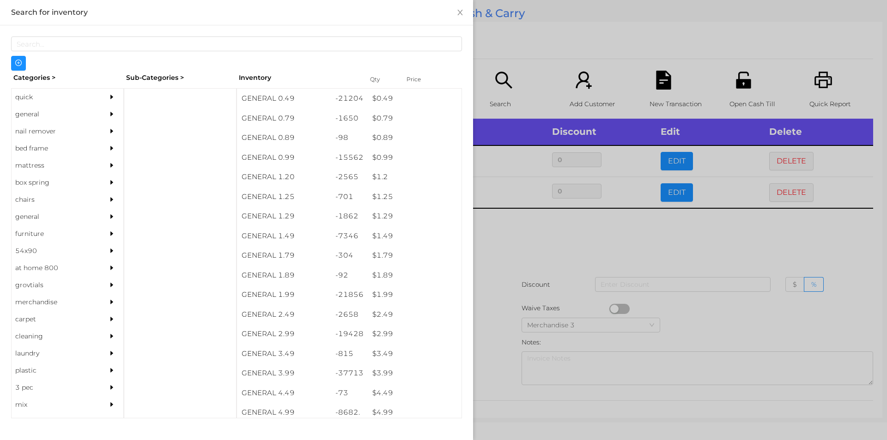
click at [509, 257] on div at bounding box center [443, 220] width 887 height 440
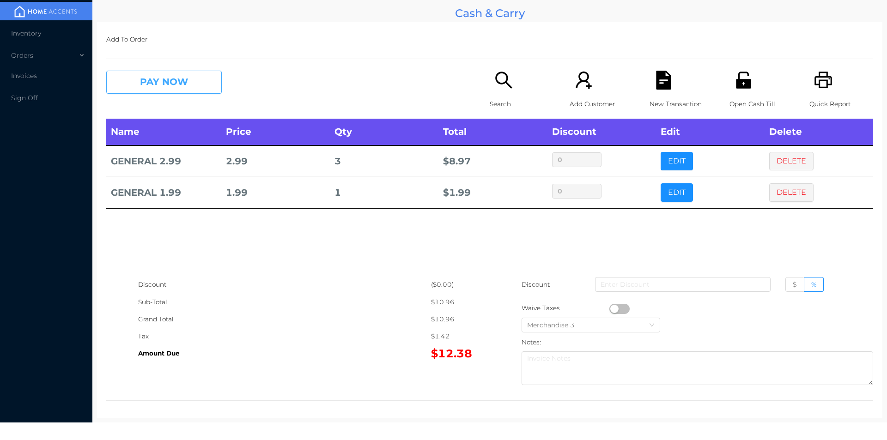
click at [167, 76] on button "PAY NOW" at bounding box center [164, 82] width 116 height 23
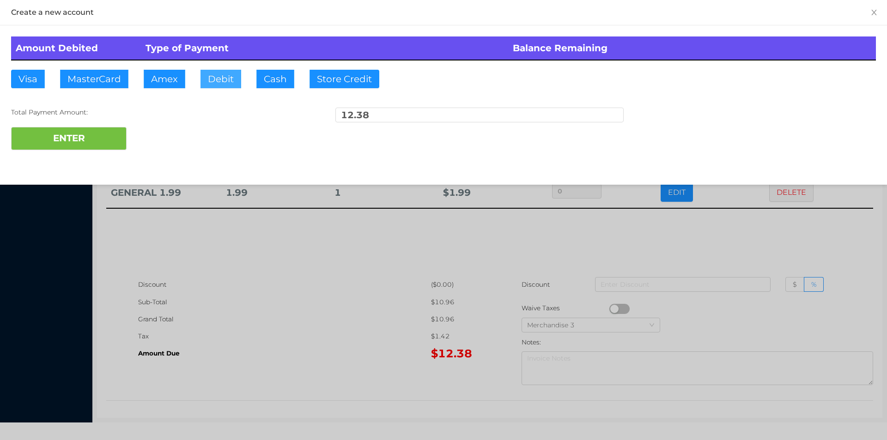
click at [222, 80] on button "Debit" at bounding box center [221, 79] width 41 height 18
click at [99, 133] on button "ENTER" at bounding box center [69, 138] width 116 height 23
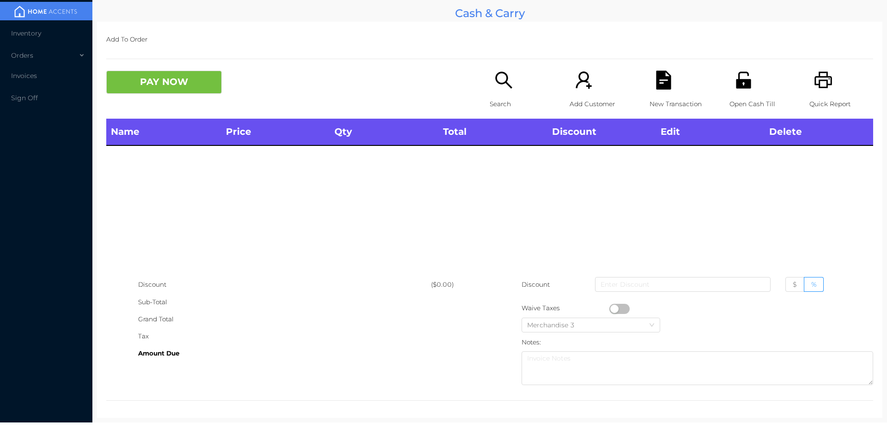
click at [508, 86] on icon "icon: search" at bounding box center [504, 80] width 19 height 19
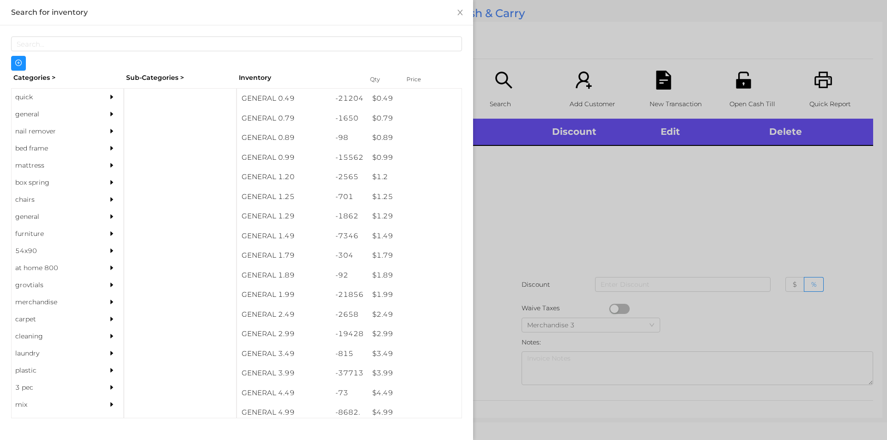
click at [34, 116] on div "general" at bounding box center [54, 114] width 84 height 17
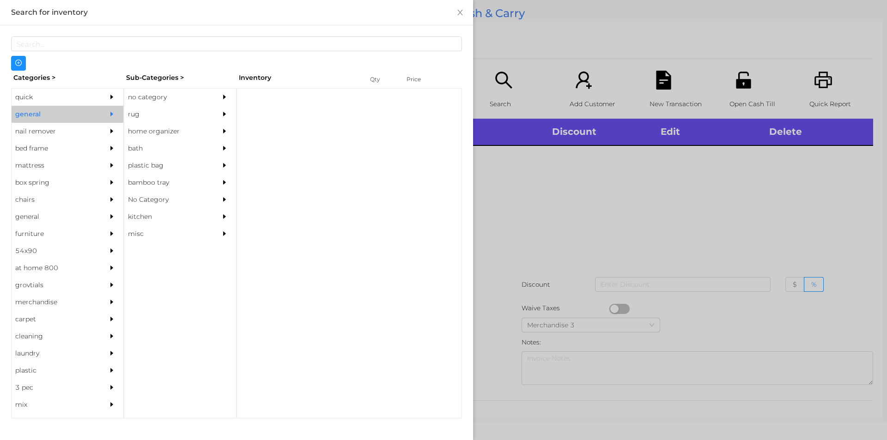
click at [156, 93] on div "no category" at bounding box center [166, 97] width 84 height 17
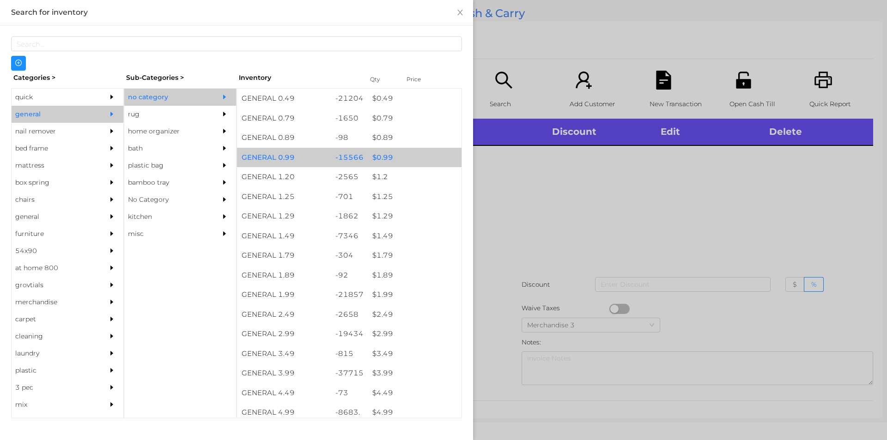
click at [376, 153] on div "$ 0.99" at bounding box center [415, 158] width 94 height 20
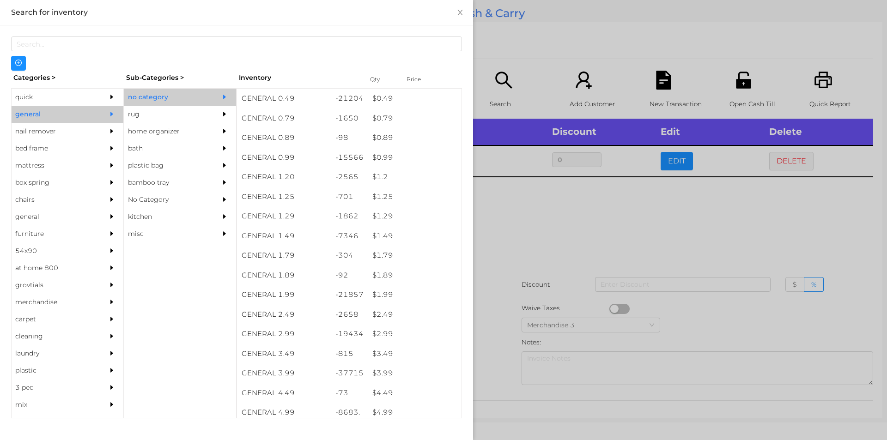
click at [528, 201] on div at bounding box center [443, 220] width 887 height 440
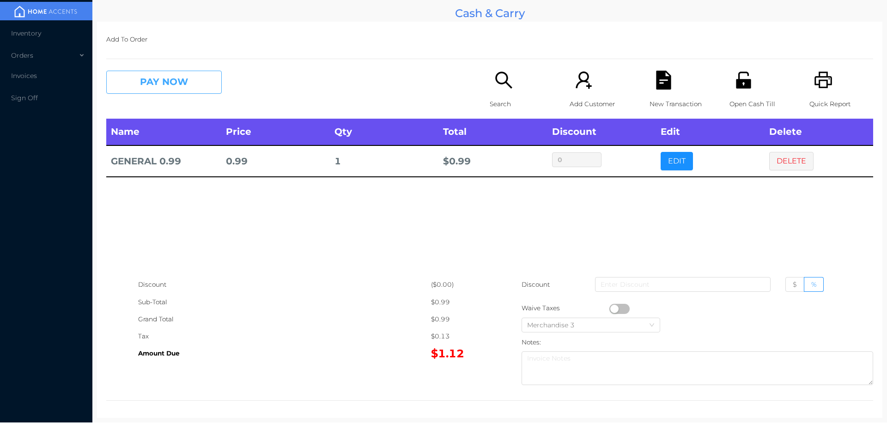
click at [159, 83] on button "PAY NOW" at bounding box center [164, 82] width 116 height 23
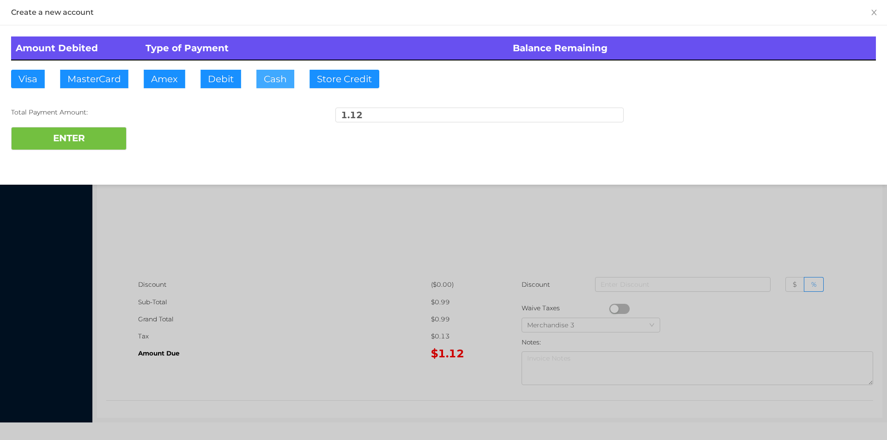
click at [263, 71] on button "Cash" at bounding box center [276, 79] width 38 height 18
click at [84, 130] on button "ENTER" at bounding box center [69, 138] width 116 height 23
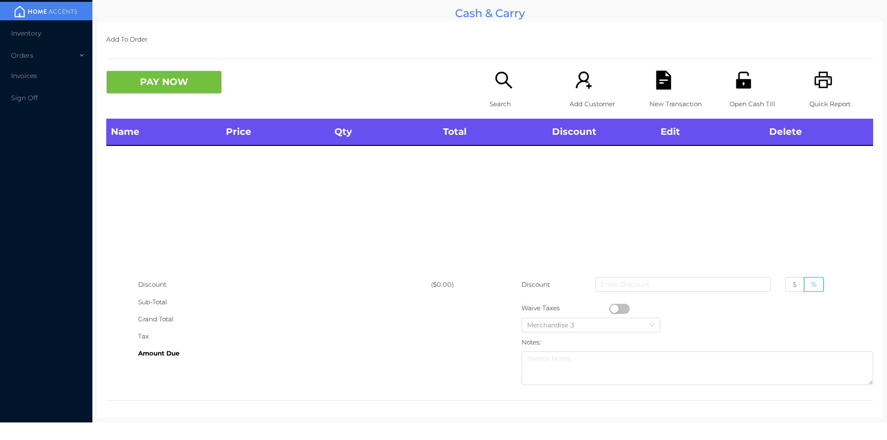
click at [495, 89] on icon "icon: search" at bounding box center [504, 80] width 19 height 19
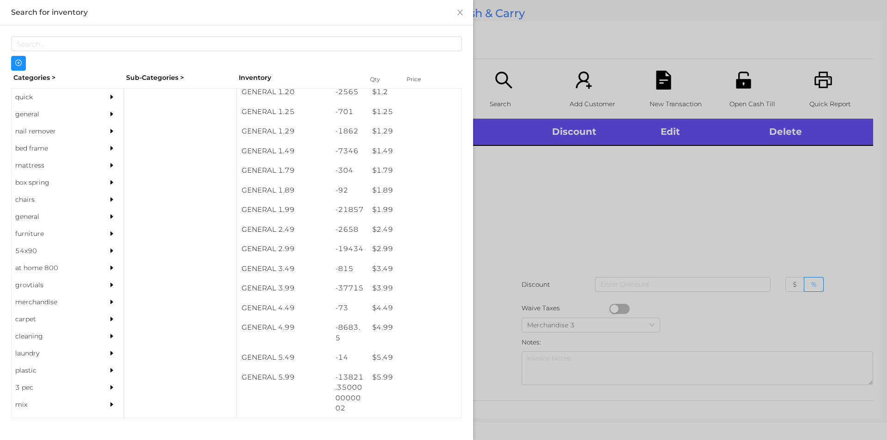
scroll to position [85, 0]
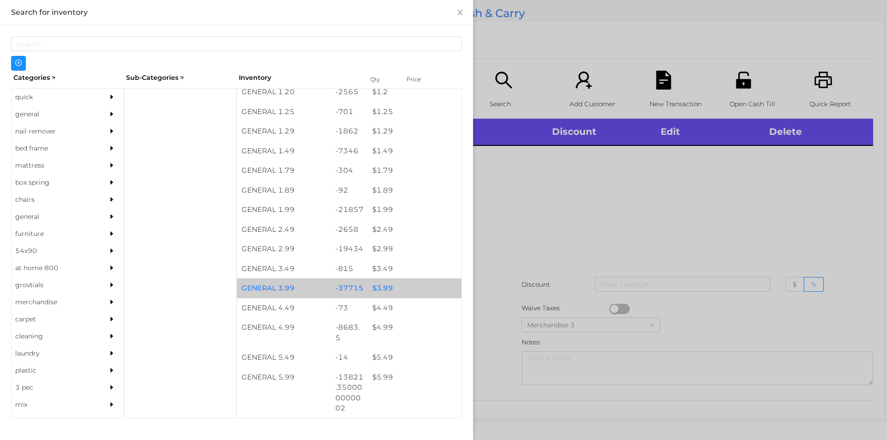
click at [374, 289] on div "$ 3.99" at bounding box center [415, 289] width 94 height 20
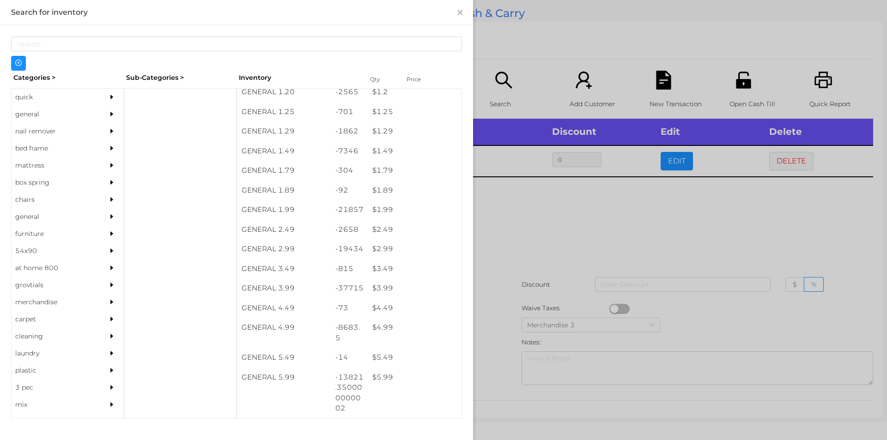
click at [519, 245] on div at bounding box center [443, 220] width 887 height 440
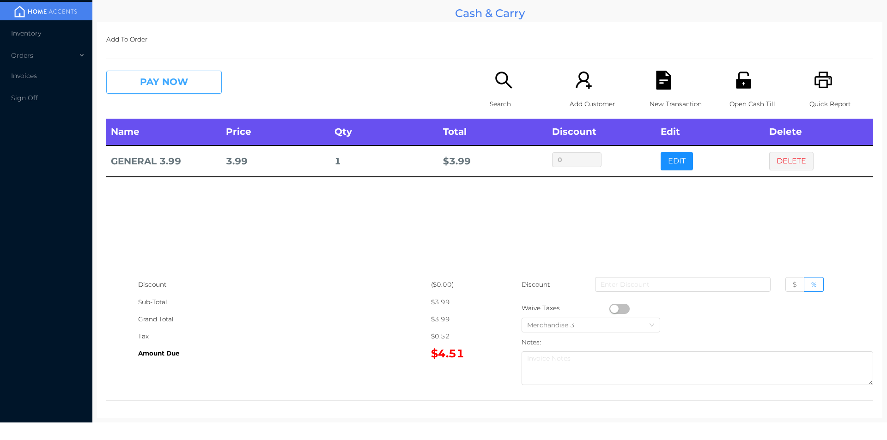
click at [169, 71] on button "PAY NOW" at bounding box center [164, 82] width 116 height 23
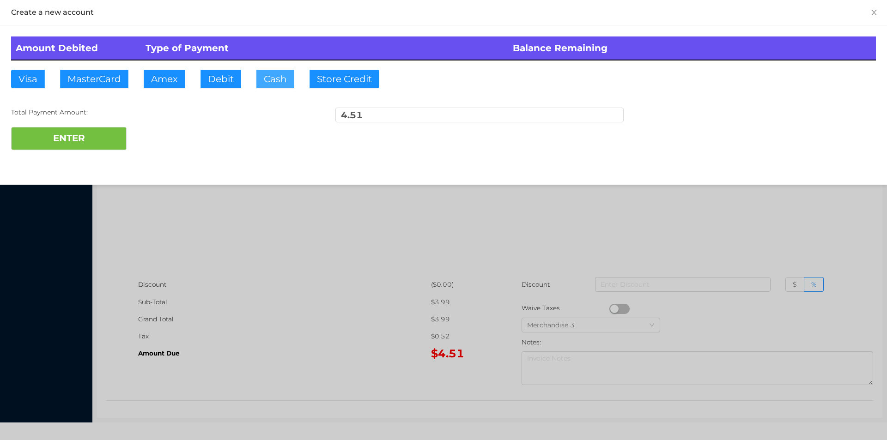
click at [275, 81] on button "Cash" at bounding box center [276, 79] width 38 height 18
click at [88, 128] on button "ENTER" at bounding box center [69, 138] width 116 height 23
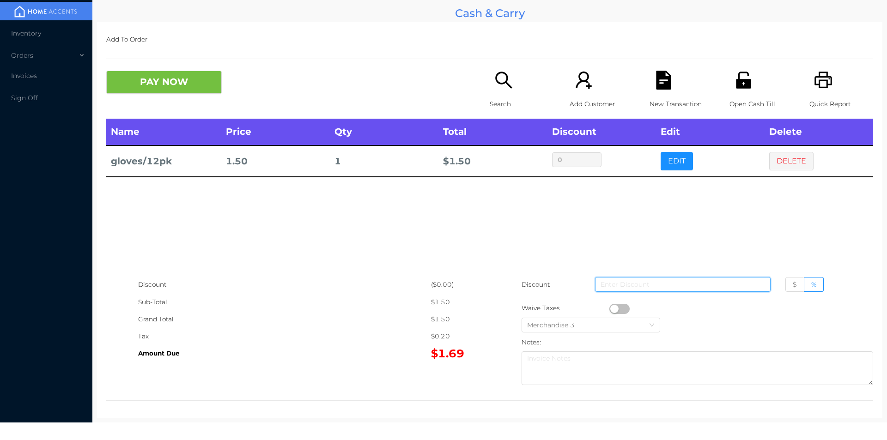
click at [630, 287] on input at bounding box center [683, 284] width 176 height 15
click at [613, 309] on button "button" at bounding box center [620, 309] width 20 height 10
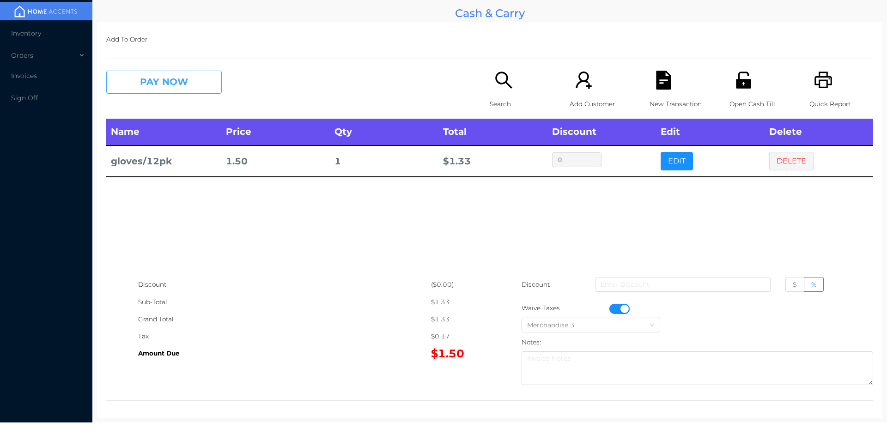
click at [153, 93] on button "PAY NOW" at bounding box center [164, 82] width 116 height 23
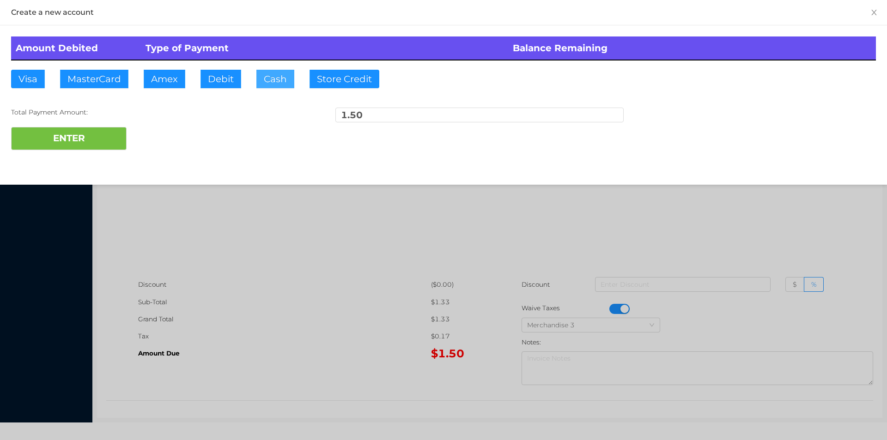
click at [279, 87] on button "Cash" at bounding box center [276, 79] width 38 height 18
click at [82, 137] on button "ENTER" at bounding box center [69, 138] width 116 height 23
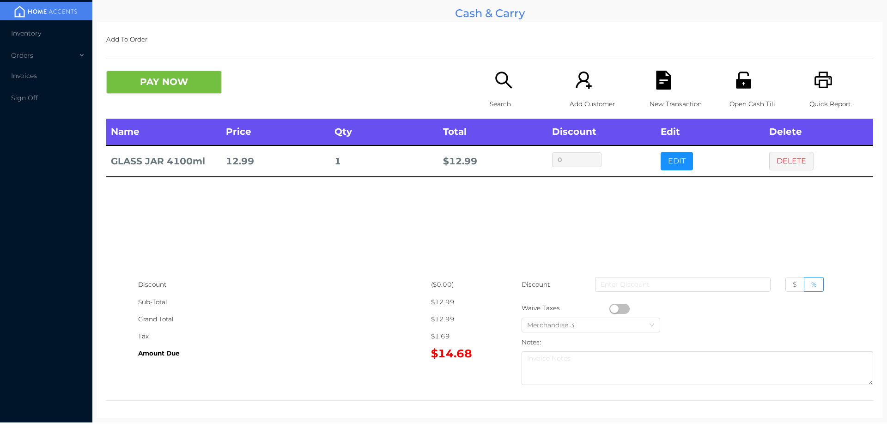
click at [165, 85] on button "PAY NOW" at bounding box center [164, 82] width 116 height 23
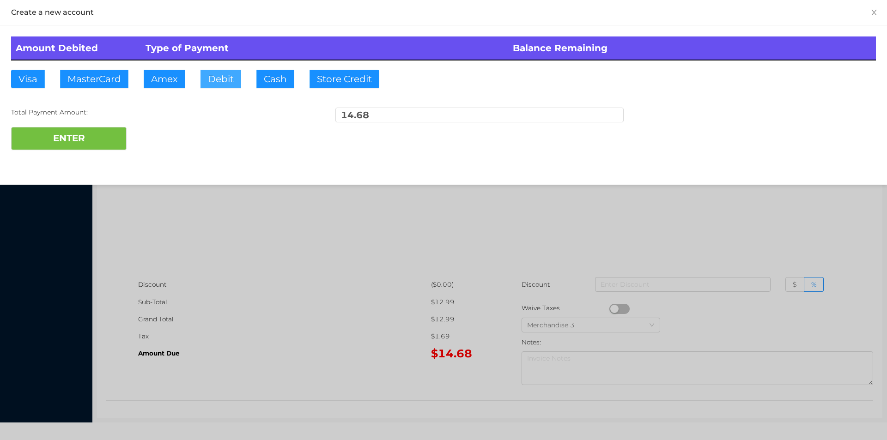
click at [214, 79] on button "Debit" at bounding box center [221, 79] width 41 height 18
type input "20."
click at [94, 136] on button "ENTER" at bounding box center [69, 138] width 116 height 23
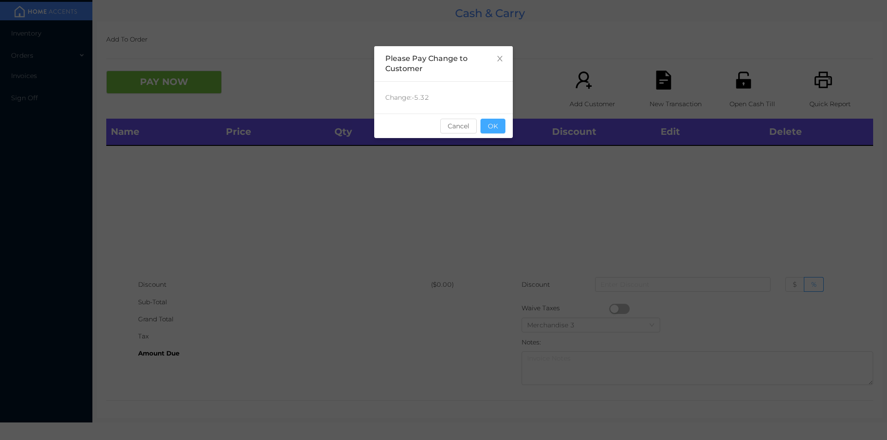
click at [494, 121] on button "OK" at bounding box center [493, 126] width 25 height 15
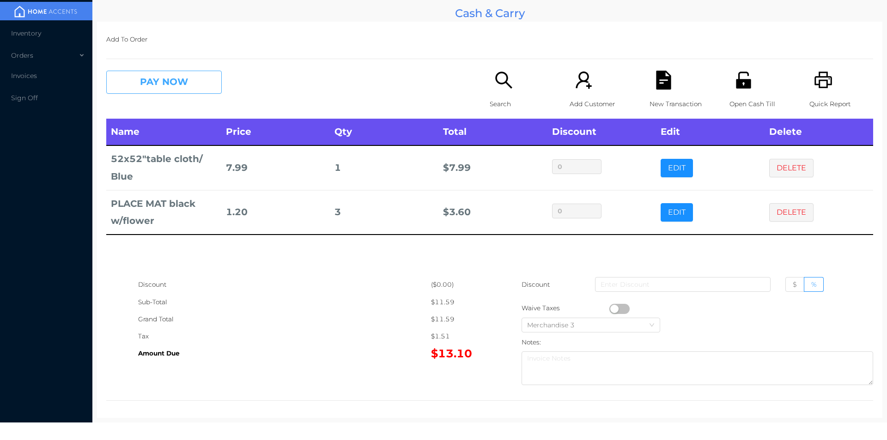
click at [168, 92] on button "PAY NOW" at bounding box center [164, 82] width 116 height 23
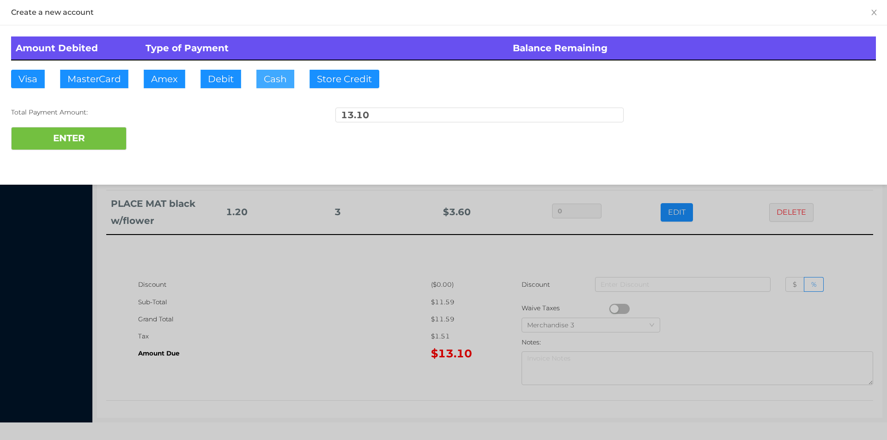
click at [263, 82] on button "Cash" at bounding box center [276, 79] width 38 height 18
type input "0"
type input "20."
click at [100, 147] on button "ENTER" at bounding box center [69, 138] width 116 height 23
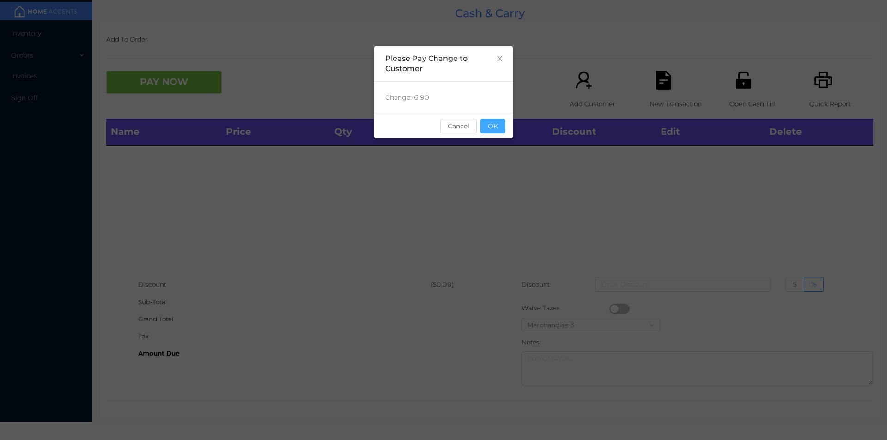
click at [499, 124] on button "OK" at bounding box center [493, 126] width 25 height 15
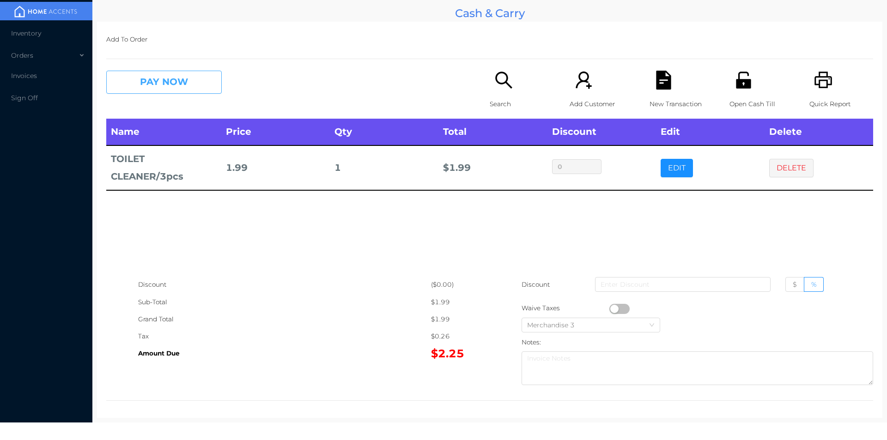
click at [167, 81] on button "PAY NOW" at bounding box center [164, 82] width 116 height 23
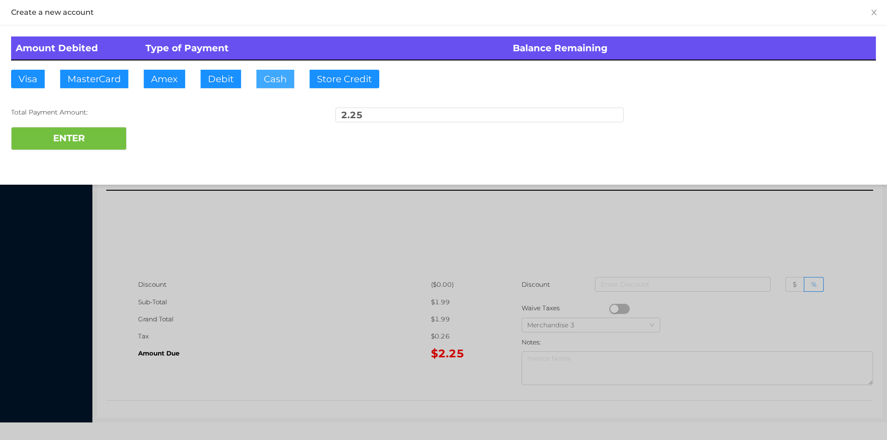
click at [279, 85] on button "Cash" at bounding box center [276, 79] width 38 height 18
click at [77, 139] on button "ENTER" at bounding box center [69, 138] width 116 height 23
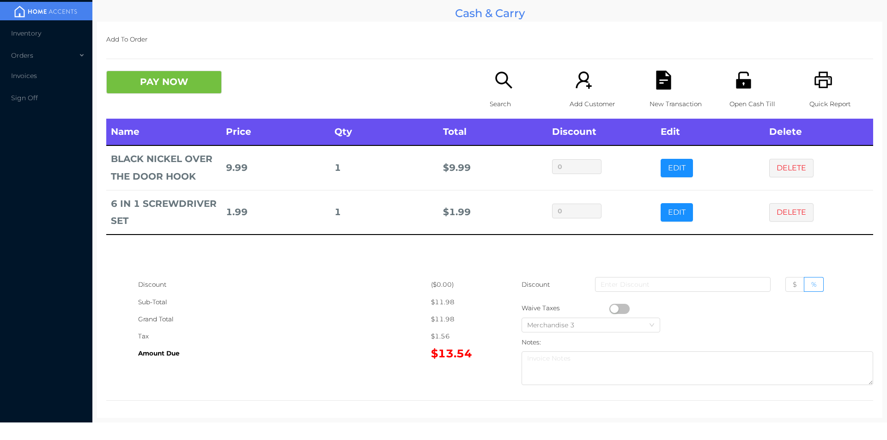
click at [500, 87] on icon "icon: search" at bounding box center [504, 80] width 19 height 19
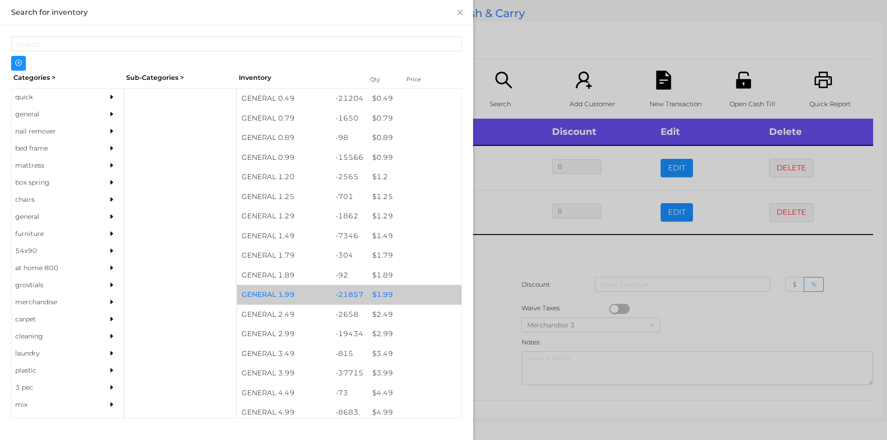
click at [372, 300] on div "$ 1.99" at bounding box center [415, 295] width 94 height 20
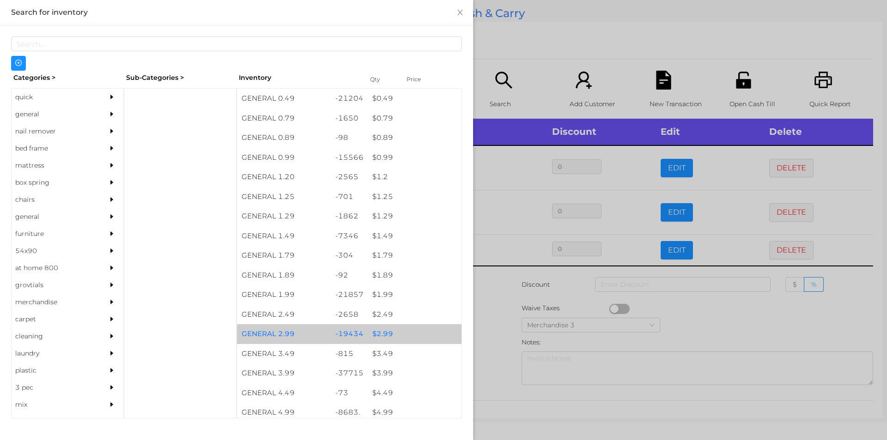
click at [375, 333] on div "$ 2.99" at bounding box center [415, 334] width 94 height 20
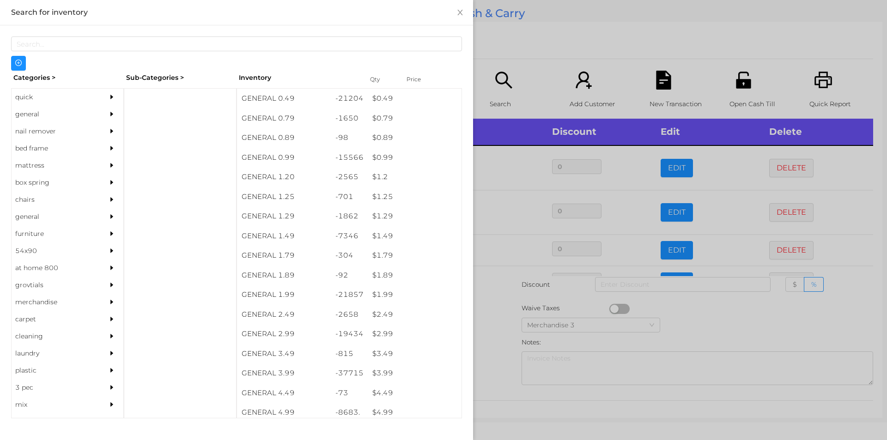
click at [500, 352] on div at bounding box center [443, 220] width 887 height 440
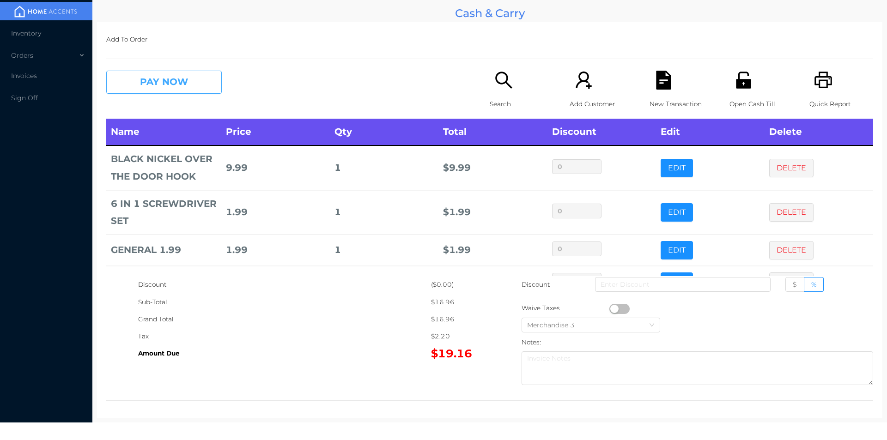
click at [190, 88] on button "PAY NOW" at bounding box center [164, 82] width 116 height 23
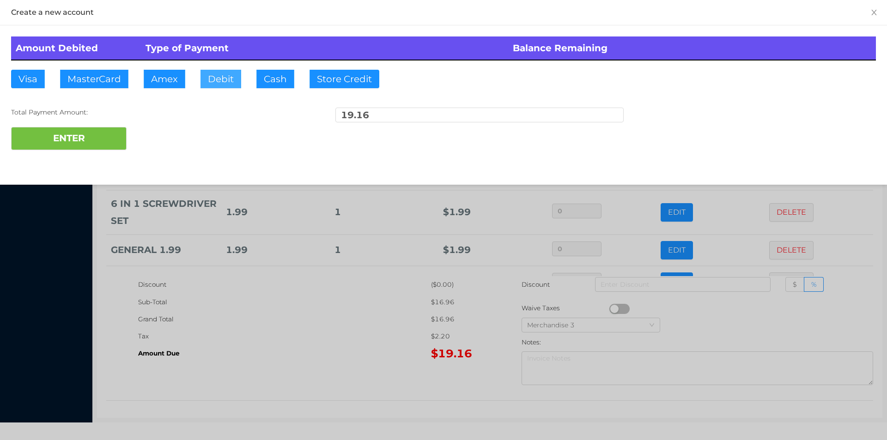
click at [220, 81] on button "Debit" at bounding box center [221, 79] width 41 height 18
click at [112, 129] on button "ENTER" at bounding box center [69, 138] width 116 height 23
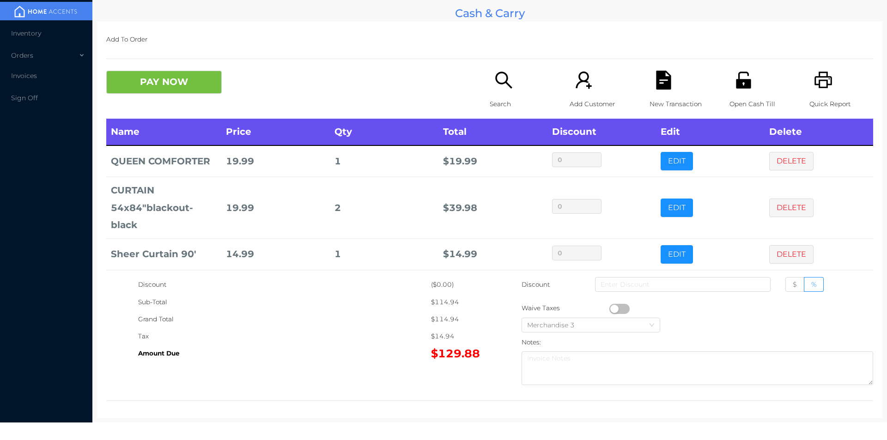
click at [485, 210] on td "$ 39.98" at bounding box center [493, 207] width 109 height 61
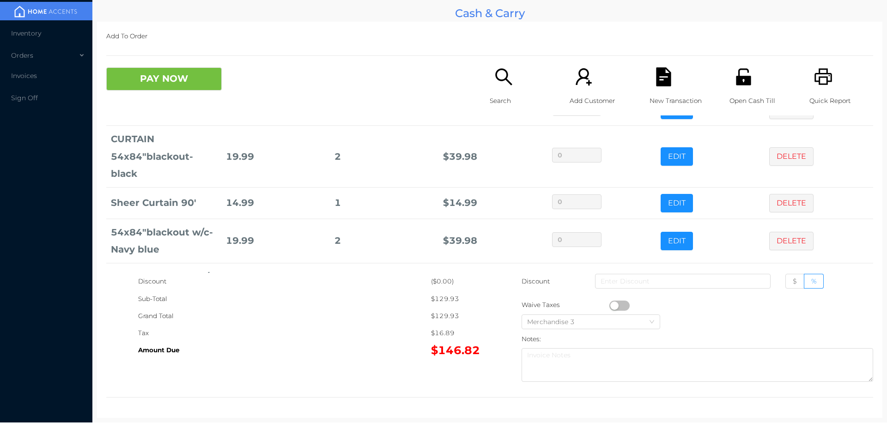
scroll to position [92, 0]
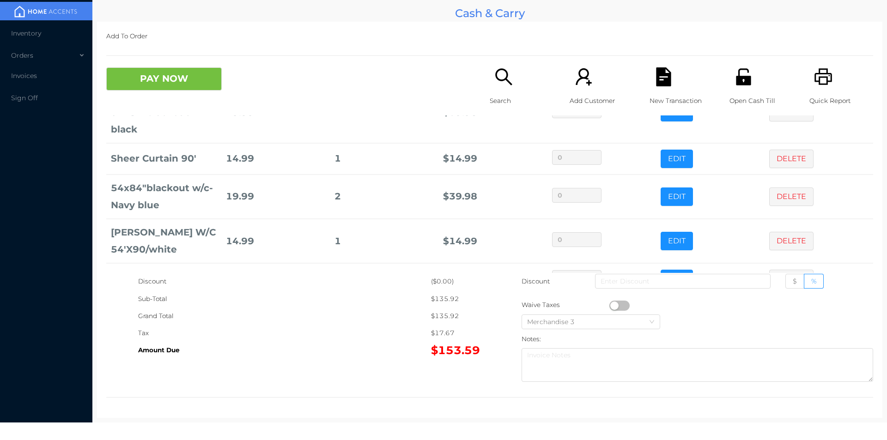
click at [498, 97] on p "Search" at bounding box center [522, 100] width 64 height 17
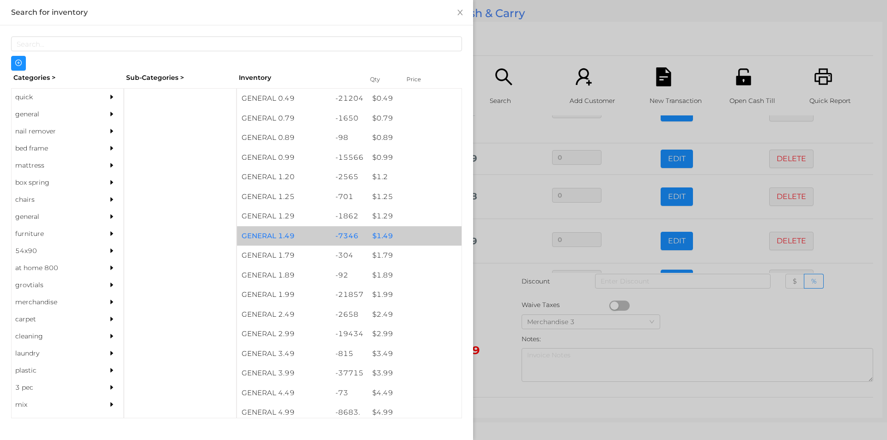
click at [384, 238] on div "$ 1.49" at bounding box center [415, 236] width 94 height 20
click at [382, 237] on div "$ 1.49" at bounding box center [415, 236] width 94 height 20
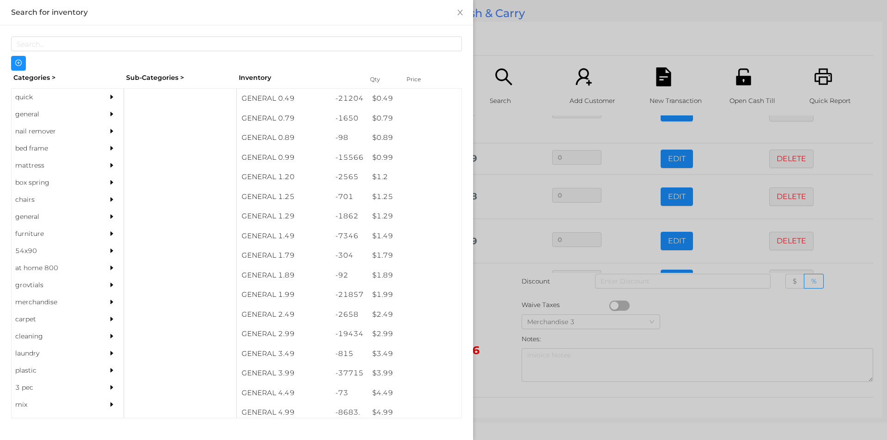
click at [492, 318] on div at bounding box center [443, 220] width 887 height 440
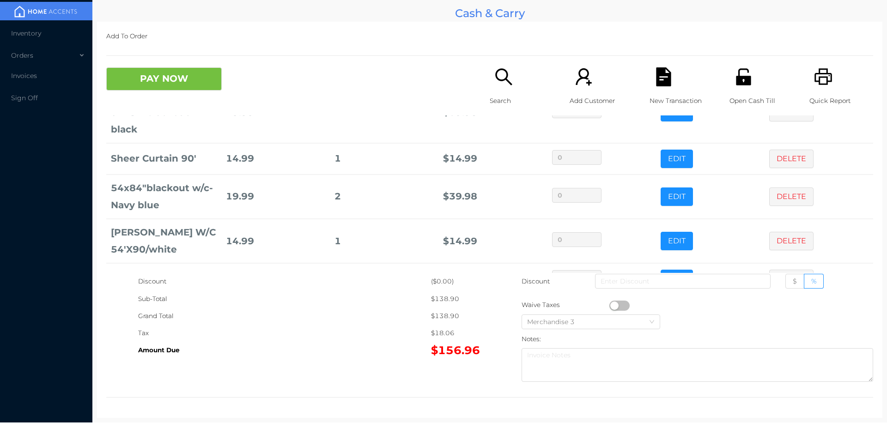
scroll to position [155, 0]
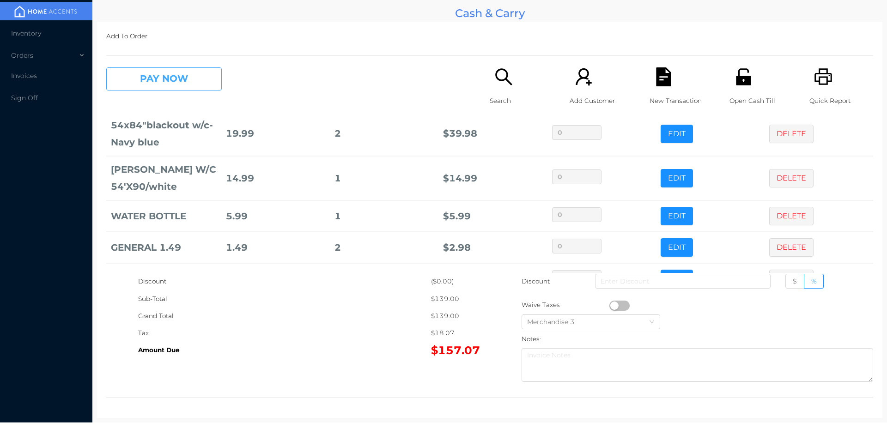
click at [154, 87] on button "PAY NOW" at bounding box center [164, 78] width 116 height 23
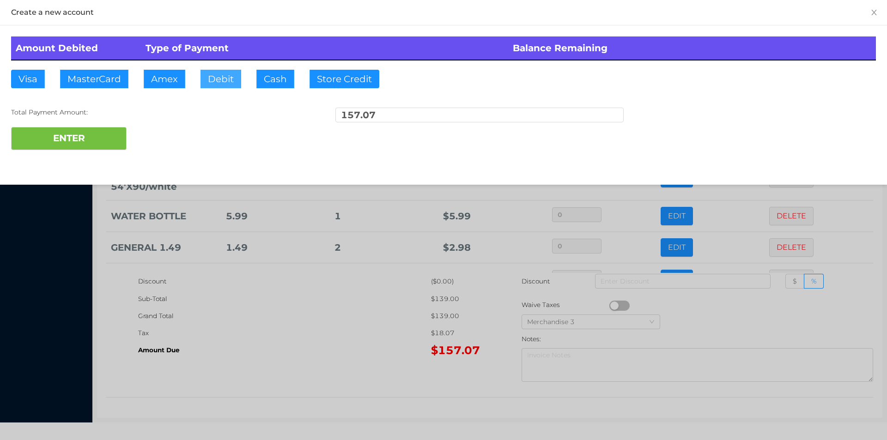
click at [217, 78] on button "Debit" at bounding box center [221, 79] width 41 height 18
type input "160."
click at [68, 132] on button "ENTER" at bounding box center [69, 138] width 116 height 23
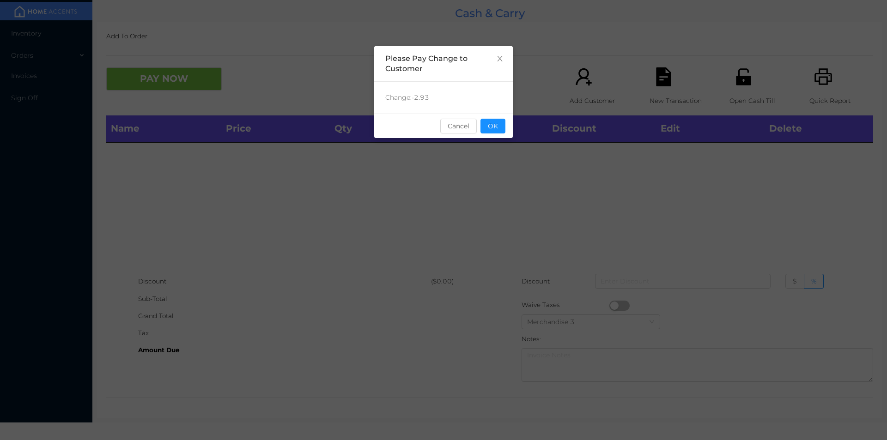
scroll to position [0, 0]
click at [489, 120] on button "OK" at bounding box center [493, 126] width 25 height 15
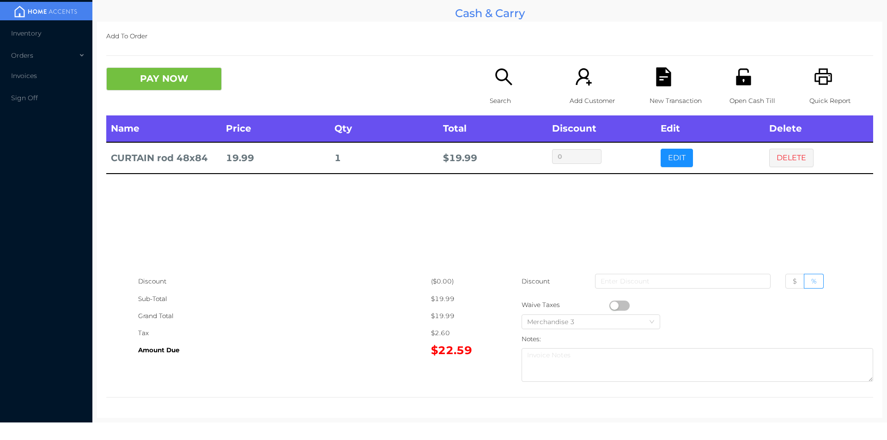
click at [501, 99] on p "Search" at bounding box center [522, 100] width 64 height 17
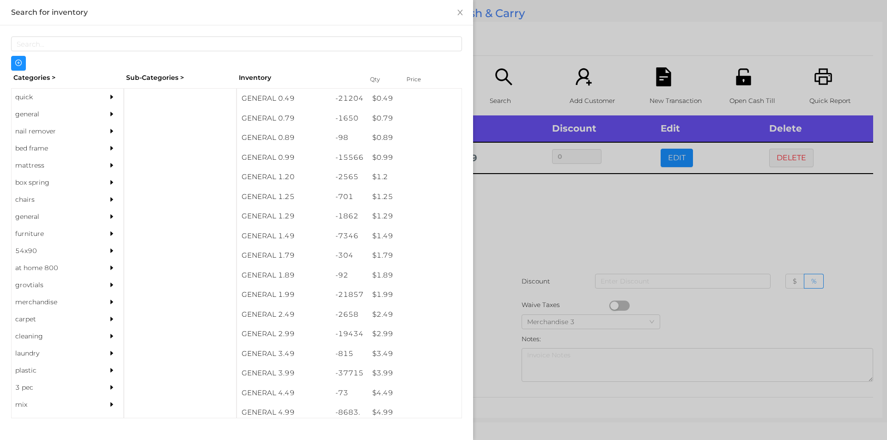
click at [34, 93] on div "quick" at bounding box center [54, 97] width 84 height 17
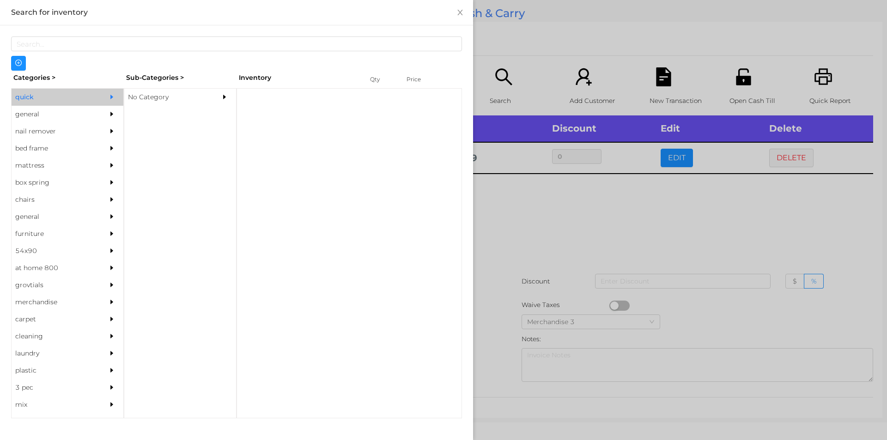
click at [146, 98] on div "No Category" at bounding box center [166, 97] width 84 height 17
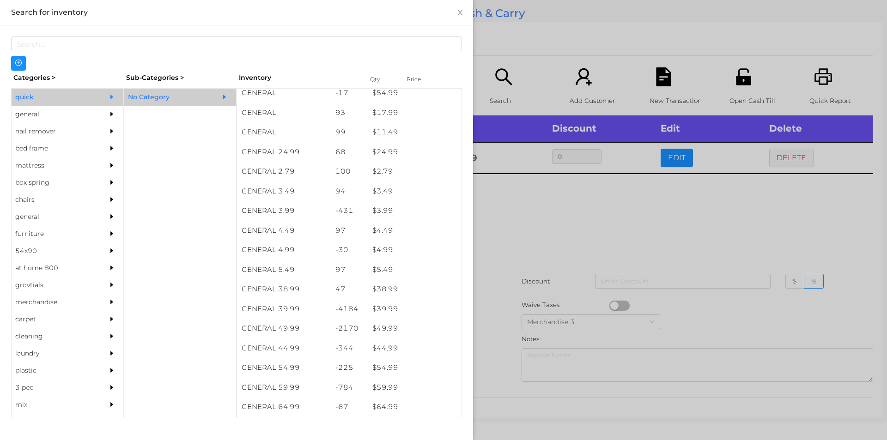
scroll to position [322, 0]
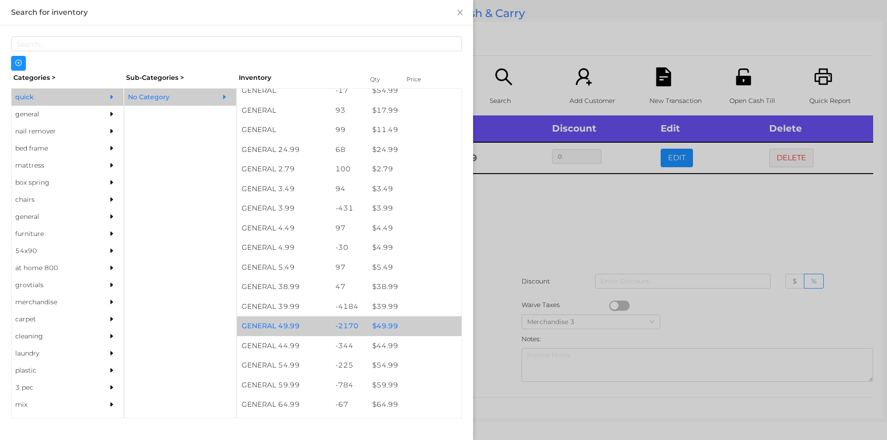
click at [380, 326] on div "$ 49.99" at bounding box center [415, 327] width 94 height 20
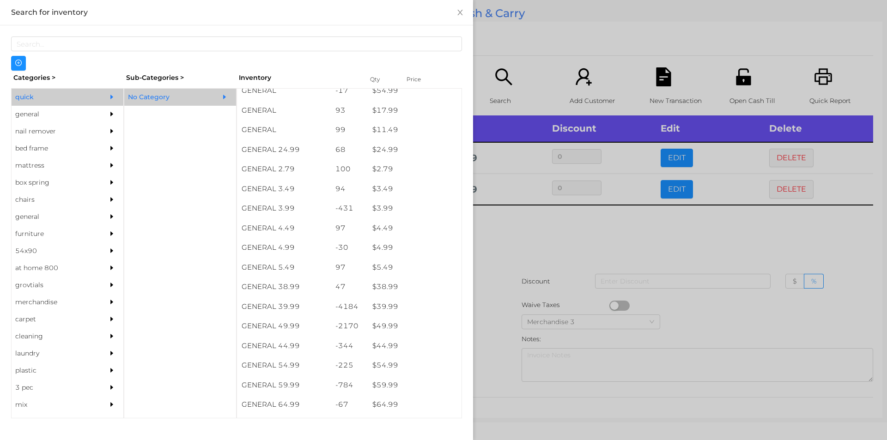
click at [499, 252] on div at bounding box center [443, 220] width 887 height 440
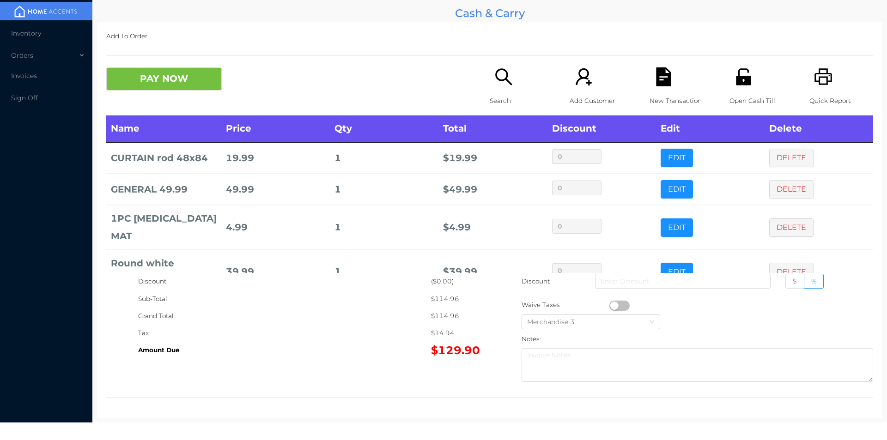
scroll to position [31, 0]
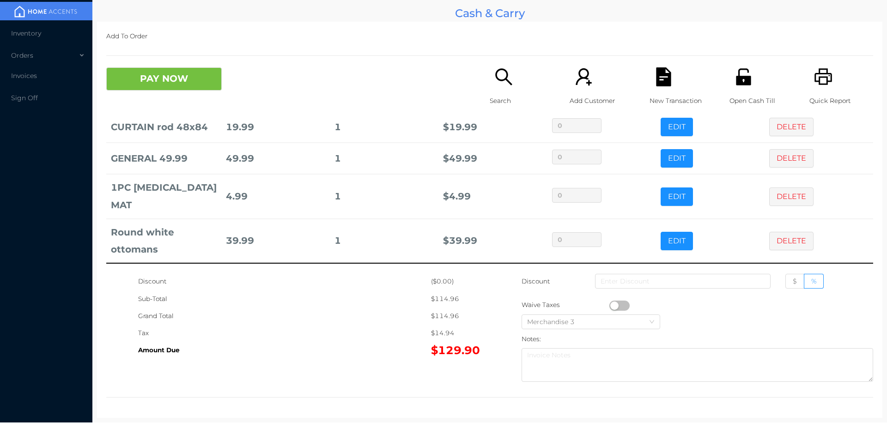
click at [507, 74] on icon "icon: search" at bounding box center [504, 76] width 19 height 19
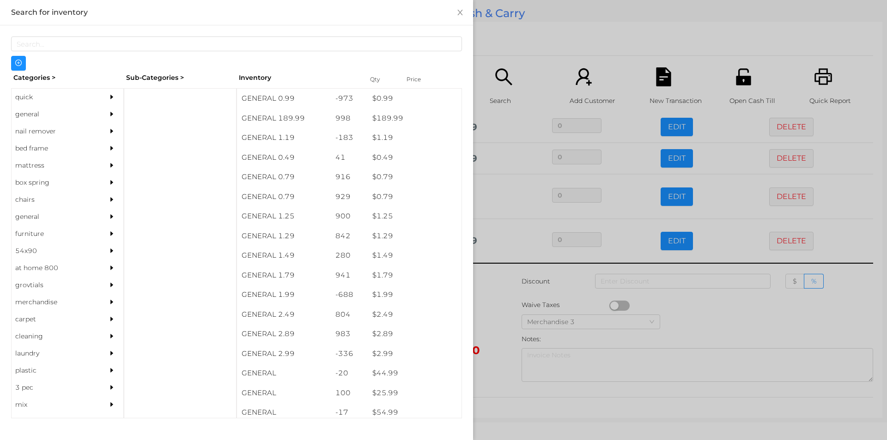
click at [34, 107] on div "general" at bounding box center [54, 114] width 84 height 17
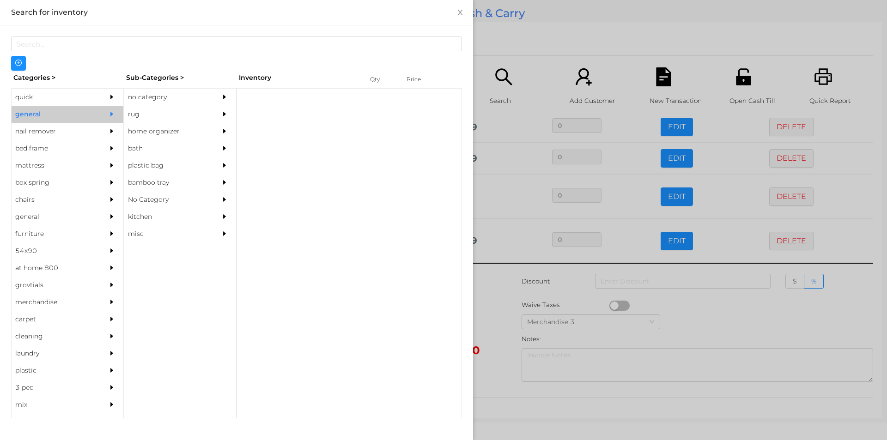
click at [143, 98] on div "no category" at bounding box center [166, 97] width 84 height 17
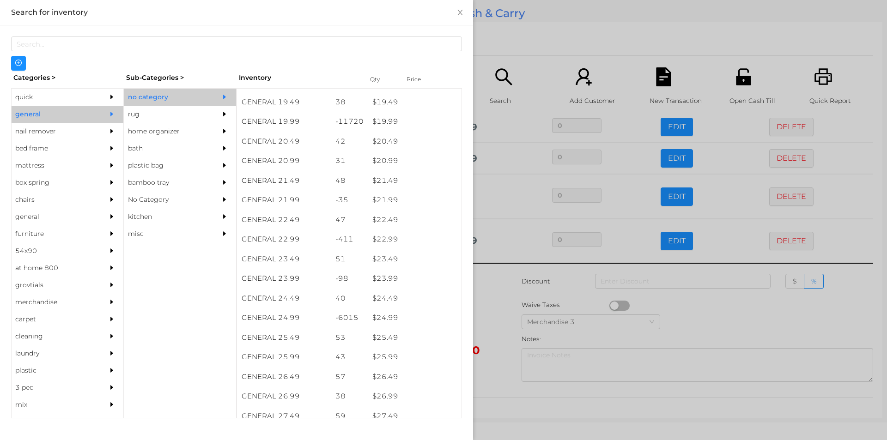
scroll to position [956, 0]
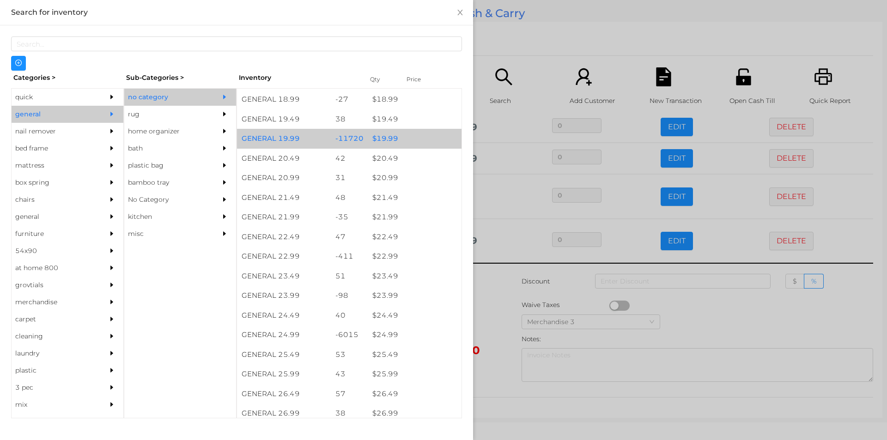
click at [379, 140] on div "$ 19.99" at bounding box center [415, 139] width 94 height 20
click at [380, 135] on div "$ 19.99" at bounding box center [415, 139] width 94 height 20
click at [378, 136] on div "$ 19.99" at bounding box center [415, 139] width 94 height 20
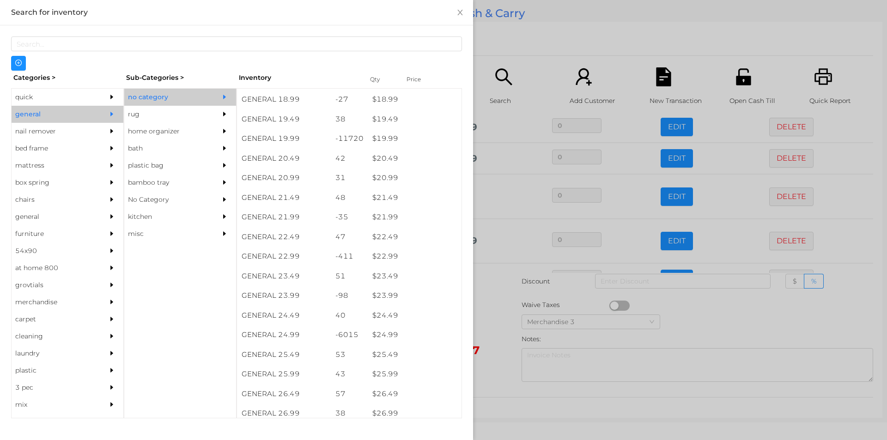
click at [502, 317] on div at bounding box center [443, 220] width 887 height 440
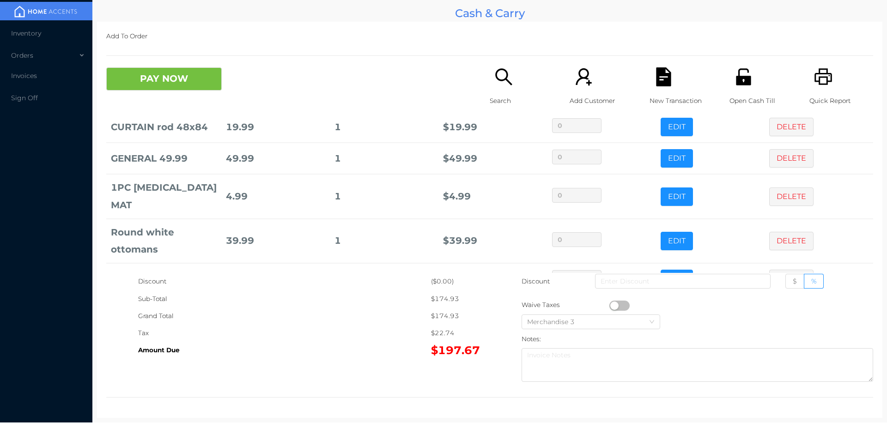
scroll to position [62, 0]
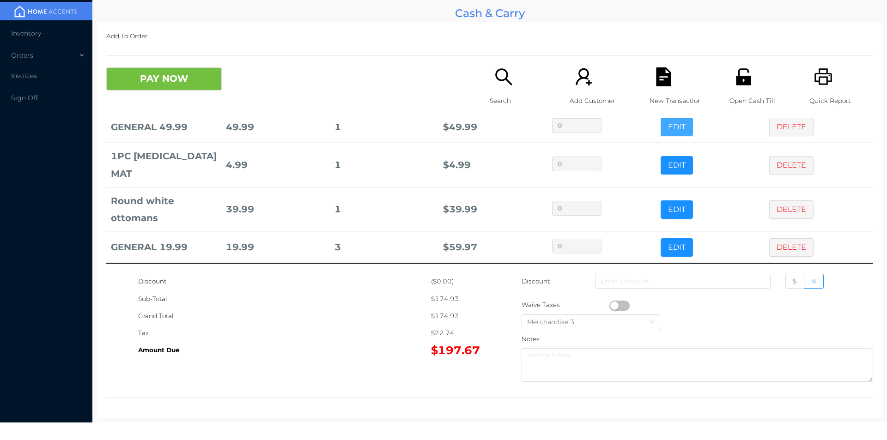
click at [661, 135] on button "EDIT" at bounding box center [677, 127] width 32 height 18
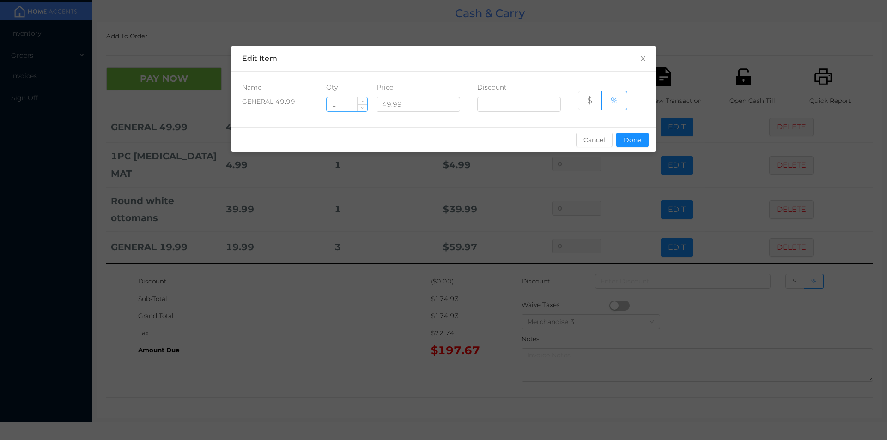
click at [341, 104] on input "1" at bounding box center [347, 105] width 41 height 14
type input "2"
click at [632, 144] on button "Done" at bounding box center [633, 140] width 32 height 15
type input "0%"
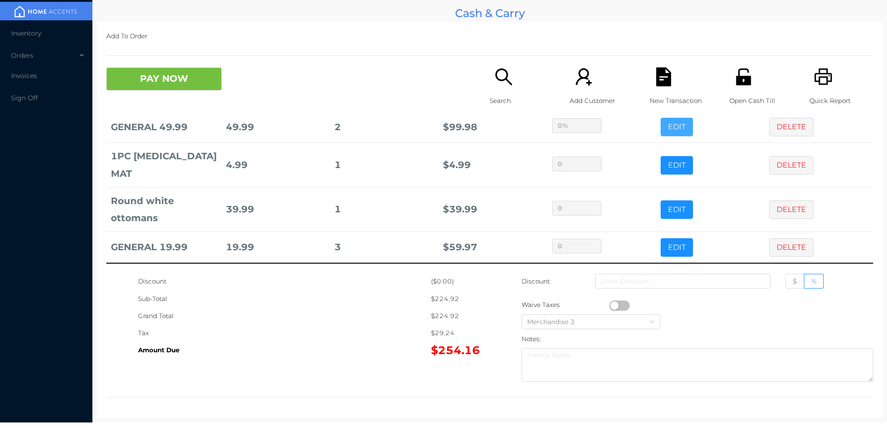
scroll to position [0, 0]
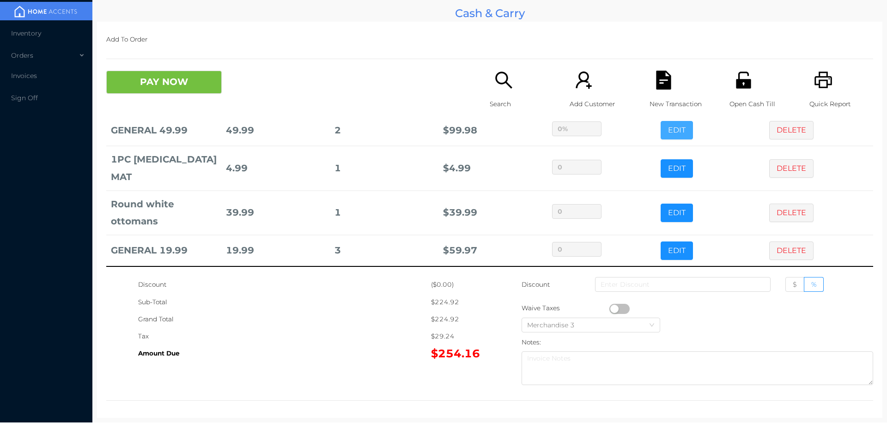
click at [661, 121] on button "EDIT" at bounding box center [677, 130] width 32 height 18
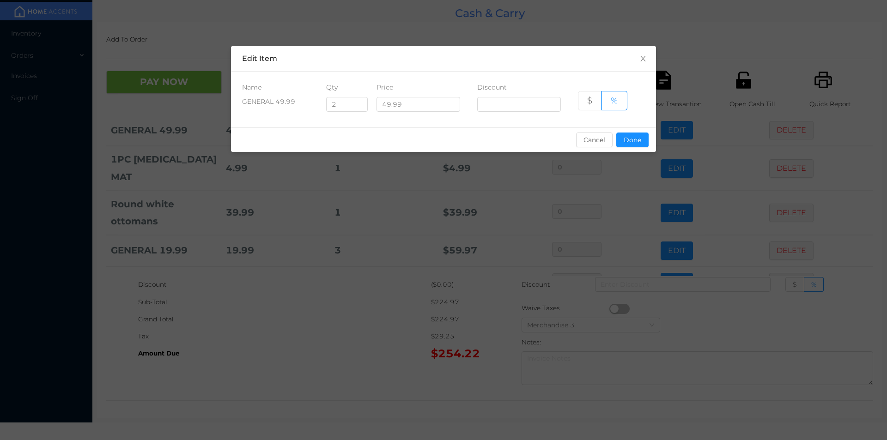
click at [724, 316] on div "sentinelStart Edit Item Name Qty Price Discount GENERAL 49.99 2 49.99 $ % Cance…" at bounding box center [443, 220] width 887 height 440
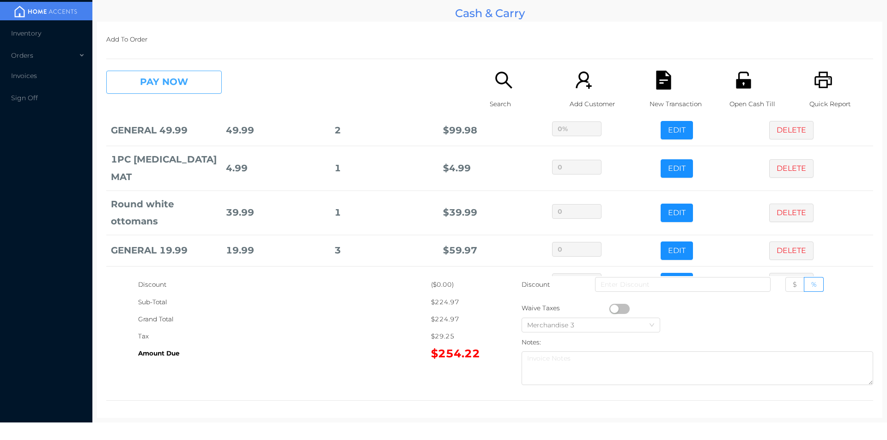
click at [171, 84] on button "PAY NOW" at bounding box center [164, 82] width 116 height 23
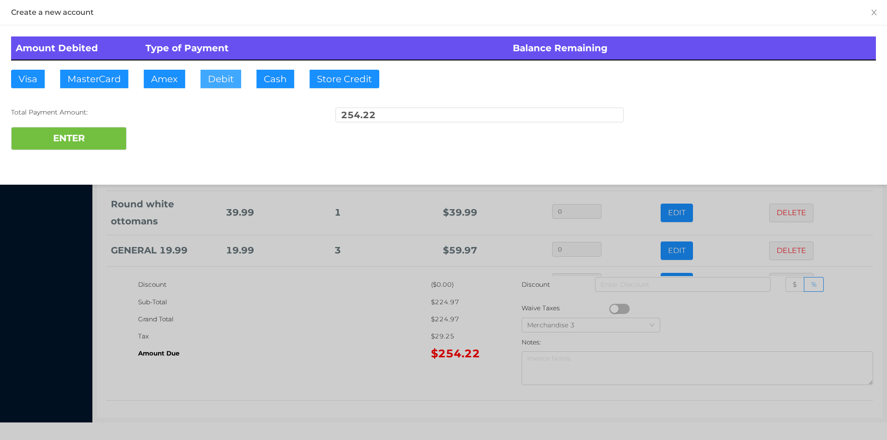
click at [229, 79] on button "Debit" at bounding box center [221, 79] width 41 height 18
click at [86, 141] on button "ENTER" at bounding box center [69, 138] width 116 height 23
type input "0"
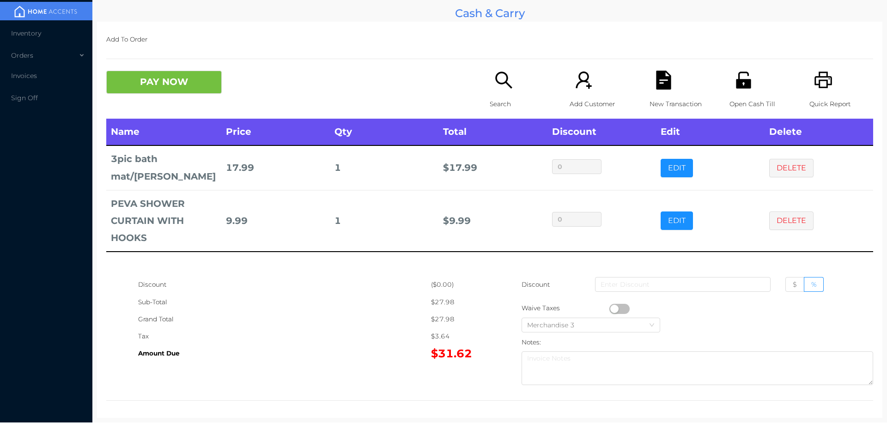
click at [179, 91] on button "PAY NOW" at bounding box center [164, 82] width 116 height 23
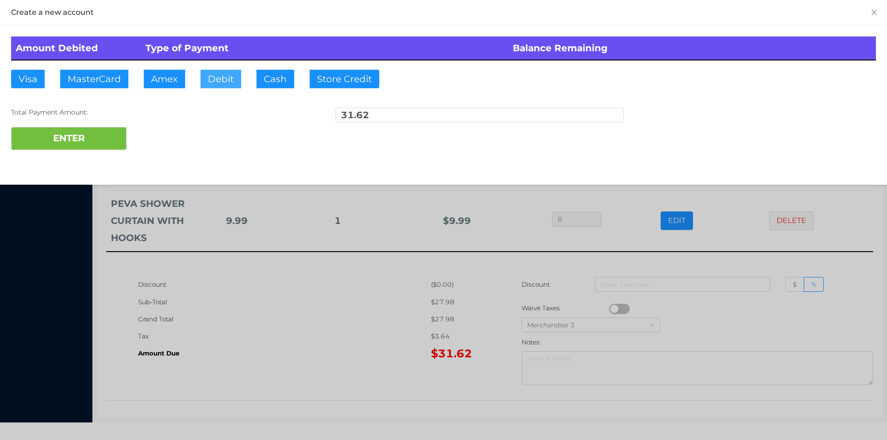
click at [214, 86] on button "Debit" at bounding box center [221, 79] width 41 height 18
click at [96, 138] on button "ENTER" at bounding box center [69, 138] width 116 height 23
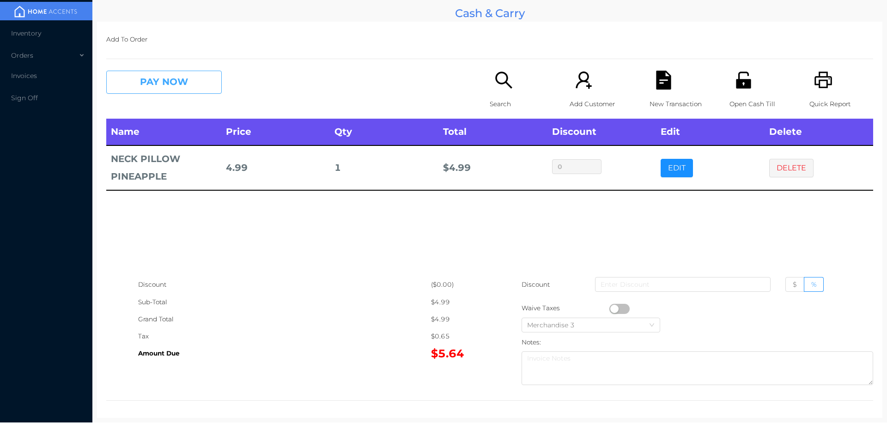
click at [172, 82] on button "PAY NOW" at bounding box center [164, 82] width 116 height 23
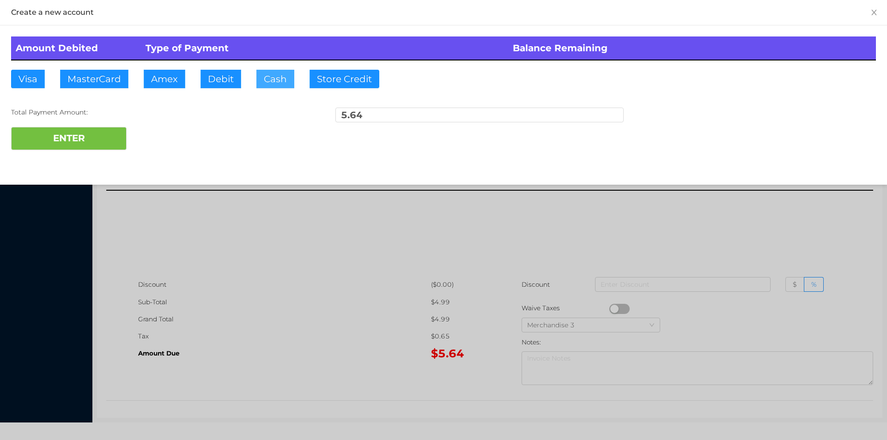
click at [258, 72] on button "Cash" at bounding box center [276, 79] width 38 height 18
type input "7."
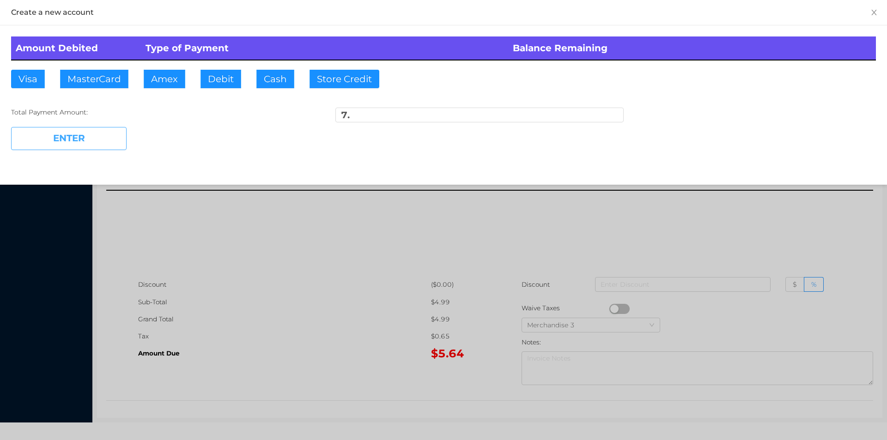
click at [93, 141] on button "ENTER" at bounding box center [69, 138] width 116 height 23
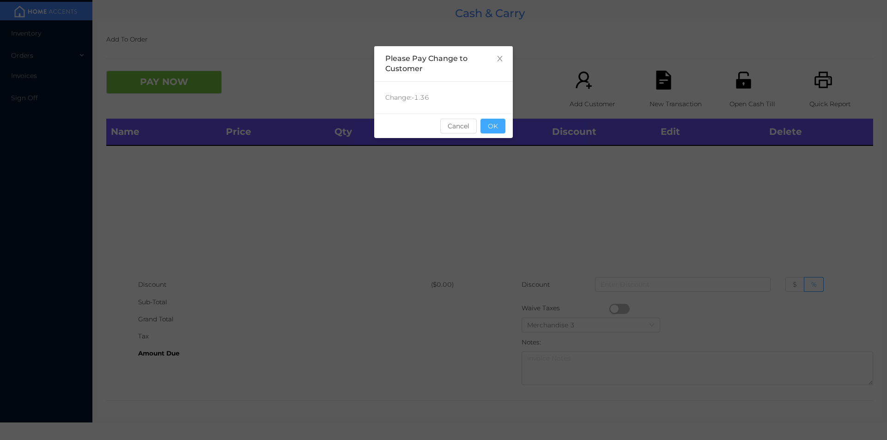
click at [493, 133] on button "OK" at bounding box center [493, 126] width 25 height 15
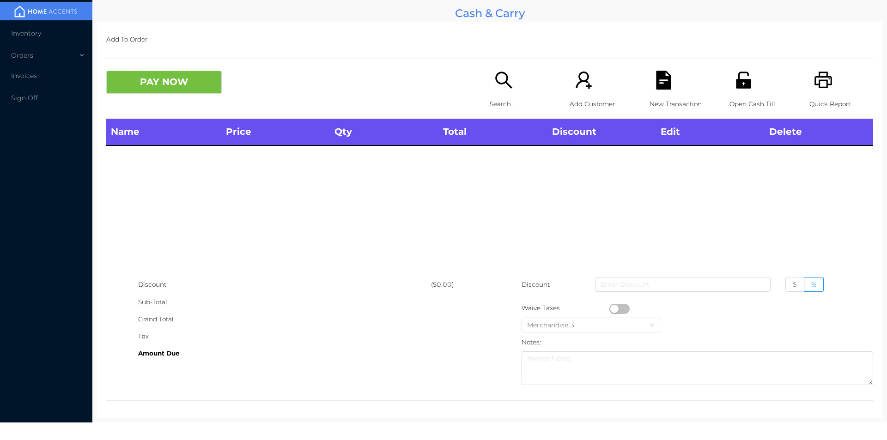
click at [500, 80] on icon "icon: search" at bounding box center [504, 80] width 19 height 19
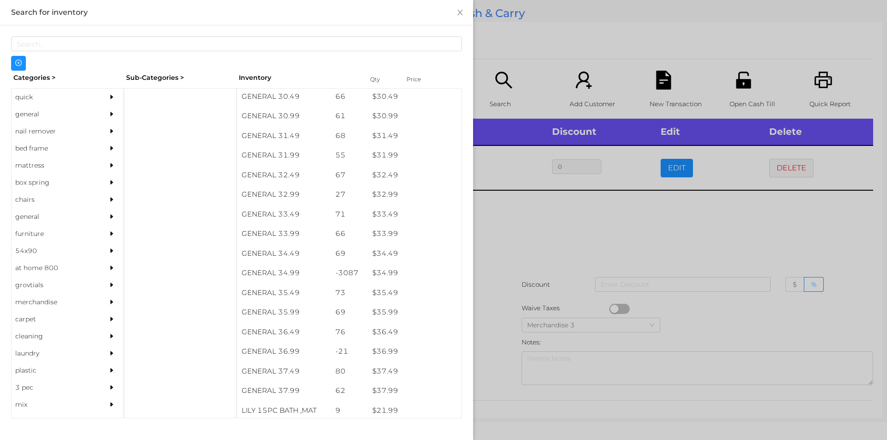
scroll to position [1417, 0]
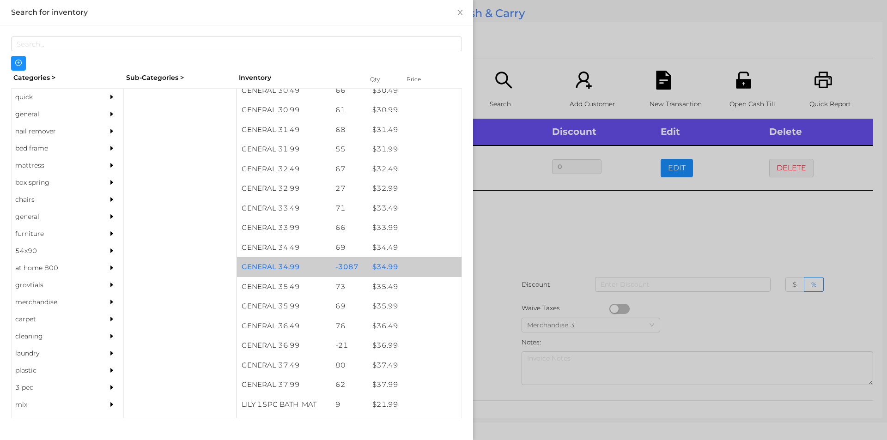
click at [384, 273] on div "$ 34.99" at bounding box center [415, 267] width 94 height 20
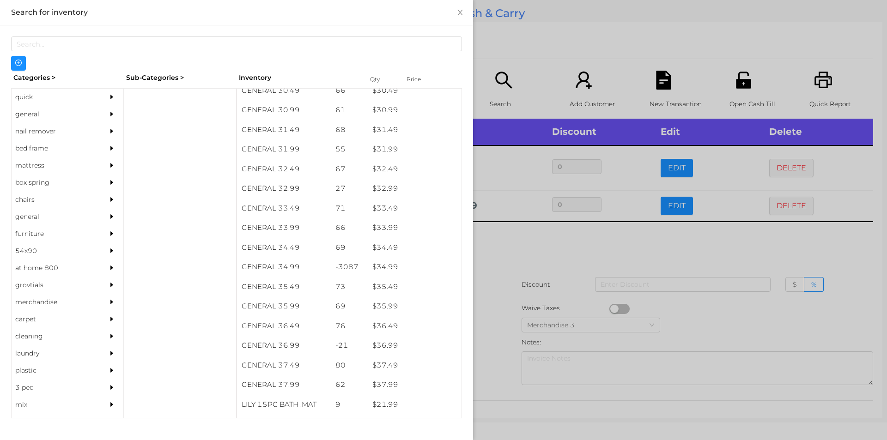
click at [534, 266] on div at bounding box center [443, 220] width 887 height 440
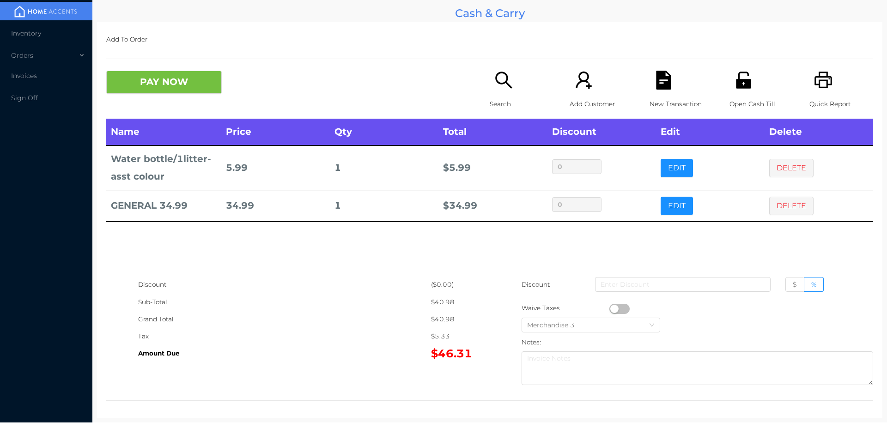
click at [499, 85] on icon "icon: search" at bounding box center [504, 80] width 19 height 19
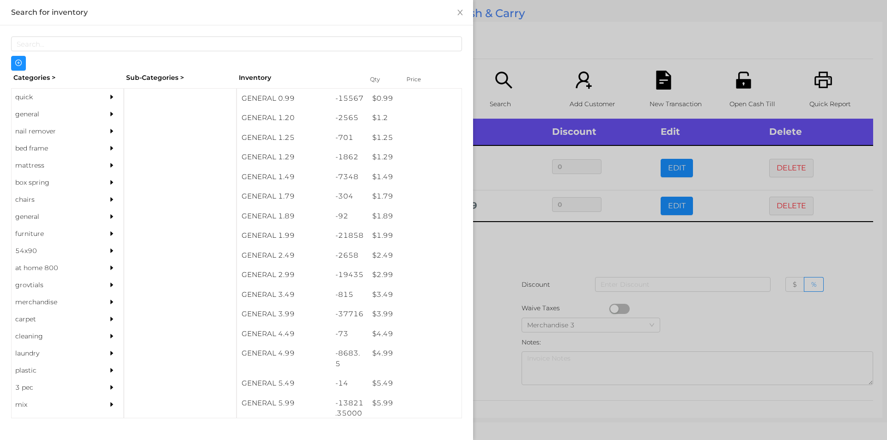
scroll to position [59, 0]
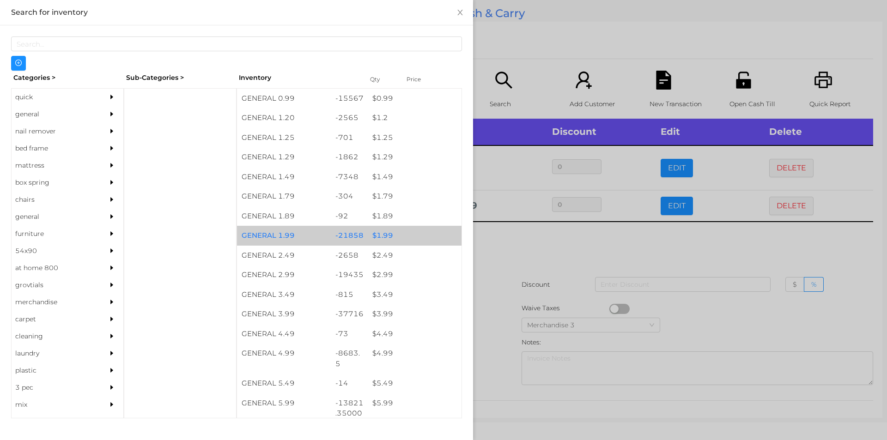
click at [380, 238] on div "$ 1.99" at bounding box center [415, 236] width 94 height 20
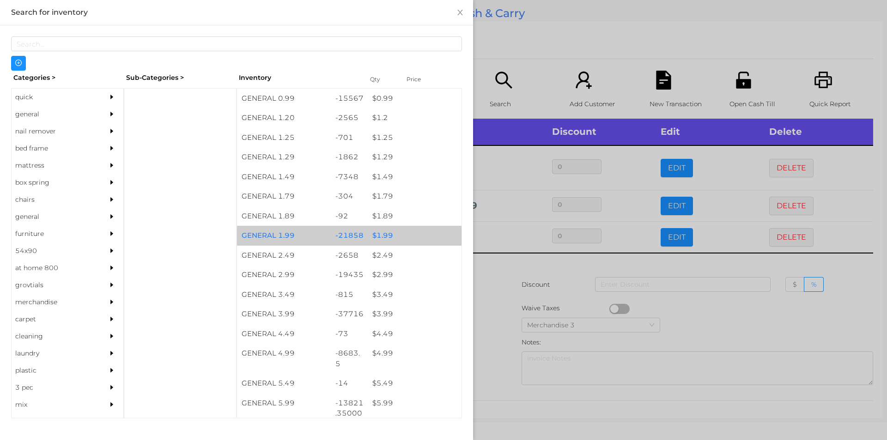
click at [378, 238] on div "$ 1.99" at bounding box center [415, 236] width 94 height 20
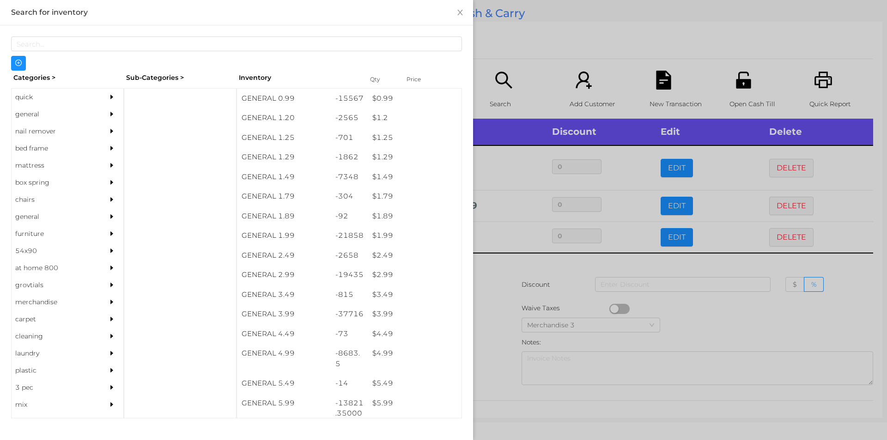
click at [494, 287] on div at bounding box center [443, 220] width 887 height 440
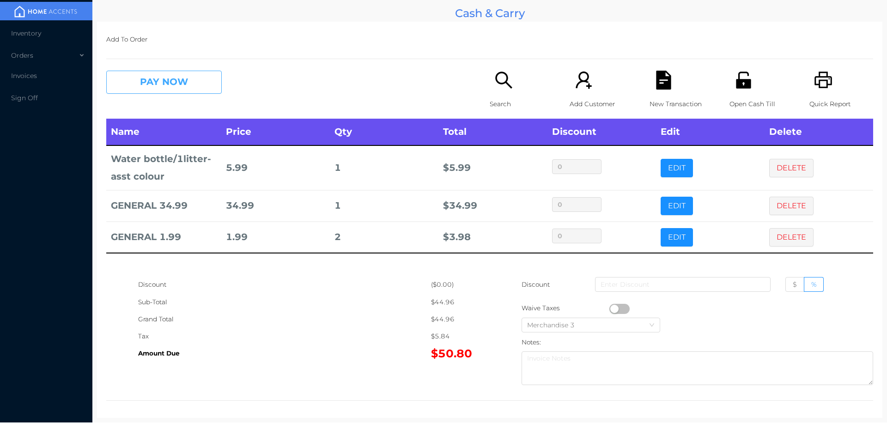
click at [194, 84] on button "PAY NOW" at bounding box center [164, 82] width 116 height 23
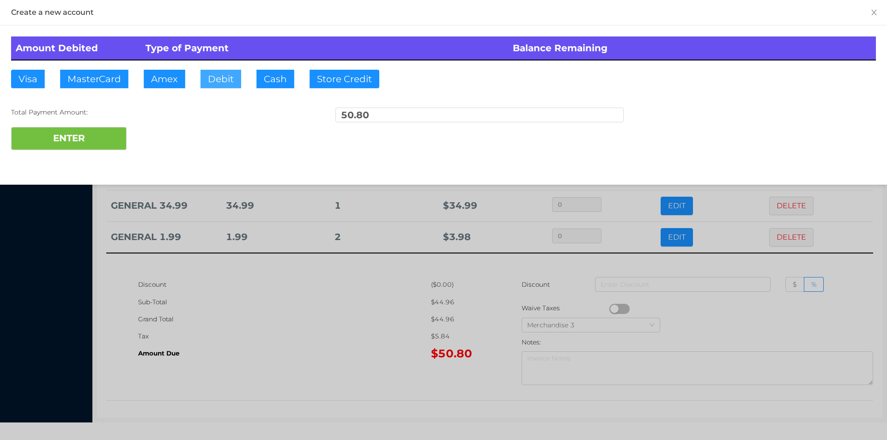
click at [220, 78] on button "Debit" at bounding box center [221, 79] width 41 height 18
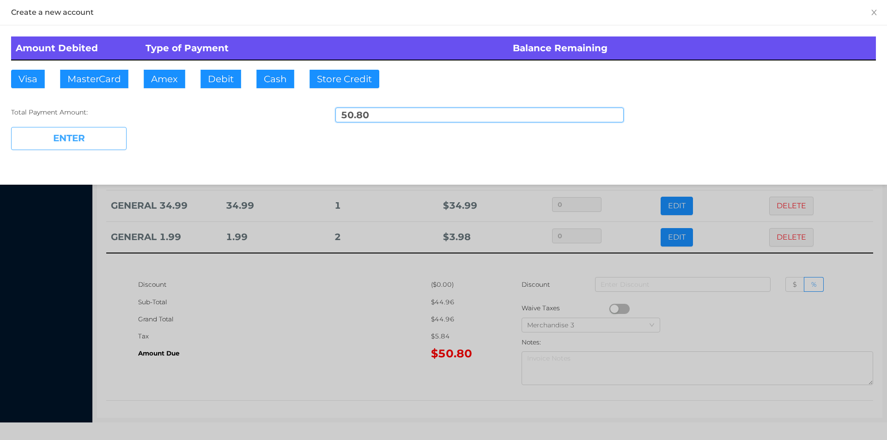
click at [99, 137] on button "ENTER" at bounding box center [69, 138] width 116 height 23
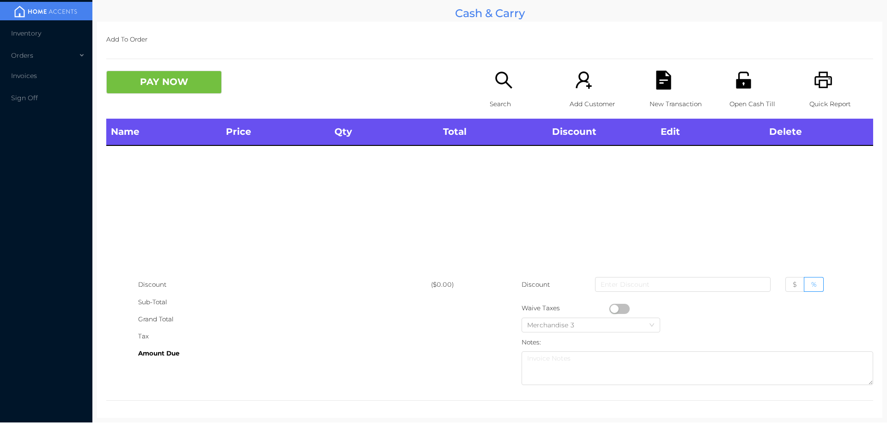
click at [497, 84] on icon "icon: search" at bounding box center [503, 80] width 17 height 17
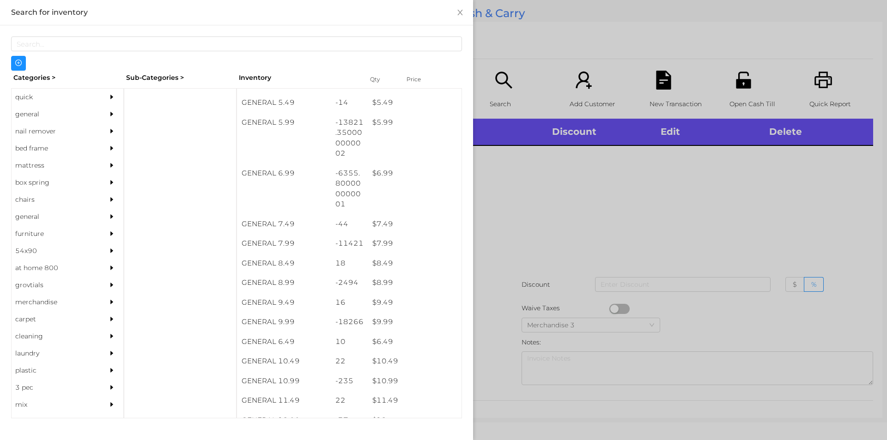
scroll to position [350, 0]
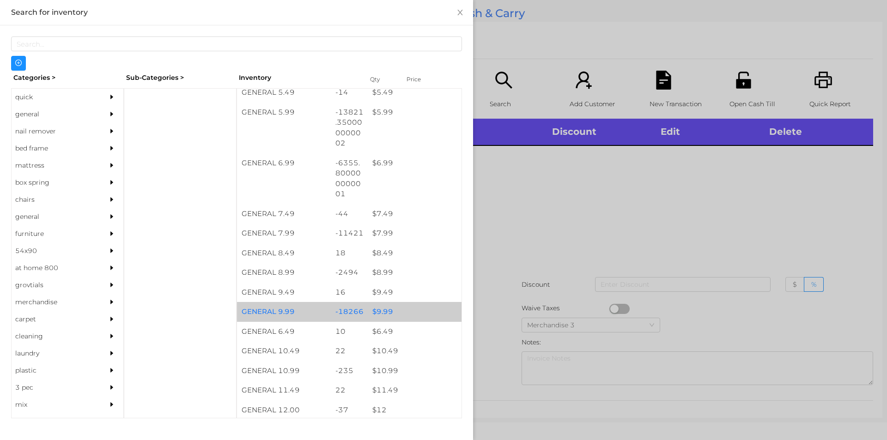
click at [379, 308] on div "$ 9.99" at bounding box center [415, 312] width 94 height 20
click at [368, 309] on div "$ 9.99" at bounding box center [415, 312] width 94 height 20
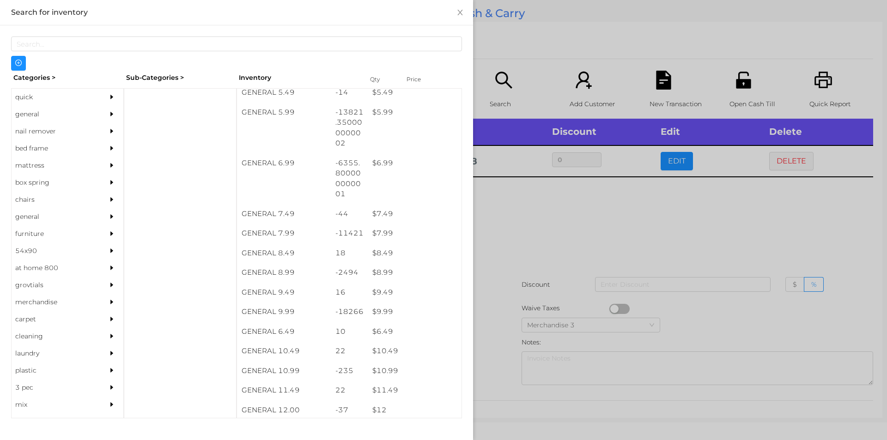
click at [509, 273] on div at bounding box center [443, 220] width 887 height 440
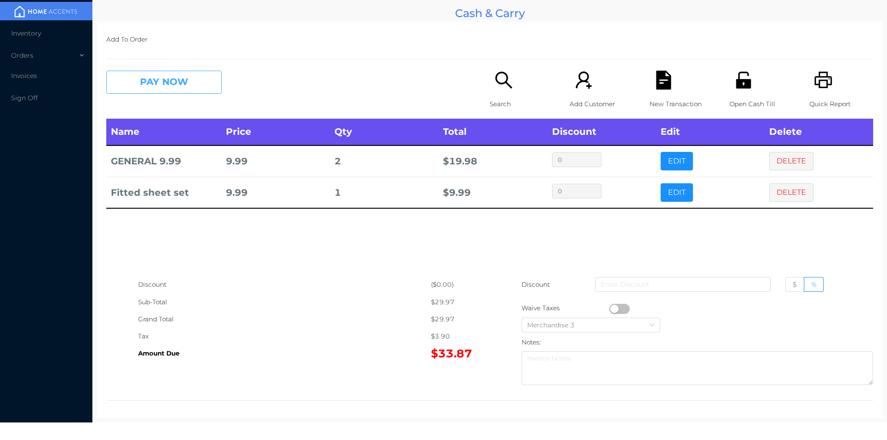
click at [183, 73] on button "PAY NOW" at bounding box center [164, 82] width 116 height 23
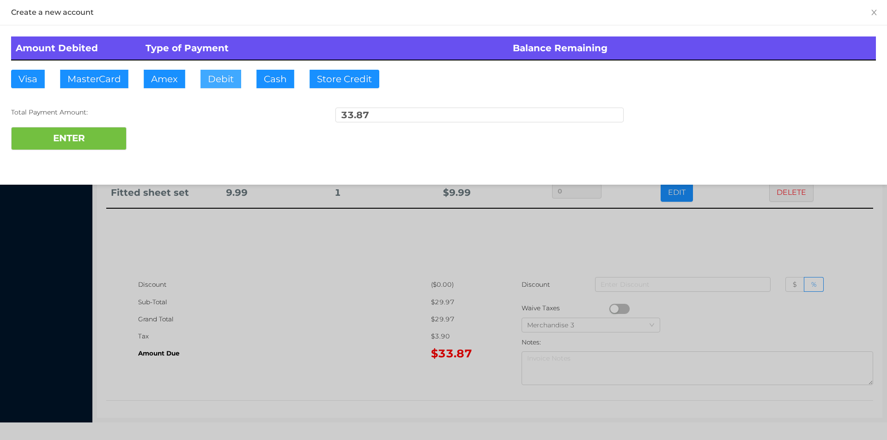
click at [217, 88] on button "Debit" at bounding box center [221, 79] width 41 height 18
click at [92, 149] on button "ENTER" at bounding box center [69, 138] width 116 height 23
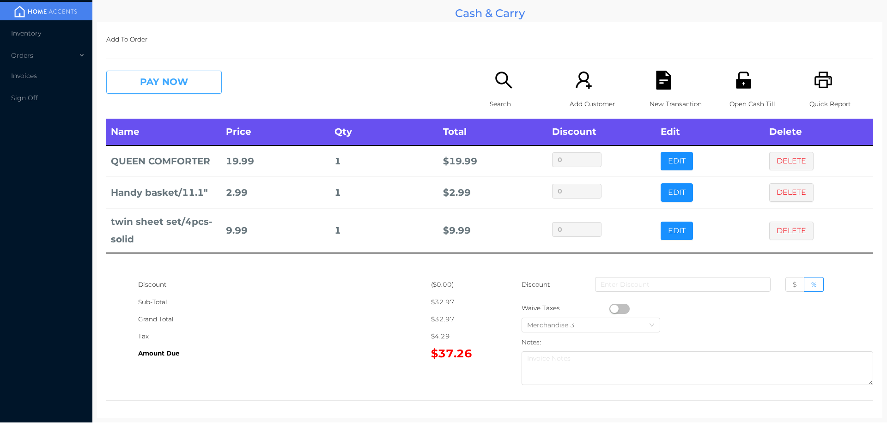
click at [168, 80] on button "PAY NOW" at bounding box center [164, 82] width 116 height 23
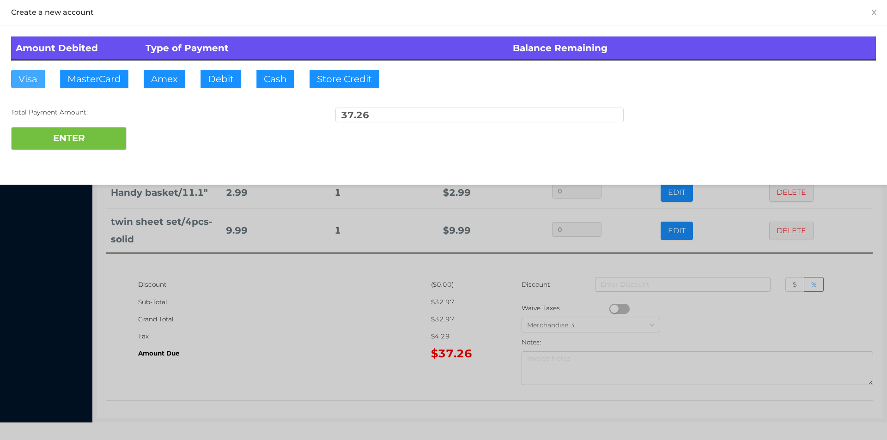
click at [30, 82] on button "Visa" at bounding box center [28, 79] width 34 height 18
click at [45, 134] on button "ENTER" at bounding box center [69, 138] width 116 height 23
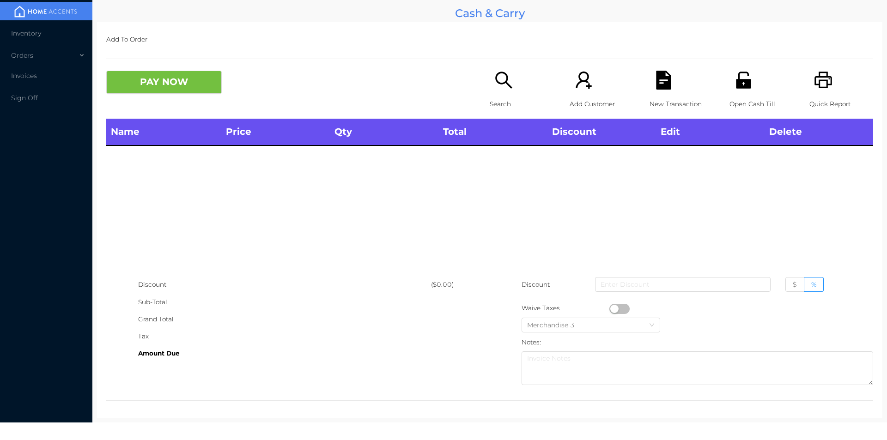
click at [816, 98] on p "Quick Report" at bounding box center [842, 104] width 64 height 17
